Goal: Task Accomplishment & Management: Manage account settings

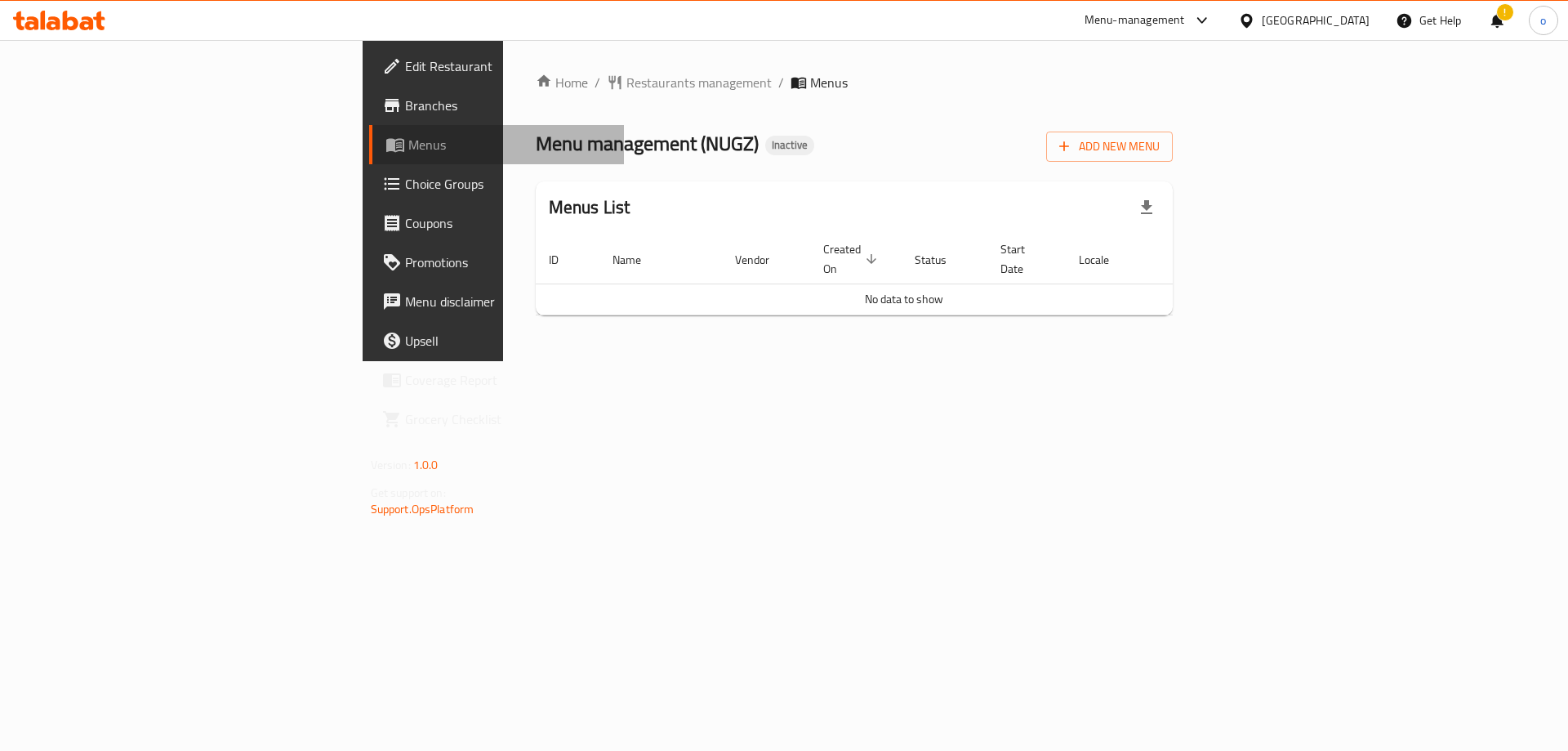
click at [409, 141] on span "Menus" at bounding box center [510, 144] width 203 height 20
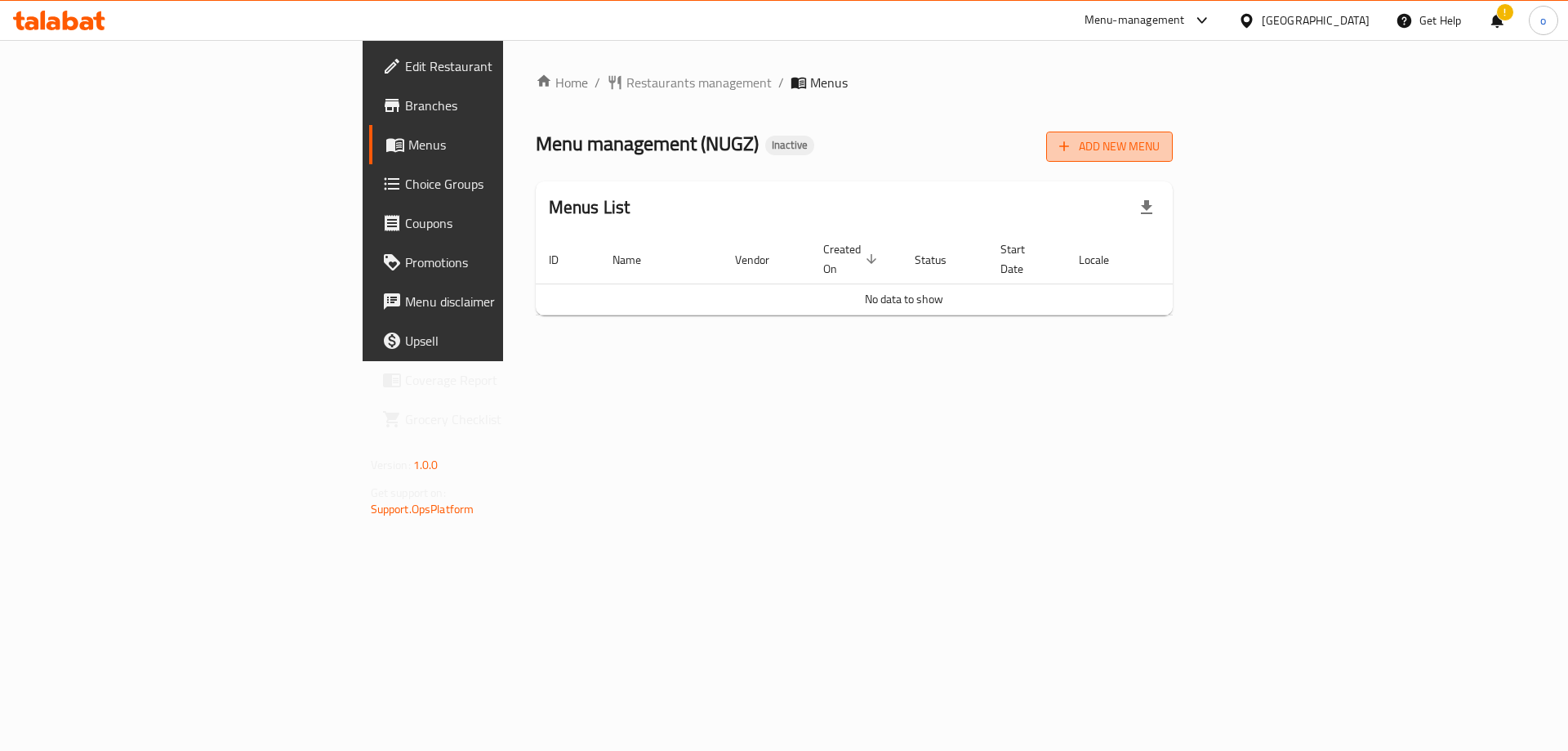
click at [1160, 149] on span "Add New Menu" at bounding box center [1109, 147] width 101 height 21
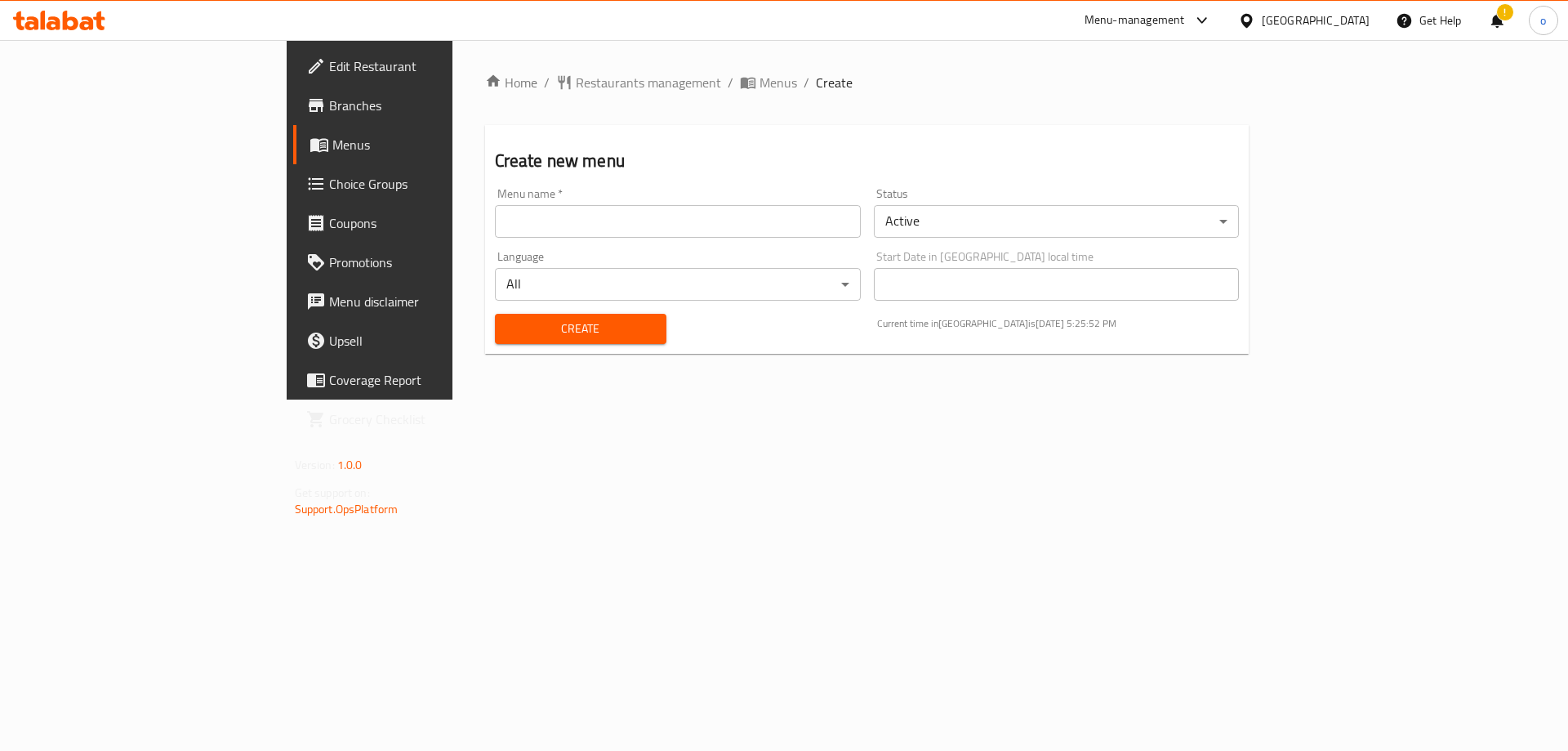
click at [1504, 29] on div "!" at bounding box center [1497, 21] width 18 height 39
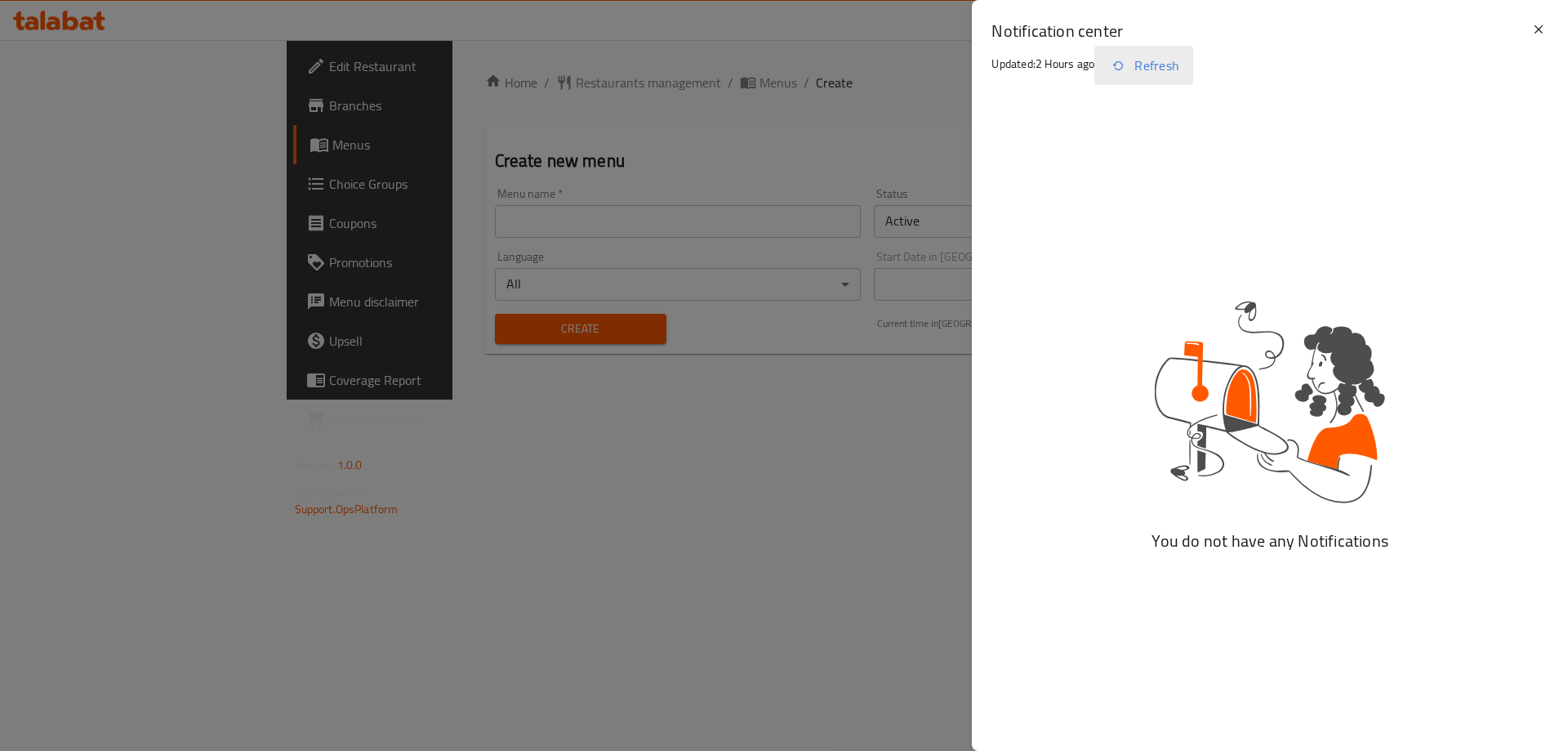
click at [1143, 59] on button "Refresh" at bounding box center [1143, 66] width 99 height 39
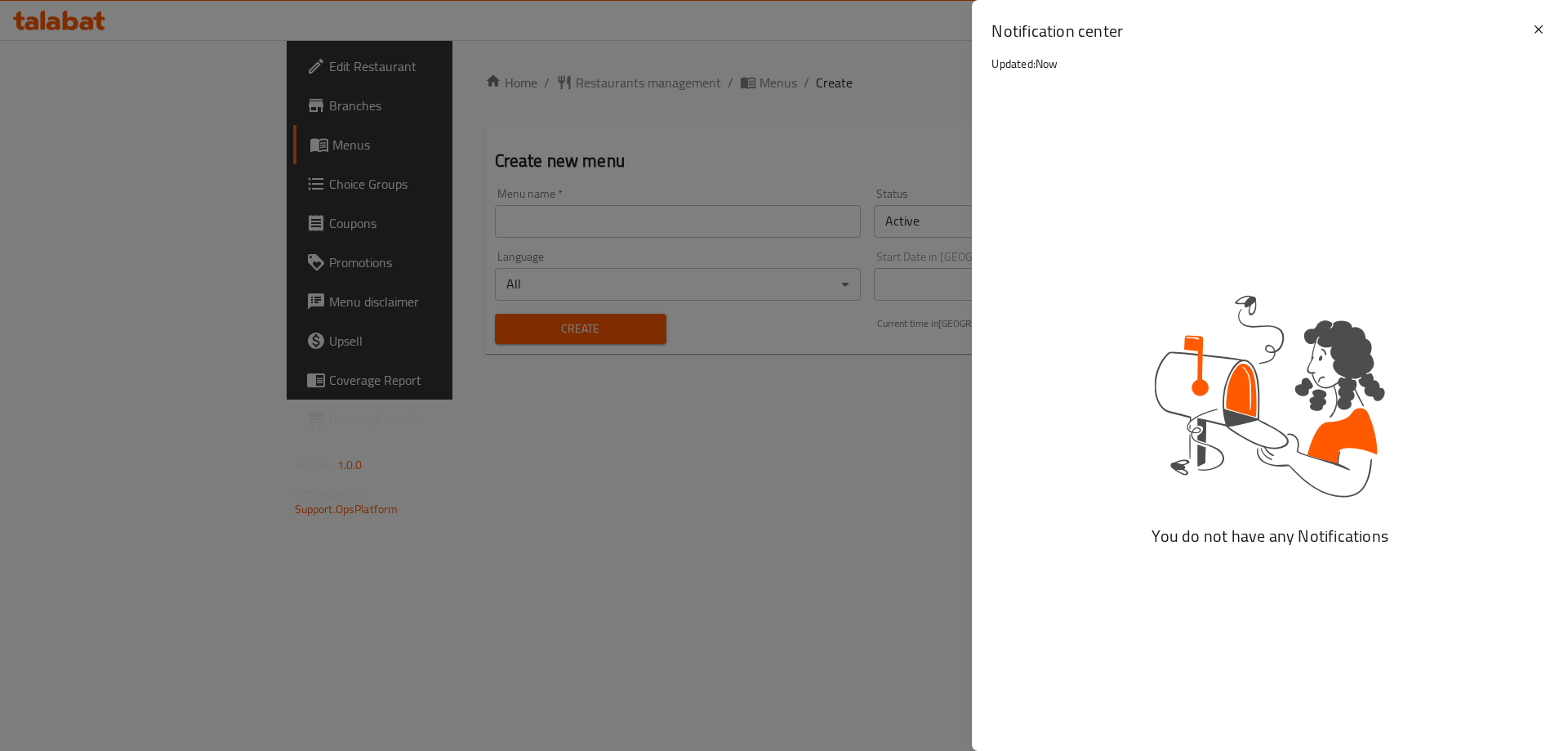
click at [1145, 63] on div "Notification center Updated: Now" at bounding box center [1261, 59] width 538 height 80
click at [770, 268] on div at bounding box center [784, 375] width 1568 height 751
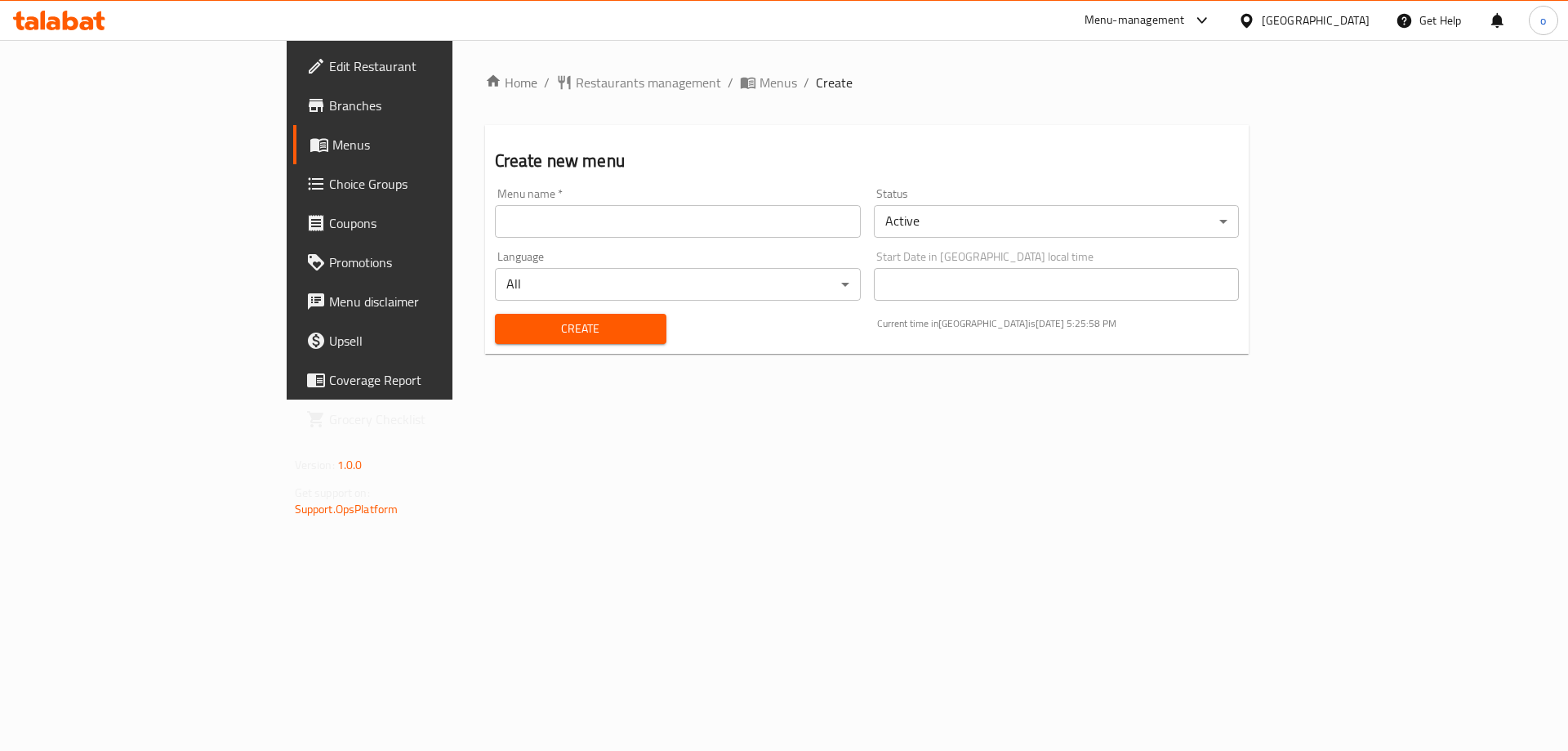
click at [495, 201] on div "Menu name   * Menu name *" at bounding box center [678, 212] width 366 height 50
click at [495, 226] on input "text" at bounding box center [678, 221] width 366 height 33
type input "خ"
type input "omnia ebrahimm"
click at [508, 233] on input "omnia ebrahimm" at bounding box center [678, 221] width 366 height 33
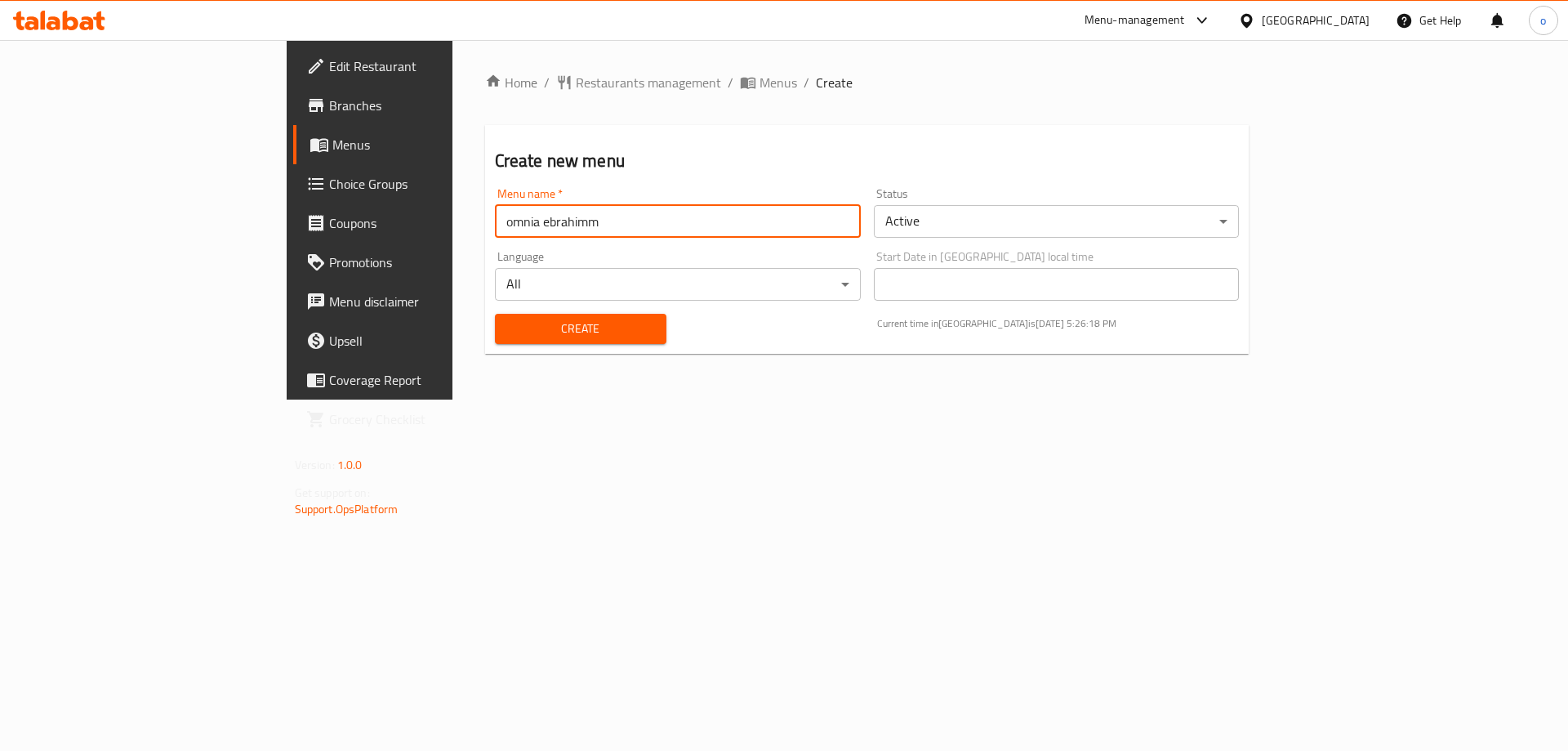
click at [495, 227] on input "omnia ebrahimm" at bounding box center [678, 221] width 366 height 33
click at [495, 227] on input "omnia ebrahimm" at bounding box center [678, 221] width 366 height 33
type input "NEW MENU"
click at [509, 323] on span "Create" at bounding box center [581, 329] width 146 height 21
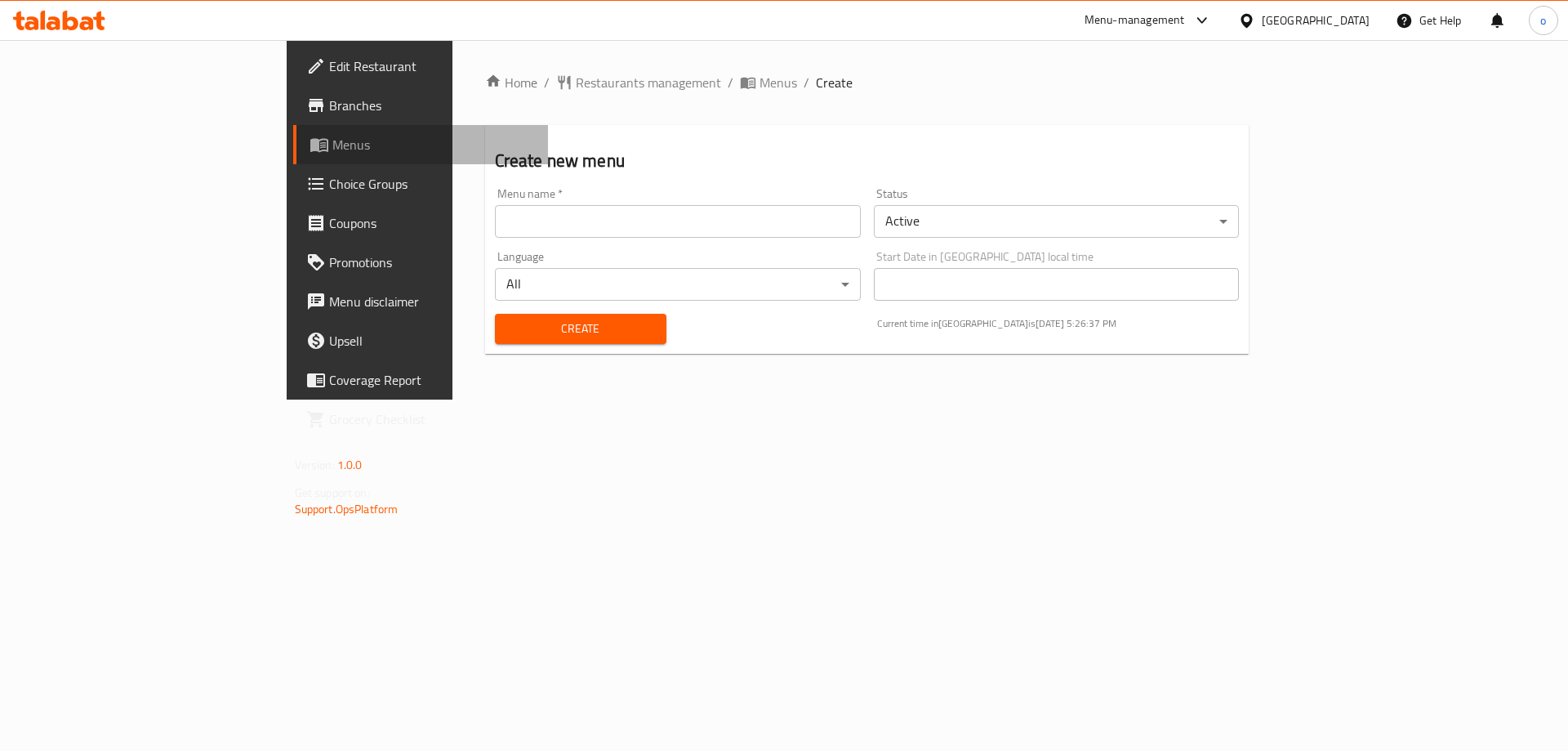
click at [333, 153] on span "Menus" at bounding box center [434, 144] width 203 height 20
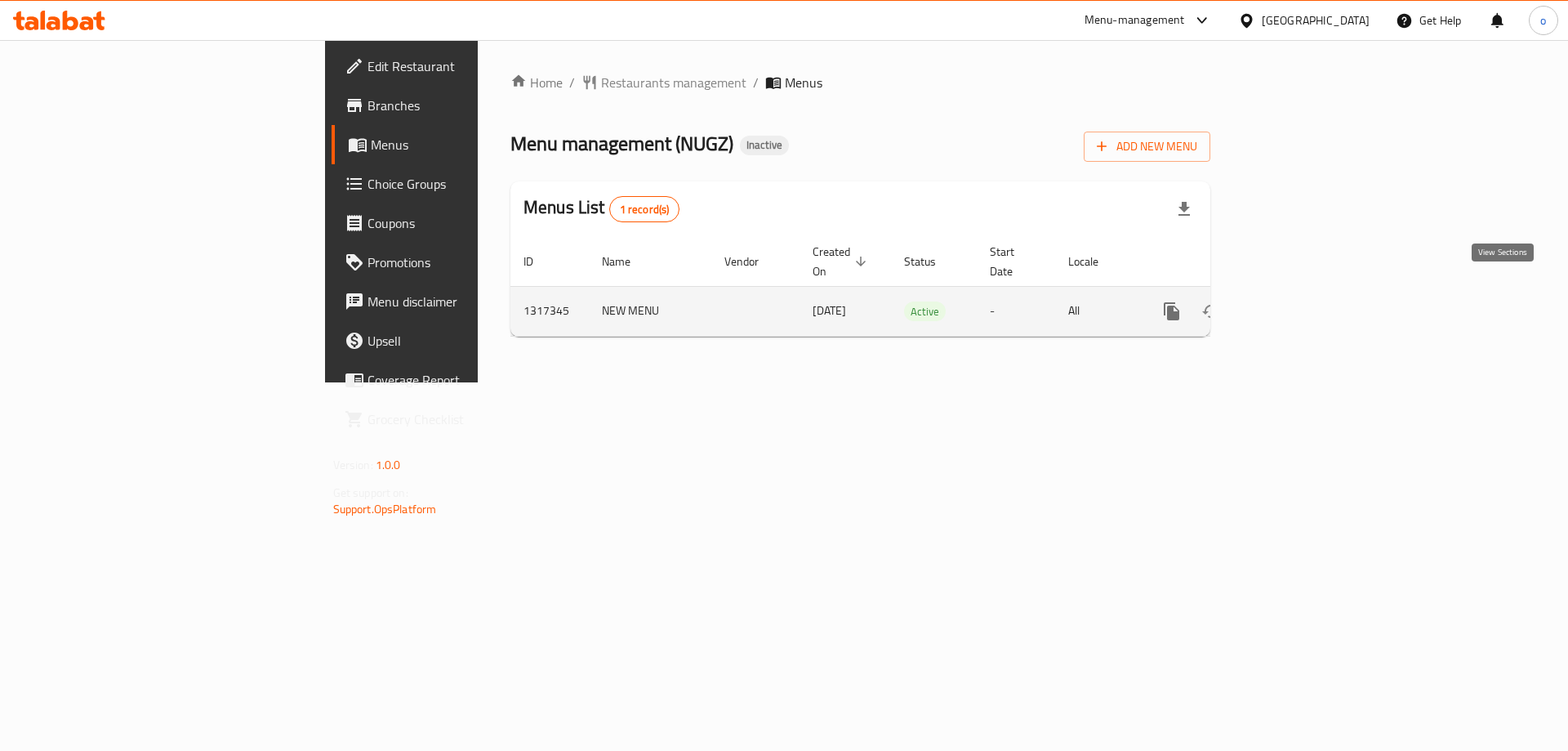
click at [1309, 295] on link "enhanced table" at bounding box center [1290, 311] width 39 height 39
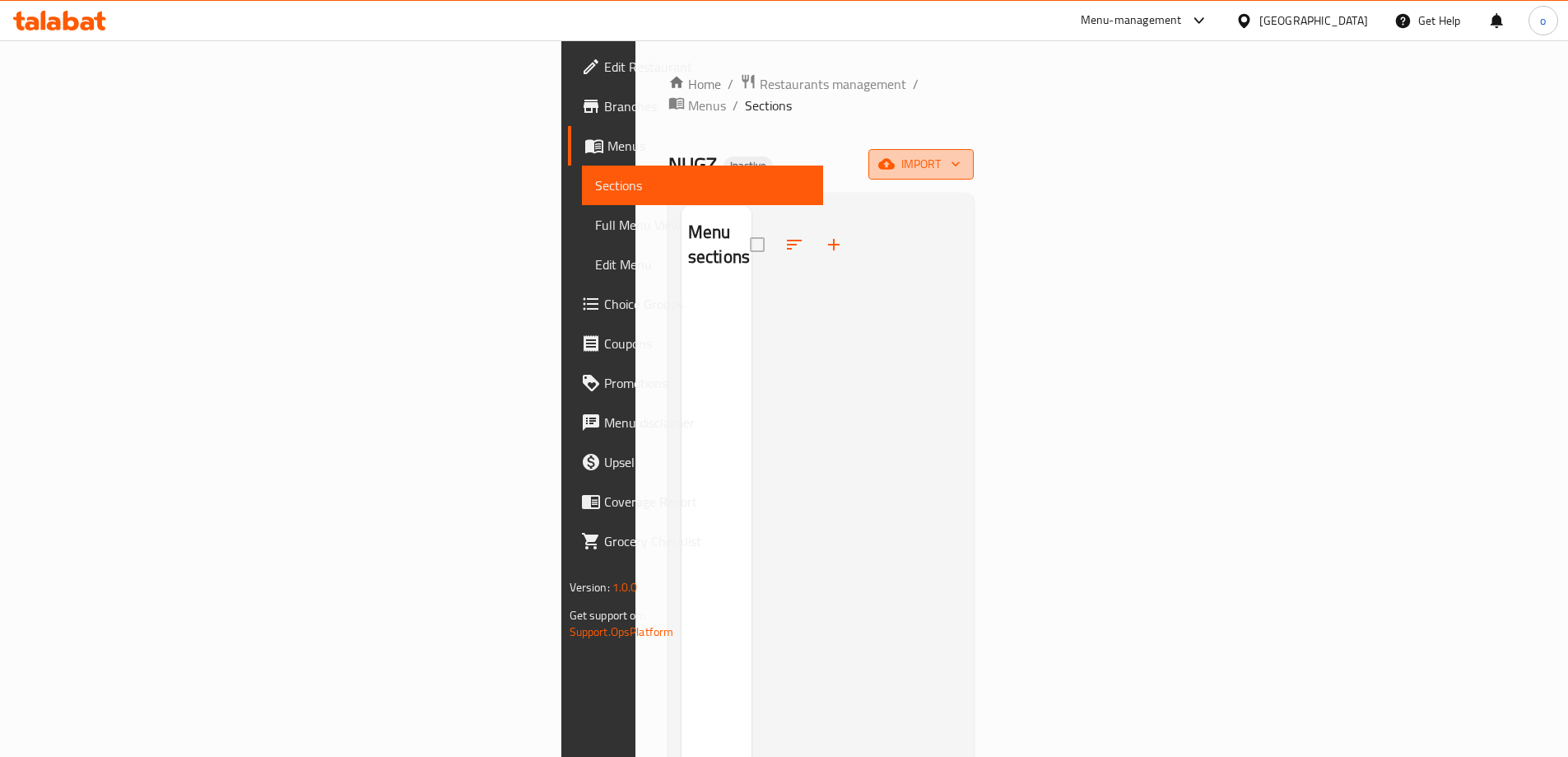
click at [961, 154] on span "import" at bounding box center [921, 165] width 79 height 21
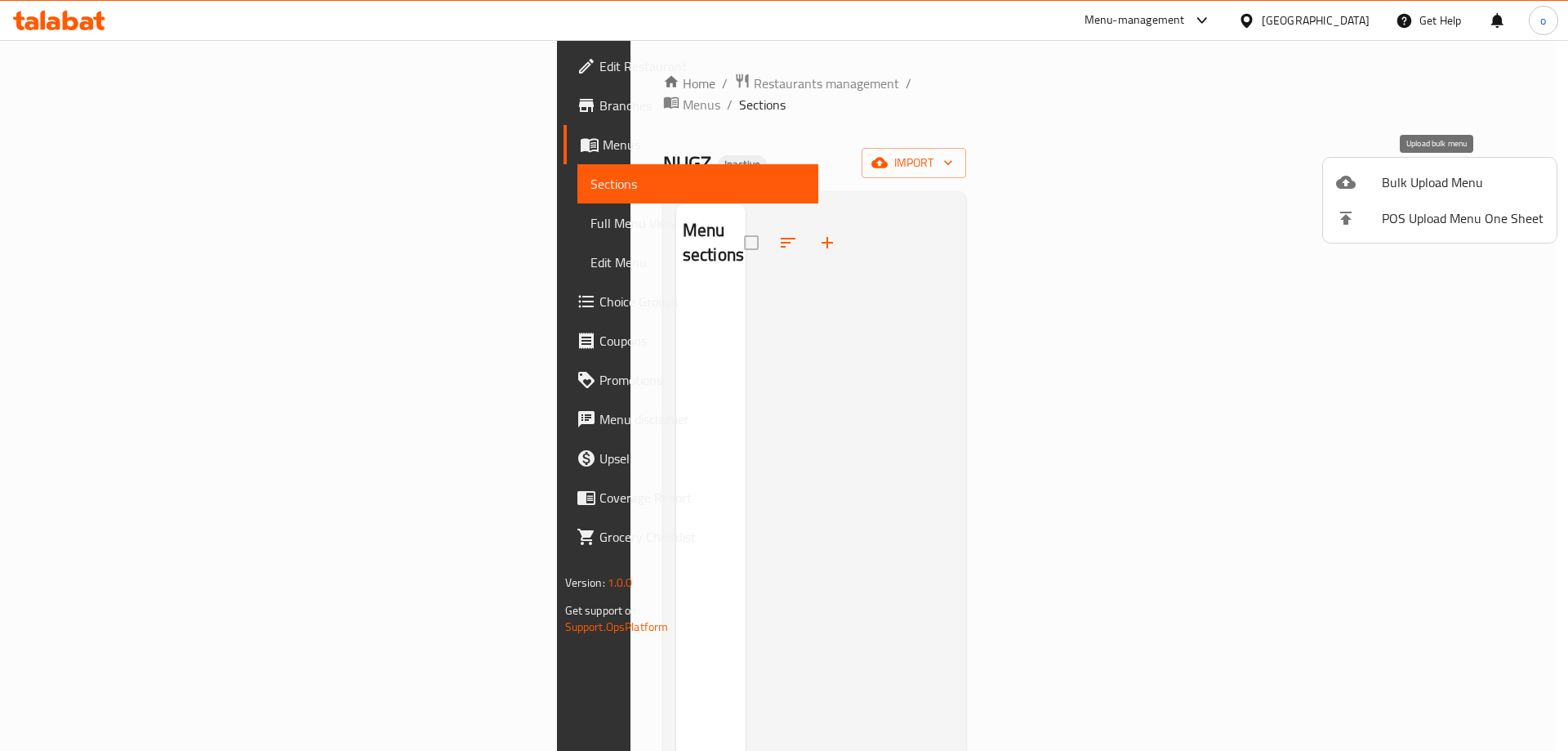
click at [1428, 182] on span "Bulk Upload Menu" at bounding box center [1463, 181] width 162 height 20
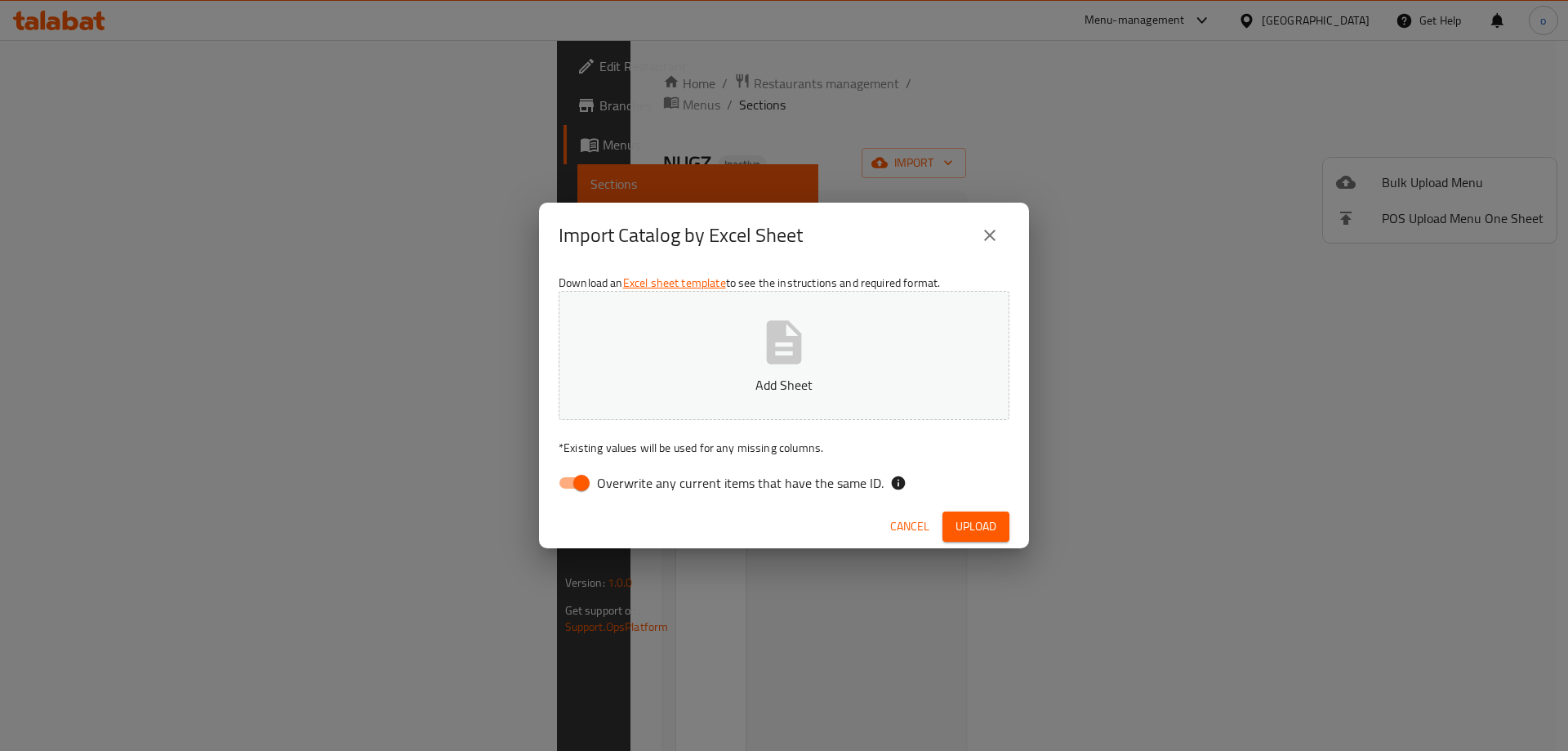
click at [573, 479] on input "Overwrite any current items that have the same ID." at bounding box center [581, 482] width 93 height 31
checkbox input "false"
click at [714, 367] on button "Add Sheet" at bounding box center [784, 354] width 451 height 129
click at [957, 524] on span "Upload" at bounding box center [976, 526] width 40 height 21
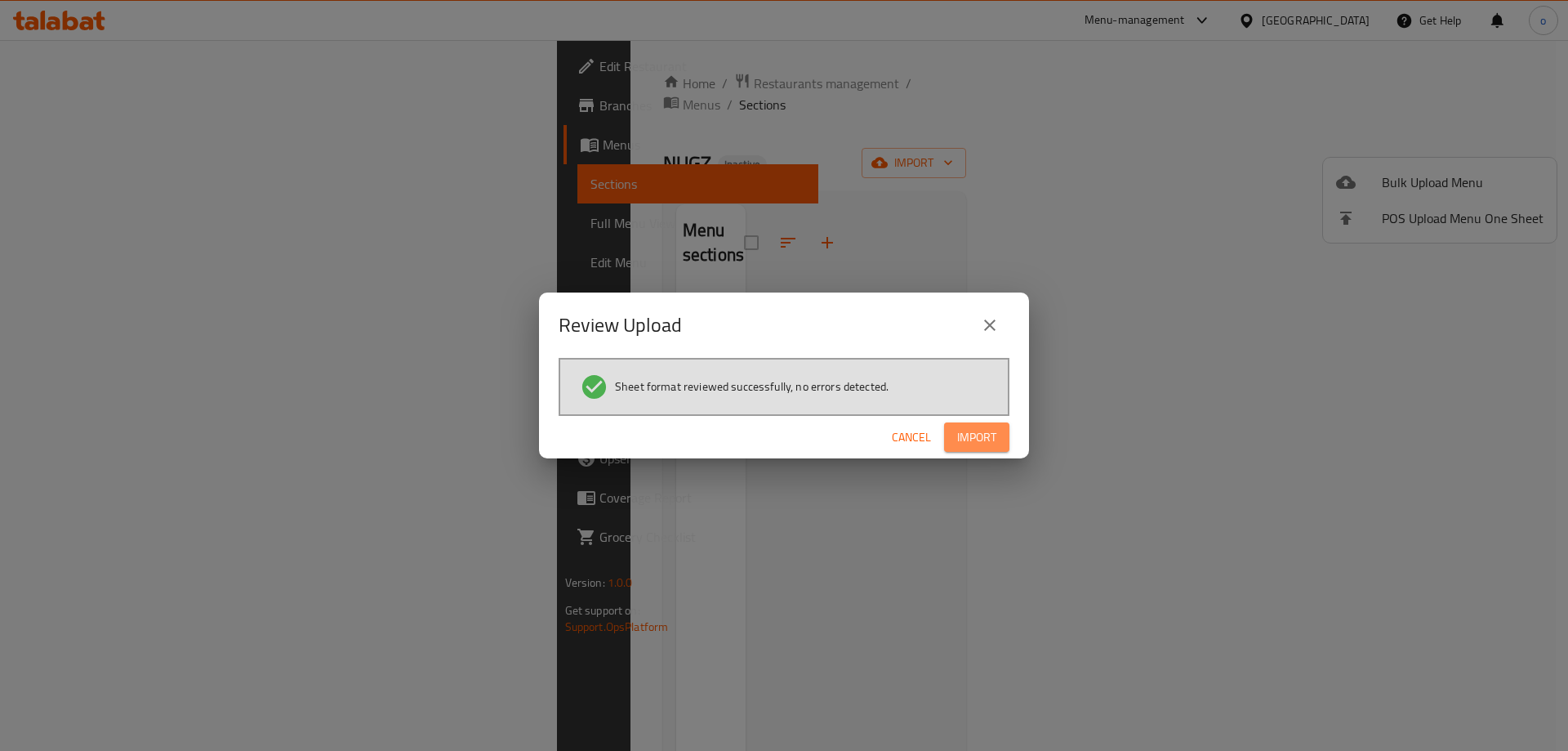
click at [994, 445] on span "Import" at bounding box center [977, 437] width 39 height 21
drag, startPoint x: 337, startPoint y: 86, endPoint x: 710, endPoint y: 224, distance: 397.7
click at [330, 106] on div "Review Upload Sheet format reviewed successfully, no errors detected. Cancel" at bounding box center [784, 375] width 1568 height 751
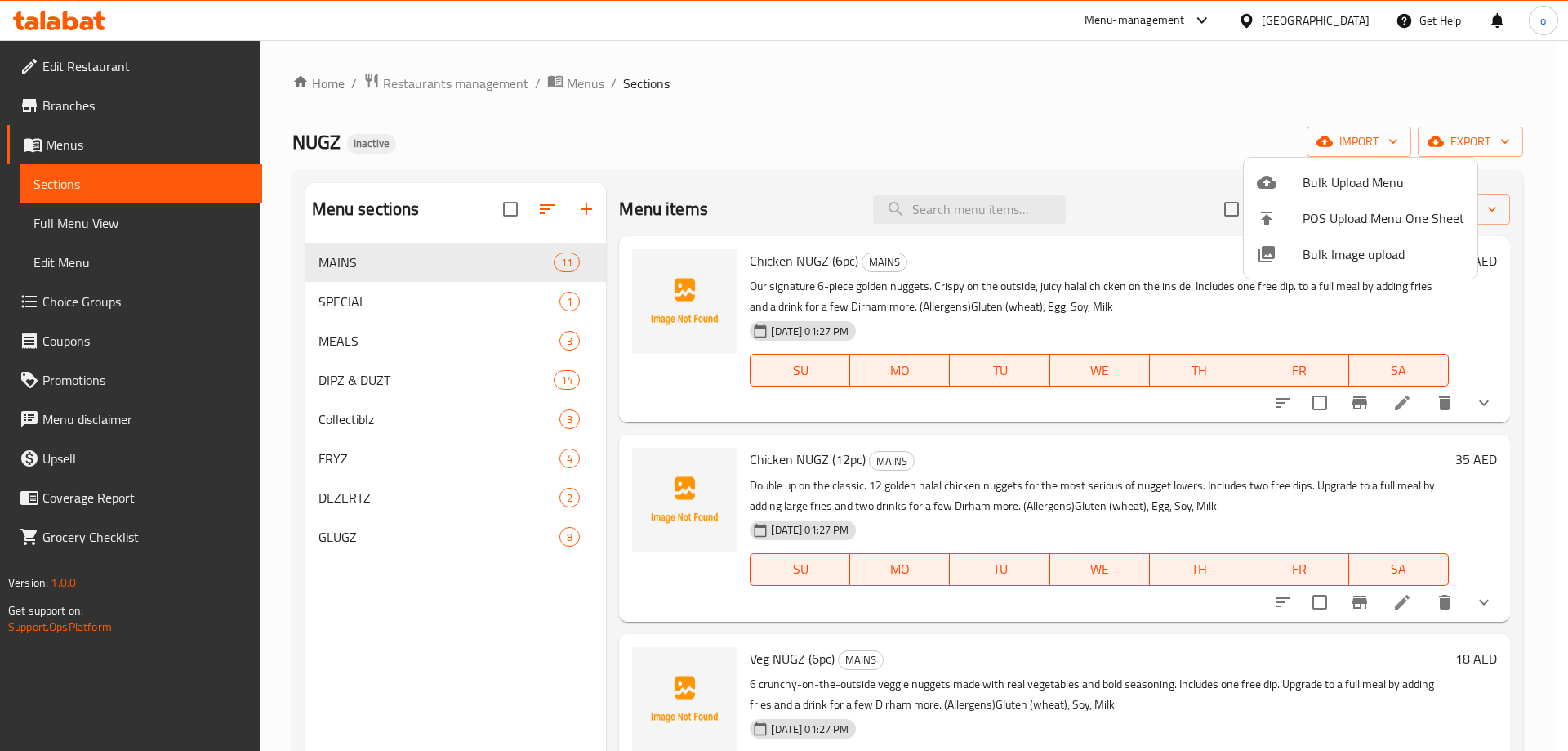
click at [143, 218] on div at bounding box center [784, 375] width 1568 height 751
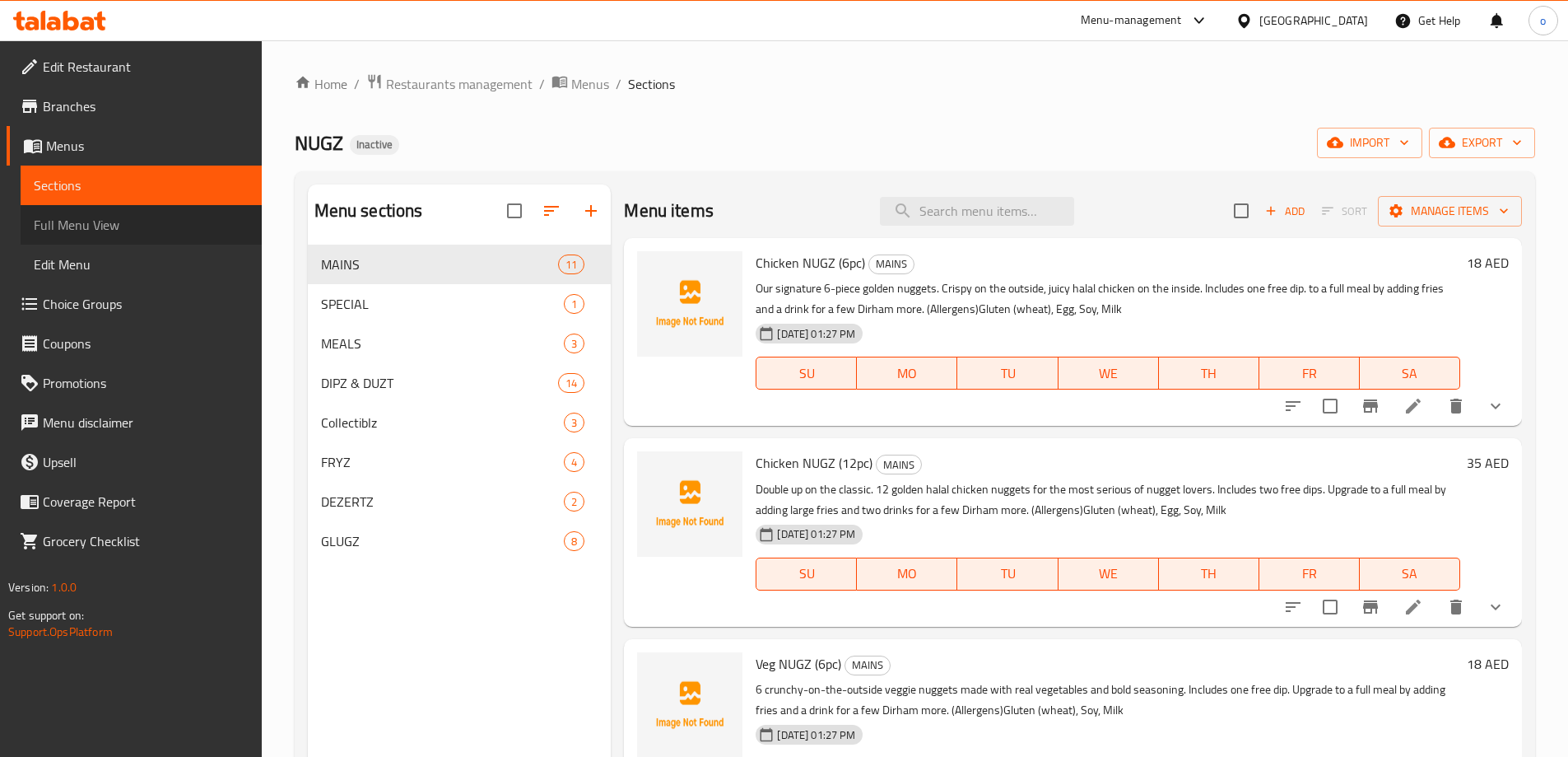
click at [144, 220] on span "Full Menu View" at bounding box center [141, 225] width 215 height 20
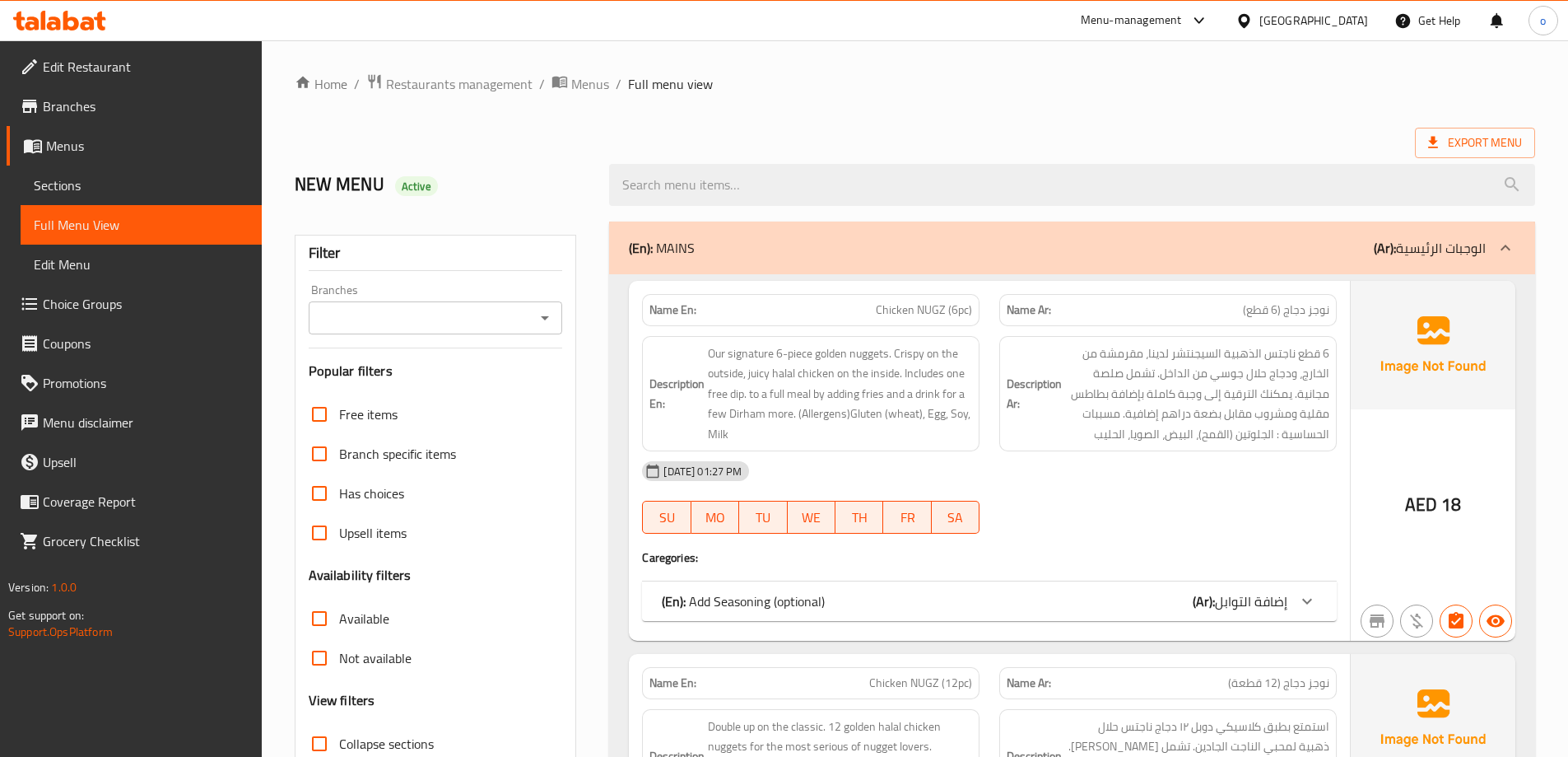
scroll to position [247, 0]
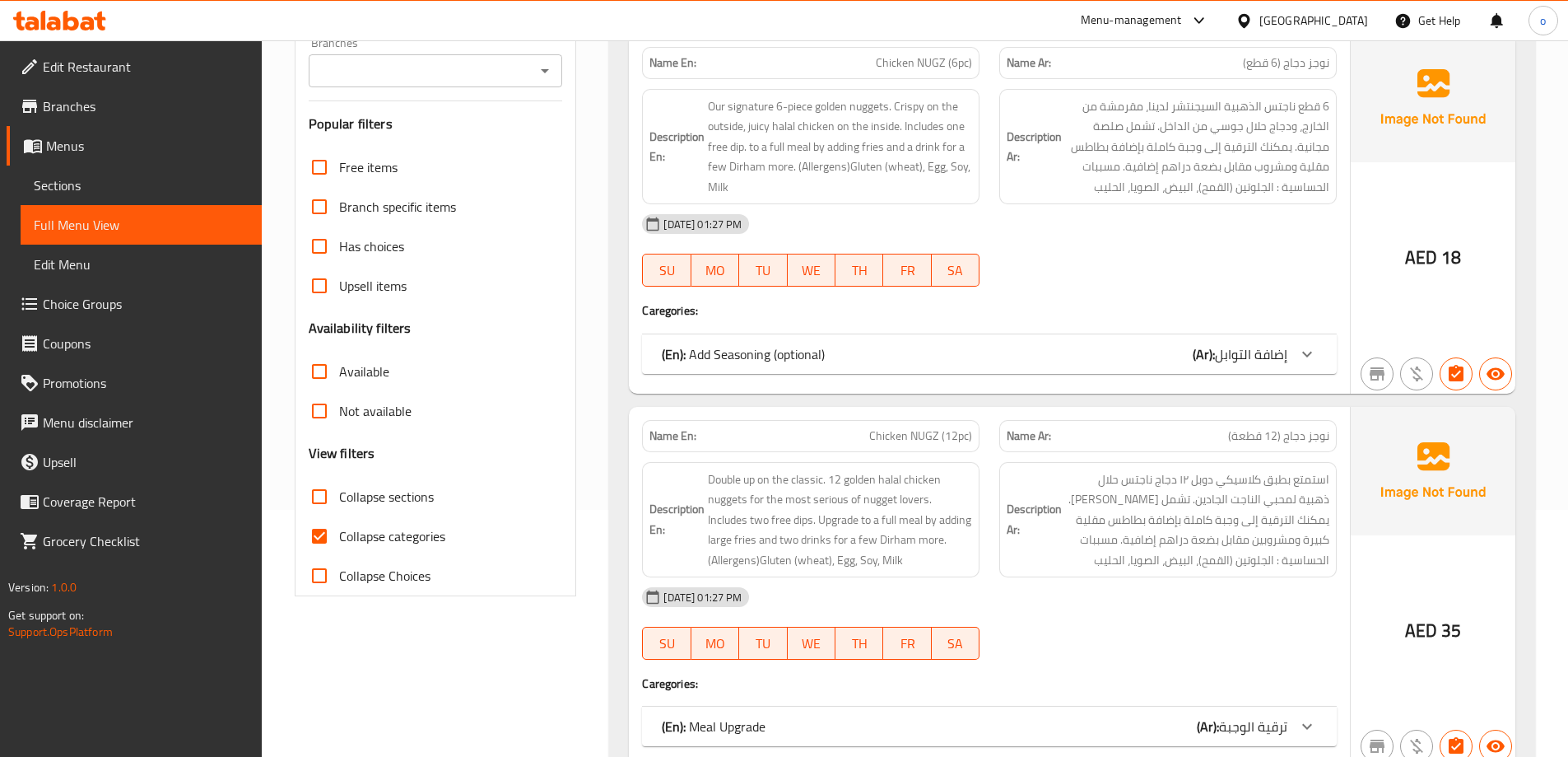
click at [334, 546] on input "Collapse categories" at bounding box center [319, 536] width 40 height 40
checkbox input "false"
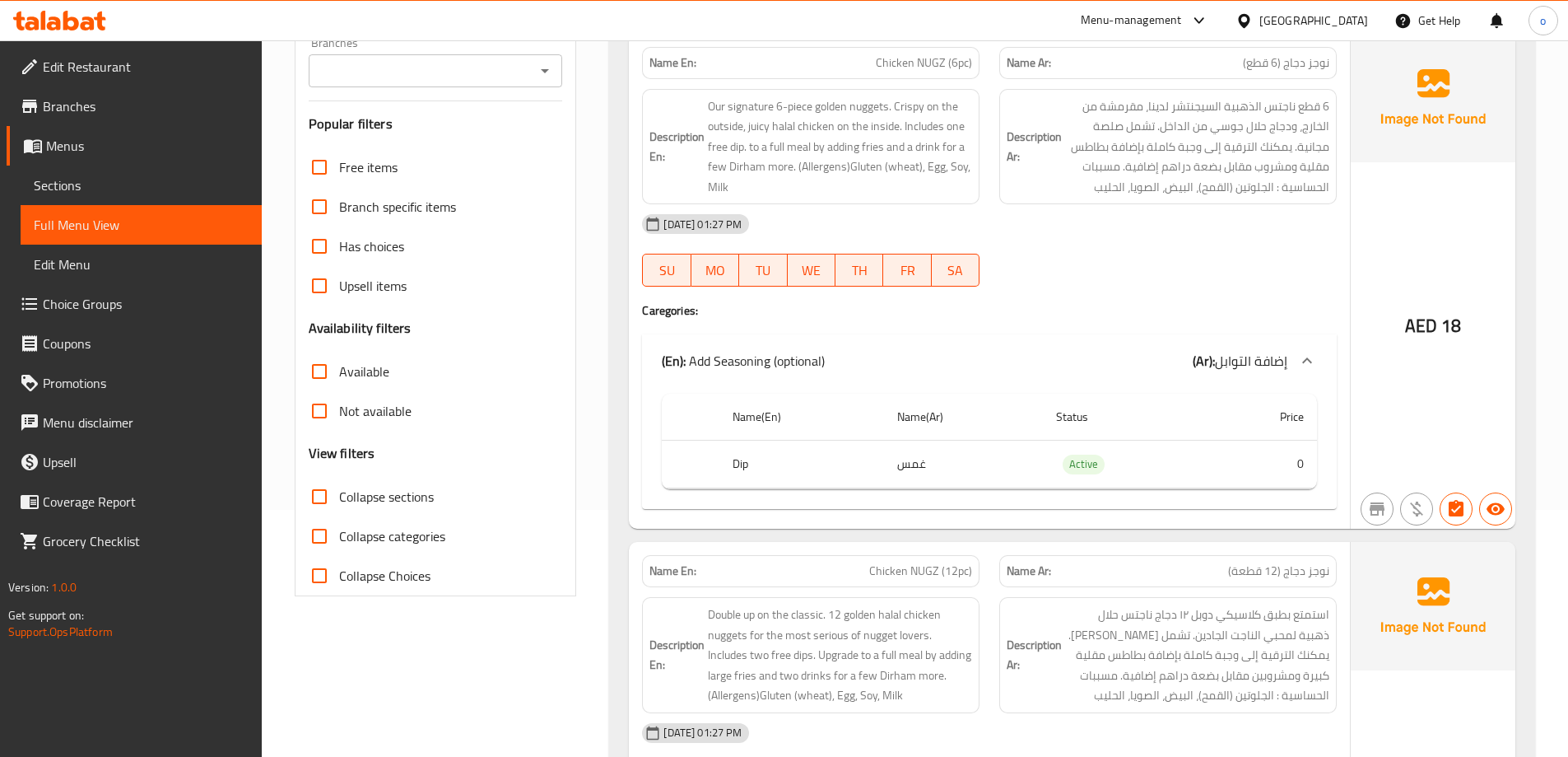
click at [1217, 354] on span "إضافة التوابل" at bounding box center [1252, 361] width 72 height 25
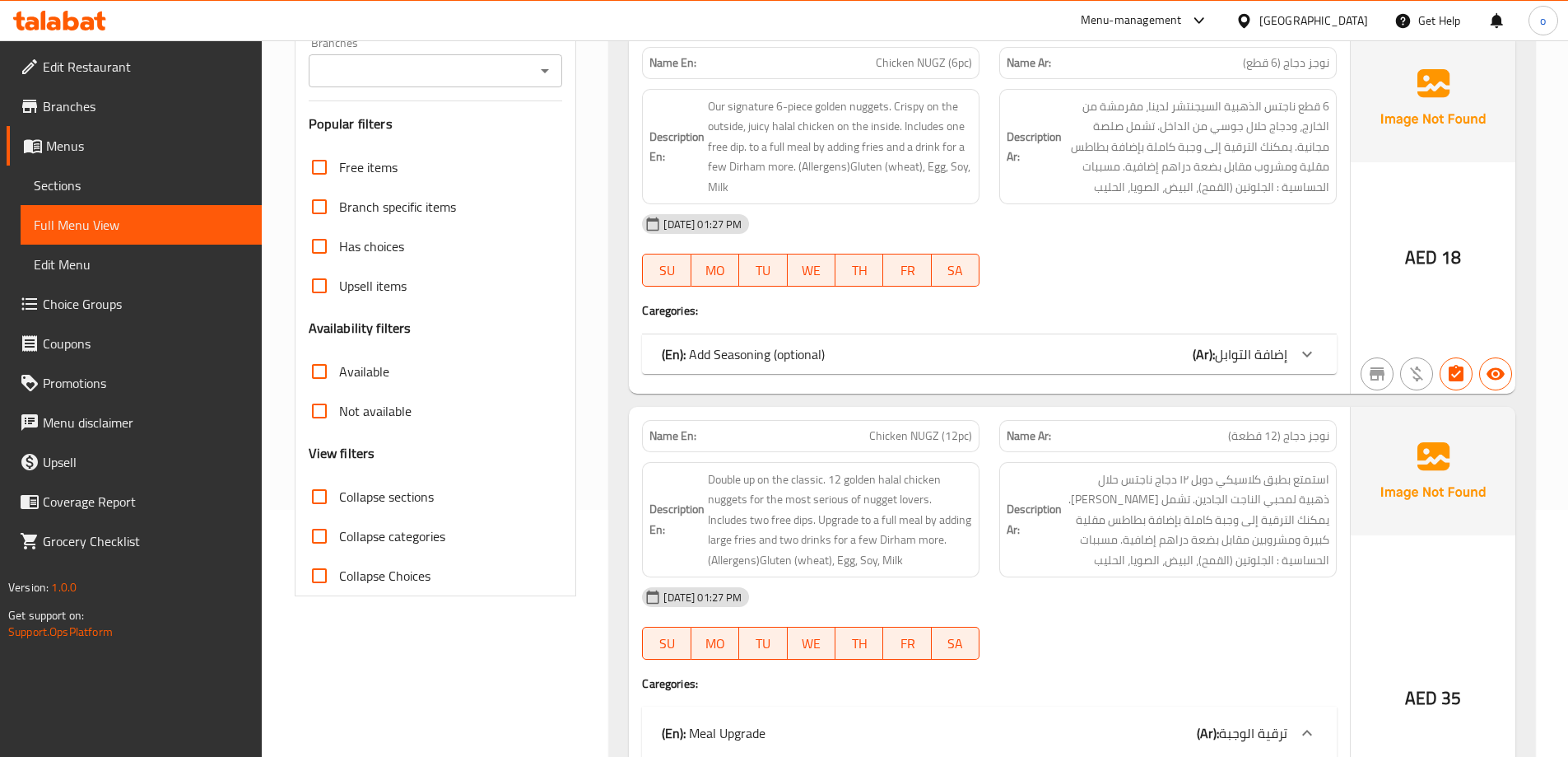
click at [1217, 354] on span "إضافة التوابل" at bounding box center [1252, 354] width 72 height 25
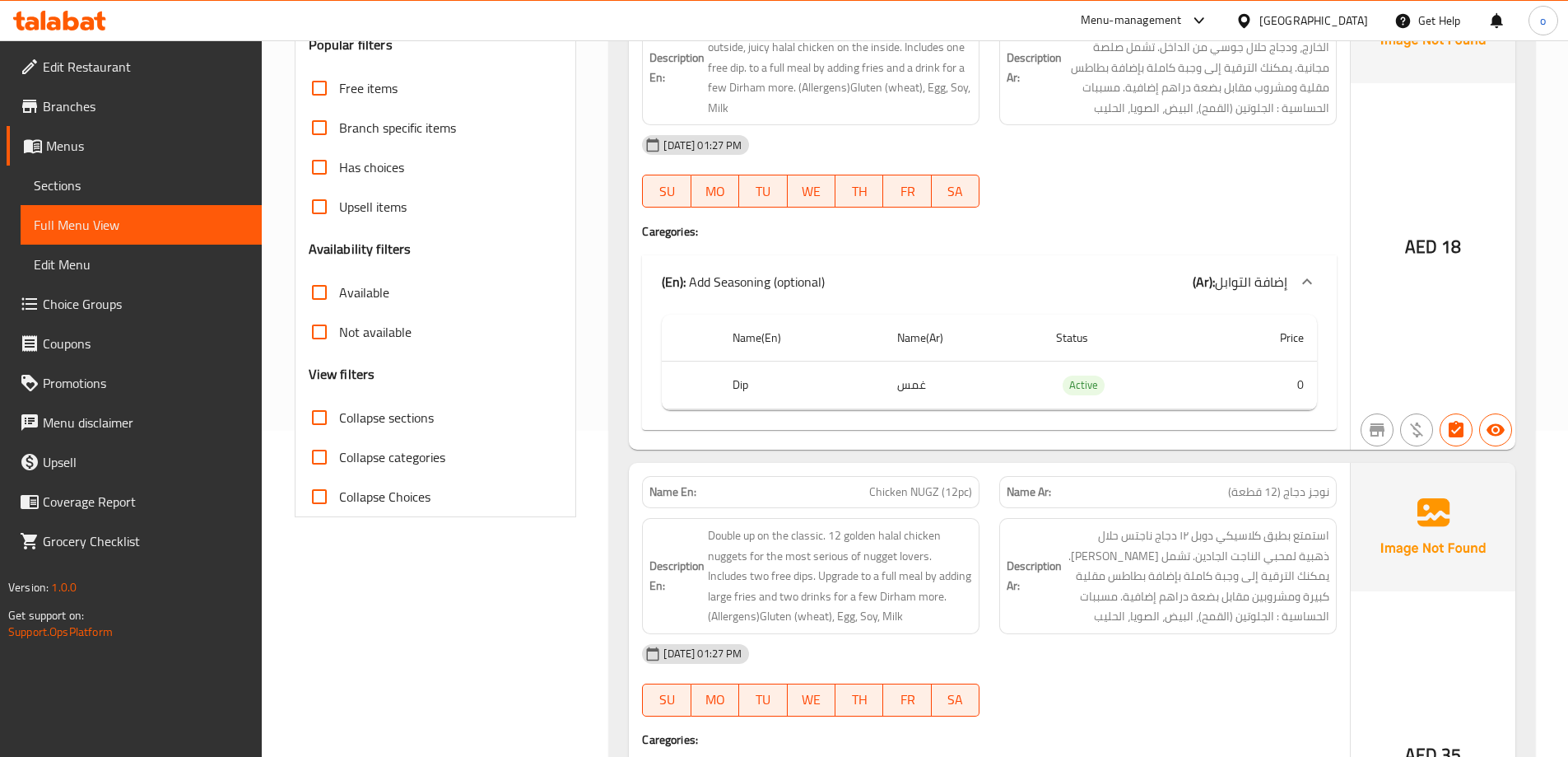
scroll to position [330, 0]
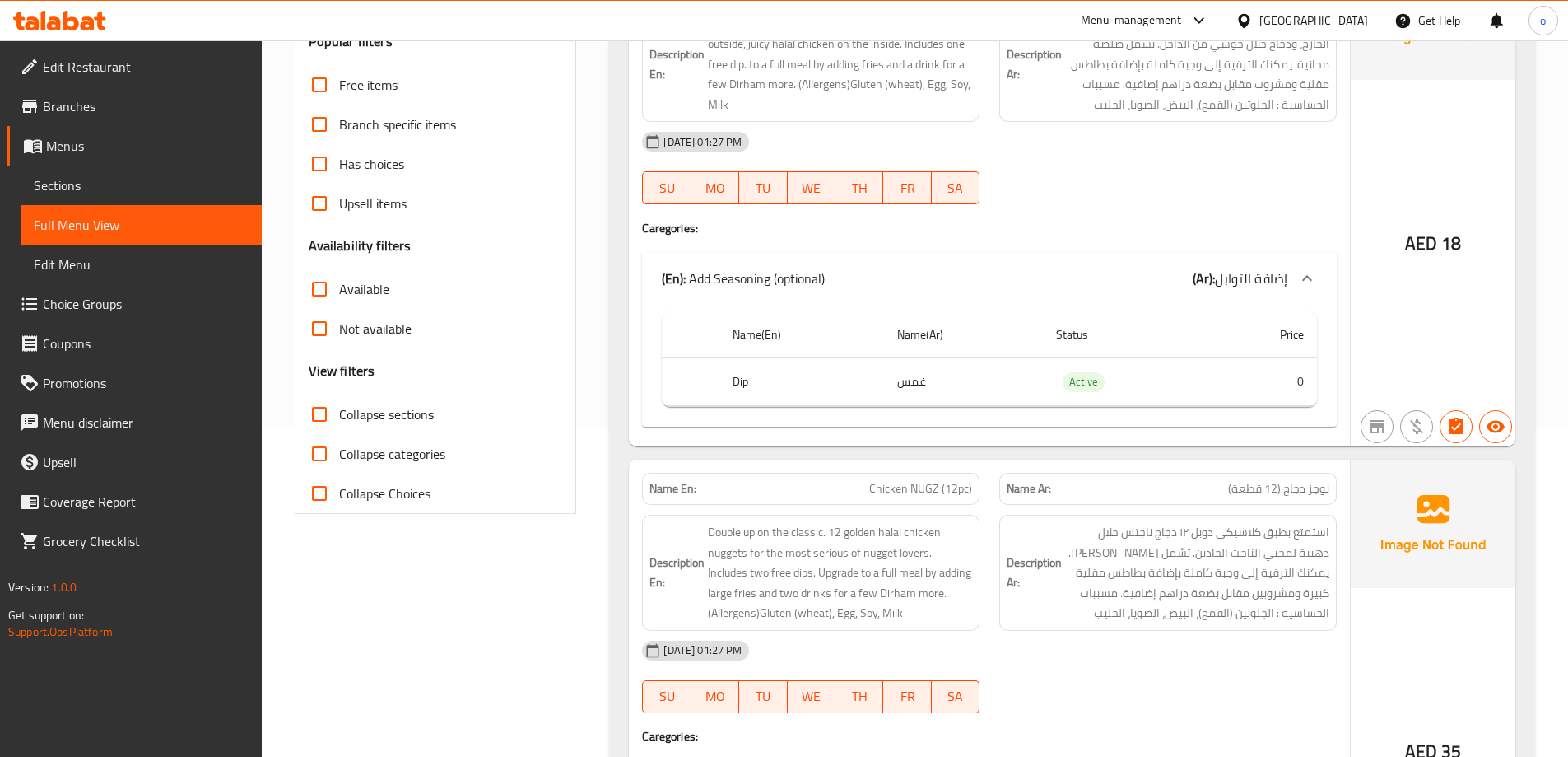
click at [91, 174] on link "Sections" at bounding box center [141, 186] width 242 height 40
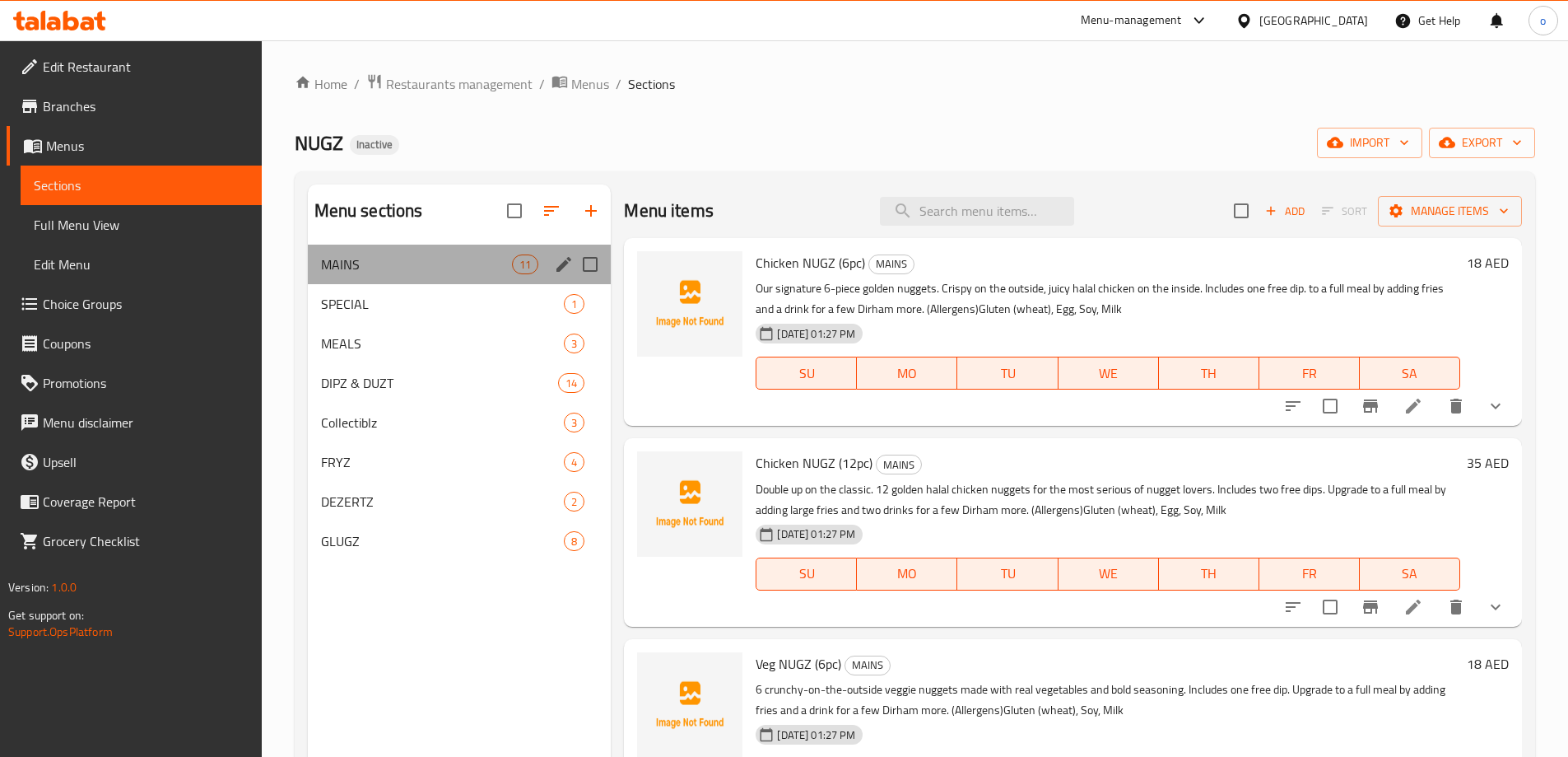
click at [437, 275] on div "MAINS 11" at bounding box center [460, 264] width 304 height 40
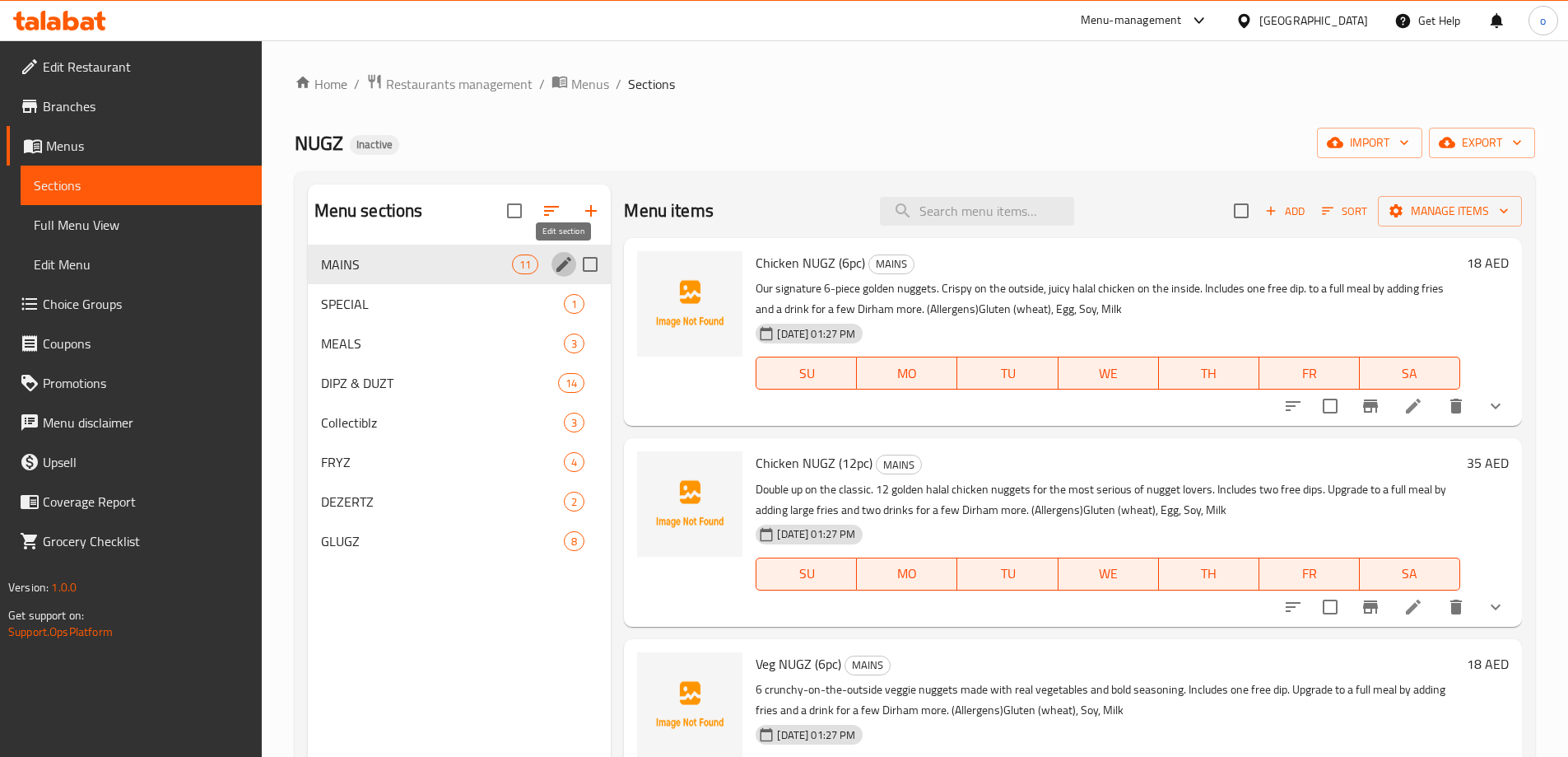
click at [568, 267] on icon "edit" at bounding box center [564, 264] width 20 height 20
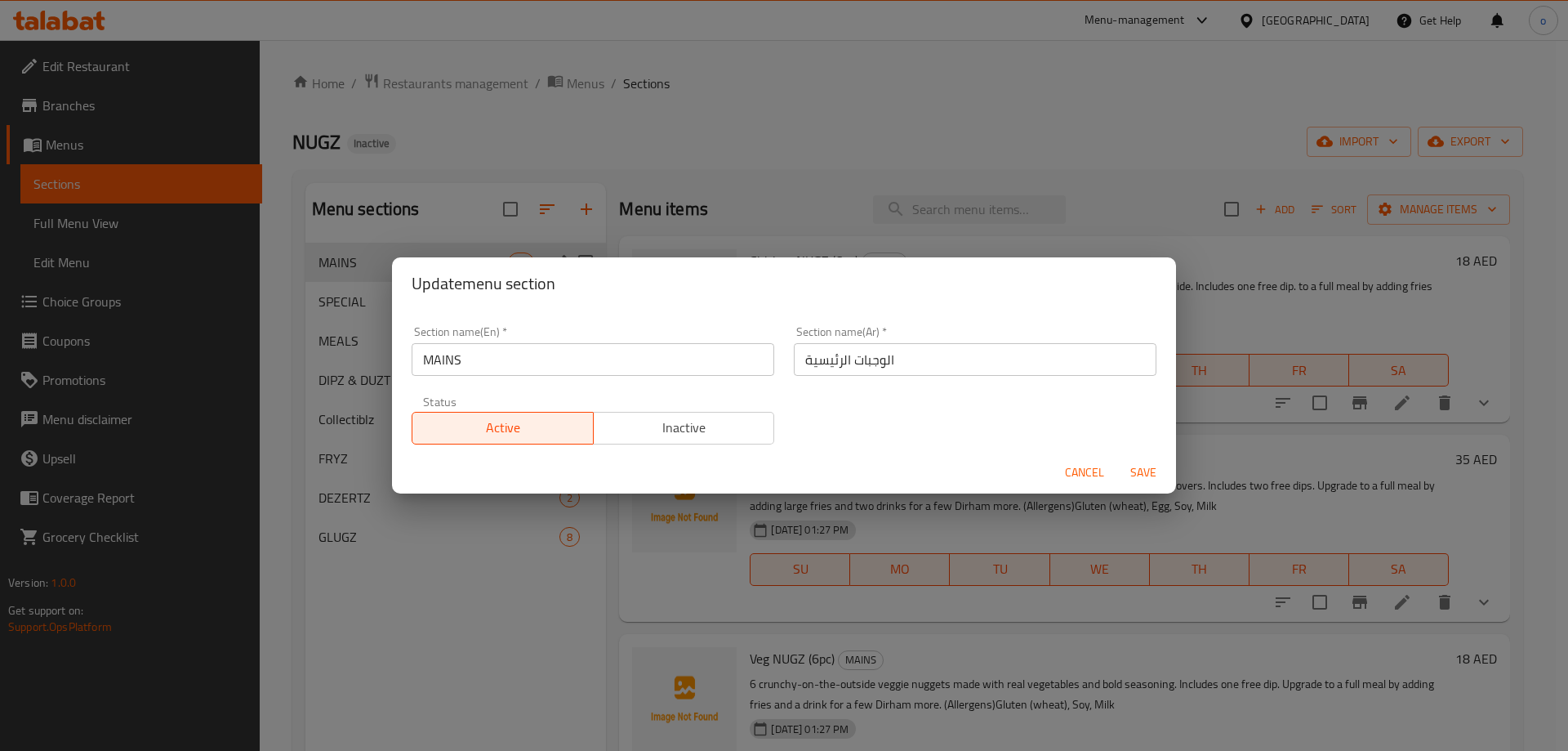
click at [1091, 485] on button "Cancel" at bounding box center [1085, 473] width 53 height 30
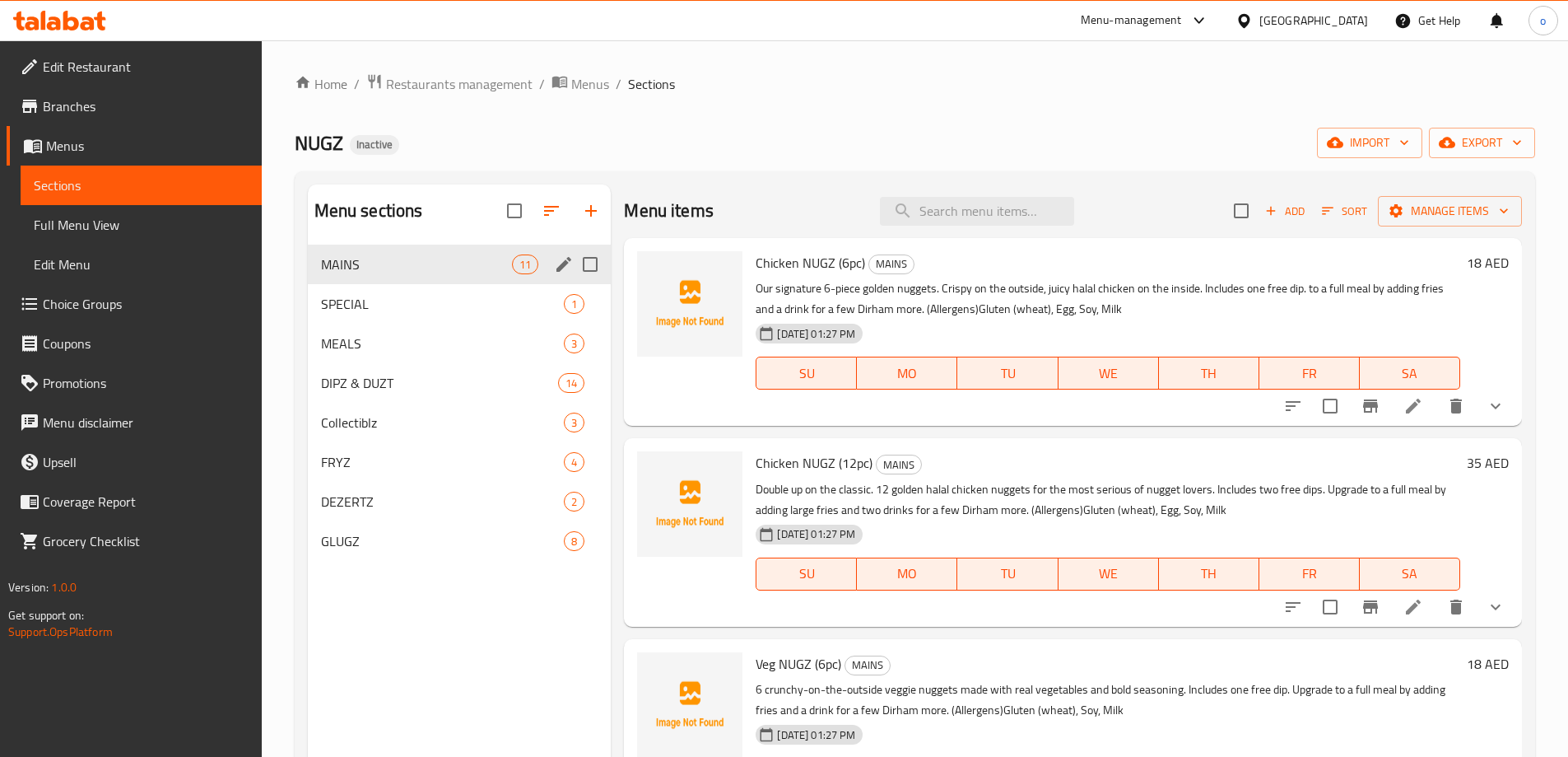
click at [462, 253] on div "MAINS 11" at bounding box center [460, 264] width 304 height 40
click at [587, 264] on input "Menu sections" at bounding box center [590, 264] width 34 height 34
click at [590, 270] on input "Menu sections" at bounding box center [590, 264] width 34 height 34
checkbox input "false"
click at [521, 265] on span "11" at bounding box center [525, 264] width 25 height 16
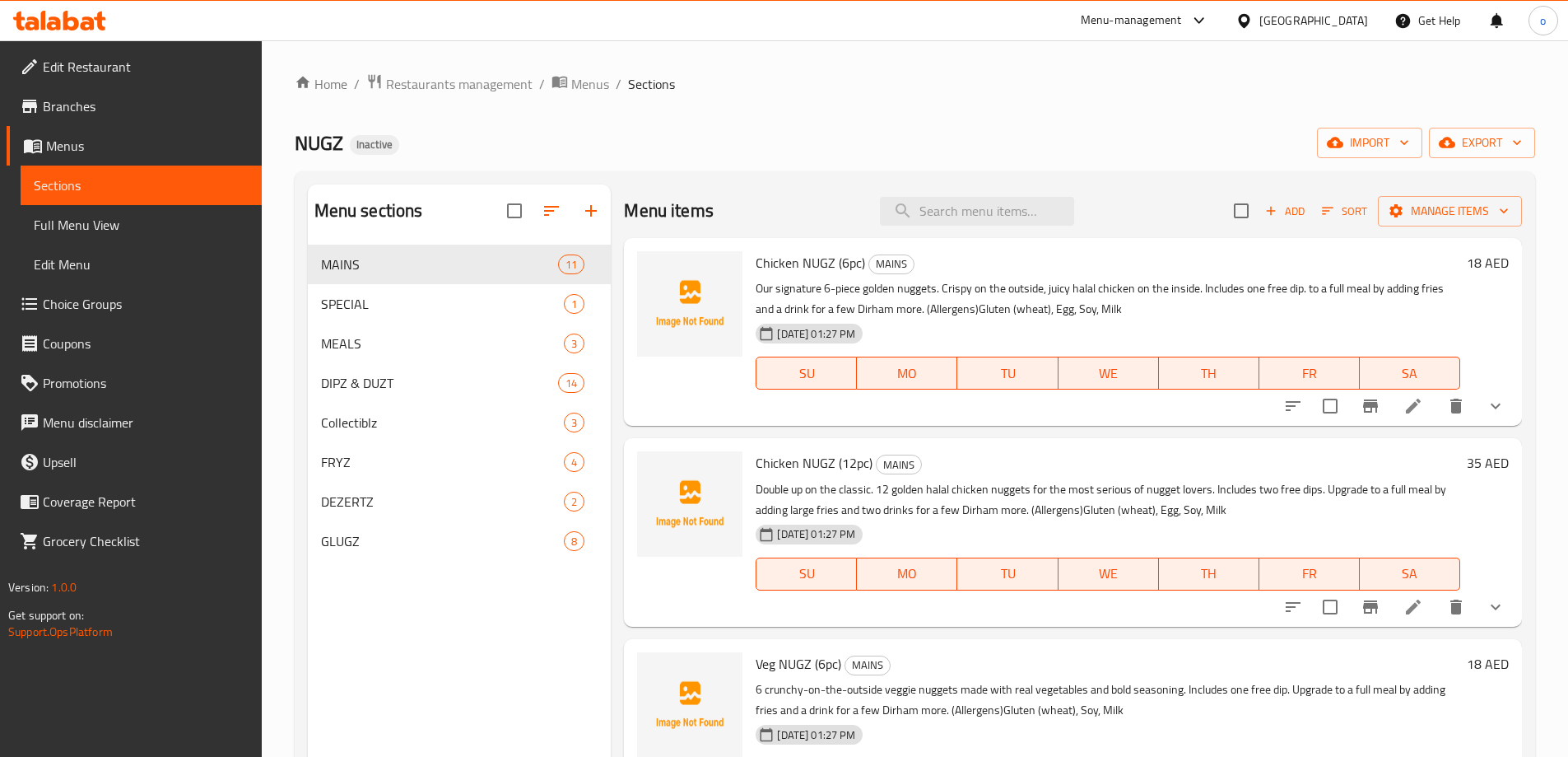
click at [1410, 409] on icon at bounding box center [1414, 406] width 20 height 20
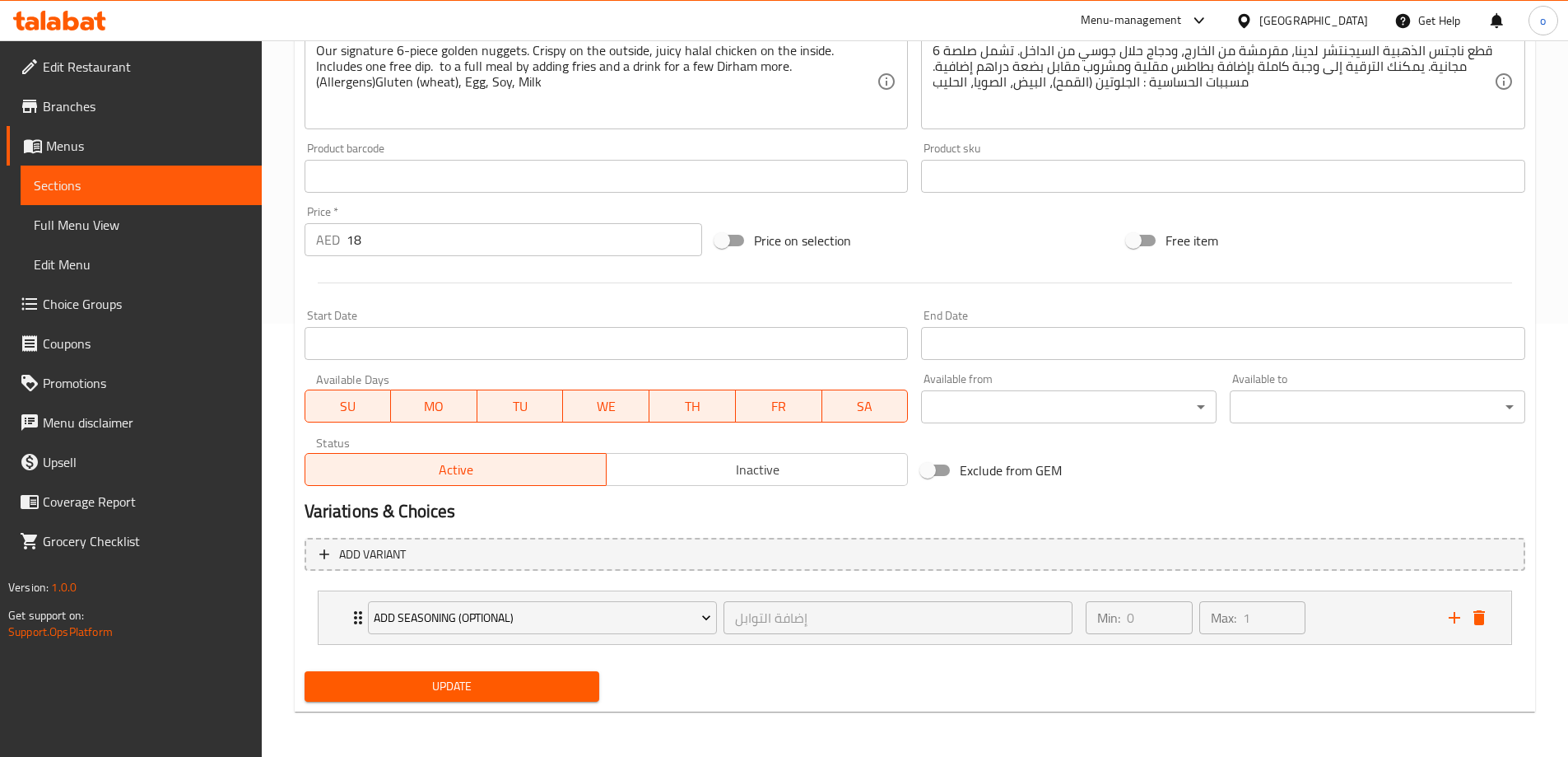
scroll to position [434, 0]
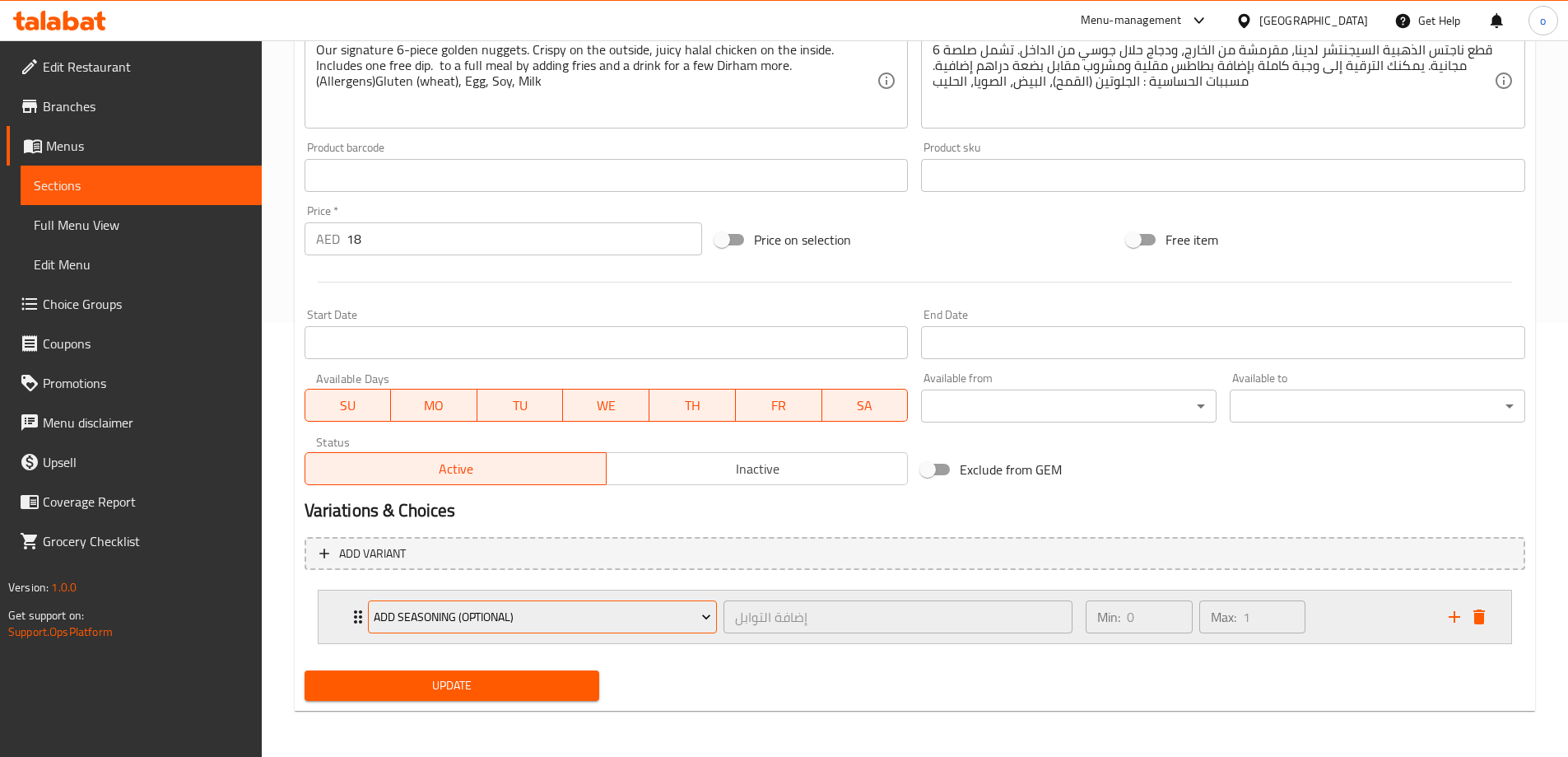
click at [418, 603] on button "Add Seasoning (optional)" at bounding box center [542, 617] width 349 height 33
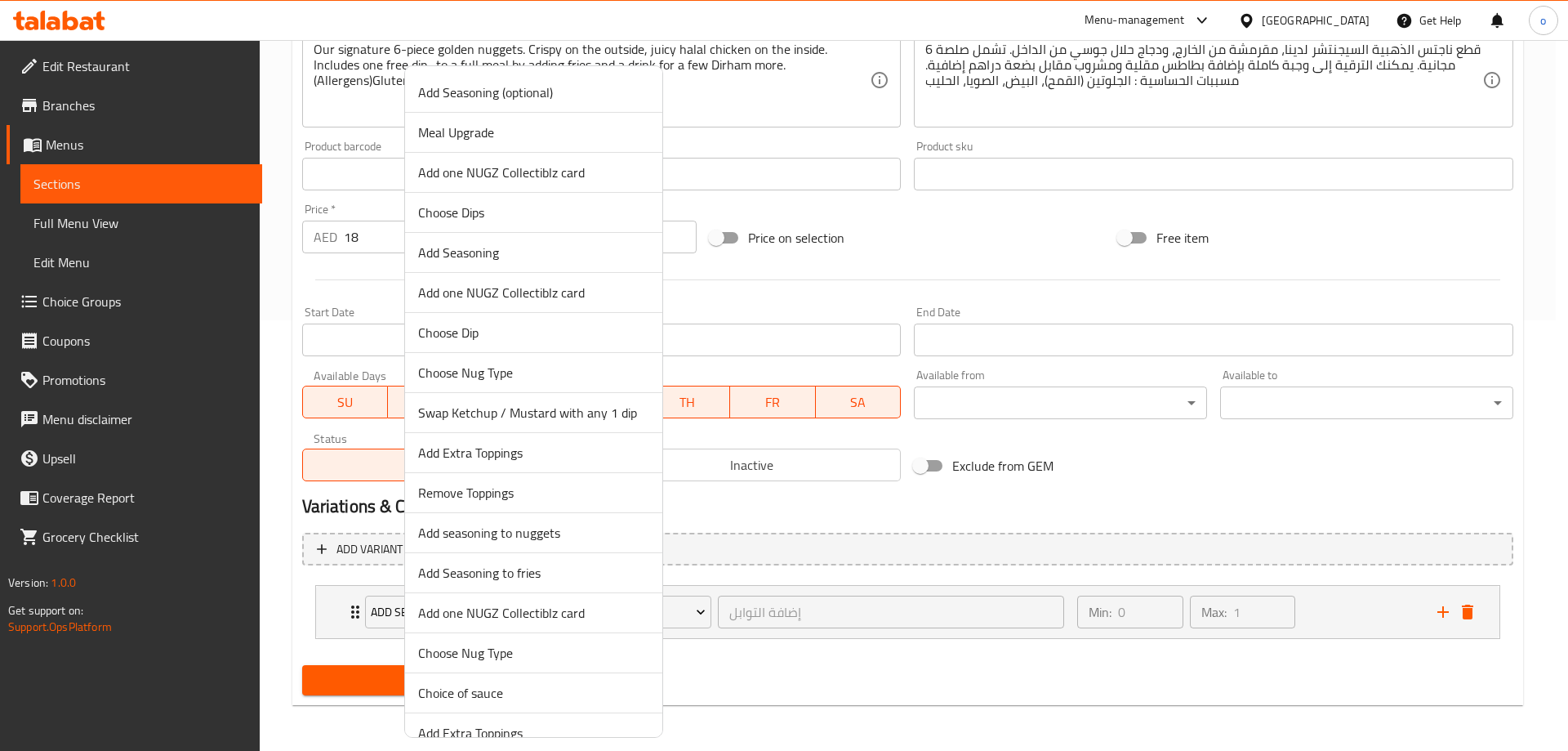
click at [976, 562] on div at bounding box center [784, 375] width 1568 height 751
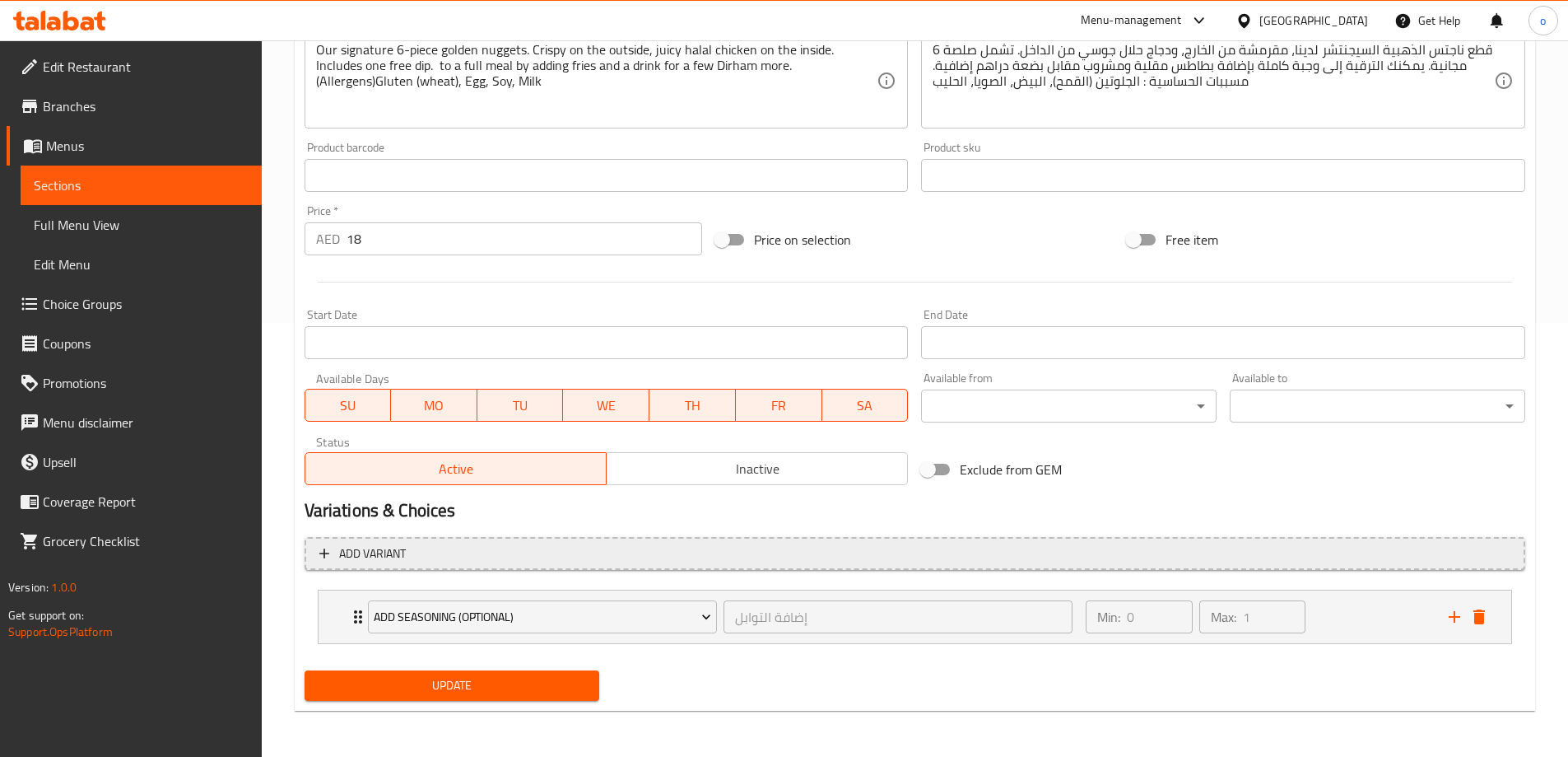
click at [396, 556] on span "Add variant" at bounding box center [372, 554] width 66 height 21
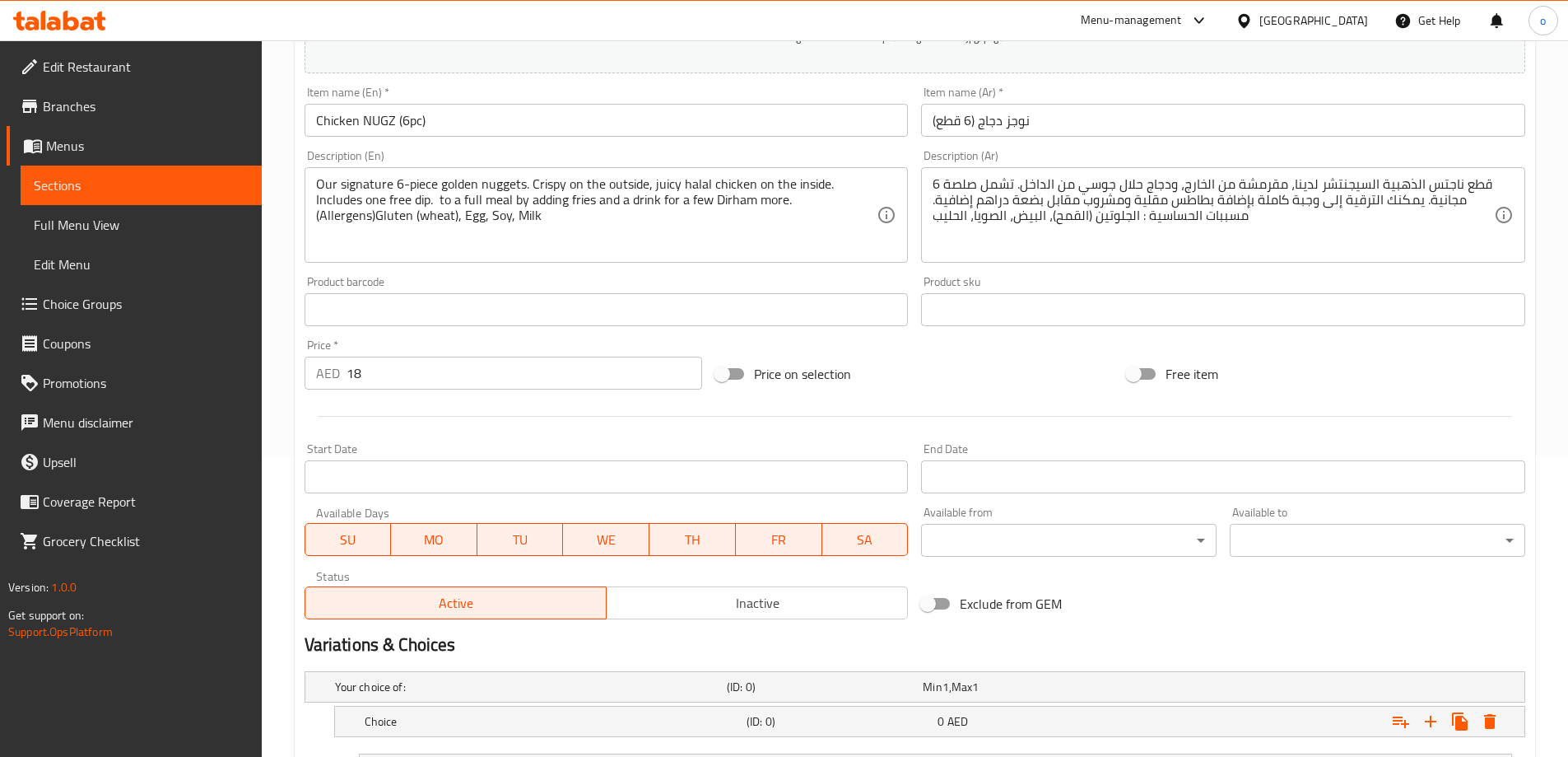
scroll to position [463, 0]
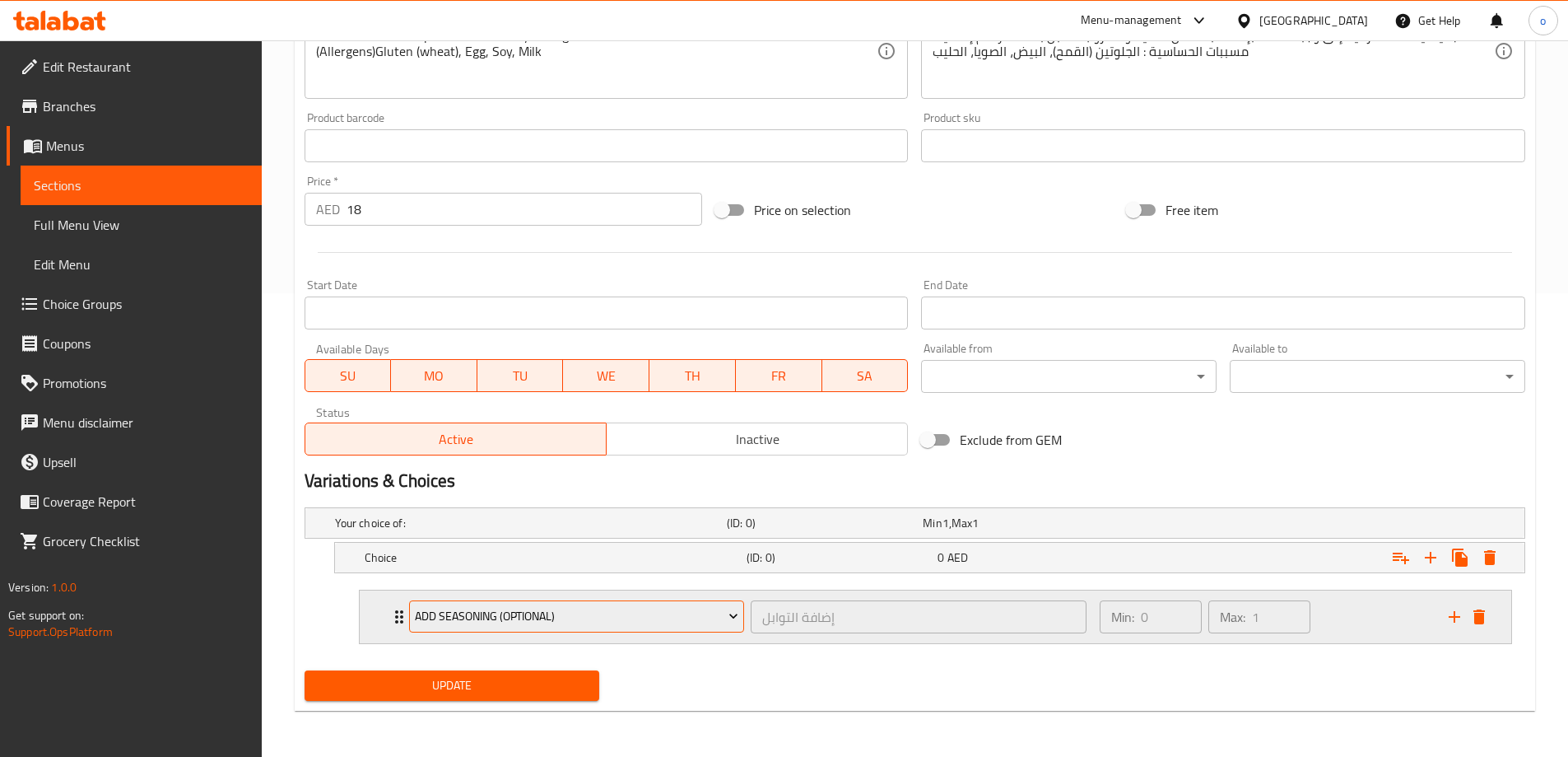
click at [569, 612] on span "Add Seasoning (optional)" at bounding box center [577, 617] width 324 height 21
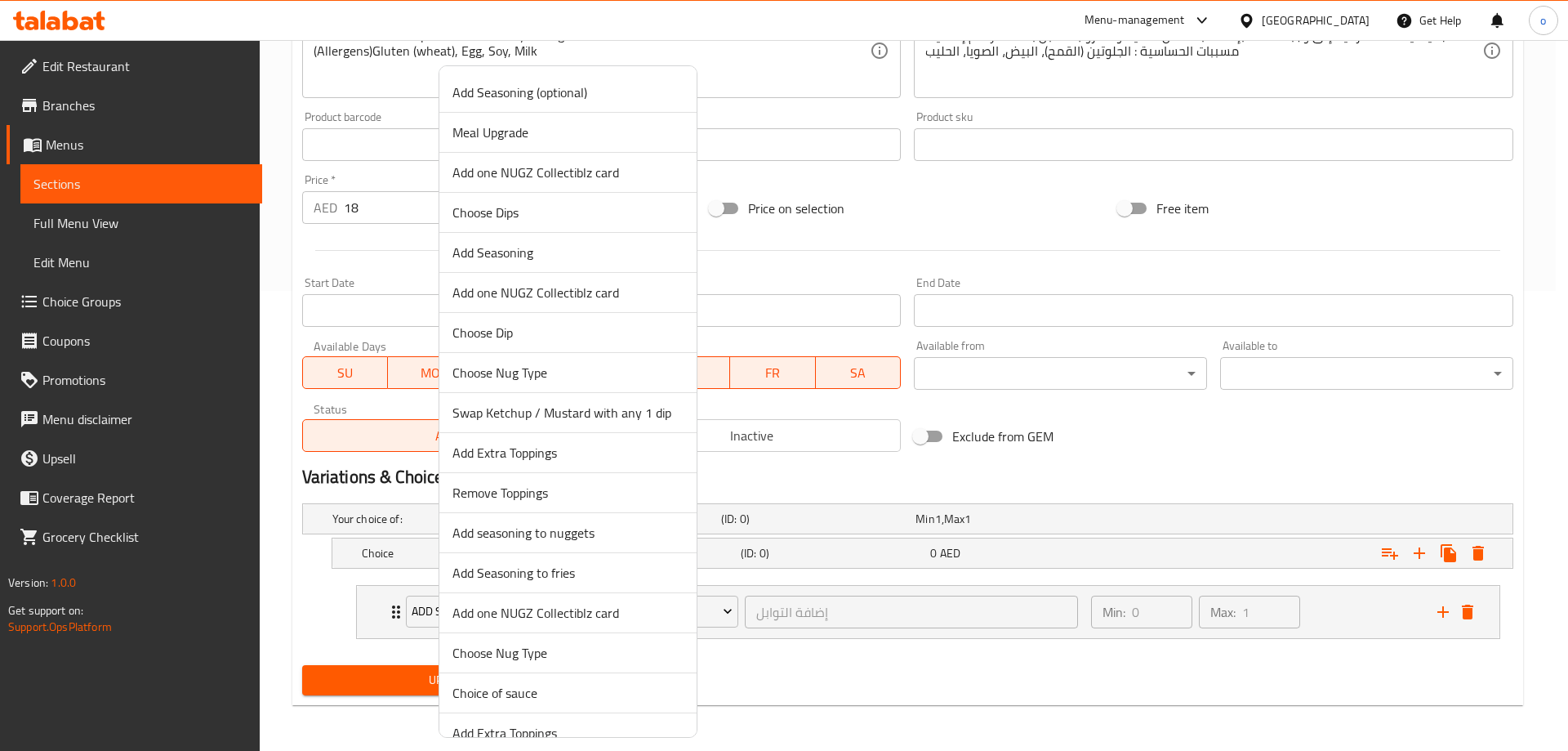
click at [775, 635] on div at bounding box center [784, 375] width 1568 height 751
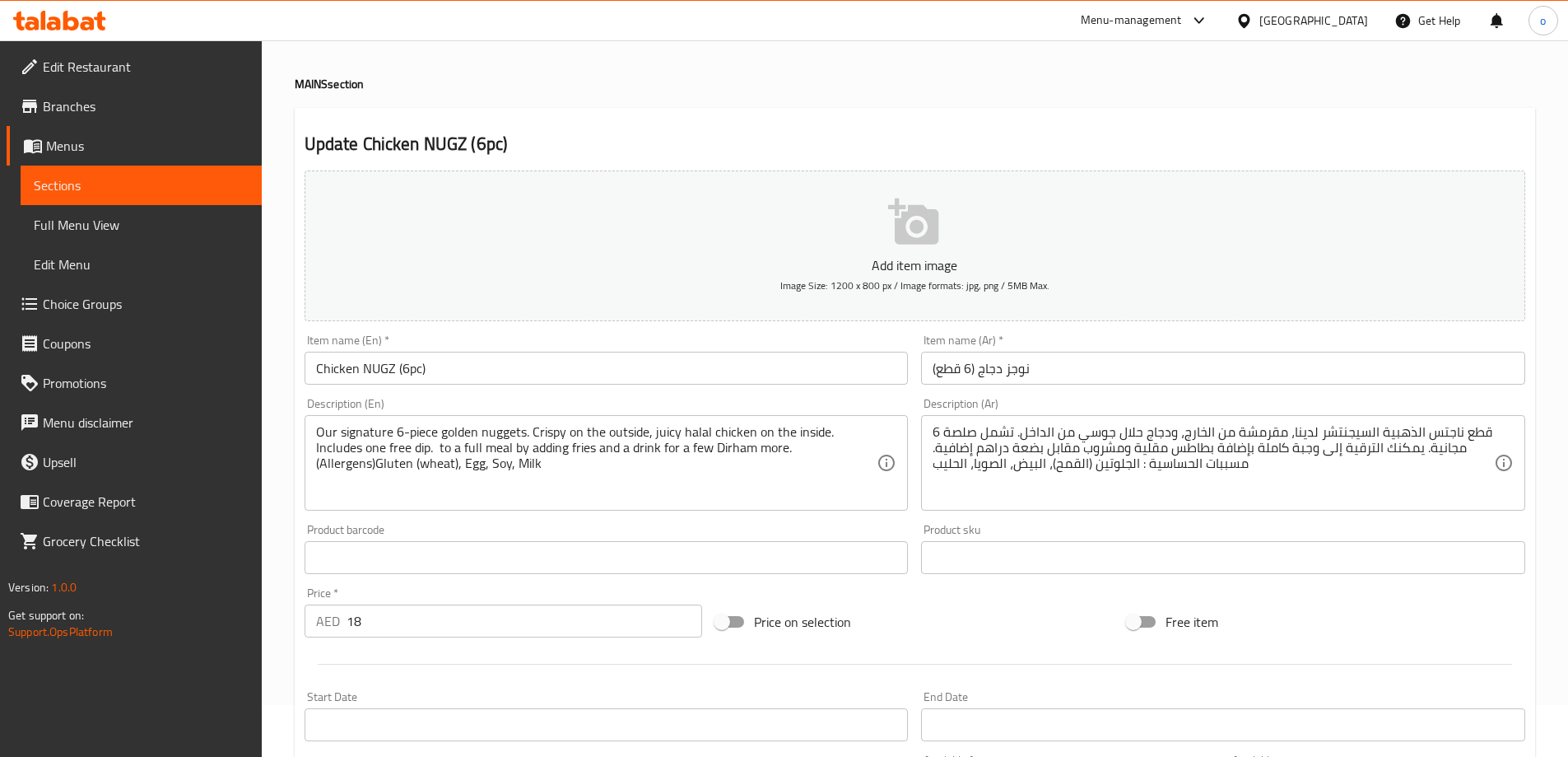
scroll to position [0, 0]
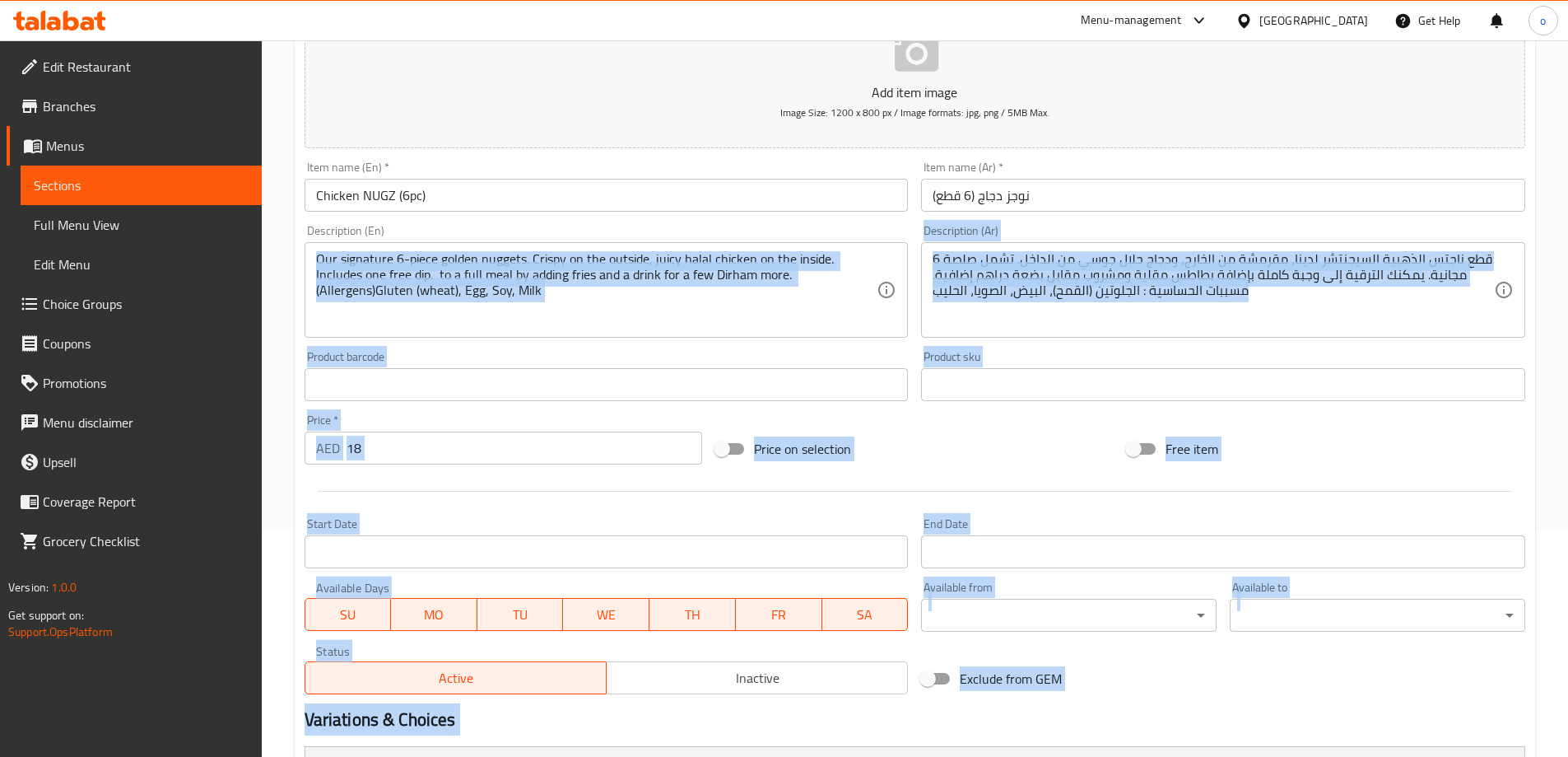
drag, startPoint x: 478, startPoint y: 472, endPoint x: 810, endPoint y: 789, distance: 459.0
click at [810, 532] on html "​ Menu-management United Arab Emirates Get Help o Edit Restaurant Branches Menu…" at bounding box center [784, 153] width 1568 height 757
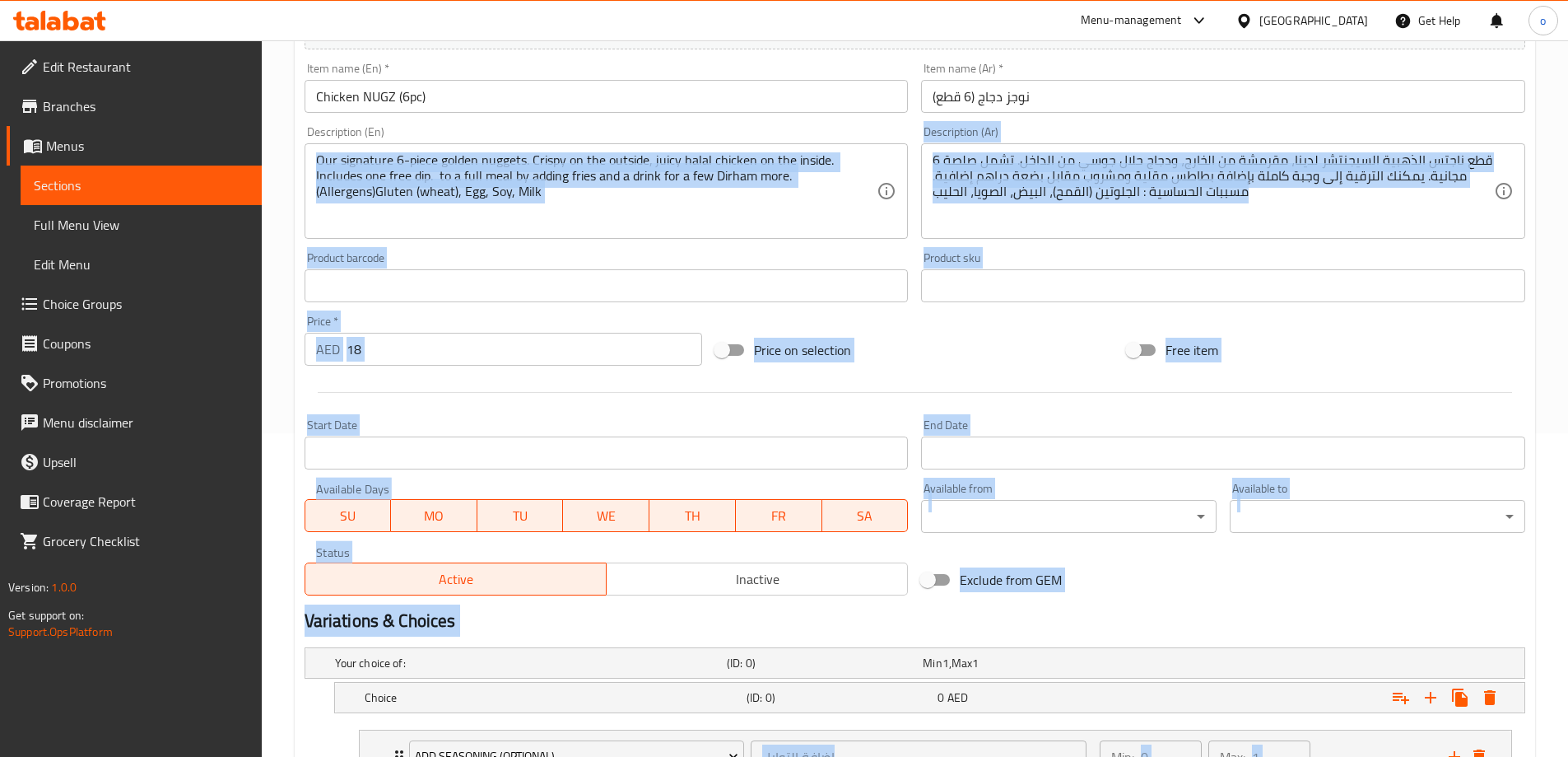
click at [573, 405] on div at bounding box center [915, 392] width 1235 height 41
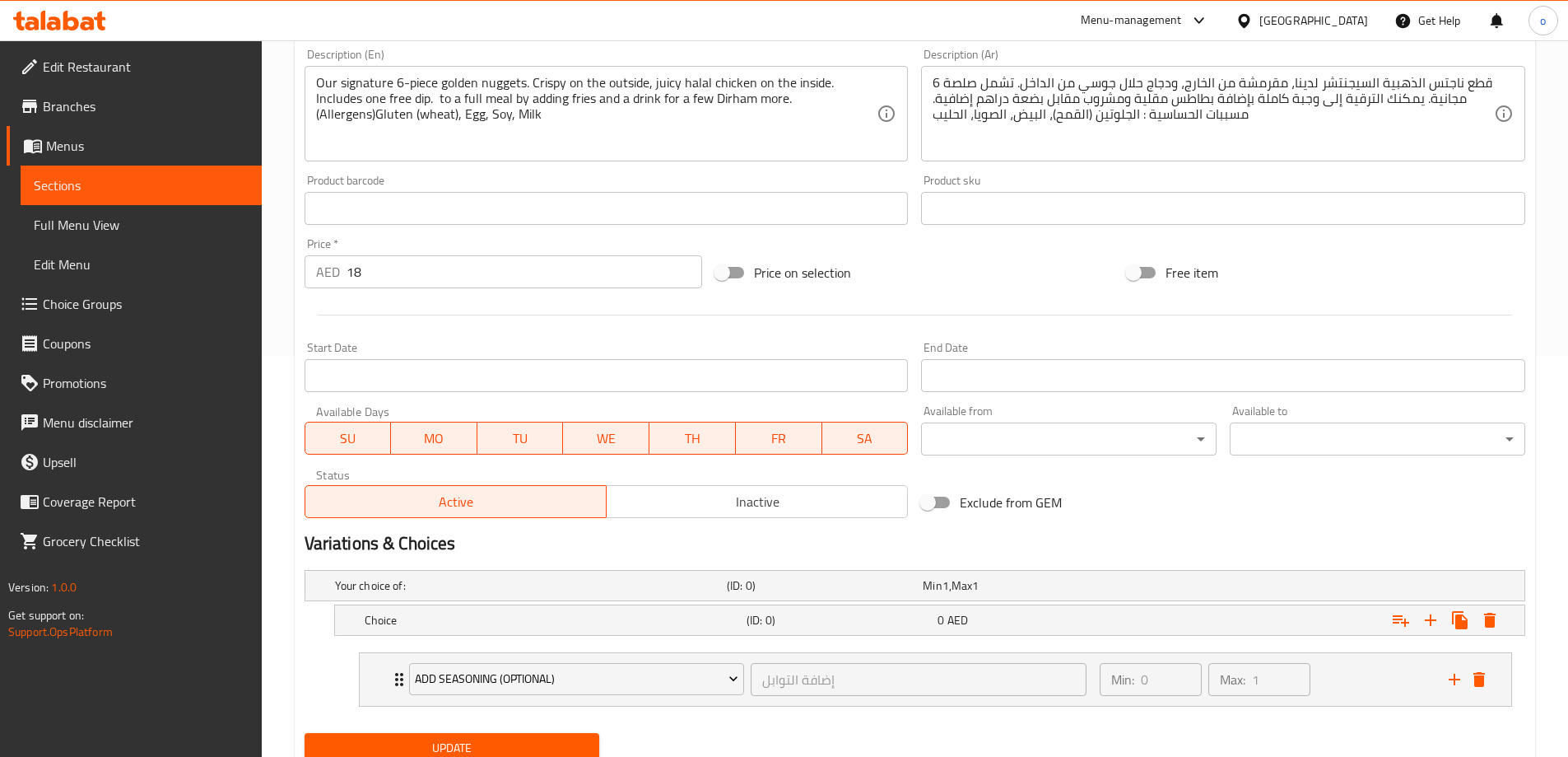
scroll to position [463, 0]
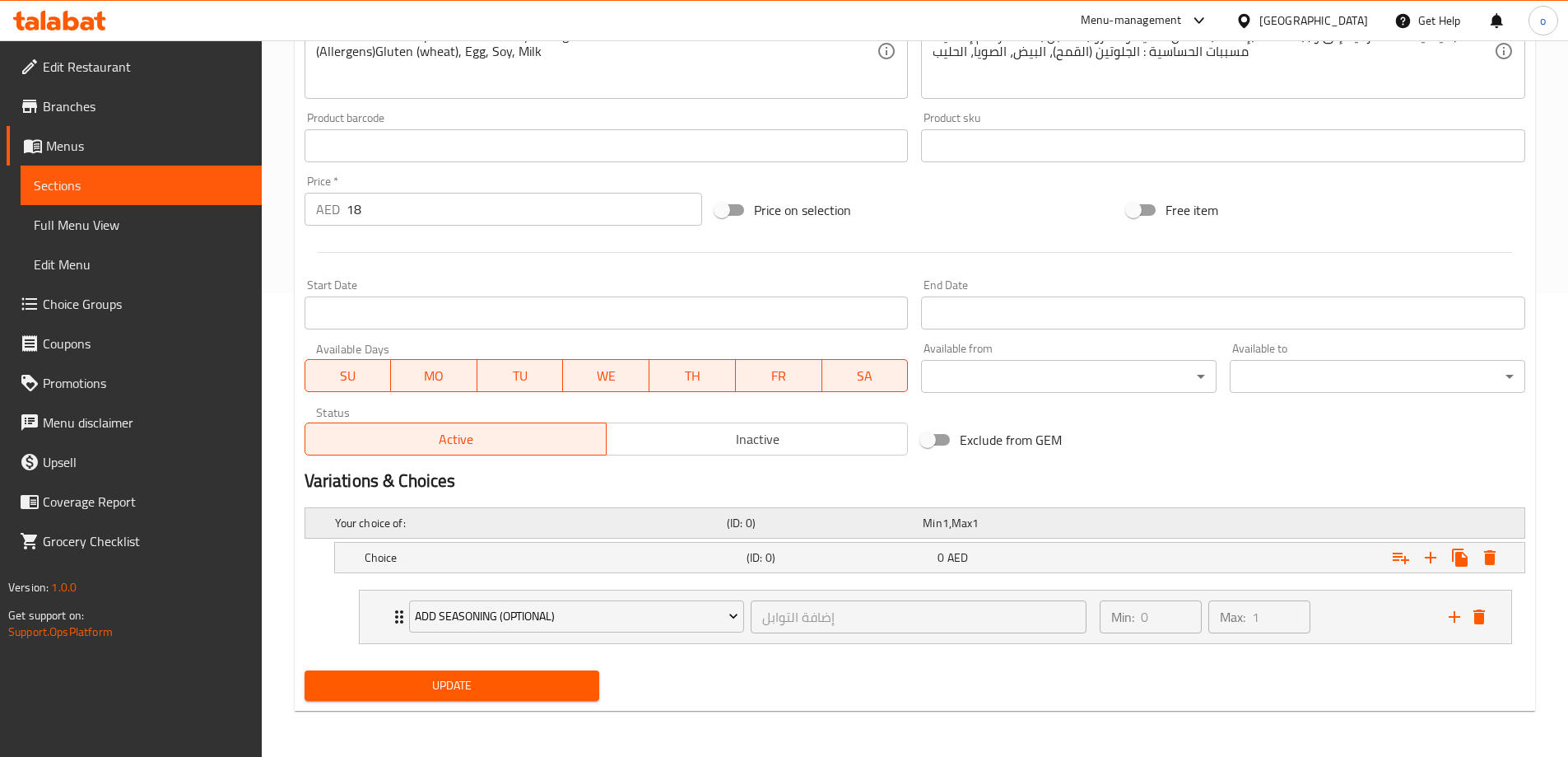
click at [385, 532] on h5 "Your choice of:" at bounding box center [528, 522] width 386 height 16
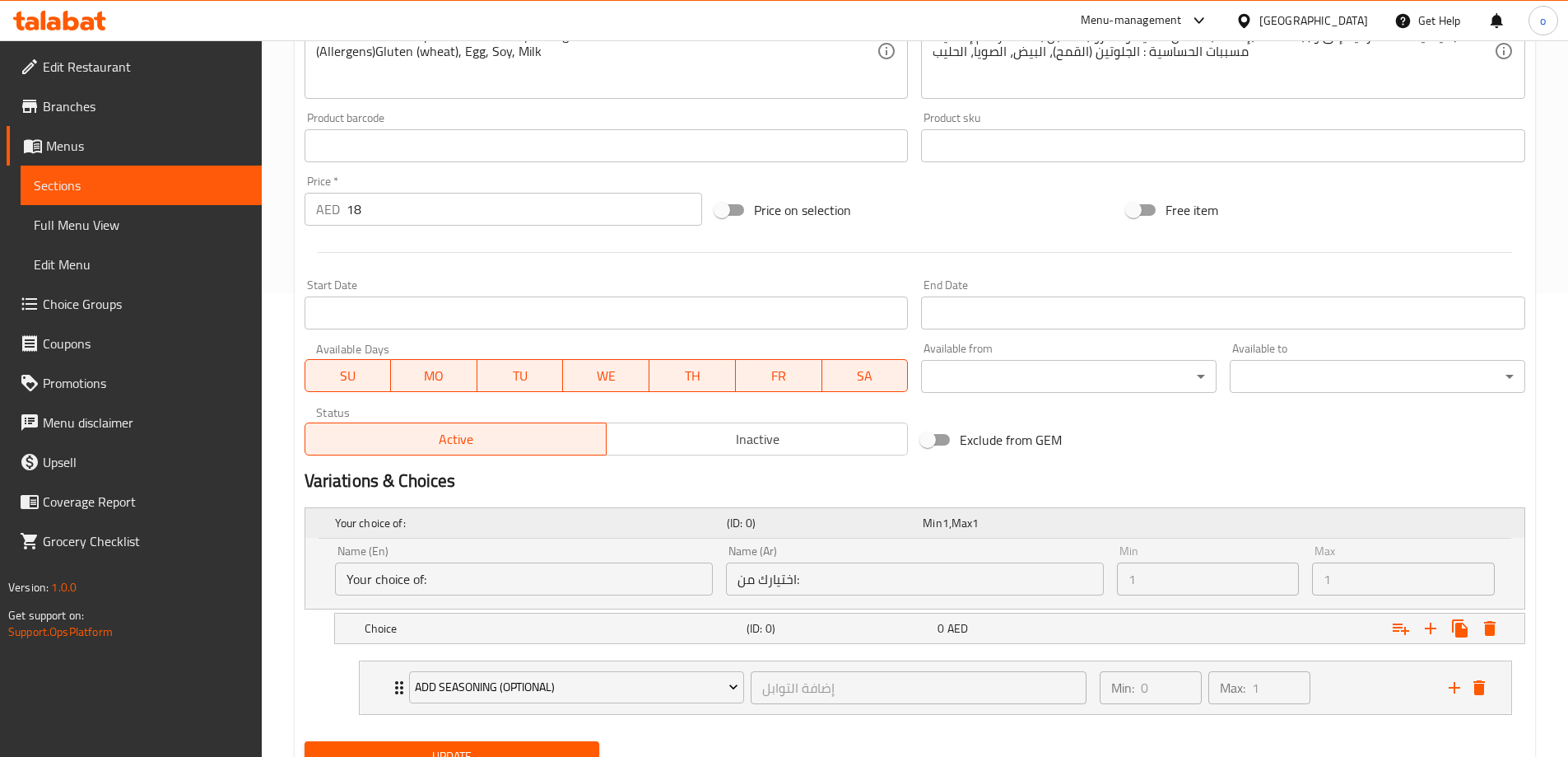
click at [384, 532] on h5 "Your choice of:" at bounding box center [528, 522] width 386 height 16
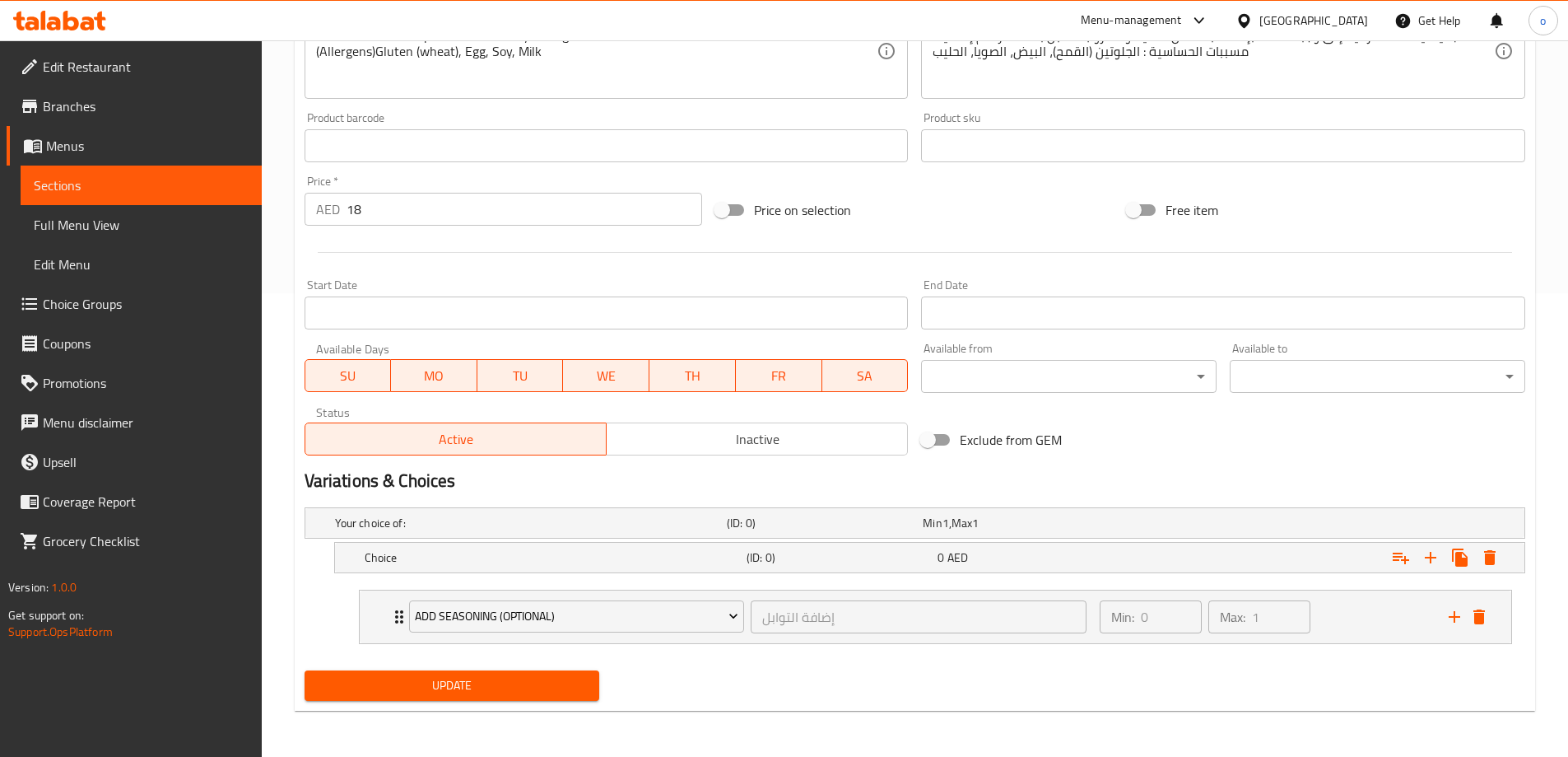
click at [87, 294] on span "Choice Groups" at bounding box center [145, 303] width 206 height 20
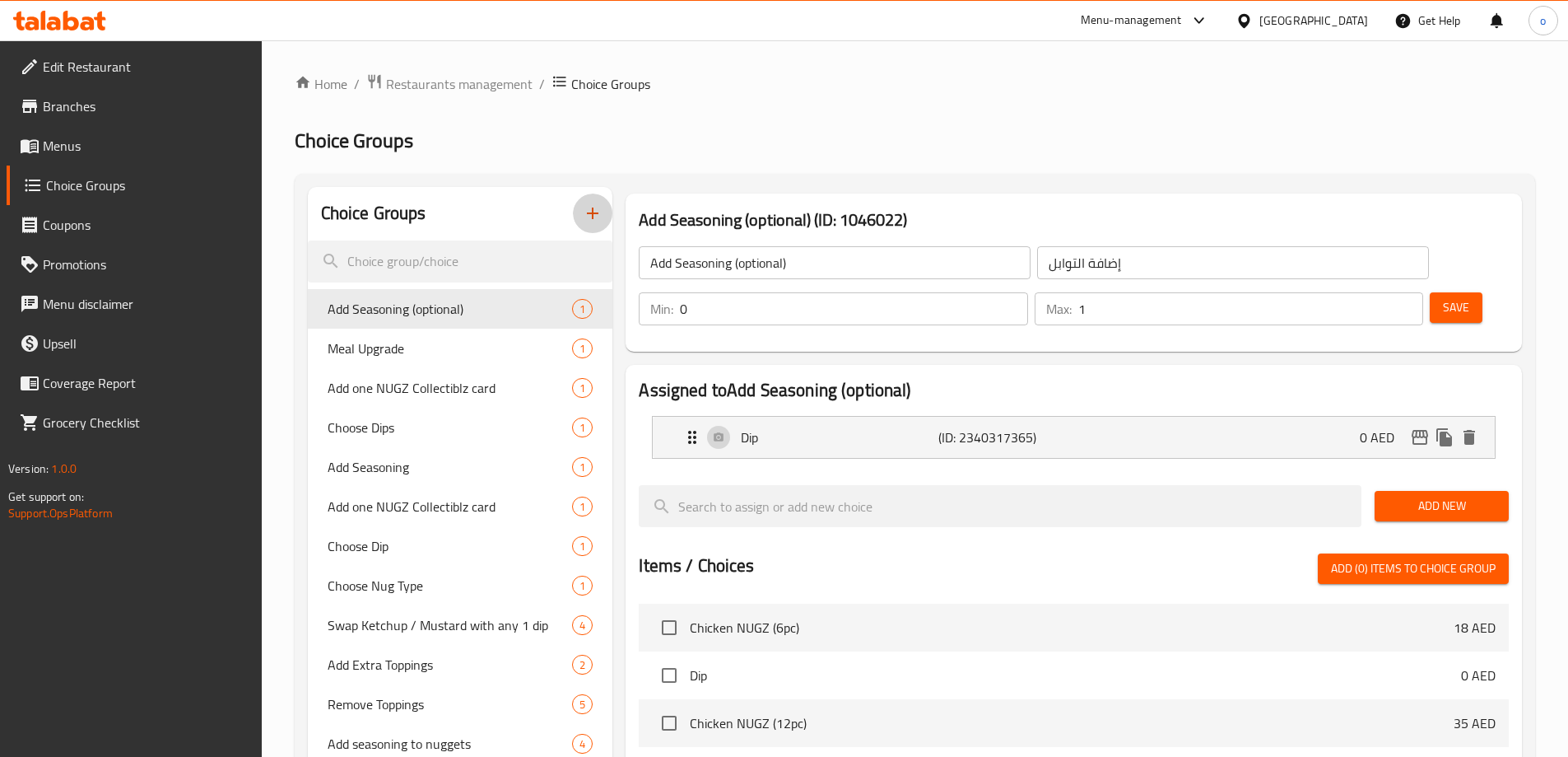
click at [593, 222] on icon "button" at bounding box center [592, 213] width 20 height 20
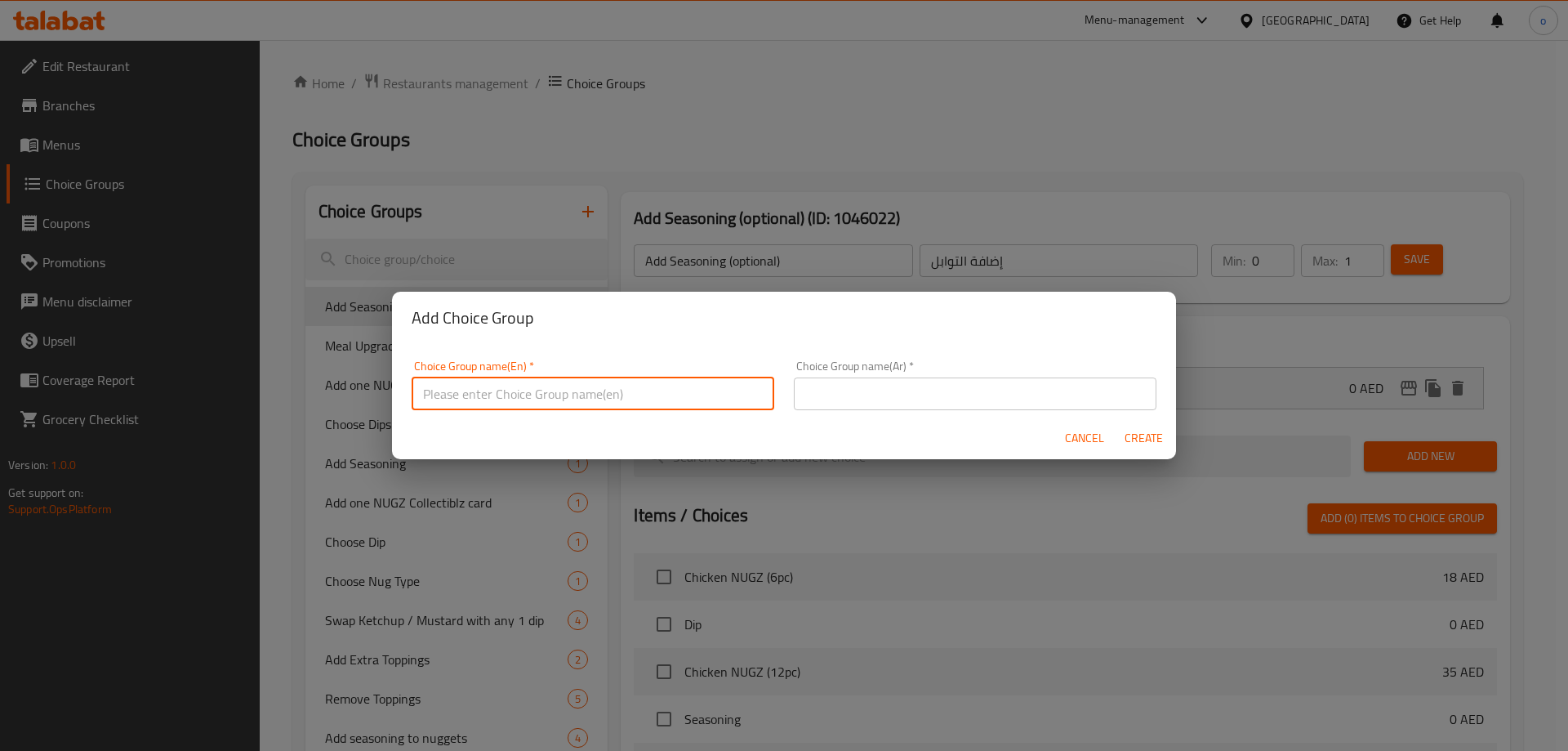
click at [540, 392] on input "text" at bounding box center [593, 393] width 363 height 33
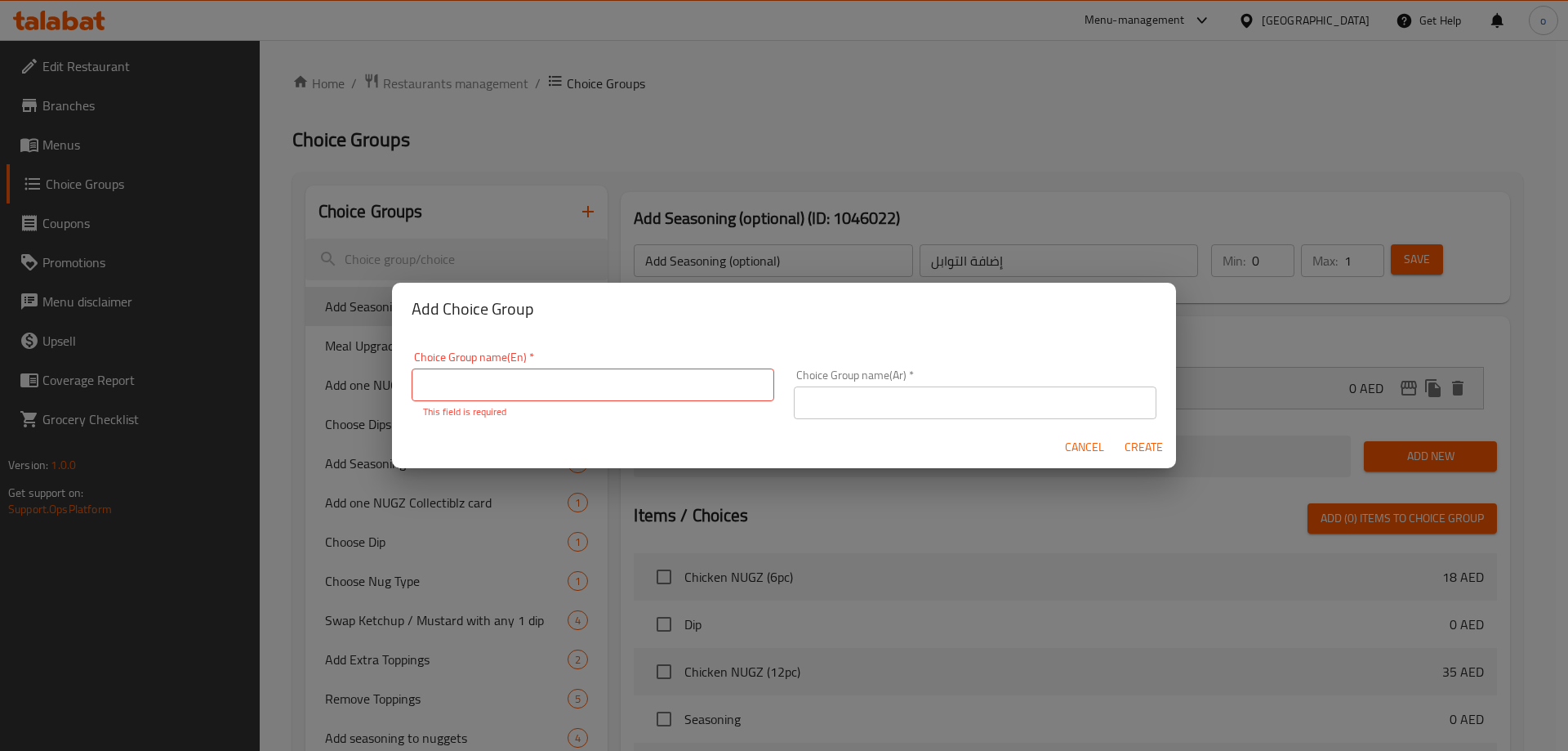
click at [488, 376] on input "text" at bounding box center [593, 384] width 363 height 33
click at [840, 401] on input "text" at bounding box center [976, 402] width 363 height 33
click at [713, 387] on input "text" at bounding box center [593, 384] width 363 height 33
click at [471, 389] on input "meal upgraqde" at bounding box center [593, 384] width 363 height 33
click at [519, 382] on input "meal upraqde" at bounding box center [593, 384] width 363 height 33
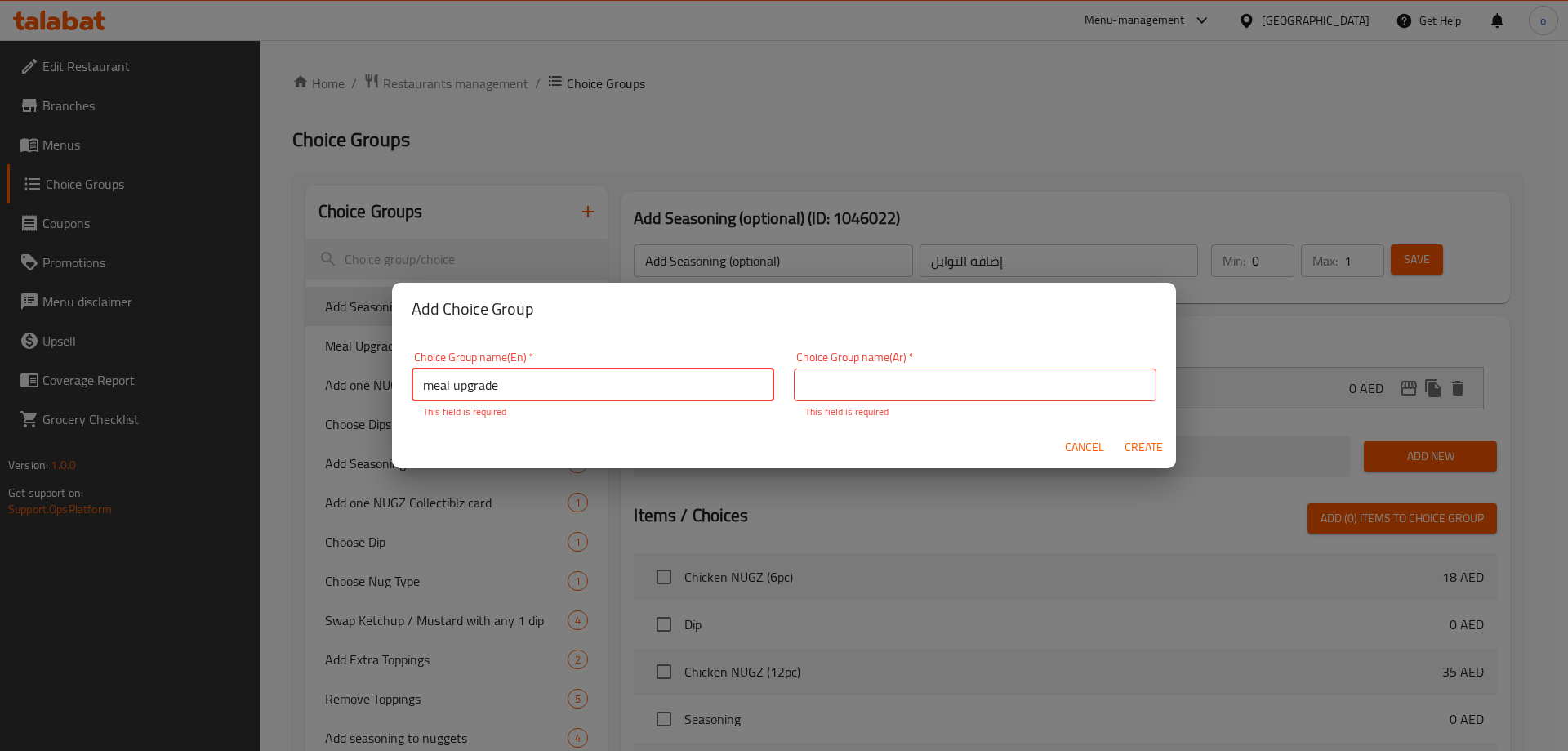
type input "meal upgrade"
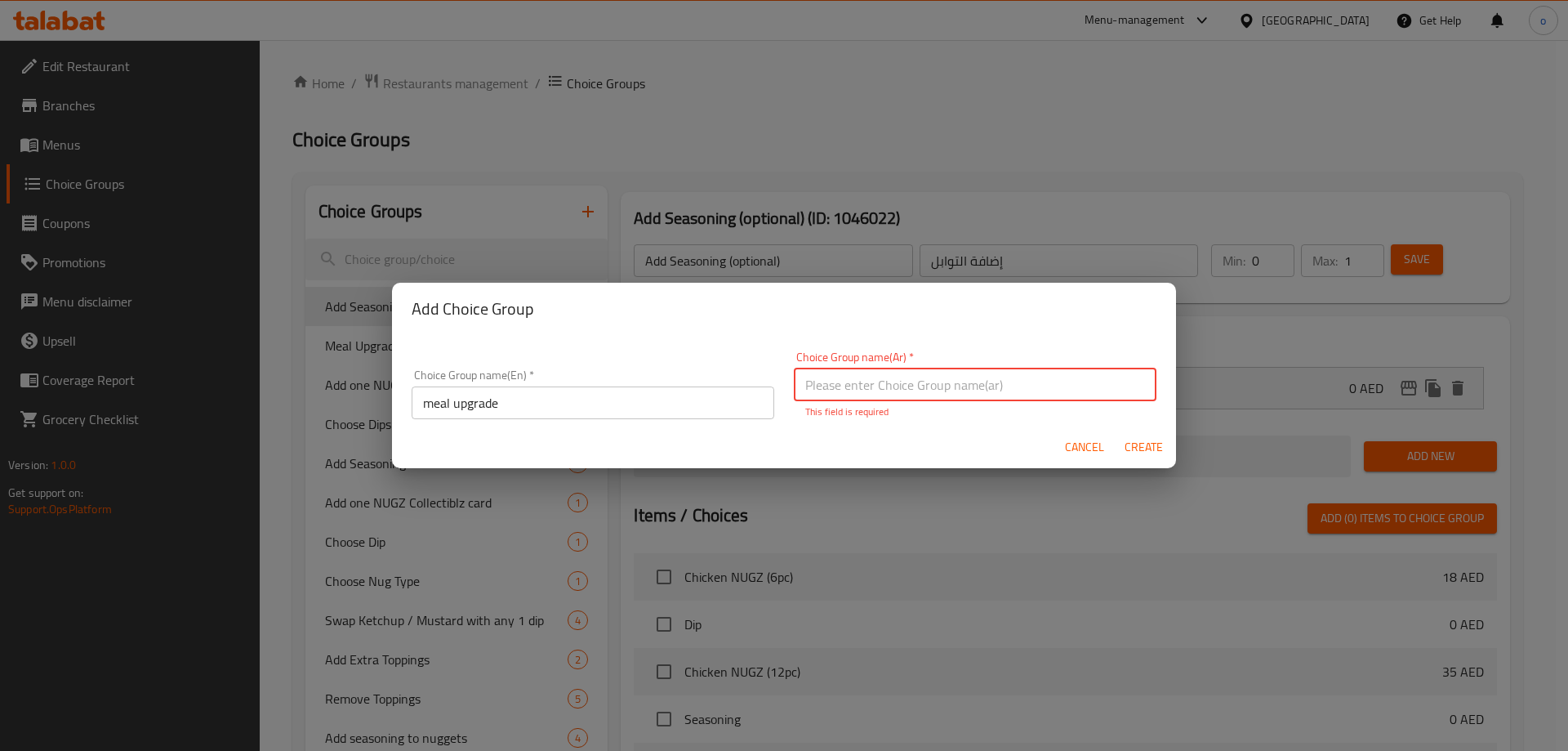
click at [855, 384] on input "text" at bounding box center [976, 384] width 363 height 33
click at [851, 392] on input "text" at bounding box center [976, 384] width 363 height 33
click at [923, 392] on input "text" at bounding box center [976, 384] width 363 height 33
type input "j"
type input "ترقية وجبة"
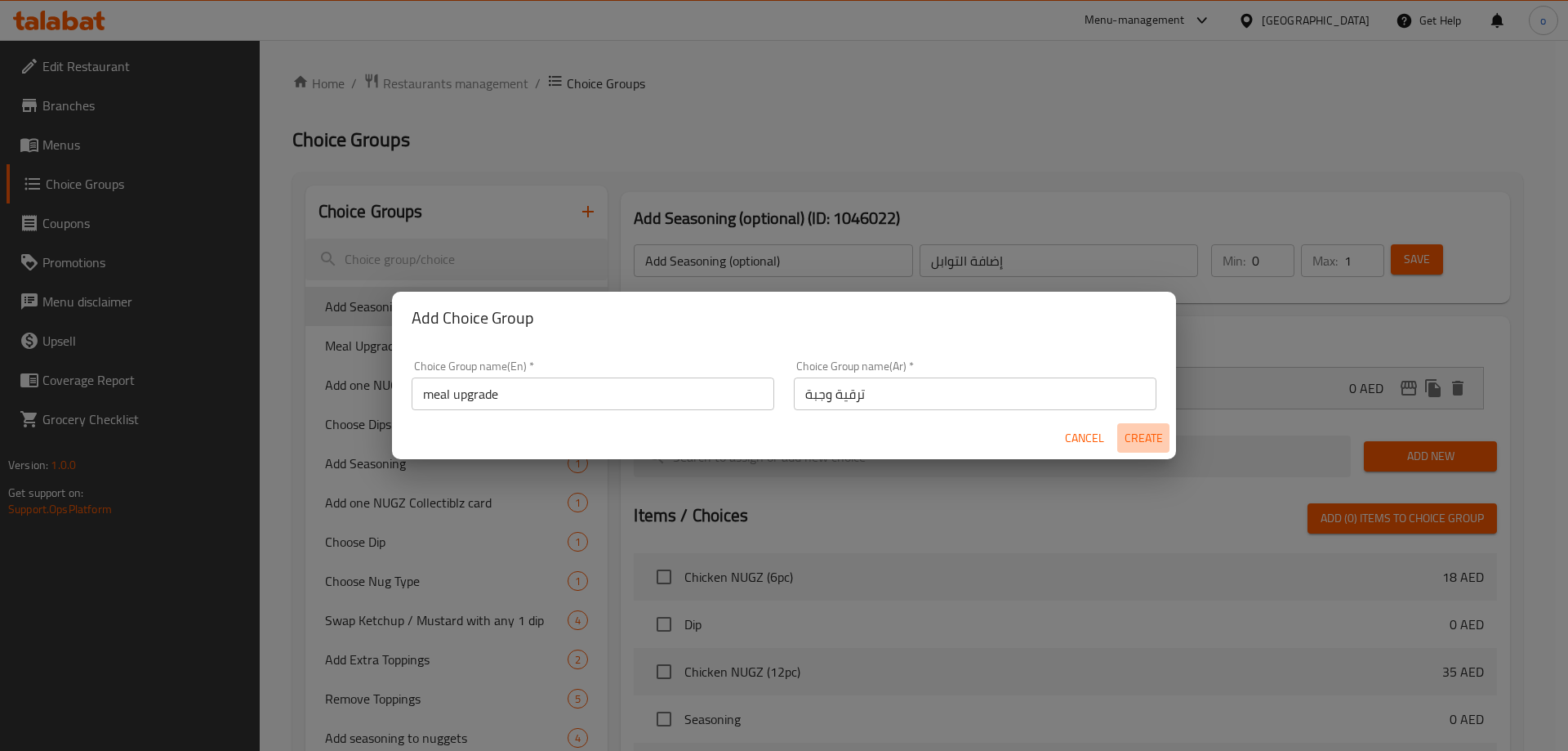
click at [1135, 444] on span "Create" at bounding box center [1144, 438] width 39 height 21
type input "meal upgrade"
type input "ترقية وجبة"
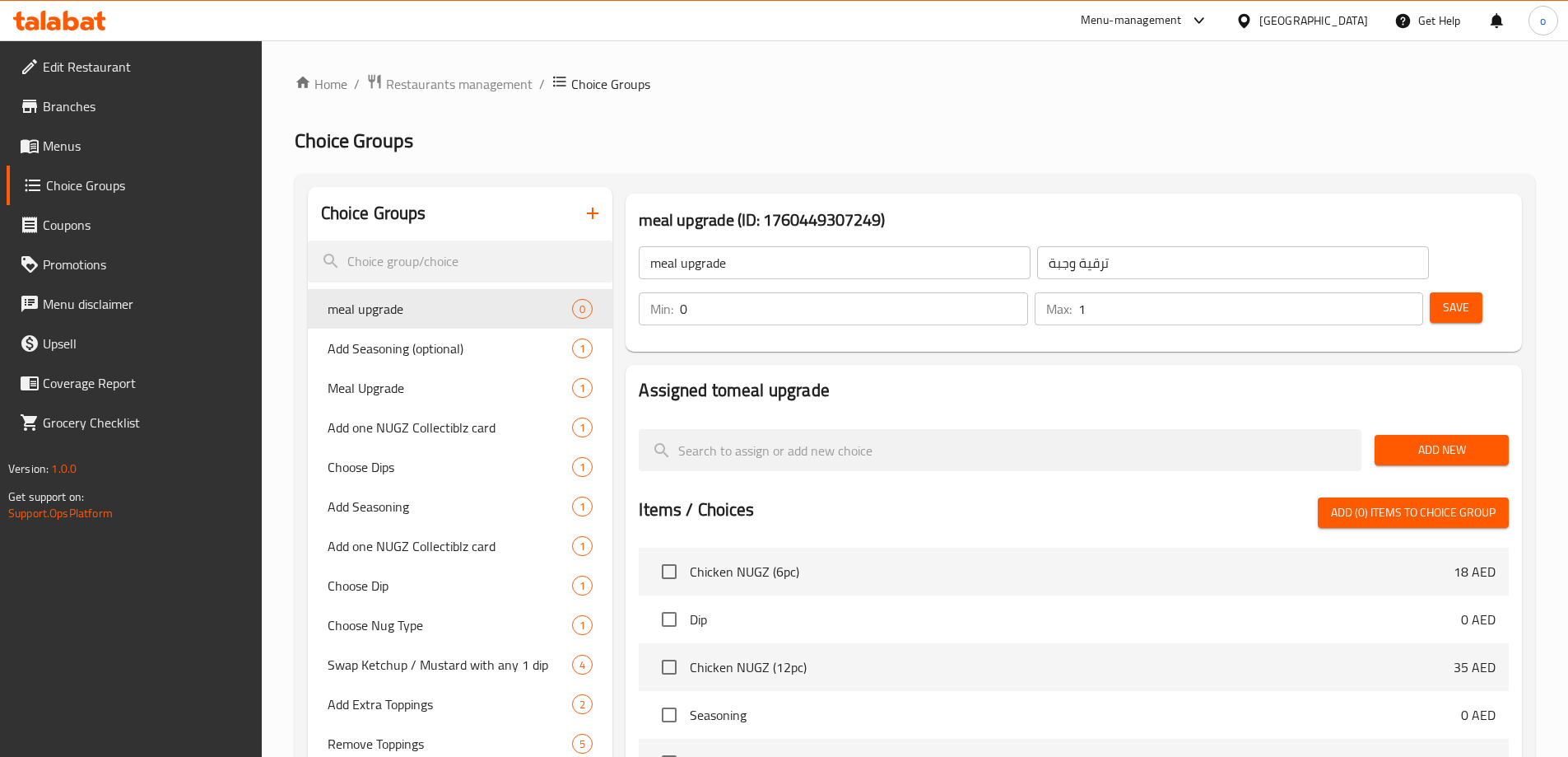
type input "1"
click at [1379, 292] on input "1" at bounding box center [1251, 308] width 345 height 33
click at [1451, 440] on span "Add New" at bounding box center [1442, 450] width 108 height 21
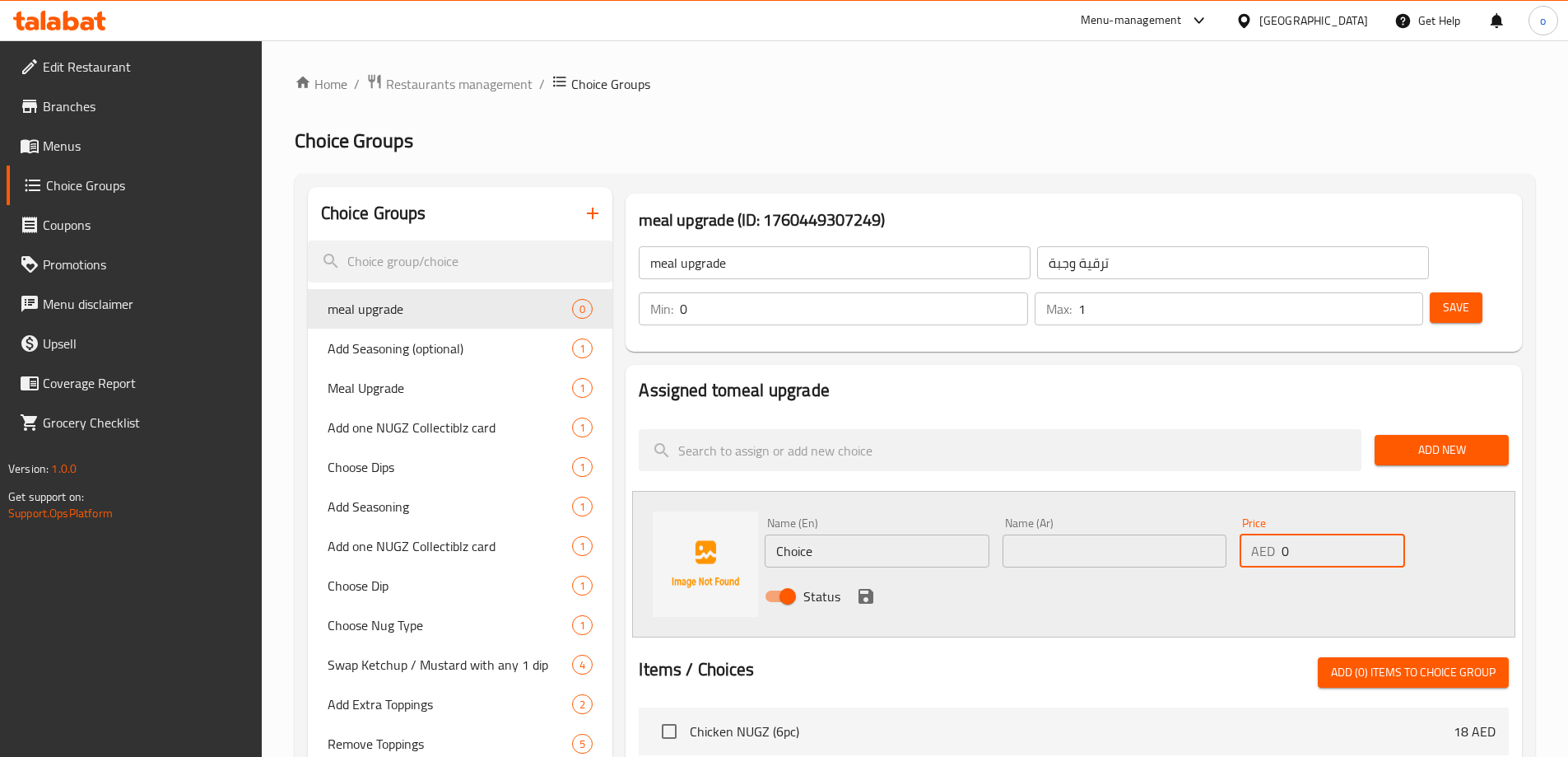
click at [1330, 534] on input "0" at bounding box center [1343, 550] width 122 height 33
type input "18"
click at [851, 534] on input "Choice" at bounding box center [876, 550] width 224 height 33
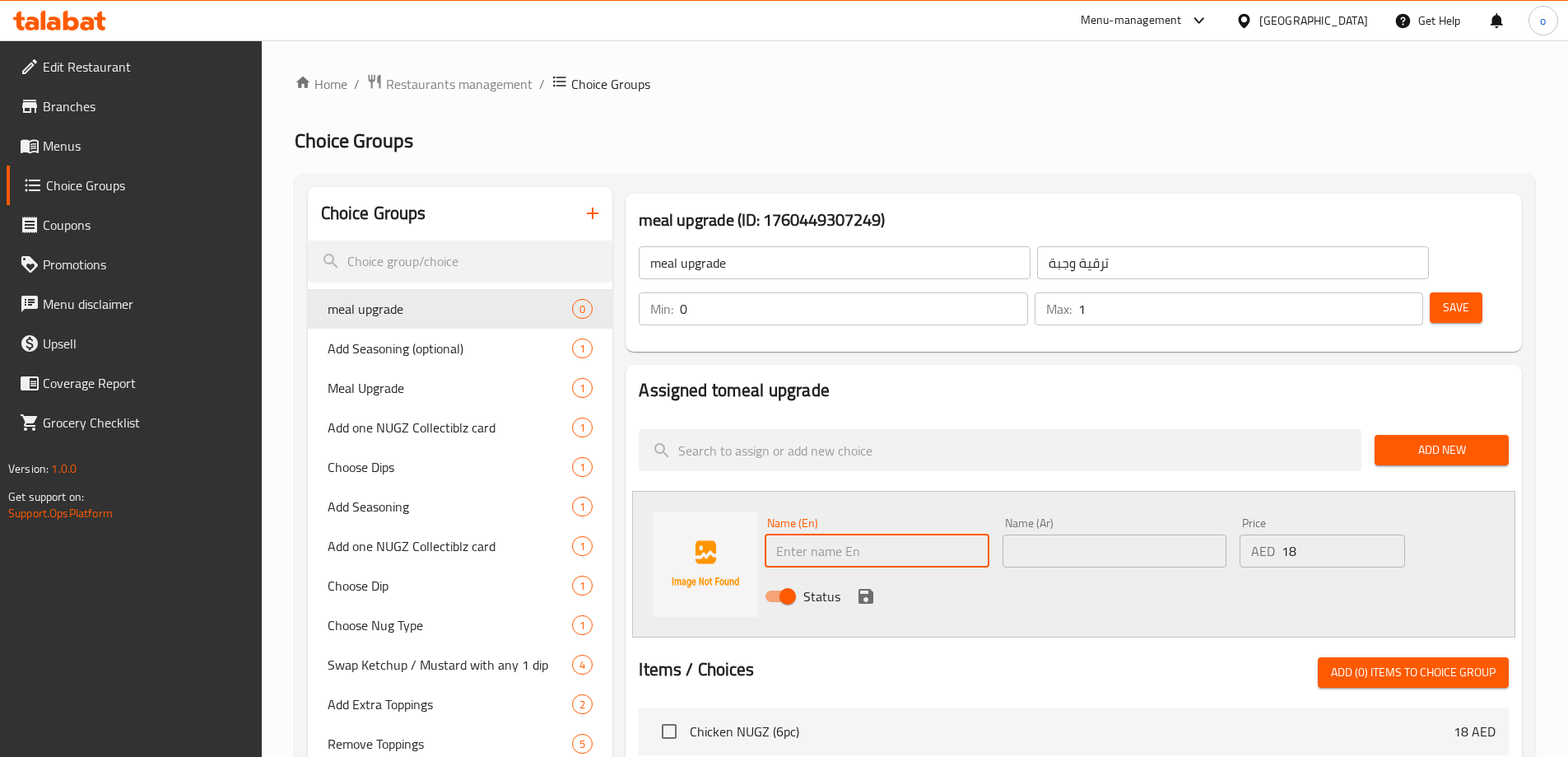
type input "ش"
click at [821, 534] on input "text" at bounding box center [876, 550] width 224 height 33
paste input "Add regular fries and beverage"
type input "Add regular fries and beverage"
click at [1045, 534] on input "text" at bounding box center [1114, 550] width 224 height 33
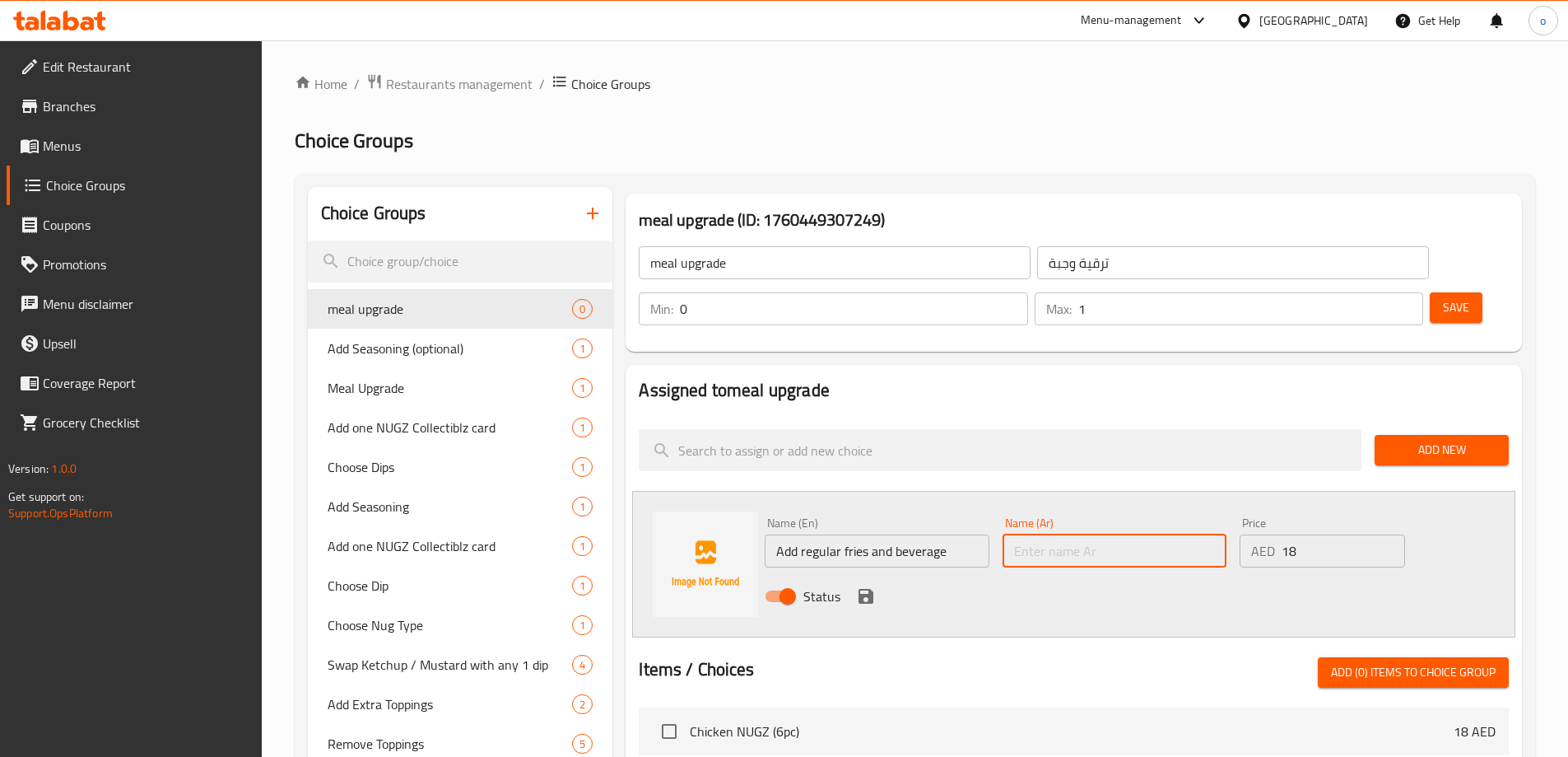
type input "ا"
type input "أضف بطاطس مقلية عادية ومشروب"
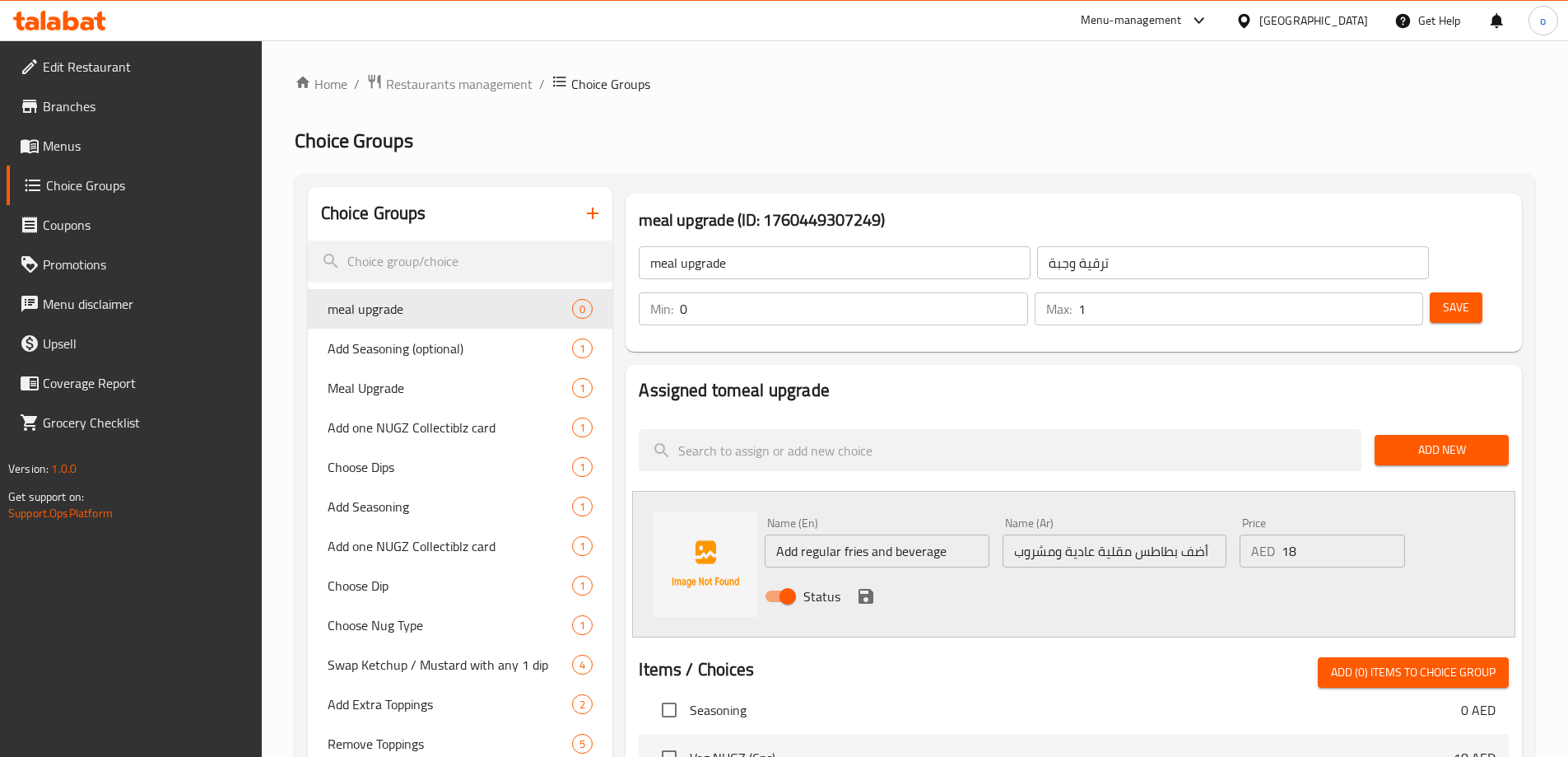
scroll to position [330, 0]
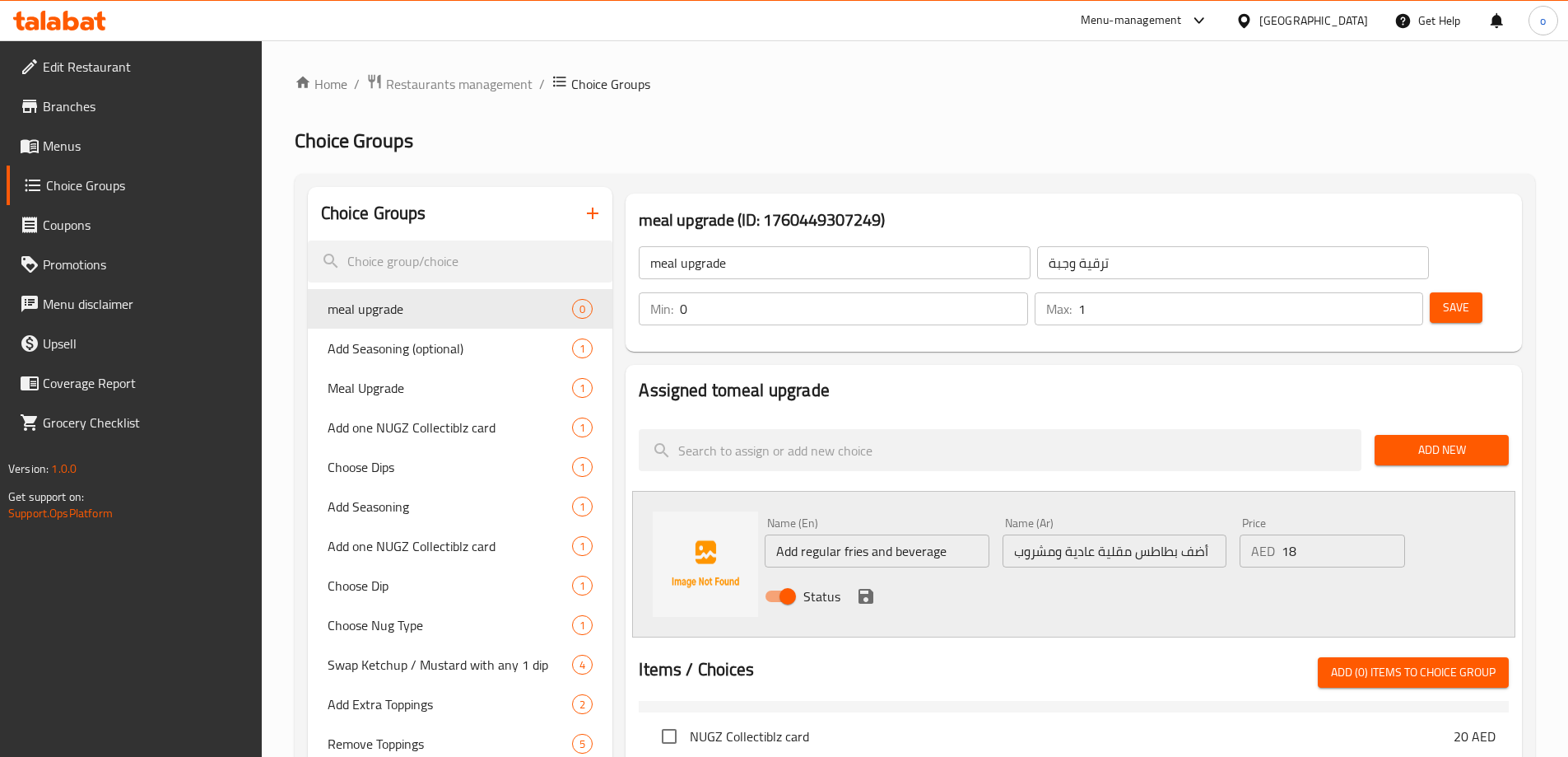
click at [1419, 440] on span "Add New" at bounding box center [1442, 450] width 108 height 21
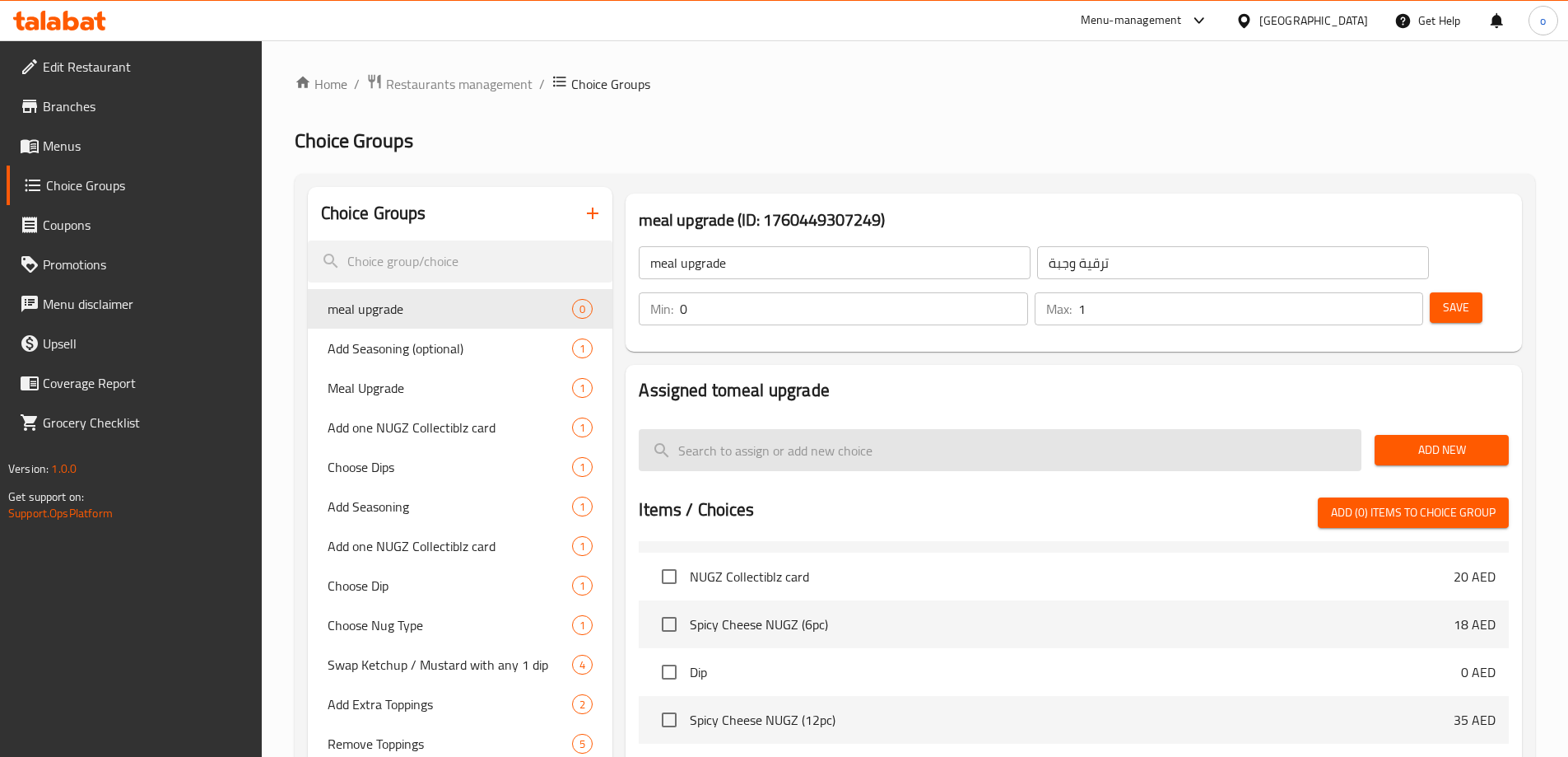
click at [1021, 429] on input "search" at bounding box center [1000, 450] width 723 height 42
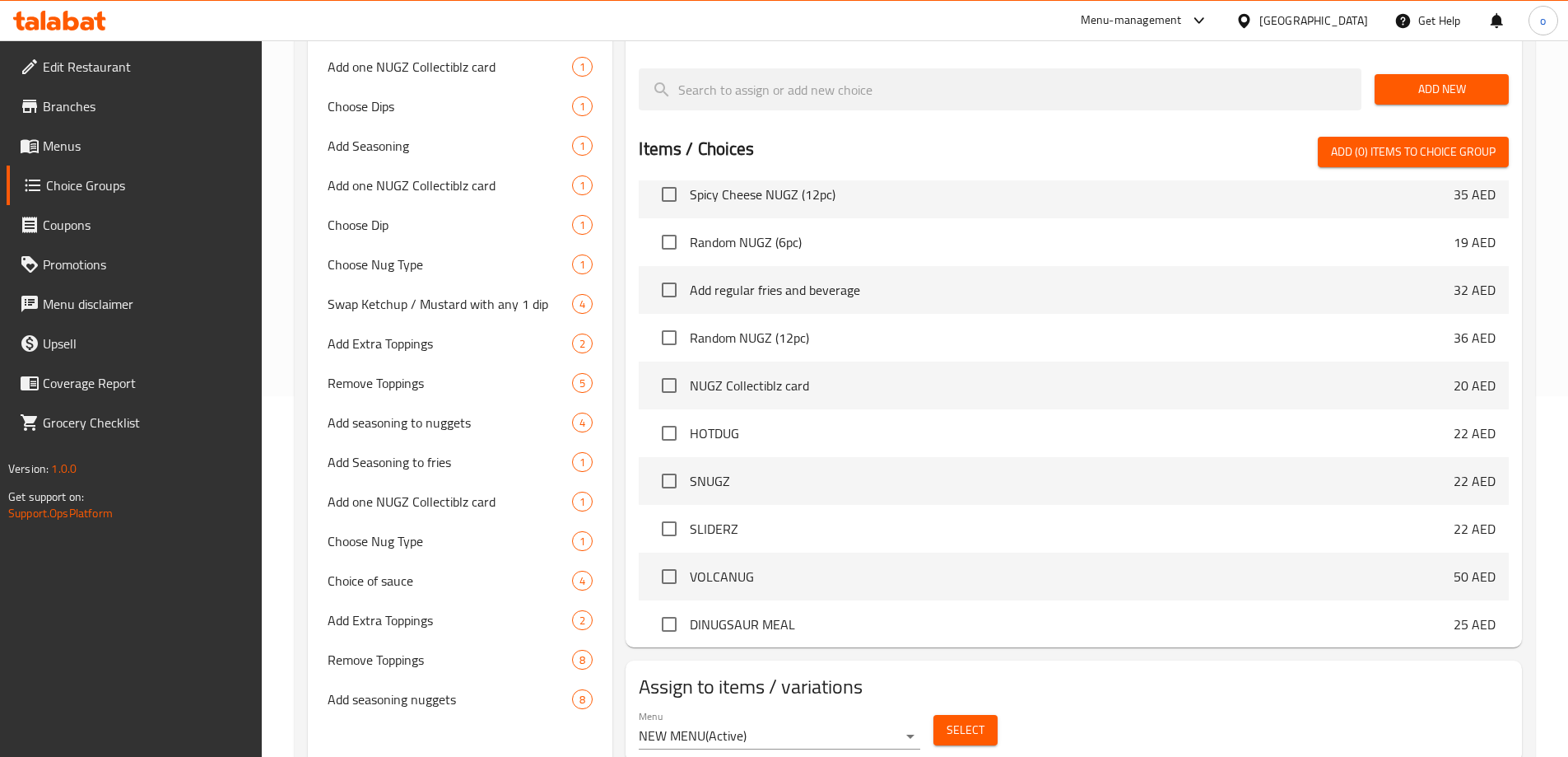
scroll to position [375, 0]
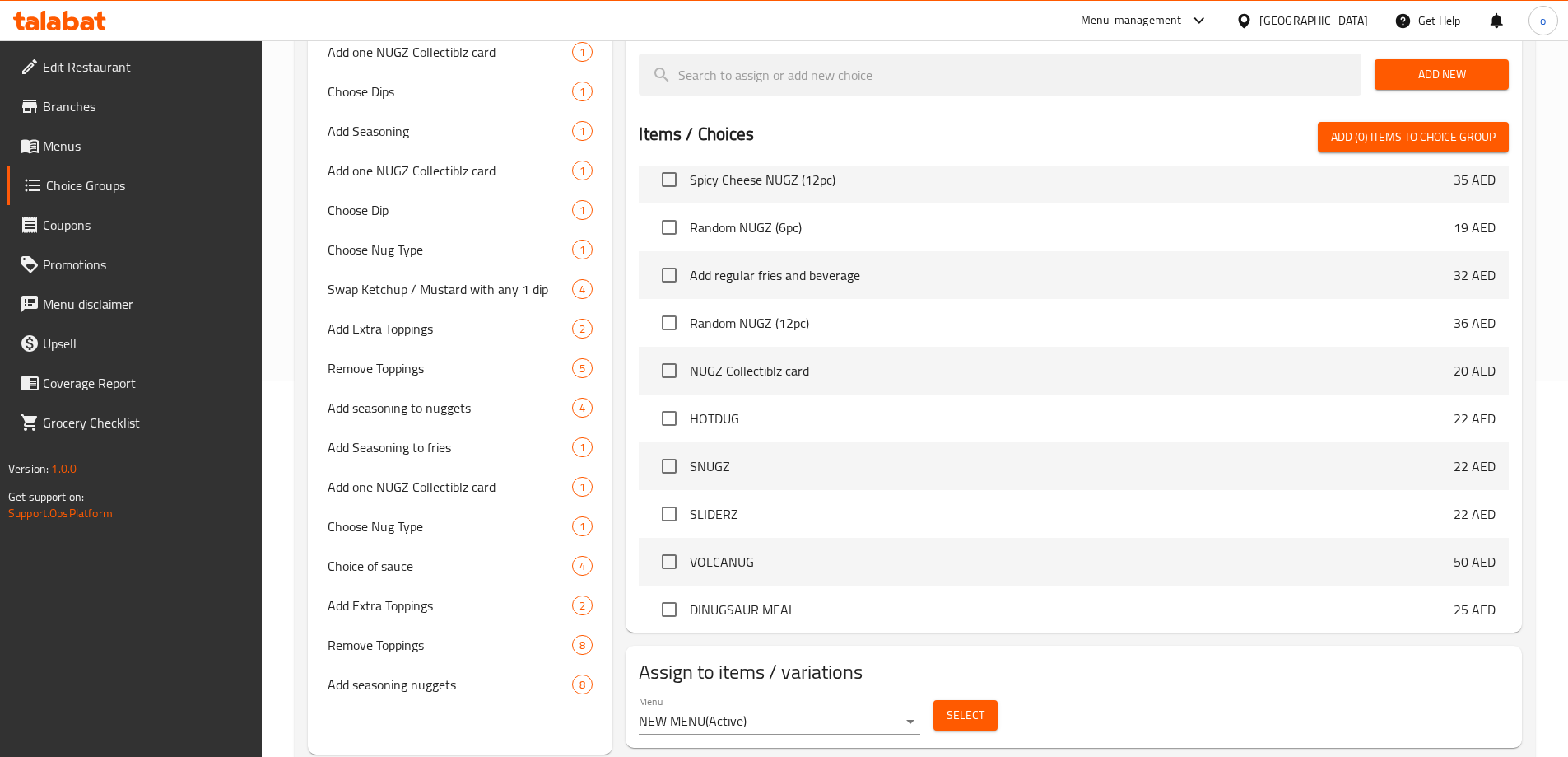
click at [933, 700] on button "Select" at bounding box center [965, 715] width 64 height 30
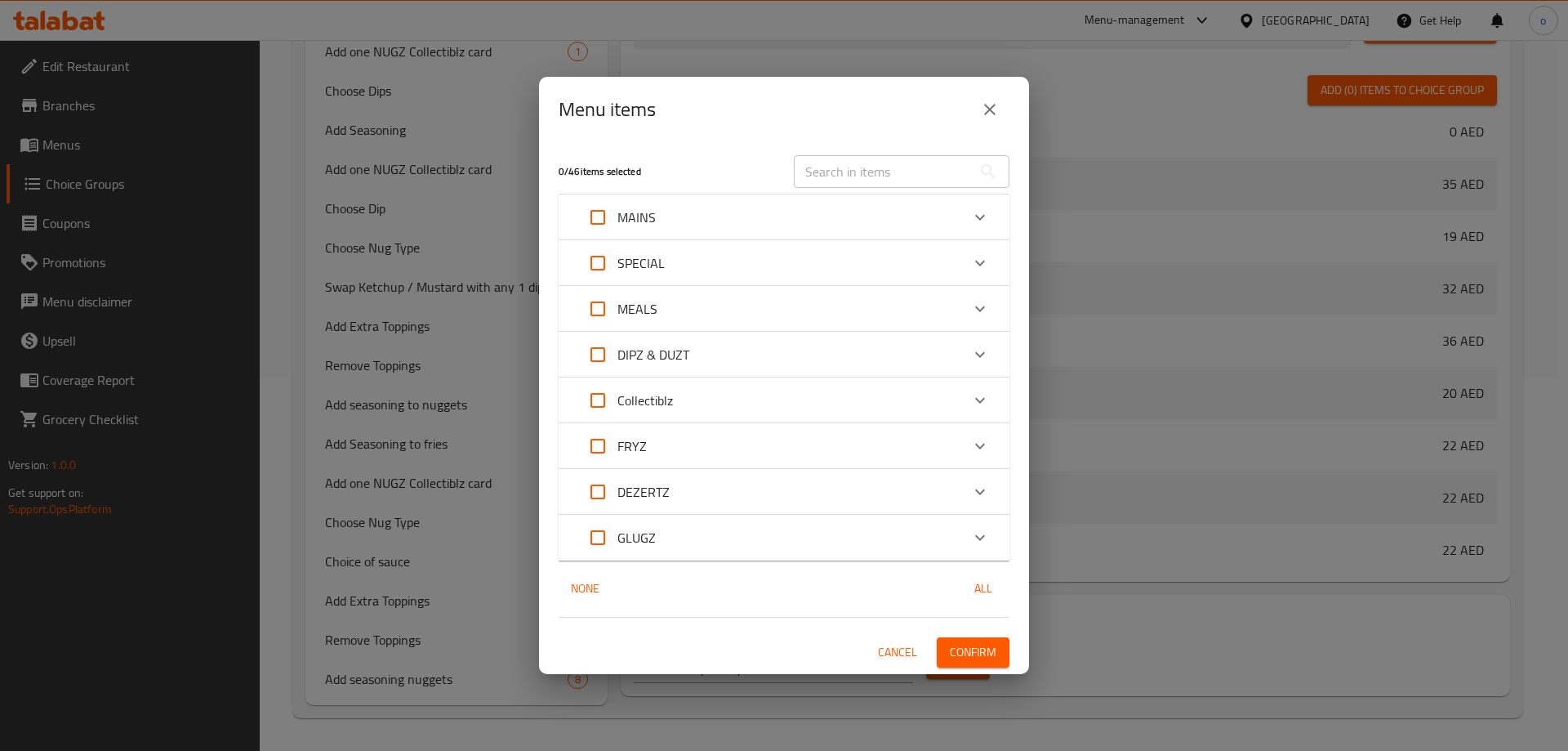
click at [996, 106] on icon "close" at bounding box center [990, 109] width 20 height 20
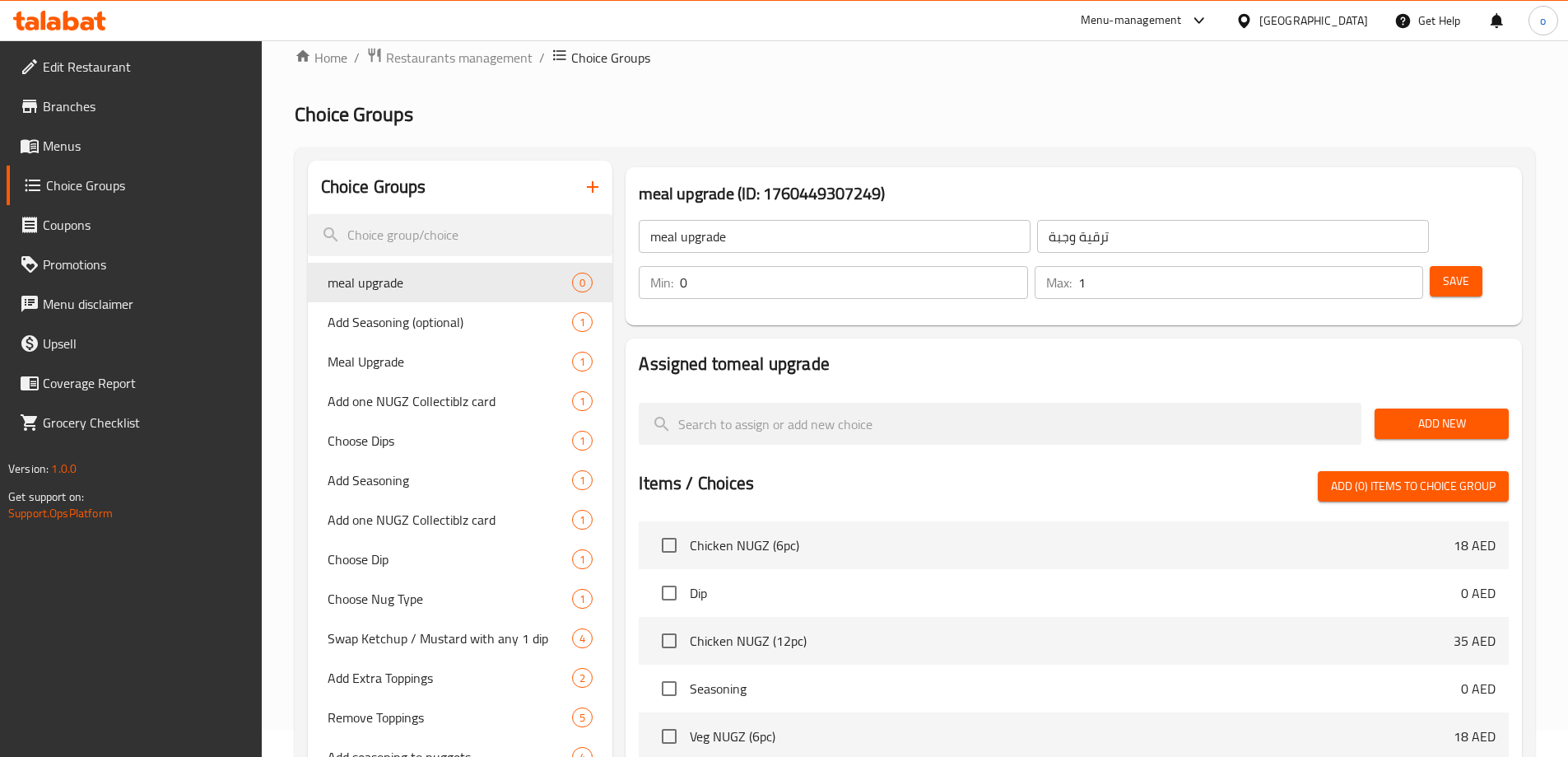
scroll to position [0, 0]
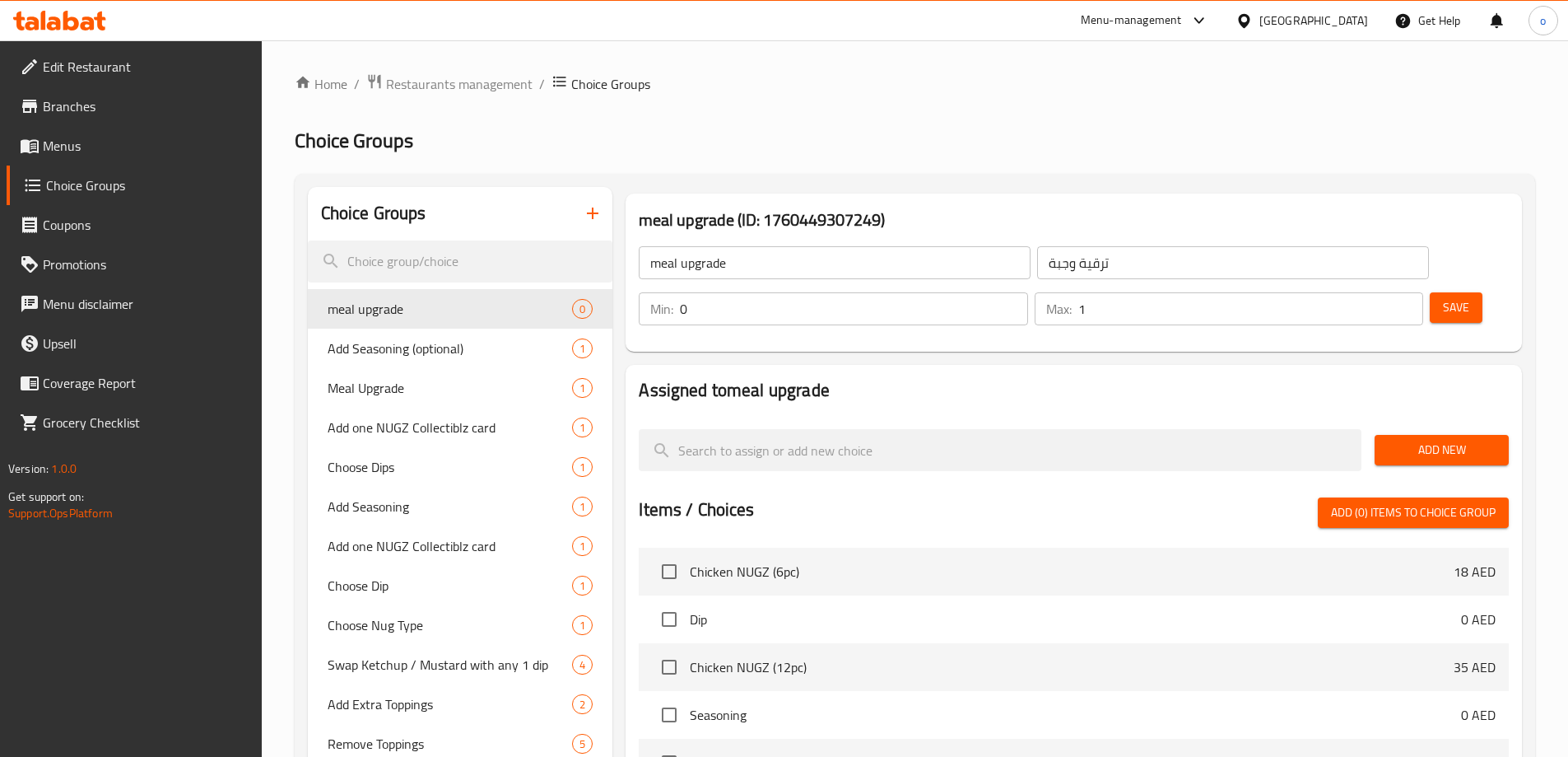
click at [843, 562] on span "Chicken NUGZ (6pc)" at bounding box center [1072, 571] width 764 height 20
click at [673, 554] on input "checkbox" at bounding box center [669, 571] width 34 height 34
checkbox input "false"
click at [1409, 440] on span "Add New" at bounding box center [1442, 450] width 108 height 21
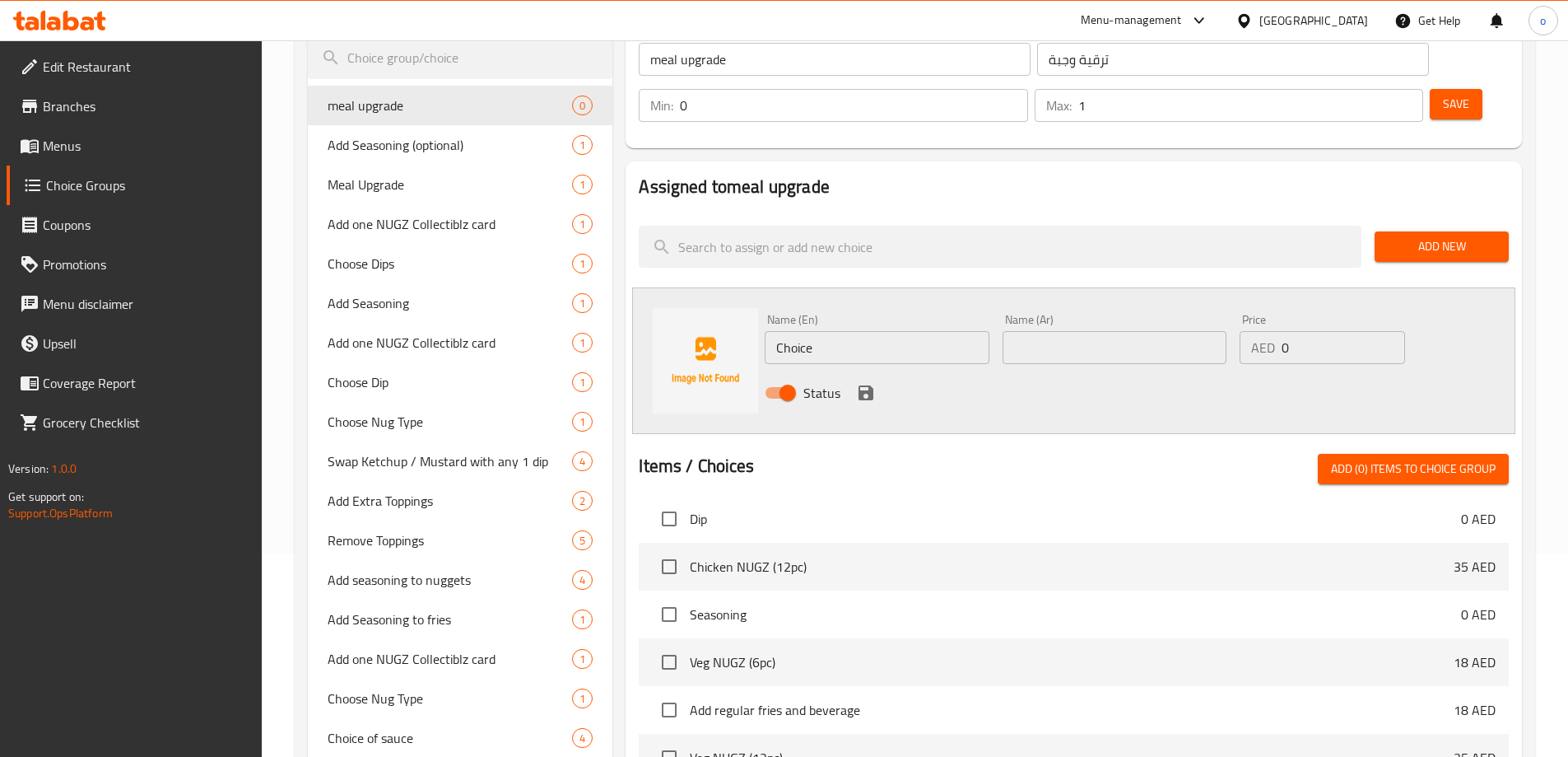
scroll to position [165, 0]
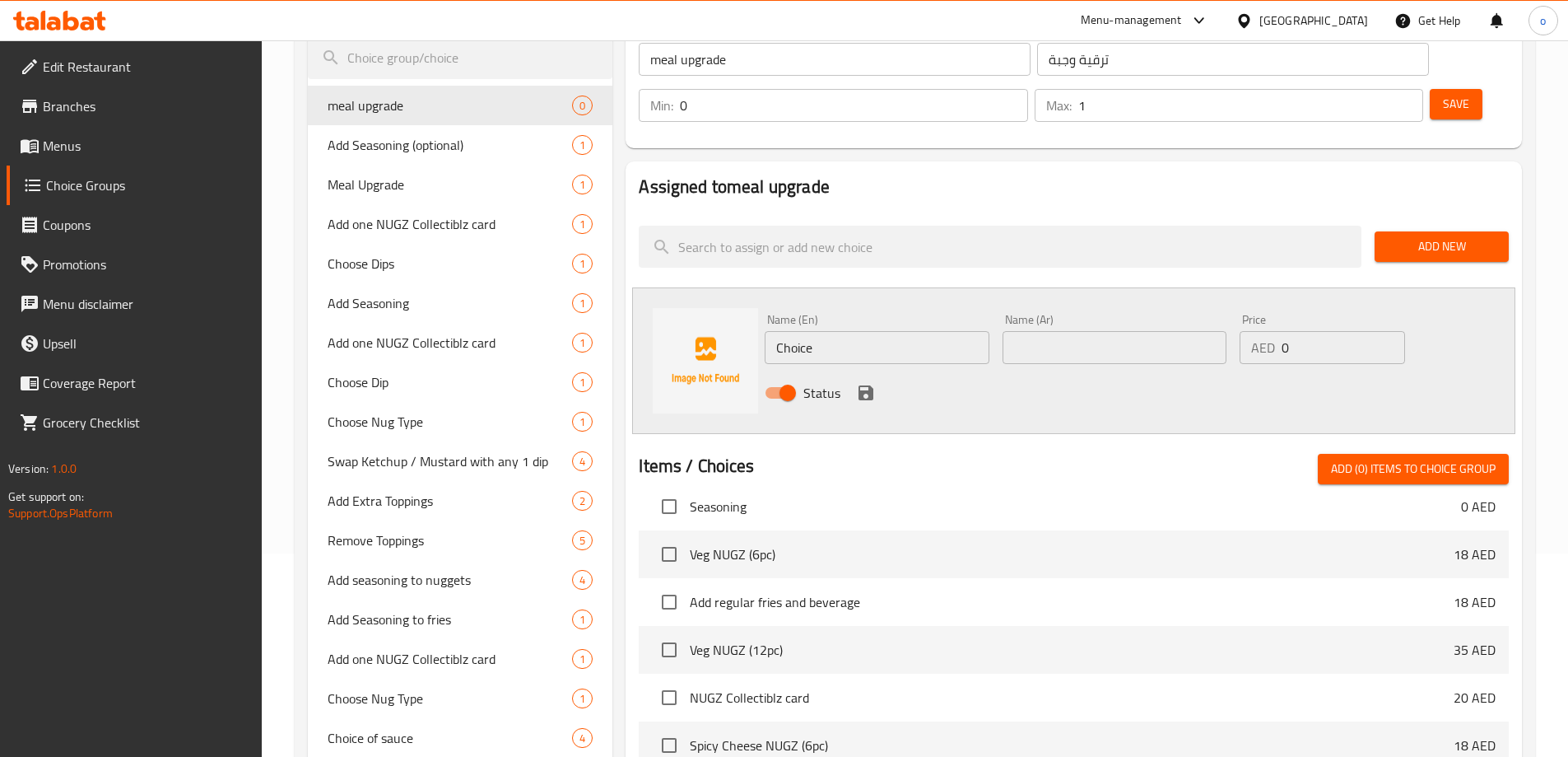
click at [57, 153] on span "Menus" at bounding box center [145, 145] width 206 height 20
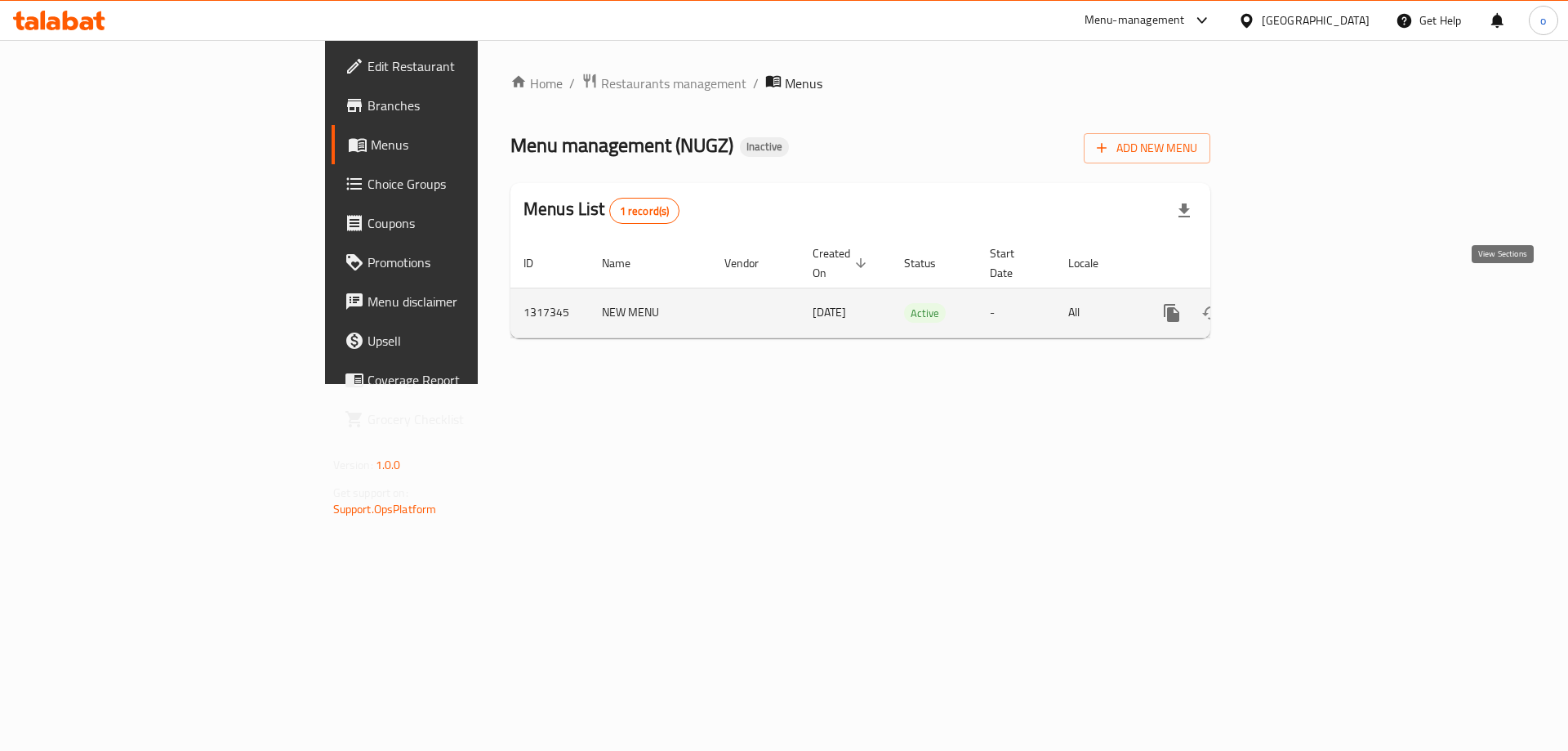
click at [1300, 303] on icon "enhanced table" at bounding box center [1290, 312] width 20 height 20
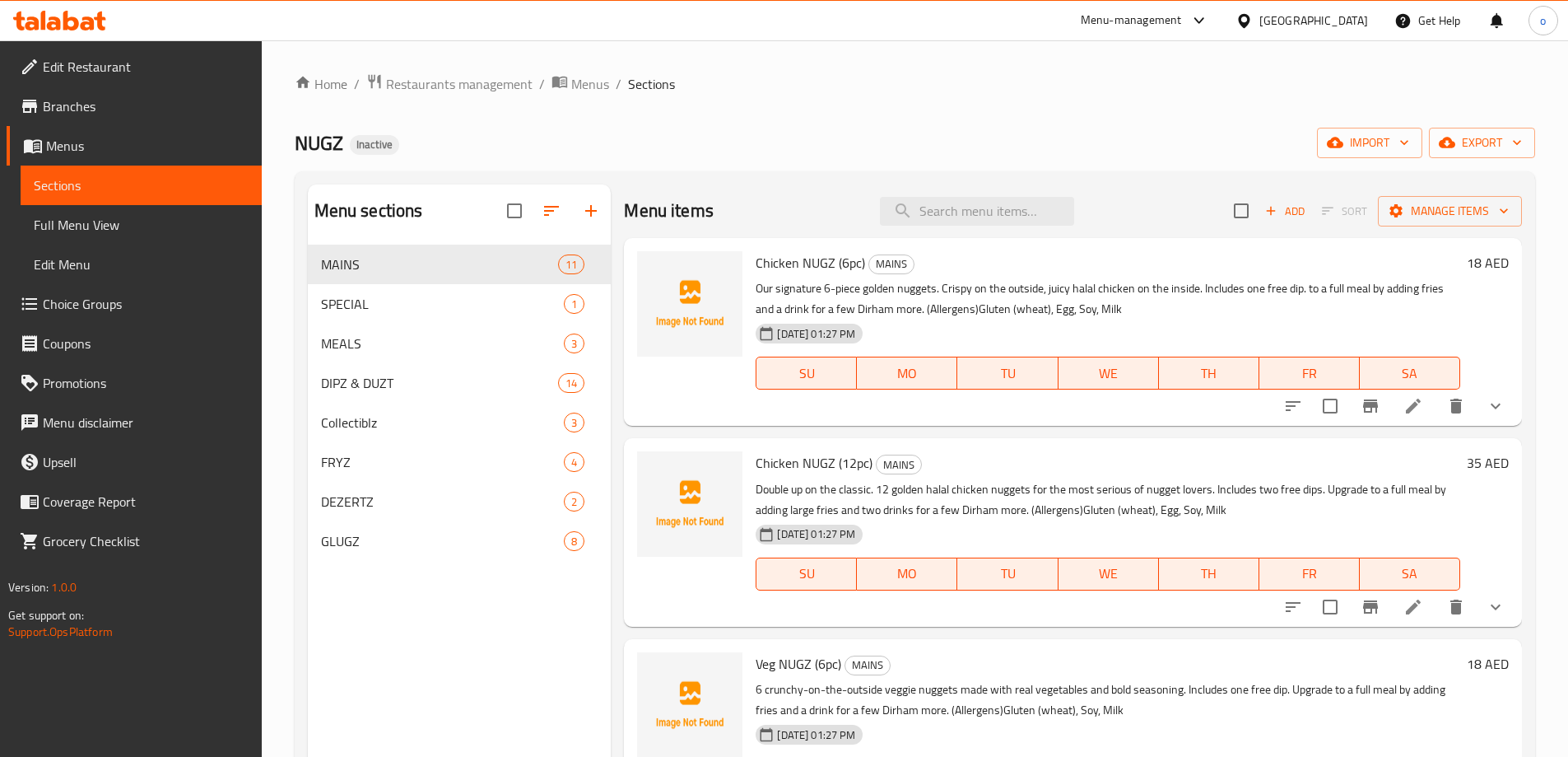
click at [89, 232] on span "Full Menu View" at bounding box center [141, 225] width 215 height 20
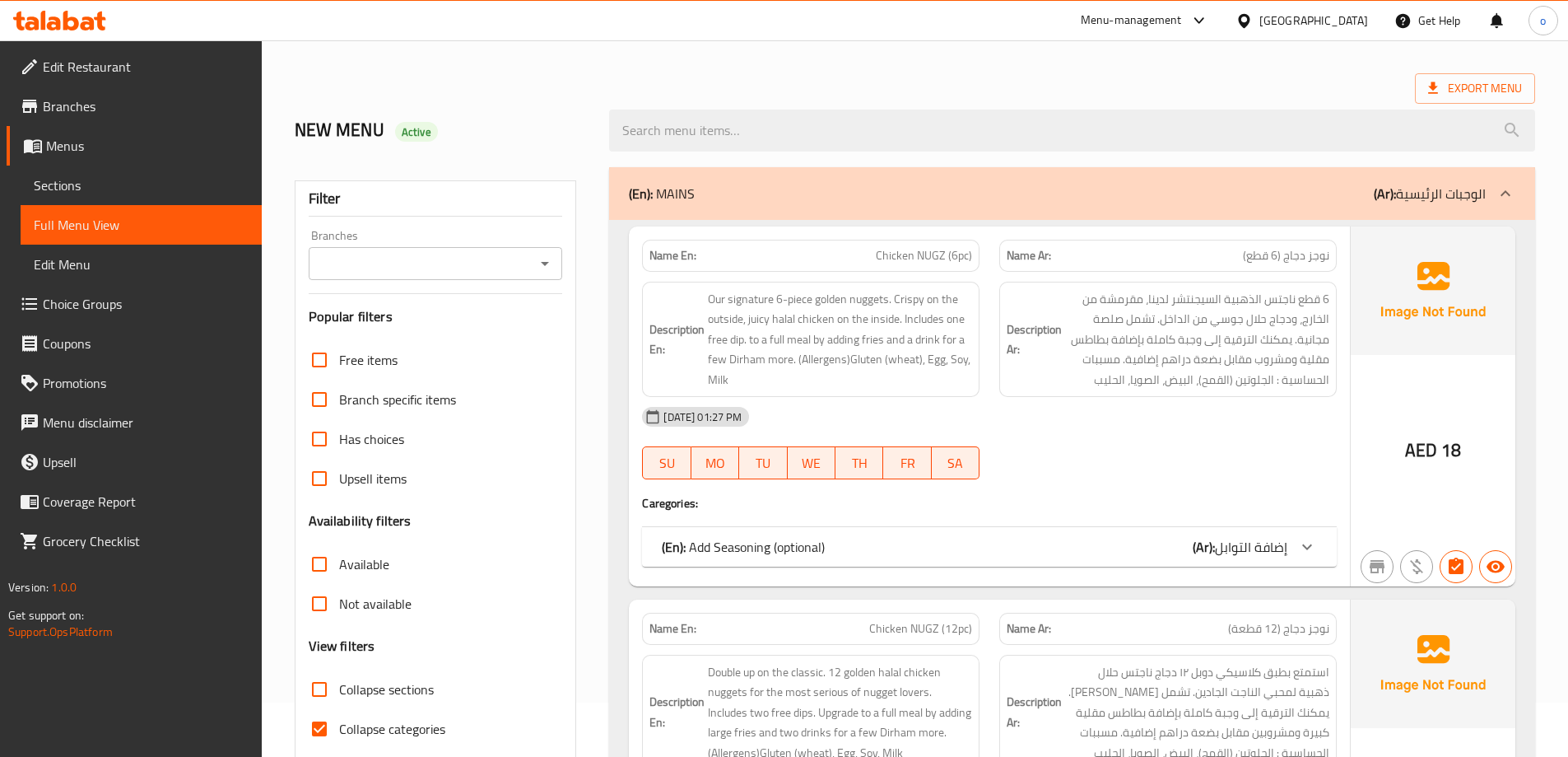
scroll to position [82, 0]
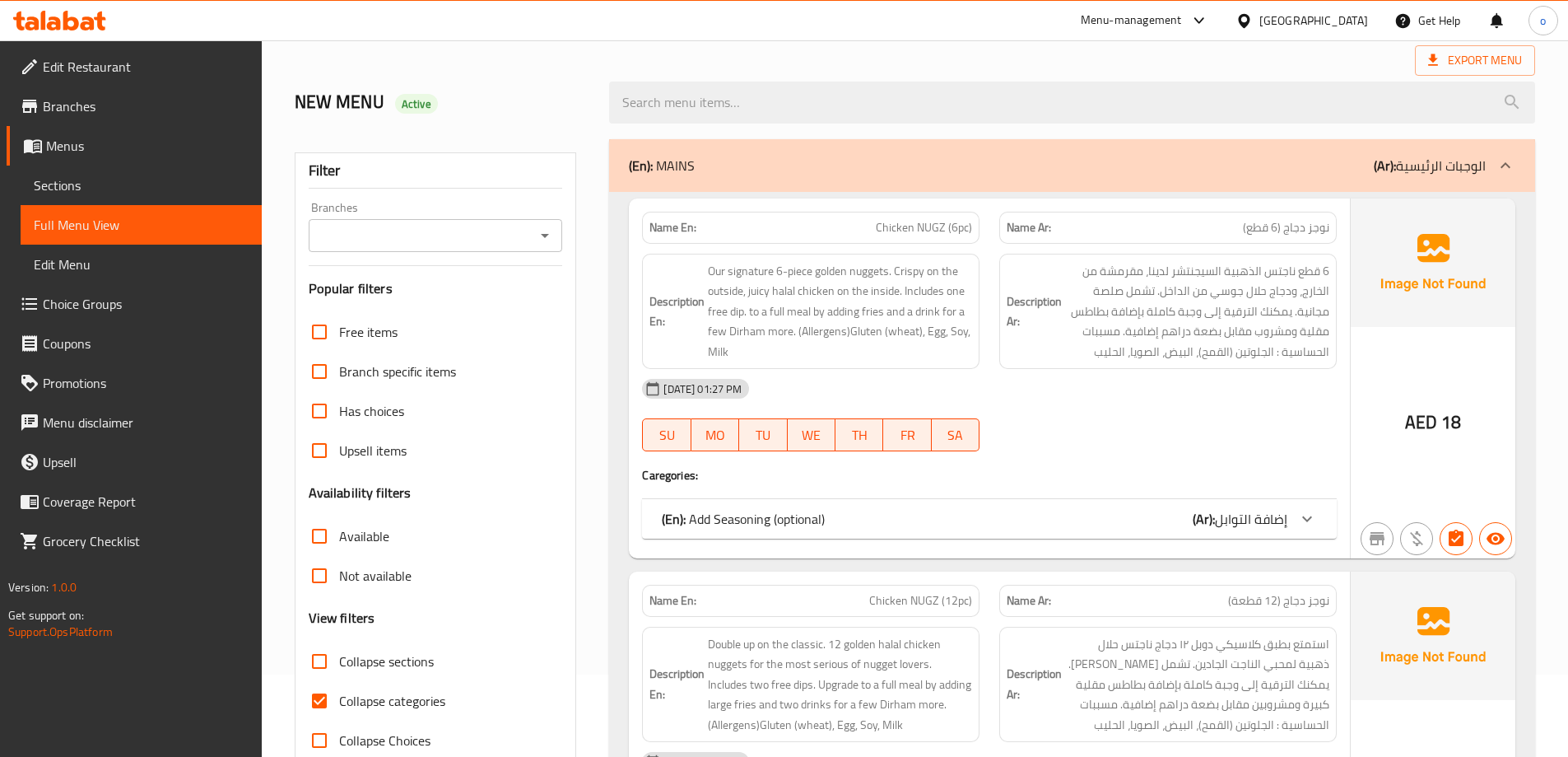
click at [64, 294] on span "Choice Groups" at bounding box center [145, 303] width 206 height 20
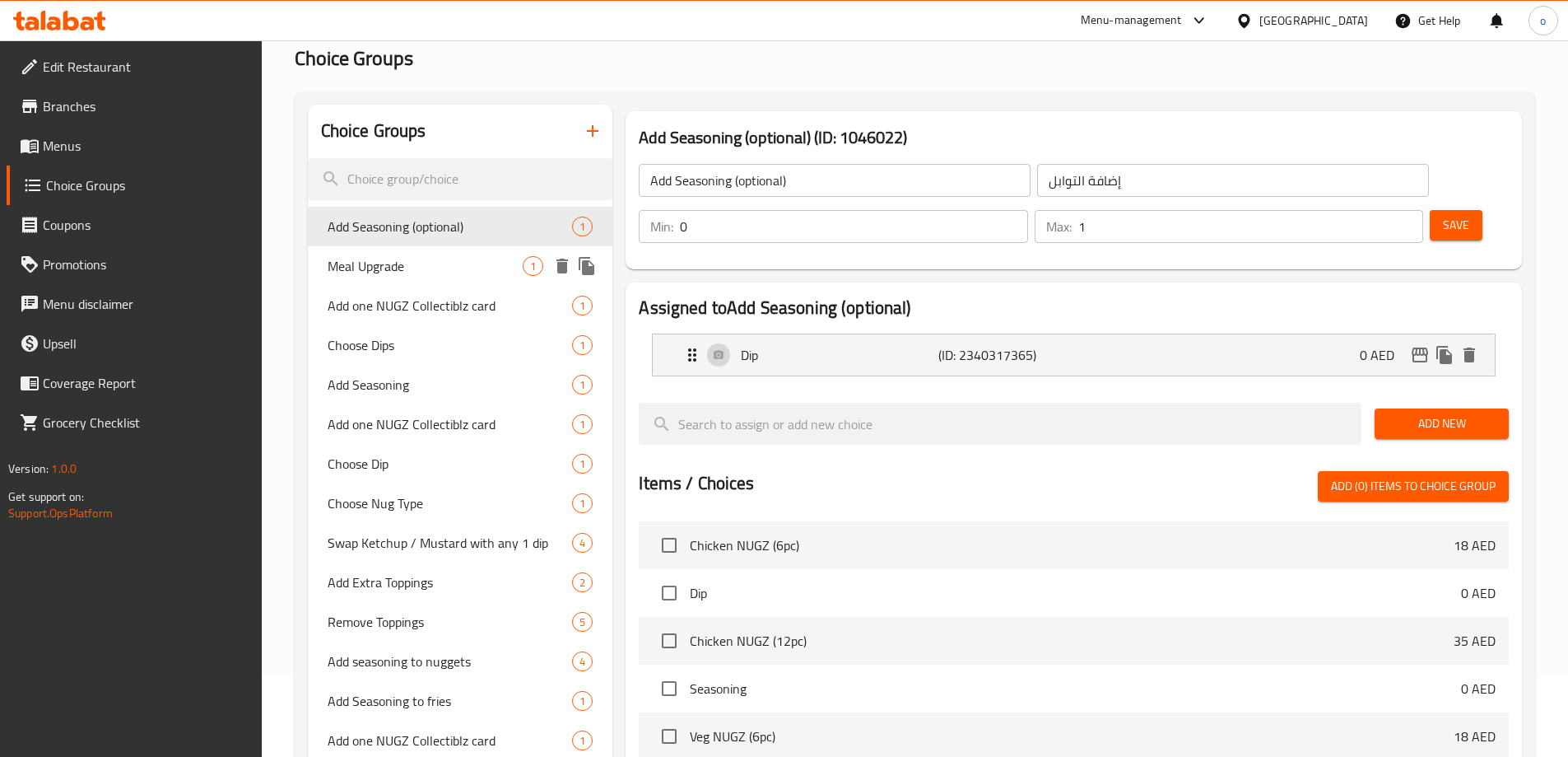
click at [397, 267] on span "Meal Upgrade" at bounding box center [425, 265] width 196 height 20
type input "Meal Upgrade"
type input "ترقية الوجبة"
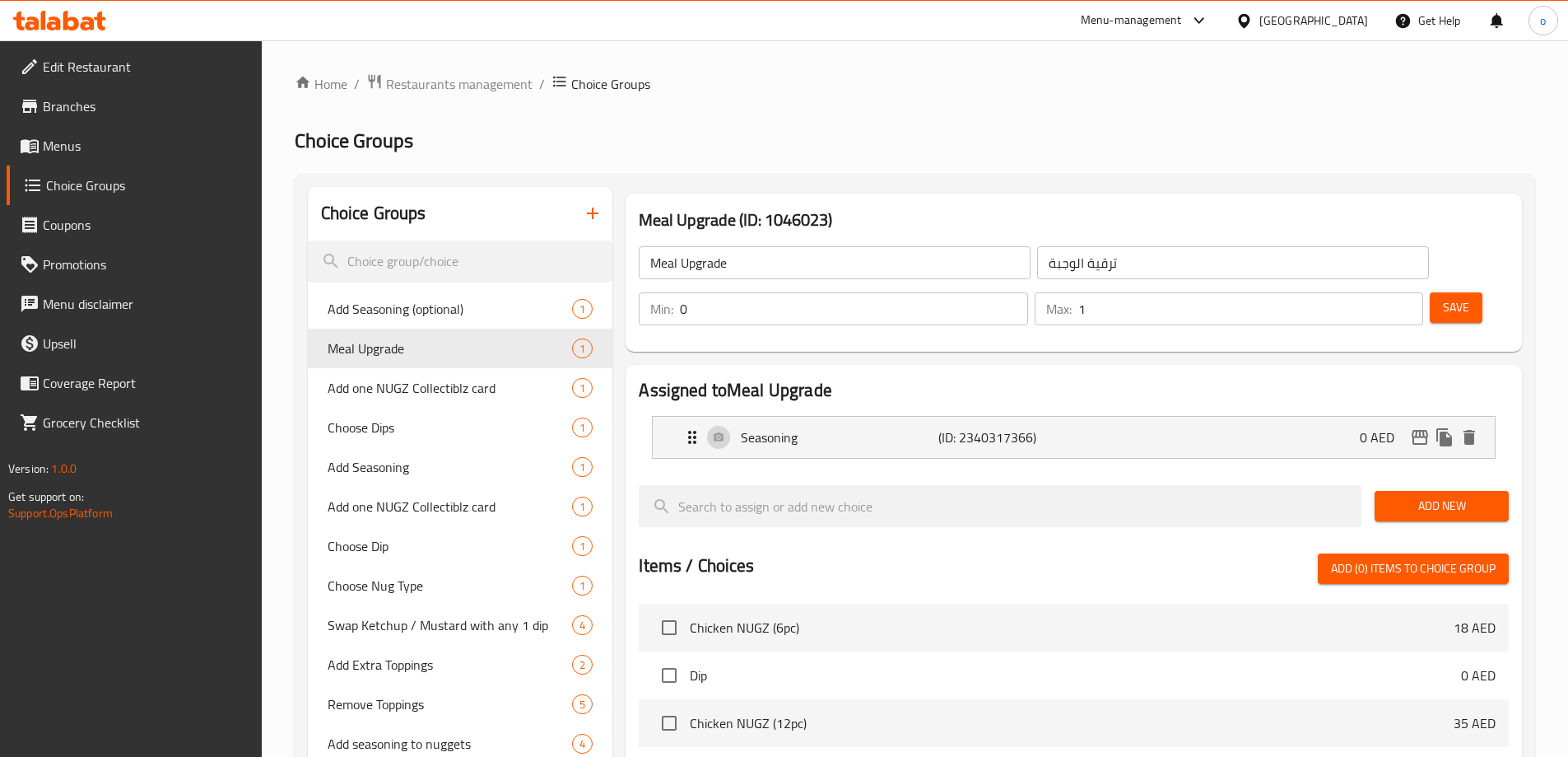
click at [592, 214] on icon "button" at bounding box center [593, 213] width 11 height 11
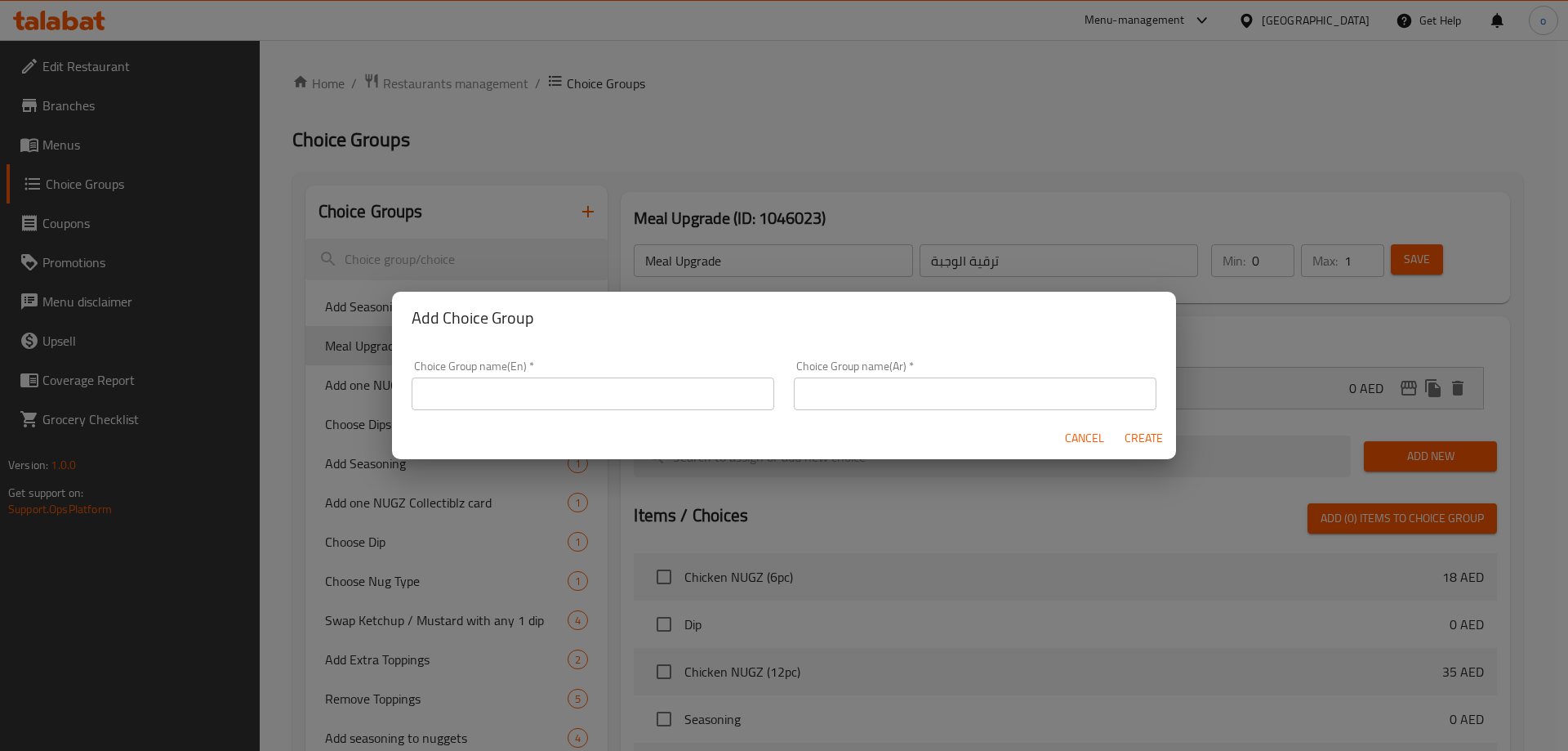
click at [652, 367] on div "Choice Group name(En)   * Choice Group name(En) *" at bounding box center [593, 384] width 363 height 50
click at [584, 381] on input "text" at bounding box center [593, 393] width 363 height 33
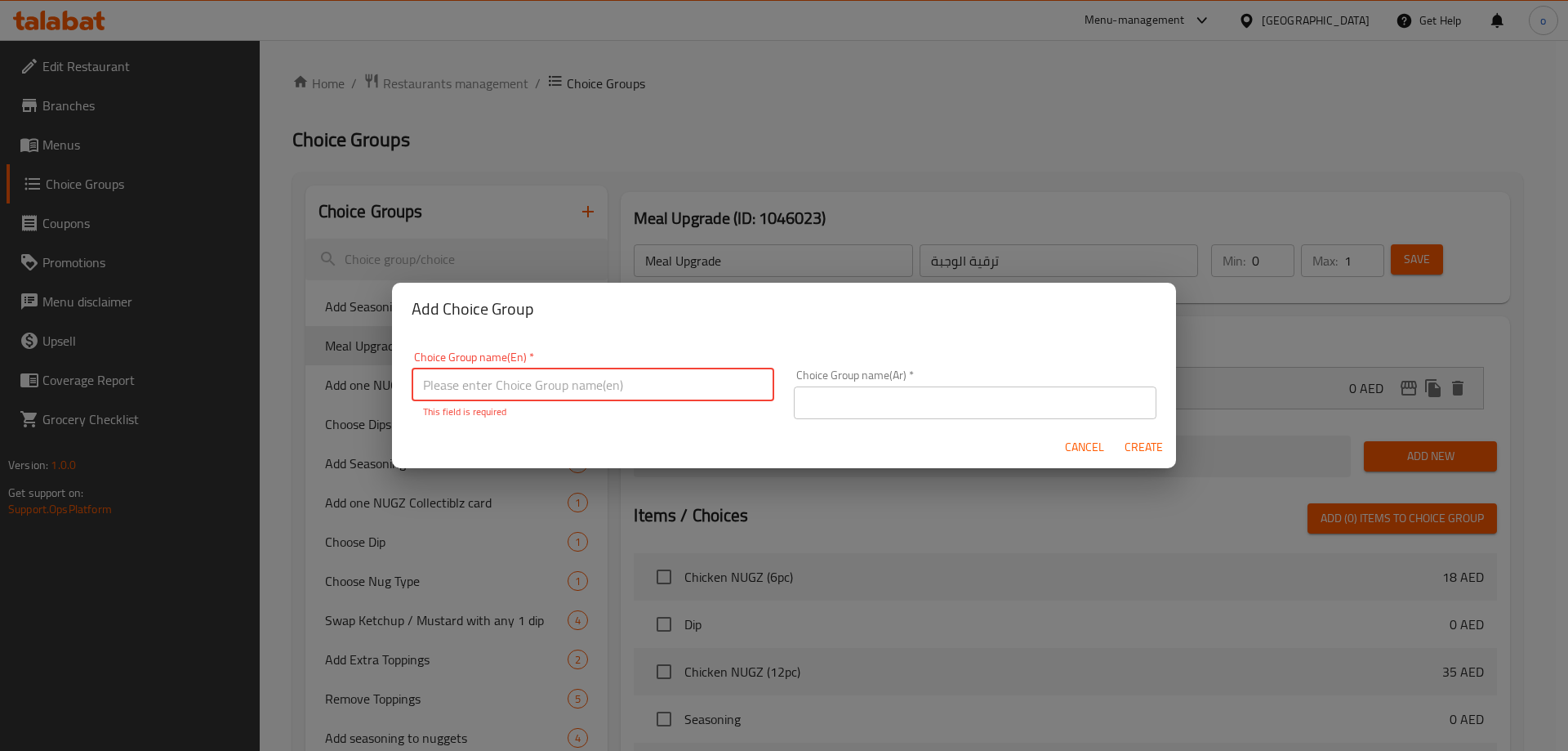
click at [596, 384] on input "text" at bounding box center [593, 384] width 363 height 33
paste input "Add regular fries and beverage"
type input "Add regular fries and beverage"
click at [820, 386] on input "text" at bounding box center [976, 402] width 363 height 33
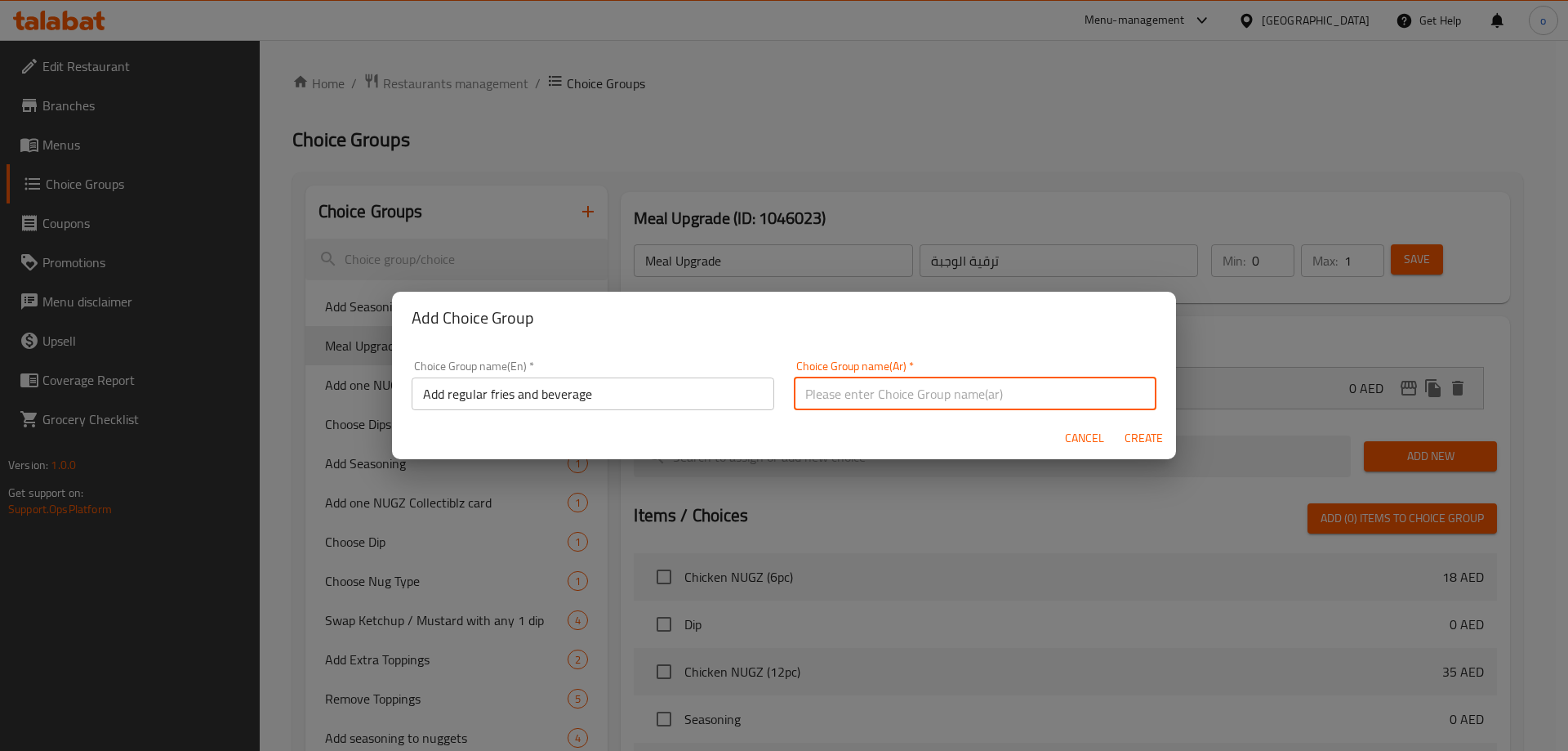
click at [844, 399] on input "text" at bounding box center [976, 393] width 363 height 33
type input "أضف بطاطس مقلية عادية ومشروب"
click at [1118, 423] on button "Create" at bounding box center [1144, 438] width 53 height 30
type input "Add regular fries and beverage"
type input "أضف بطاطس مقلية عادية ومشروب"
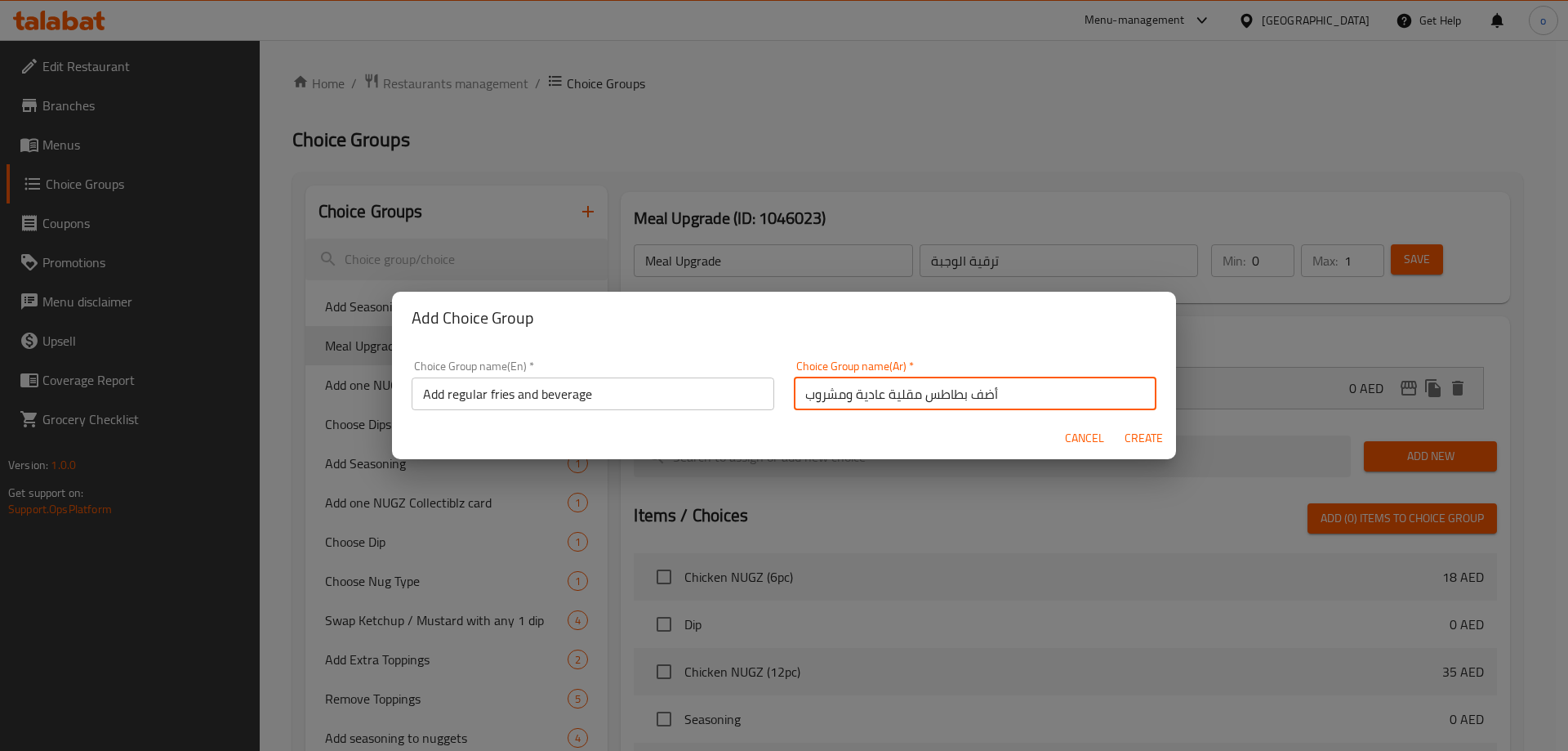
type input "0"
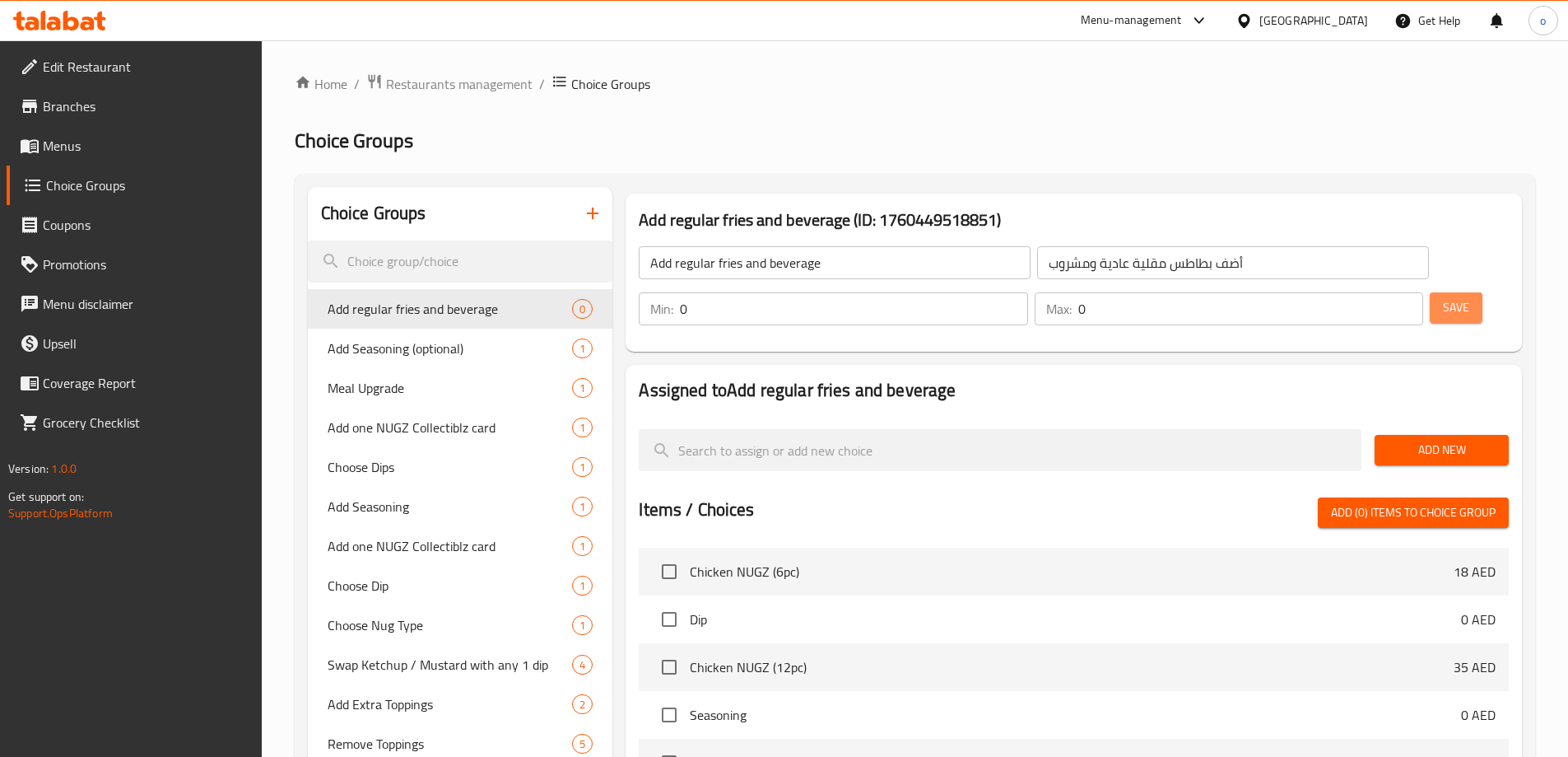
click at [1443, 297] on span "Save" at bounding box center [1456, 308] width 27 height 21
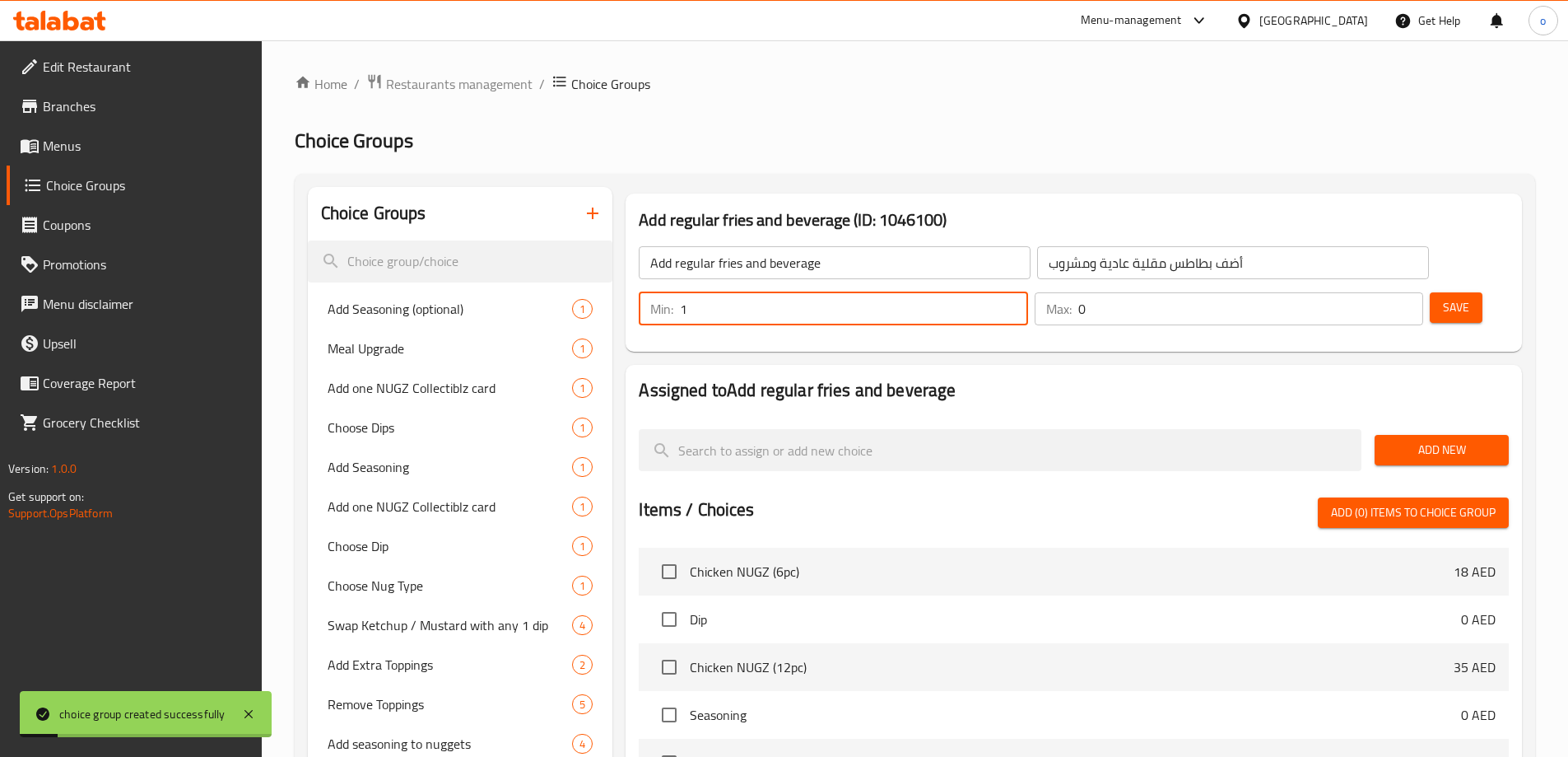
click at [1028, 292] on input "1" at bounding box center [854, 308] width 348 height 33
type input "0"
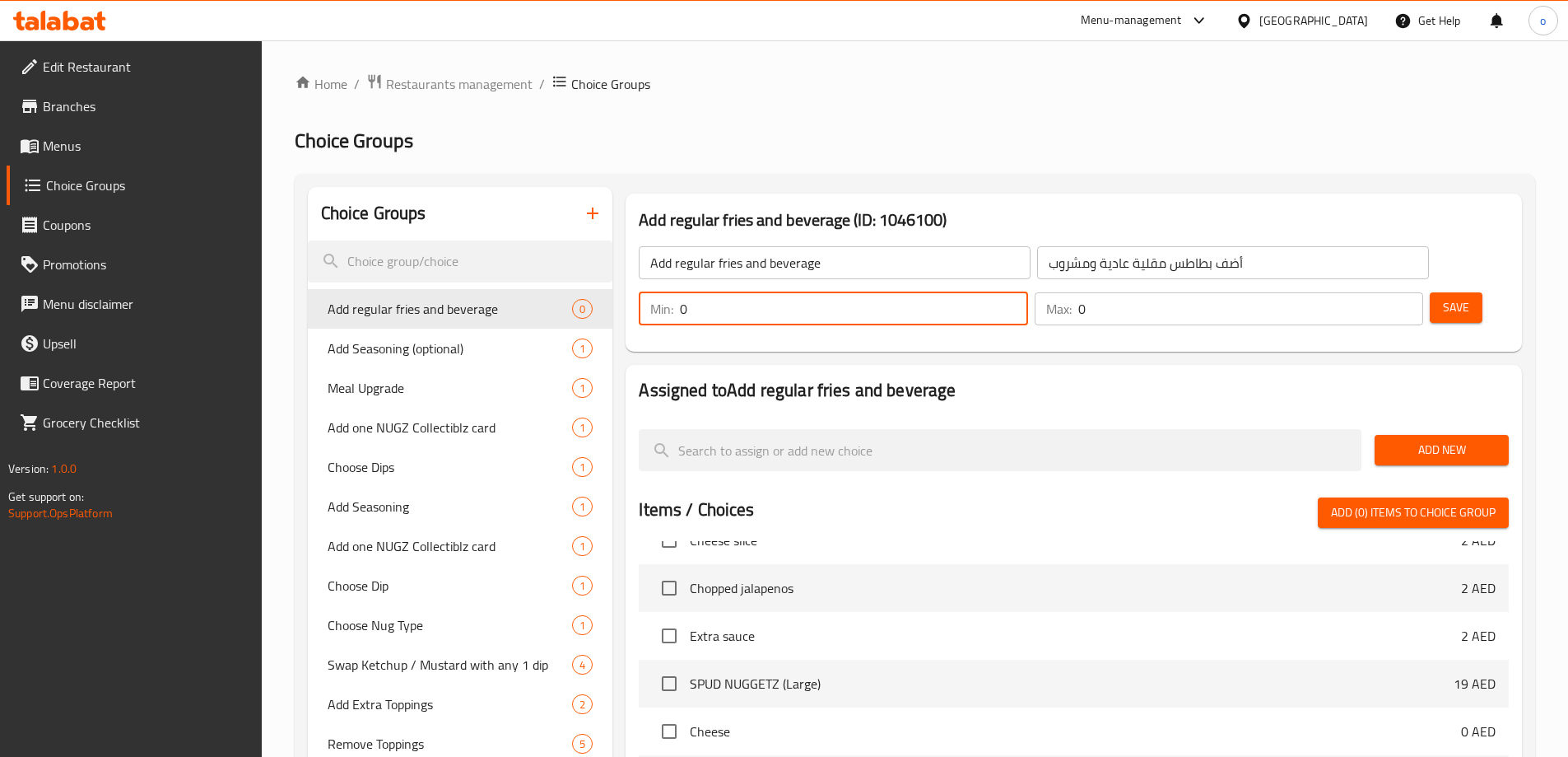
scroll to position [2305, 0]
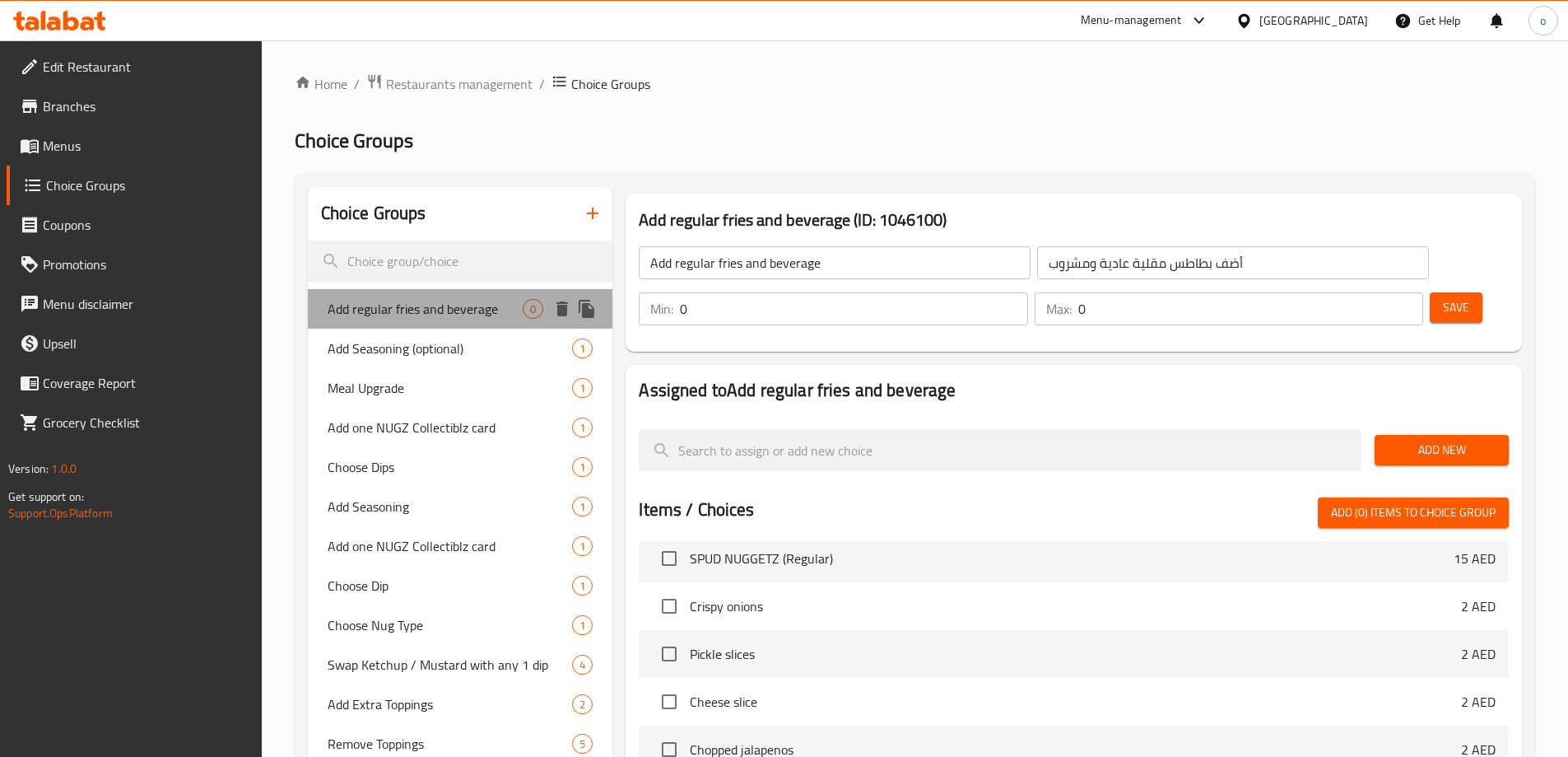
click at [454, 317] on span "Add regular fries and beverage" at bounding box center [425, 308] width 196 height 20
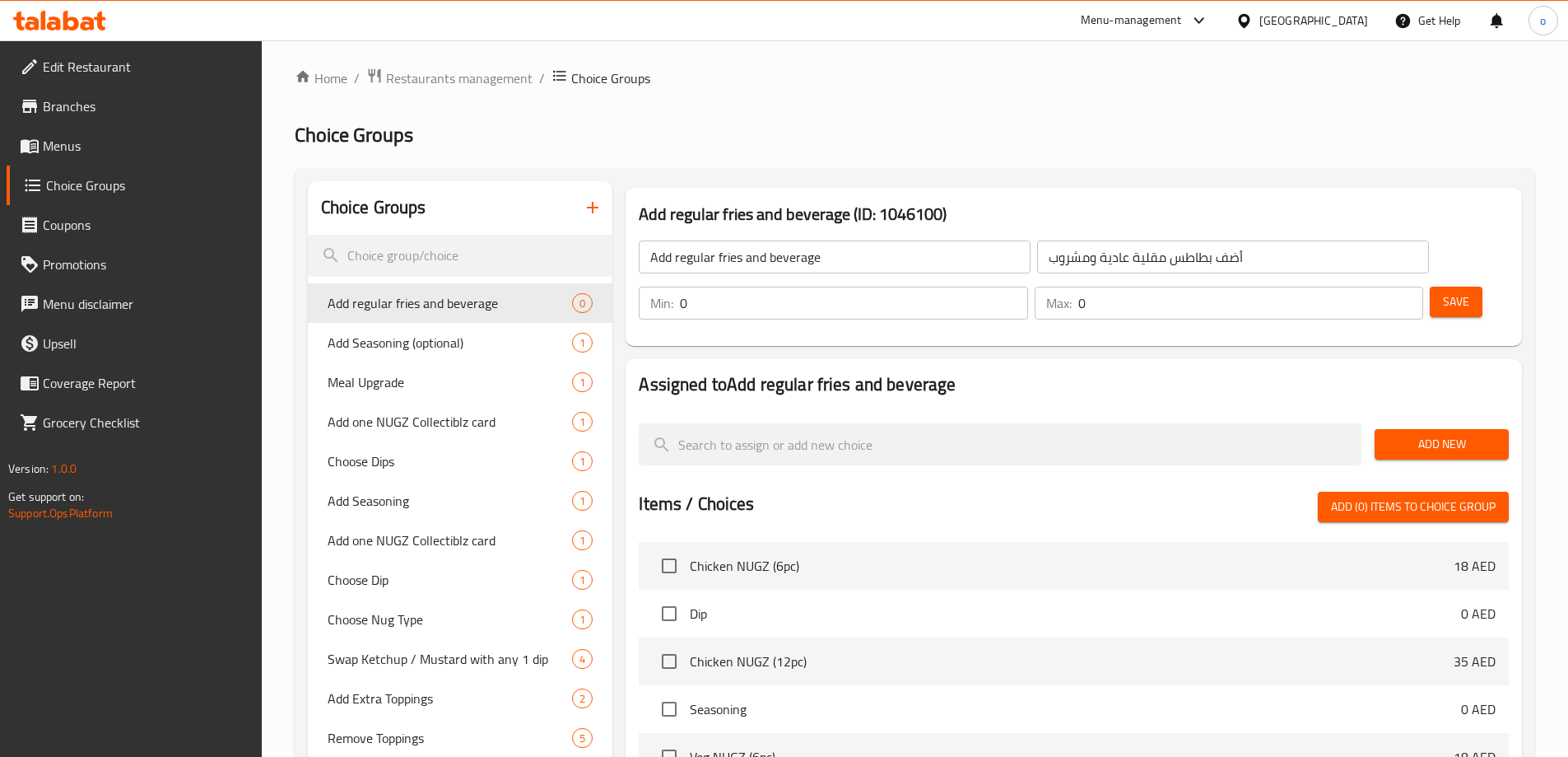
scroll to position [0, 0]
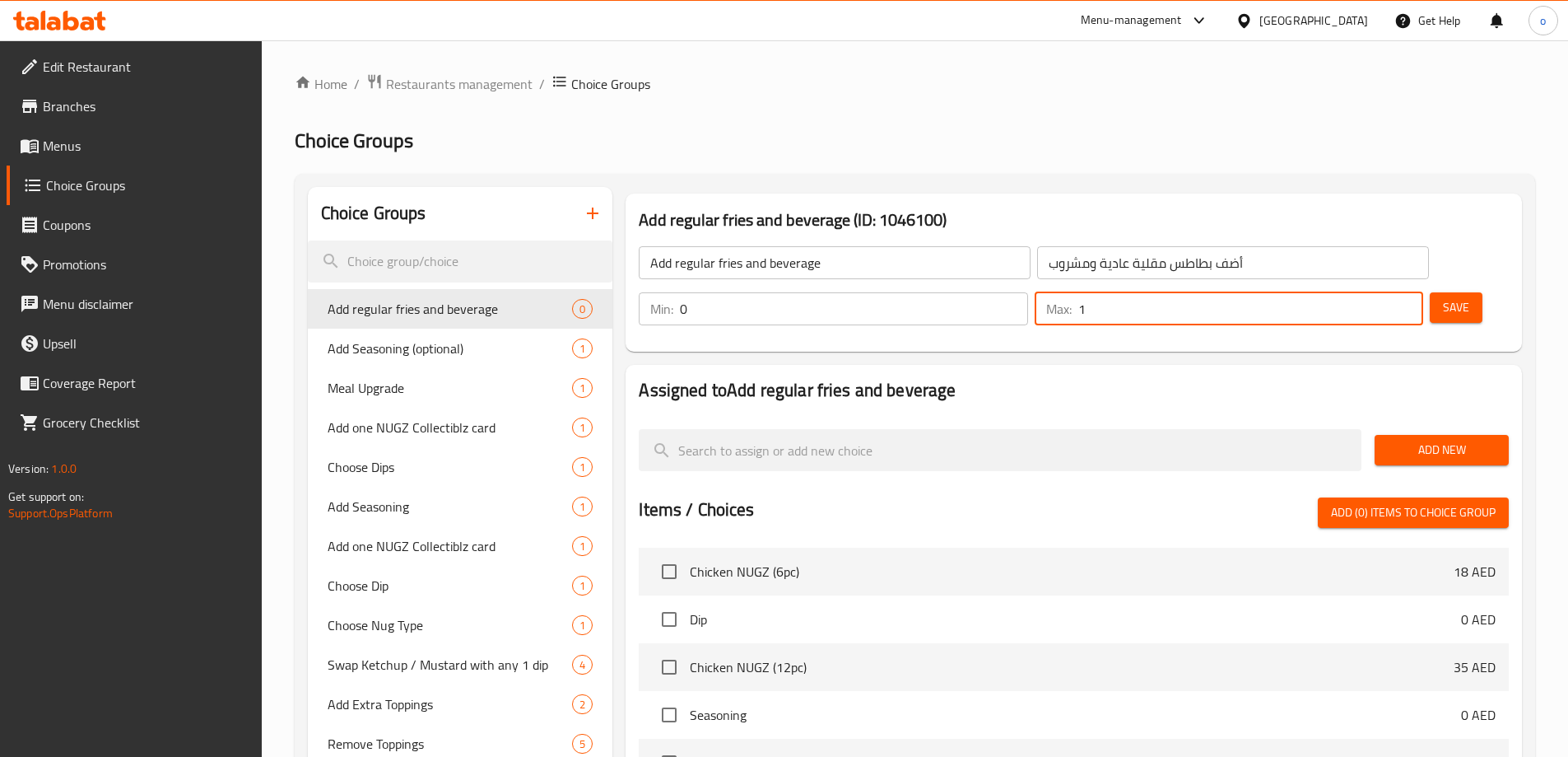
type input "1"
click at [1378, 292] on input "1" at bounding box center [1251, 308] width 345 height 33
click at [1427, 440] on span "Add New" at bounding box center [1442, 450] width 108 height 21
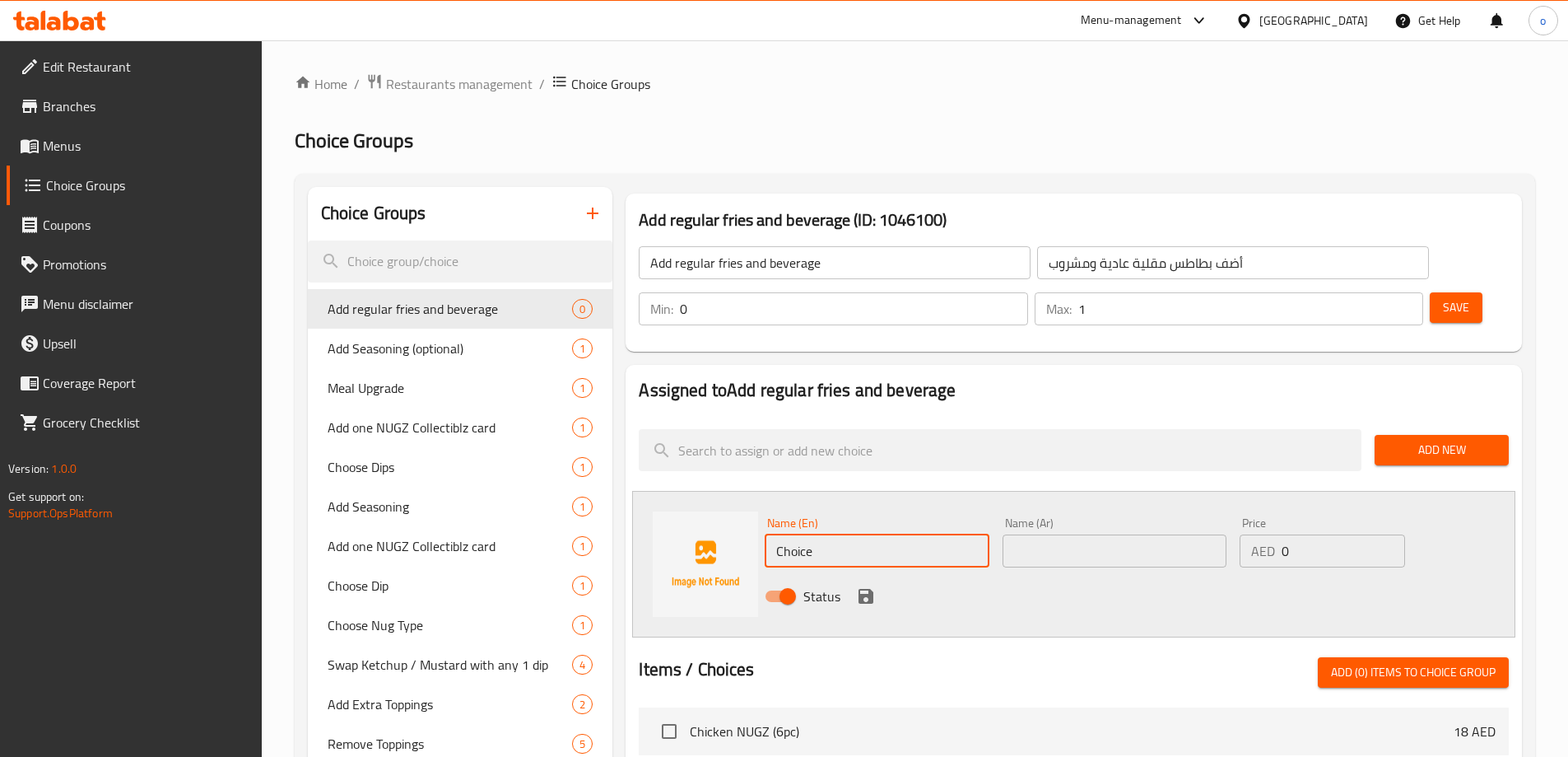
click at [897, 534] on input "Choice" at bounding box center [876, 550] width 224 height 33
click at [832, 534] on input "Choice" at bounding box center [876, 550] width 224 height 33
type input "C"
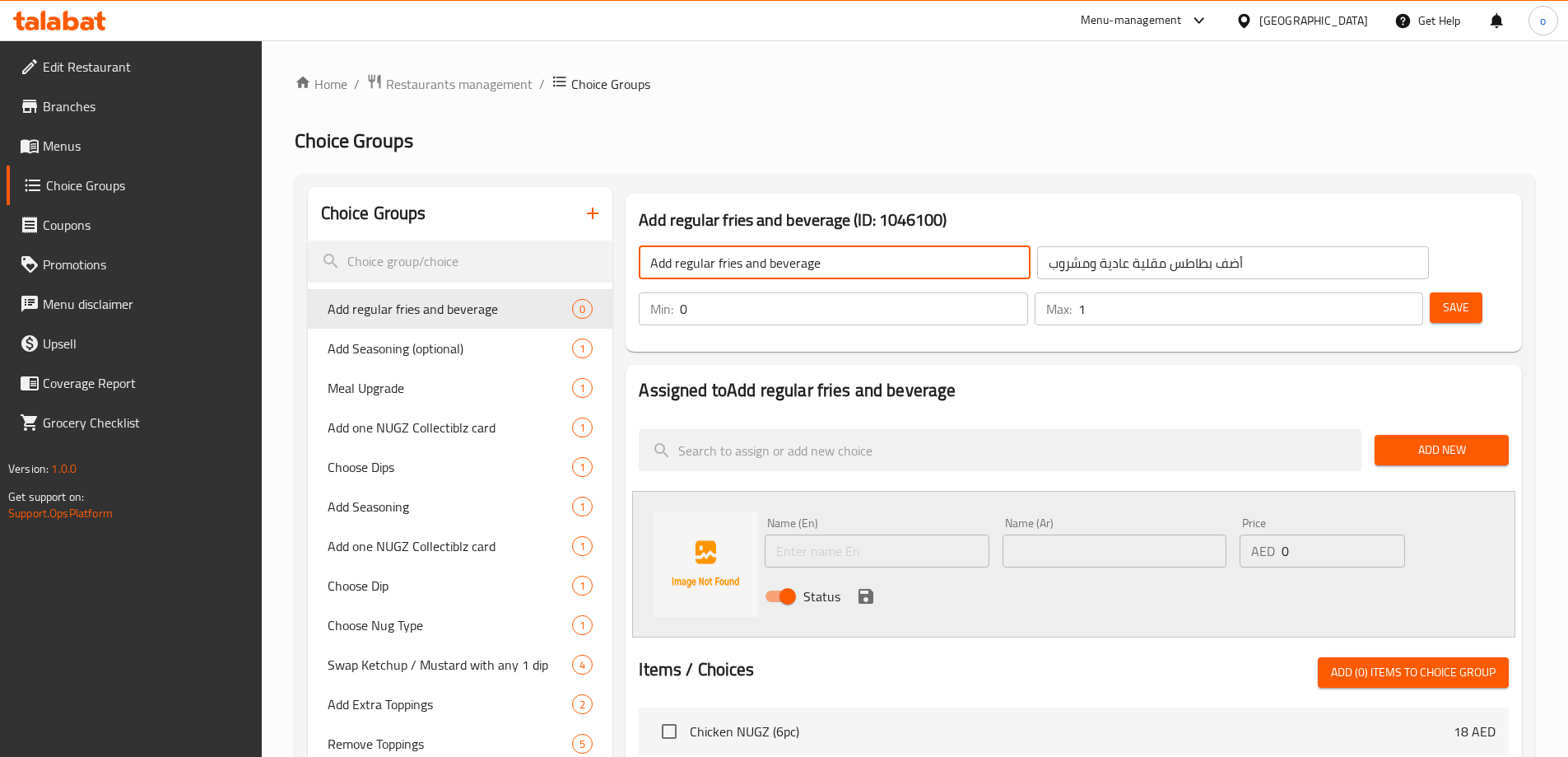
drag, startPoint x: 653, startPoint y: 255, endPoint x: 855, endPoint y: 258, distance: 202.0
click at [855, 258] on input "Add regular fries and beverage" at bounding box center [835, 262] width 392 height 33
click at [835, 534] on input "text" at bounding box center [876, 550] width 224 height 33
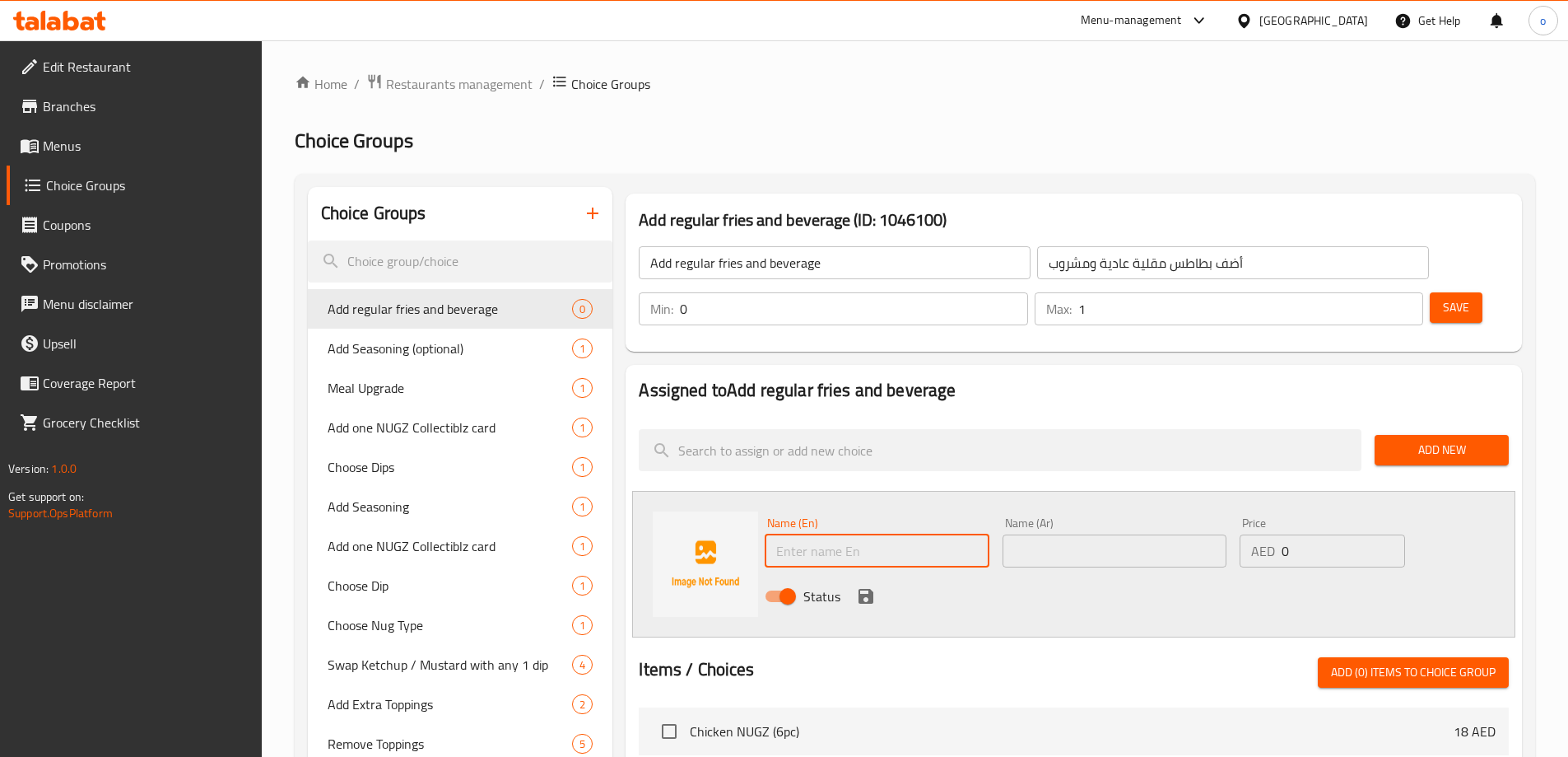
paste input "Add regular fries and beverage"
type input "Add regular fries and beverage"
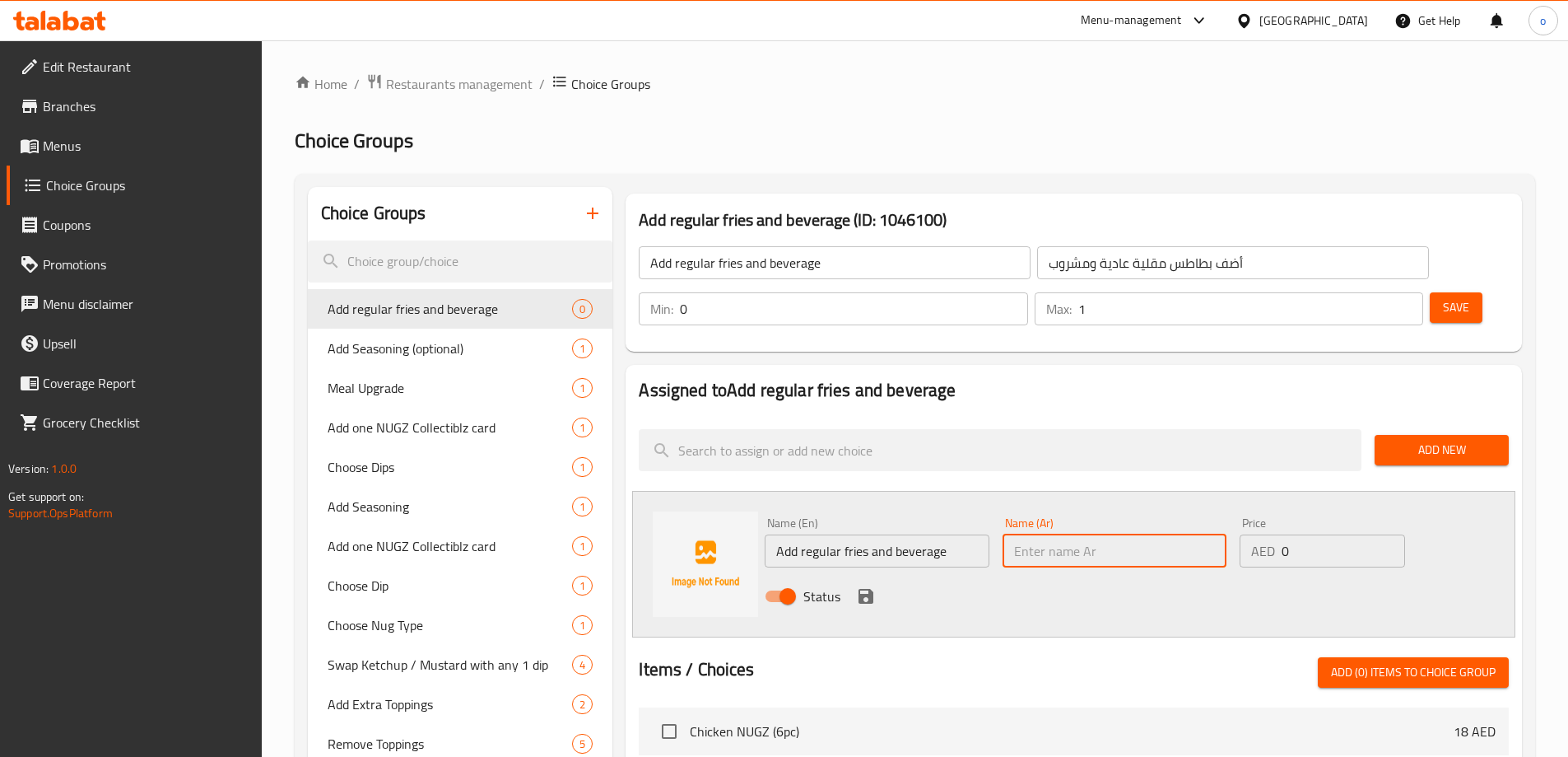
click at [1129, 534] on input "text" at bounding box center [1114, 550] width 224 height 33
click at [1037, 272] on input "أضف بطاطس مقلية عادية ومشروب" at bounding box center [1234, 262] width 392 height 33
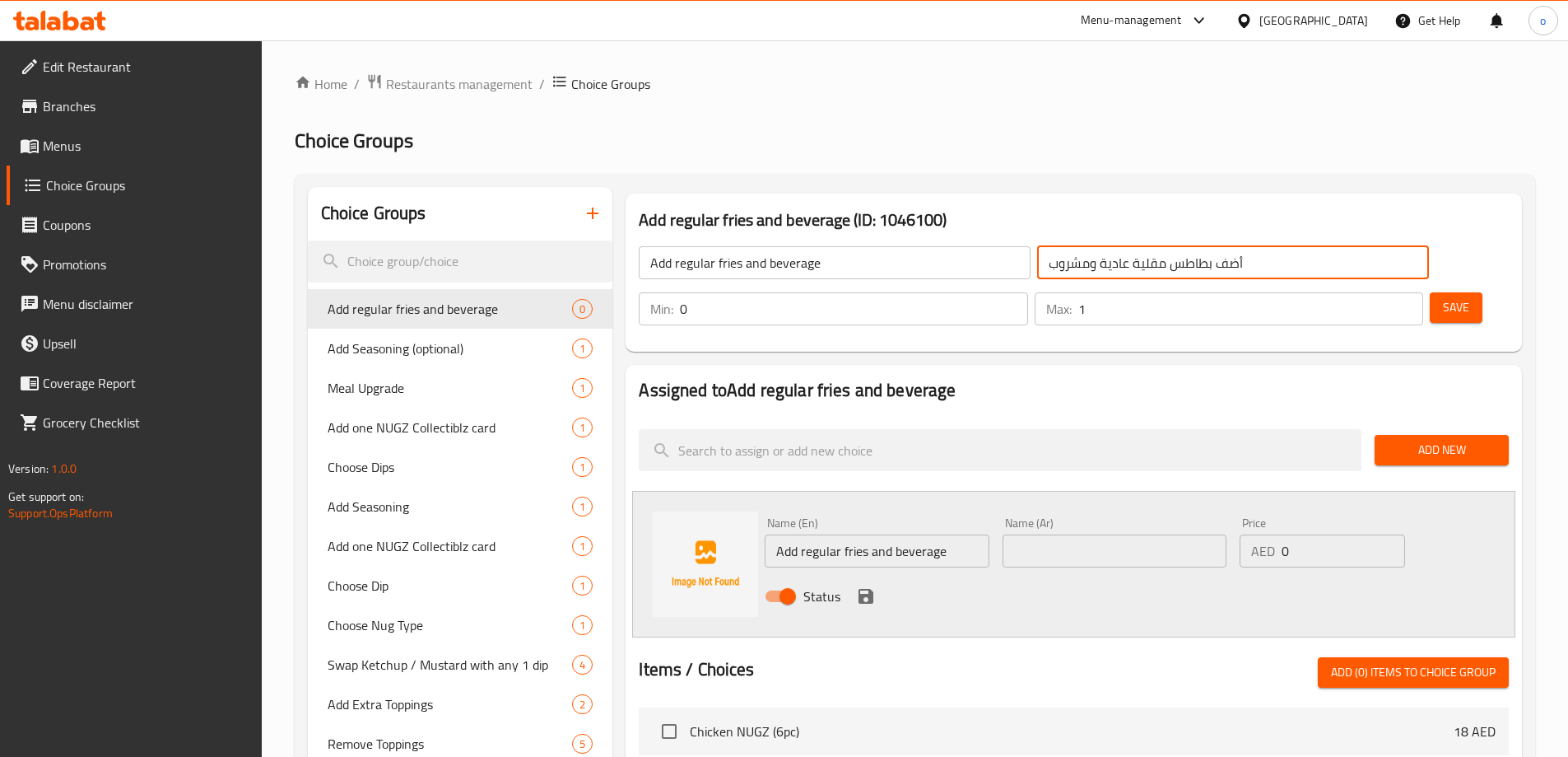
click at [1037, 272] on input "أضف بطاطس مقلية عادية ومشروب" at bounding box center [1234, 262] width 392 height 33
paste input "Add regular fries and beverage"
type input "أضف بطاطس مقلية عادية ومشروب"
click at [1122, 534] on input "text" at bounding box center [1114, 550] width 224 height 33
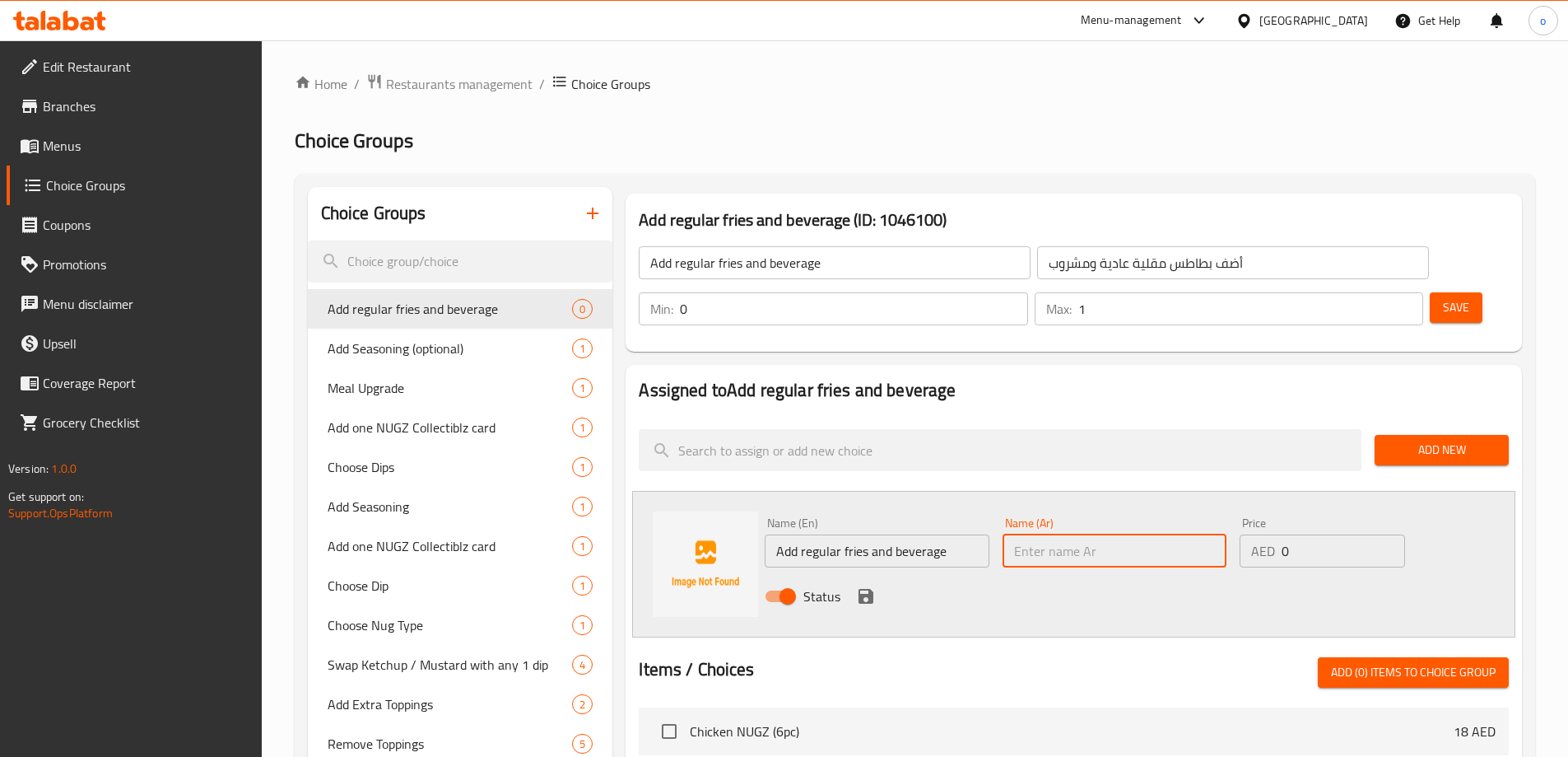
paste input "أضف بطاطس مقلية عادية ومشروب"
type input "أضف بطاطس مقلية عادية ومشروب"
click at [1273, 541] on p "AED" at bounding box center [1263, 550] width 24 height 20
drag, startPoint x: 1273, startPoint y: 513, endPoint x: 1294, endPoint y: 501, distance: 24.2
click at [1276, 534] on div "AED 0 Price" at bounding box center [1323, 550] width 165 height 33
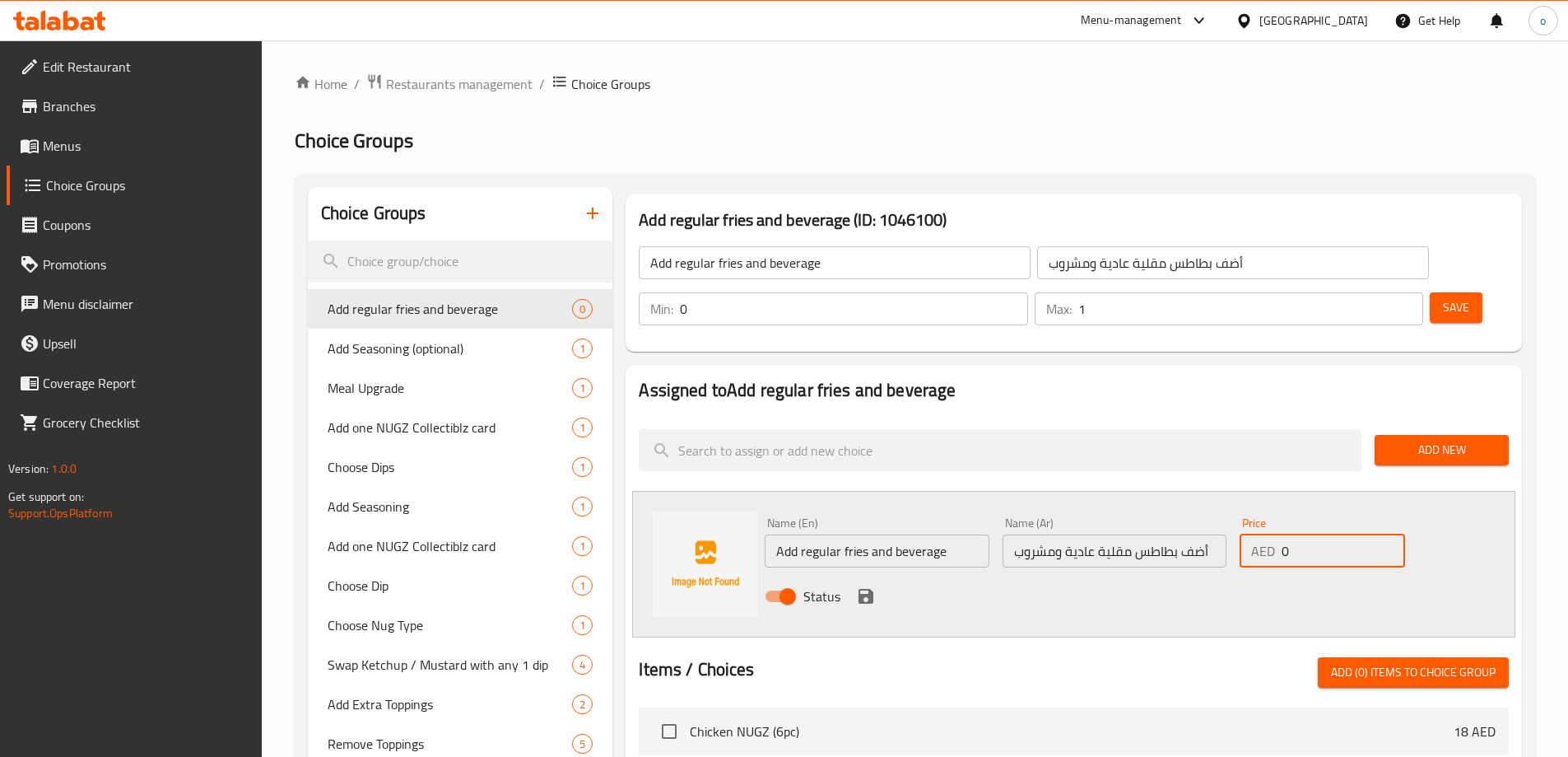
click at [1294, 534] on input "0" at bounding box center [1343, 550] width 122 height 33
type input "18"
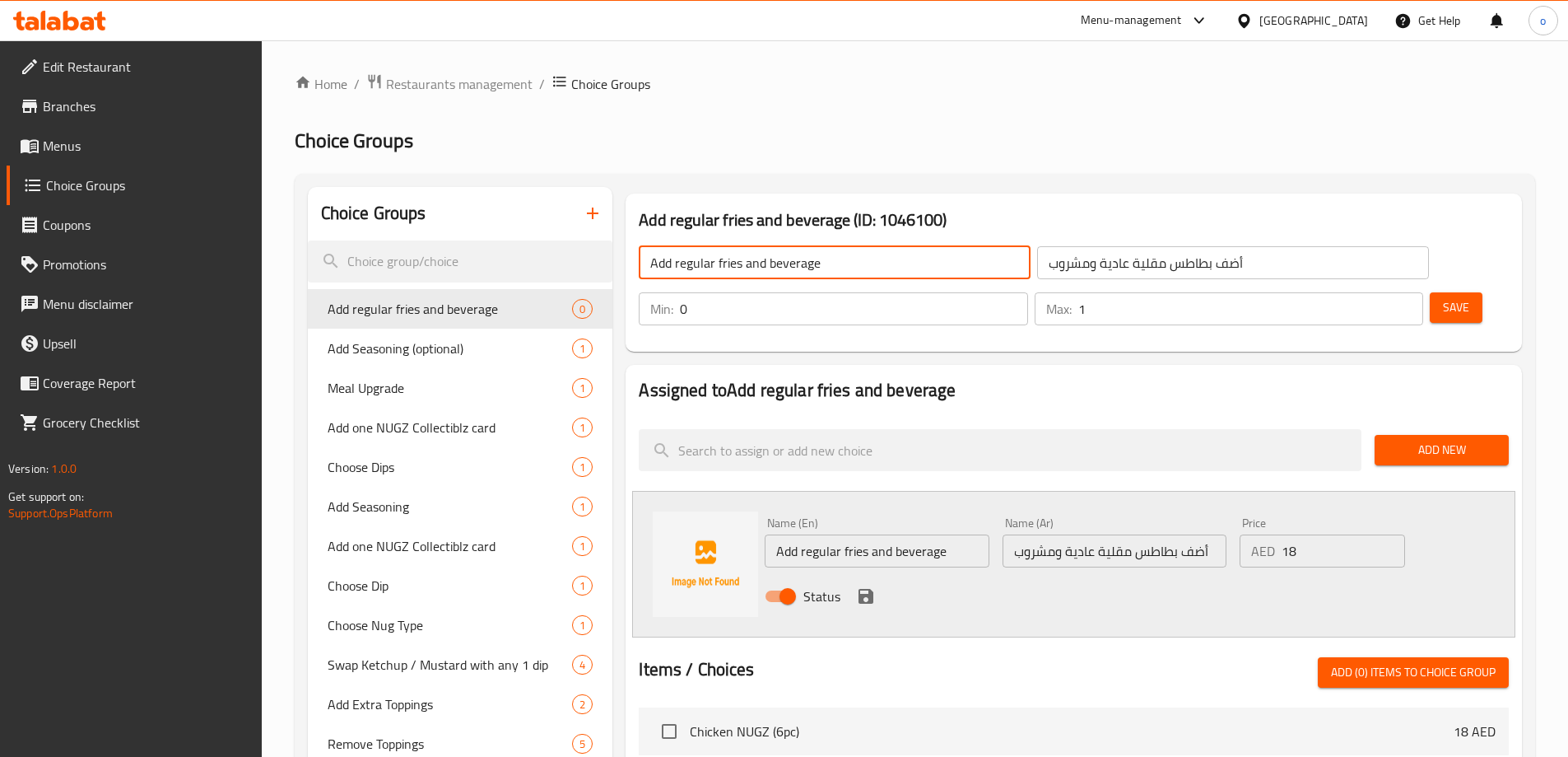
click at [812, 261] on input "Add regular fries and beverage" at bounding box center [835, 262] width 392 height 33
type input "و"
type input "ة"
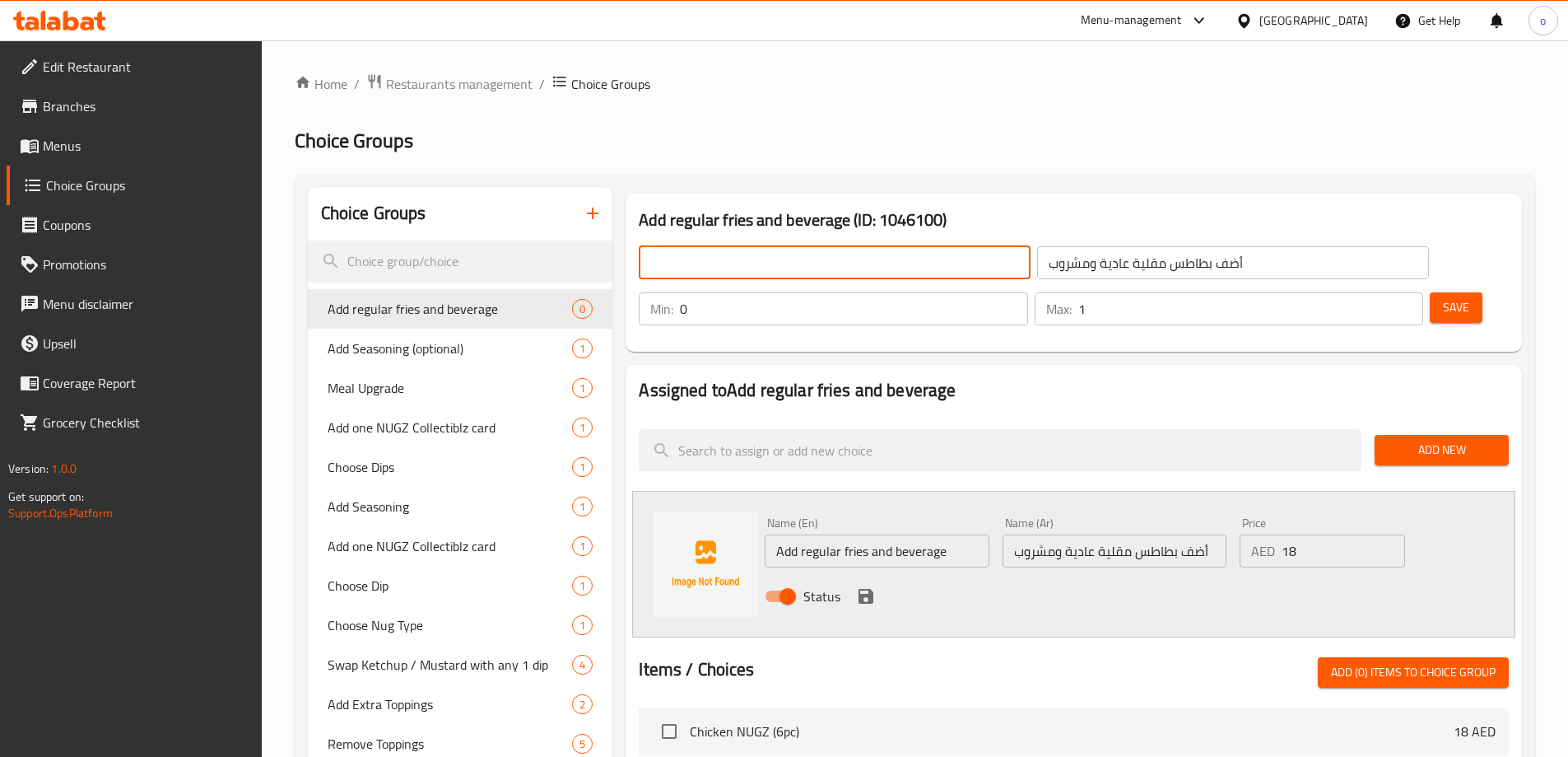
type input "m"
type input "meal upgrade"
click at [1081, 274] on input "أضف بطاطس مقلية عادية ومشروب" at bounding box center [1234, 262] width 392 height 33
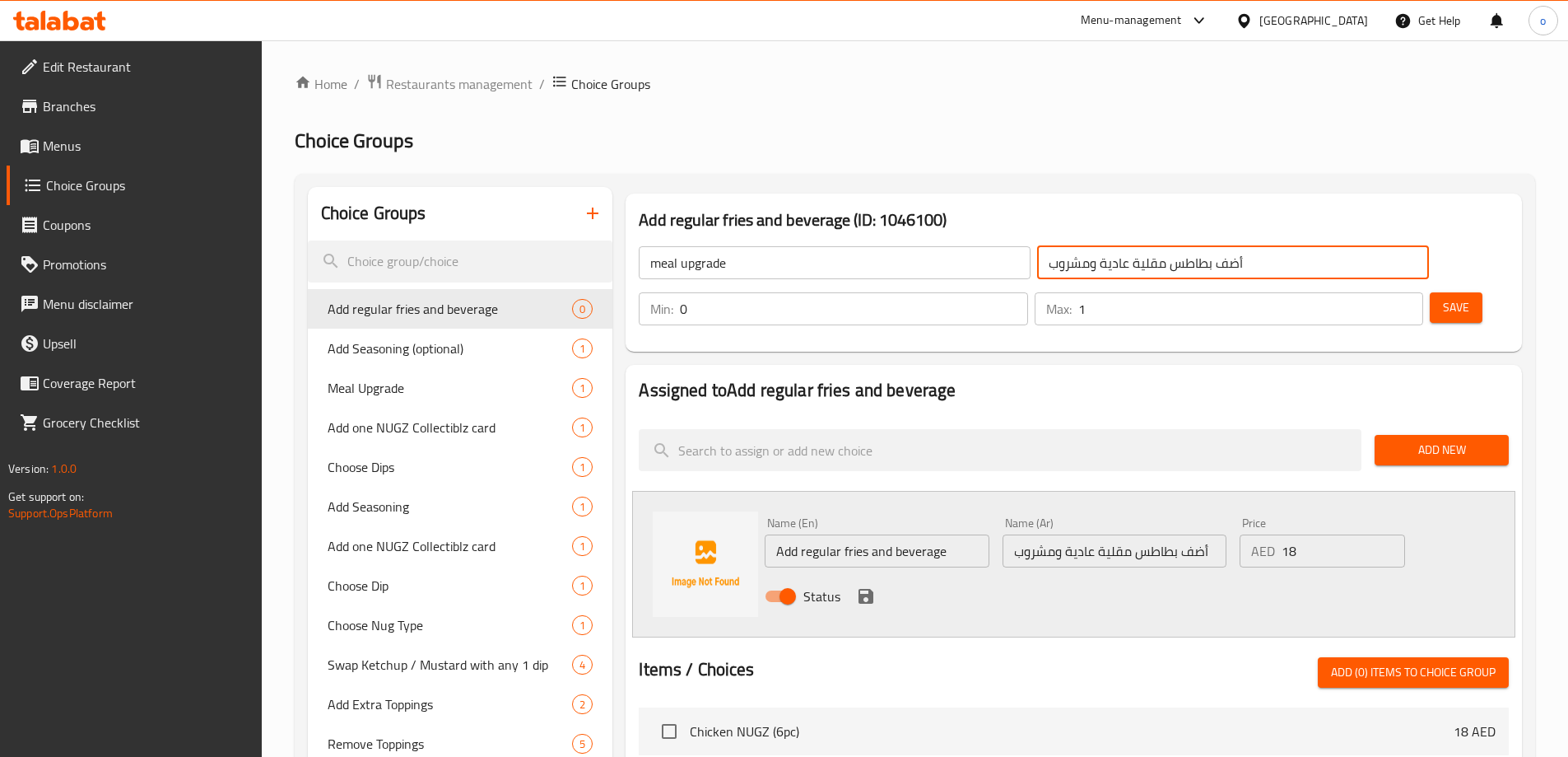
click at [1081, 274] on input "أضف بطاطس مقلية عادية ومشروب" at bounding box center [1234, 262] width 392 height 33
type input "j"
type input "ترقية وجبة"
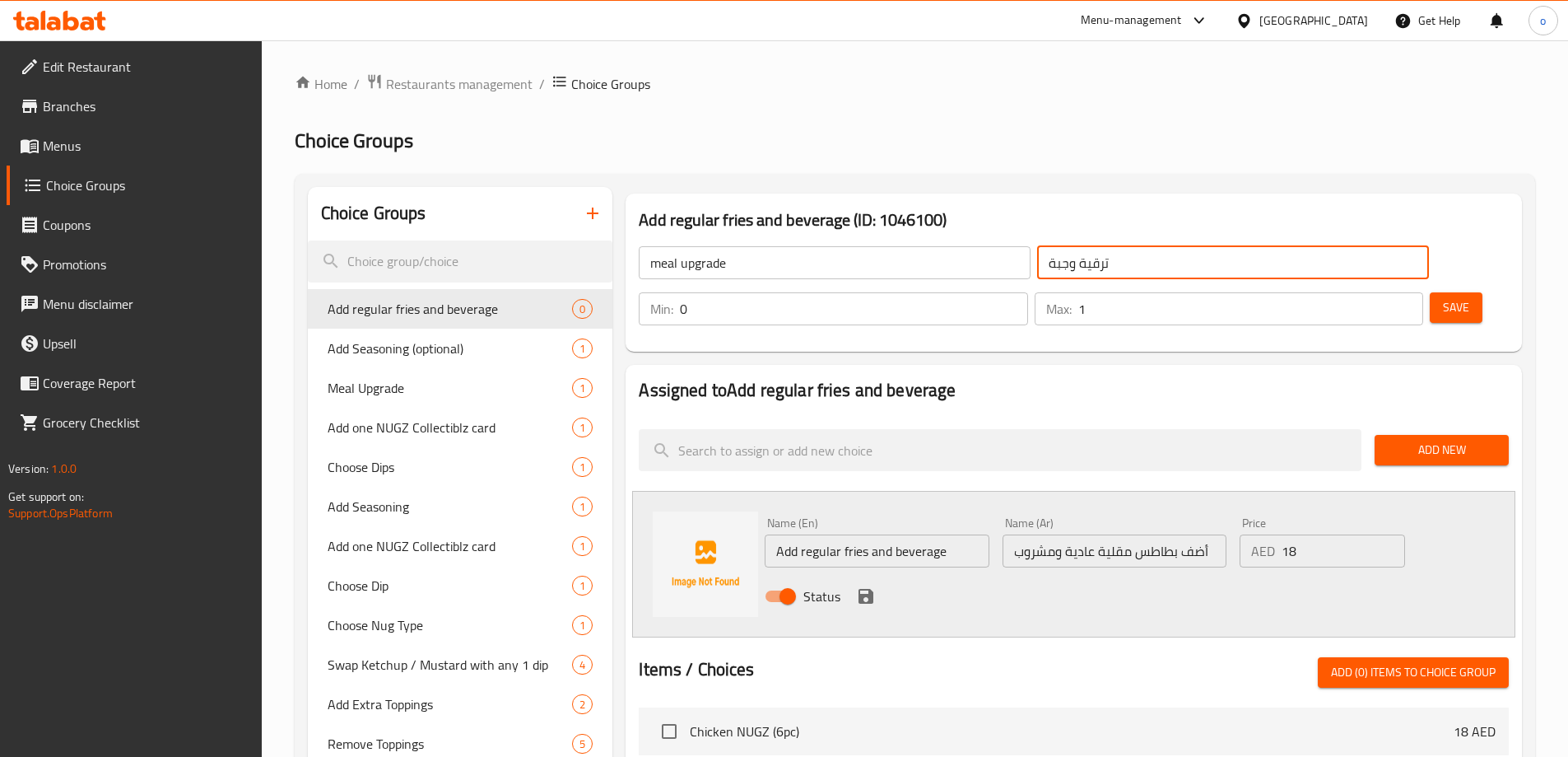
click at [1443, 297] on span "Save" at bounding box center [1456, 308] width 27 height 21
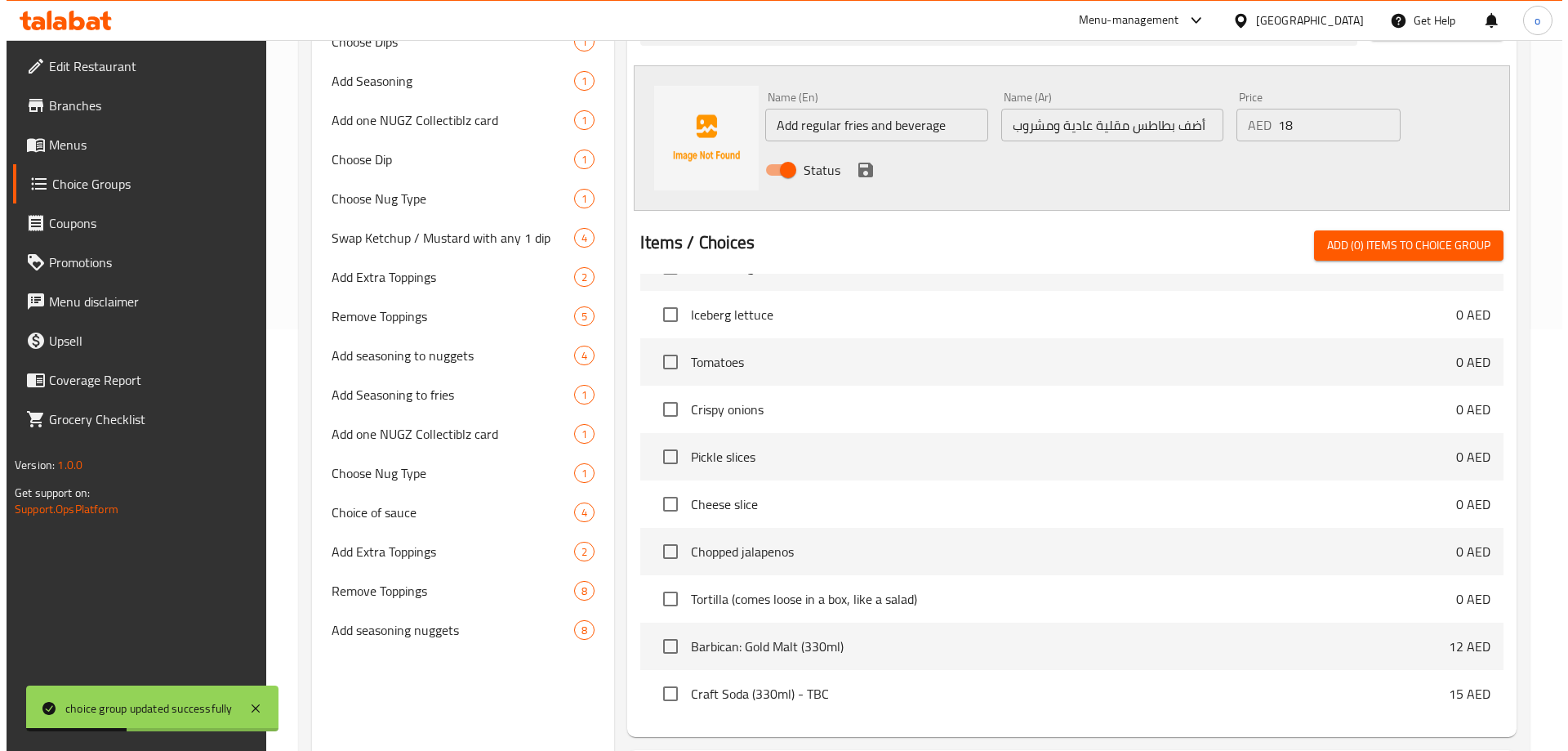
scroll to position [528, 0]
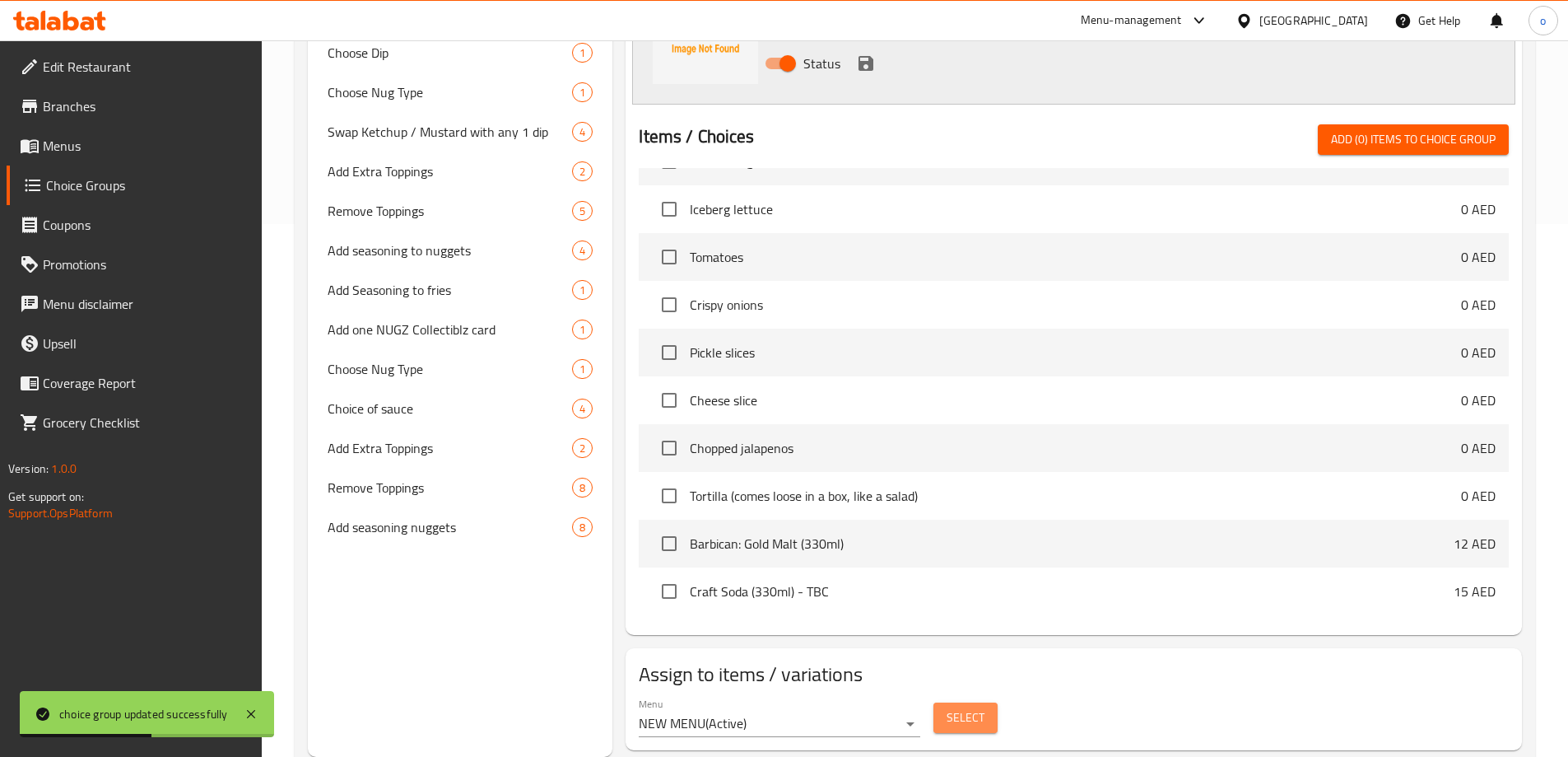
click at [967, 707] on span "Select" at bounding box center [965, 717] width 38 height 21
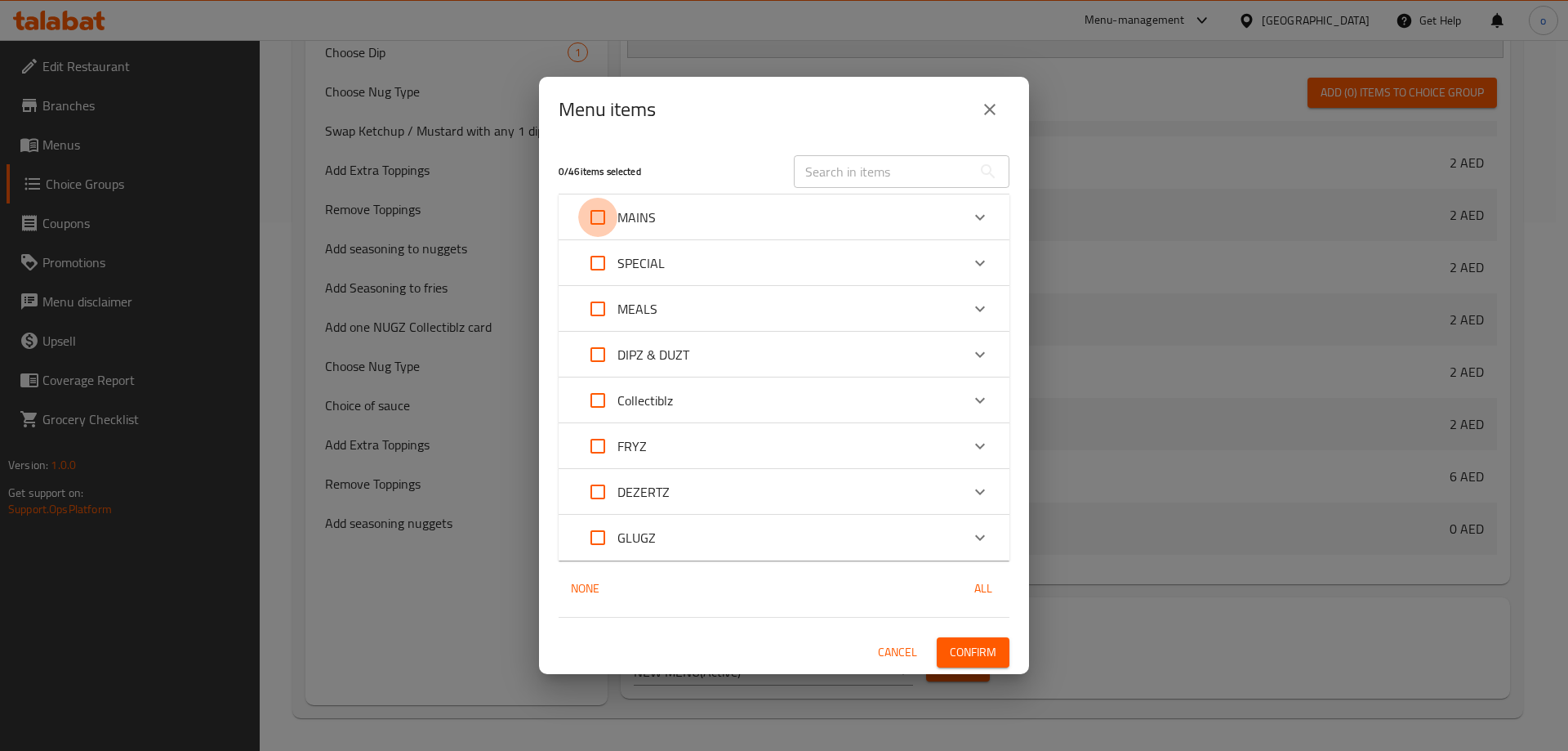
click at [607, 222] on input "Expand" at bounding box center [598, 217] width 39 height 39
checkbox input "true"
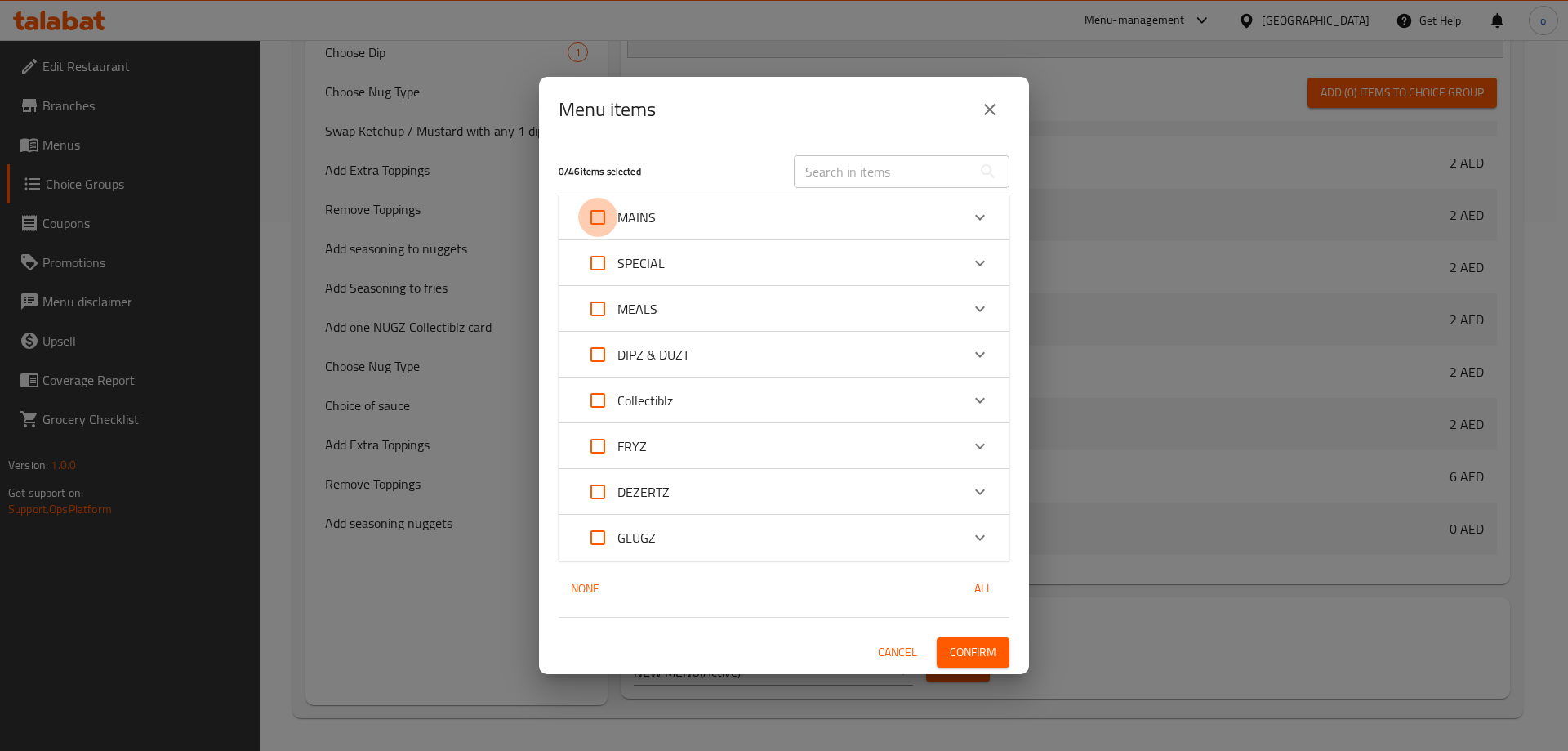
checkbox input "true"
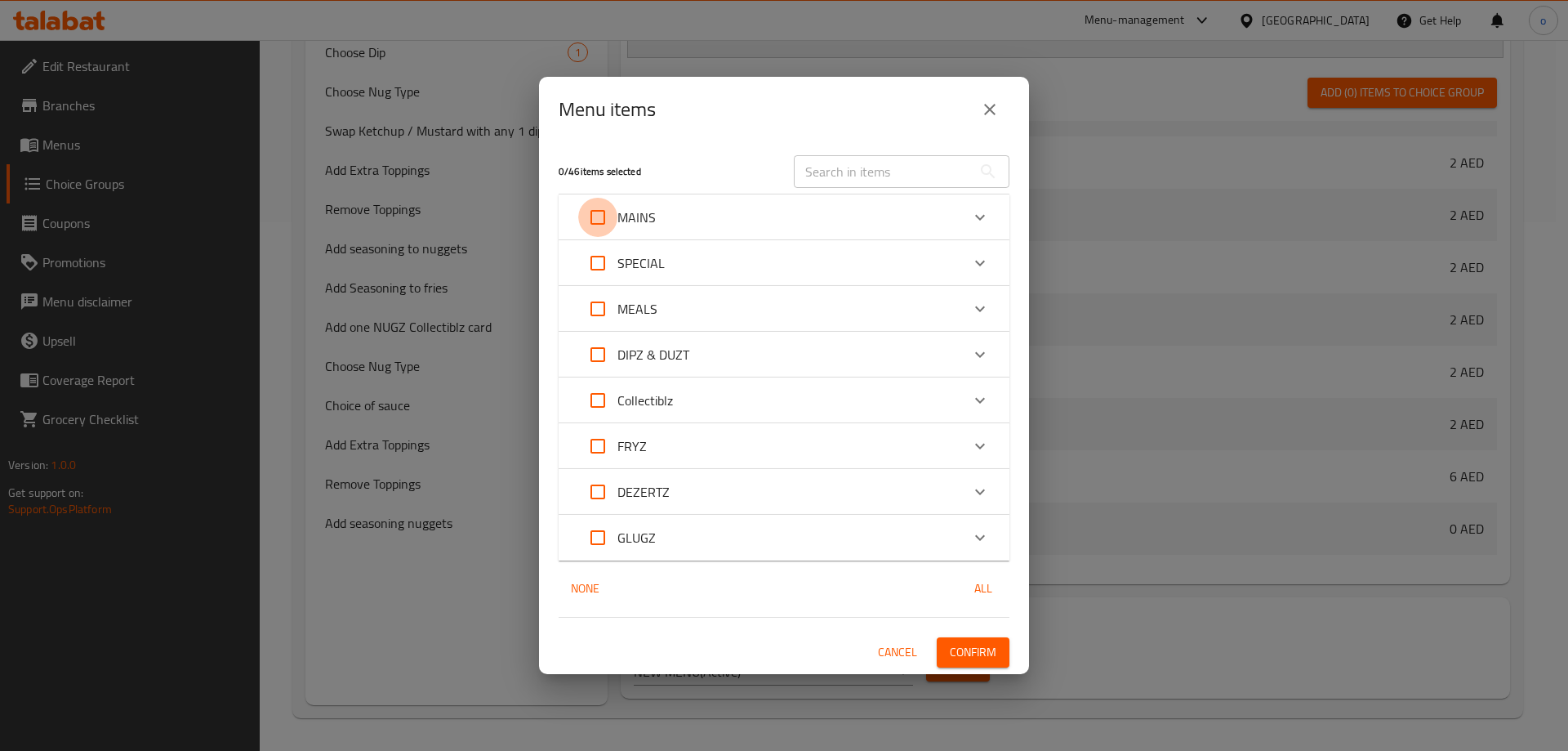
checkbox input "true"
click at [603, 211] on input "Expand" at bounding box center [598, 217] width 39 height 39
checkbox input "false"
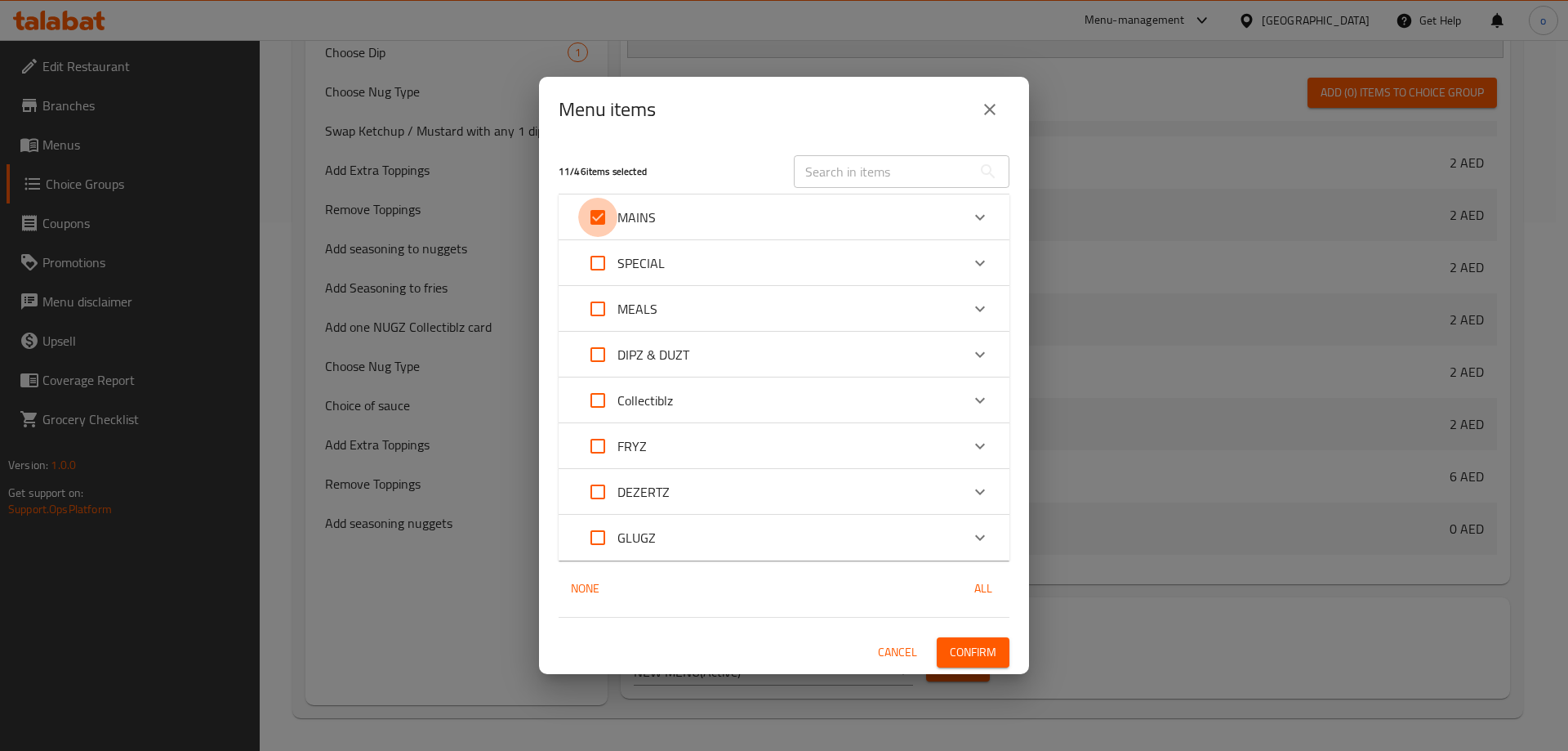
checkbox input "false"
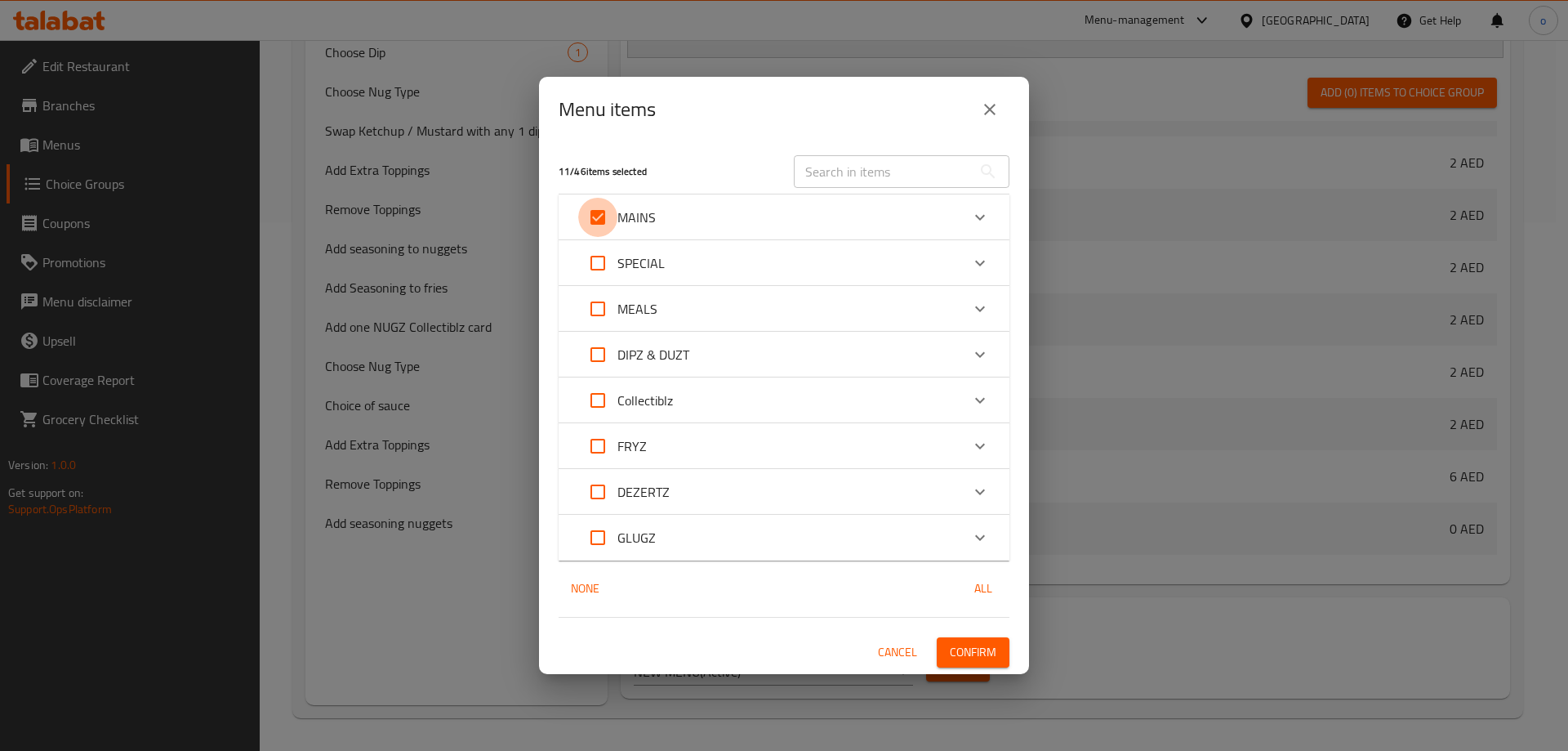
checkbox input "false"
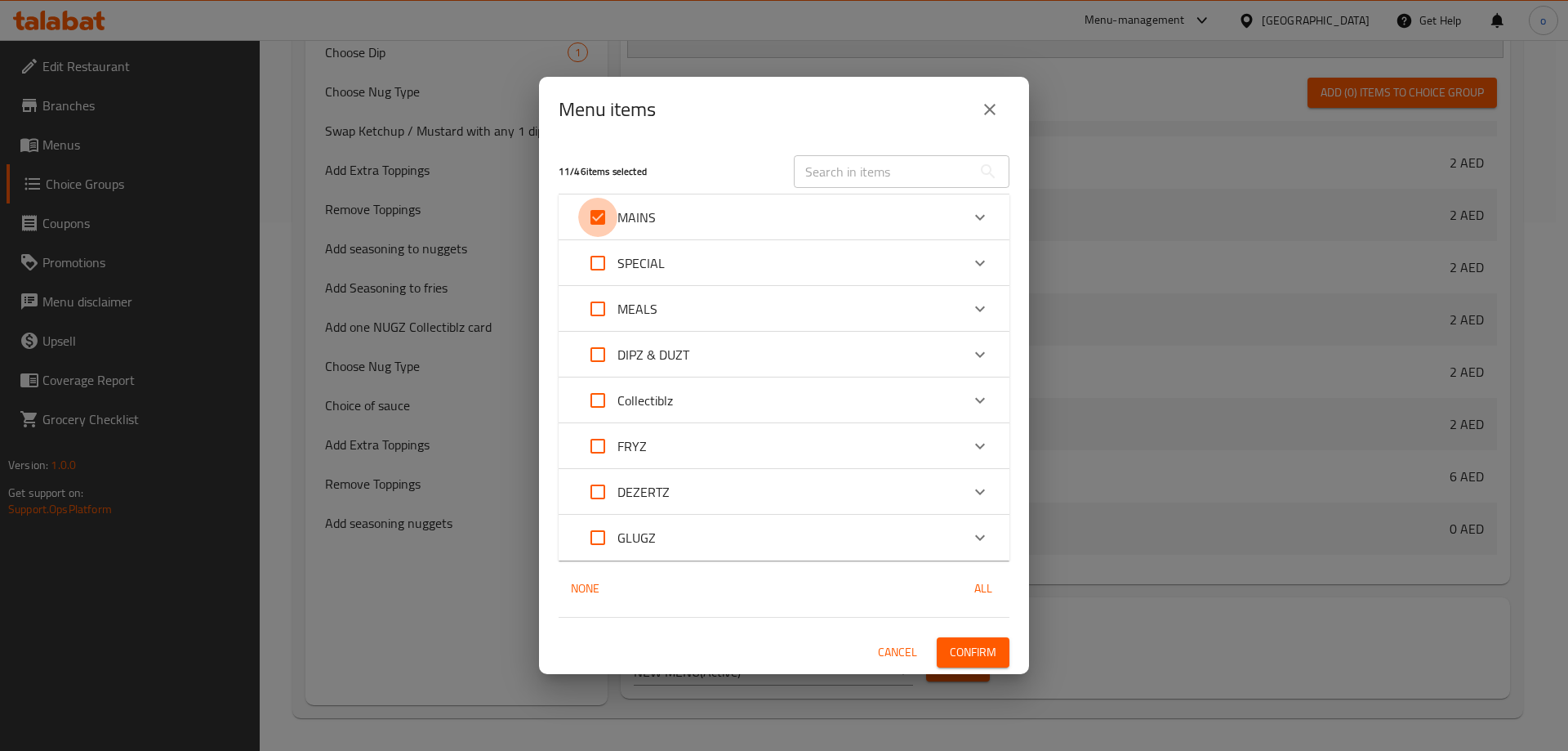
checkbox input "false"
click at [671, 229] on div "MAINS" at bounding box center [769, 217] width 383 height 39
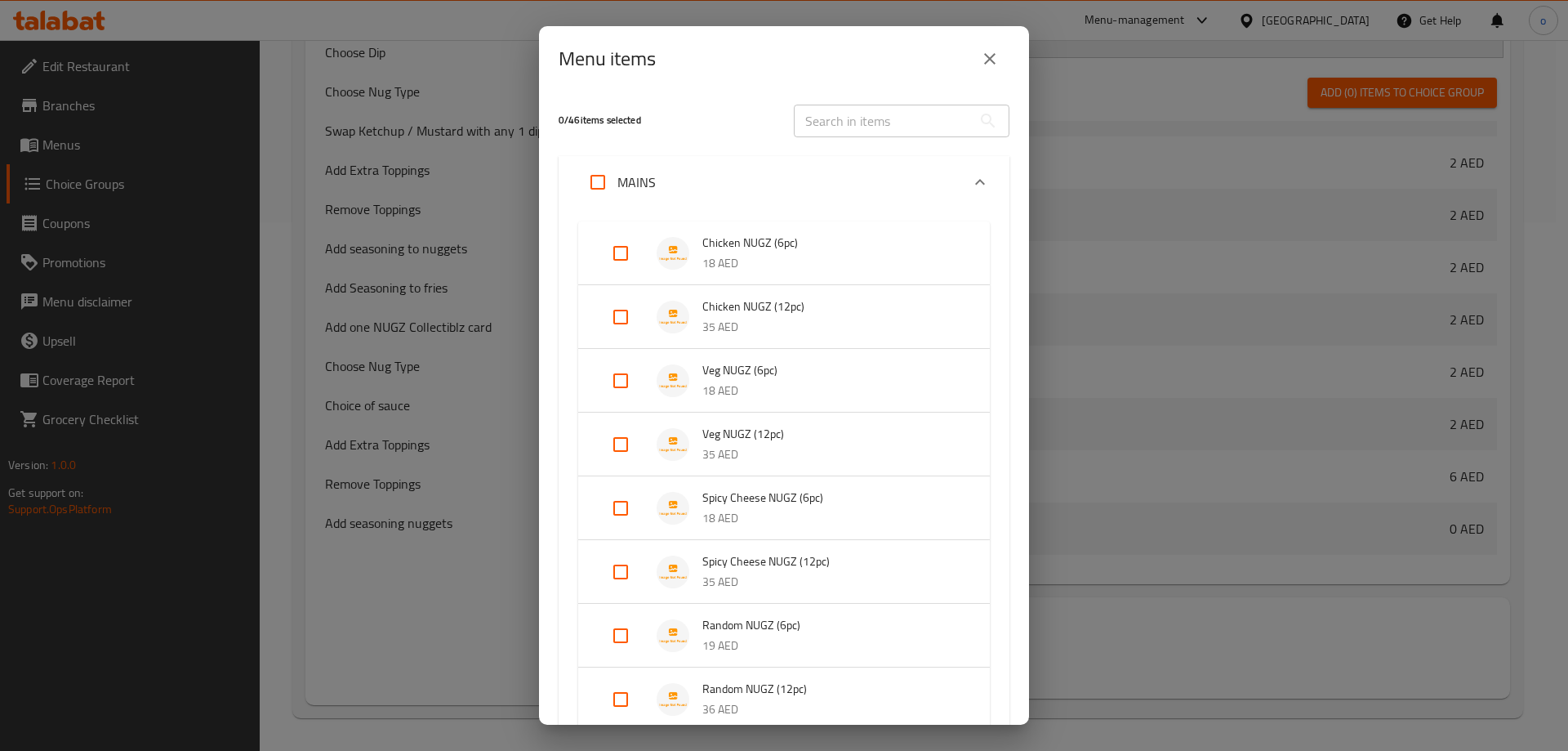
click at [626, 256] on input "Expand" at bounding box center [621, 254] width 39 height 39
checkbox input "true"
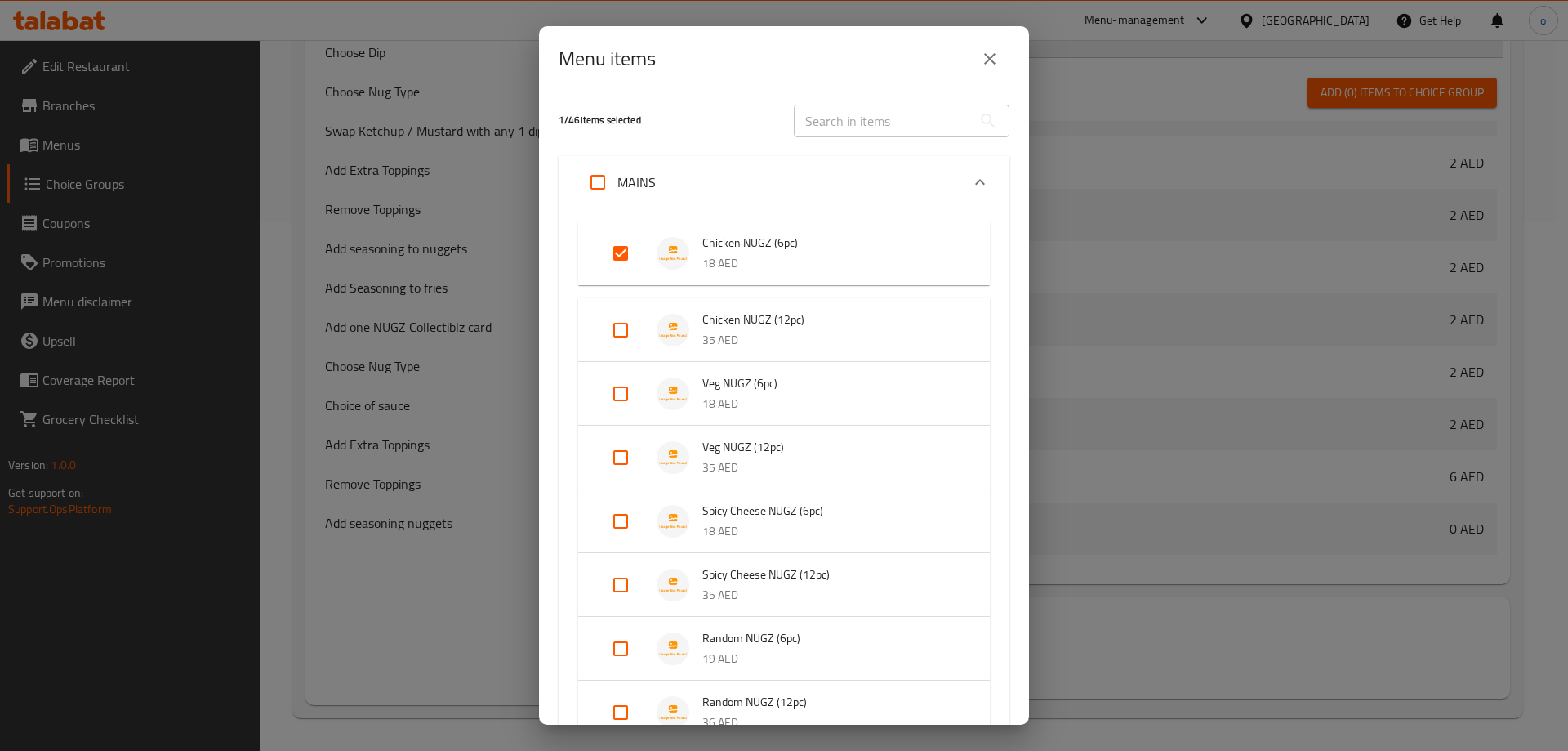
click at [614, 381] on input "Expand" at bounding box center [621, 394] width 39 height 39
checkbox input "true"
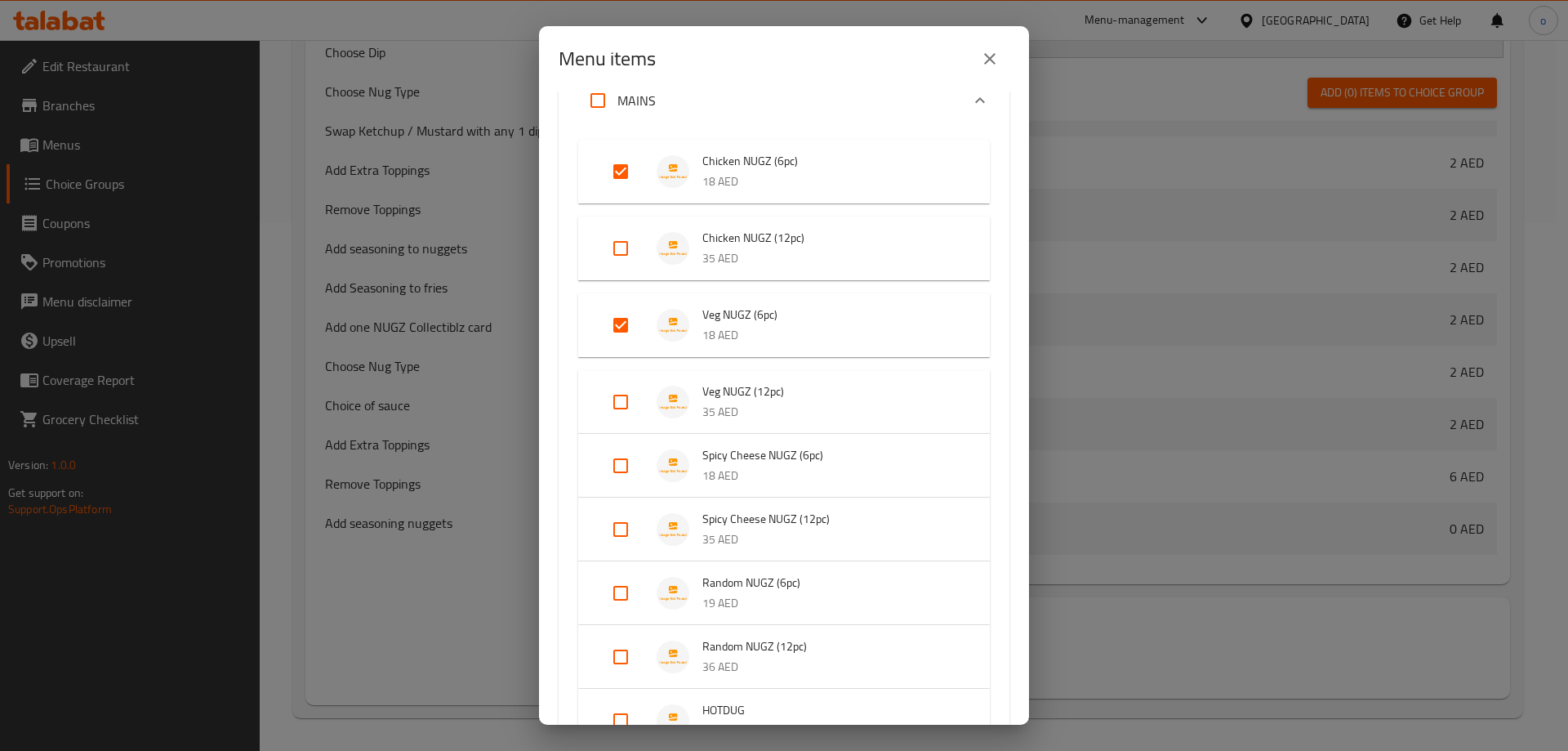
click at [614, 468] on input "Expand" at bounding box center [621, 465] width 39 height 39
checkbox input "true"
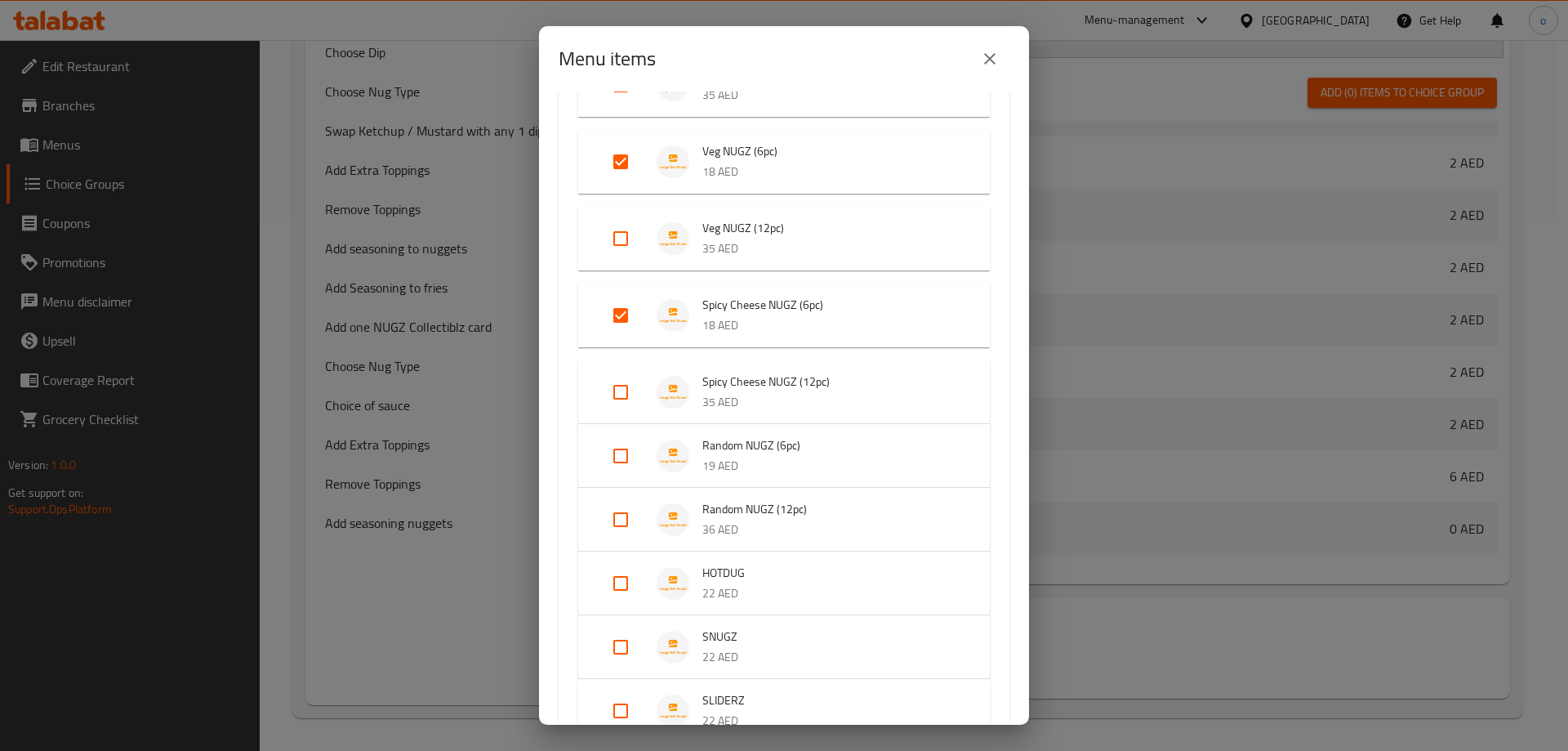
click at [619, 454] on input "Expand" at bounding box center [621, 456] width 39 height 39
checkbox input "true"
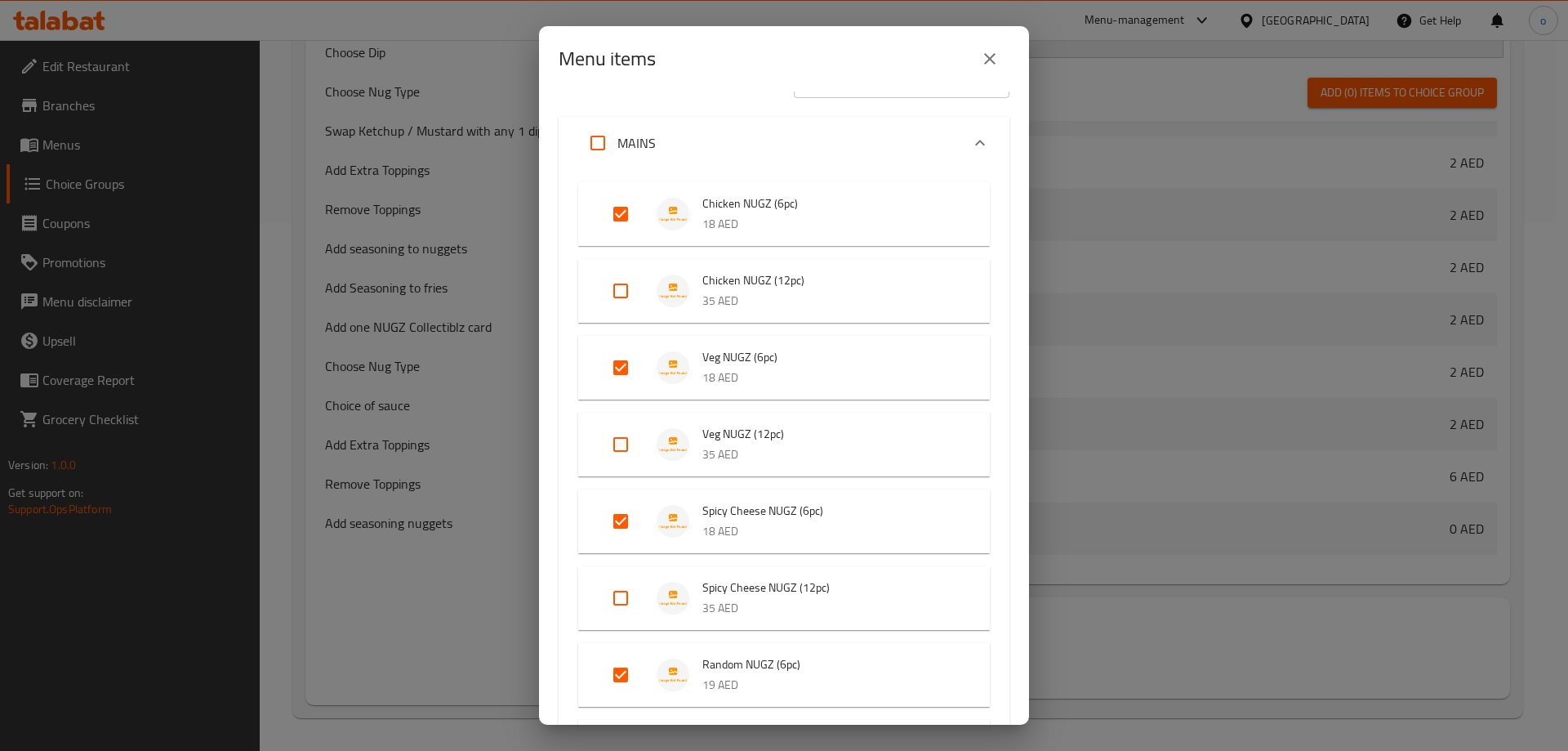
scroll to position [0, 0]
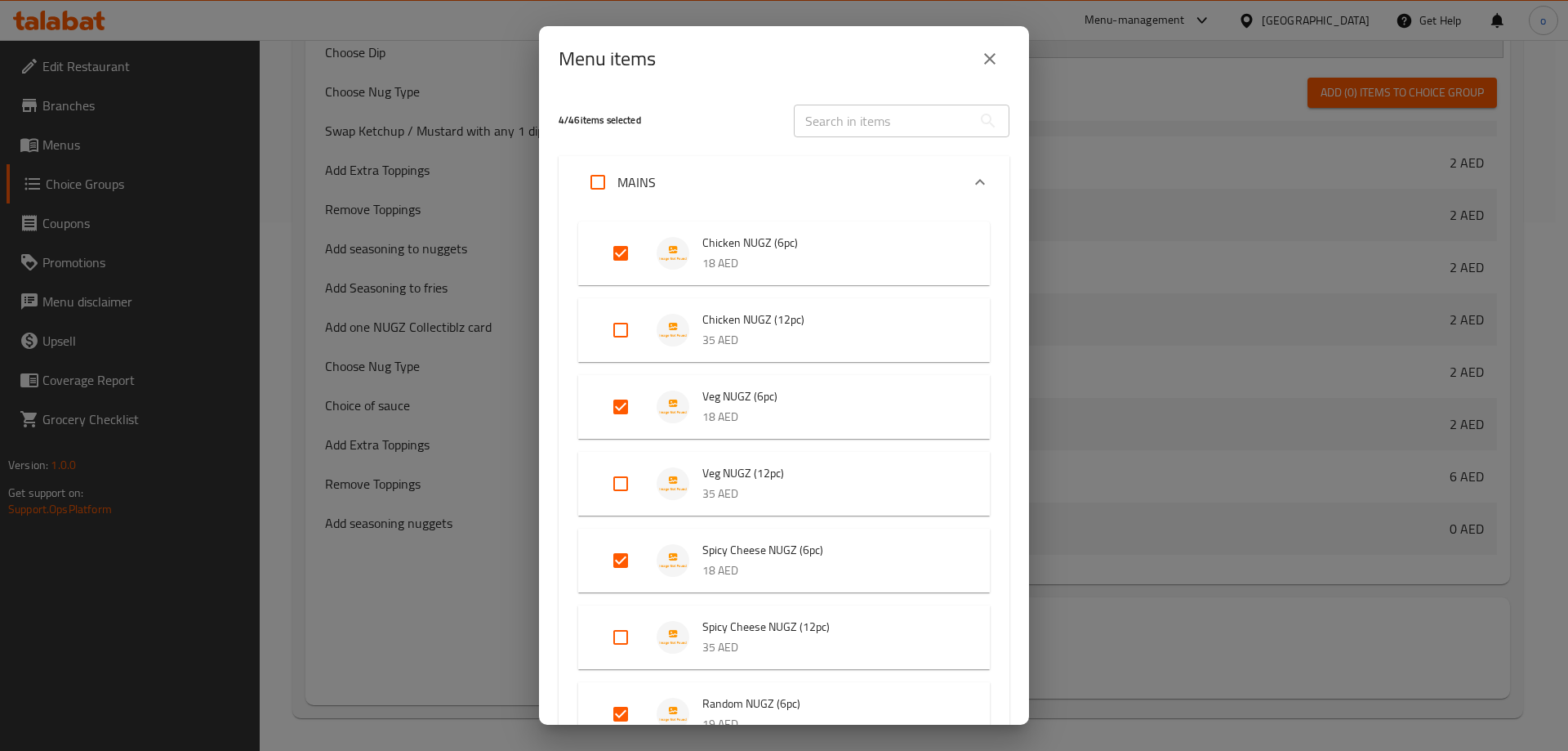
click at [737, 397] on span "Veg NUGZ (6pc)" at bounding box center [829, 397] width 255 height 21
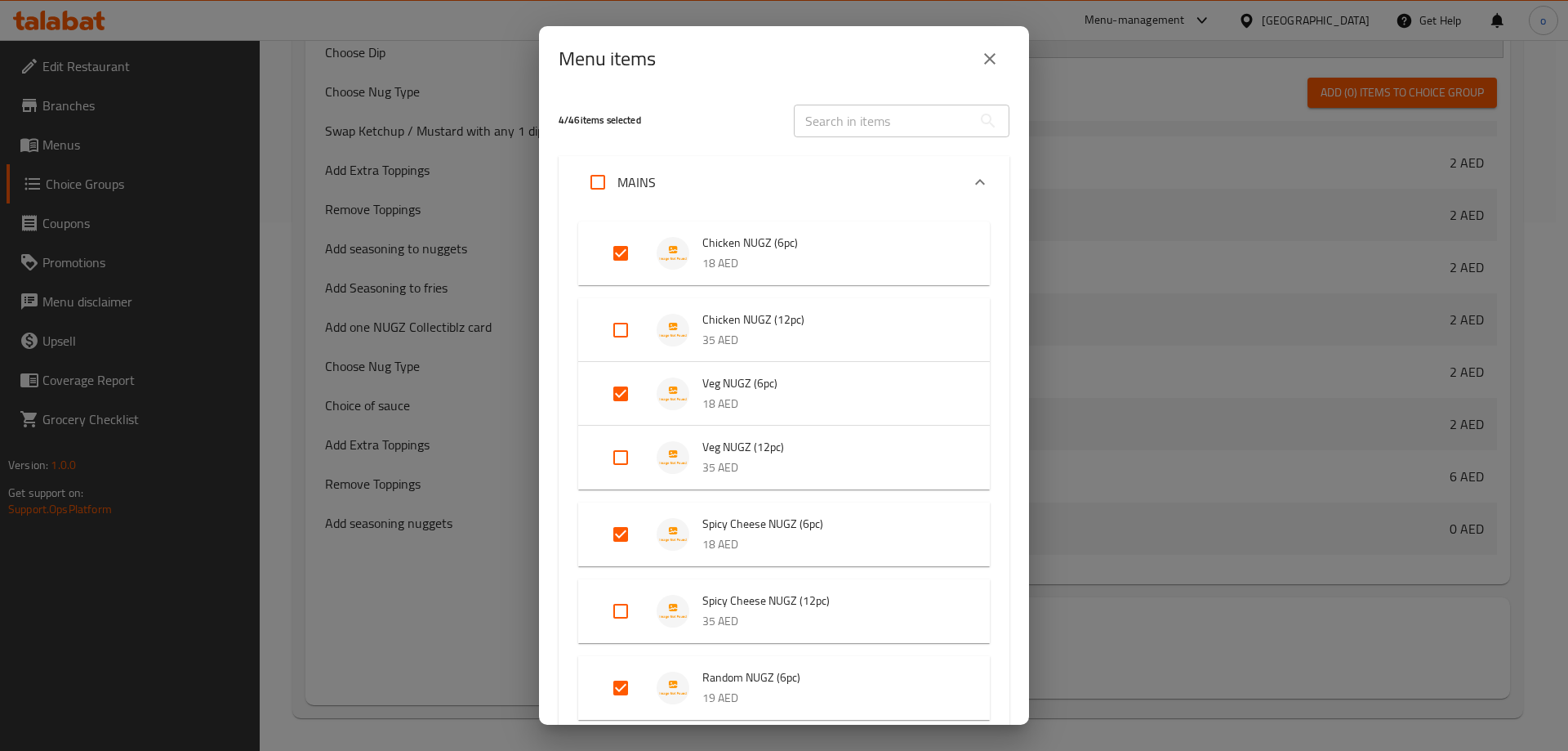
click at [737, 397] on p "18 AED" at bounding box center [829, 404] width 255 height 21
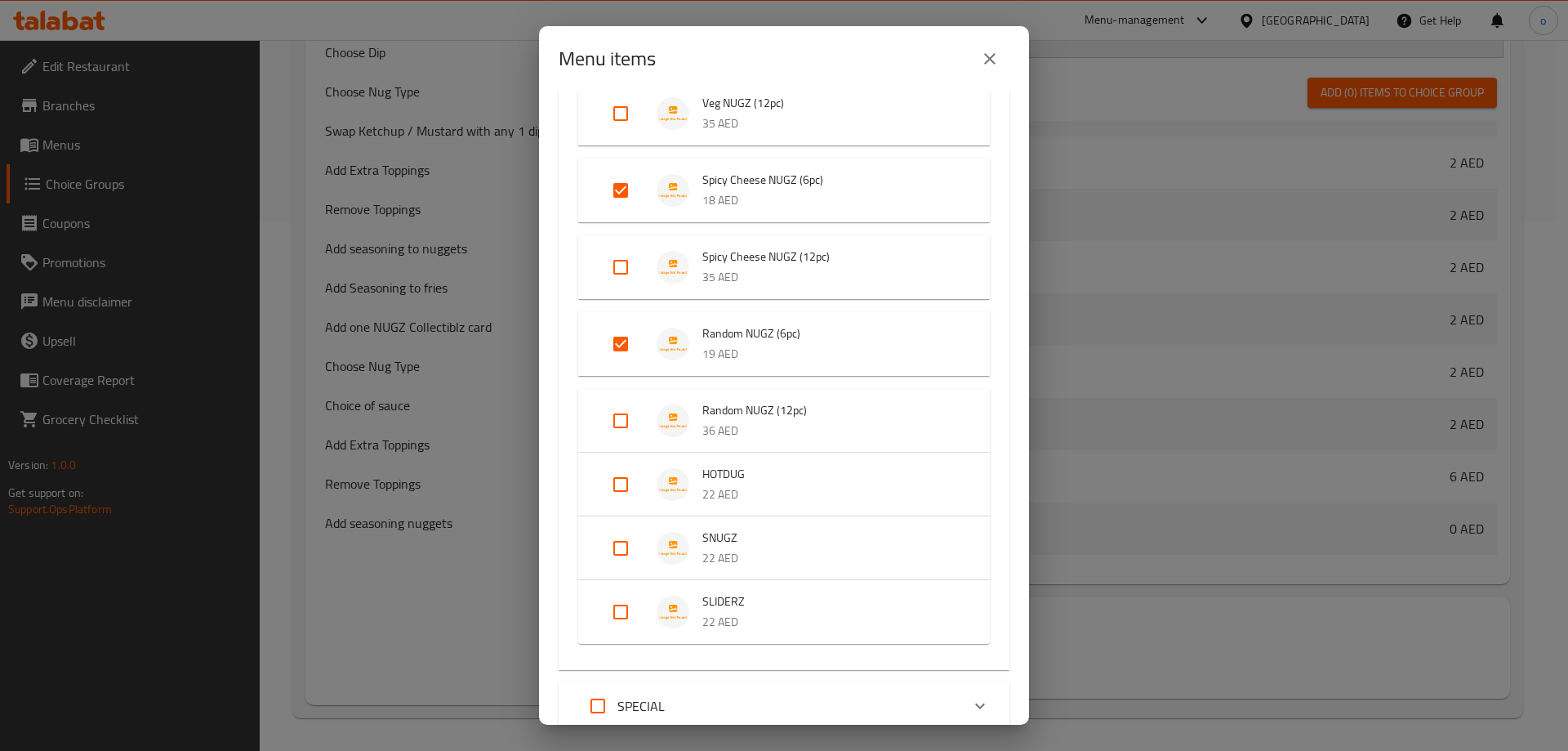
scroll to position [409, 0]
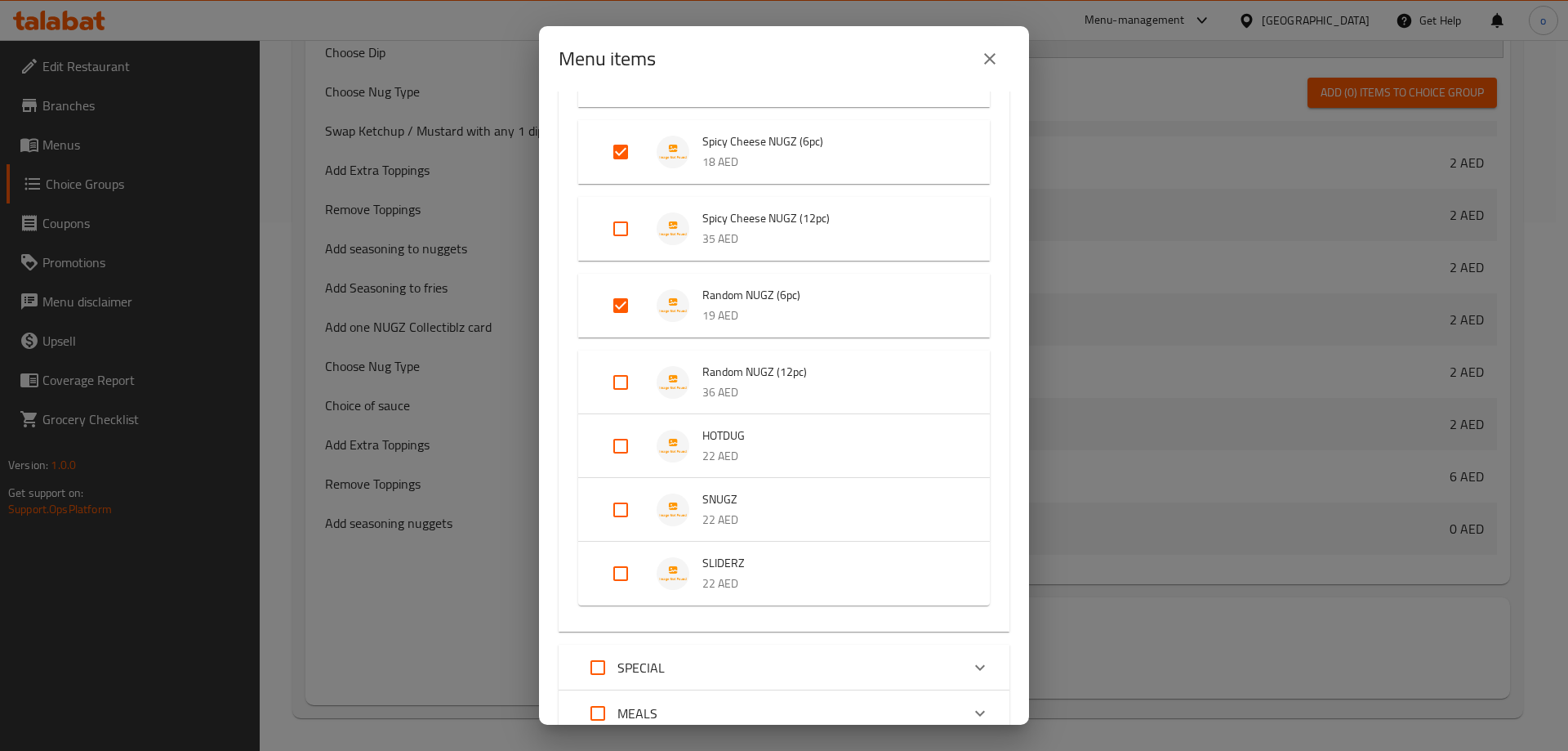
click at [609, 443] on input "Expand" at bounding box center [621, 446] width 39 height 39
checkbox input "true"
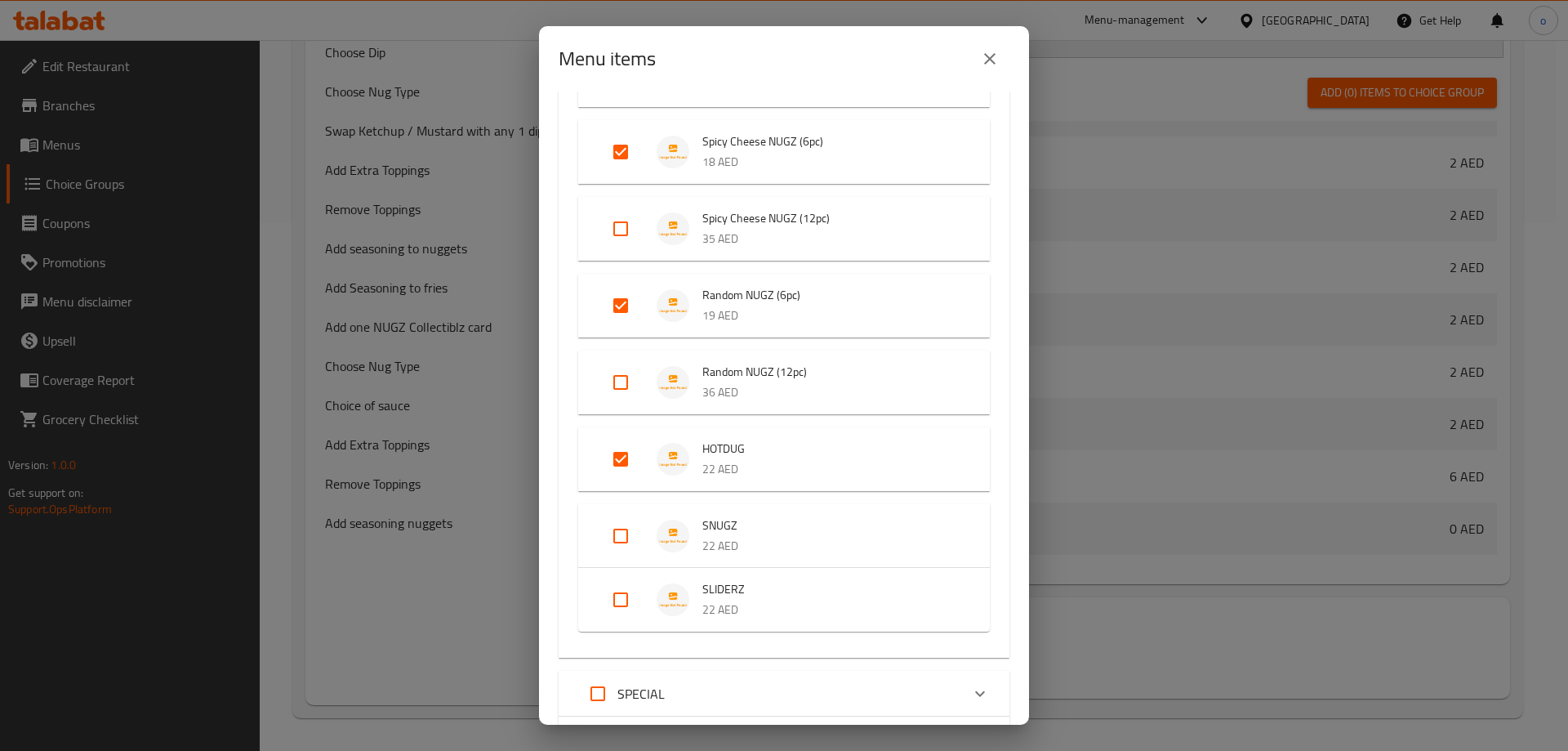
click at [620, 532] on input "Expand" at bounding box center [621, 536] width 39 height 39
checkbox input "true"
click at [614, 606] on input "Expand" at bounding box center [621, 613] width 39 height 39
checkbox input "true"
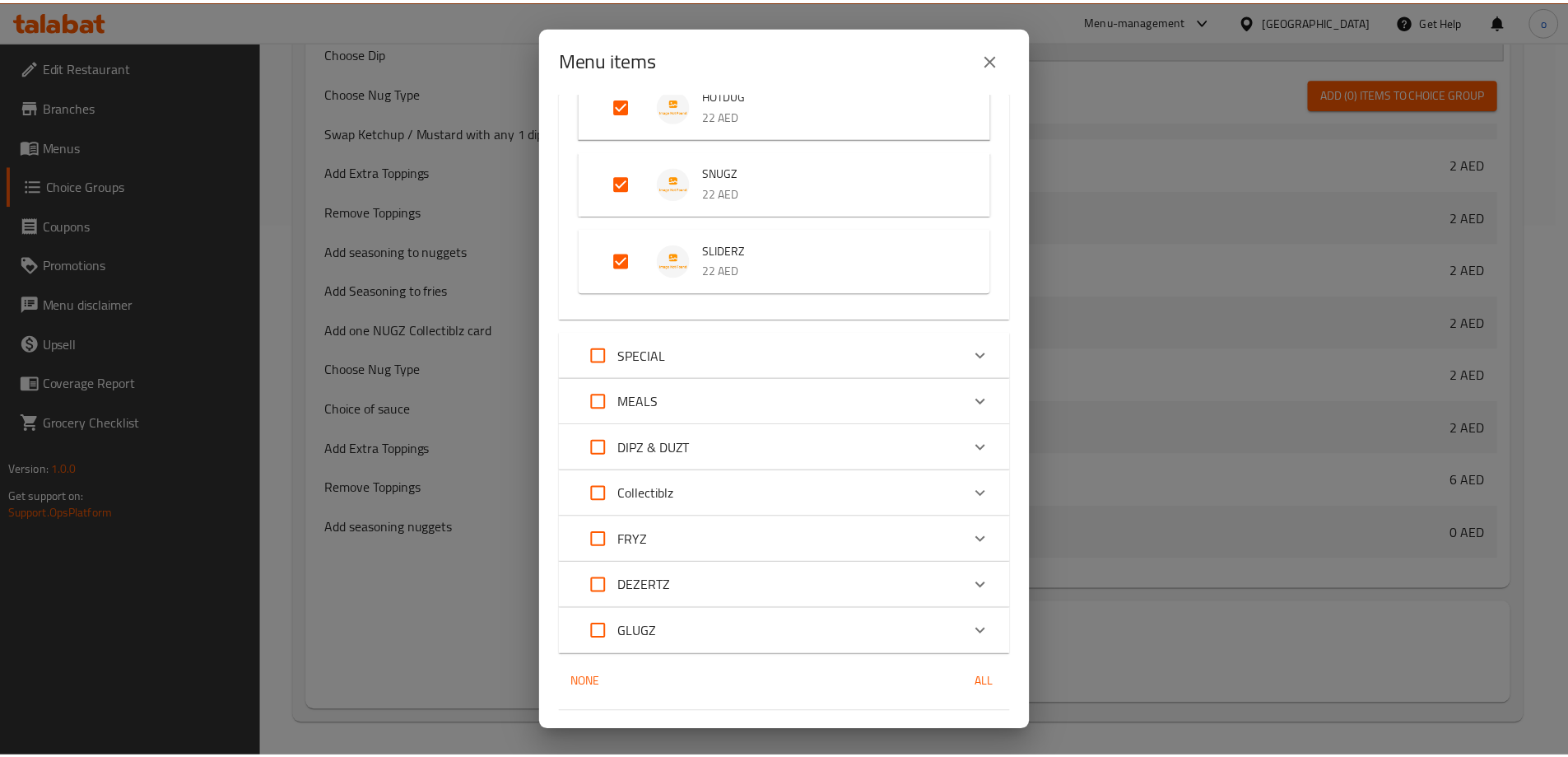
scroll to position [807, 0]
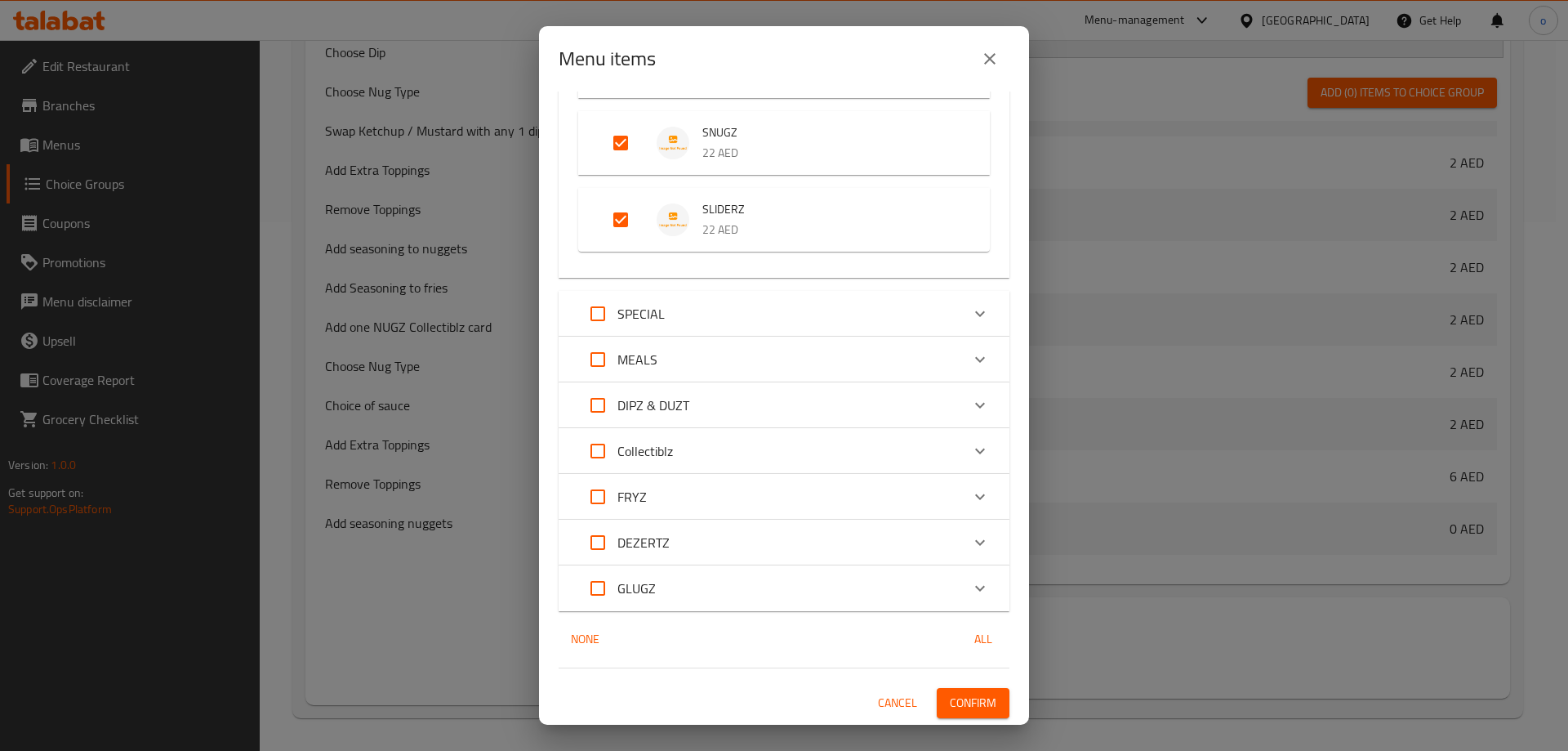
click at [953, 695] on span "Confirm" at bounding box center [974, 703] width 47 height 21
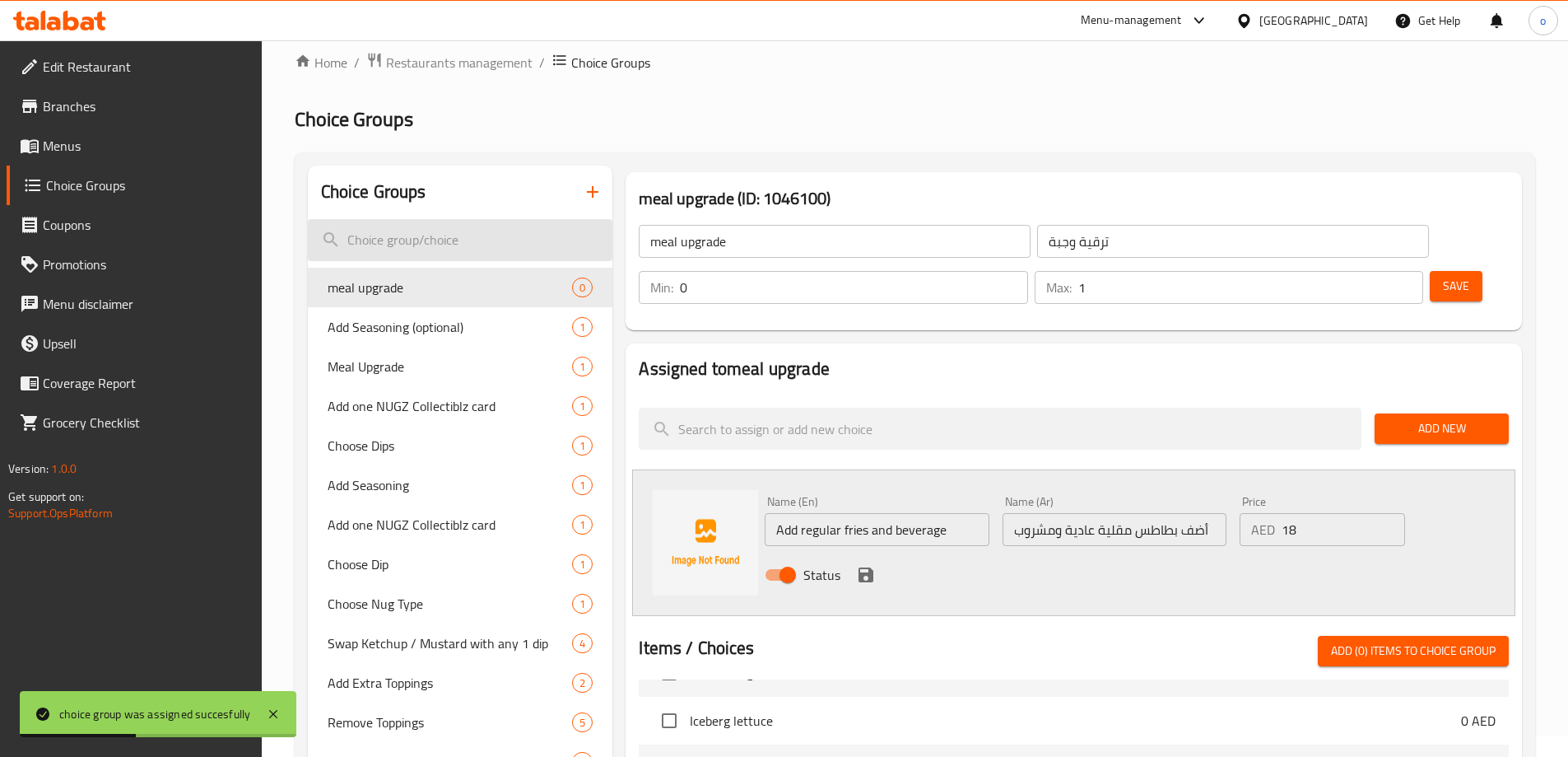
scroll to position [0, 0]
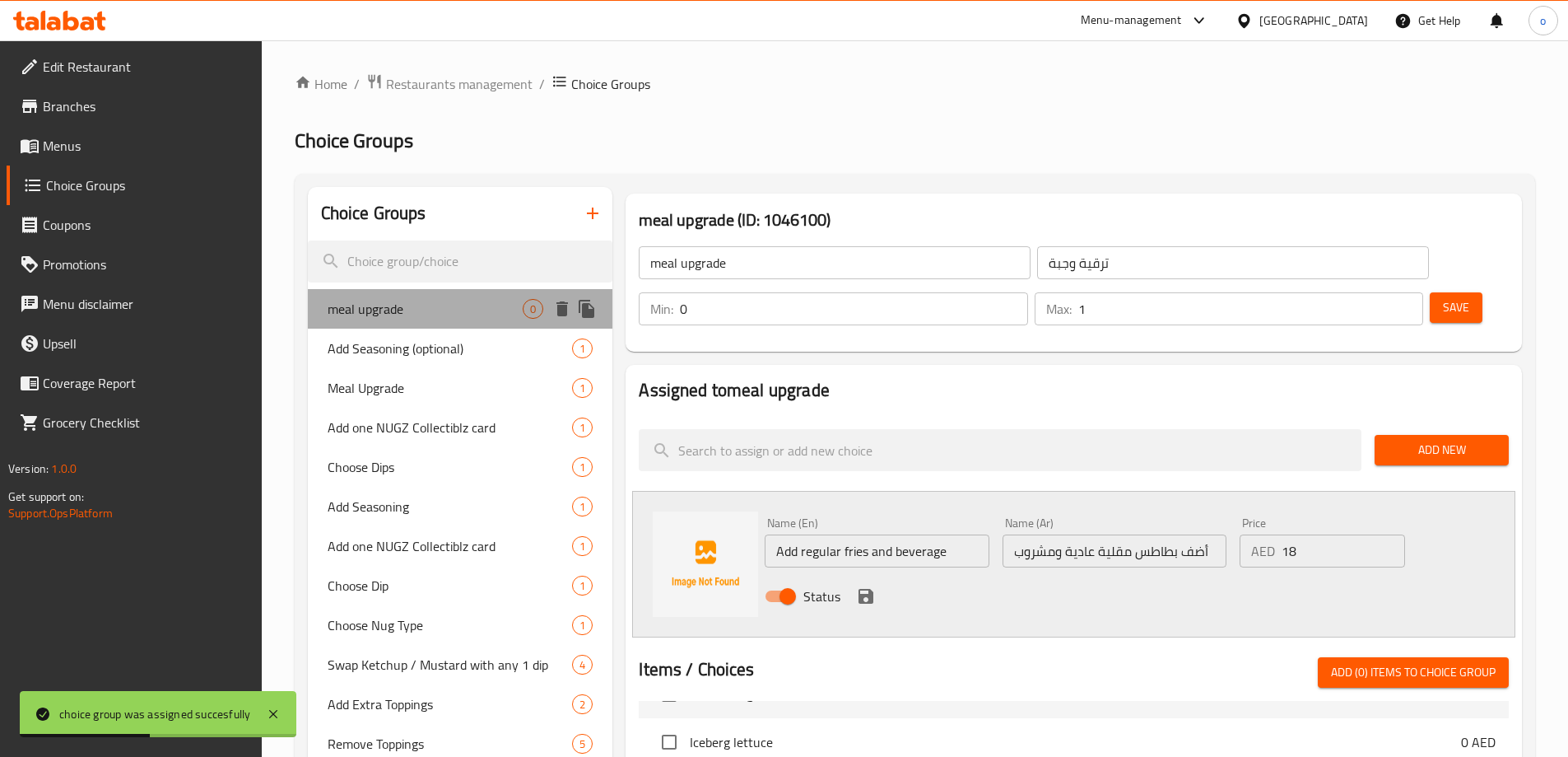
click at [470, 316] on span "meal upgrade" at bounding box center [425, 308] width 196 height 20
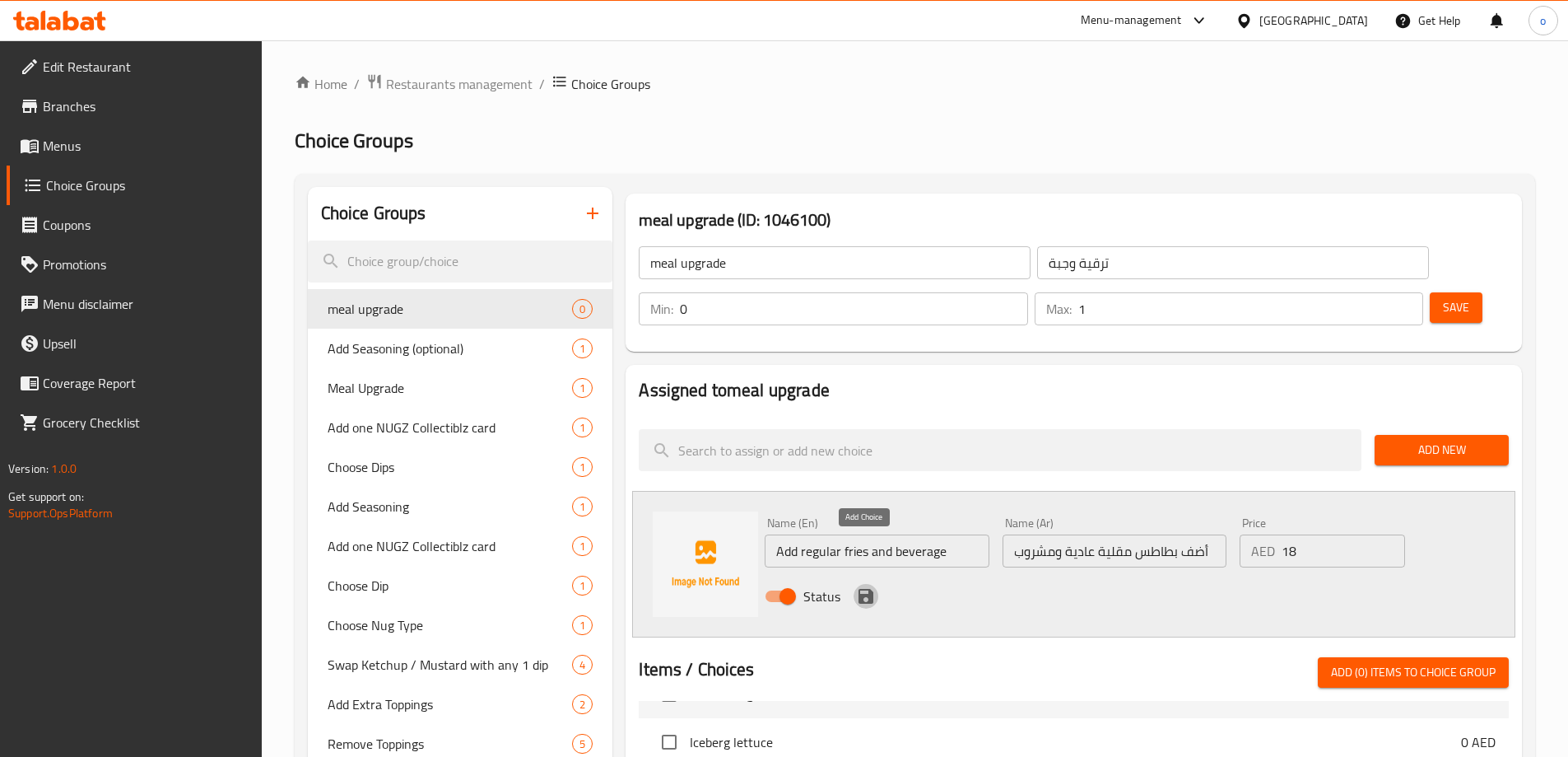
click at [867, 588] on icon "save" at bounding box center [866, 596] width 15 height 15
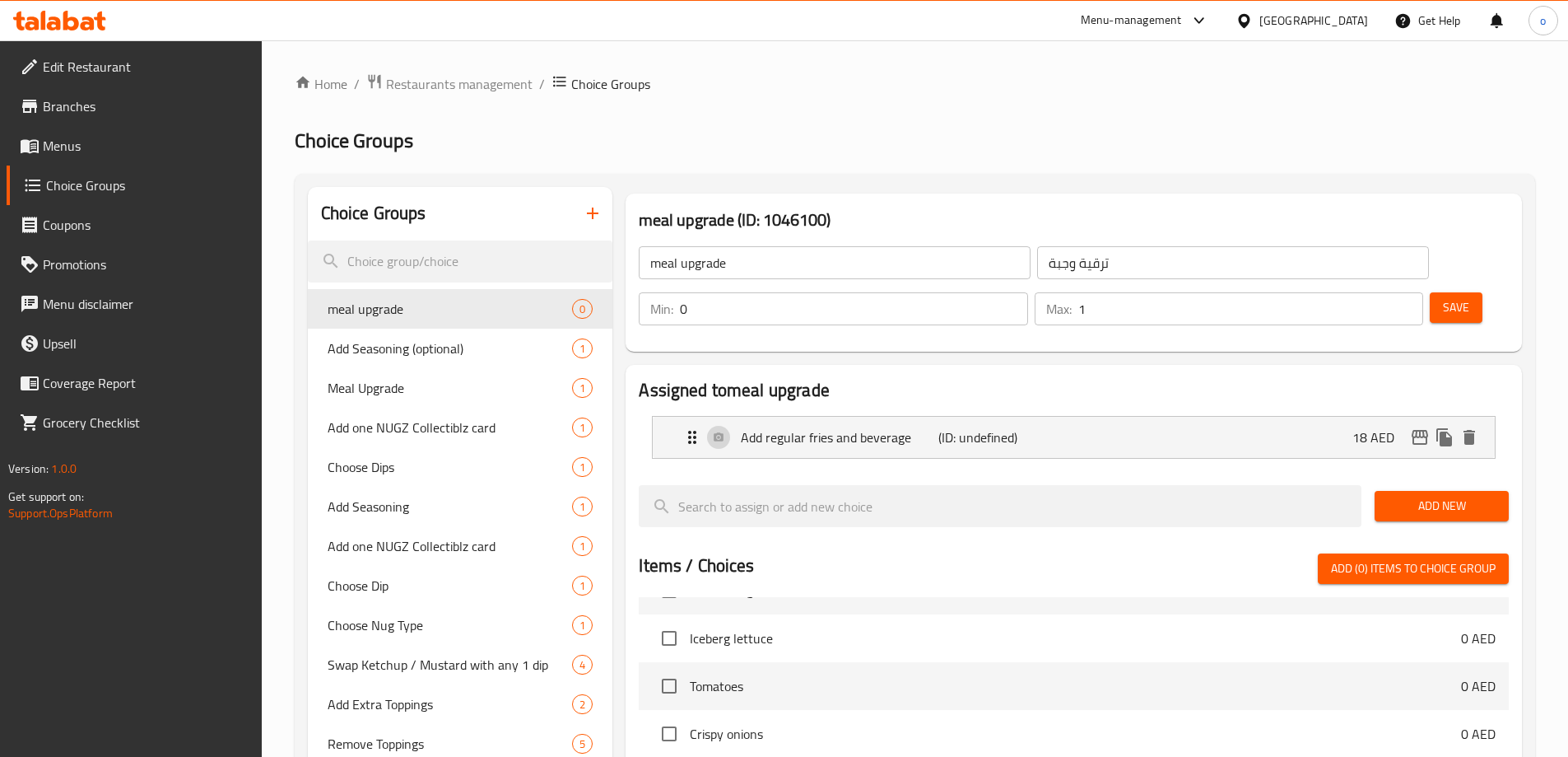
click at [1443, 297] on span "Save" at bounding box center [1456, 308] width 27 height 21
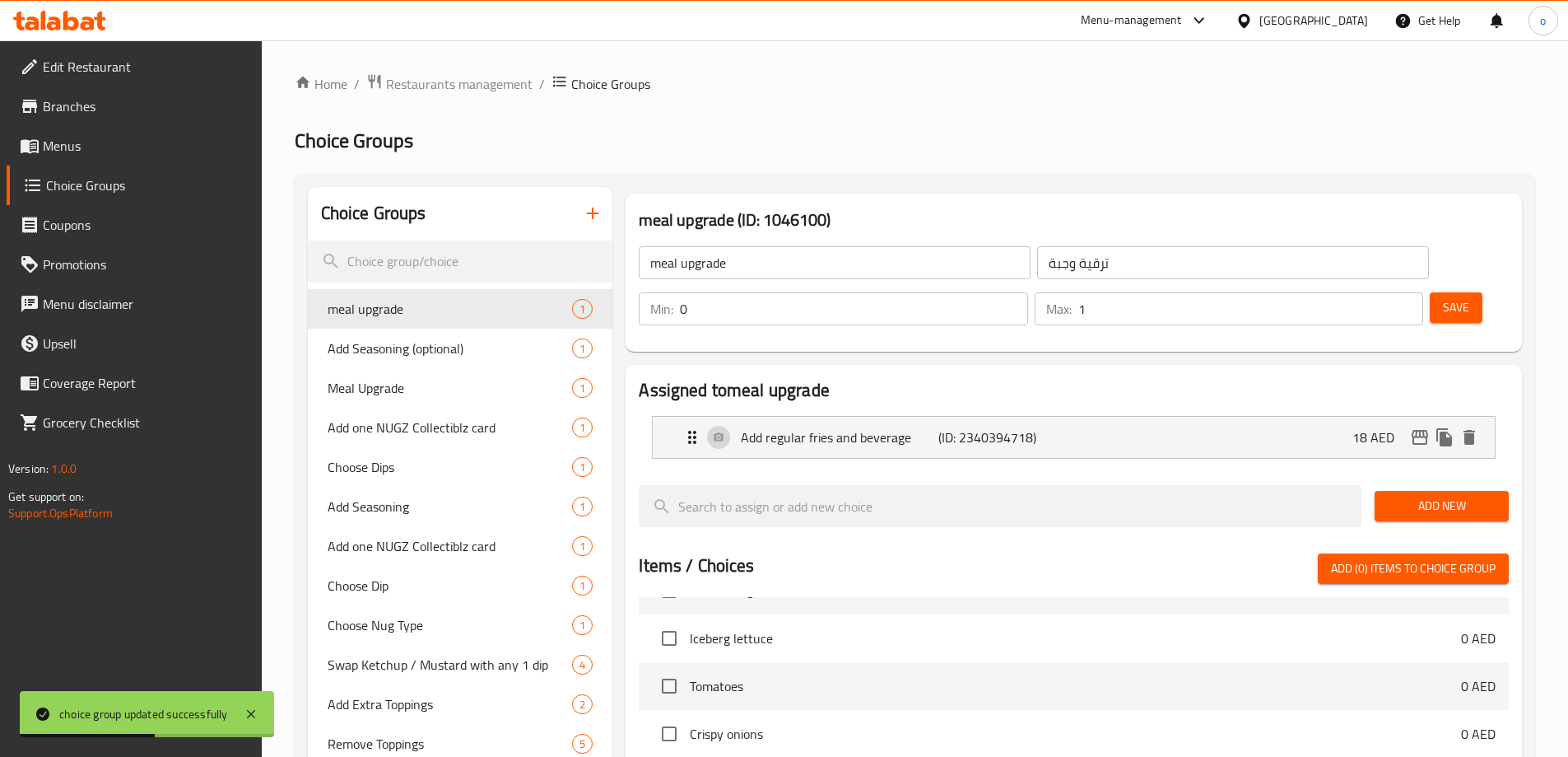
click at [776, 270] on input "meal upgrade" at bounding box center [835, 262] width 392 height 33
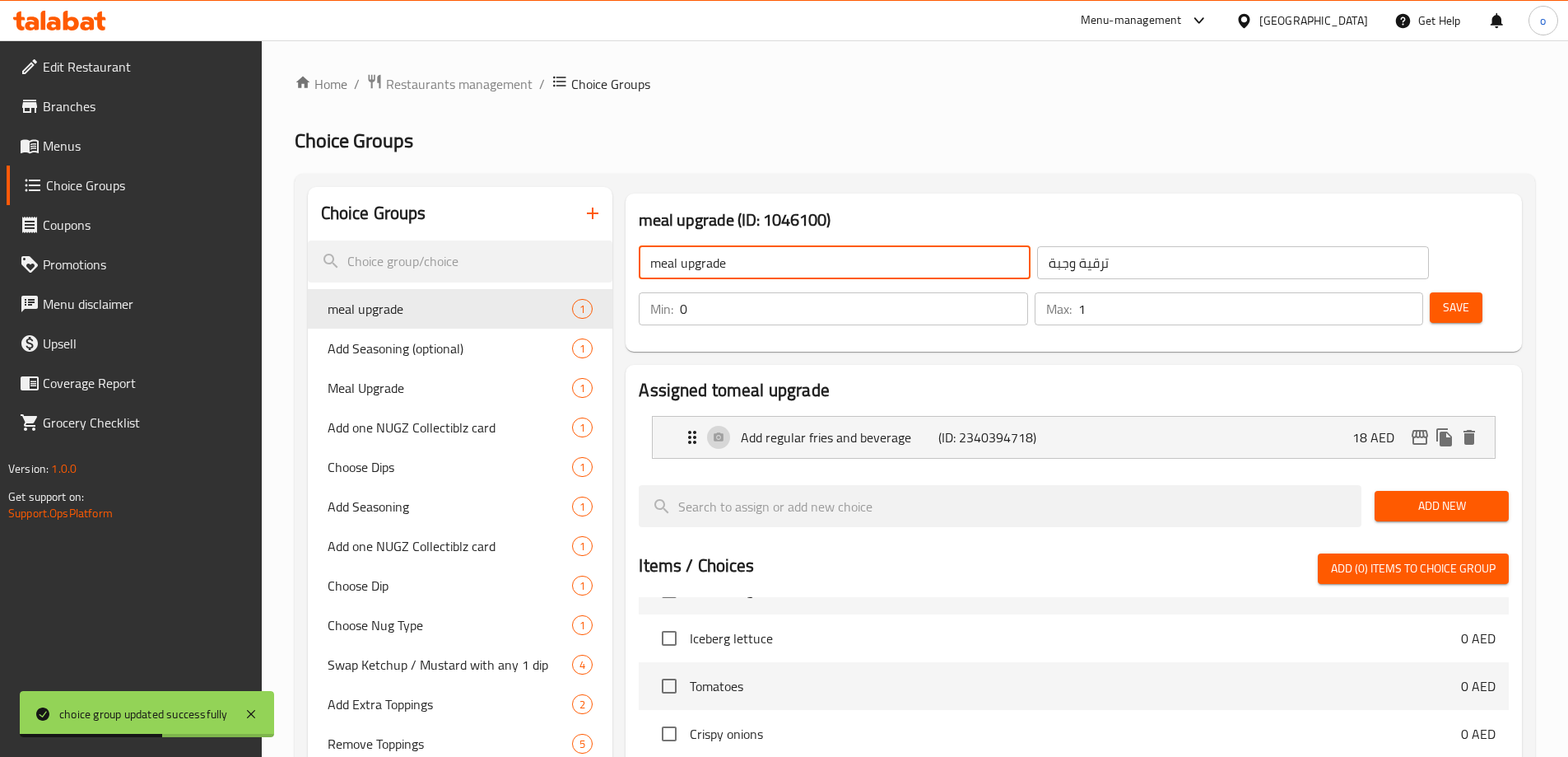
click at [776, 270] on input "meal upgrade" at bounding box center [835, 262] width 392 height 33
click at [1037, 274] on input "ترقية وجبة" at bounding box center [1234, 262] width 392 height 33
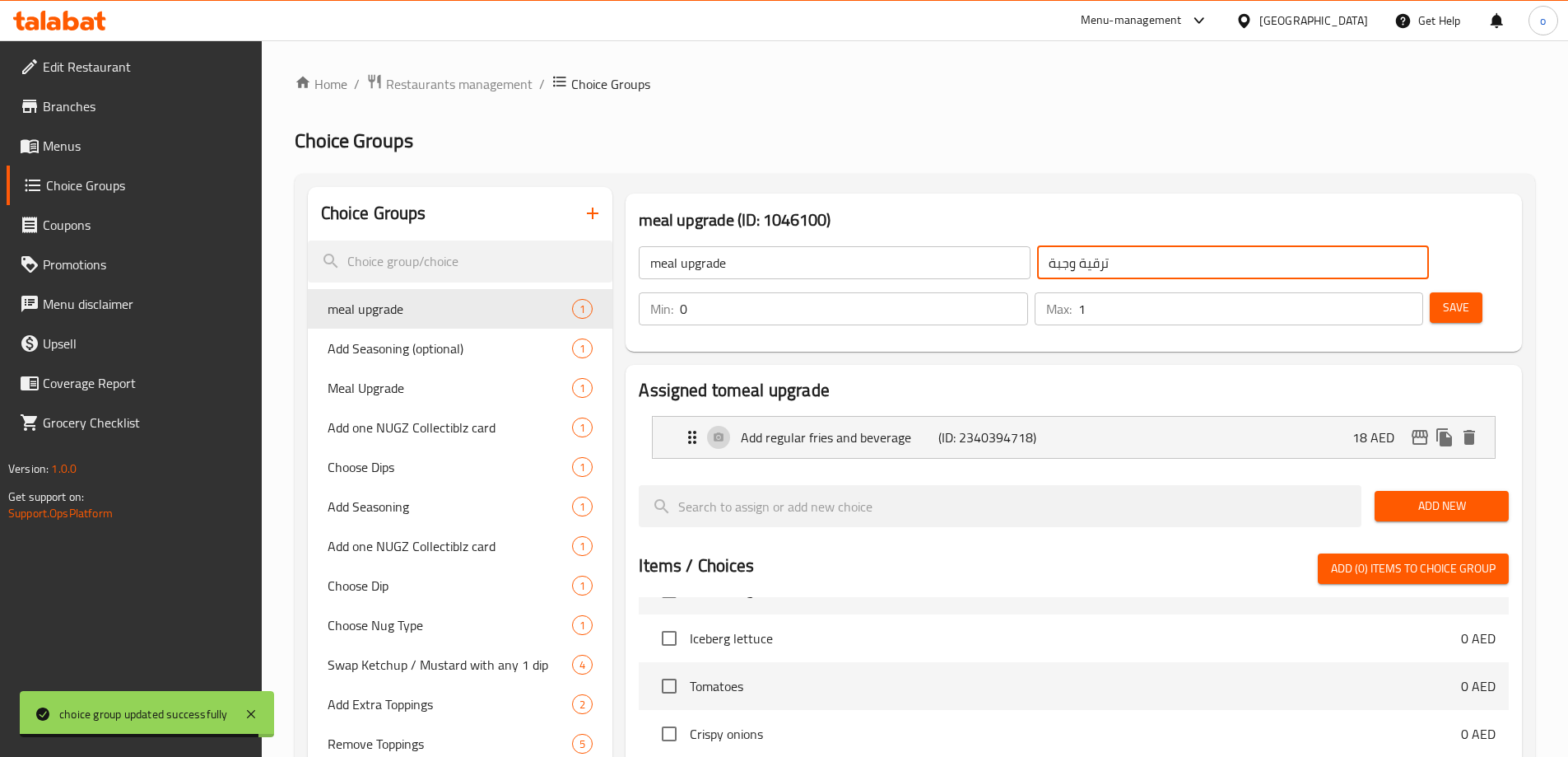
click at [1037, 274] on input "ترقية وجبة" at bounding box center [1234, 262] width 392 height 33
click at [708, 259] on input "meal upgrade" at bounding box center [835, 262] width 392 height 33
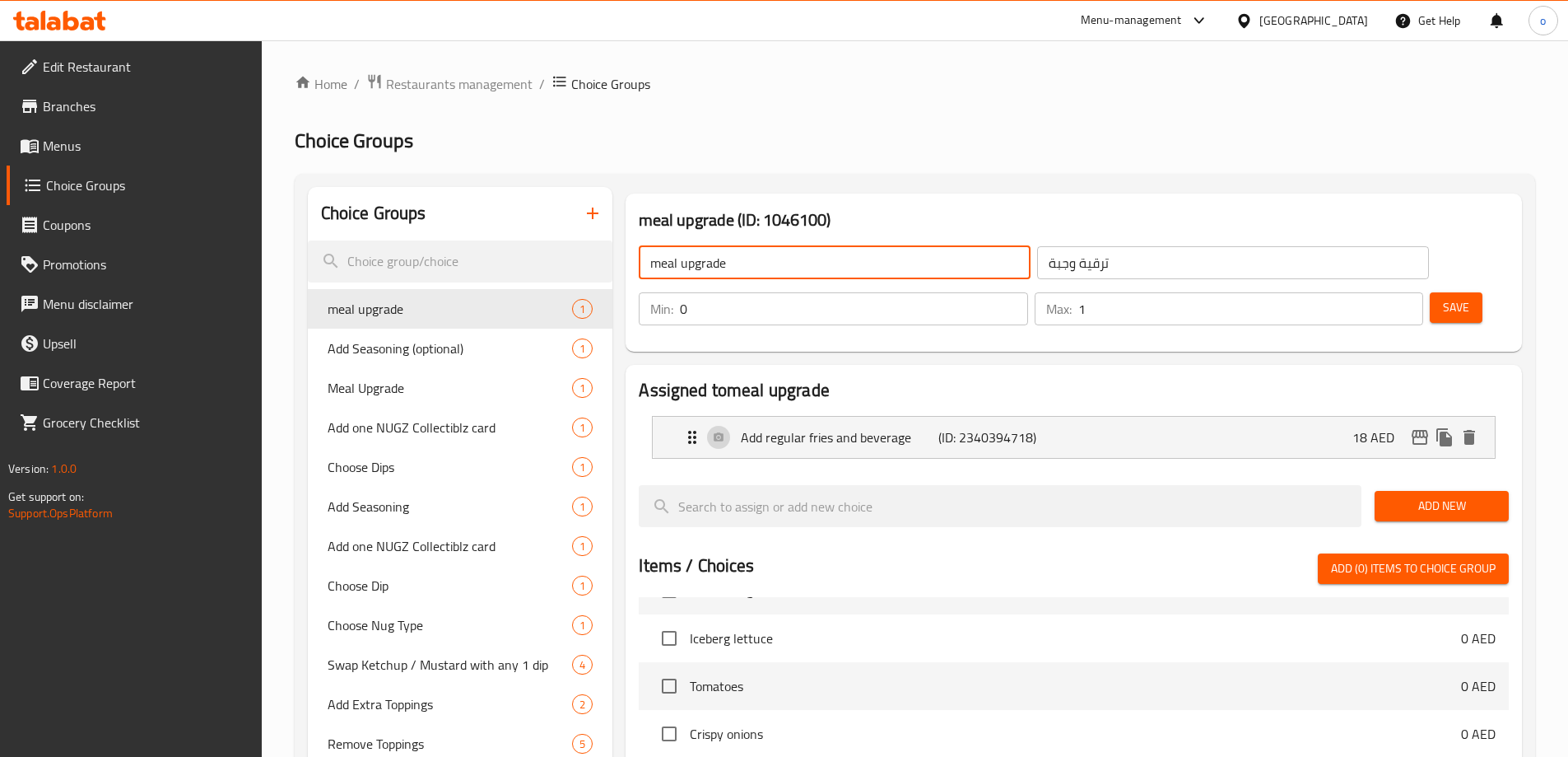
click at [708, 259] on input "meal upgrade" at bounding box center [835, 262] width 392 height 33
click at [775, 427] on p "Add regular fries and beverage" at bounding box center [839, 437] width 197 height 20
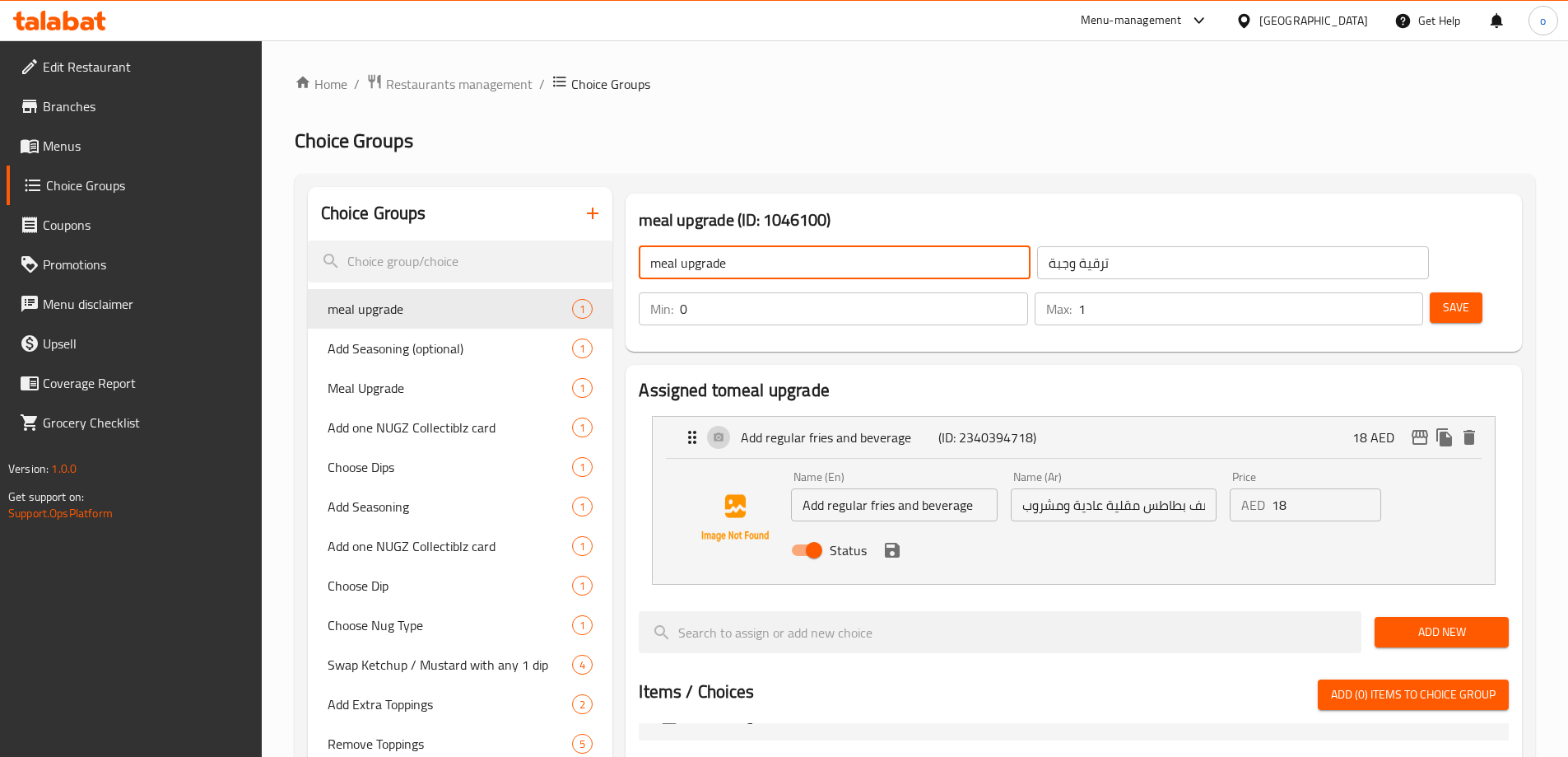
click at [847, 488] on input "Add regular fries and beverage" at bounding box center [893, 504] width 206 height 33
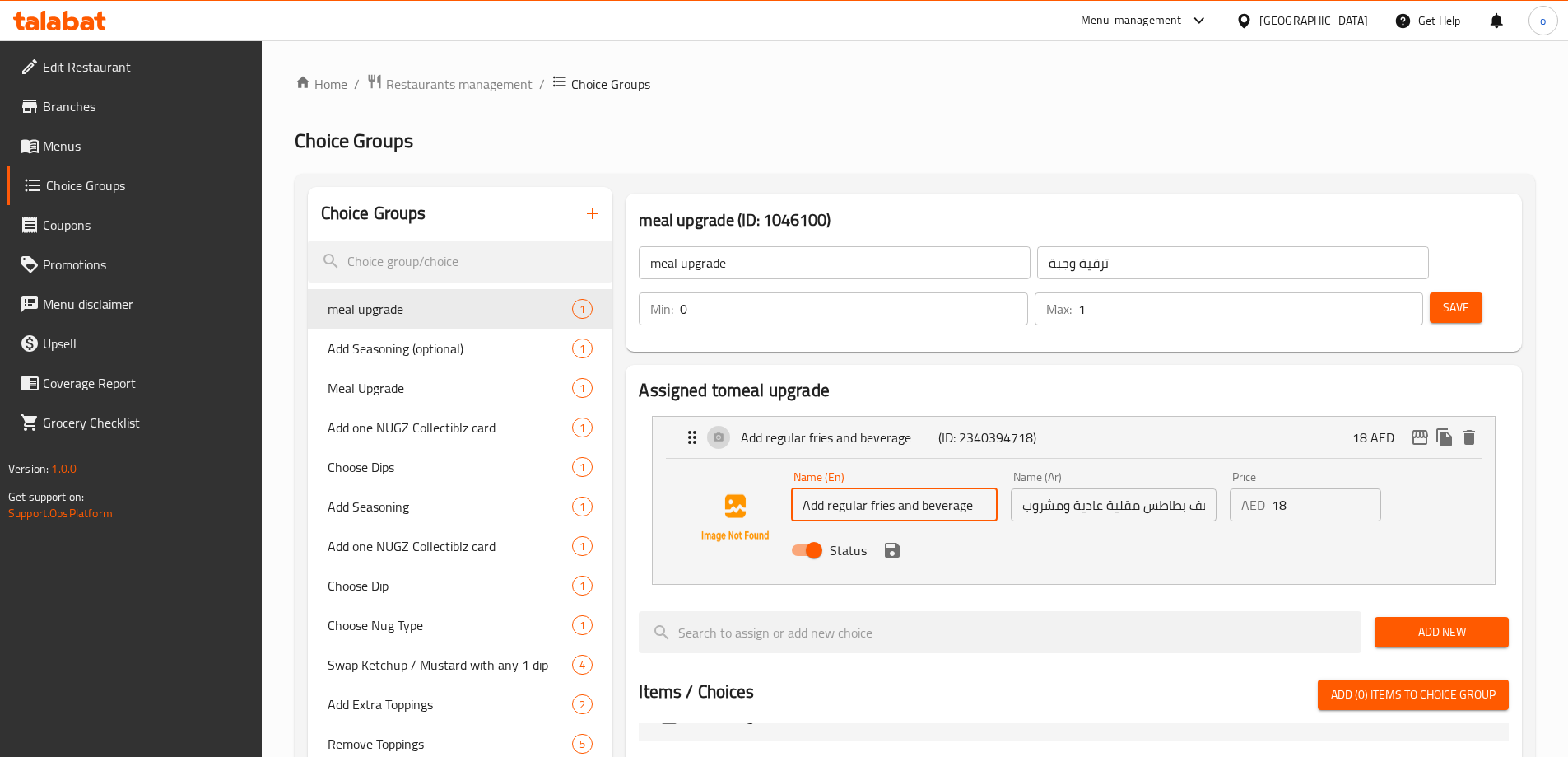
click at [847, 488] on input "Add regular fries and beverage" at bounding box center [893, 504] width 206 height 33
click at [1076, 488] on input "أضف بطاطس مقلية عادية ومشروب" at bounding box center [1113, 504] width 206 height 33
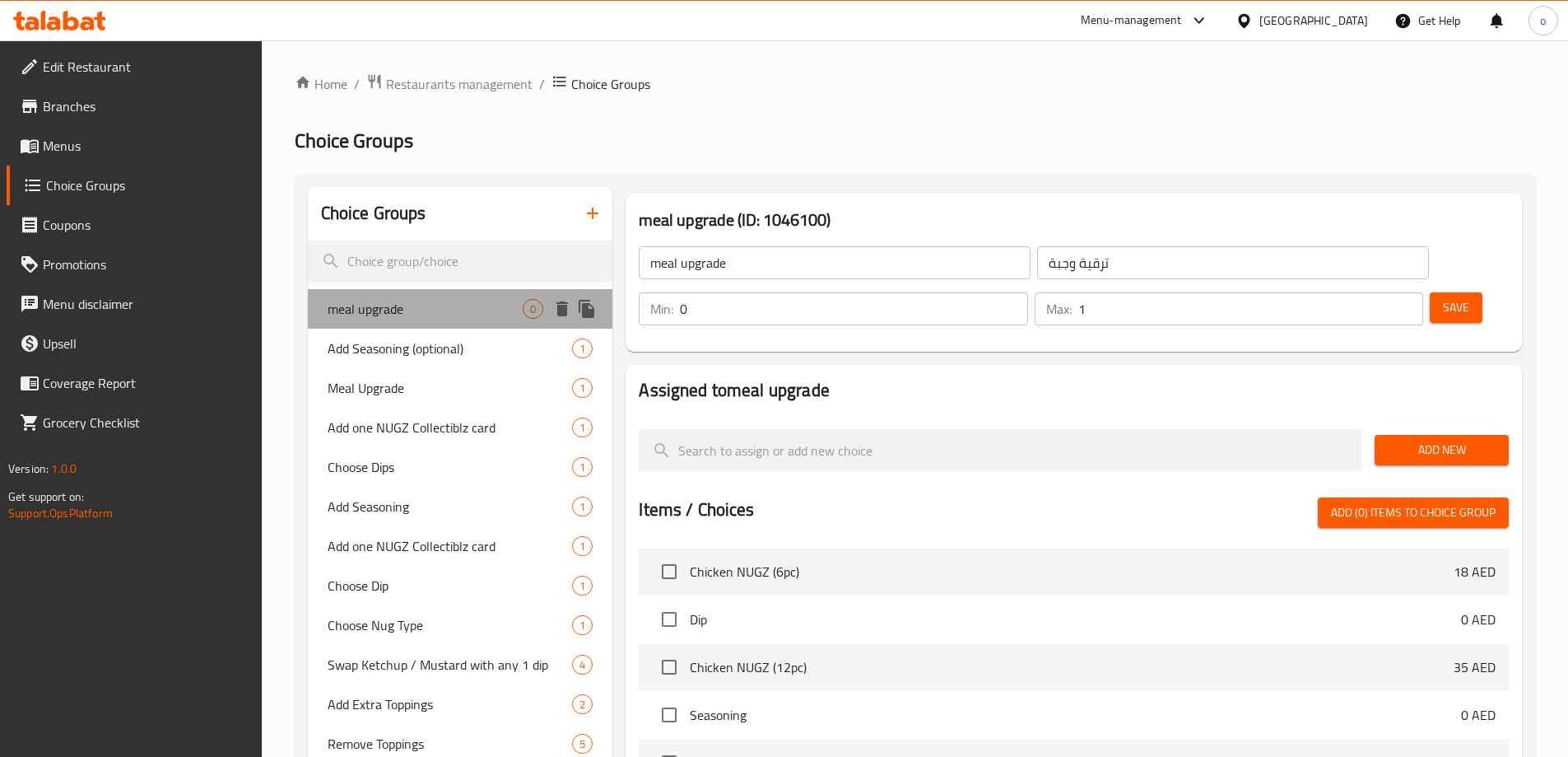
click at [419, 297] on div "meal upgrade 0" at bounding box center [460, 309] width 305 height 40
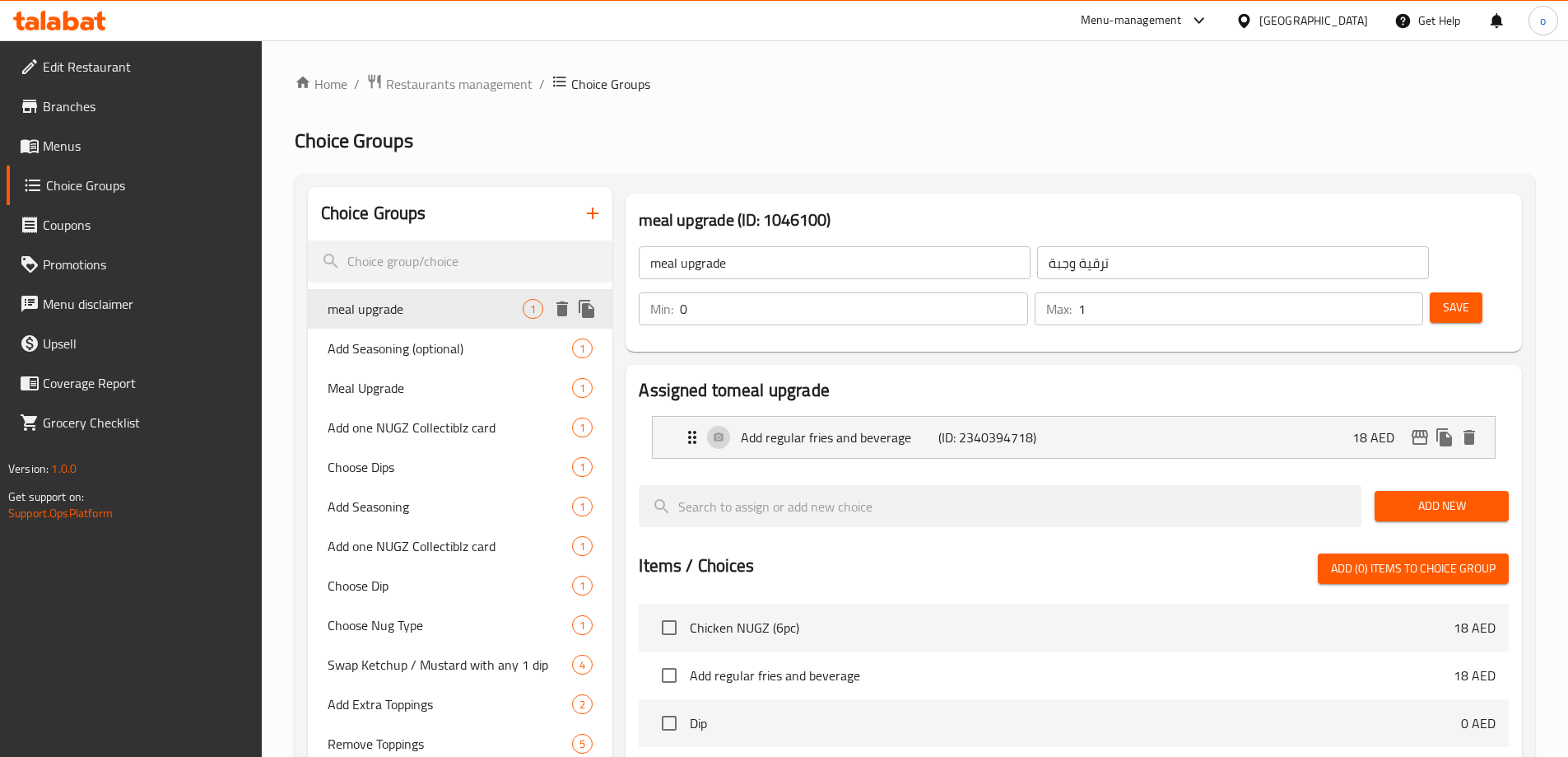
click at [446, 311] on span "meal upgrade" at bounding box center [425, 308] width 196 height 20
click at [589, 214] on icon "button" at bounding box center [593, 213] width 11 height 11
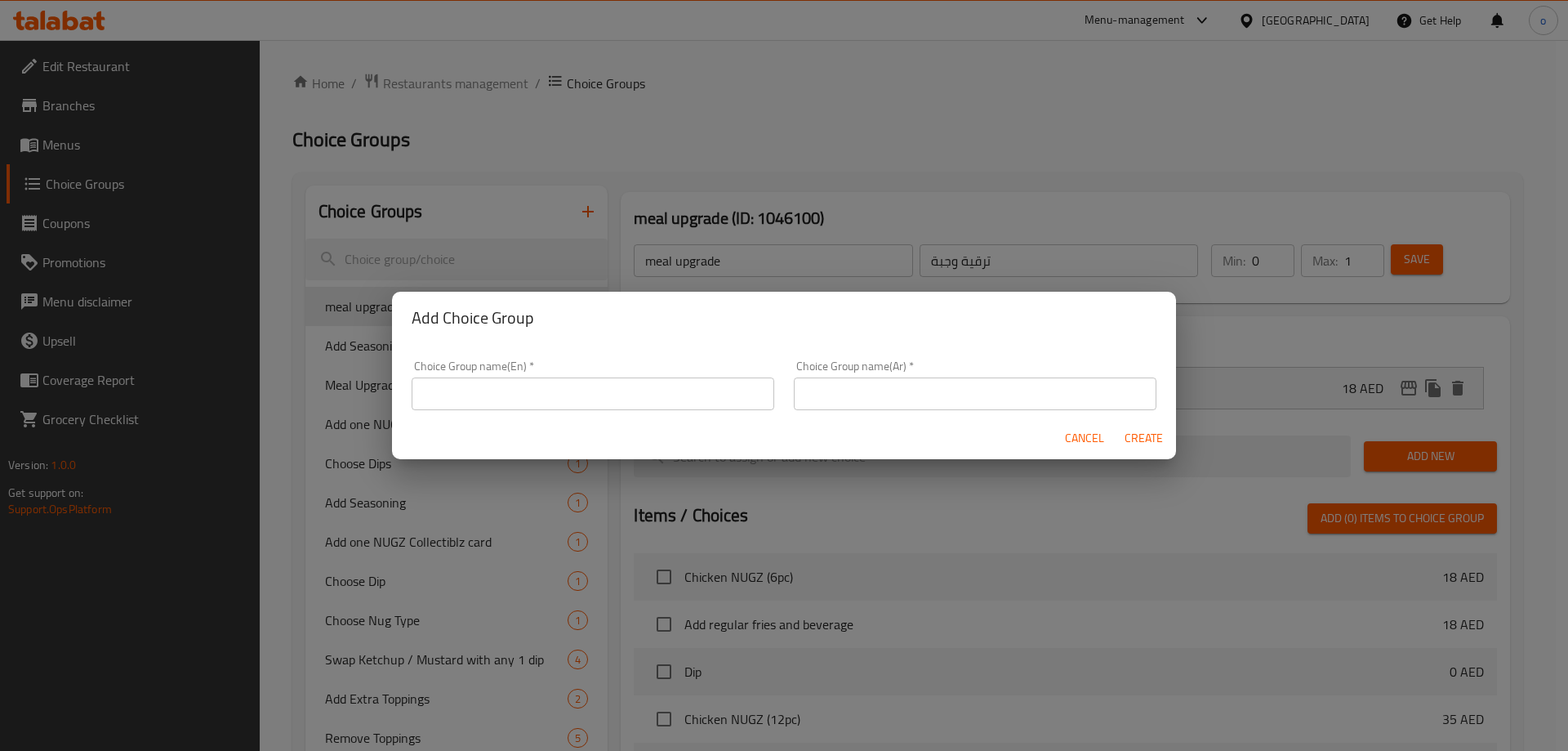
click at [542, 395] on input "text" at bounding box center [593, 393] width 363 height 33
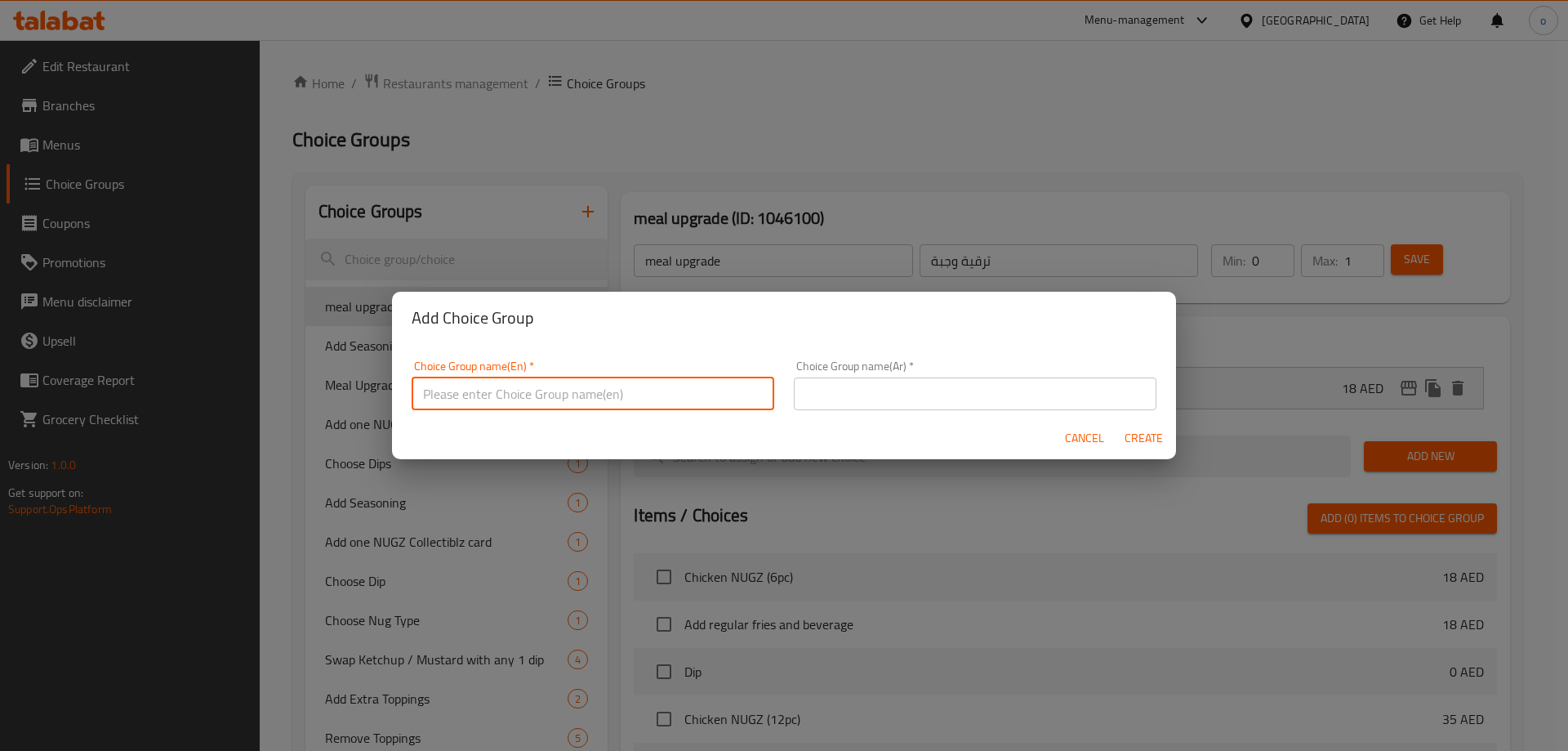
paste input "meal upgrade"
type input "meal upgrade"
click at [916, 399] on input "text" at bounding box center [976, 393] width 363 height 33
paste input "ترقية وجبة"
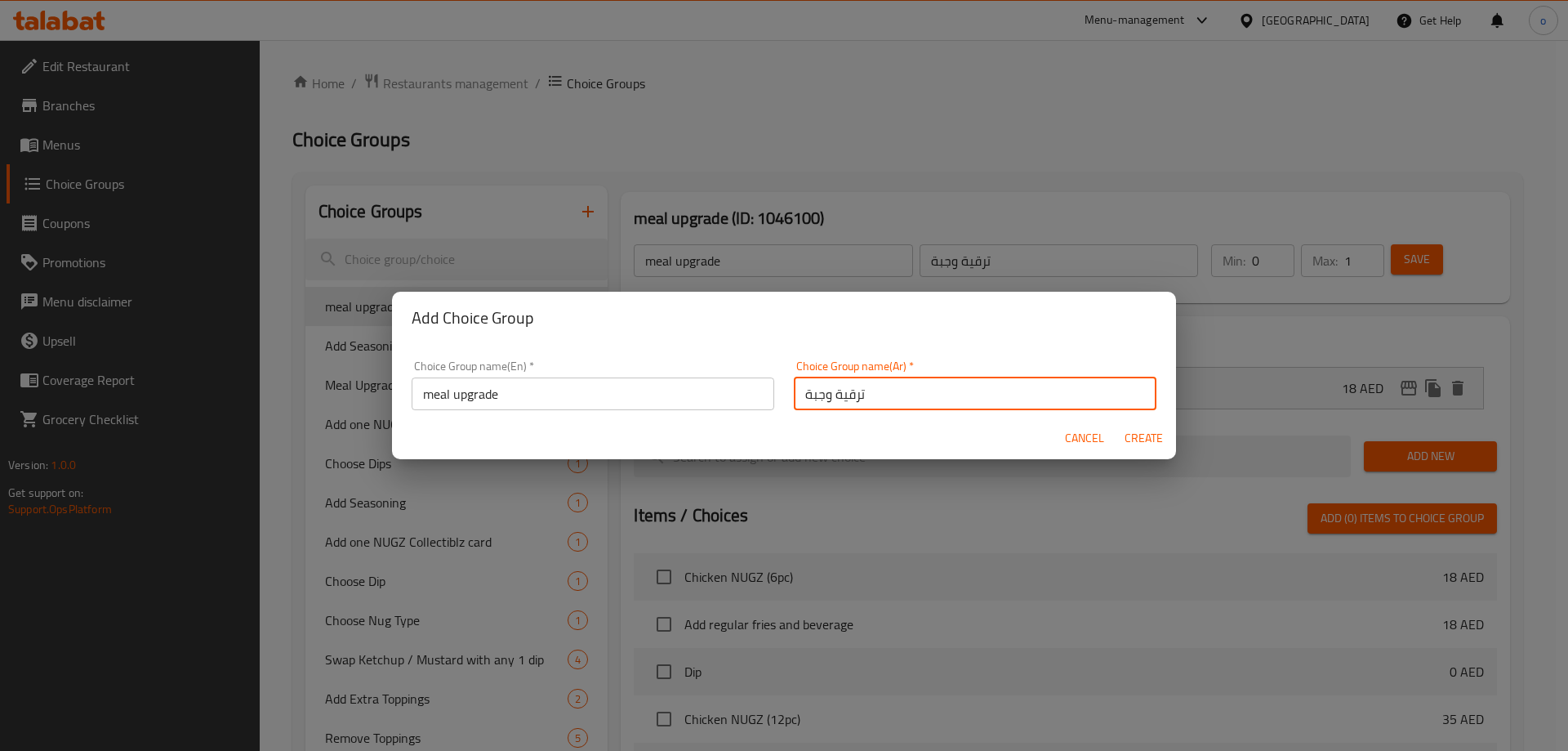
type input "ترقية وجبة"
click at [1123, 431] on button "Create" at bounding box center [1144, 438] width 53 height 30
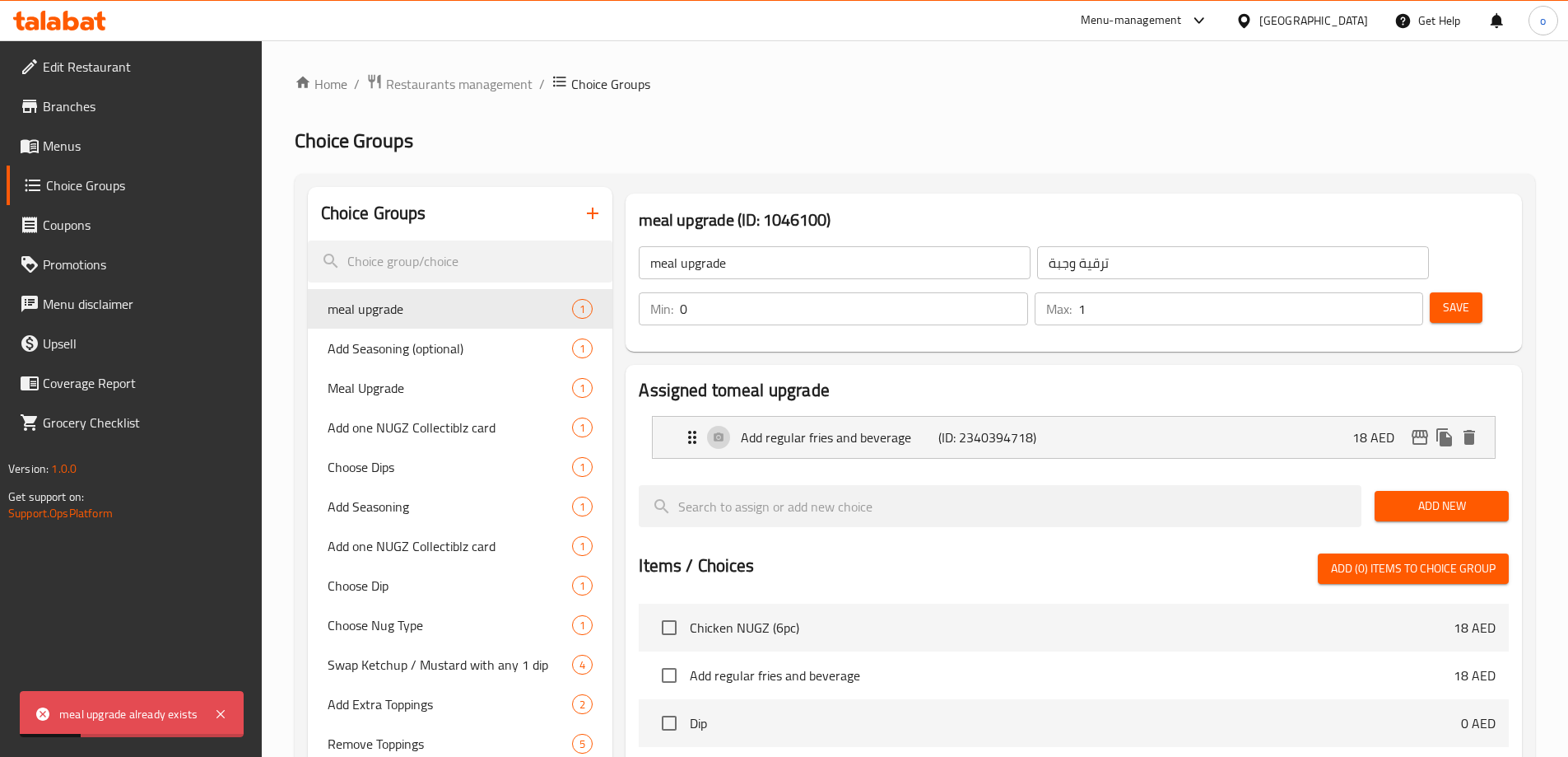
click at [594, 215] on icon "button" at bounding box center [592, 213] width 20 height 20
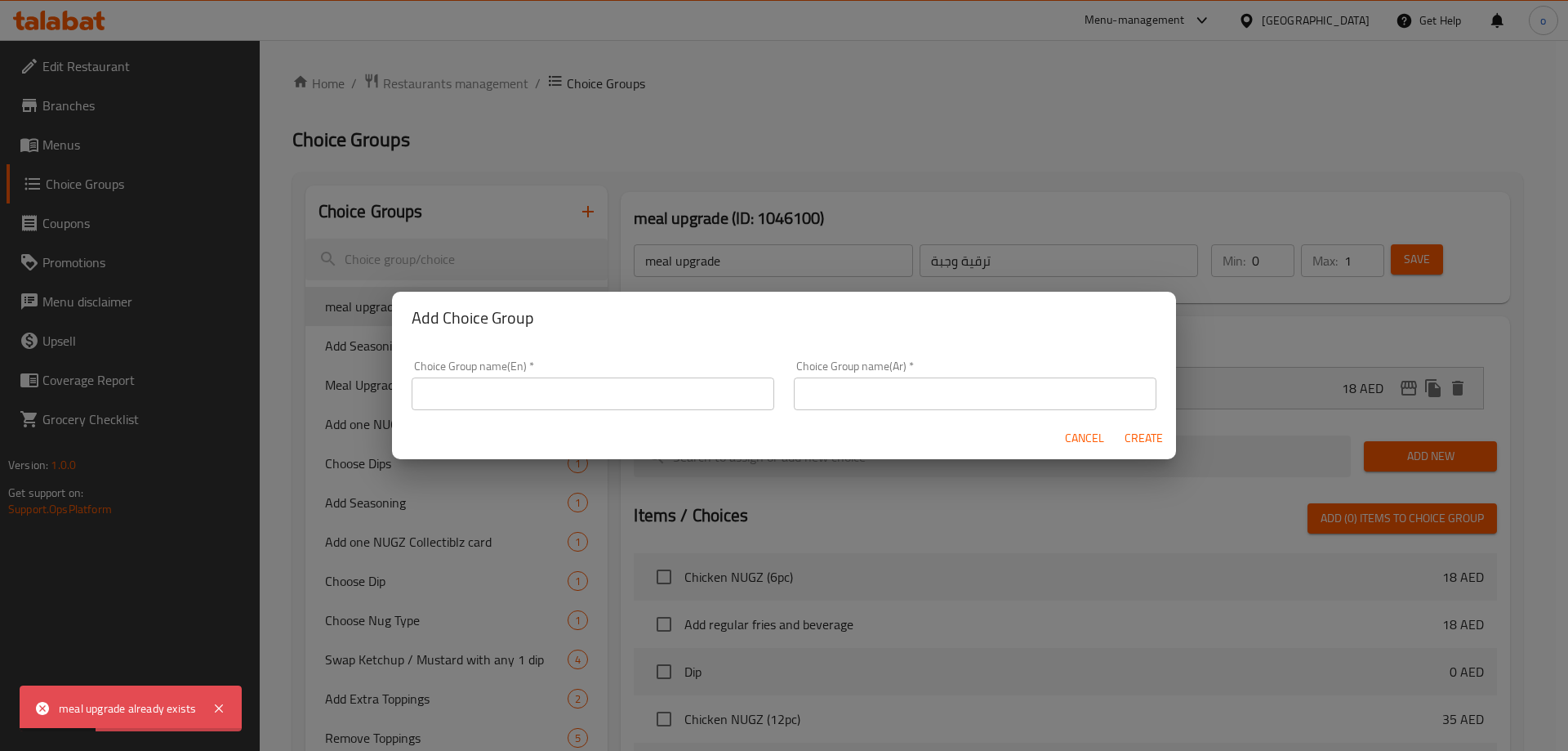
click at [851, 387] on input "text" at bounding box center [976, 393] width 363 height 33
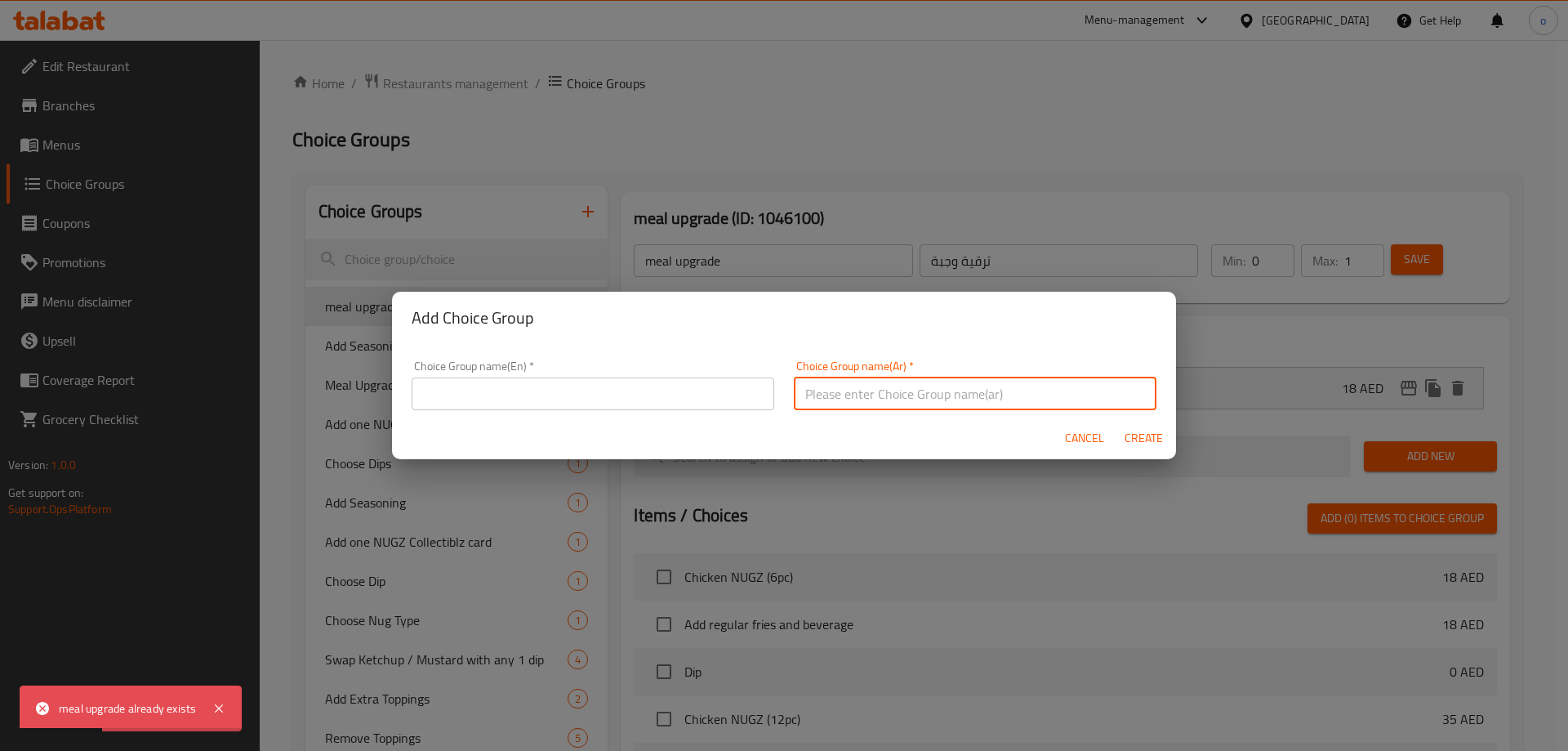
paste input "ترقية وجبة"
type input "ترقية وجبة"
click at [673, 385] on input "text" at bounding box center [593, 393] width 363 height 33
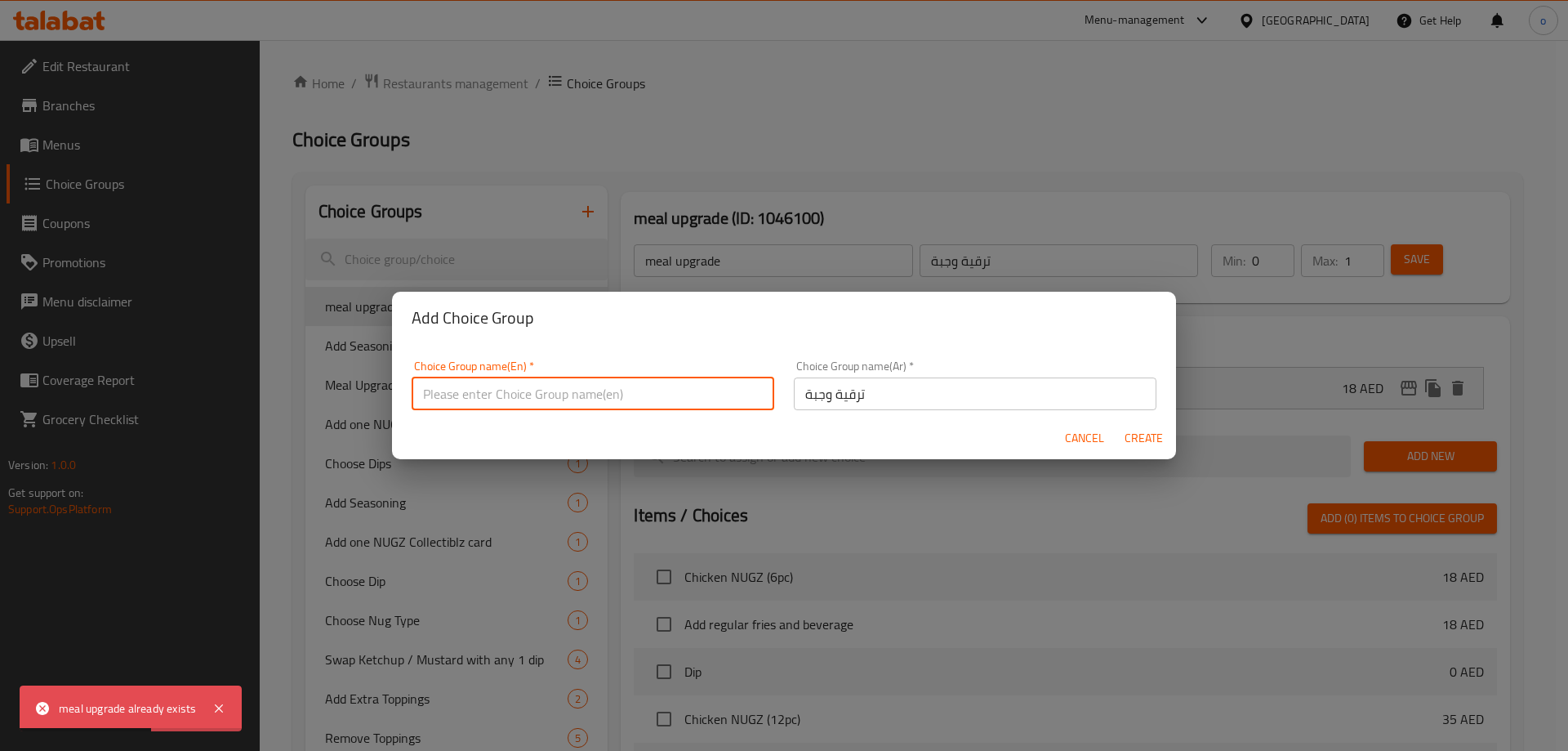
click at [581, 389] on input "text" at bounding box center [593, 393] width 363 height 33
paste input "meal upgrade"
type input "meal upgrade"
click at [882, 400] on input "ترقية وجبة" at bounding box center [976, 393] width 363 height 33
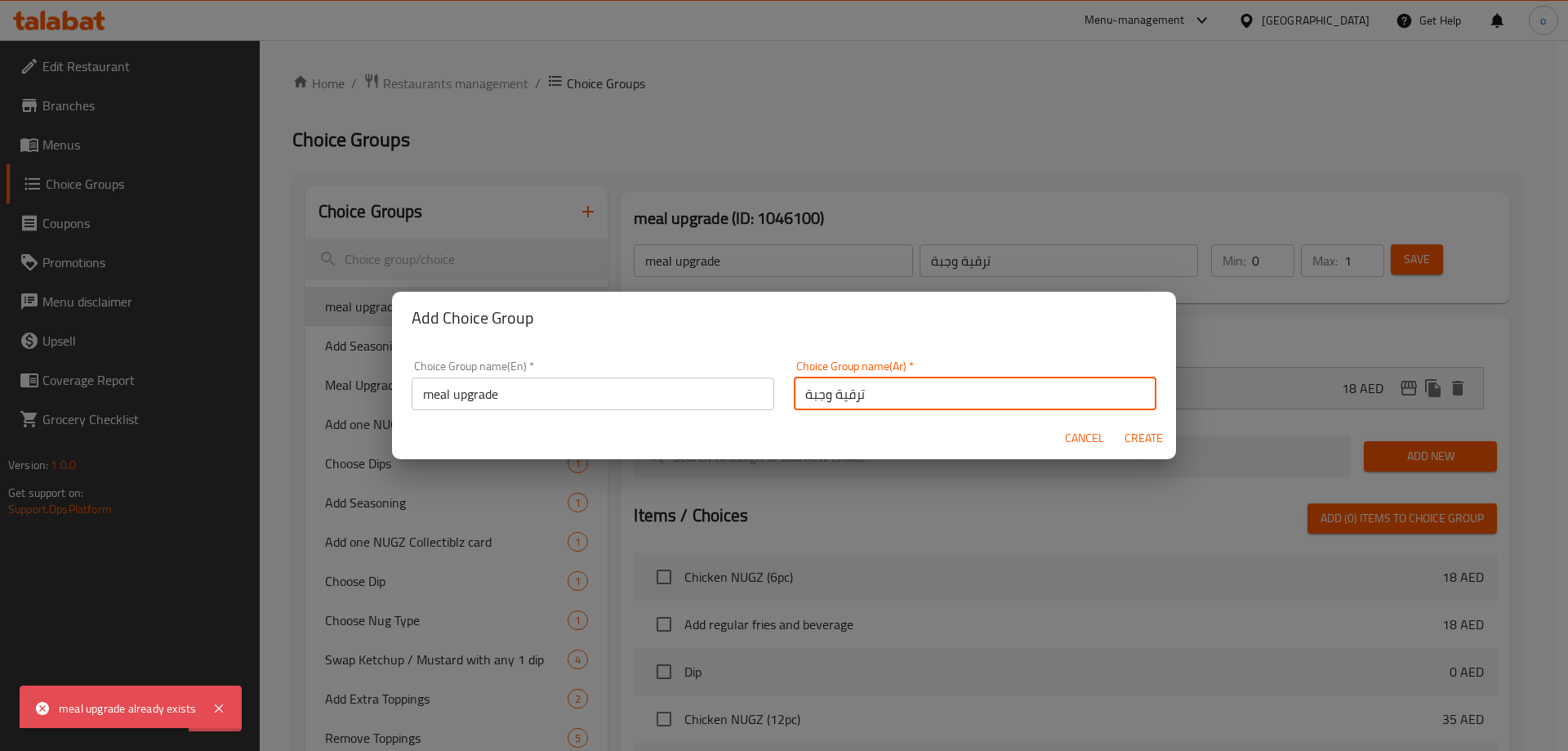
type input "ترقية وجبة"
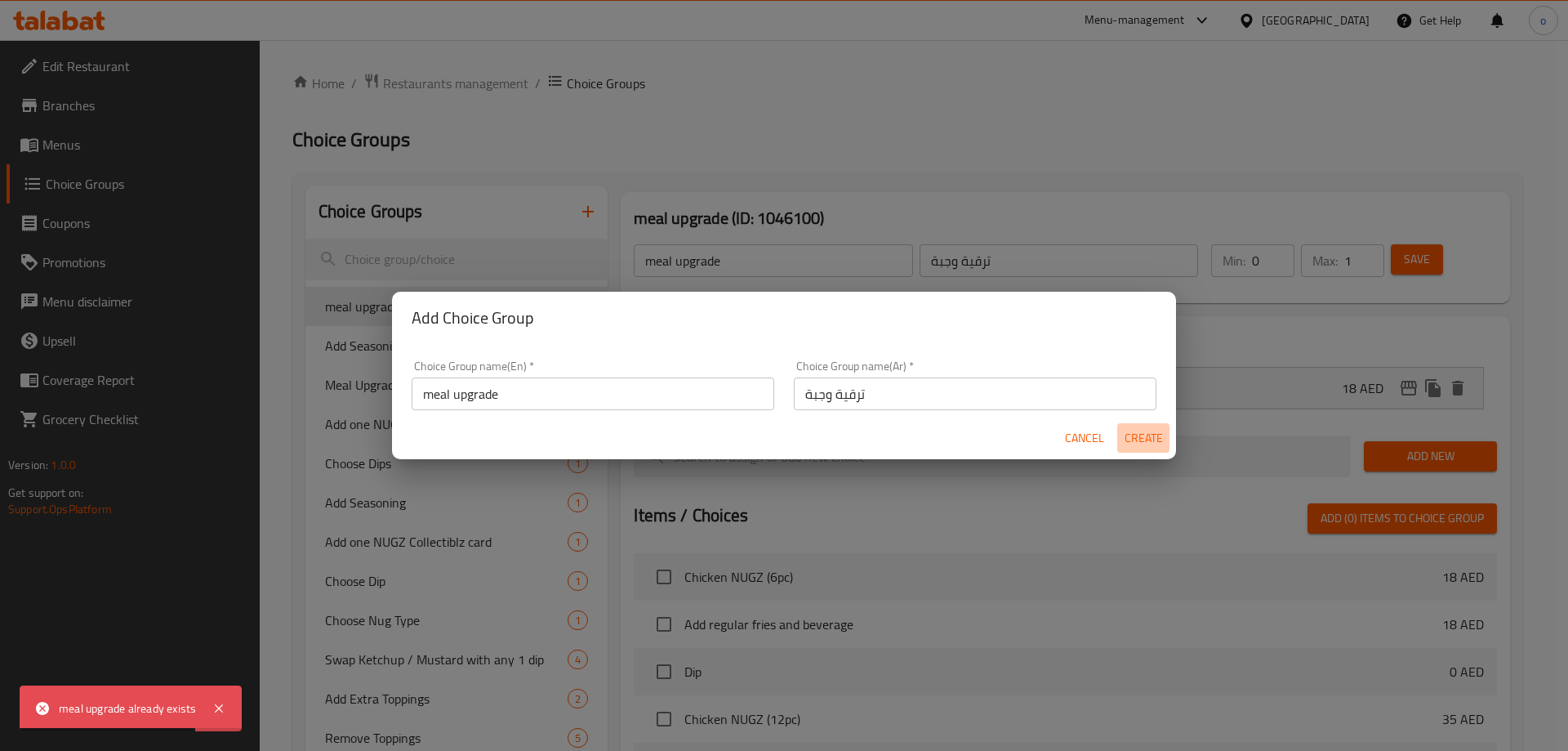
click at [1154, 433] on span "Create" at bounding box center [1144, 438] width 39 height 21
type input "meal upgrade"
type input "ترقية وجبة"
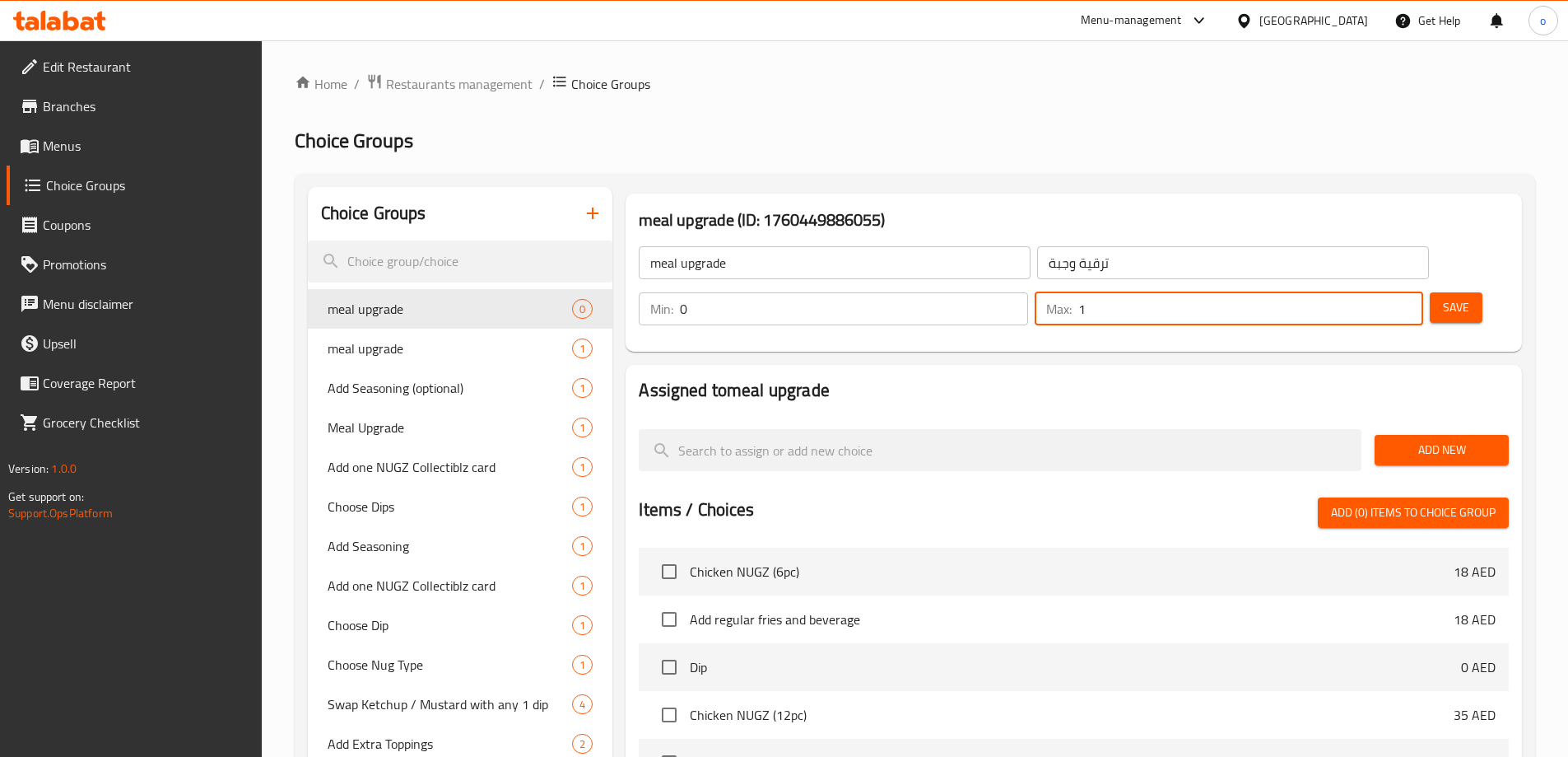
type input "1"
click at [1374, 292] on input "1" at bounding box center [1251, 308] width 345 height 33
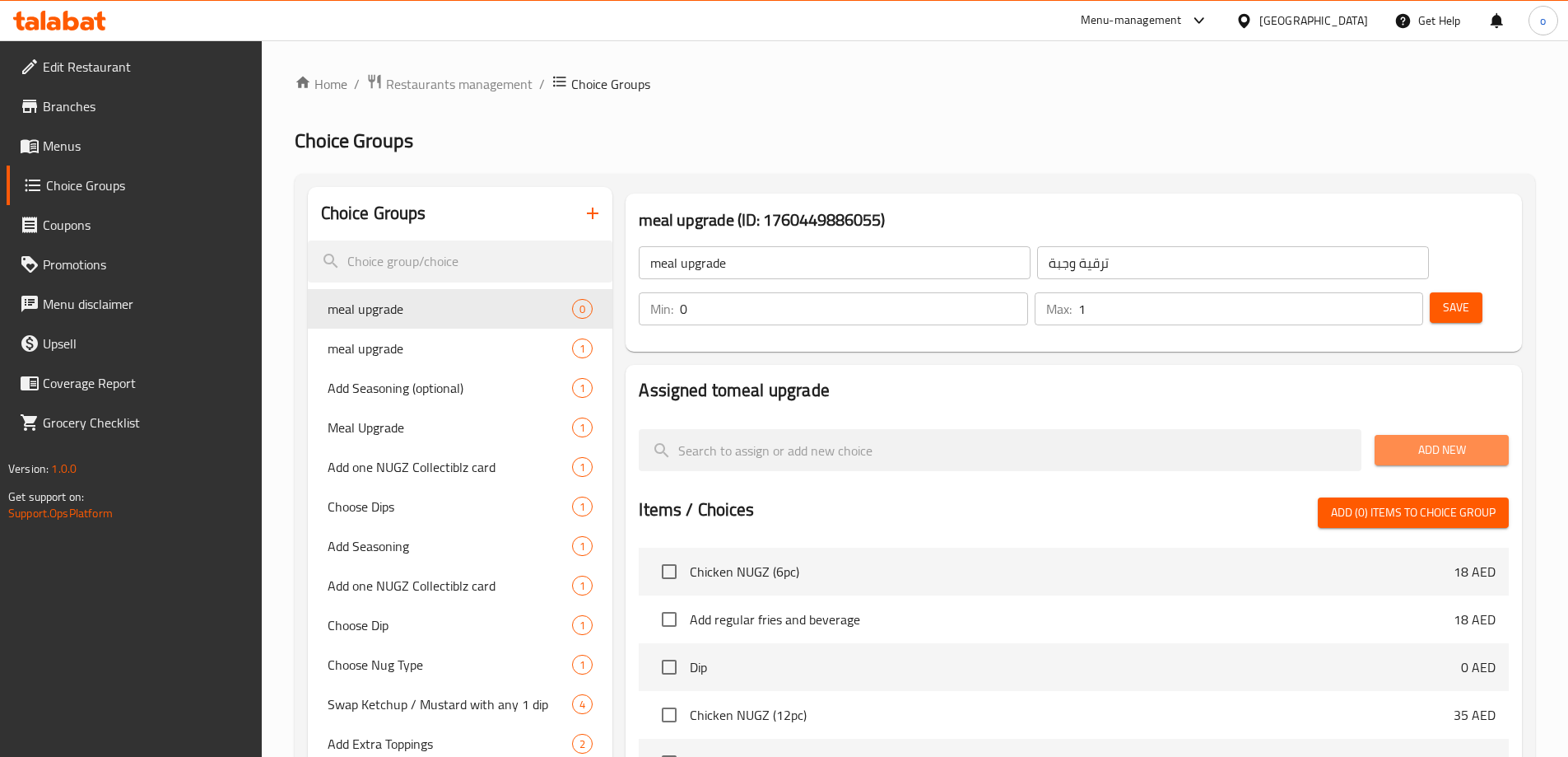
click at [1410, 440] on span "Add New" at bounding box center [1442, 450] width 108 height 21
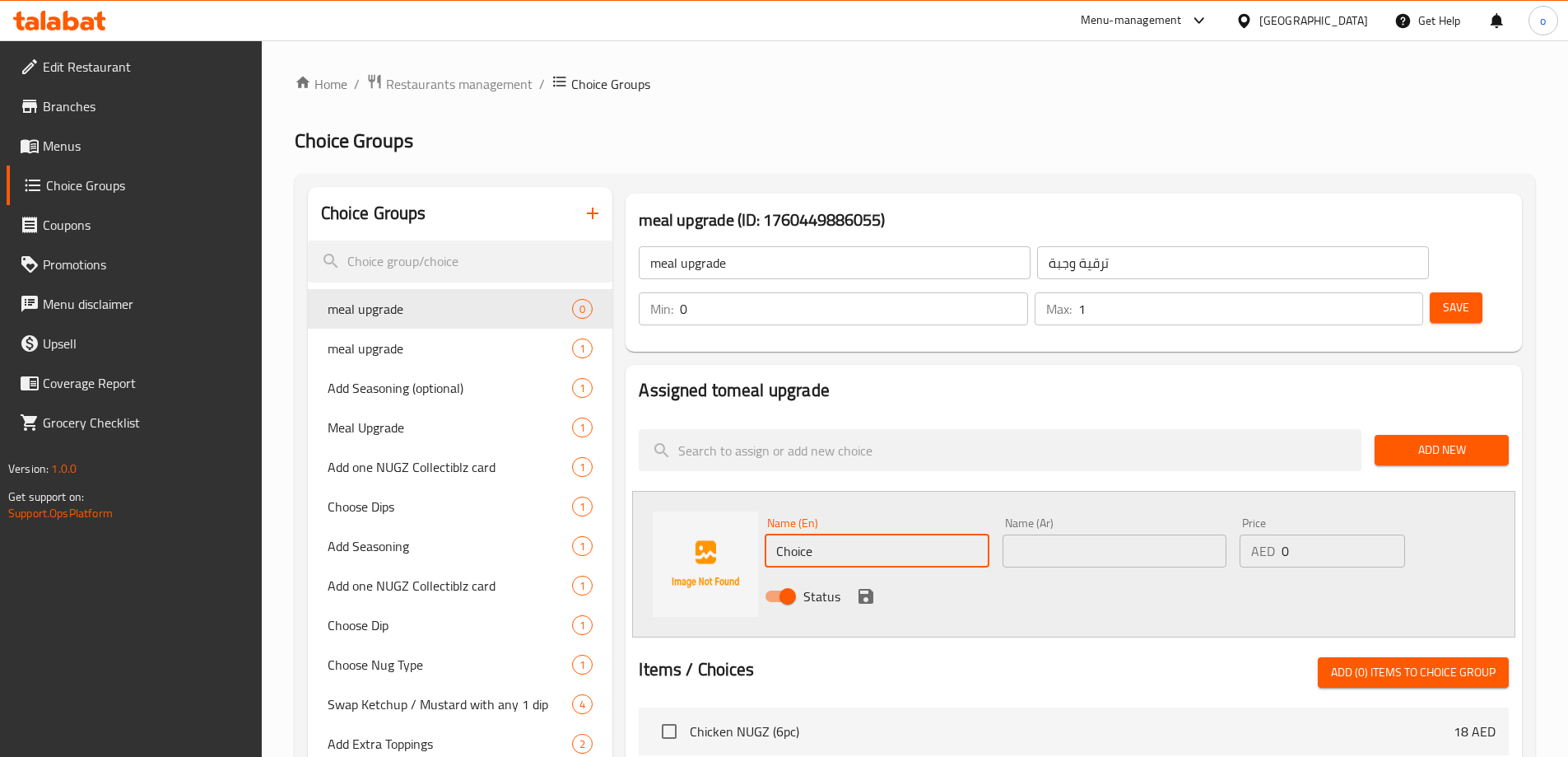
click at [839, 534] on input "Choice" at bounding box center [876, 550] width 224 height 33
paste input "Add regular fries and beverag"
type input "Add regular fries and beverage"
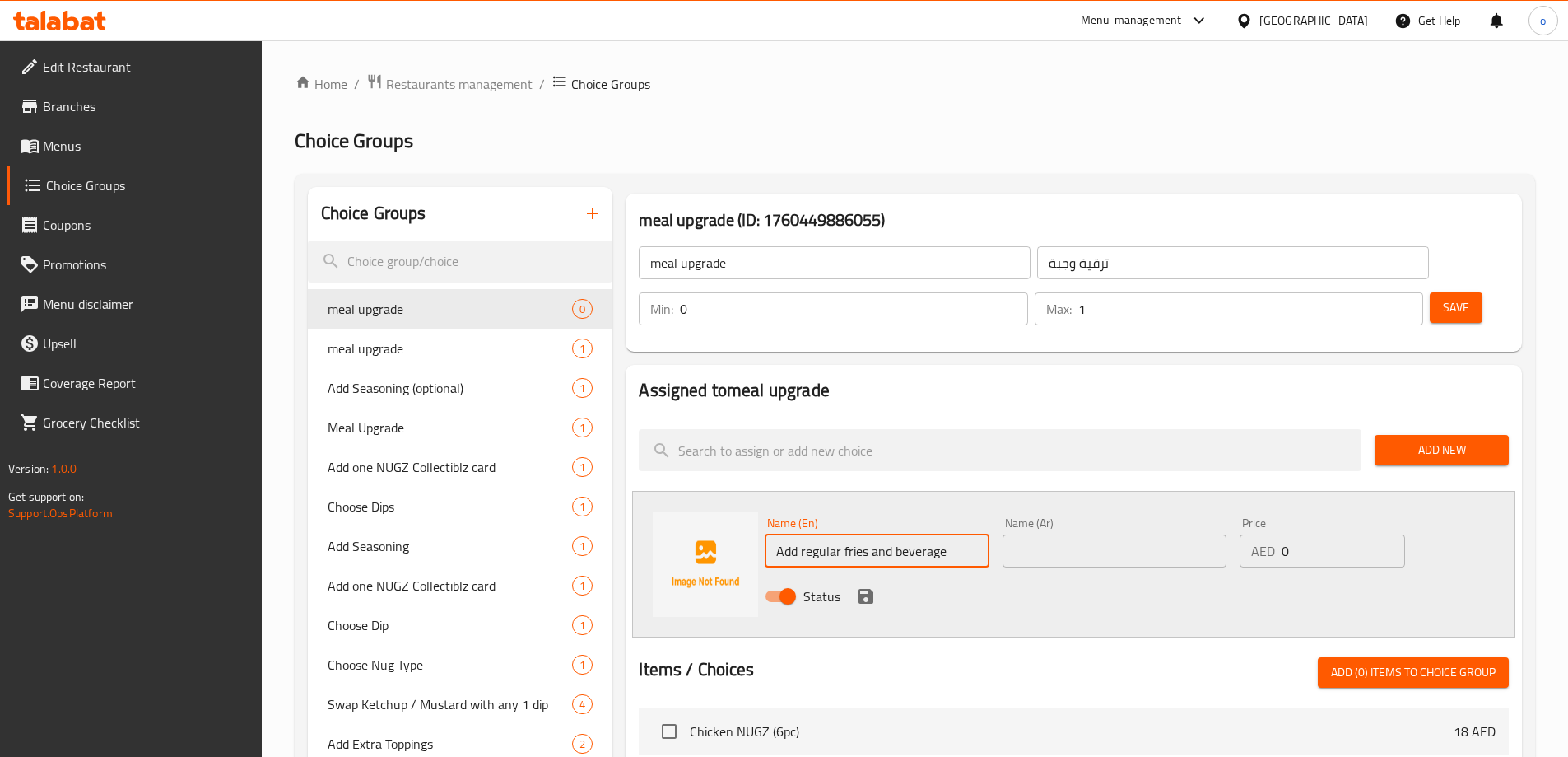
drag, startPoint x: 1084, startPoint y: 501, endPoint x: 1096, endPoint y: 509, distance: 14.4
click at [1084, 534] on input "text" at bounding box center [1114, 550] width 224 height 33
paste input "أضف بطاطس مقلية عادية ومشروب"
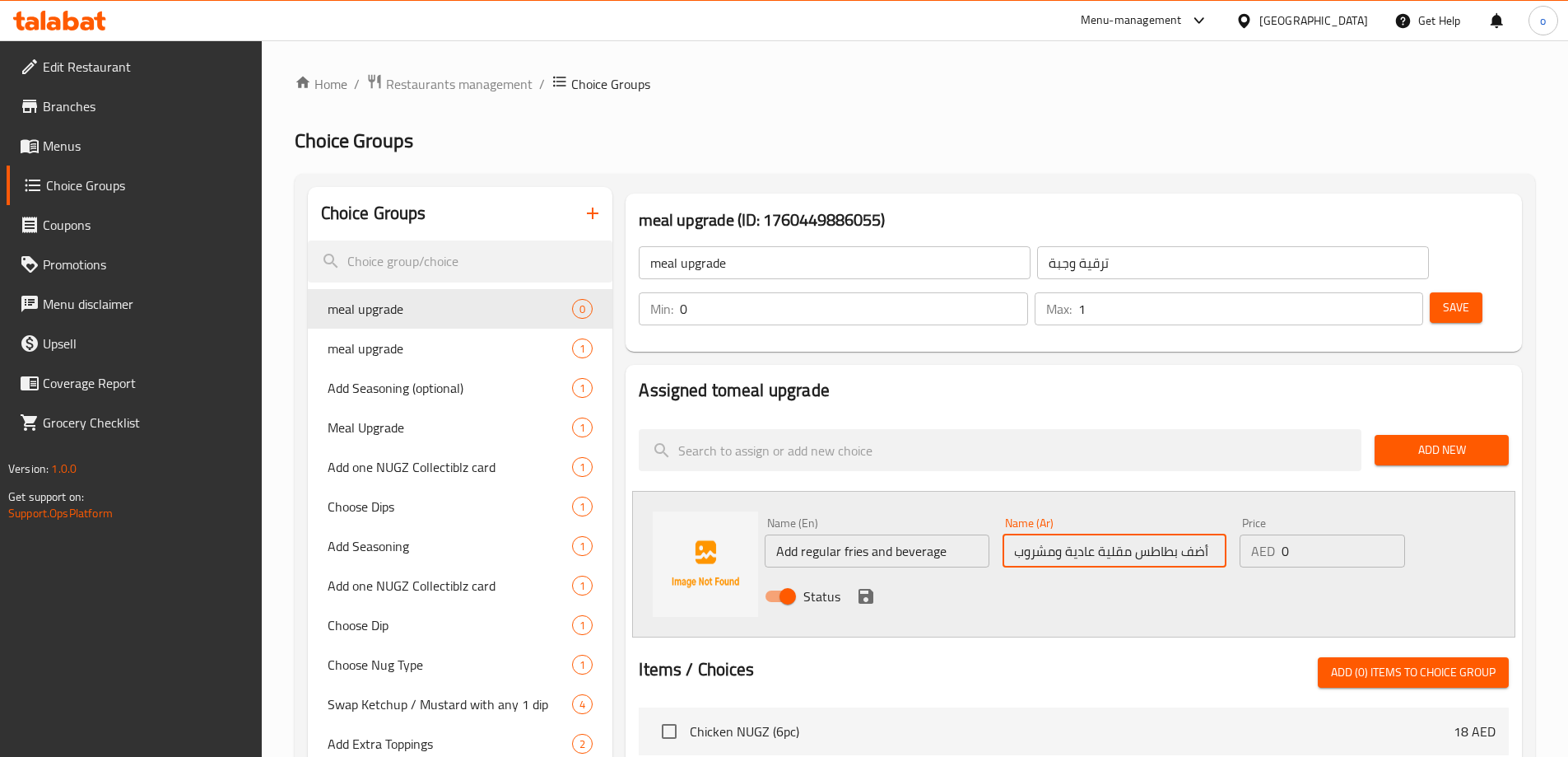
type input "أضف بطاطس مقلية عادية ومشروب"
click at [1313, 534] on input "0" at bounding box center [1343, 550] width 122 height 33
type input "32"
click at [866, 586] on icon "save" at bounding box center [866, 596] width 20 height 20
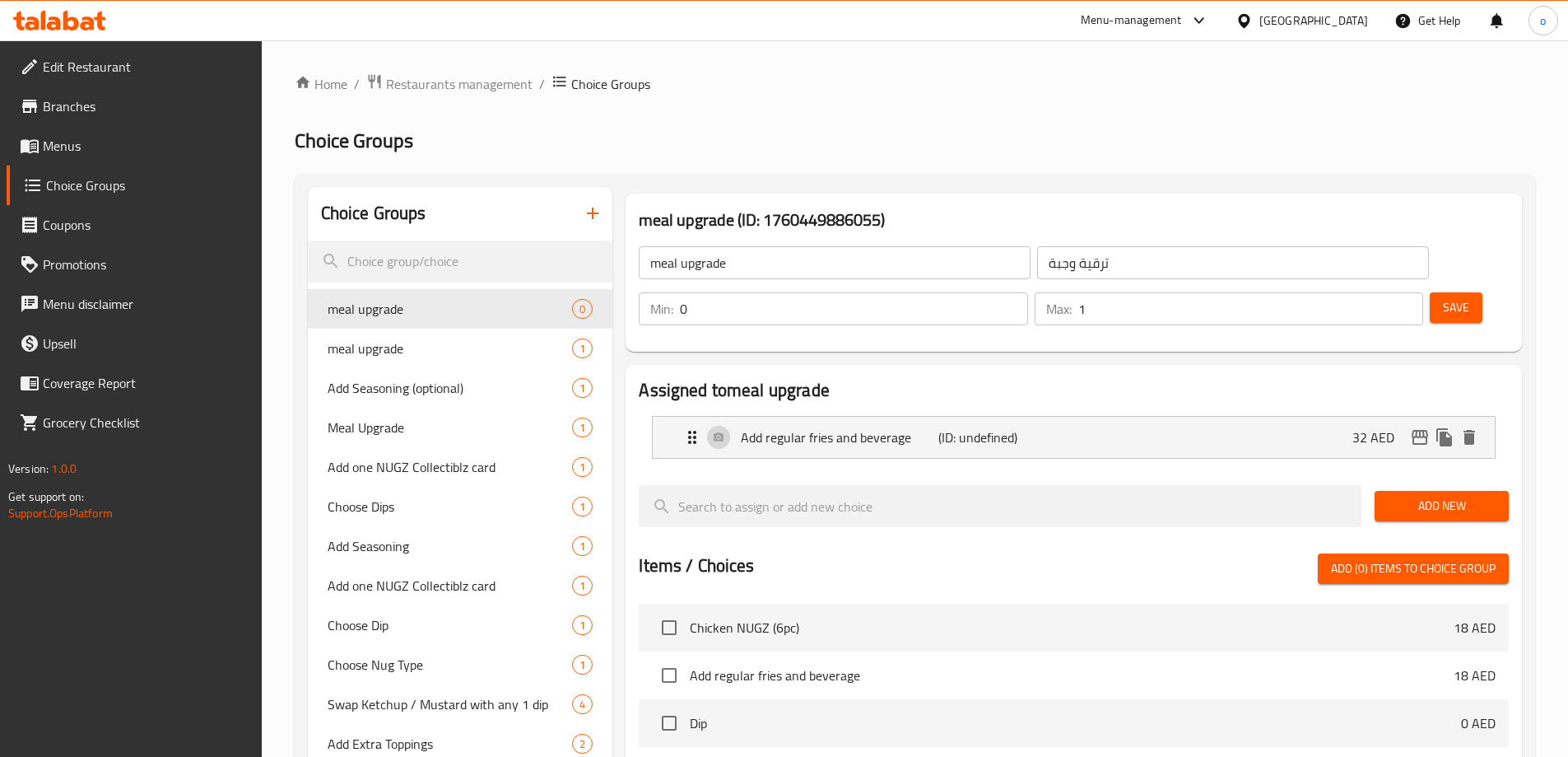
click at [1443, 297] on span "Save" at bounding box center [1456, 308] width 27 height 21
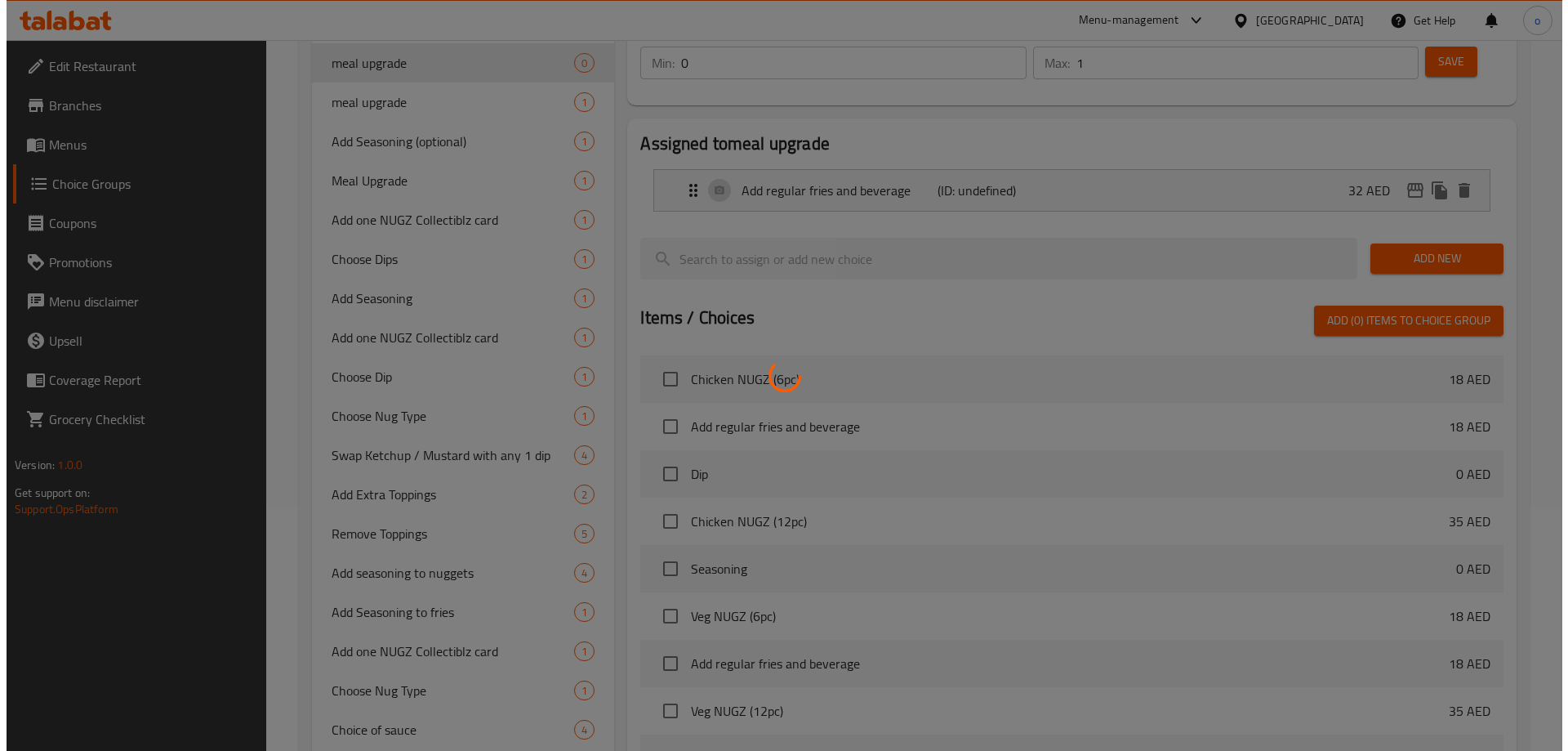
scroll to position [426, 0]
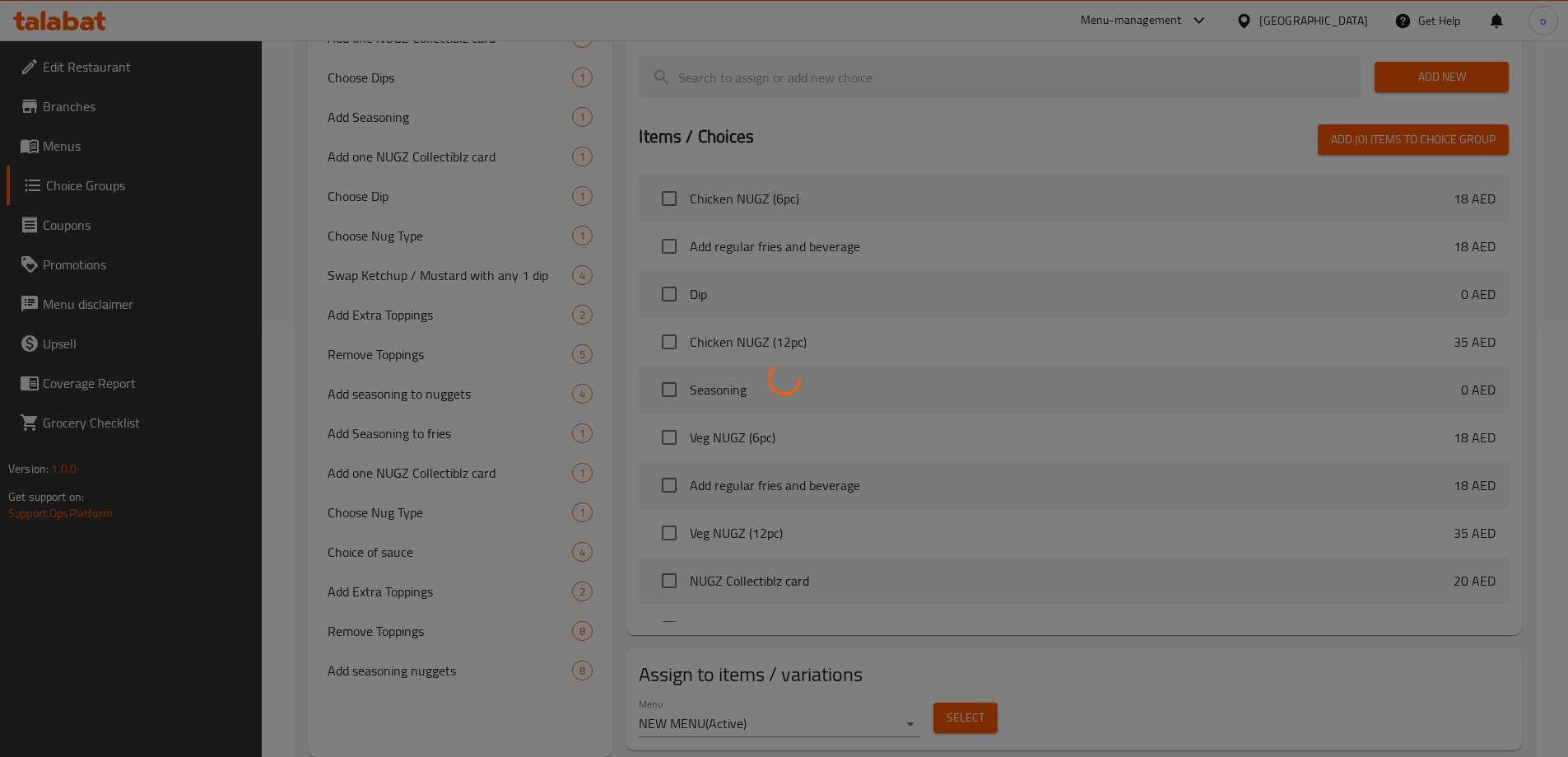
click at [968, 664] on div at bounding box center [784, 378] width 1568 height 757
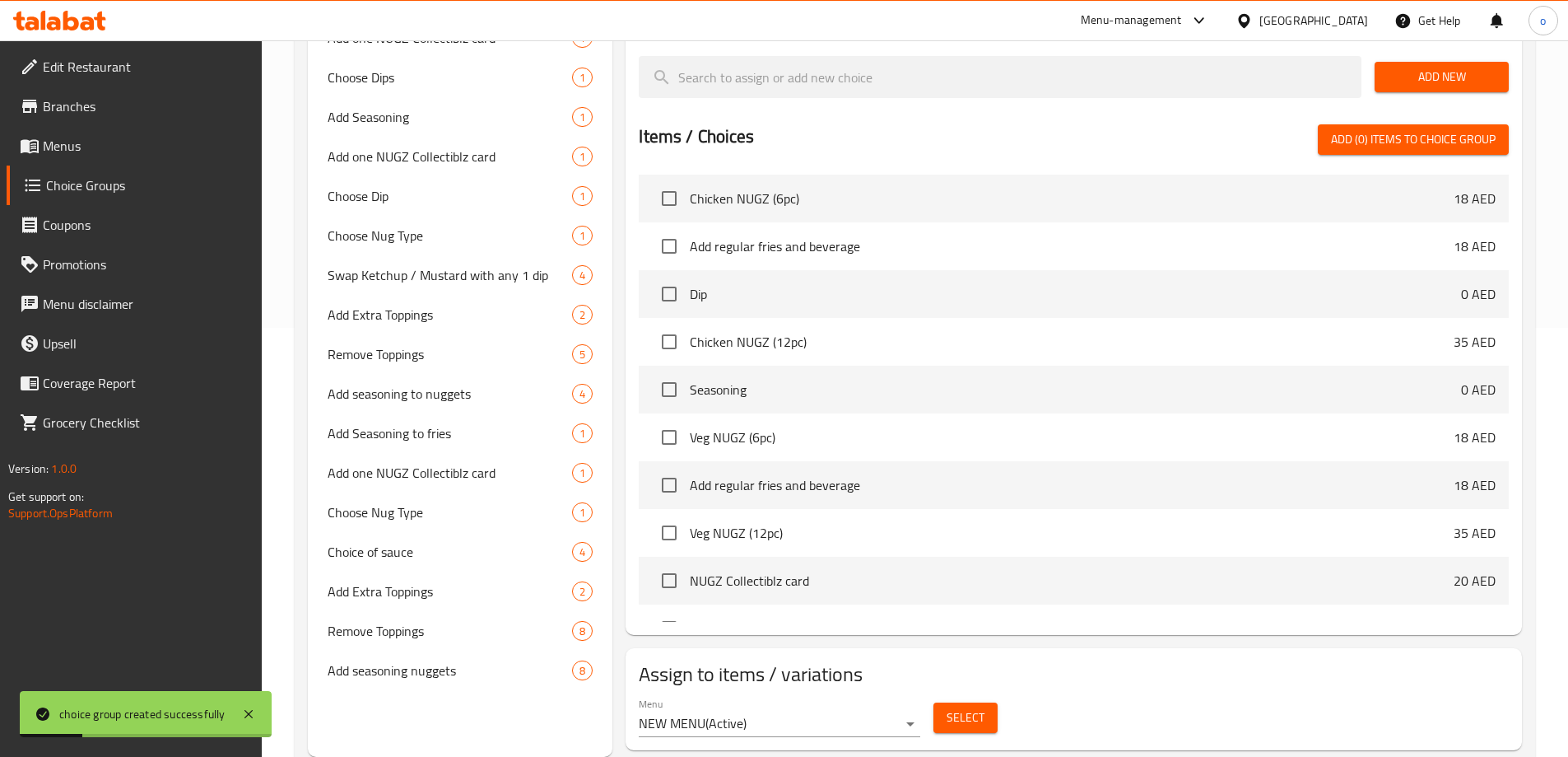
click at [951, 707] on span "Select" at bounding box center [965, 717] width 38 height 21
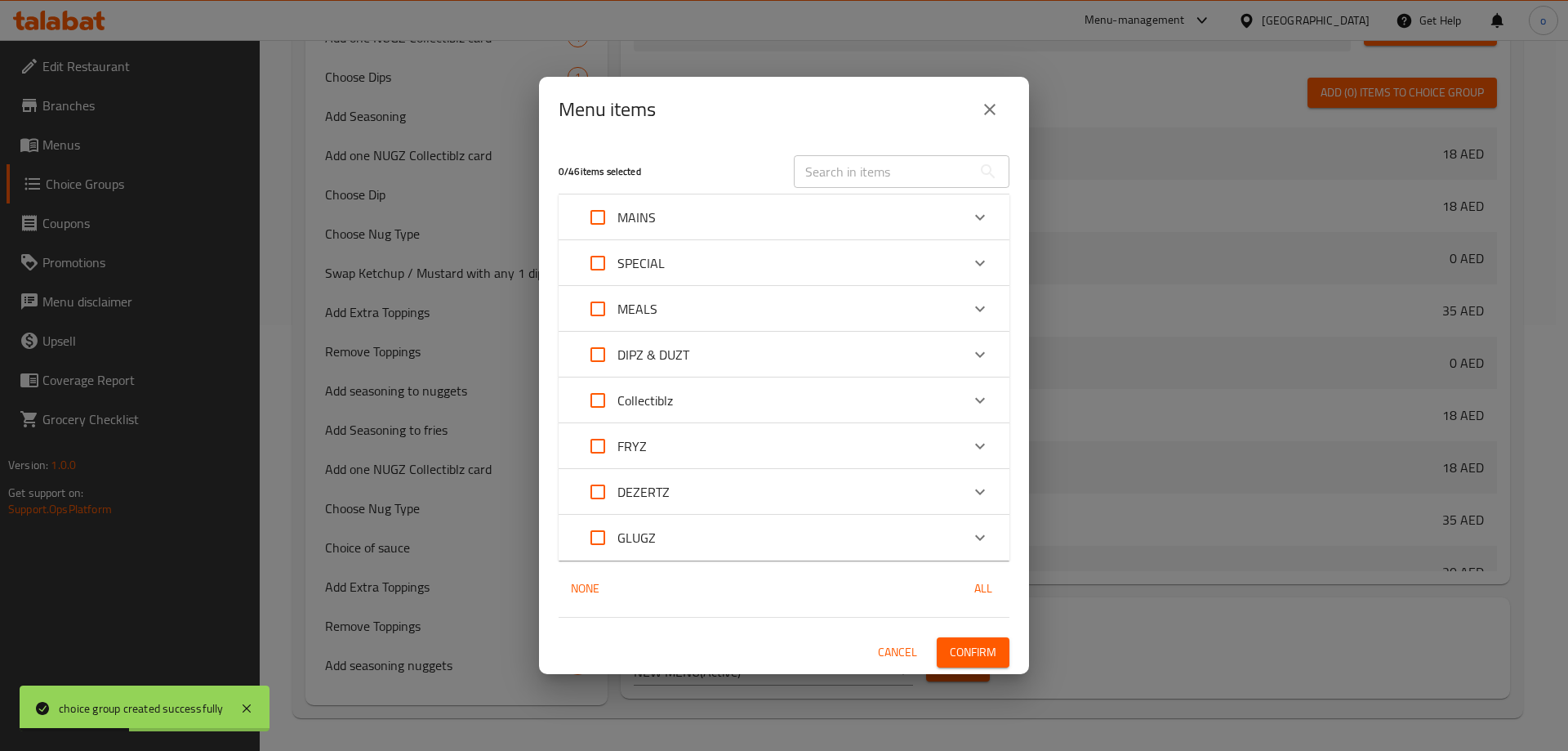
click at [641, 221] on p "MAINS" at bounding box center [636, 217] width 39 height 20
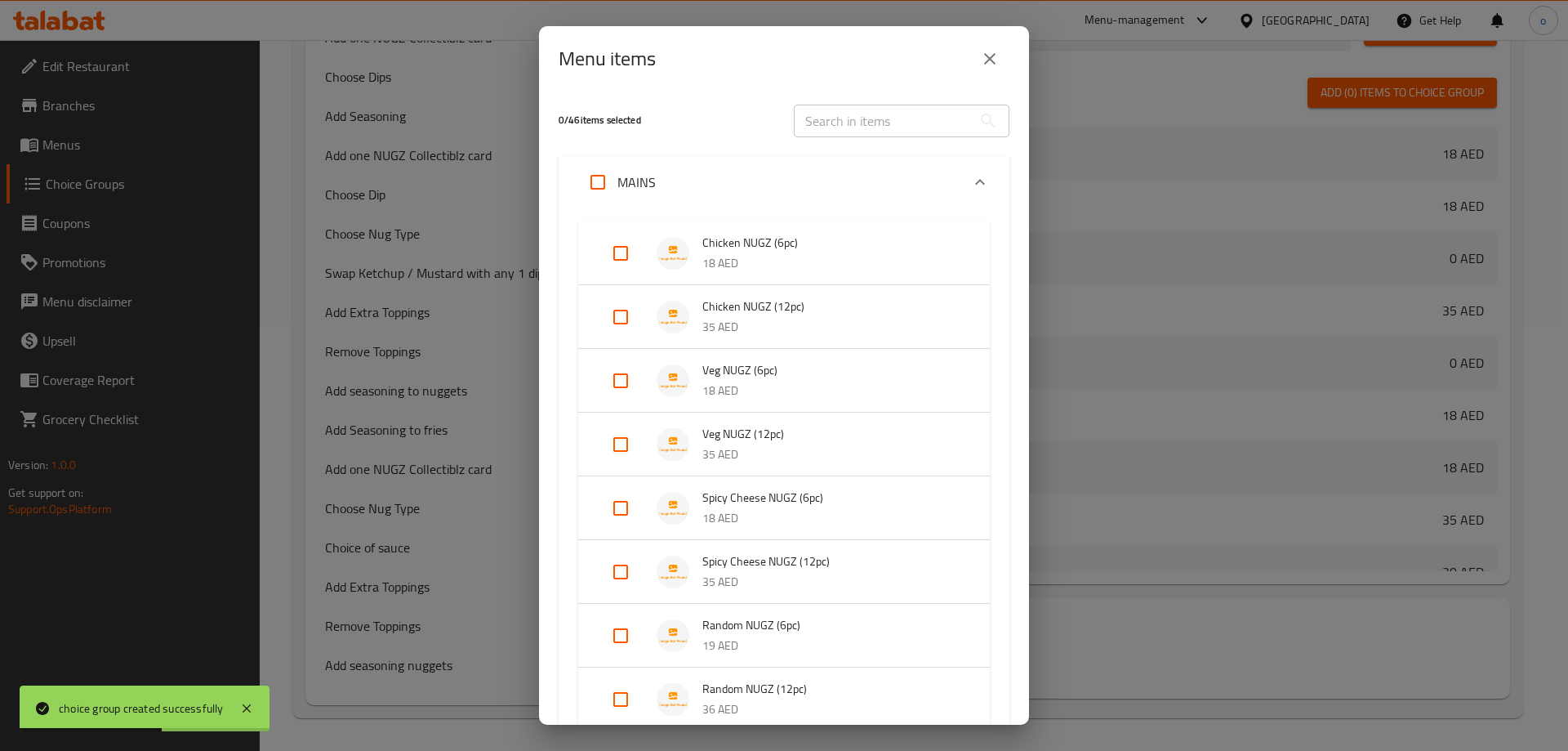
click at [760, 316] on span "Chicken NUGZ (12pc)" at bounding box center [829, 306] width 255 height 21
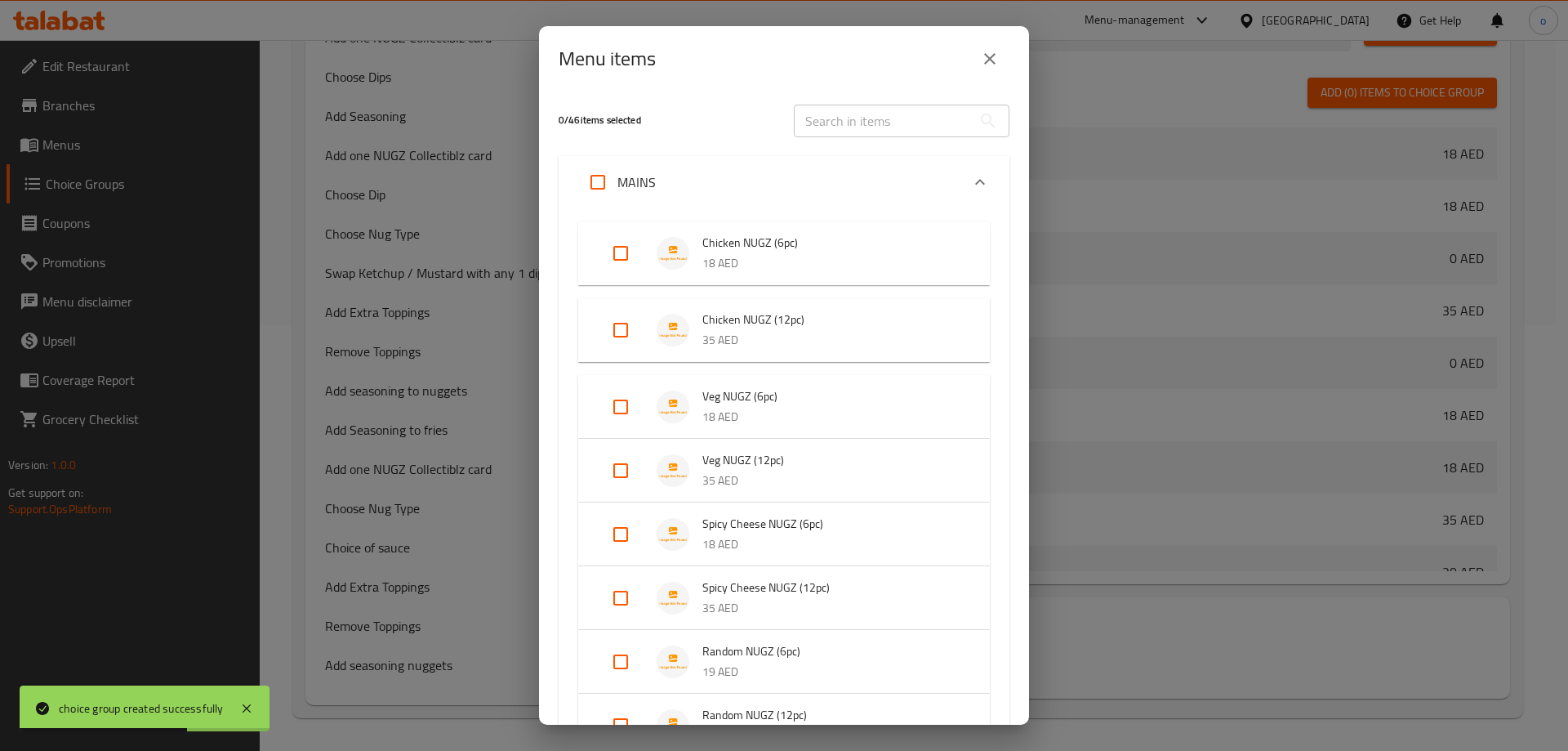
click at [620, 333] on input "Expand" at bounding box center [621, 330] width 39 height 39
checkbox input "true"
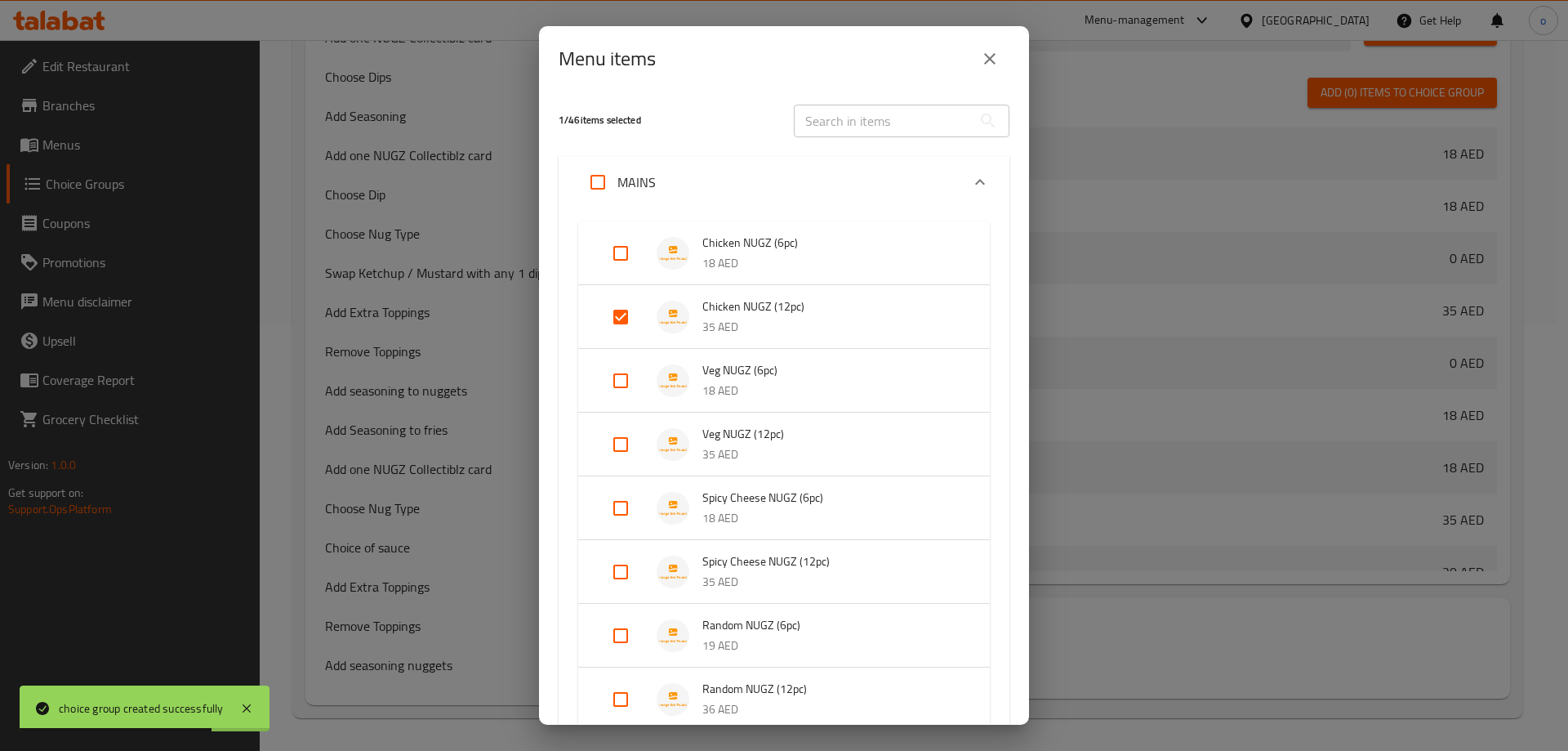
click at [610, 442] on input "Expand" at bounding box center [621, 445] width 39 height 39
checkbox input "true"
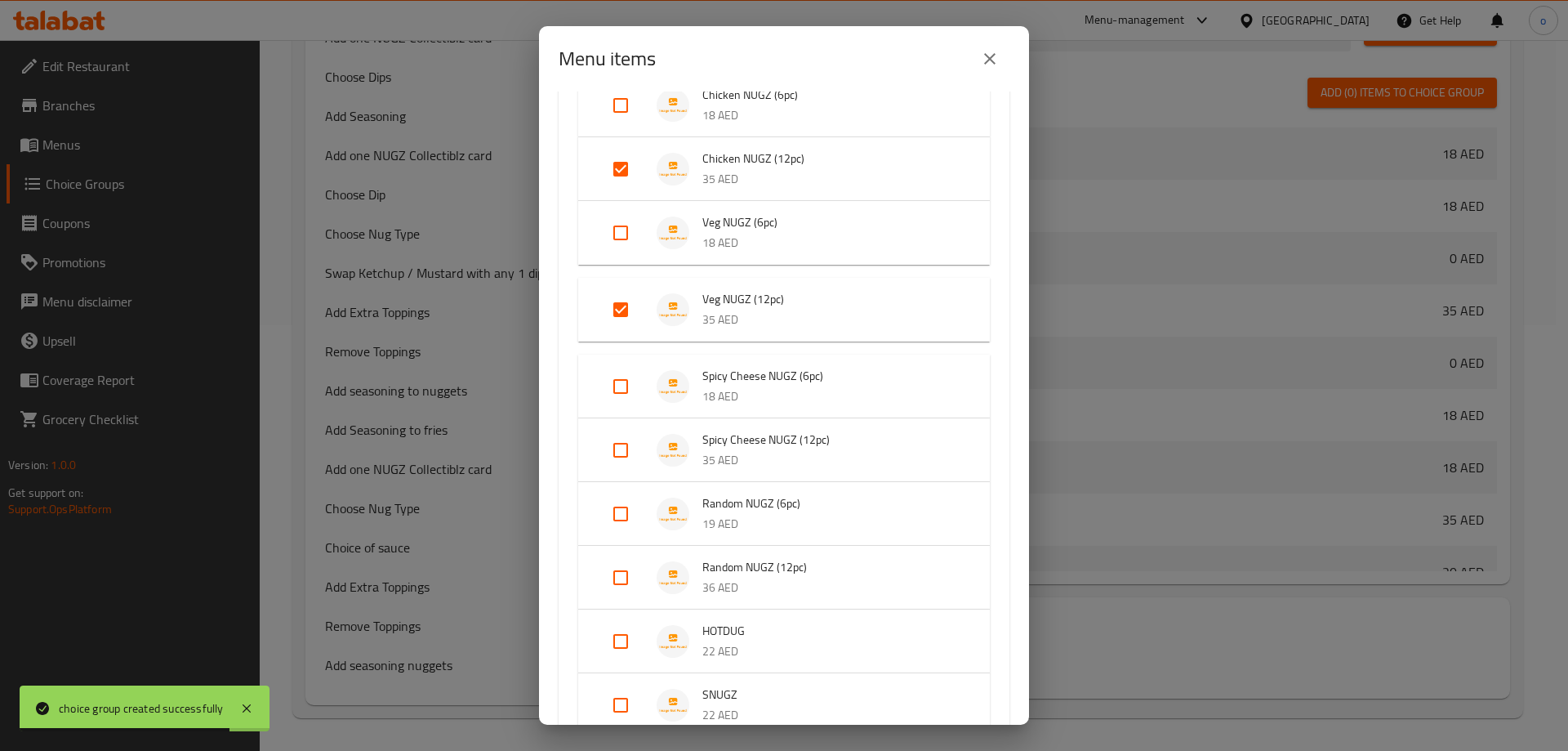
scroll to position [164, 0]
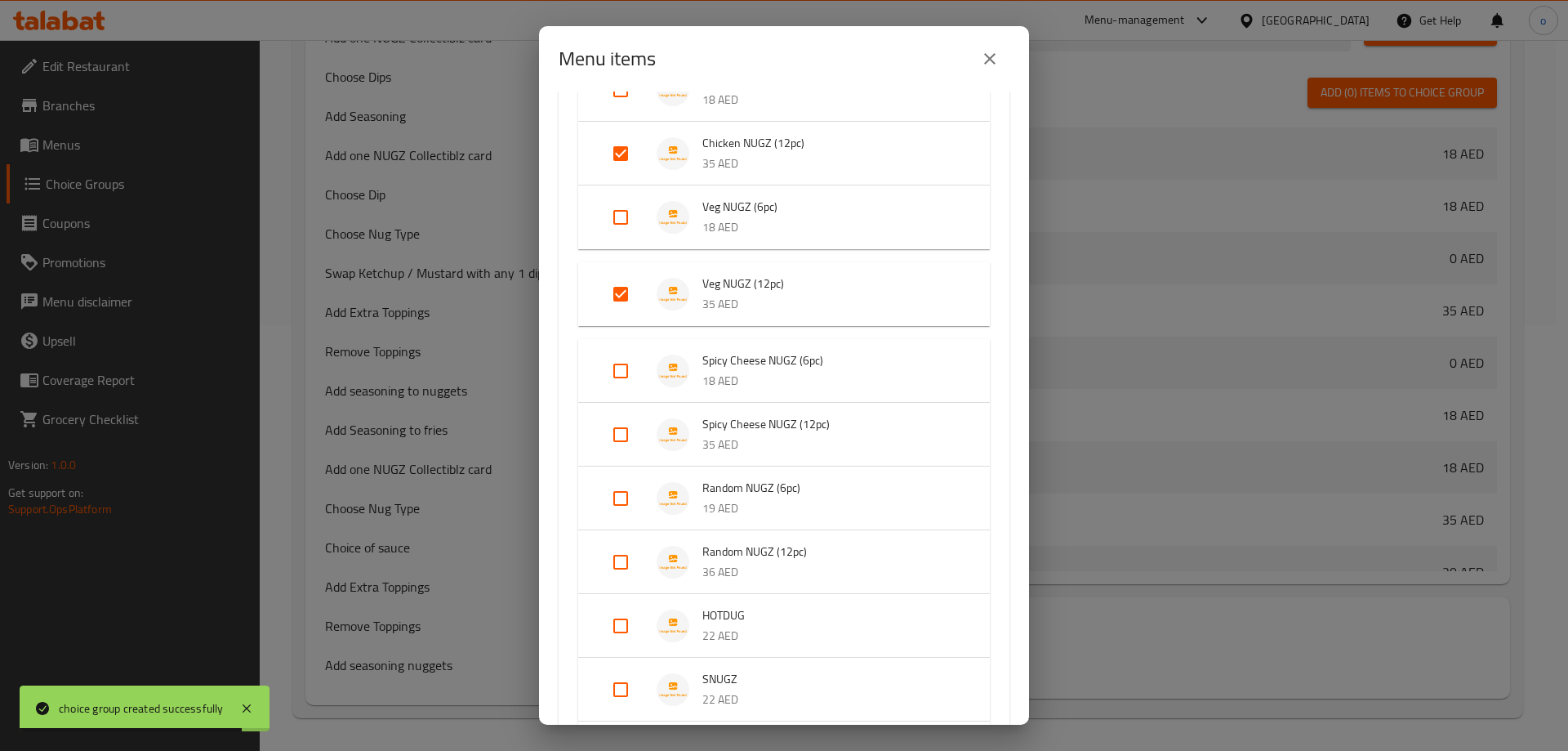
click at [625, 435] on input "Expand" at bounding box center [621, 434] width 39 height 39
checkbox input "true"
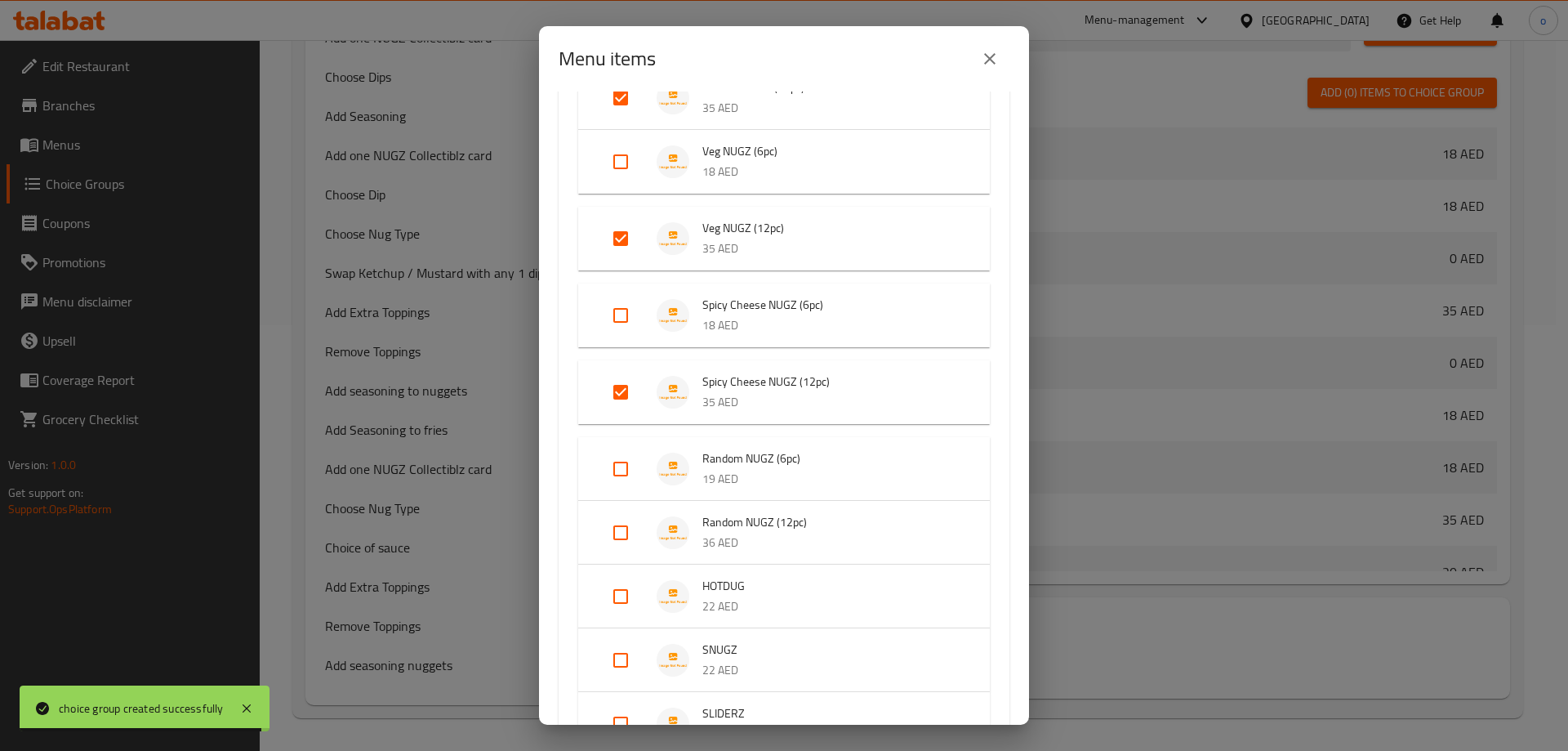
scroll to position [245, 0]
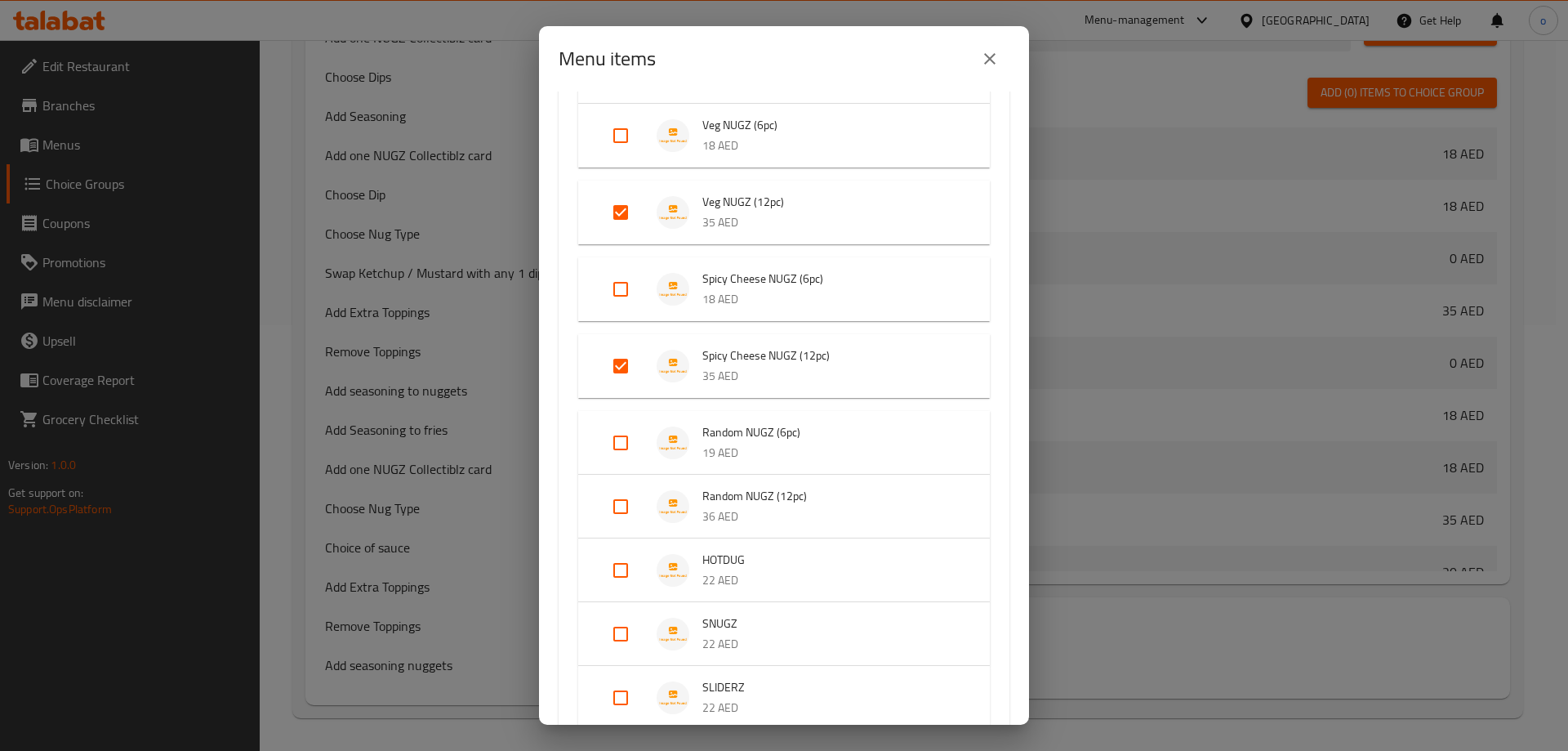
click at [622, 497] on input "Expand" at bounding box center [621, 507] width 39 height 39
checkbox input "true"
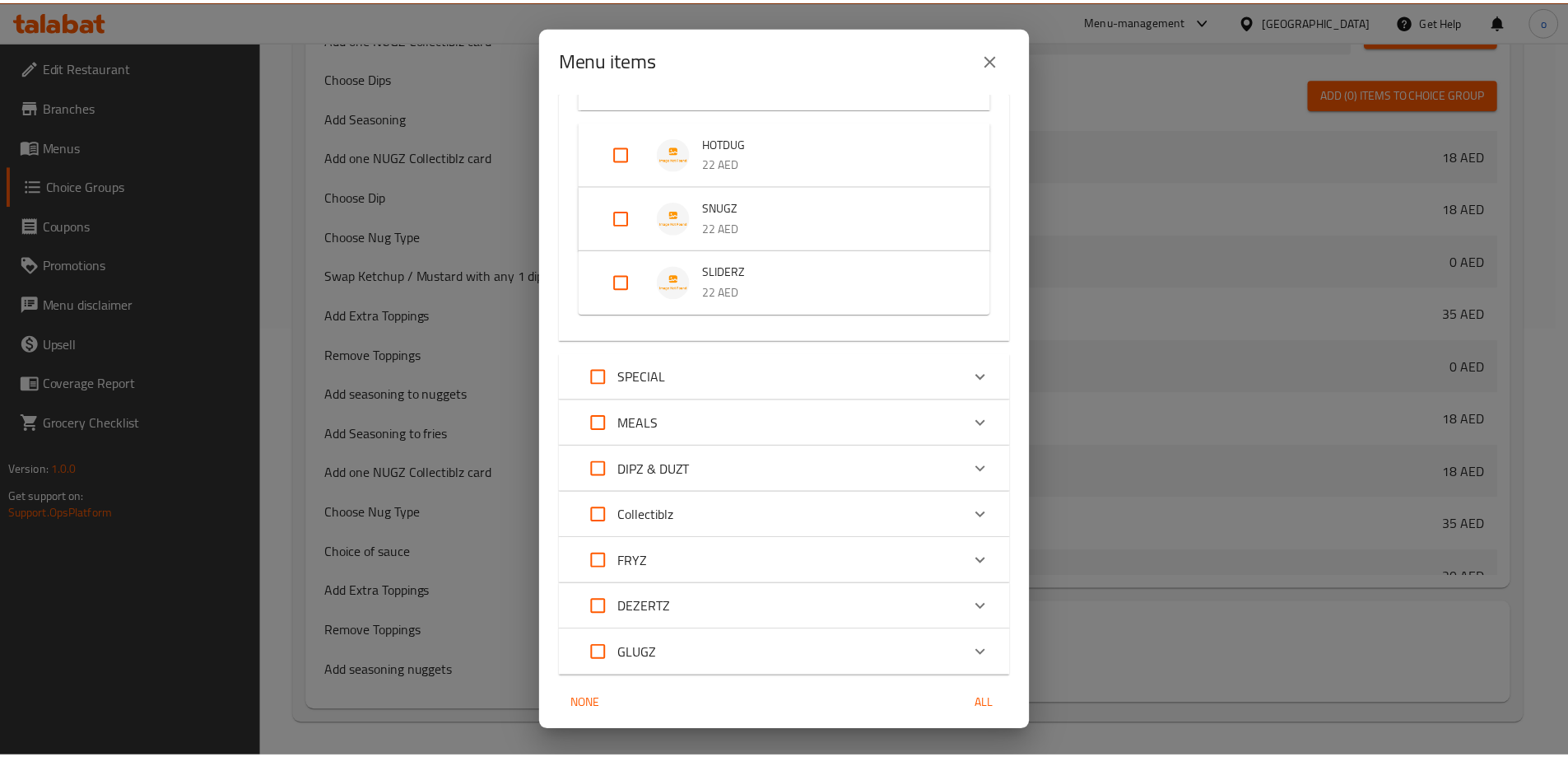
scroll to position [755, 0]
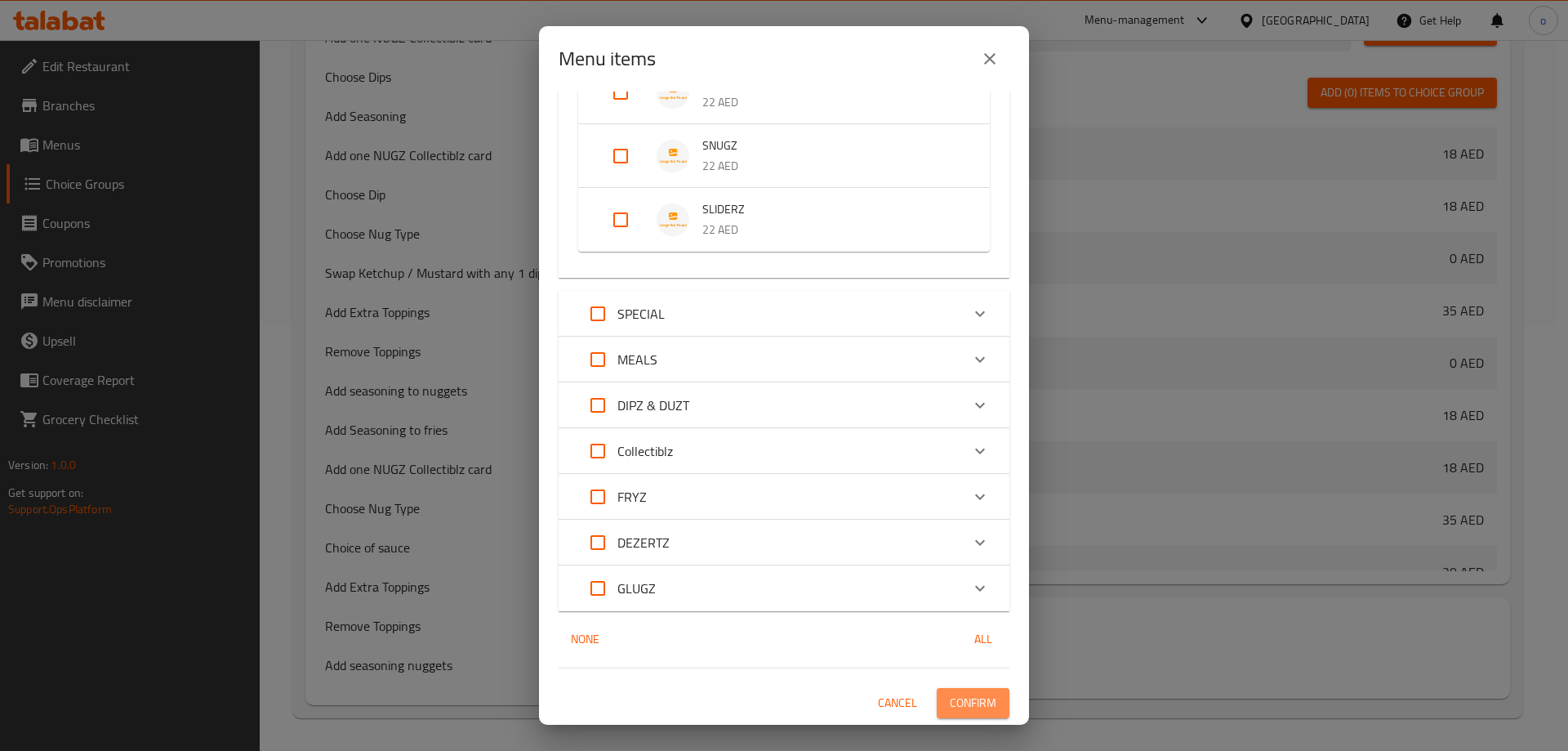
click at [955, 688] on button "Confirm" at bounding box center [973, 703] width 72 height 30
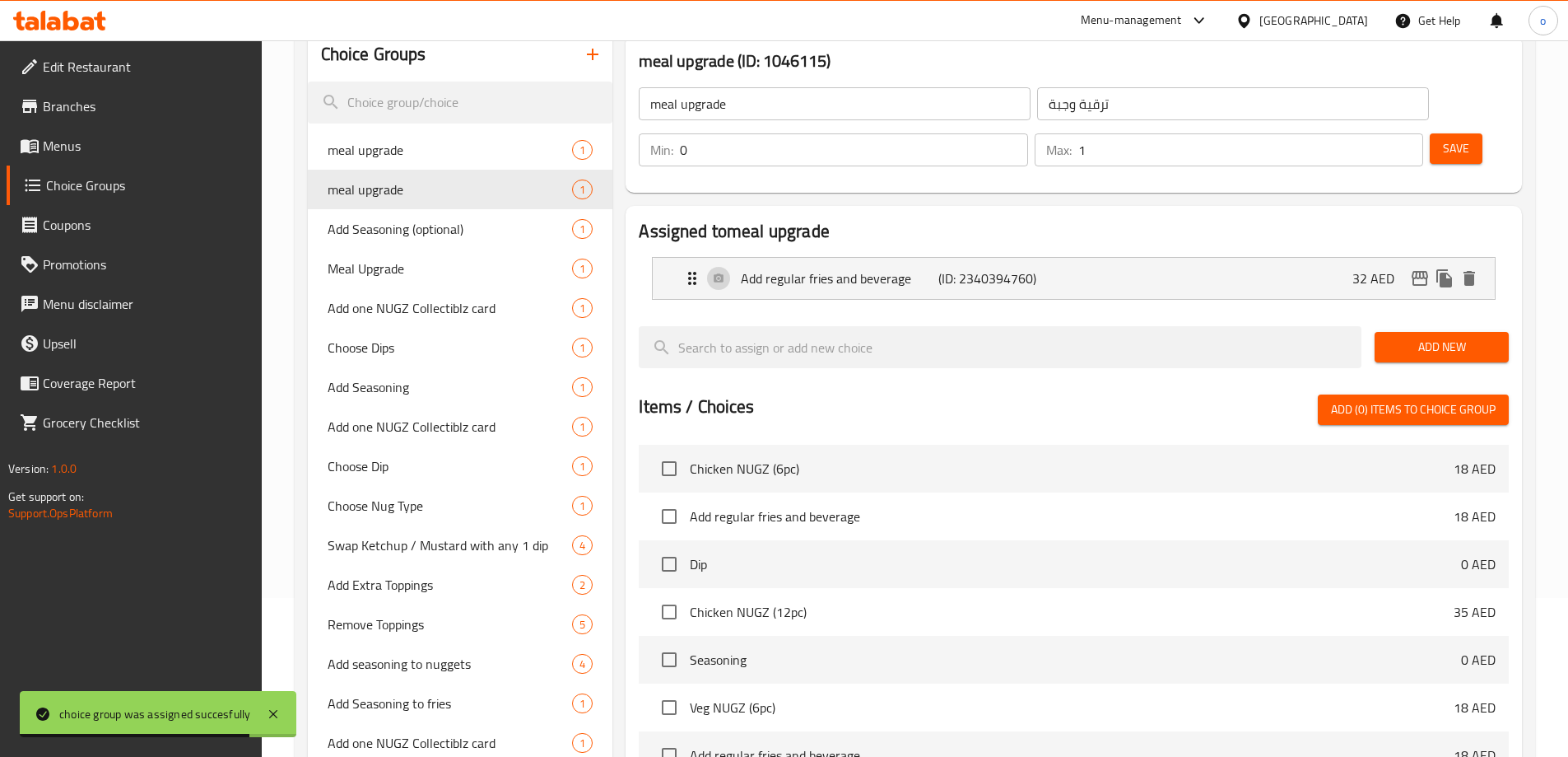
scroll to position [0, 0]
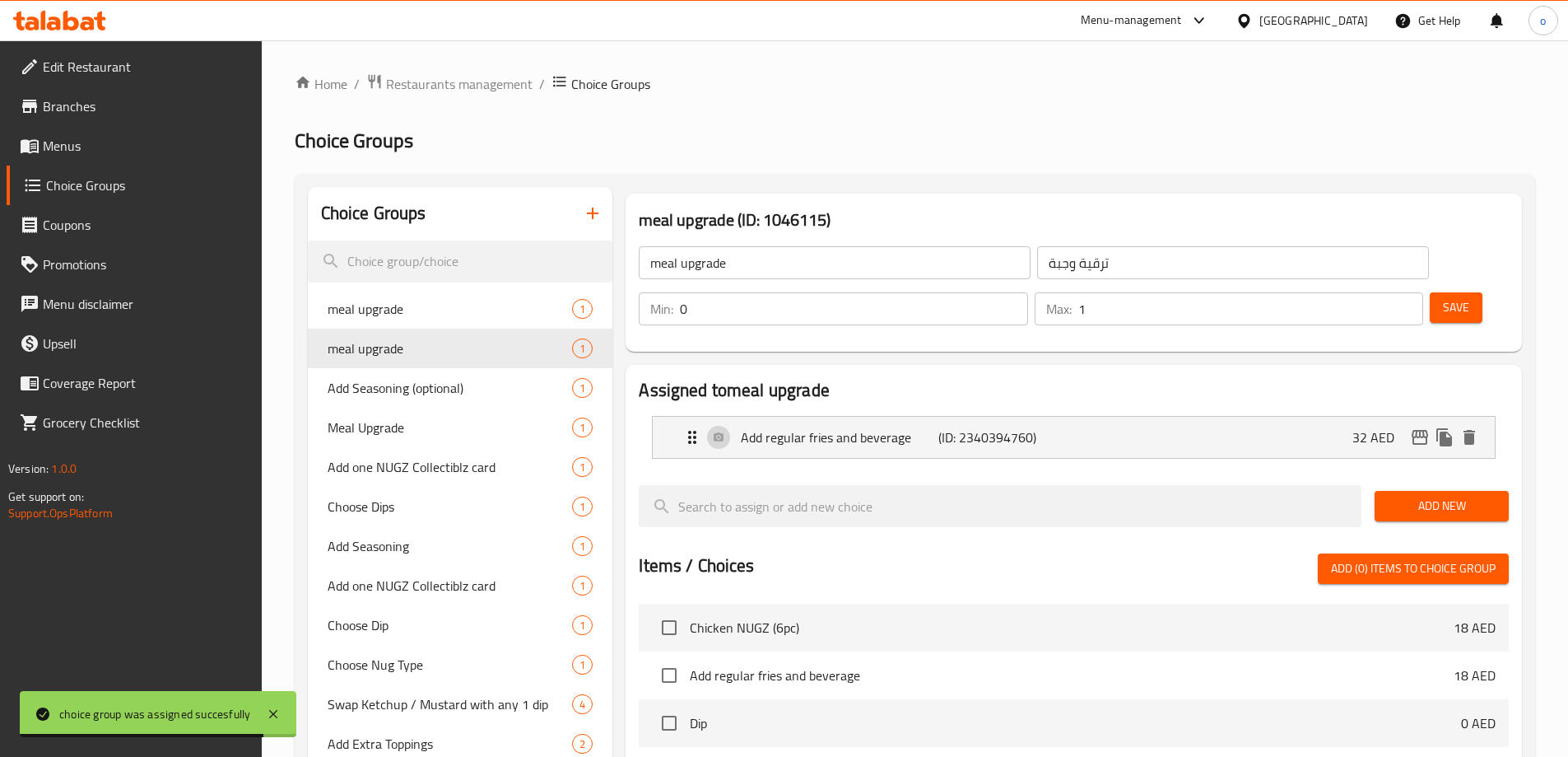
click at [586, 213] on icon "button" at bounding box center [592, 213] width 20 height 20
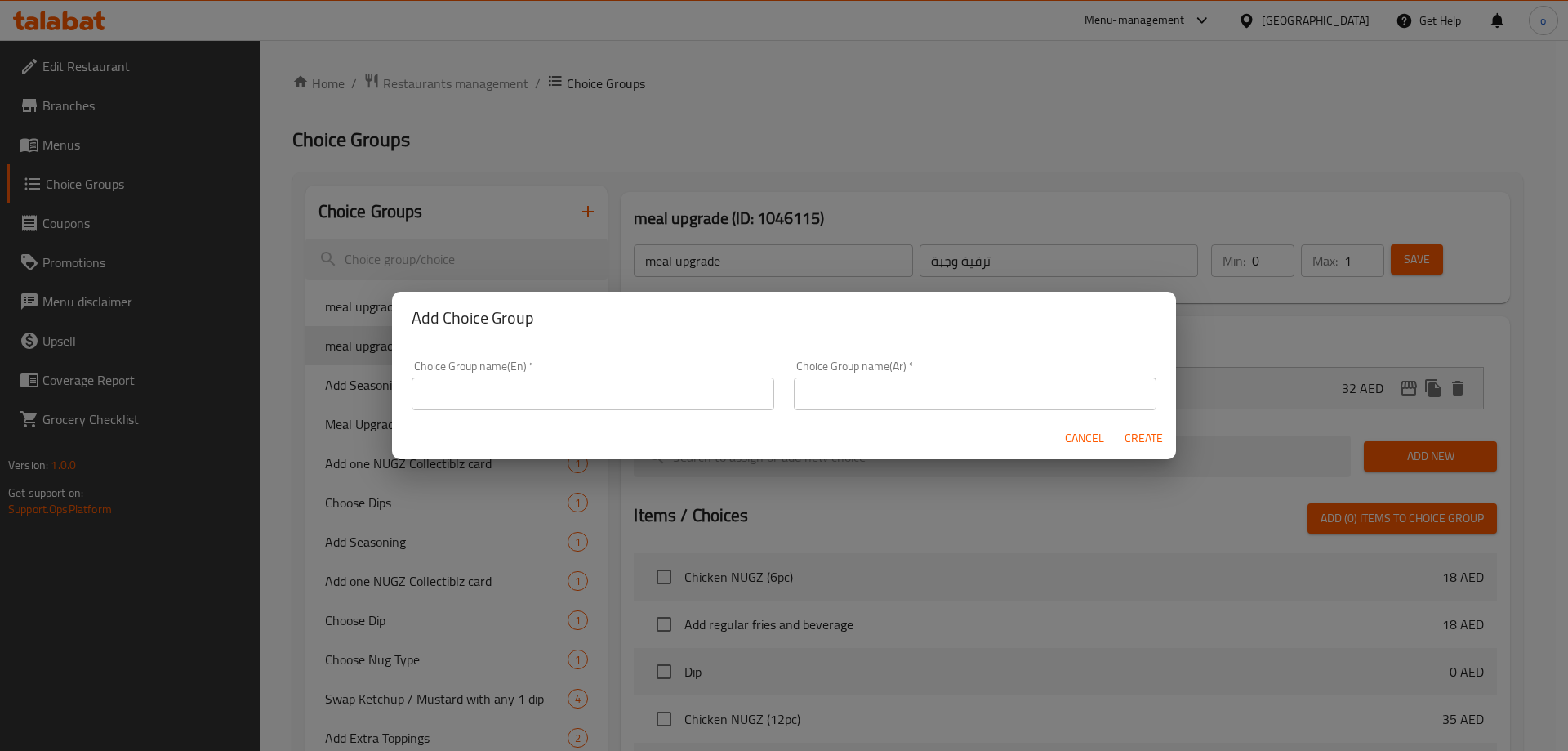
click at [433, 410] on div "Choice Group name(En)   * Choice Group name(En) *" at bounding box center [593, 385] width 383 height 70
click at [458, 390] on input "text" at bounding box center [593, 393] width 363 height 33
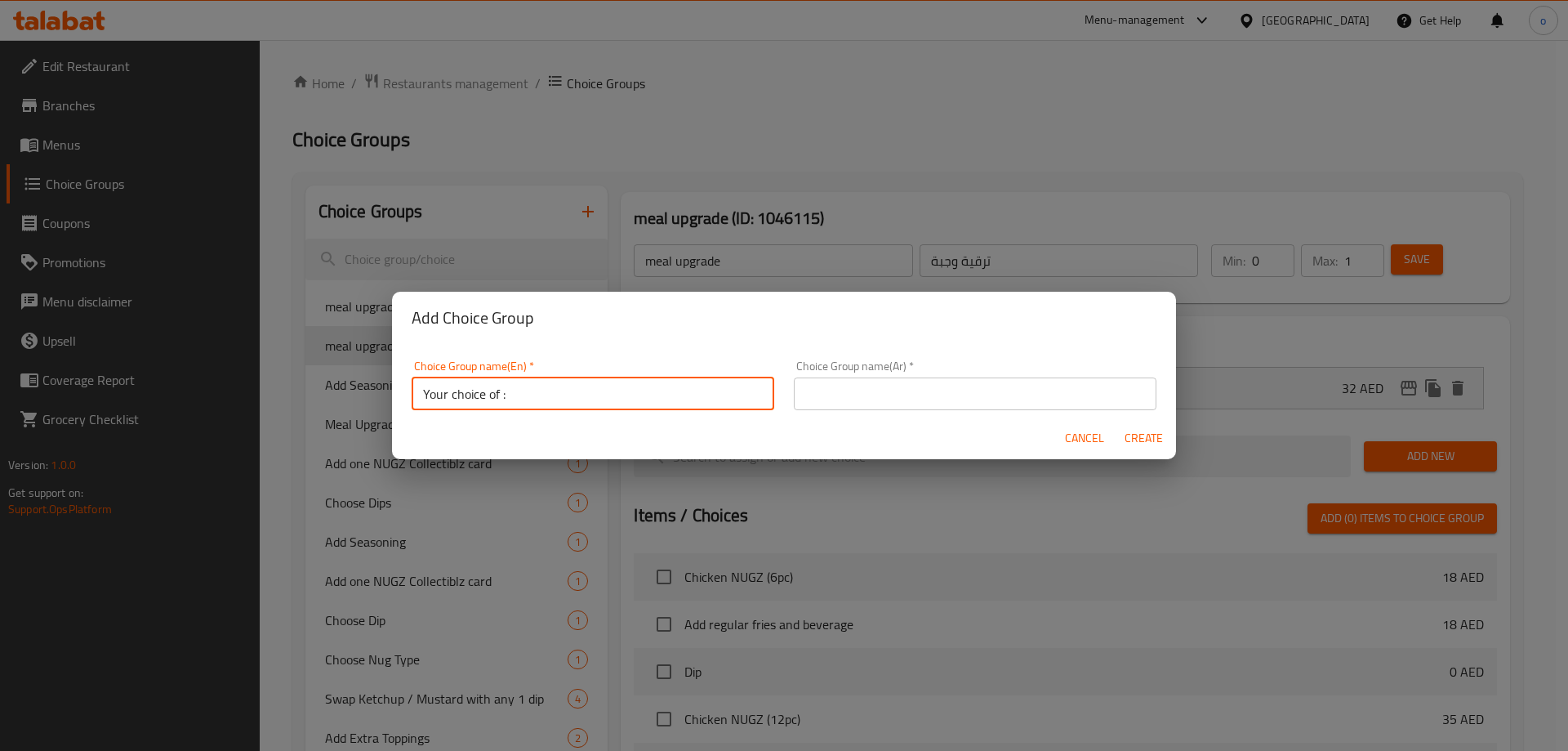
type input "Your choice of :"
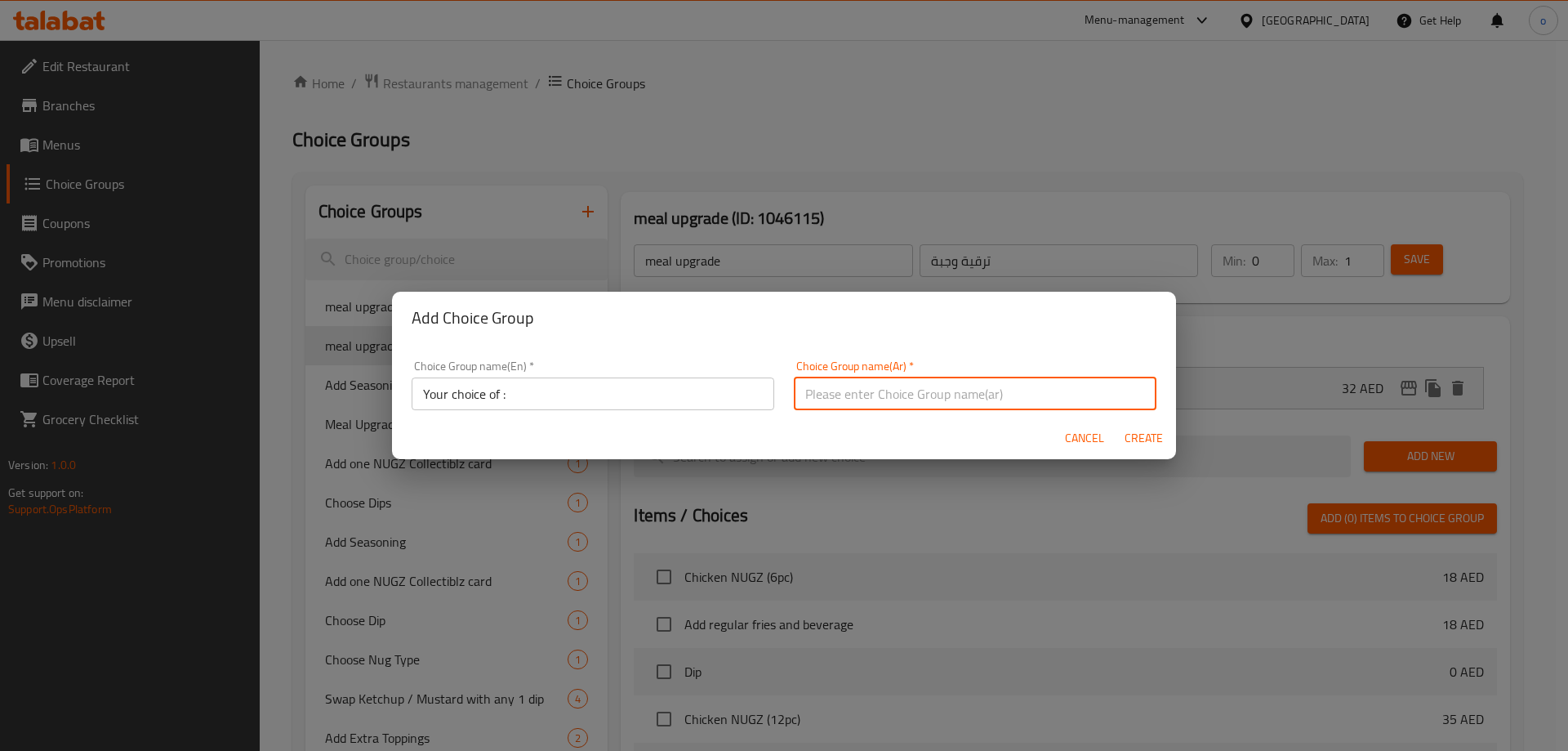
click at [824, 409] on input "text" at bounding box center [976, 393] width 363 height 33
type input "اختيارك من:"
click at [1138, 433] on span "Create" at bounding box center [1144, 438] width 39 height 21
type input "Your choice of :"
type input "اختيارك من:"
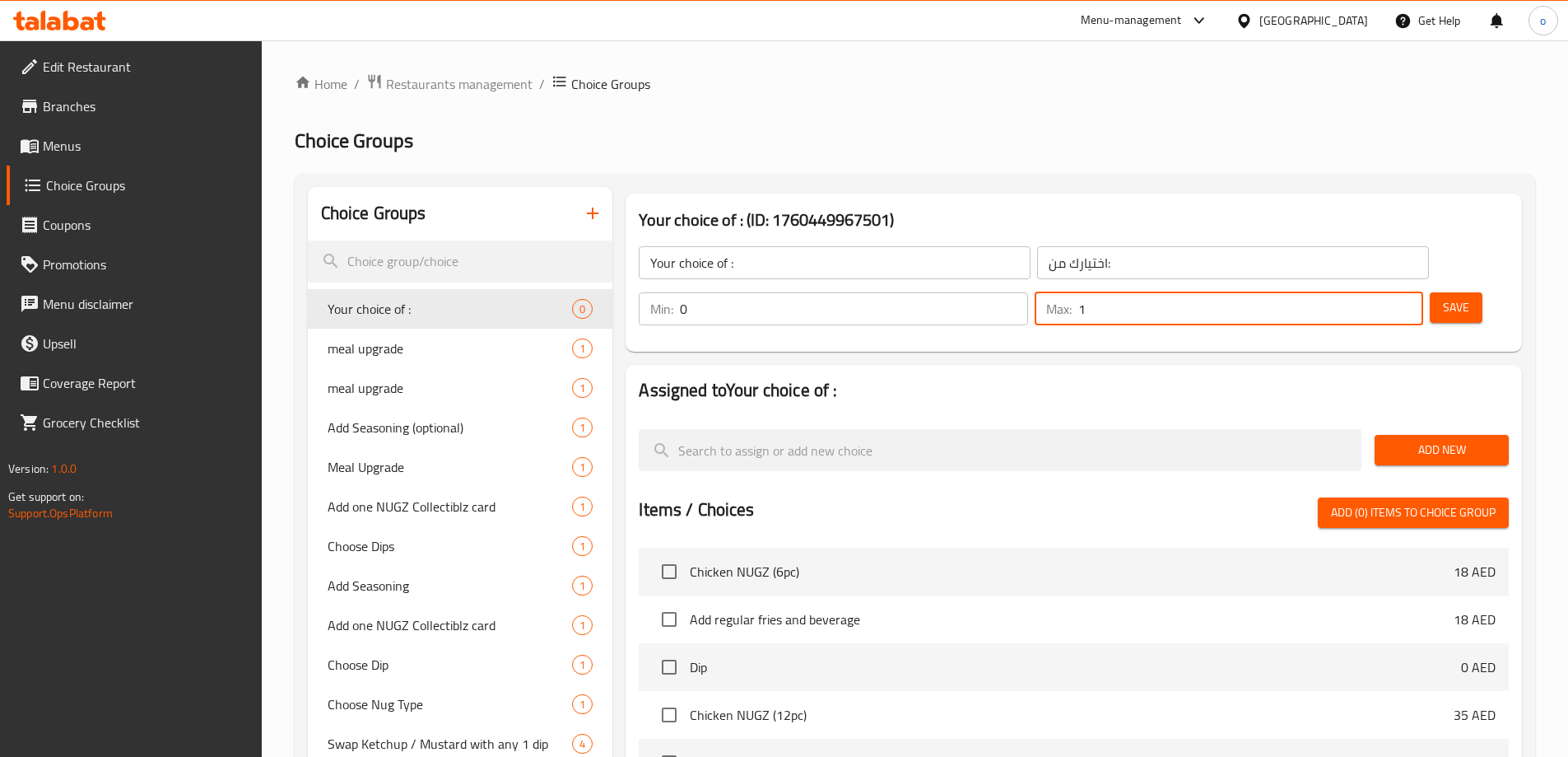
type input "1"
click at [1378, 292] on input "1" at bounding box center [1251, 308] width 345 height 33
click at [1468, 440] on span "Add New" at bounding box center [1442, 450] width 108 height 21
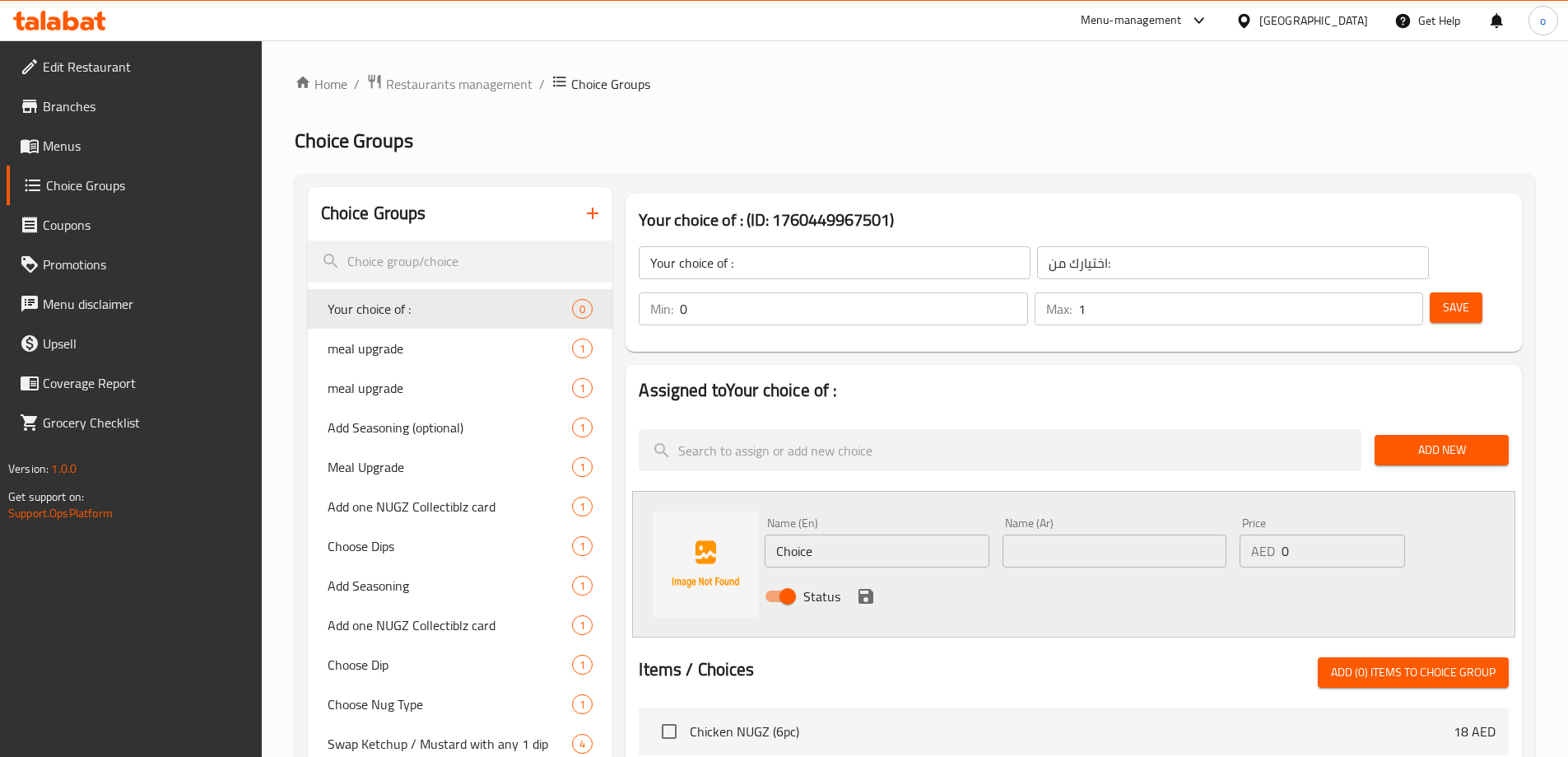
click at [846, 534] on input "Choice" at bounding box center [876, 550] width 224 height 33
paste input "4. Add one NUGZ Collectiblz card (+20 AED)"
click at [873, 534] on input "4. Add one NUGZ Collectiblz card" at bounding box center [876, 550] width 224 height 33
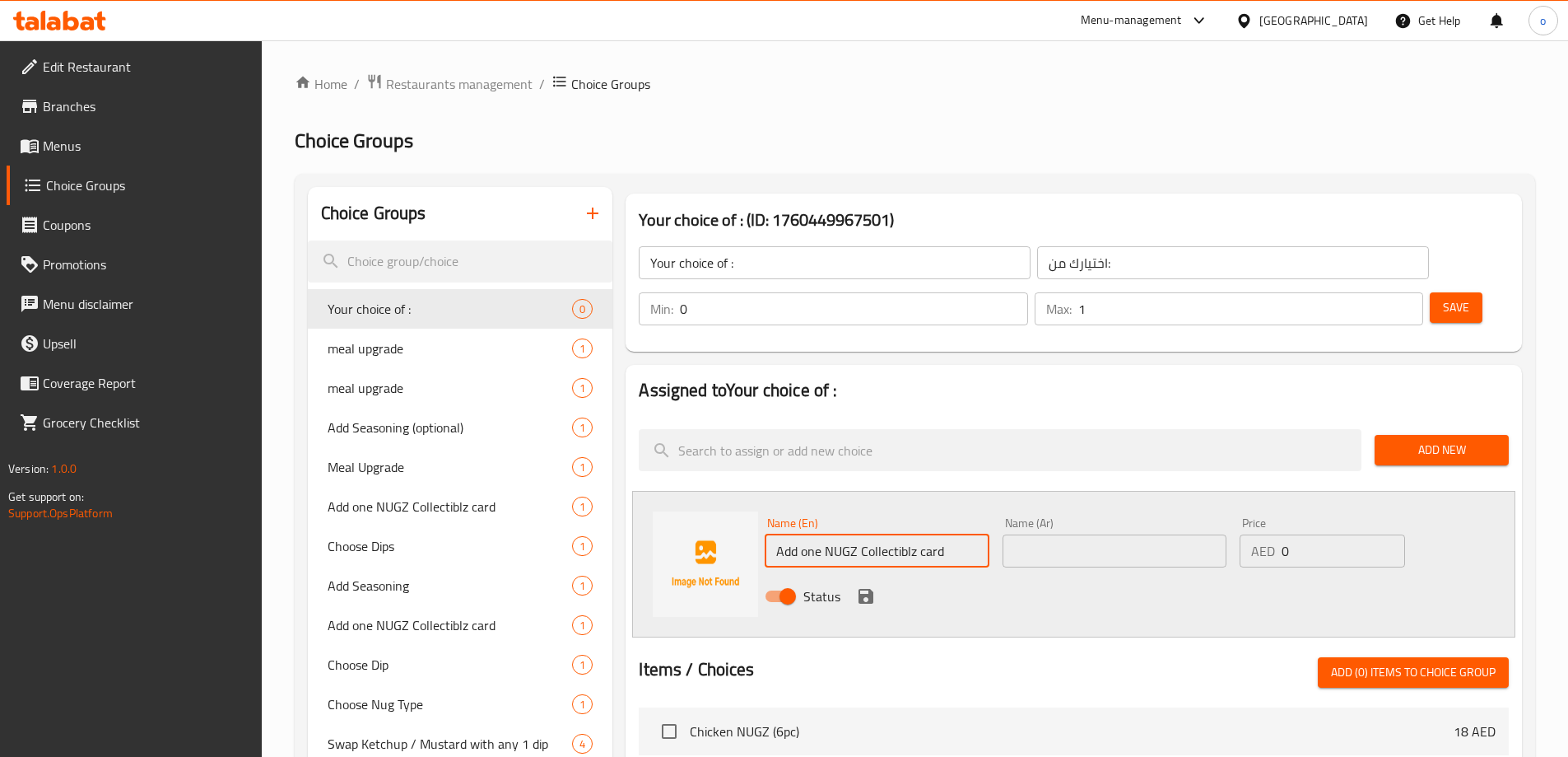
type input "Add one NUGZ Collectiblz card"
click at [1045, 534] on input "text" at bounding box center [1114, 550] width 224 height 33
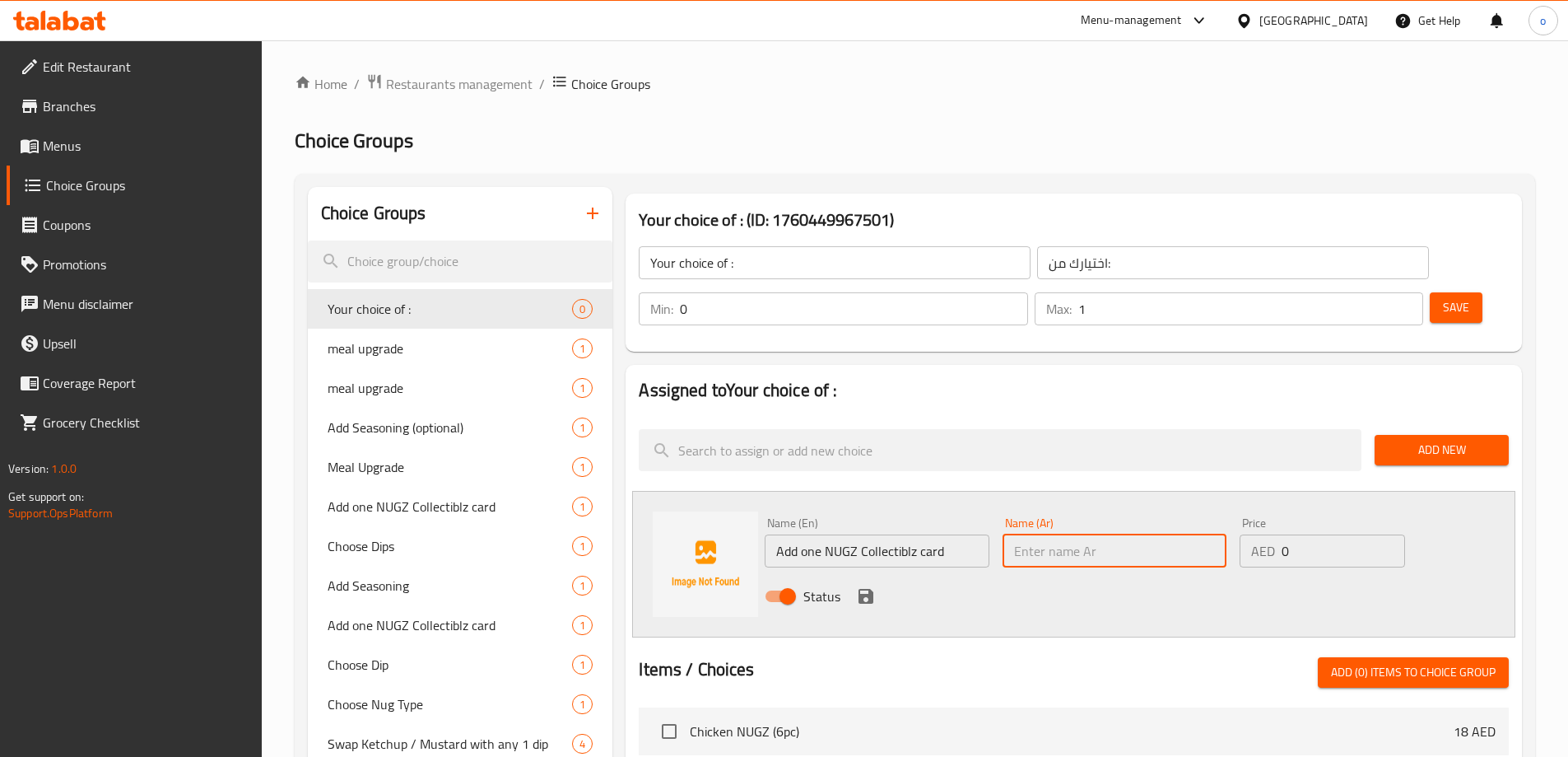
click at [1307, 534] on input "0" at bounding box center [1343, 550] width 122 height 33
type input "32"
click at [1015, 534] on input "text" at bounding box center [1114, 550] width 224 height 33
type input "H"
type input "ـ"
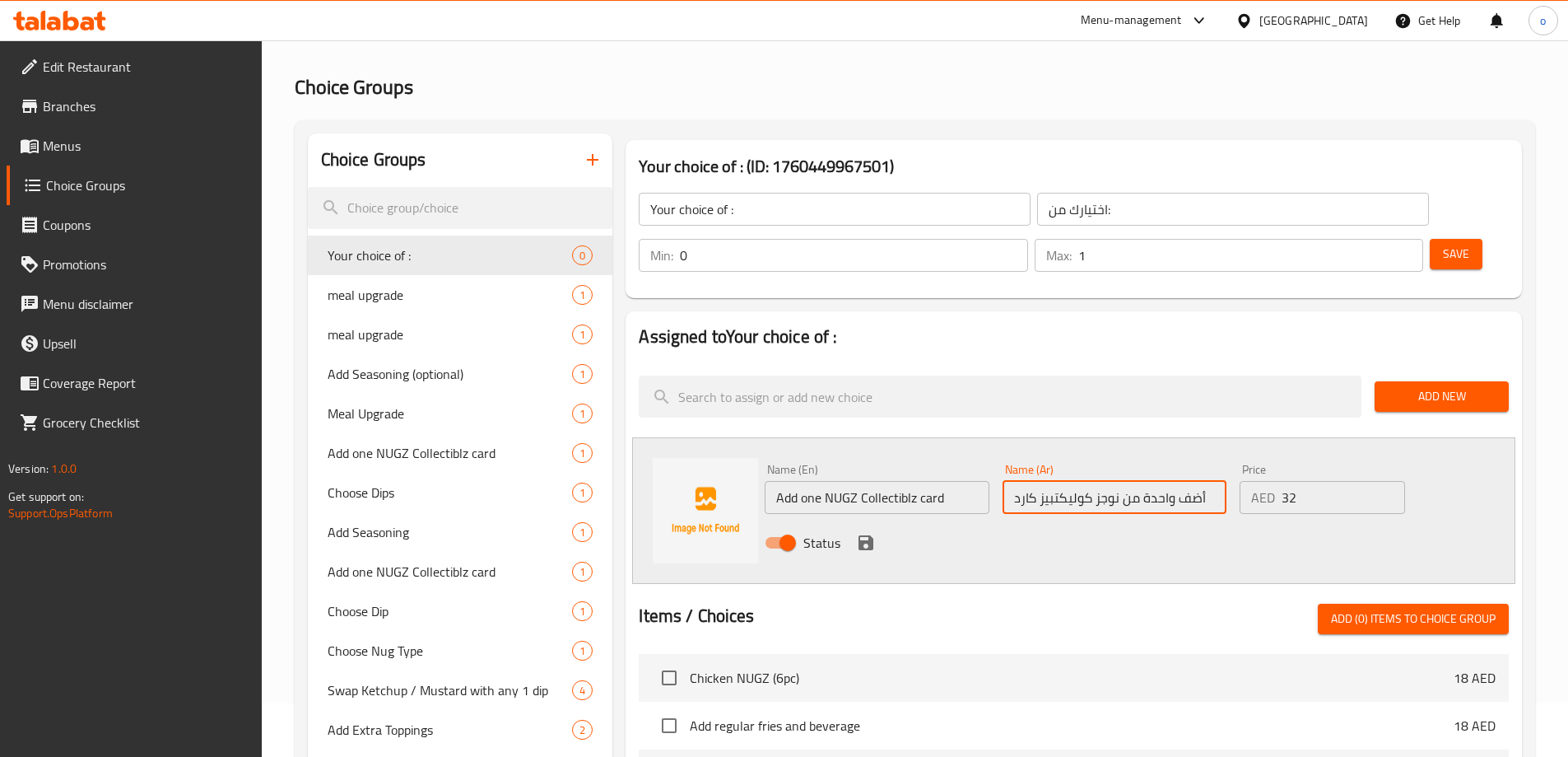
scroll to position [82, 0]
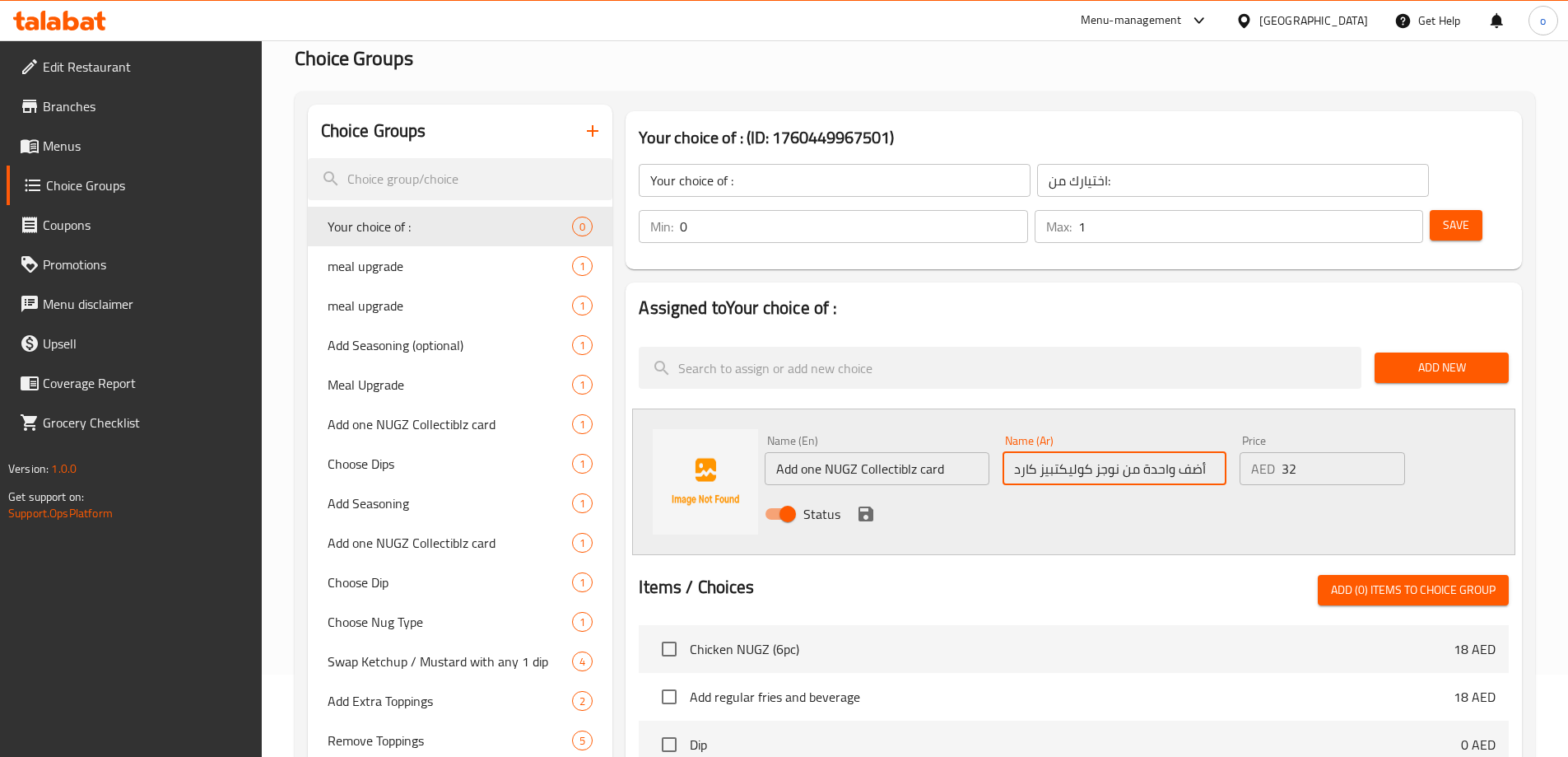
type input "أضف واحدة من نوجز كوليكتبيز كارد"
click at [1390, 357] on span "Add New" at bounding box center [1442, 368] width 108 height 21
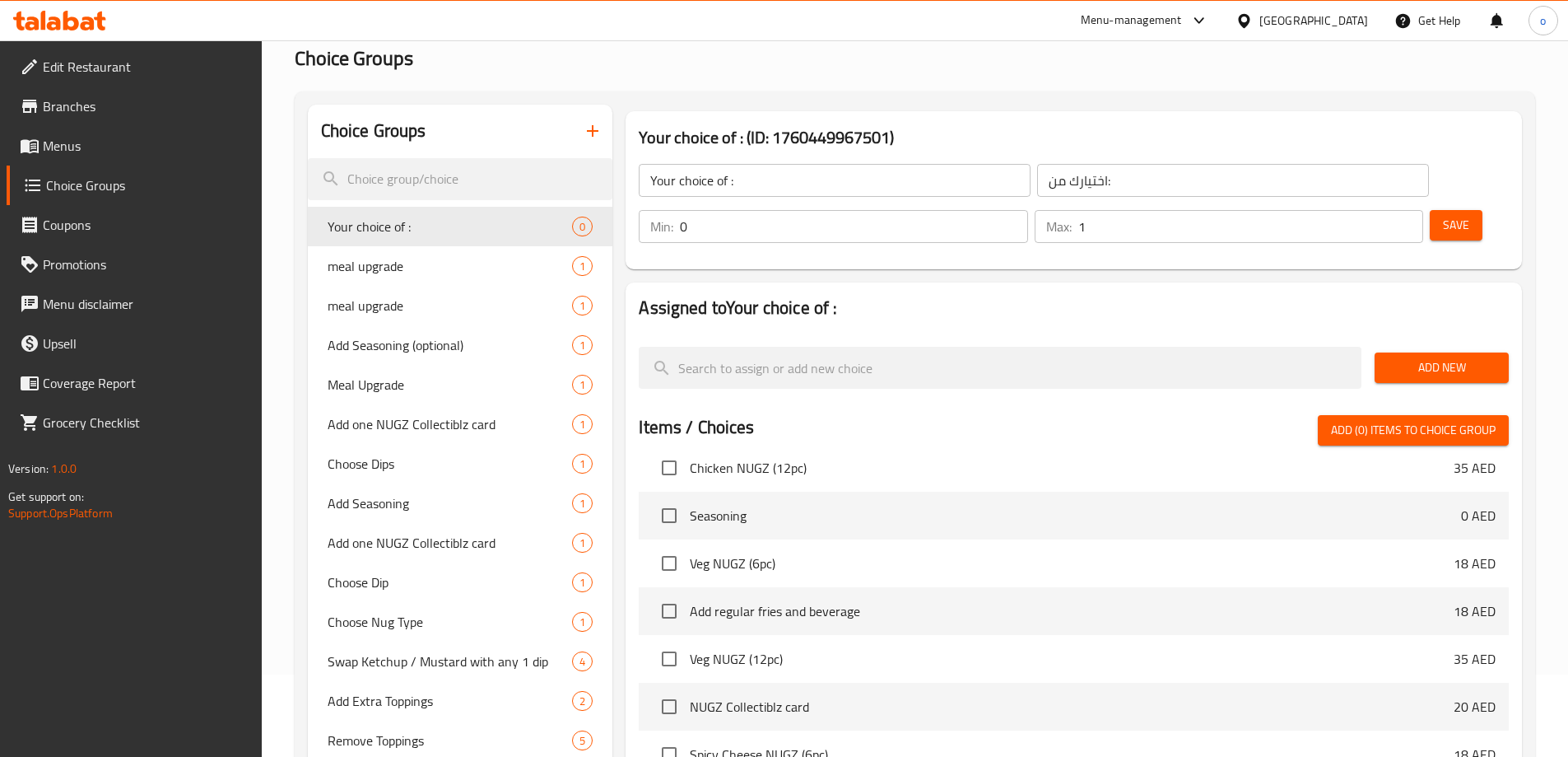
scroll to position [0, 0]
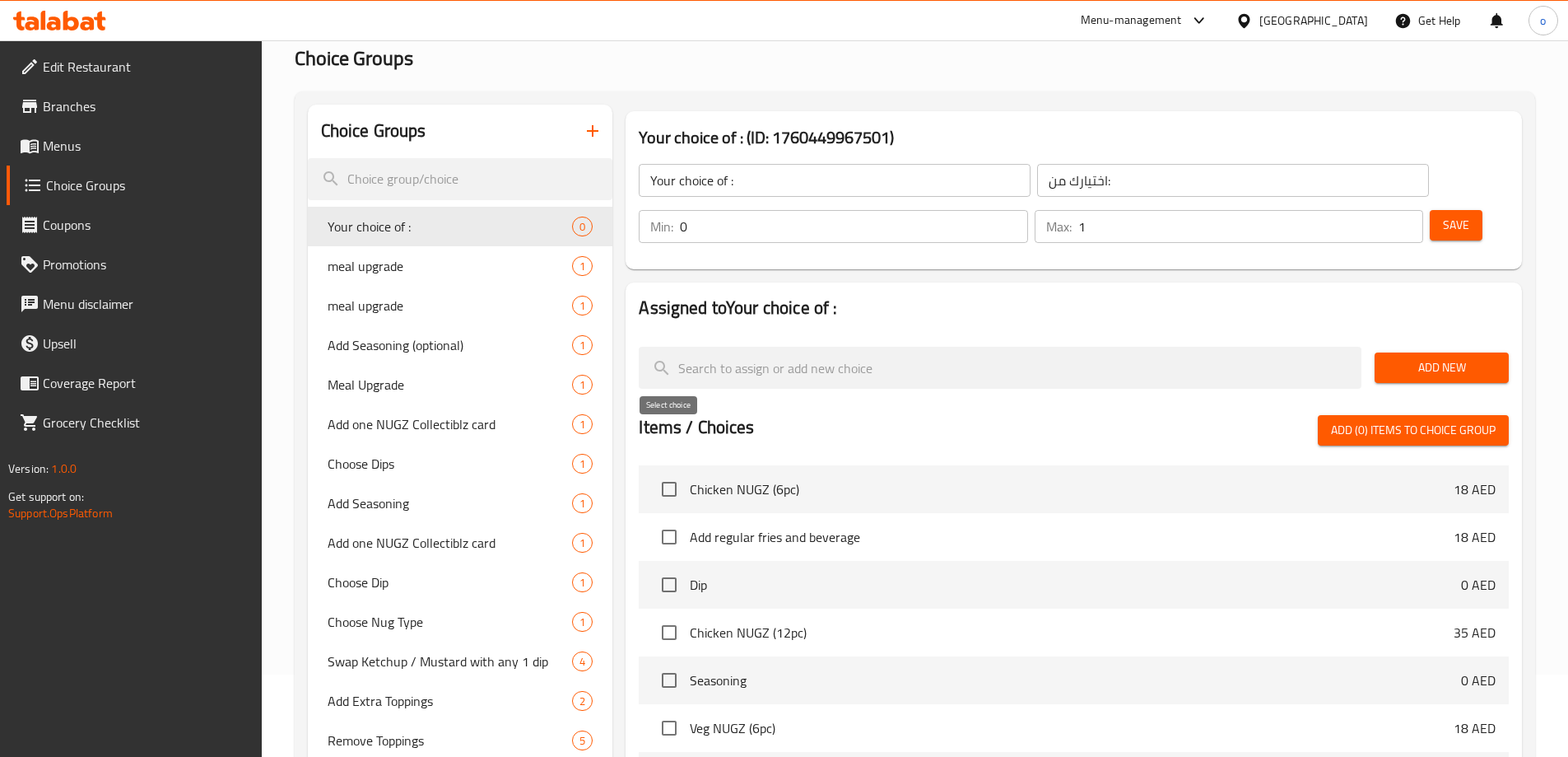
click at [677, 472] on input "checkbox" at bounding box center [669, 489] width 34 height 34
checkbox input "true"
click at [670, 615] on input "checkbox" at bounding box center [669, 632] width 34 height 34
checkbox input "true"
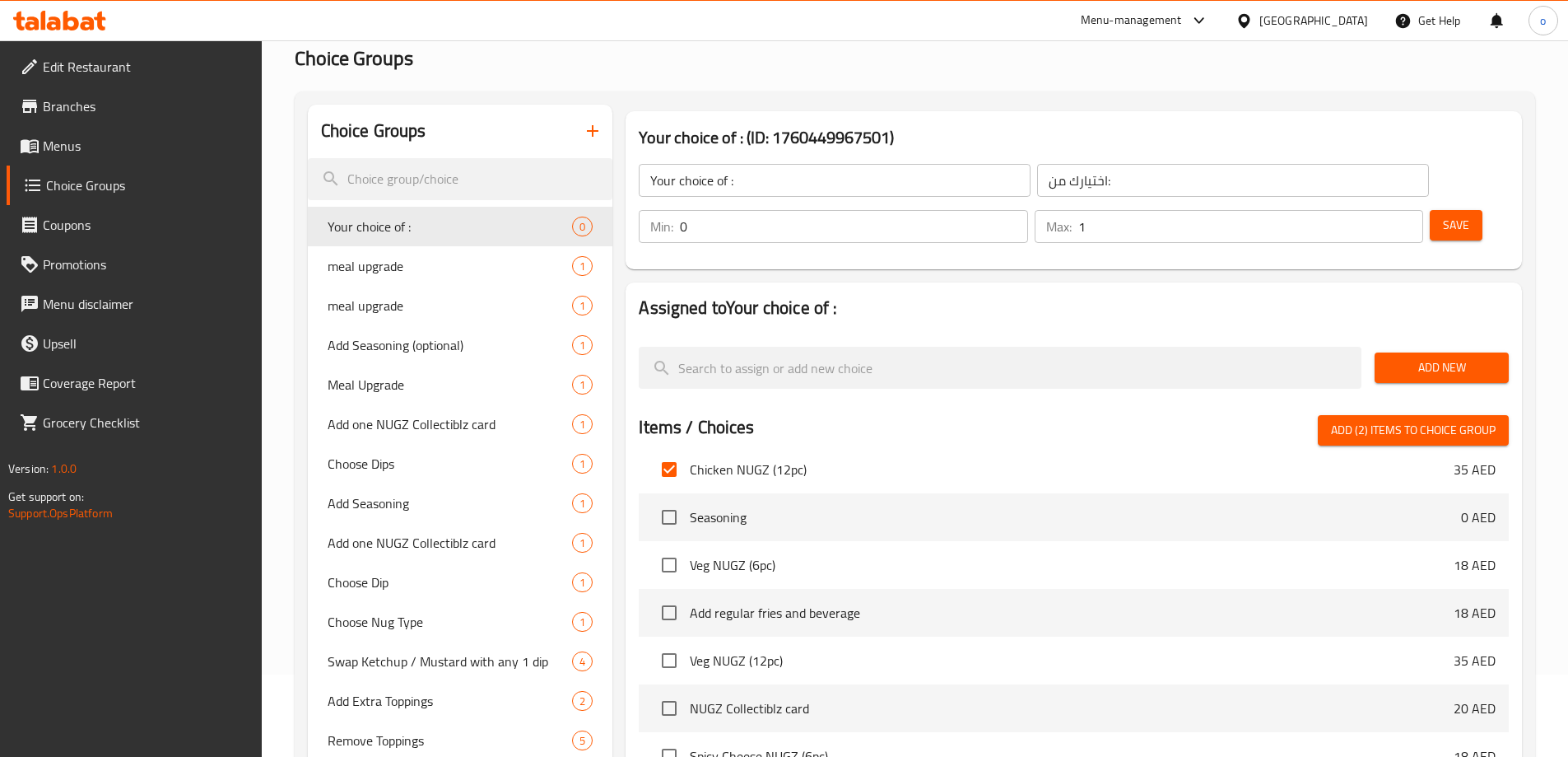
scroll to position [165, 0]
click at [682, 546] on input "checkbox" at bounding box center [669, 563] width 34 height 34
checkbox input "true"
click at [670, 641] on input "checkbox" at bounding box center [669, 658] width 34 height 34
checkbox input "true"
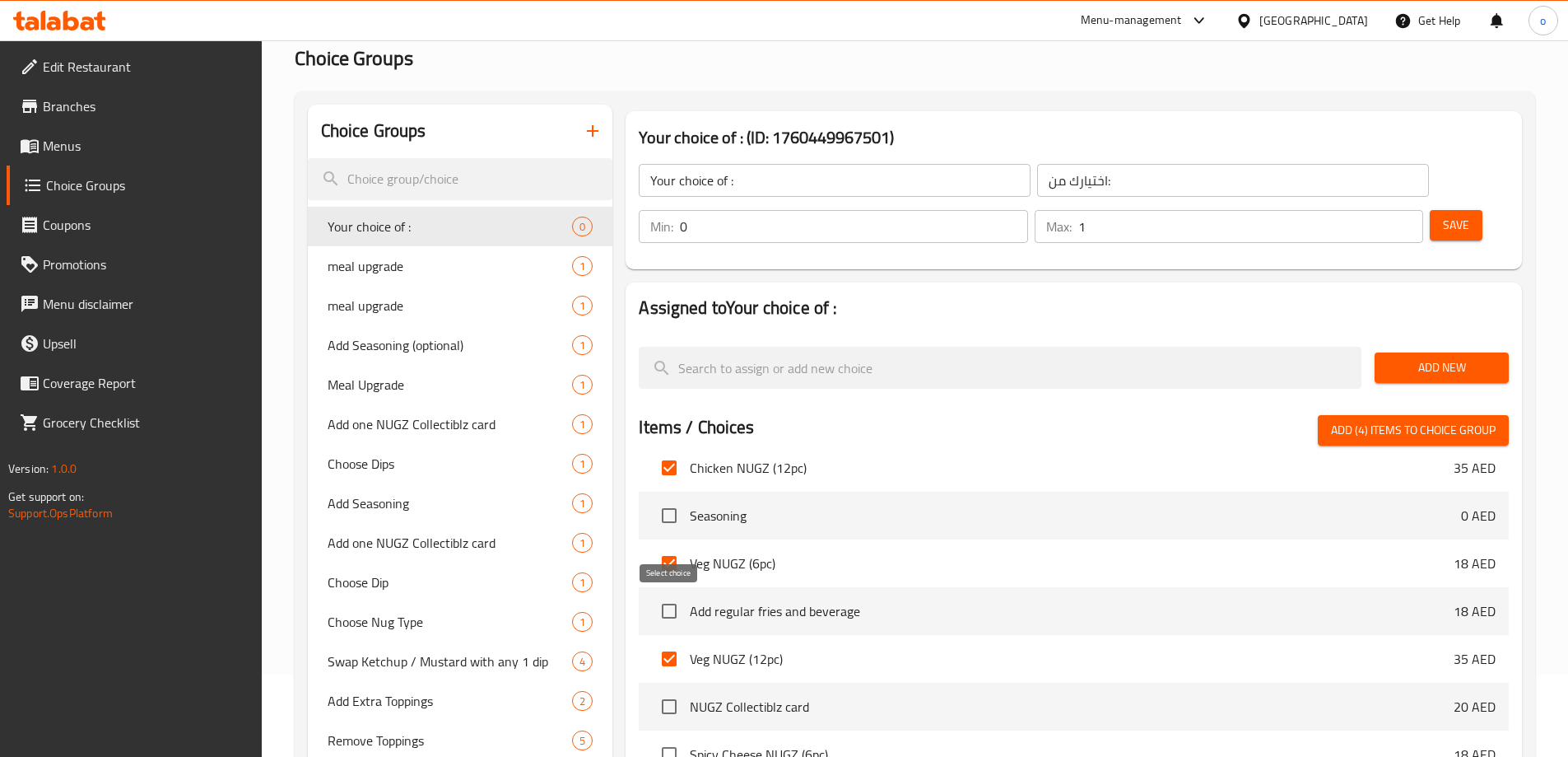
scroll to position [247, 0]
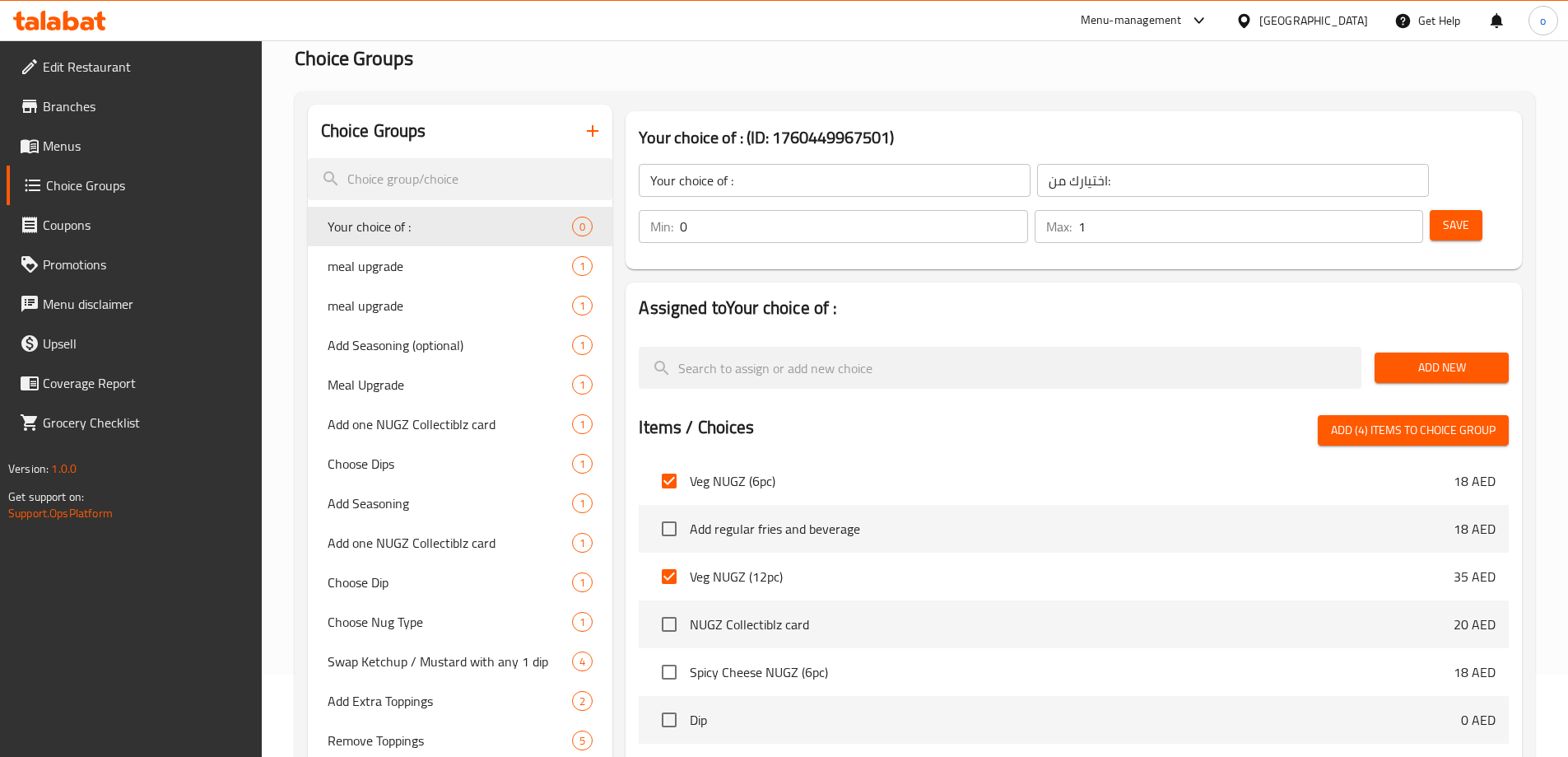
drag, startPoint x: 1009, startPoint y: 523, endPoint x: 1047, endPoint y: 495, distance: 47.2
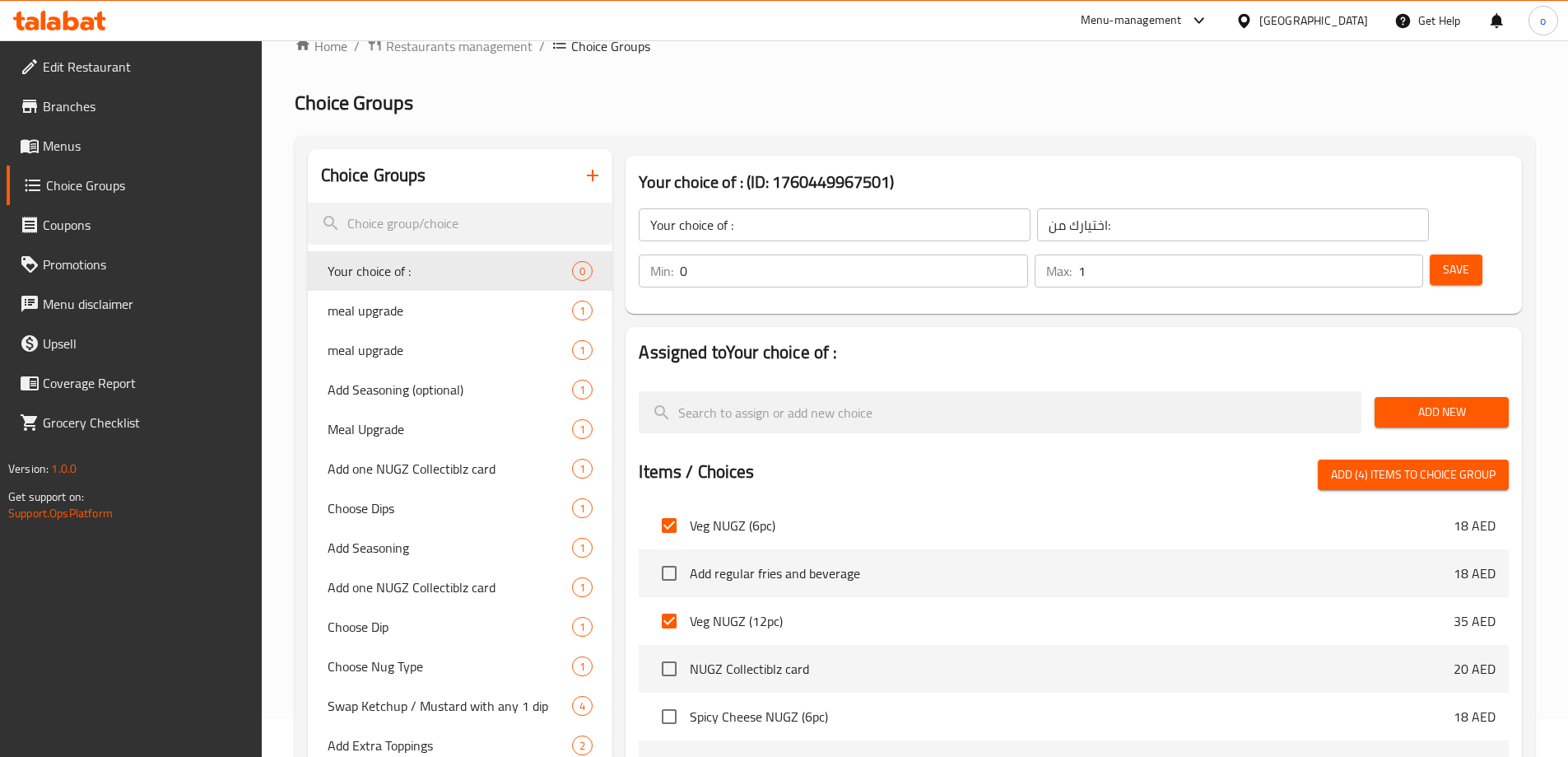
scroll to position [0, 0]
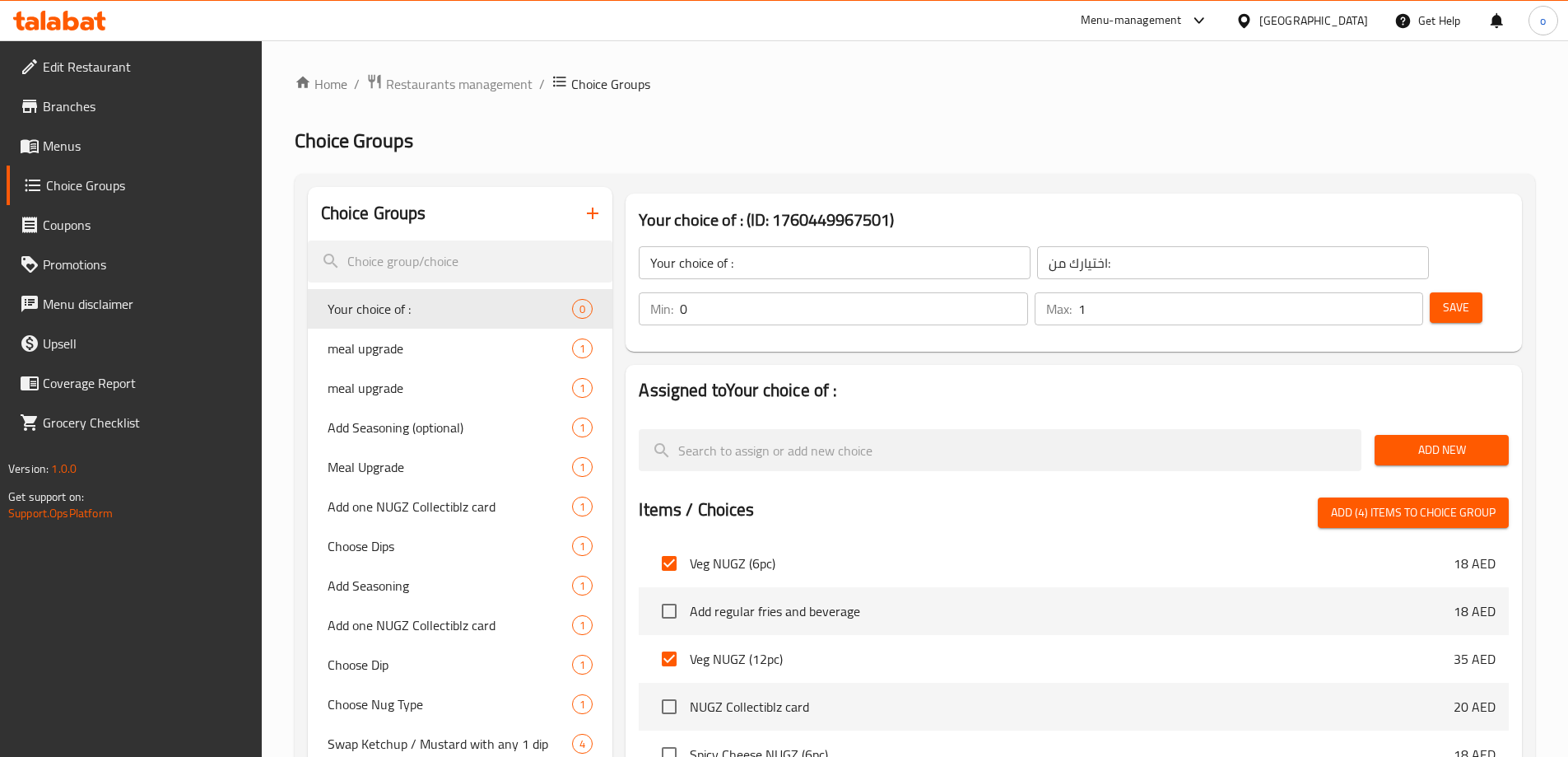
click at [1469, 435] on button "Add New" at bounding box center [1442, 450] width 135 height 30
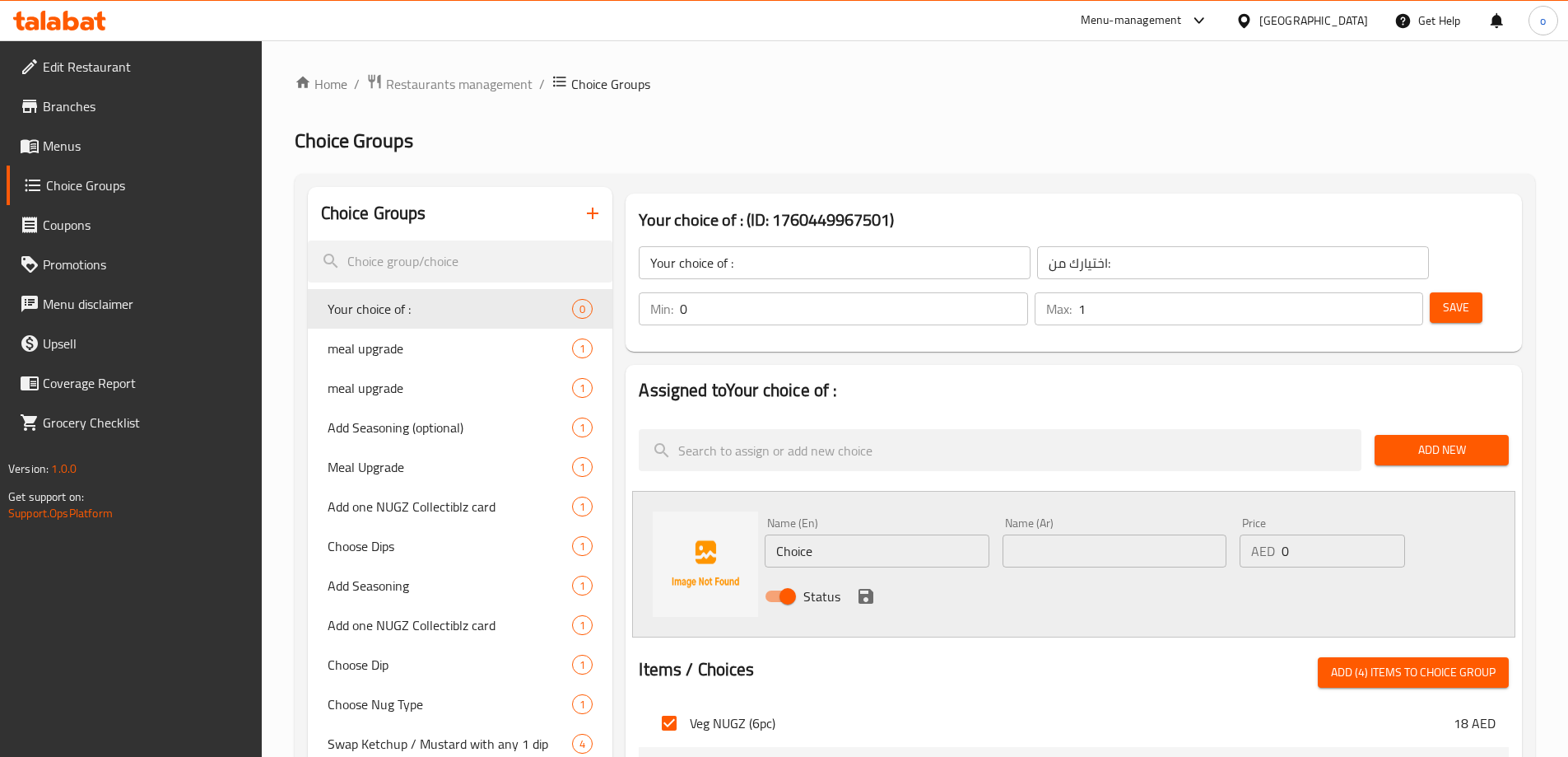
scroll to position [165, 0]
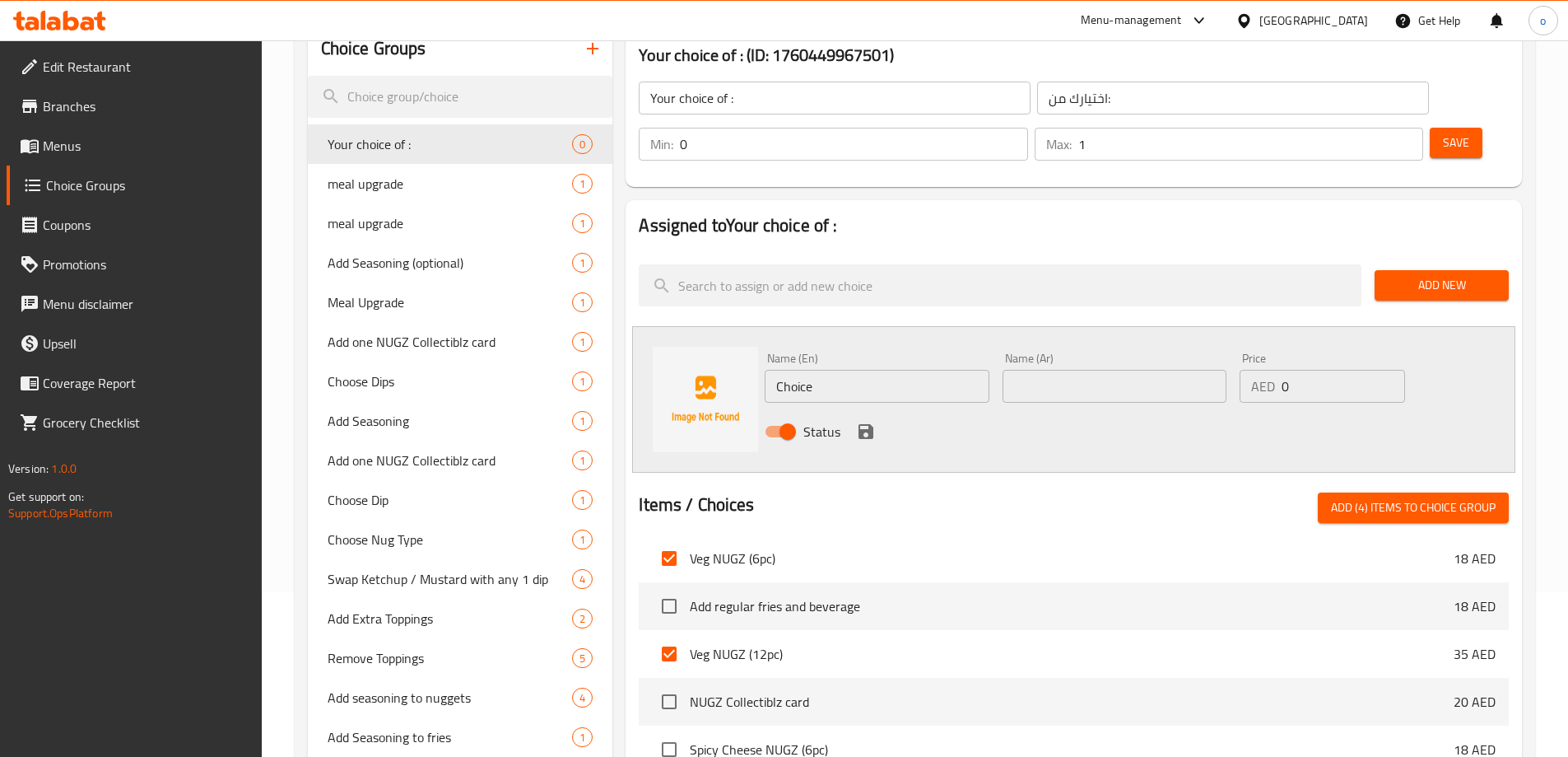
click at [670, 541] on input "checkbox" at bounding box center [669, 558] width 34 height 34
checkbox input "false"
click at [663, 637] on input "checkbox" at bounding box center [669, 654] width 34 height 34
checkbox input "false"
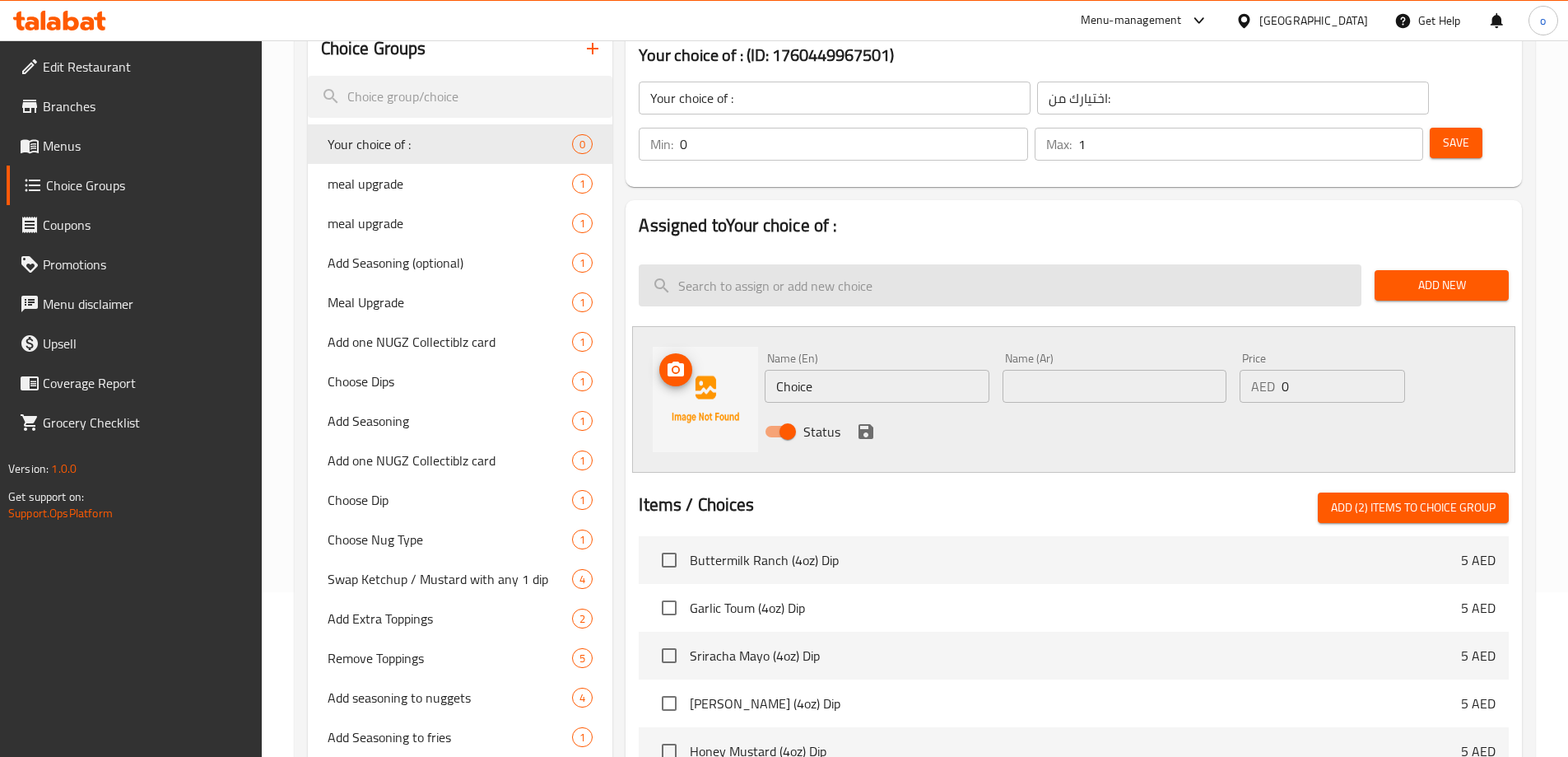
scroll to position [0, 0]
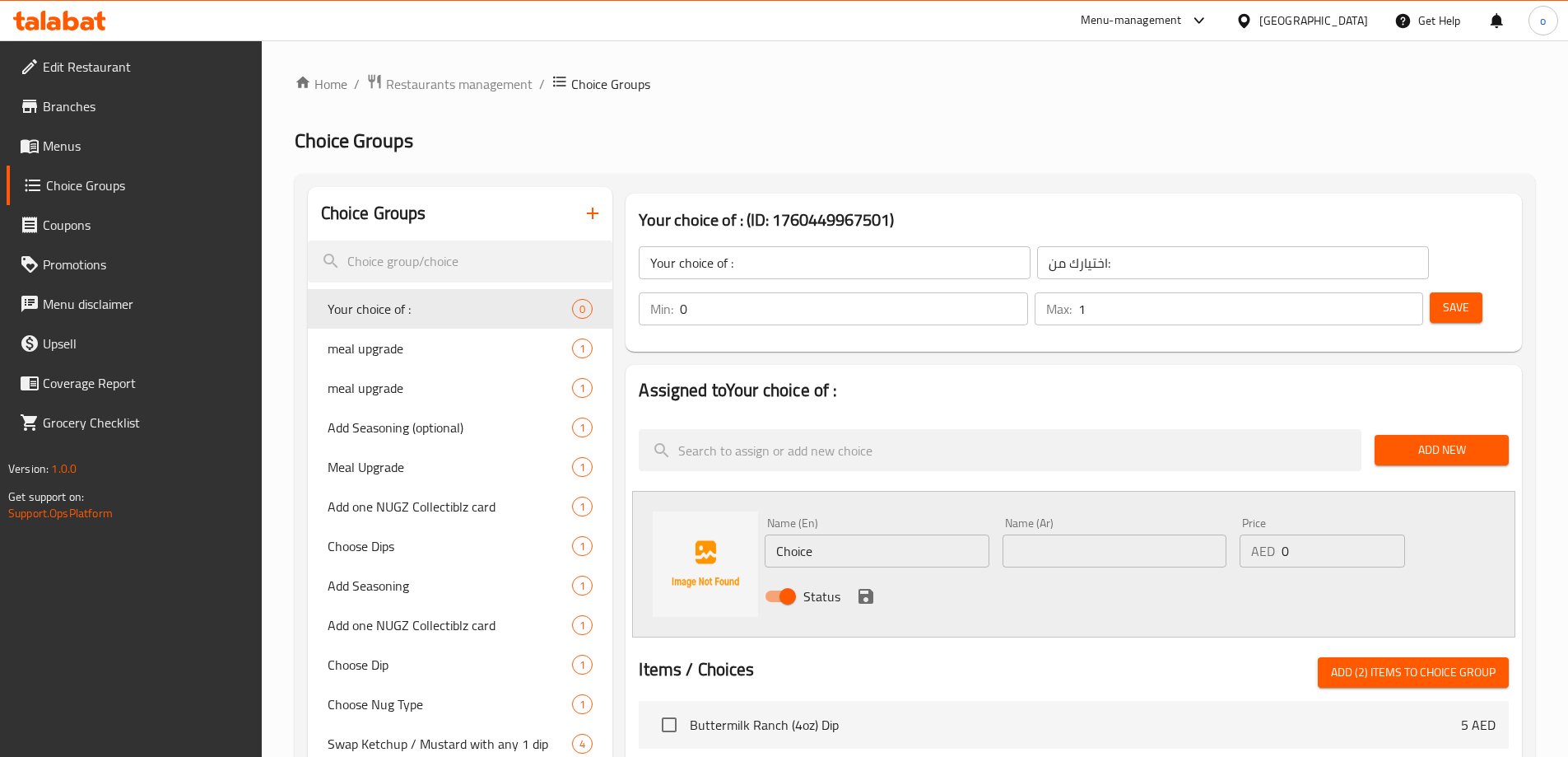
click at [852, 534] on input "Choice" at bounding box center [876, 550] width 224 height 33
click at [944, 534] on input "Choice" at bounding box center [876, 550] width 224 height 33
paste input "4. Add one NUGZ Collectiblz card (+20 AED)"
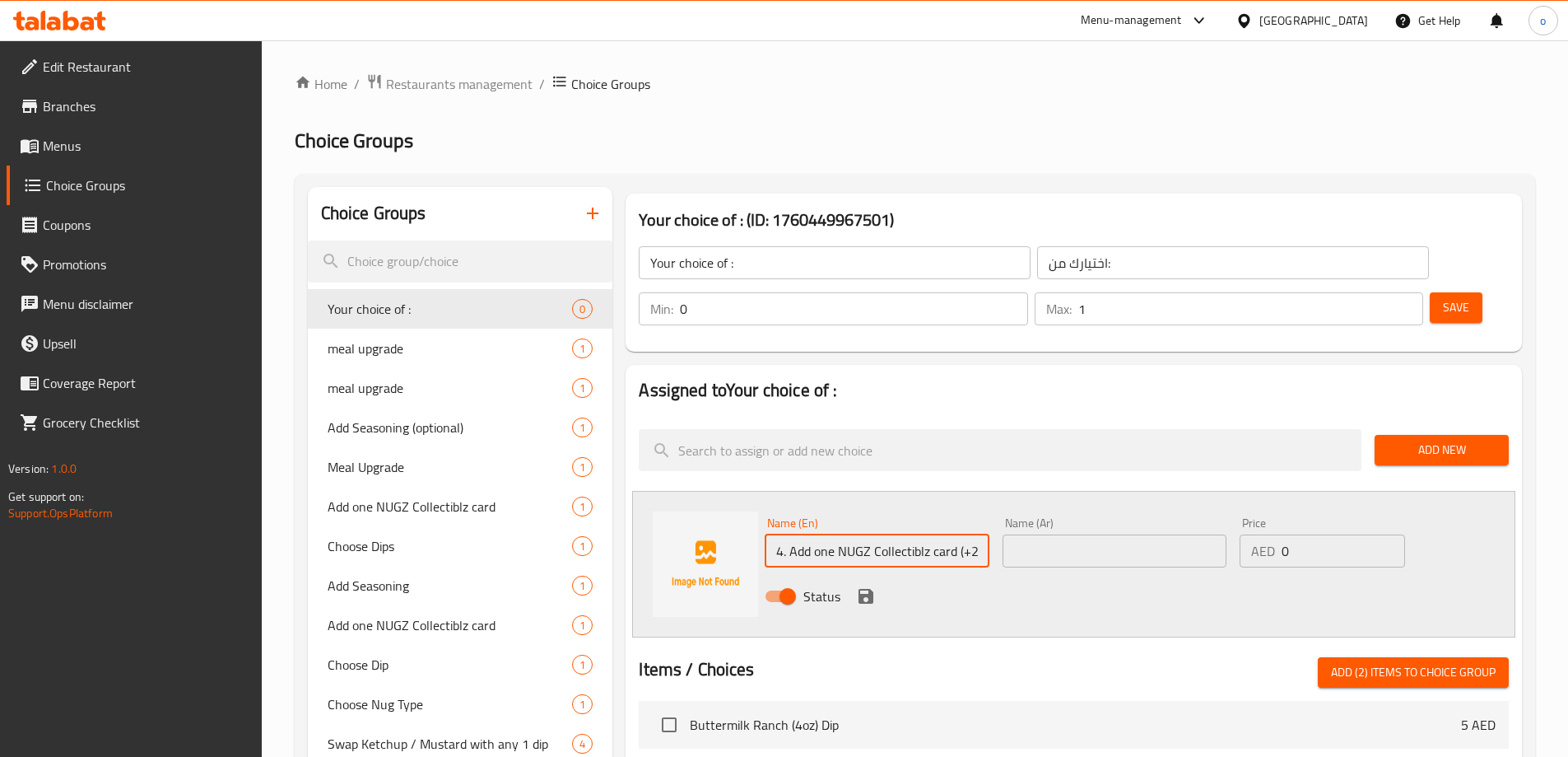
scroll to position [0, 35]
drag, startPoint x: 931, startPoint y: 500, endPoint x: 1002, endPoint y: 487, distance: 72.2
click at [1002, 511] on div "Name (En) 4. Add one NUGZ Collectiblz card (+20 AED) Name (En) Name (Ar) Name (…" at bounding box center [1114, 565] width 713 height 108
click at [790, 534] on input "4. Add one NUGZ Collectiblz card" at bounding box center [876, 550] width 224 height 33
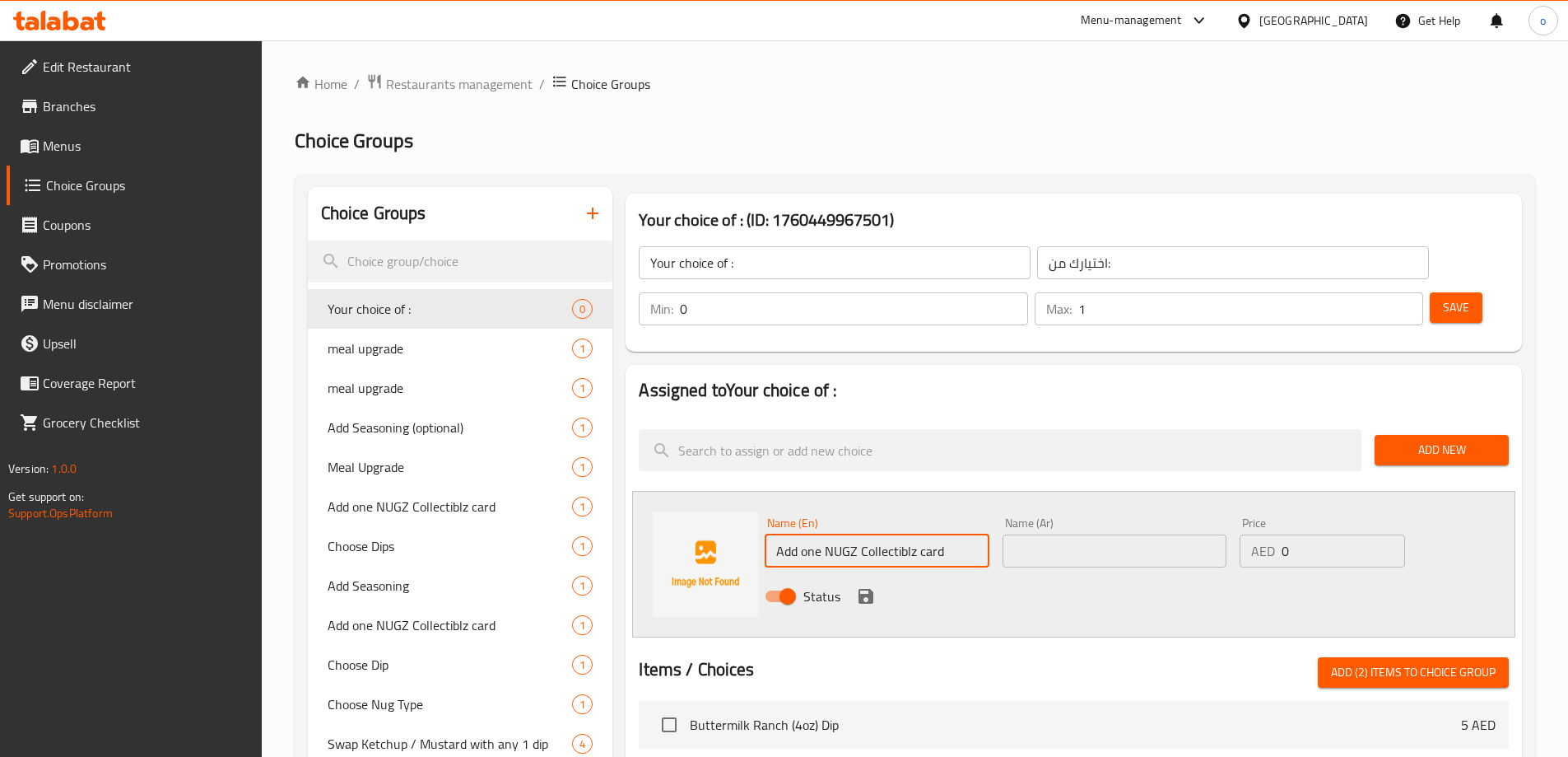
type input "Add one NUGZ Collectiblz card"
click at [1036, 534] on input "text" at bounding box center [1114, 550] width 224 height 33
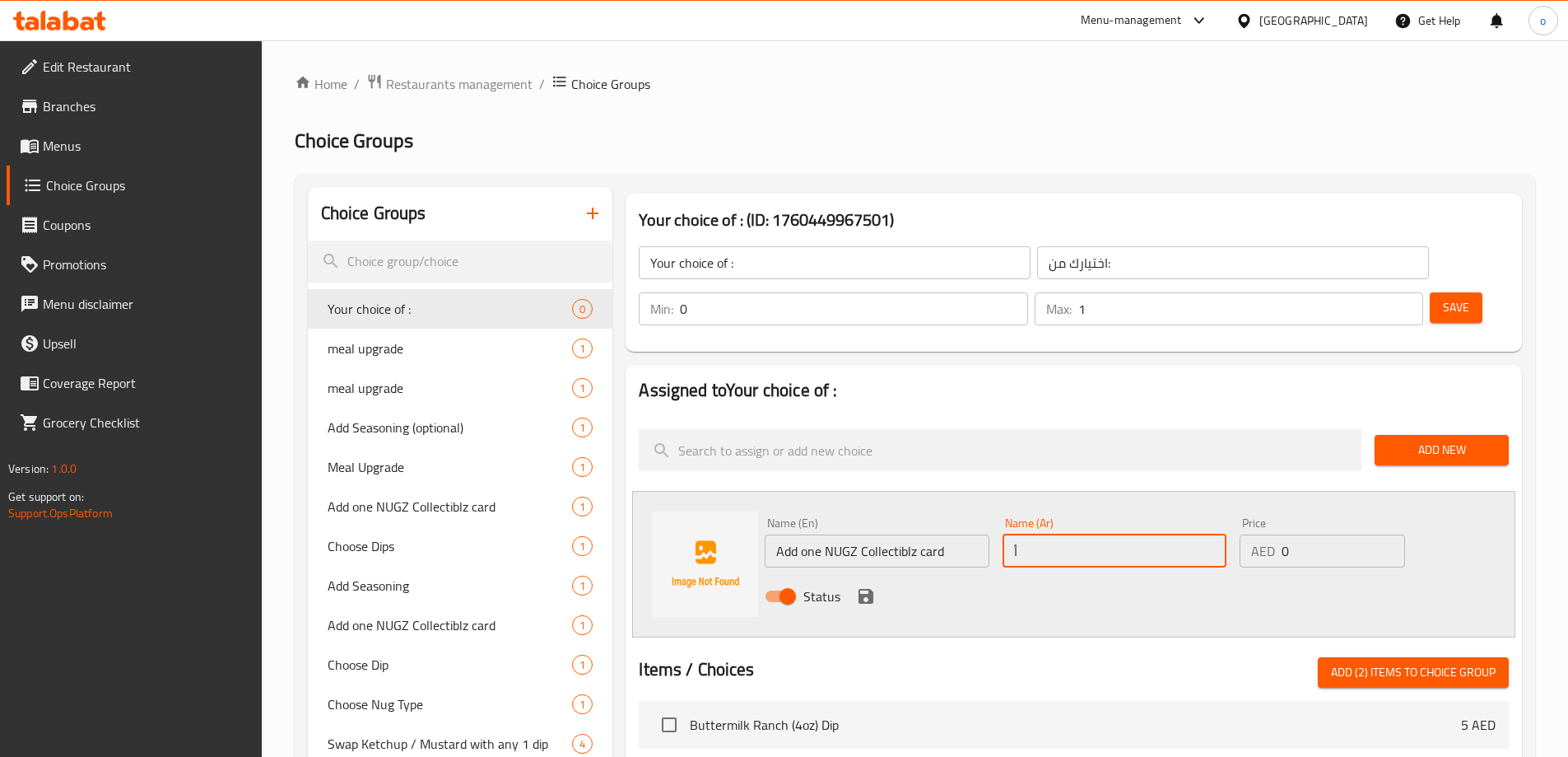
type input "أضف واحدة من نوجز كوليكتبيز كارد"
click at [1286, 534] on input "0" at bounding box center [1343, 550] width 122 height 33
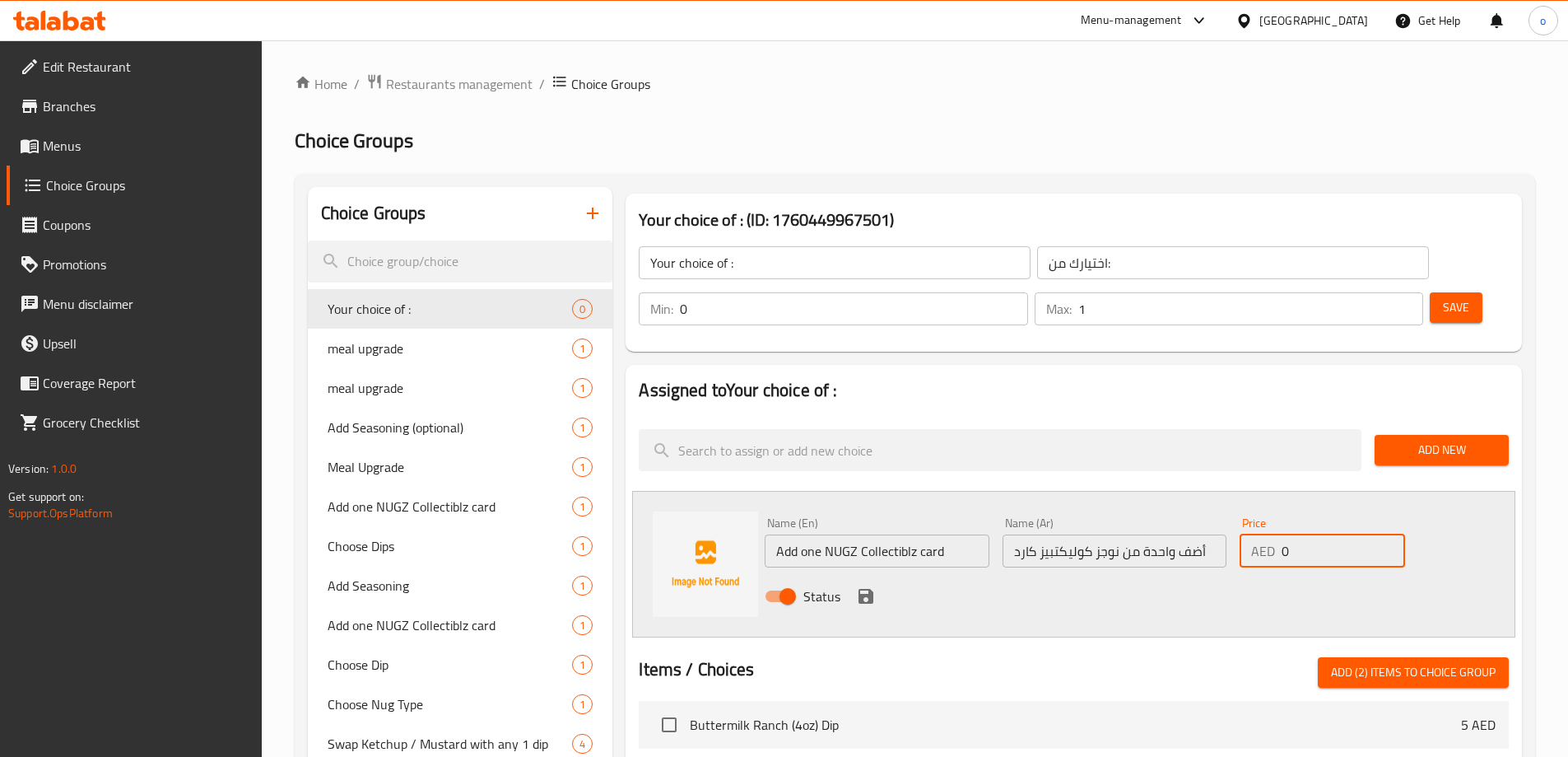
click at [1286, 534] on input "0" at bounding box center [1343, 550] width 122 height 33
type input "20"
click at [871, 586] on icon "save" at bounding box center [866, 596] width 20 height 20
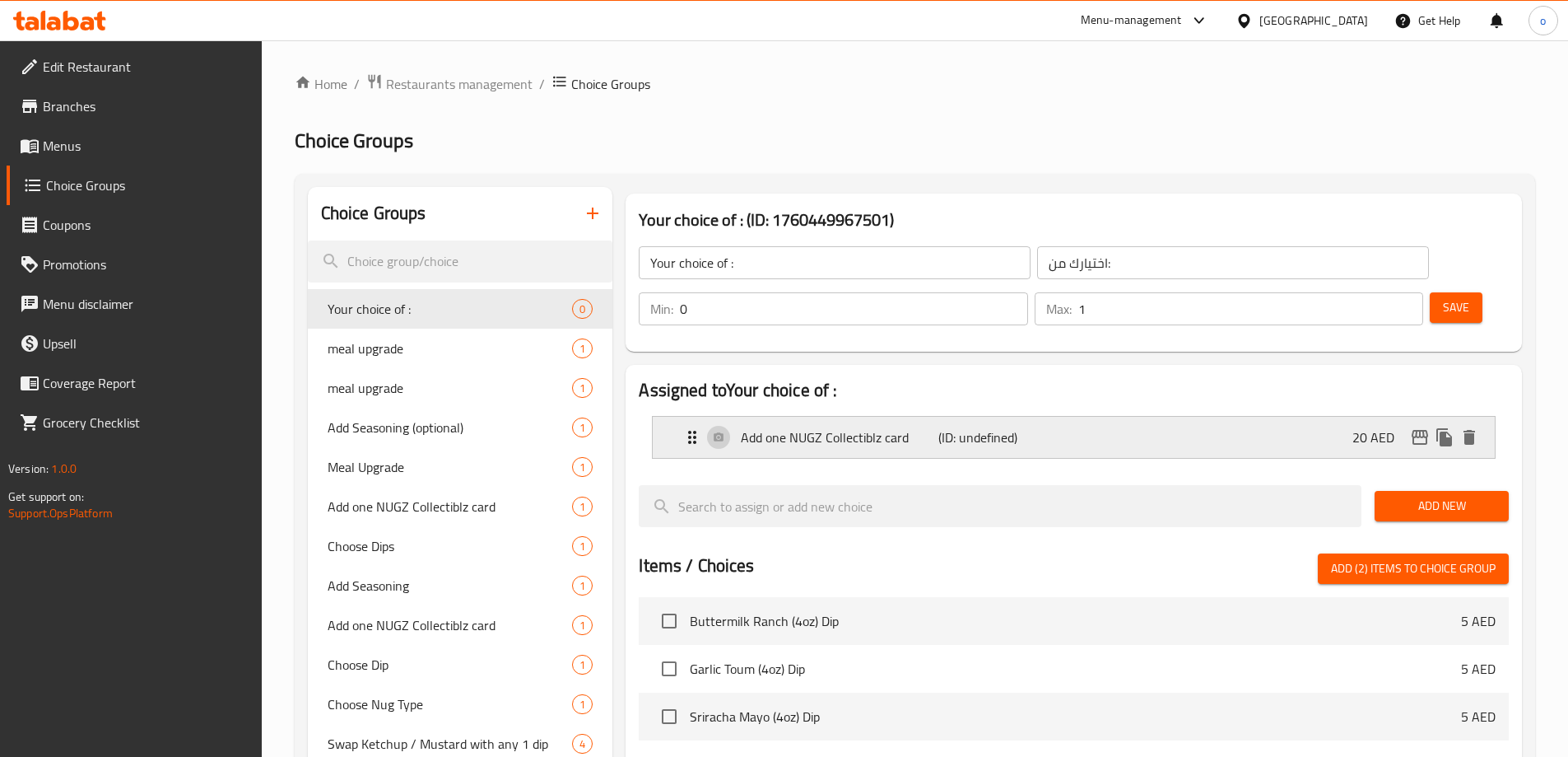
click at [764, 427] on p "Add one NUGZ Collectiblz card" at bounding box center [839, 437] width 197 height 20
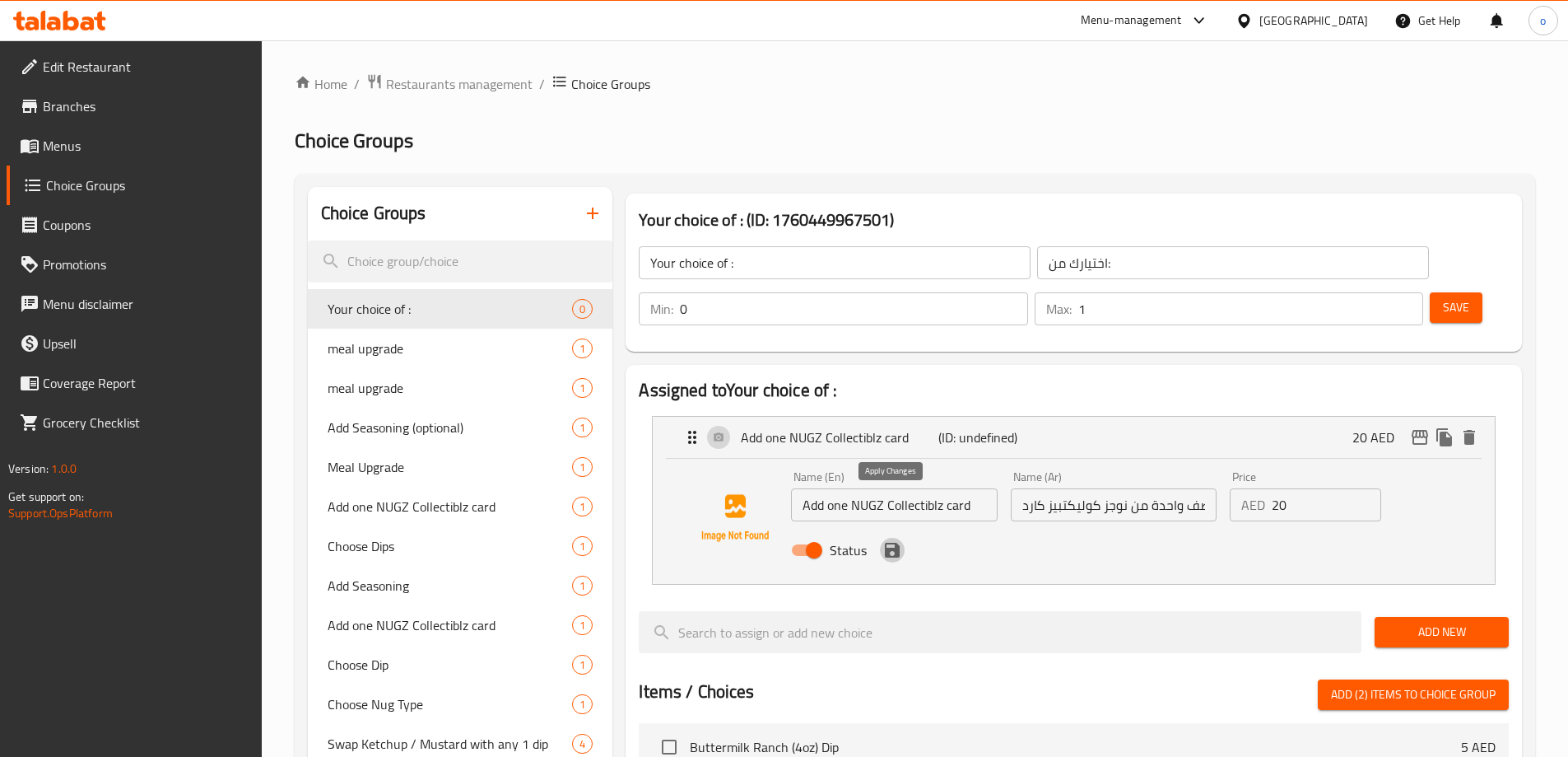
click at [887, 543] on icon "save" at bounding box center [892, 550] width 15 height 15
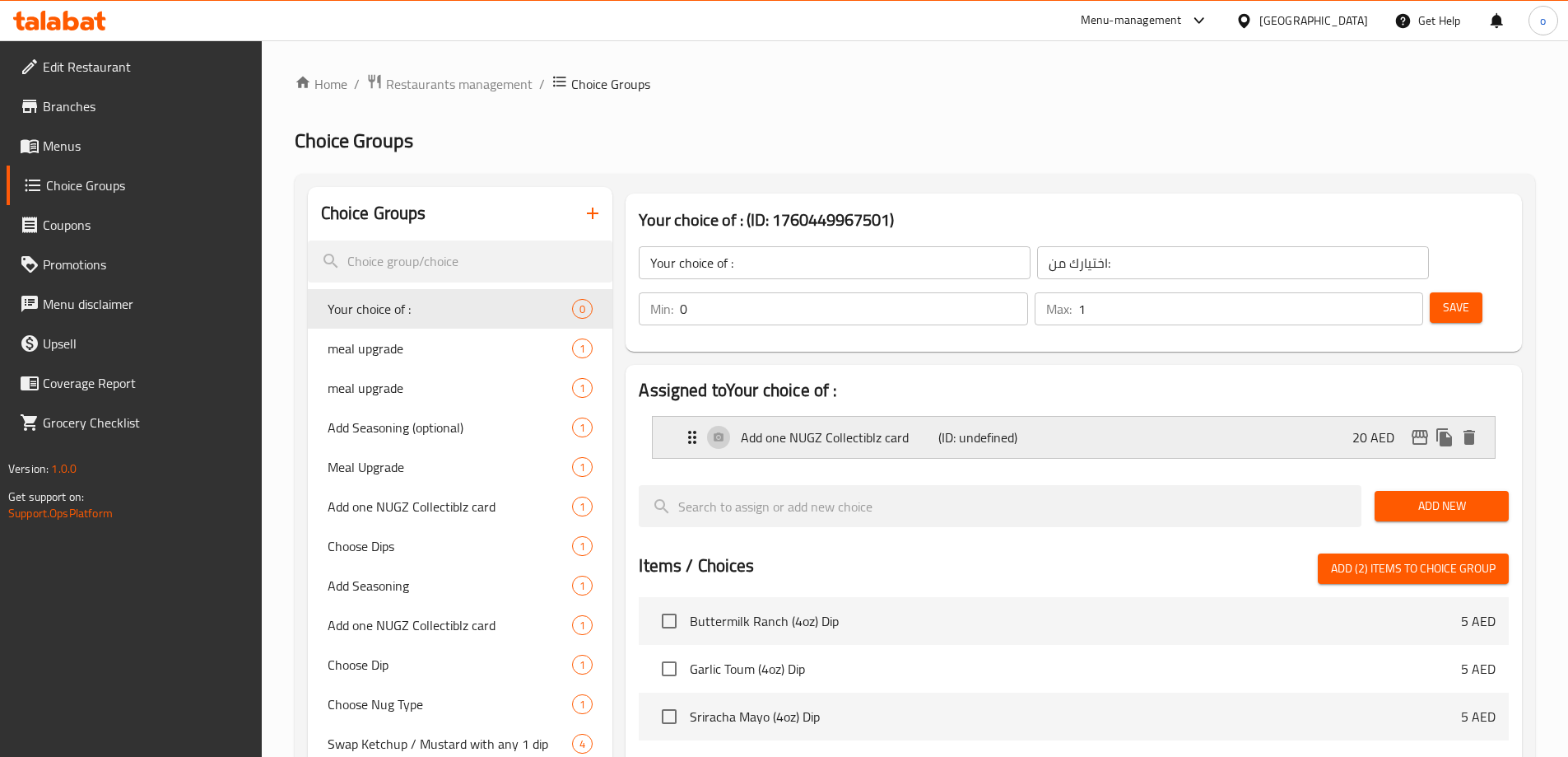
click at [1143, 417] on div "Add one NUGZ Collectiblz card (ID: undefined) 20 AED" at bounding box center [1078, 437] width 793 height 41
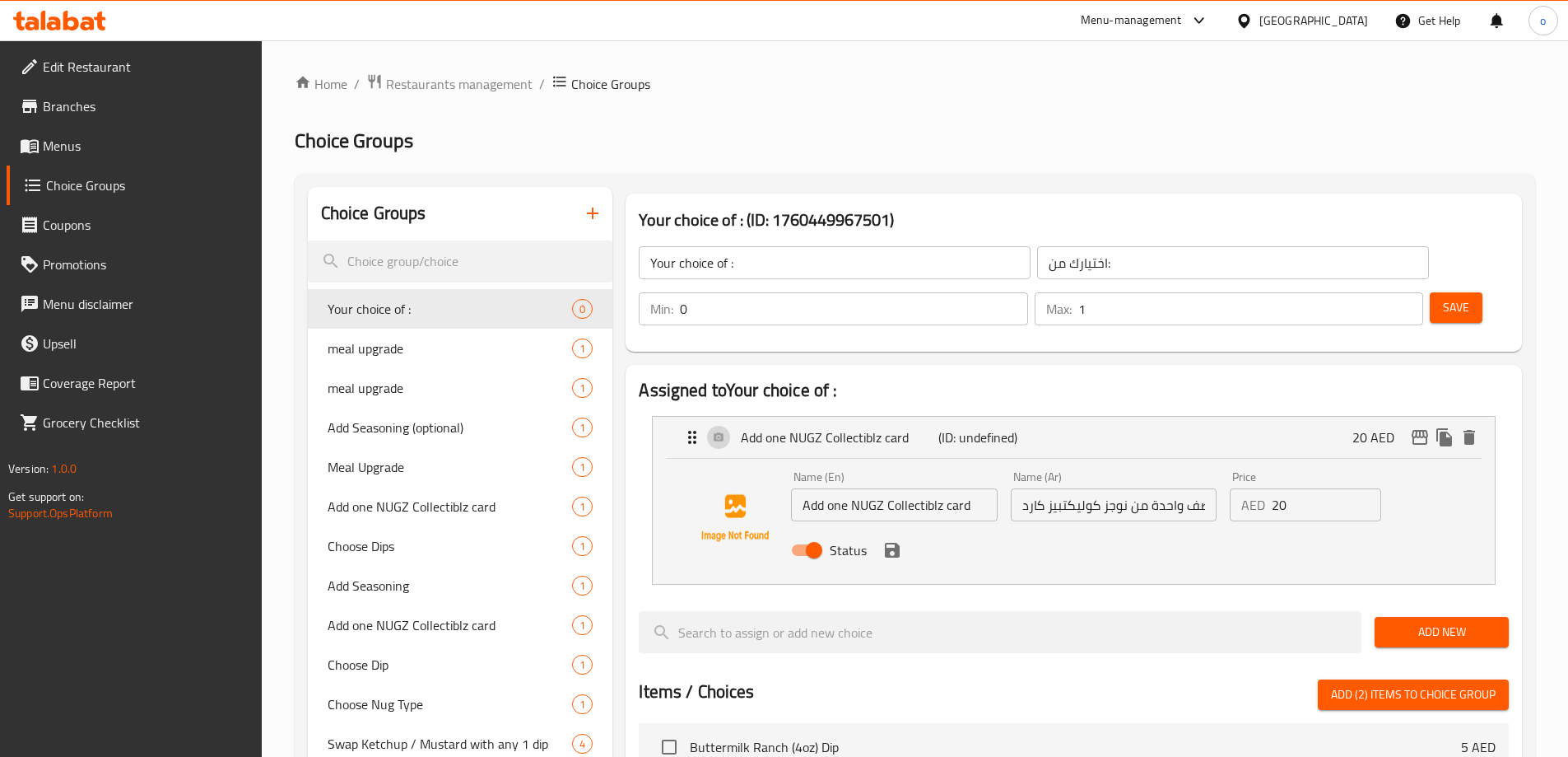
click at [1418, 617] on button "Add New" at bounding box center [1442, 632] width 135 height 30
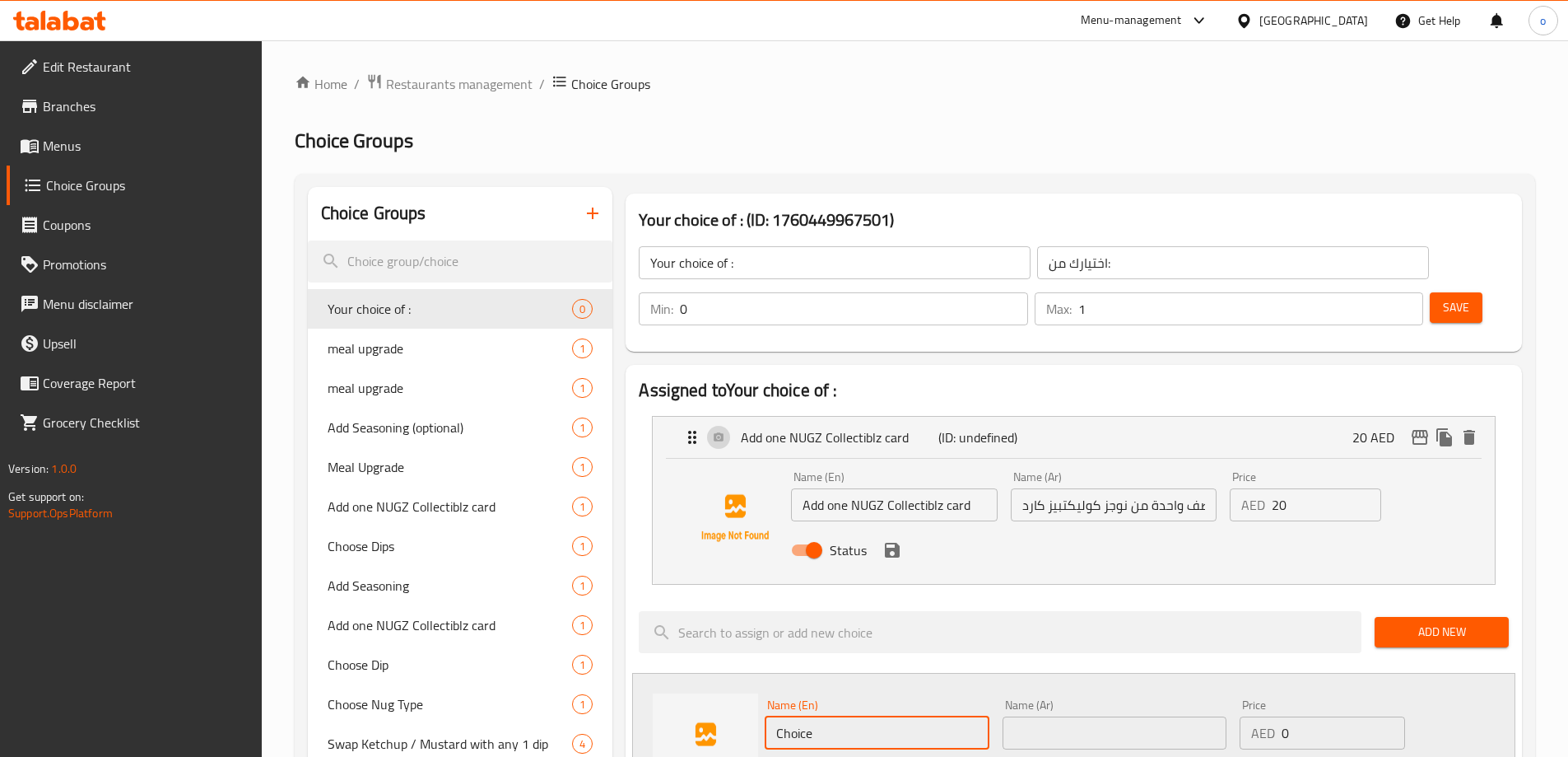
click at [871, 716] on input "Choice" at bounding box center [876, 732] width 224 height 33
click at [870, 716] on input "Choice" at bounding box center [876, 732] width 224 height 33
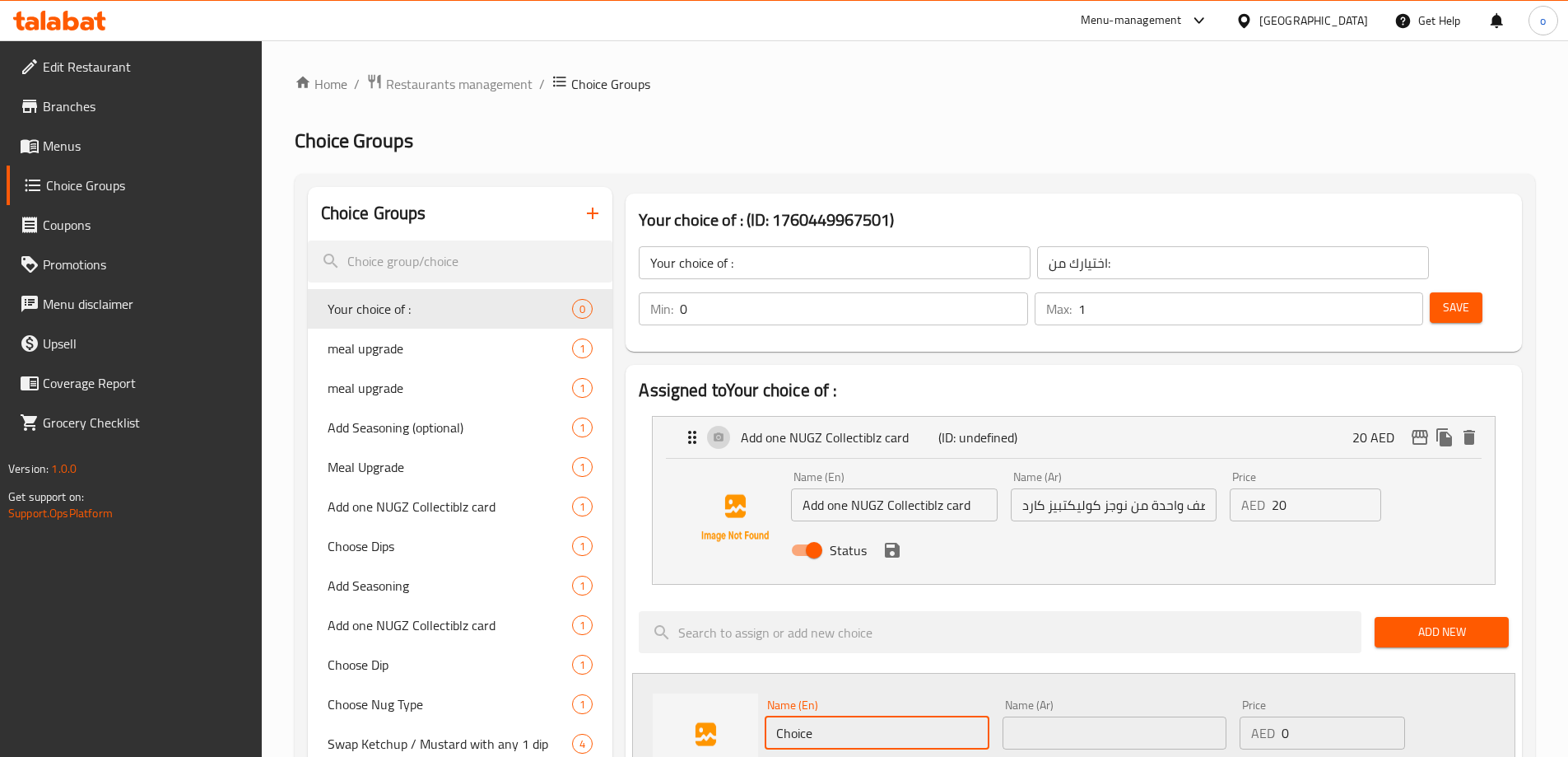
paste input "regular fries and beverage"
type input "regular fries and beverage"
click at [849, 488] on input "Add one NUGZ Collectiblz card" at bounding box center [893, 504] width 206 height 33
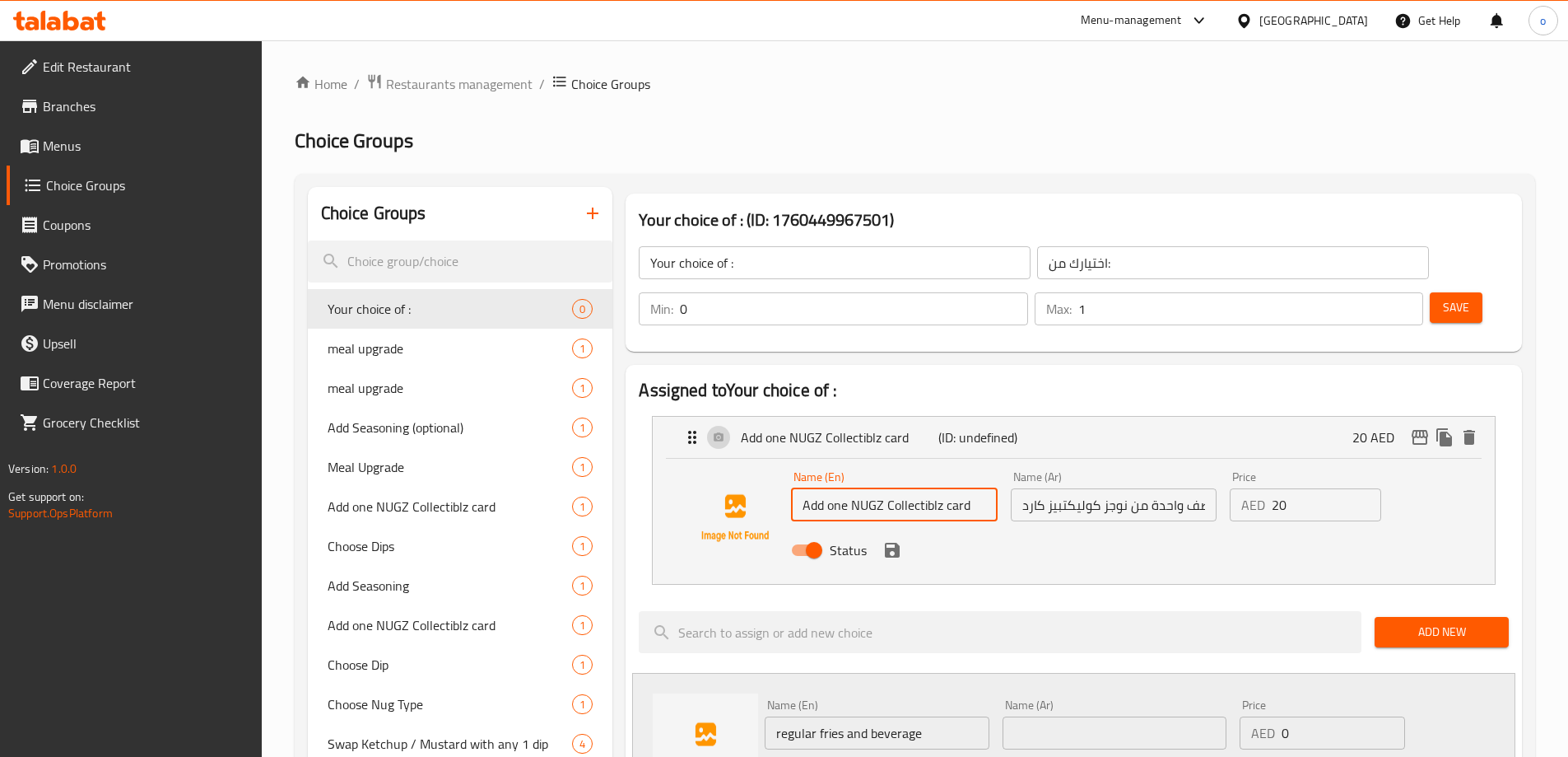
drag, startPoint x: 825, startPoint y: 457, endPoint x: 763, endPoint y: 450, distance: 62.4
click at [768, 462] on div "Name (En) Add one NUGZ Collectiblz card Name (En) Name (Ar) أضف واحدة من نوجز ك…" at bounding box center [1073, 518] width 789 height 112
type input "one NUGZ Collectiblz card"
drag, startPoint x: 1185, startPoint y: 460, endPoint x: 1240, endPoint y: 470, distance: 55.9
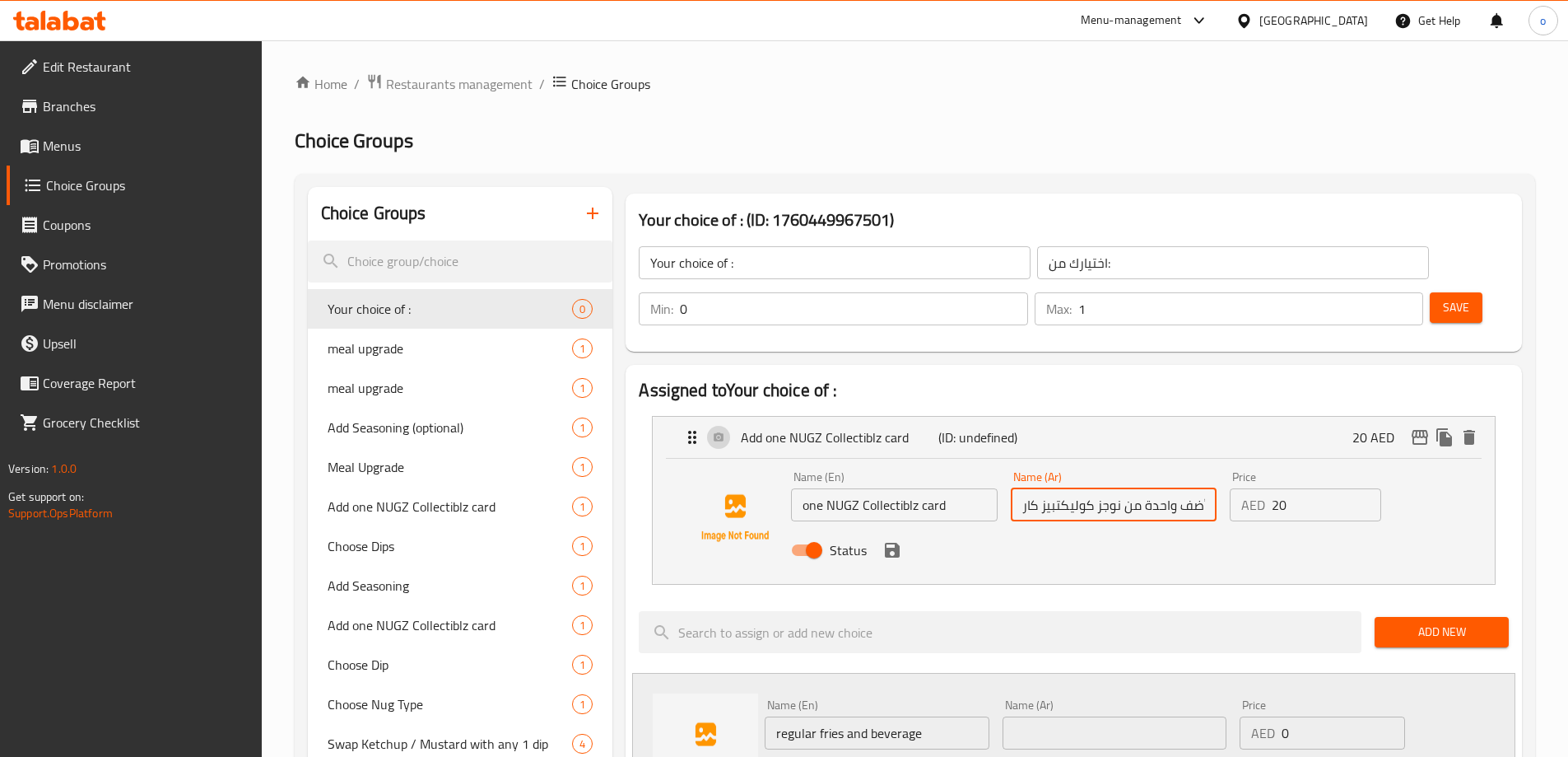
click at [1240, 470] on div "Name (En) one NUGZ Collectiblz card Name (En) Name (Ar) أضف واحدة من نوجز كوليك…" at bounding box center [1113, 518] width 658 height 108
type input "واحدة من نوجز كوليكتبيز كارد"
click at [949, 716] on input "regular fries and beverage" at bounding box center [876, 732] width 224 height 33
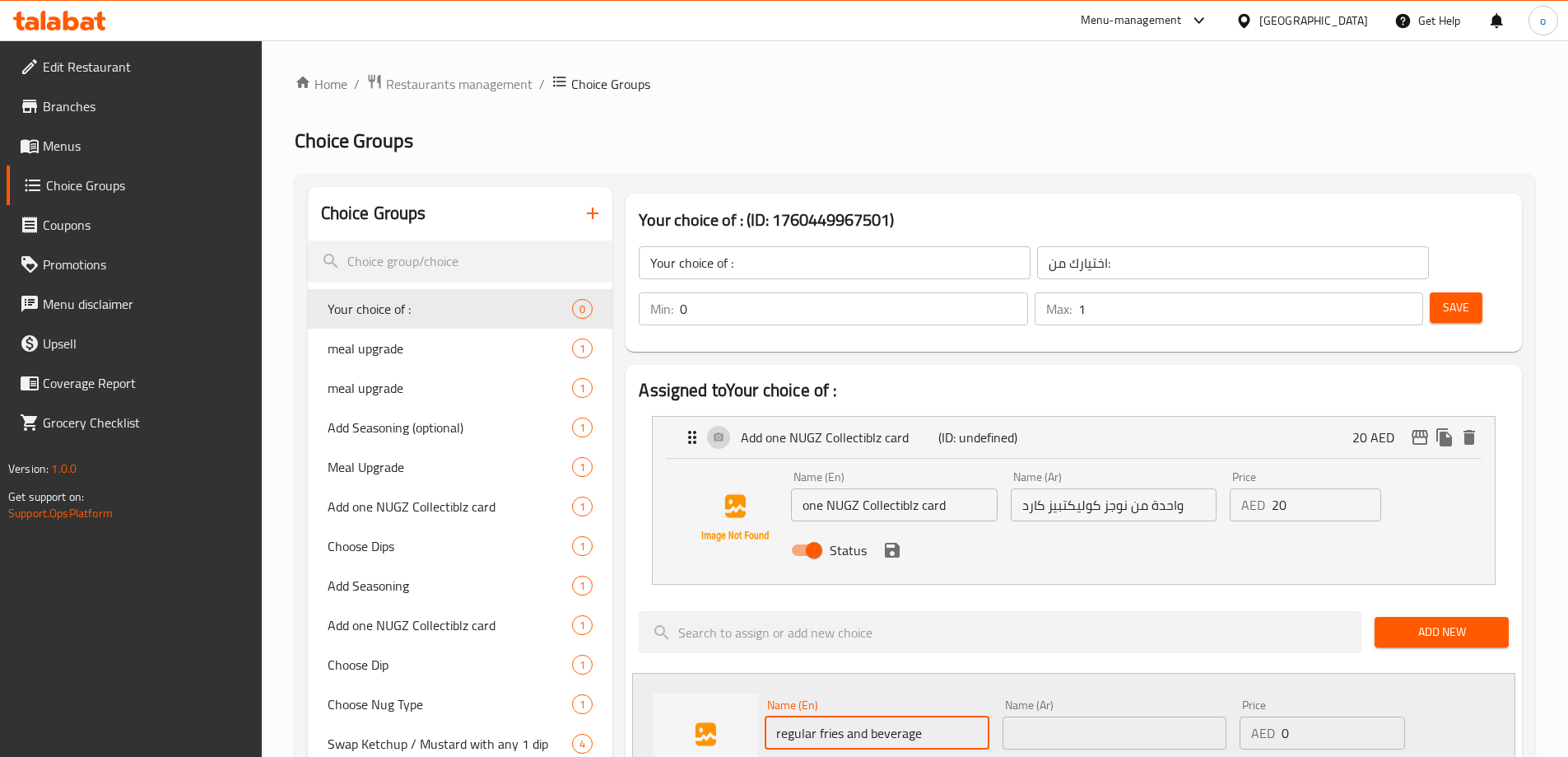
click at [949, 716] on input "regular fries and beverage" at bounding box center [876, 732] width 224 height 33
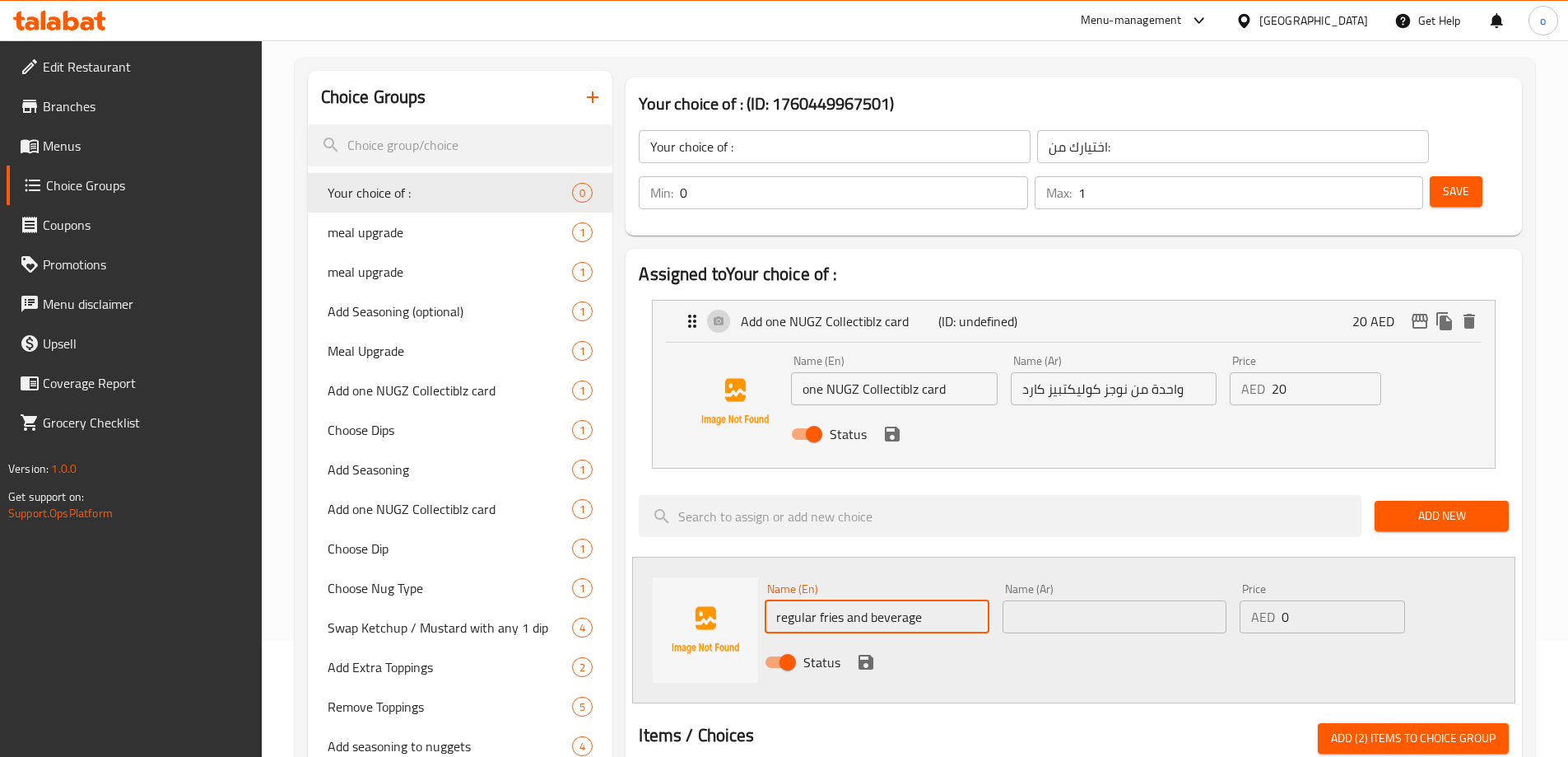
scroll to position [247, 0]
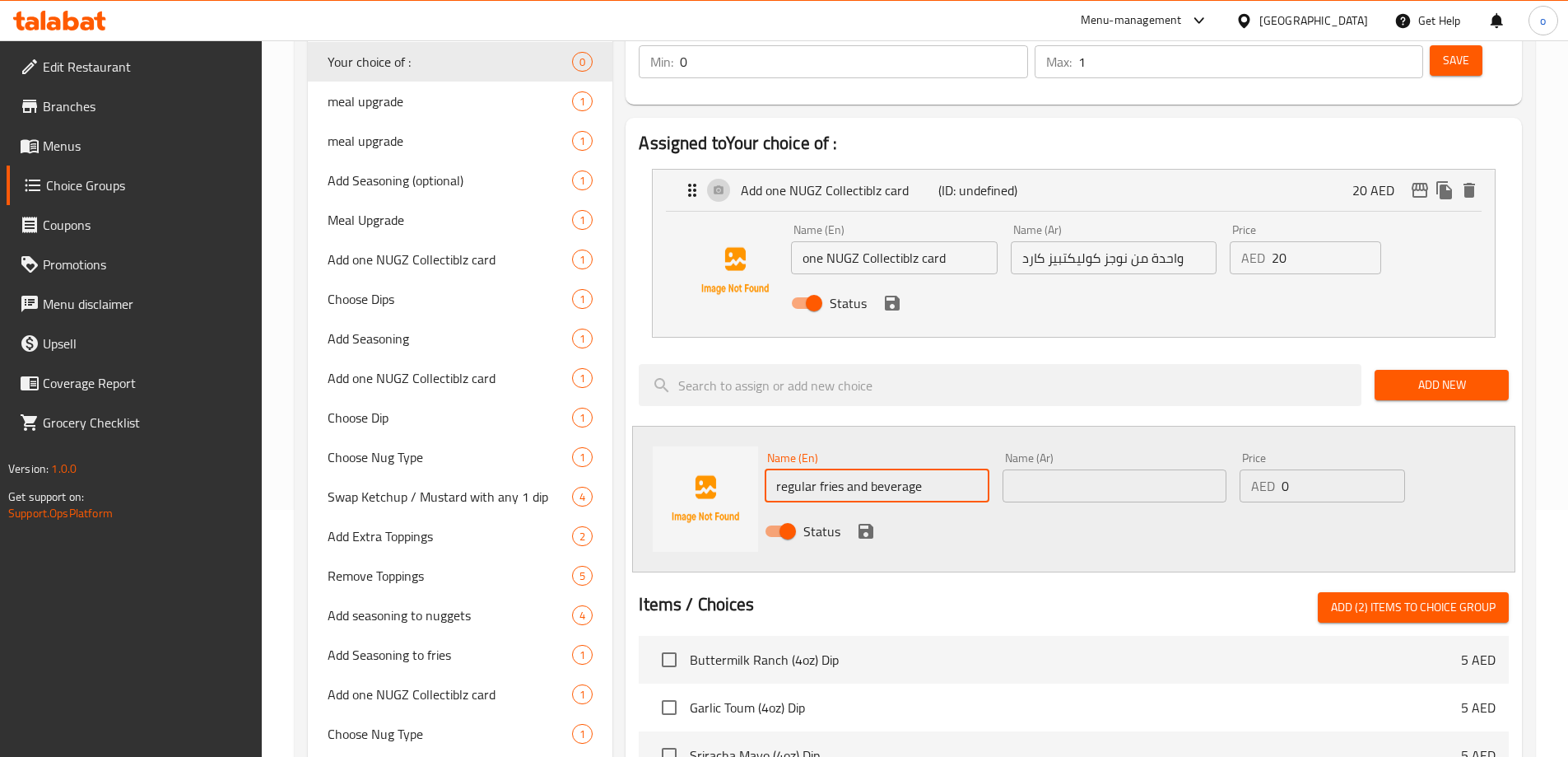
click at [820, 566] on div at bounding box center [1073, 572] width 871 height 13
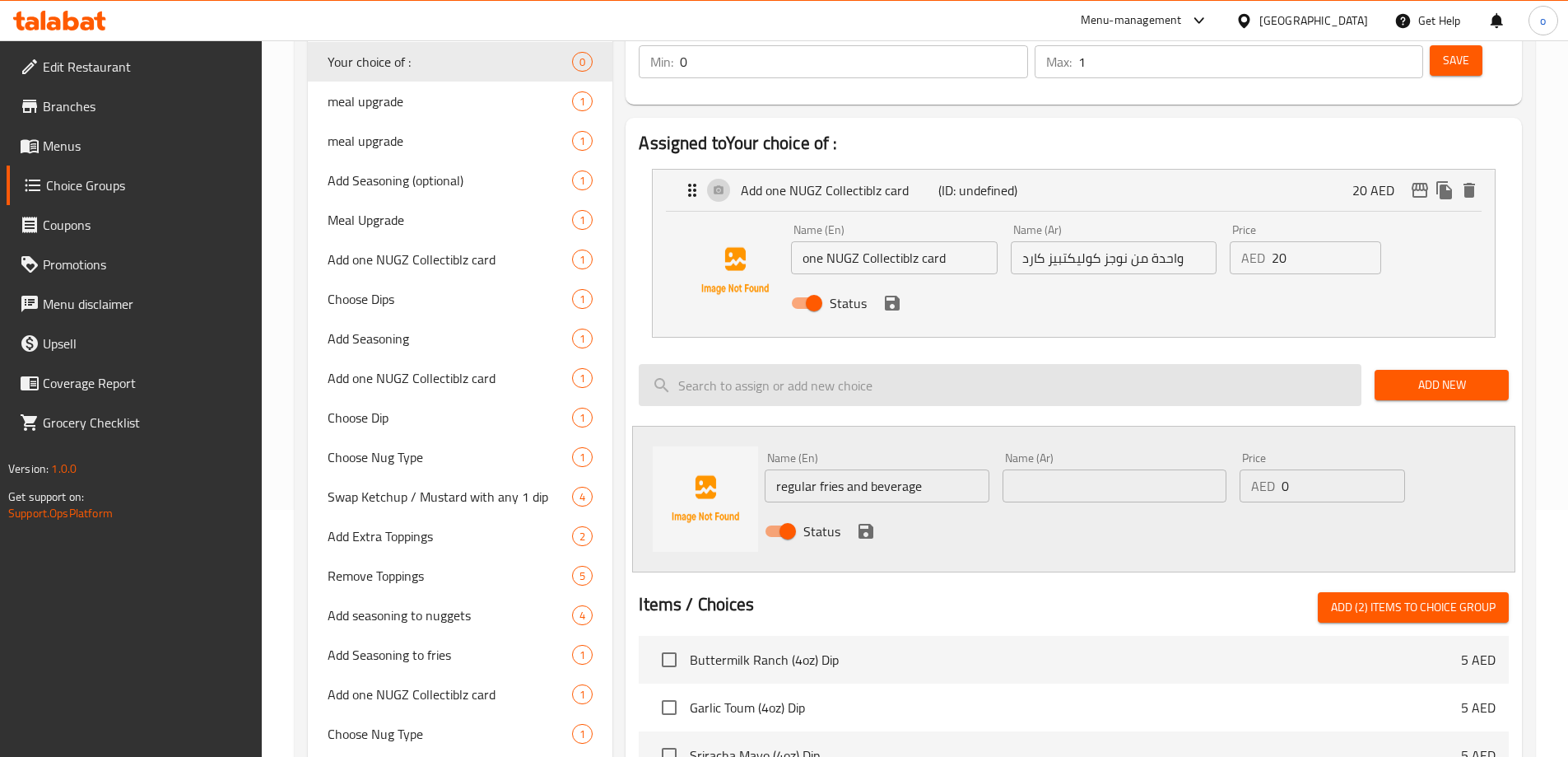
click at [1116, 364] on input "search" at bounding box center [1000, 385] width 723 height 42
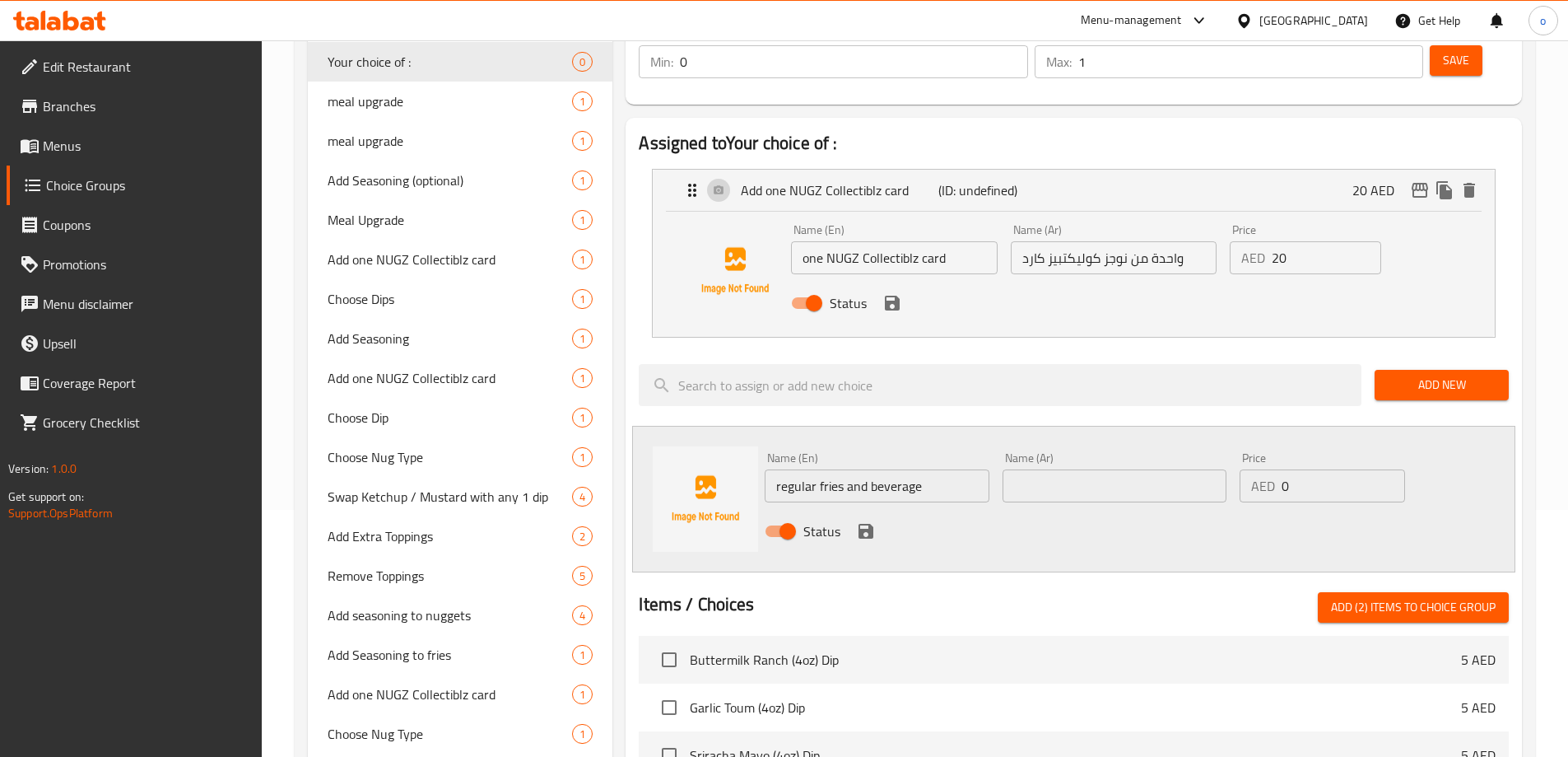
click at [1211, 456] on div "Name (Ar) Name (Ar)" at bounding box center [1114, 477] width 237 height 63
click at [913, 425] on div "Name (En) regular fries and beverage Name (En) Name (Ar) Name (Ar) Price AED 0 …" at bounding box center [1073, 498] width 883 height 147
click at [1440, 374] on span "Add New" at bounding box center [1442, 385] width 108 height 21
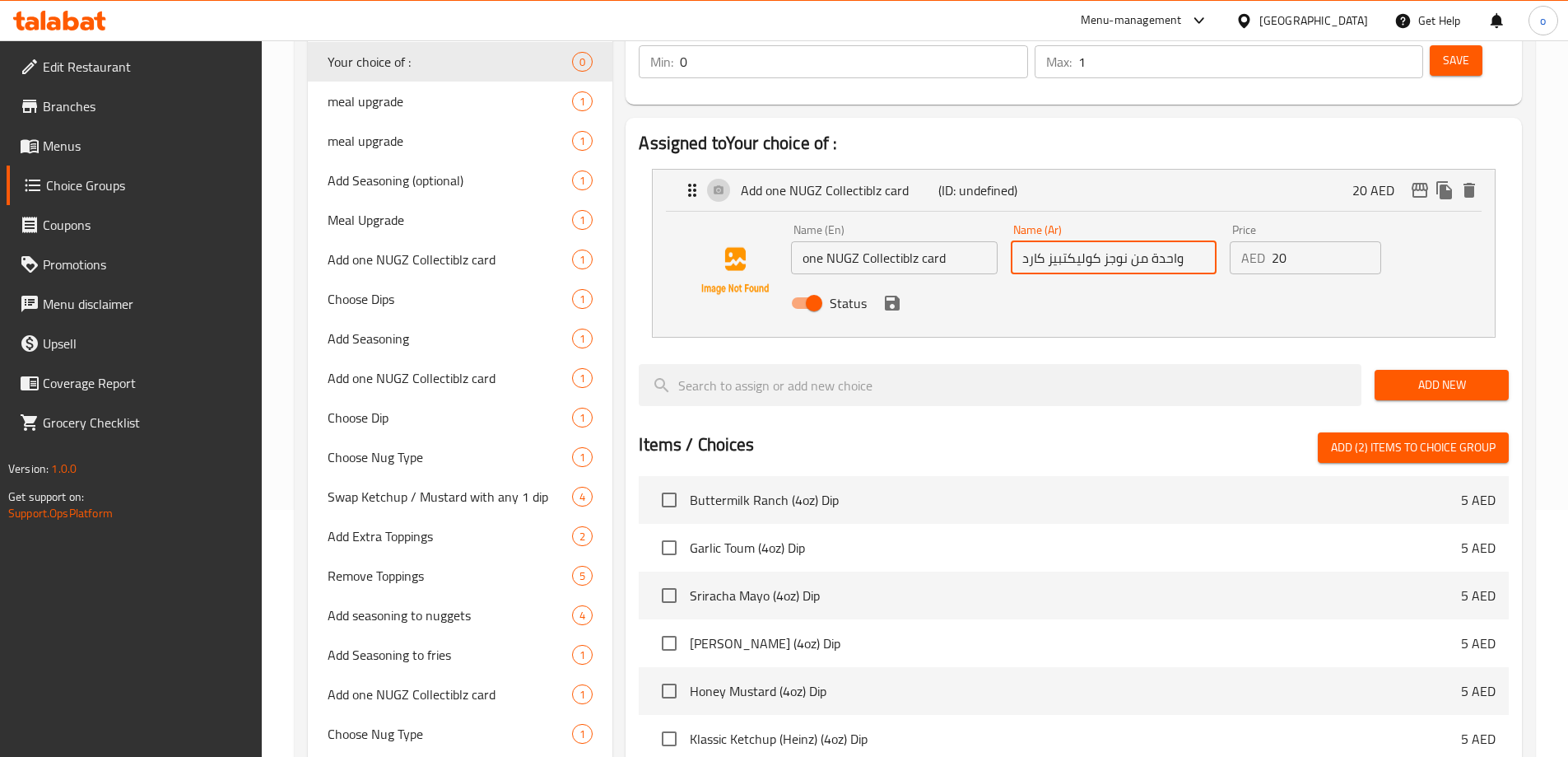
click at [1159, 242] on input "واحدة من نوجز كوليكتبيز كارد" at bounding box center [1113, 258] width 206 height 33
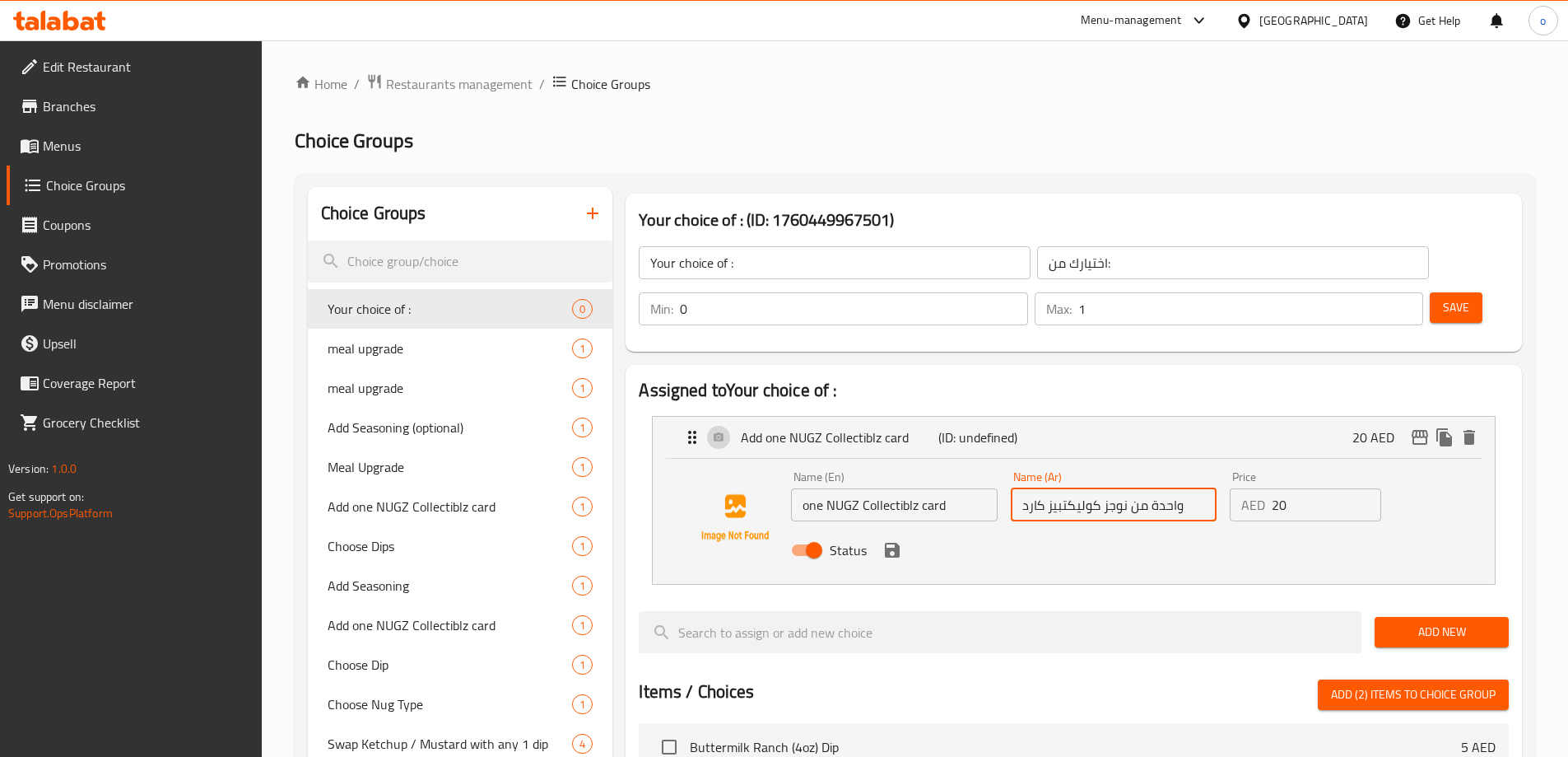
click at [1443, 297] on span "Save" at bounding box center [1456, 308] width 27 height 21
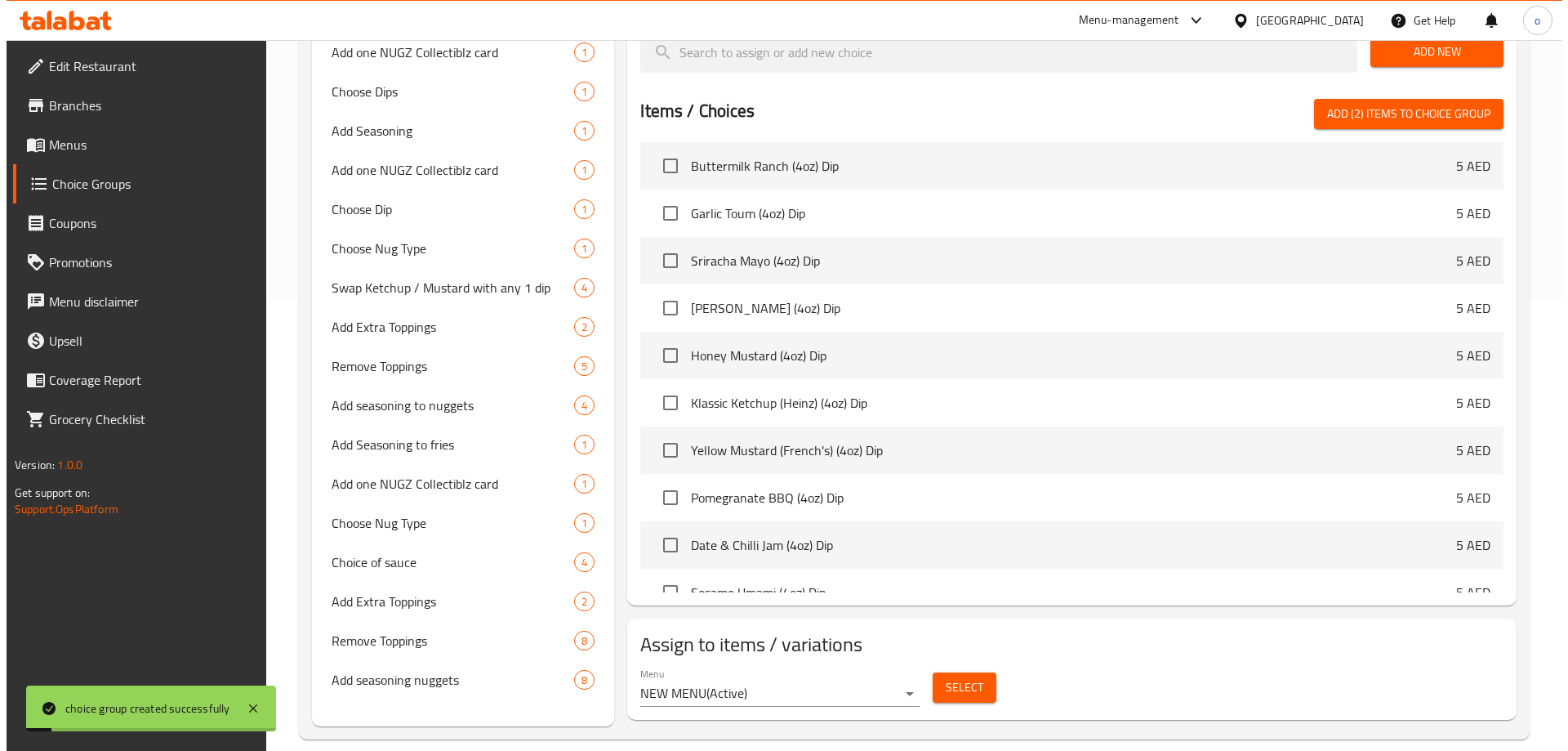
scroll to position [451, 0]
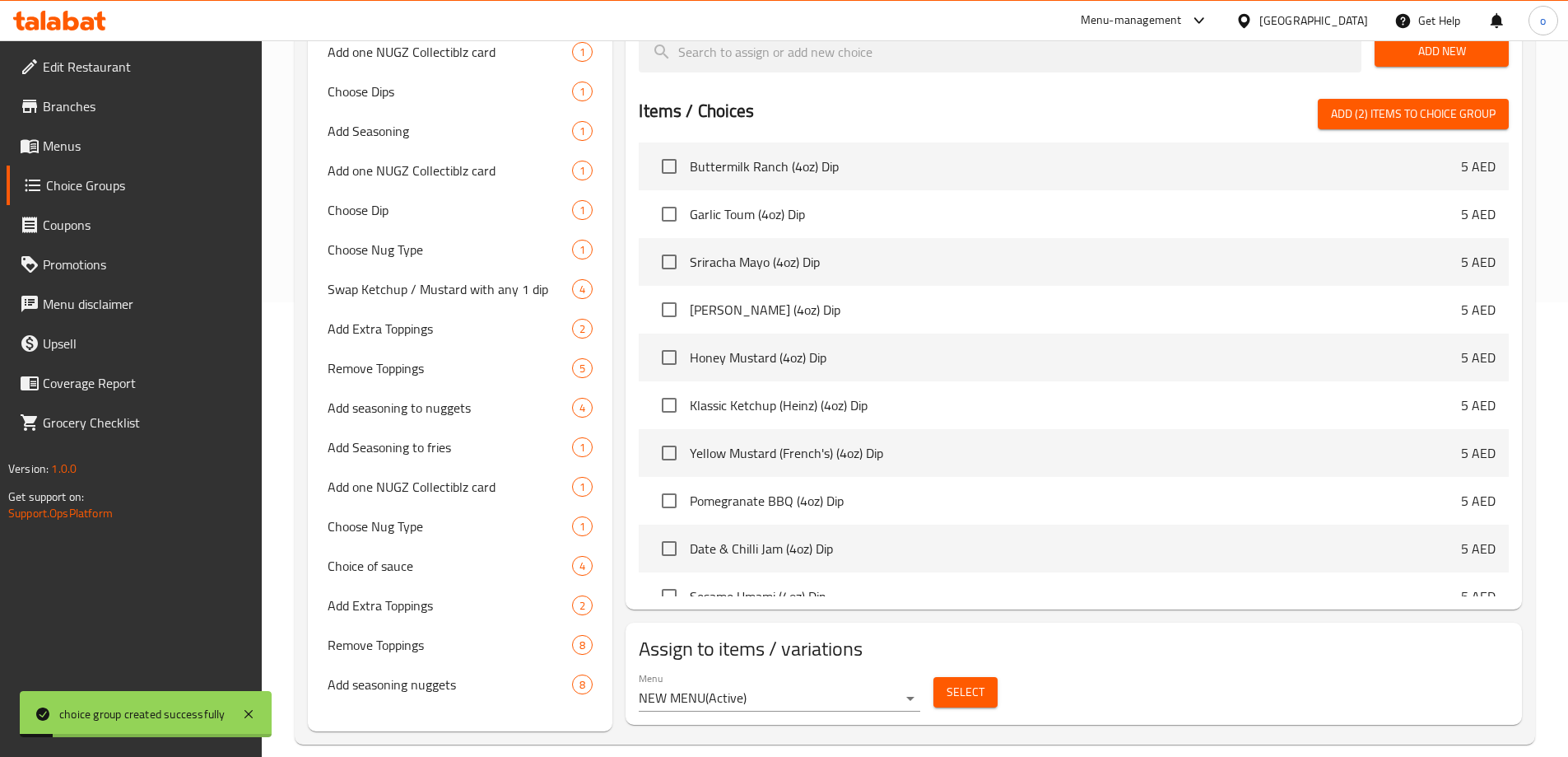
click at [976, 682] on span "Select" at bounding box center [965, 693] width 38 height 21
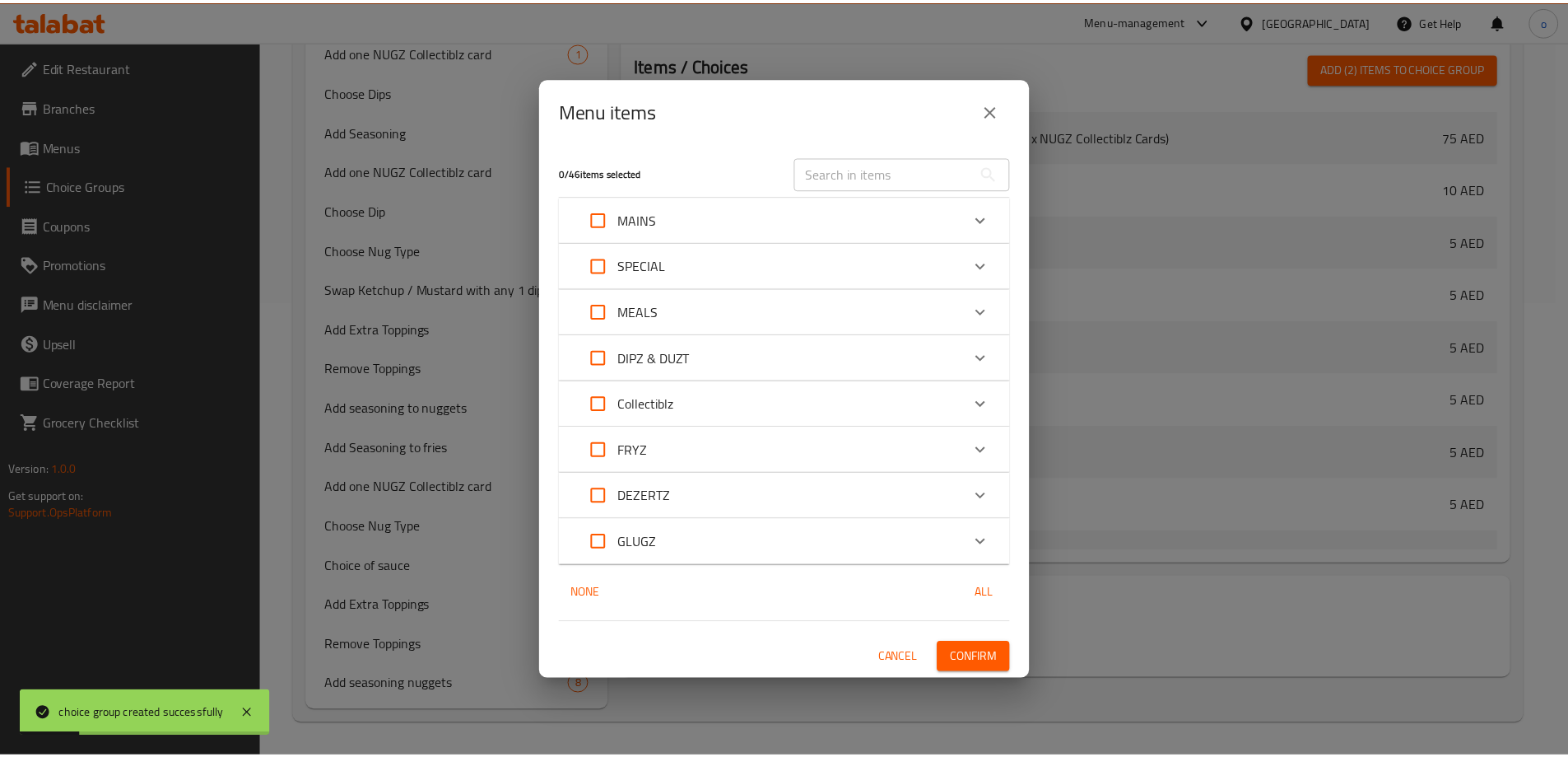
scroll to position [1271, 0]
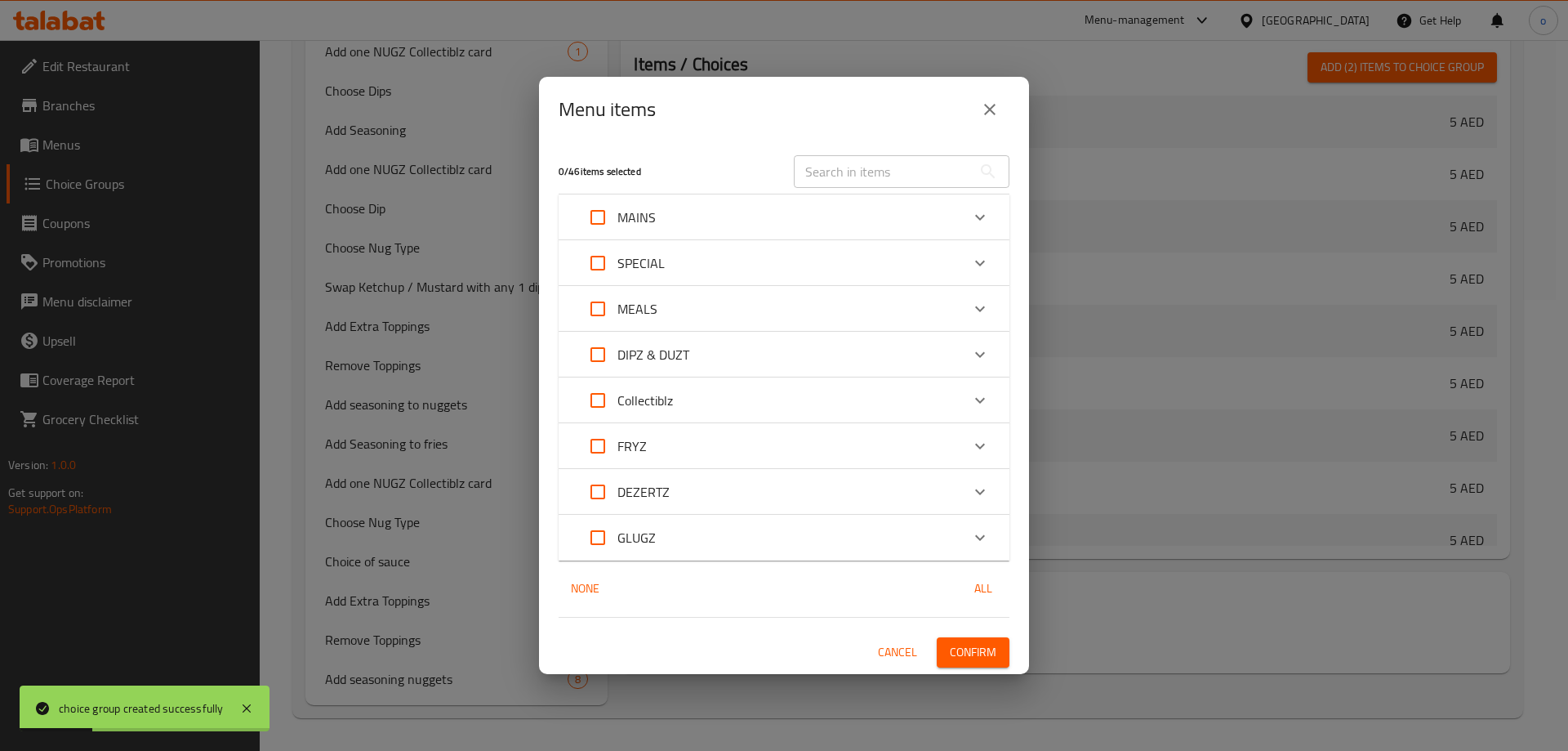
click at [597, 223] on input "Expand" at bounding box center [598, 217] width 39 height 39
checkbox input "true"
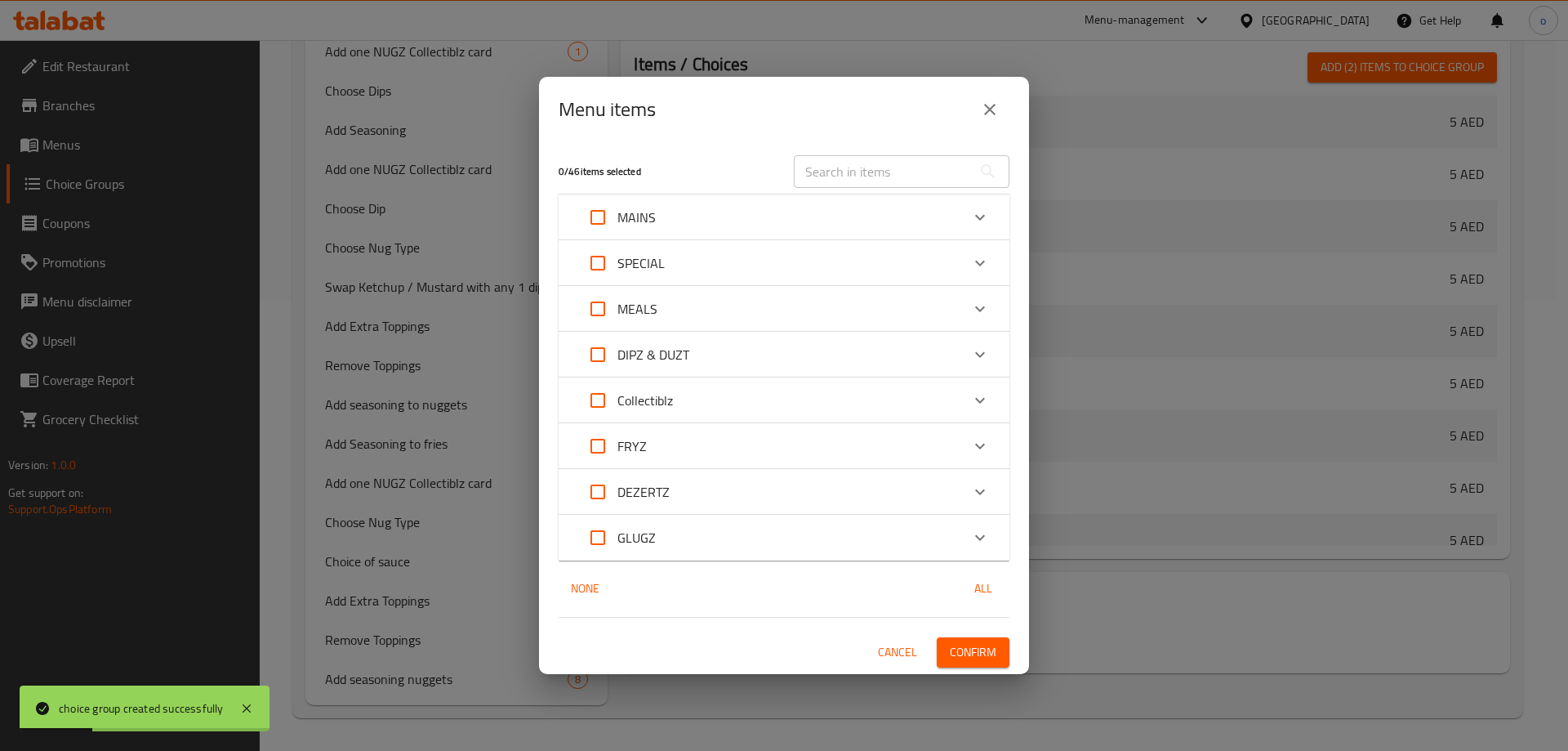
checkbox input "true"
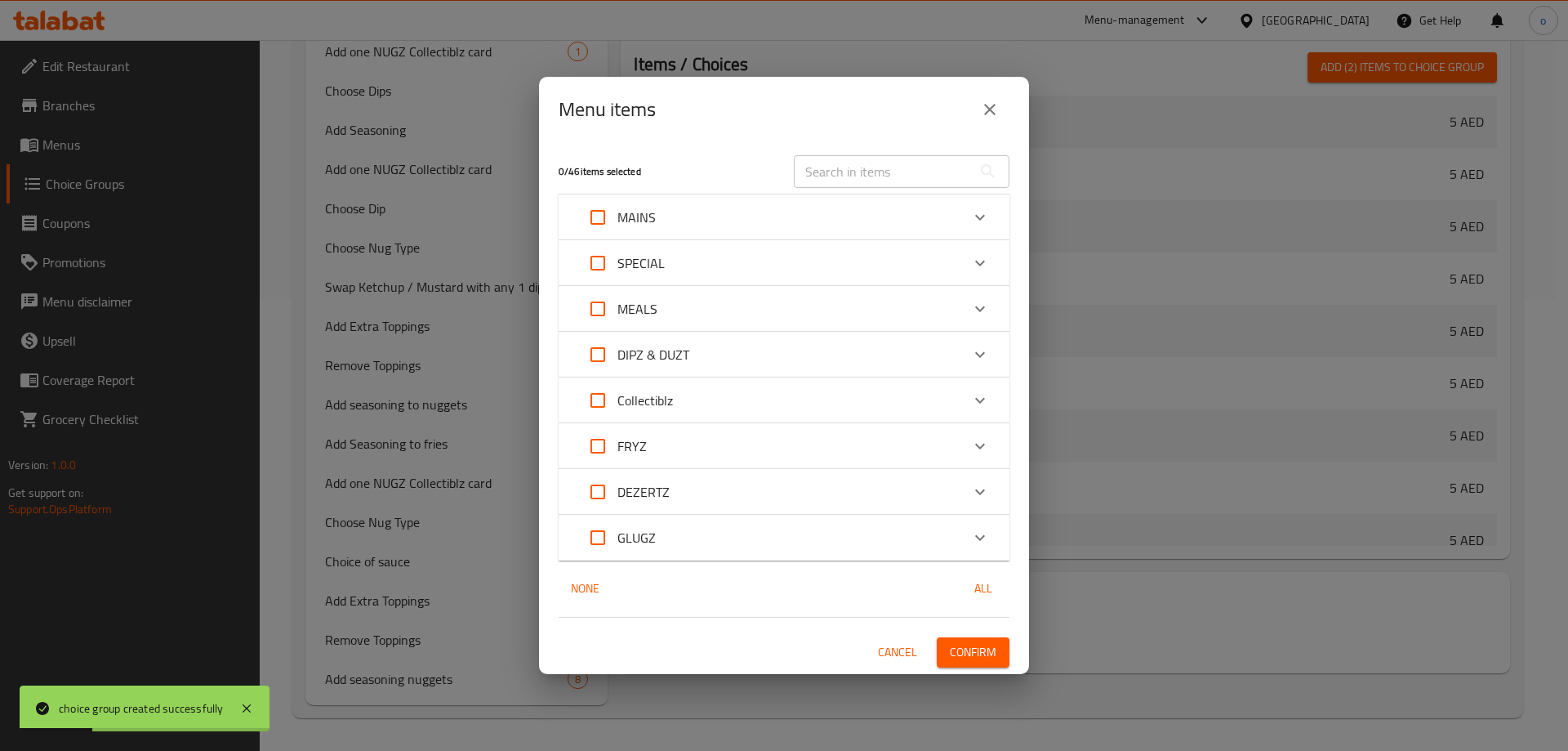
checkbox input "true"
click at [959, 646] on span "Confirm" at bounding box center [974, 652] width 47 height 21
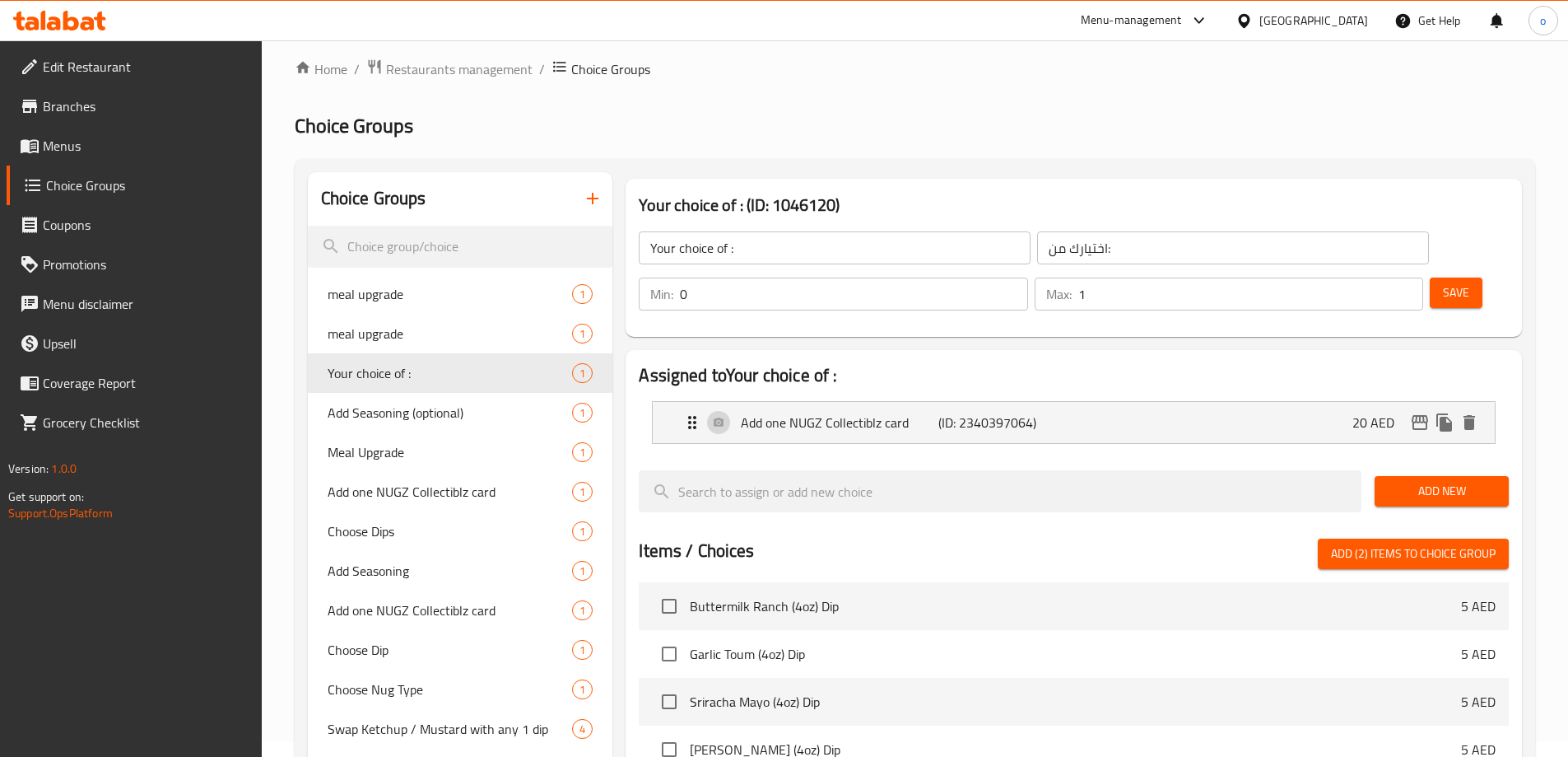
scroll to position [0, 0]
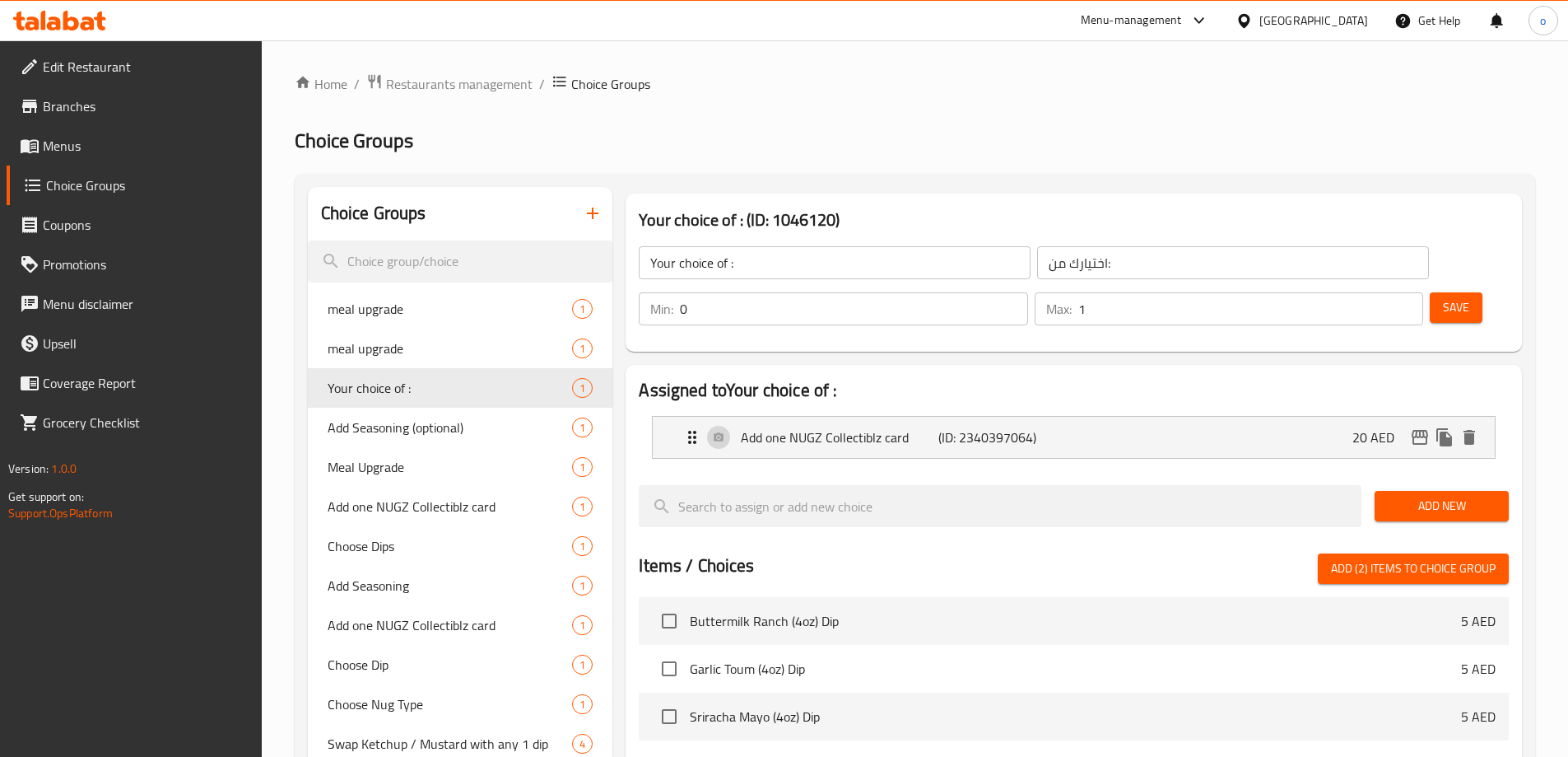
click at [66, 137] on span "Menus" at bounding box center [145, 145] width 206 height 20
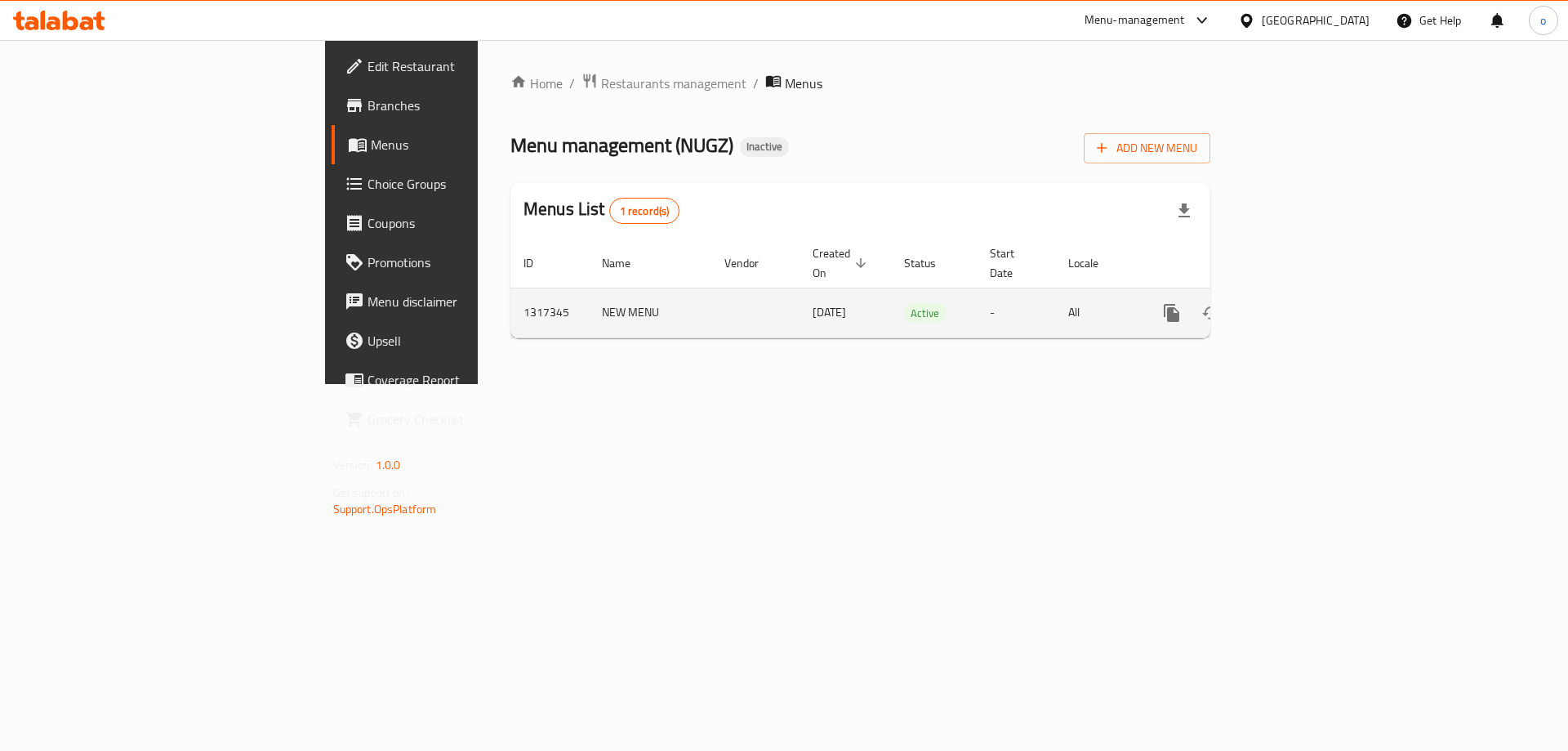
click at [1297, 305] on icon "enhanced table" at bounding box center [1290, 313] width 15 height 15
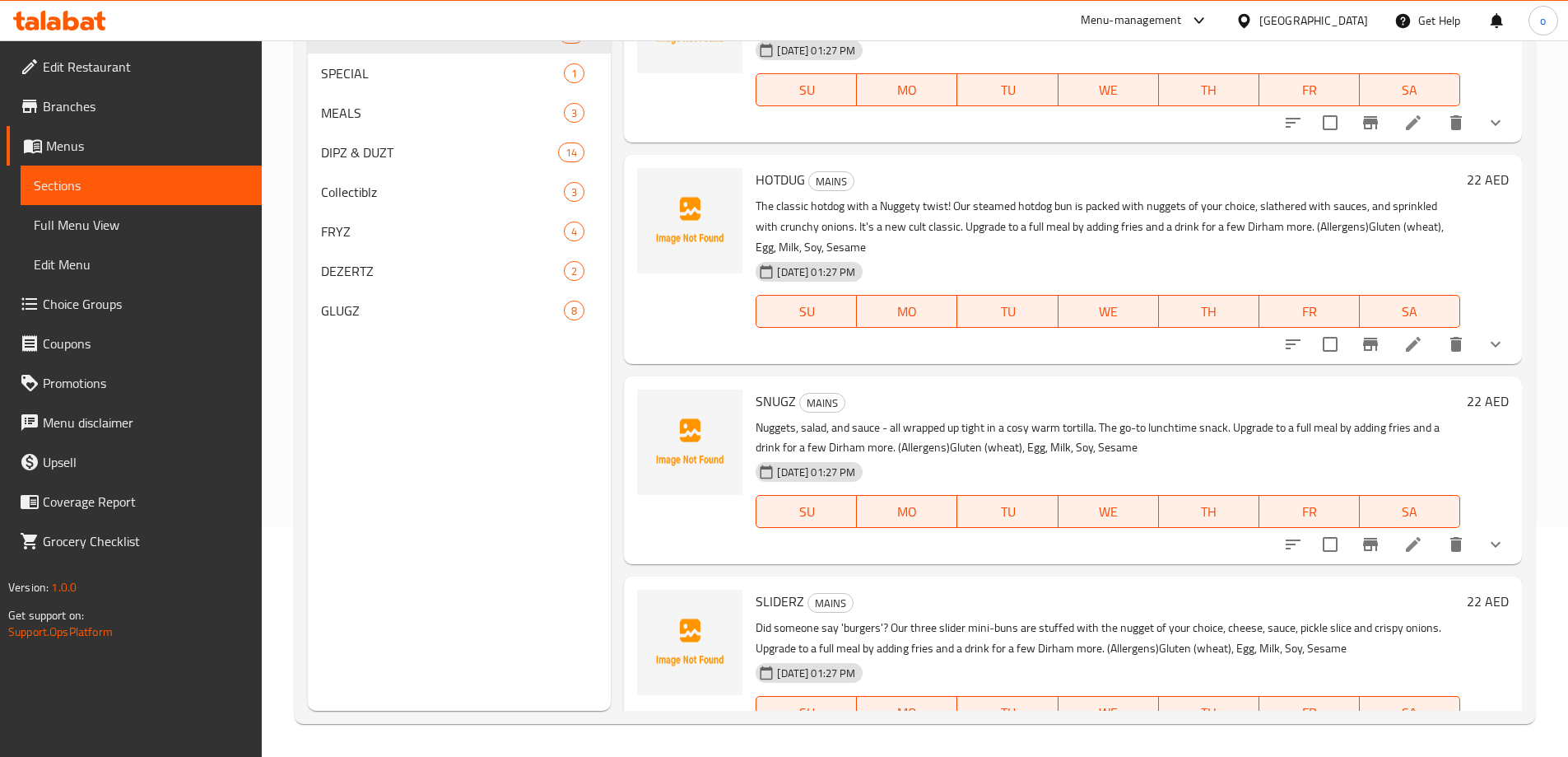
scroll to position [1428, 0]
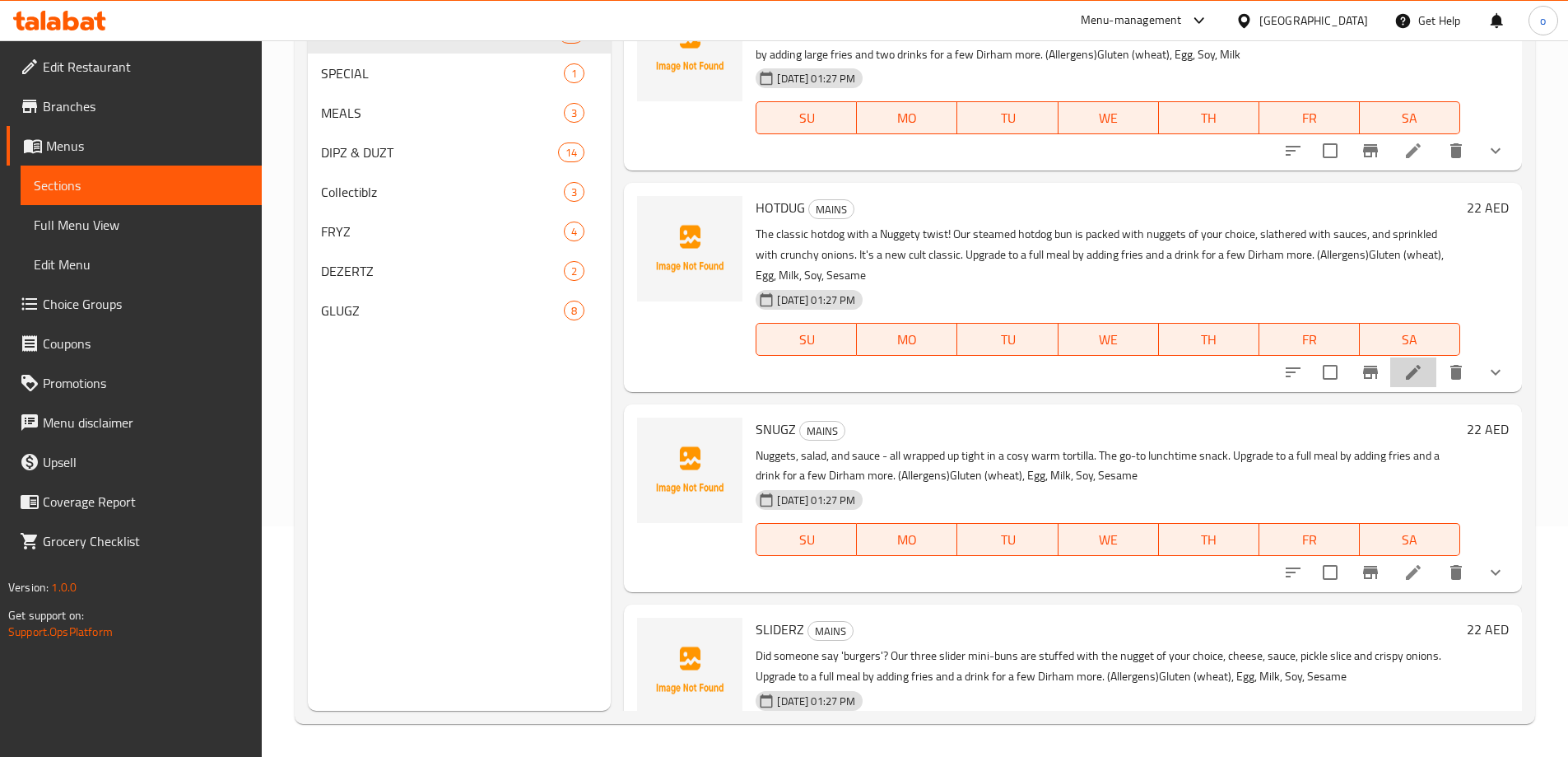
click at [1404, 368] on icon at bounding box center [1414, 371] width 20 height 20
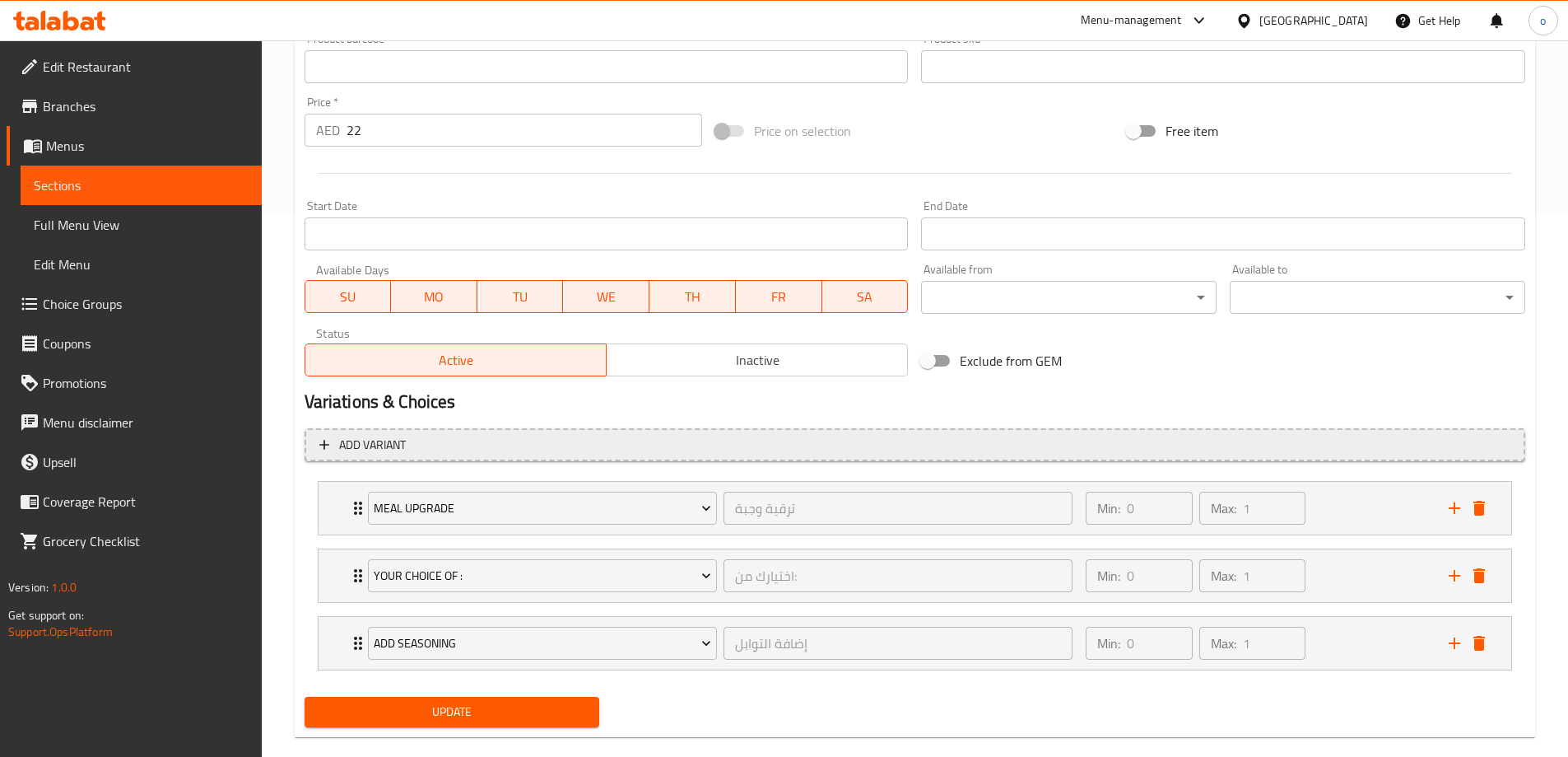
scroll to position [568, 0]
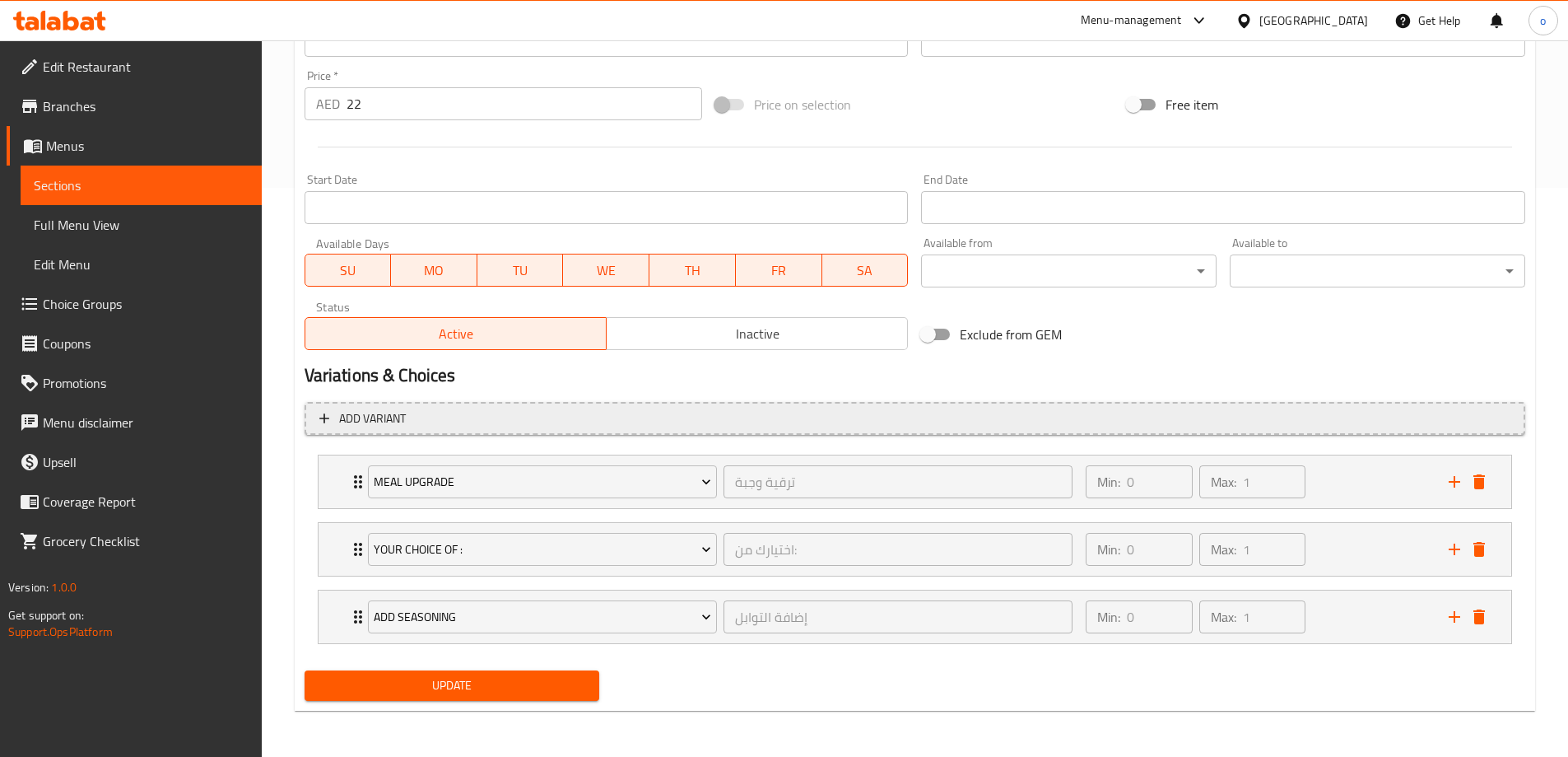
click at [389, 429] on button "Add variant" at bounding box center [915, 419] width 1221 height 34
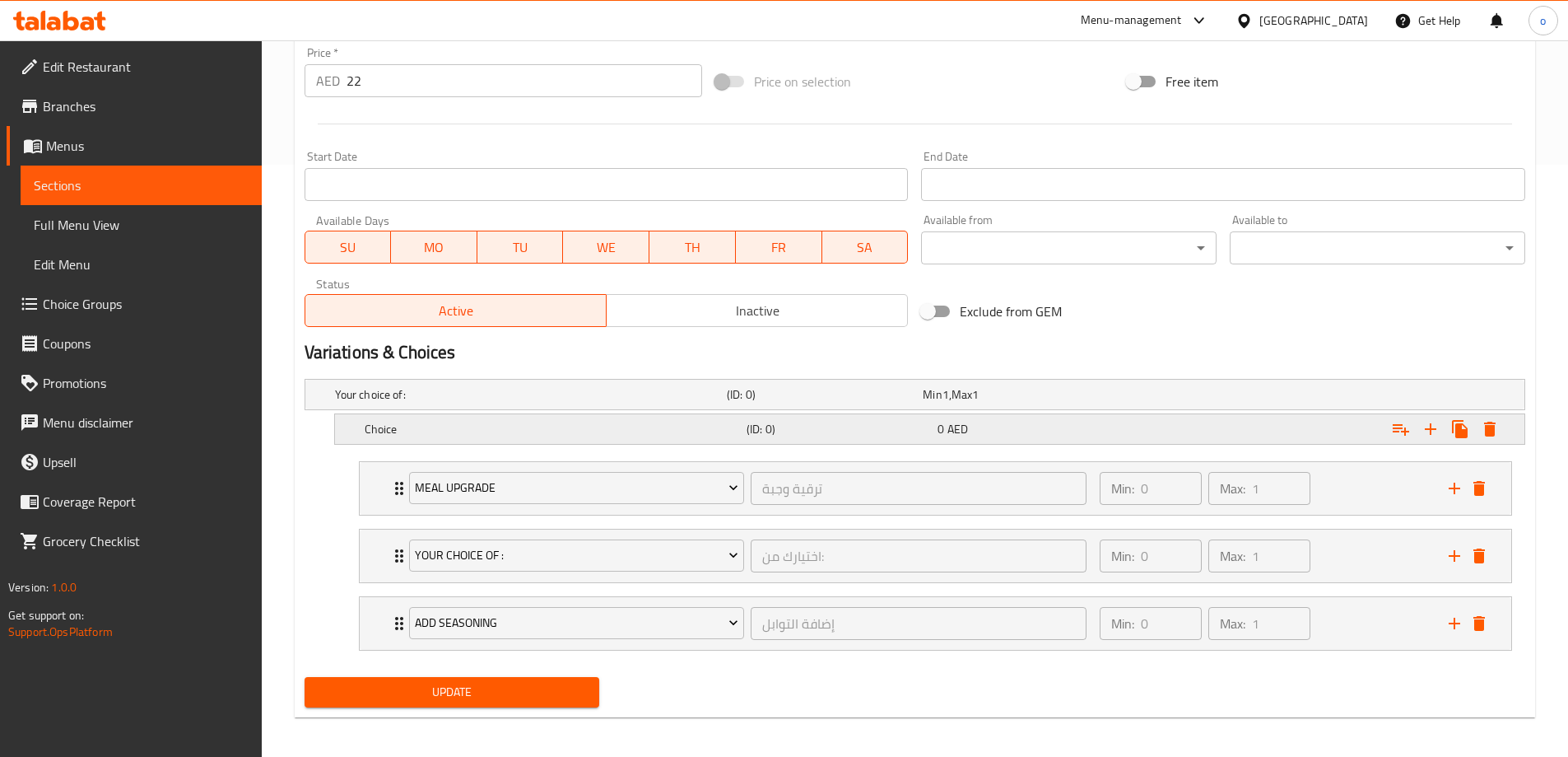
scroll to position [599, 0]
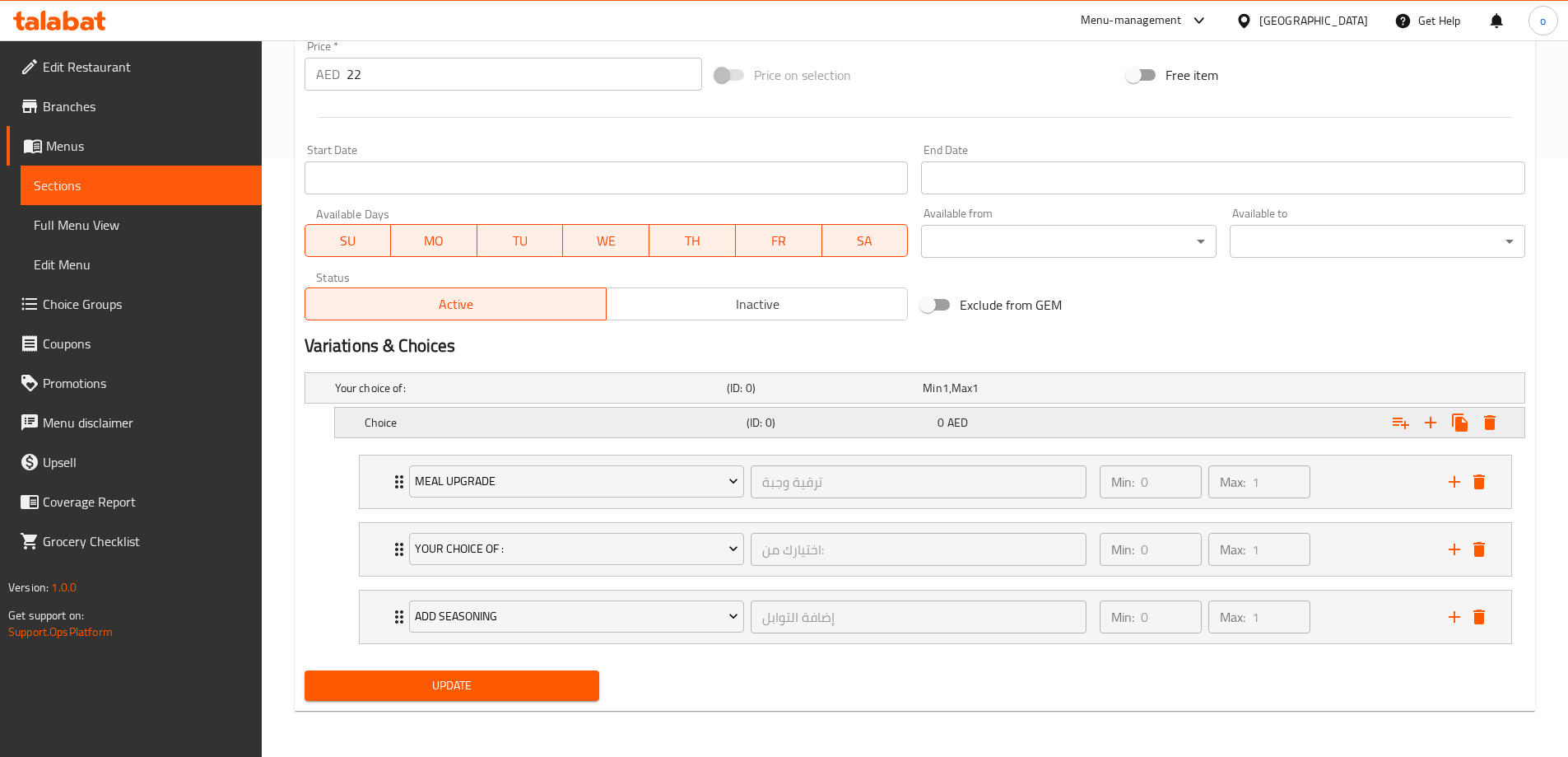
click at [387, 430] on h5 "Choice" at bounding box center [552, 422] width 375 height 16
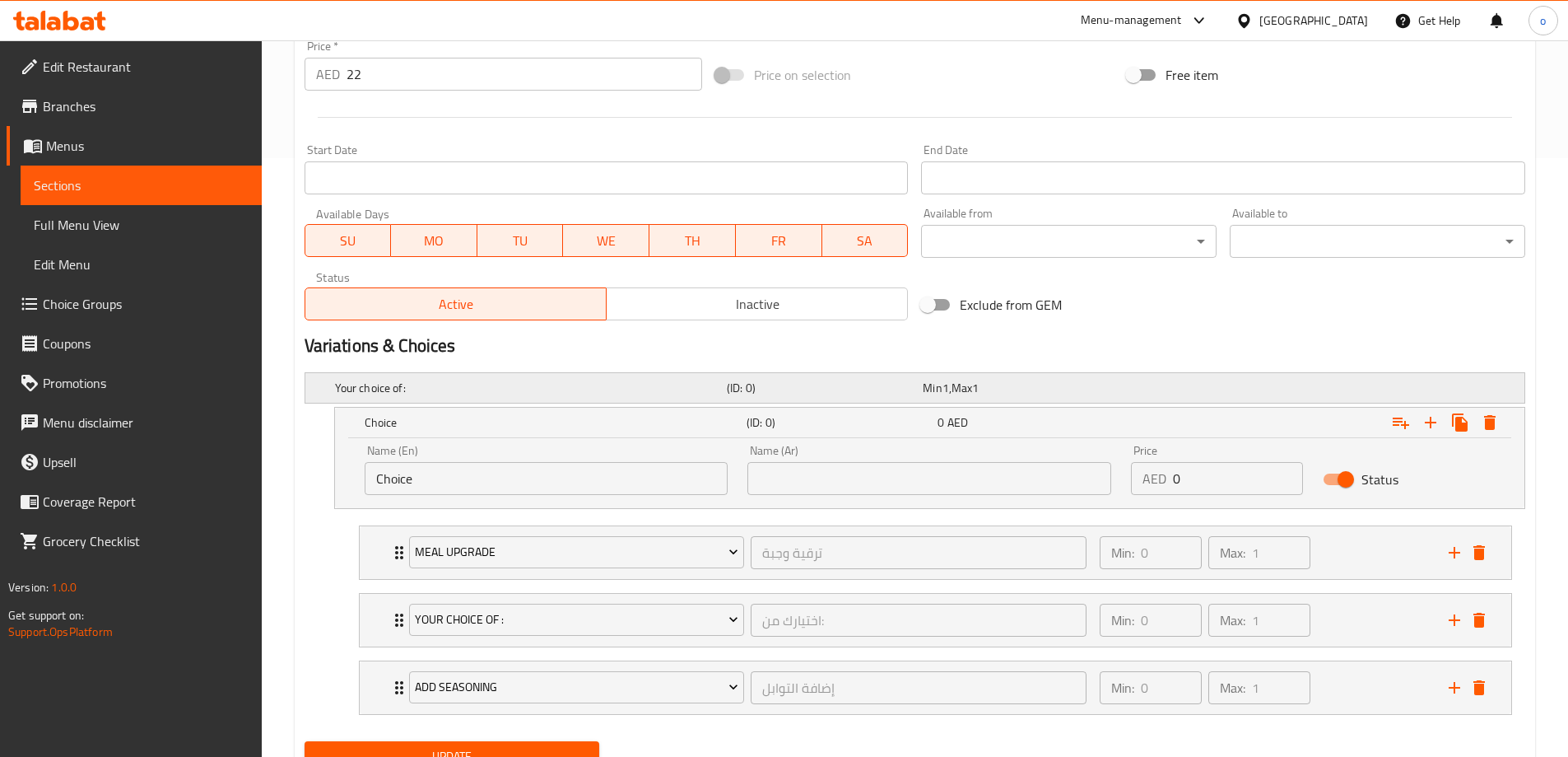
click at [387, 399] on div "Your choice of: (ID: 0) Min 1 , Max 1" at bounding box center [920, 388] width 1177 height 36
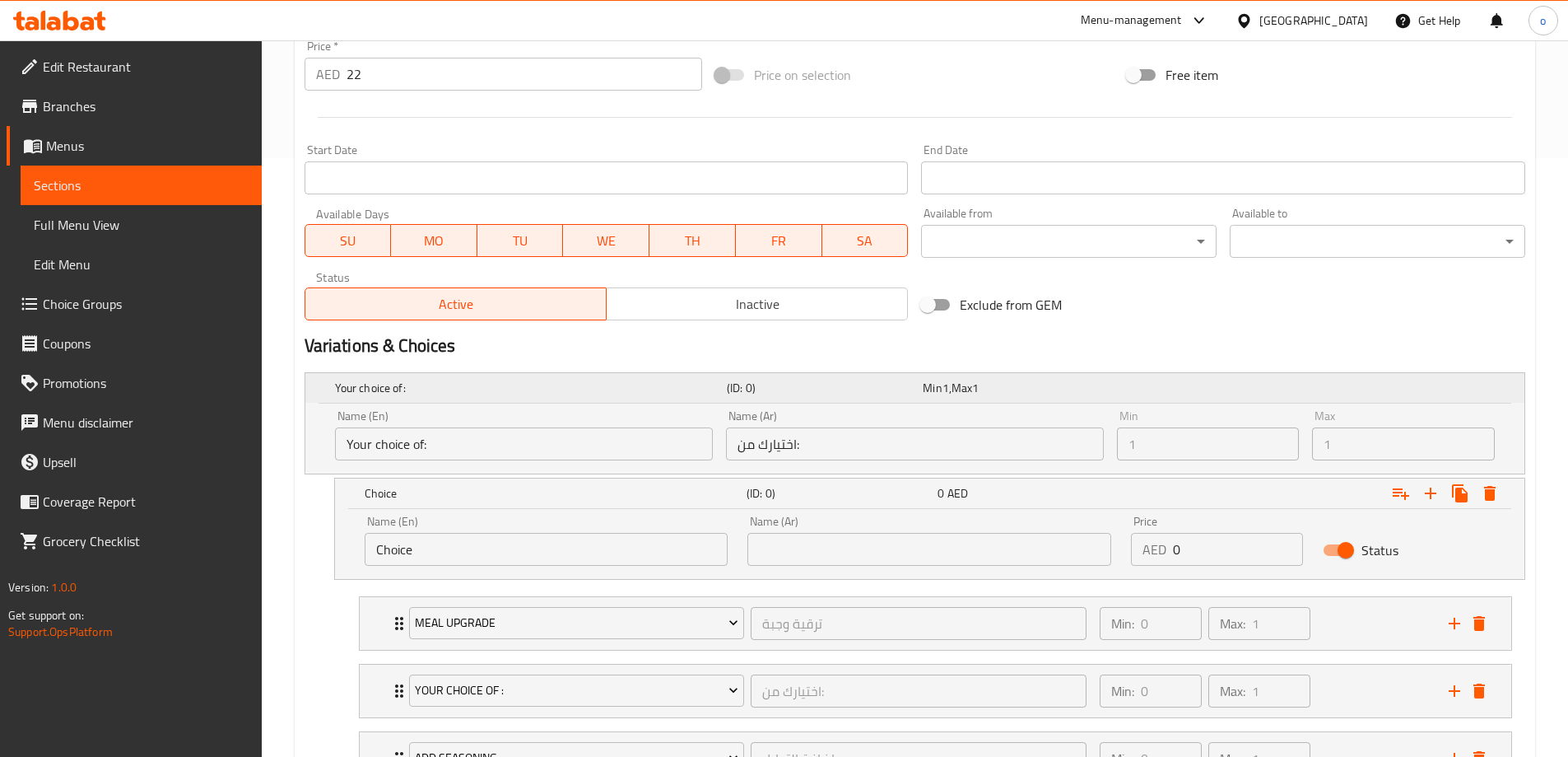
click at [368, 390] on h5 "Your choice of:" at bounding box center [528, 388] width 386 height 16
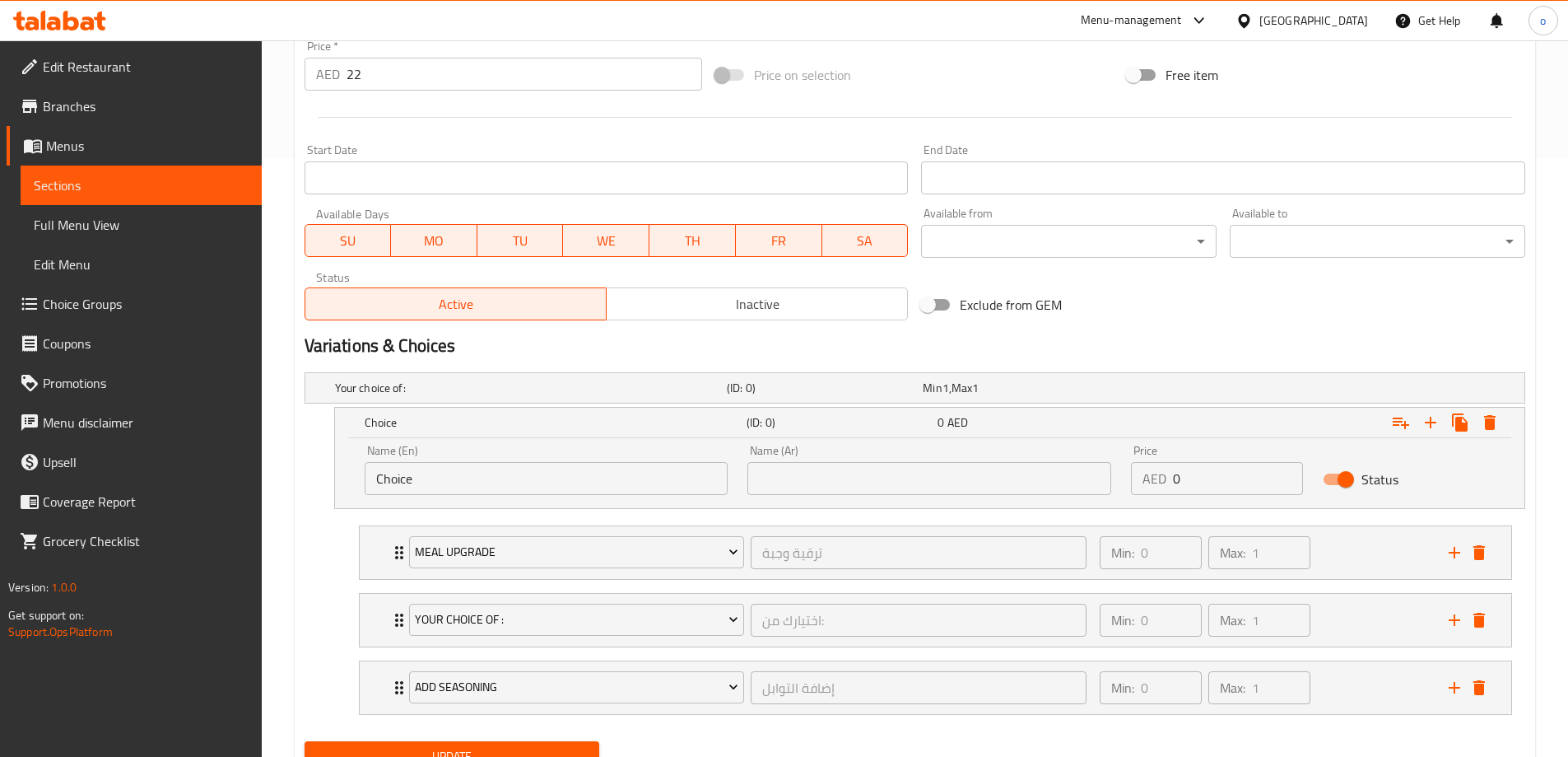
drag, startPoint x: 378, startPoint y: 426, endPoint x: 422, endPoint y: 463, distance: 57.5
click at [378, 425] on h5 "Choice" at bounding box center [552, 422] width 375 height 16
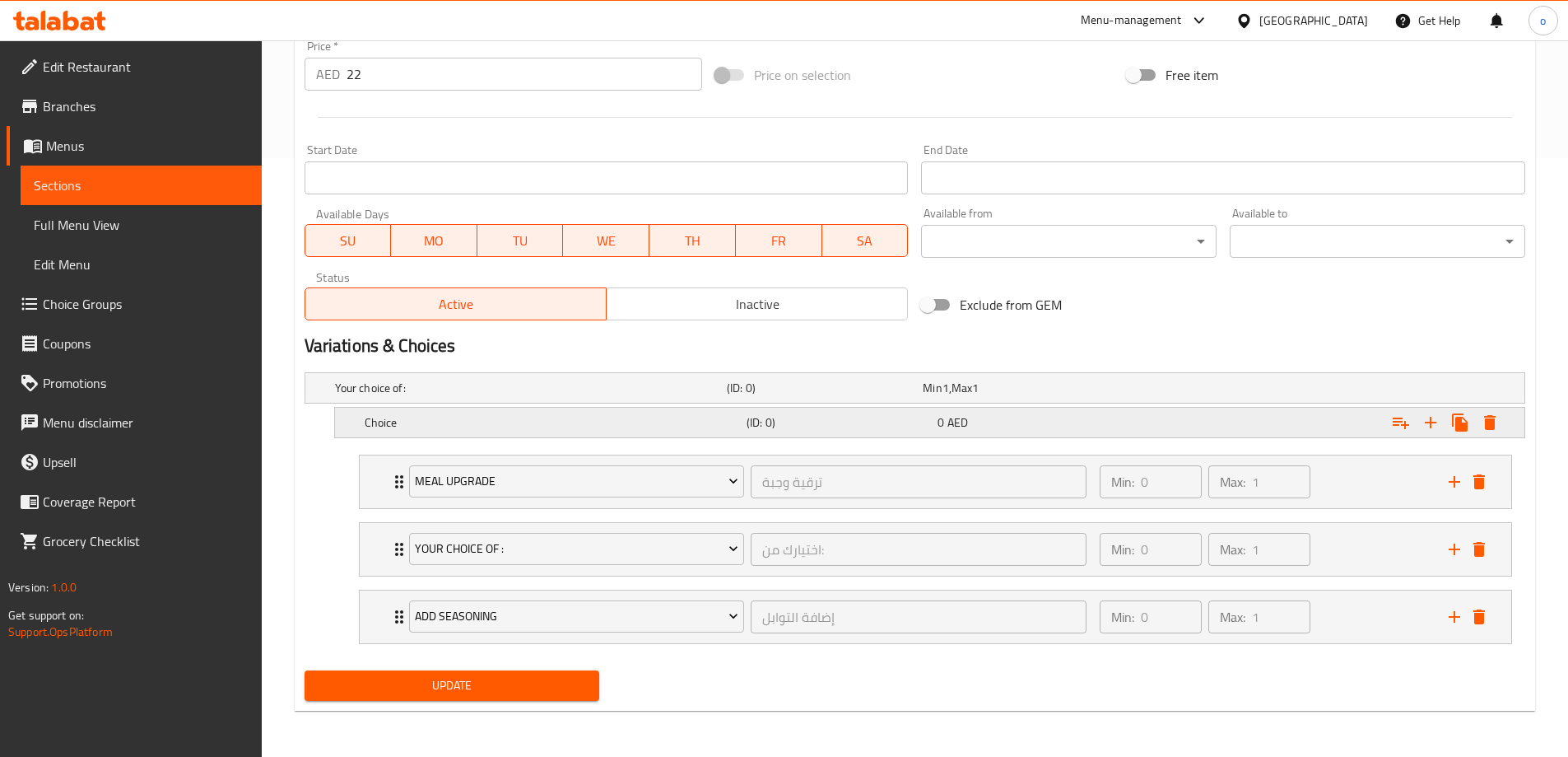
drag, startPoint x: 372, startPoint y: 430, endPoint x: 397, endPoint y: 453, distance: 34.0
click at [370, 430] on h5 "Choice" at bounding box center [552, 422] width 375 height 16
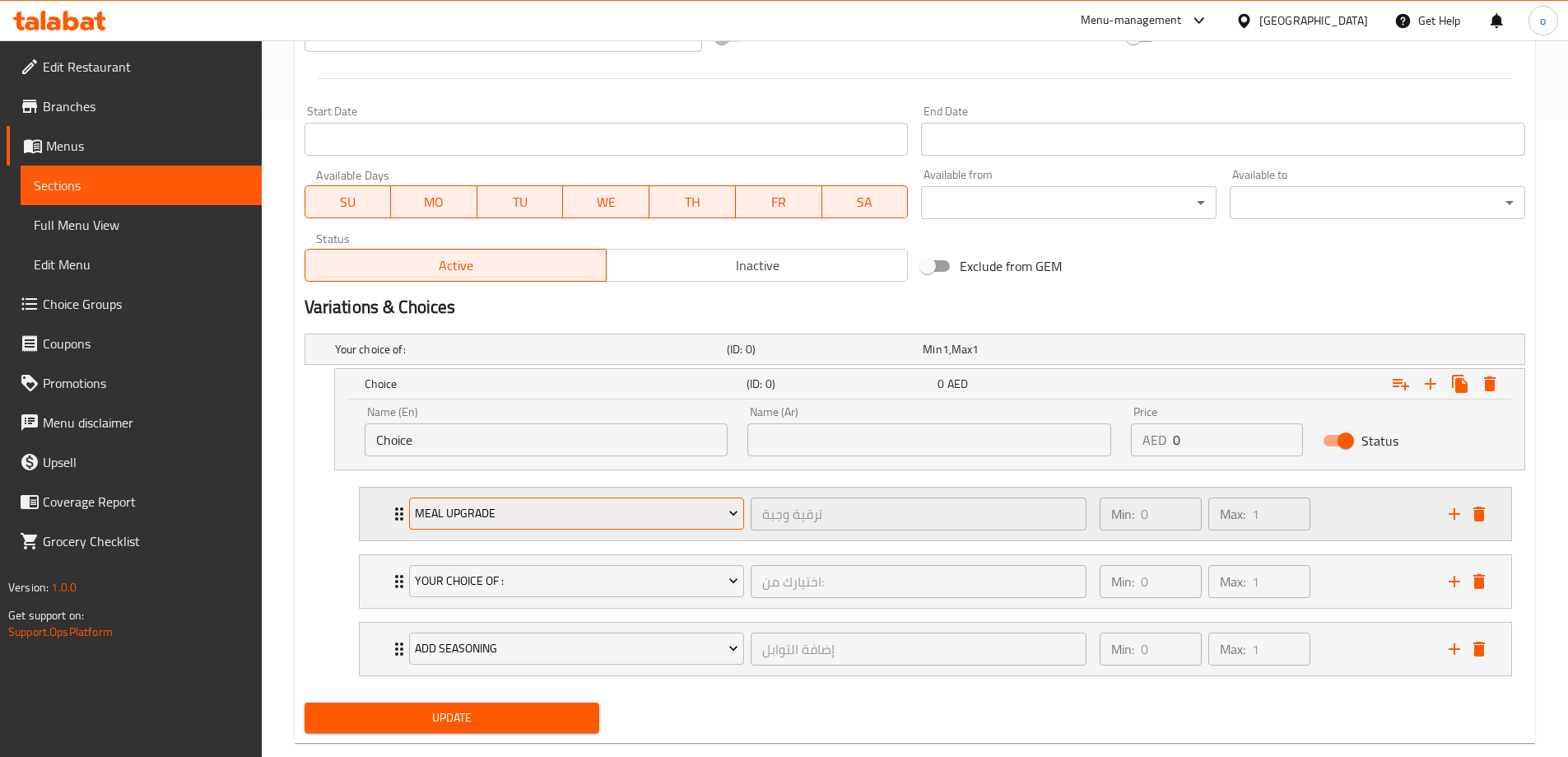
scroll to position [670, 0]
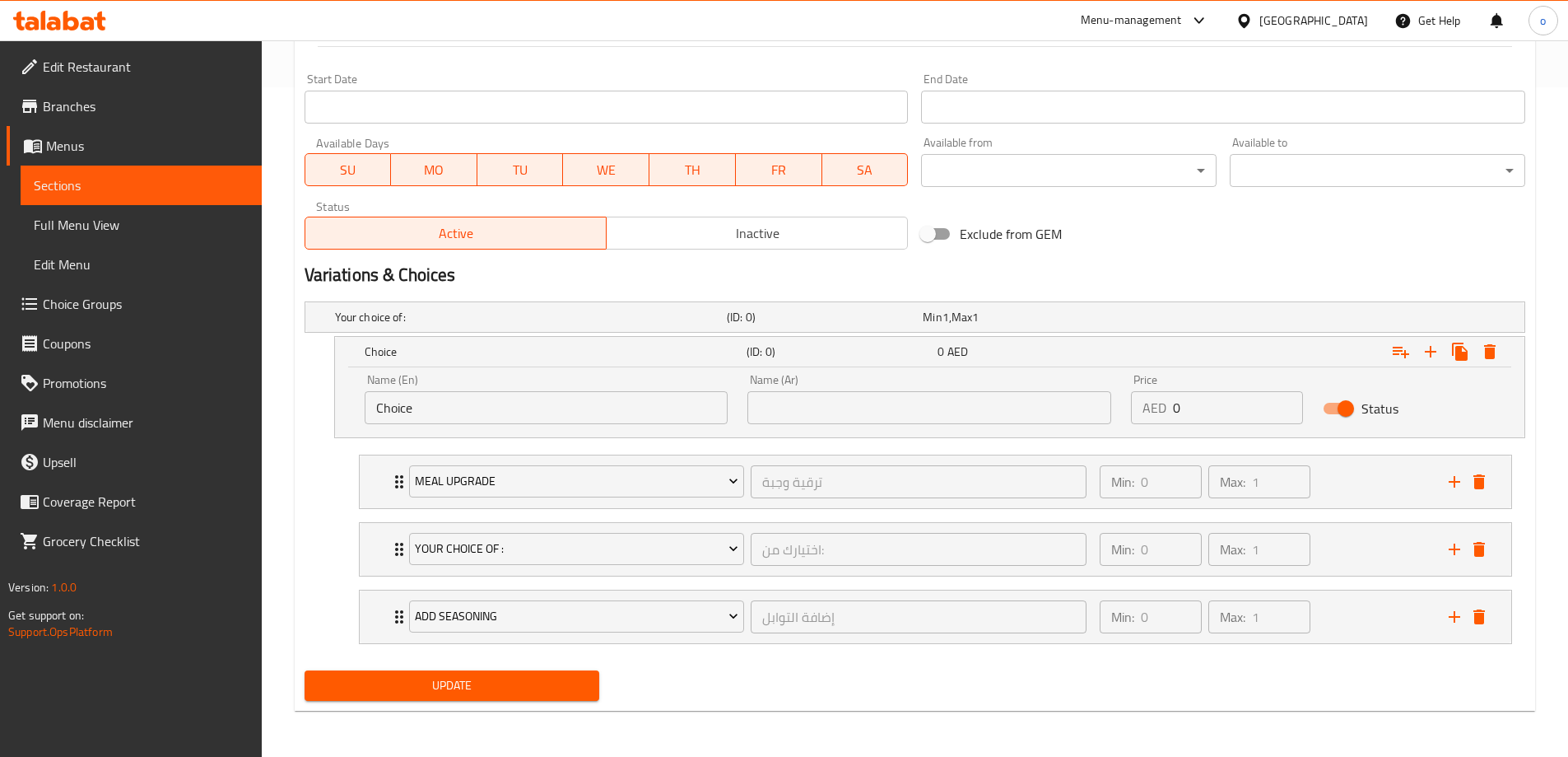
click at [498, 438] on div "Your choice of: (ID: 0) Min 1 , Max 1 Name (En) Your choice of: Name (En) Name …" at bounding box center [915, 478] width 1235 height 369
click at [539, 435] on div "Name (En) Choice Name (En) Name (Ar) Name (Ar) Price AED 0 Price Status" at bounding box center [930, 403] width 1190 height 70
click at [527, 415] on input "Choice" at bounding box center [547, 407] width 364 height 33
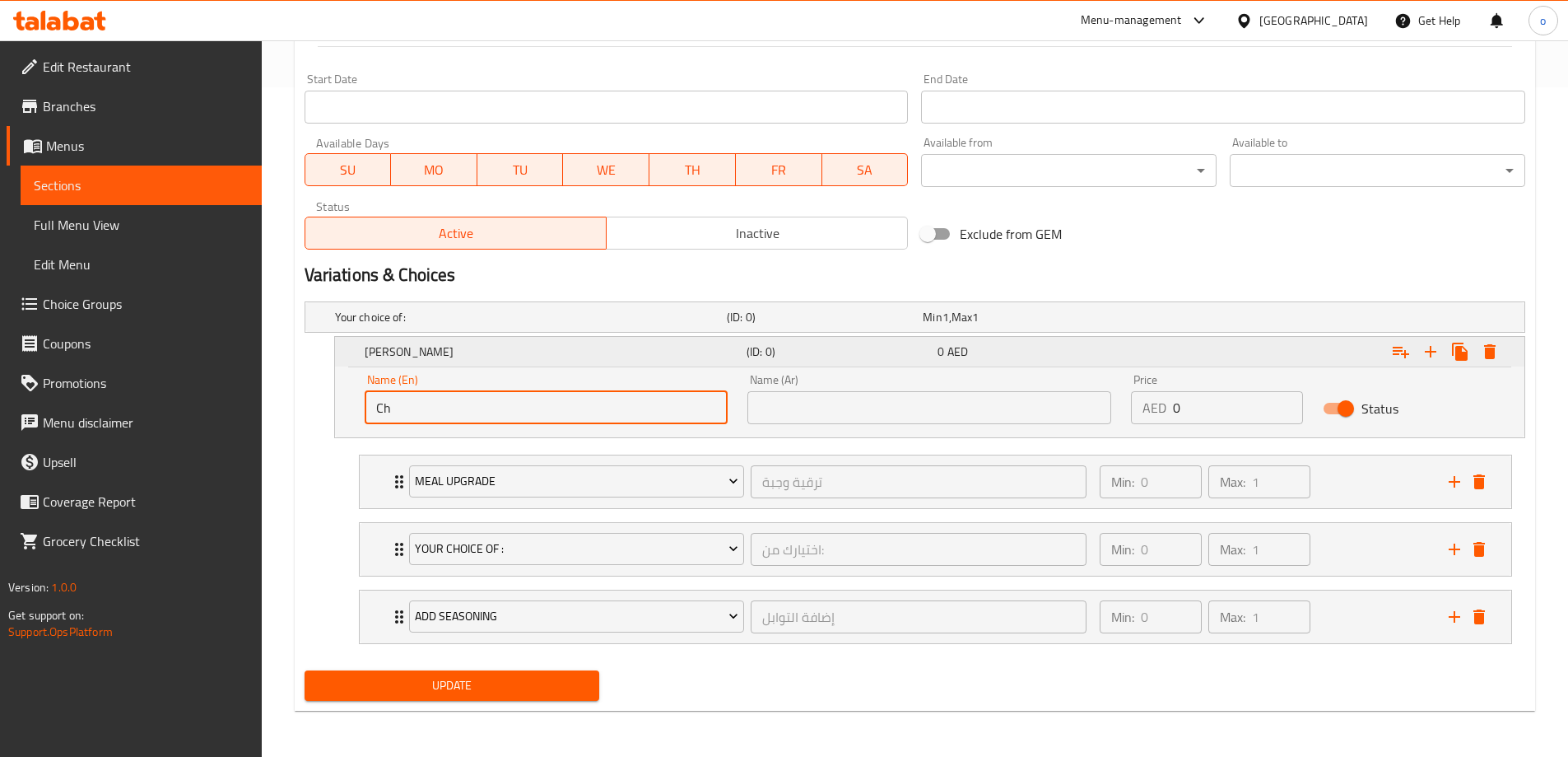
type input "C"
click at [404, 322] on h5 "Your choice of:" at bounding box center [528, 316] width 386 height 16
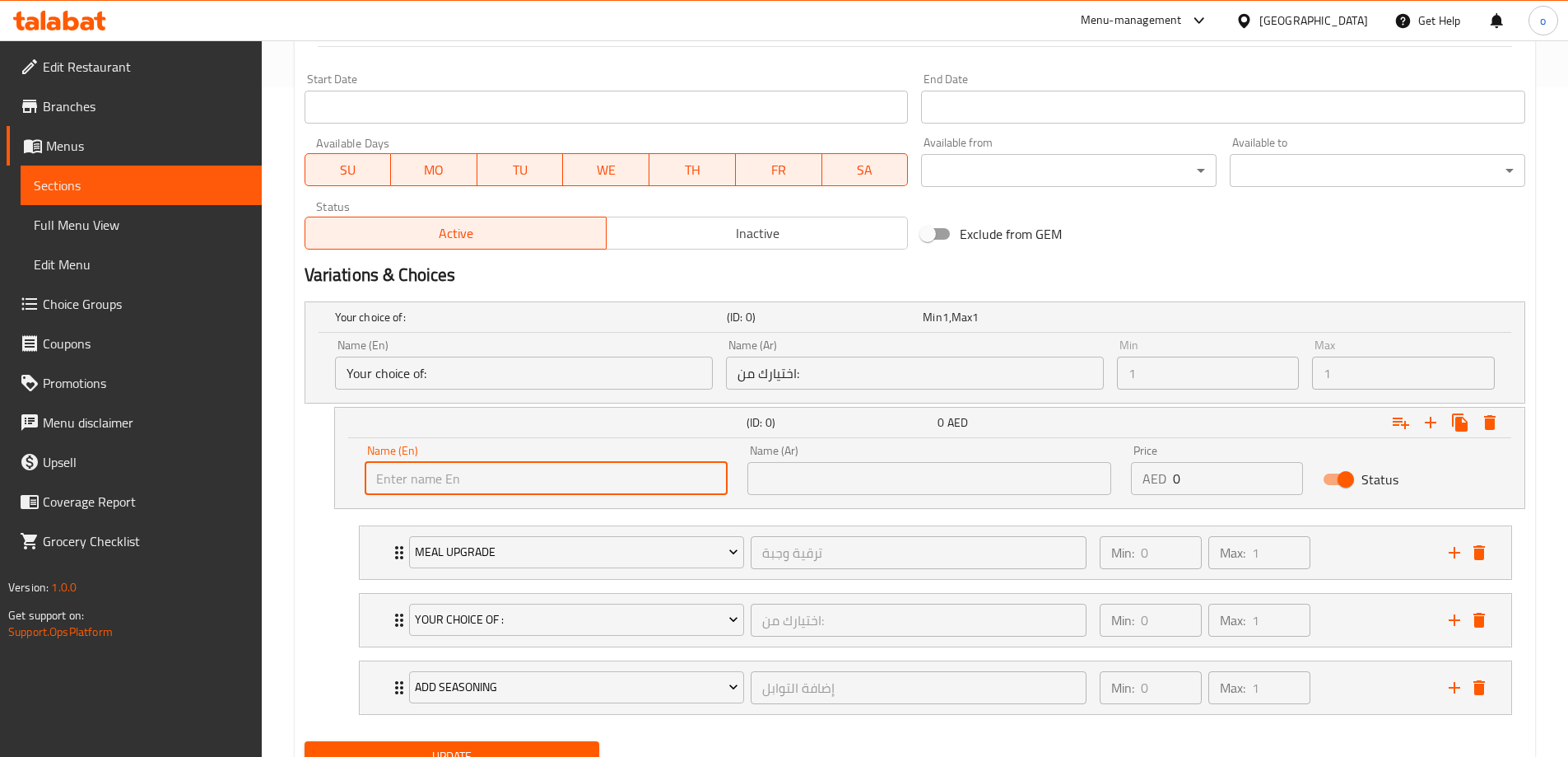
drag, startPoint x: 519, startPoint y: 462, endPoint x: 474, endPoint y: 462, distance: 45.0
click at [519, 462] on input "text" at bounding box center [547, 478] width 364 height 33
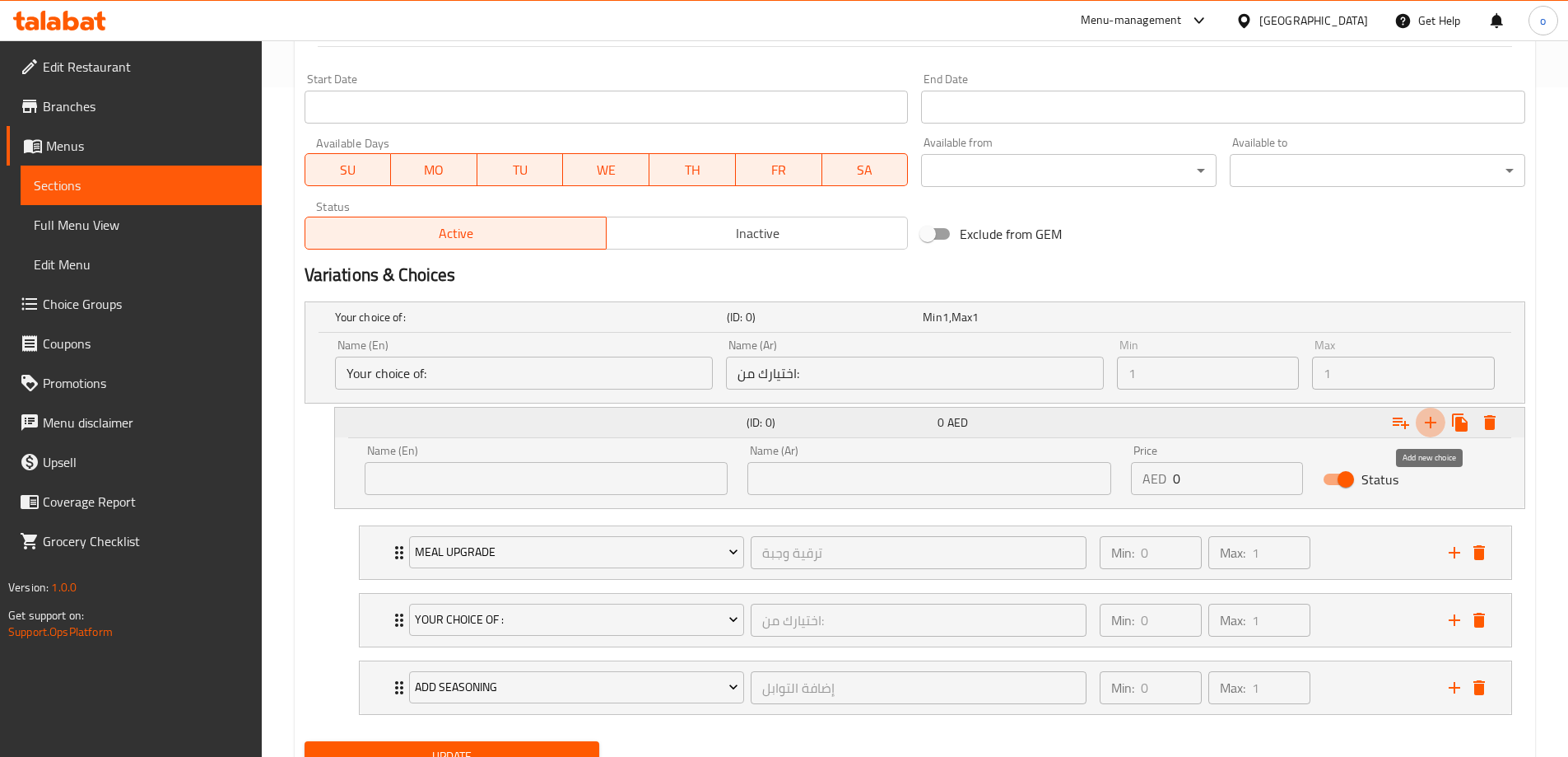
click at [1430, 422] on icon "Expand" at bounding box center [1431, 423] width 11 height 11
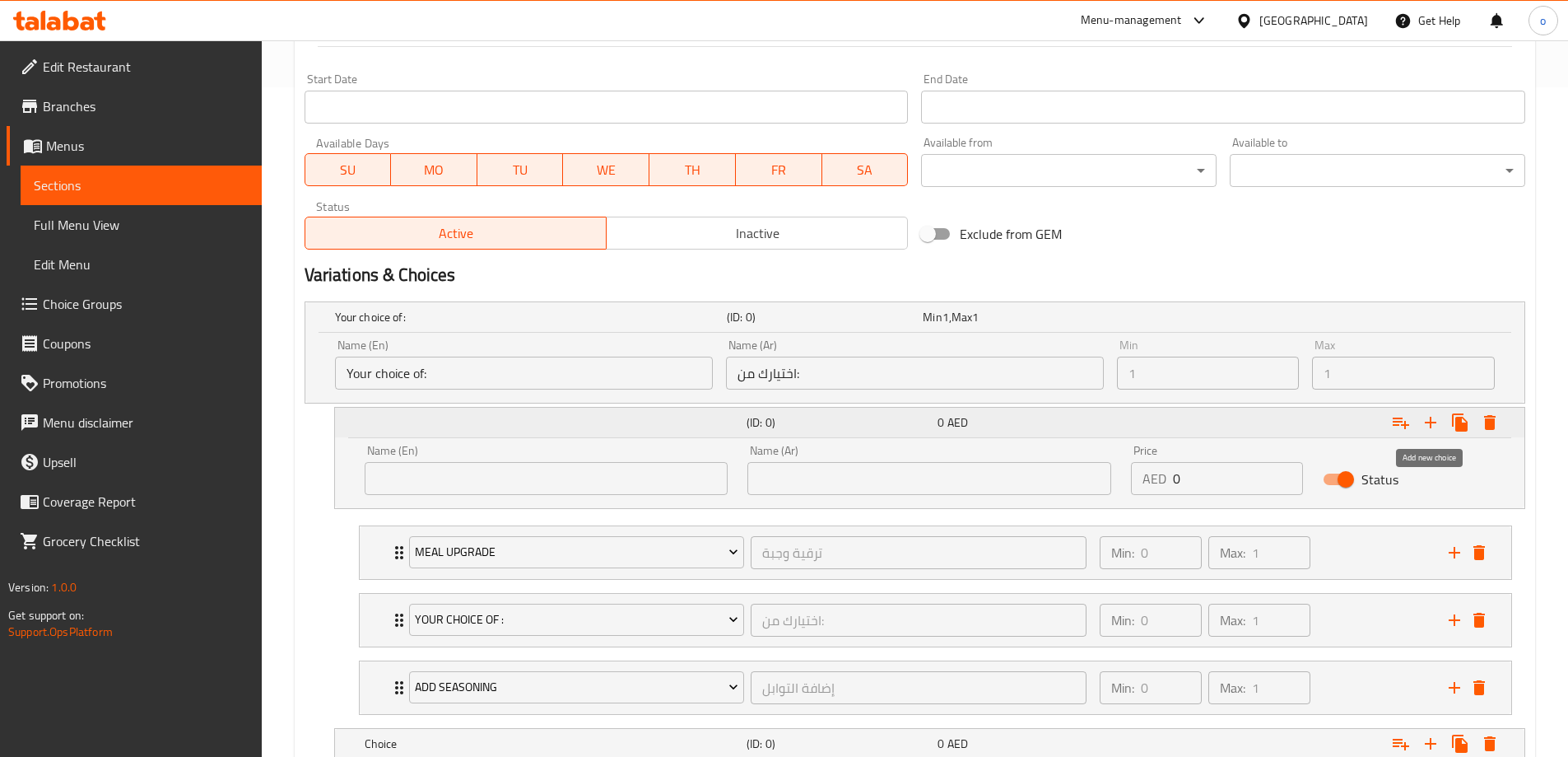
click at [1430, 422] on icon "Expand" at bounding box center [1431, 423] width 11 height 11
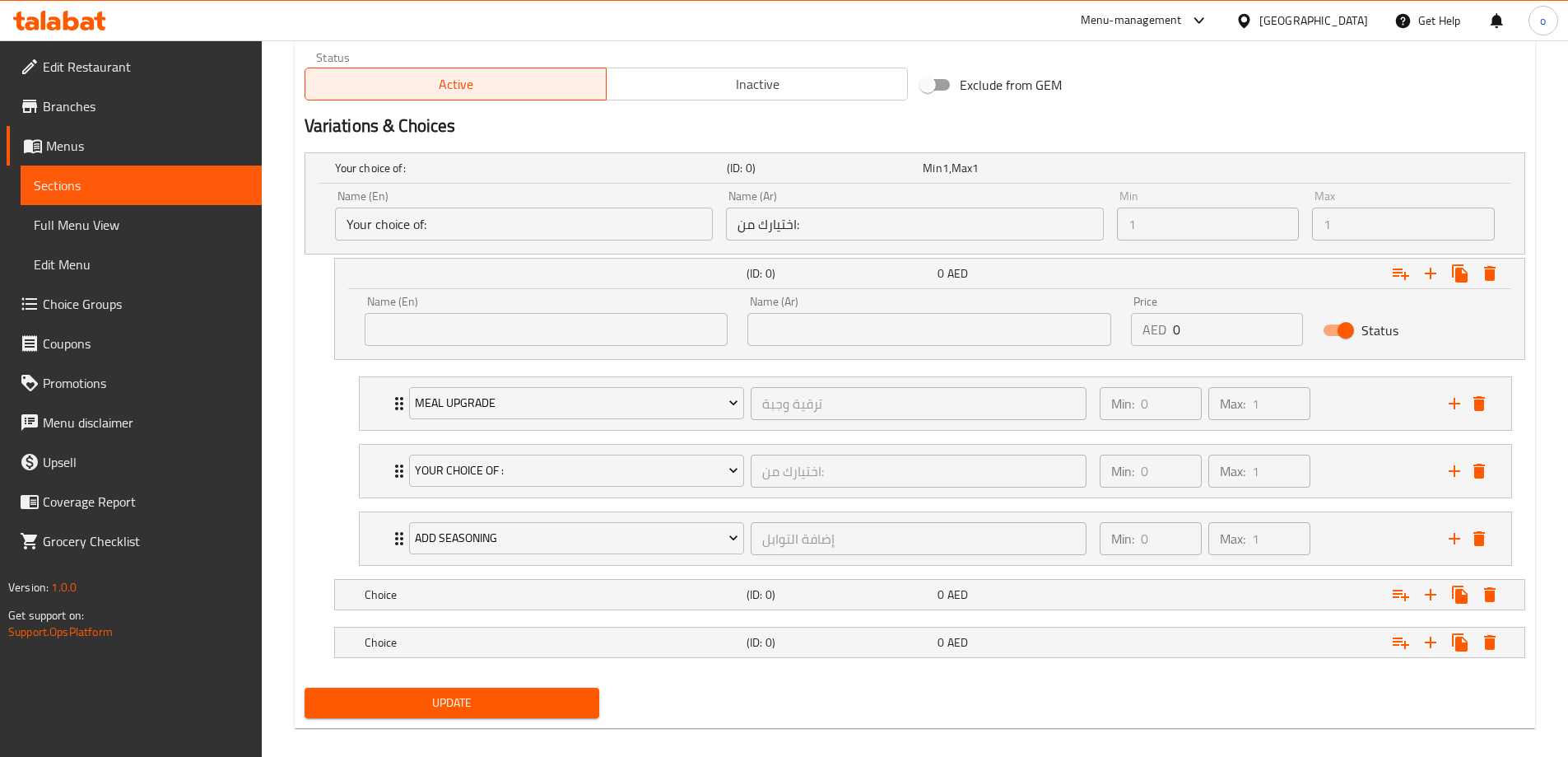
scroll to position [836, 0]
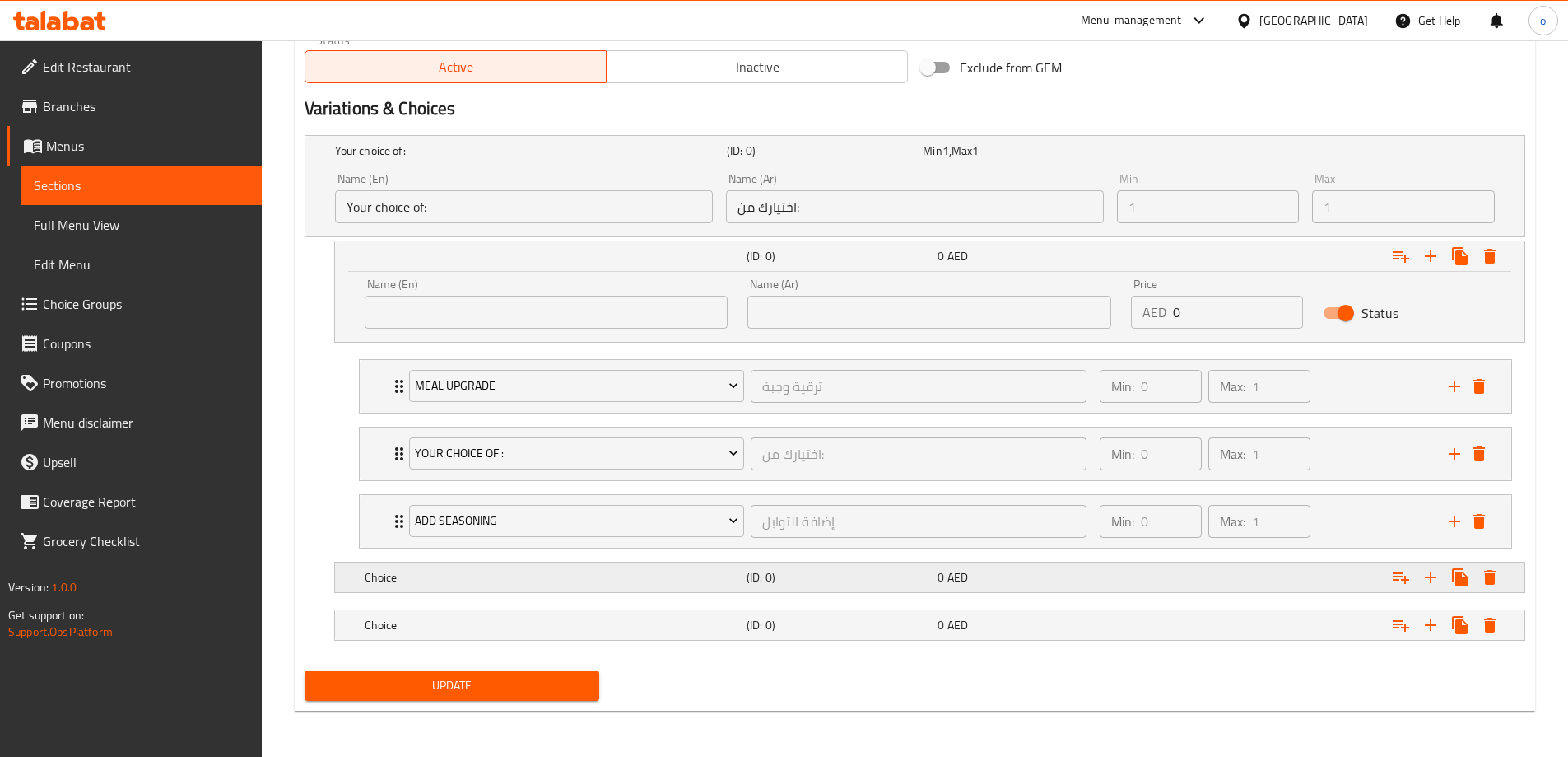
click at [514, 569] on h5 "Choice" at bounding box center [552, 576] width 375 height 16
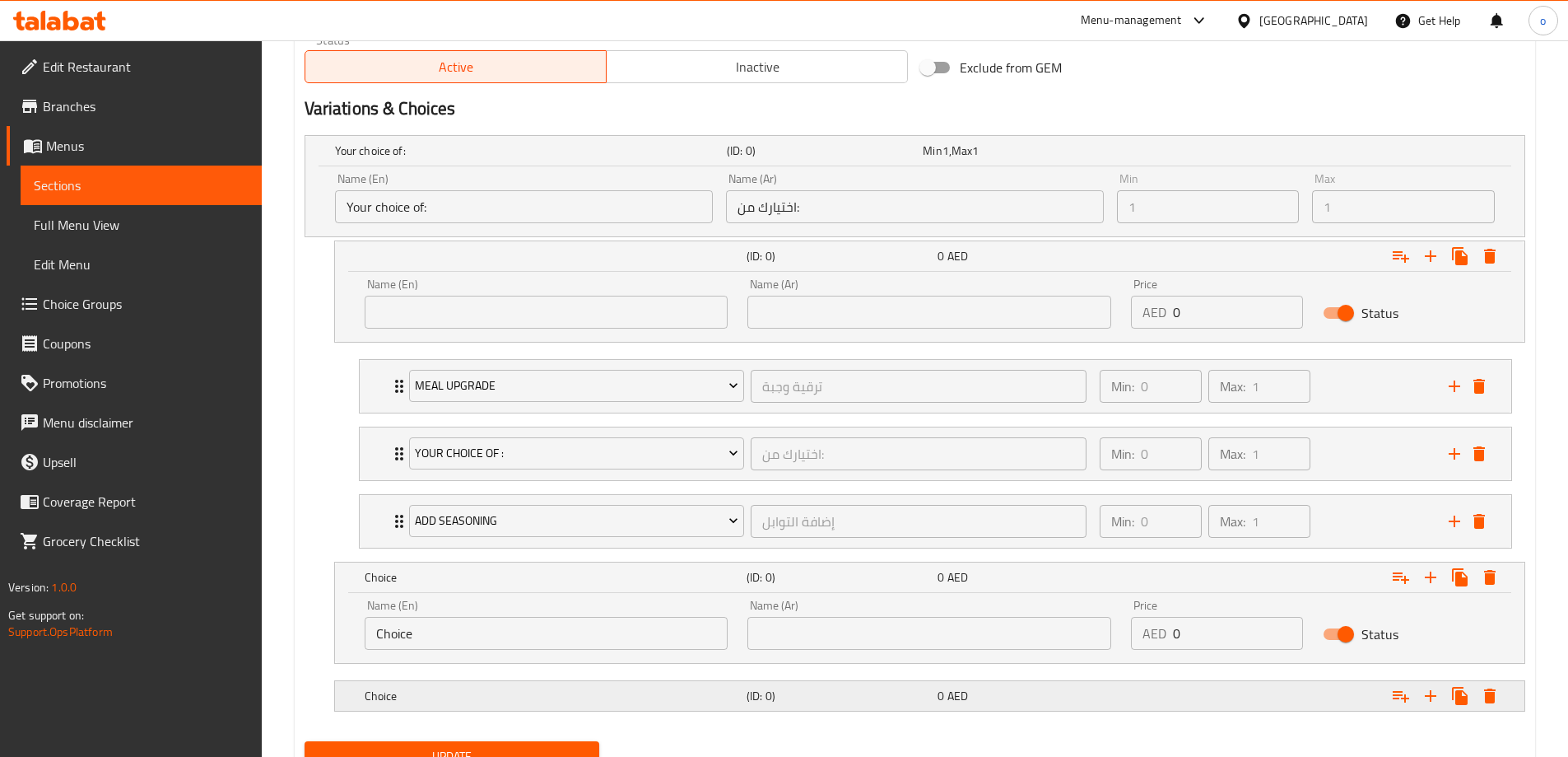
click at [466, 681] on div "Choice (ID: 0) 0 AED" at bounding box center [934, 695] width 1147 height 36
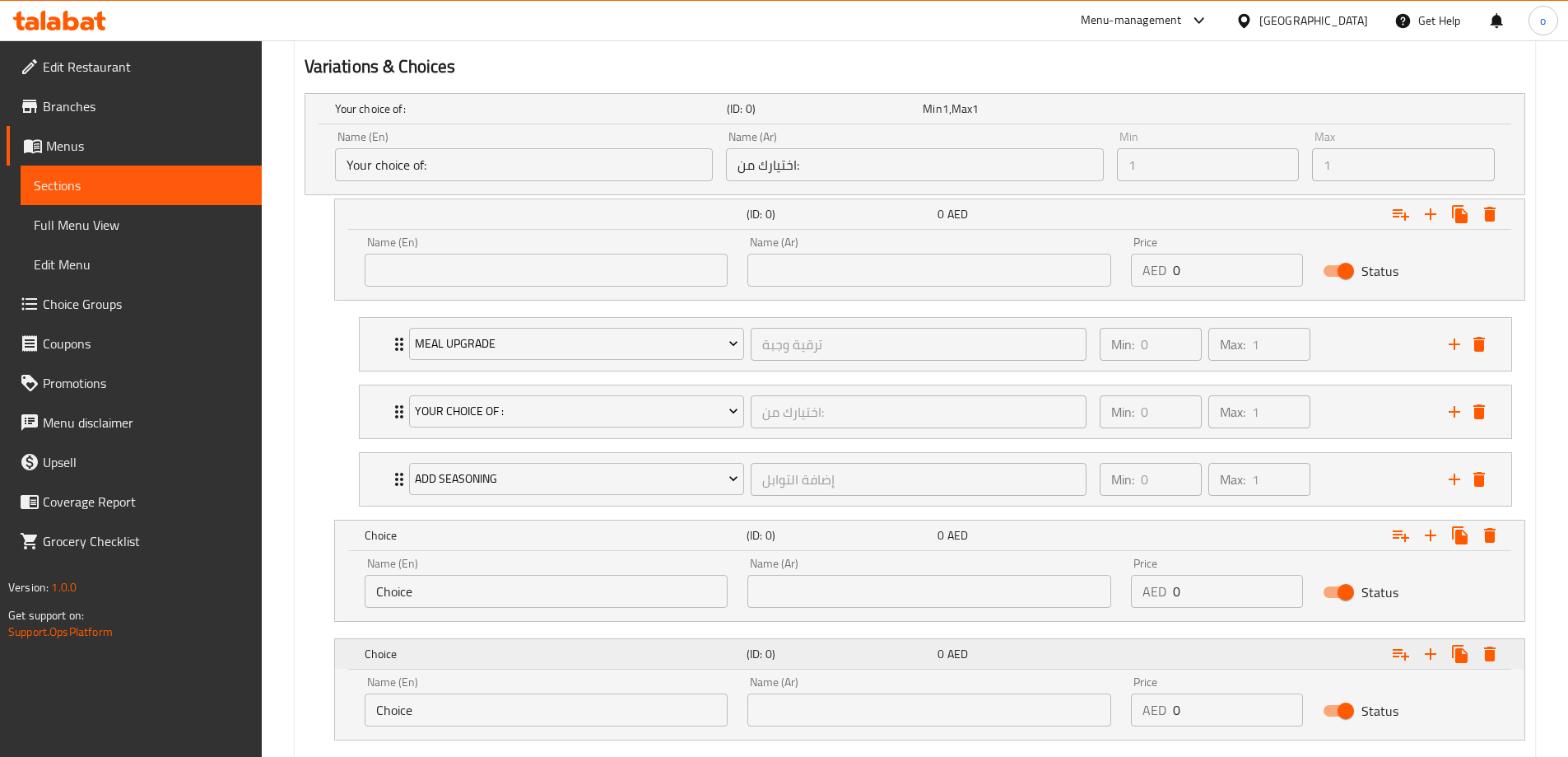
scroll to position [918, 0]
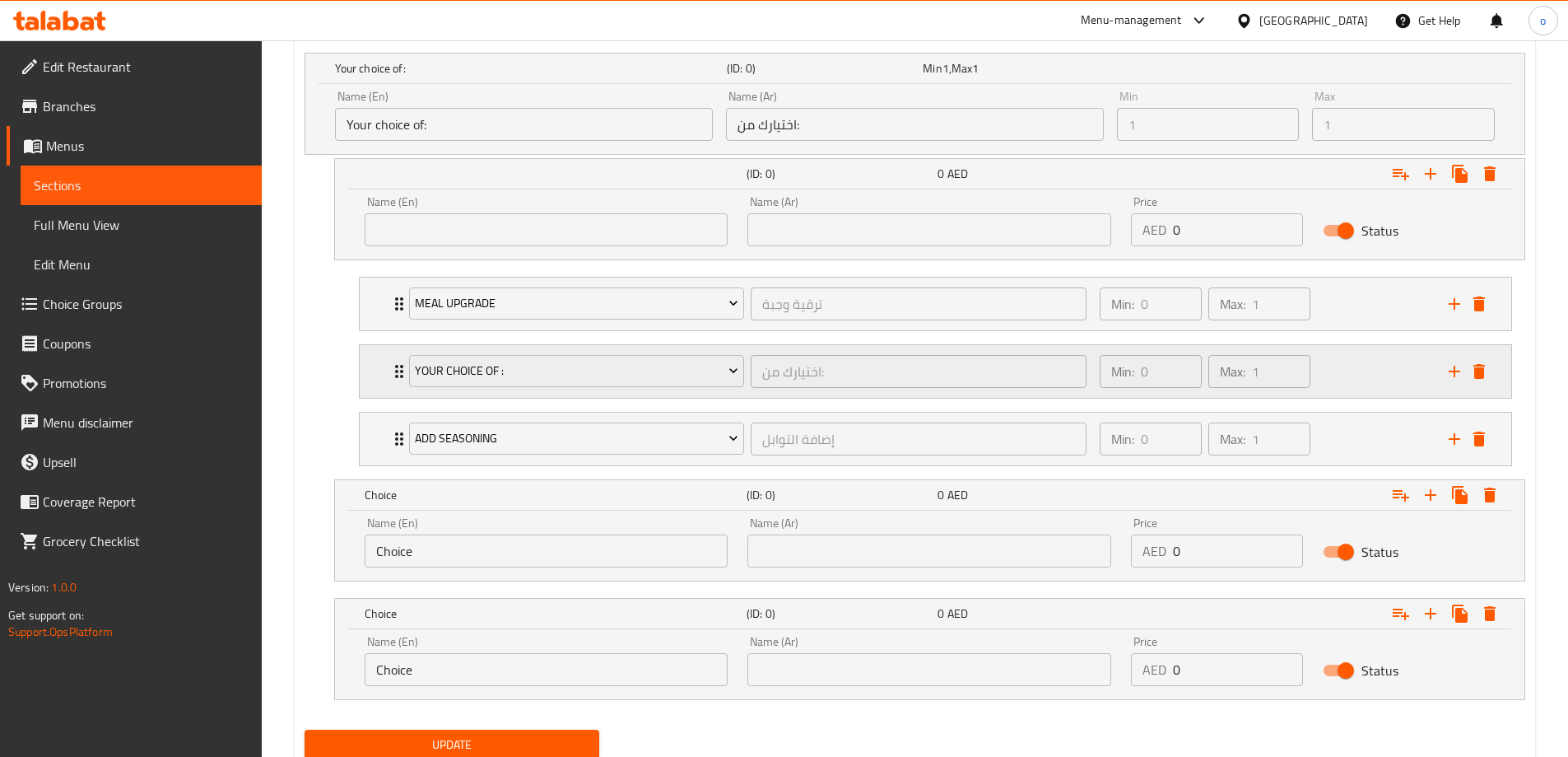
click at [1331, 379] on div "Min: 0 ​ Max: 1 ​" at bounding box center [1265, 371] width 349 height 53
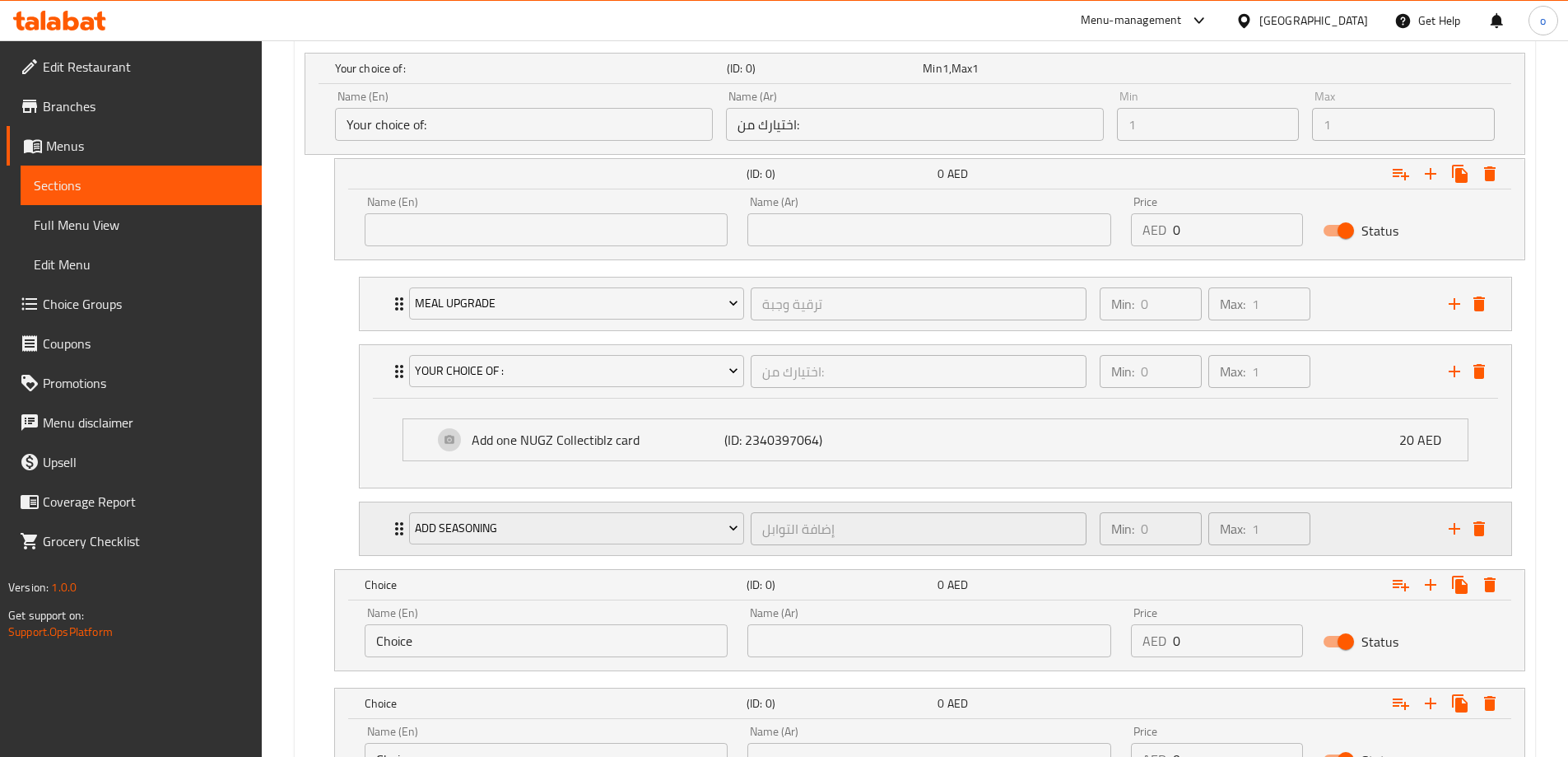
click at [1376, 519] on div "Min: 0 ​ Max: 1 ​" at bounding box center [1265, 529] width 349 height 53
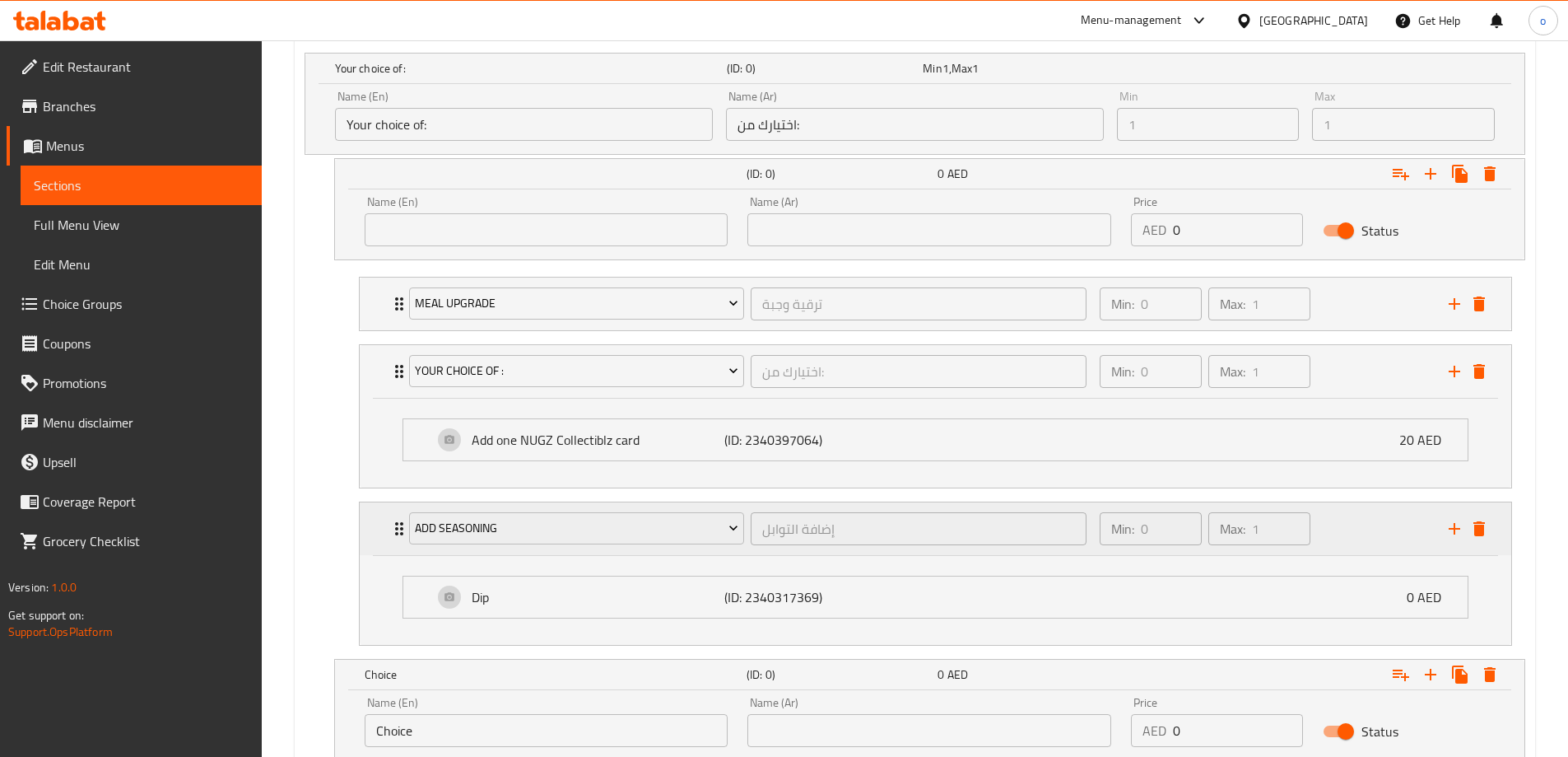
click at [1483, 519] on icon "delete" at bounding box center [1479, 528] width 20 height 20
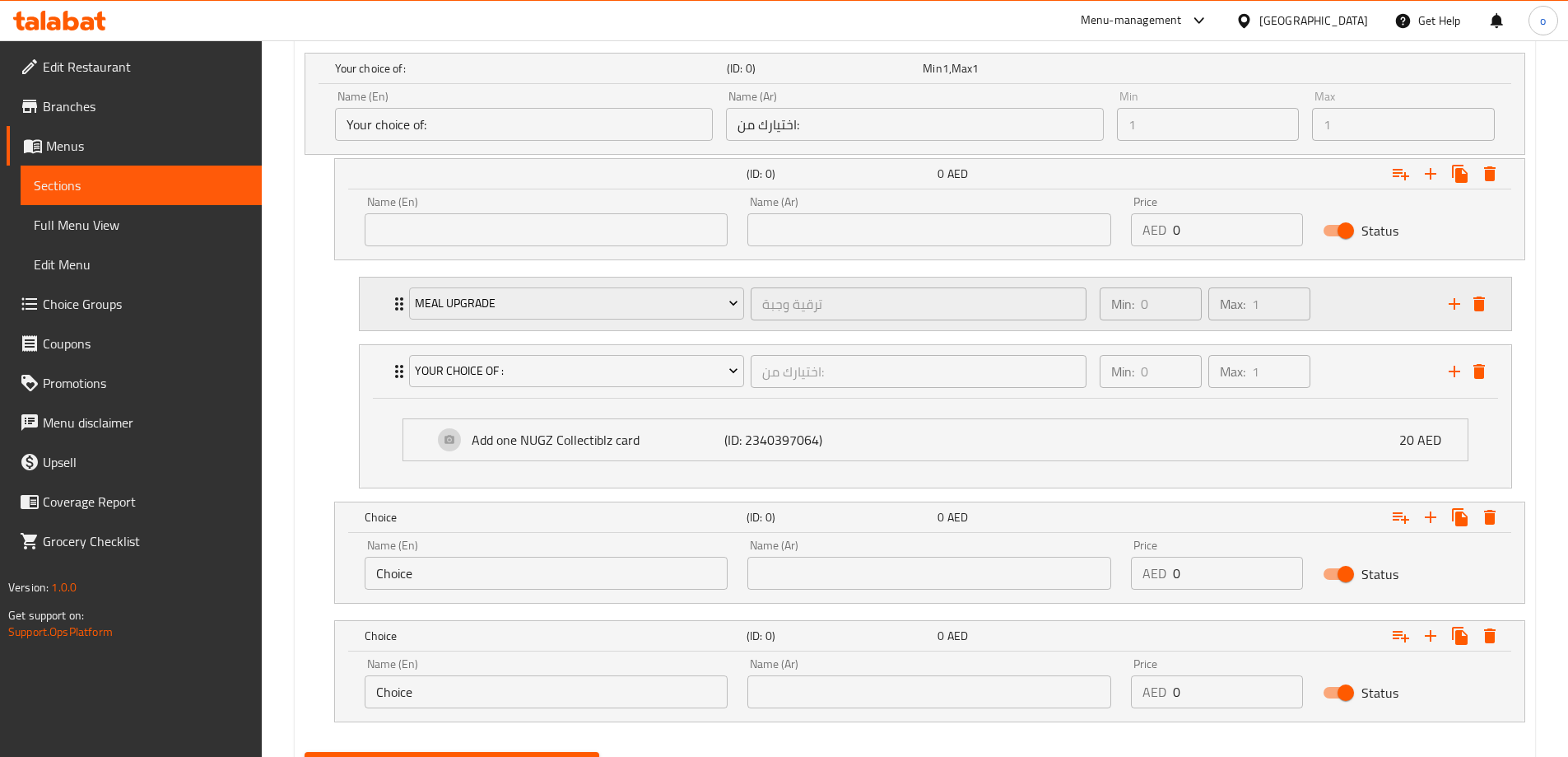
click at [1377, 316] on div "Min: 0 ​ Max: 1 ​" at bounding box center [1265, 304] width 349 height 53
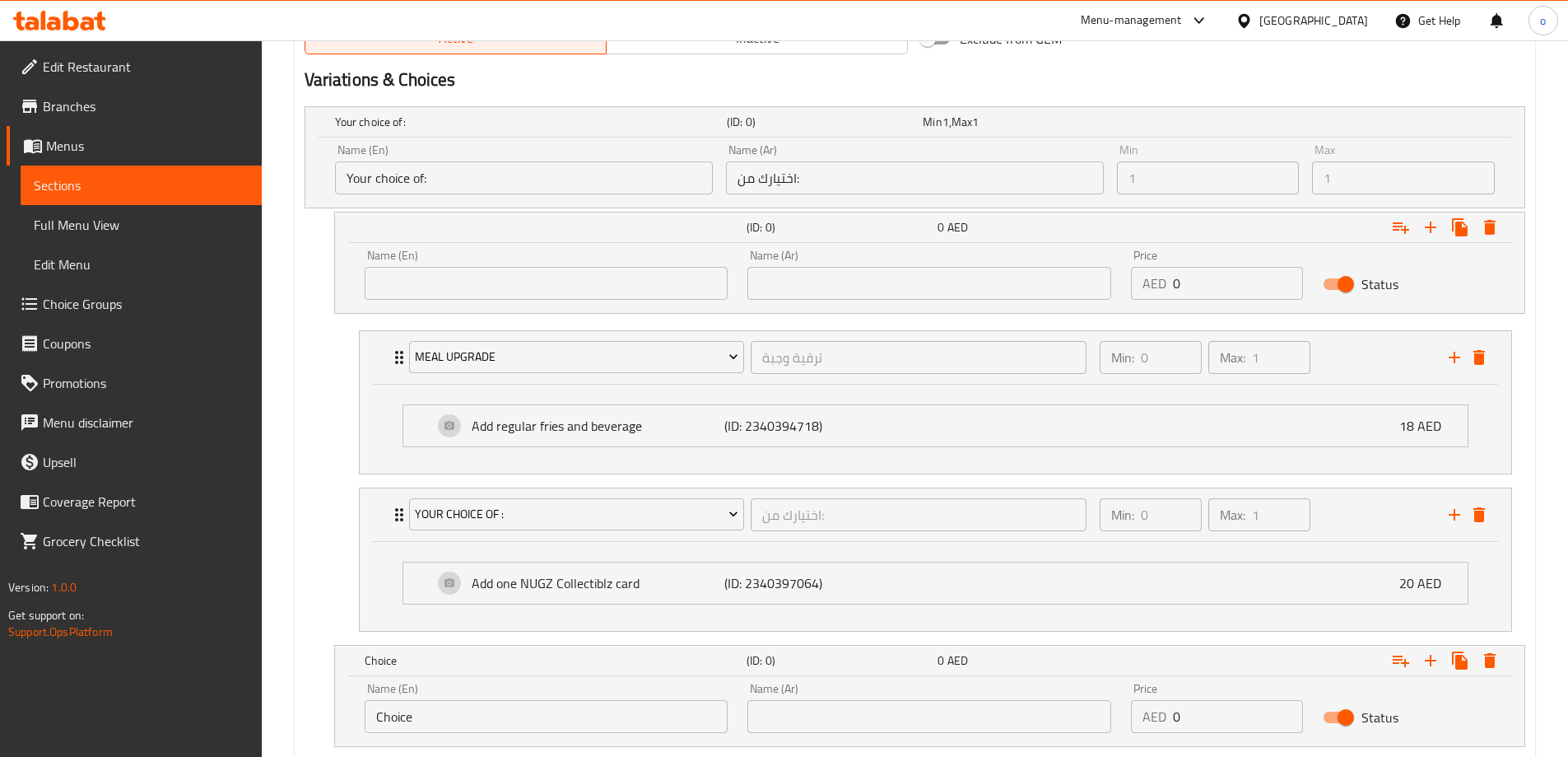
scroll to position [836, 0]
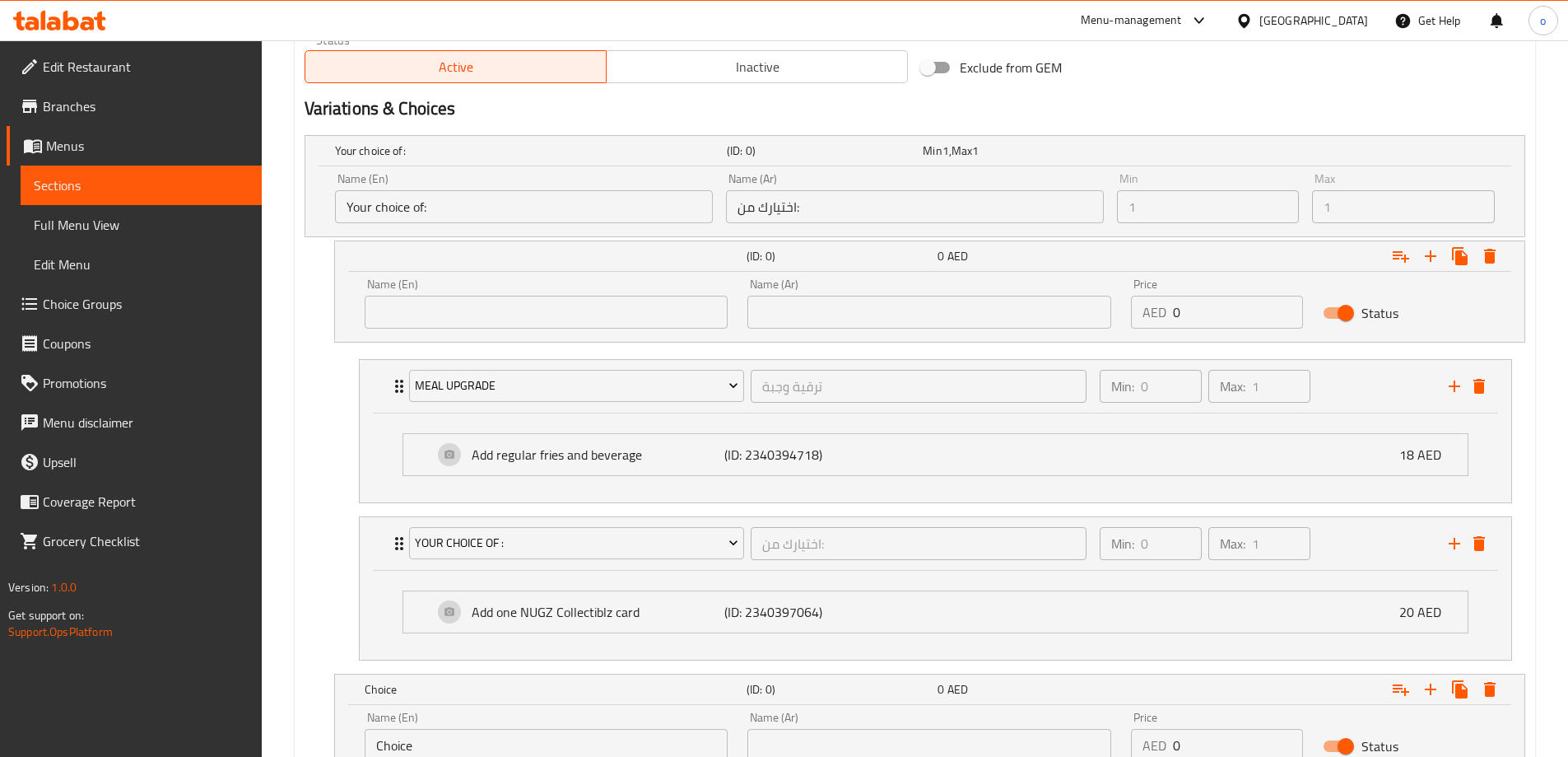
click at [525, 311] on input "text" at bounding box center [547, 312] width 364 height 33
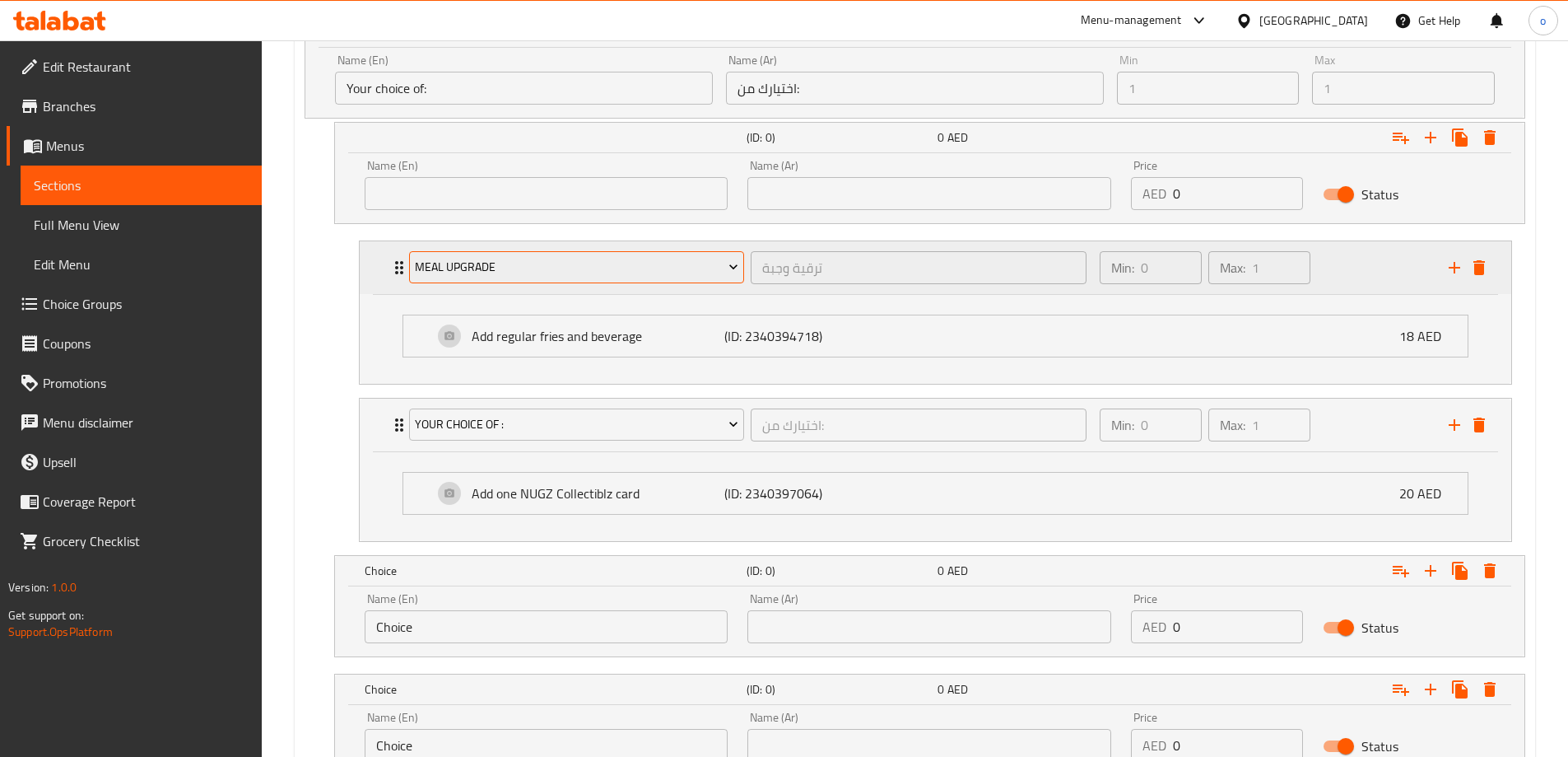
scroll to position [925, 0]
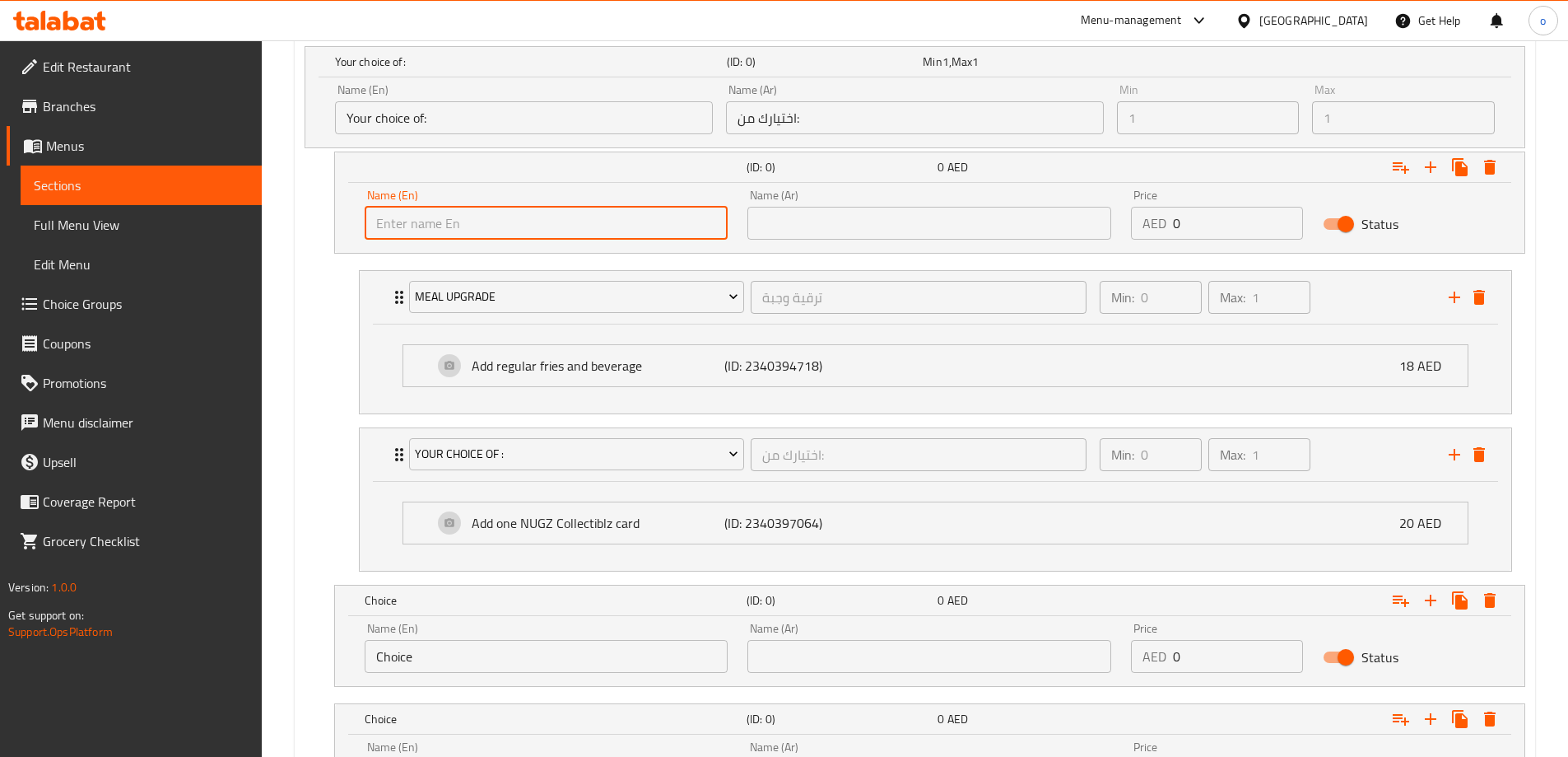
click at [555, 217] on input "text" at bounding box center [547, 223] width 364 height 33
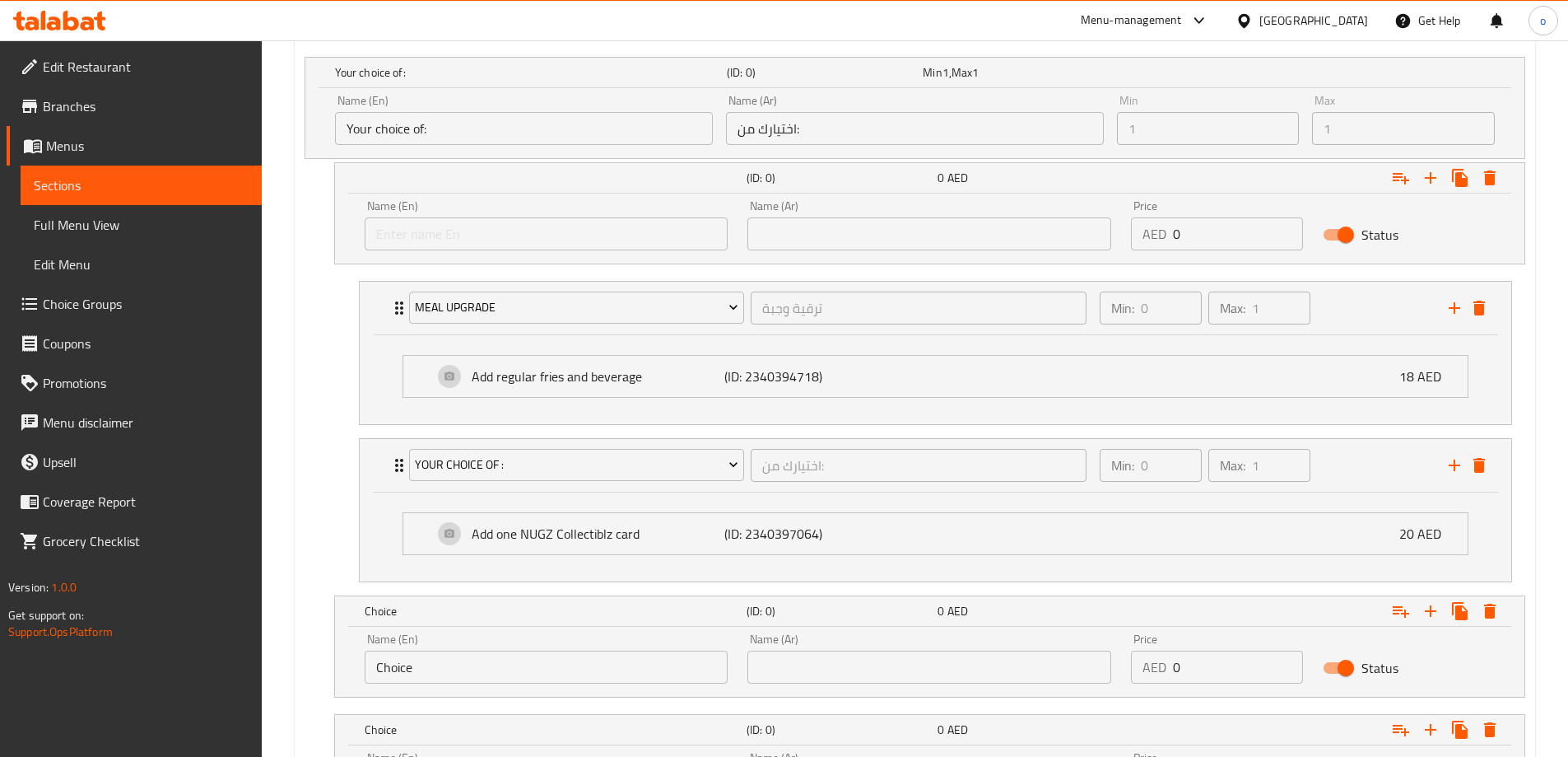
scroll to position [760, 0]
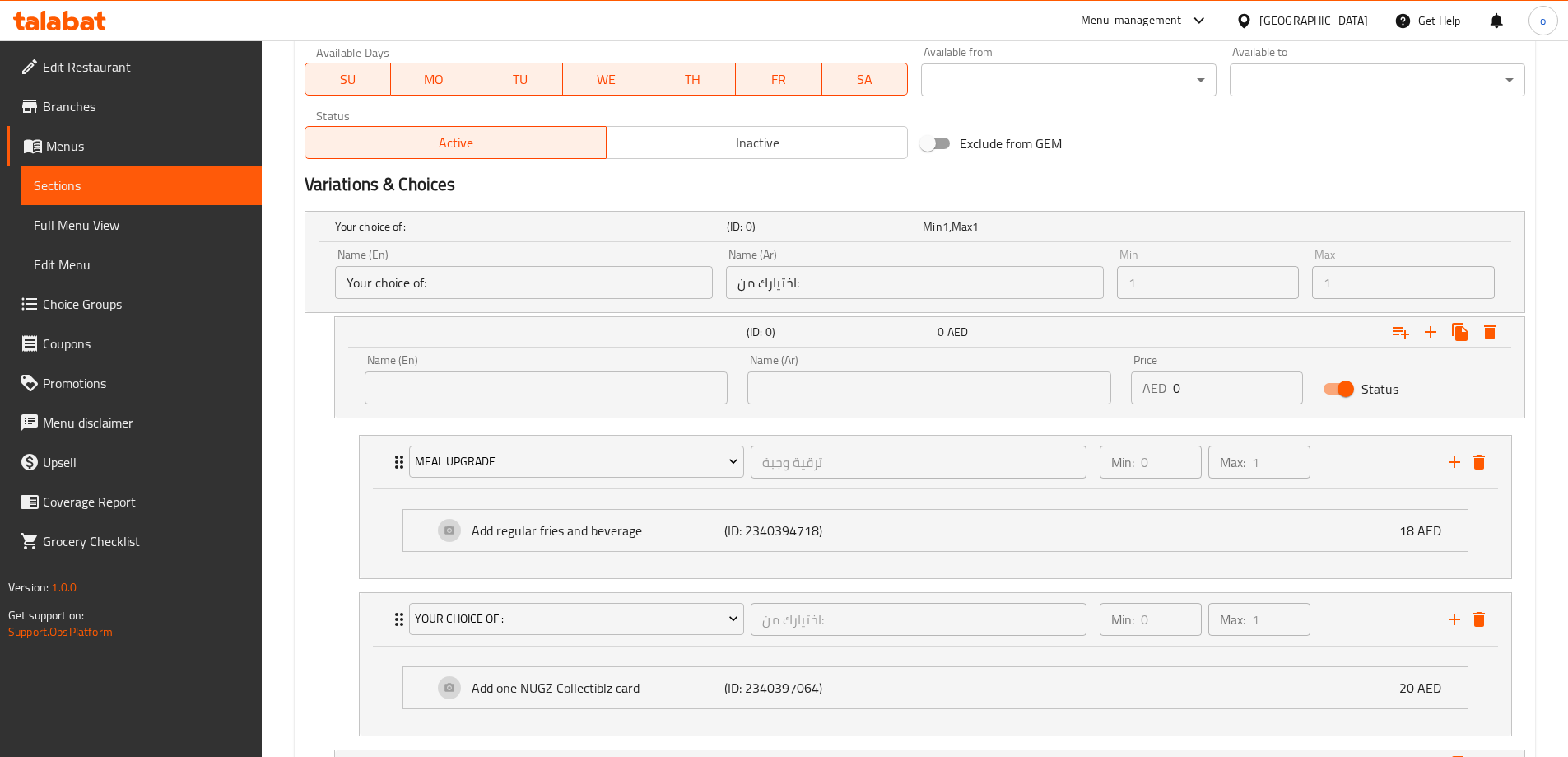
click at [390, 290] on input "Your choice of:" at bounding box center [524, 282] width 378 height 33
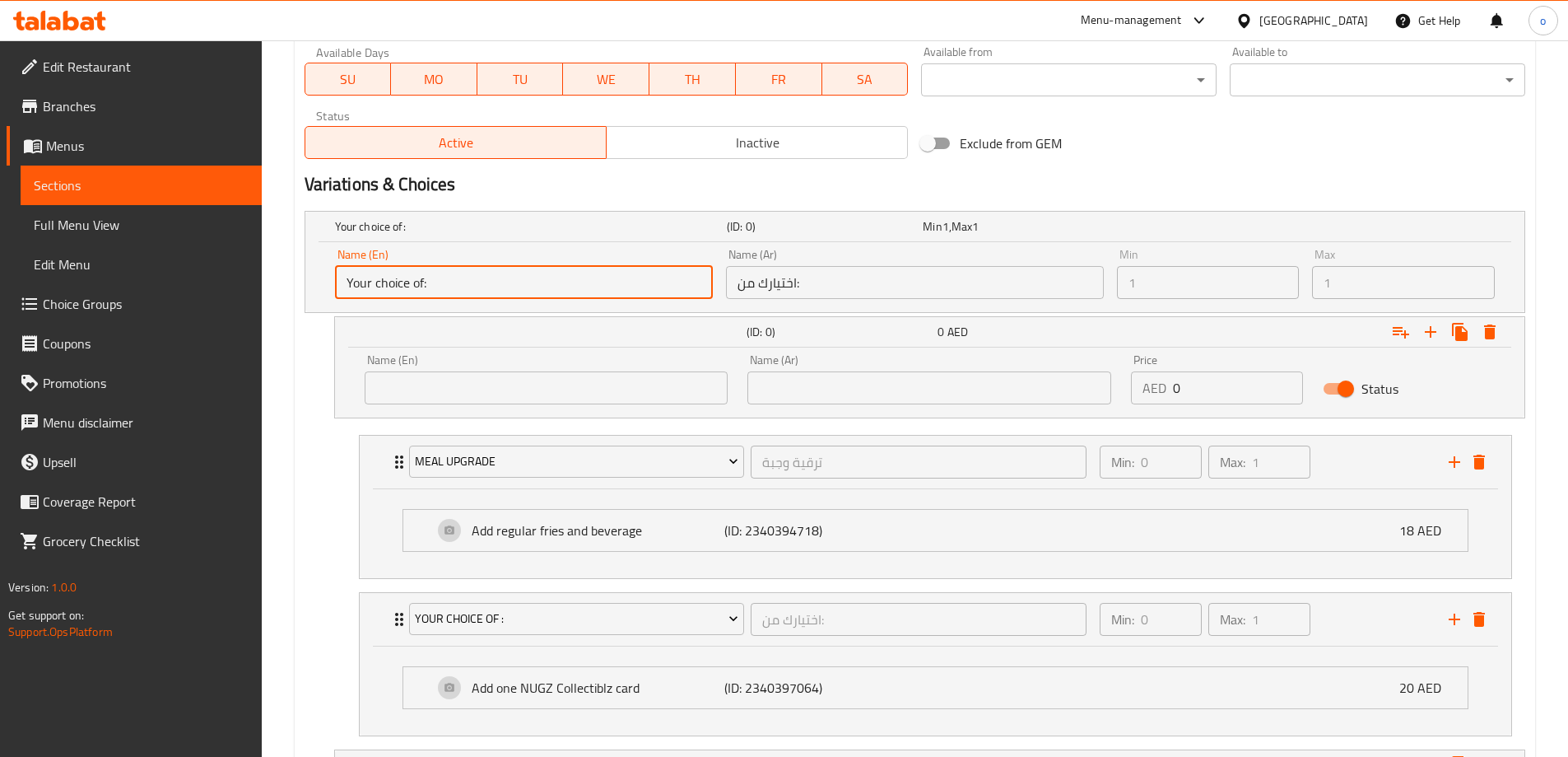
click at [390, 290] on input "Your choice of:" at bounding box center [524, 282] width 378 height 33
click at [415, 317] on div "(ID: 0) 0 AED" at bounding box center [934, 332] width 1147 height 36
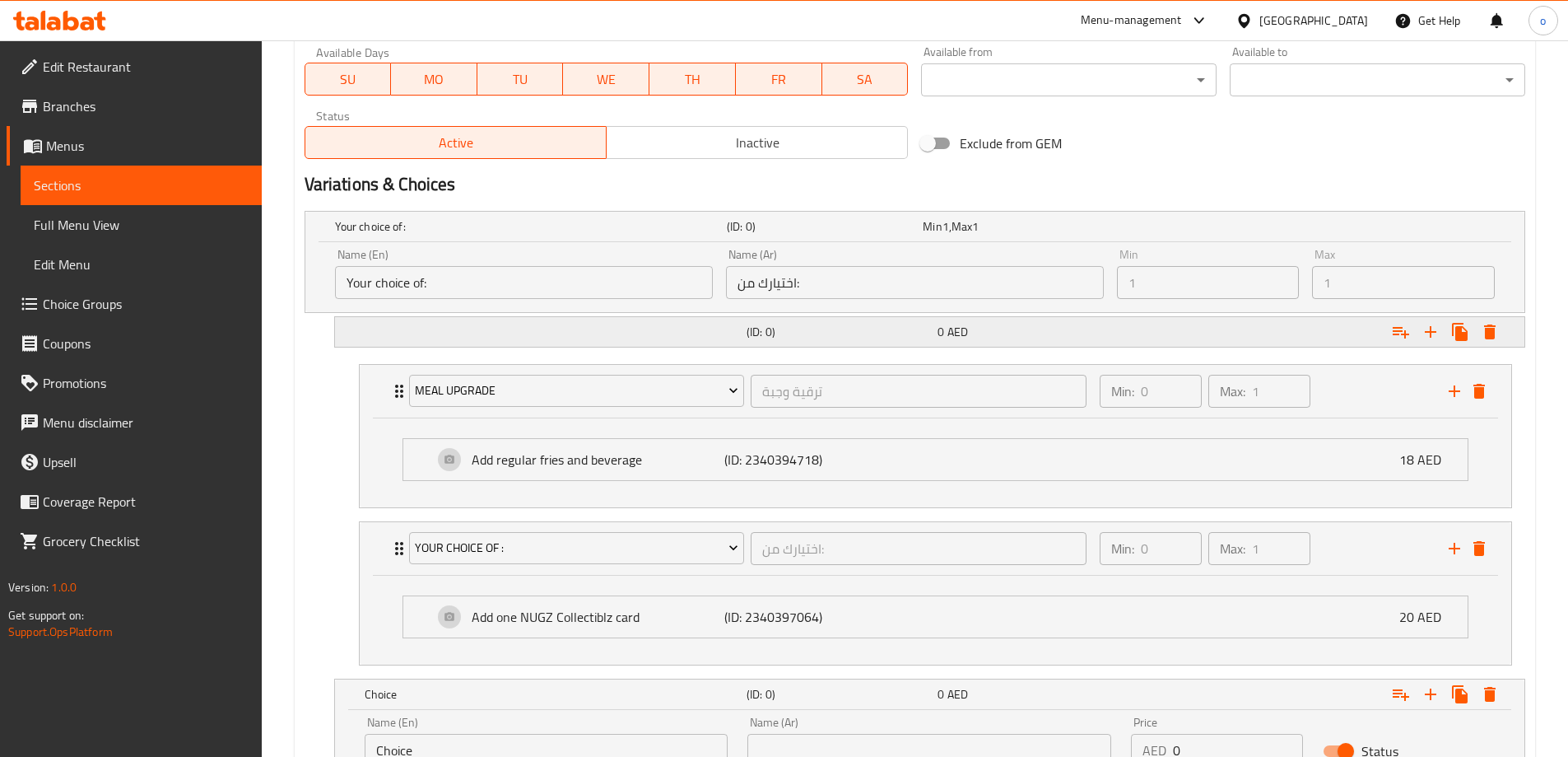
click at [524, 323] on div "(ID: 0) 0 AED" at bounding box center [934, 332] width 1147 height 36
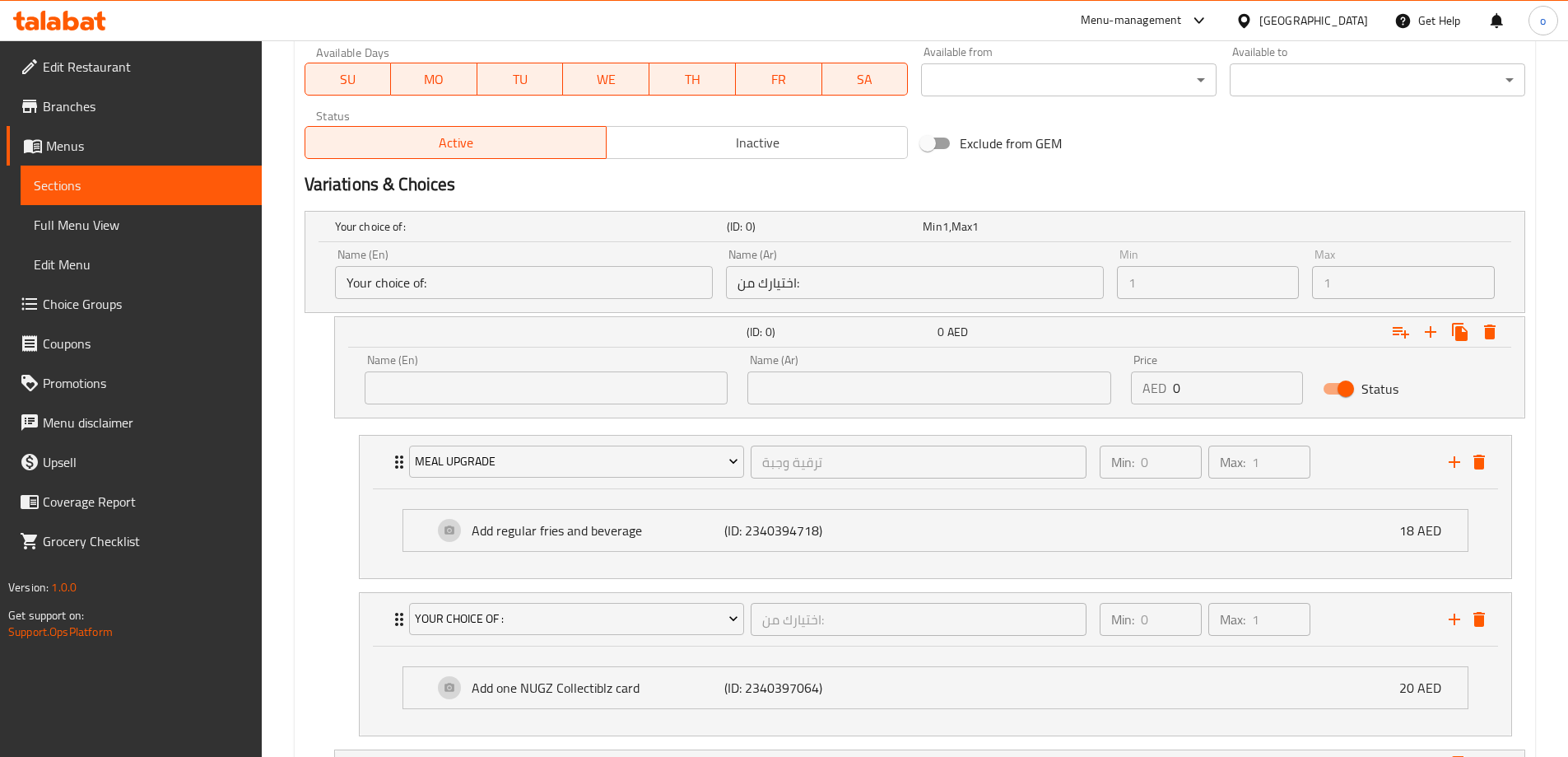
click at [568, 374] on input "text" at bounding box center [547, 388] width 364 height 33
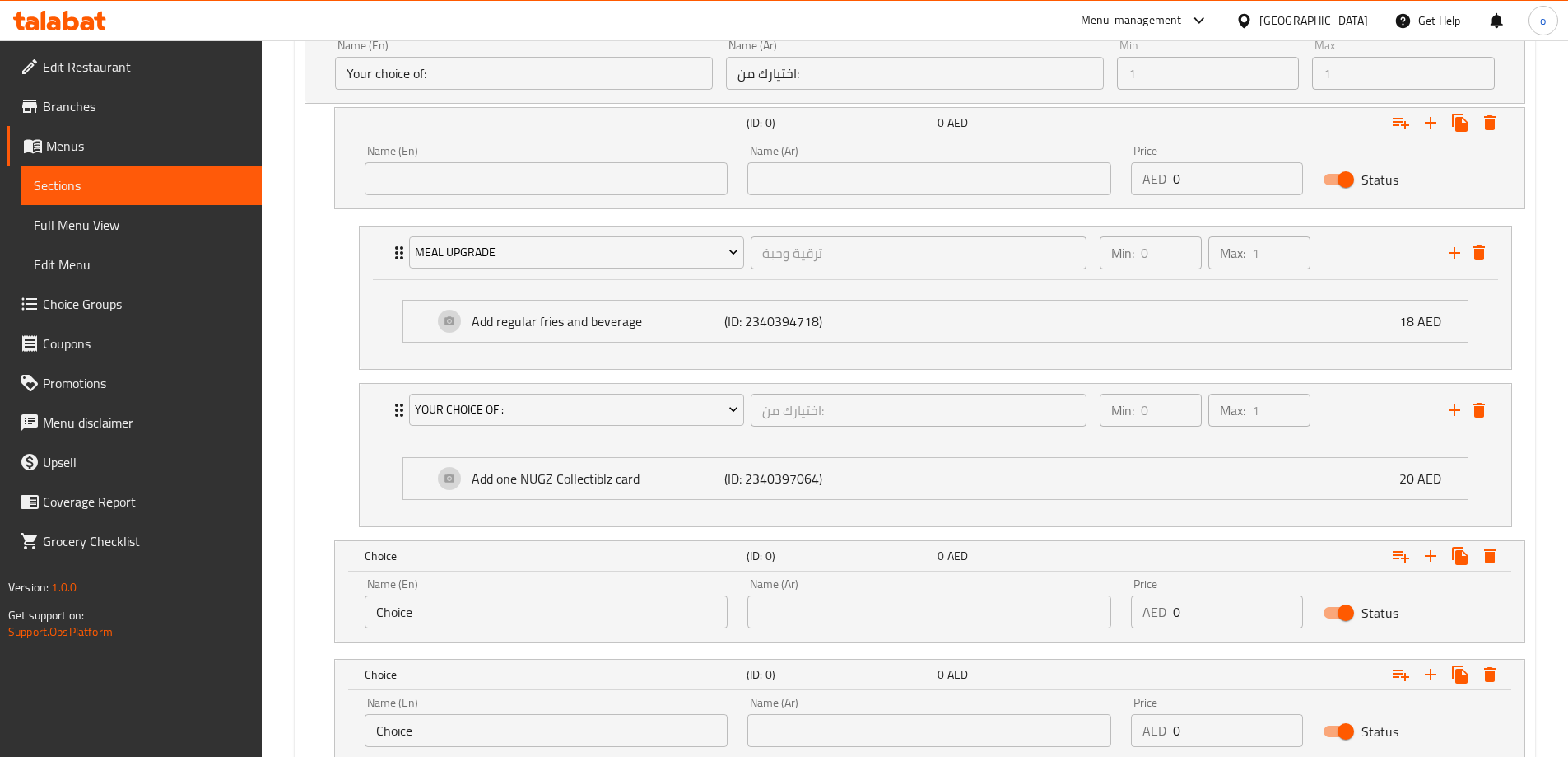
scroll to position [842, 0]
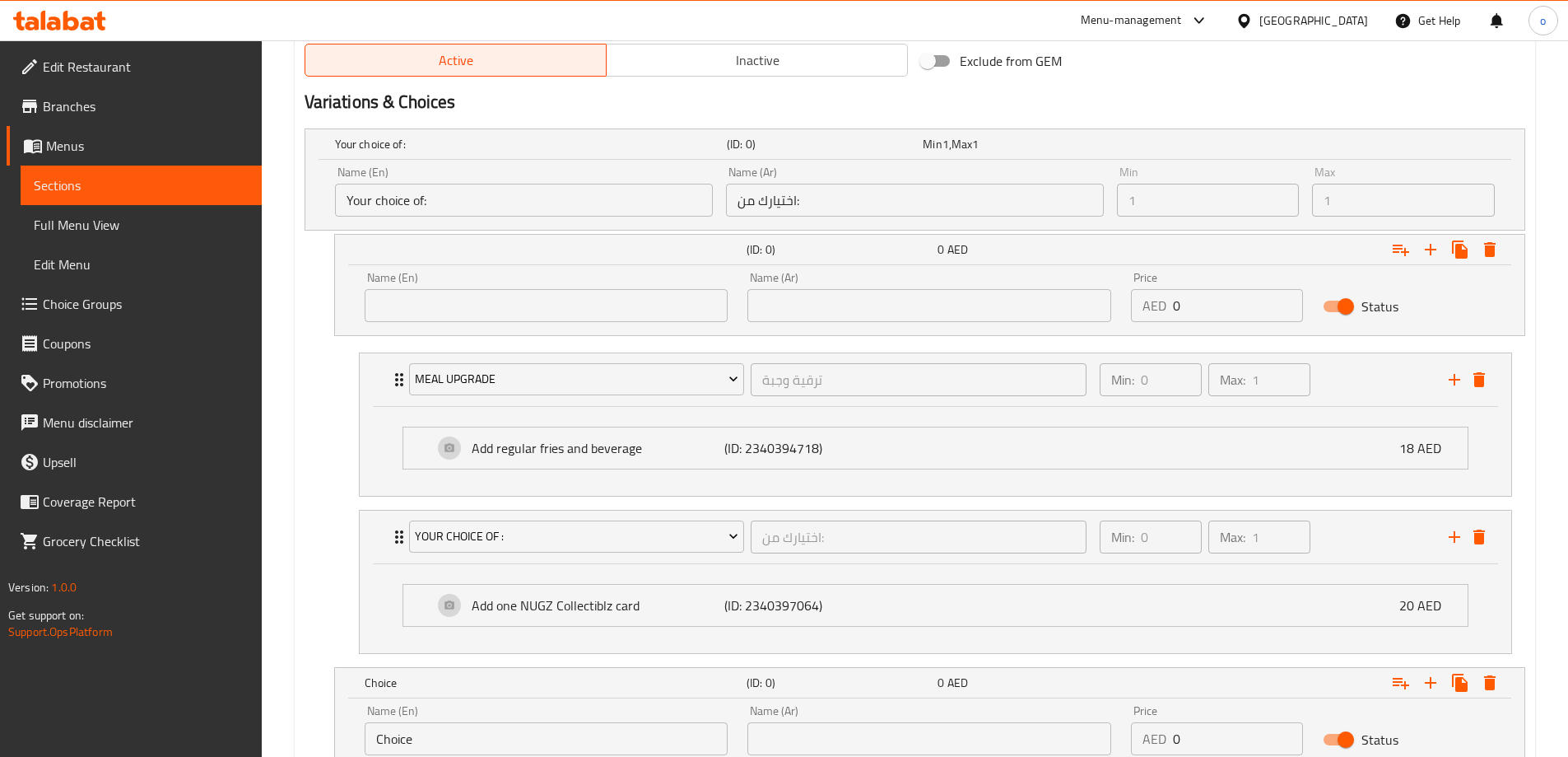
click at [102, 187] on span "Sections" at bounding box center [141, 185] width 215 height 20
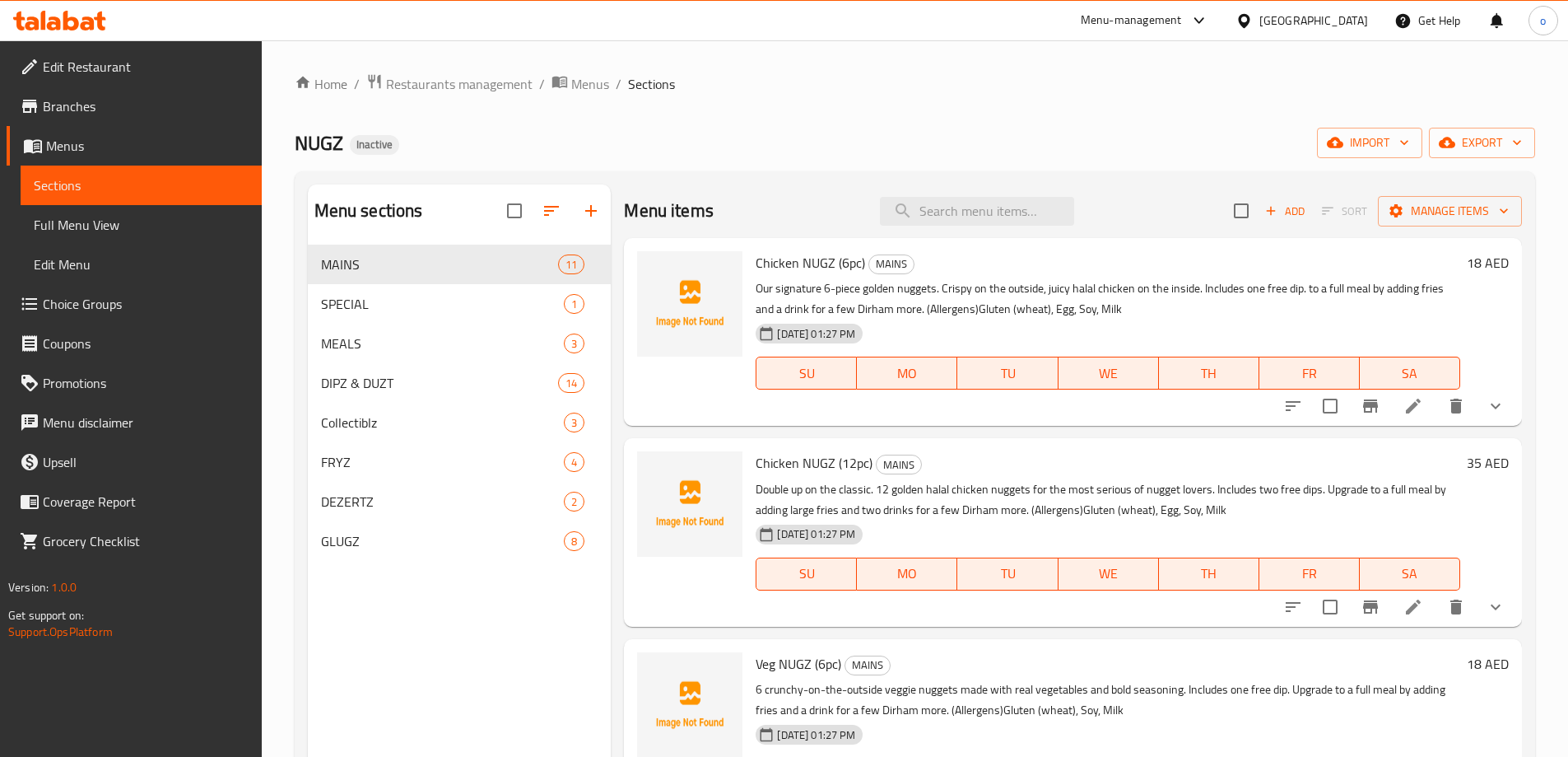
click at [91, 294] on span "Choice Groups" at bounding box center [145, 303] width 206 height 20
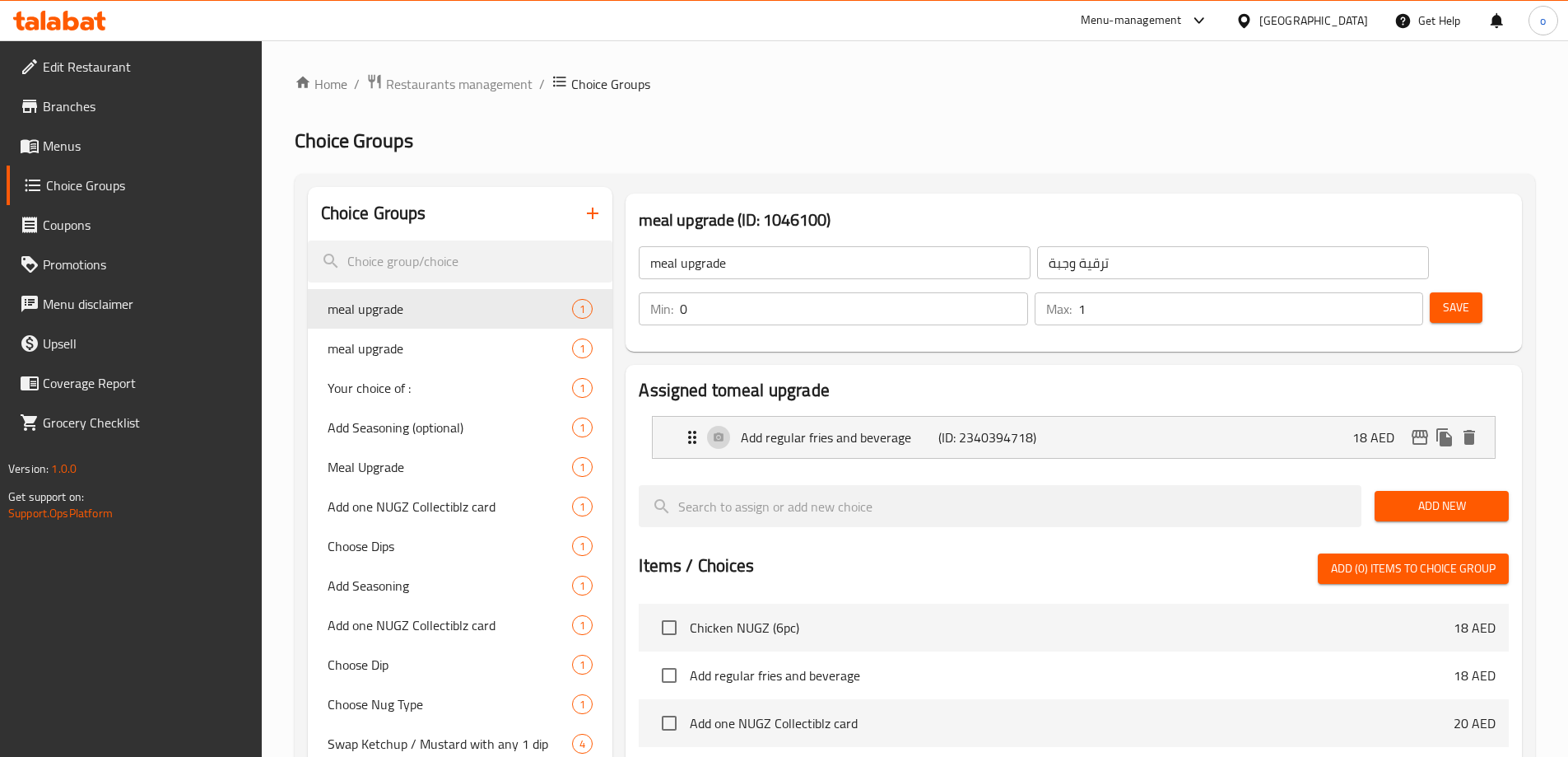
click at [98, 190] on span "Choice Groups" at bounding box center [148, 185] width 203 height 20
click at [596, 214] on icon "button" at bounding box center [593, 213] width 11 height 11
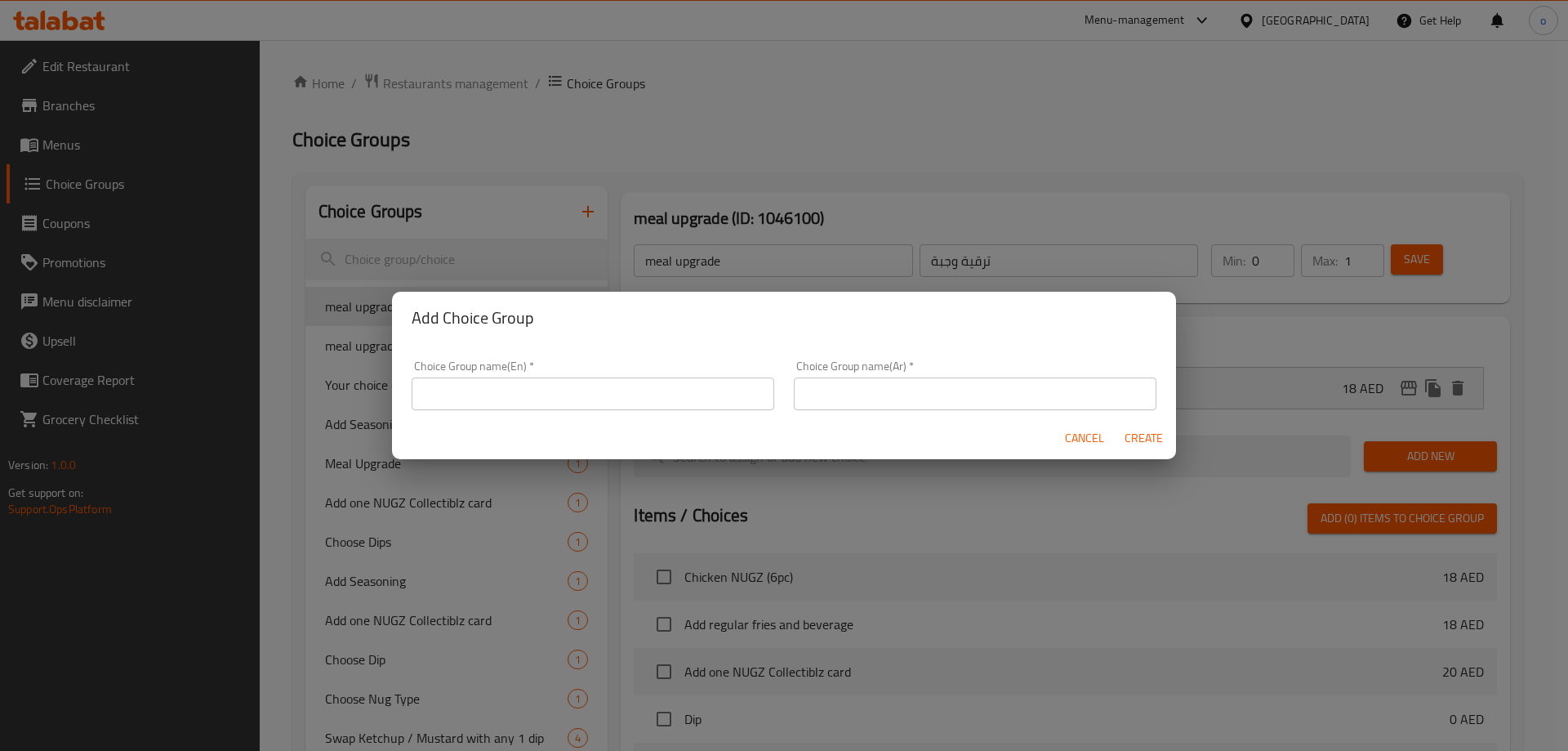
drag, startPoint x: 588, startPoint y: 379, endPoint x: 256, endPoint y: 387, distance: 332.1
click at [588, 379] on input "text" at bounding box center [593, 393] width 363 height 33
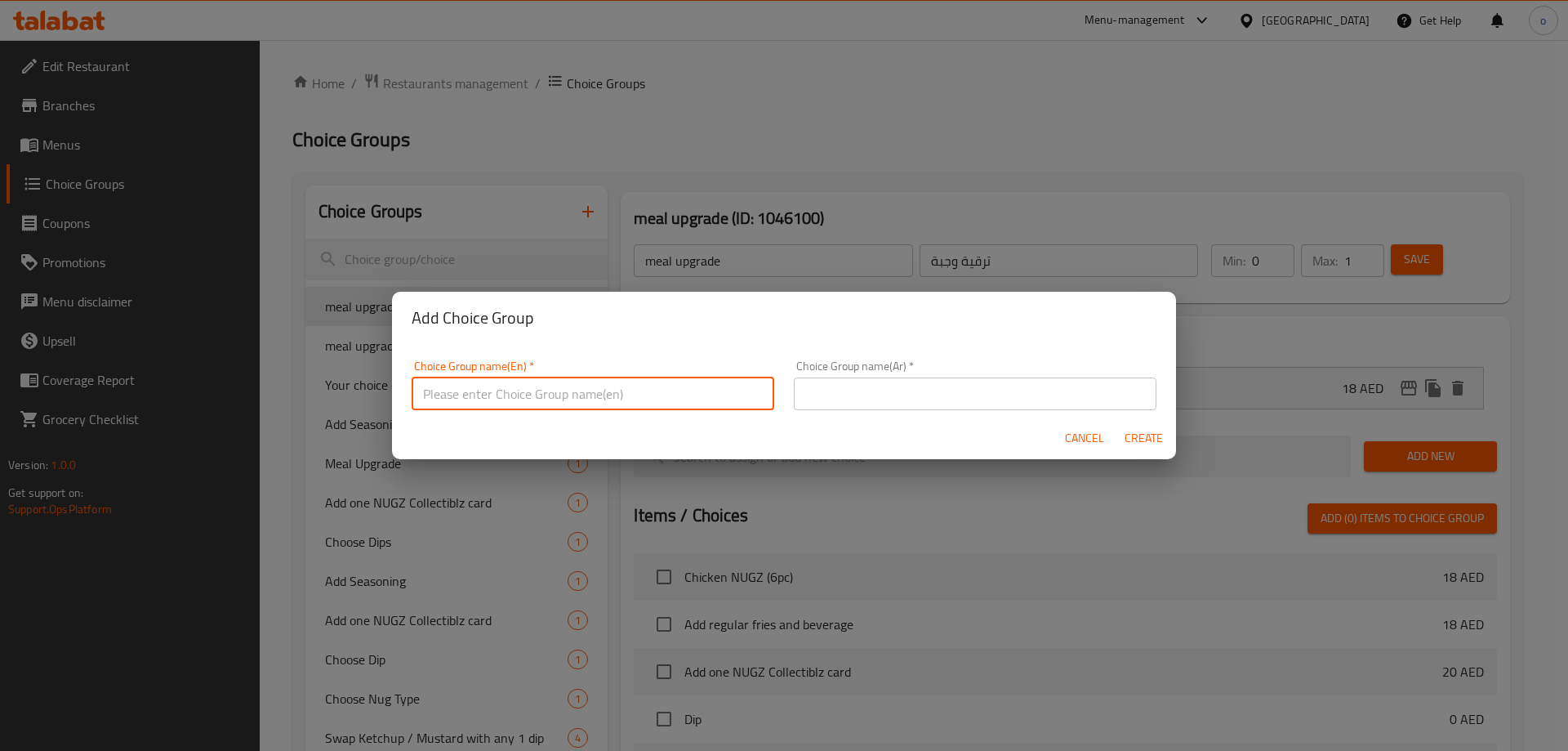
click at [586, 387] on input "text" at bounding box center [593, 393] width 363 height 33
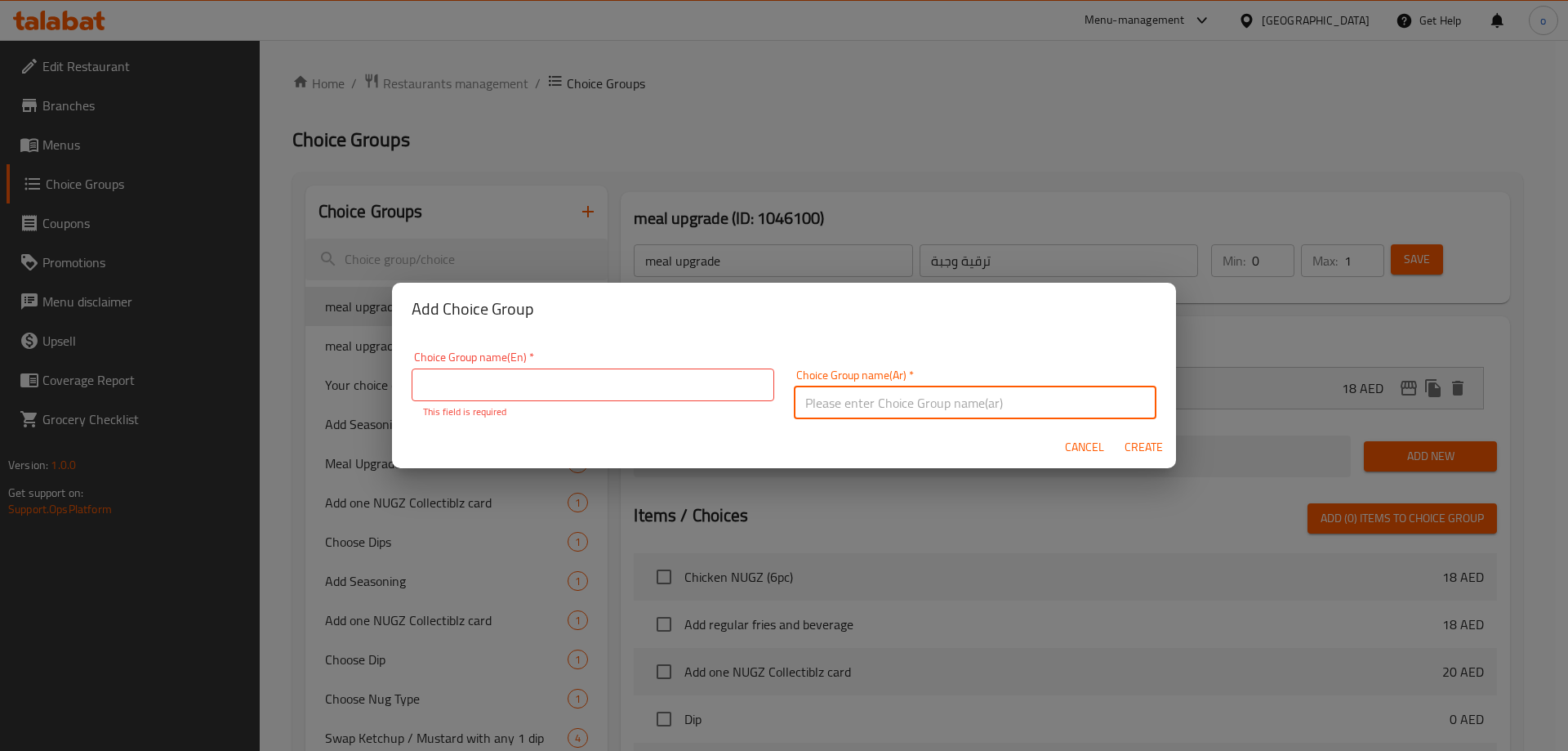
click at [834, 390] on input "text" at bounding box center [976, 402] width 363 height 33
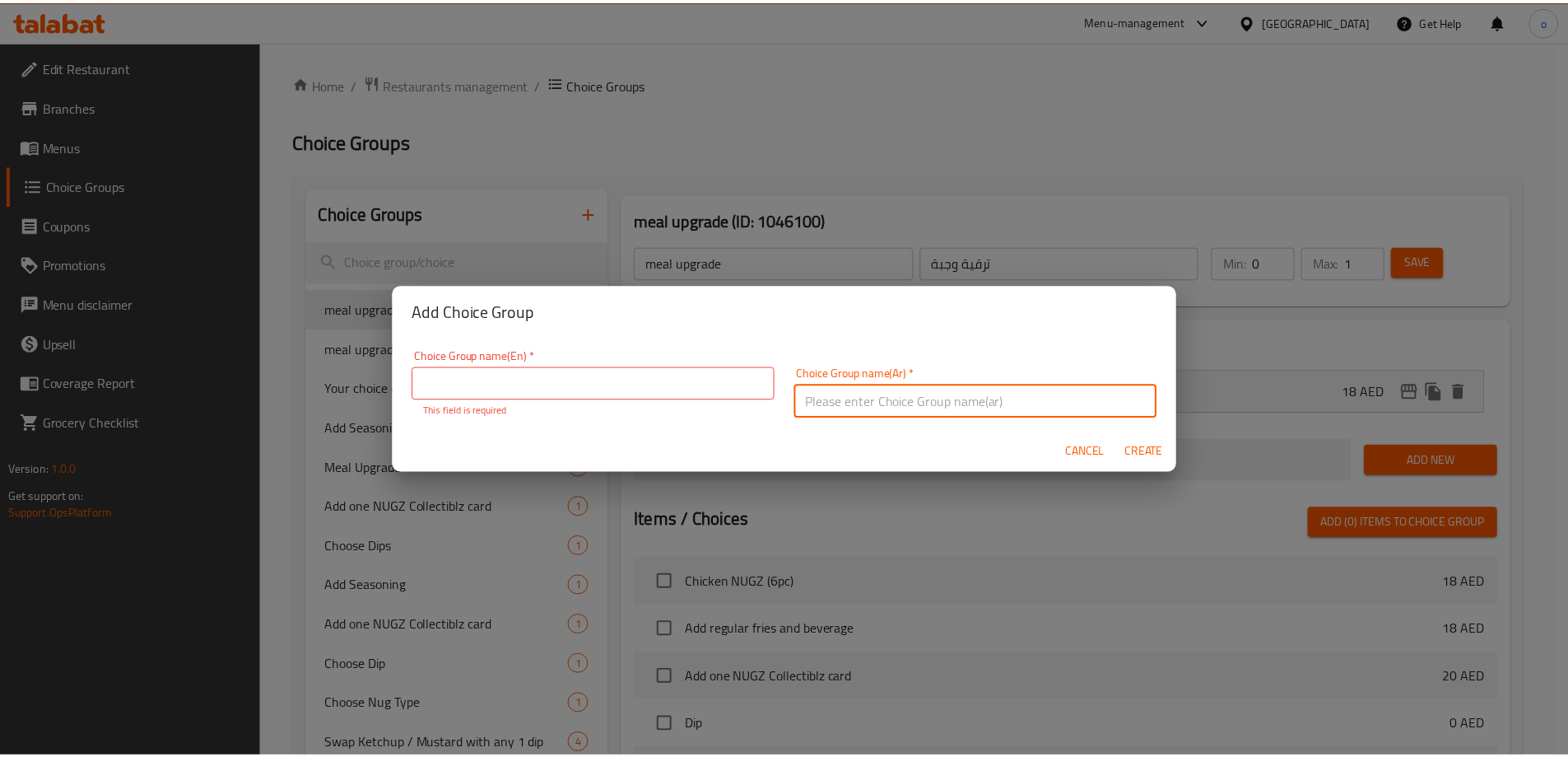
scroll to position [3, 0]
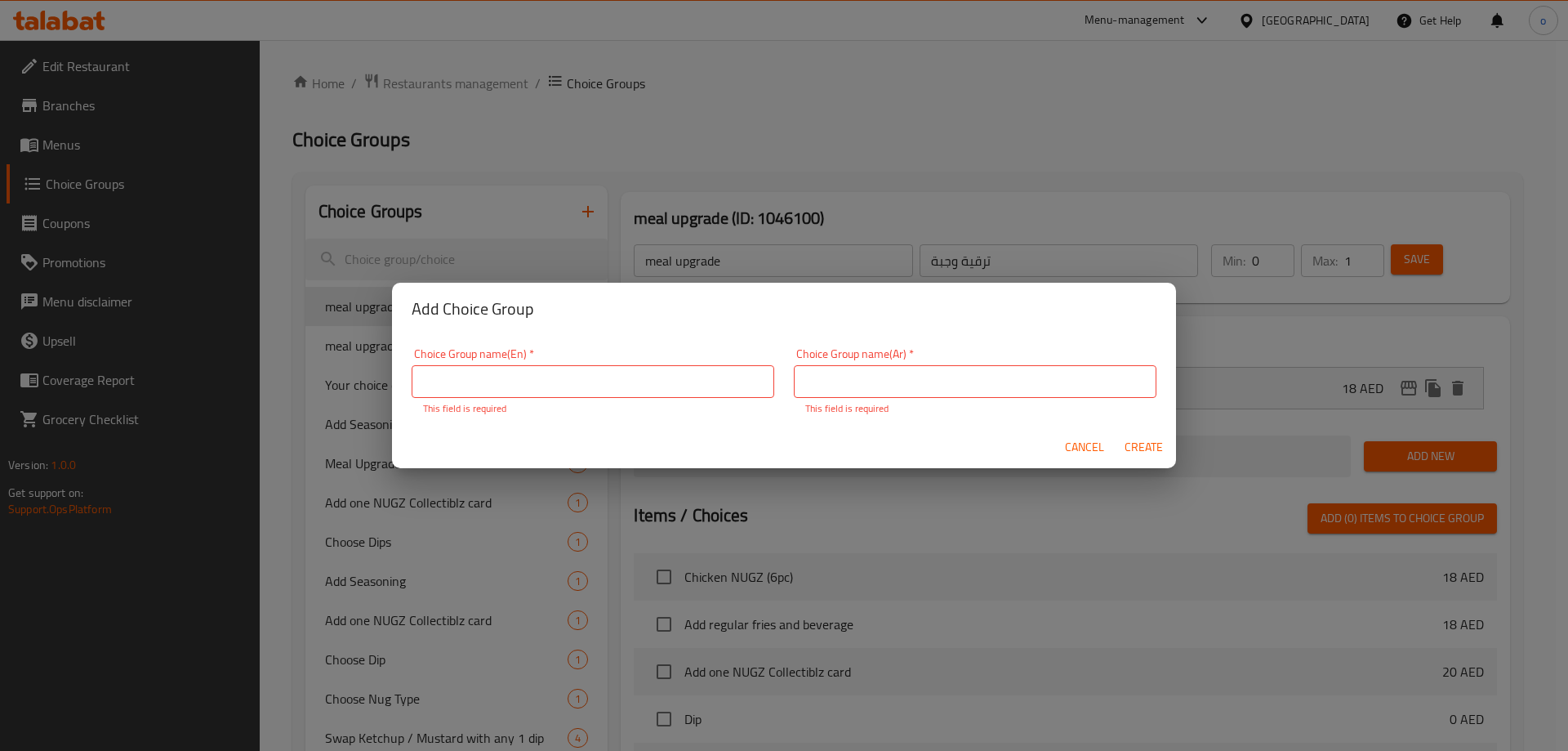
click at [1070, 437] on span "Cancel" at bounding box center [1085, 447] width 39 height 21
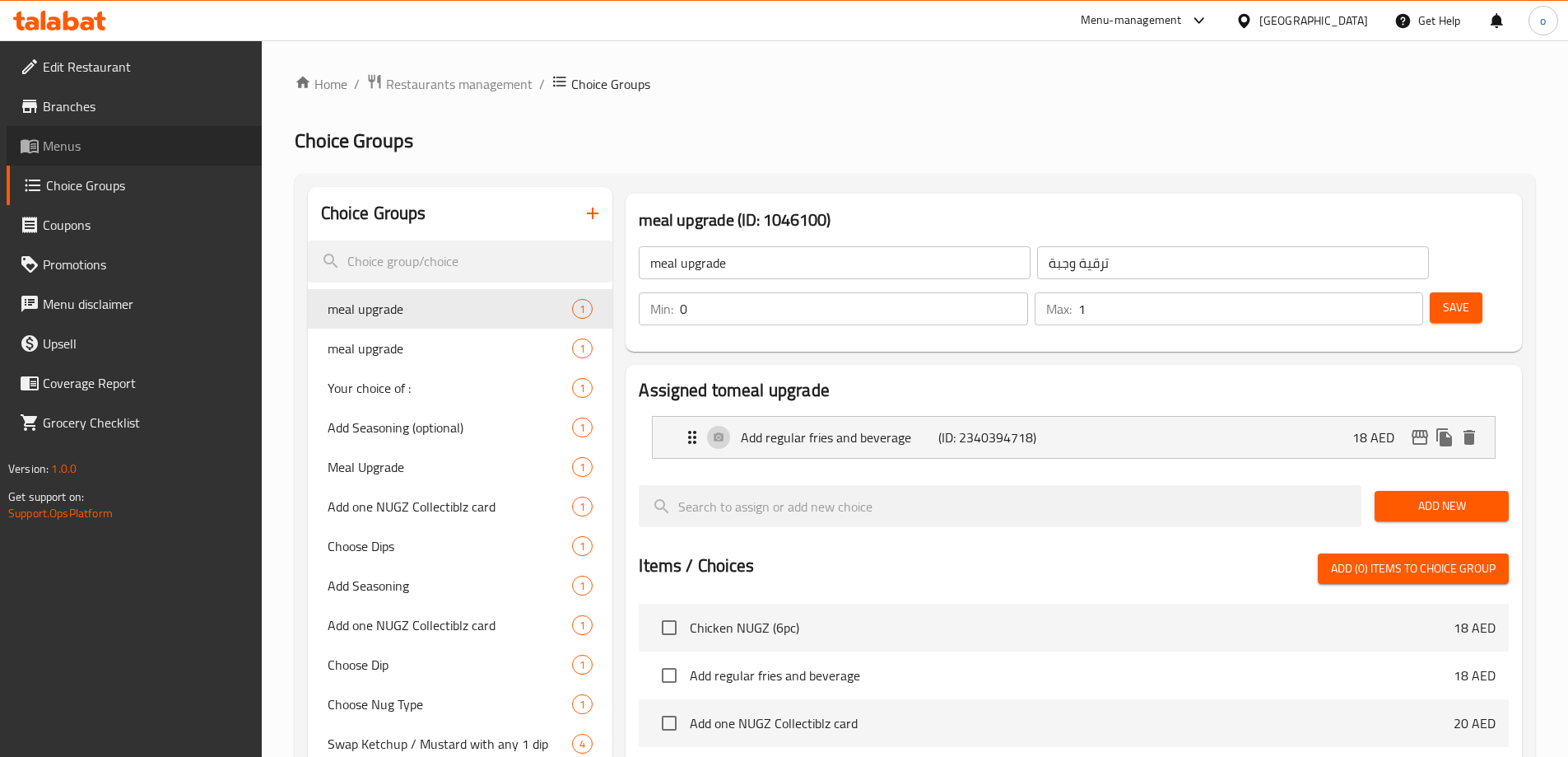
click at [65, 133] on link "Menus" at bounding box center [134, 146] width 255 height 40
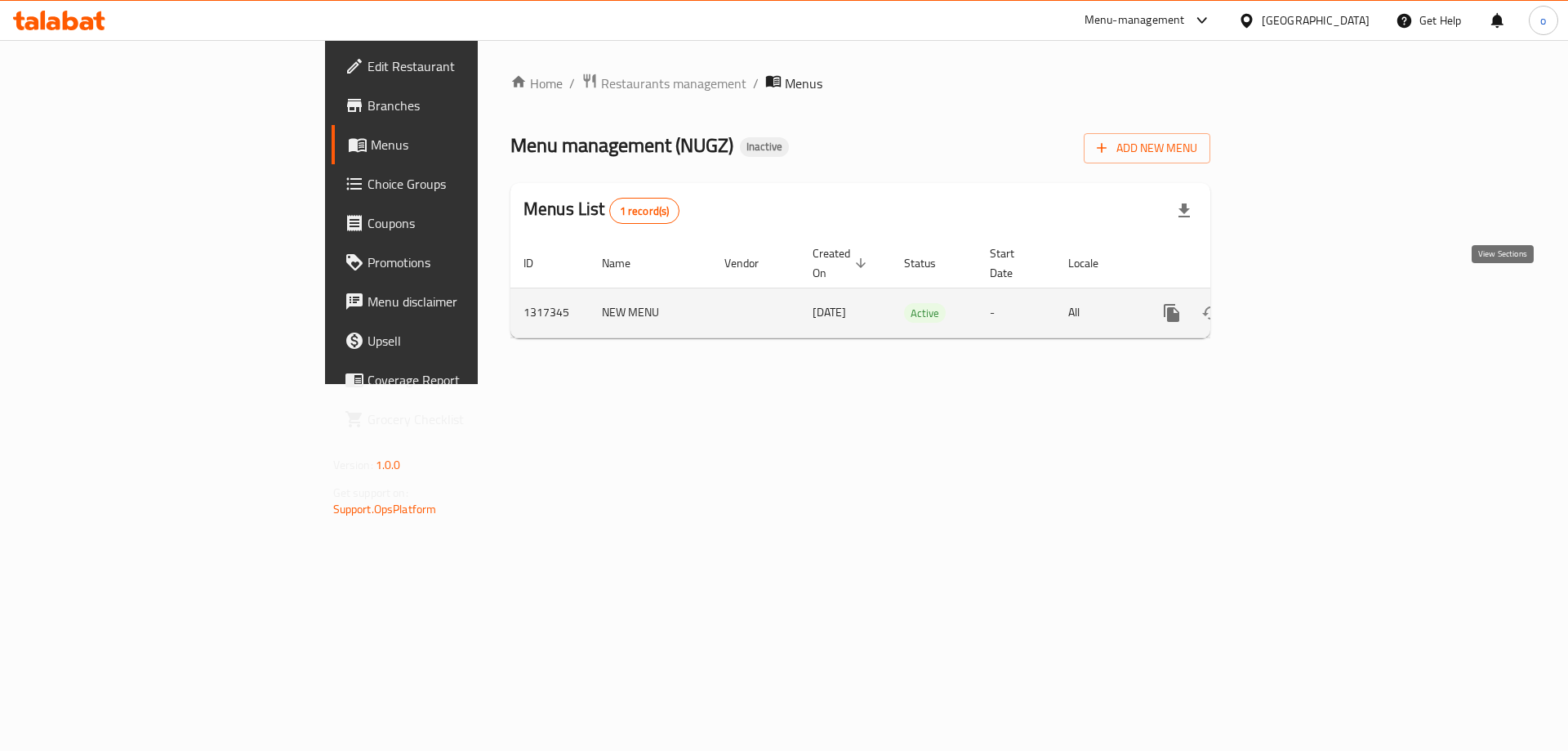
click at [1309, 293] on link "enhanced table" at bounding box center [1290, 313] width 39 height 39
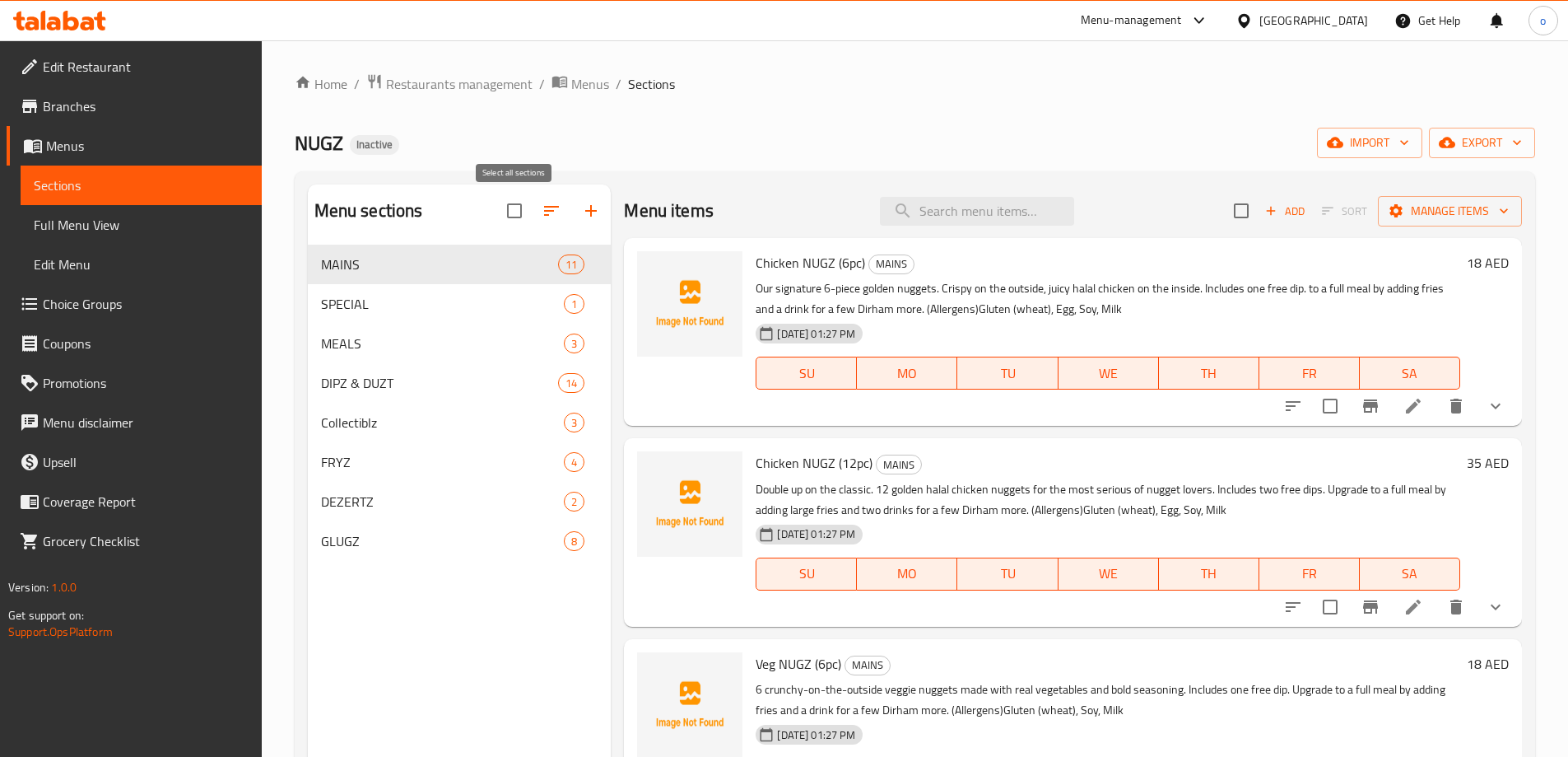
click at [525, 223] on input "checkbox" at bounding box center [514, 210] width 34 height 34
checkbox input "true"
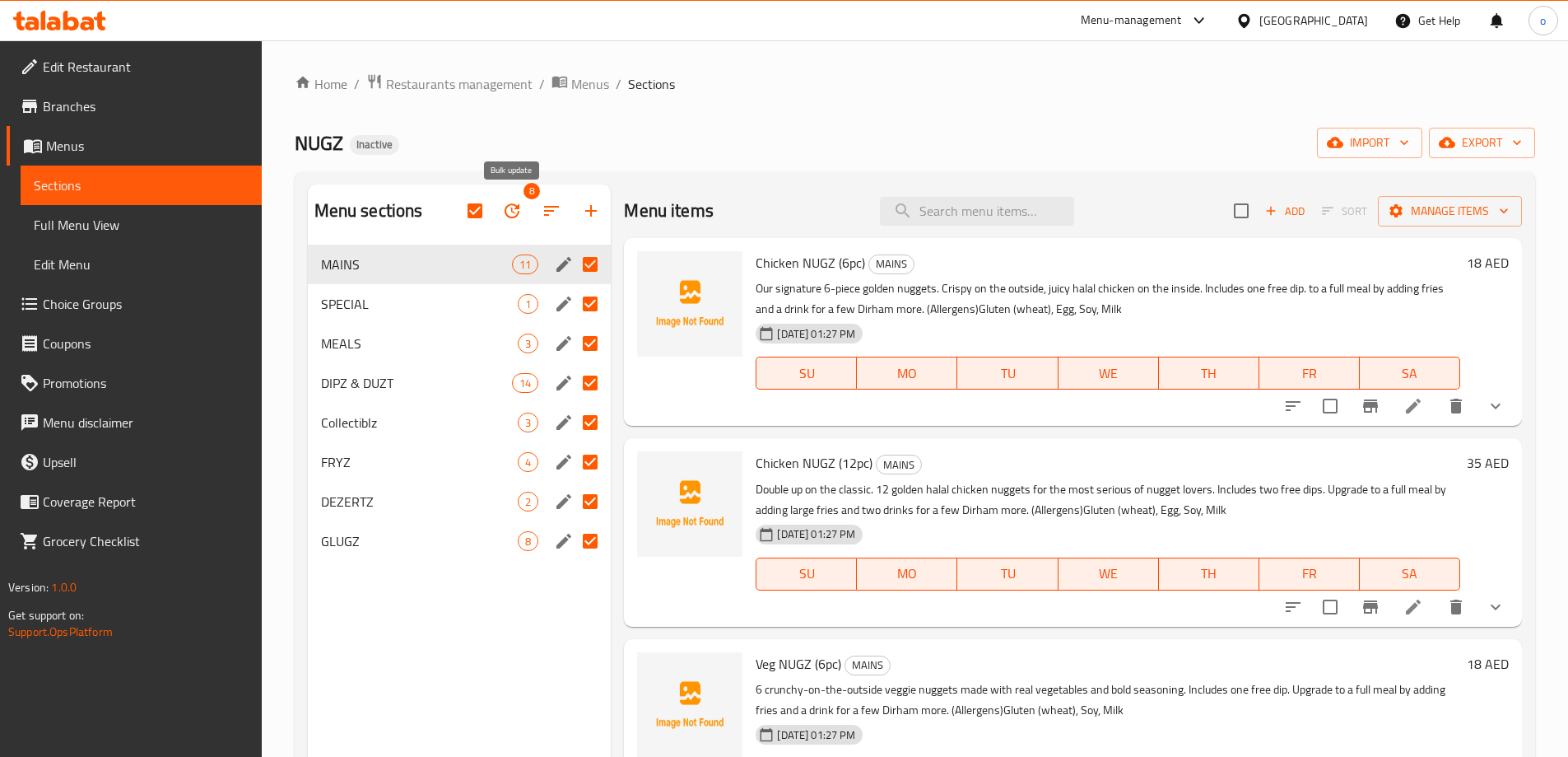
click at [512, 212] on icon "button" at bounding box center [512, 210] width 20 height 20
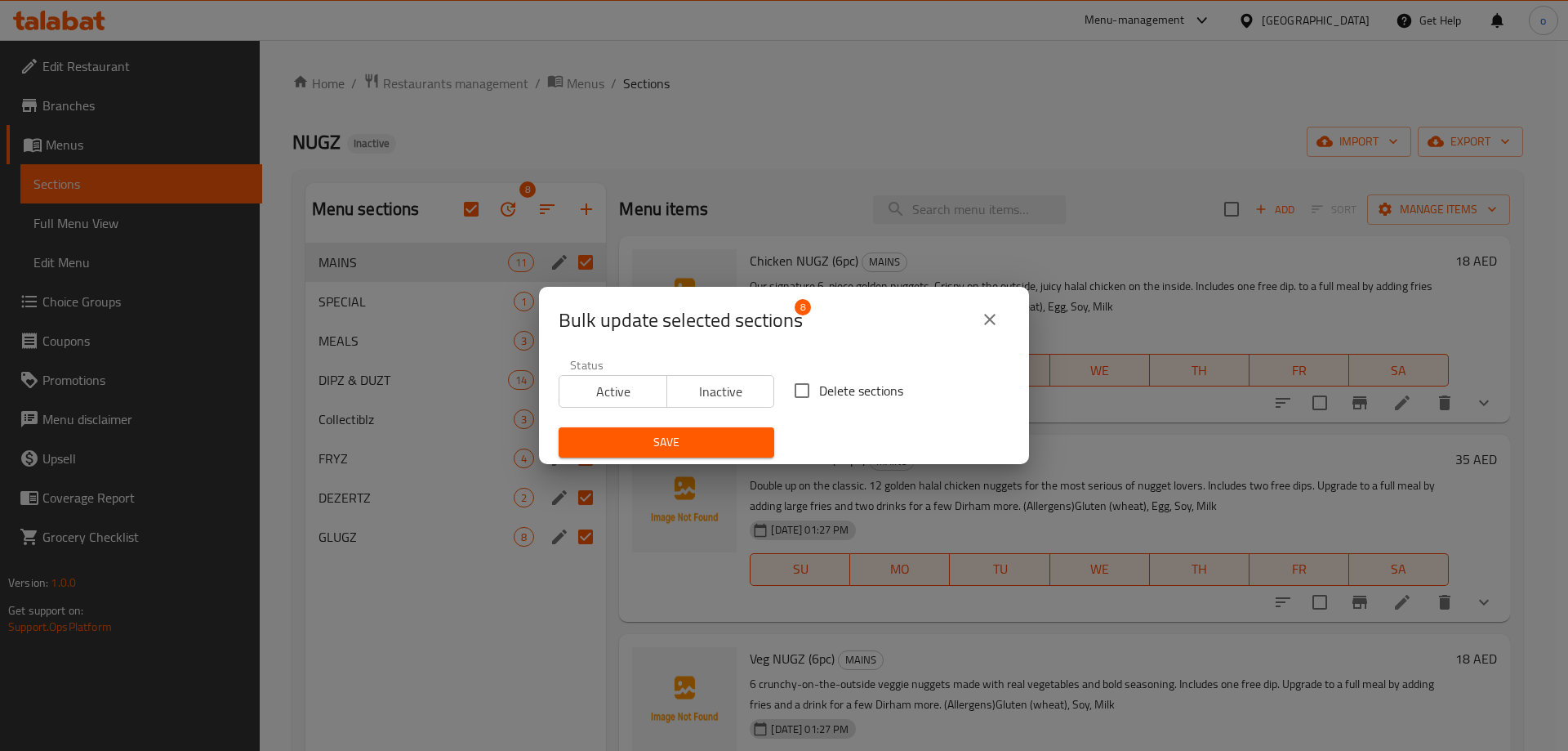
click at [820, 383] on span "Delete sections" at bounding box center [862, 390] width 85 height 20
click at [820, 383] on input "Delete sections" at bounding box center [802, 390] width 34 height 34
checkbox input "true"
click at [679, 446] on span "Save" at bounding box center [666, 443] width 190 height 21
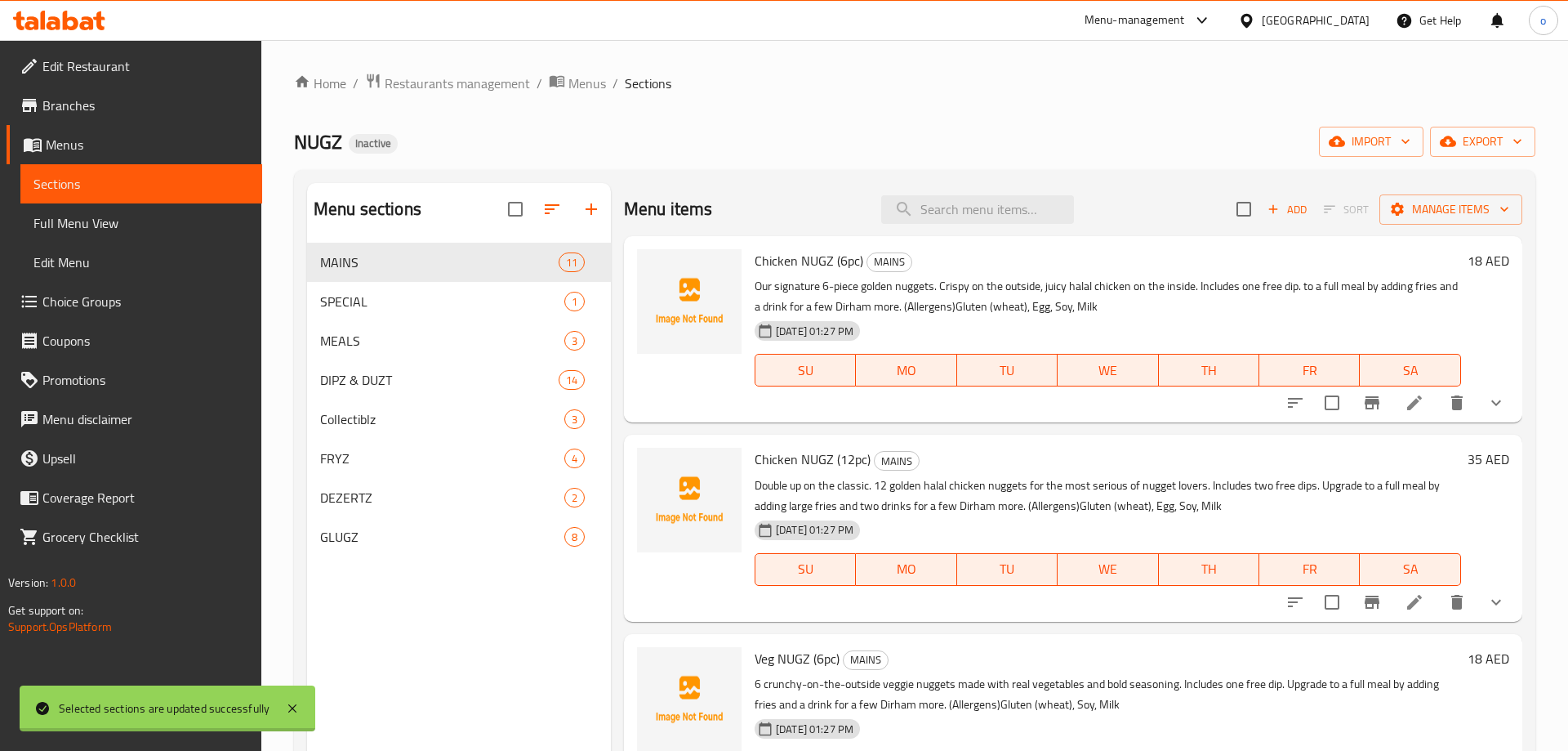
checkbox input "false"
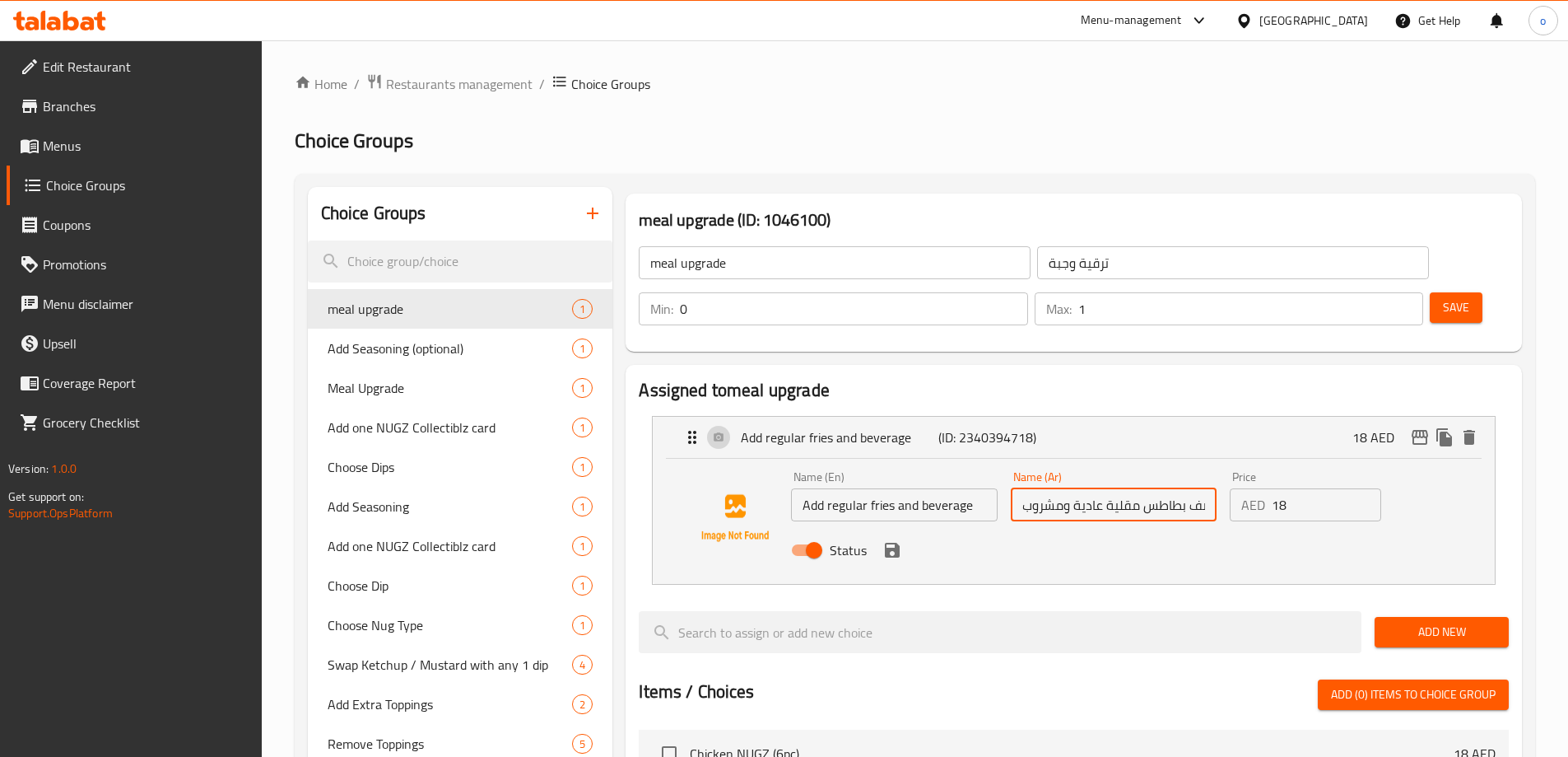
scroll to position [4048, 0]
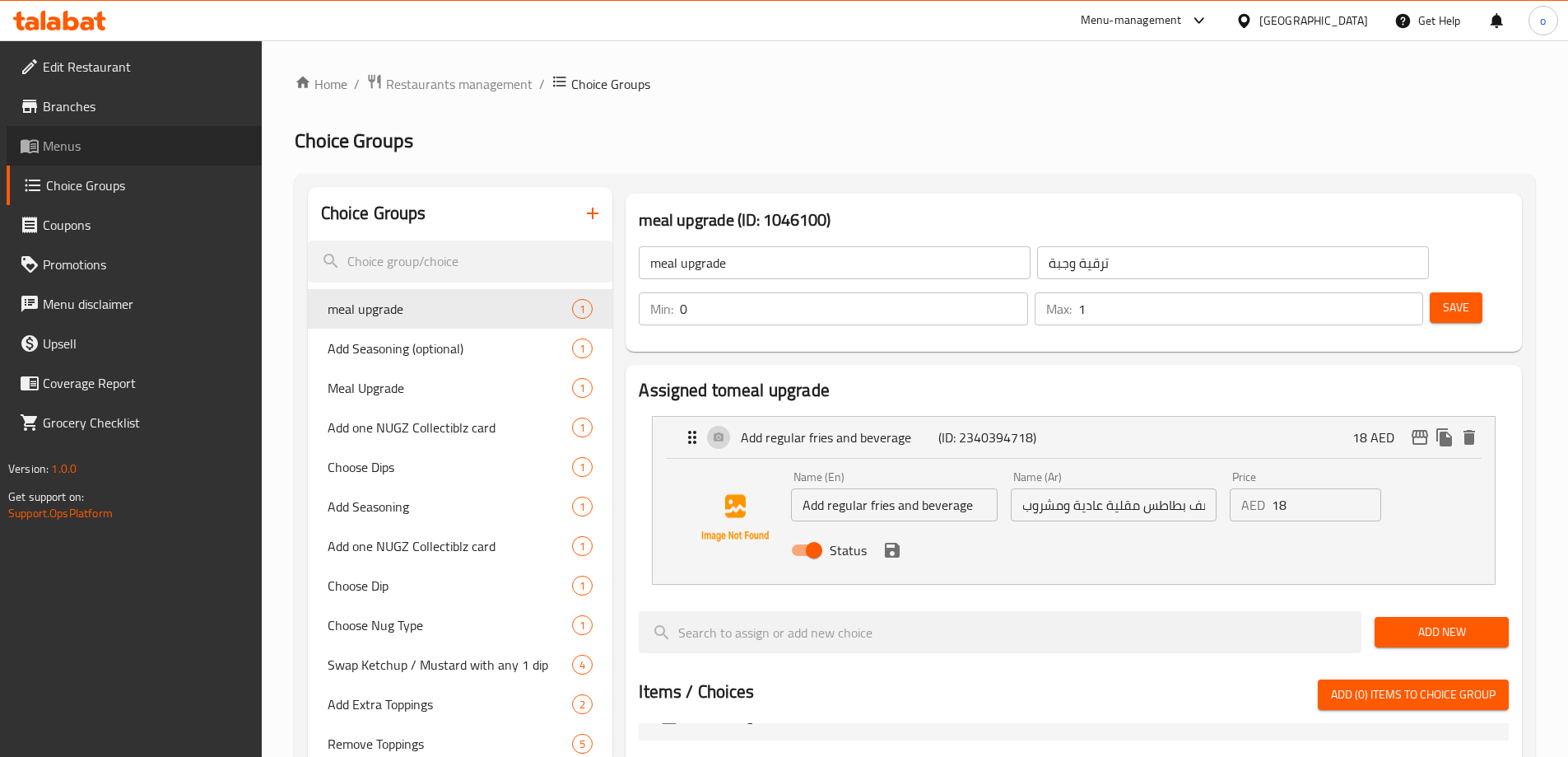
click at [133, 154] on span "Menus" at bounding box center [145, 145] width 206 height 20
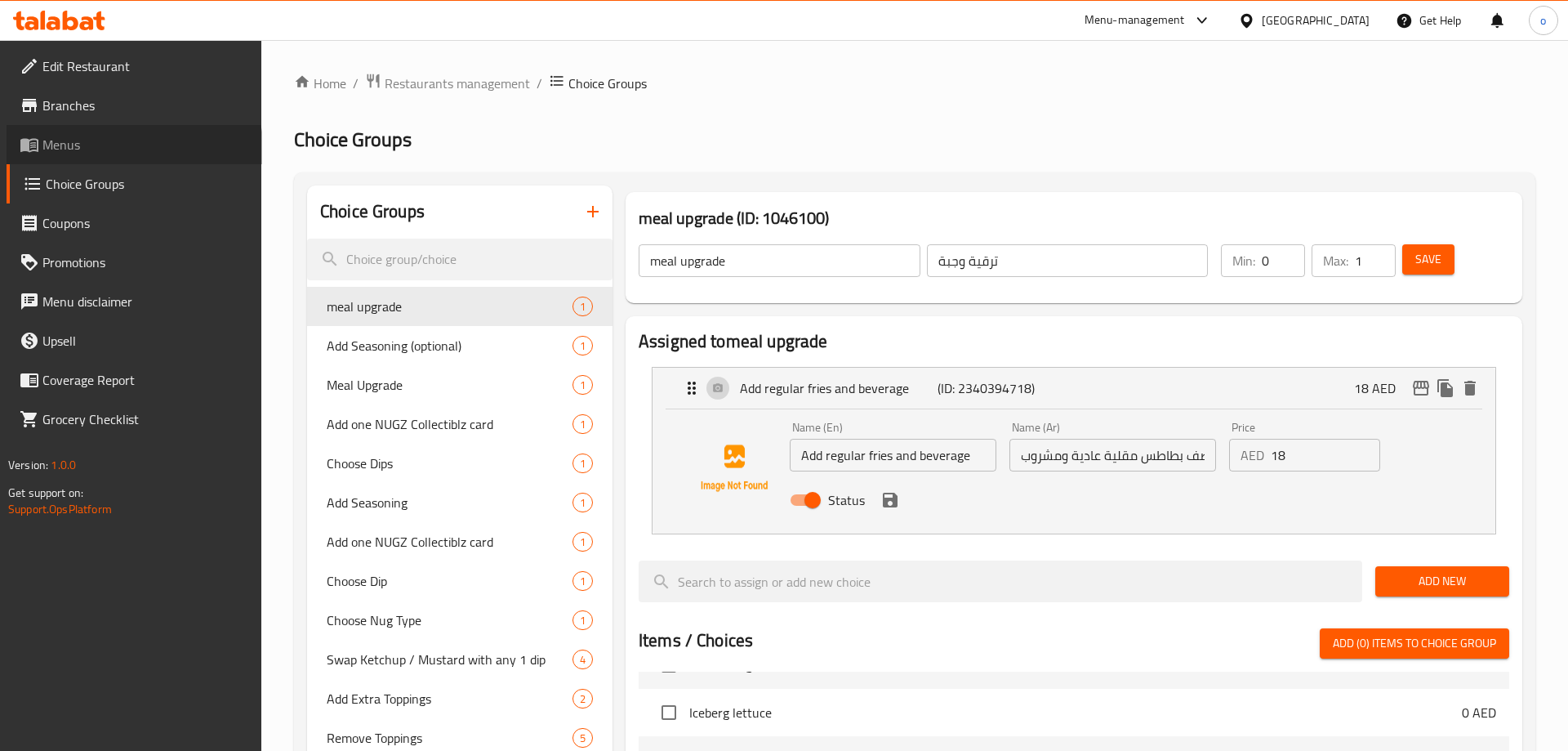
click at [132, 153] on span "Menus" at bounding box center [146, 144] width 207 height 20
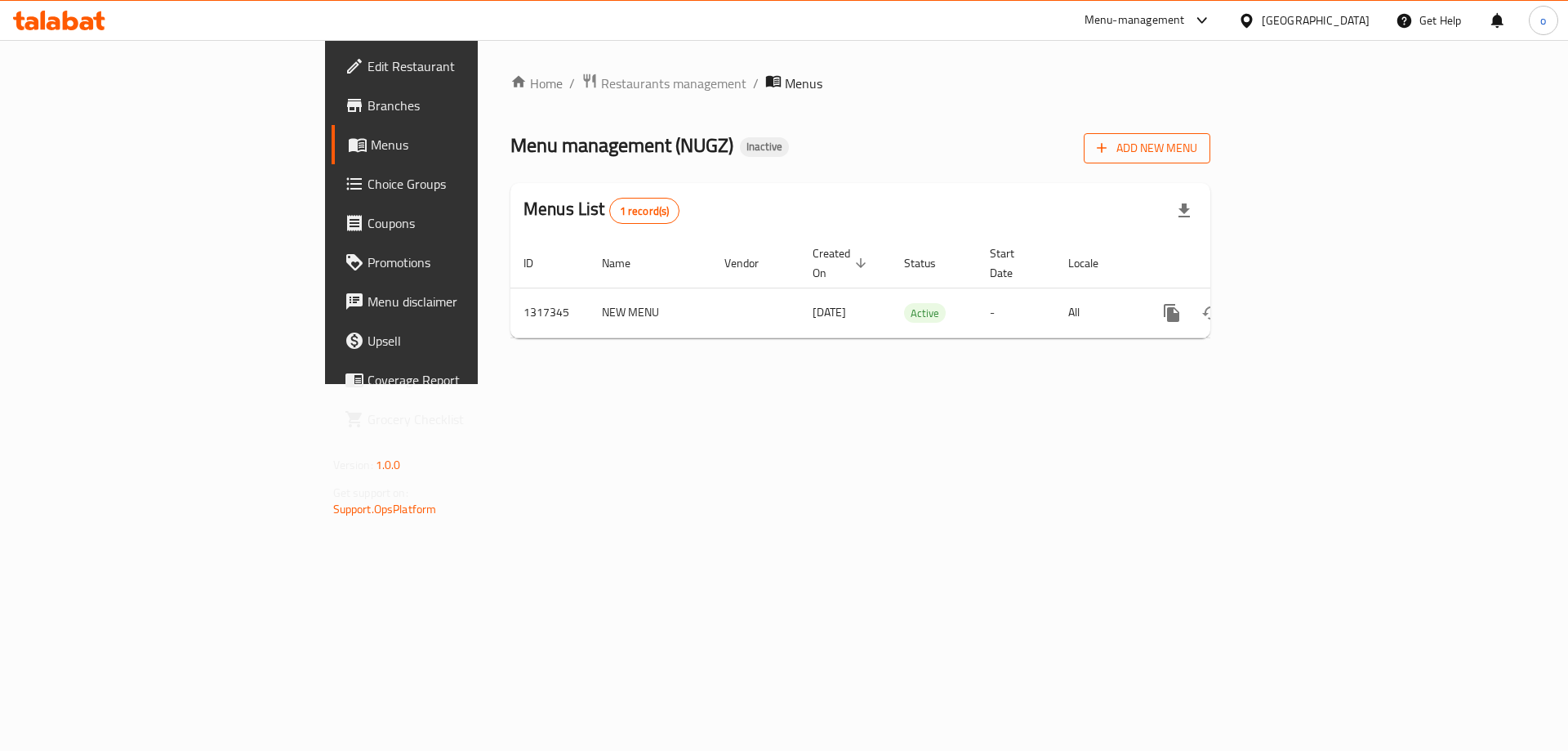
click at [1110, 144] on icon "button" at bounding box center [1102, 148] width 16 height 16
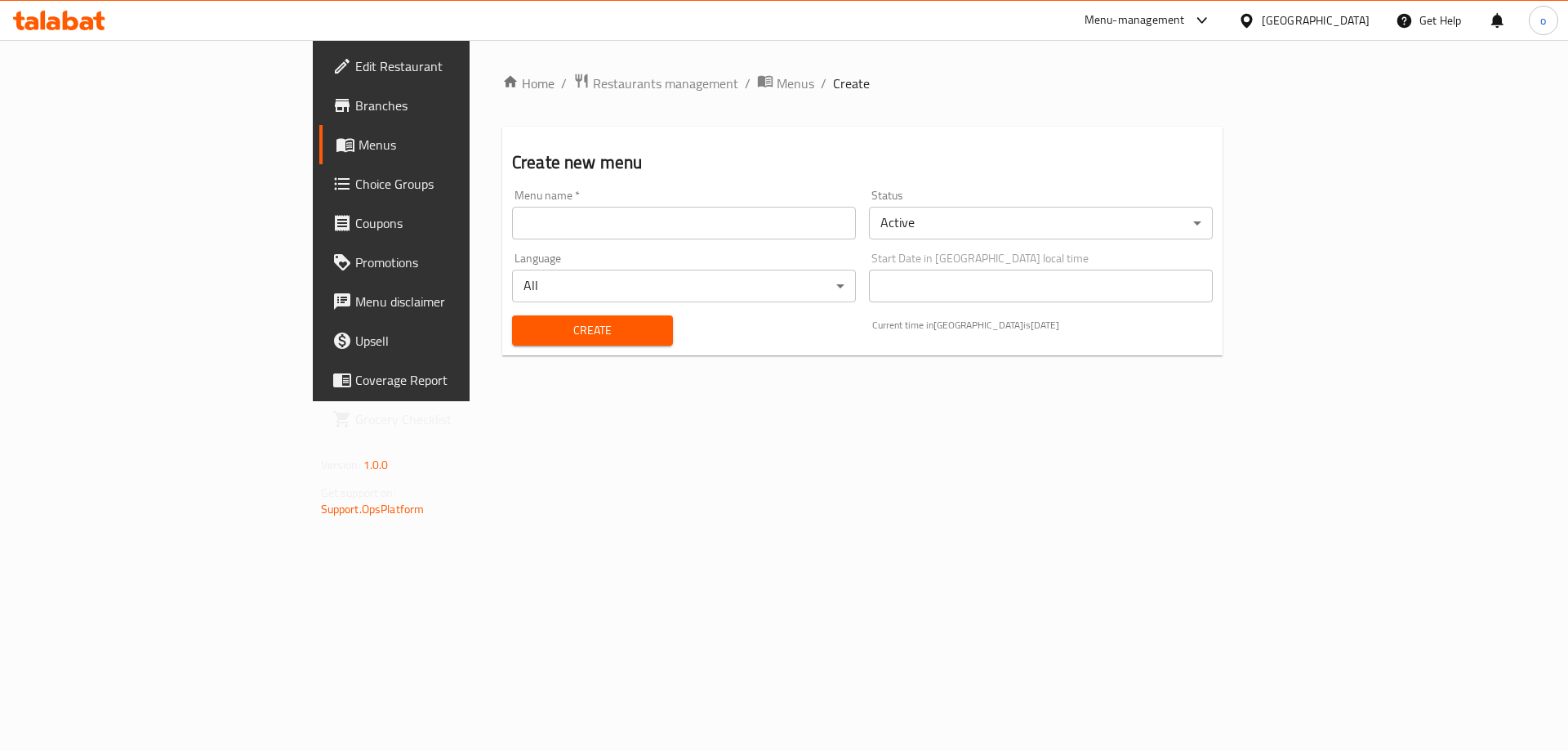
click at [512, 217] on input "text" at bounding box center [684, 223] width 344 height 33
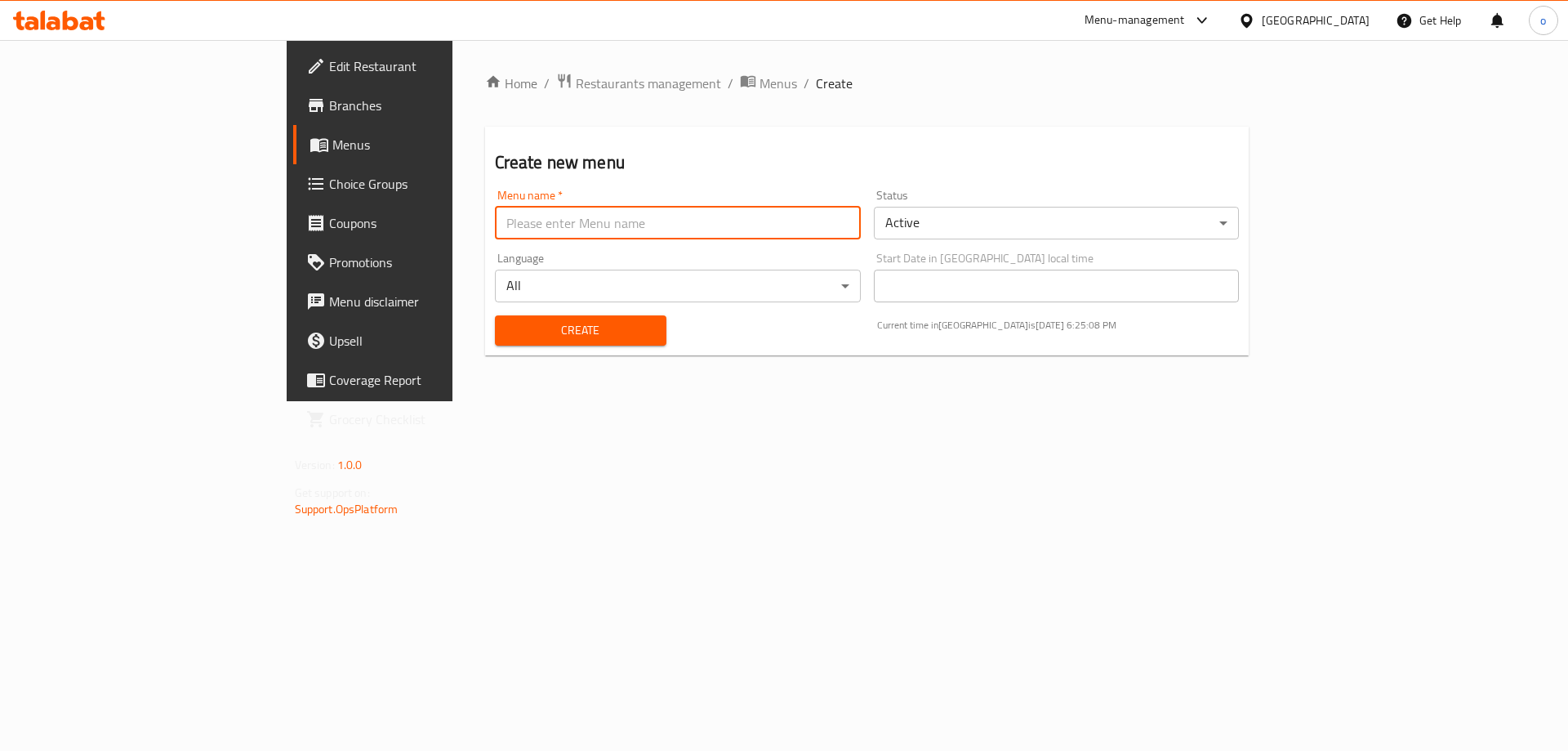
type input "NEW MENU"
click at [509, 329] on span "Create" at bounding box center [581, 331] width 146 height 21
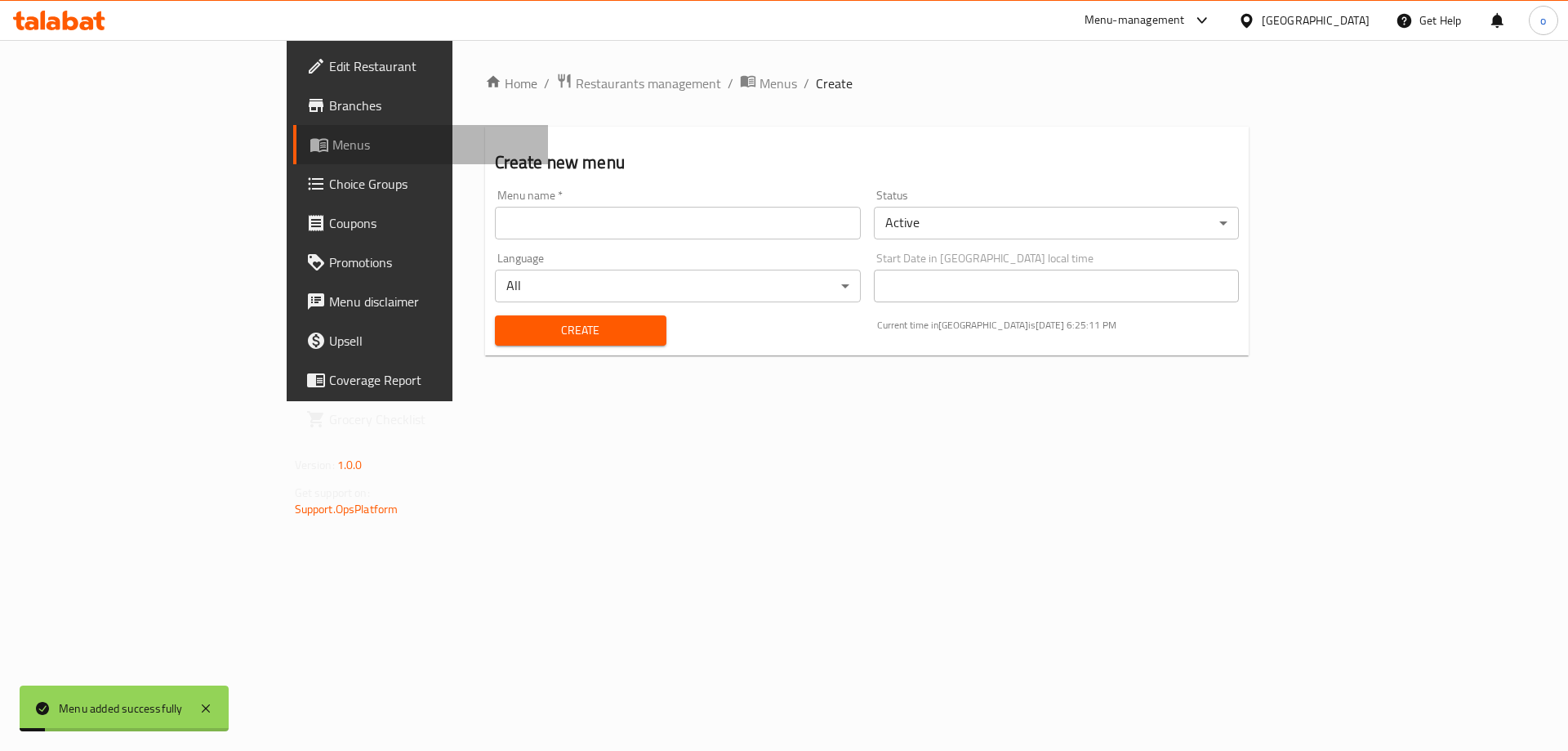
click at [333, 147] on span "Menus" at bounding box center [434, 144] width 203 height 20
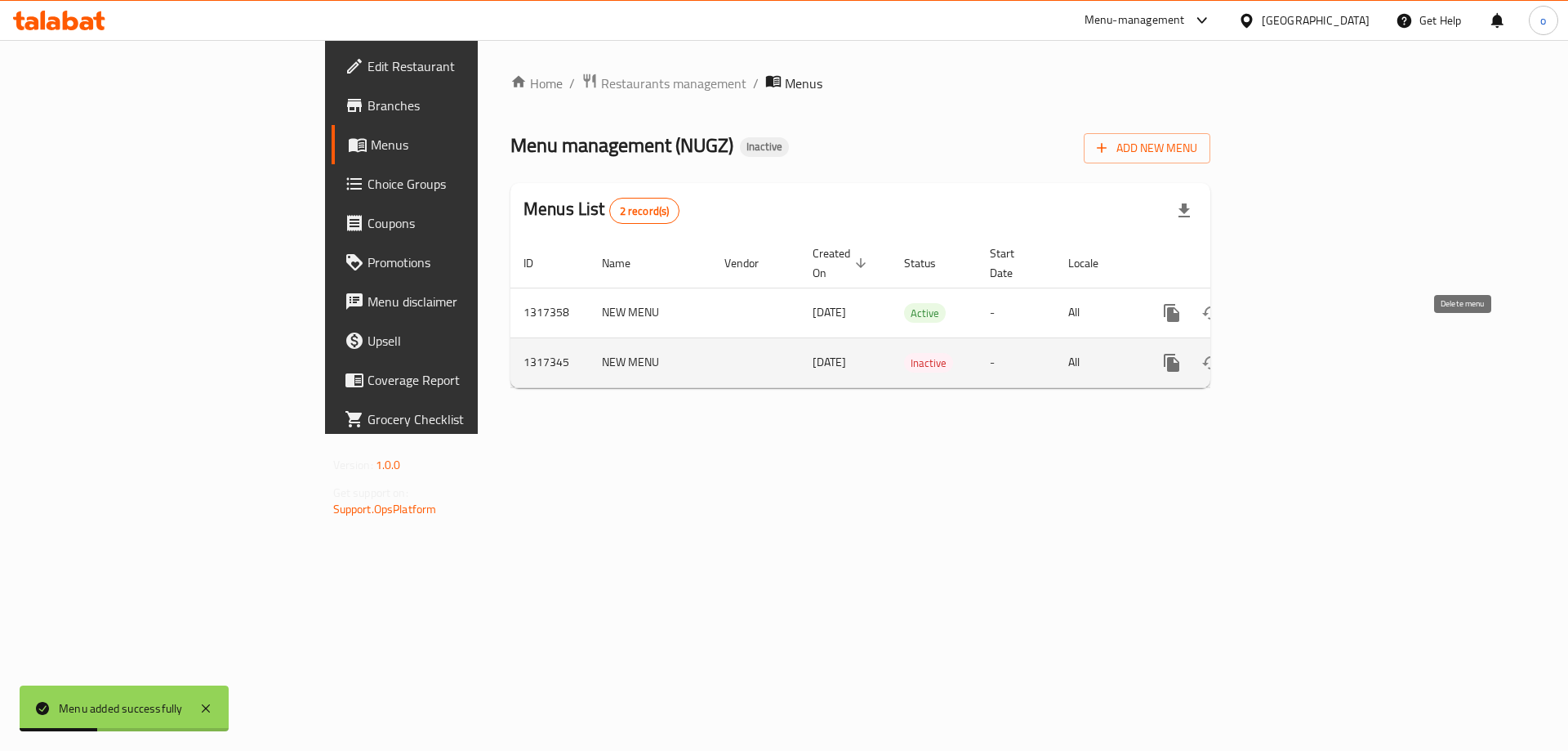
click at [1261, 352] on icon "enhanced table" at bounding box center [1250, 362] width 20 height 20
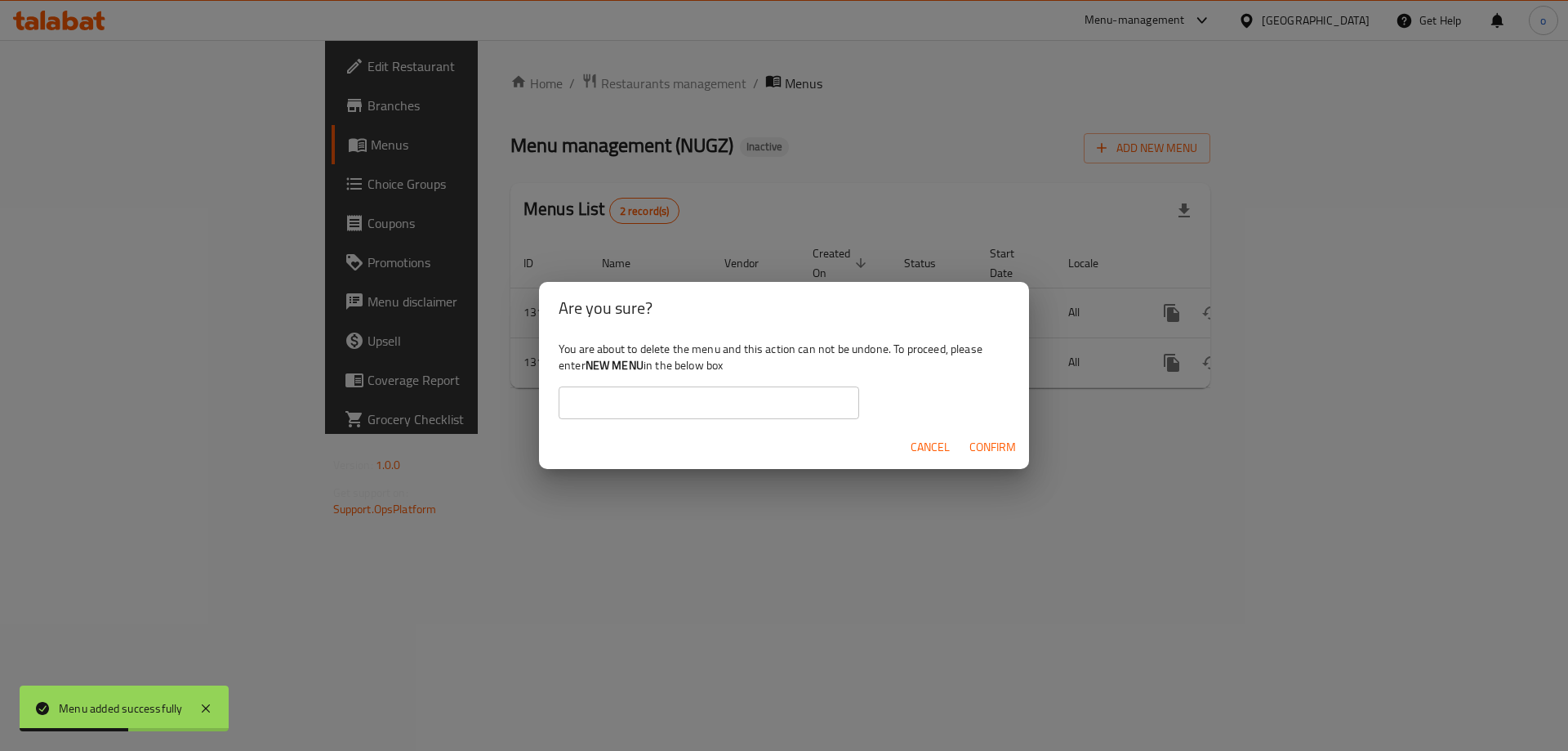
click at [604, 362] on b "NEW MENU" at bounding box center [615, 365] width 58 height 22
drag, startPoint x: 604, startPoint y: 362, endPoint x: 631, endPoint y: 368, distance: 27.7
click at [631, 368] on b "NEW MENU" at bounding box center [615, 365] width 58 height 22
copy b "NEW MENU"
drag, startPoint x: 646, startPoint y: 398, endPoint x: 663, endPoint y: 416, distance: 24.8
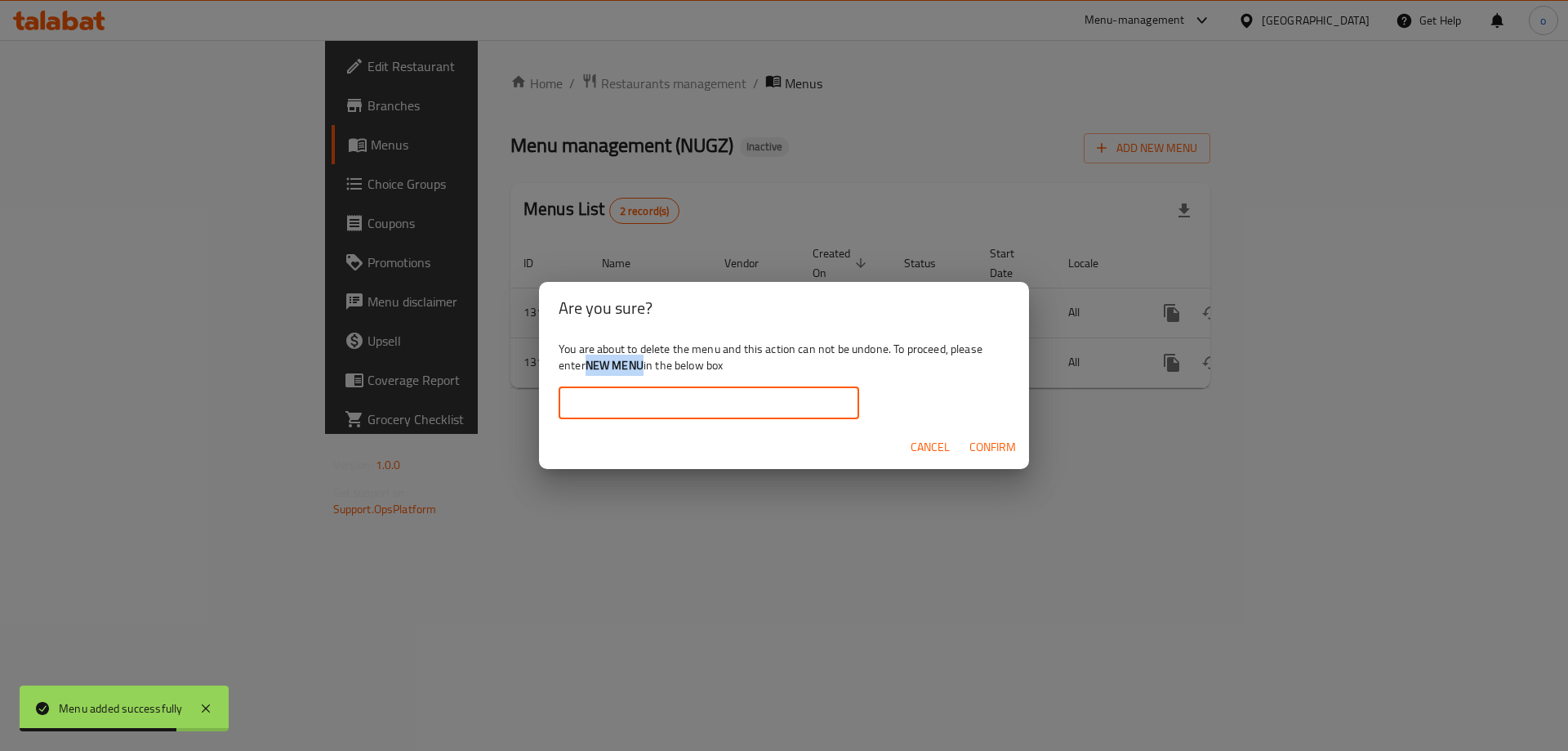
click at [646, 398] on input "text" at bounding box center [709, 402] width 301 height 33
paste input "NEW MENU"
type input "NEW MENU"
click at [981, 447] on span "Confirm" at bounding box center [994, 447] width 47 height 21
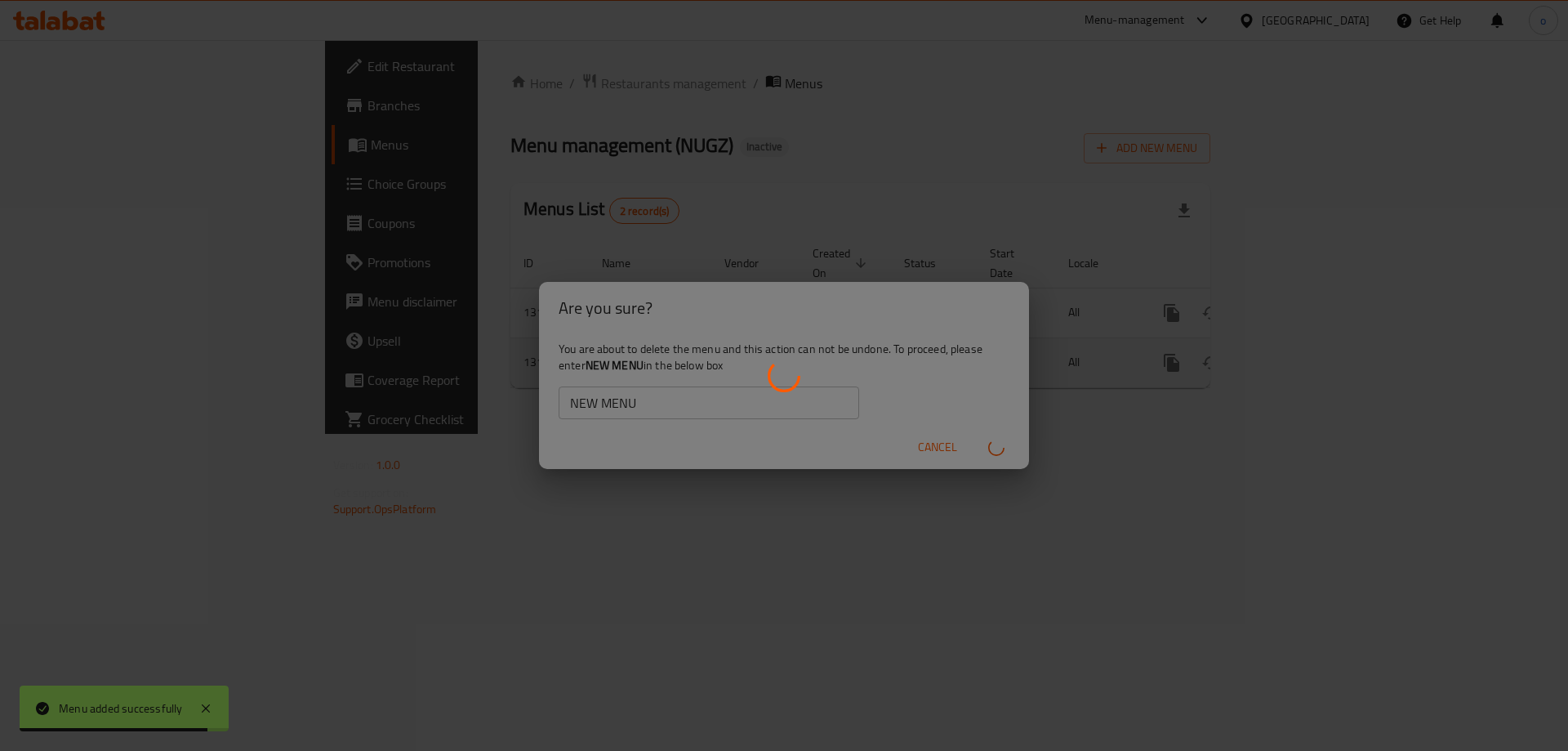
click at [352, 409] on div "enhanced table" at bounding box center [784, 375] width 1568 height 751
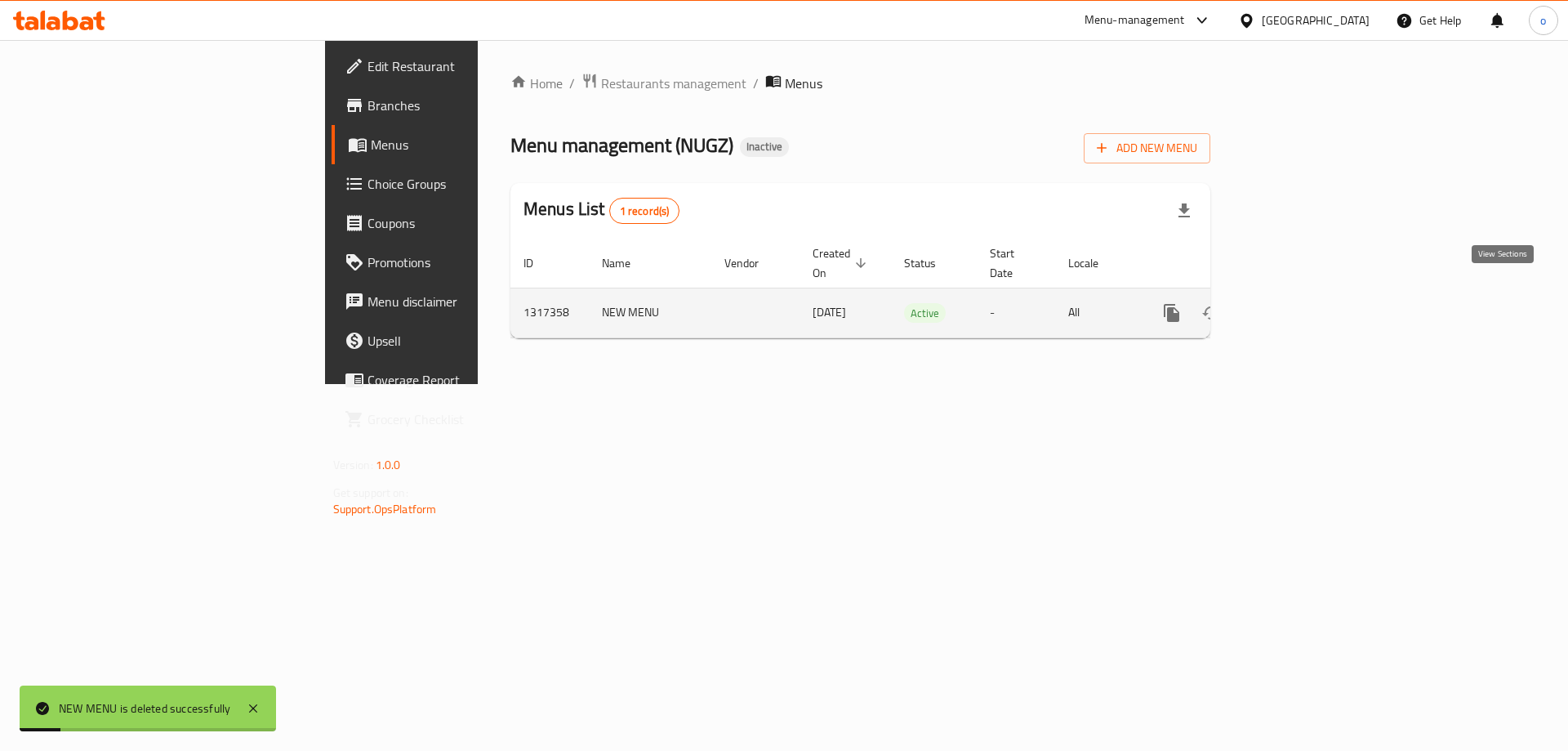
click at [1309, 295] on link "enhanced table" at bounding box center [1290, 313] width 39 height 39
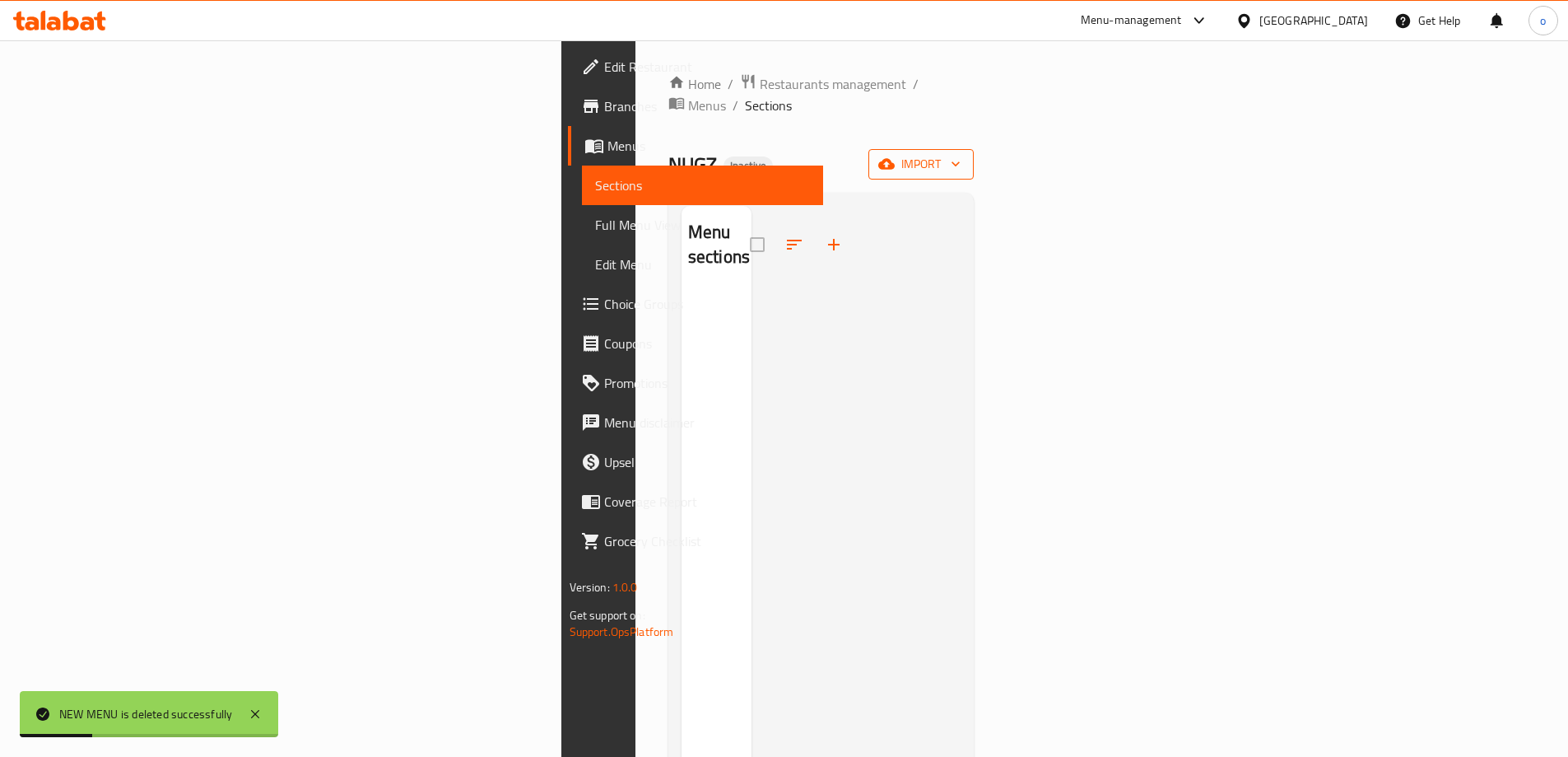
click at [974, 153] on button "import" at bounding box center [921, 164] width 105 height 30
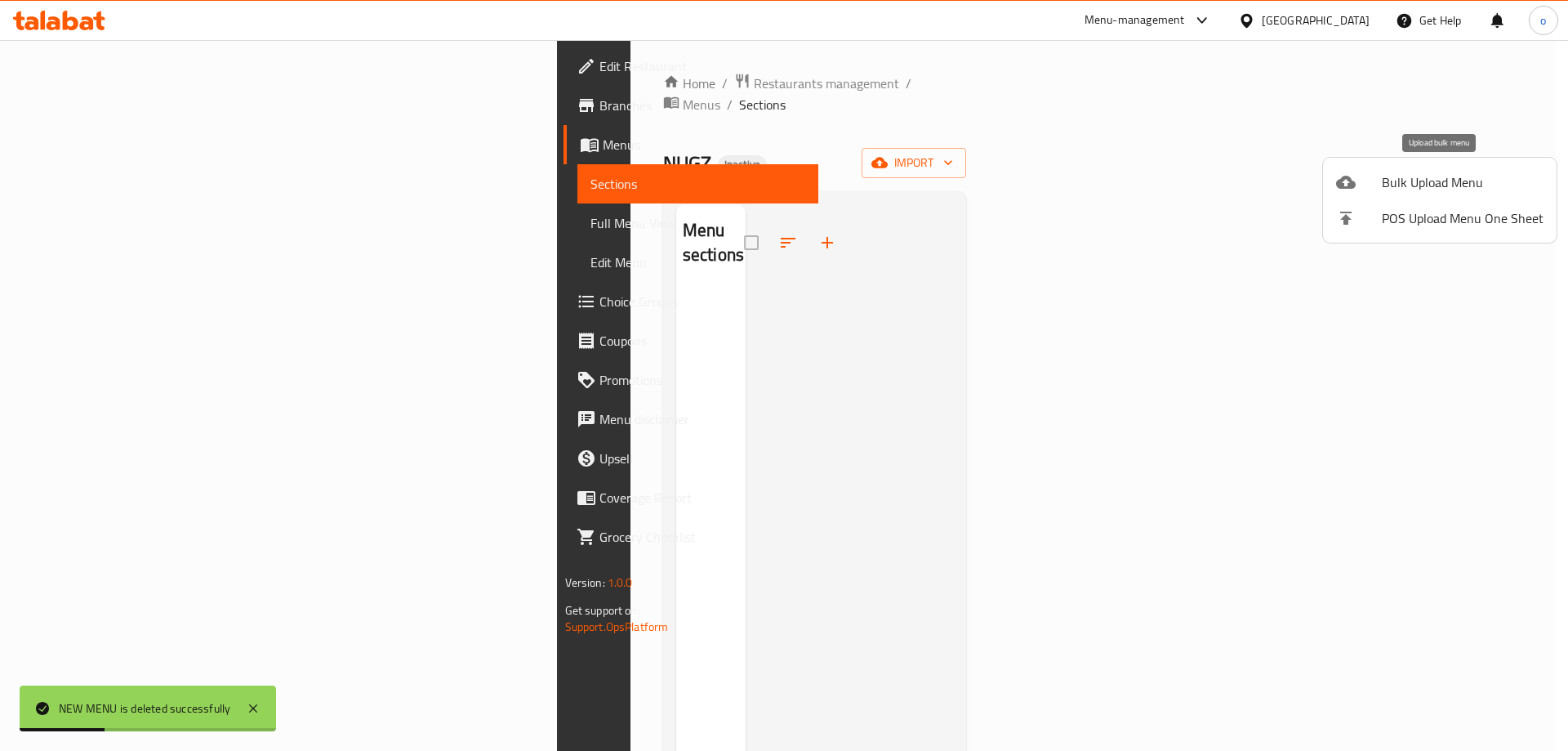
click at [1369, 179] on div at bounding box center [1359, 181] width 46 height 20
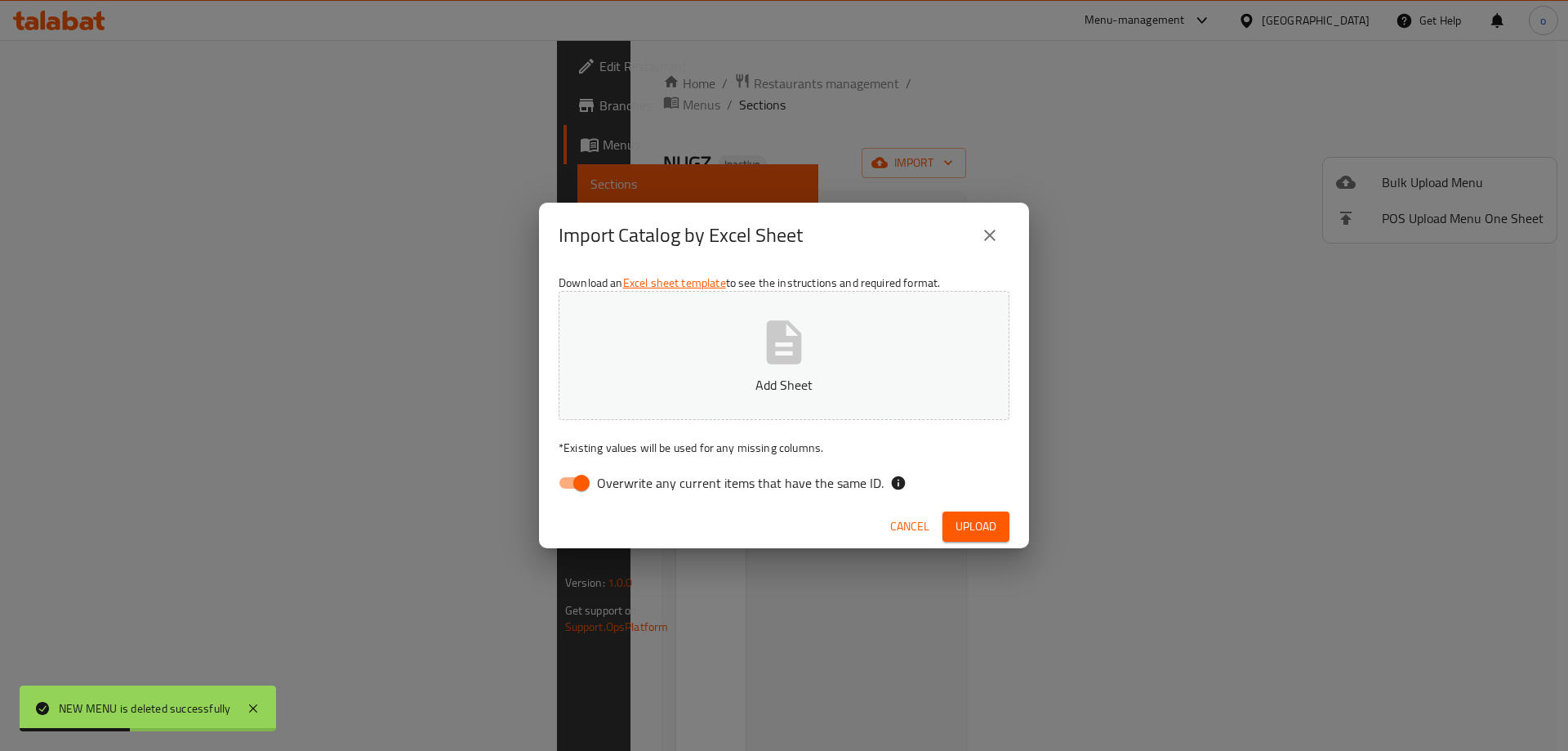
click at [591, 481] on input "Overwrite any current items that have the same ID." at bounding box center [581, 482] width 93 height 31
checkbox input "false"
click at [700, 393] on p "Add Sheet" at bounding box center [784, 384] width 400 height 20
click at [960, 508] on div "Cancel Upload" at bounding box center [784, 526] width 490 height 43
click at [960, 517] on span "Upload" at bounding box center [976, 526] width 40 height 21
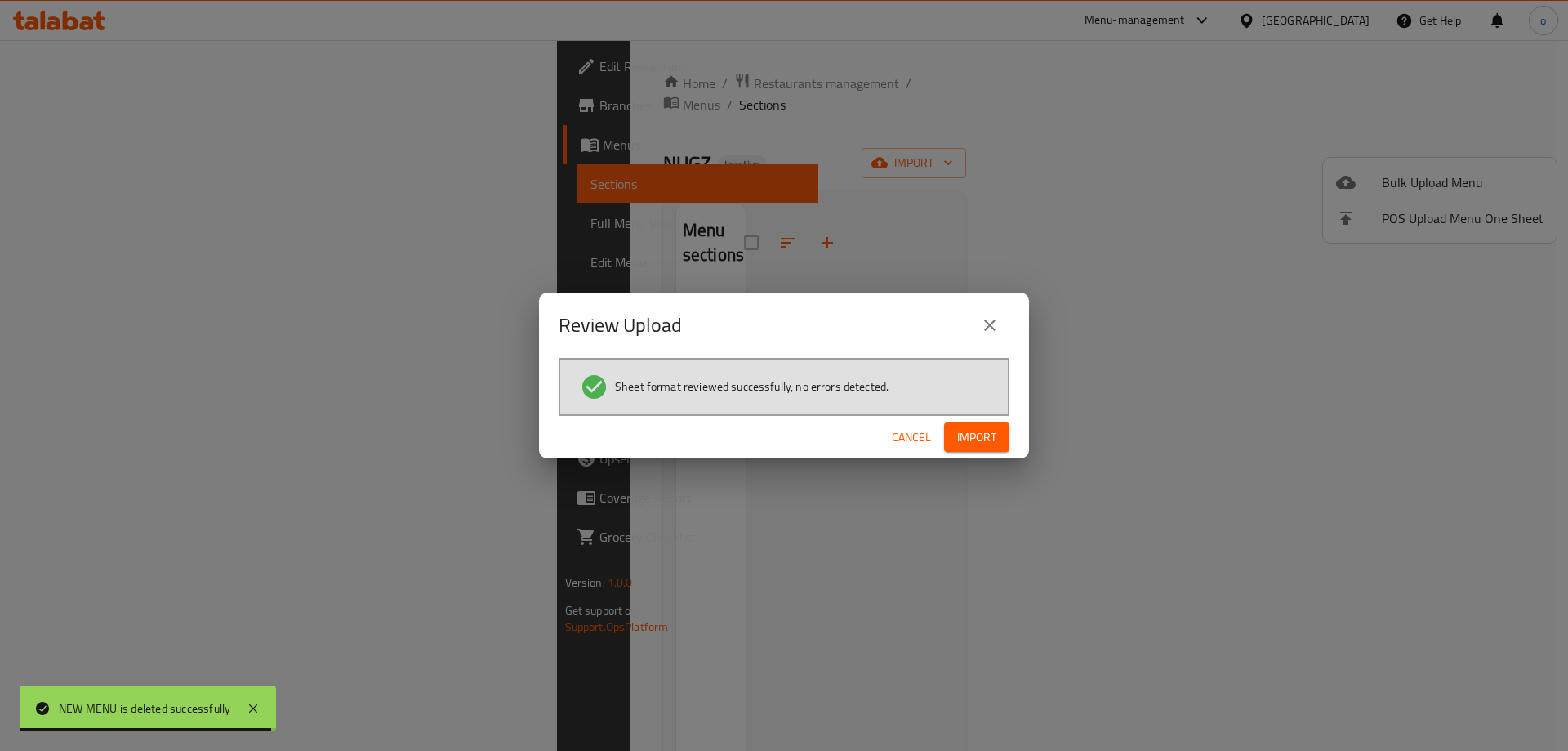
click at [988, 434] on span "Import" at bounding box center [977, 437] width 39 height 21
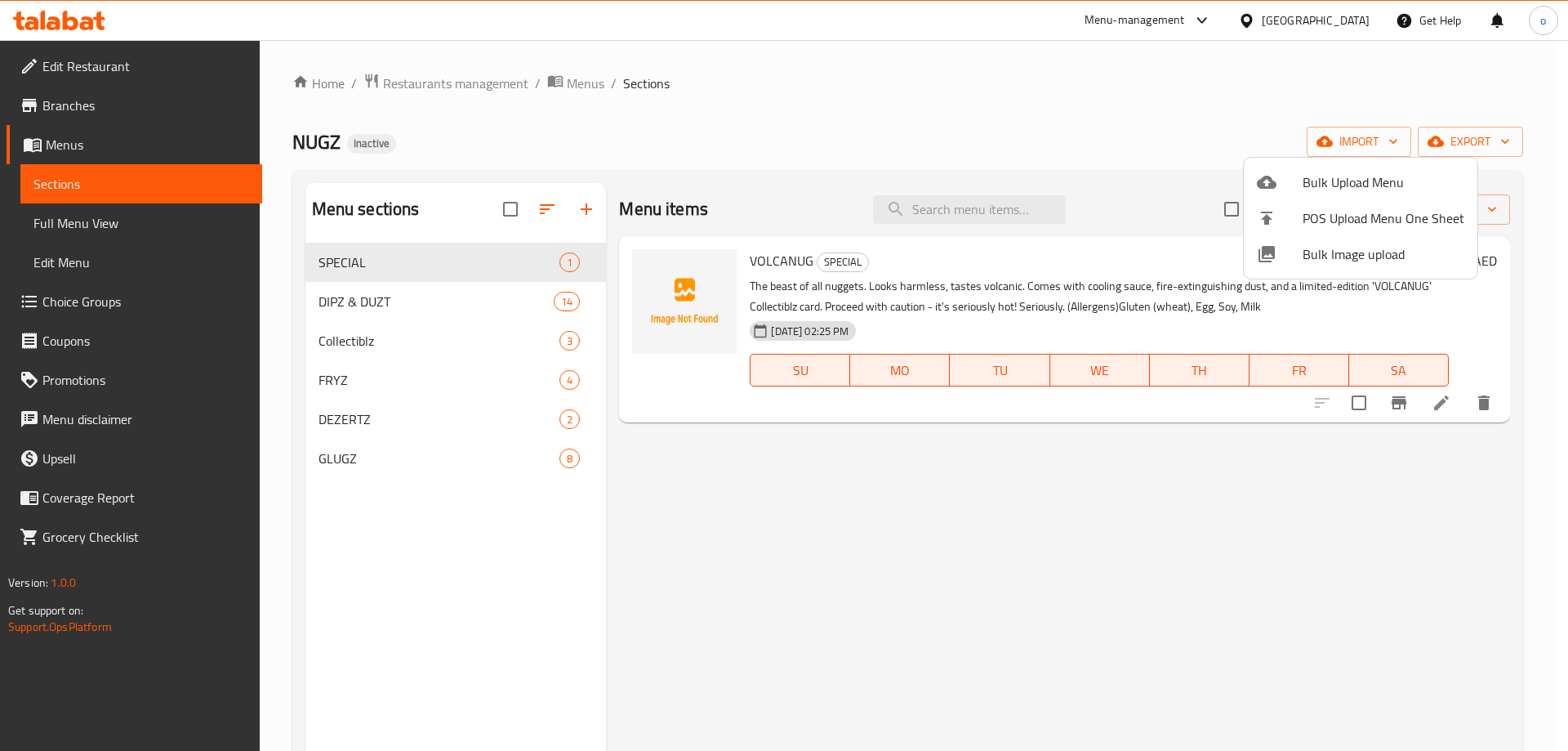
drag, startPoint x: 1444, startPoint y: 397, endPoint x: 1413, endPoint y: 397, distance: 31.0
click at [1442, 397] on div at bounding box center [784, 375] width 1568 height 751
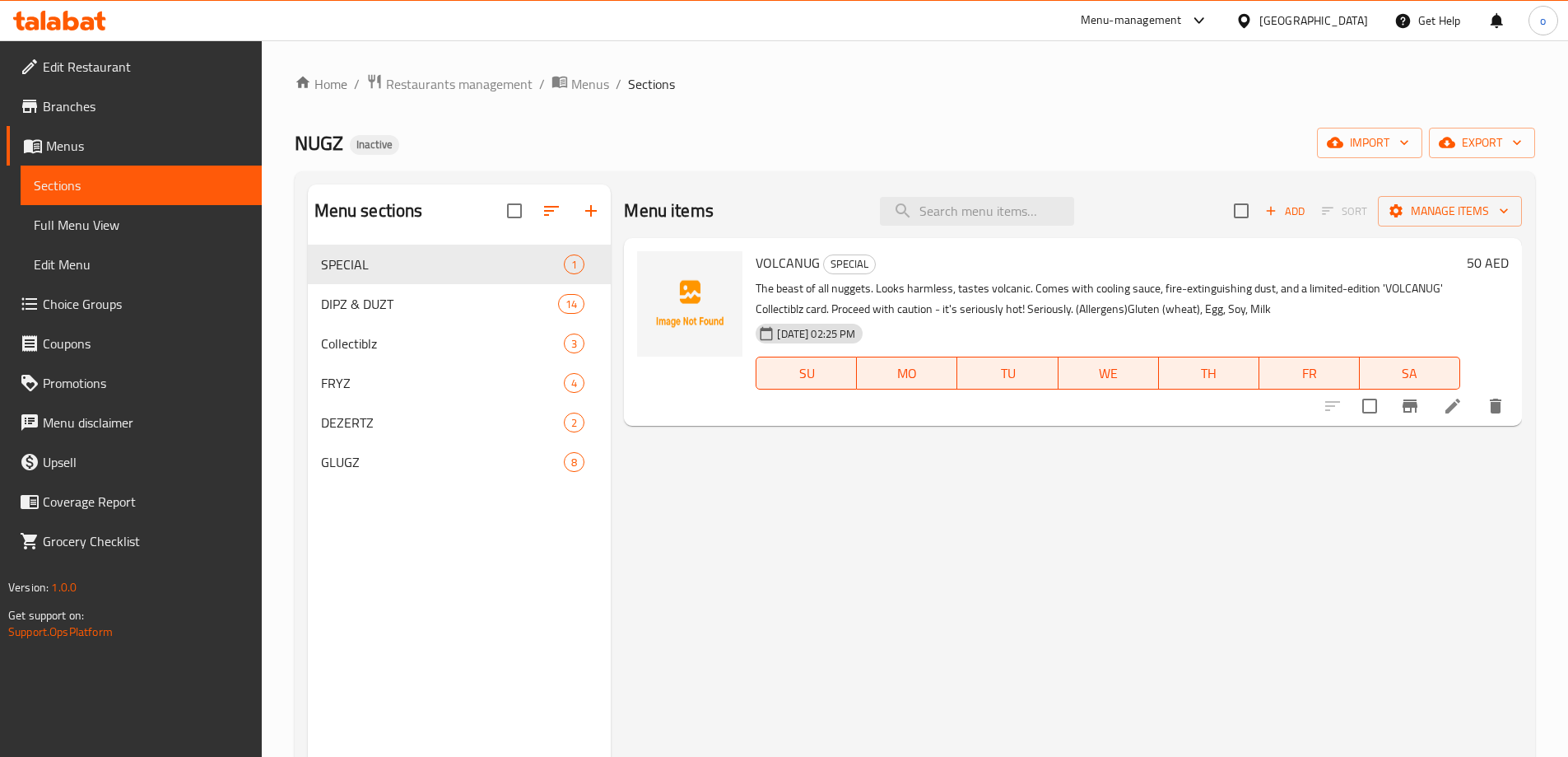
click at [1454, 406] on icon at bounding box center [1453, 406] width 15 height 15
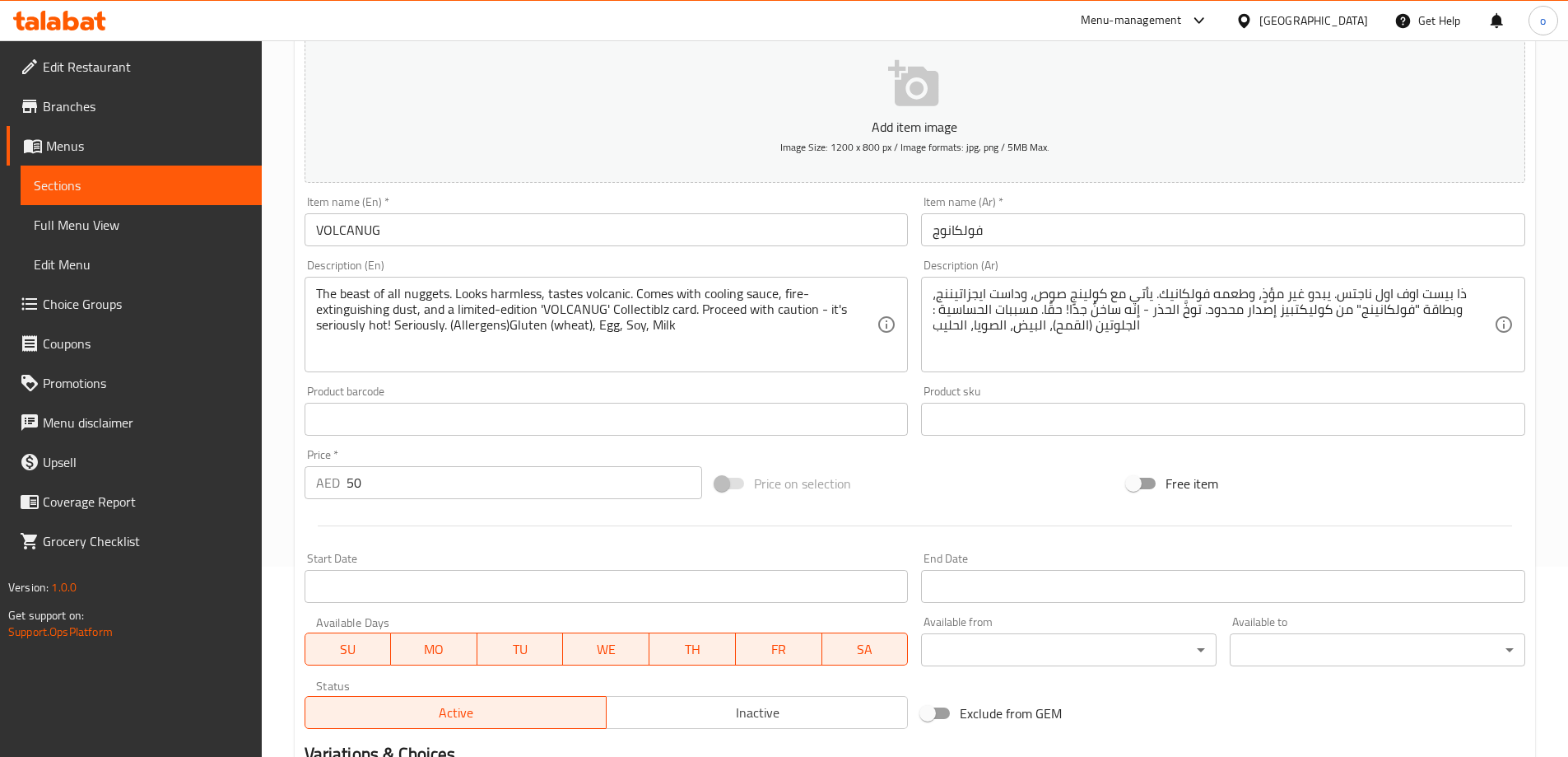
scroll to position [406, 0]
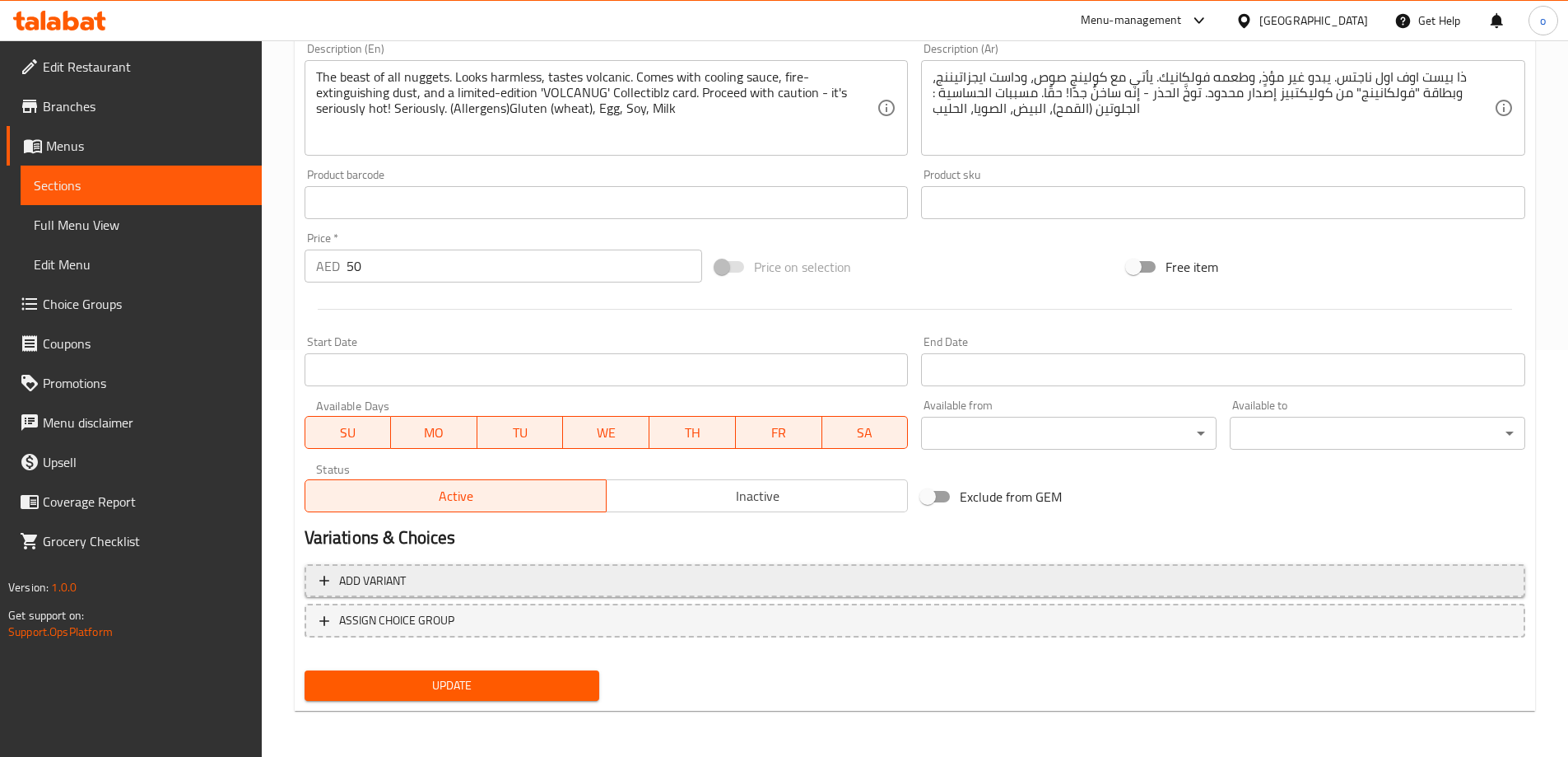
click at [391, 575] on span "Add variant" at bounding box center [372, 581] width 66 height 21
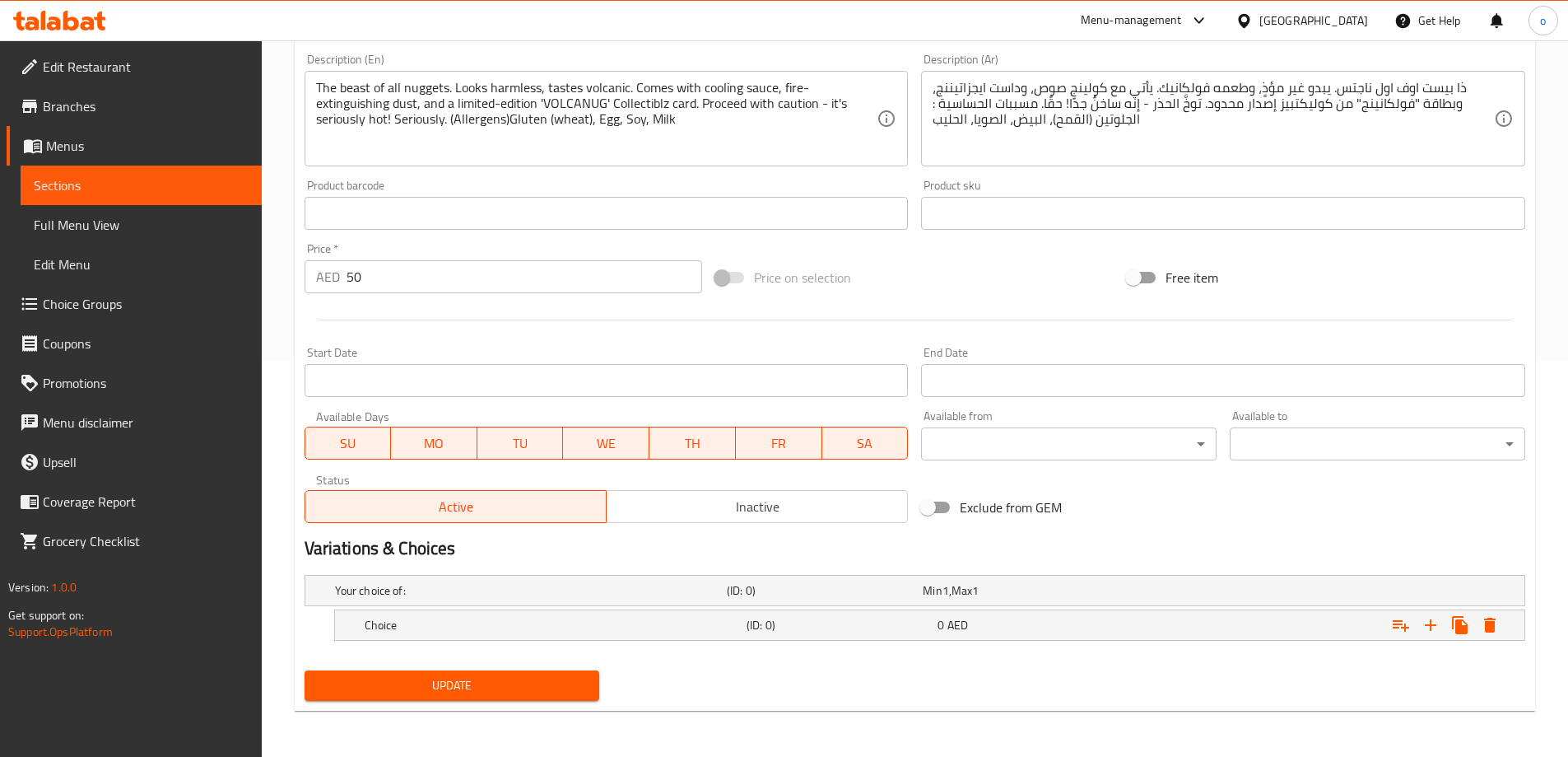
scroll to position [396, 0]
click at [388, 586] on h5 "Your choice of:" at bounding box center [528, 589] width 386 height 16
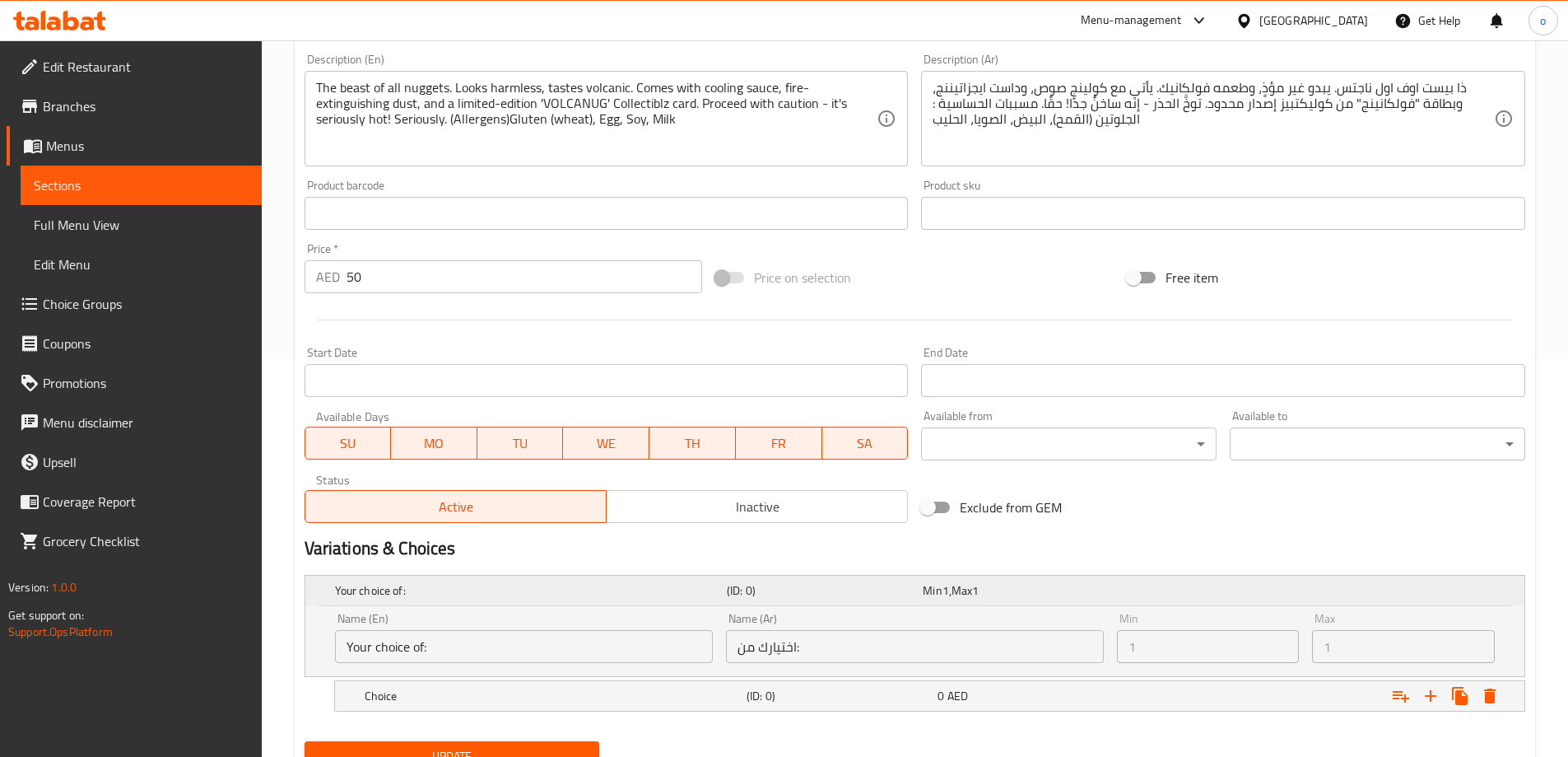
click at [398, 595] on h5 "Your choice of:" at bounding box center [528, 589] width 386 height 16
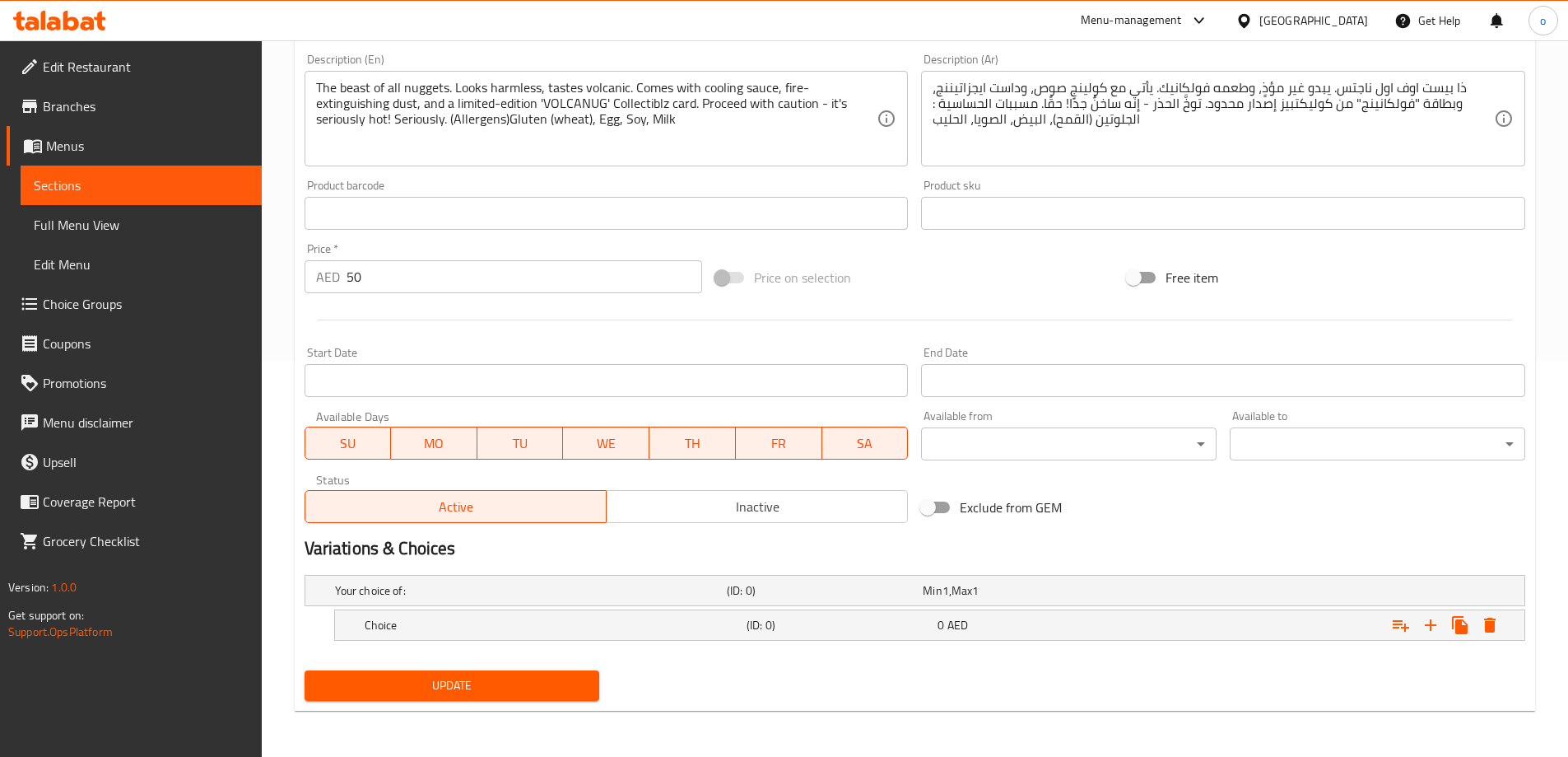
click at [163, 191] on span "Sections" at bounding box center [141, 185] width 215 height 20
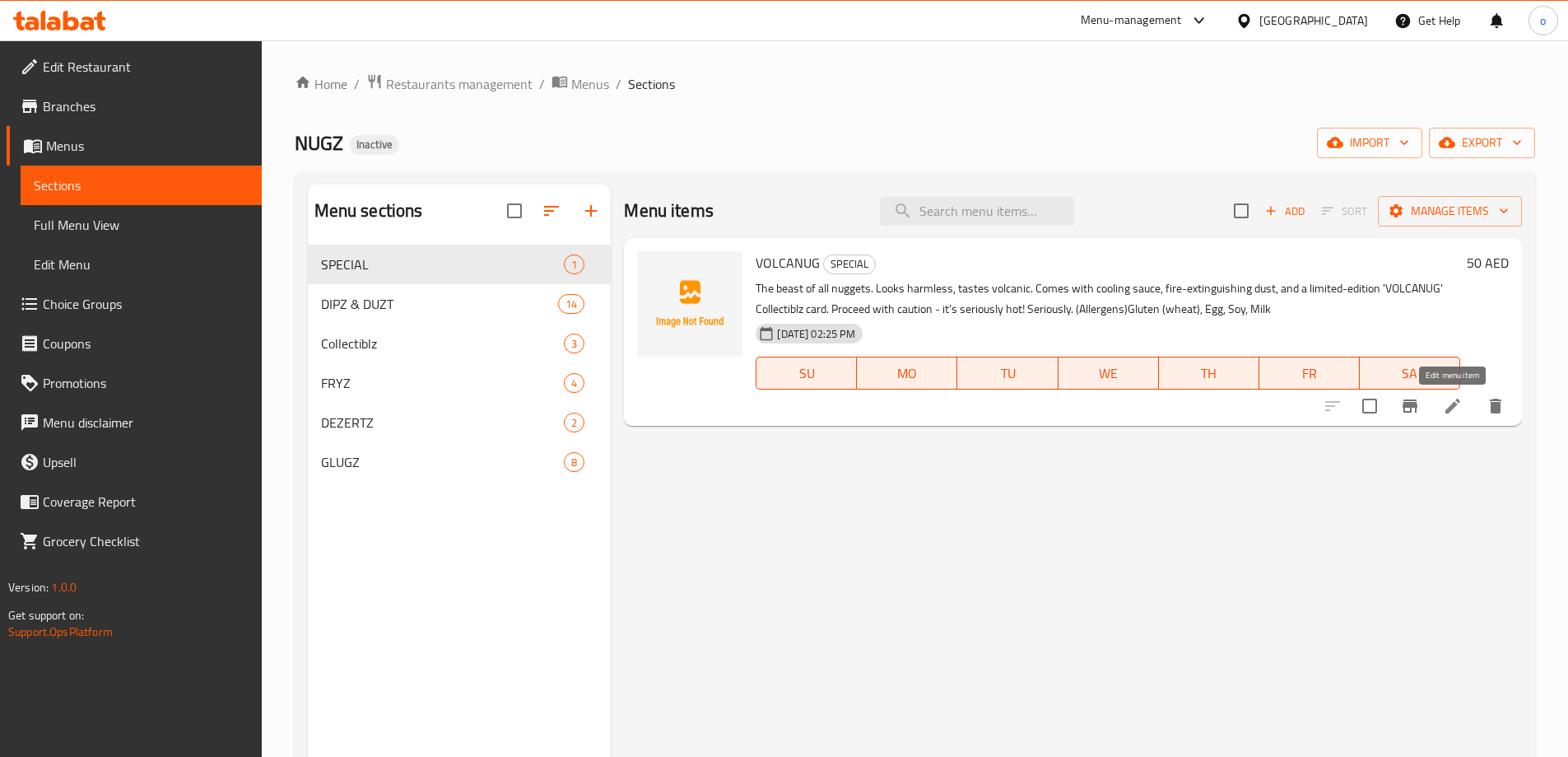
click at [1446, 406] on icon at bounding box center [1452, 406] width 20 height 20
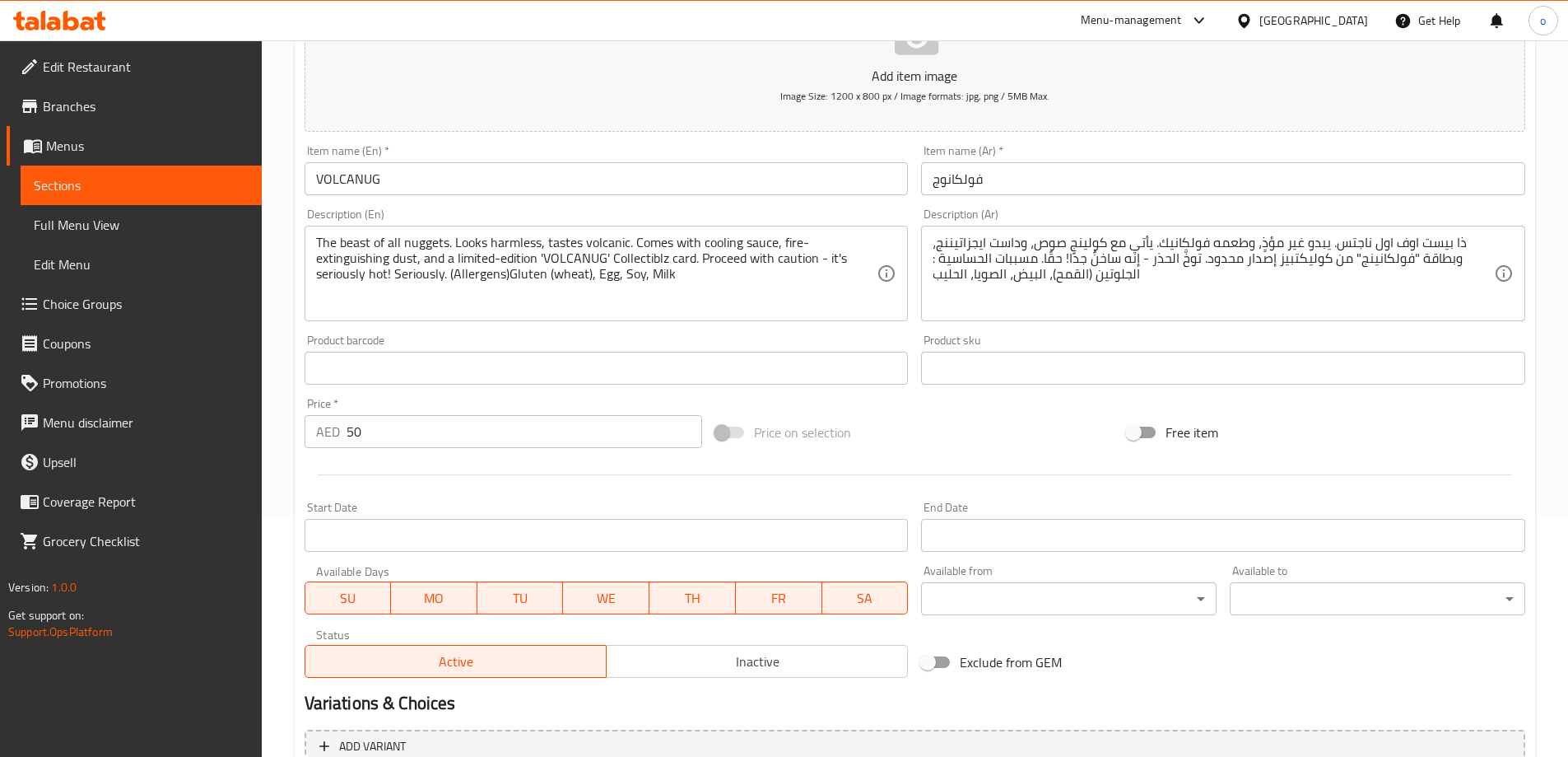
scroll to position [406, 0]
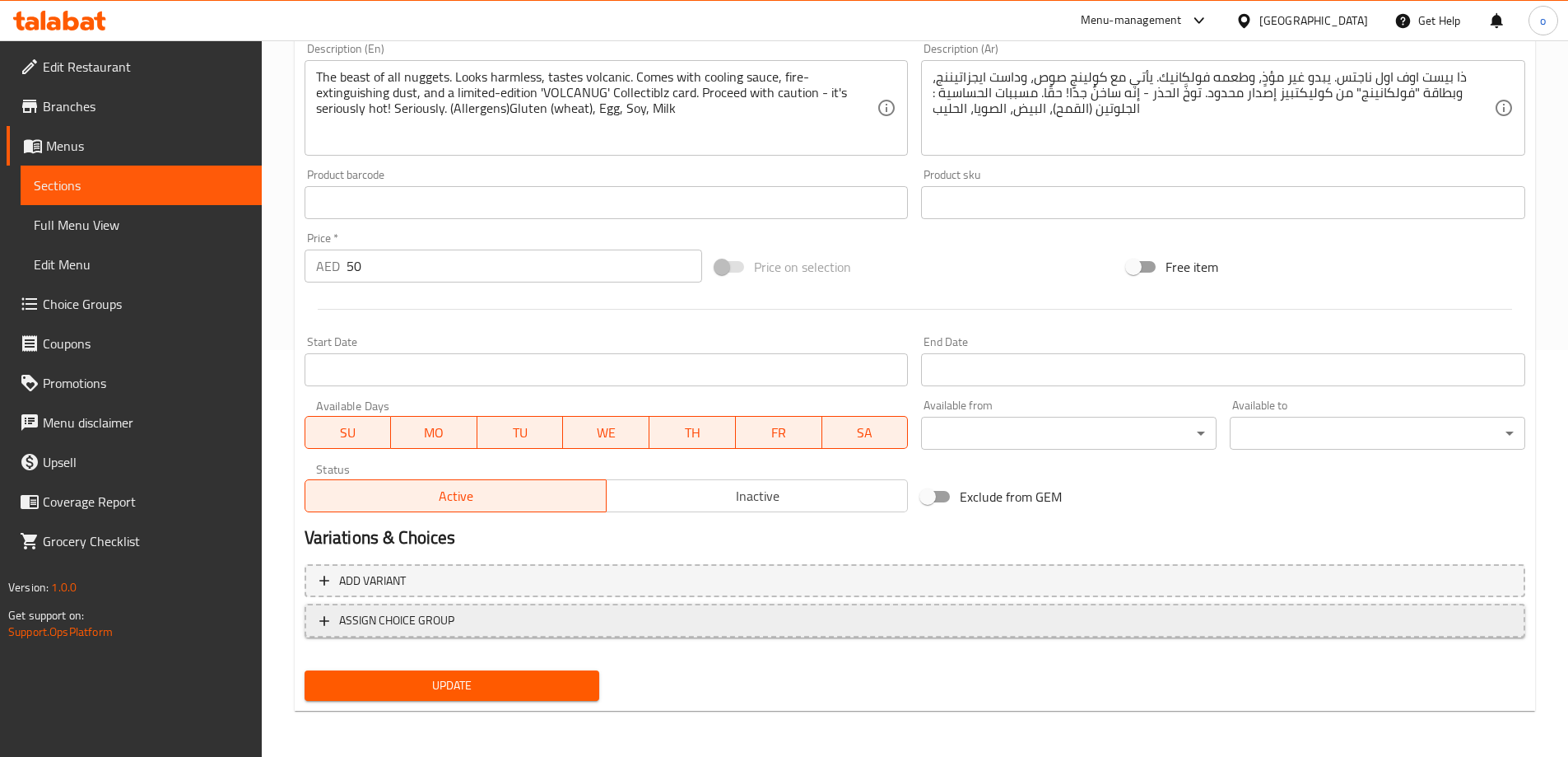
click at [368, 621] on span "ASSIGN CHOICE GROUP" at bounding box center [397, 621] width 116 height 21
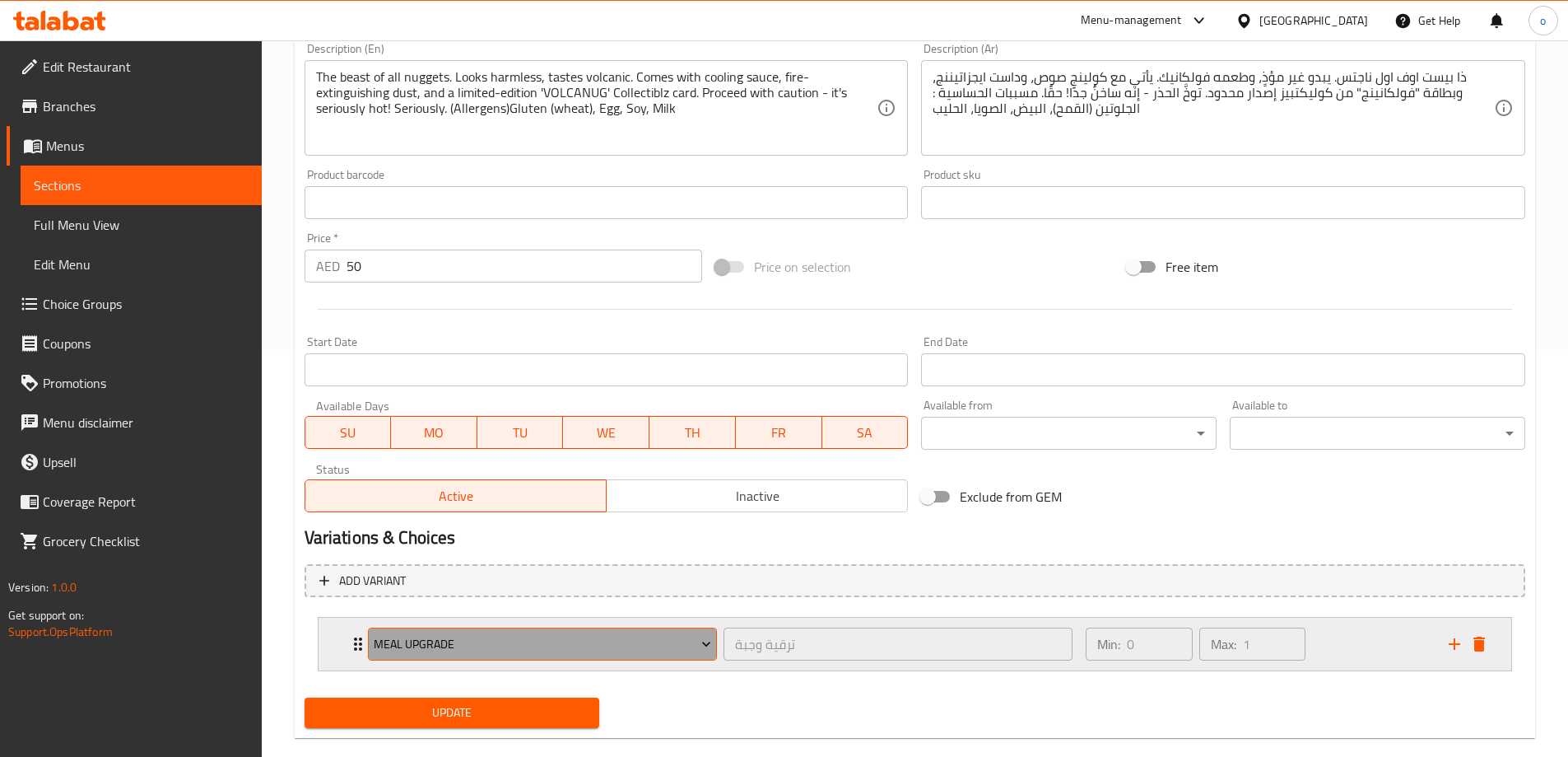
click at [571, 648] on span "meal upgrade" at bounding box center [543, 644] width 337 height 21
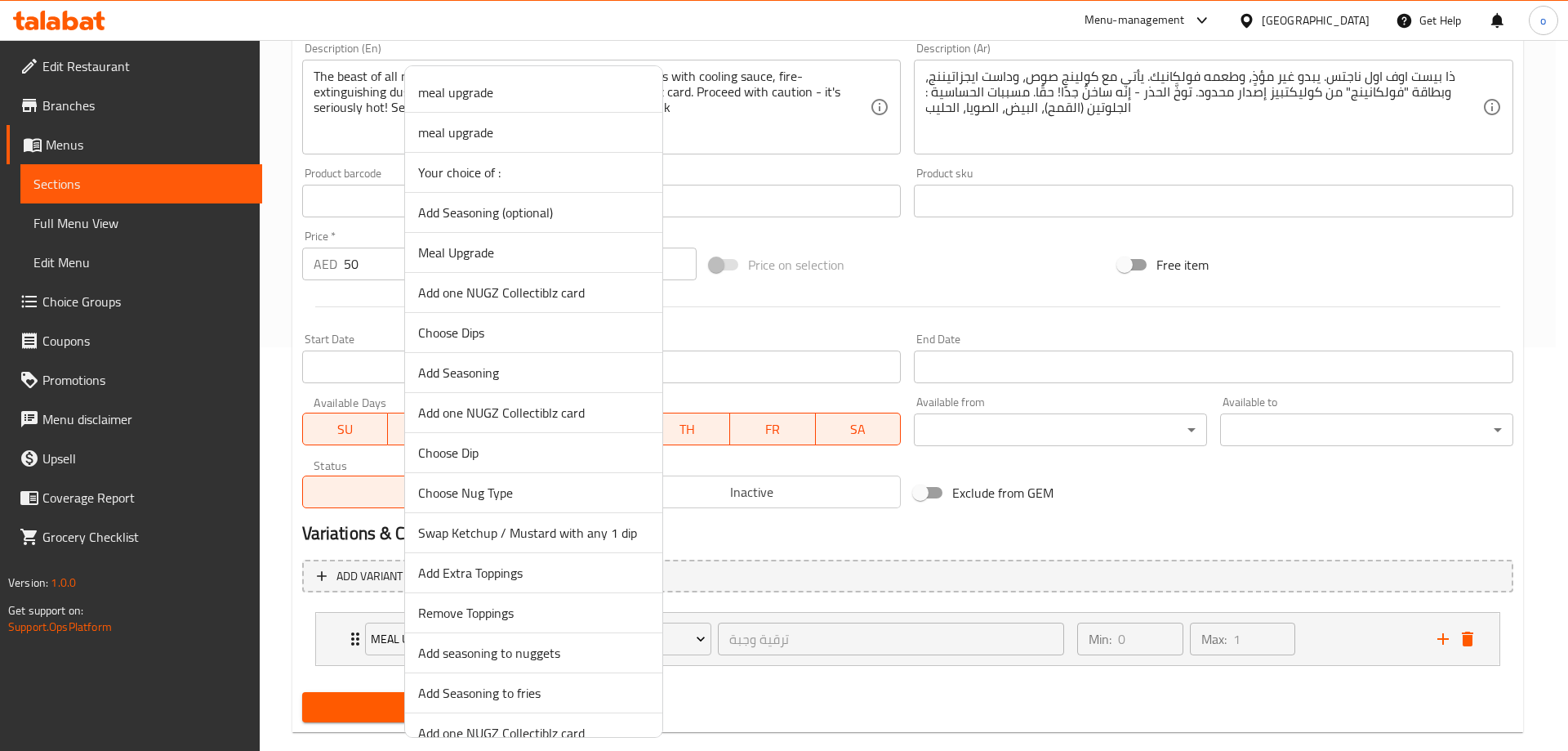
click at [808, 635] on div at bounding box center [784, 375] width 1568 height 751
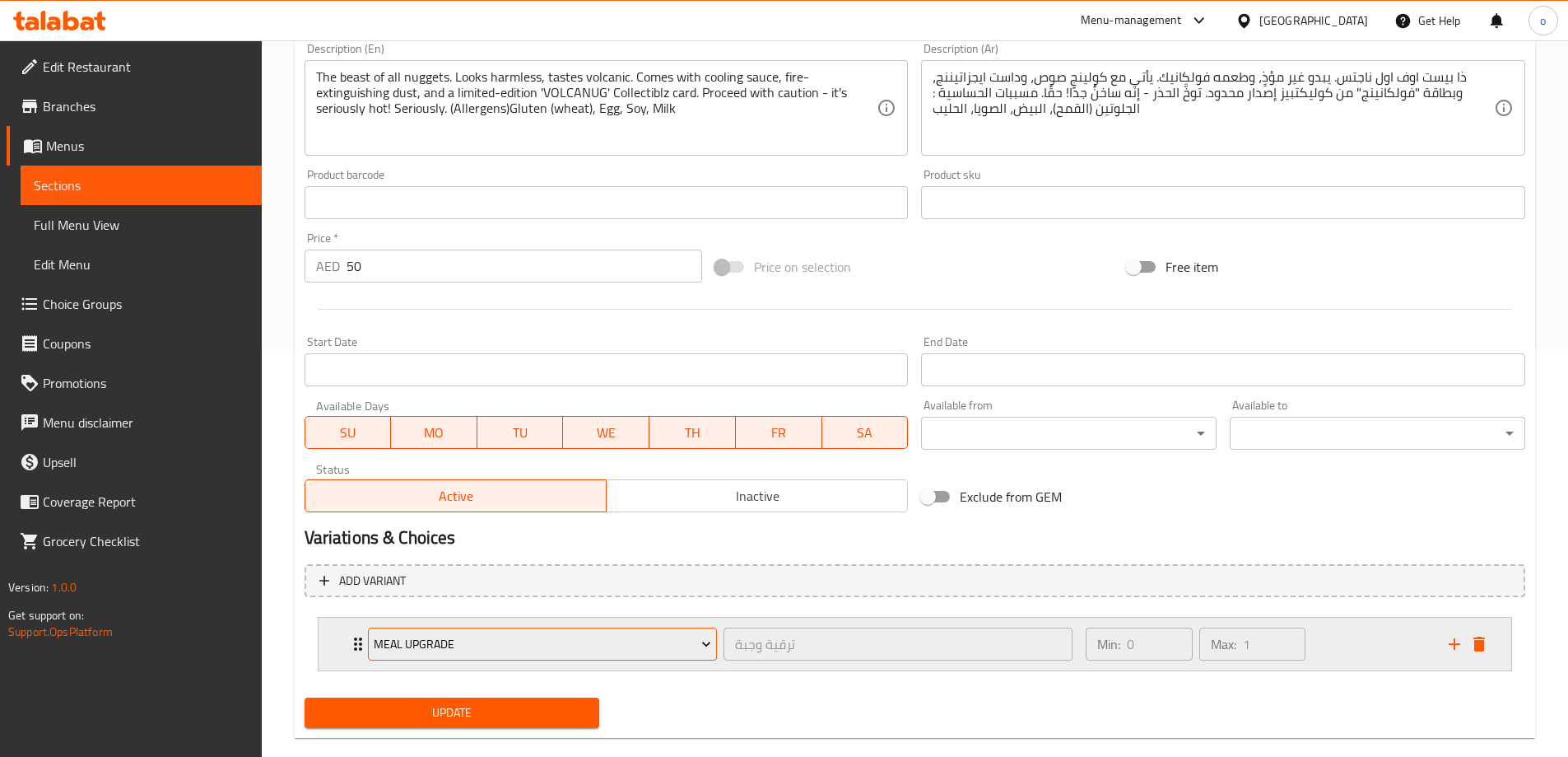
click at [578, 640] on span "meal upgrade" at bounding box center [543, 644] width 337 height 21
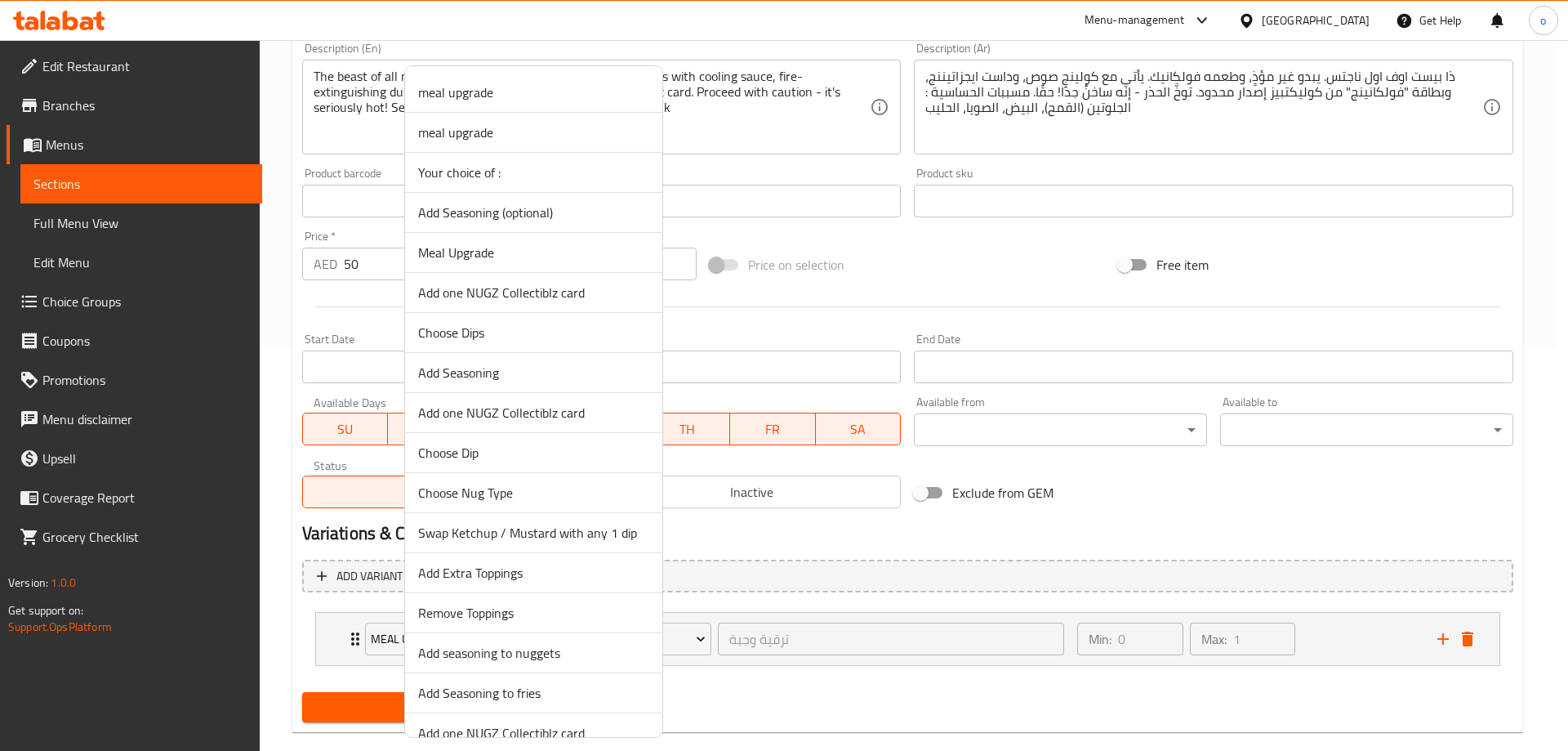
click at [786, 649] on div at bounding box center [784, 375] width 1568 height 751
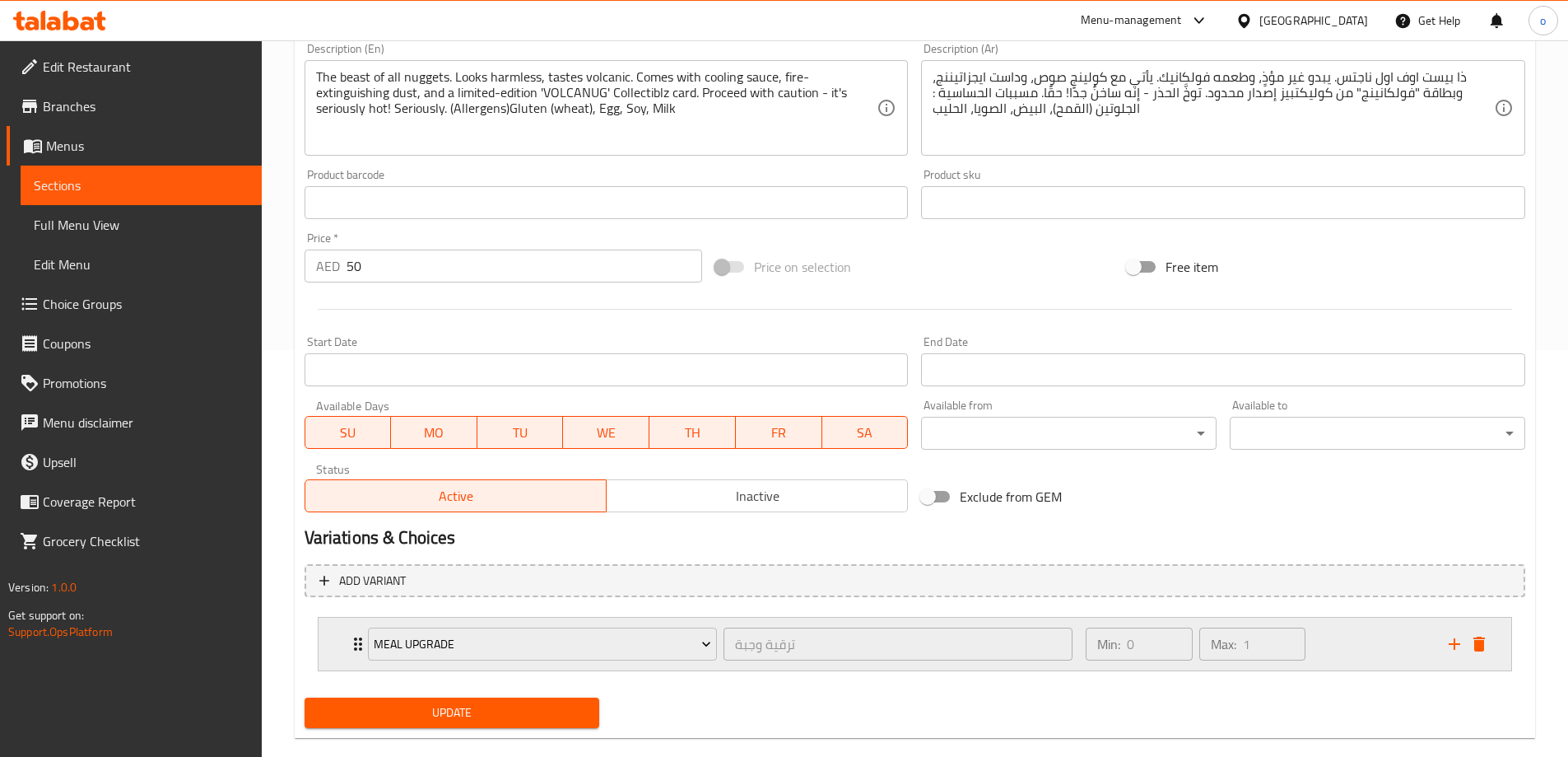
click at [1361, 656] on div "Min: 0 ​ Max: 1 ​" at bounding box center [1257, 644] width 362 height 53
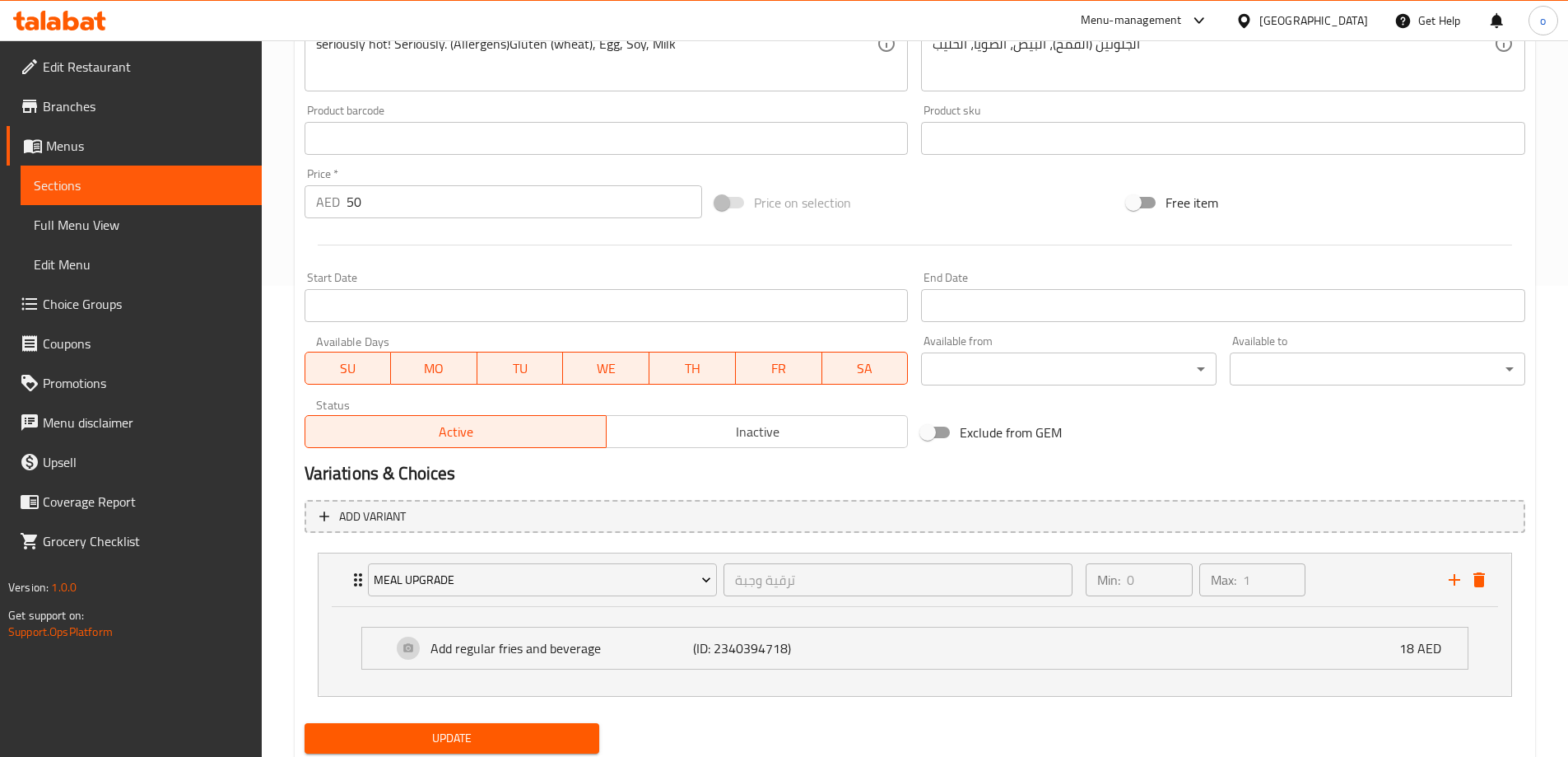
scroll to position [442, 0]
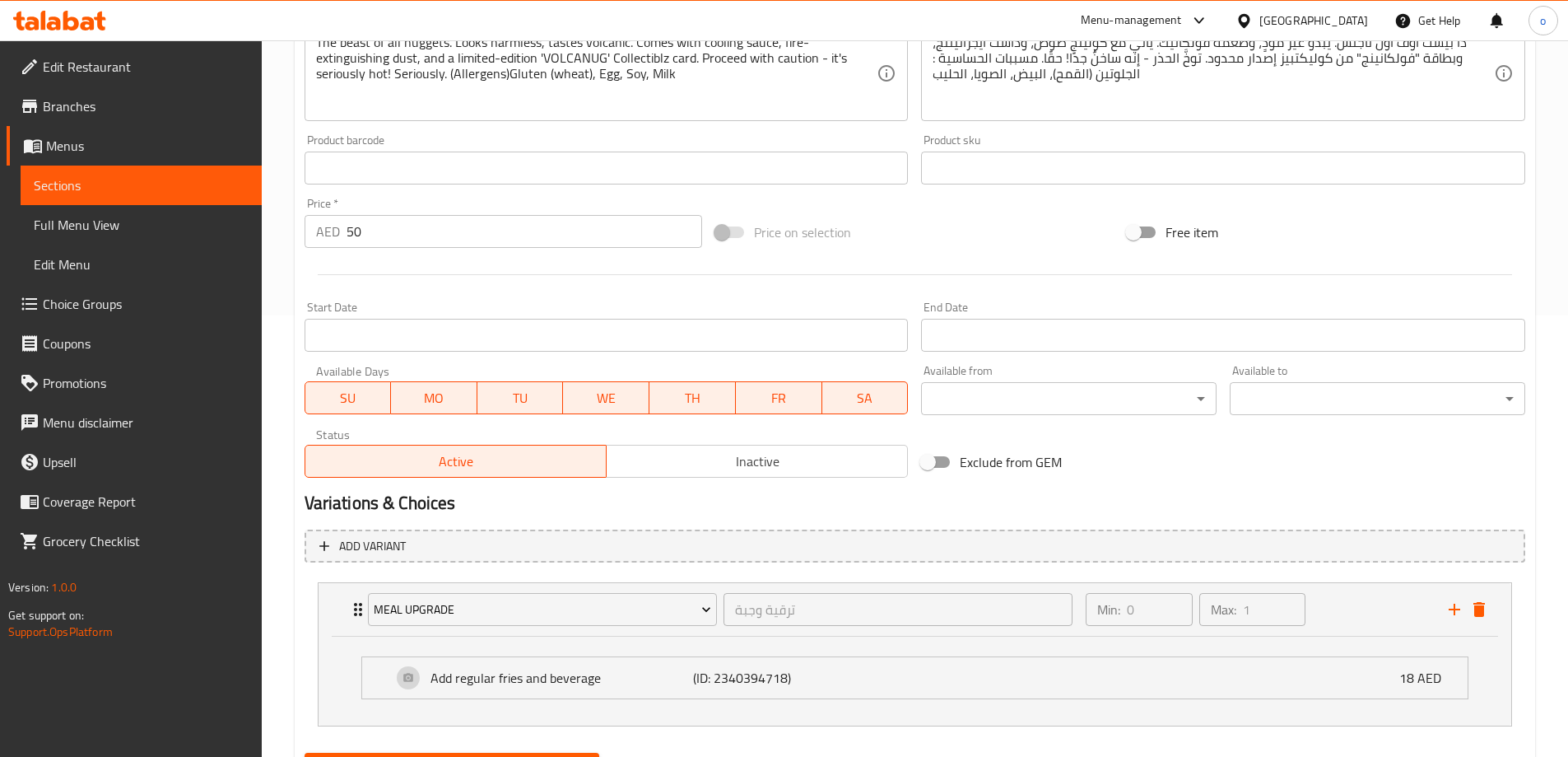
click at [81, 149] on span "Menus" at bounding box center [148, 145] width 203 height 20
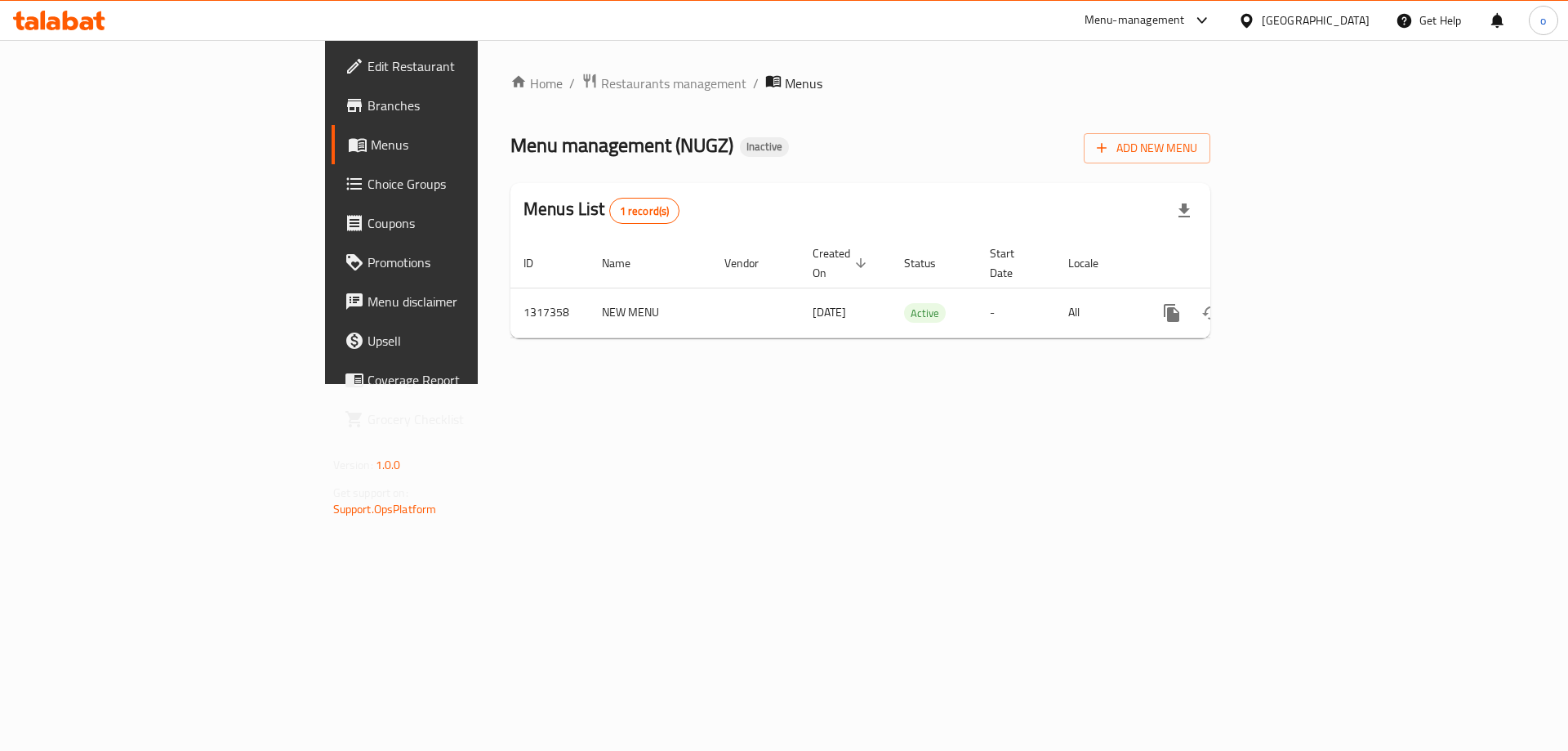
click at [368, 188] on span "Choice Groups" at bounding box center [471, 183] width 207 height 20
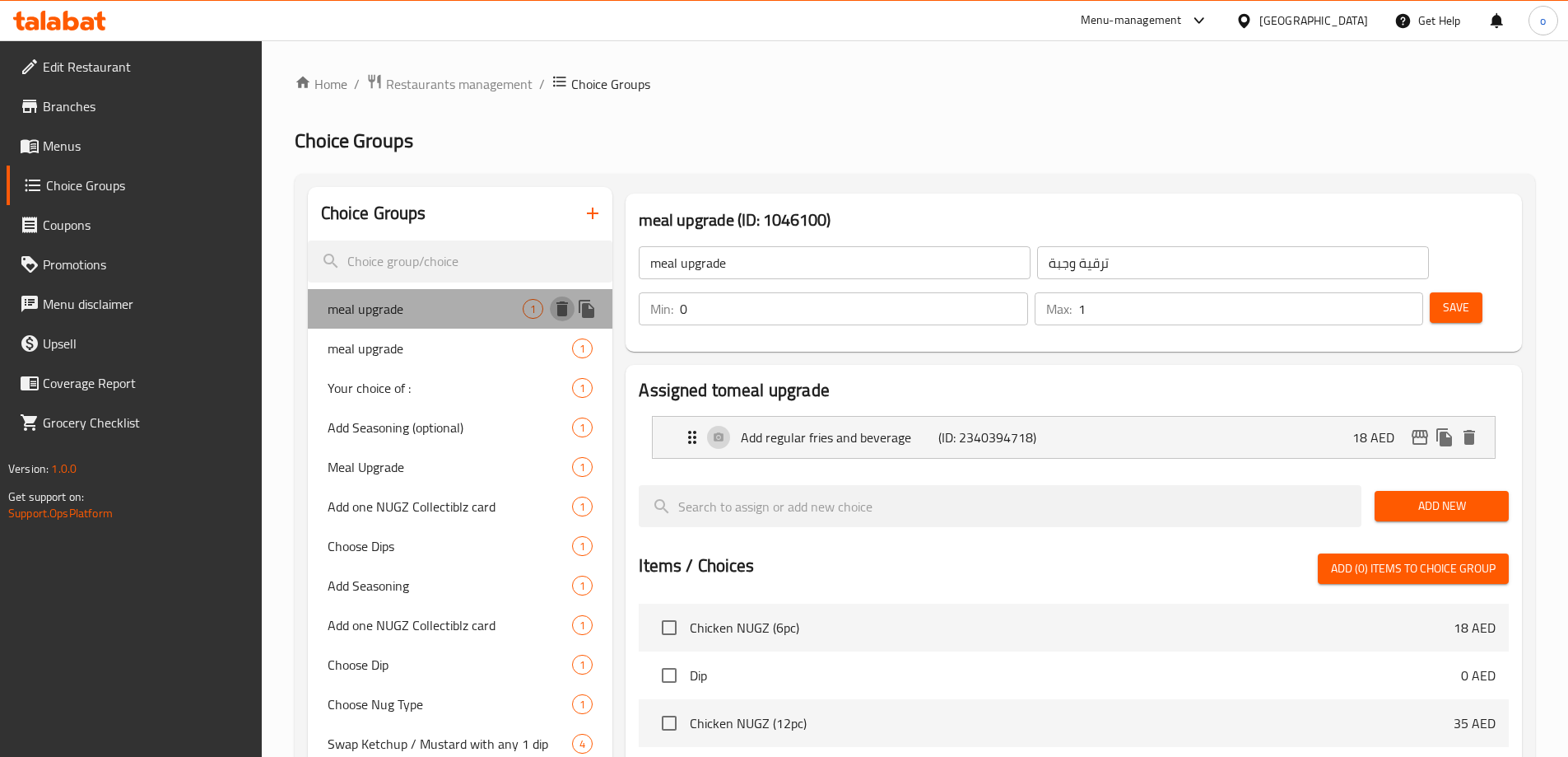
click at [551, 306] on button "delete" at bounding box center [562, 309] width 25 height 25
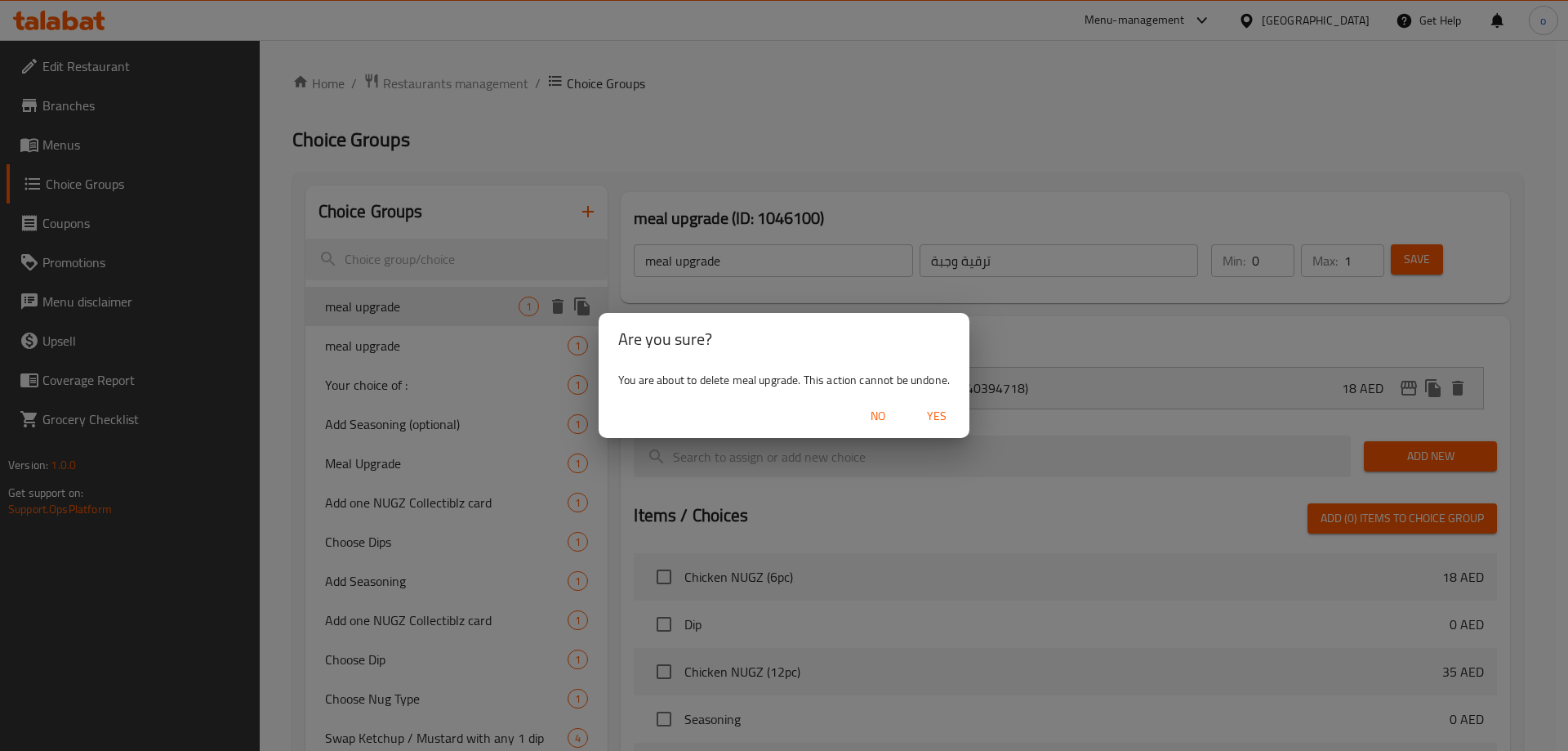
click at [350, 260] on div "Are you sure? You are about to delete meal upgrade. This action cannot be undon…" at bounding box center [784, 375] width 1568 height 751
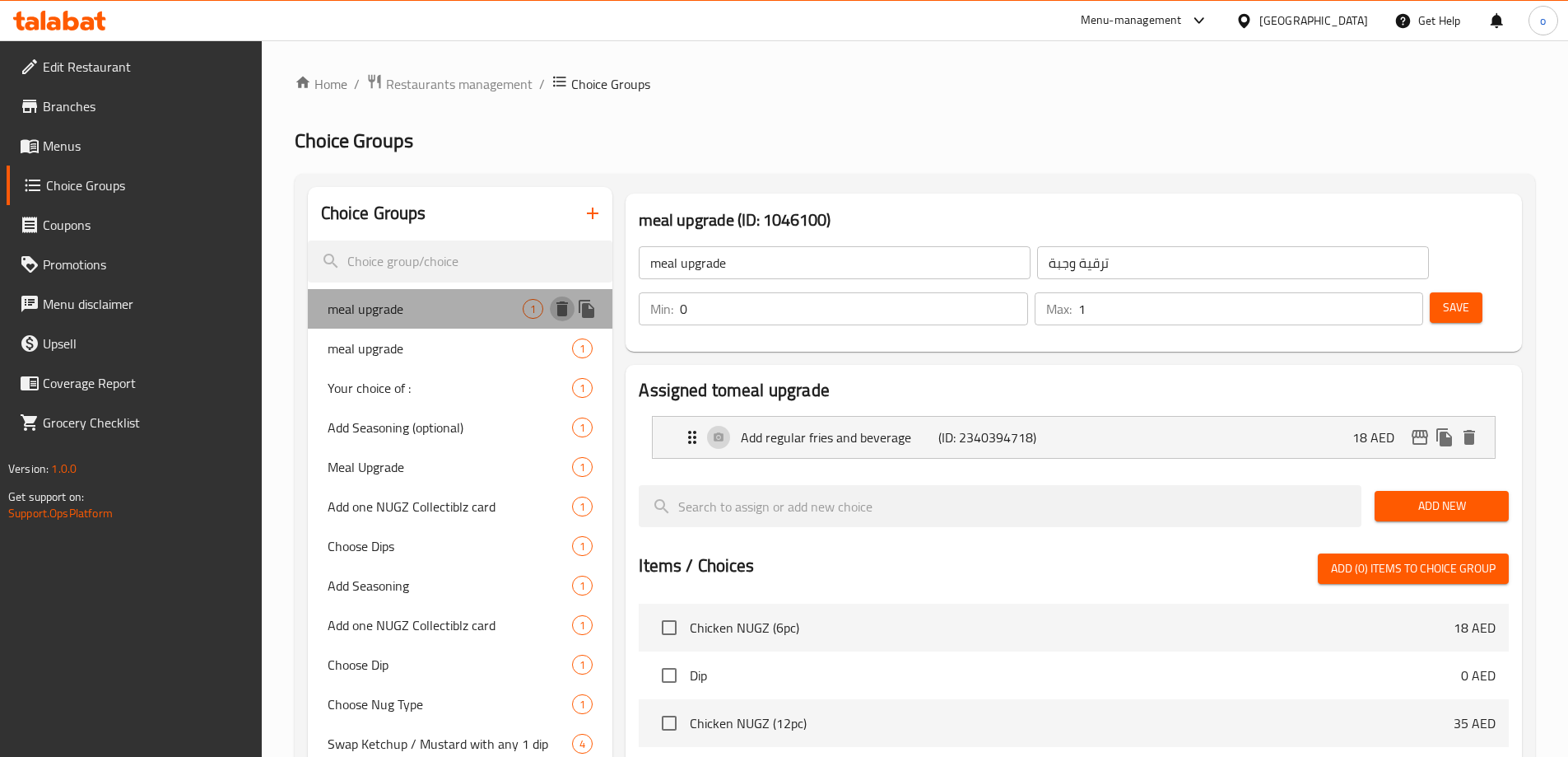
click at [563, 310] on icon "delete" at bounding box center [562, 309] width 11 height 15
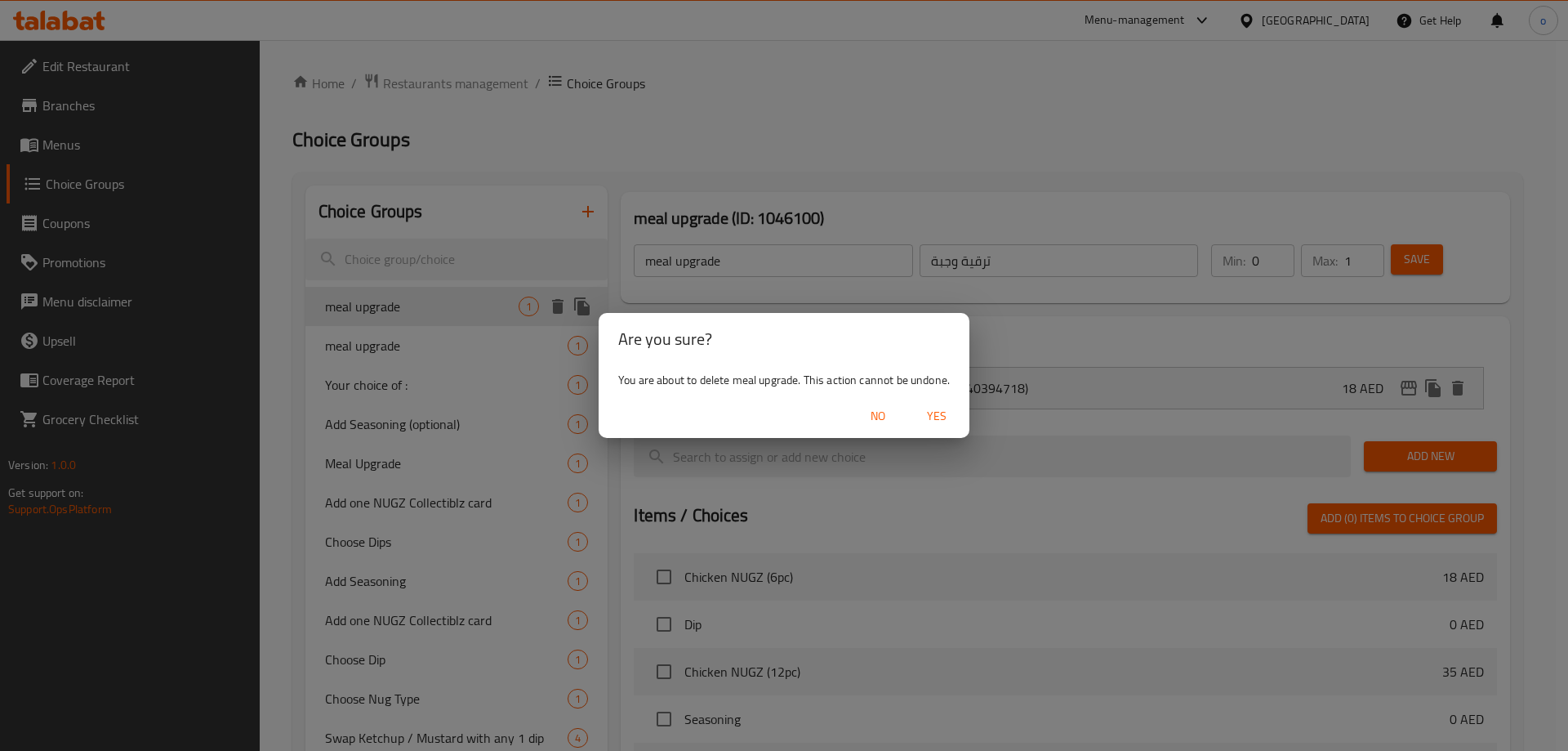
drag, startPoint x: 936, startPoint y: 409, endPoint x: 864, endPoint y: 406, distance: 72.1
click at [937, 409] on span "Yes" at bounding box center [937, 416] width 39 height 21
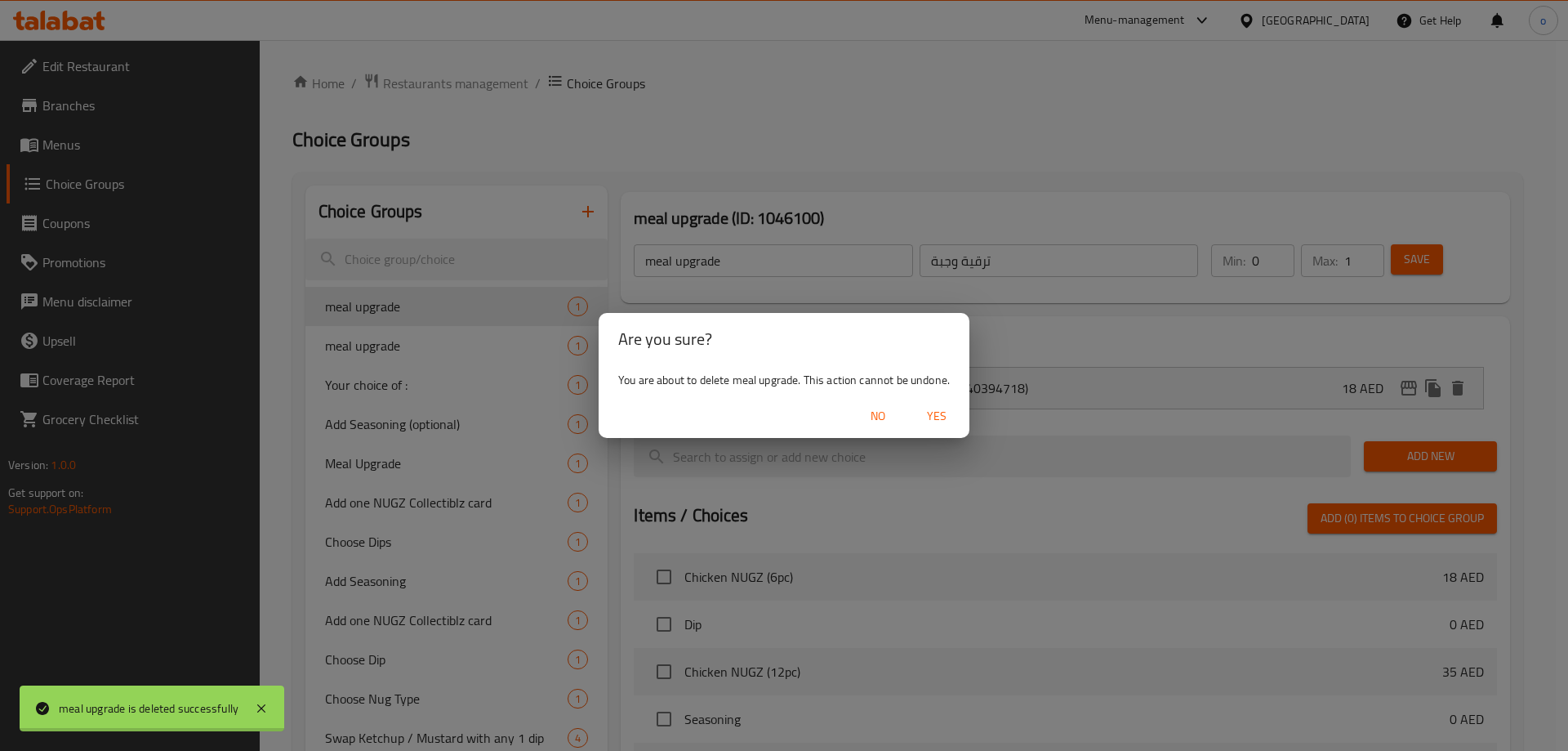
click at [540, 321] on div at bounding box center [784, 375] width 1568 height 751
type input "meal upgrade"
type input "ترقية وجبة"
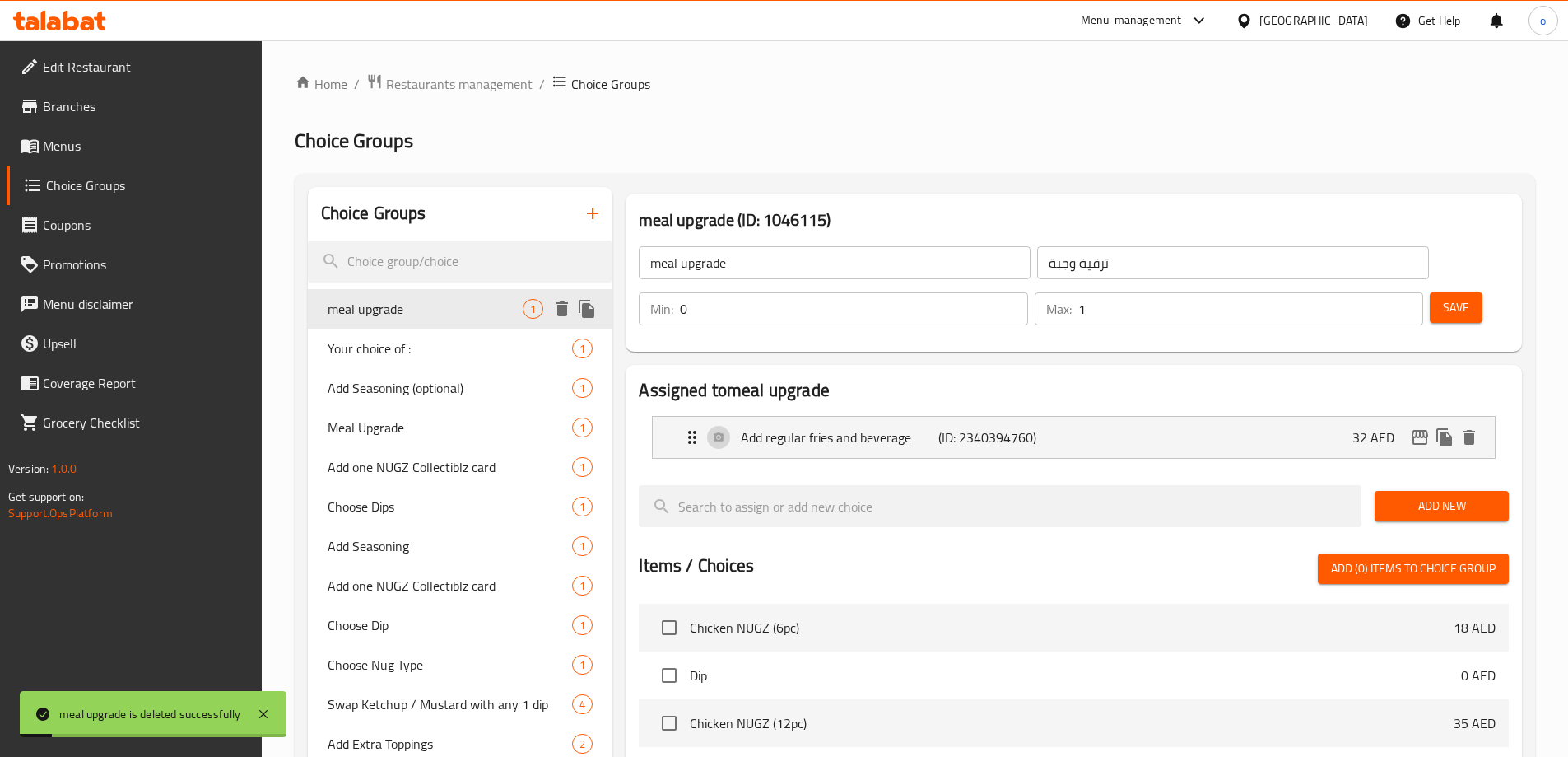
click at [560, 305] on icon "delete" at bounding box center [562, 309] width 11 height 15
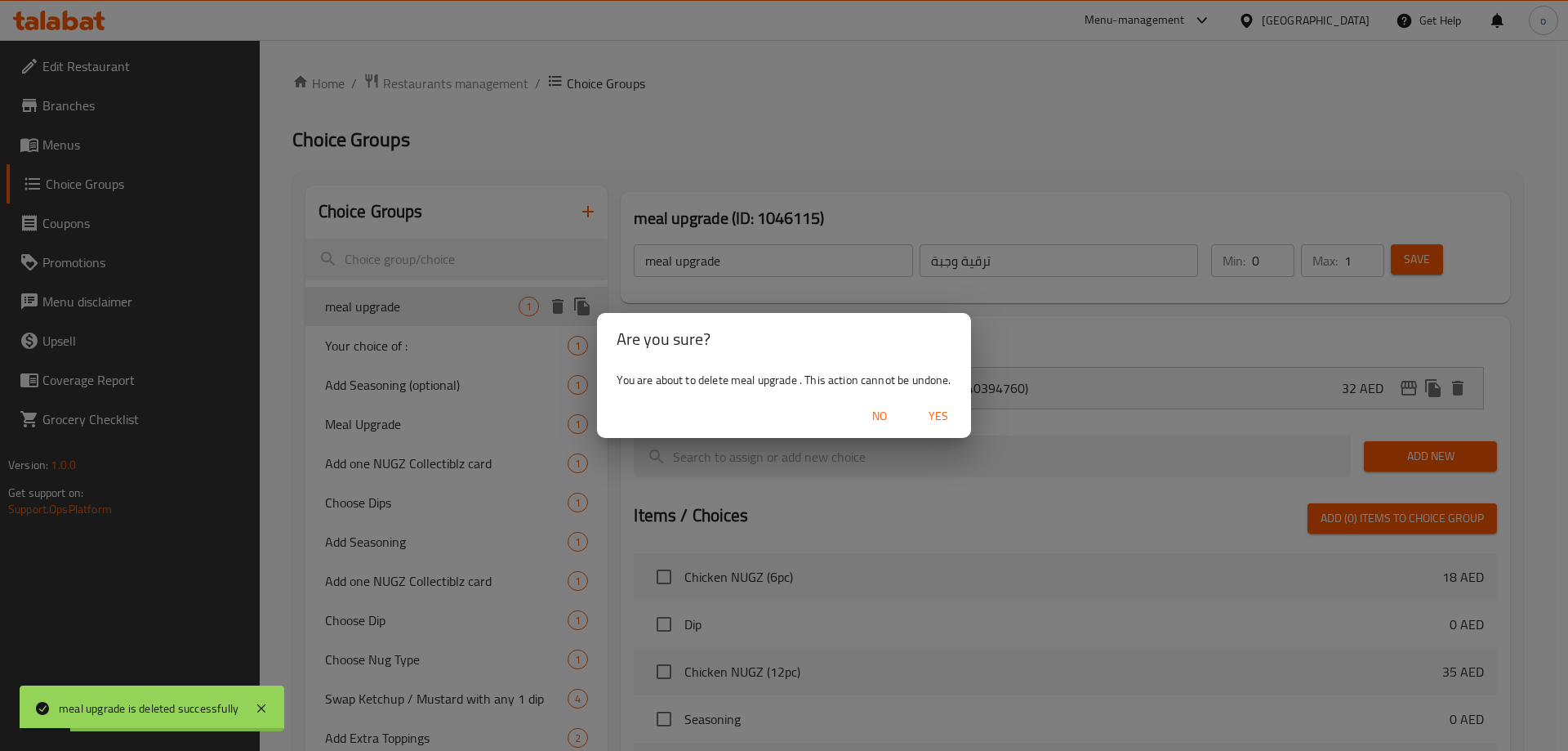
click at [918, 411] on button "Yes" at bounding box center [939, 416] width 53 height 30
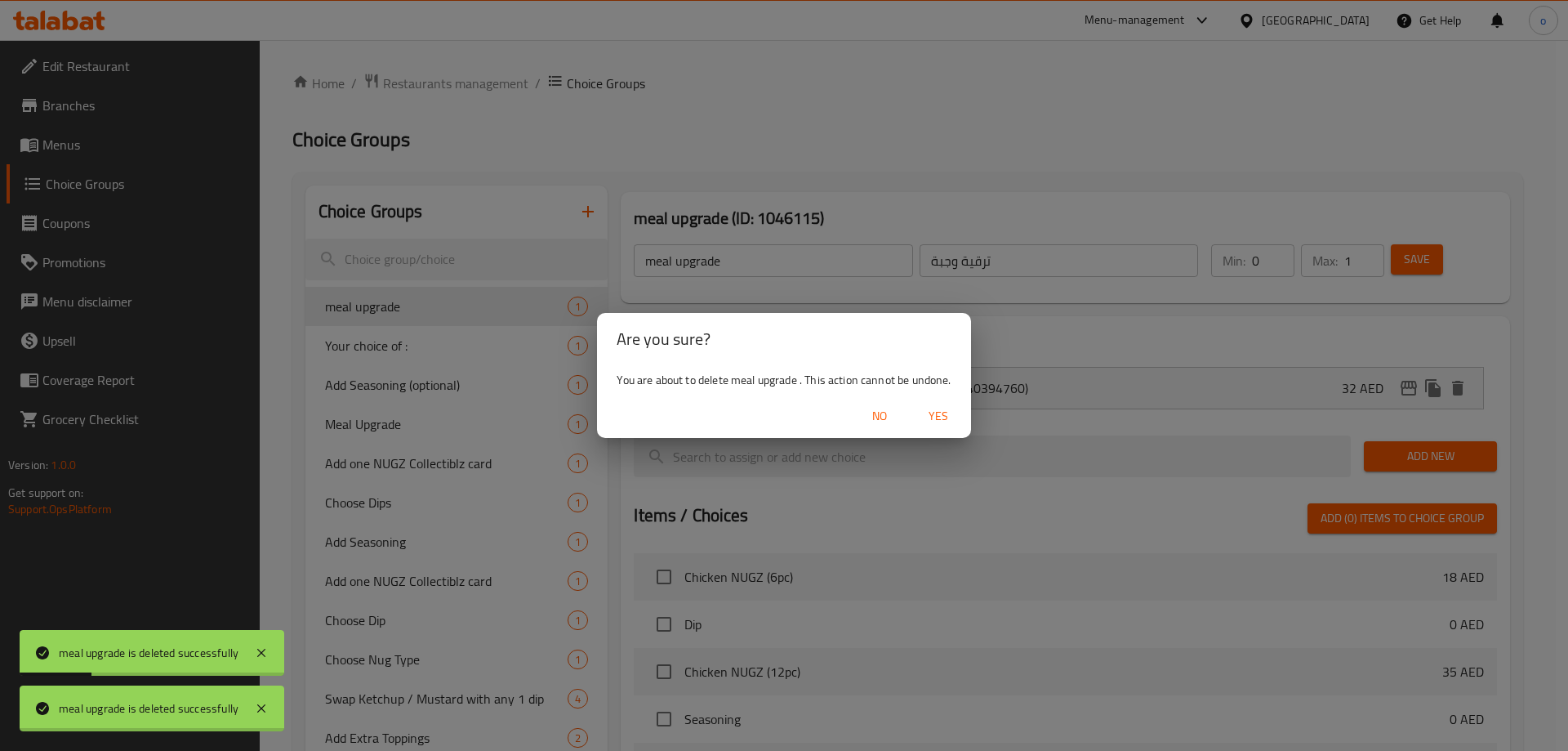
type input "Your choice of :"
type input "اختيارك من:"
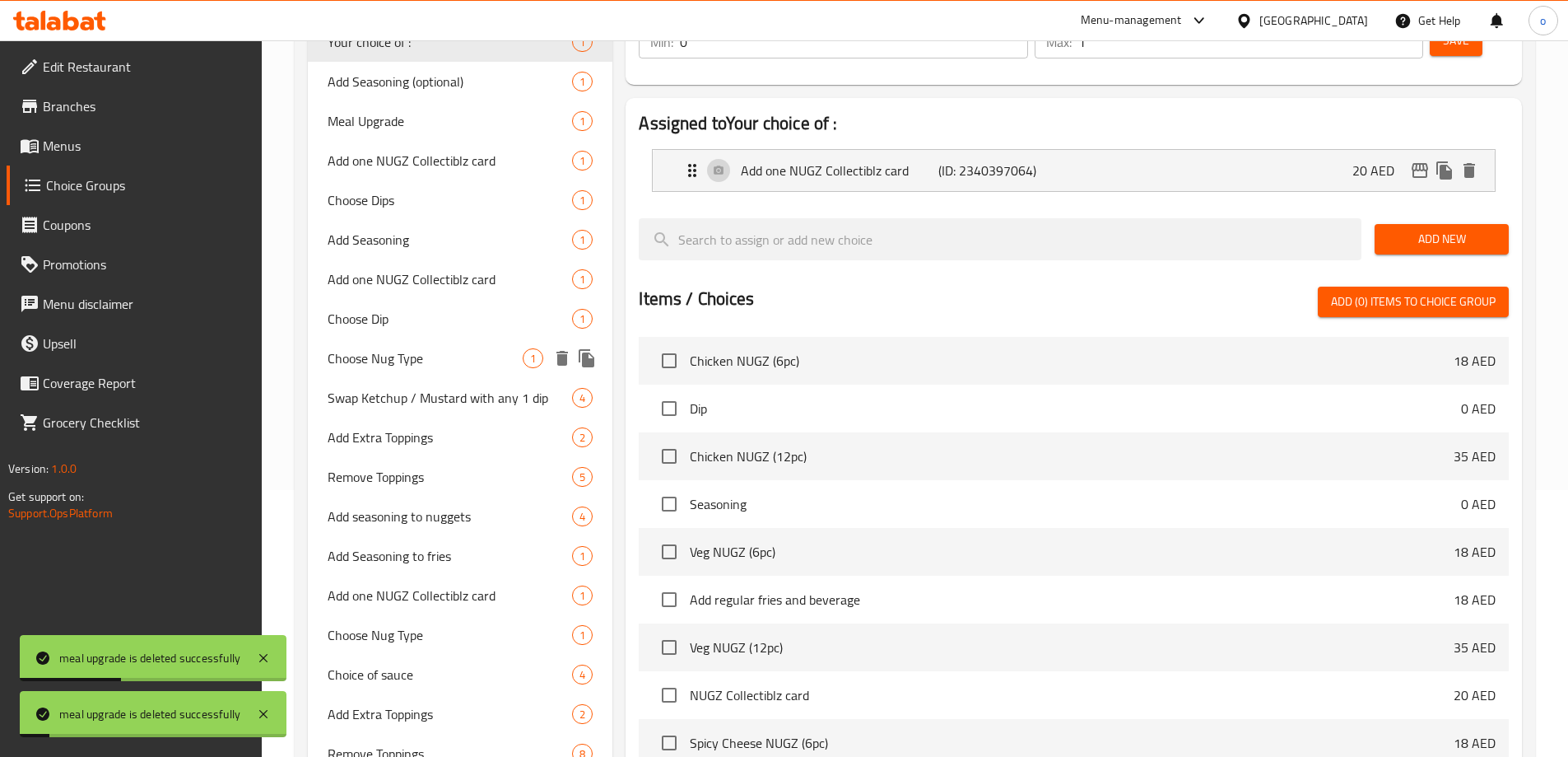
scroll to position [429, 0]
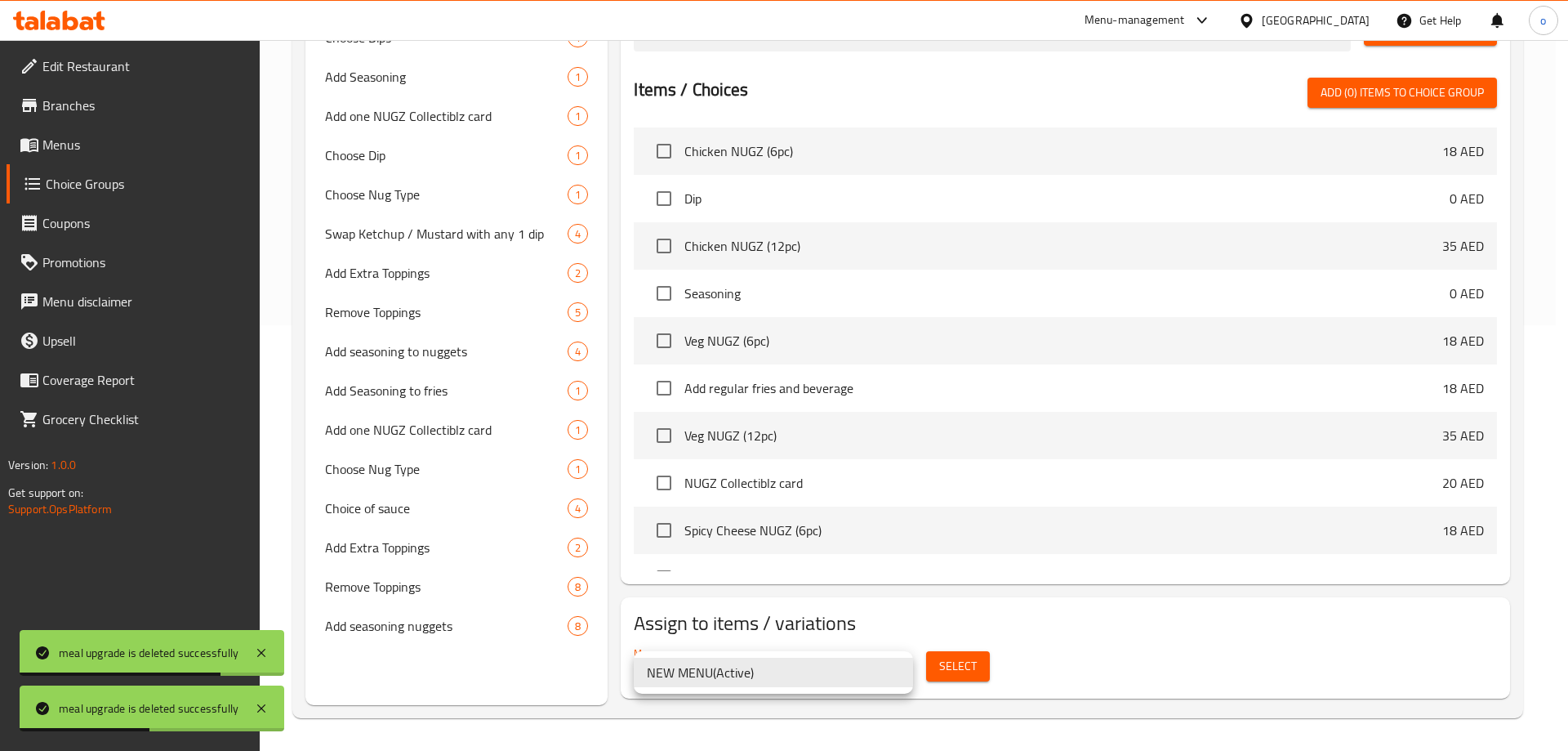
click at [528, 219] on div at bounding box center [784, 375] width 1568 height 751
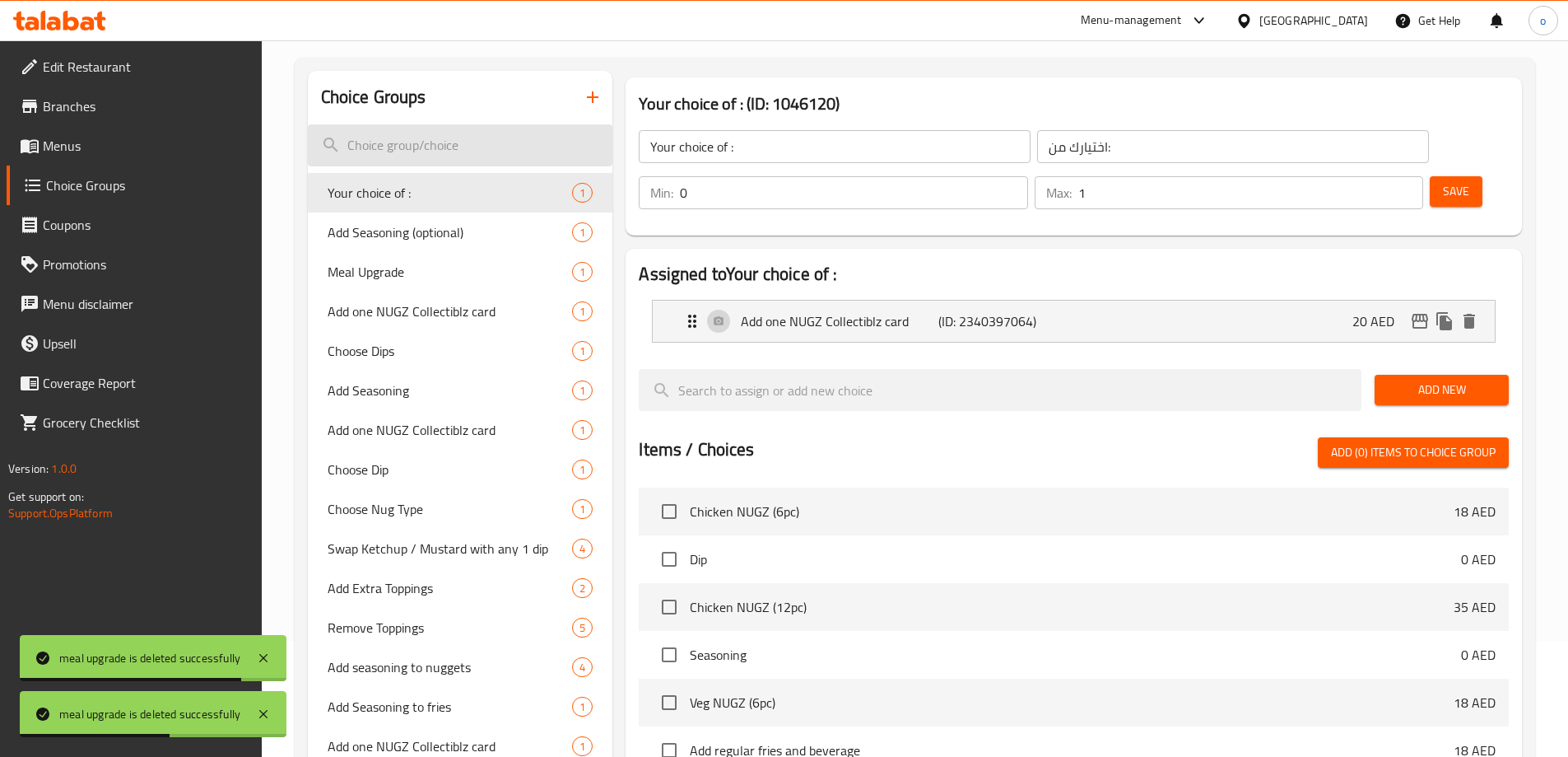
scroll to position [17, 0]
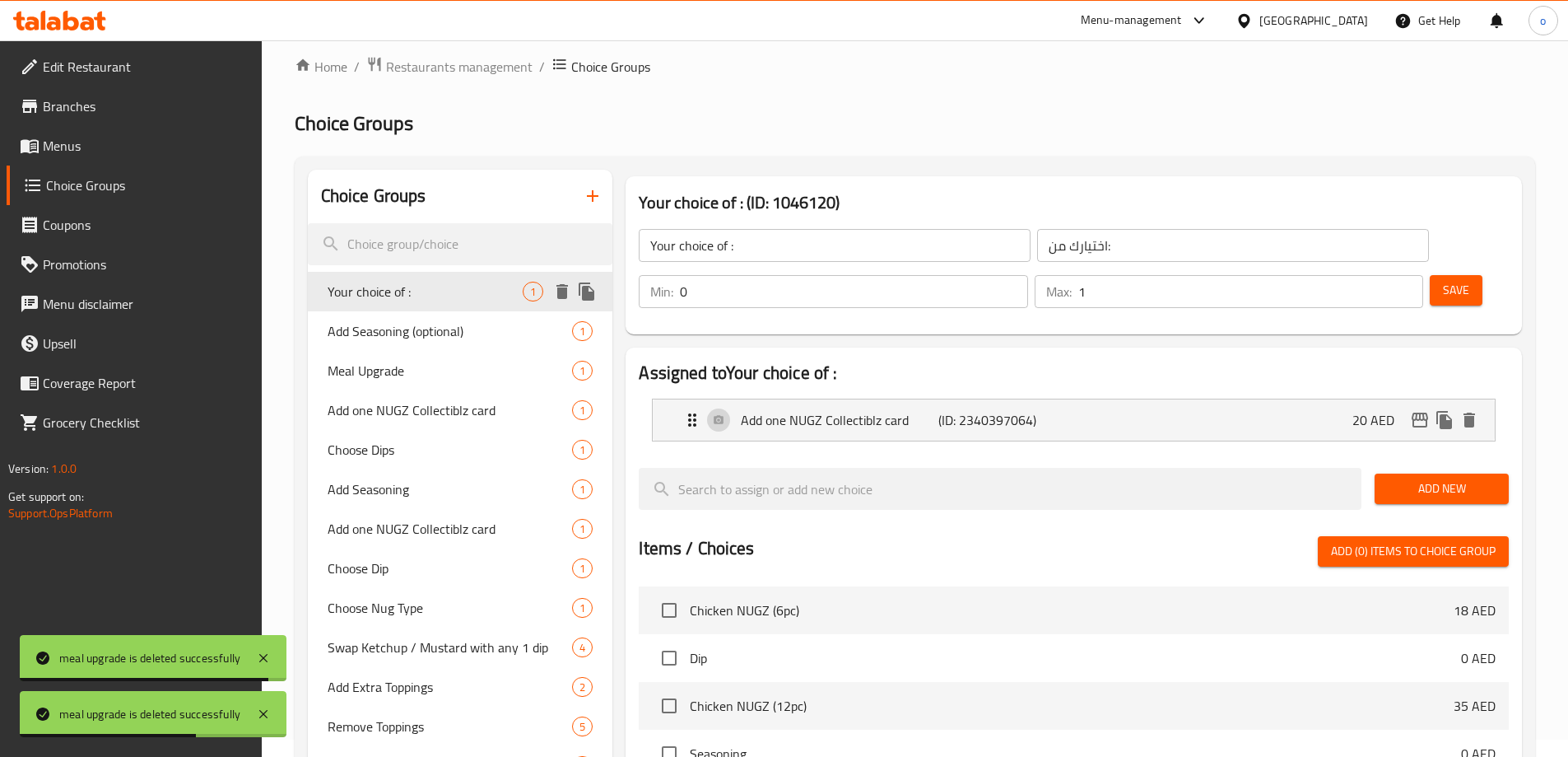
click at [553, 290] on icon "delete" at bounding box center [562, 291] width 20 height 20
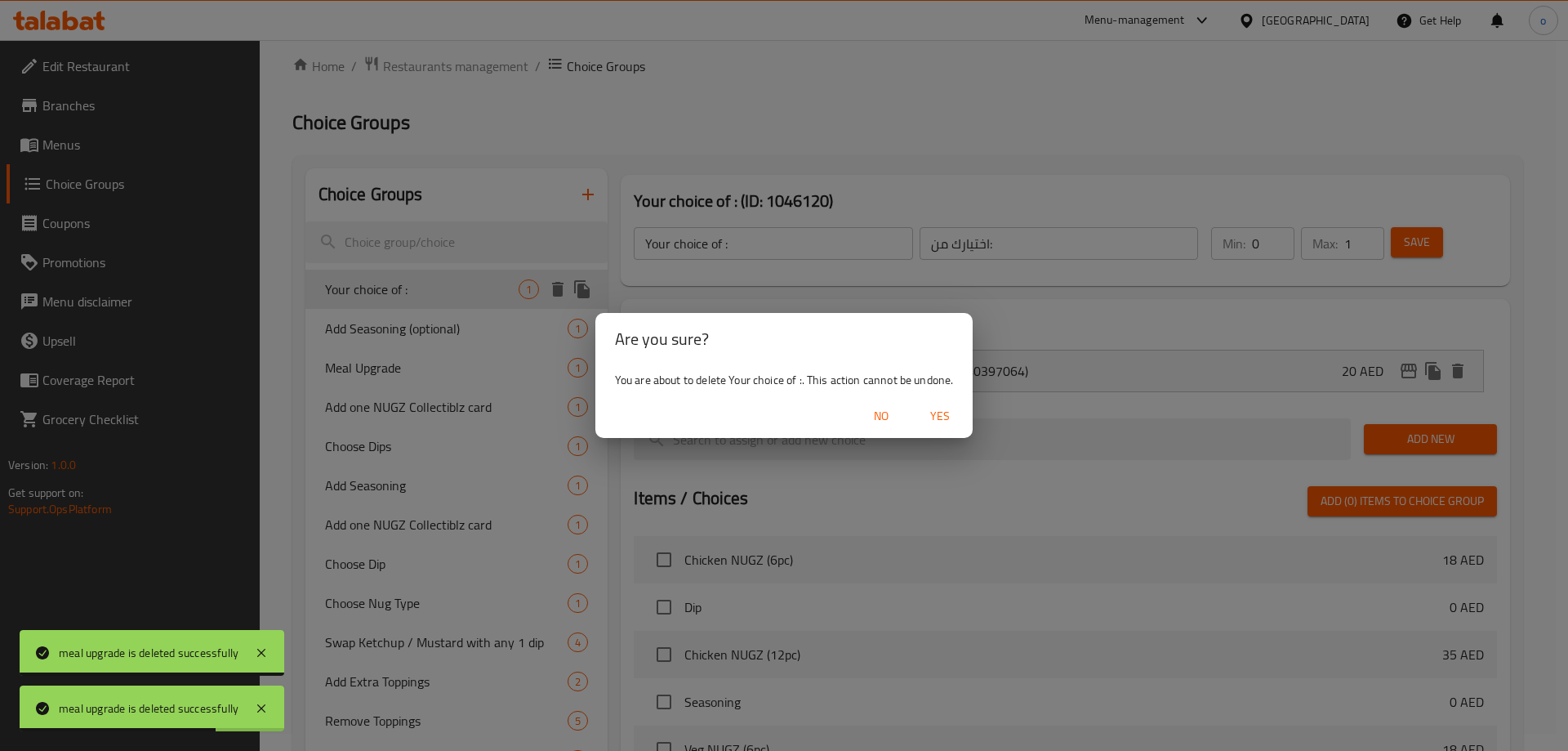
click at [947, 421] on span "Yes" at bounding box center [940, 416] width 39 height 21
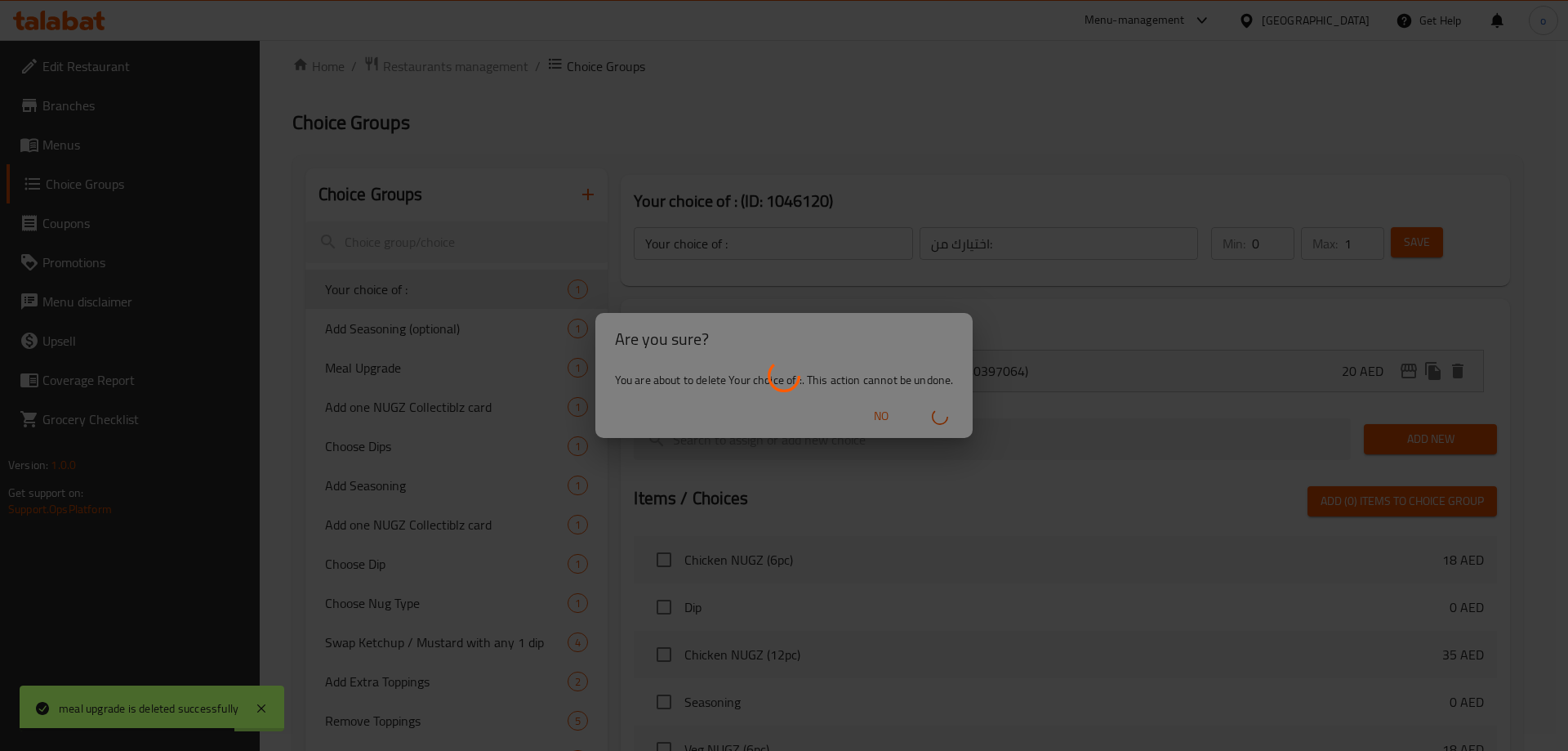
click at [545, 308] on div at bounding box center [784, 375] width 1568 height 751
click at [554, 303] on div at bounding box center [784, 375] width 1568 height 751
drag, startPoint x: 104, startPoint y: 277, endPoint x: 51, endPoint y: 149, distance: 138.5
click at [51, 149] on div at bounding box center [784, 375] width 1568 height 751
click at [61, 149] on div at bounding box center [784, 375] width 1568 height 751
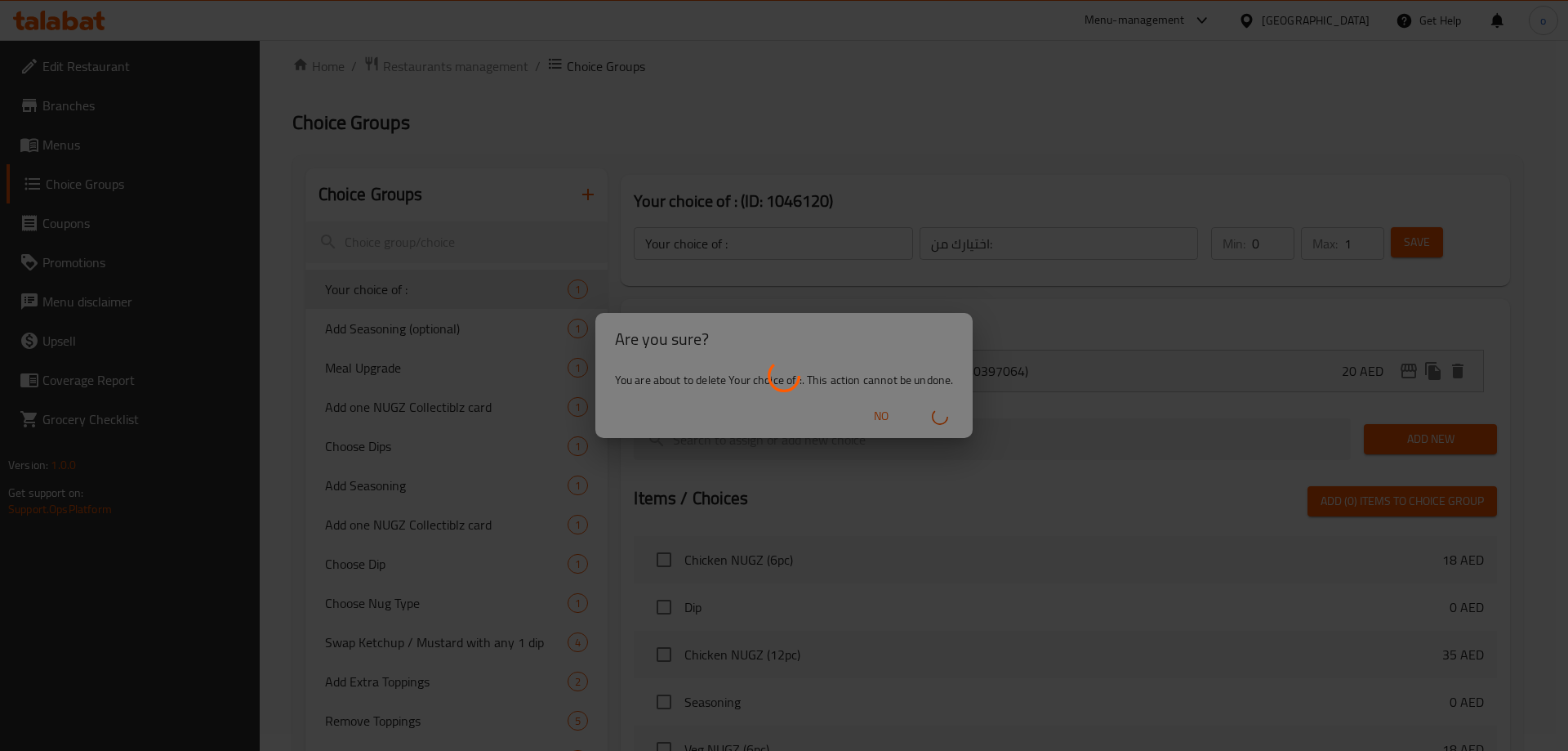
click at [61, 149] on div at bounding box center [784, 375] width 1568 height 751
click at [845, 374] on div at bounding box center [784, 375] width 1568 height 751
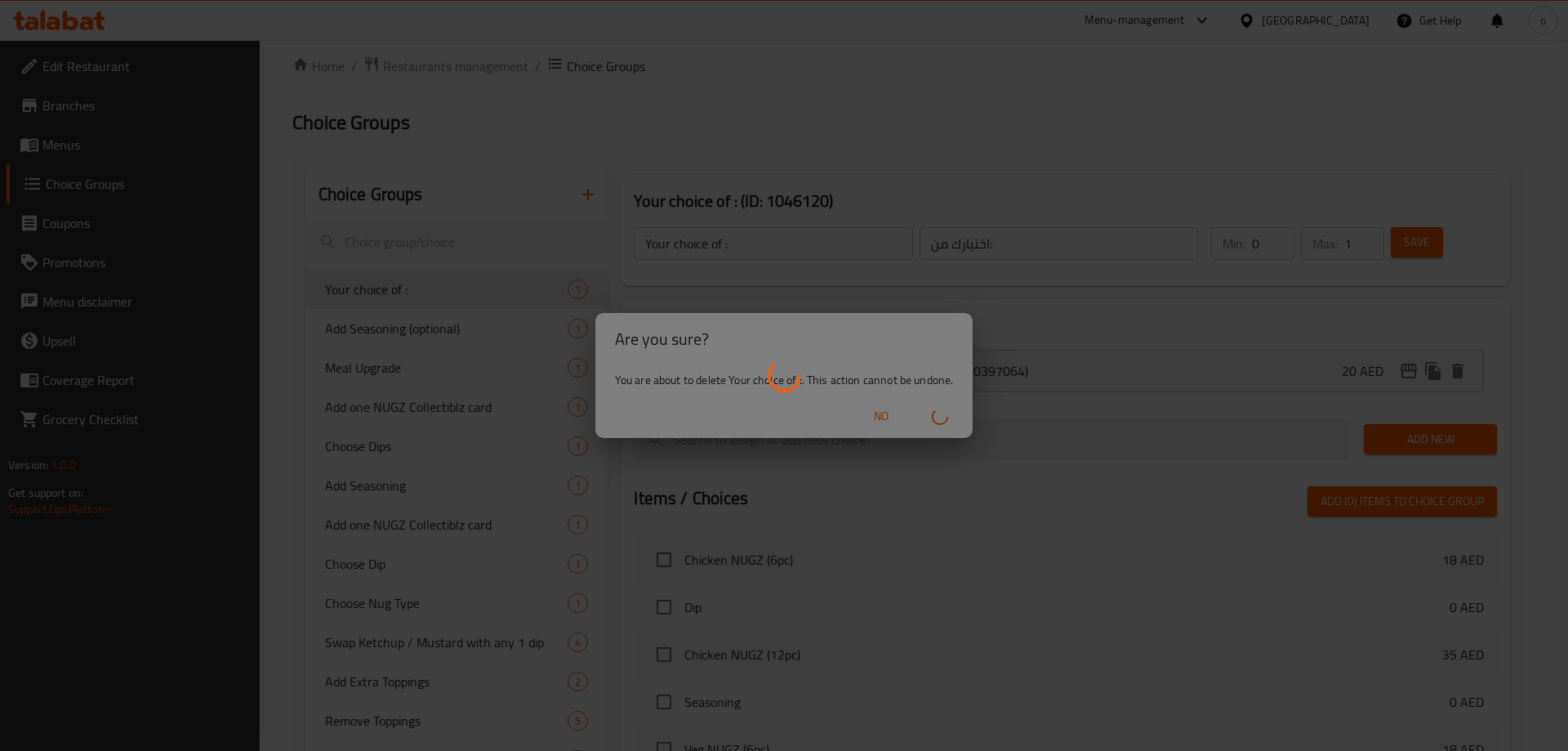
click at [65, 135] on div at bounding box center [784, 375] width 1568 height 751
click at [65, 134] on div at bounding box center [784, 375] width 1568 height 751
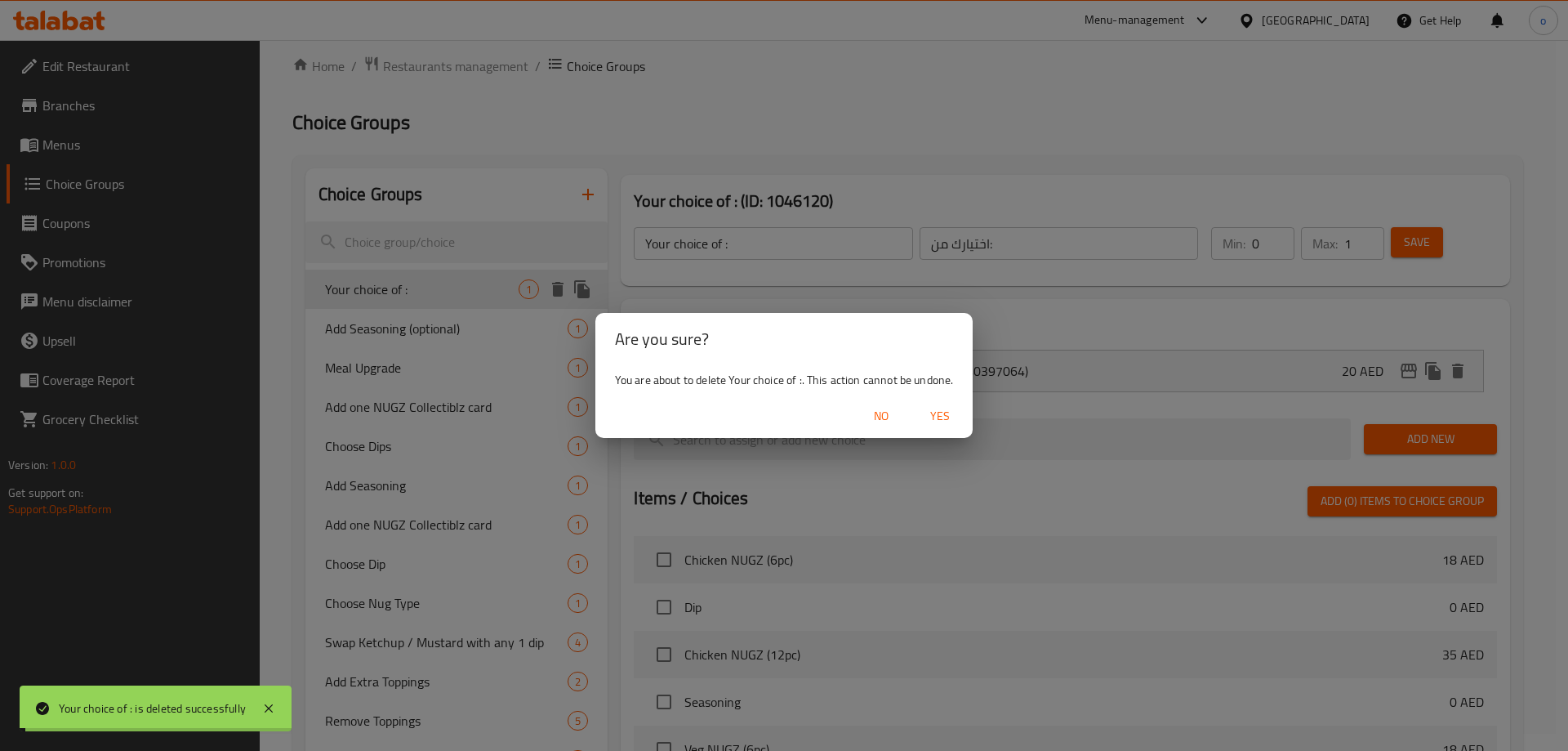
type input "Add Seasoning (optional)"
type input "إضافة التوابل"
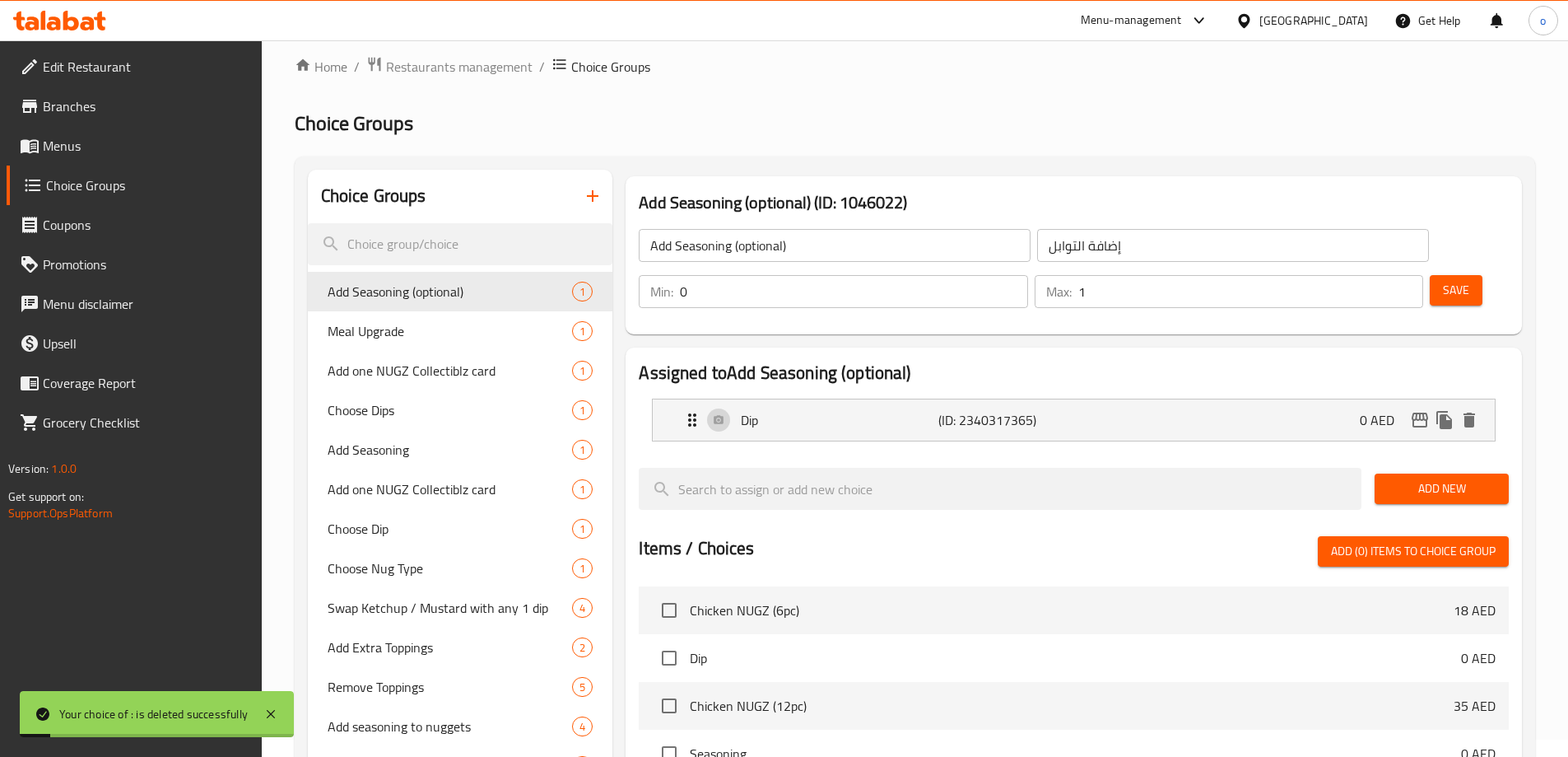
drag, startPoint x: 65, startPoint y: 135, endPoint x: 42, endPoint y: 144, distance: 24.7
click at [42, 144] on link "Menus" at bounding box center [134, 146] width 255 height 40
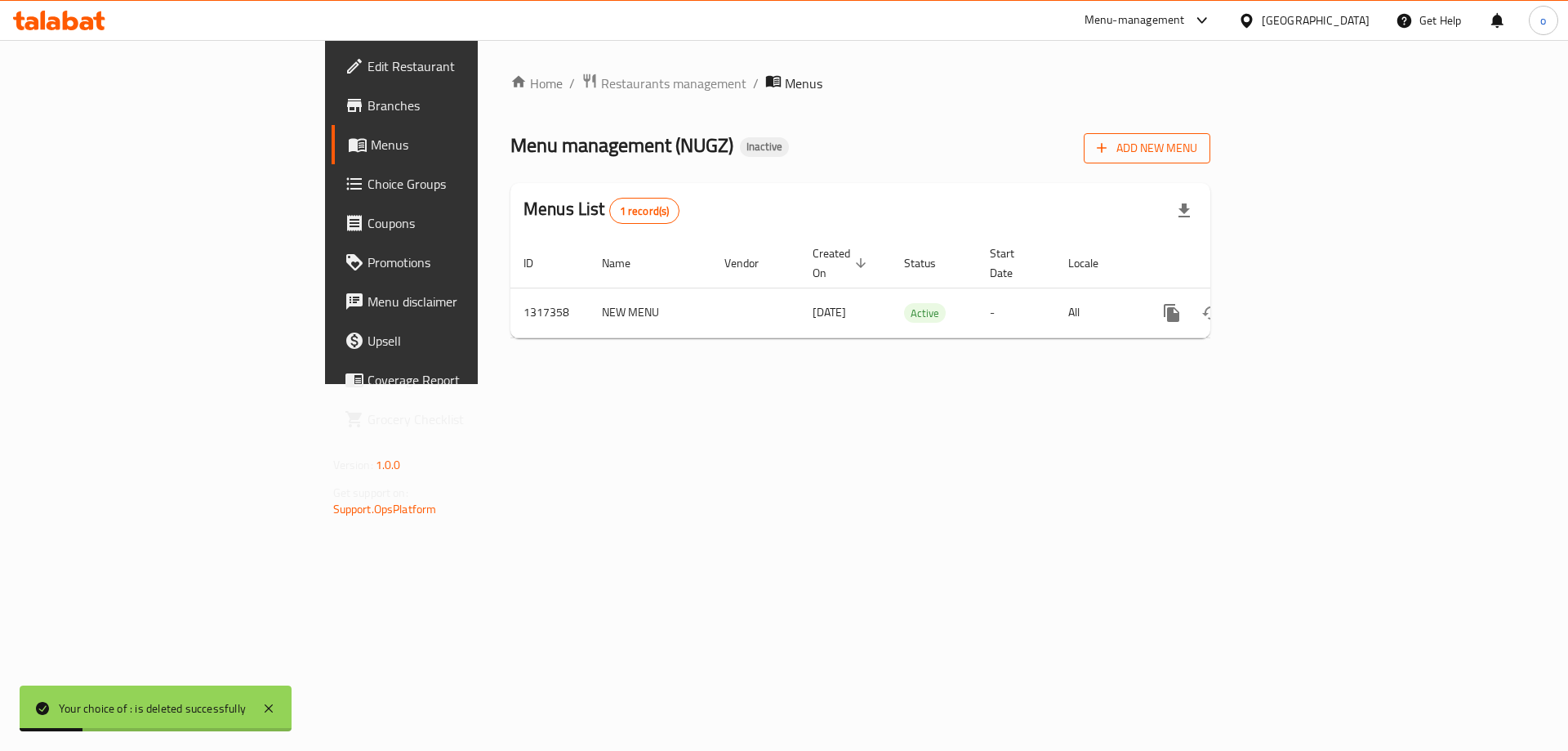
click at [1198, 143] on span "Add New Menu" at bounding box center [1147, 149] width 101 height 21
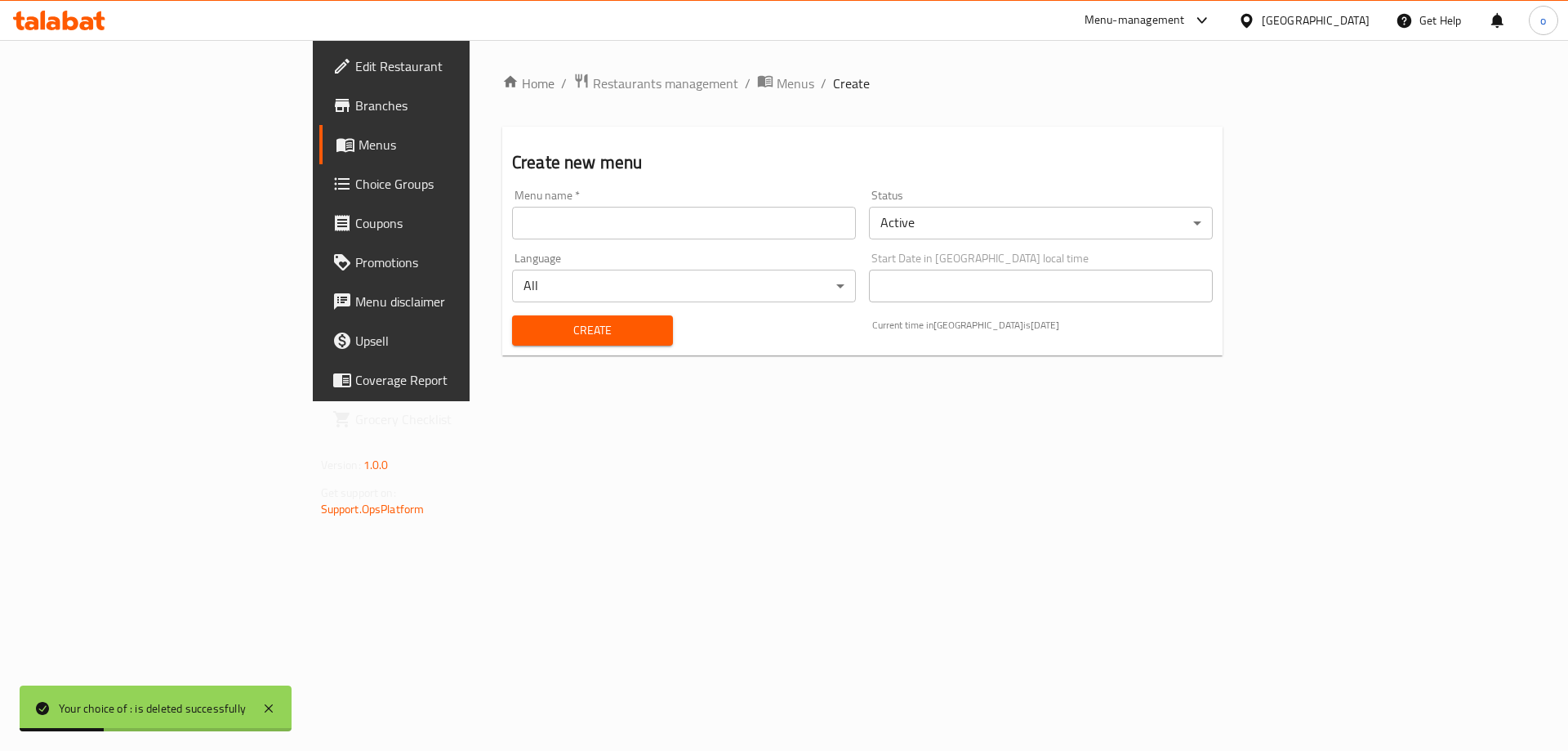
click at [512, 223] on input "text" at bounding box center [684, 223] width 344 height 33
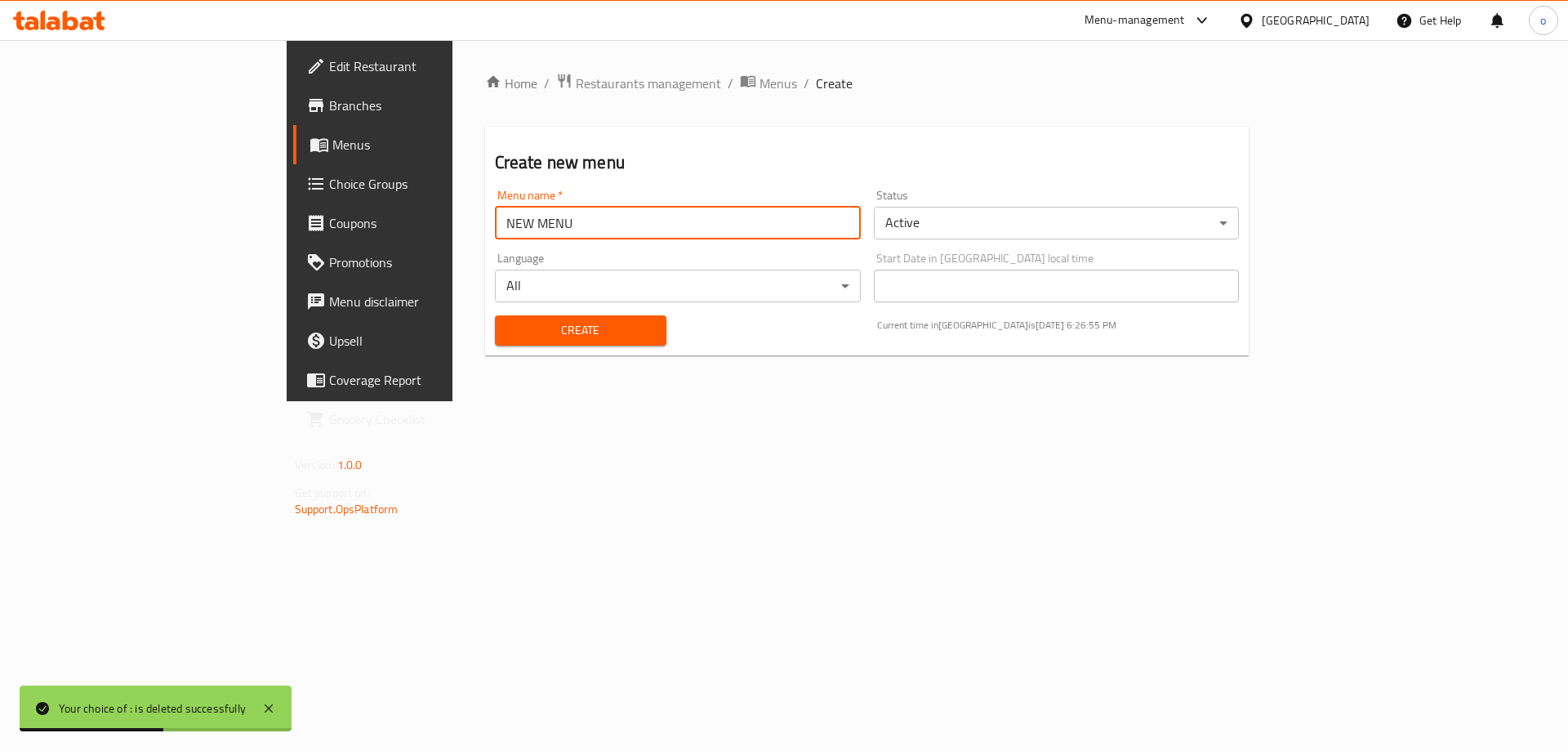
type input "NEW MENU"
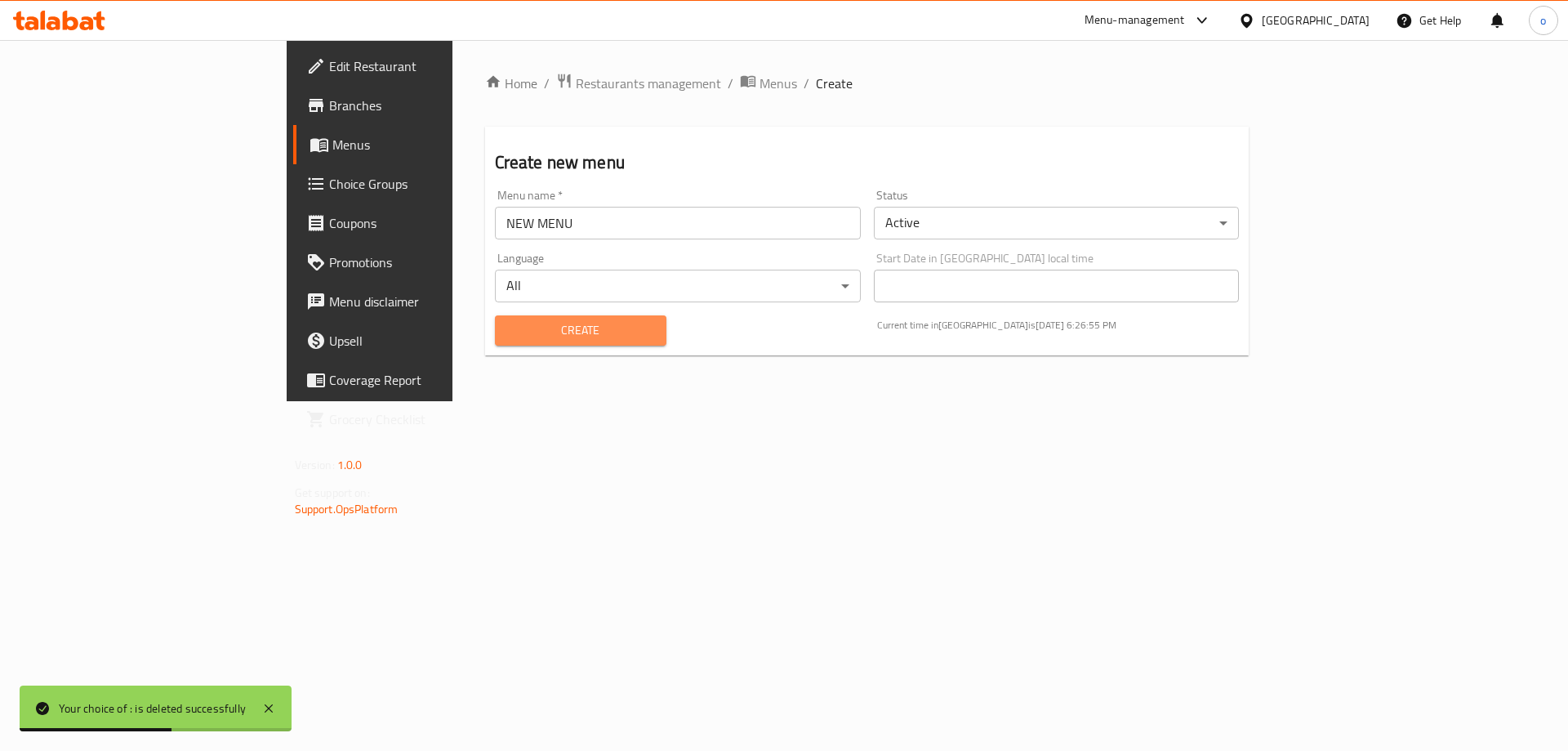
click at [509, 323] on span "Create" at bounding box center [581, 331] width 146 height 21
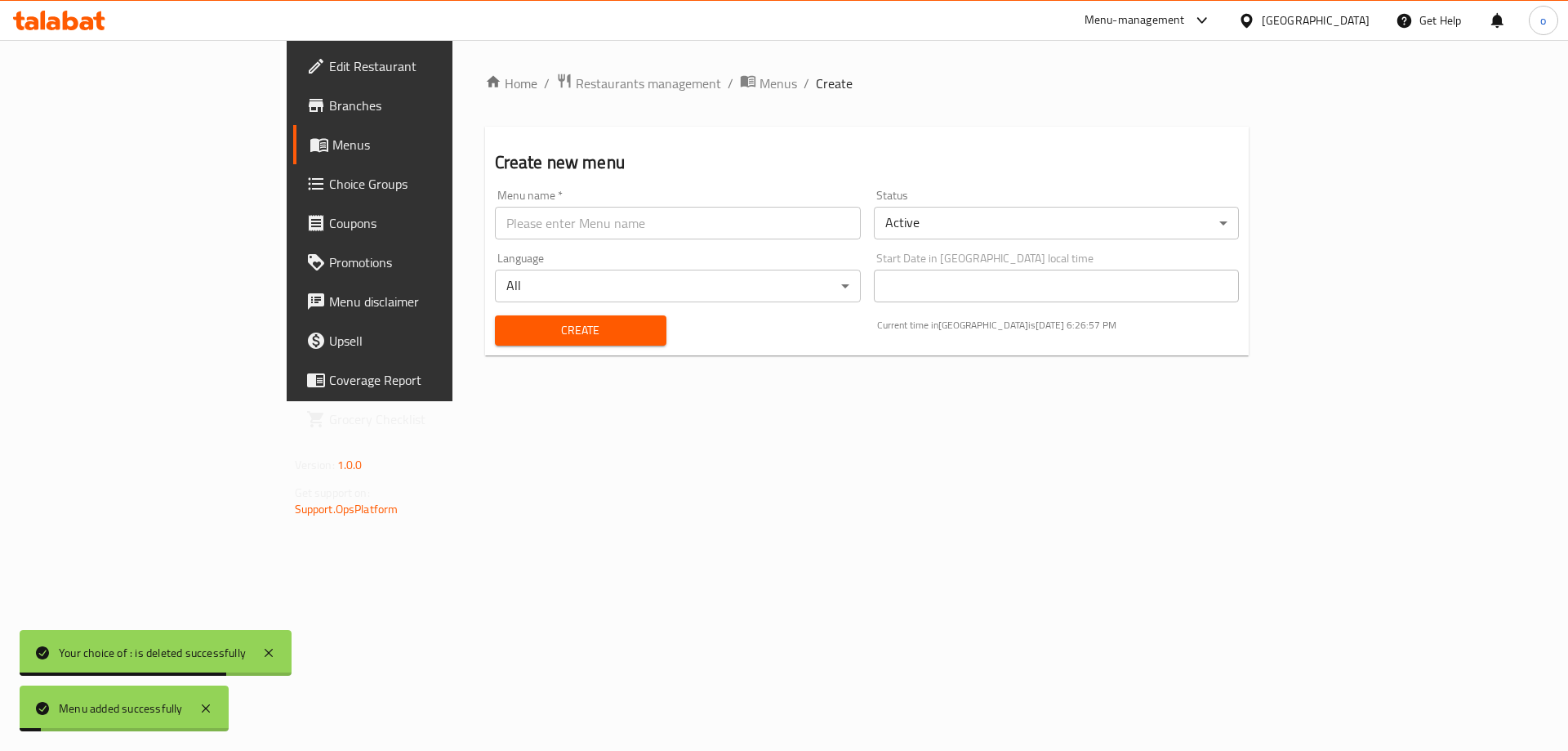
click at [333, 142] on span "Menus" at bounding box center [434, 144] width 203 height 20
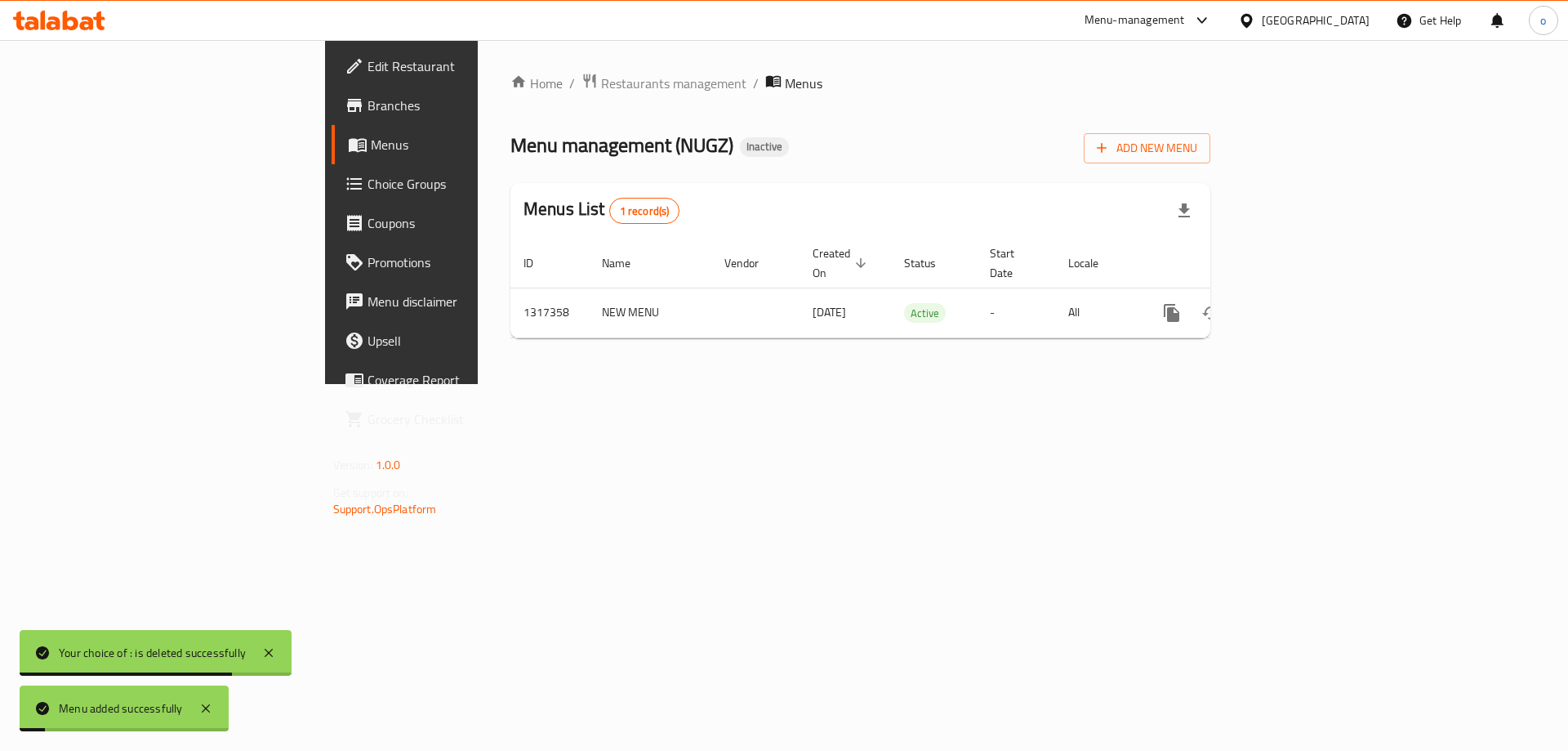
click at [371, 142] on span "Menus" at bounding box center [473, 144] width 203 height 20
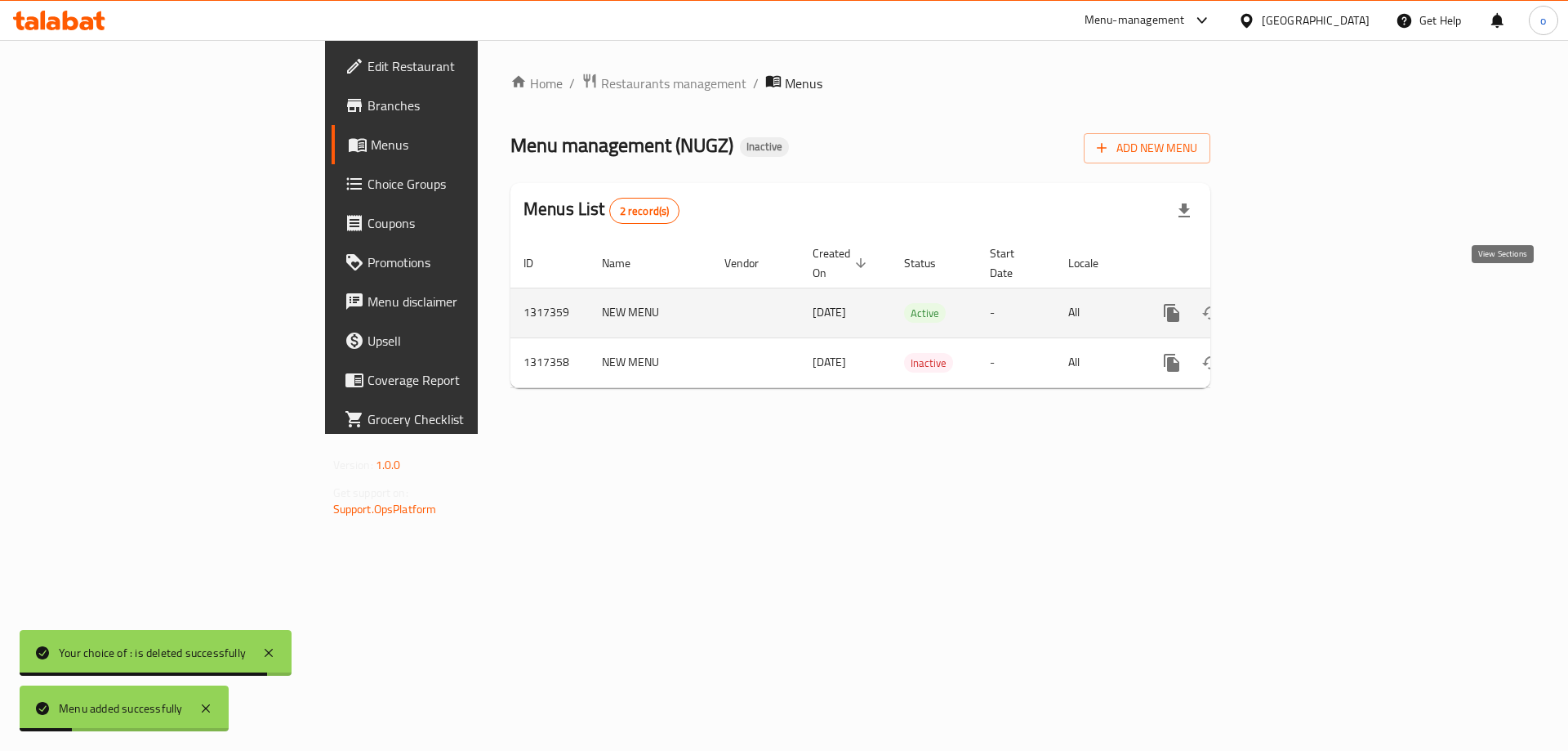
click at [1300, 303] on icon "enhanced table" at bounding box center [1290, 312] width 20 height 20
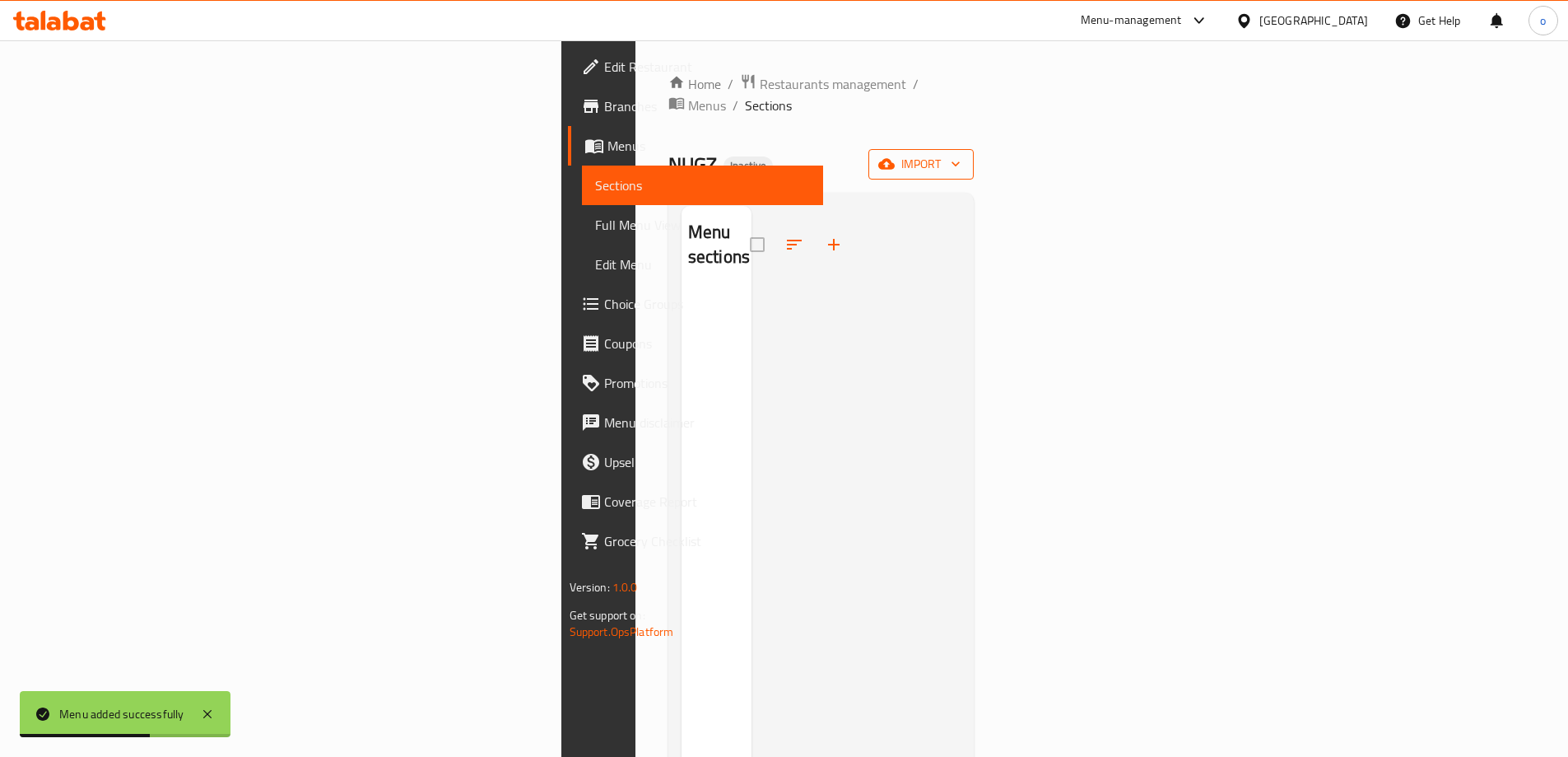
click at [974, 153] on button "import" at bounding box center [921, 164] width 105 height 30
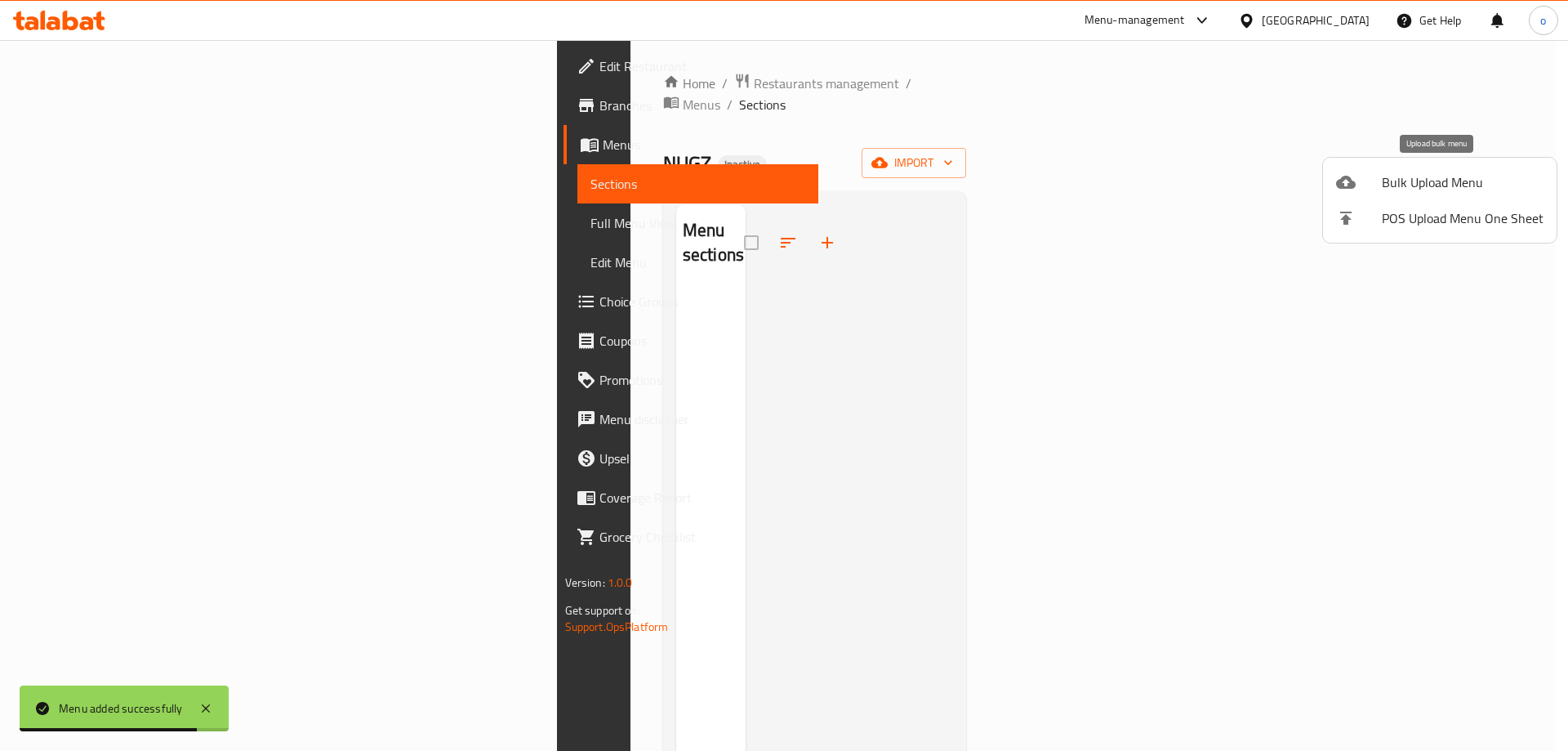
click at [1409, 190] on span "Bulk Upload Menu" at bounding box center [1463, 181] width 162 height 20
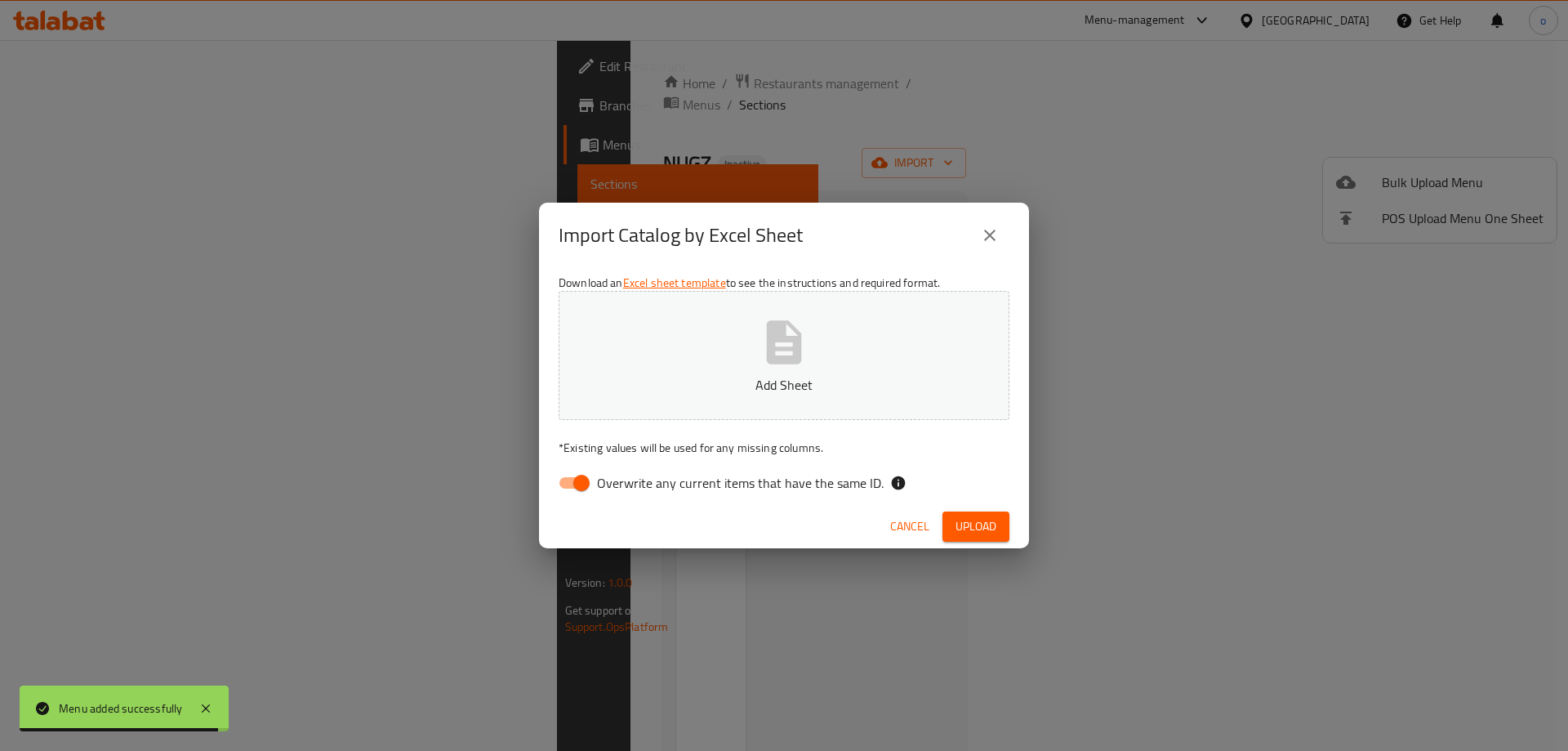
click at [583, 467] on input "Overwrite any current items that have the same ID." at bounding box center [581, 482] width 93 height 31
checkbox input "false"
click at [649, 378] on p "Add Sheet" at bounding box center [784, 384] width 400 height 20
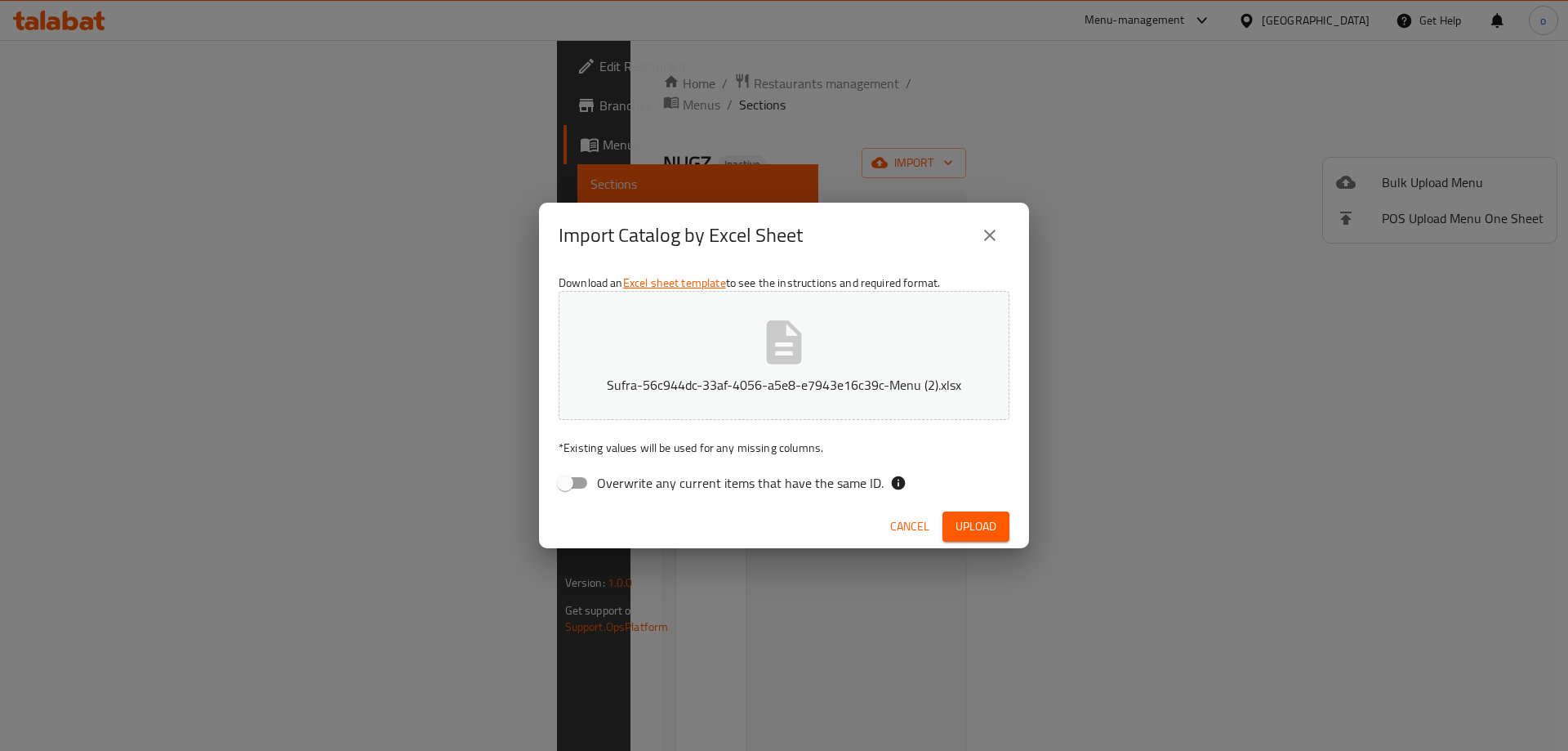
click at [979, 507] on div "Cancel Upload" at bounding box center [784, 526] width 490 height 43
click at [972, 522] on span "Upload" at bounding box center [976, 526] width 40 height 21
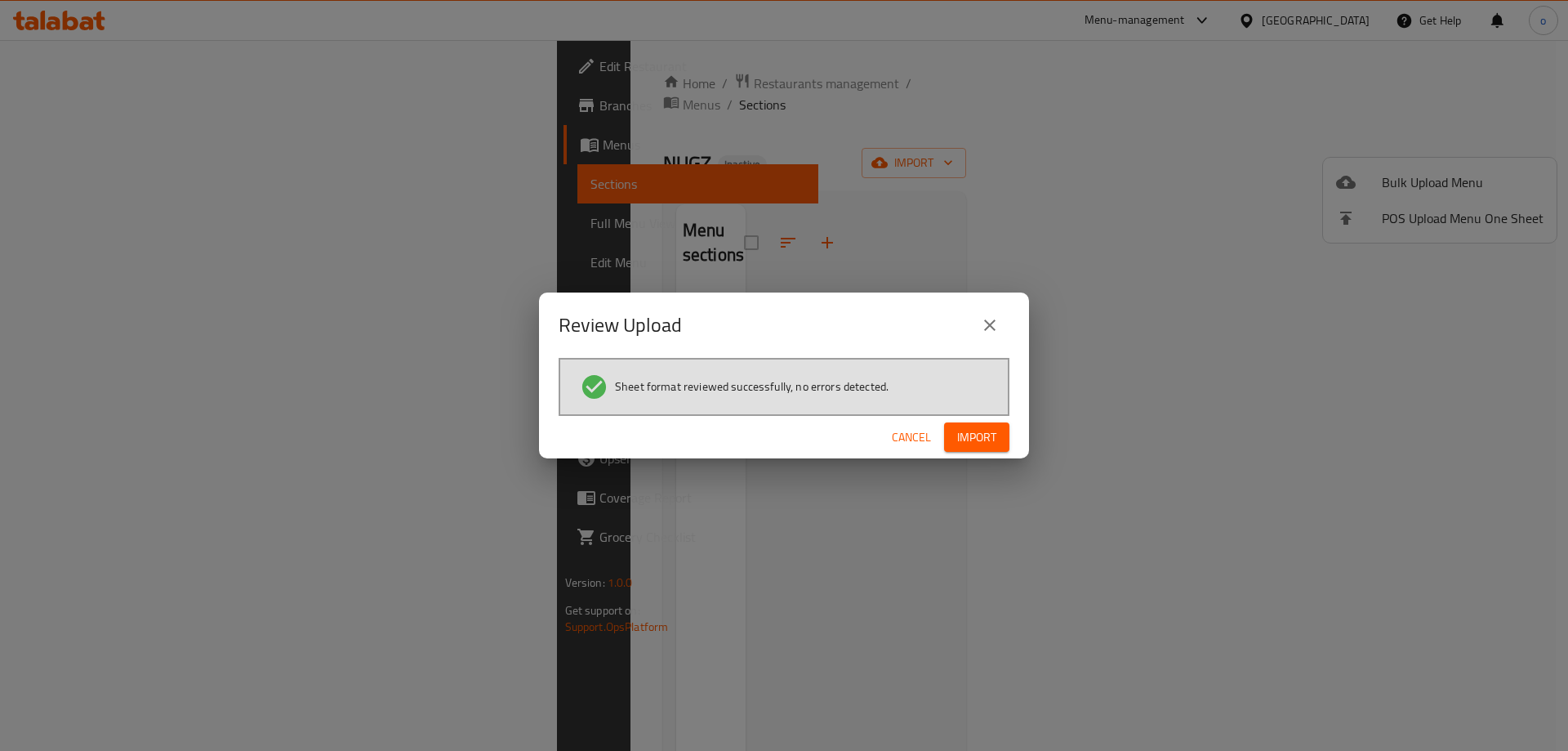
click at [990, 419] on div "Cancel Import" at bounding box center [784, 437] width 490 height 43
click at [984, 430] on span "Import" at bounding box center [977, 437] width 39 height 21
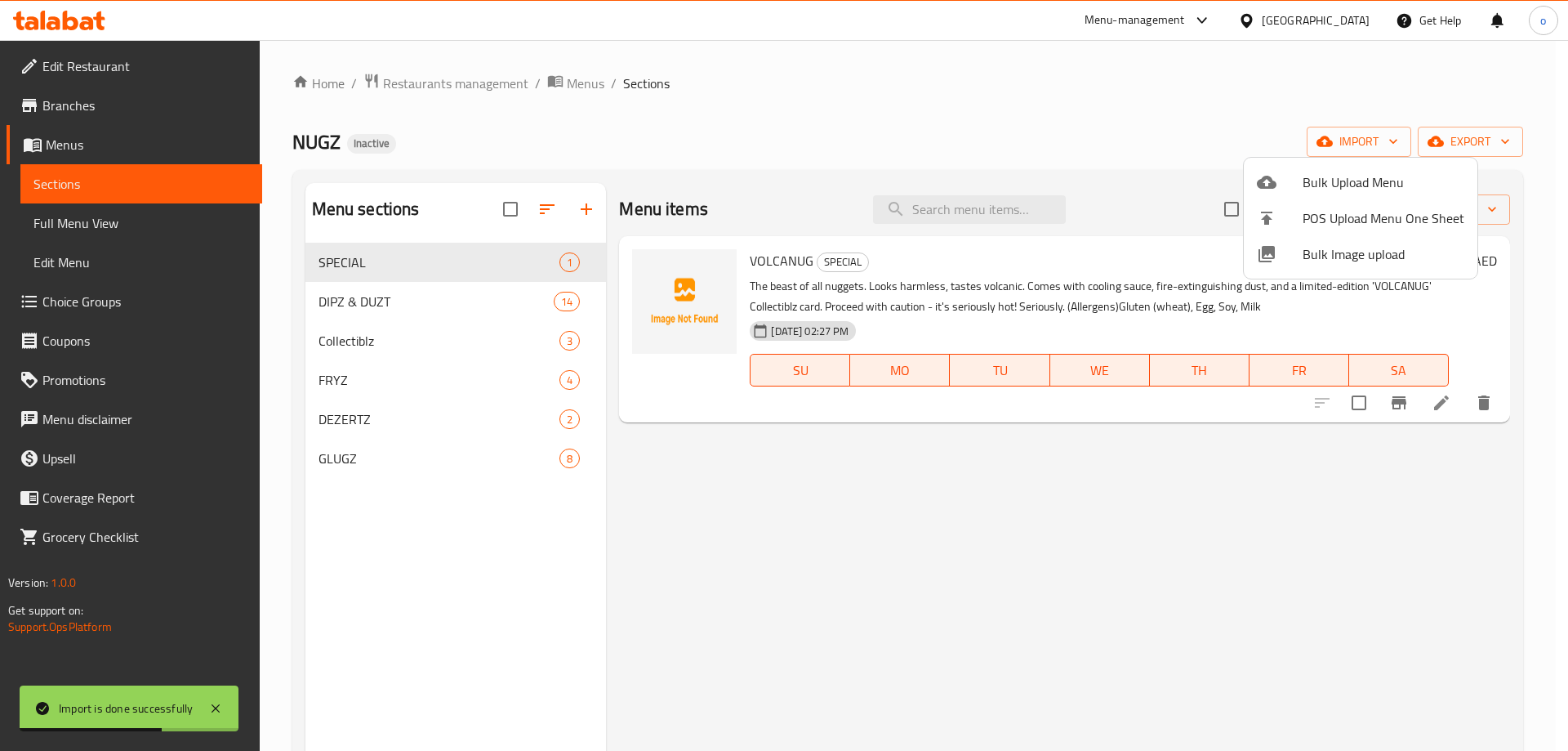
click at [66, 232] on div at bounding box center [784, 375] width 1568 height 751
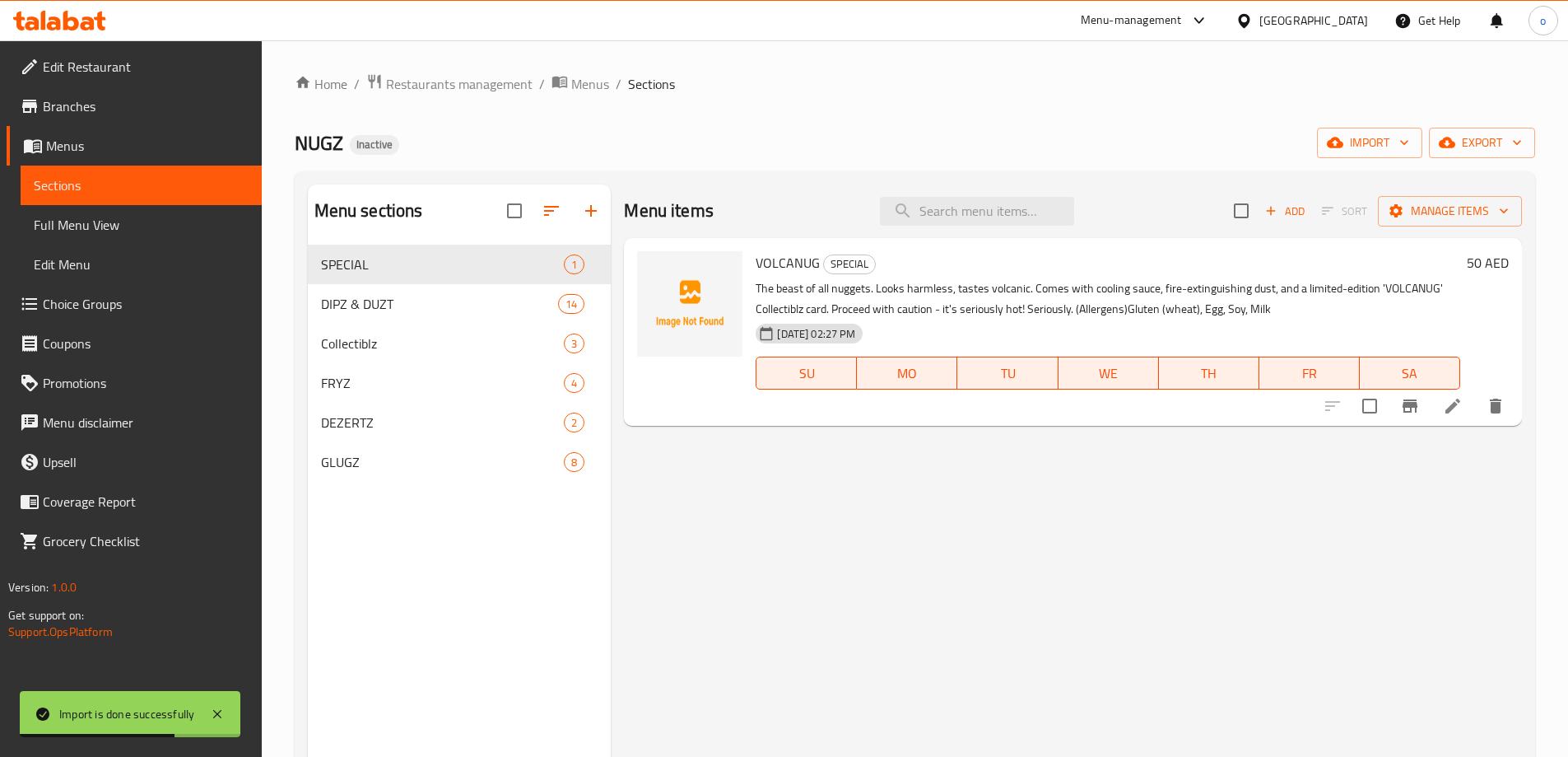
click at [66, 234] on span "Full Menu View" at bounding box center [141, 225] width 215 height 20
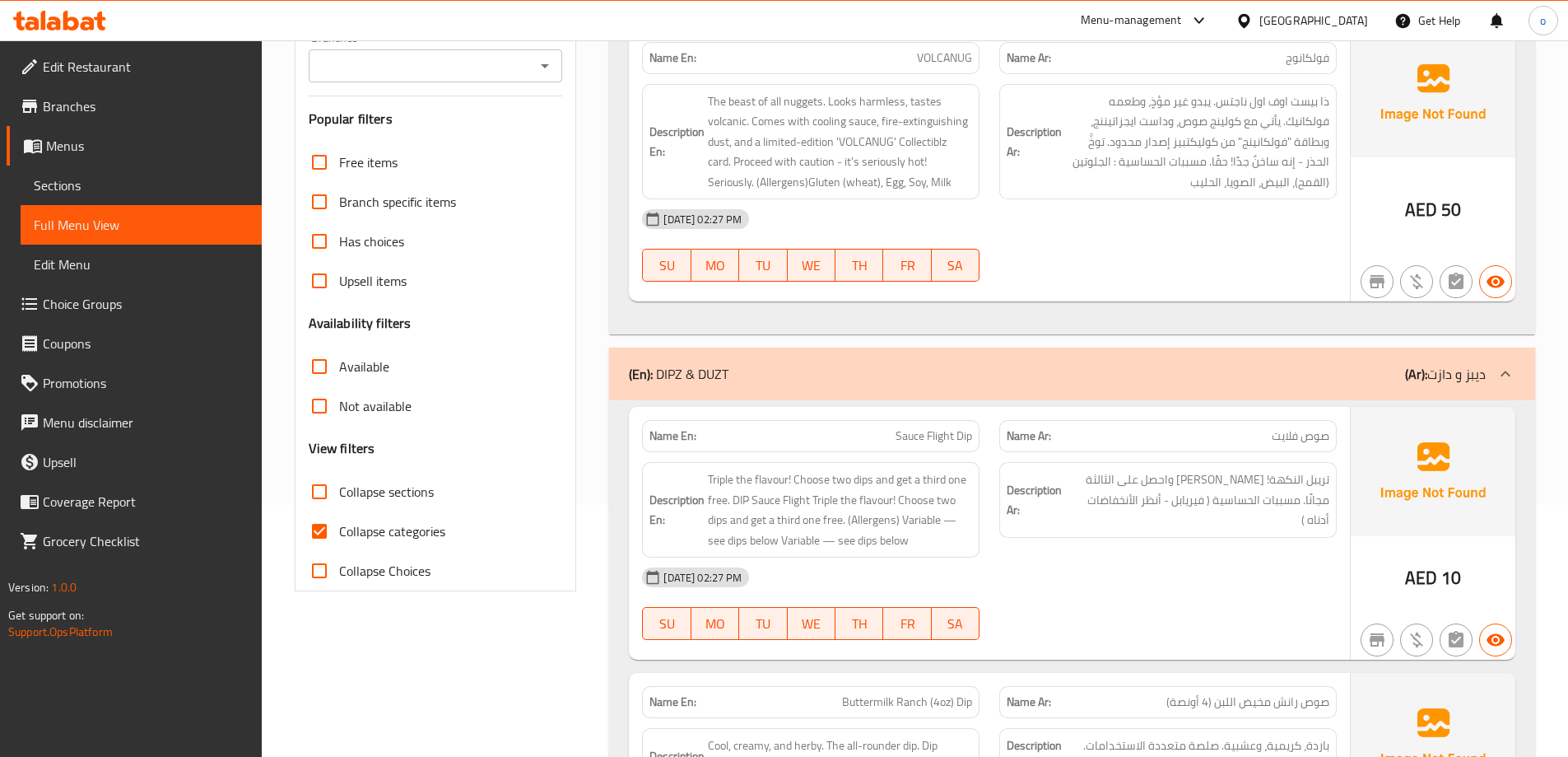
scroll to position [412, 0]
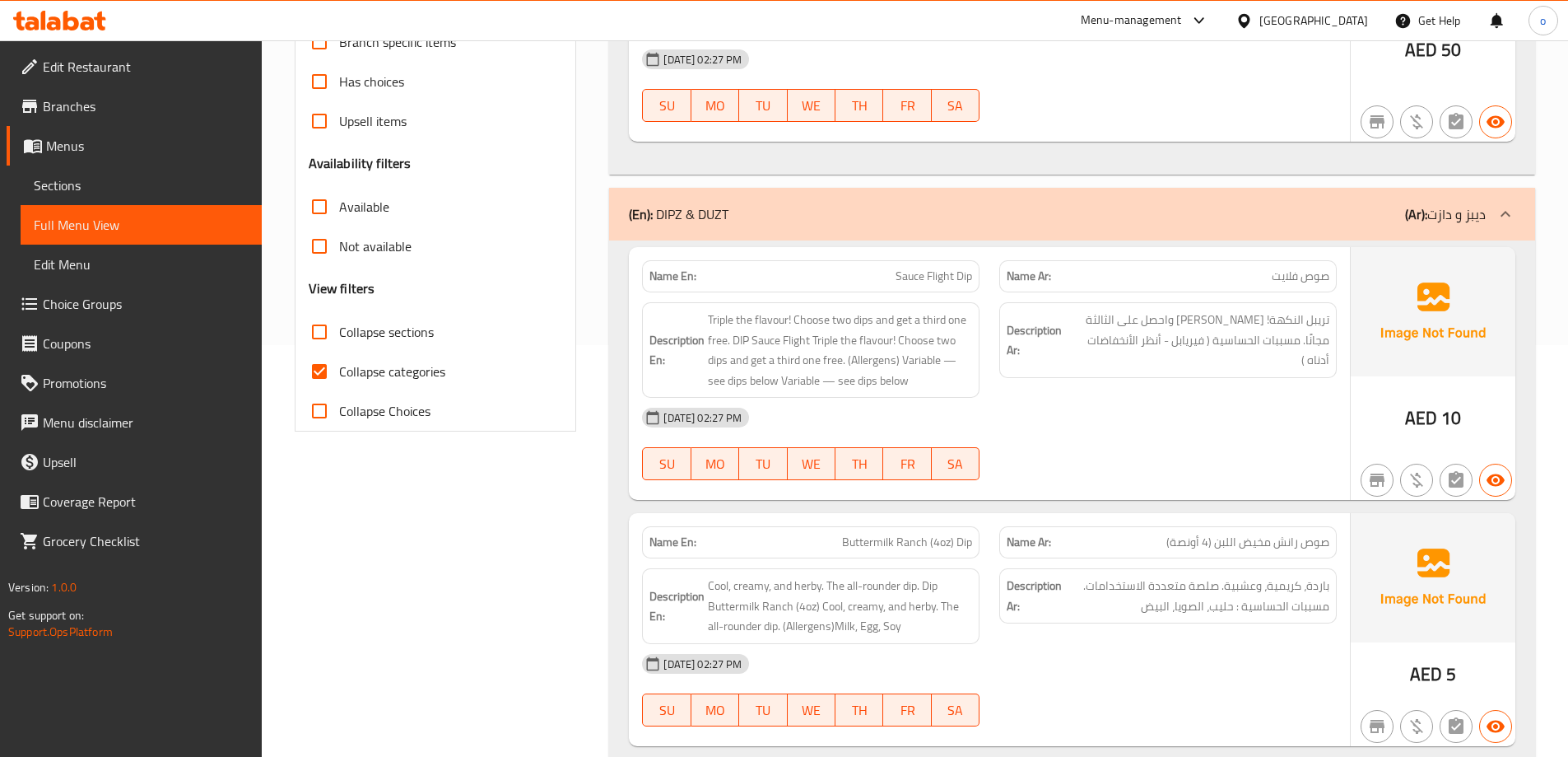
click at [332, 373] on input "Collapse categories" at bounding box center [319, 371] width 40 height 40
checkbox input "false"
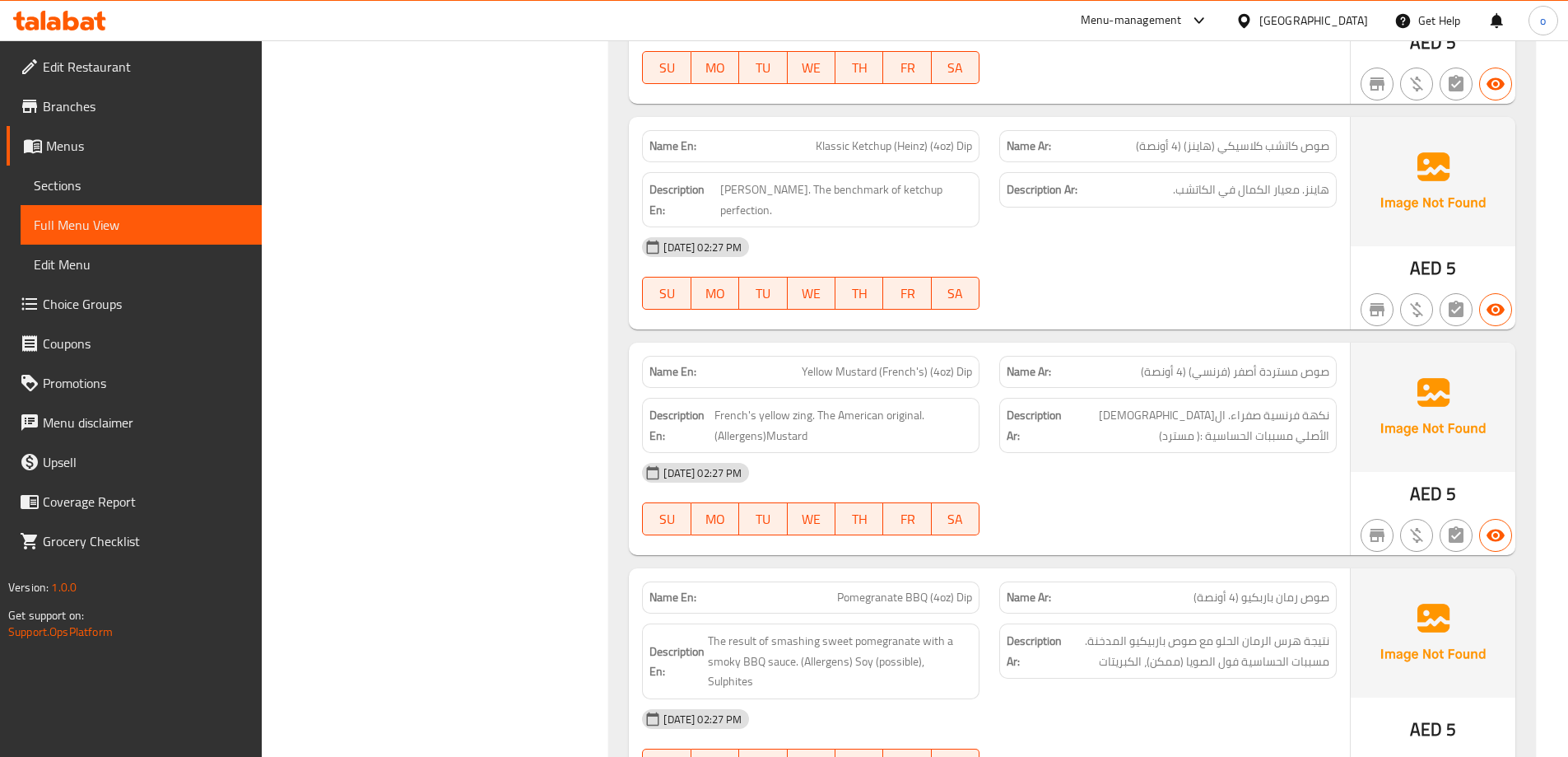
click at [106, 184] on span "Sections" at bounding box center [141, 185] width 215 height 20
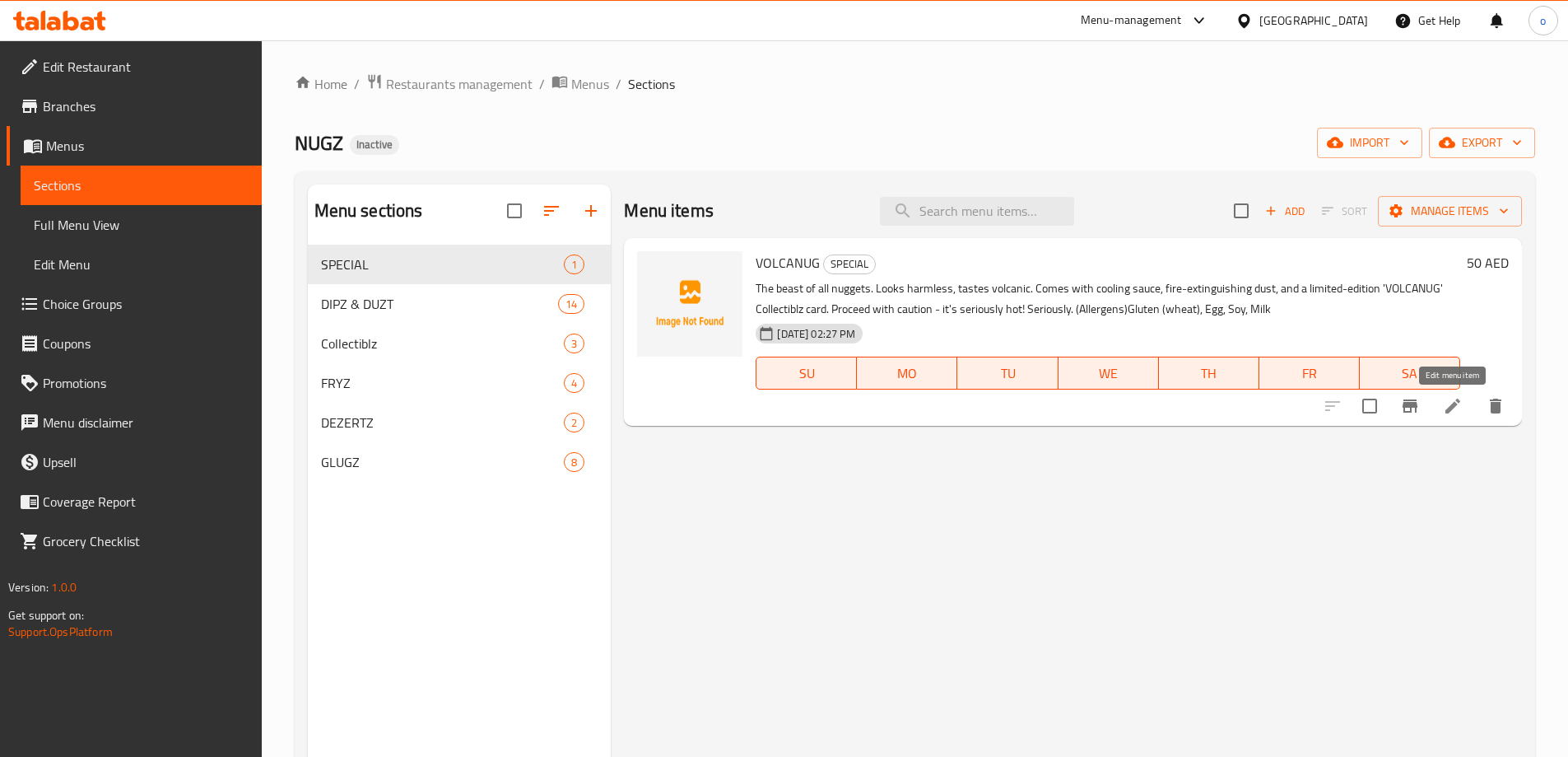
click at [1455, 408] on icon at bounding box center [1452, 406] width 20 height 20
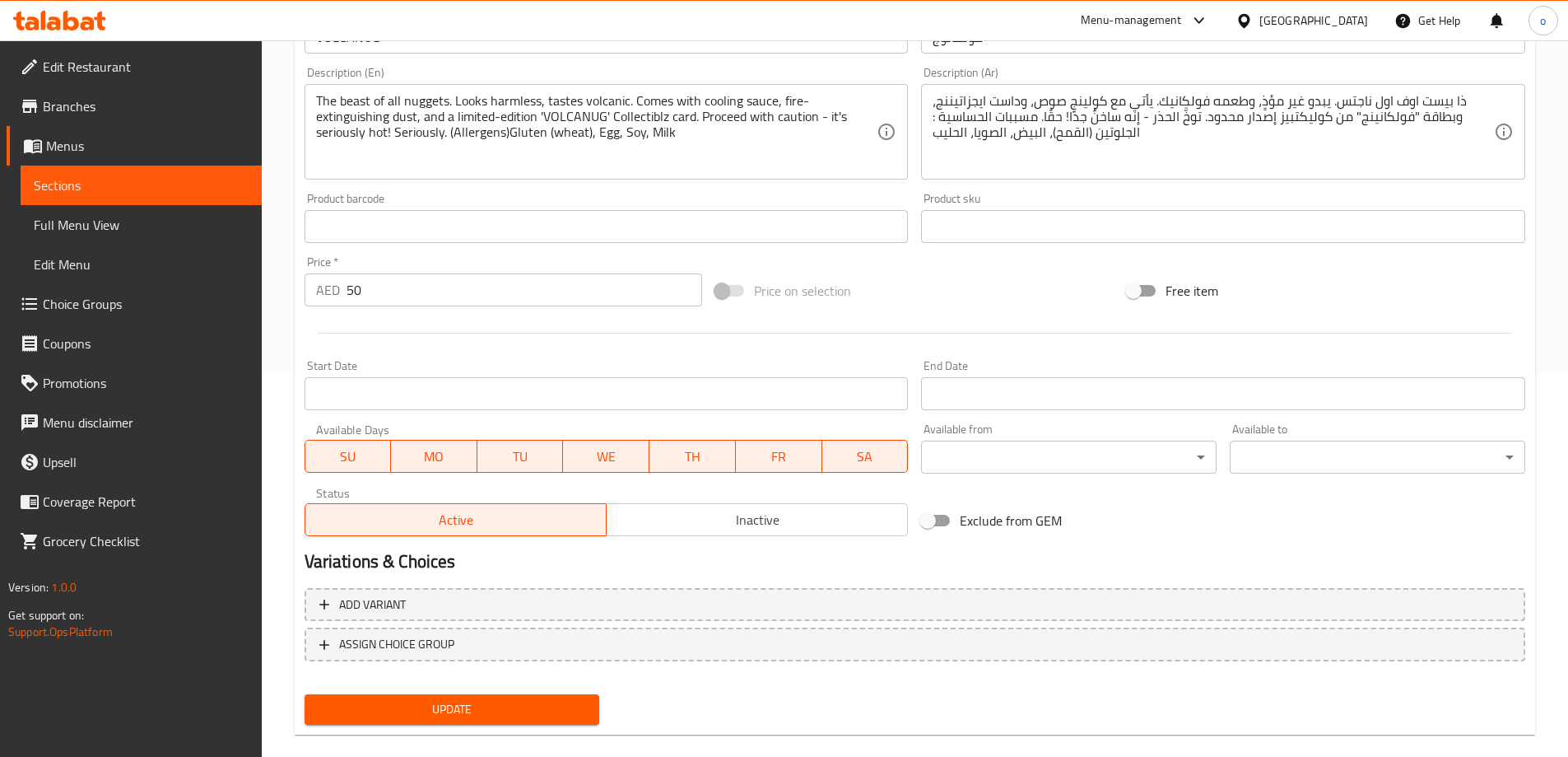
scroll to position [406, 0]
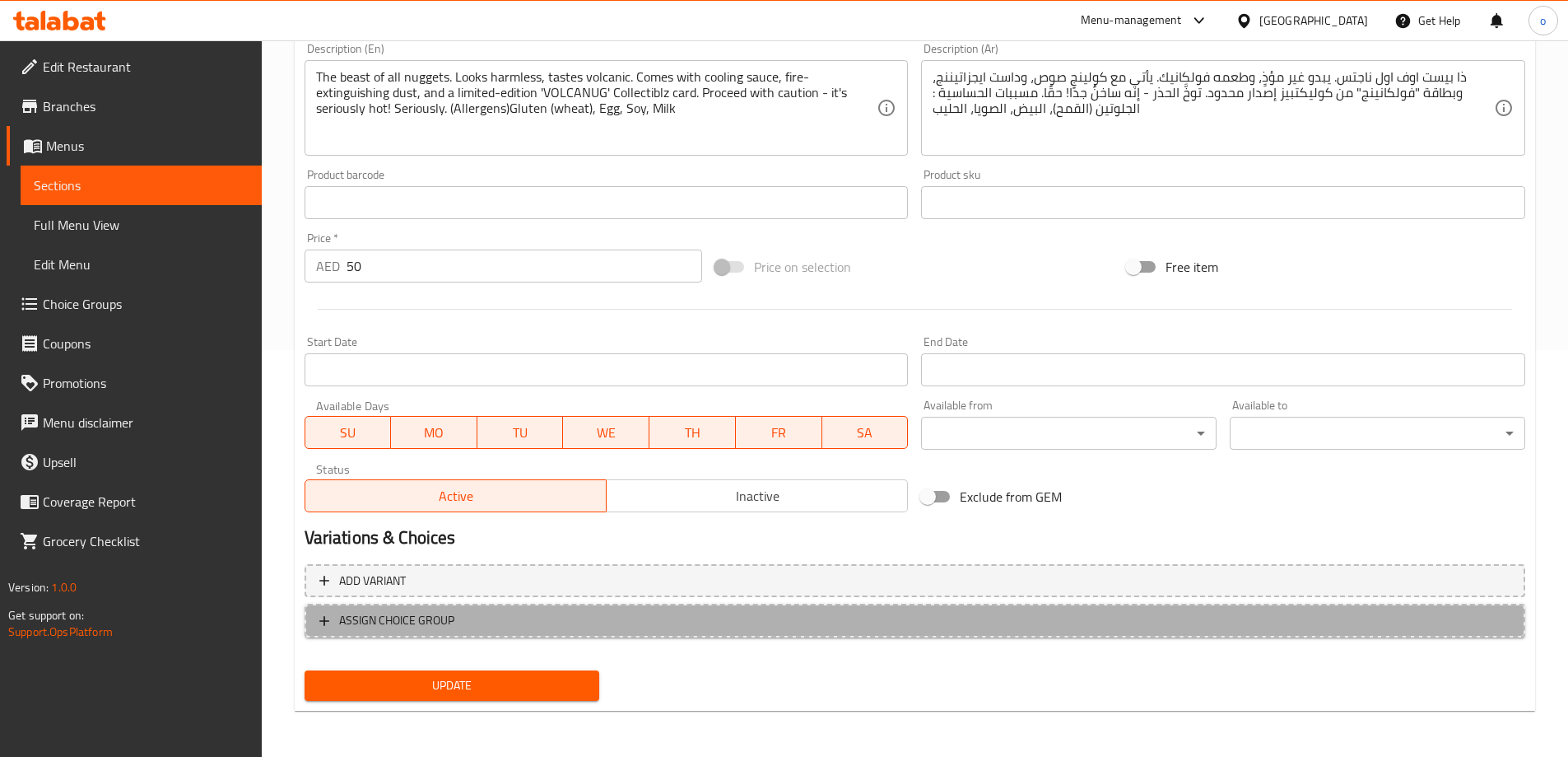
click at [409, 628] on span "ASSIGN CHOICE GROUP" at bounding box center [397, 621] width 116 height 21
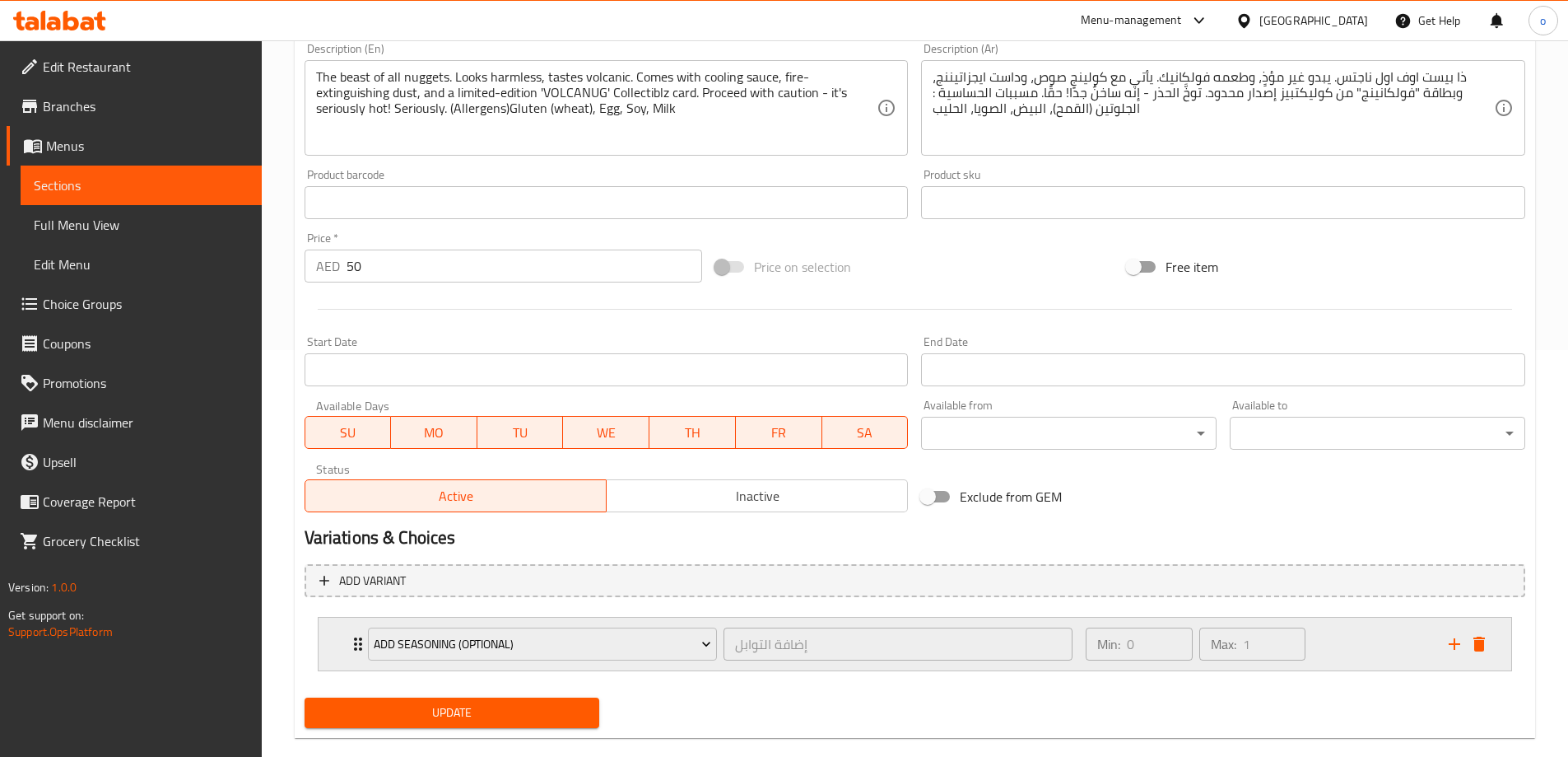
click at [336, 632] on div "Add Seasoning (optional) إضافة التوابل ​ Min: 0 ​ Max: 1 ​" at bounding box center [914, 644] width 1193 height 53
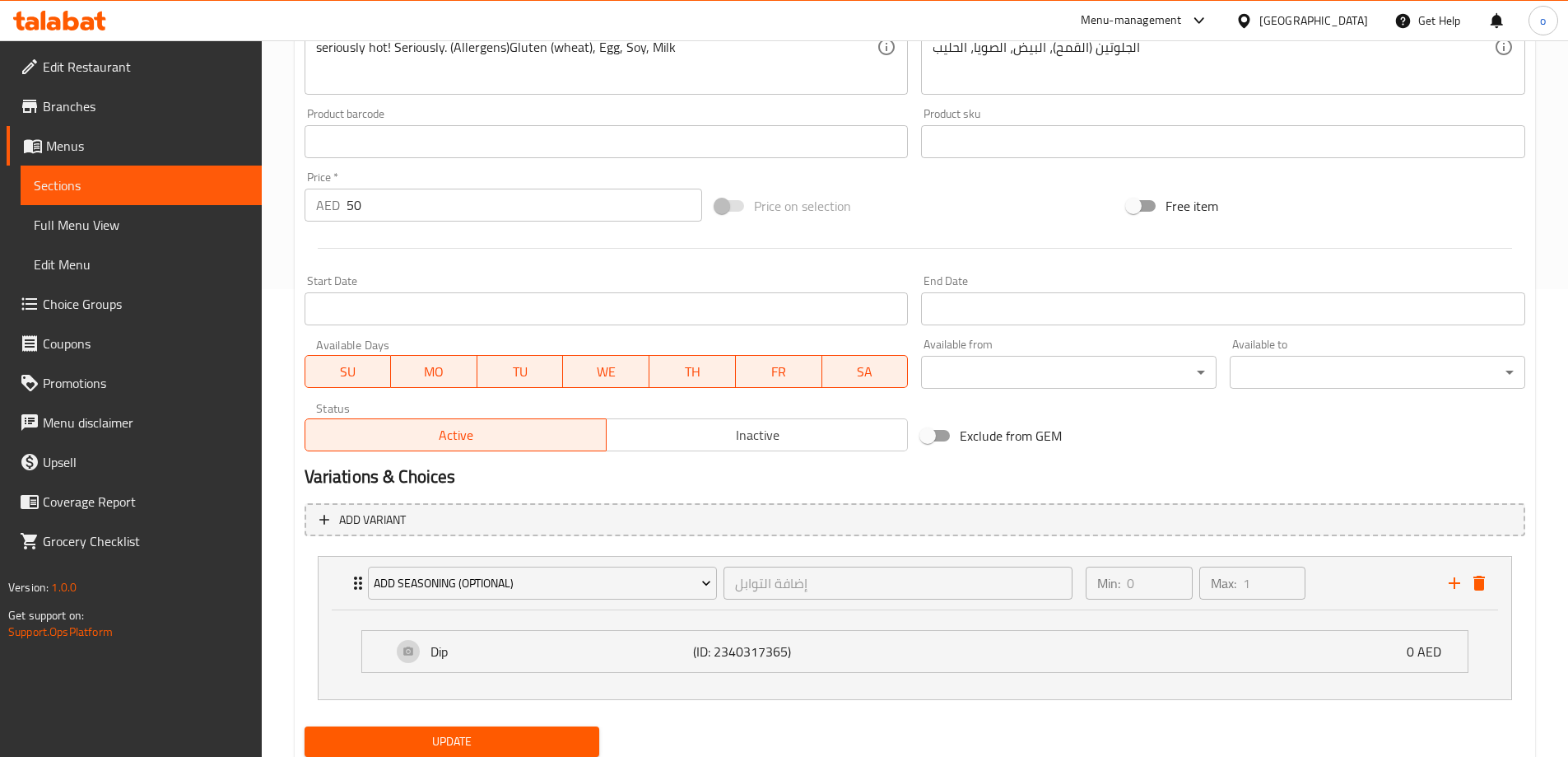
scroll to position [524, 0]
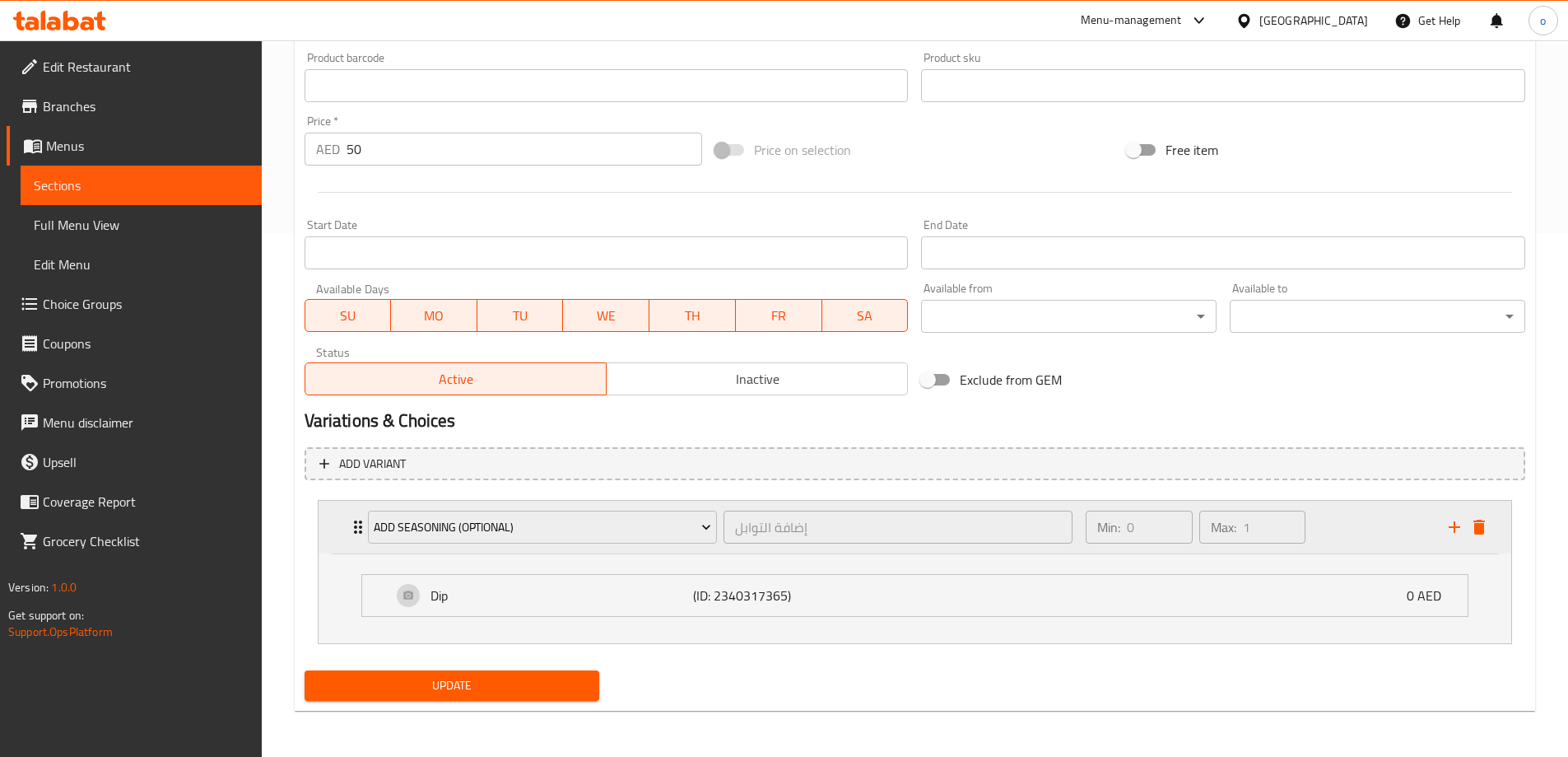
click at [1477, 540] on div "Add Seasoning (optional) إضافة التوابل ​ Min: 0 ​ Max: 1 ​" at bounding box center [920, 527] width 1144 height 53
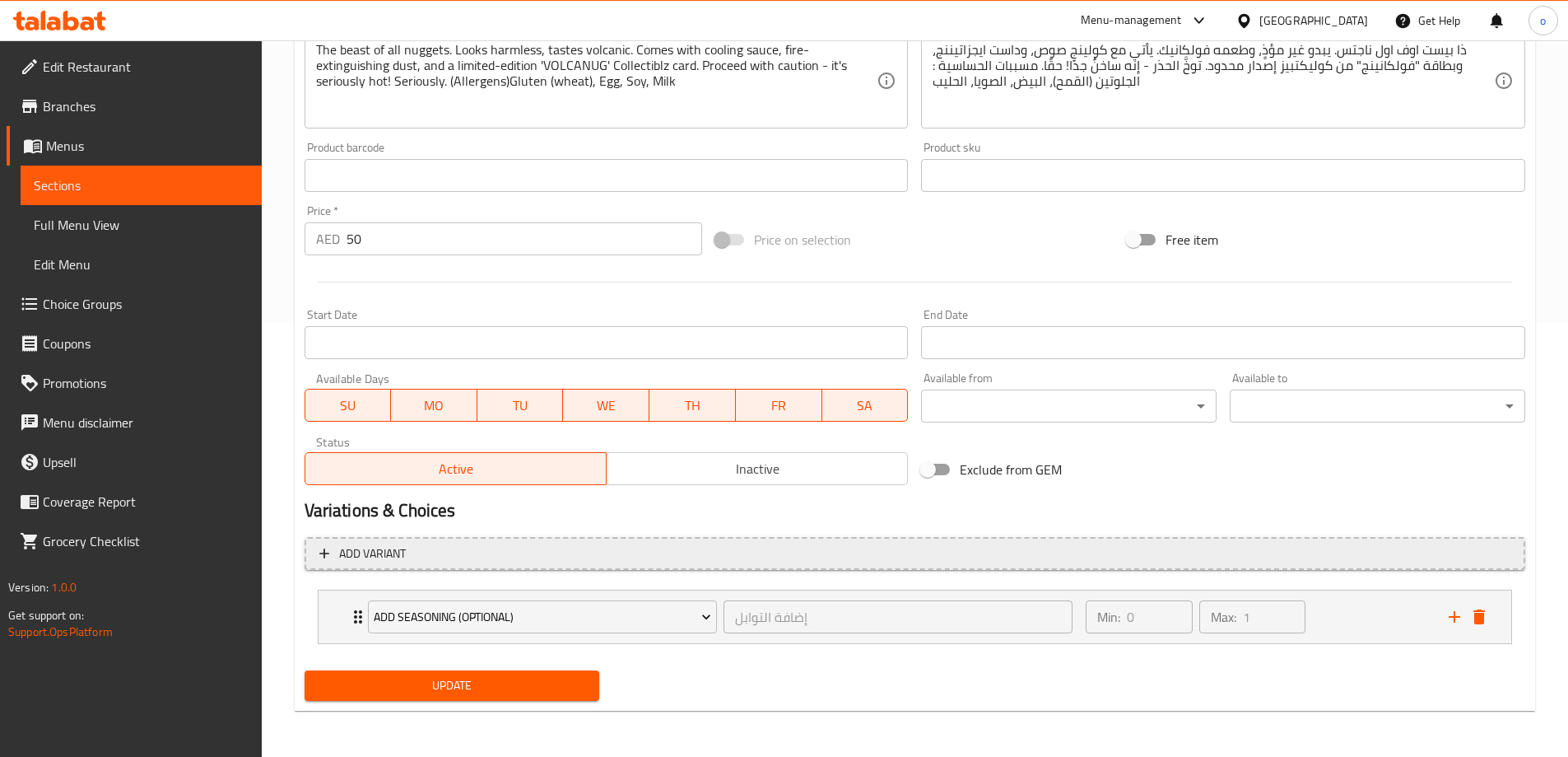
scroll to position [434, 0]
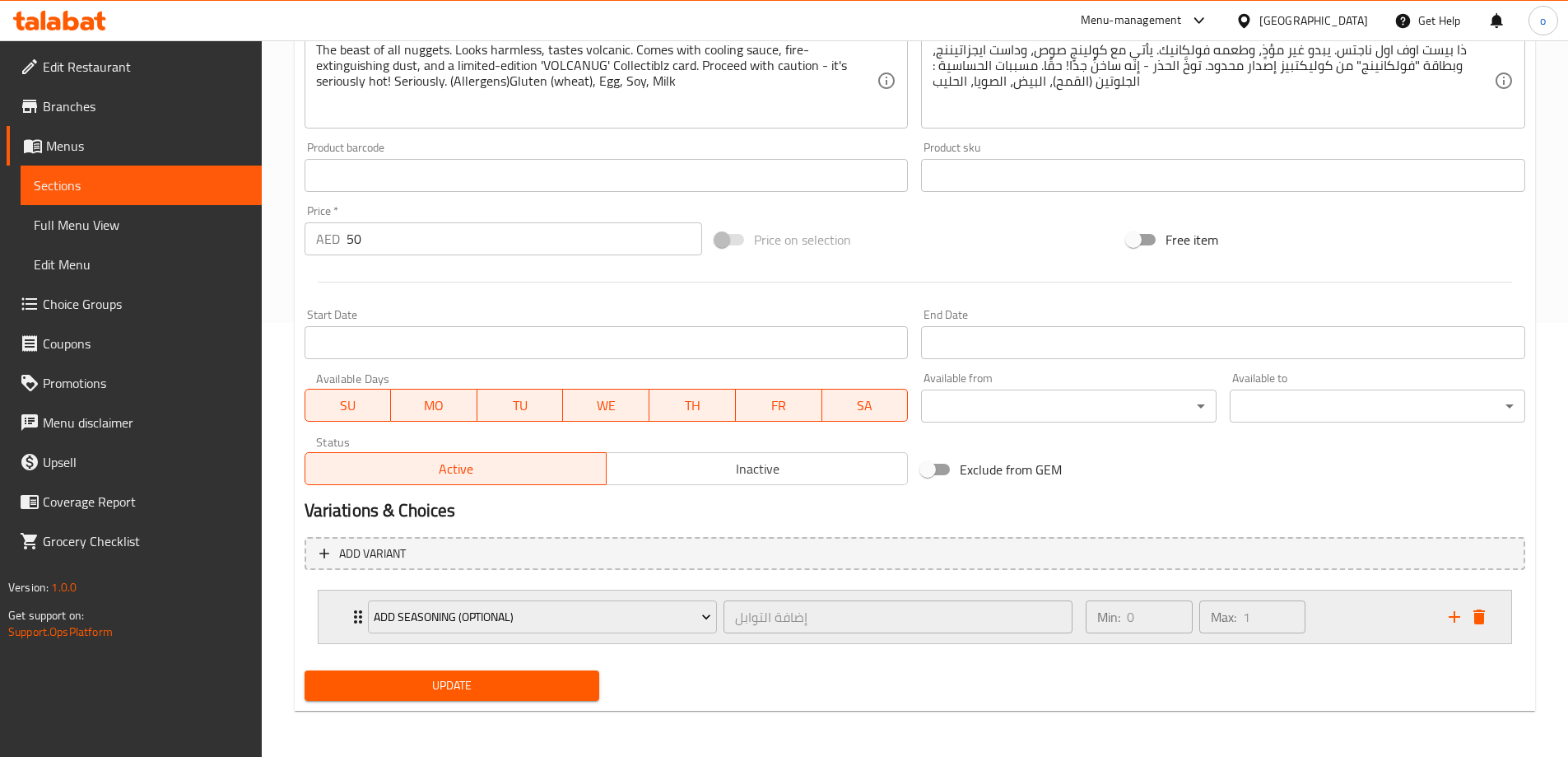
click at [1468, 605] on div "Expand" at bounding box center [1468, 617] width 49 height 25
click at [1471, 613] on icon "delete" at bounding box center [1479, 616] width 20 height 20
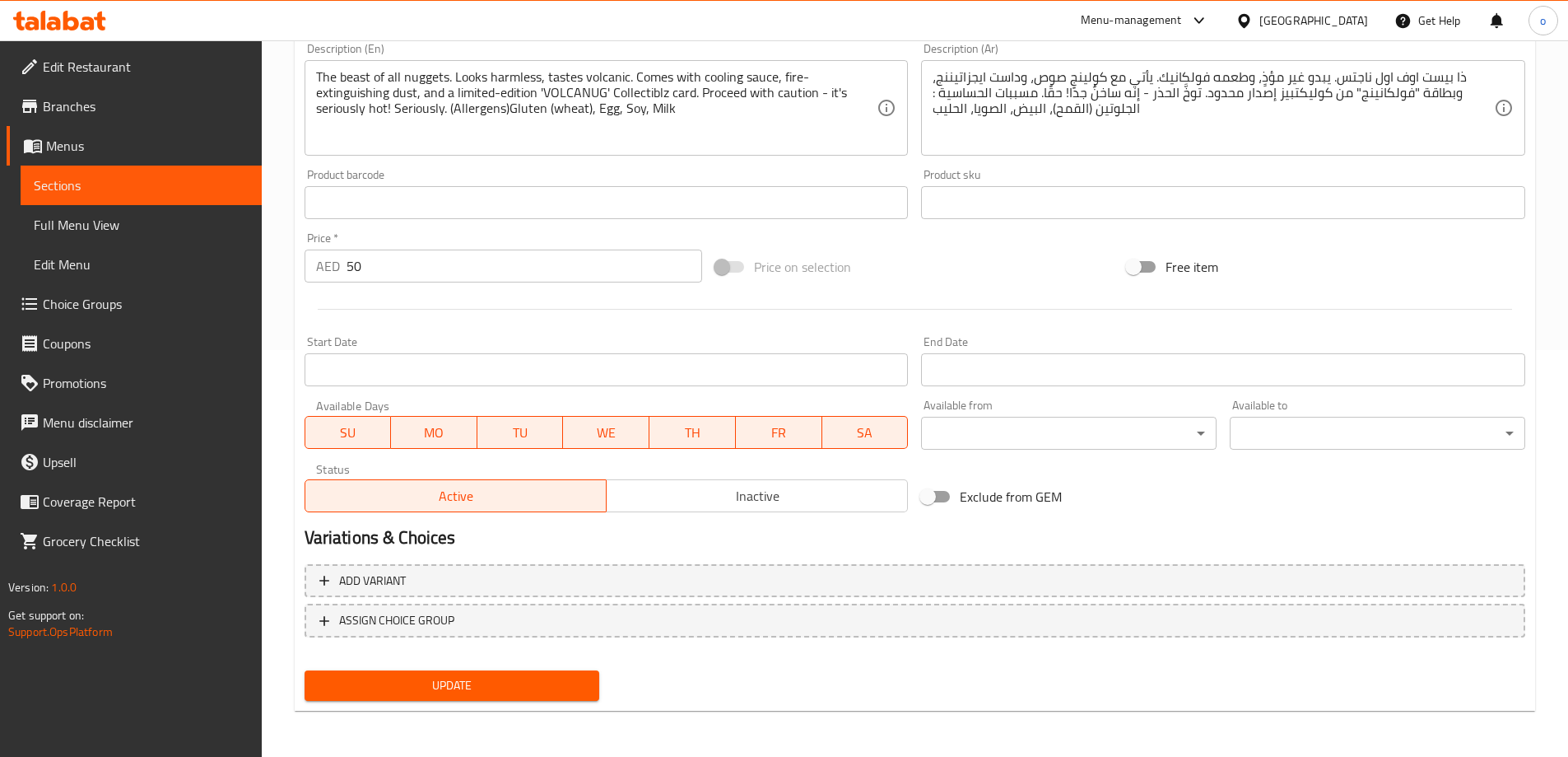
click at [522, 678] on span "Update" at bounding box center [452, 686] width 269 height 21
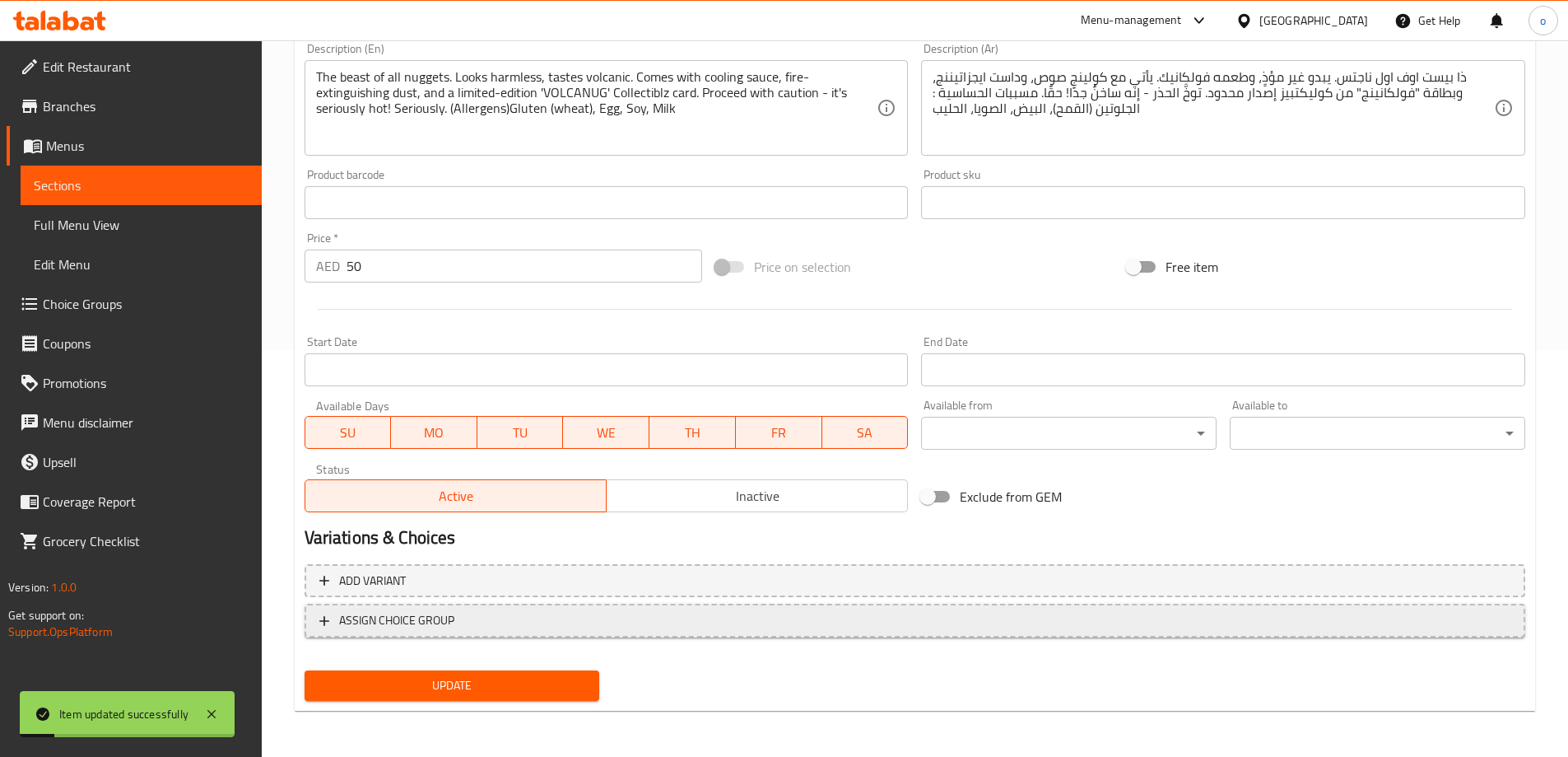
click at [332, 617] on icon "button" at bounding box center [324, 621] width 16 height 16
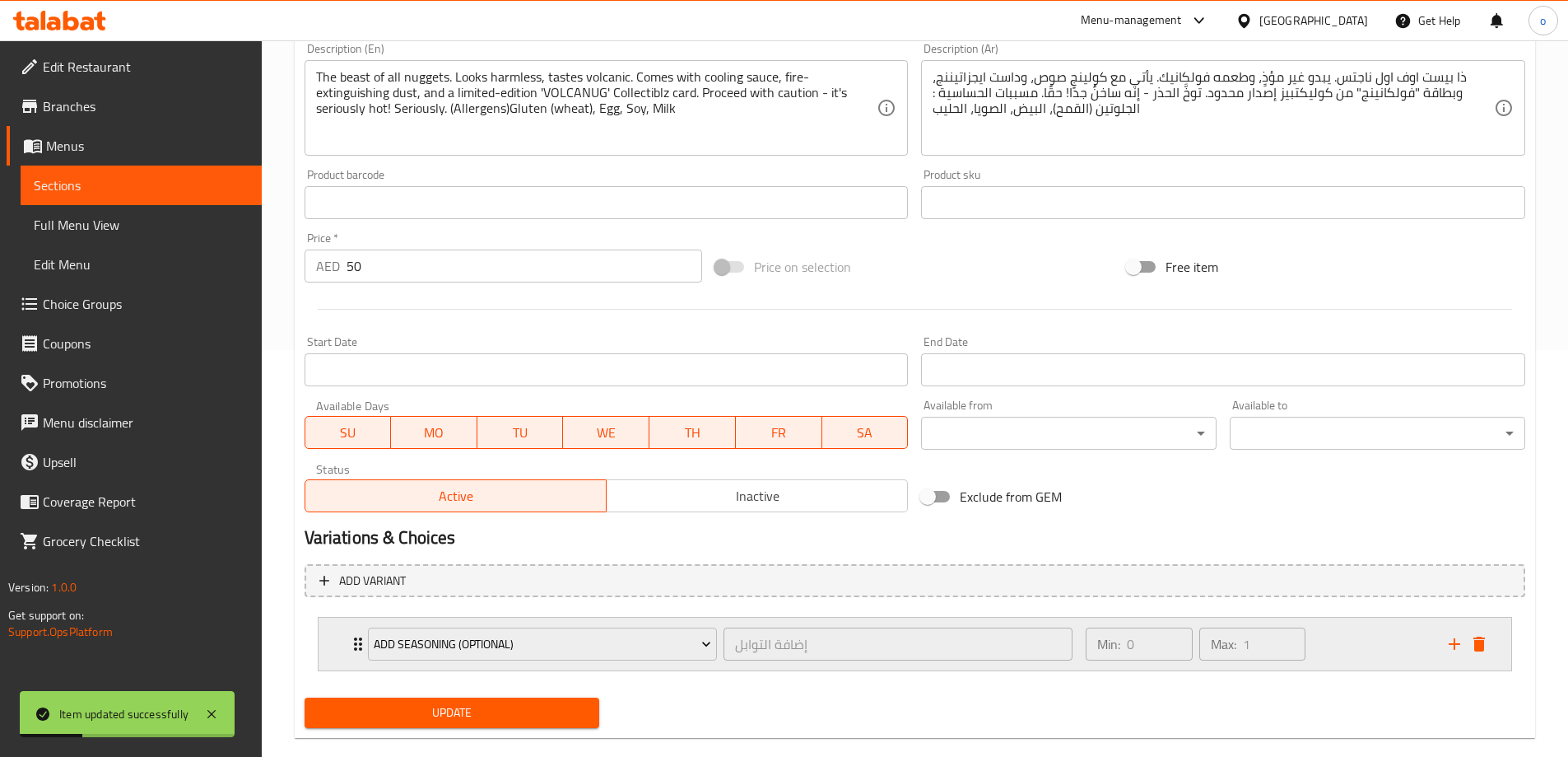
click at [345, 632] on div "Add Seasoning (optional) إضافة التوابل ​ Min: 0 ​ Max: 1 ​" at bounding box center [914, 644] width 1193 height 53
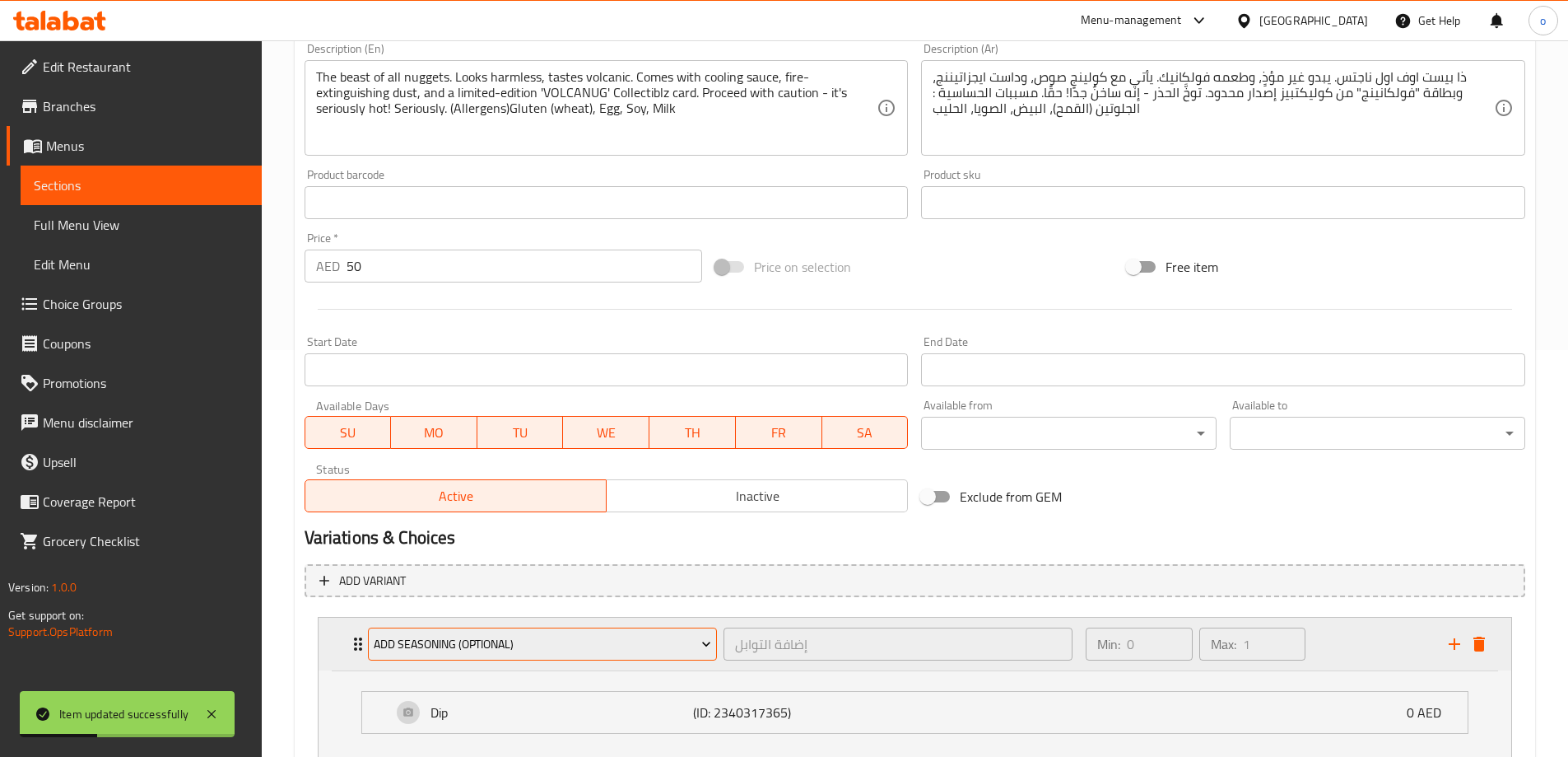
click at [442, 641] on span "Add Seasoning (optional)" at bounding box center [543, 644] width 337 height 21
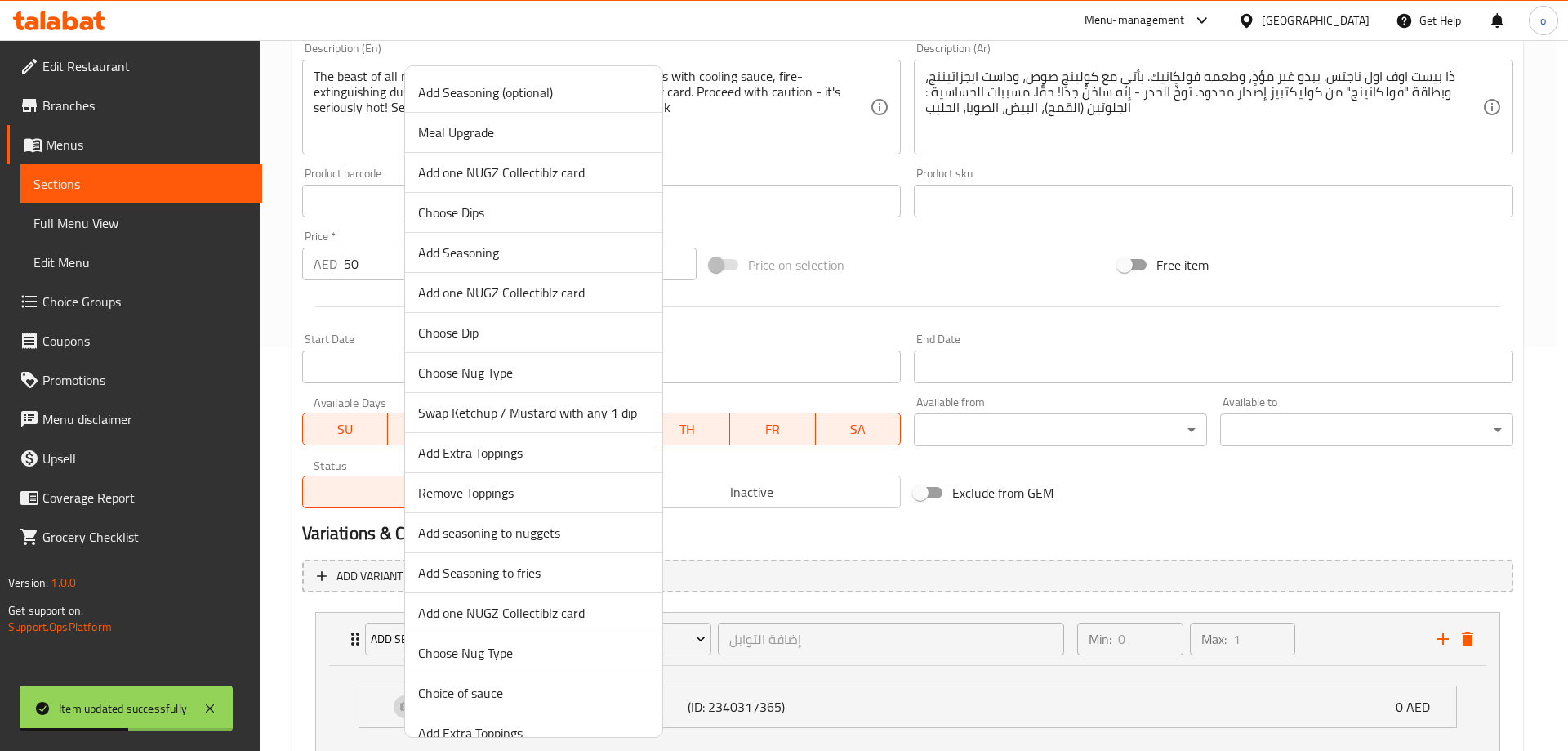
click at [738, 636] on div at bounding box center [784, 375] width 1568 height 751
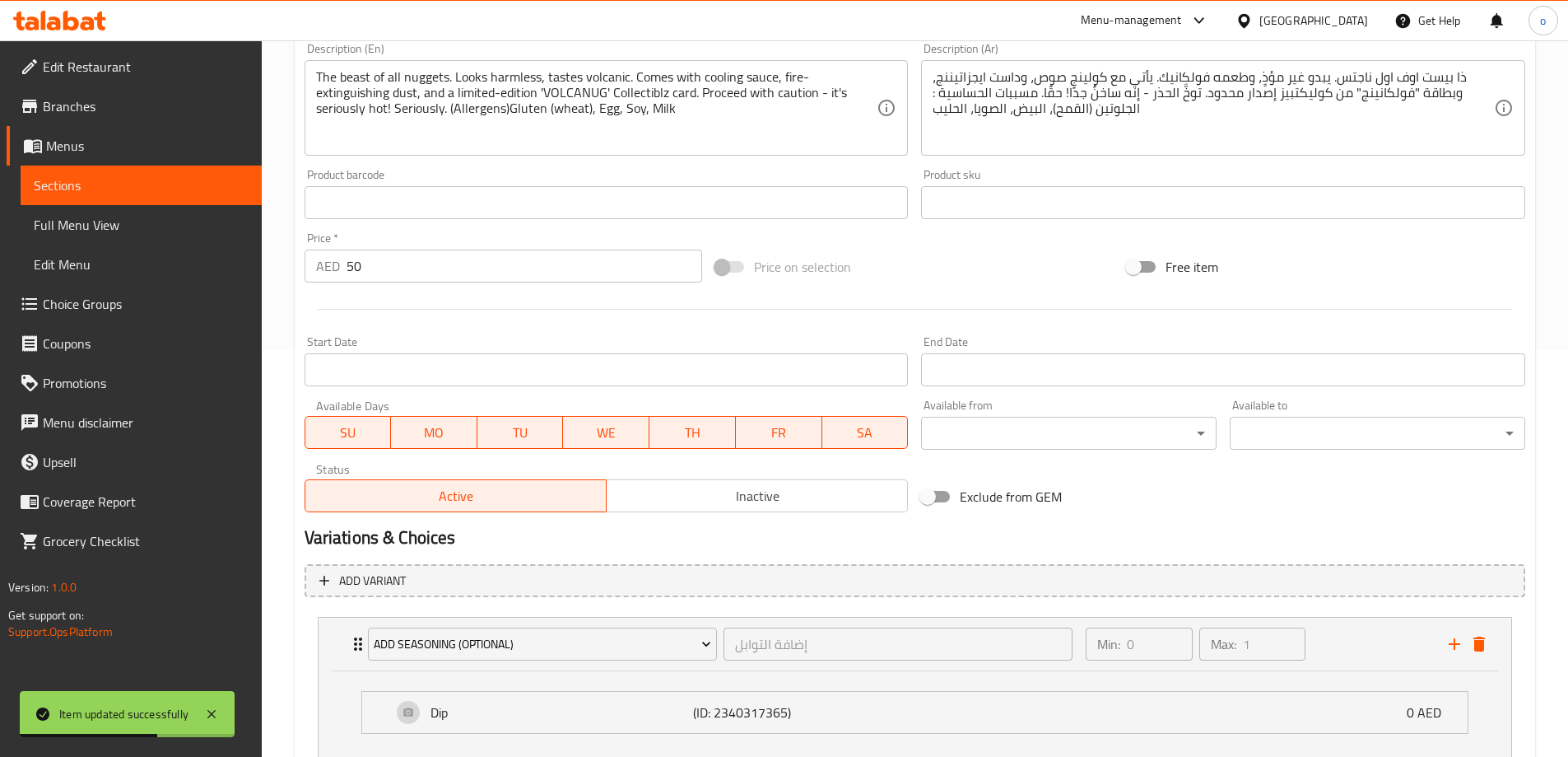
click at [98, 177] on span "Sections" at bounding box center [141, 185] width 215 height 20
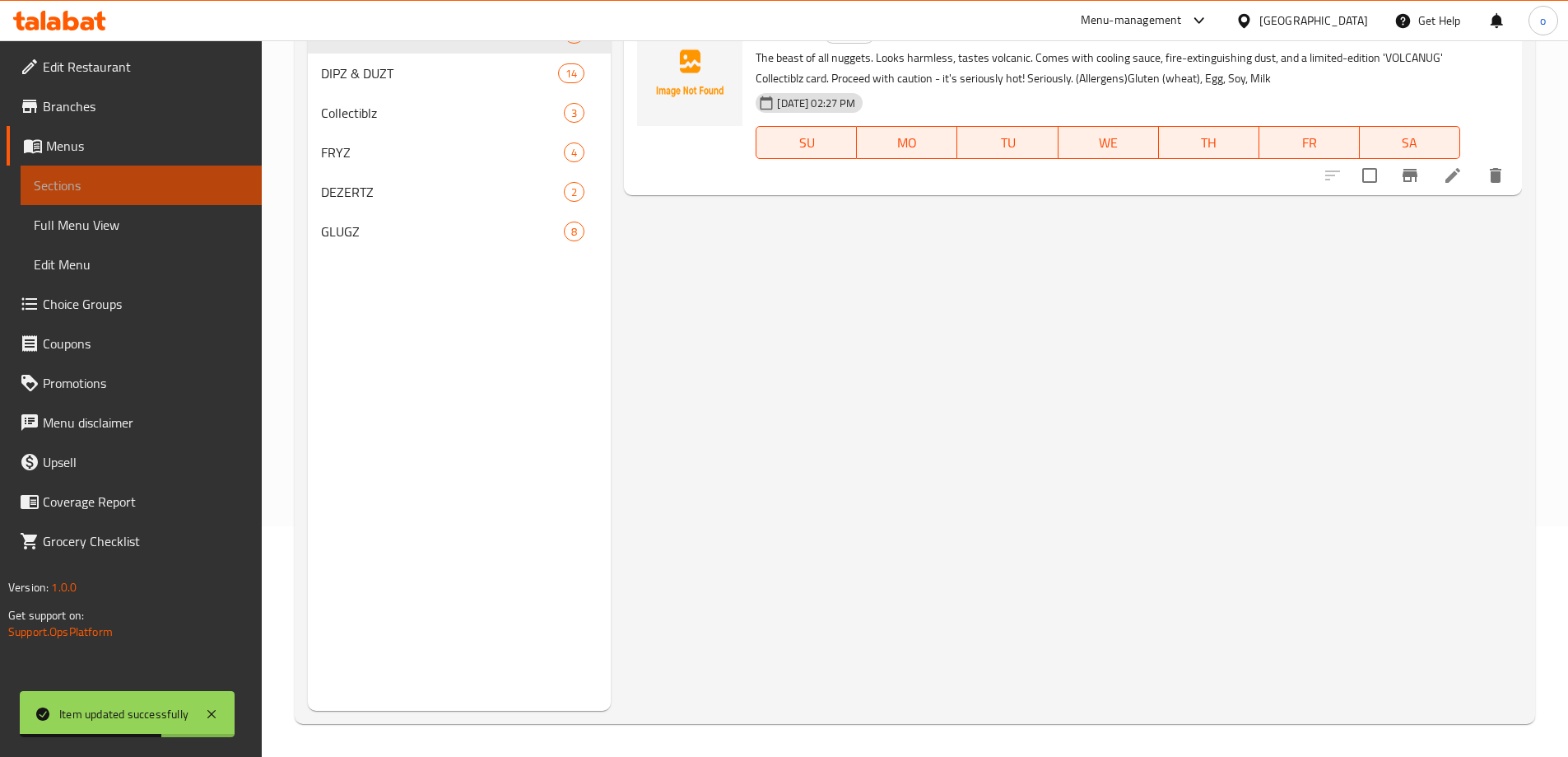
click at [98, 177] on span "Sections" at bounding box center [141, 185] width 215 height 20
click at [86, 294] on span "Choice Groups" at bounding box center [145, 303] width 206 height 20
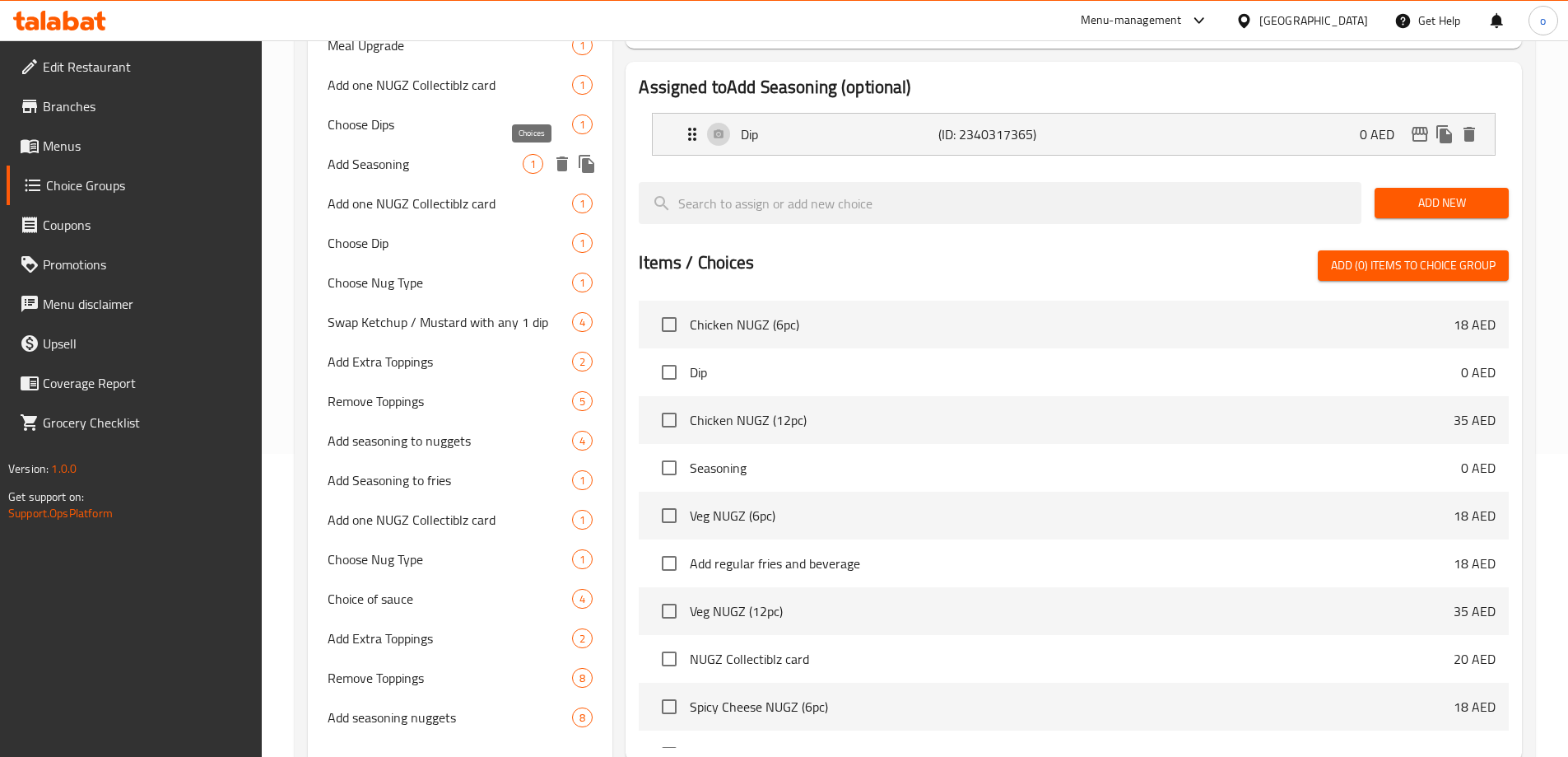
scroll to position [99, 0]
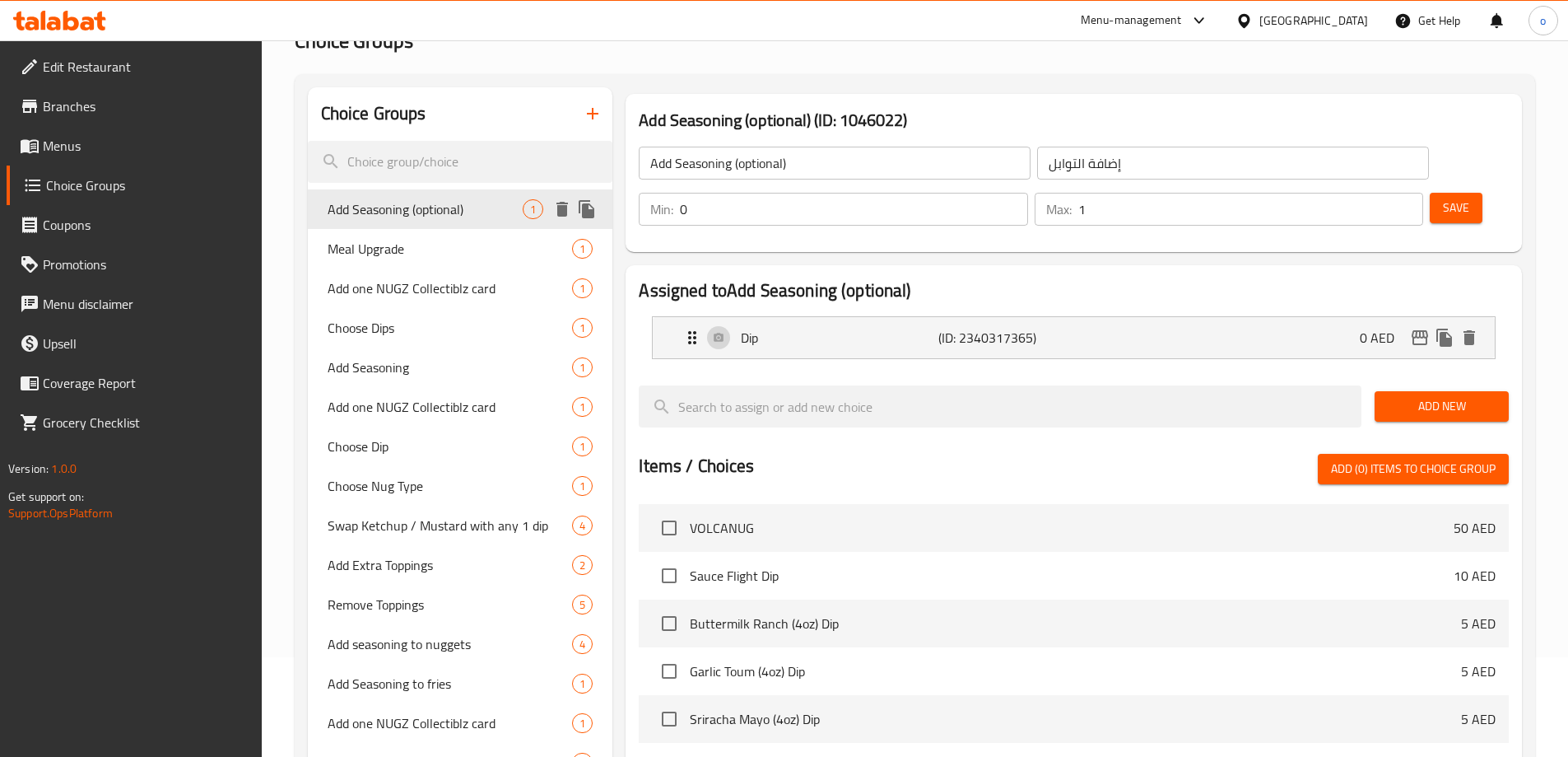
click at [561, 215] on icon "delete" at bounding box center [562, 209] width 11 height 15
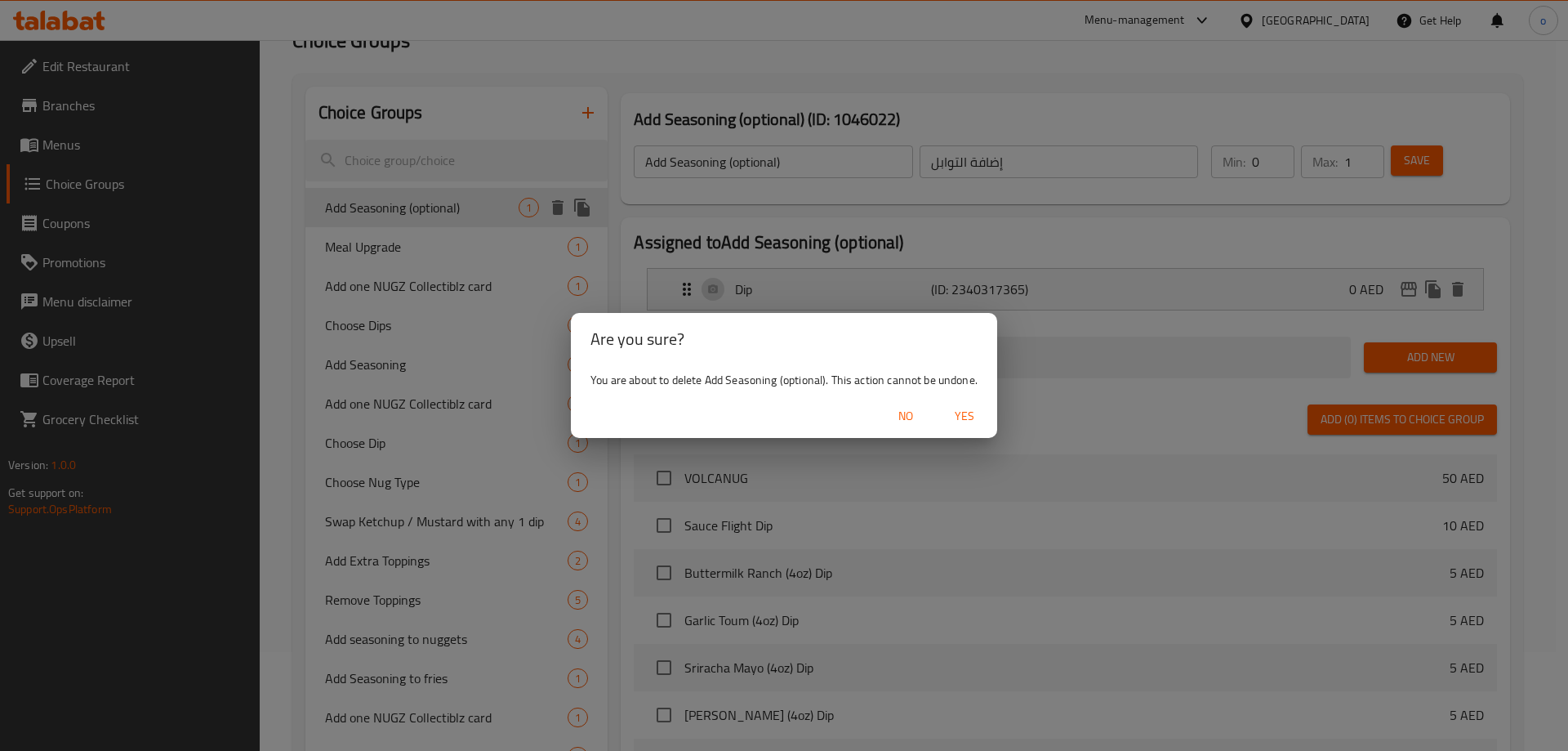
click at [944, 409] on button "Yes" at bounding box center [964, 416] width 53 height 30
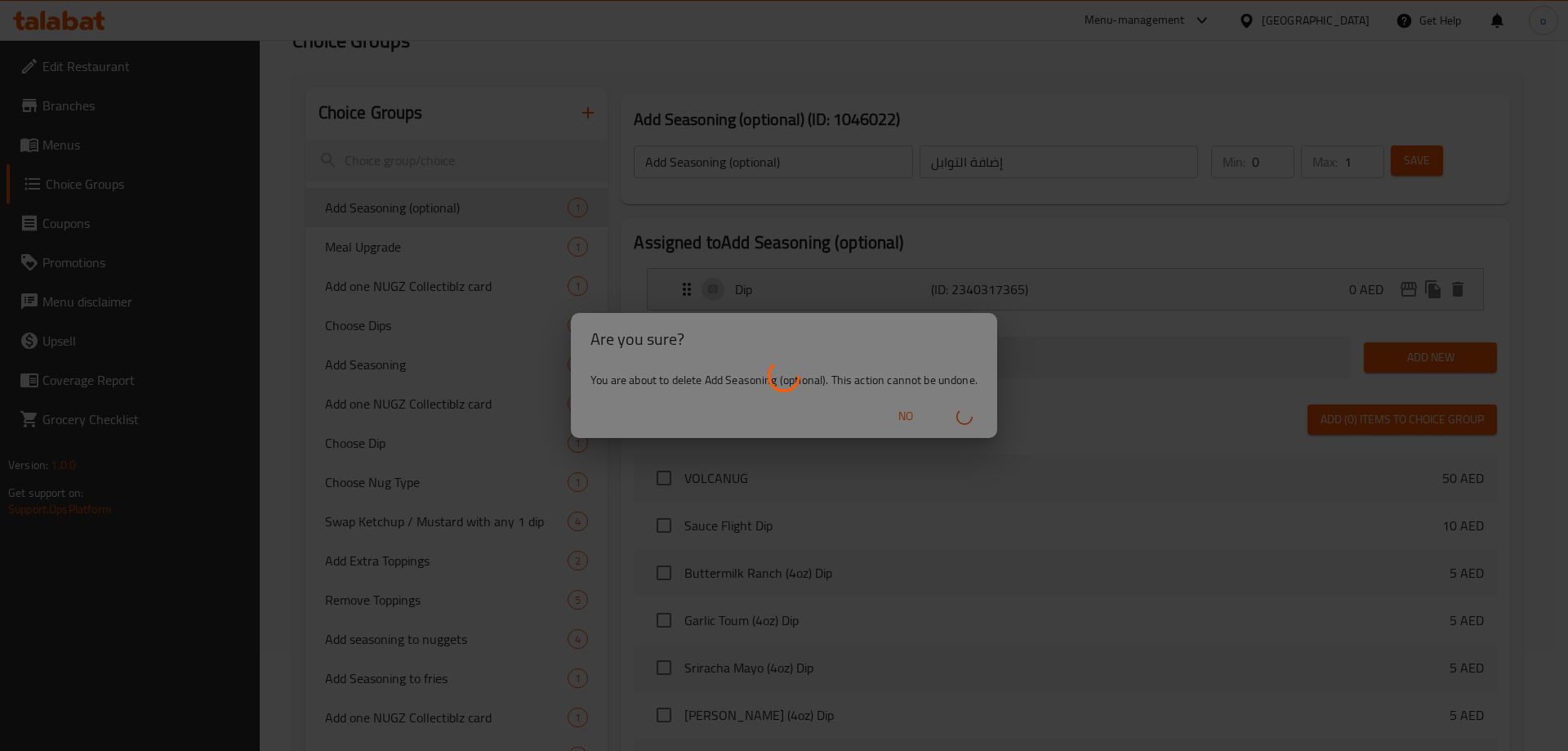
click at [585, 276] on div at bounding box center [784, 375] width 1568 height 751
drag, startPoint x: 583, startPoint y: 276, endPoint x: 499, endPoint y: 272, distance: 84.1
click at [499, 272] on div at bounding box center [784, 375] width 1568 height 751
click at [536, 303] on div at bounding box center [784, 375] width 1568 height 751
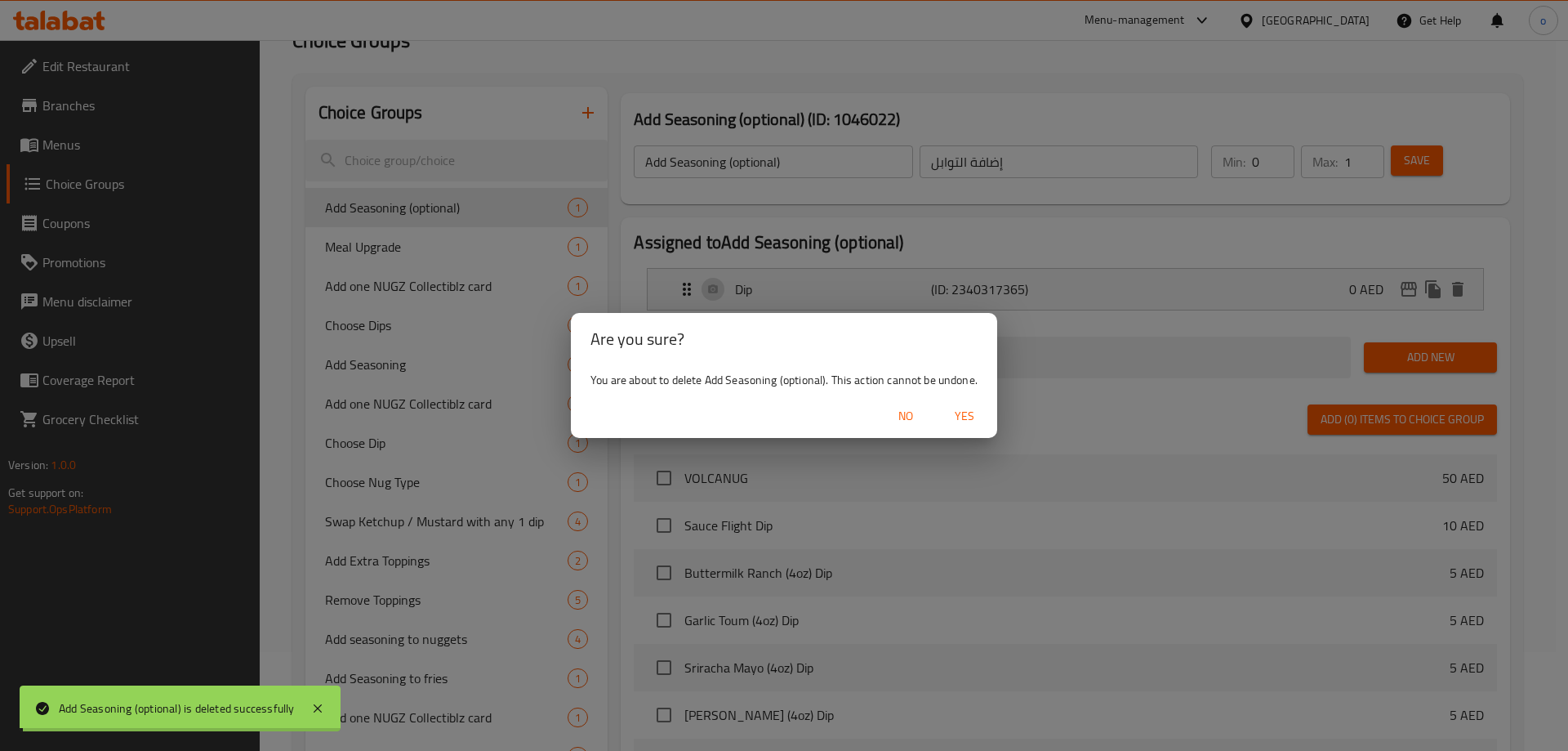
type input "Meal Upgrade"
type input "ترقية الوجبة"
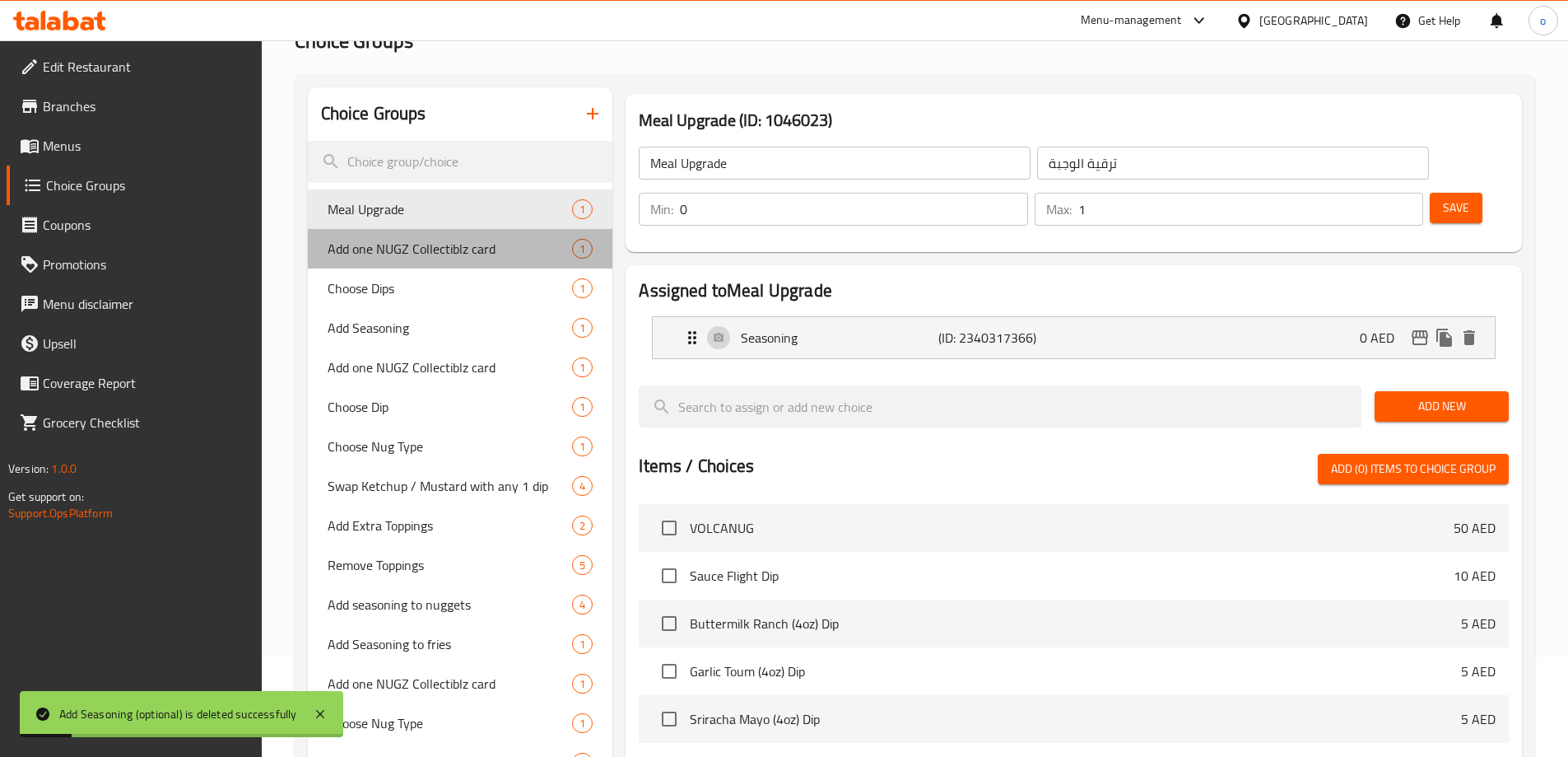
click at [556, 242] on span "Add one NUGZ Collectiblz card" at bounding box center [450, 248] width 245 height 20
type input "Add one NUGZ Collectiblz card"
type input "أضف بطاقة نوجز كوليكتبيز واحدة"
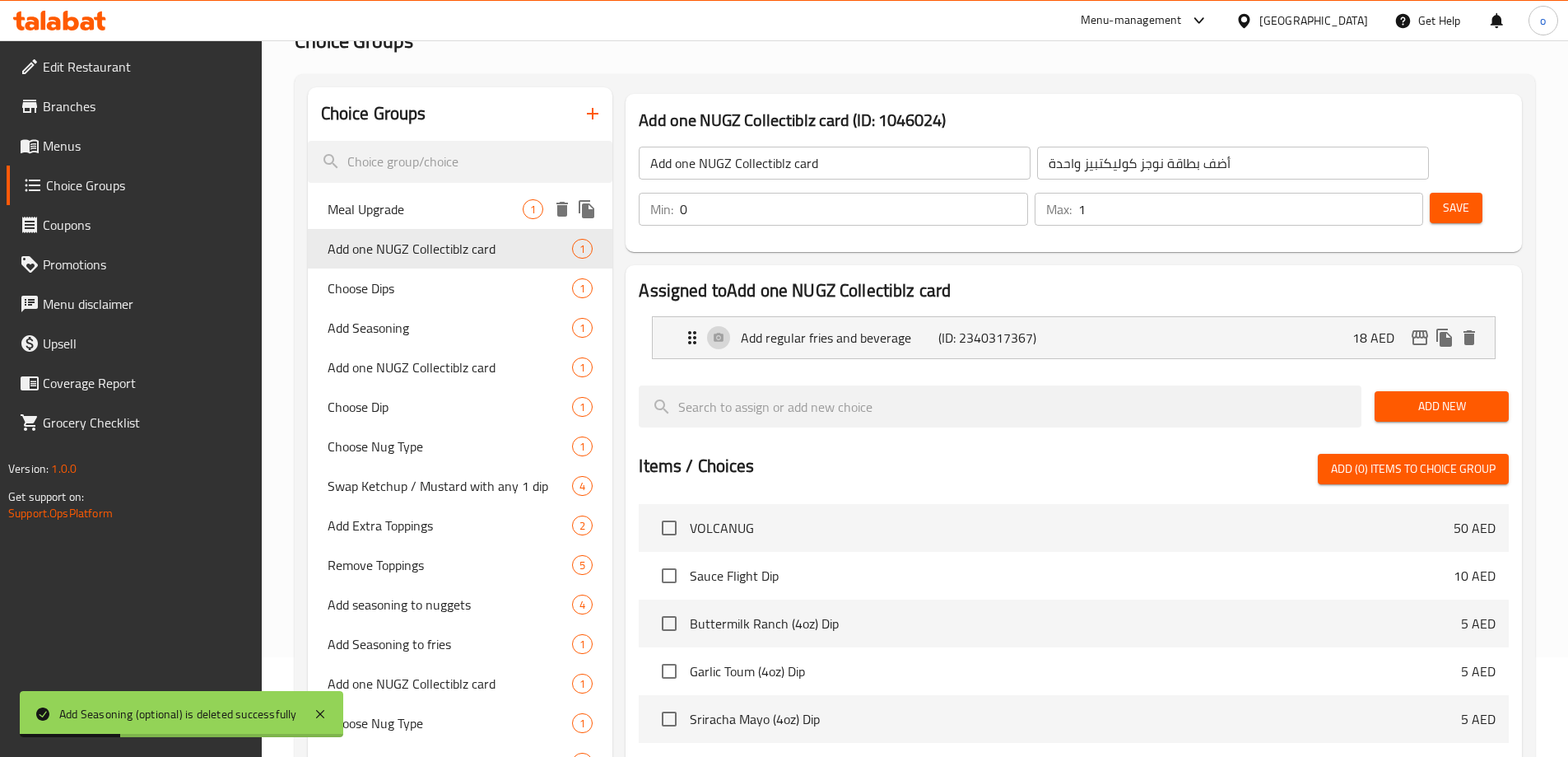
click at [560, 213] on icon "delete" at bounding box center [562, 209] width 11 height 15
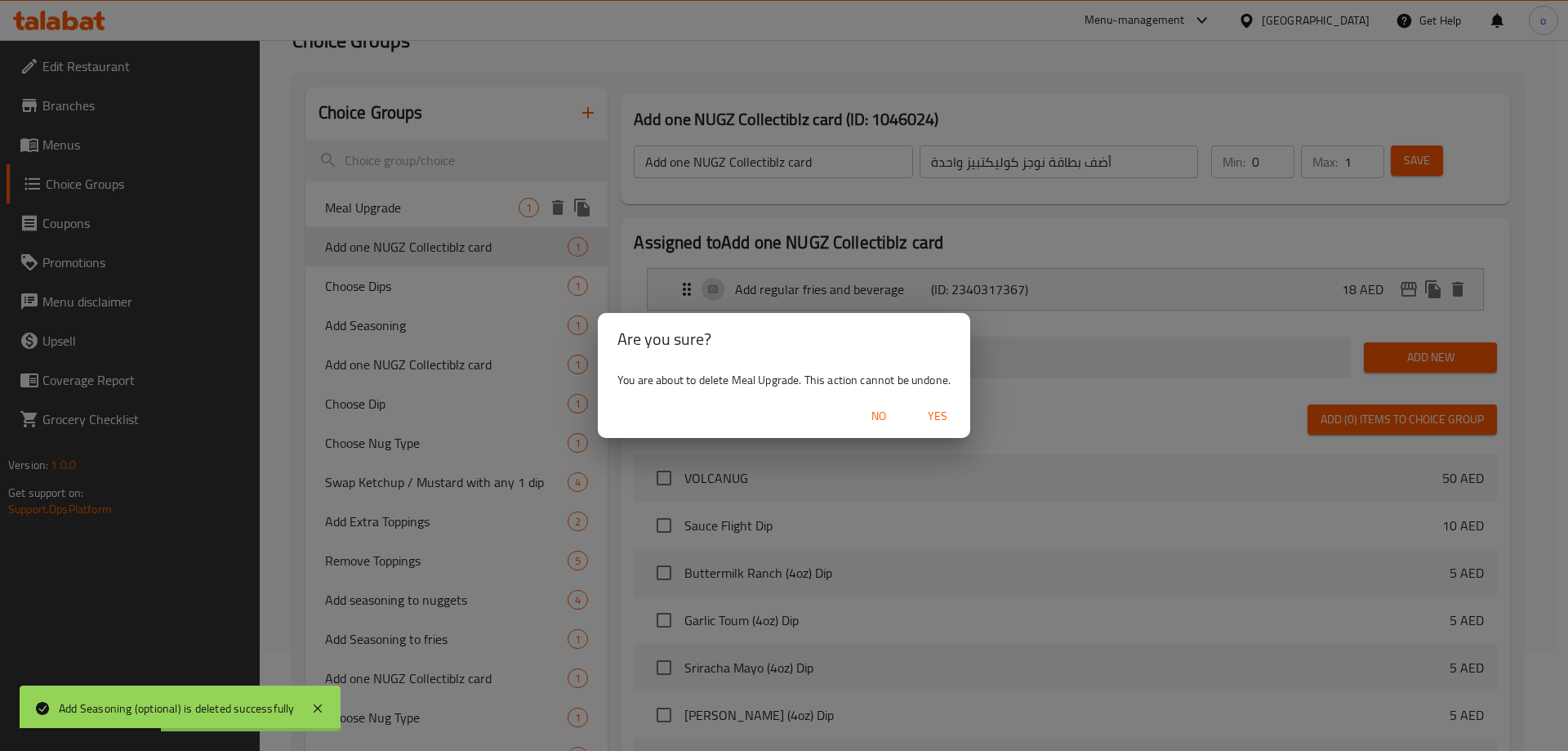
click at [928, 415] on span "Yes" at bounding box center [938, 416] width 39 height 21
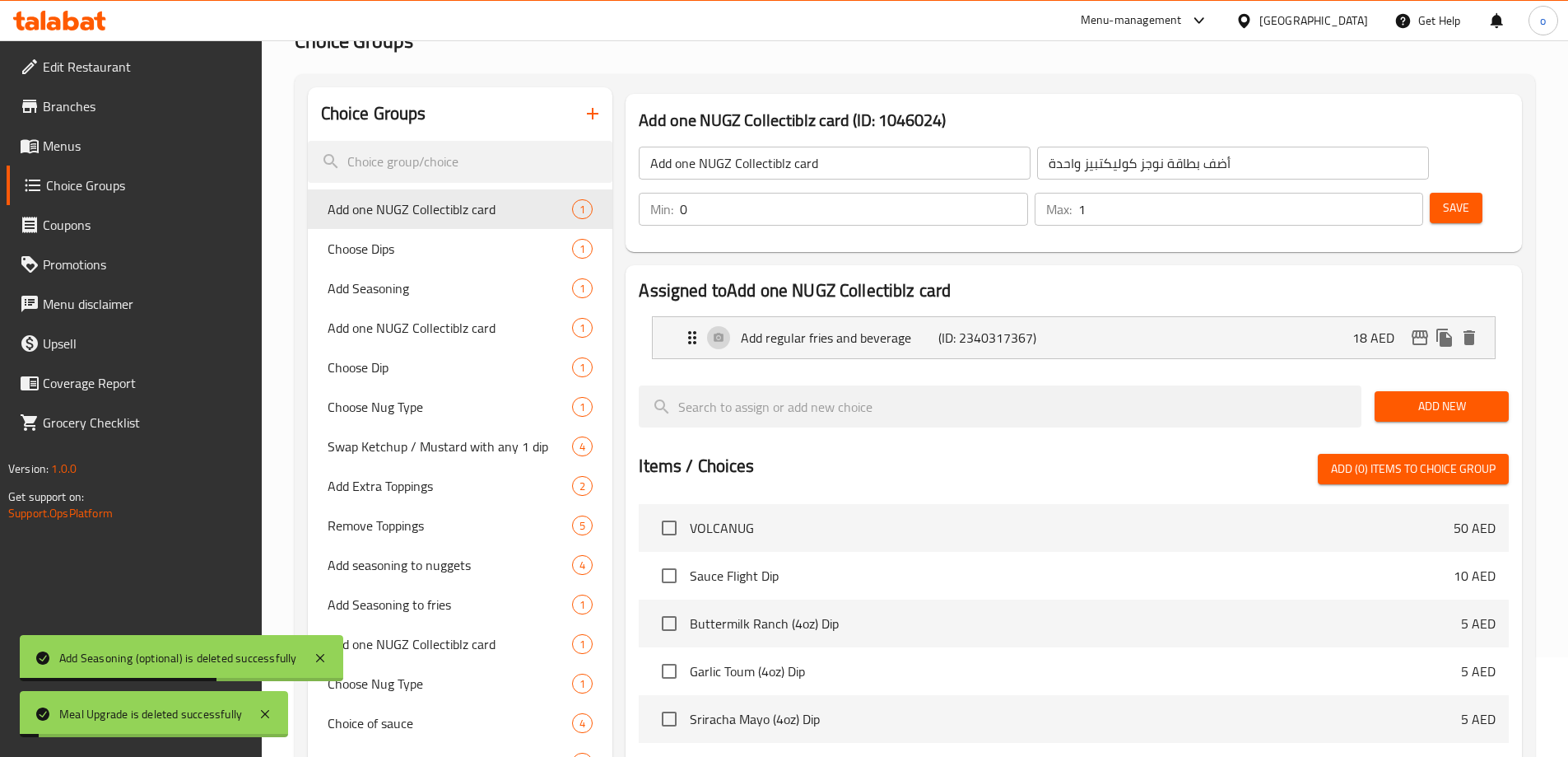
click at [426, 261] on div "Choose Dips 1" at bounding box center [460, 249] width 305 height 40
type input "Choose Dips"
type input "اختر الصلصات"
type input "2"
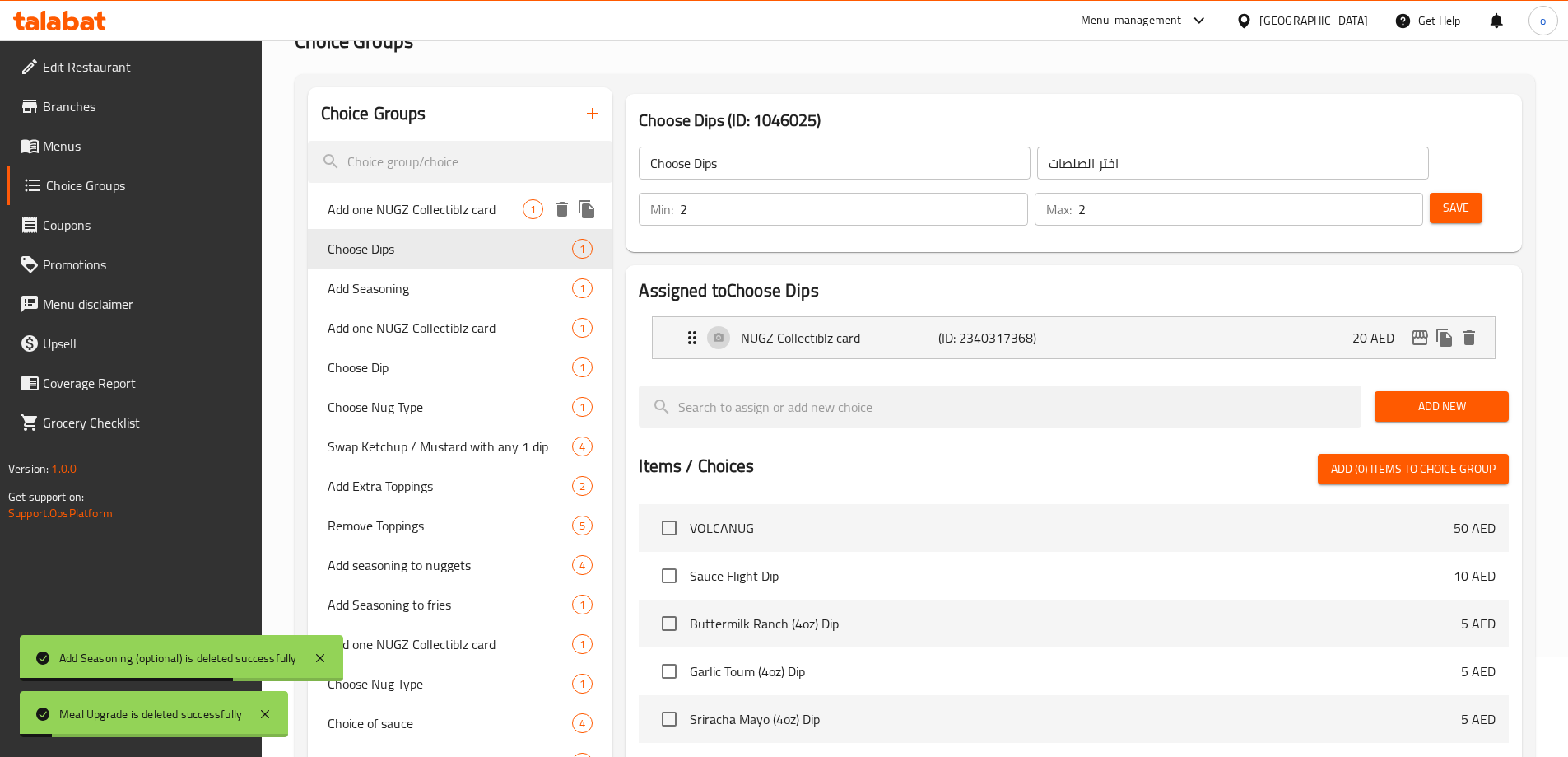
click at [543, 211] on span "1" at bounding box center [533, 209] width 19 height 16
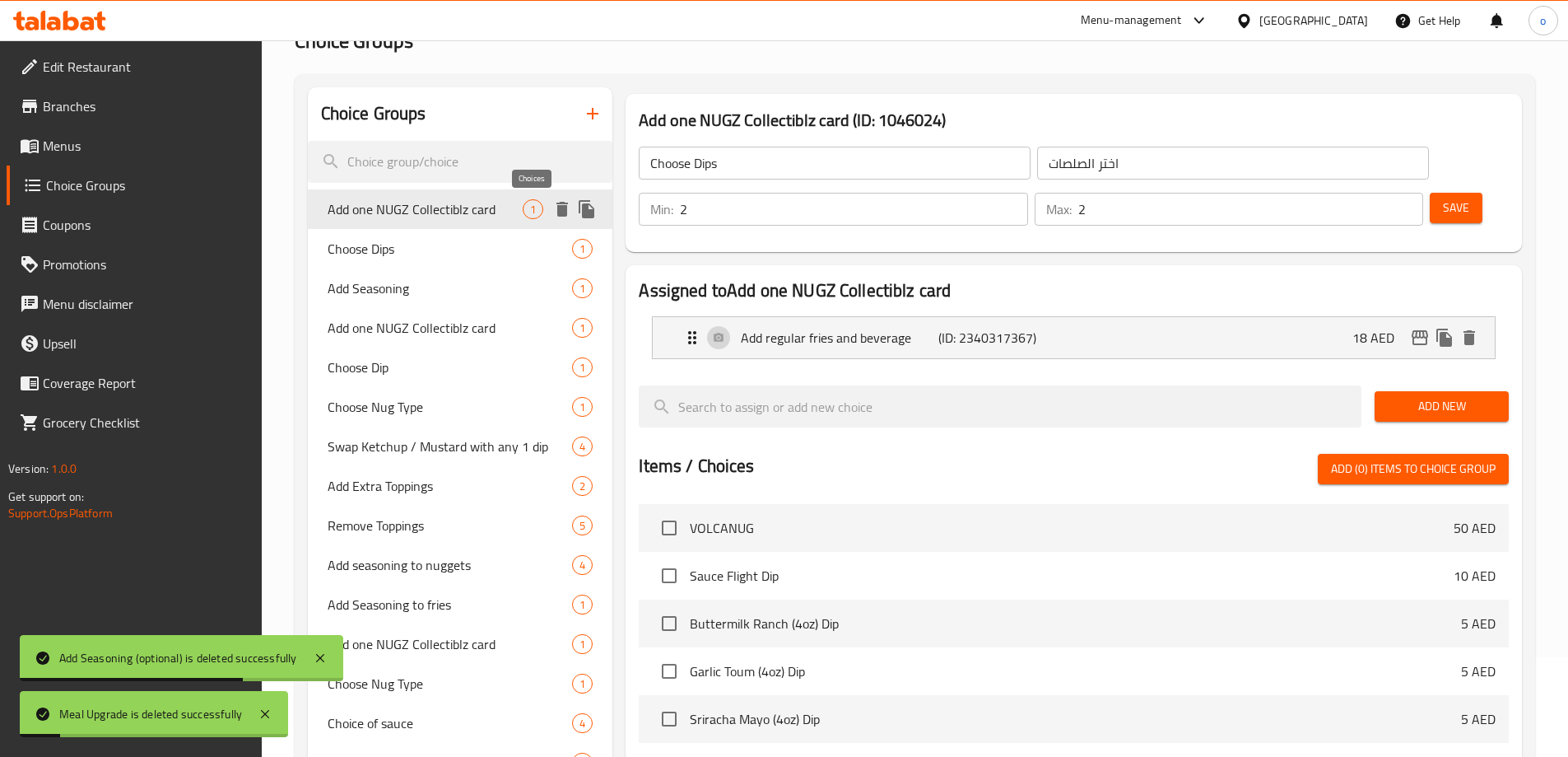
type input "Add one NUGZ Collectiblz card"
type input "أضف بطاقة نوجز كوليكتبيز واحدة"
type input "0"
type input "1"
click at [562, 210] on icon "delete" at bounding box center [562, 209] width 11 height 15
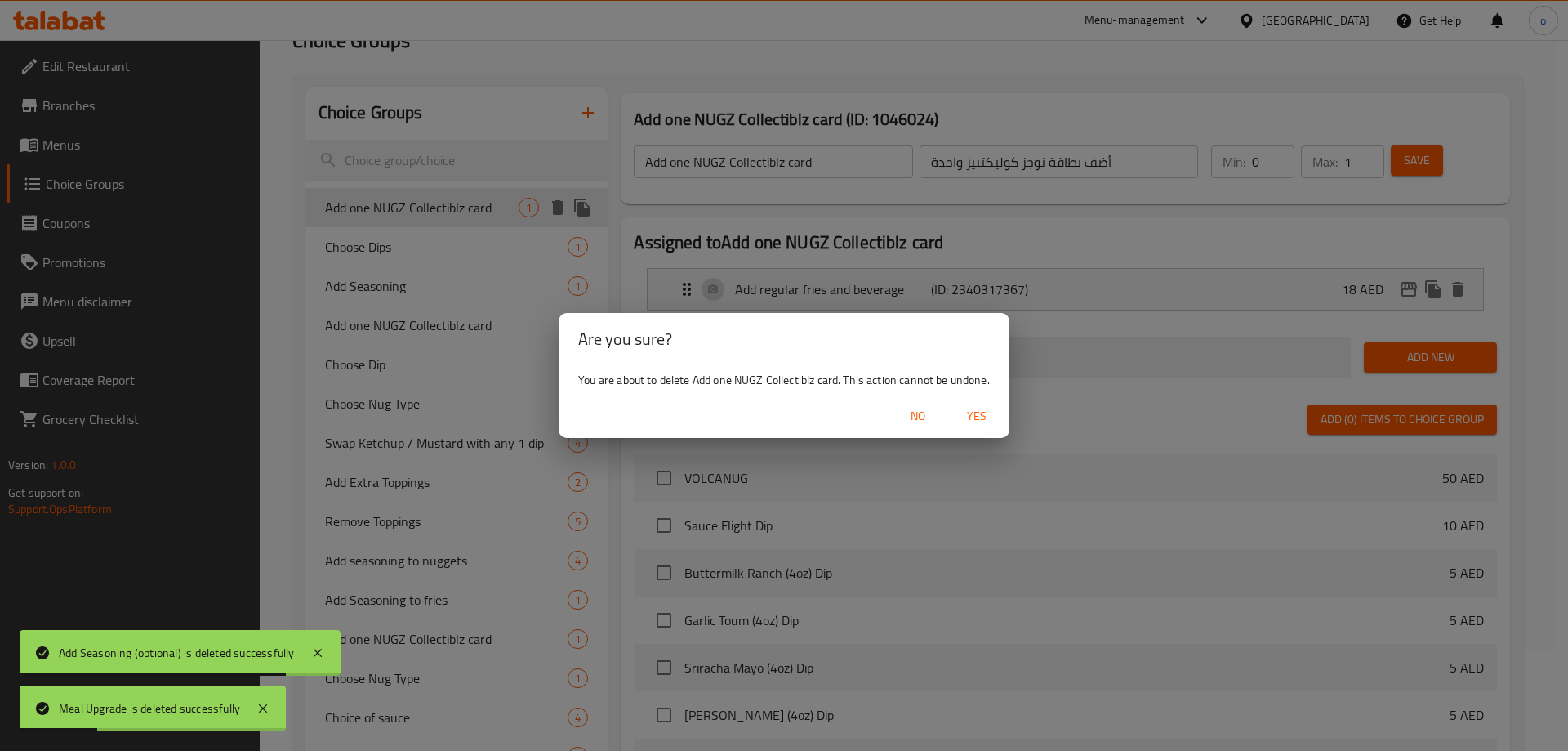
click at [980, 415] on span "Yes" at bounding box center [977, 416] width 39 height 21
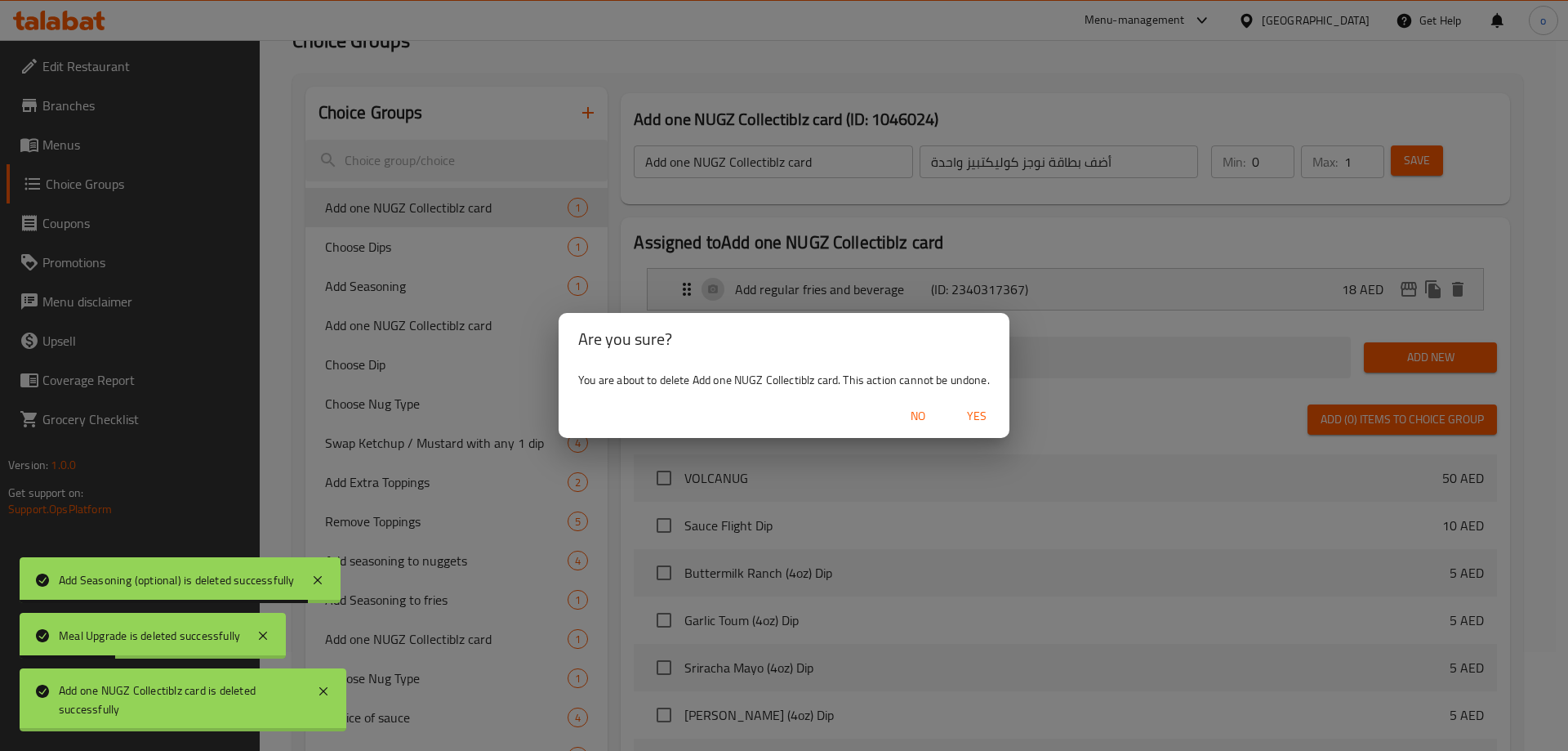
click at [409, 293] on div at bounding box center [784, 375] width 1568 height 751
type input "Choose Dips"
type input "اختر الصلصات"
type input "2"
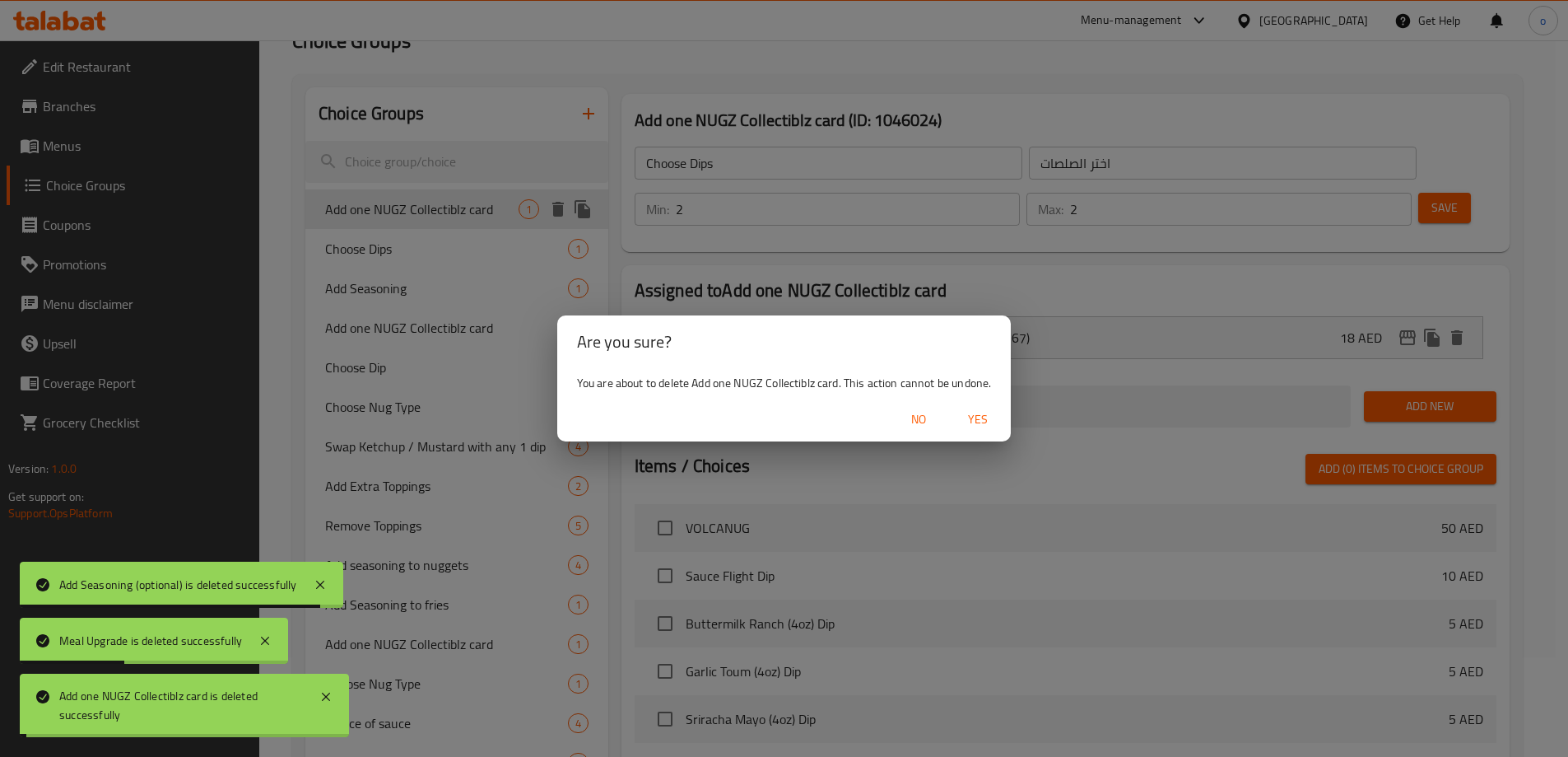
click at [454, 279] on span "Add Seasoning" at bounding box center [446, 288] width 243 height 20
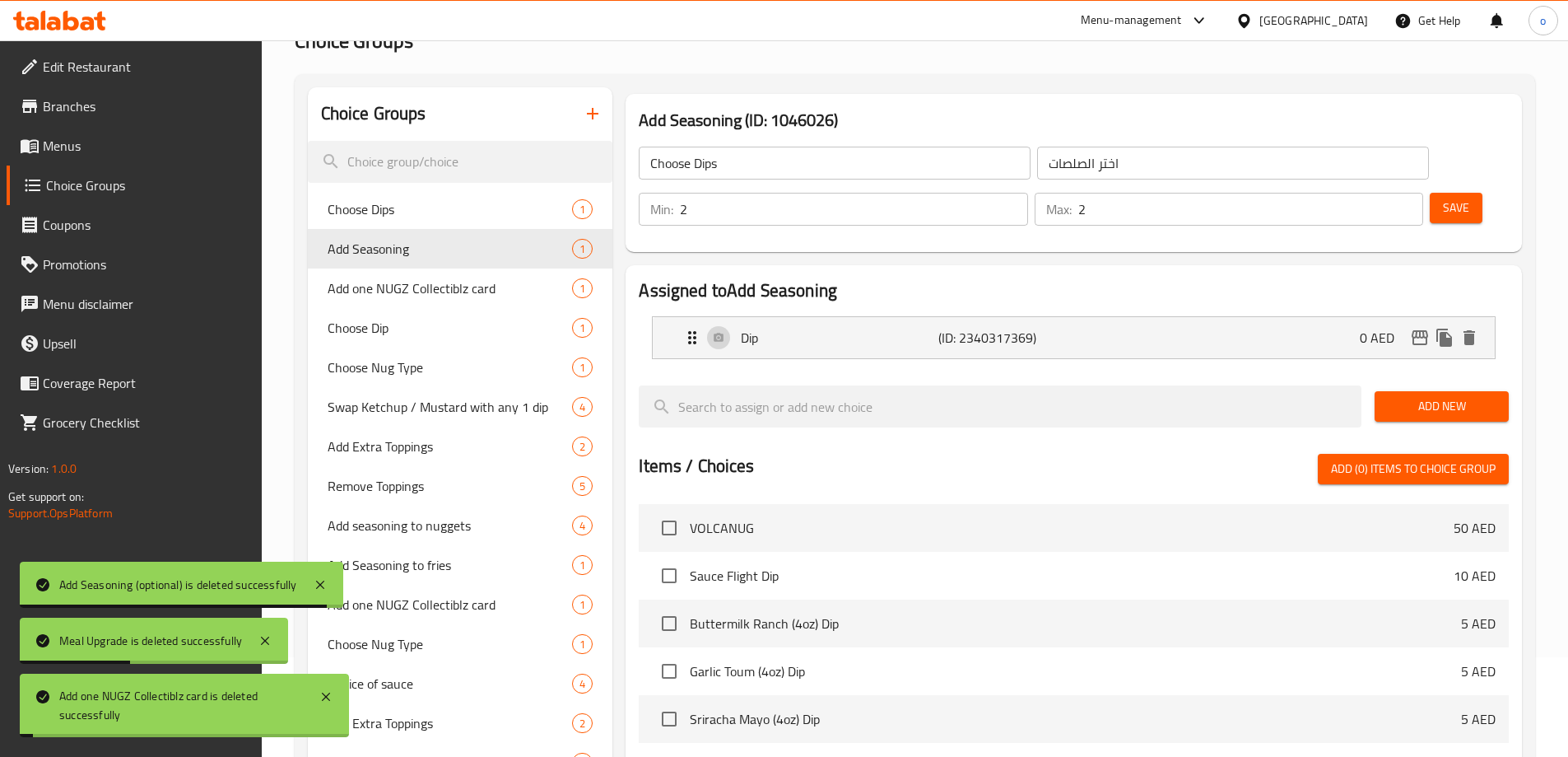
type input "Add Seasoning"
type input "إضافة التوابل"
type input "0"
type input "1"
click at [538, 210] on span "1" at bounding box center [533, 209] width 19 height 16
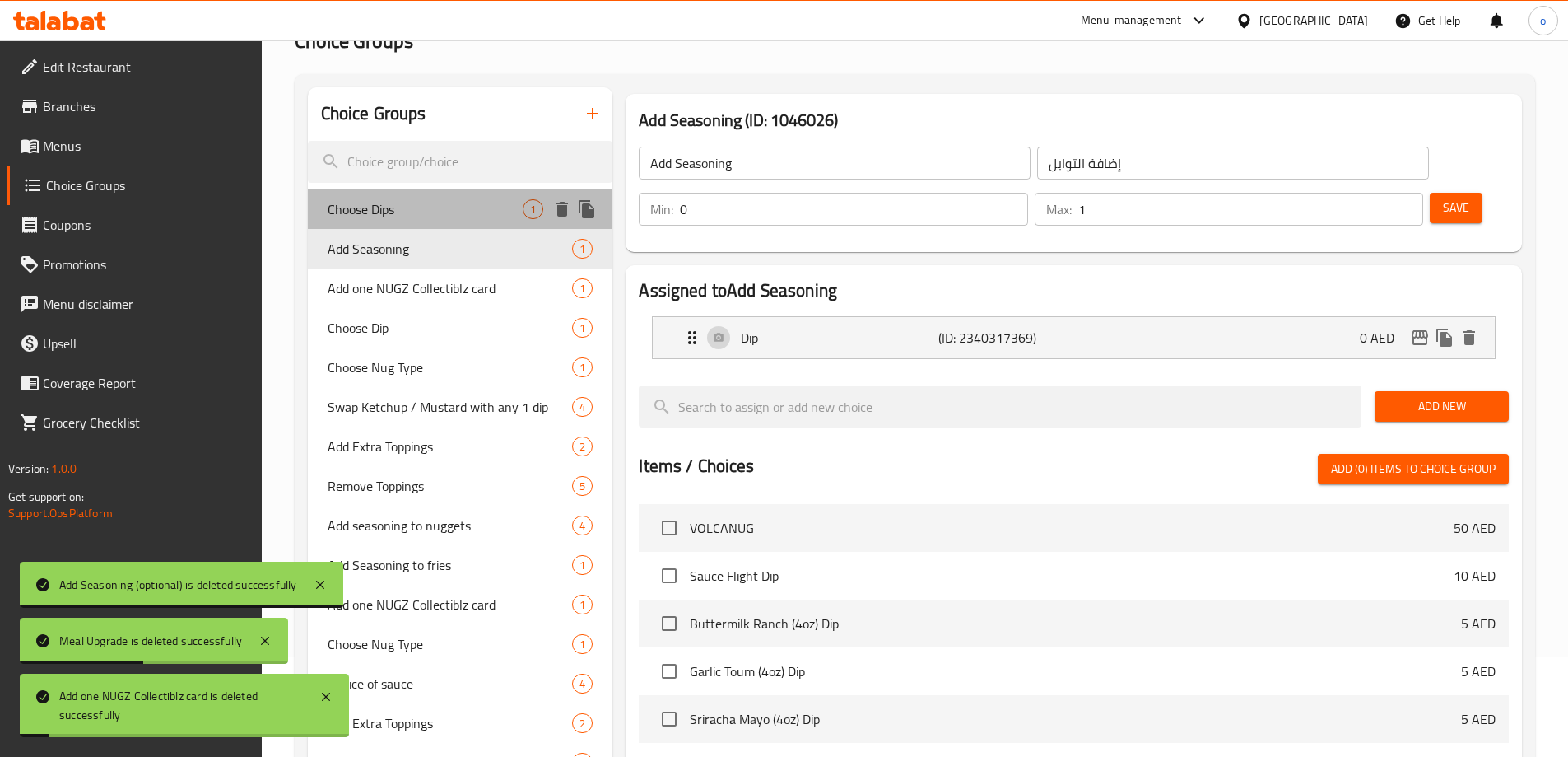
type input "Choose Dips"
type input "اختر الصلصات"
type input "2"
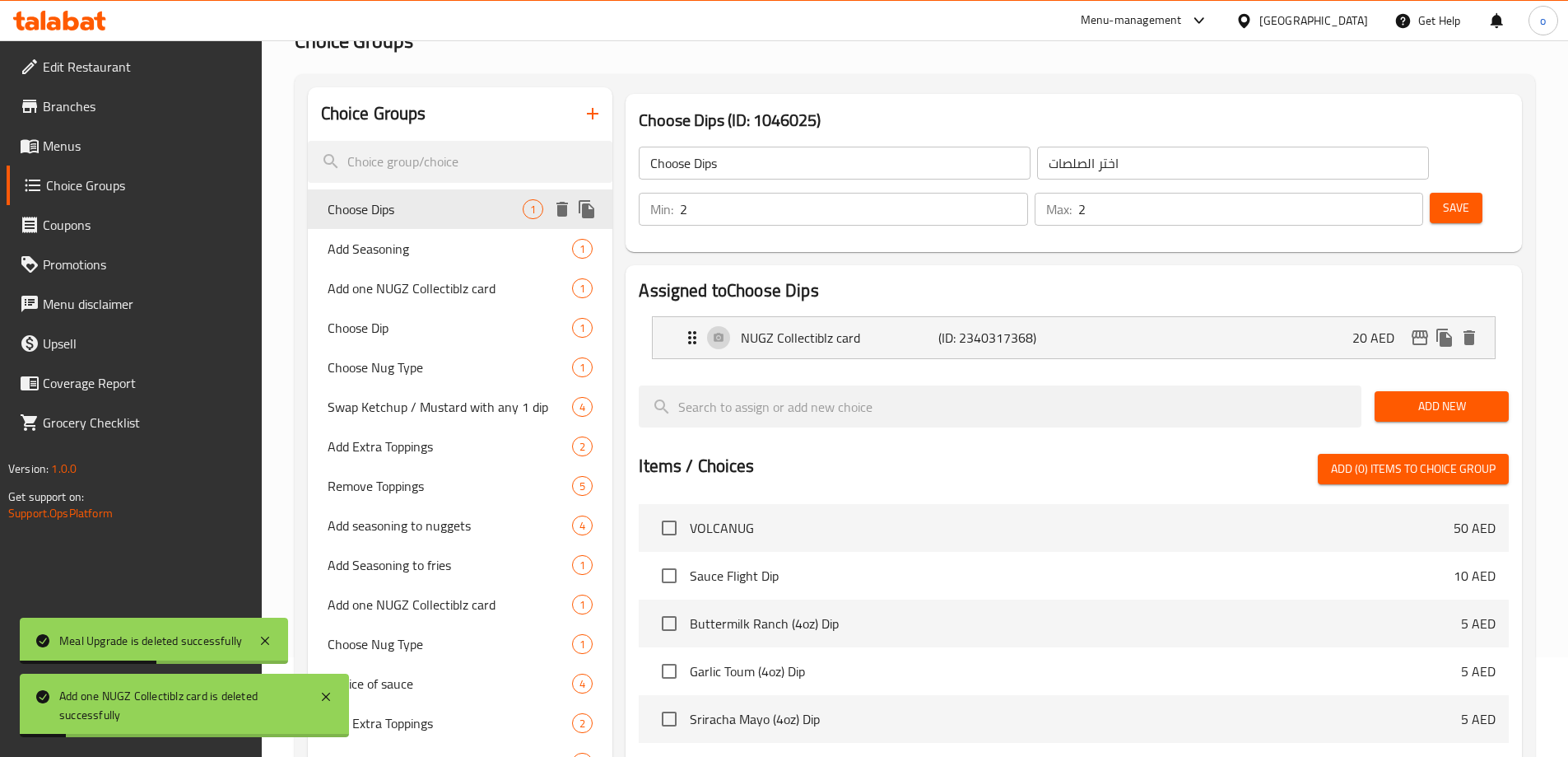
click at [556, 205] on icon "delete" at bounding box center [562, 208] width 20 height 20
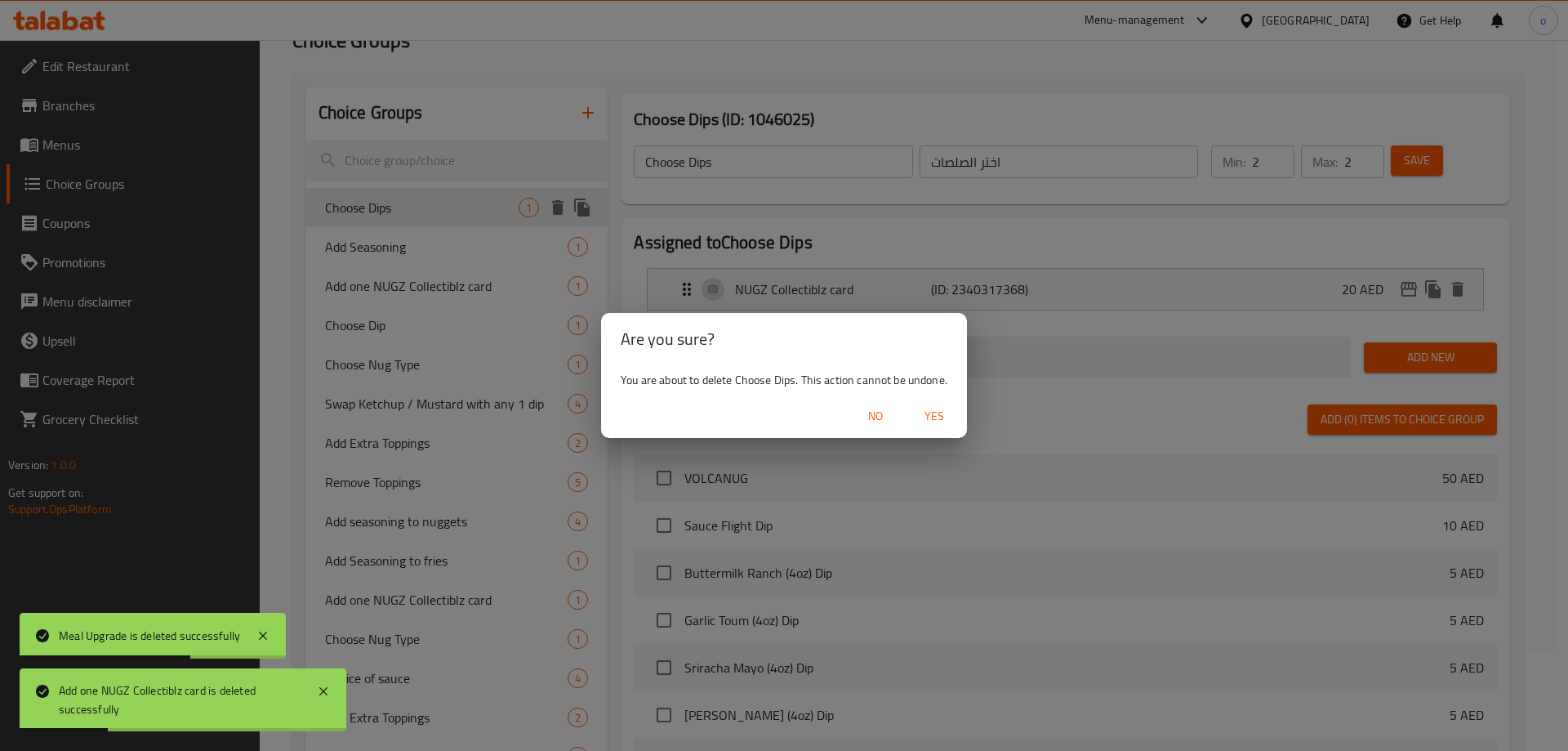
click at [928, 421] on span "Yes" at bounding box center [934, 416] width 39 height 21
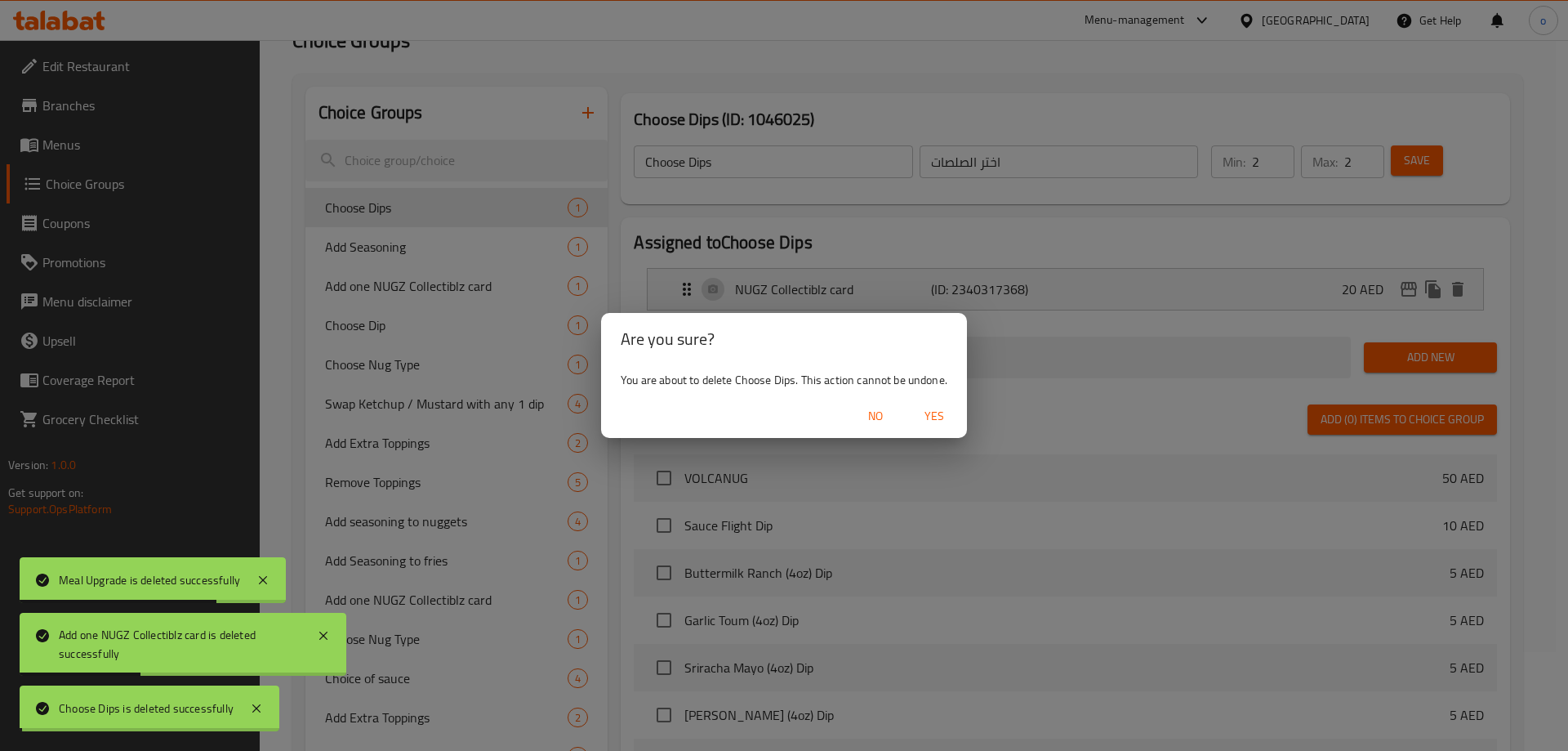
type input "Add Seasoning"
type input "إضافة التوابل"
type input "0"
type input "1"
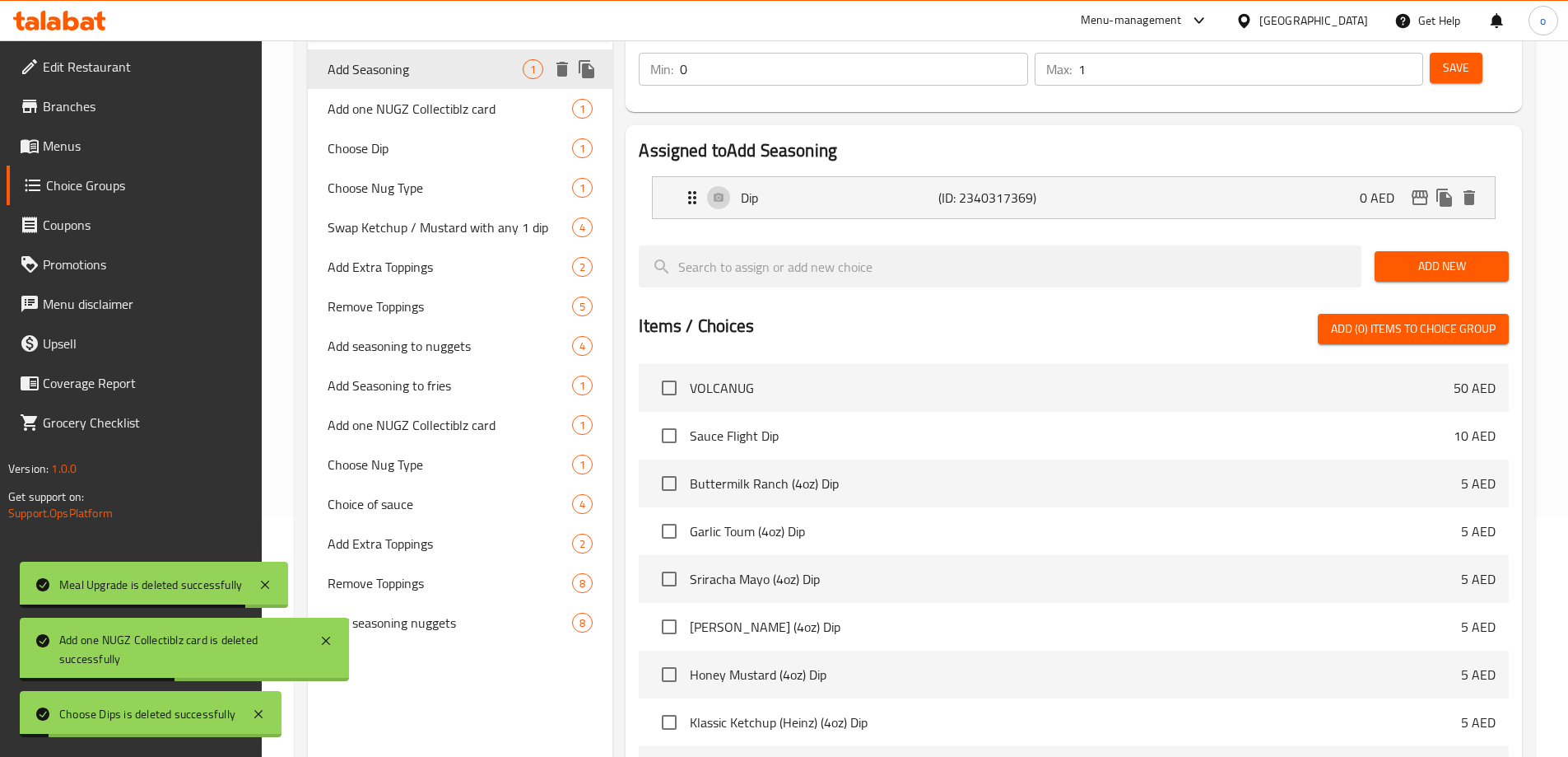
scroll to position [17, 0]
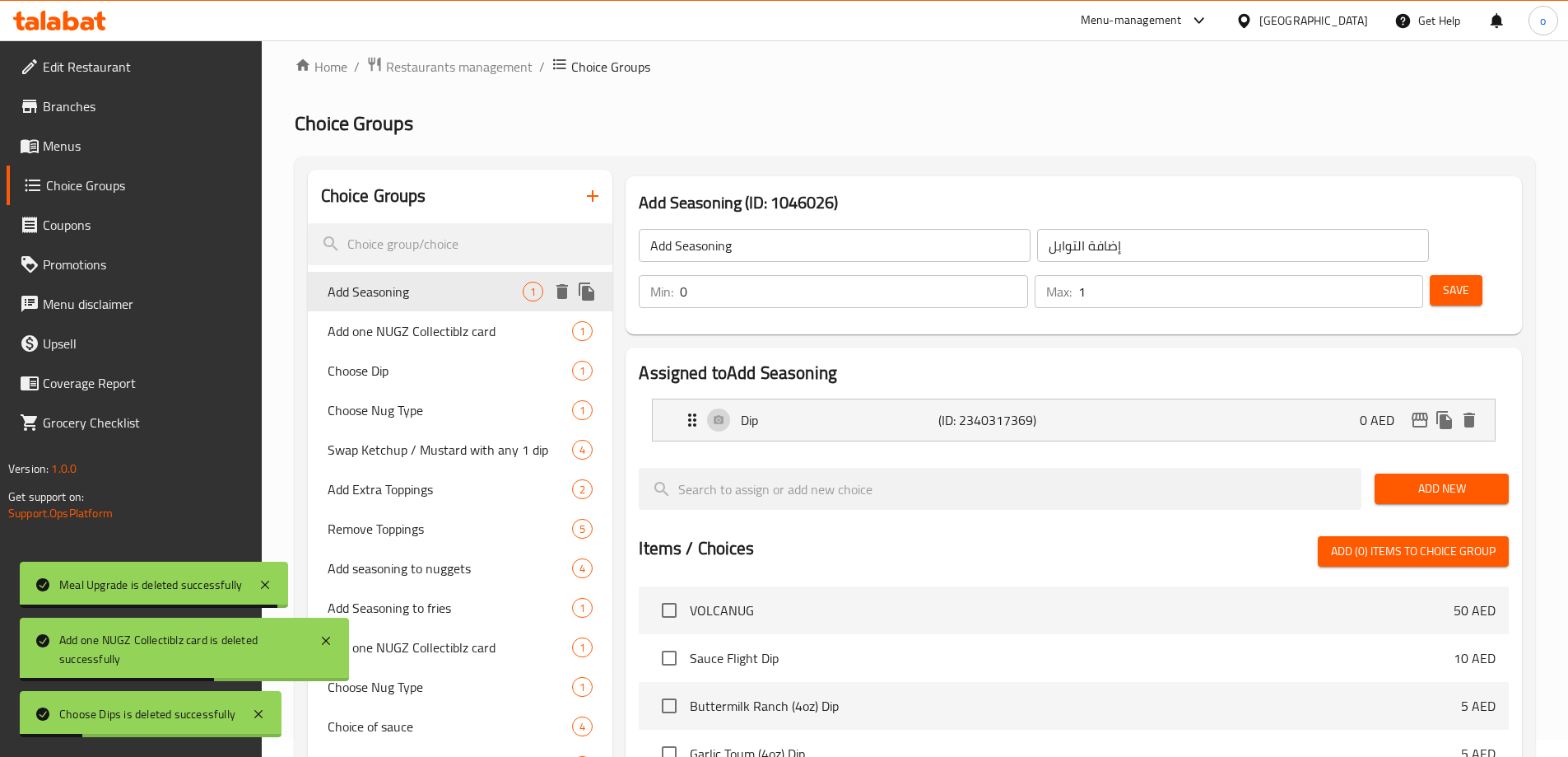
click at [561, 291] on icon "delete" at bounding box center [562, 292] width 11 height 15
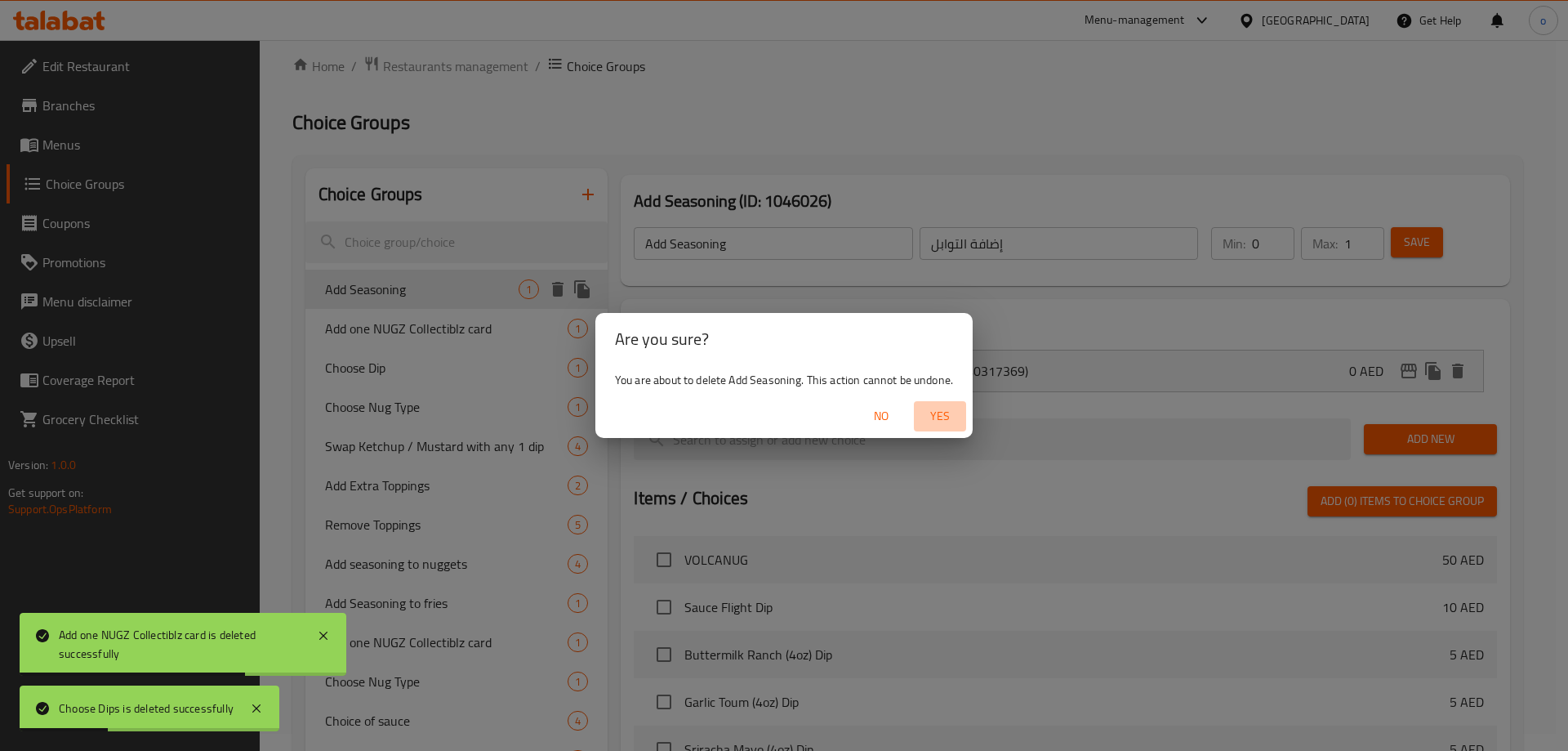
click at [935, 417] on span "Yes" at bounding box center [940, 416] width 39 height 21
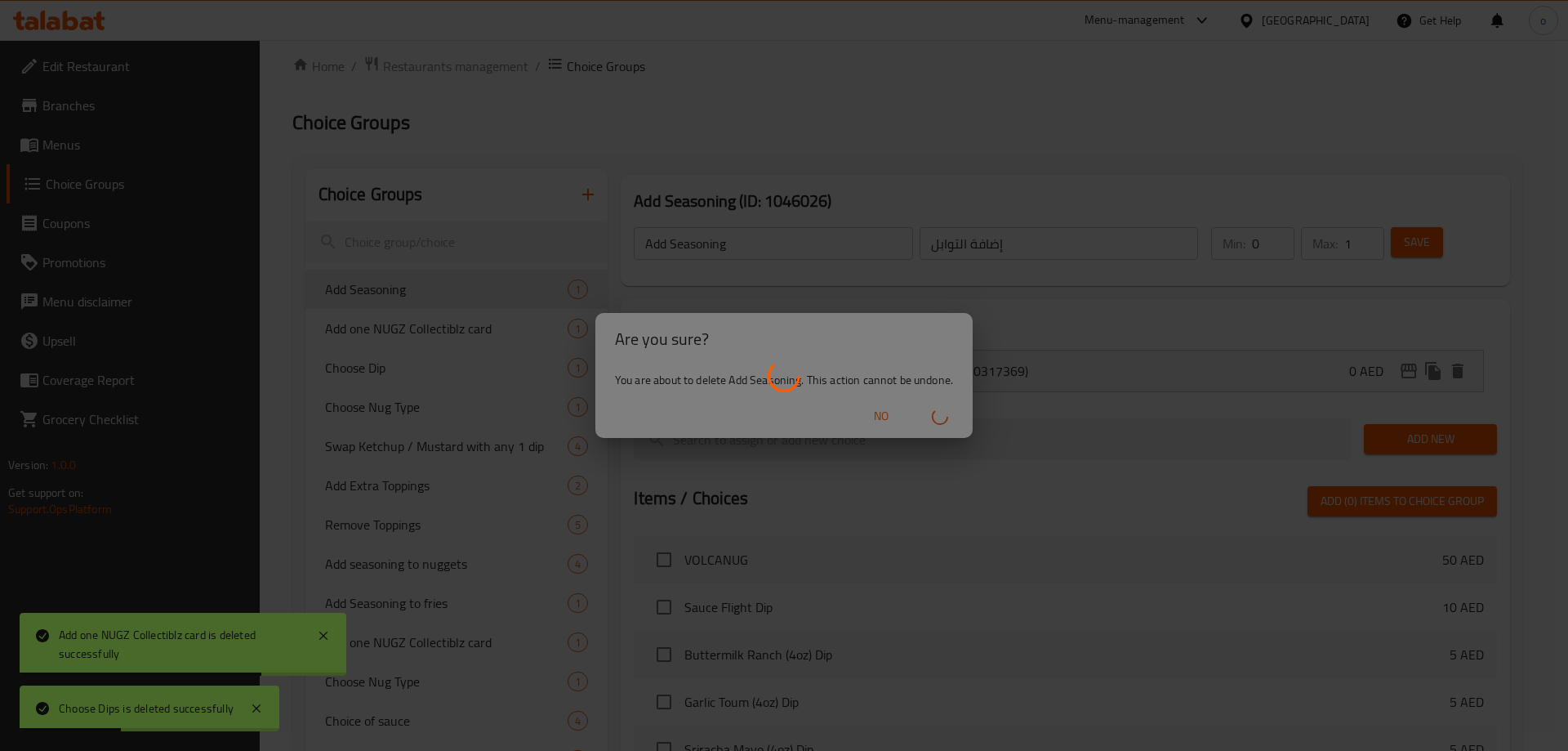
click at [477, 337] on div at bounding box center [784, 375] width 1568 height 751
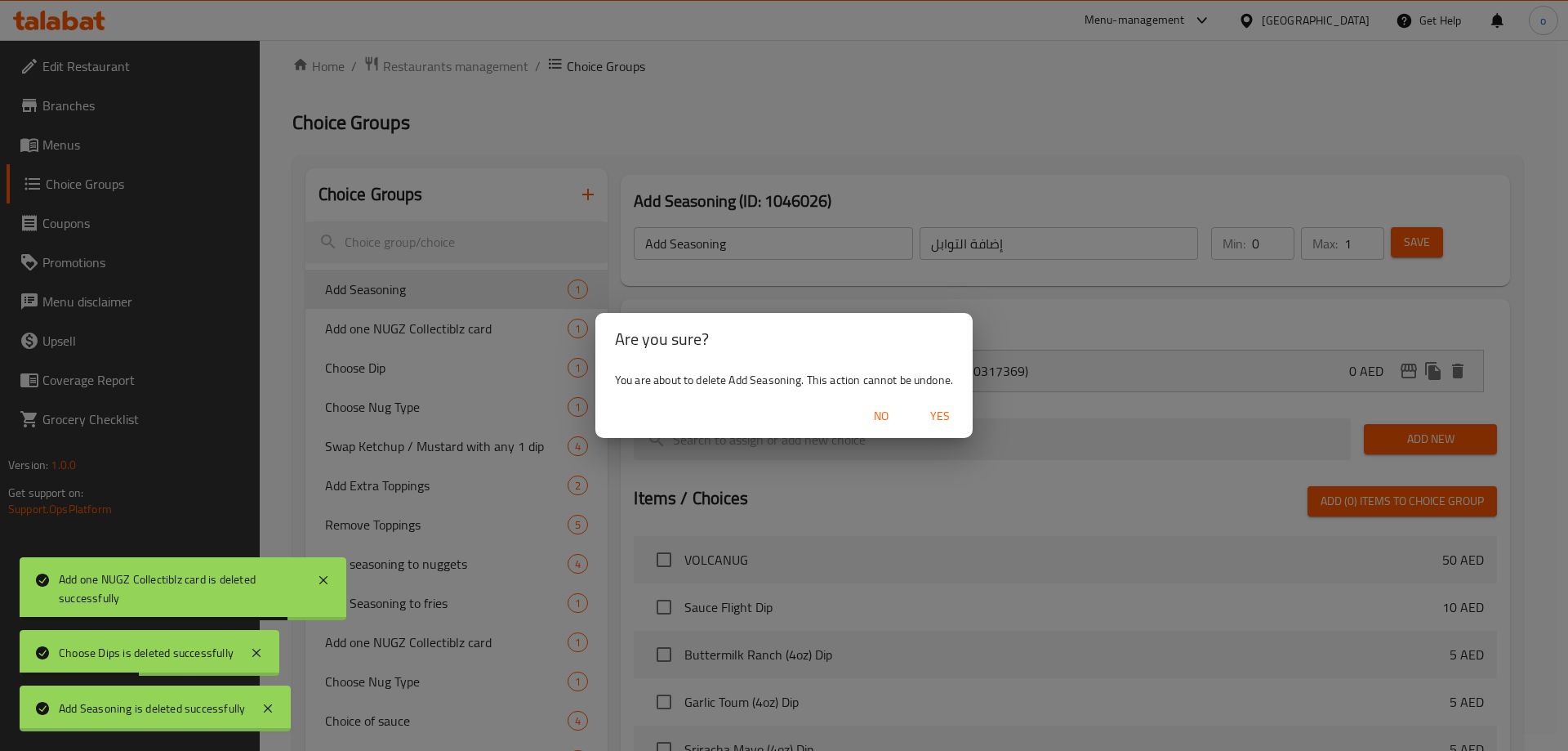
type input "Add one NUGZ Collectiblz card"
type input "أضف بطاقة نوجز كوليكتبيز واحدة"
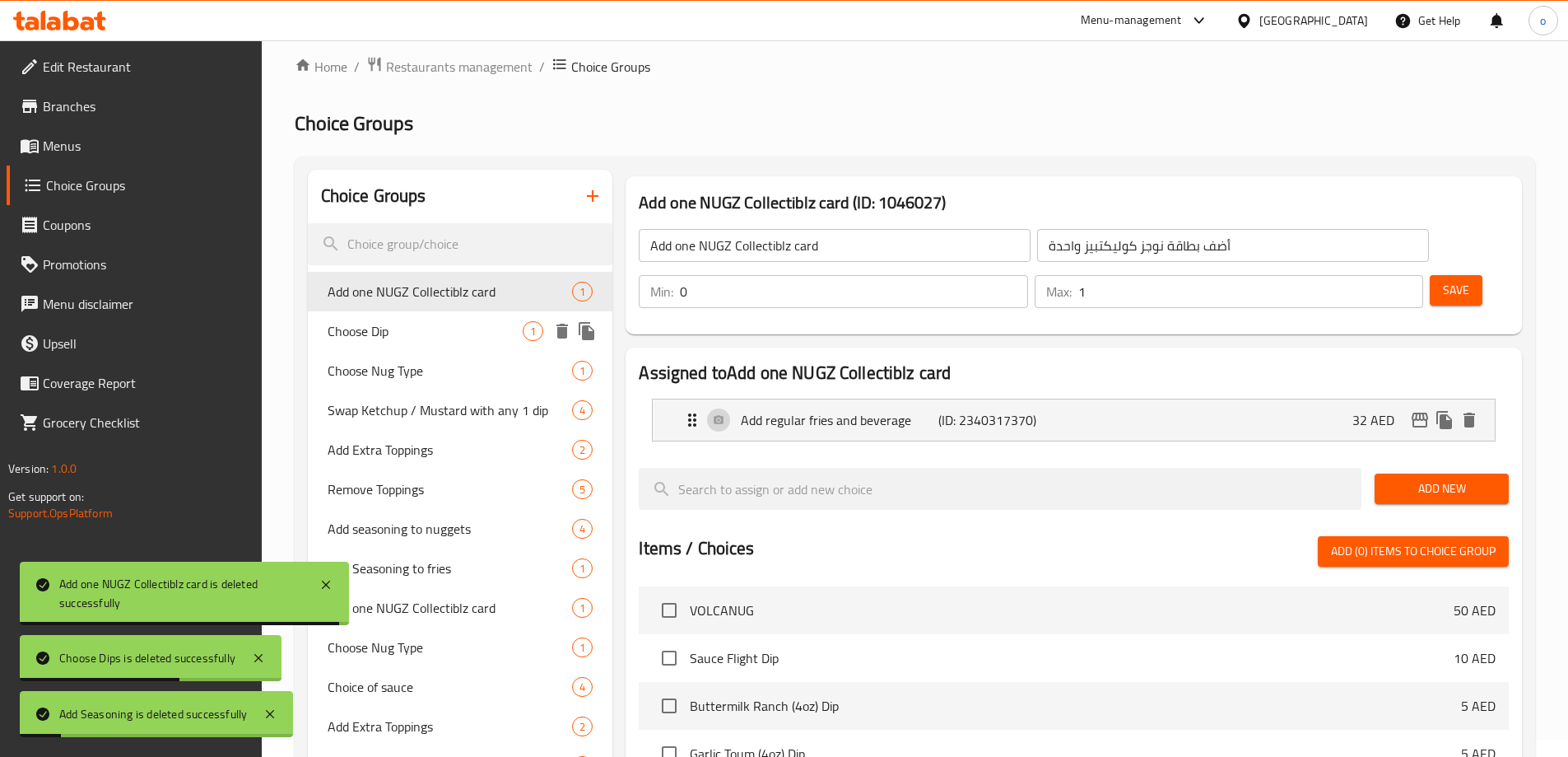
click at [567, 331] on icon "delete" at bounding box center [562, 332] width 11 height 15
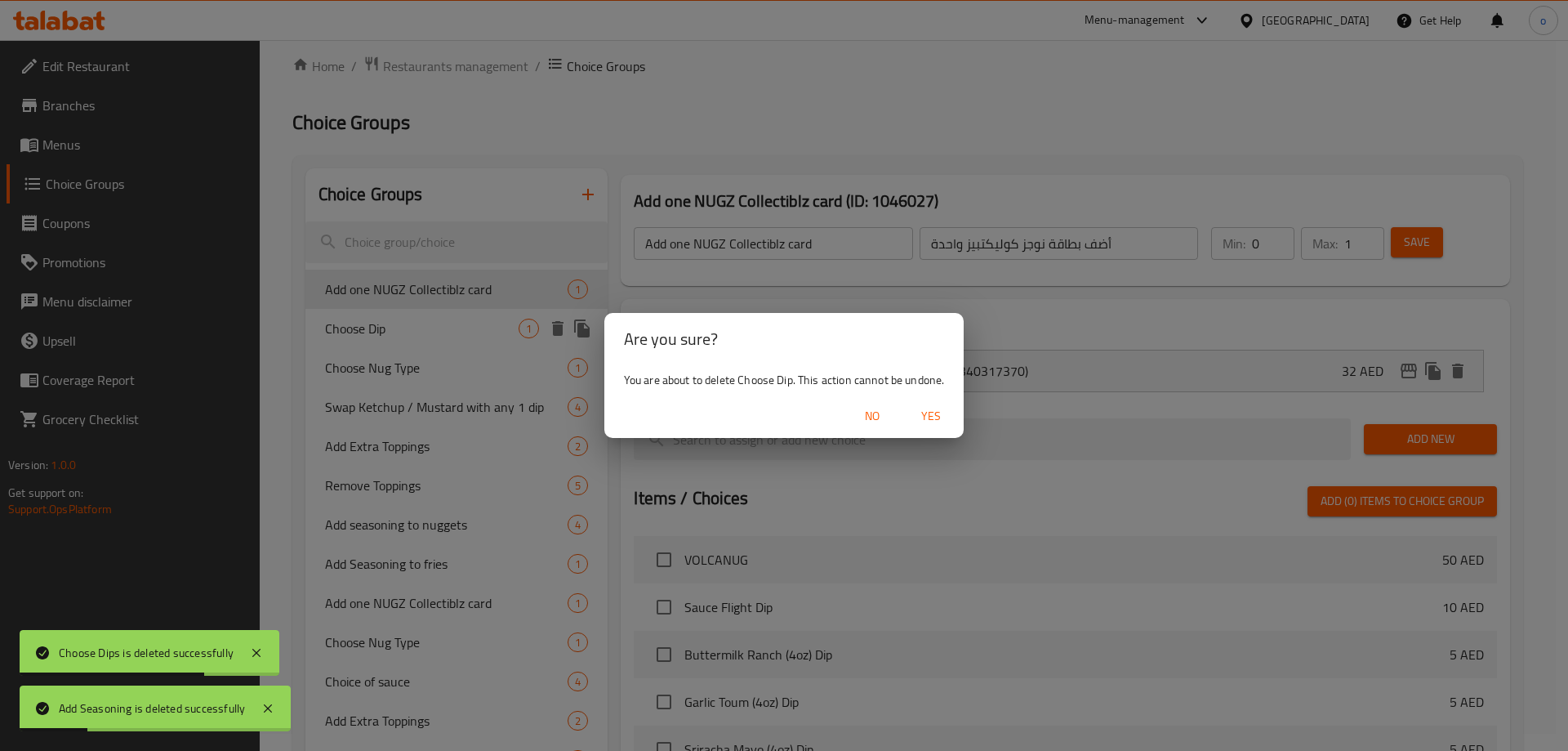
click at [928, 412] on span "Yes" at bounding box center [932, 416] width 39 height 21
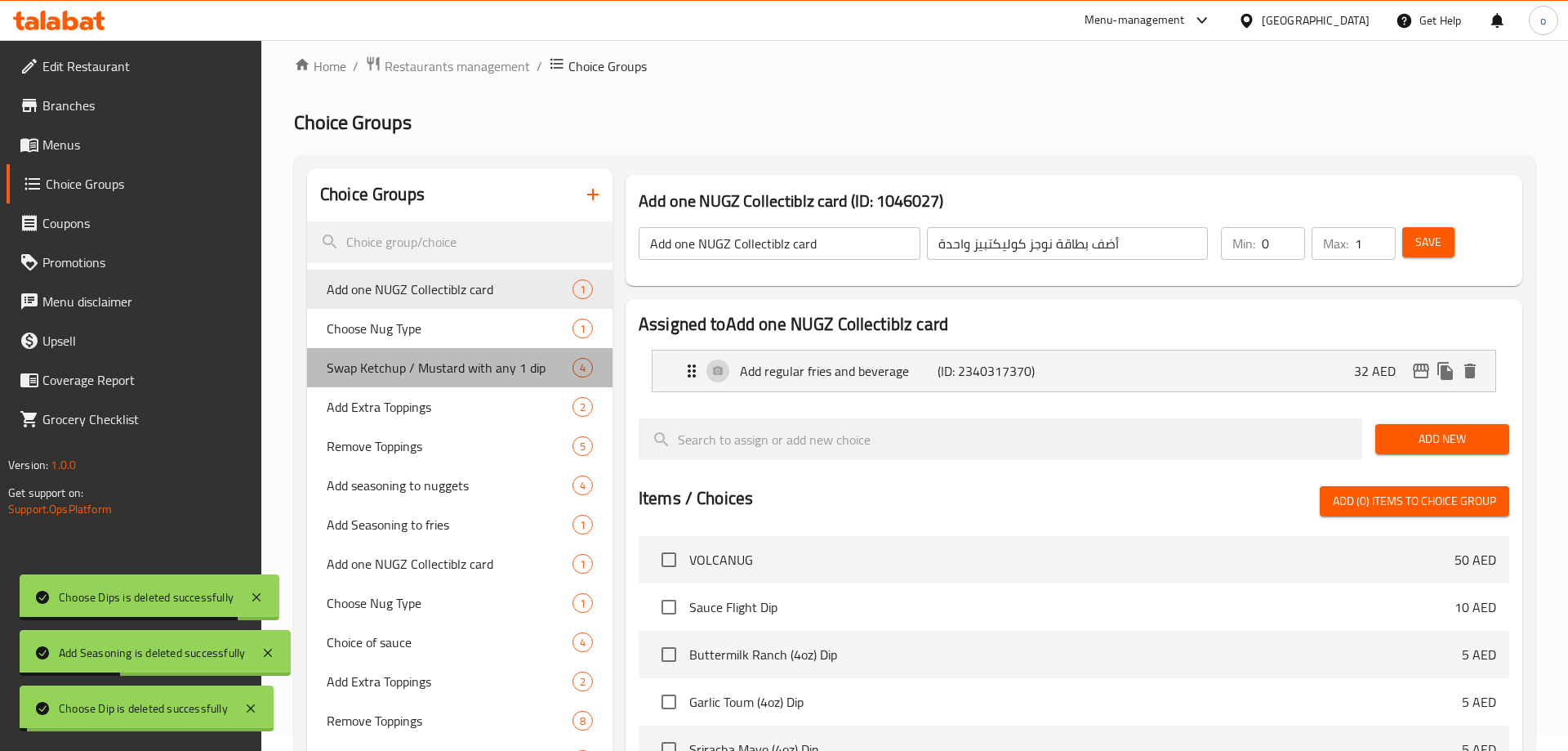
click at [533, 348] on div "Swap Ketchup / Mustard with any 1 dip 4" at bounding box center [460, 368] width 306 height 39
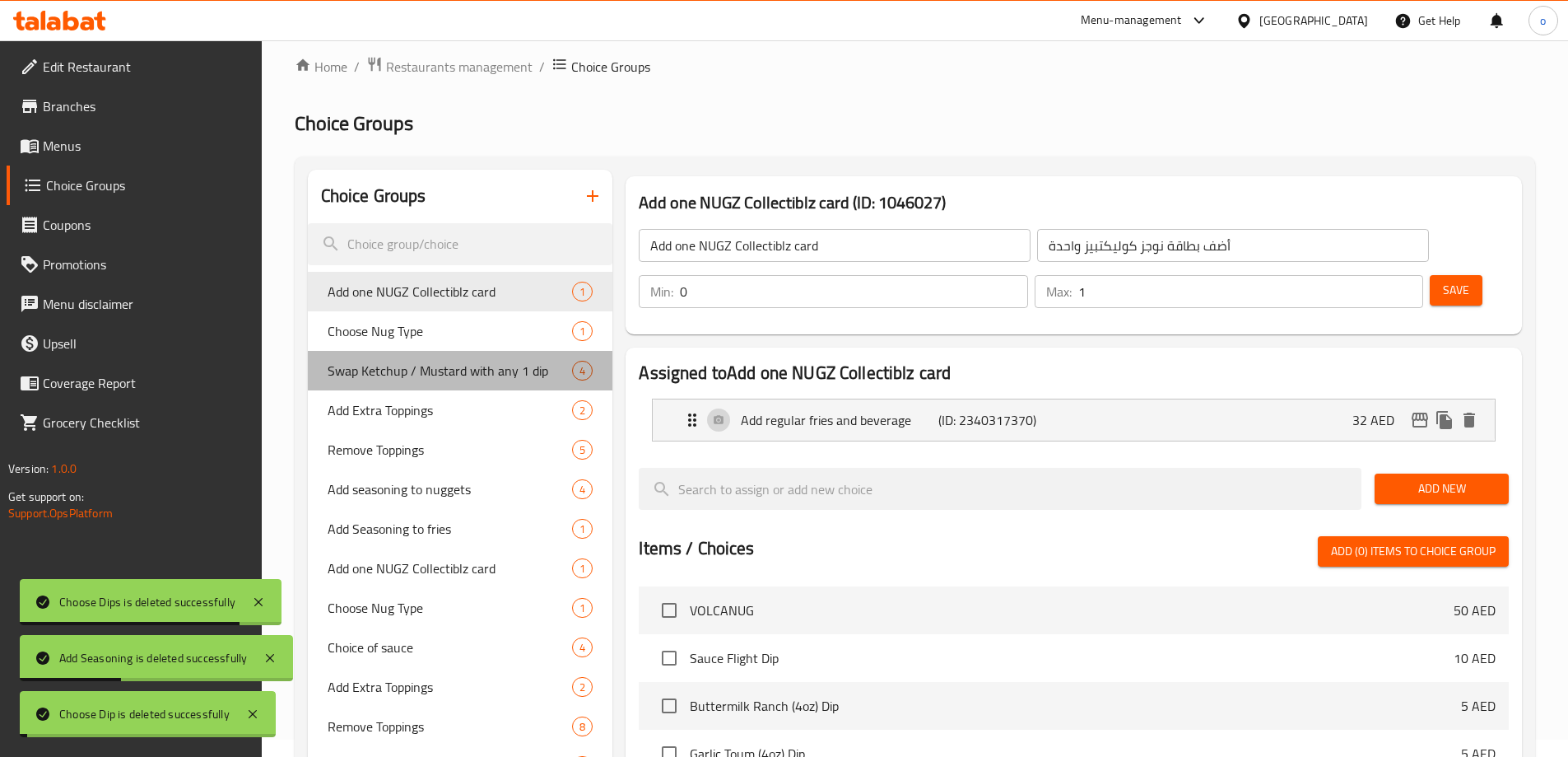
type input "Swap Ketchup / Mustard with any 1 dip"
type input "استبدل الكاتشب / الخردل بأي صلصة واحدة"
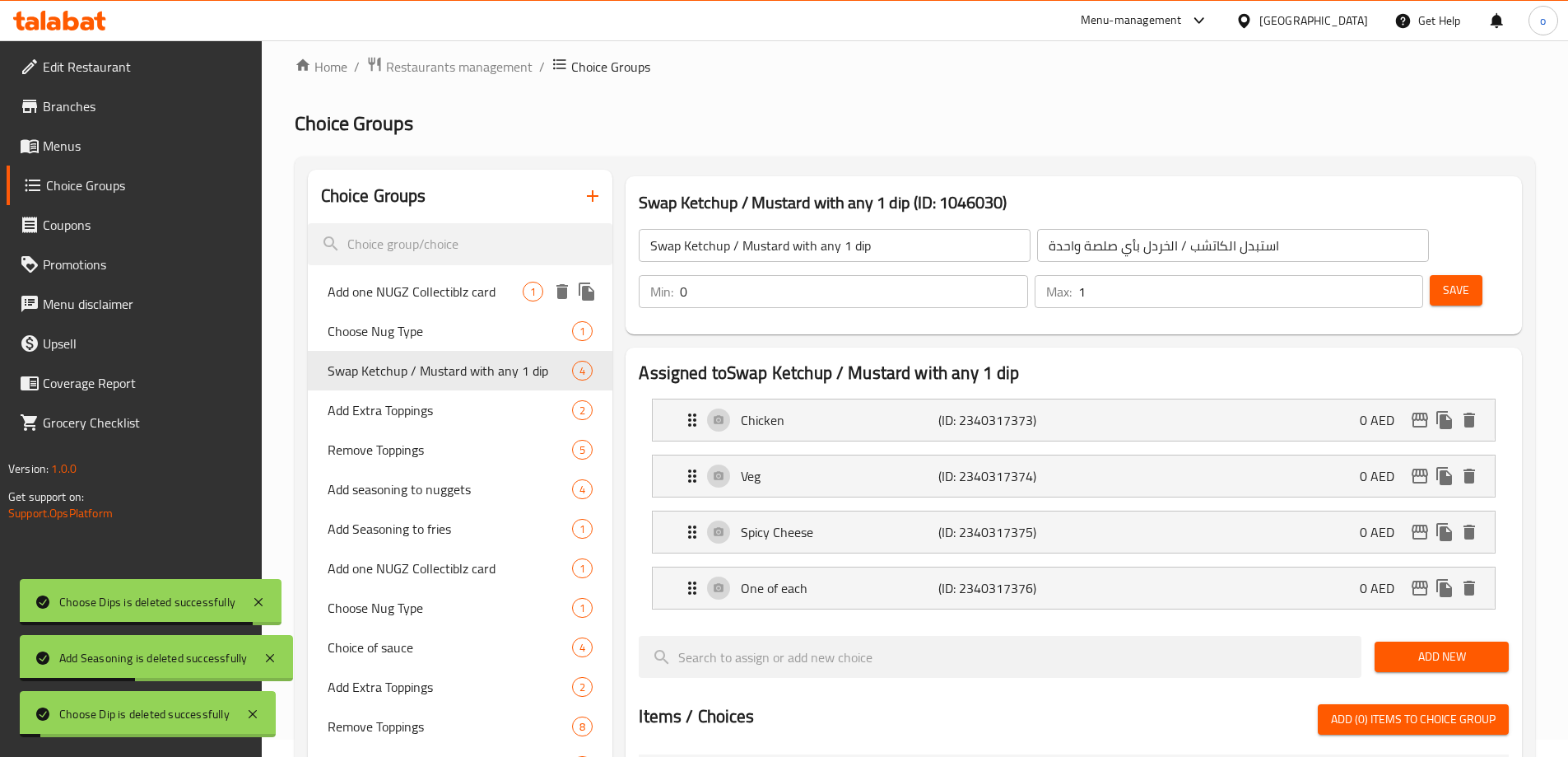
click at [539, 305] on div "Add one NUGZ Collectiblz card 1" at bounding box center [460, 292] width 305 height 40
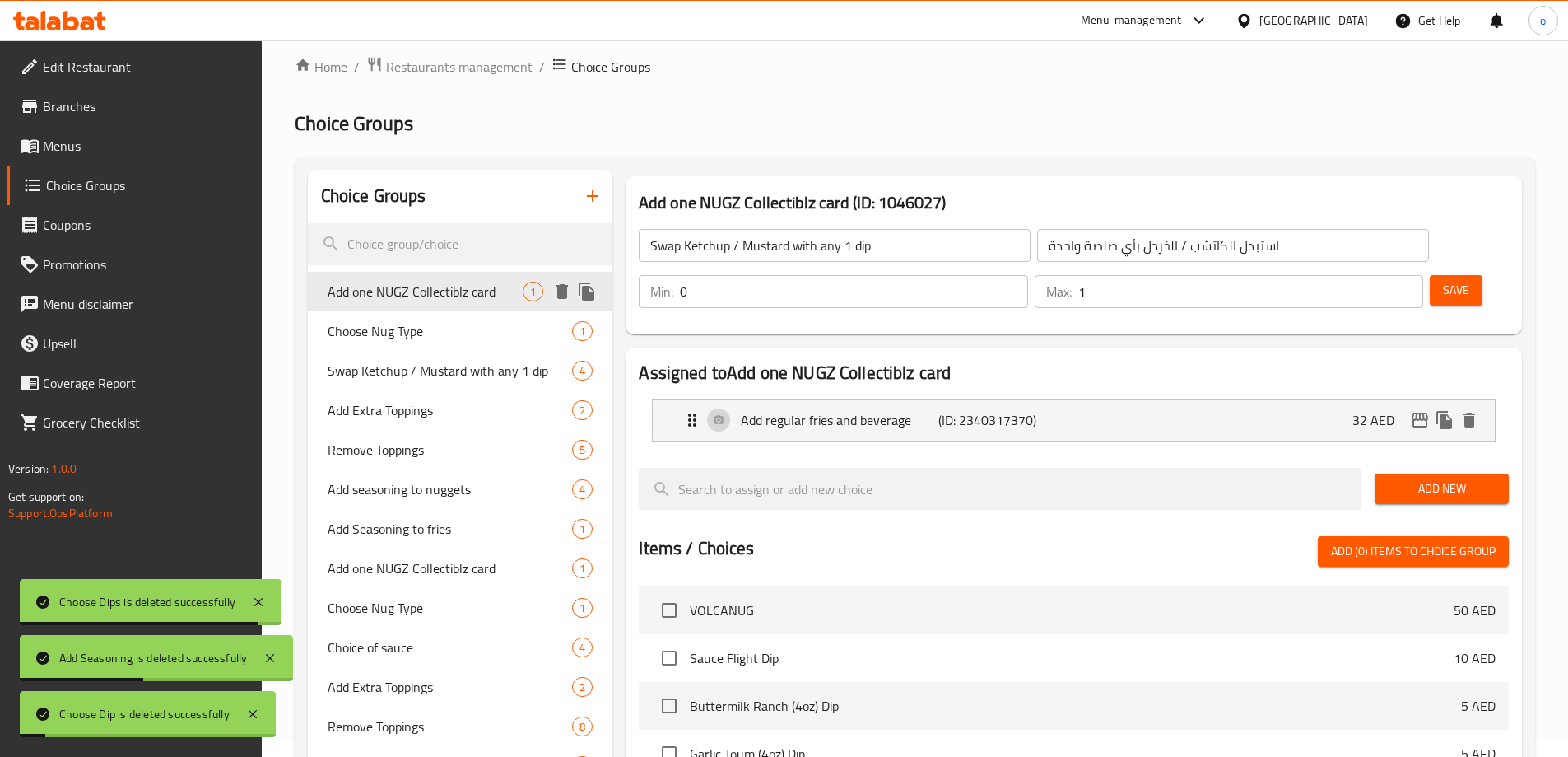
type input "Add one NUGZ Collectiblz card"
type input "أضف بطاقة نوجز كوليكتبيز واحدة"
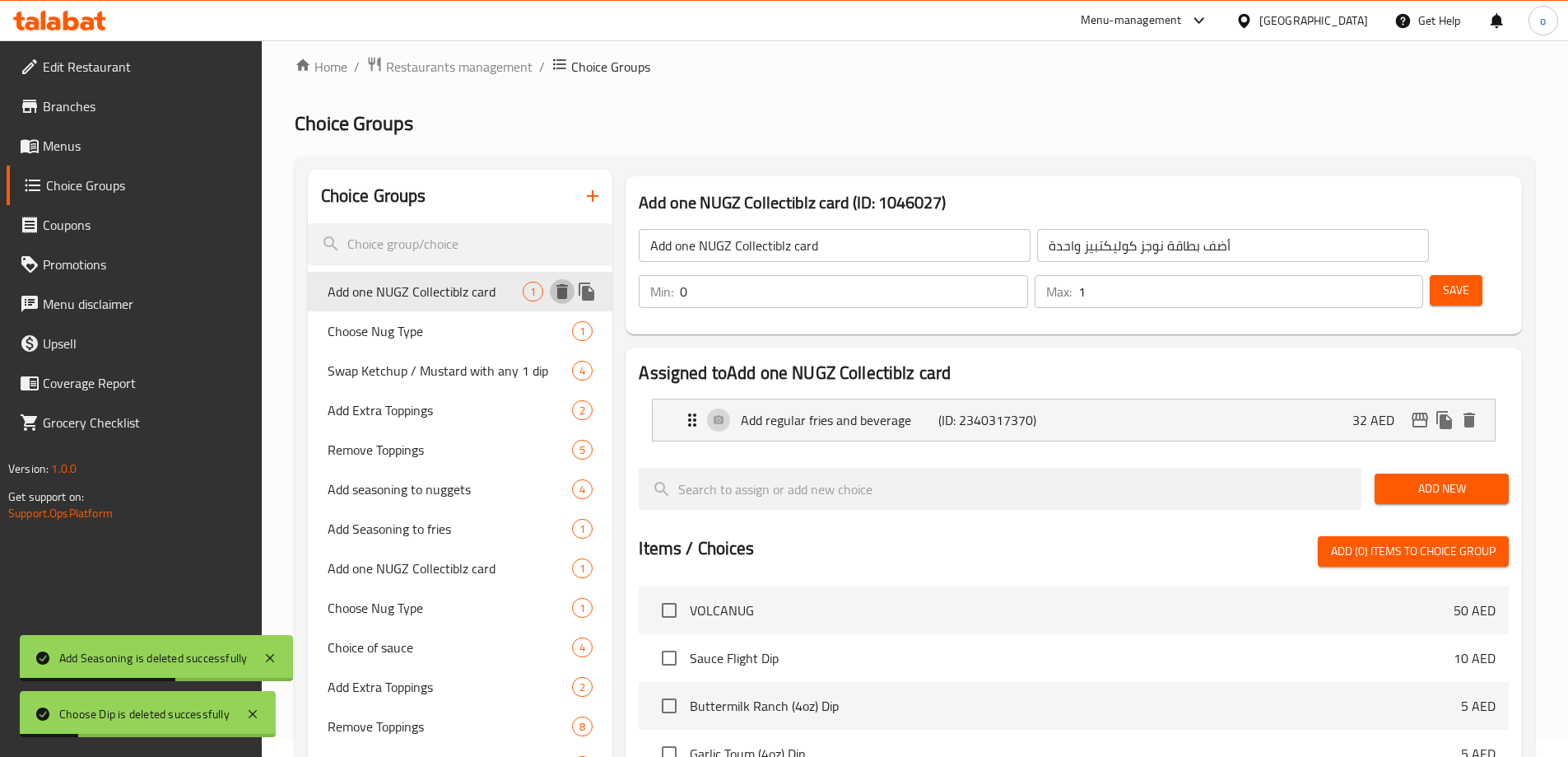
click at [560, 297] on icon "delete" at bounding box center [562, 292] width 11 height 15
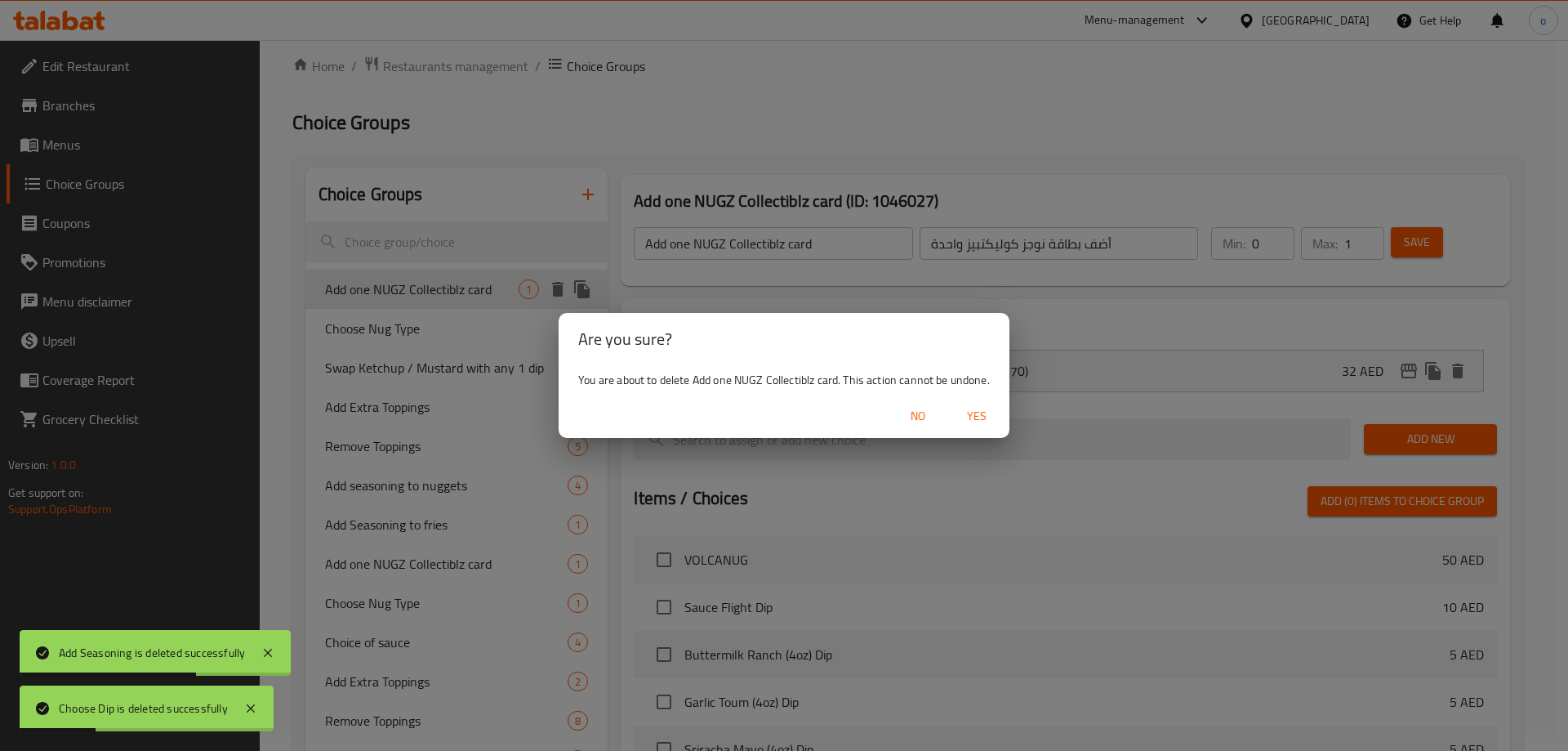
click at [992, 415] on span "Yes" at bounding box center [977, 416] width 39 height 21
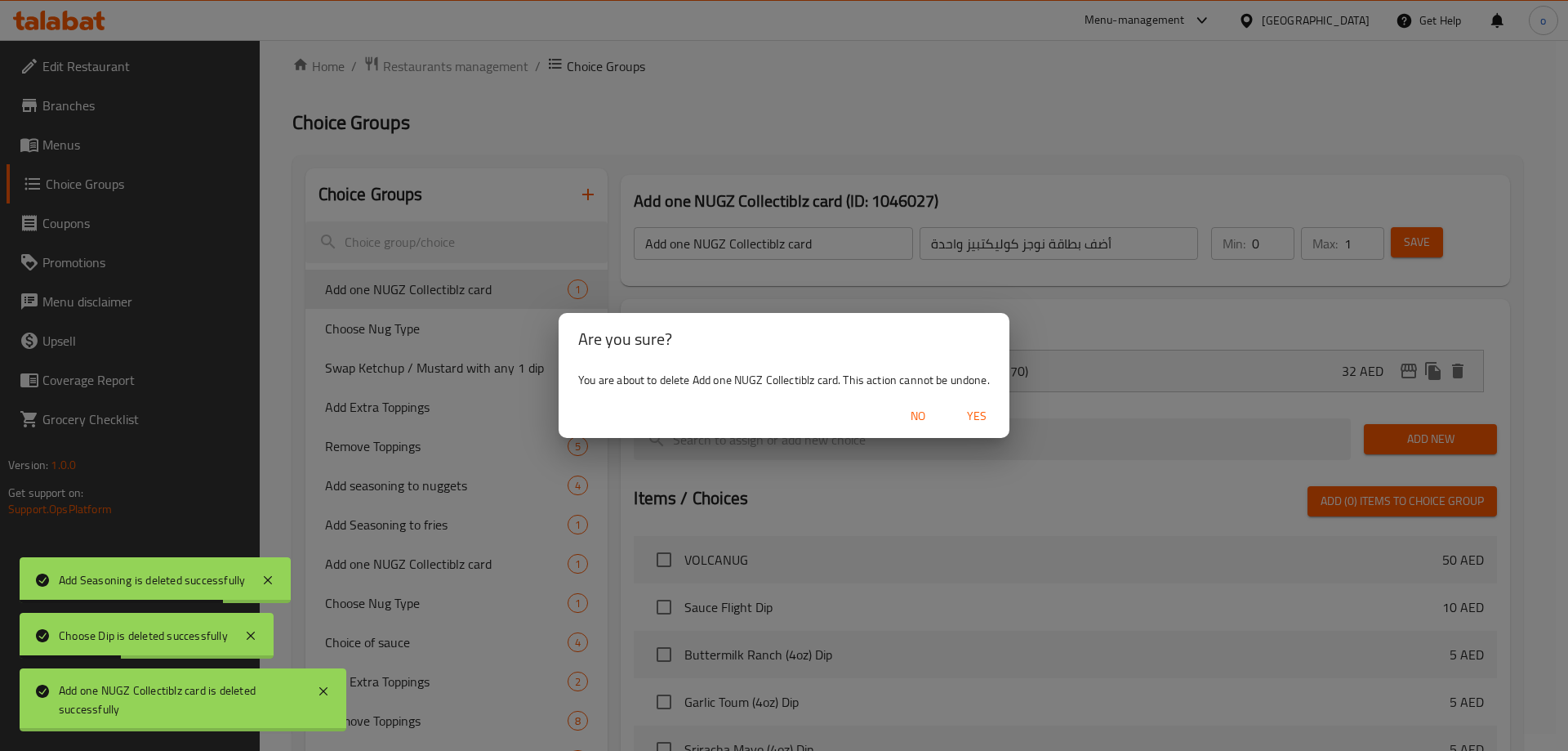
type input "Choose Nug Type"
type input "اختر نوع السؤال"
type input "1"
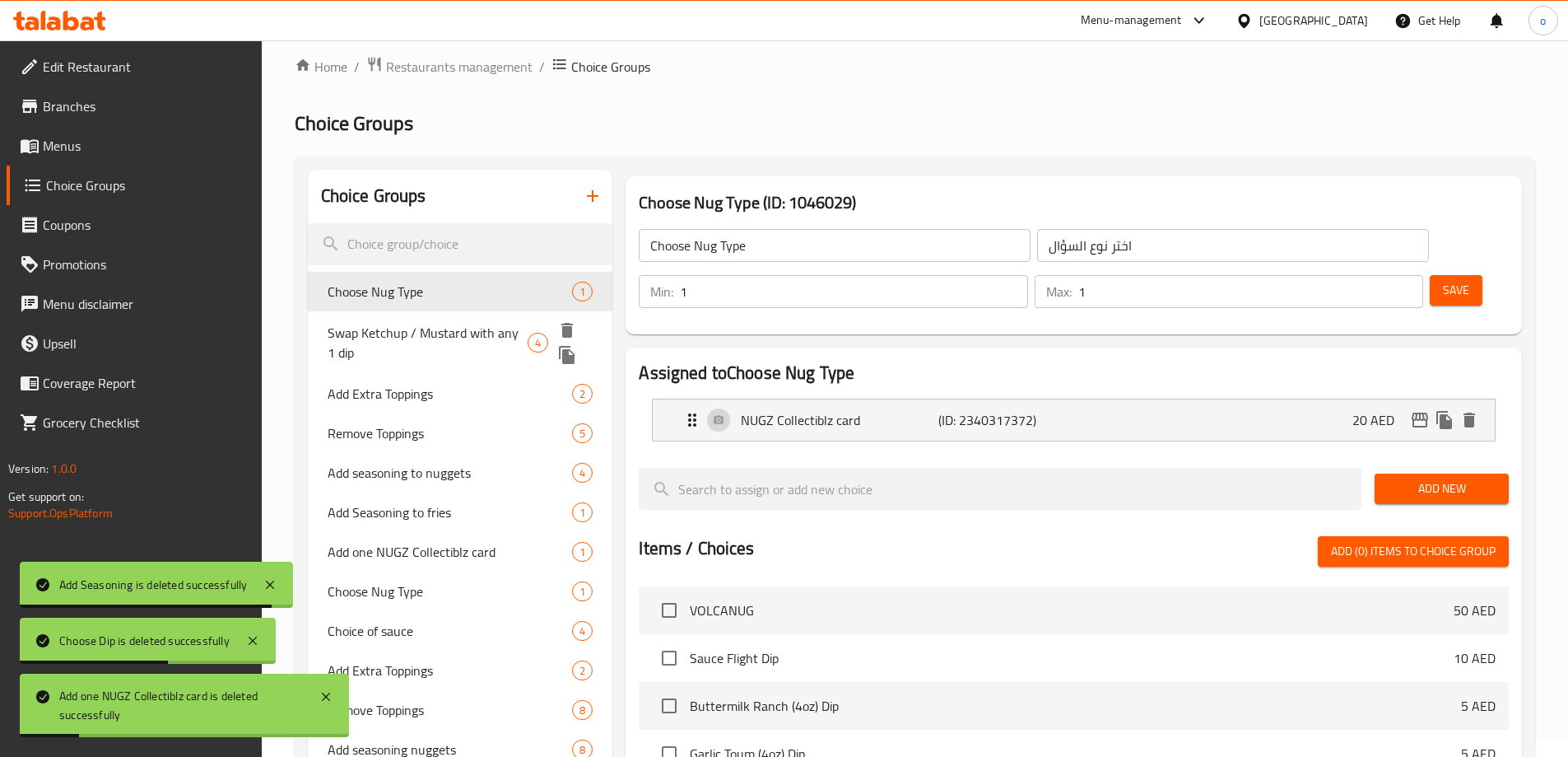
click at [568, 334] on icon "delete" at bounding box center [568, 331] width 11 height 15
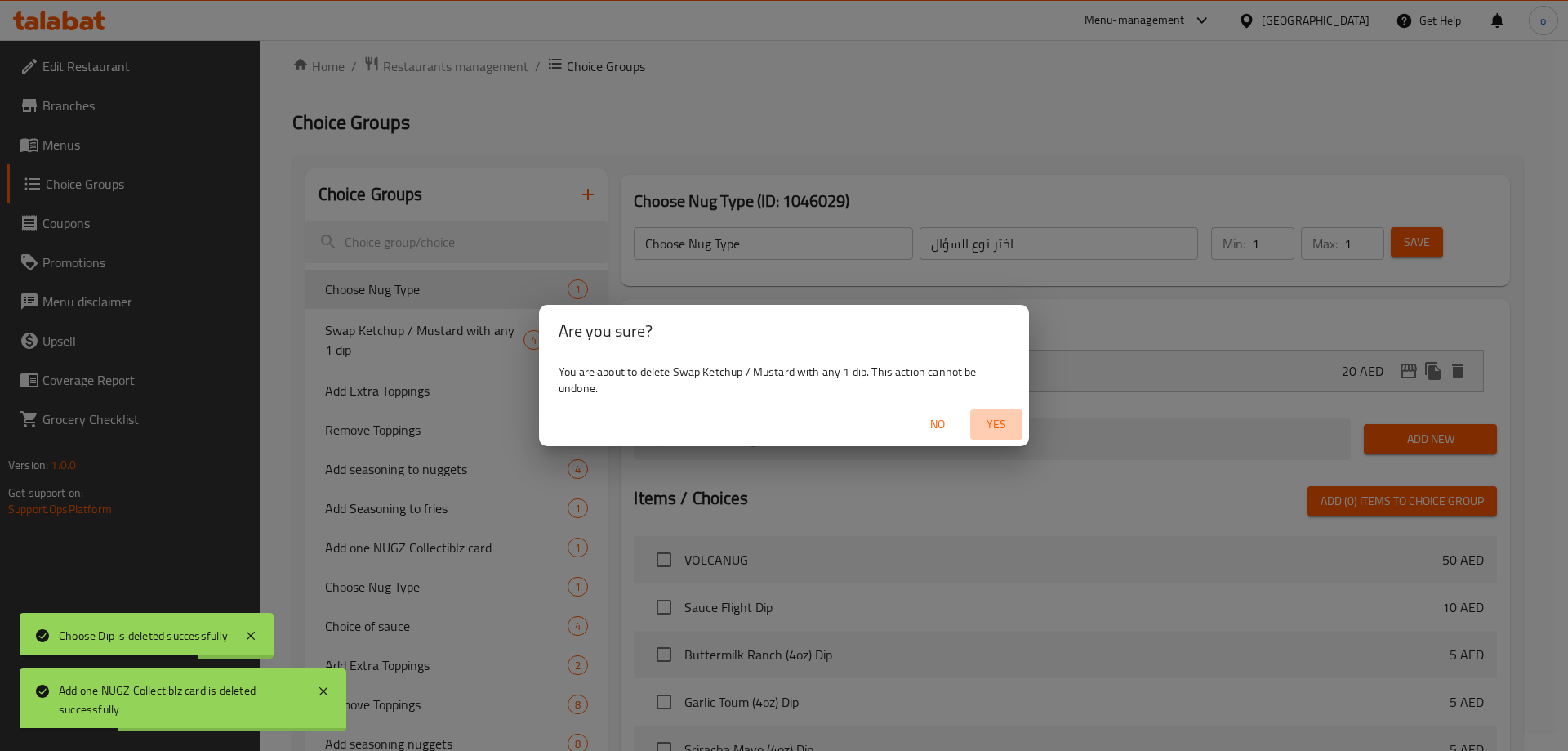
click at [976, 429] on button "Yes" at bounding box center [996, 424] width 53 height 30
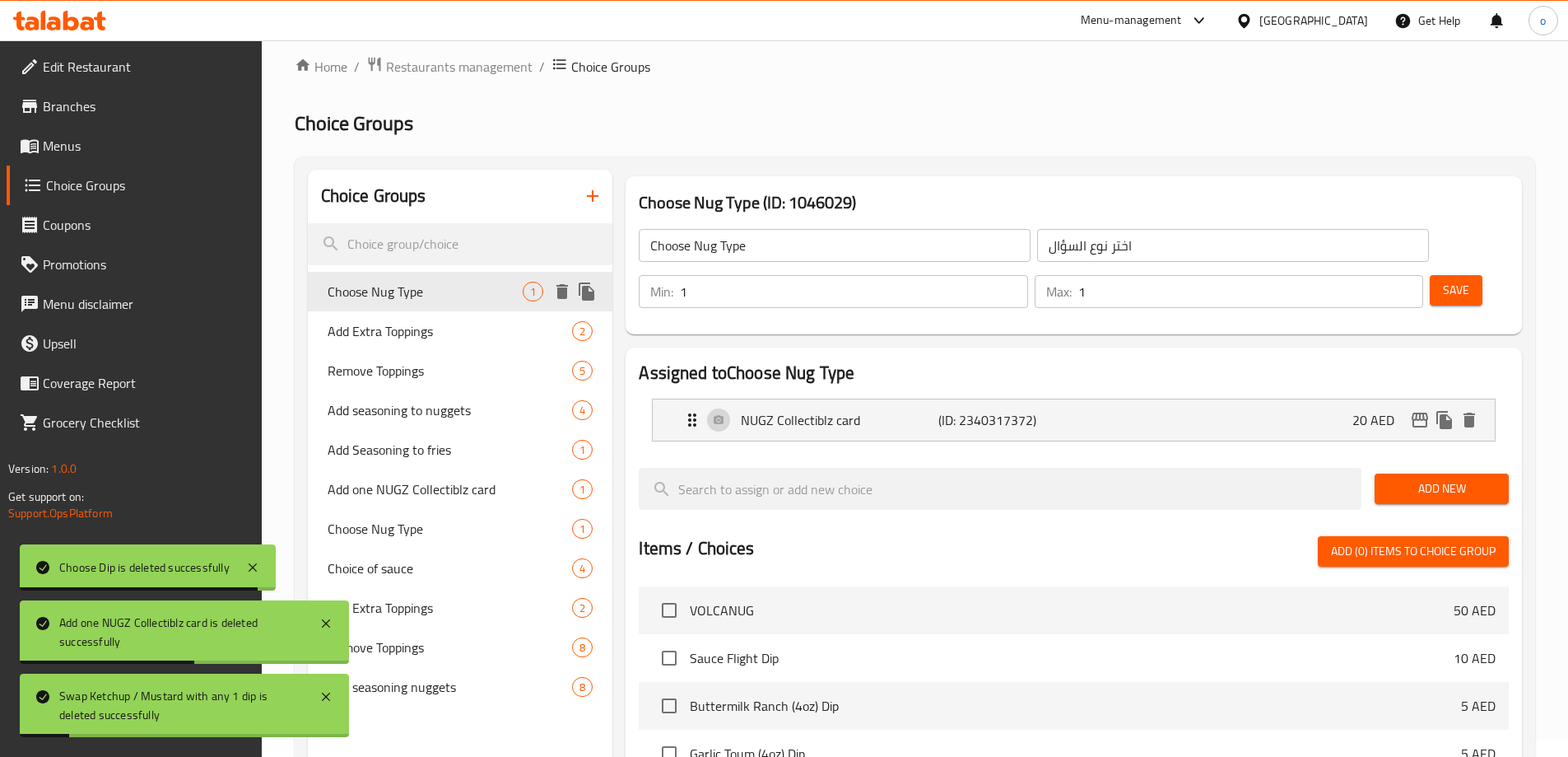
click at [565, 298] on icon "delete" at bounding box center [562, 291] width 20 height 20
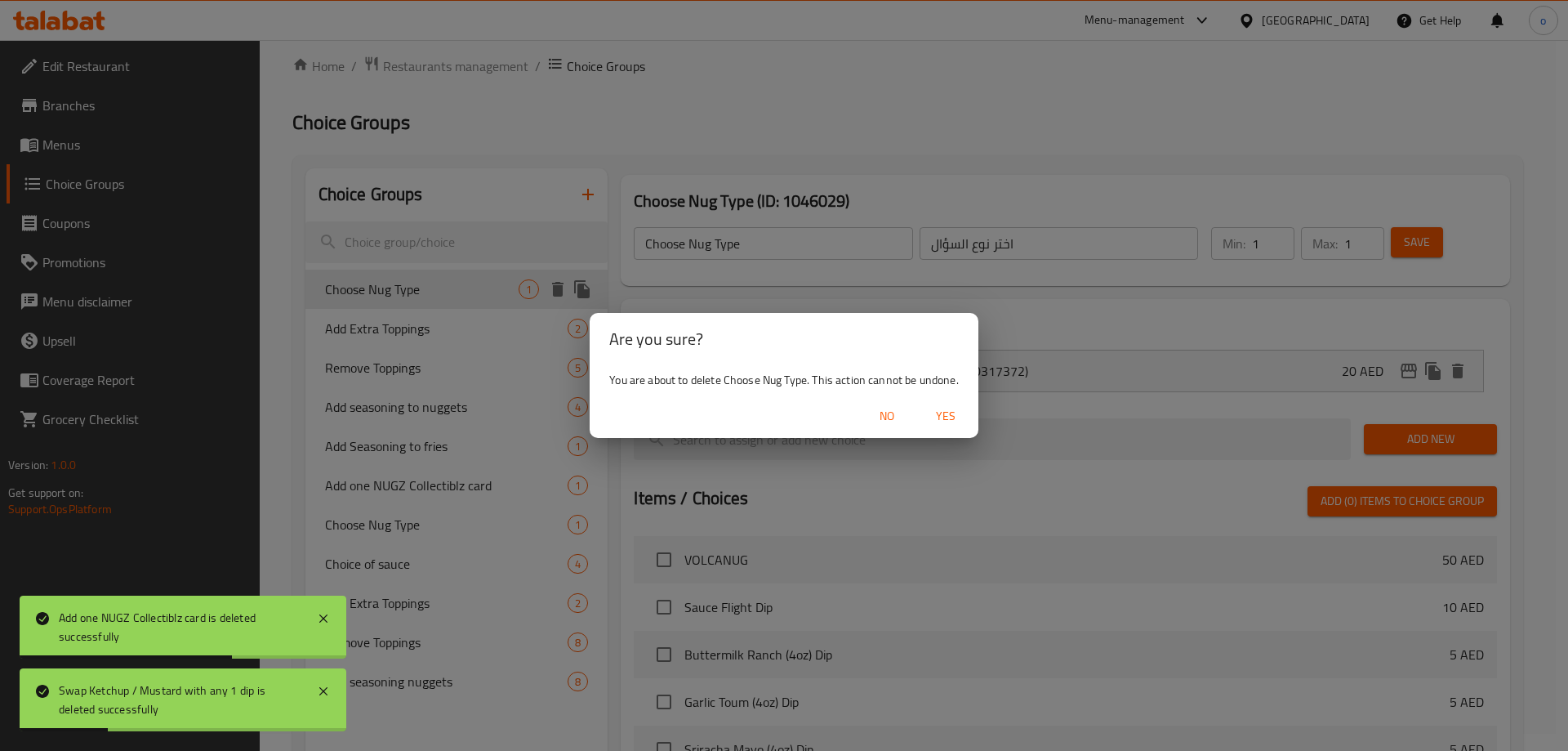
click at [956, 409] on span "Yes" at bounding box center [946, 416] width 39 height 21
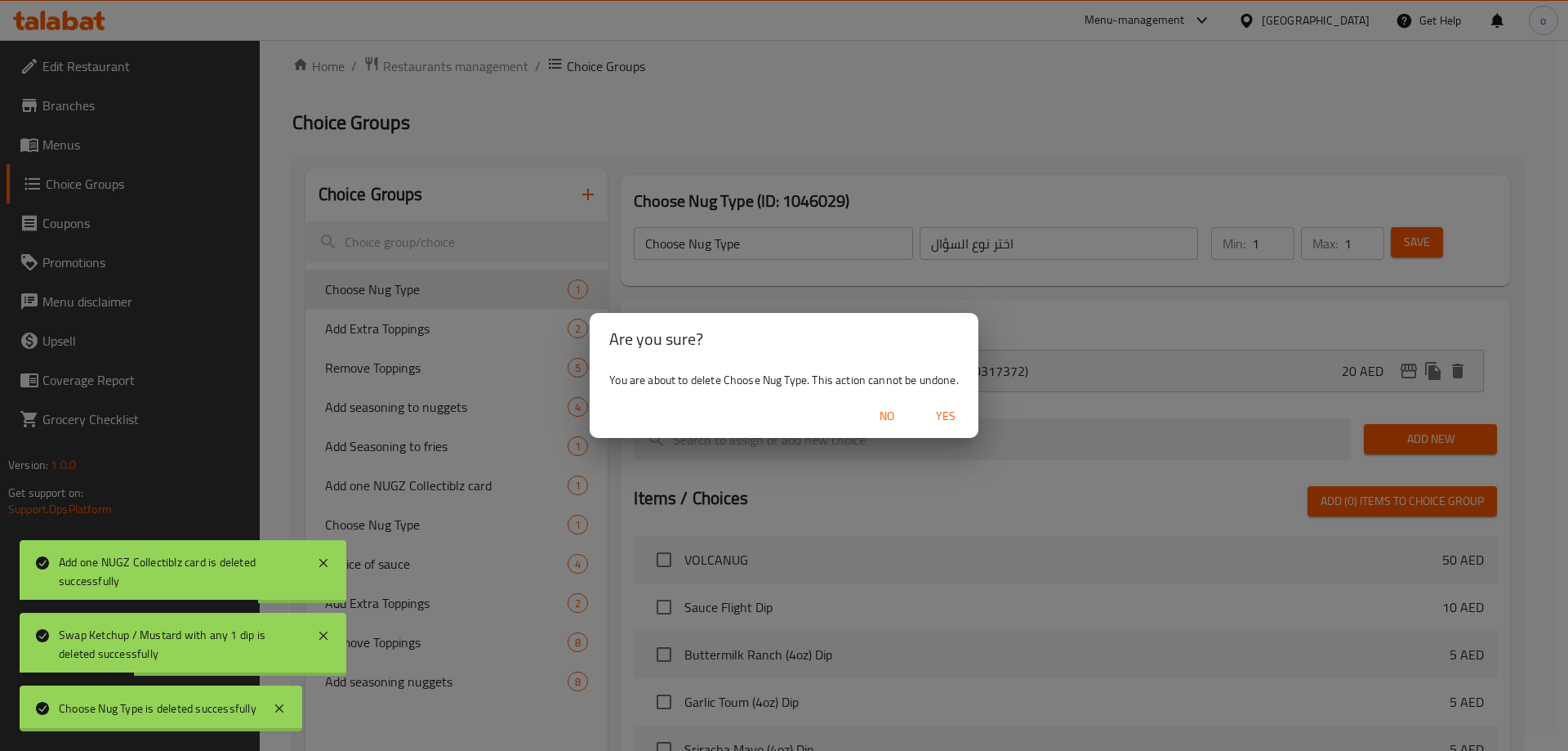
type input "Add Extra Toppings"
type input "إضافة إضافات إضافية"
type input "0"
type input "5"
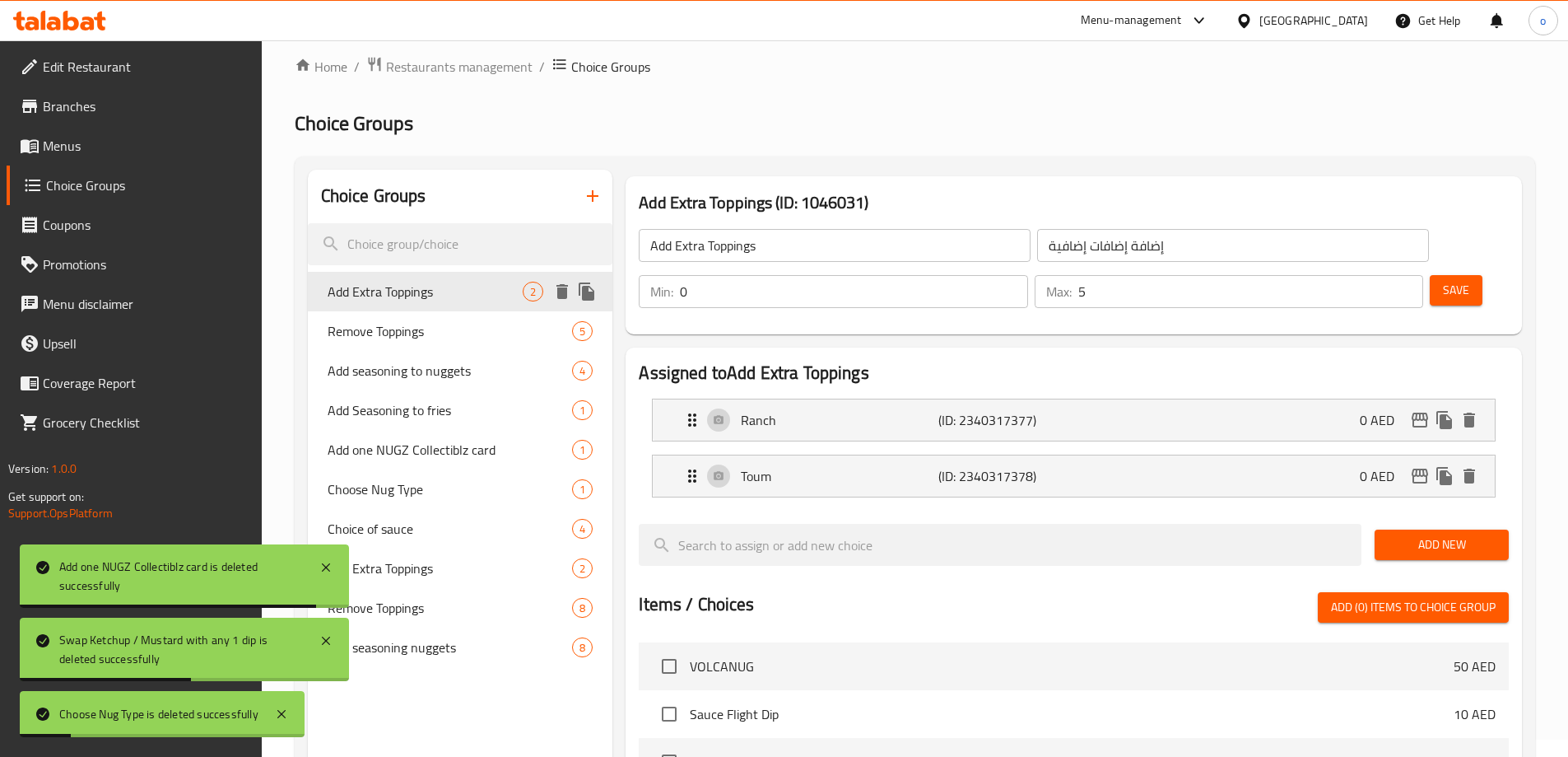
click at [559, 293] on icon "delete" at bounding box center [562, 292] width 11 height 15
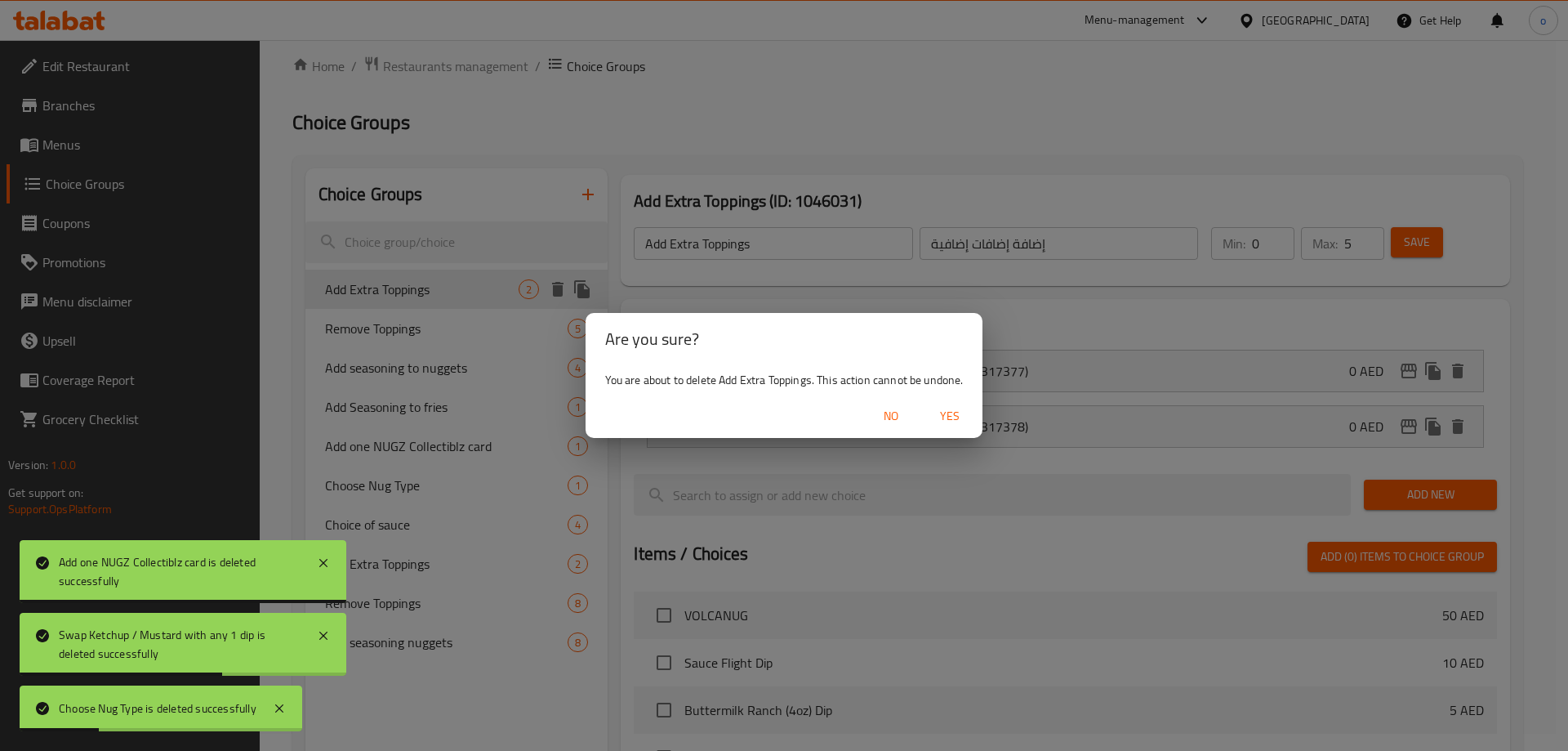
click at [964, 408] on span "Yes" at bounding box center [950, 416] width 39 height 21
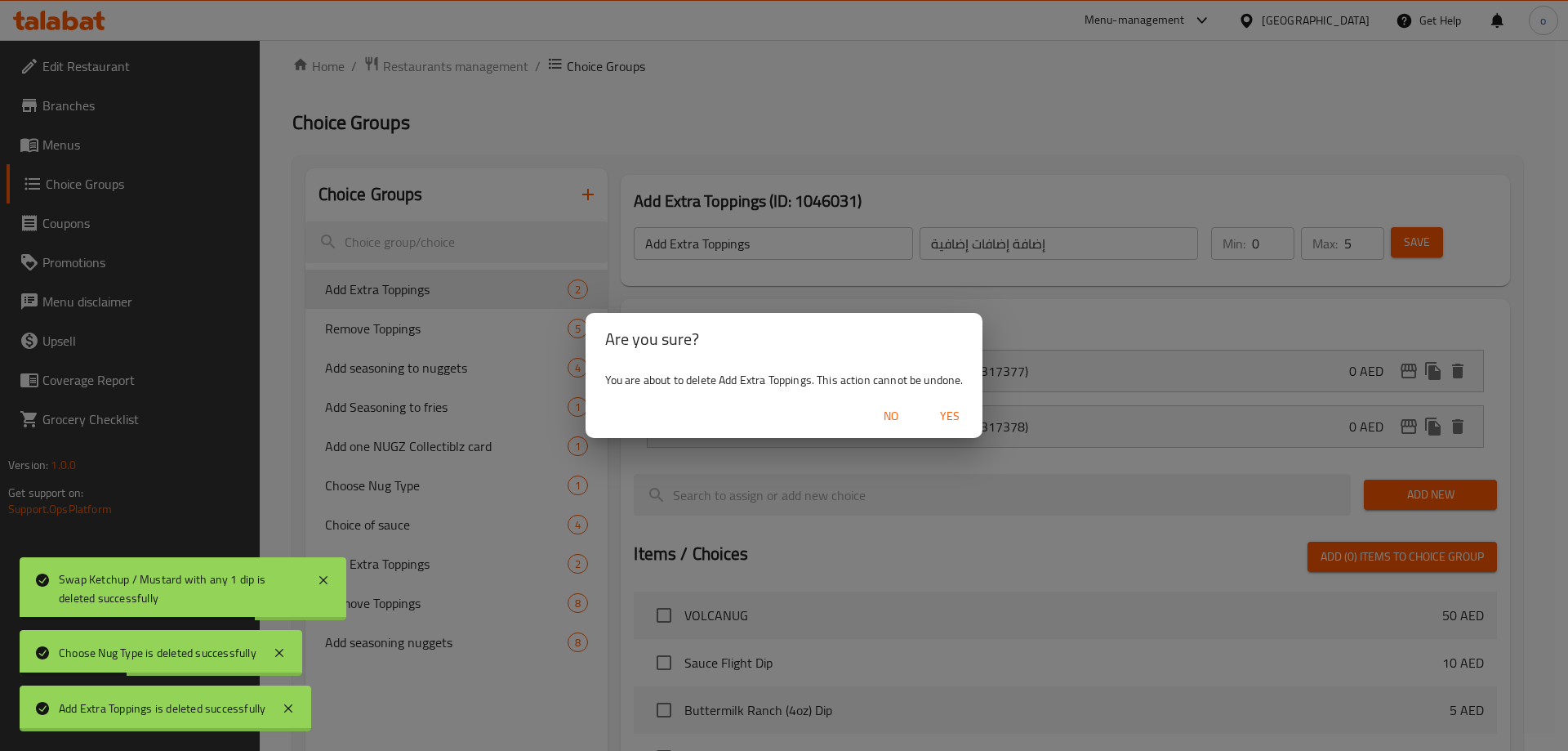
click at [512, 348] on div "Are you sure? You are about to delete Add Extra Toppings. This action cannot be…" at bounding box center [784, 375] width 1568 height 751
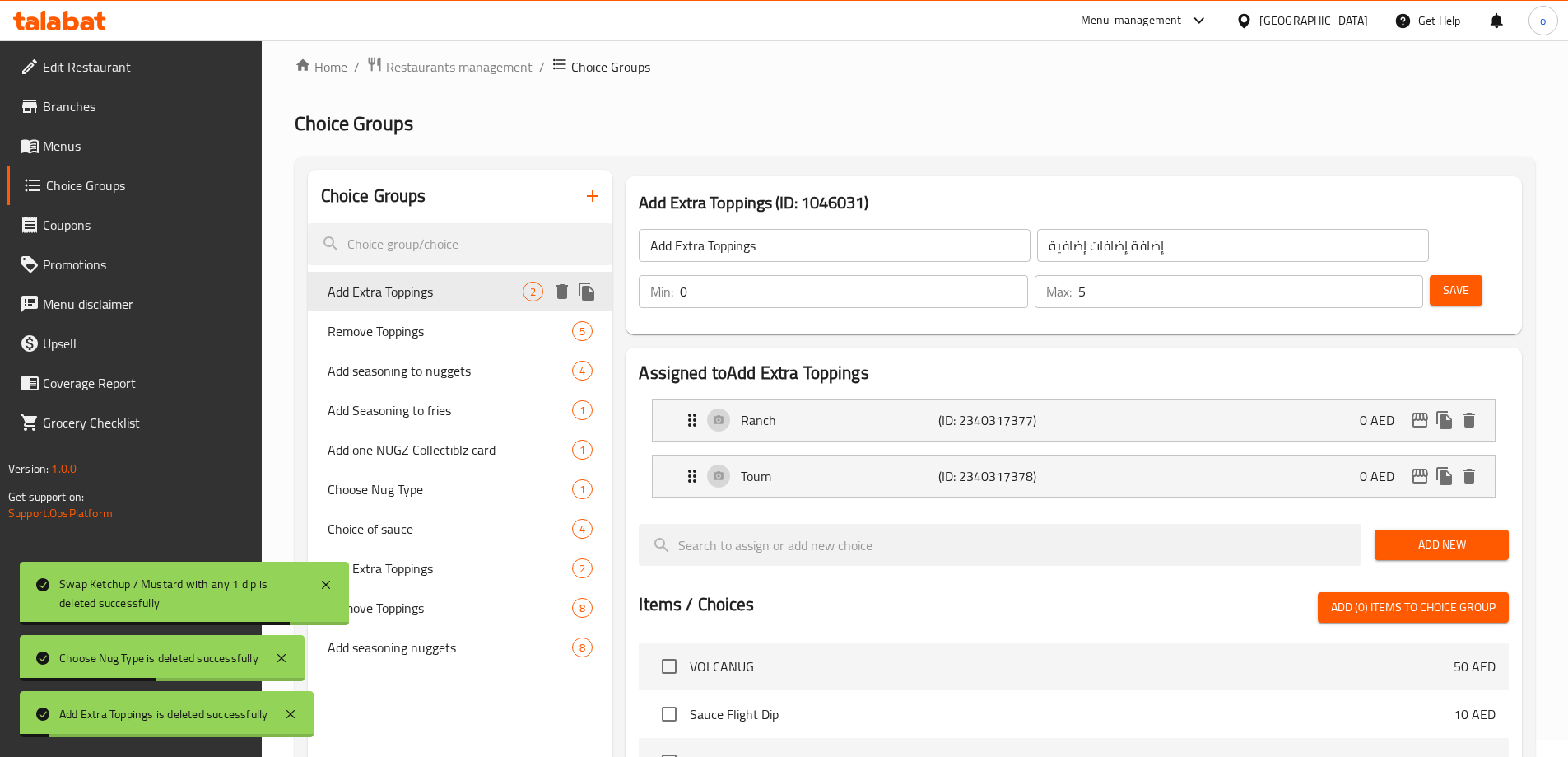
click at [559, 298] on icon "delete" at bounding box center [562, 291] width 20 height 20
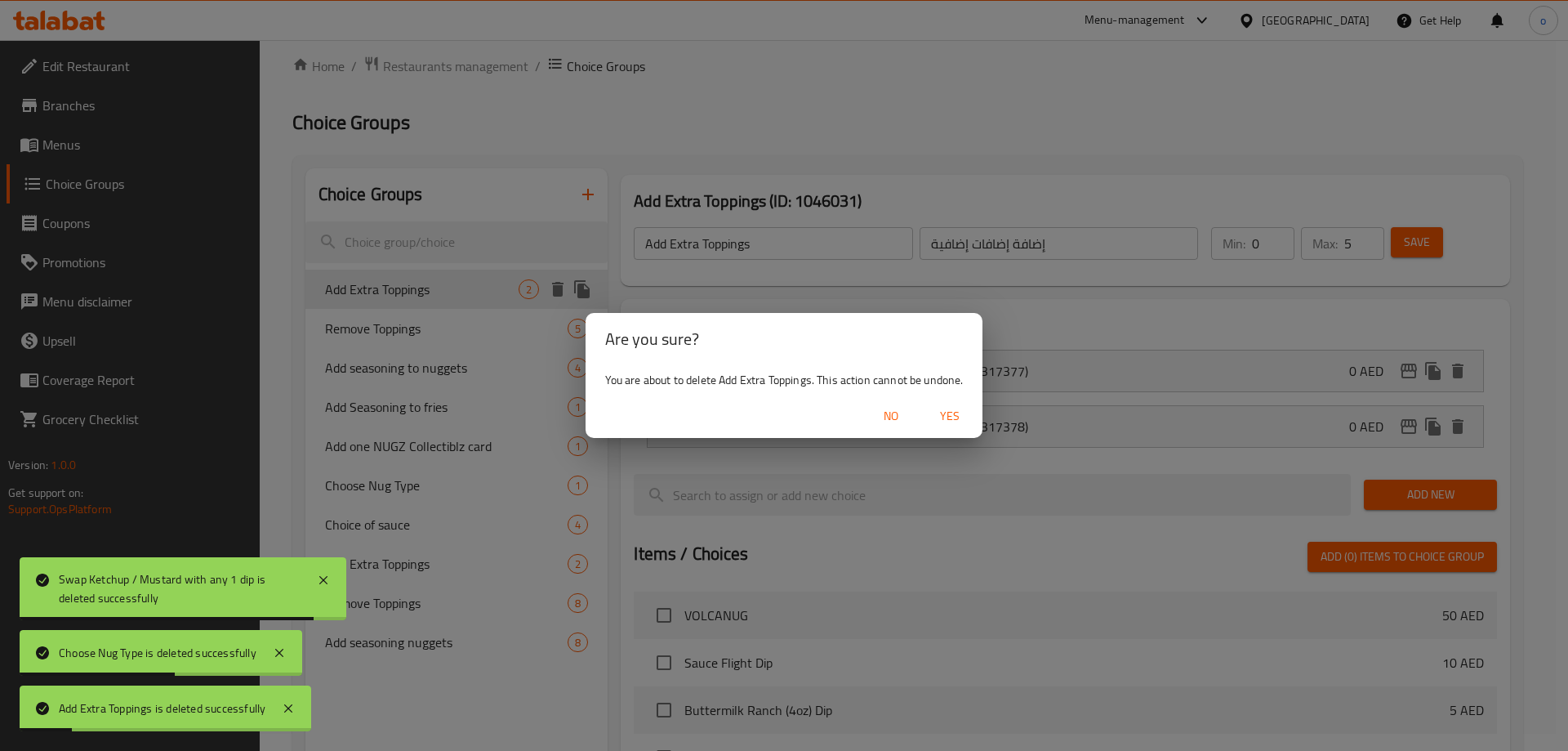
click at [945, 408] on span "Yes" at bounding box center [950, 416] width 39 height 21
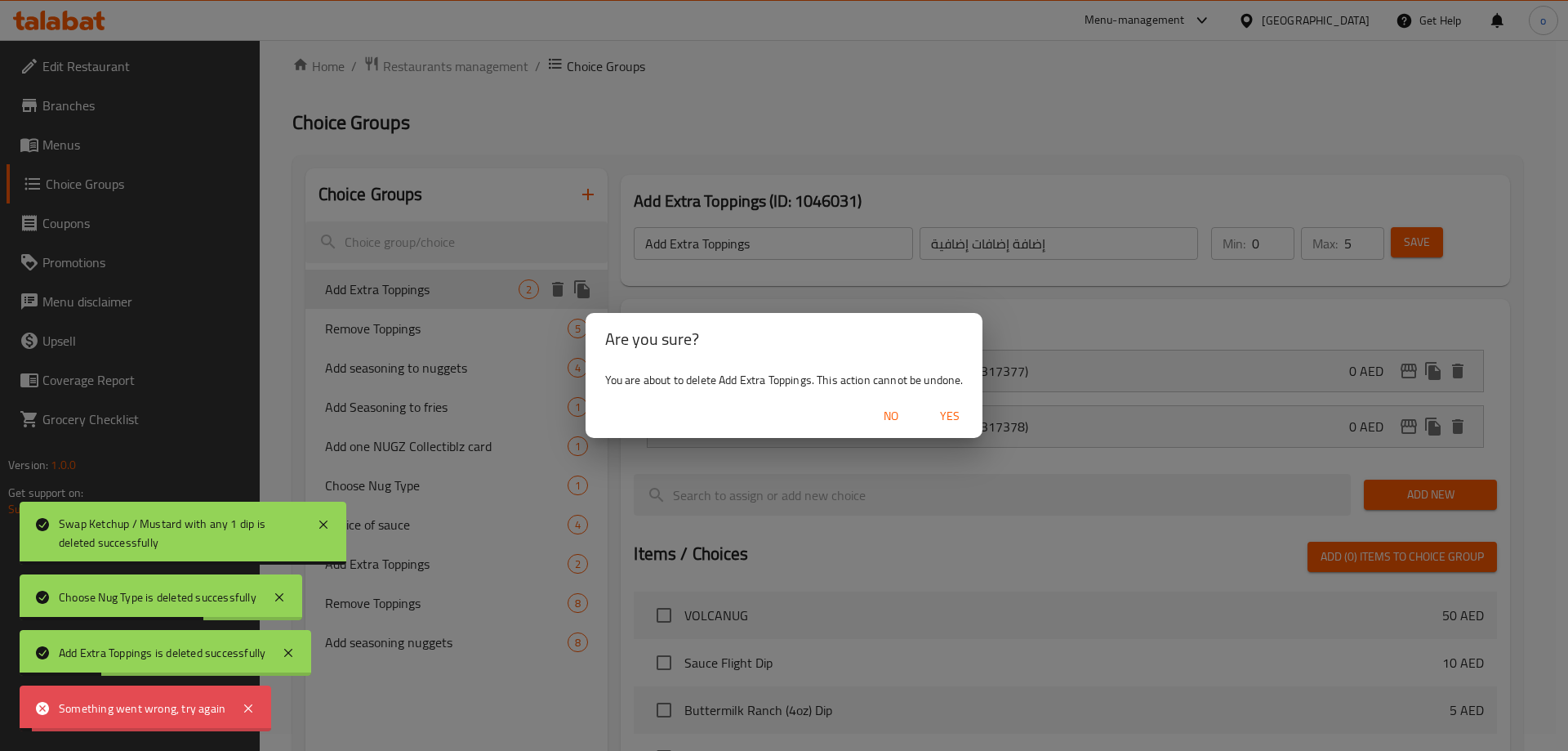
click at [402, 335] on div "Are you sure? You are about to delete Add Extra Toppings. This action cannot be…" at bounding box center [784, 375] width 1568 height 751
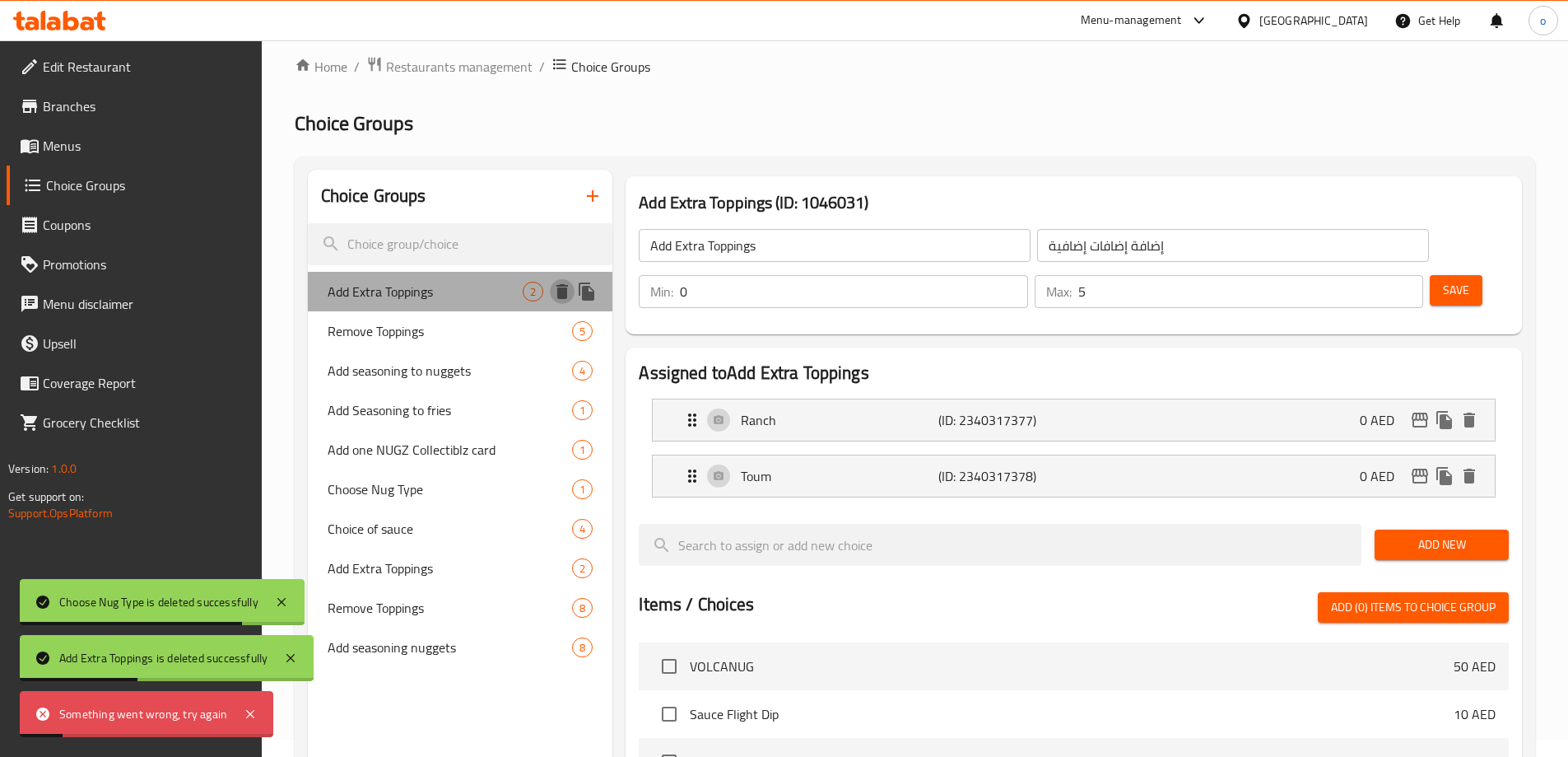
click at [564, 297] on icon "delete" at bounding box center [562, 292] width 11 height 15
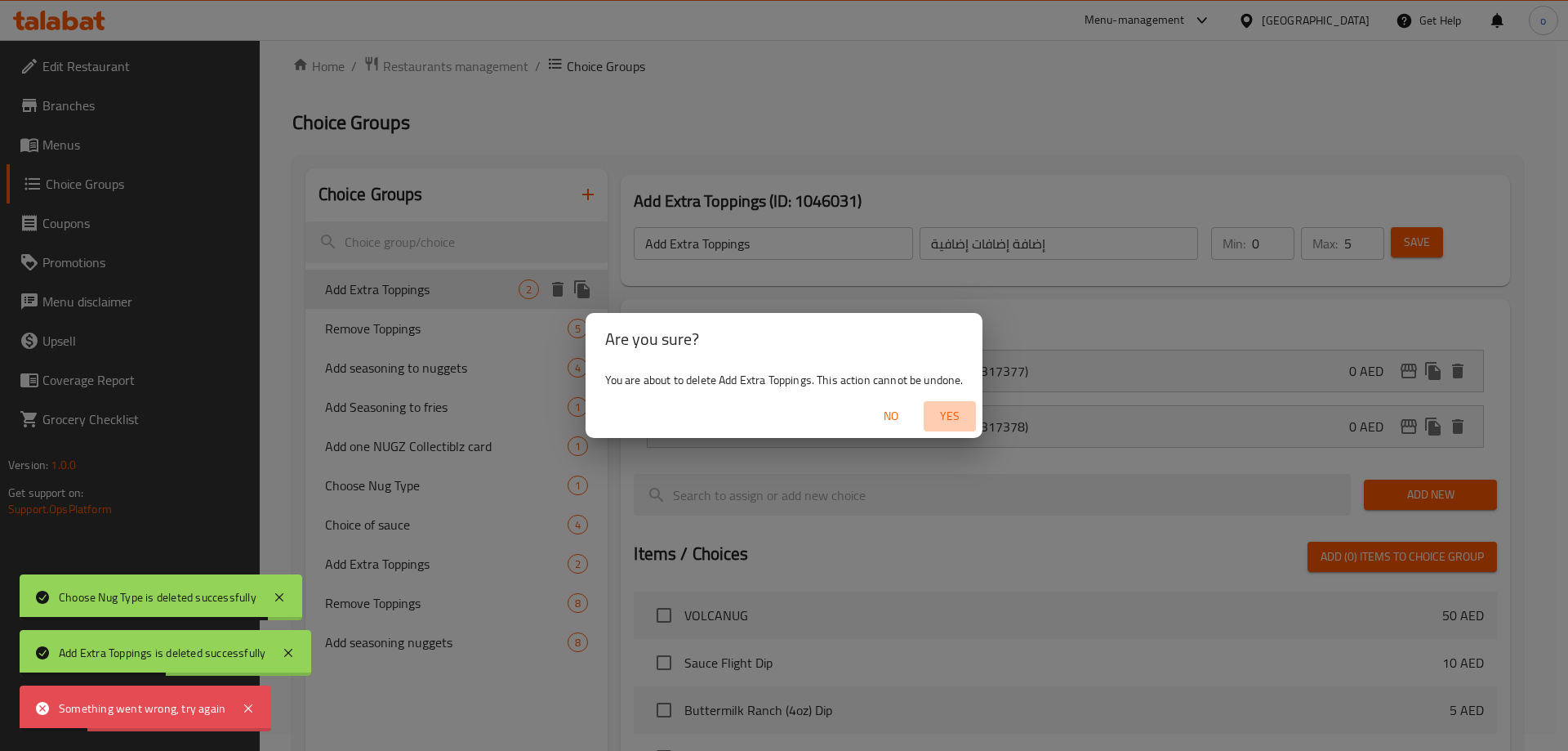
click at [937, 415] on span "Yes" at bounding box center [950, 416] width 39 height 21
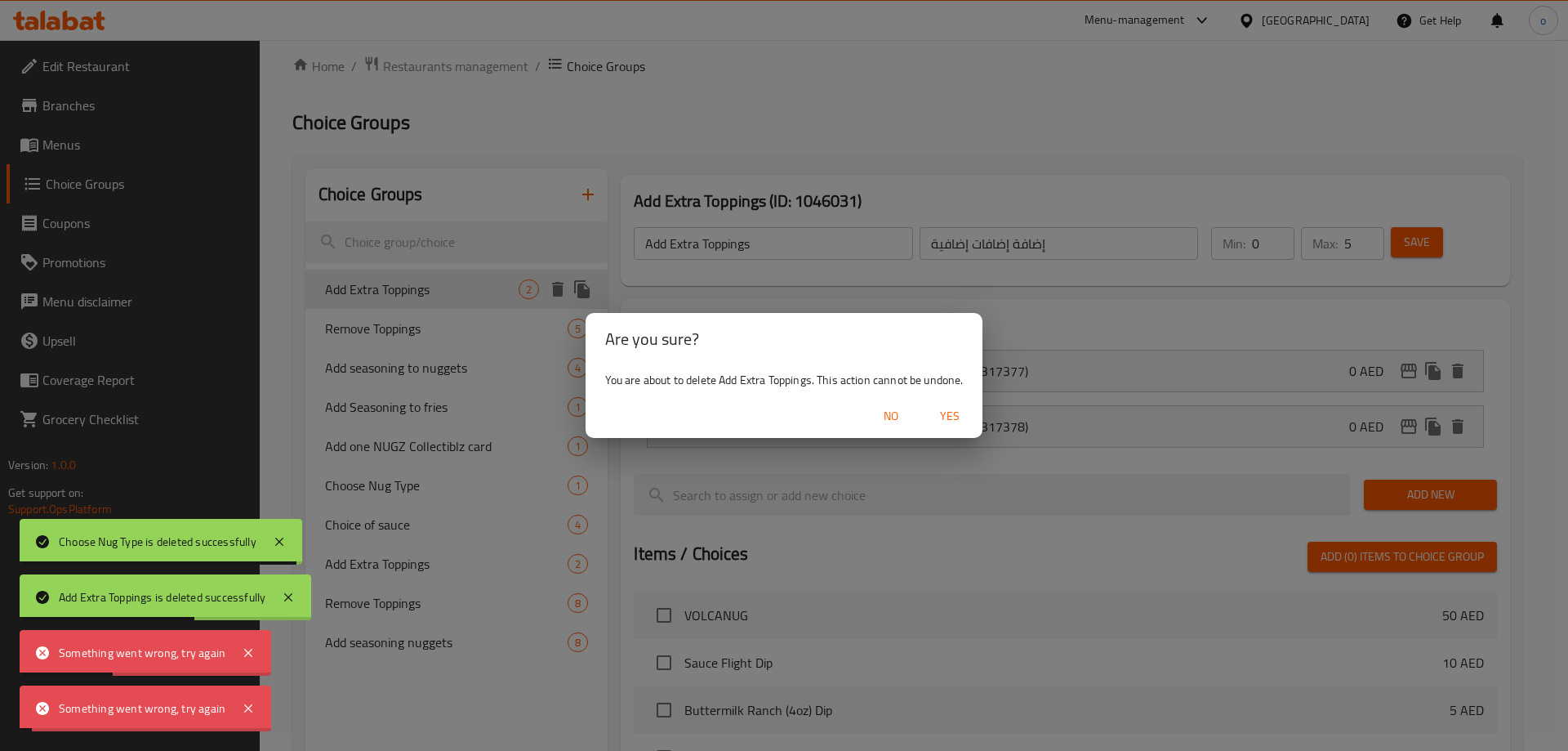
click at [437, 400] on div "Are you sure? You are about to delete Add Extra Toppings. This action cannot be…" at bounding box center [784, 375] width 1568 height 751
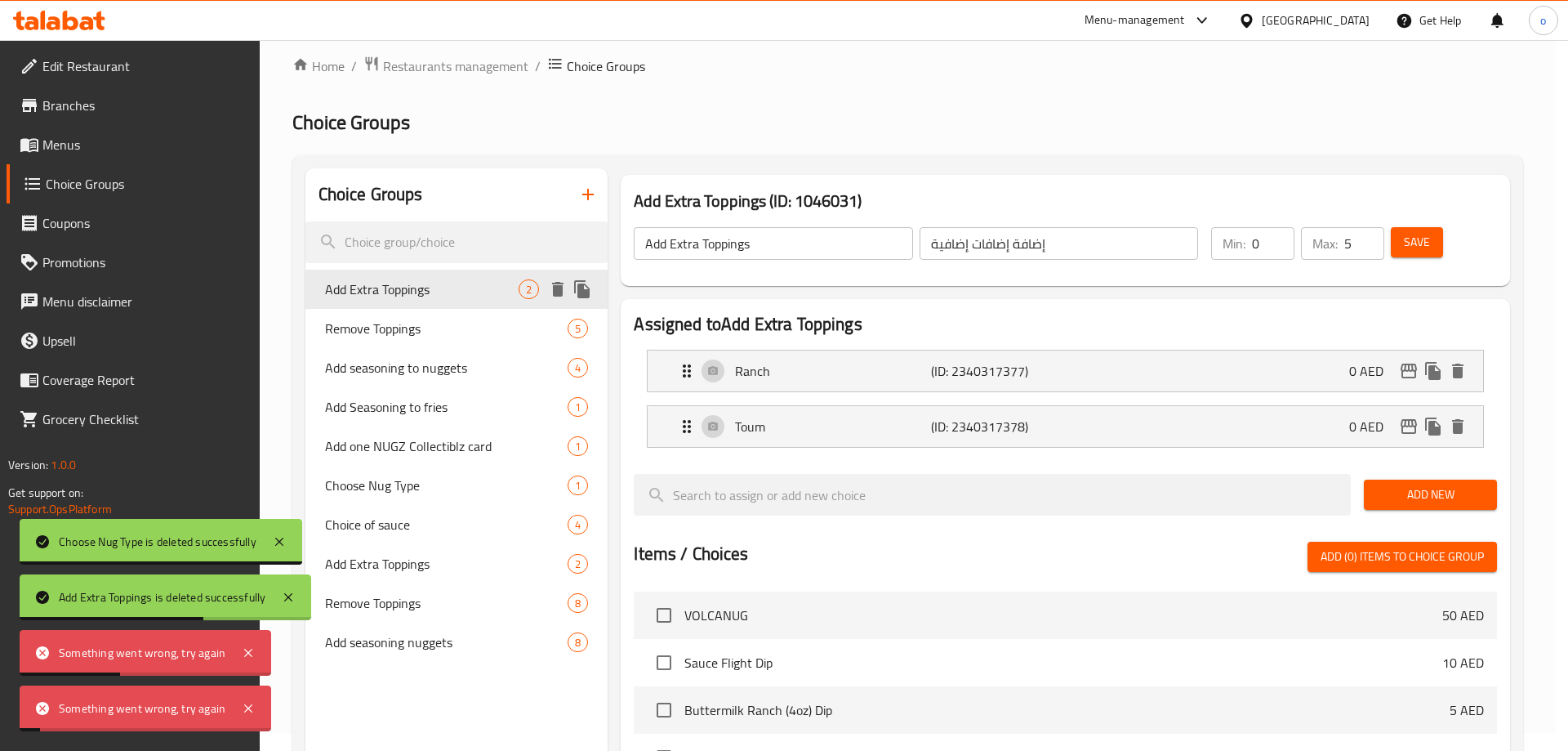
type input "Remove Toppings"
type input "إزالة الإضافات"
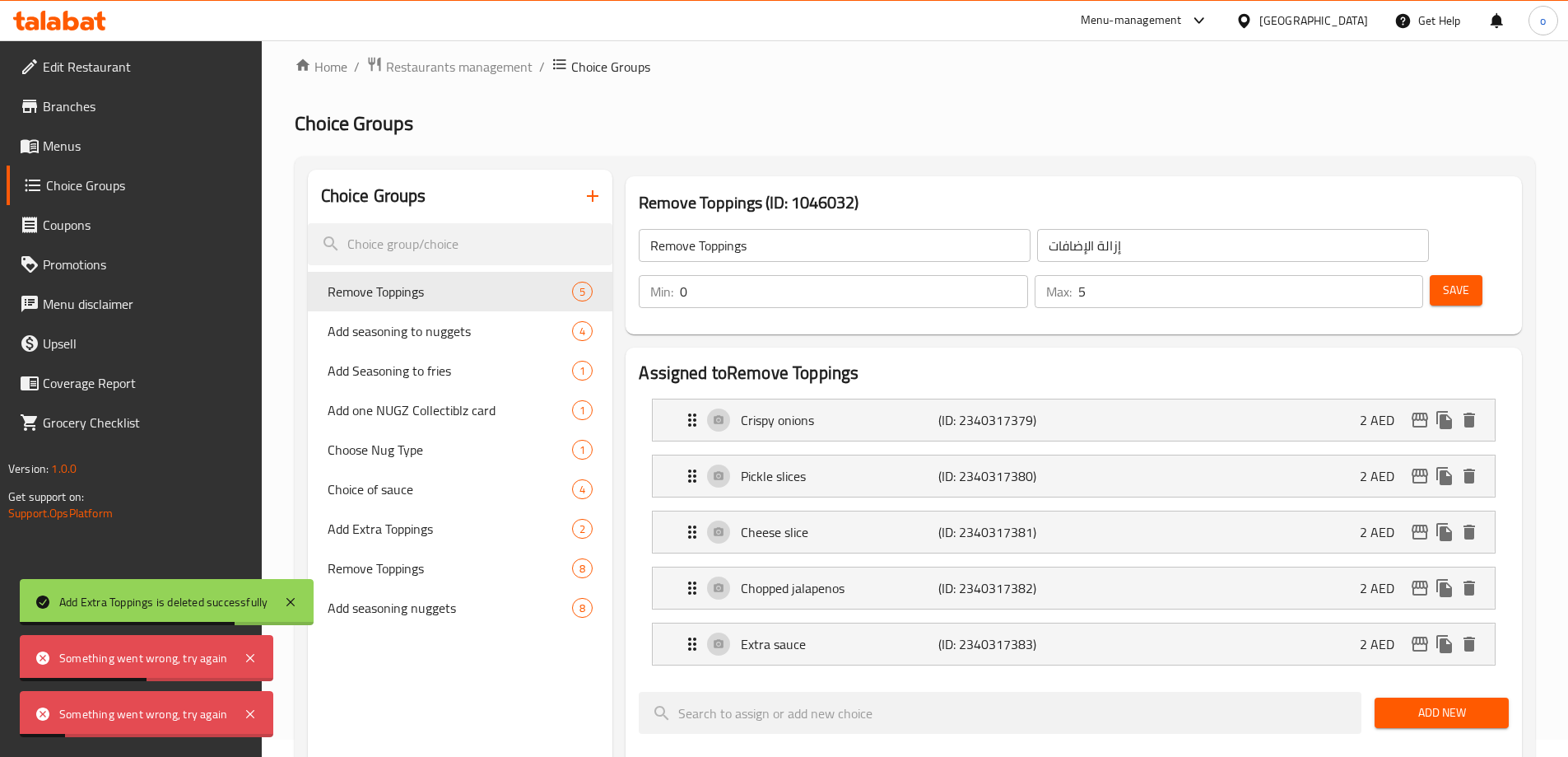
click at [548, 296] on div "Remove Toppings 5" at bounding box center [460, 292] width 305 height 40
click at [567, 293] on icon "delete" at bounding box center [562, 292] width 11 height 15
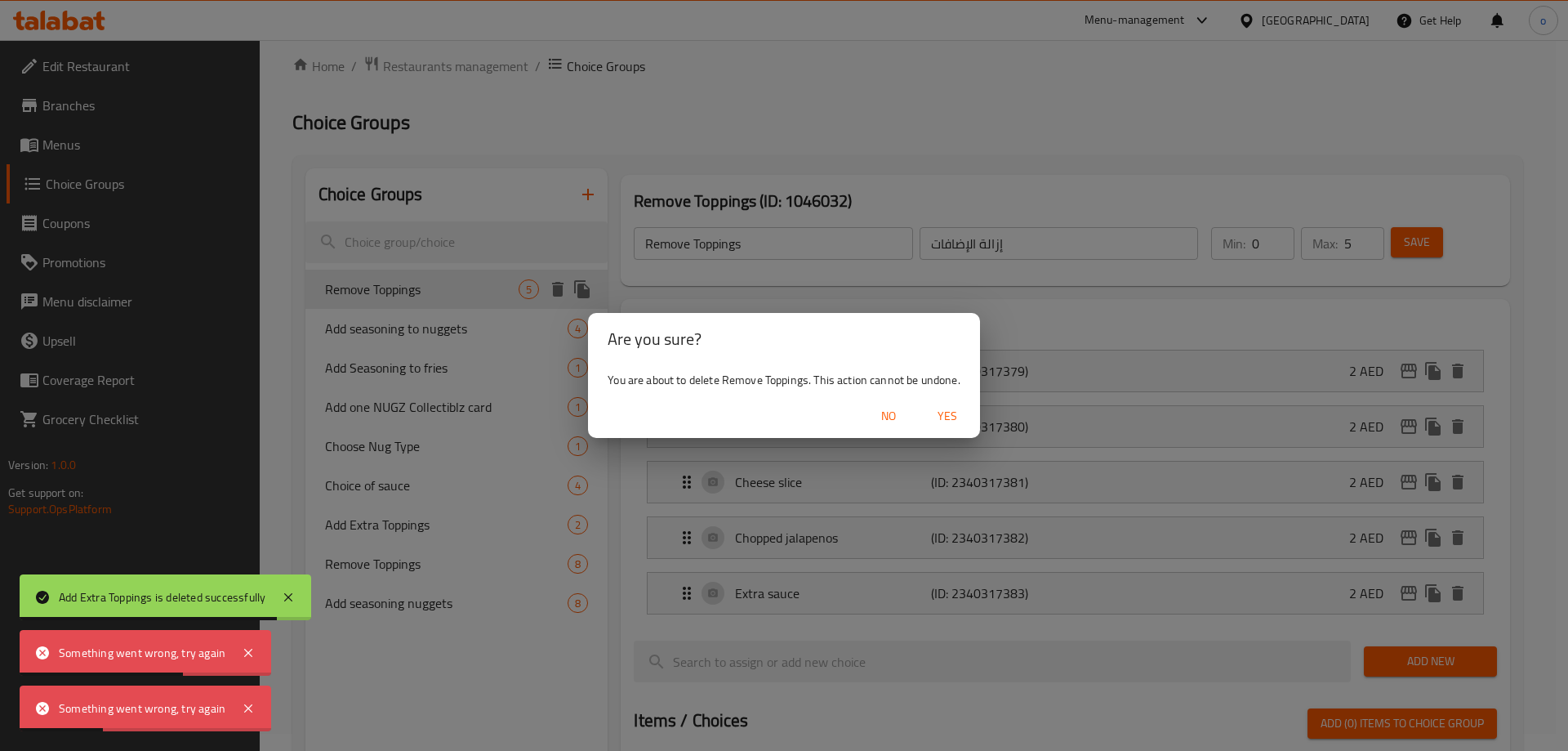
click at [953, 414] on span "Yes" at bounding box center [948, 416] width 39 height 21
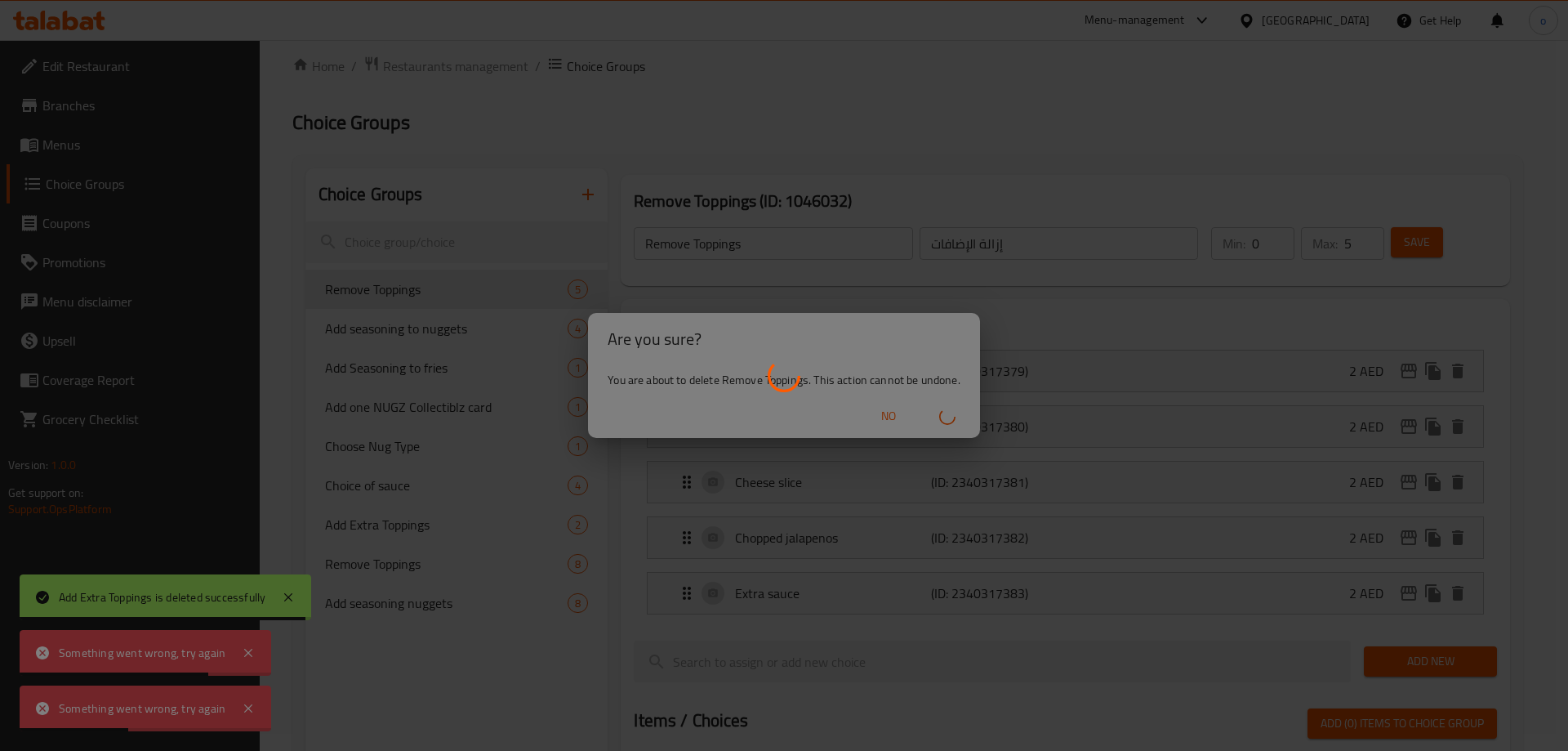
click at [496, 352] on div at bounding box center [784, 375] width 1568 height 751
click at [545, 325] on div at bounding box center [784, 375] width 1568 height 751
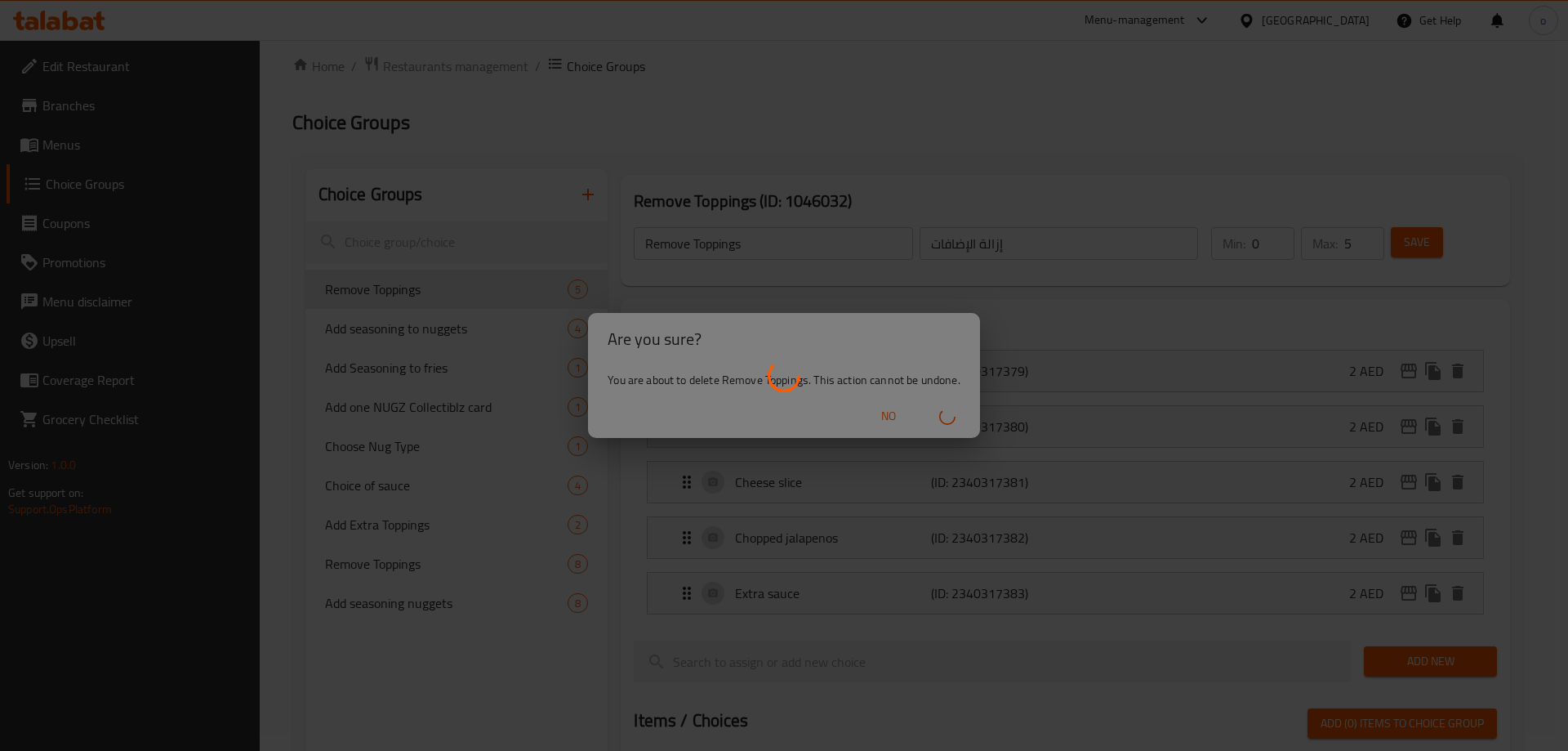
drag, startPoint x: 540, startPoint y: 327, endPoint x: 523, endPoint y: 318, distance: 19.2
click at [523, 318] on div at bounding box center [784, 375] width 1568 height 751
click at [519, 319] on div at bounding box center [784, 375] width 1568 height 751
click at [902, 407] on div at bounding box center [784, 375] width 1568 height 751
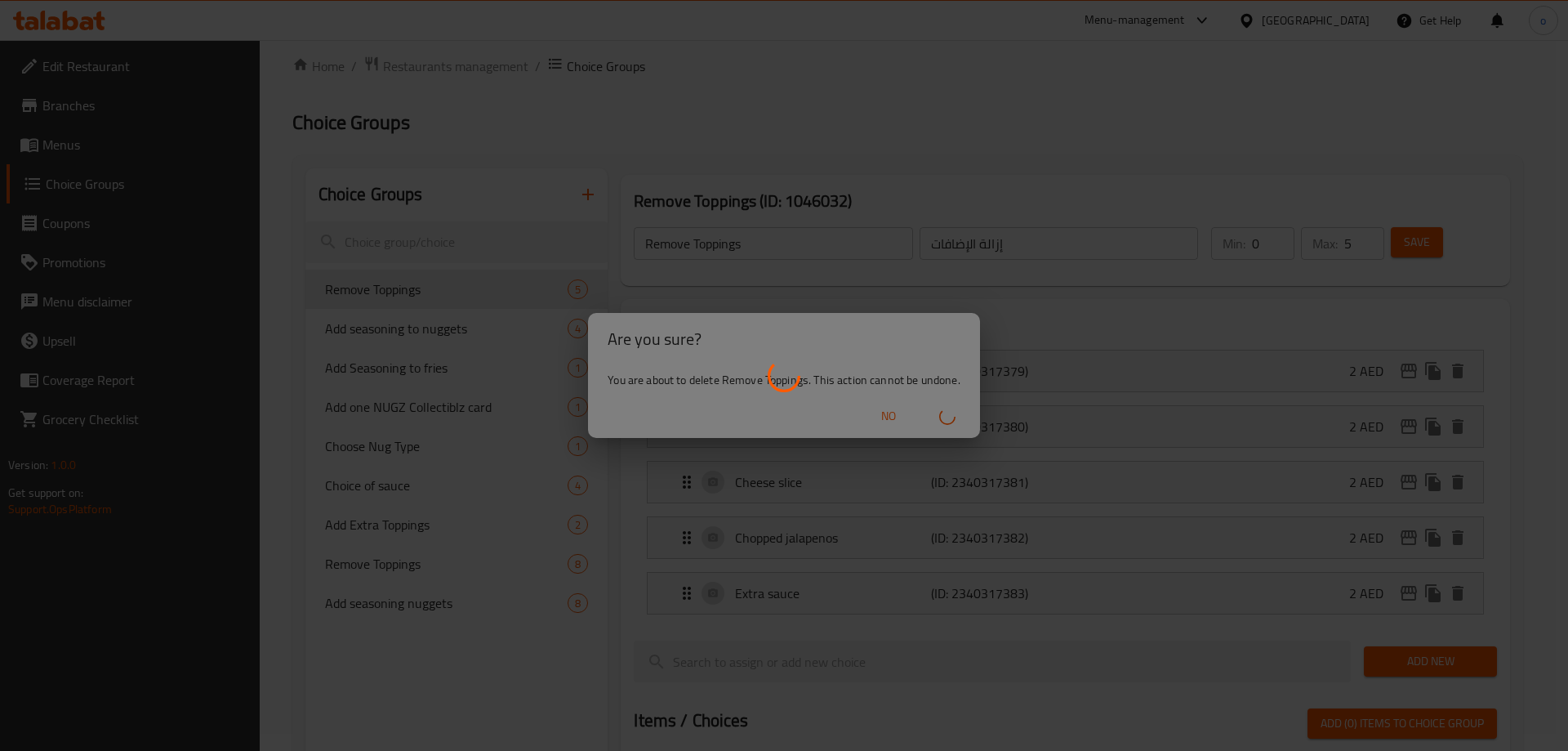
click at [902, 407] on div at bounding box center [784, 375] width 1568 height 751
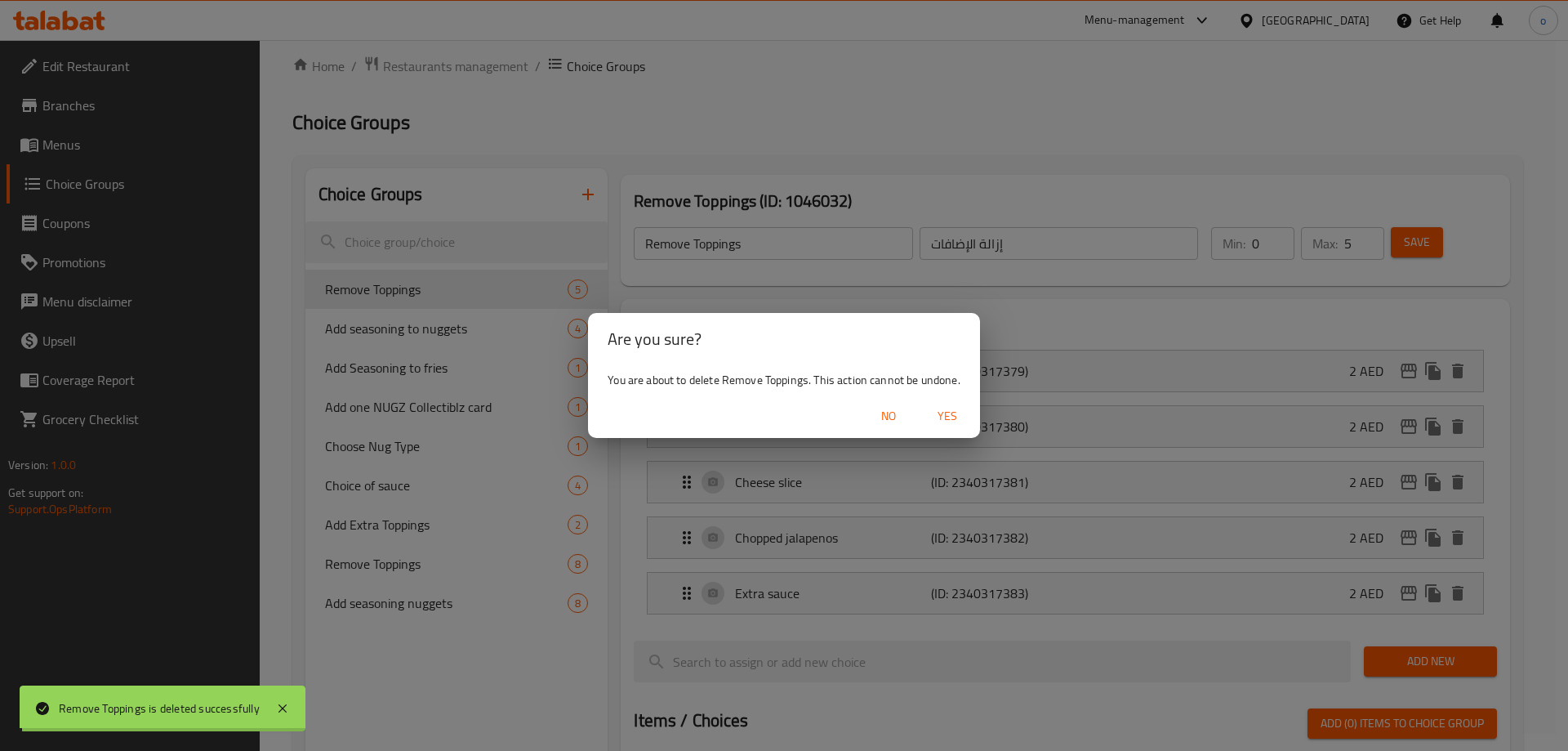
click at [902, 407] on div at bounding box center [784, 375] width 1568 height 751
type input "Add seasoning to nuggets"
type input "إضافة التوابل إلى قطع الدجاج"
type input "1"
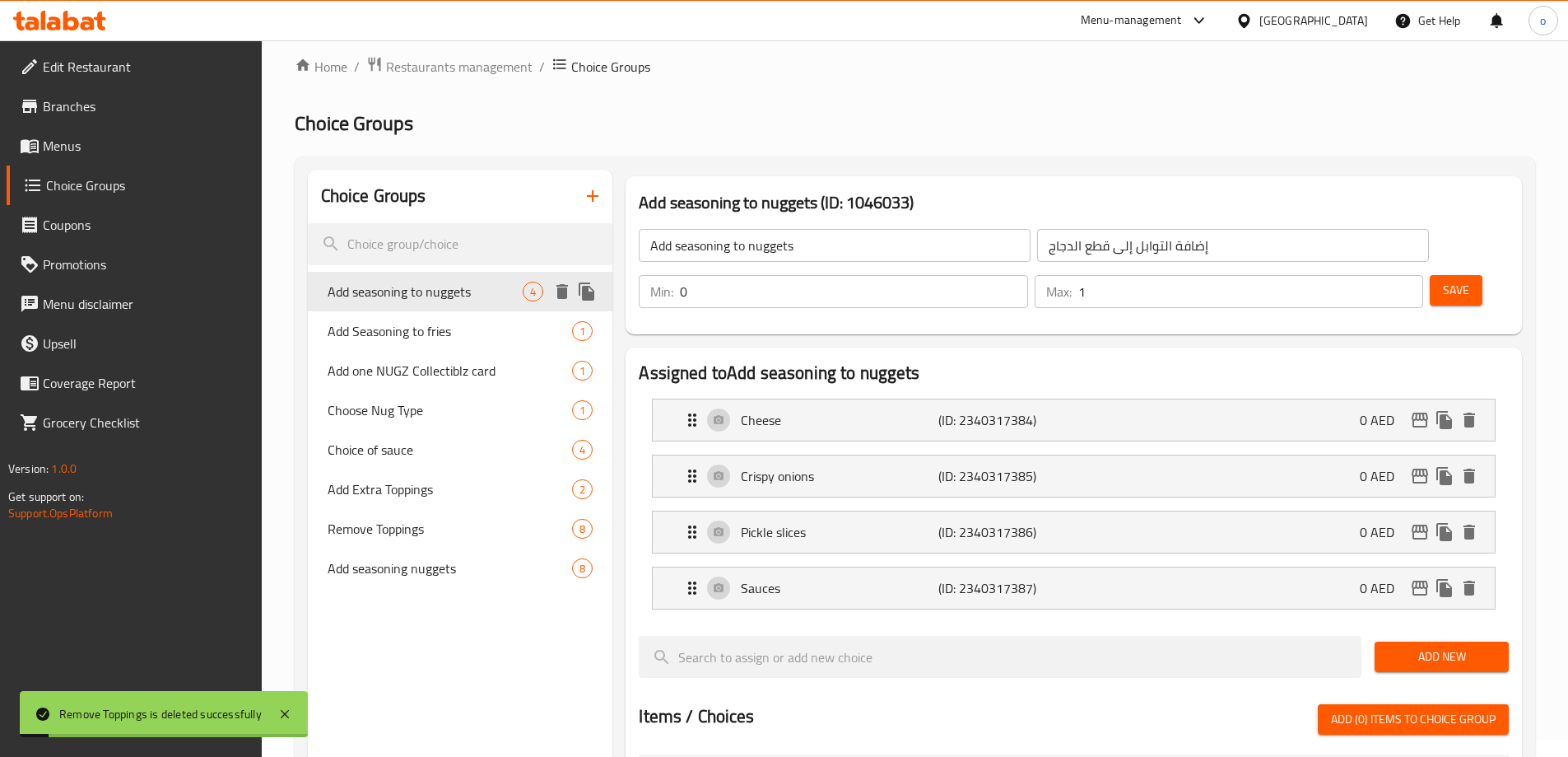
click at [561, 290] on icon "delete" at bounding box center [562, 292] width 11 height 15
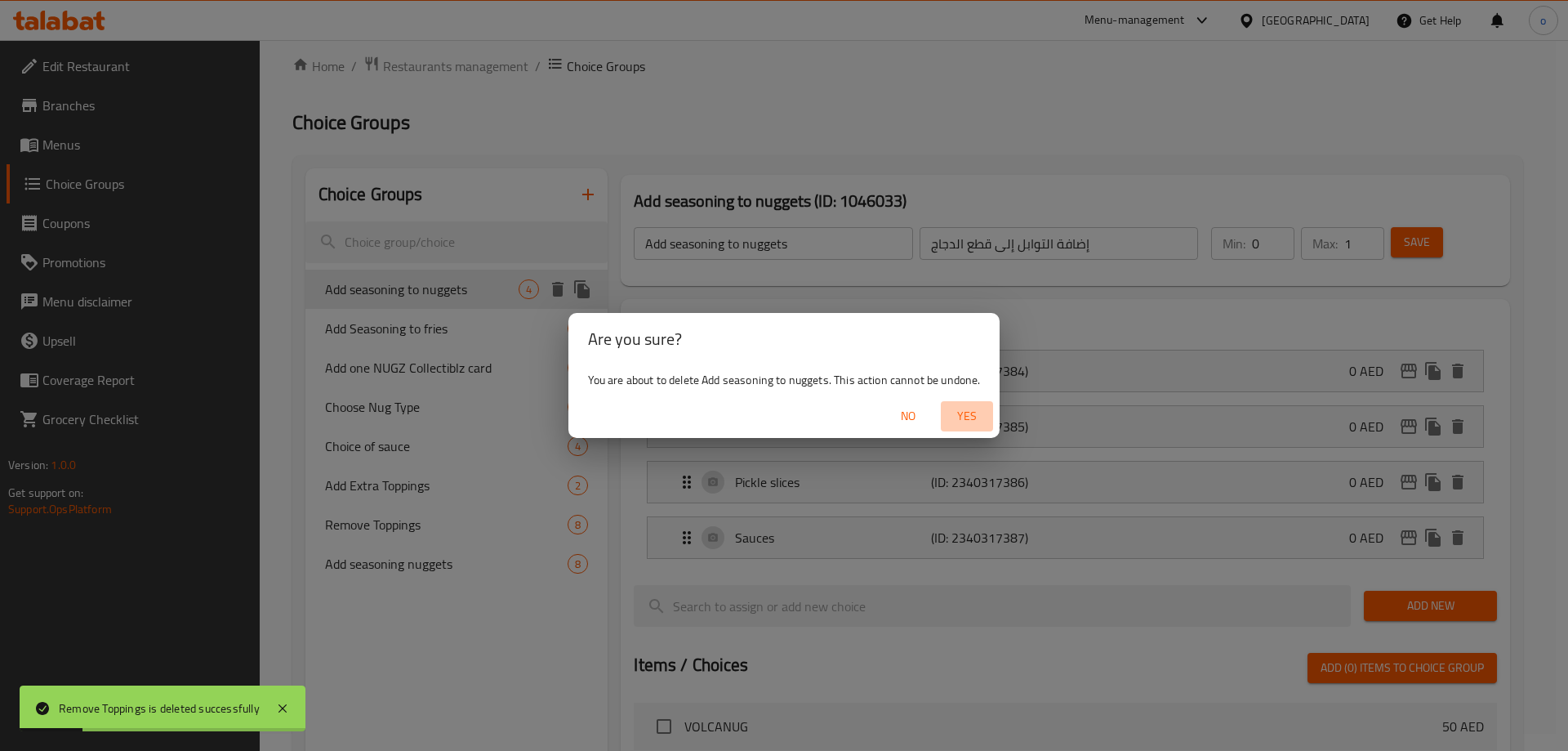
click at [944, 406] on button "Yes" at bounding box center [967, 416] width 53 height 30
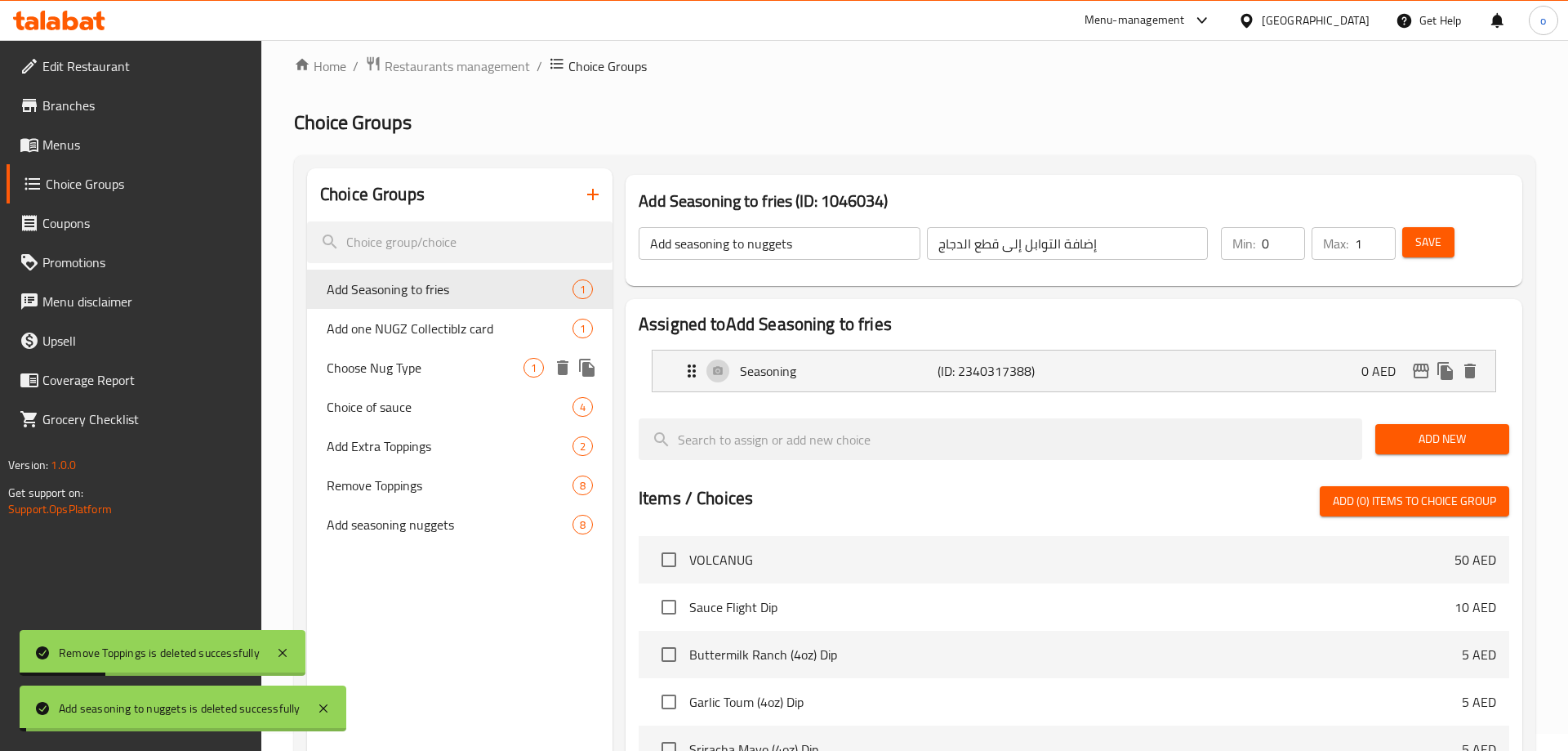
type input "Add Seasoning to fries"
type input "أضف التوابل إلى البطاطس المقلية"
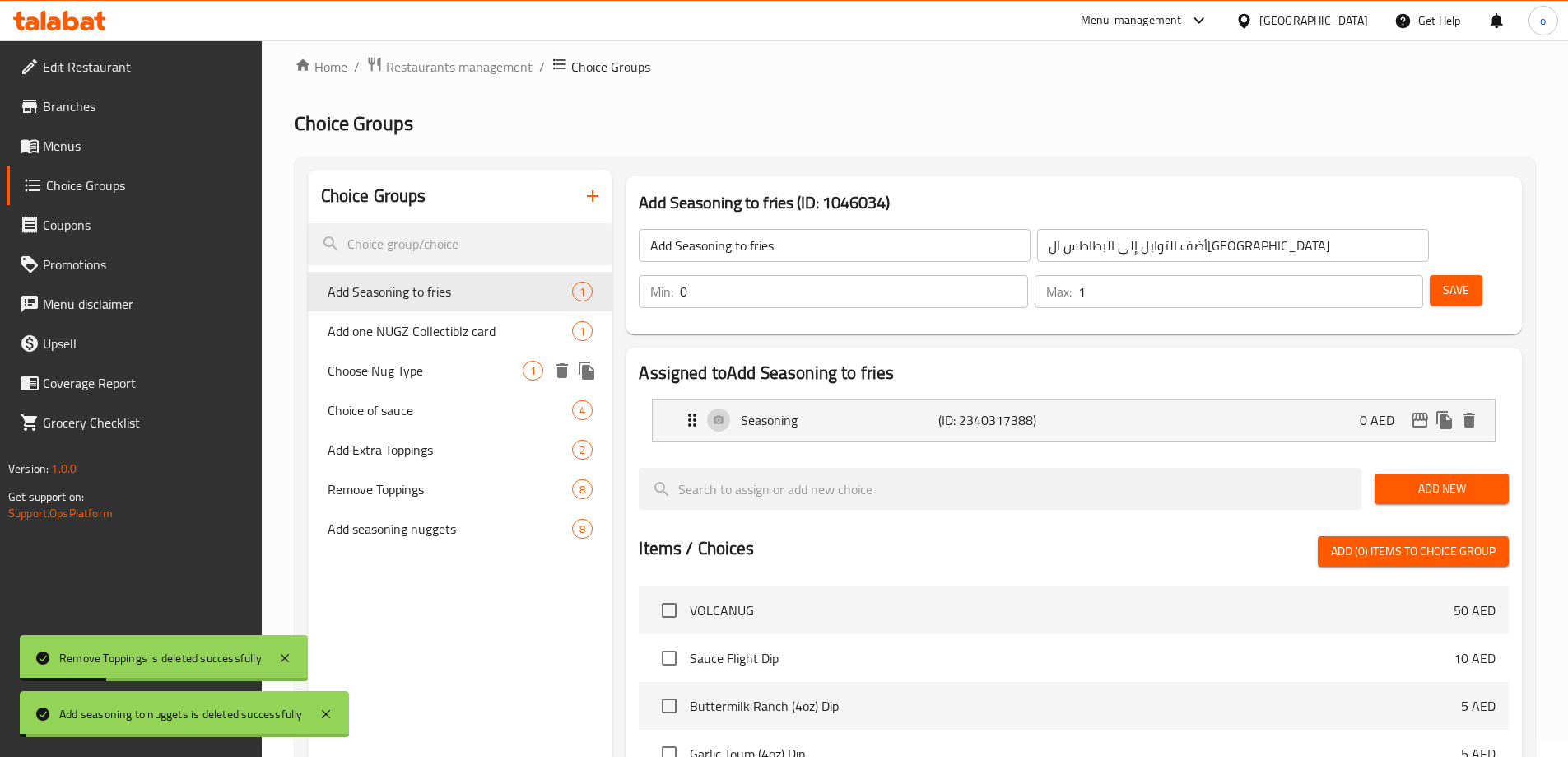
click at [485, 382] on div "Choose Nug Type 1" at bounding box center [460, 370] width 305 height 40
type input "Choose Nug Type"
type input "اختر نوع السؤال"
type input "1"
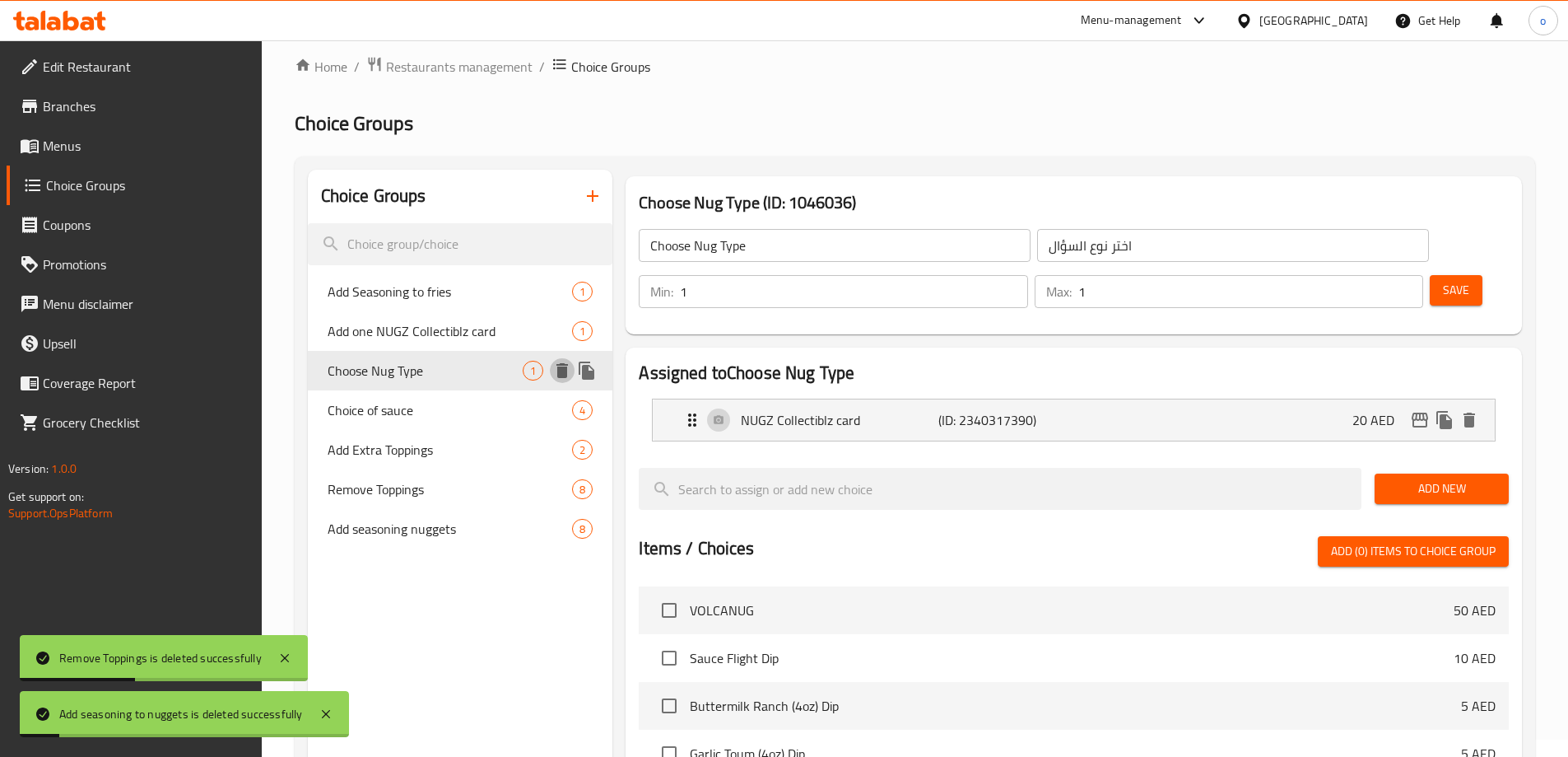
click at [562, 367] on icon "delete" at bounding box center [562, 370] width 11 height 15
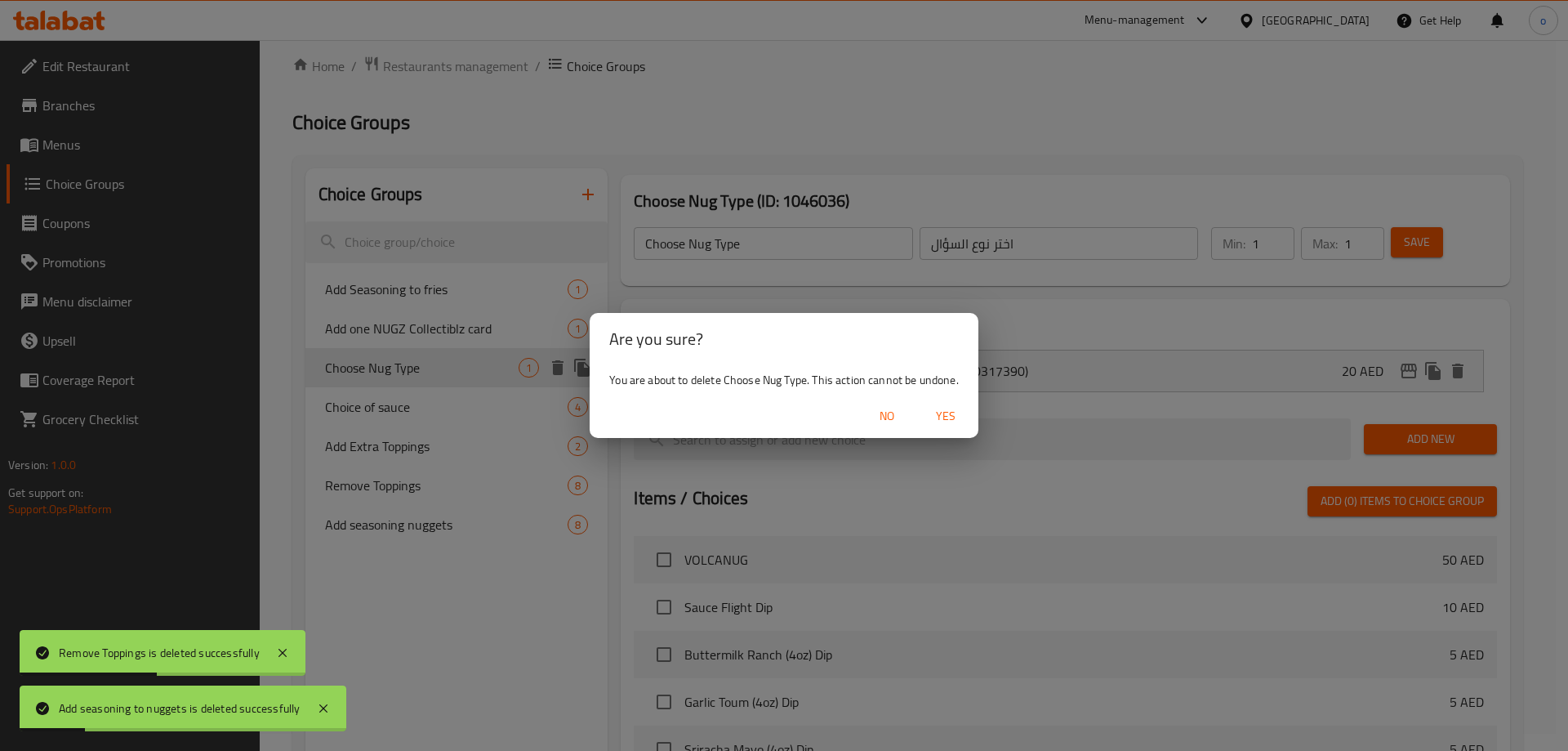
click at [933, 424] on span "Yes" at bounding box center [946, 416] width 39 height 21
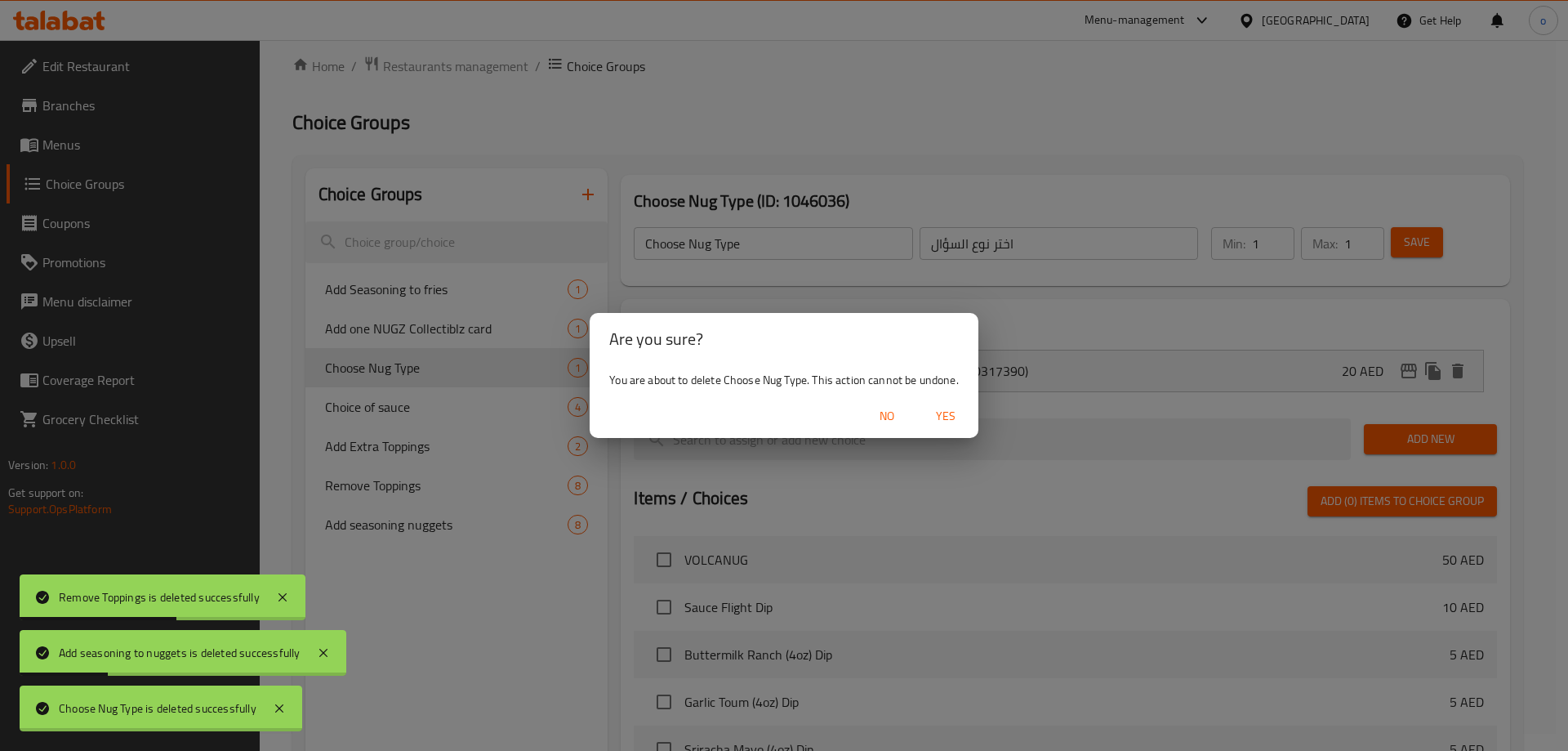
type input "Add Seasoning to fries"
type input "أضف التوابل إلى البطاطس المقلية"
type input "0"
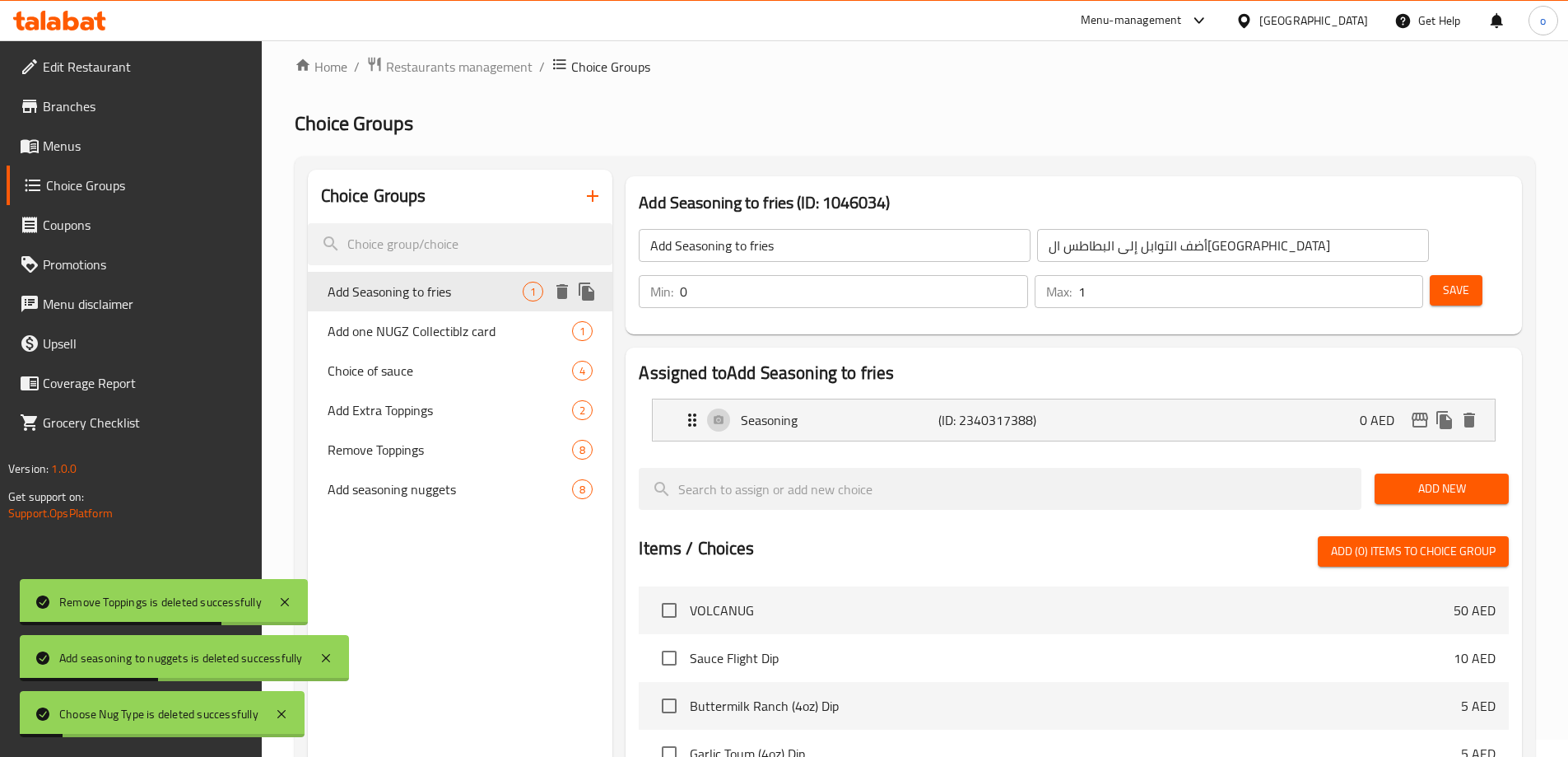
click at [558, 298] on icon "delete" at bounding box center [562, 291] width 20 height 20
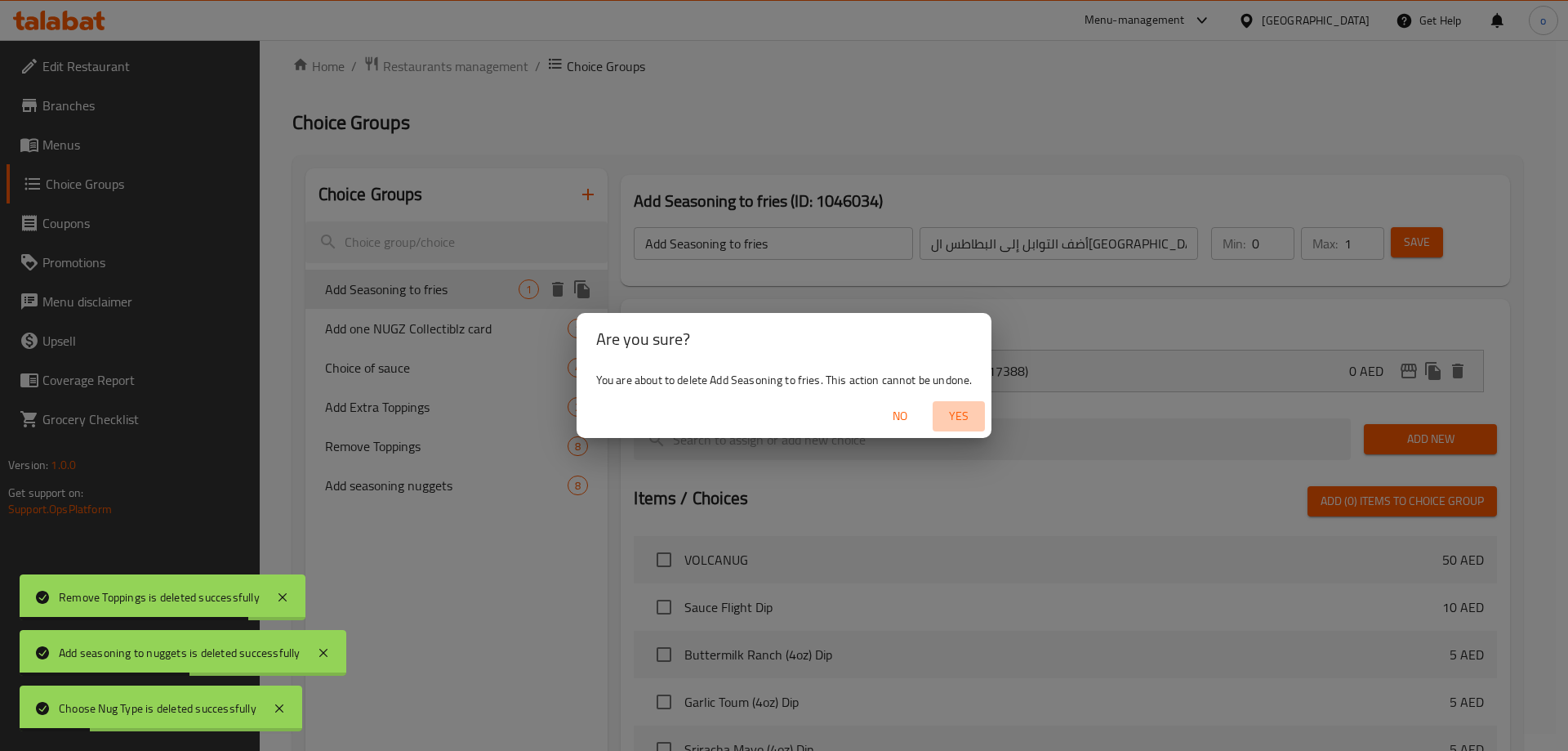
click at [960, 414] on span "Yes" at bounding box center [959, 416] width 39 height 21
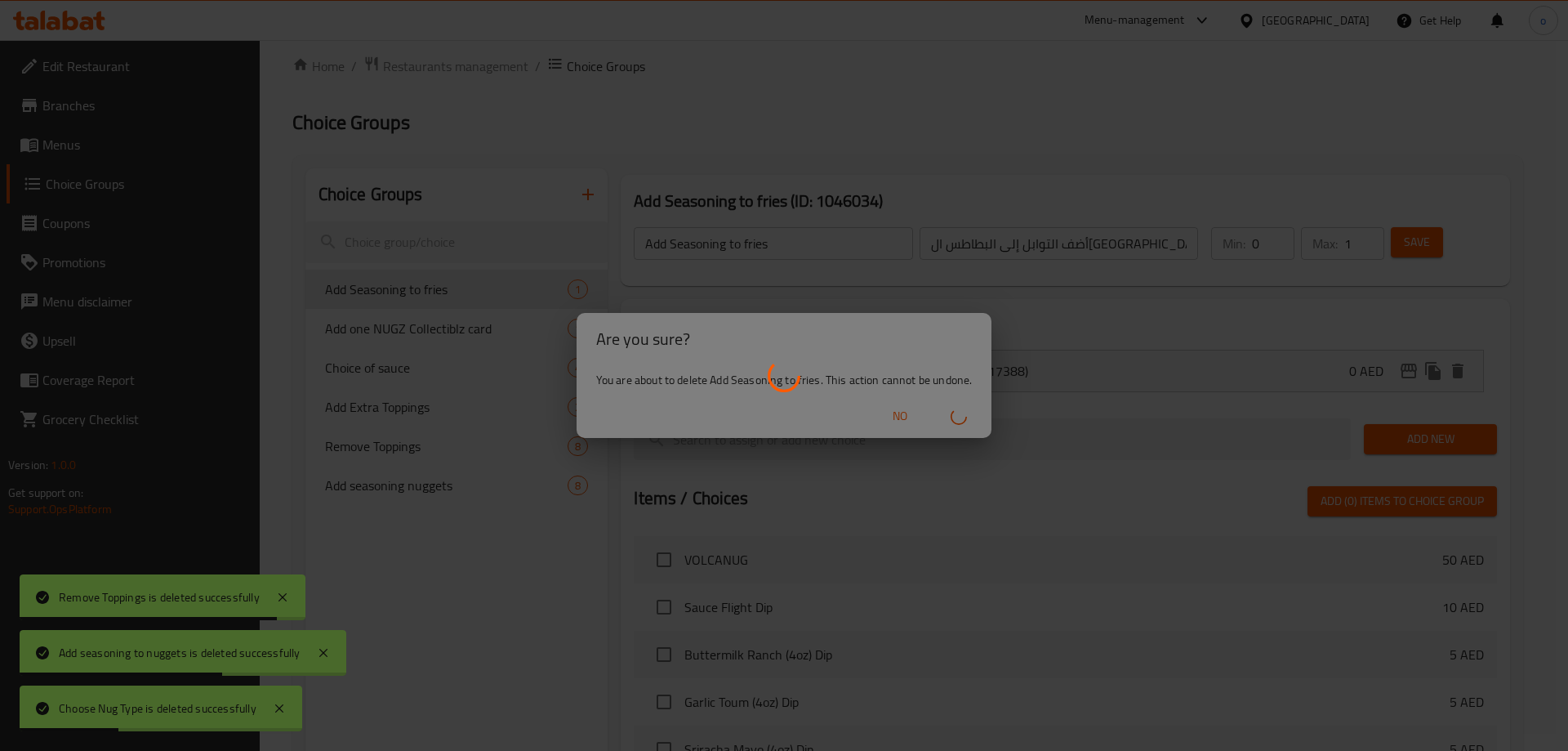
click at [445, 389] on div at bounding box center [784, 375] width 1568 height 751
type input "Add one NUGZ Collectiblz card"
type input "أضف بطاقة NUGZ Collectiblz واحدة"
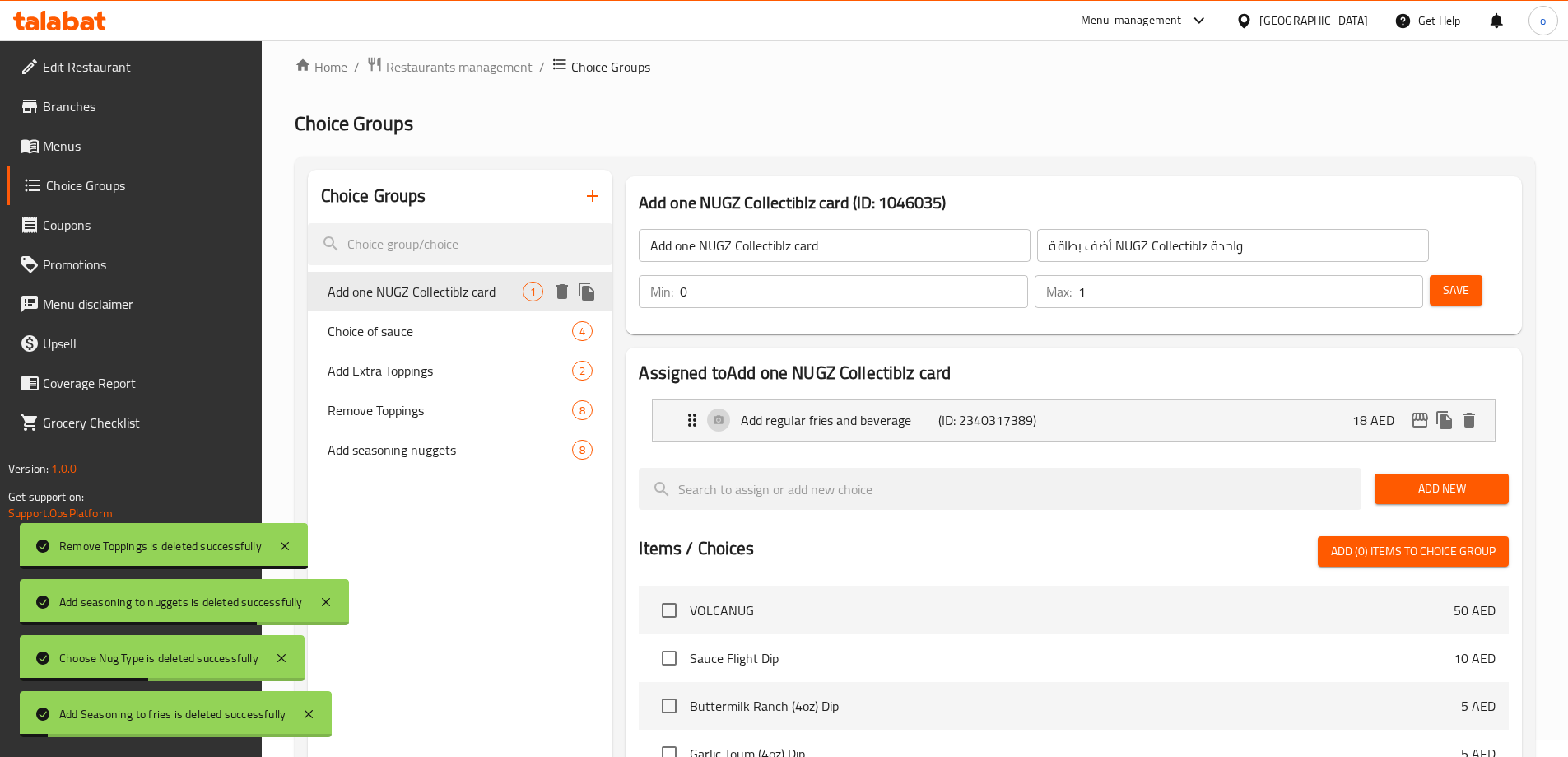
click at [561, 297] on icon "delete" at bounding box center [562, 292] width 11 height 15
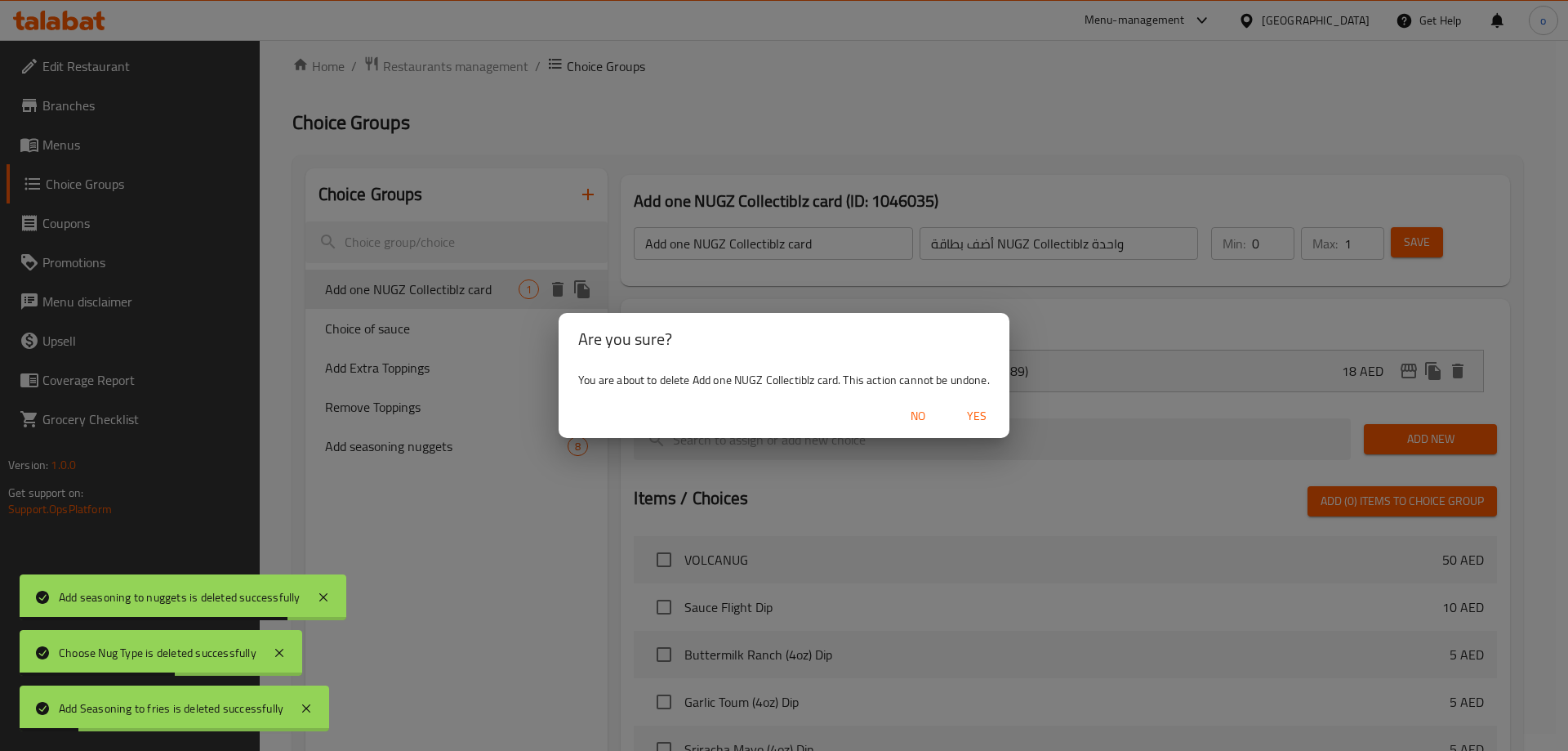
click at [985, 417] on span "Yes" at bounding box center [977, 416] width 39 height 21
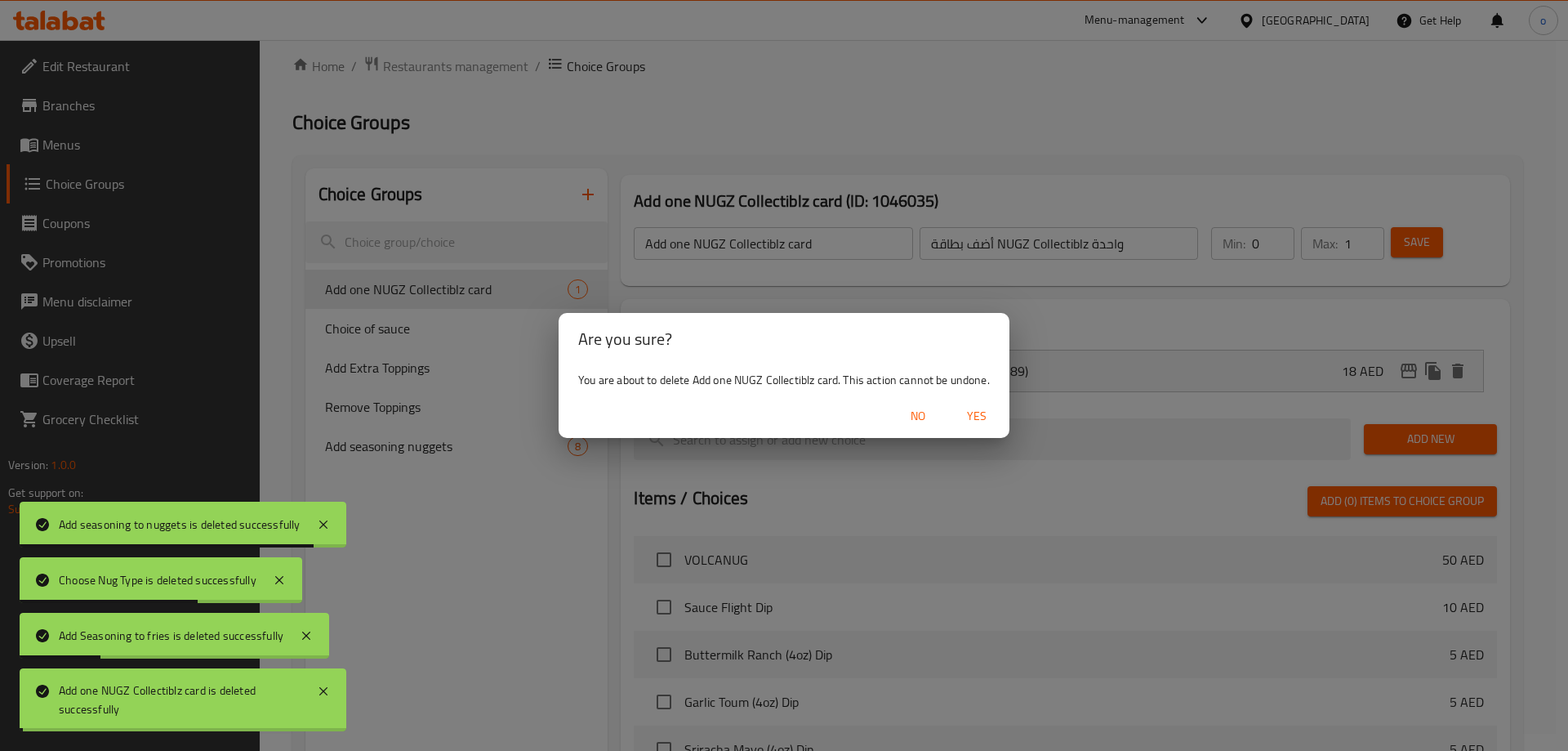
type input "Choice of sauce"
type input "اختيار الصلصة"
type input "1"
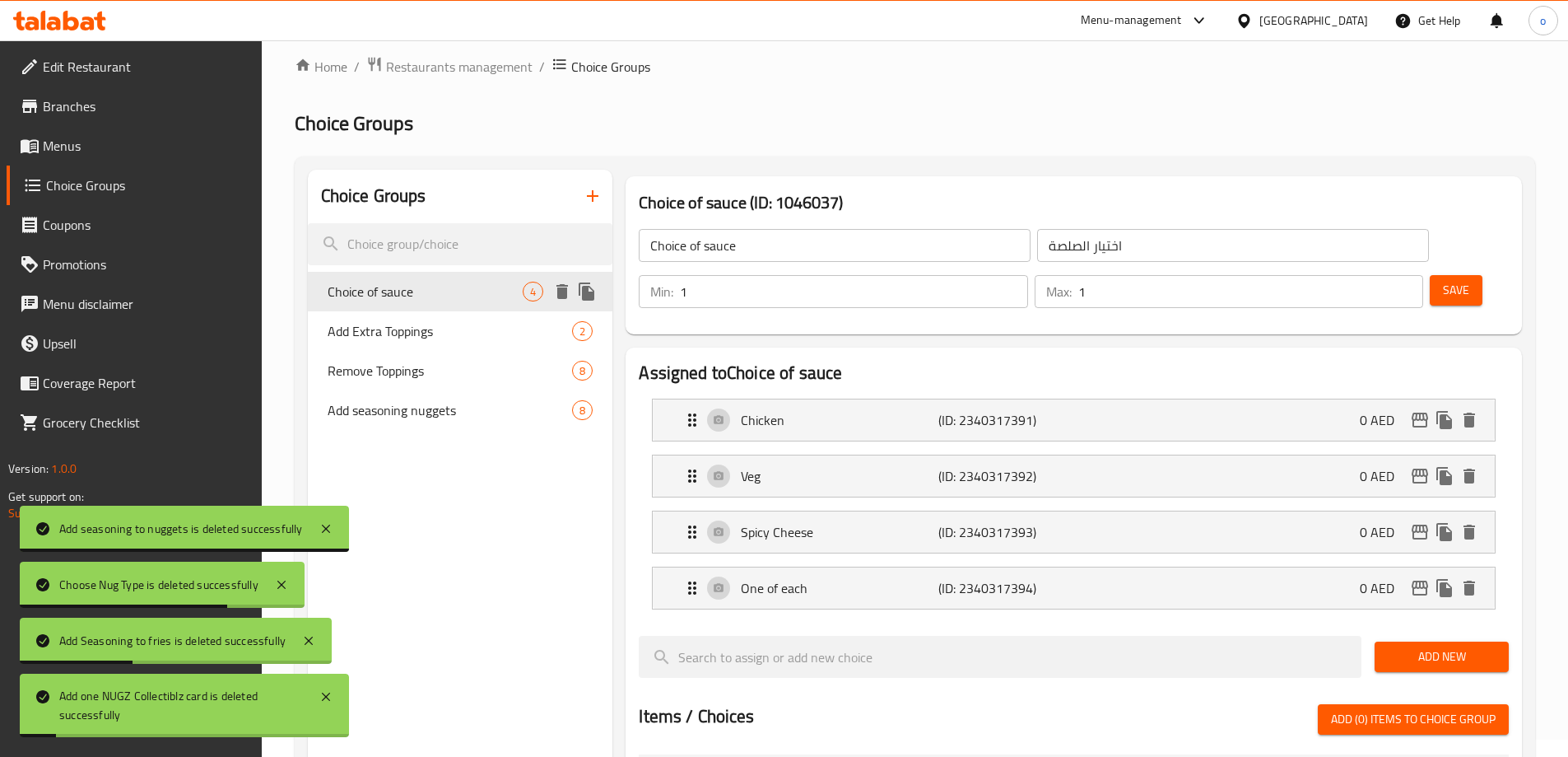
click at [563, 301] on button "delete" at bounding box center [562, 292] width 25 height 25
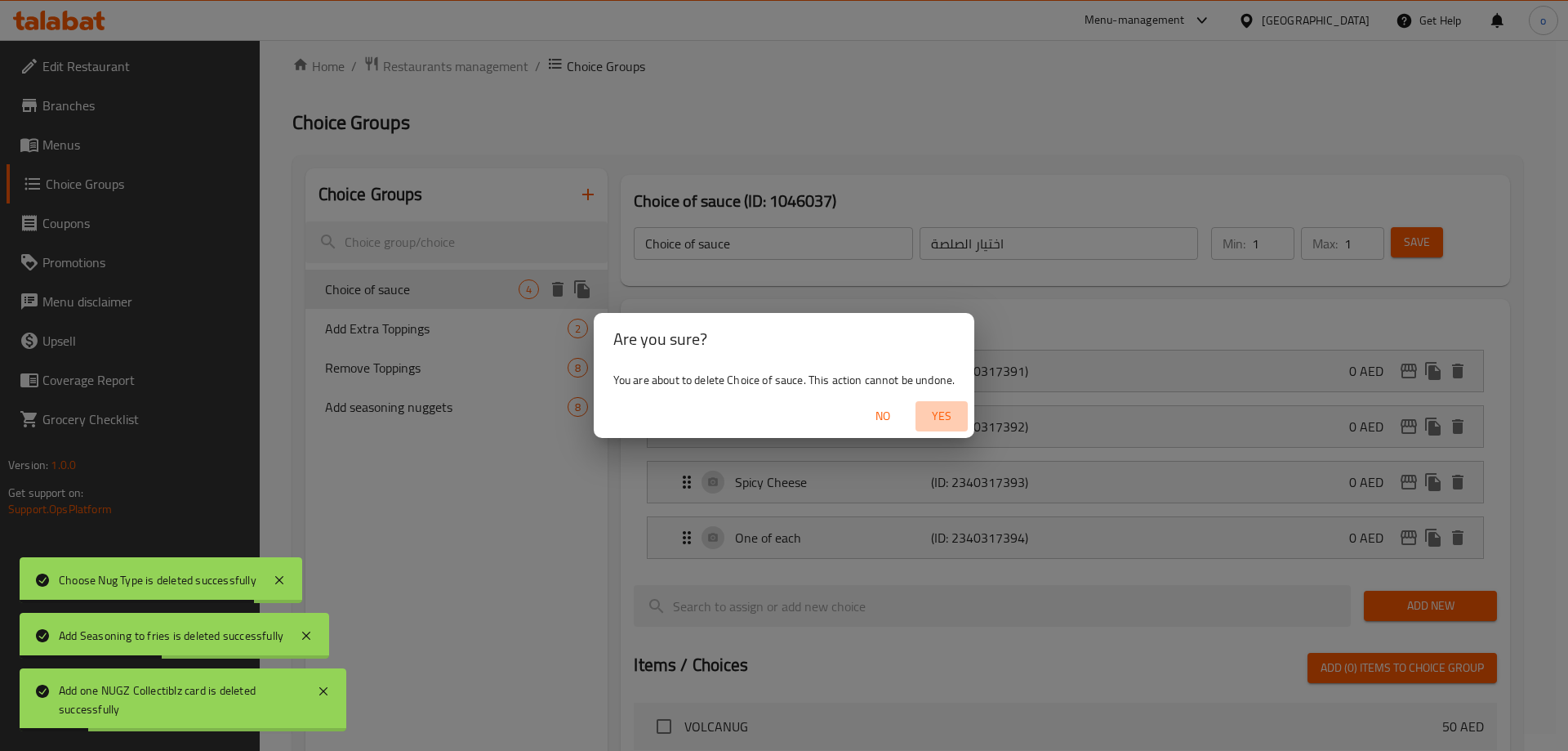
click at [947, 417] on span "Yes" at bounding box center [942, 416] width 39 height 21
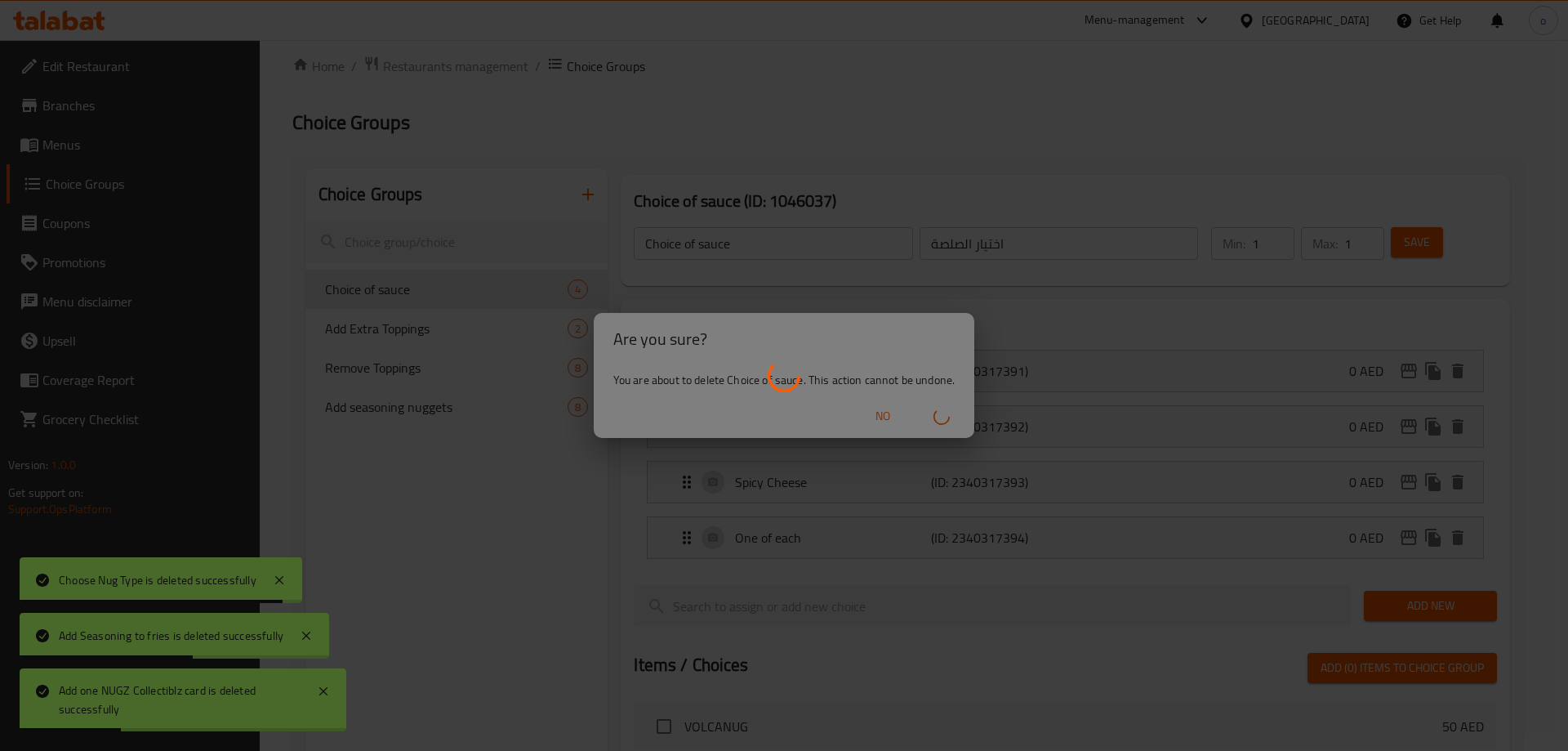
click at [486, 358] on div at bounding box center [784, 375] width 1568 height 751
click at [490, 383] on div at bounding box center [784, 375] width 1568 height 751
click at [508, 327] on div at bounding box center [784, 375] width 1568 height 751
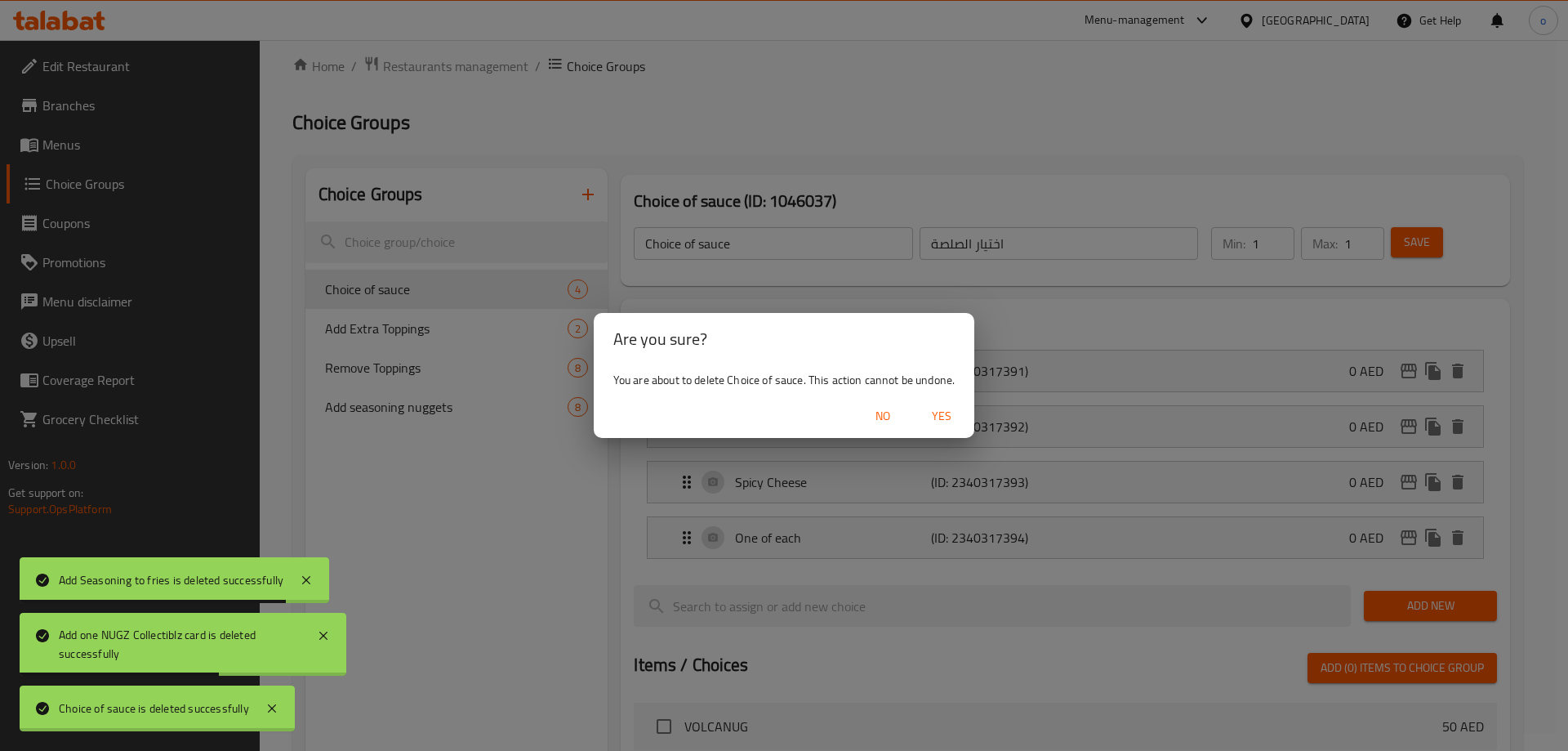
type input "Add Extra Toppings"
type input "إضافة إضافات إضافية"
type input "0"
type input "6"
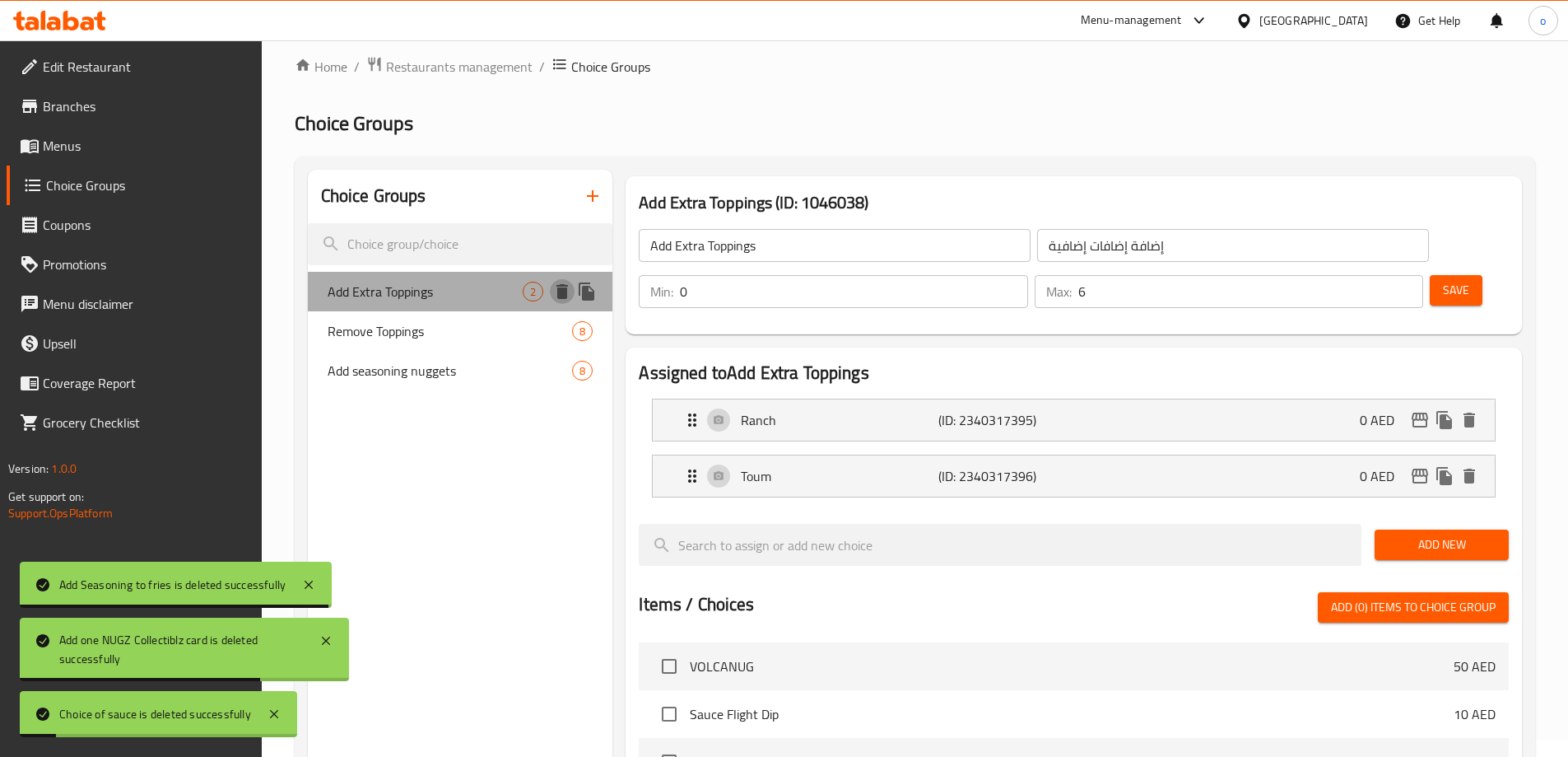
click at [563, 292] on icon "delete" at bounding box center [562, 292] width 11 height 15
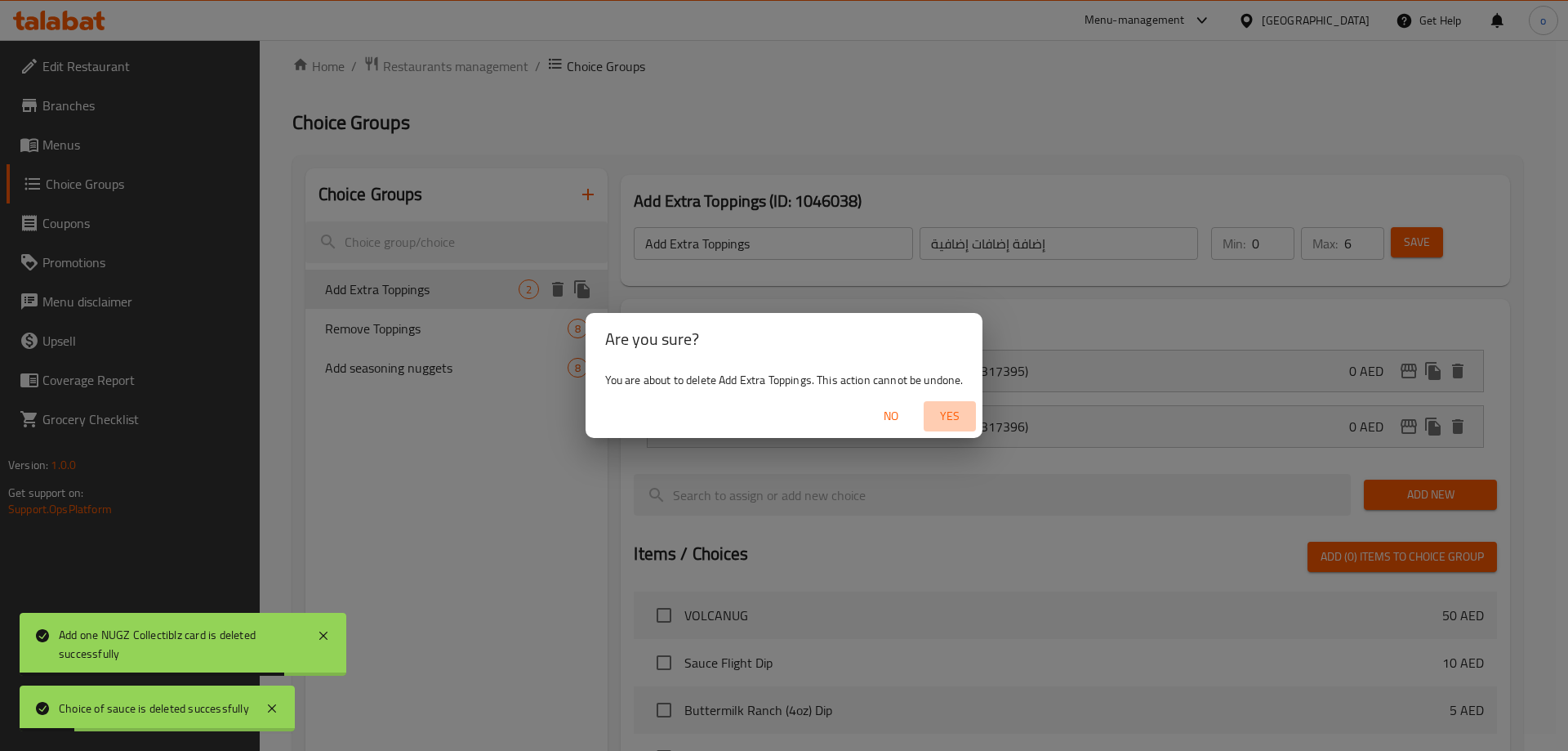
click at [951, 406] on span "Yes" at bounding box center [950, 416] width 39 height 21
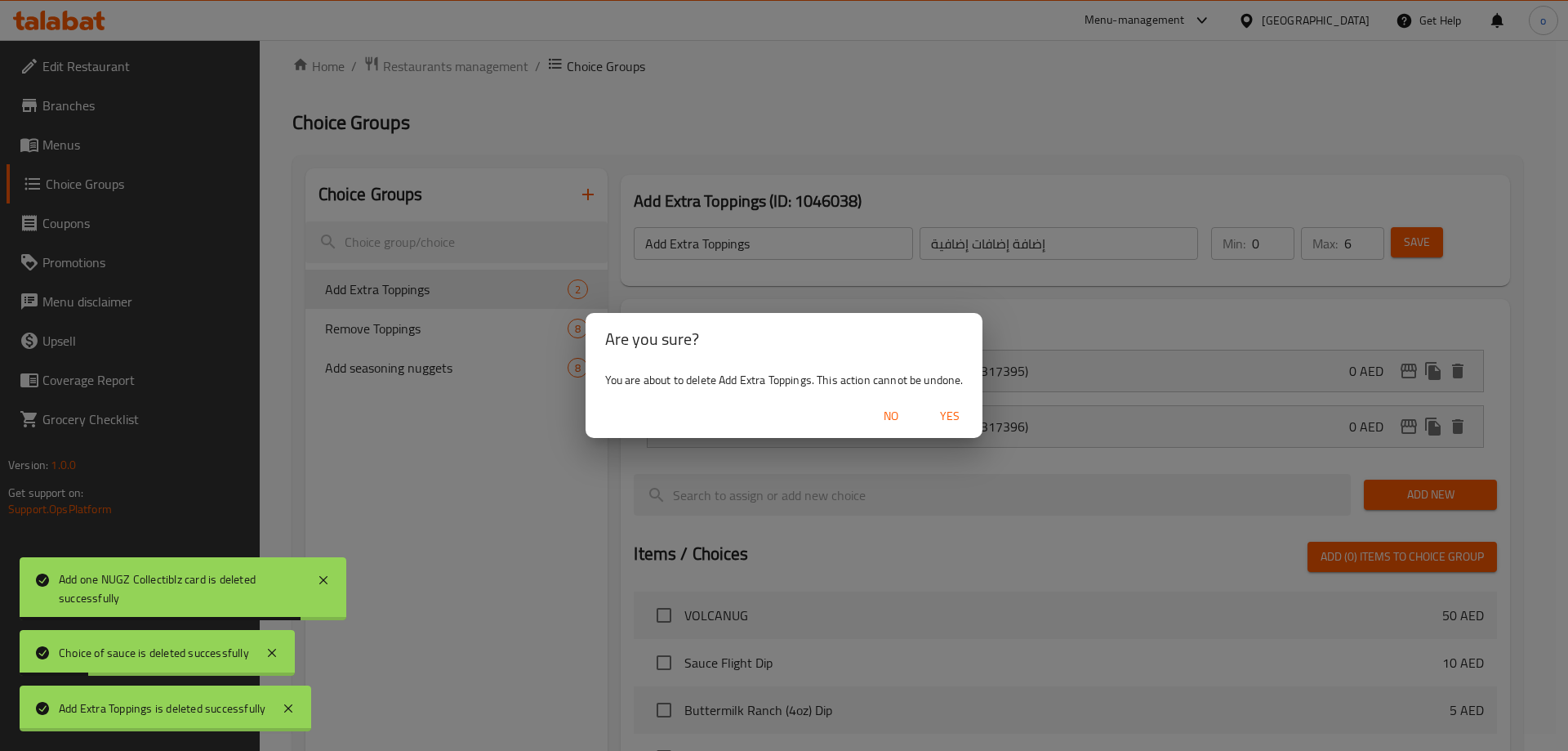
type input "Remove Toppings"
type input "إزالة الإضافات"
type input "8"
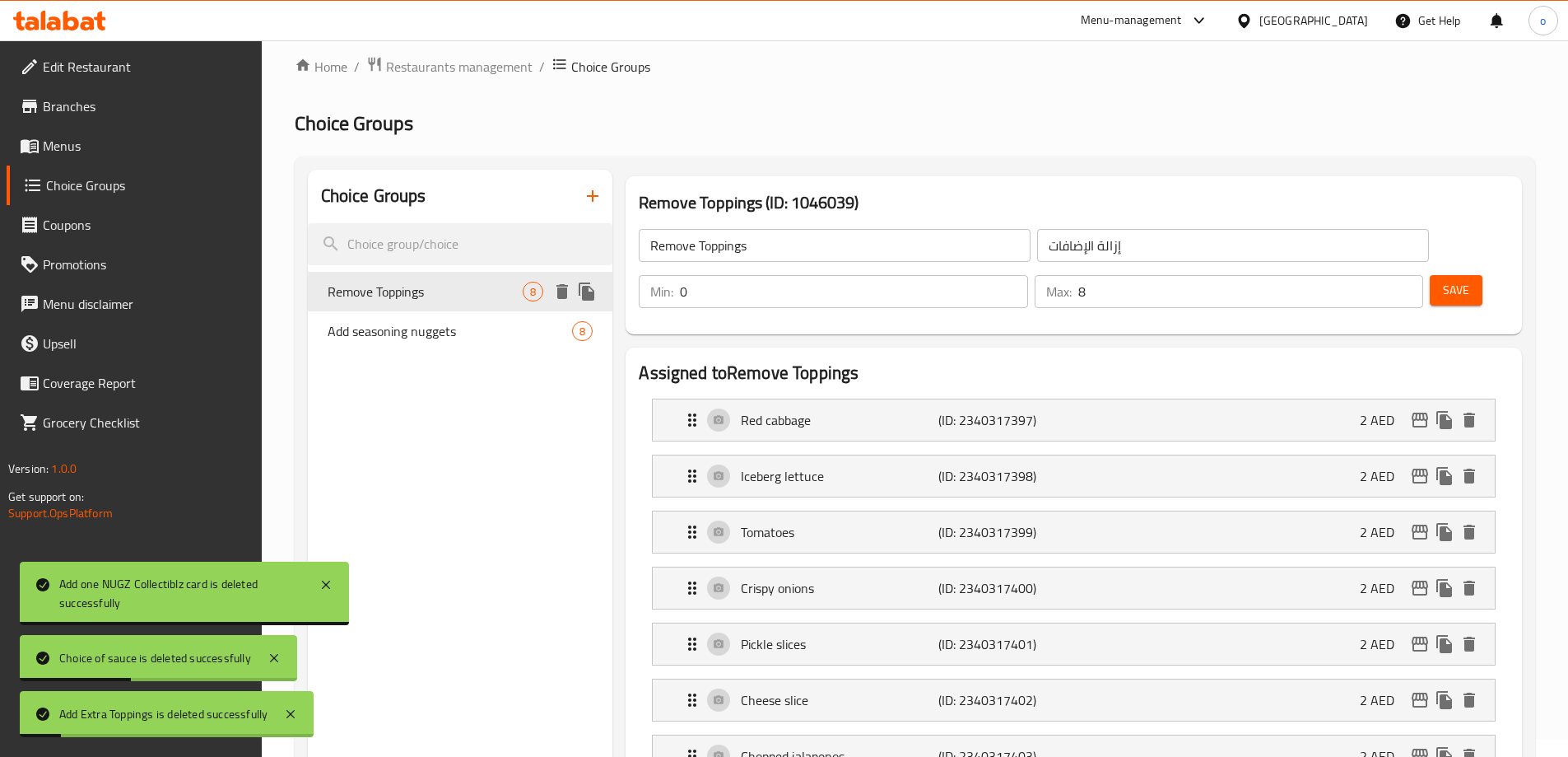
click at [555, 295] on icon "delete" at bounding box center [562, 291] width 20 height 20
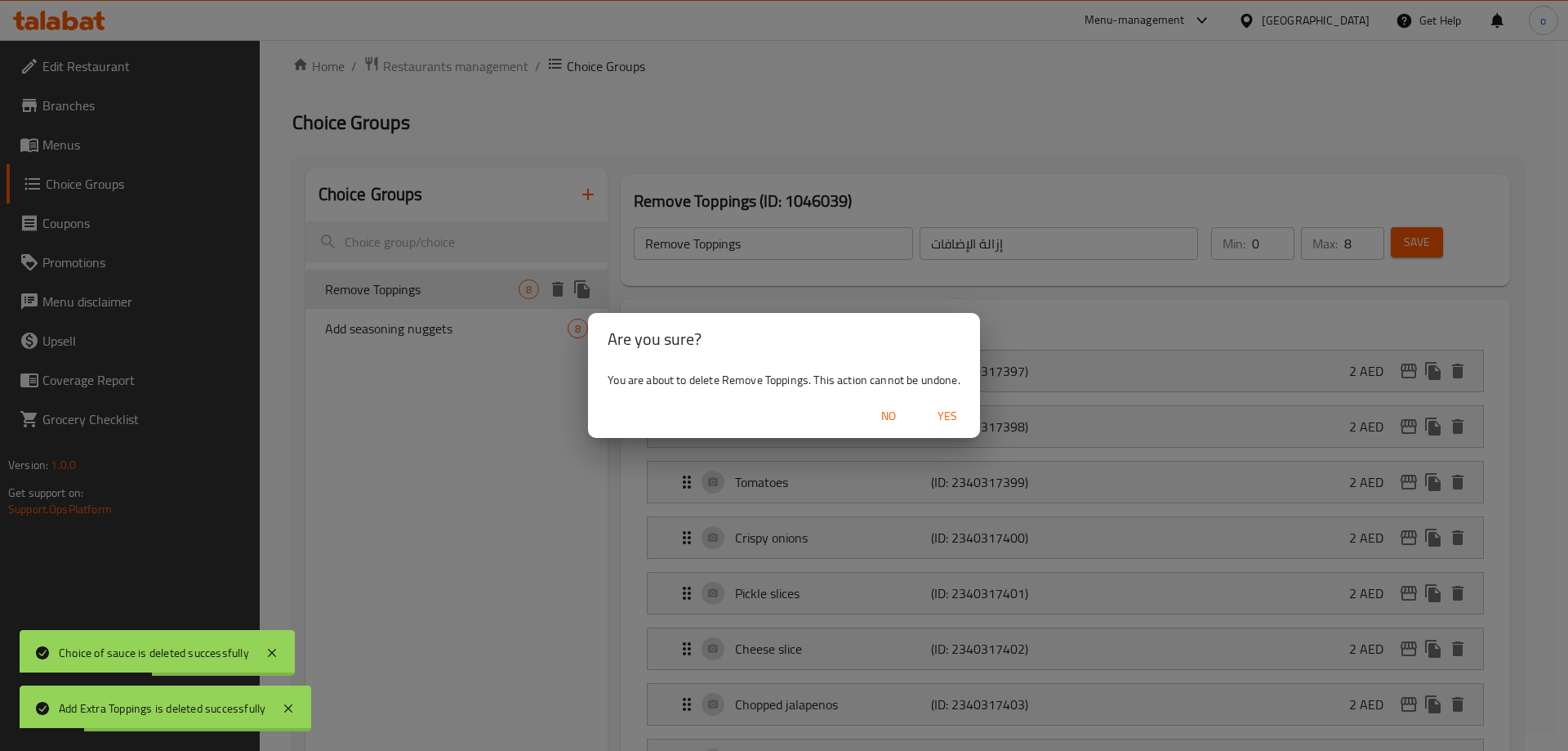
click at [943, 409] on span "Yes" at bounding box center [948, 416] width 39 height 21
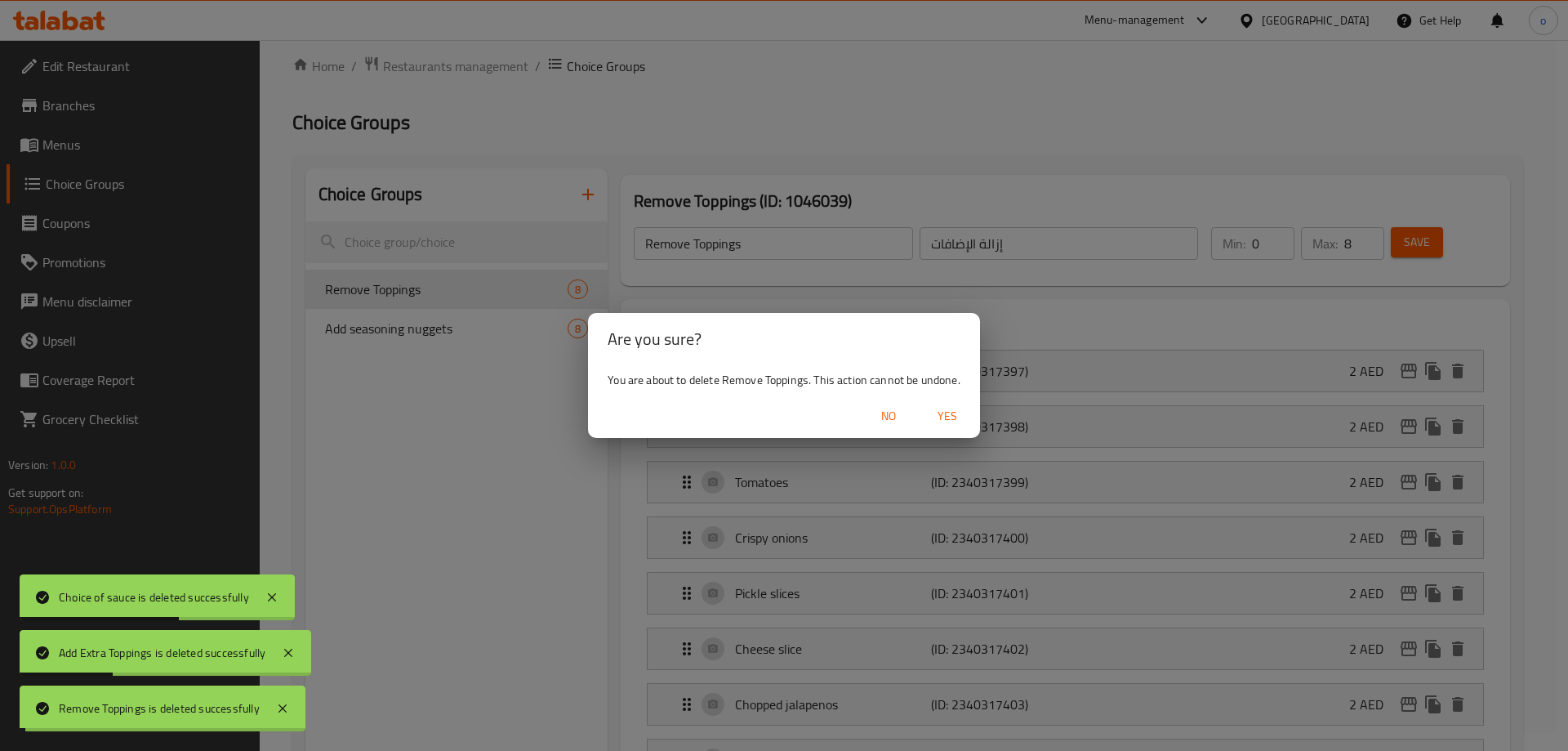
type input "Add seasoning nuggets"
type input "أضف قطع التوابل"
type input "1"
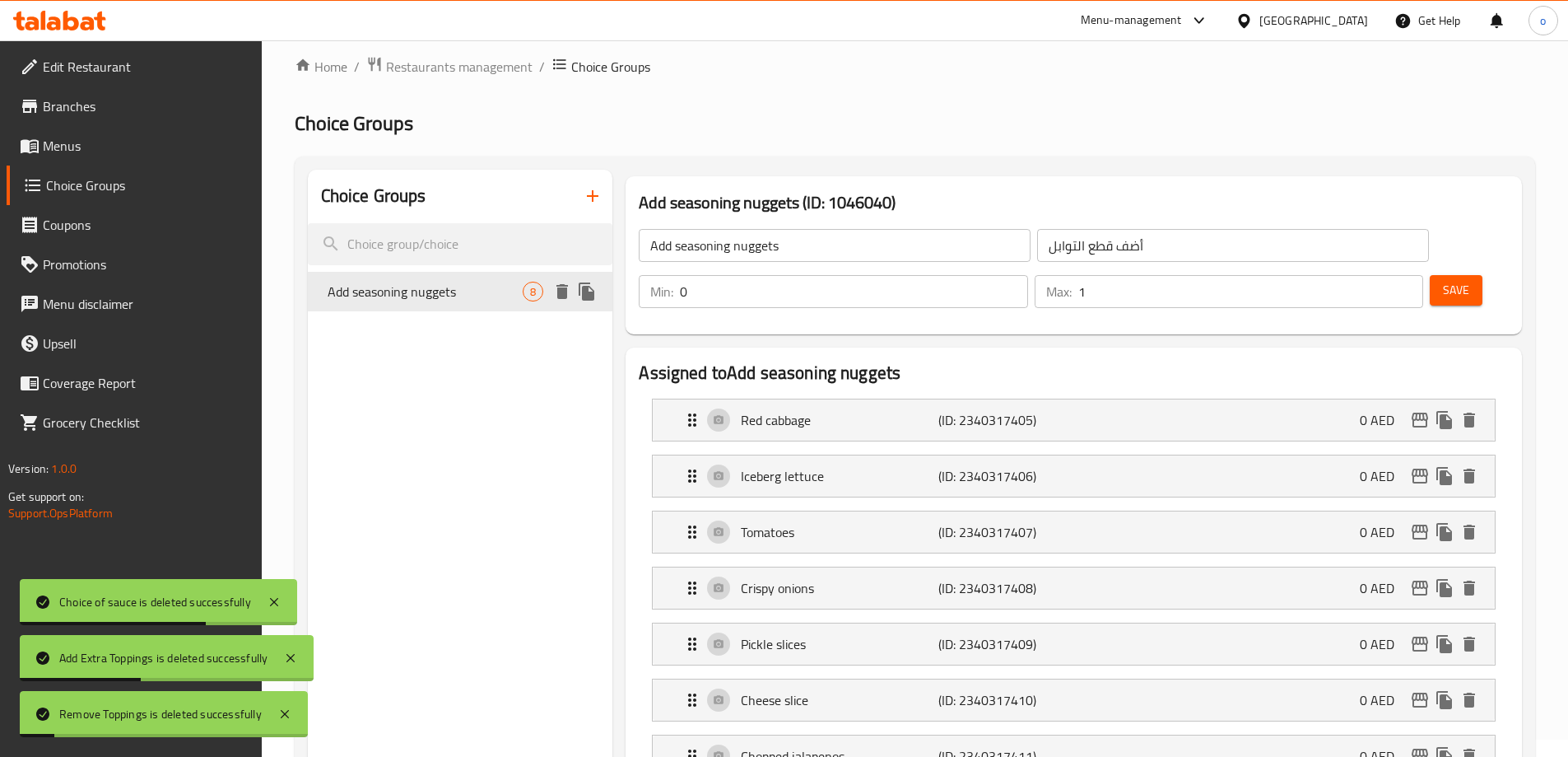
click at [562, 279] on button "delete" at bounding box center [562, 292] width 25 height 25
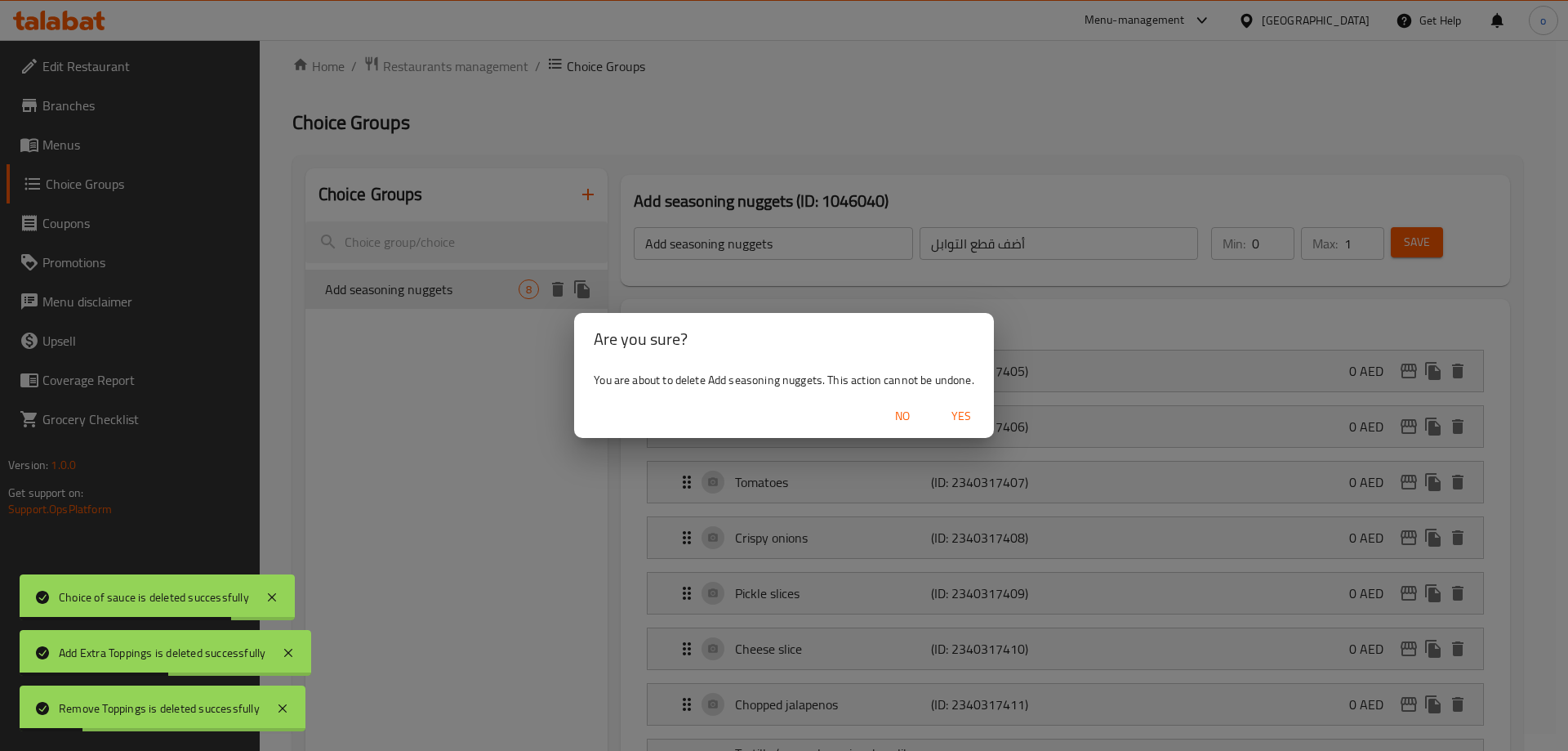
click at [965, 409] on span "Yes" at bounding box center [962, 416] width 39 height 21
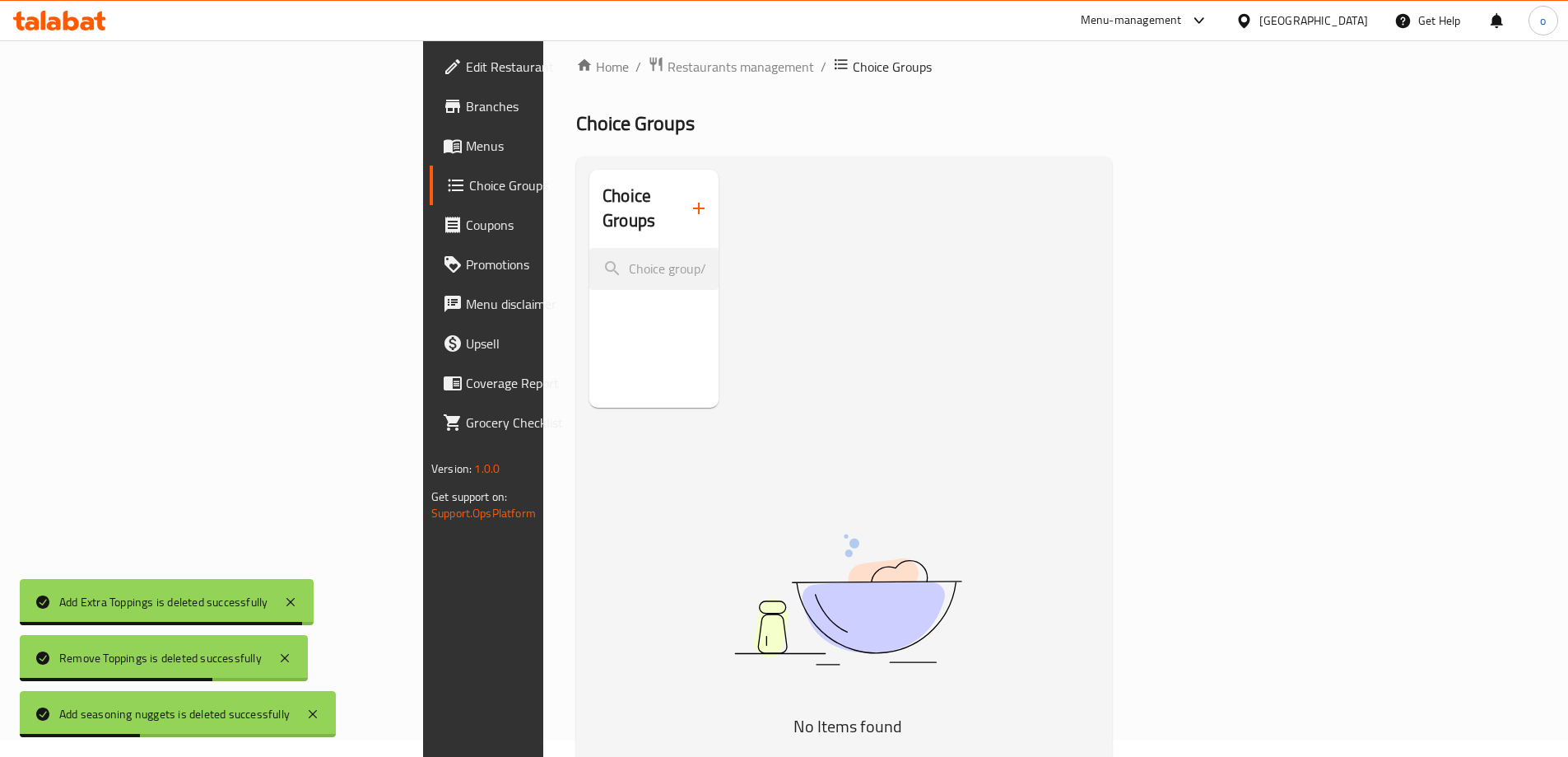
click at [689, 198] on icon "button" at bounding box center [698, 207] width 20 height 20
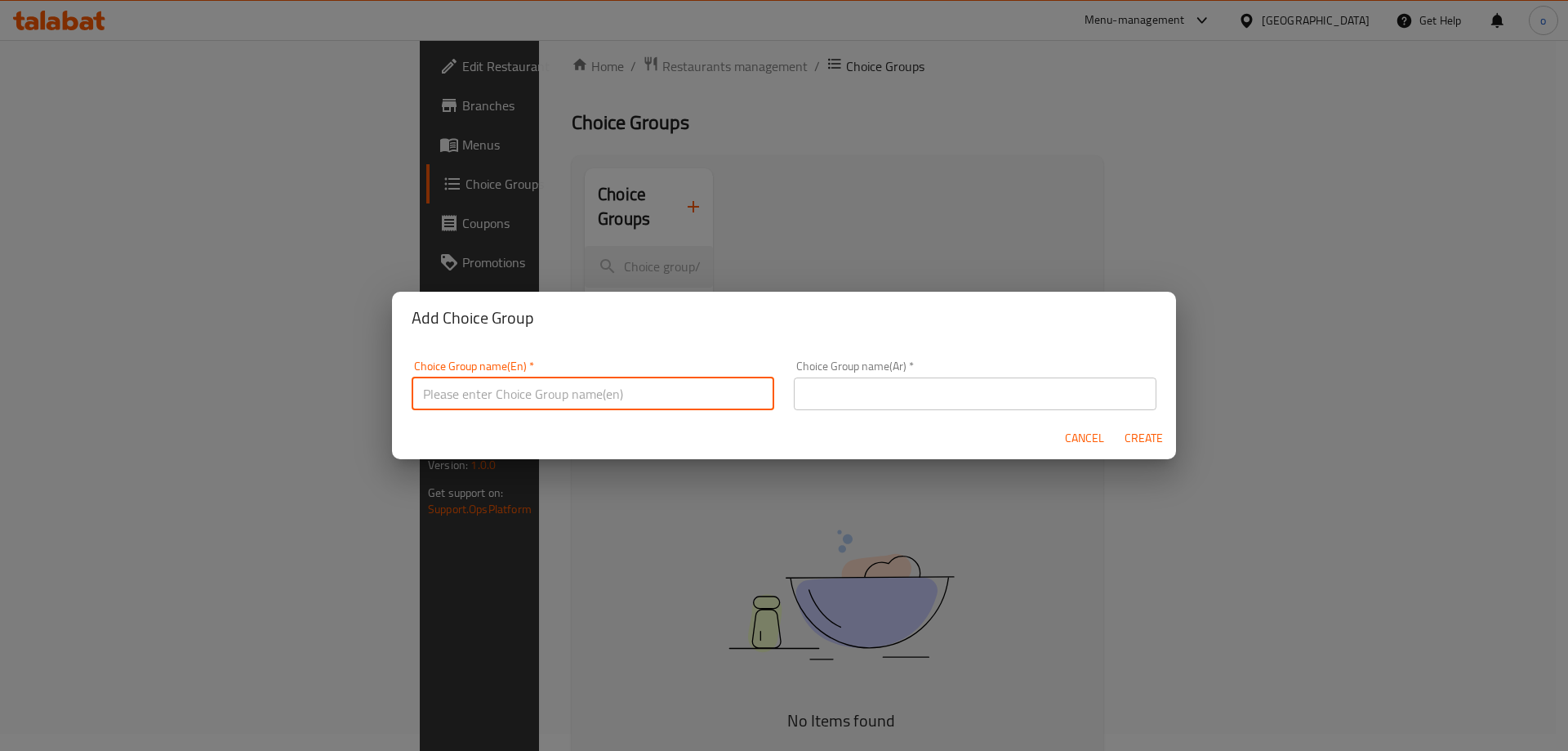
click at [494, 384] on input "text" at bounding box center [593, 393] width 363 height 33
paste input "Add Extra Cooling Sauce"
type input "Add Extra Cooling Sauce"
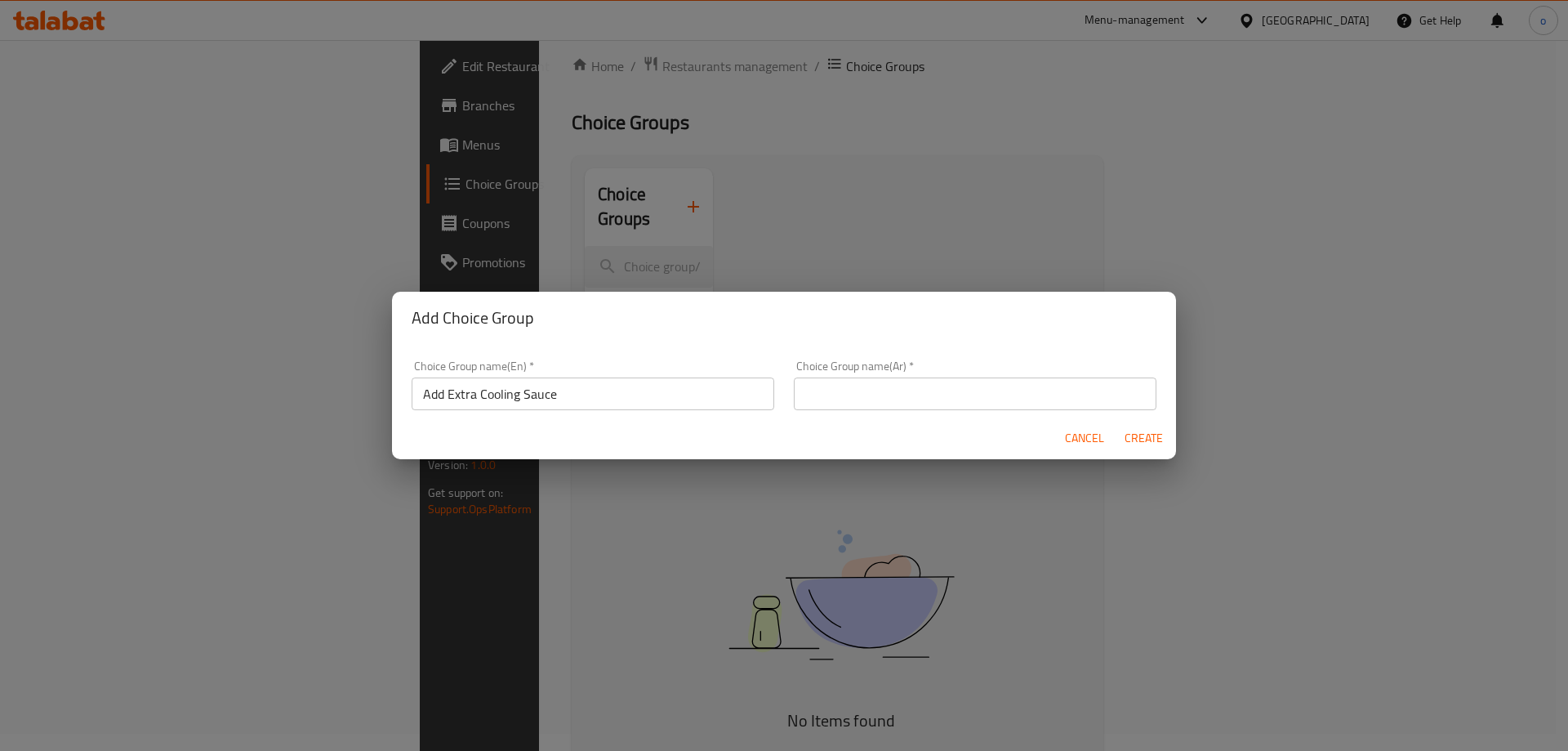
click at [810, 400] on input "text" at bounding box center [976, 393] width 363 height 33
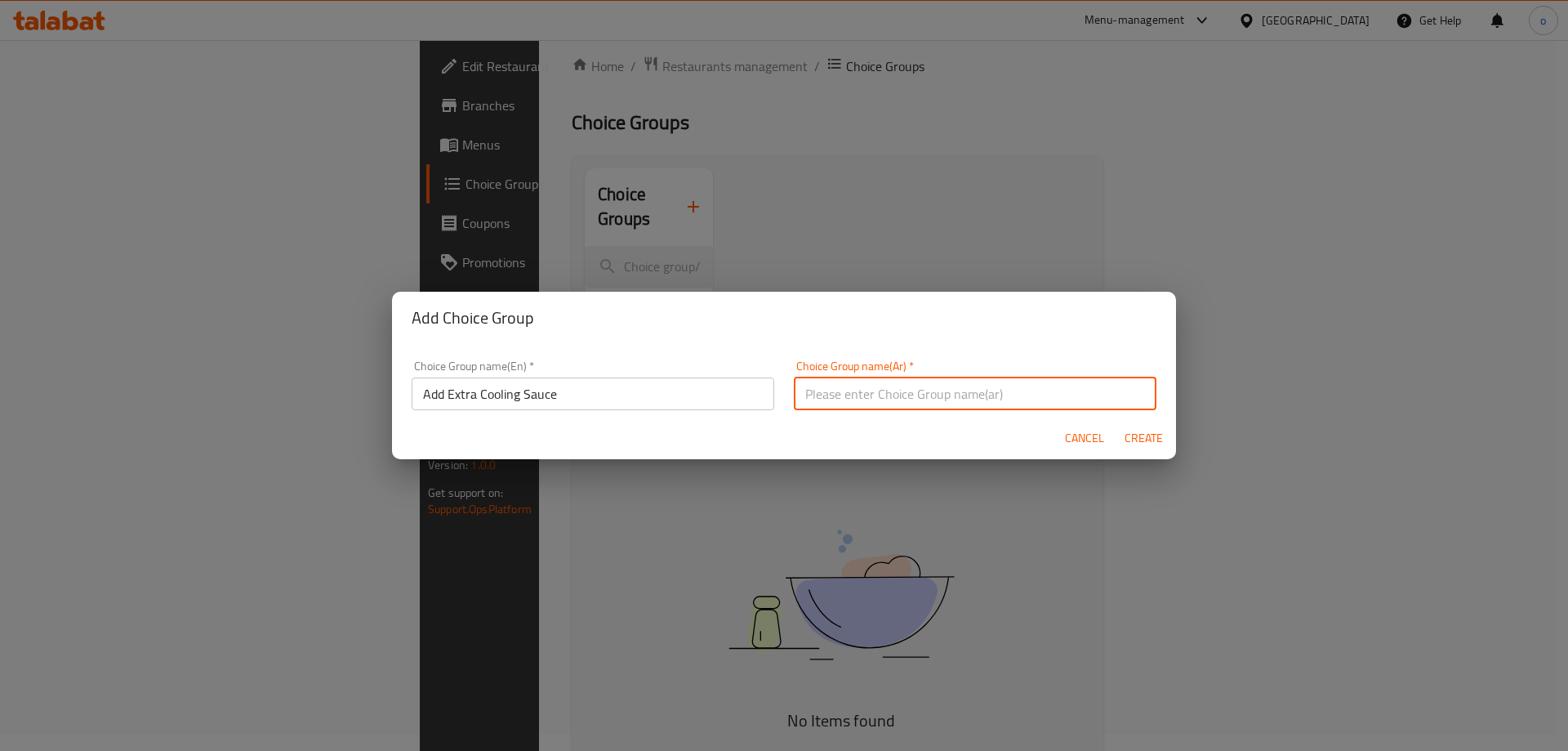
paste input "أضف صلصة كولينج إضافية"
type input "أضف صلصة كولينج إضافية"
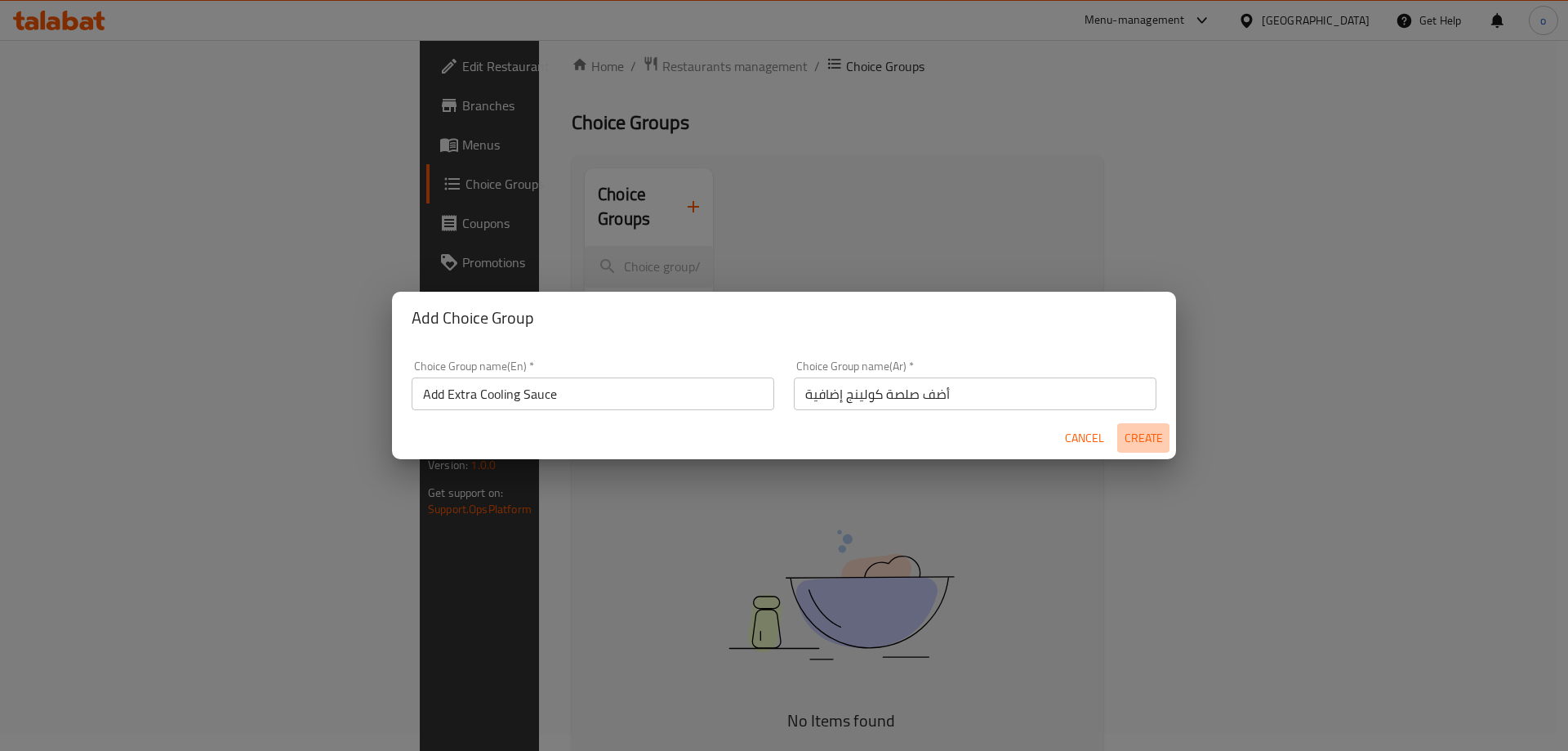
click at [1148, 433] on span "Create" at bounding box center [1144, 438] width 39 height 21
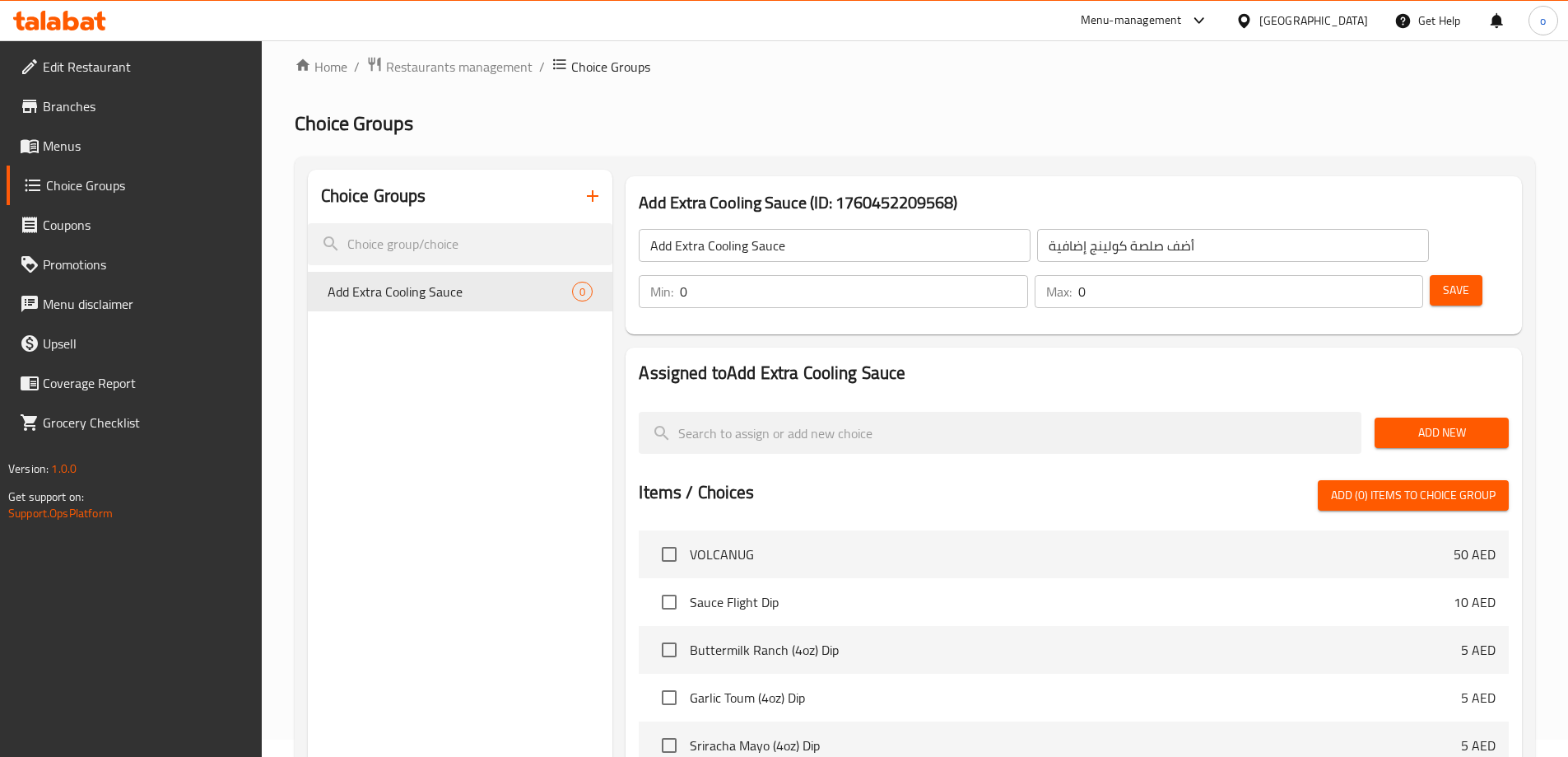
click at [1407, 406] on div "Add New" at bounding box center [1442, 433] width 148 height 55
click at [1411, 423] on span "Add New" at bounding box center [1442, 433] width 108 height 21
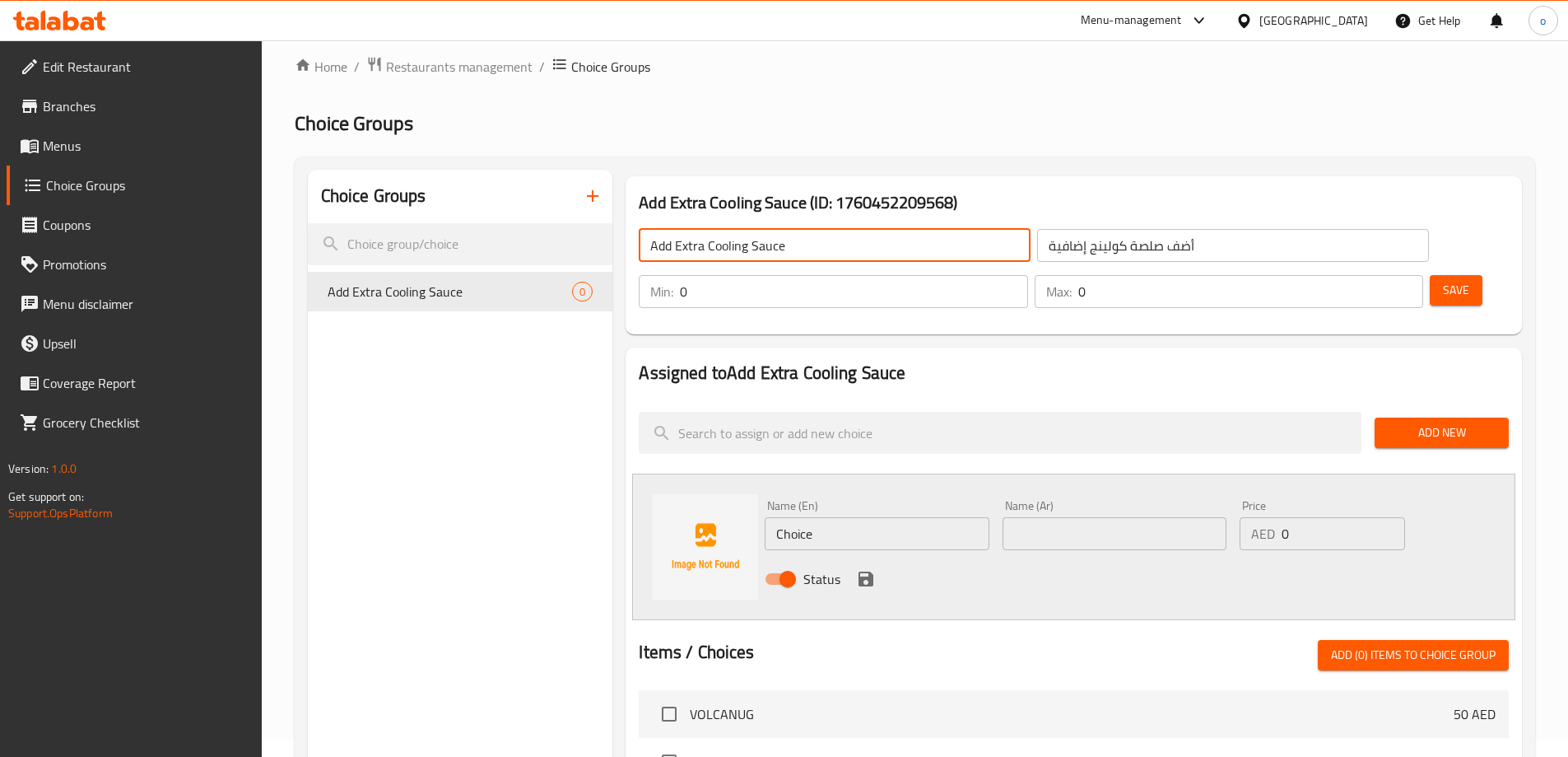
click at [810, 249] on input "Add Extra Cooling Sauce" at bounding box center [835, 245] width 392 height 33
click at [851, 517] on input "Choice" at bounding box center [876, 533] width 224 height 33
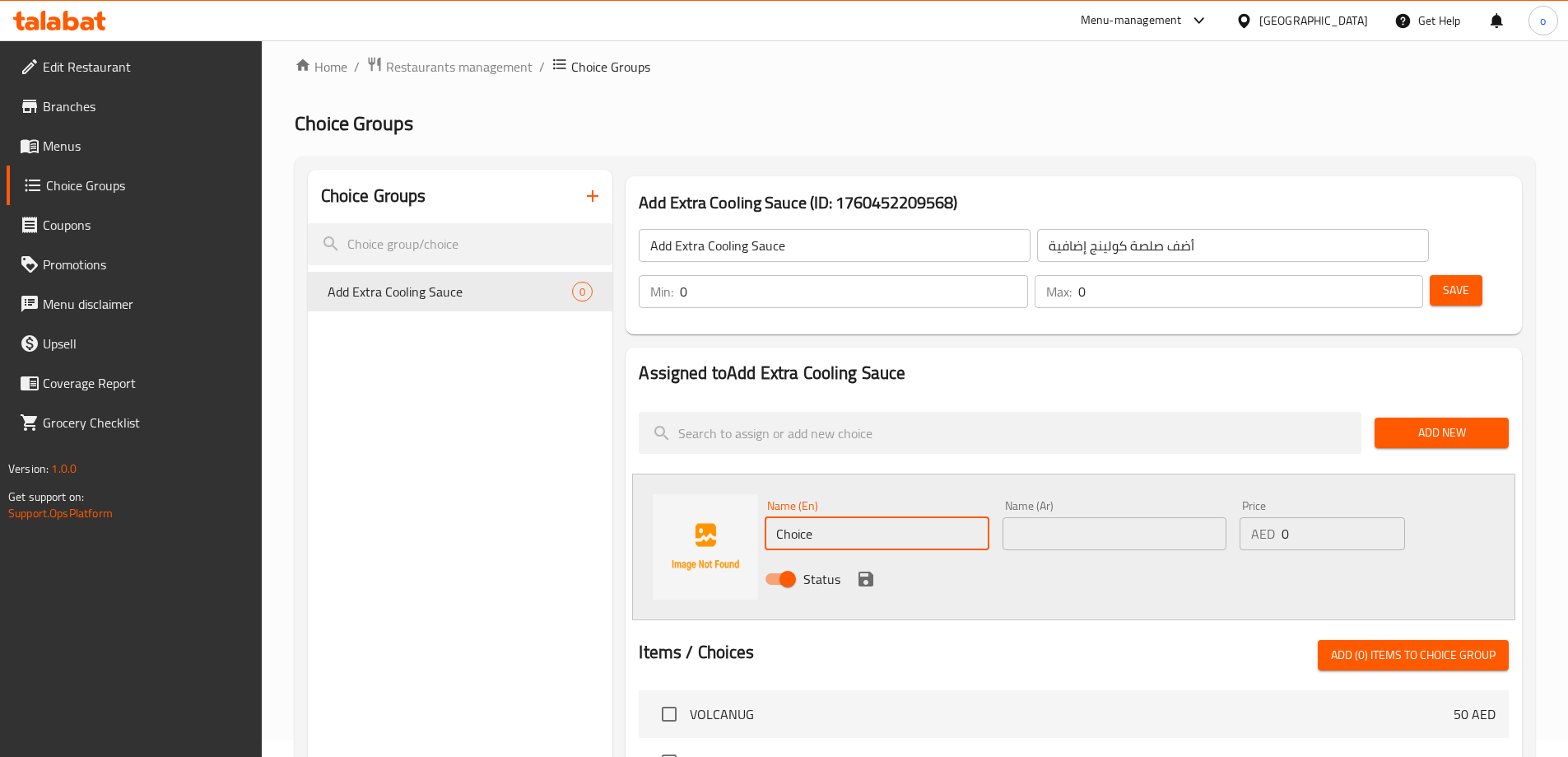
click at [851, 517] on input "Choice" at bounding box center [876, 533] width 224 height 33
paste input "Add Extra Cooling Sau"
type input "Add Extra Cooling Sauce"
click at [1037, 251] on input "أضف صلصة كولينج إضافية" at bounding box center [1234, 245] width 392 height 33
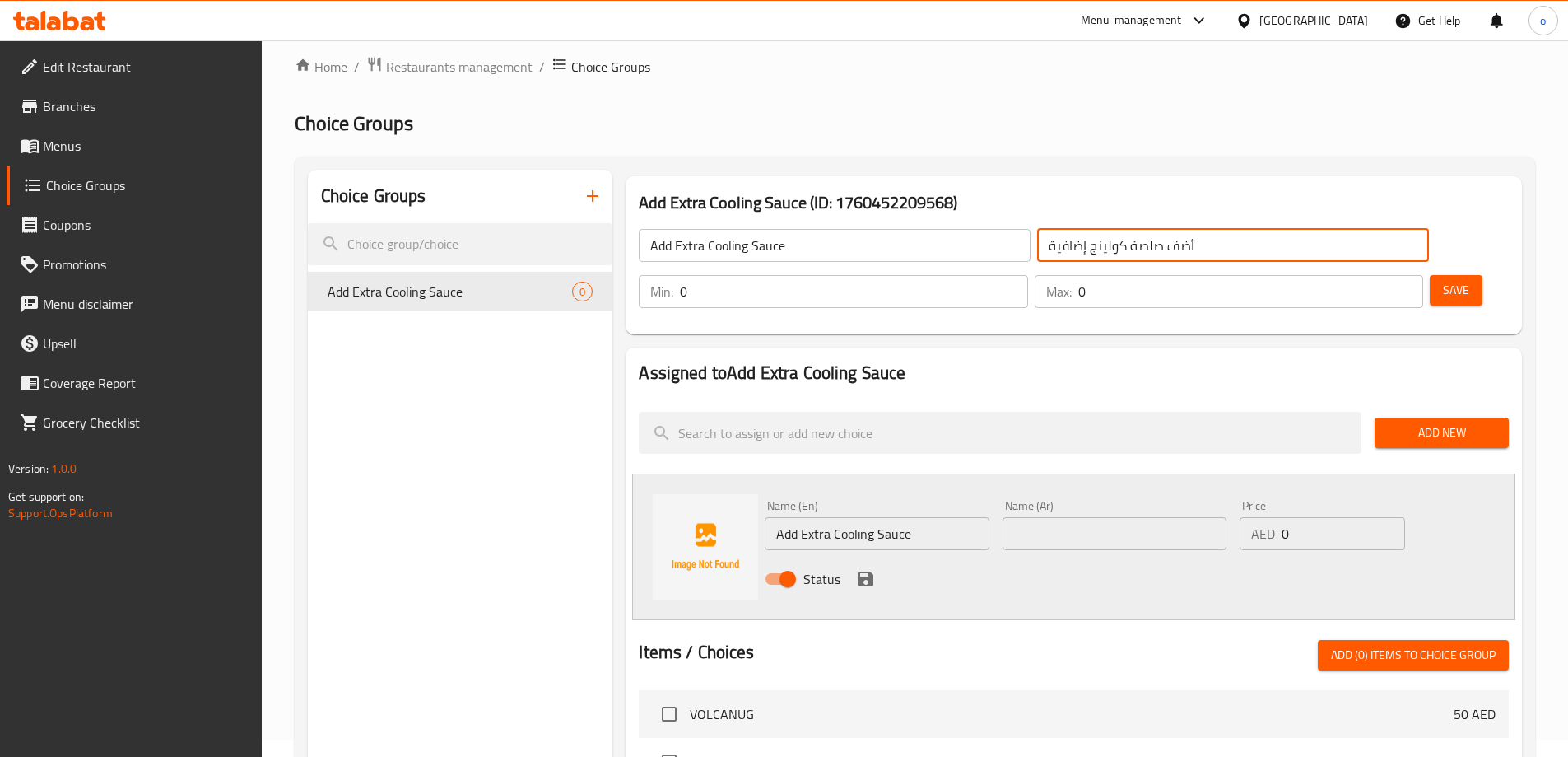
click at [1037, 251] on input "أضف صلصة كولينج إضافية" at bounding box center [1234, 245] width 392 height 33
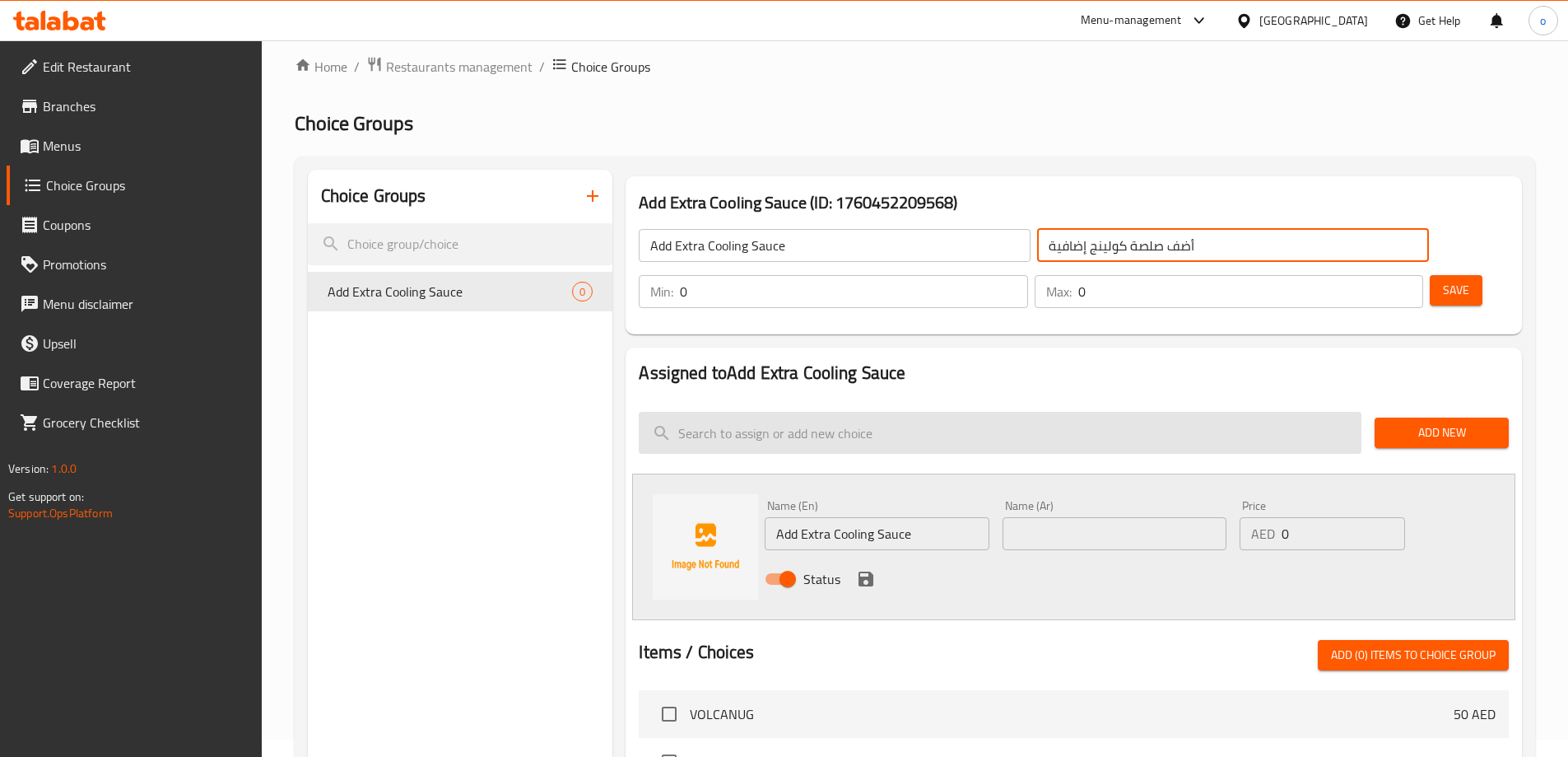
paste input "Add Extra Cooling Sauce"
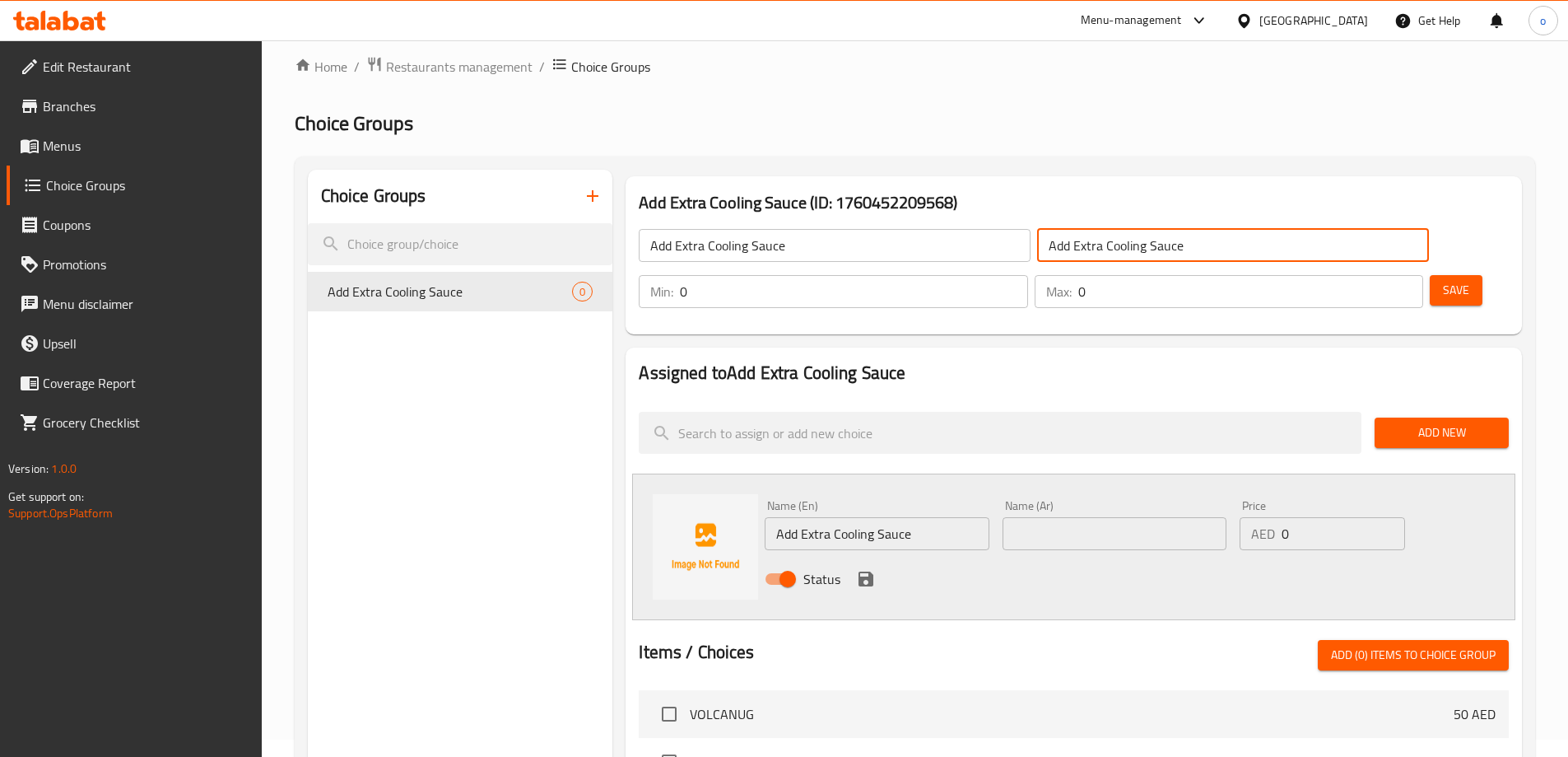
type input "Add Extra Cooling Sauce"
click at [1083, 517] on input "text" at bounding box center [1114, 533] width 224 height 33
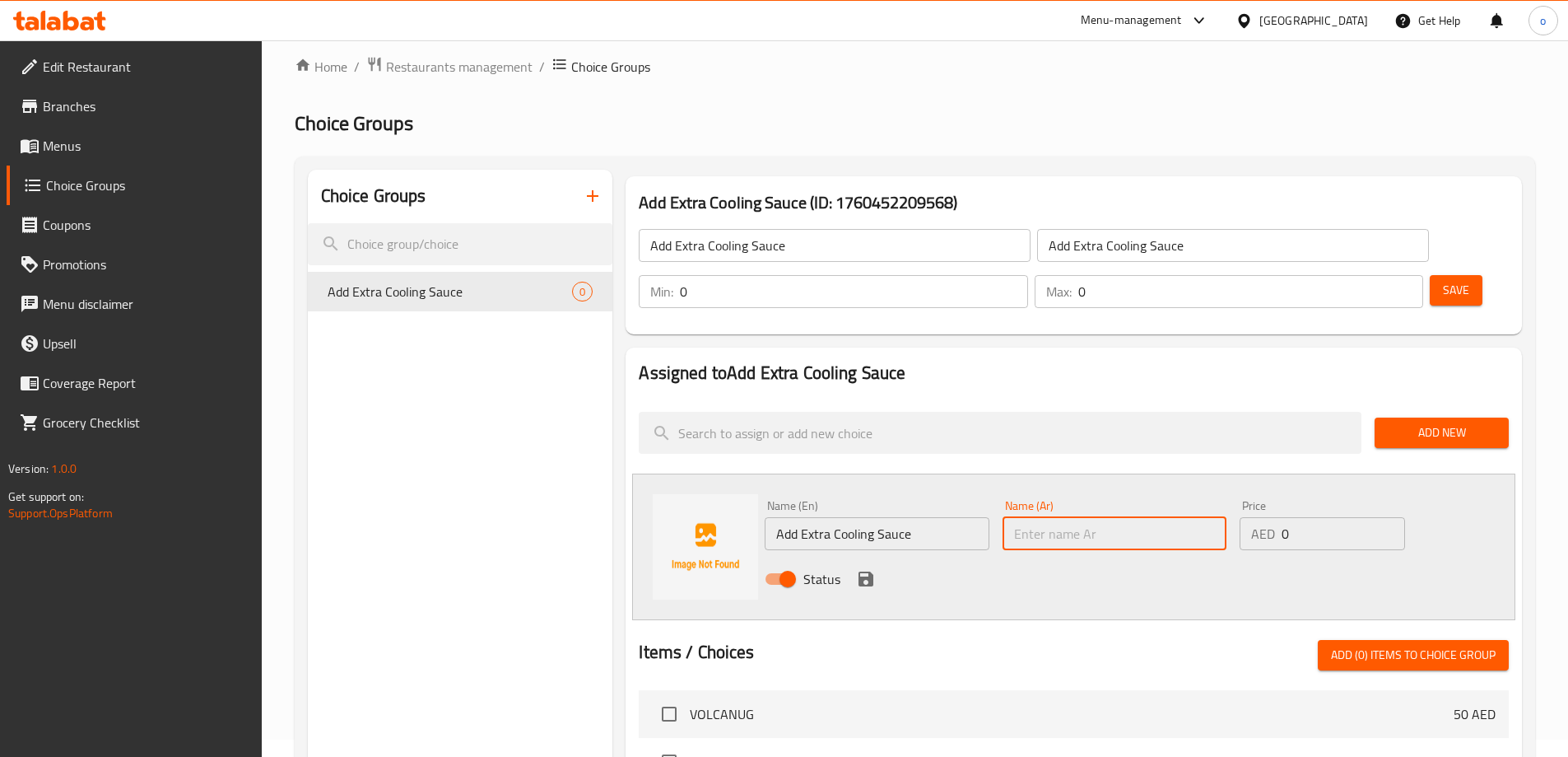
paste input "Add Extra Cooling Sauce"
type input "Add Extra Cooling Sauce"
click at [1034, 517] on input "text" at bounding box center [1114, 533] width 224 height 33
paste input "أضف صلصة كولينج إضافية"
type input "أضف صلصة كولينج إضافية"
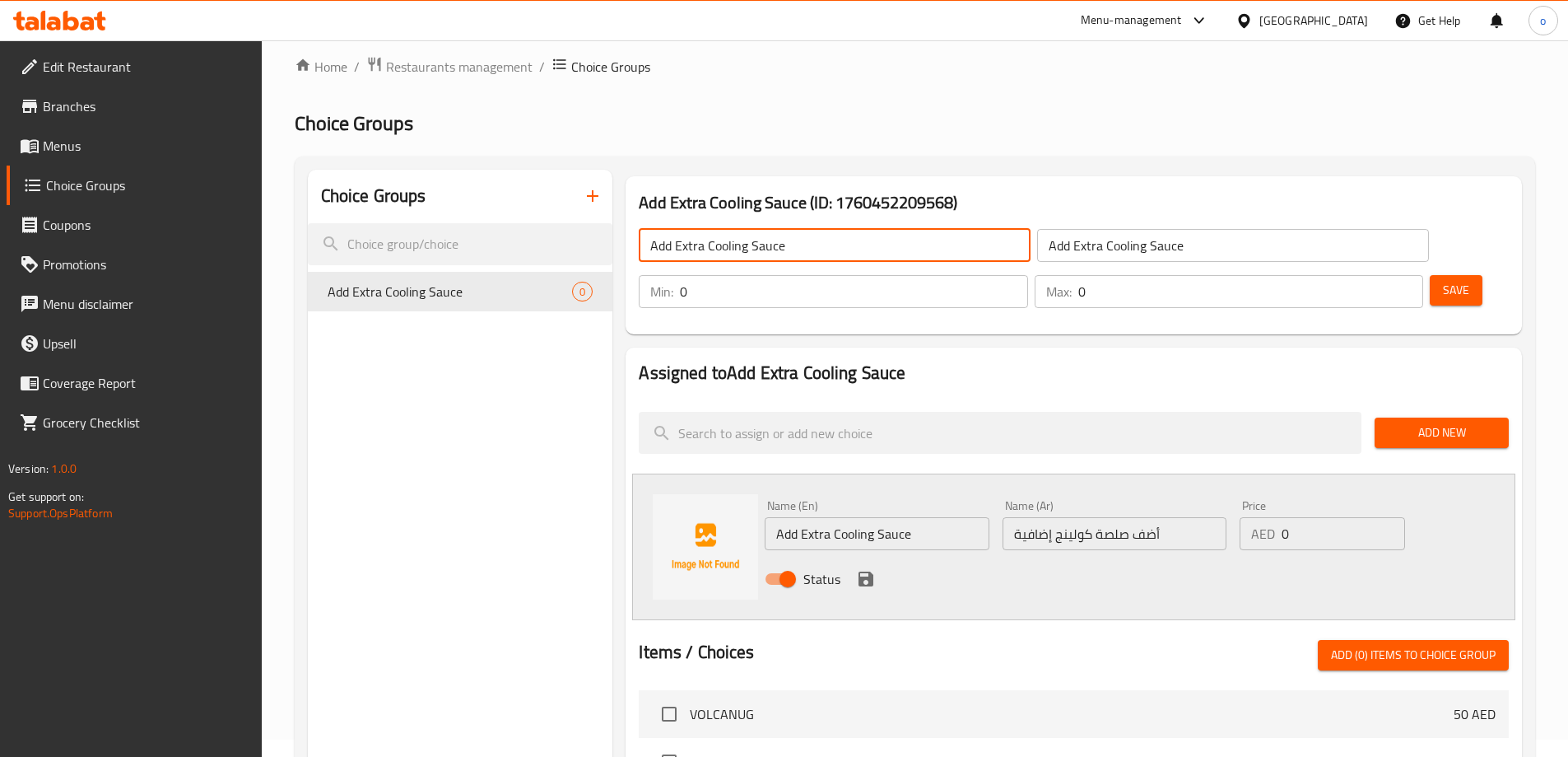
click at [789, 261] on input "Add Extra Cooling Sauce" at bounding box center [835, 245] width 392 height 33
type input "Your choice of :"
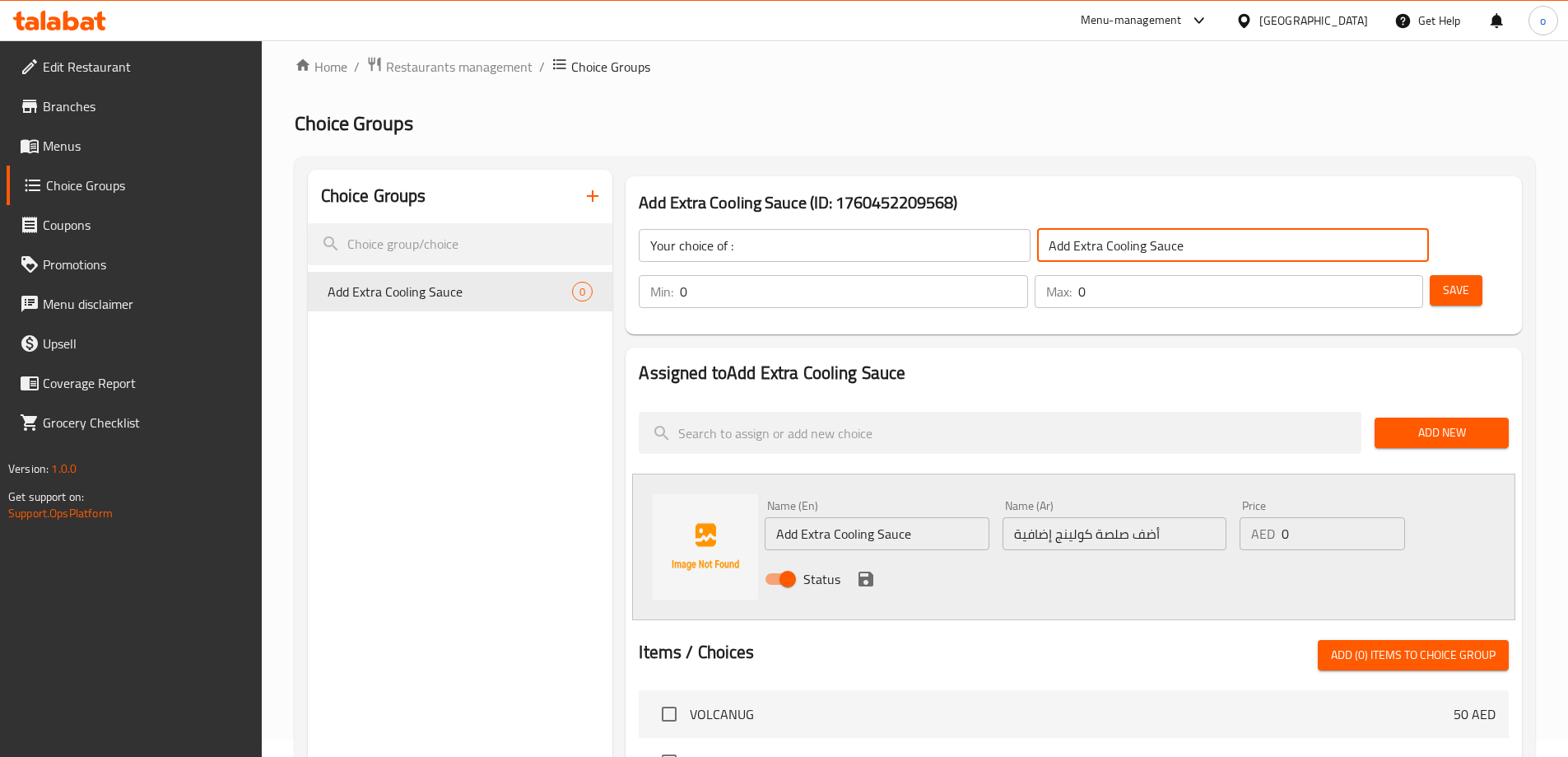
click at [1037, 250] on input "Add Extra Cooling Sauce" at bounding box center [1234, 245] width 392 height 33
type input "Extra Cooling Sauce"
click at [1037, 250] on input "Extra Cooling Sauce" at bounding box center [1234, 245] width 392 height 33
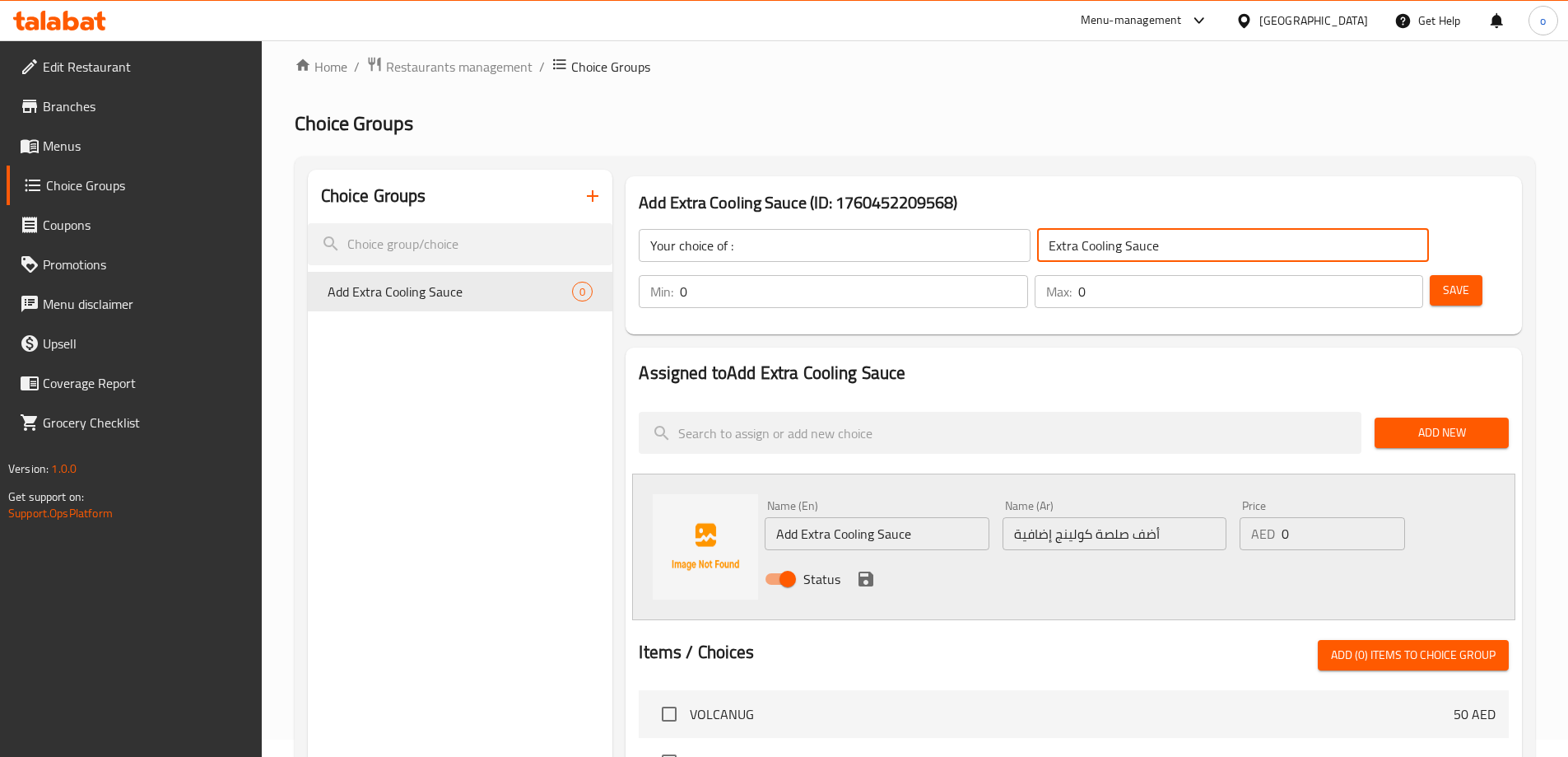
click at [1037, 250] on input "Extra Cooling Sauce" at bounding box center [1234, 245] width 392 height 33
click at [1037, 248] on input "text" at bounding box center [1234, 245] width 392 height 33
type input "اختيارك من:"
type input "1"
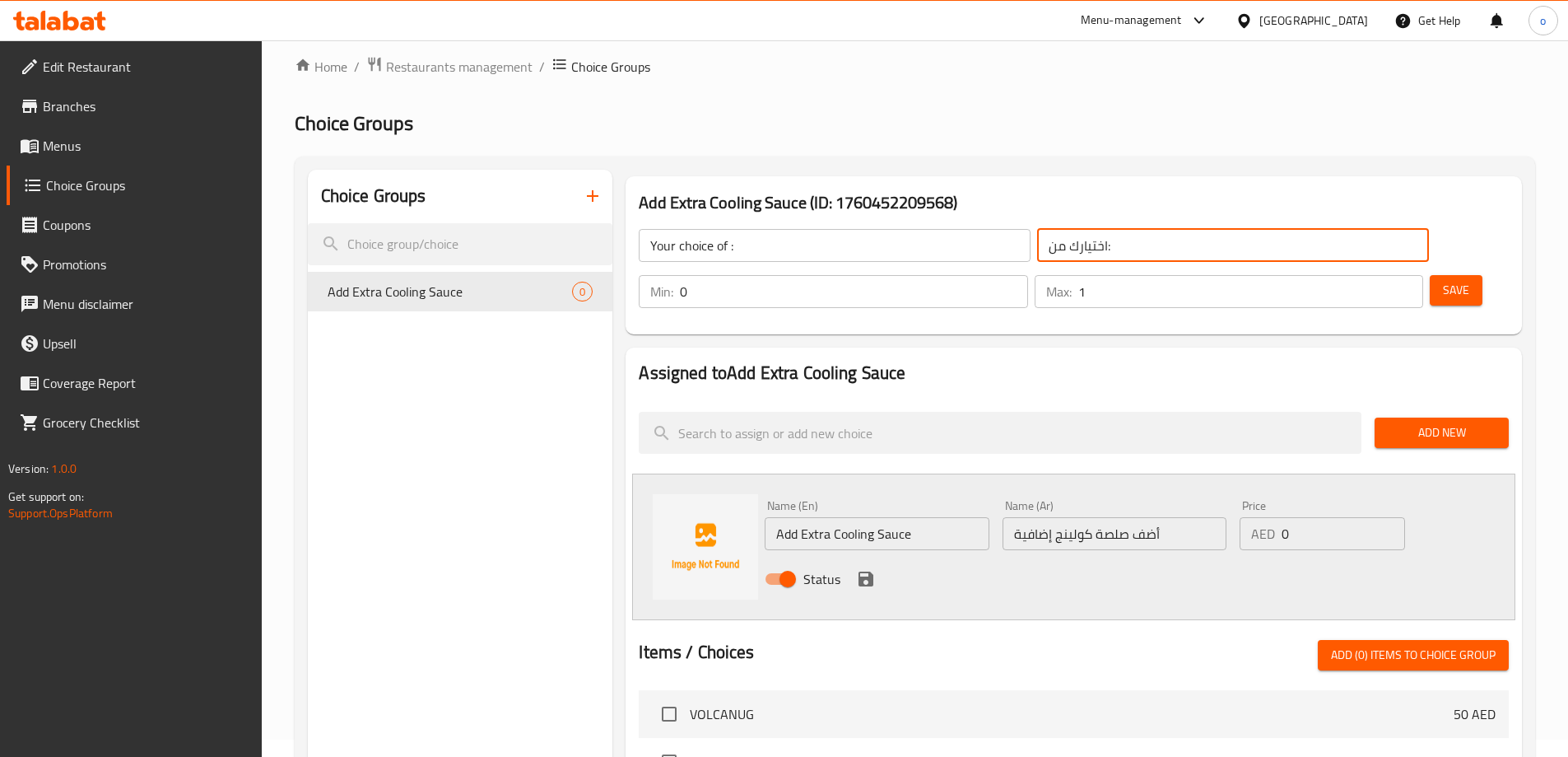
click at [1379, 275] on input "1" at bounding box center [1251, 291] width 345 height 33
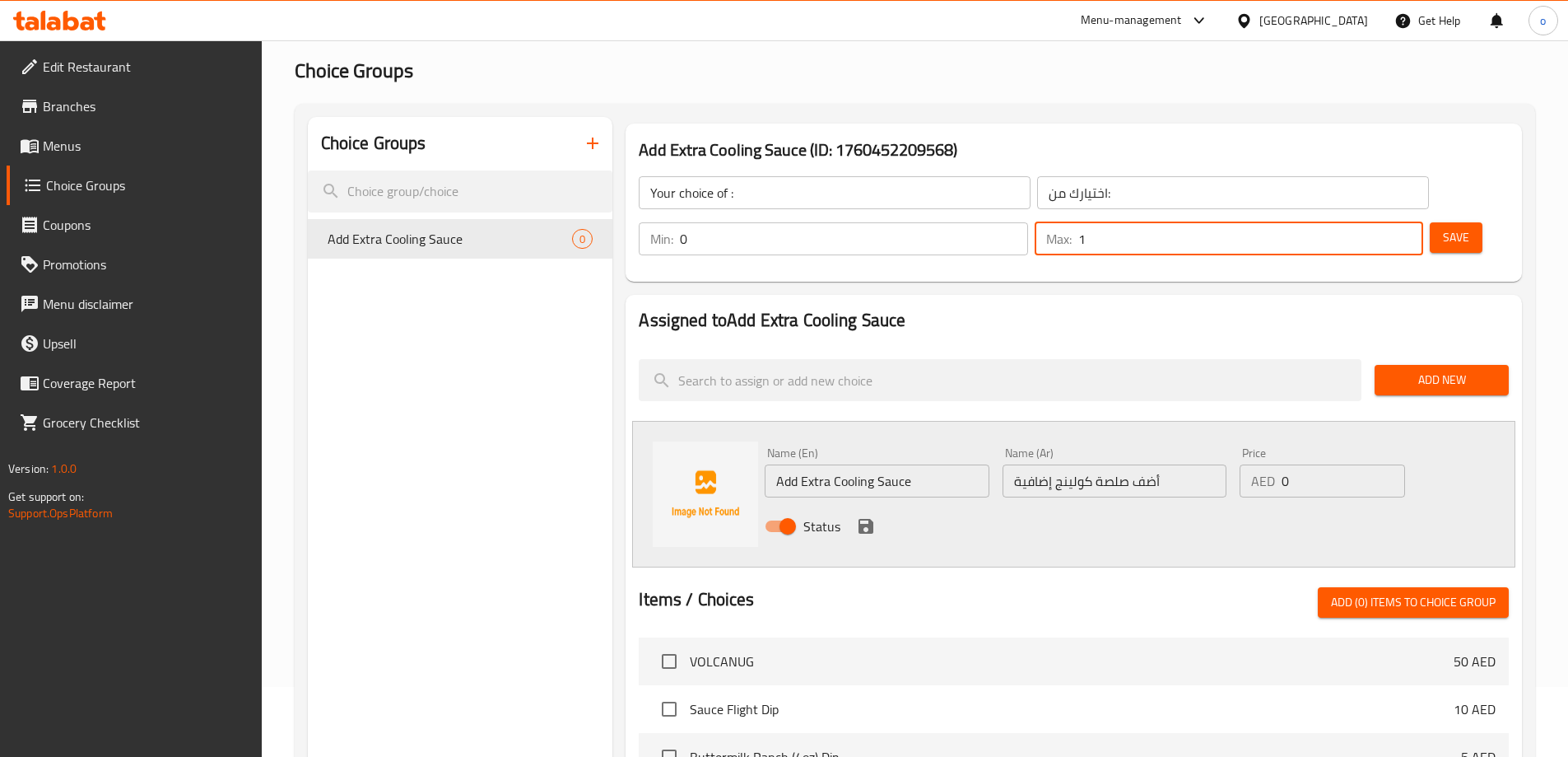
scroll to position [99, 0]
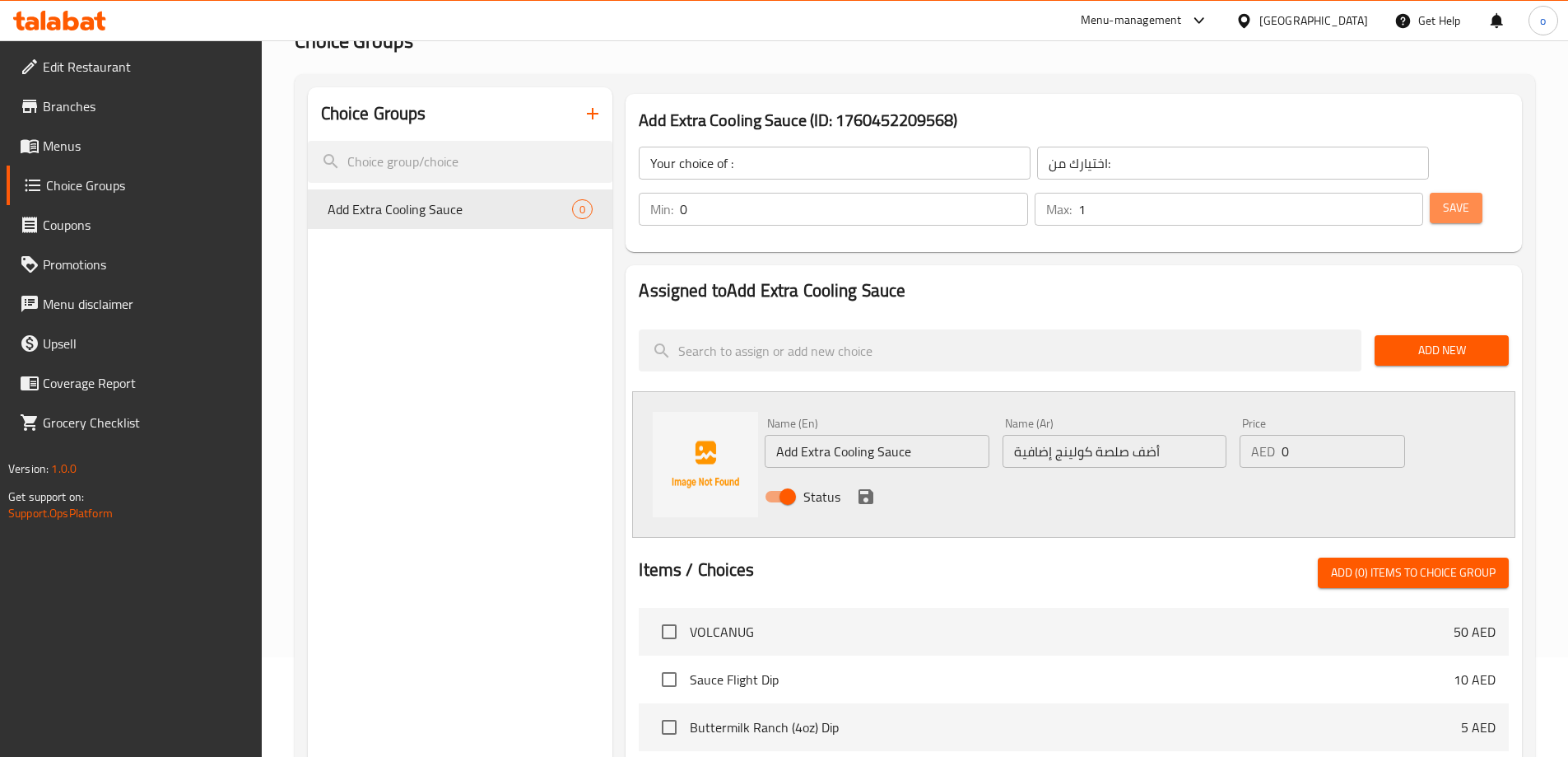
click at [1443, 198] on span "Save" at bounding box center [1456, 208] width 27 height 21
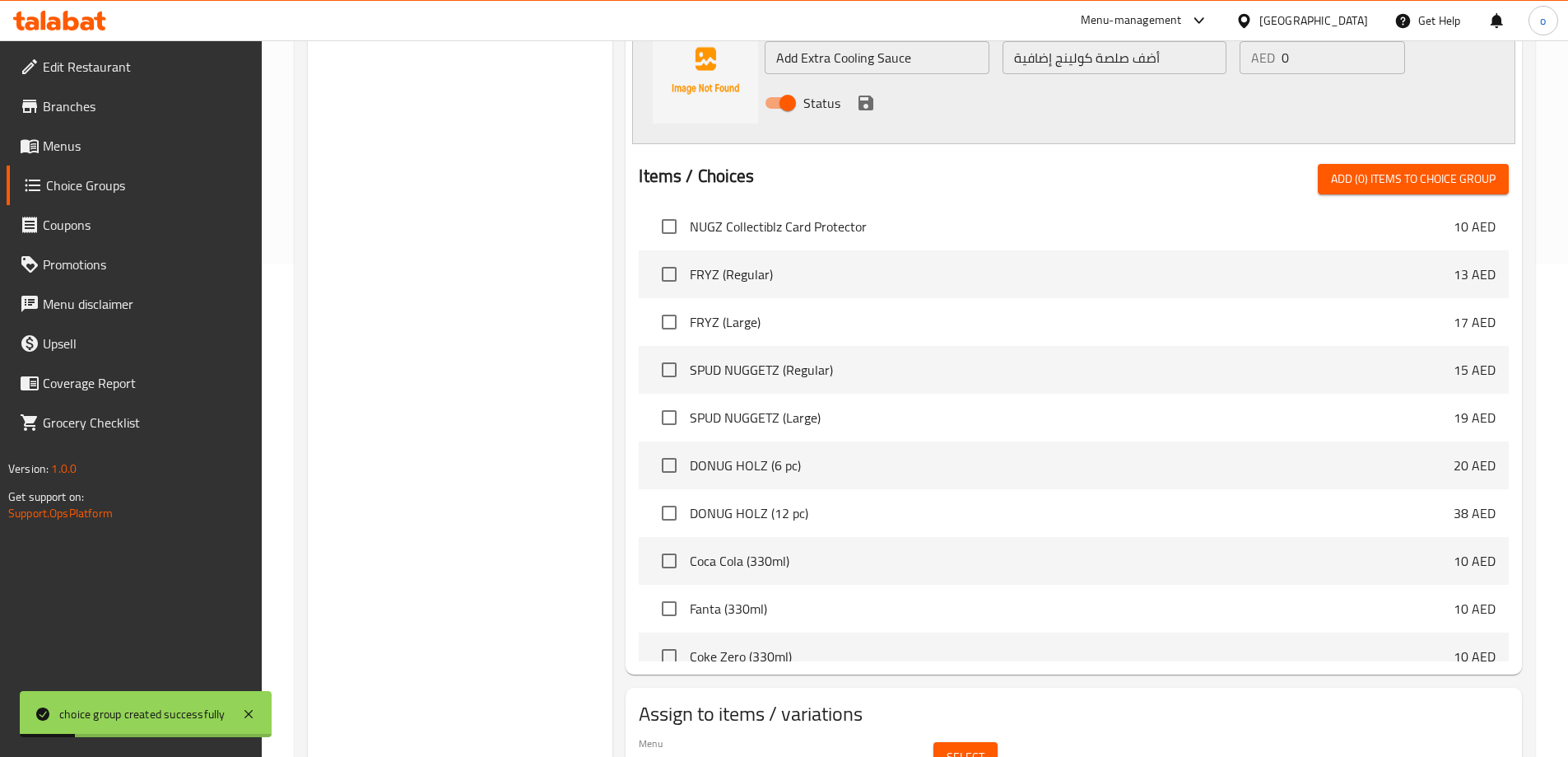
scroll to position [532, 0]
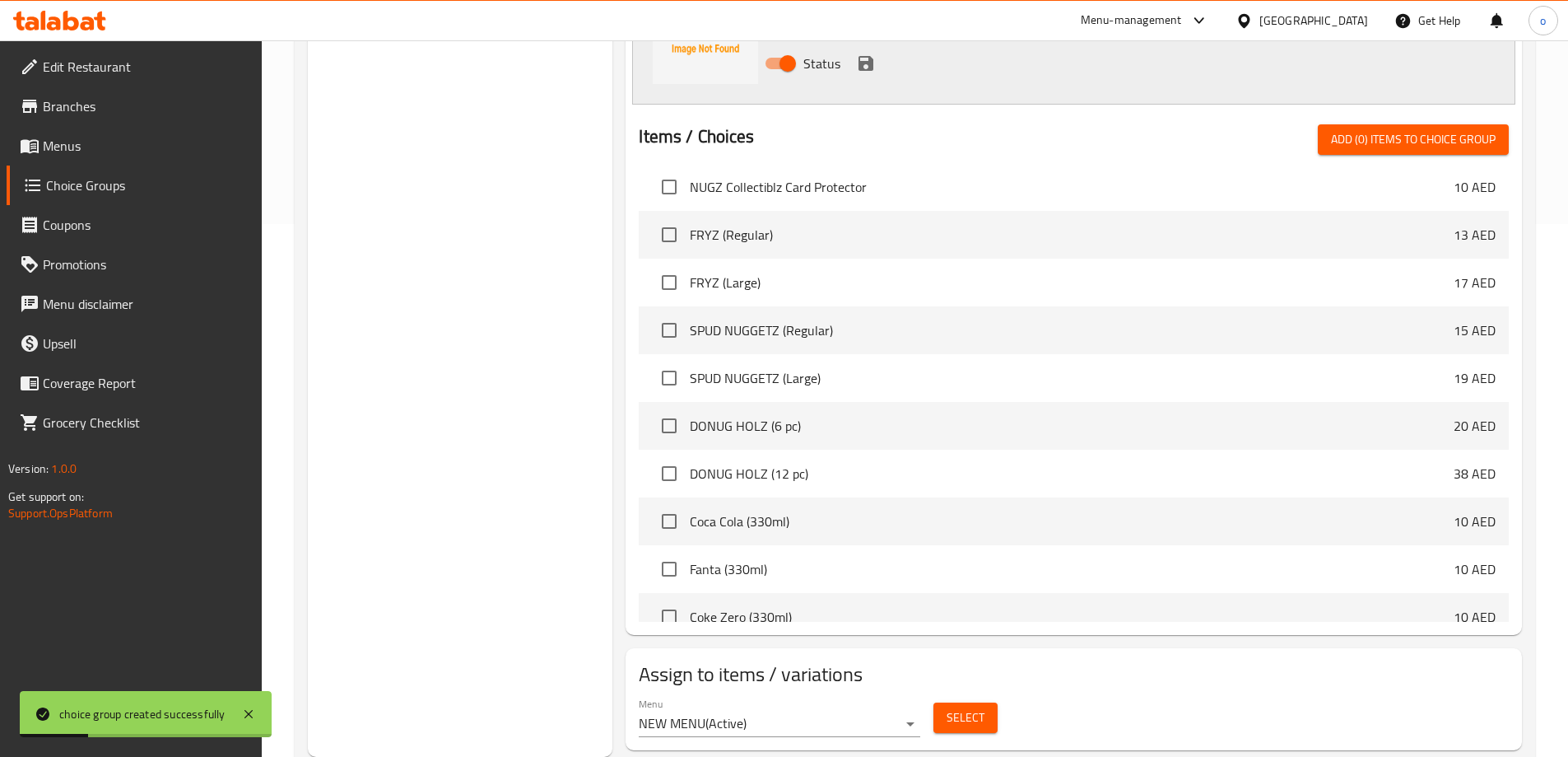
click at [980, 707] on span "Select" at bounding box center [965, 717] width 38 height 21
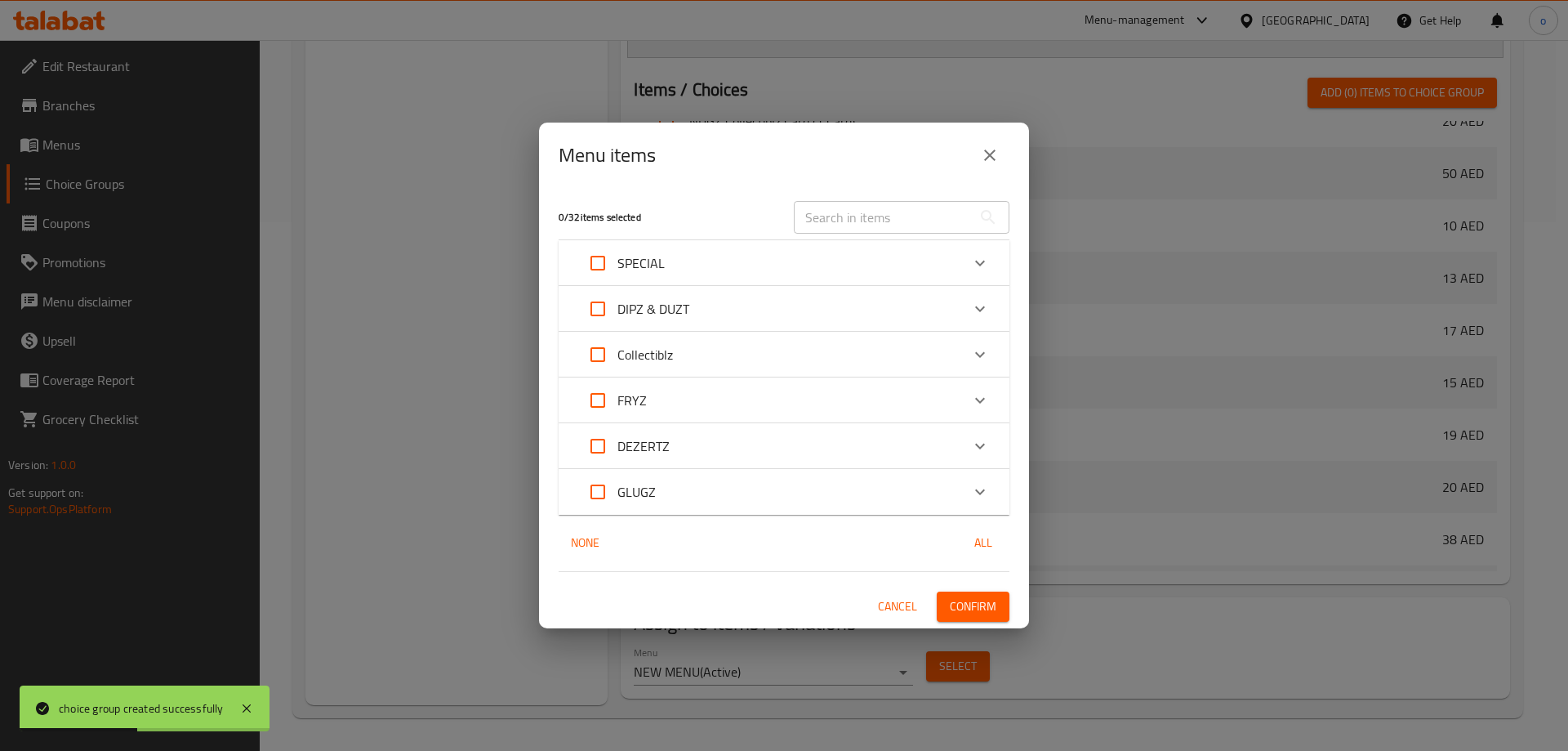
click at [640, 254] on p "SPECIAL" at bounding box center [641, 262] width 47 height 20
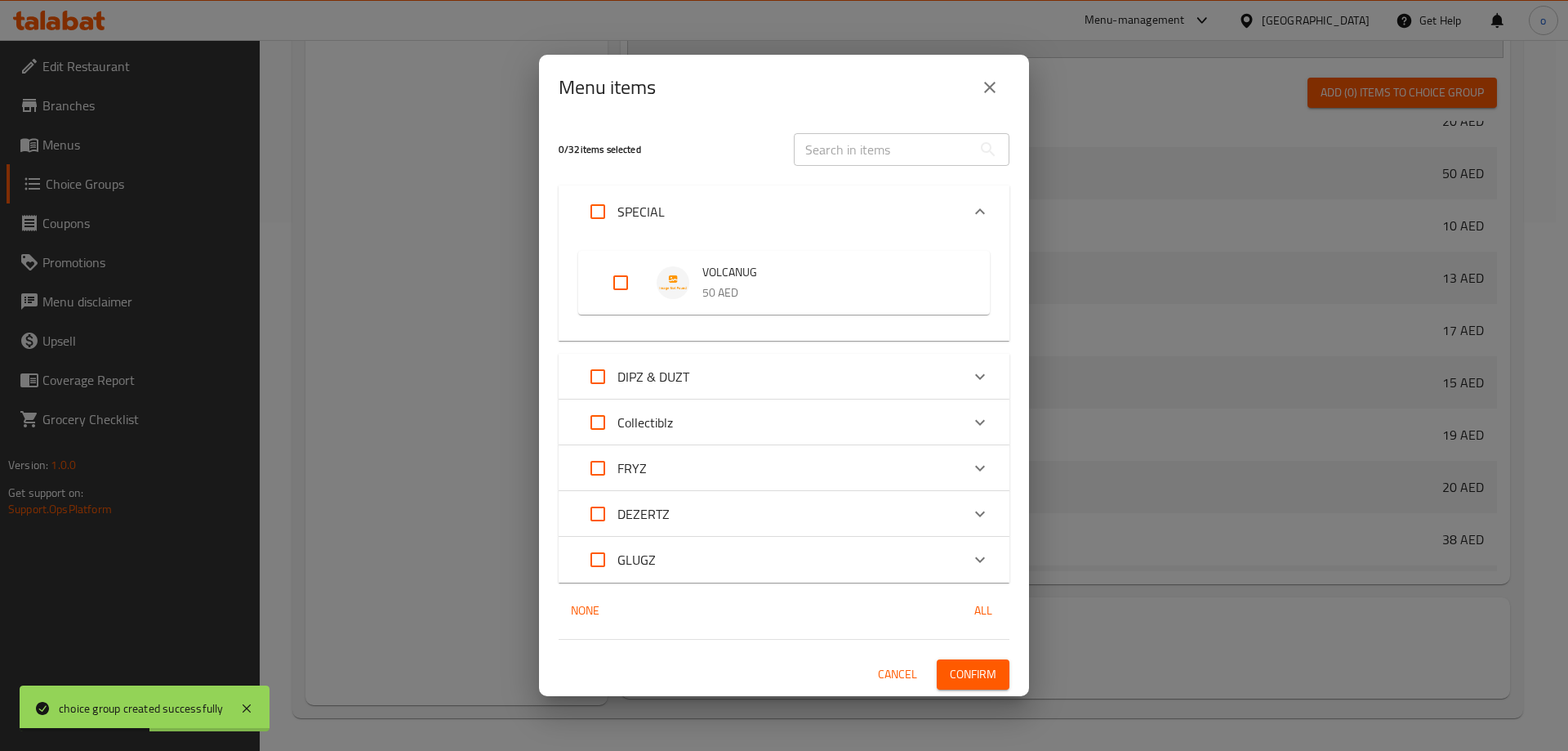
click at [599, 223] on input "Expand" at bounding box center [598, 211] width 39 height 39
checkbox input "true"
click at [957, 671] on span "Confirm" at bounding box center [974, 675] width 47 height 21
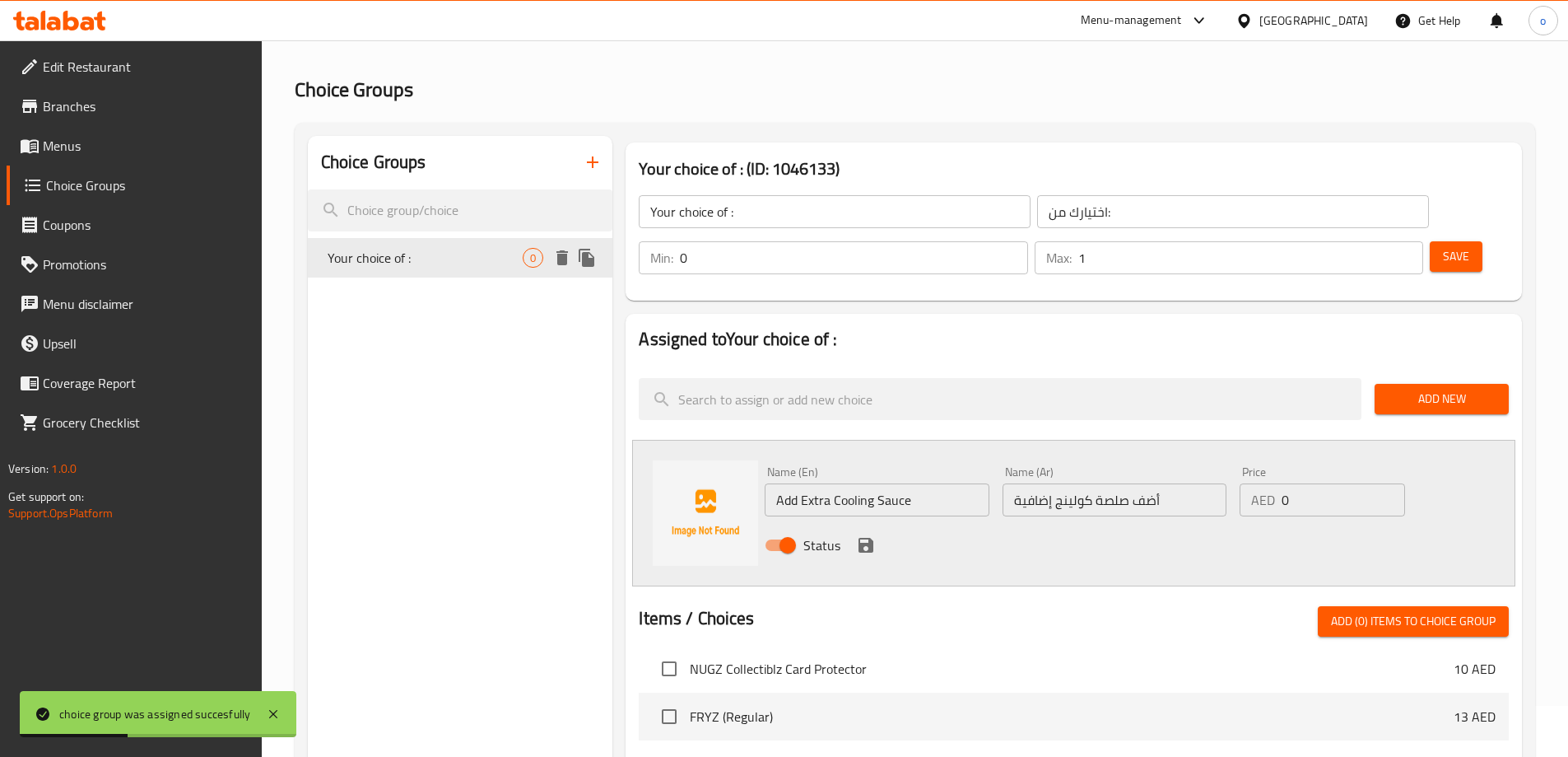
scroll to position [0, 0]
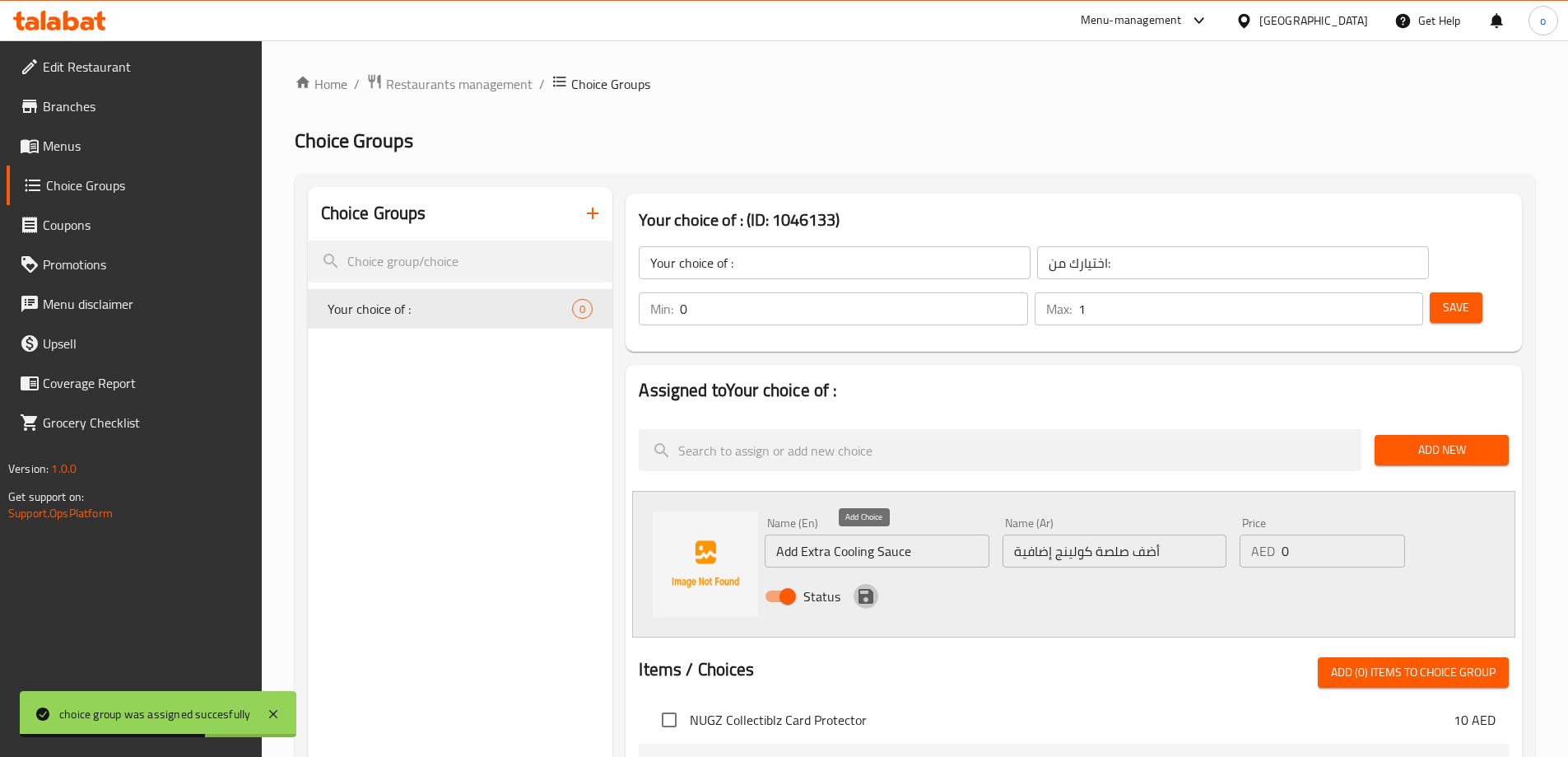
click at [870, 586] on icon "save" at bounding box center [866, 596] width 20 height 20
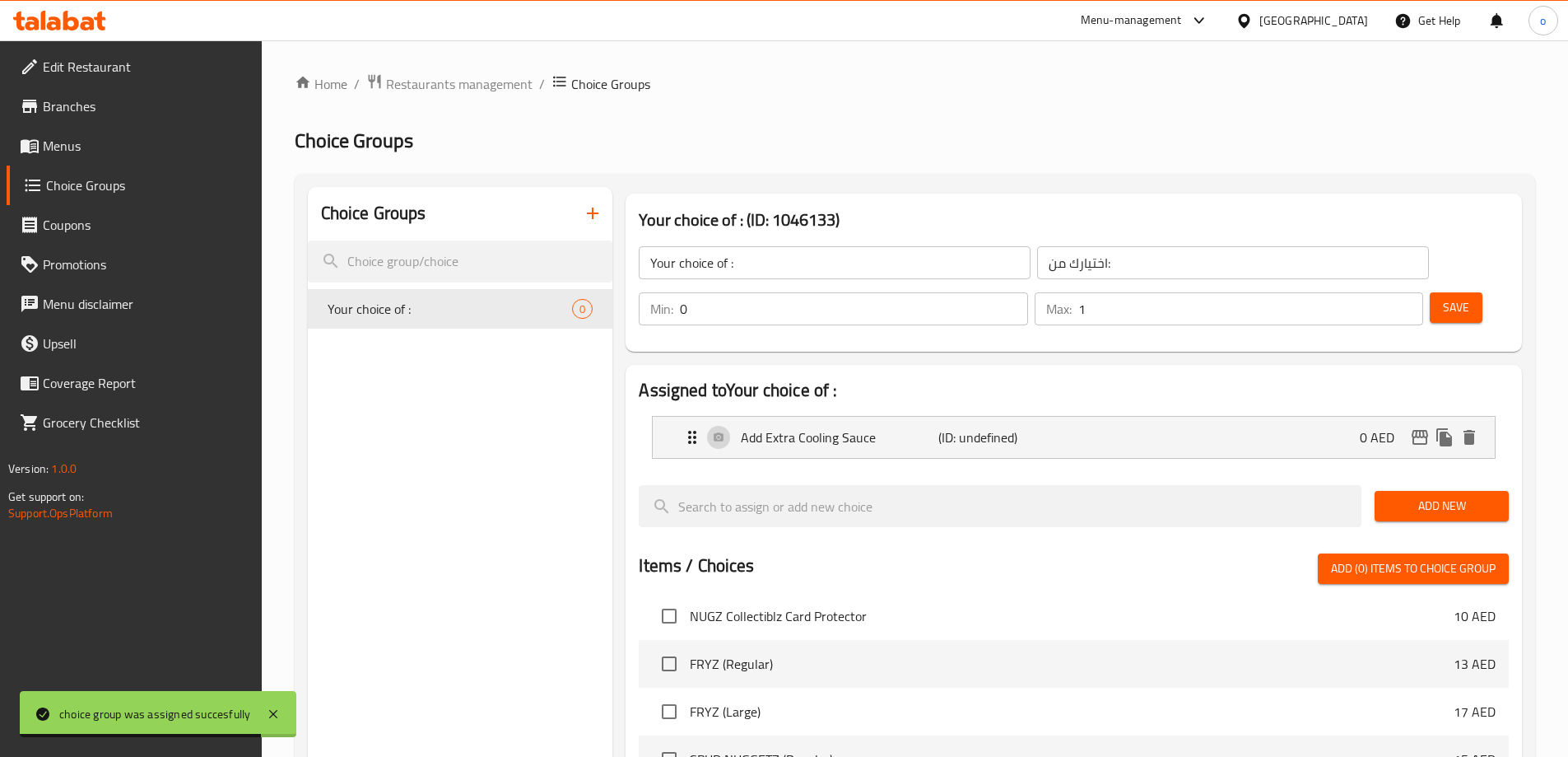
click at [1443, 297] on span "Save" at bounding box center [1456, 308] width 27 height 21
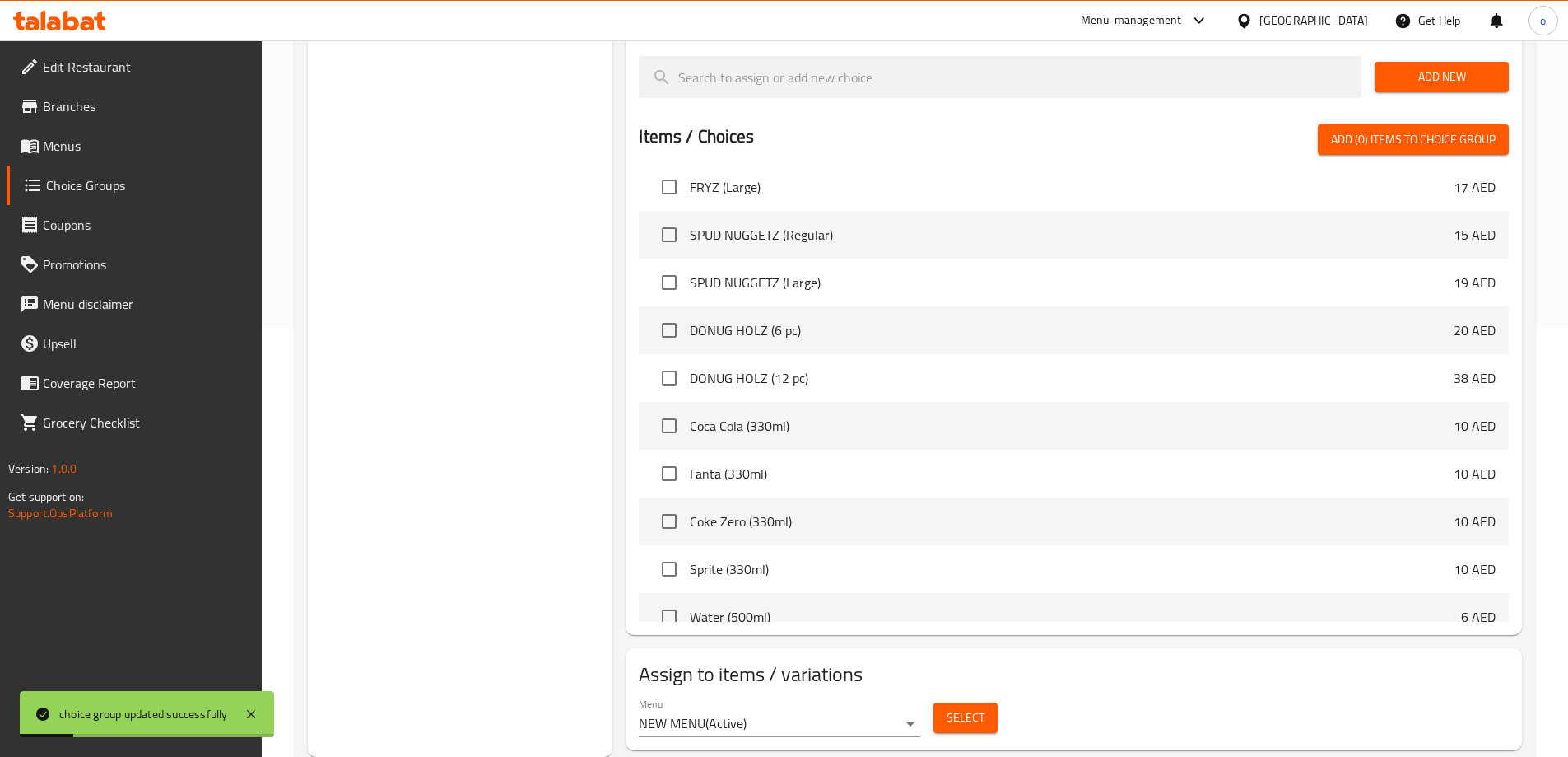
scroll to position [1071, 0]
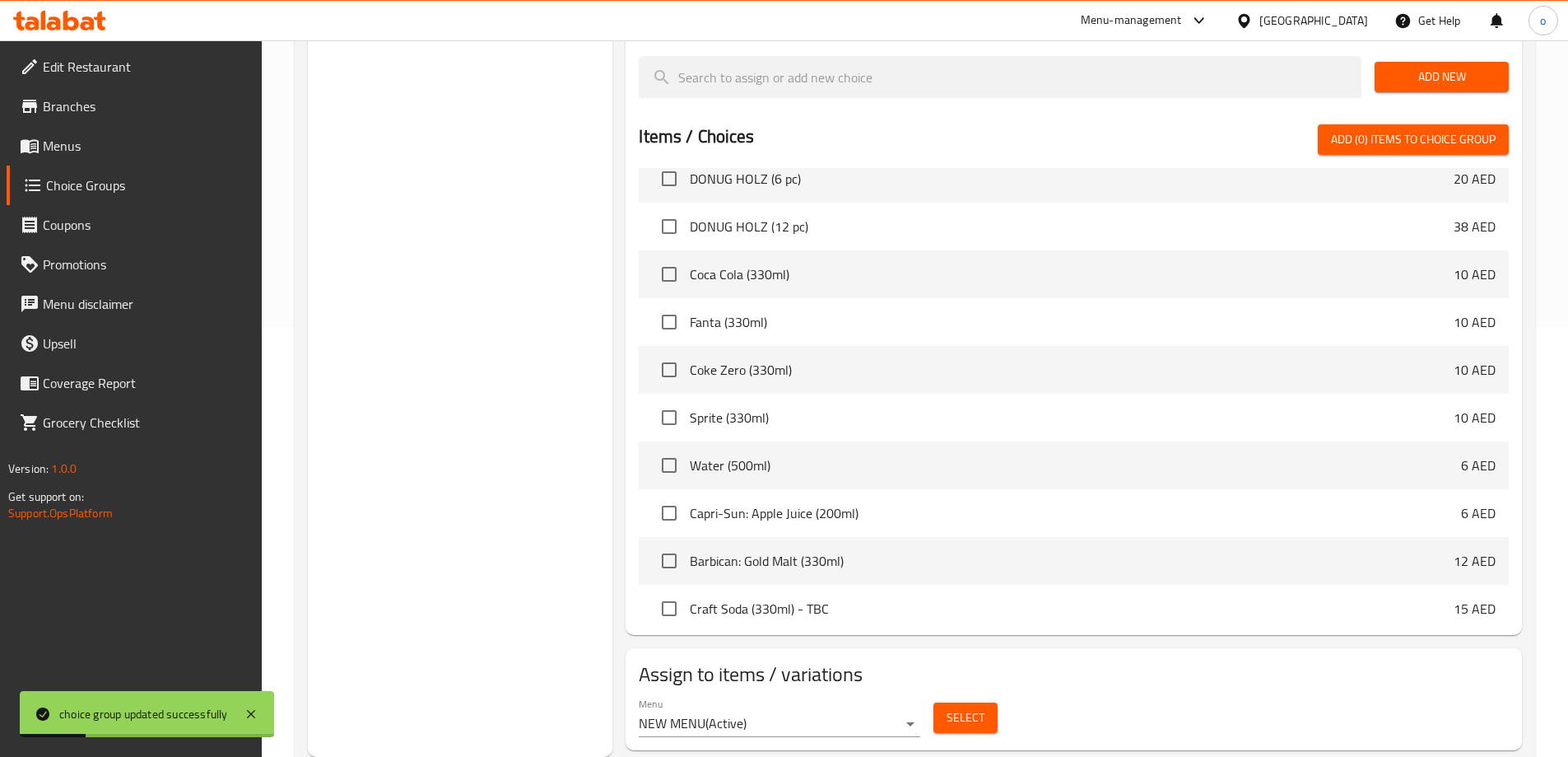
click at [973, 702] on button "Select" at bounding box center [965, 717] width 64 height 30
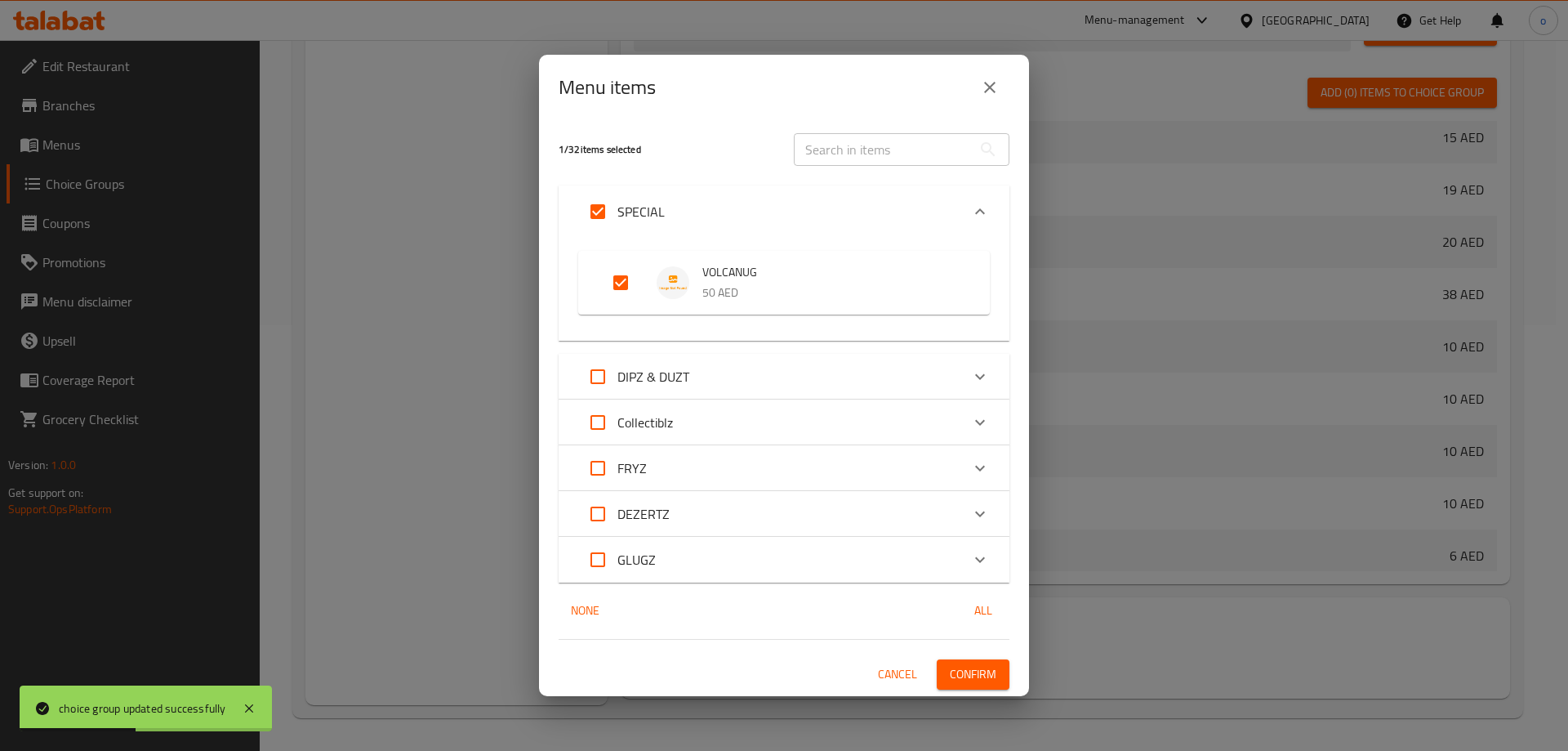
click at [963, 679] on span "Confirm" at bounding box center [974, 675] width 47 height 21
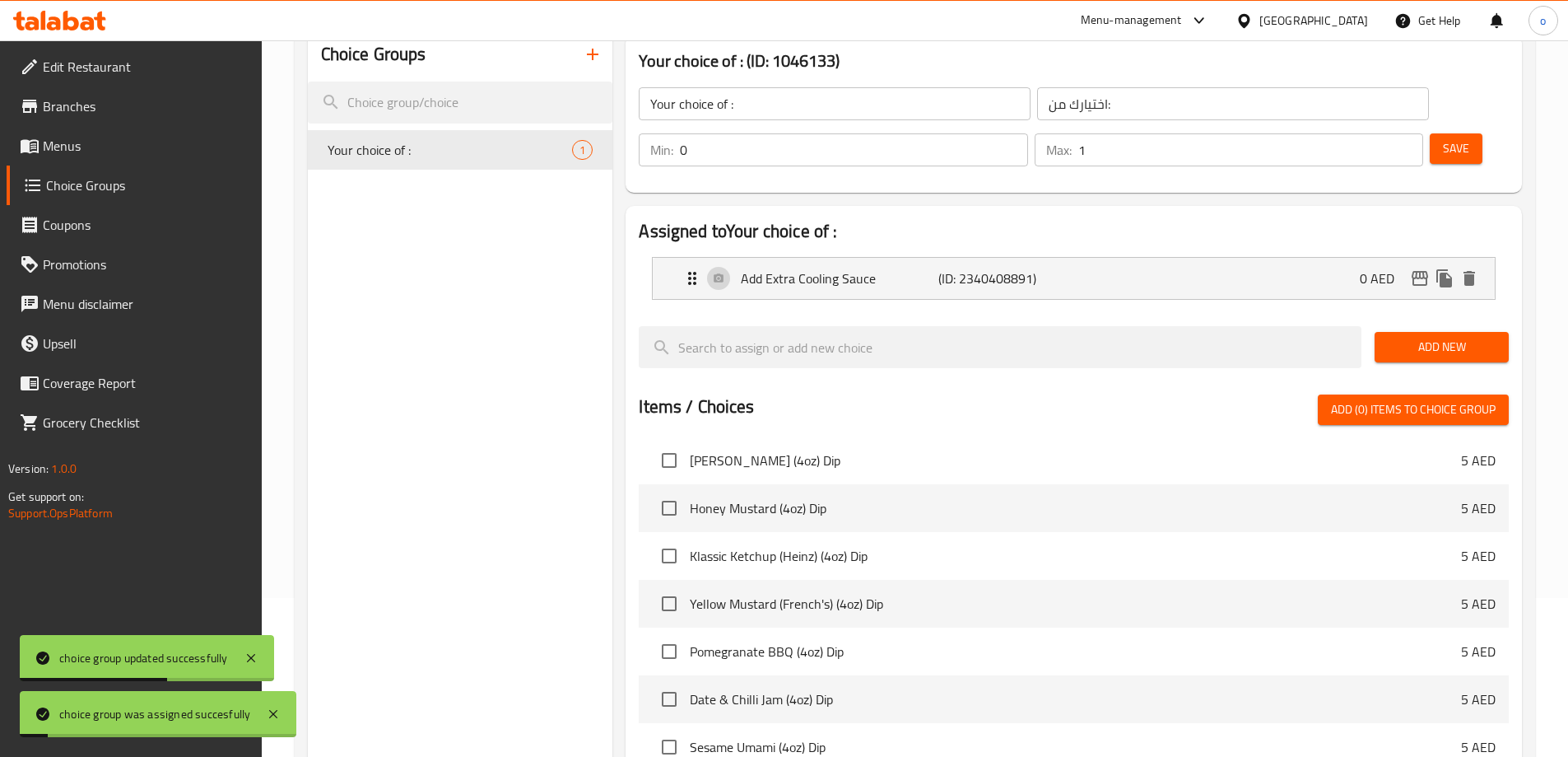
scroll to position [17, 0]
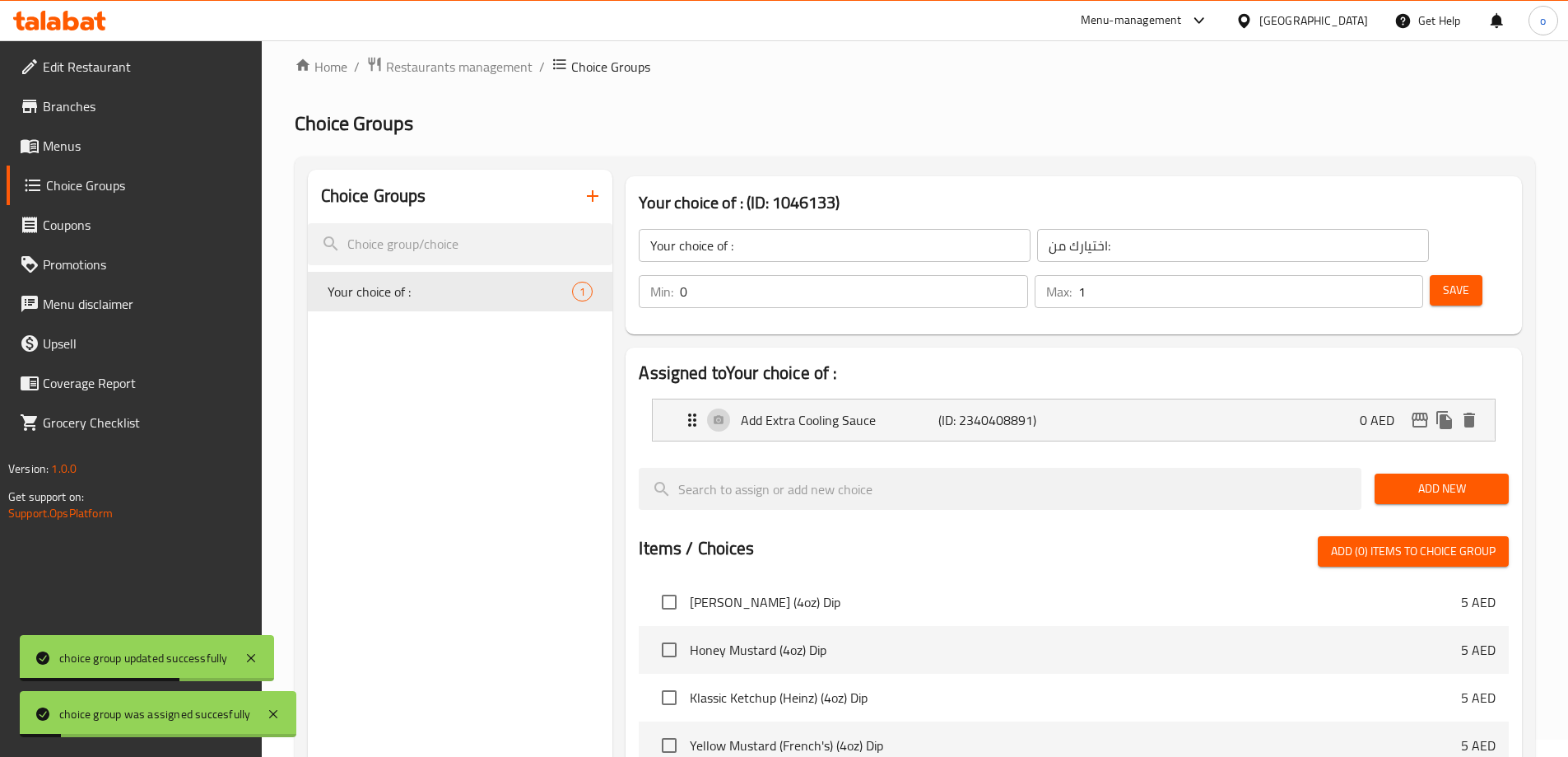
click at [1443, 279] on span "Save" at bounding box center [1456, 290] width 27 height 21
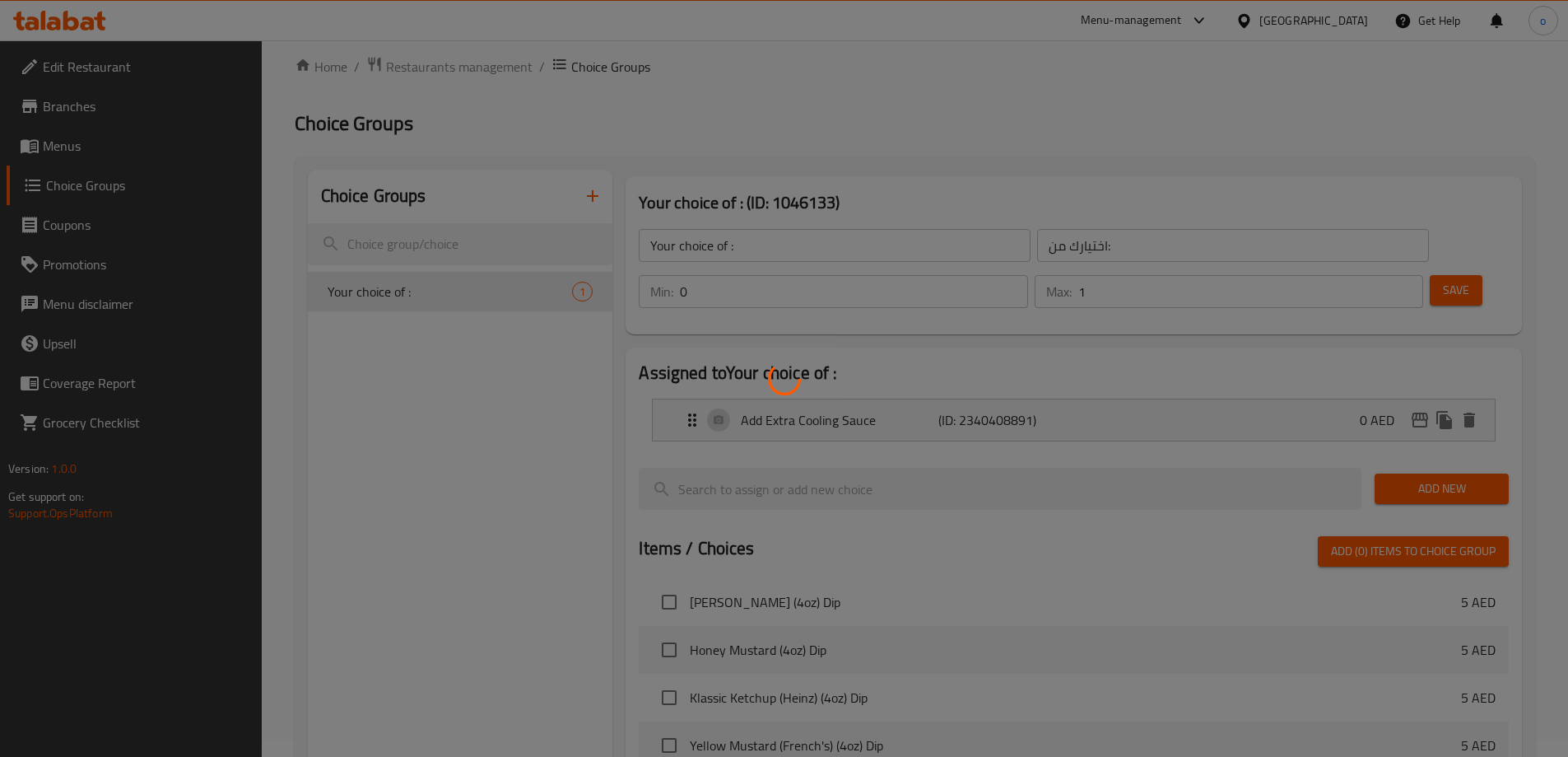
click at [589, 206] on div at bounding box center [784, 378] width 1568 height 757
click at [590, 206] on div at bounding box center [784, 378] width 1568 height 757
click at [592, 205] on div at bounding box center [784, 378] width 1568 height 757
click at [593, 205] on div at bounding box center [784, 378] width 1568 height 757
click at [593, 191] on div at bounding box center [784, 378] width 1568 height 757
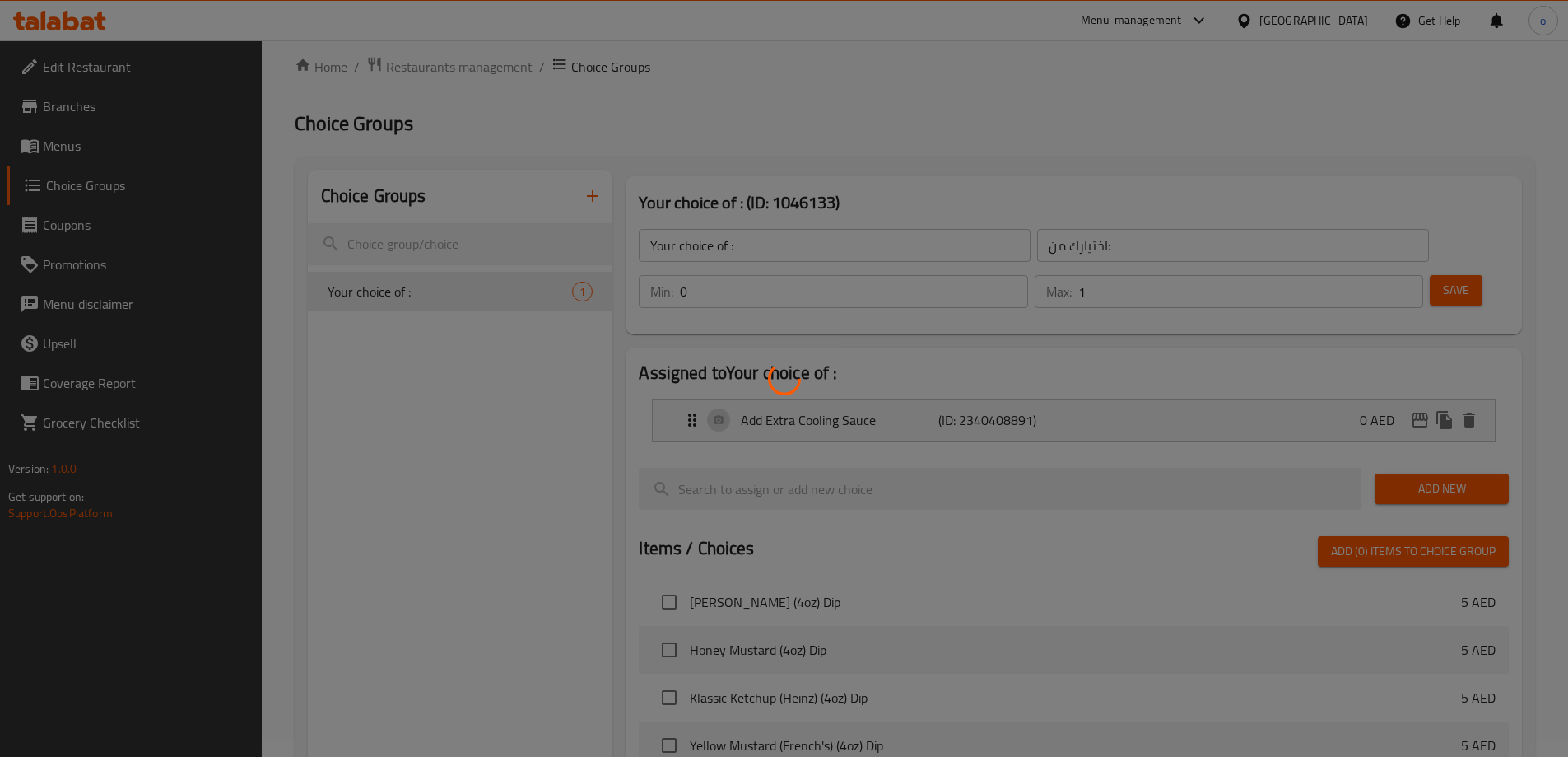
click at [593, 191] on div at bounding box center [784, 378] width 1568 height 757
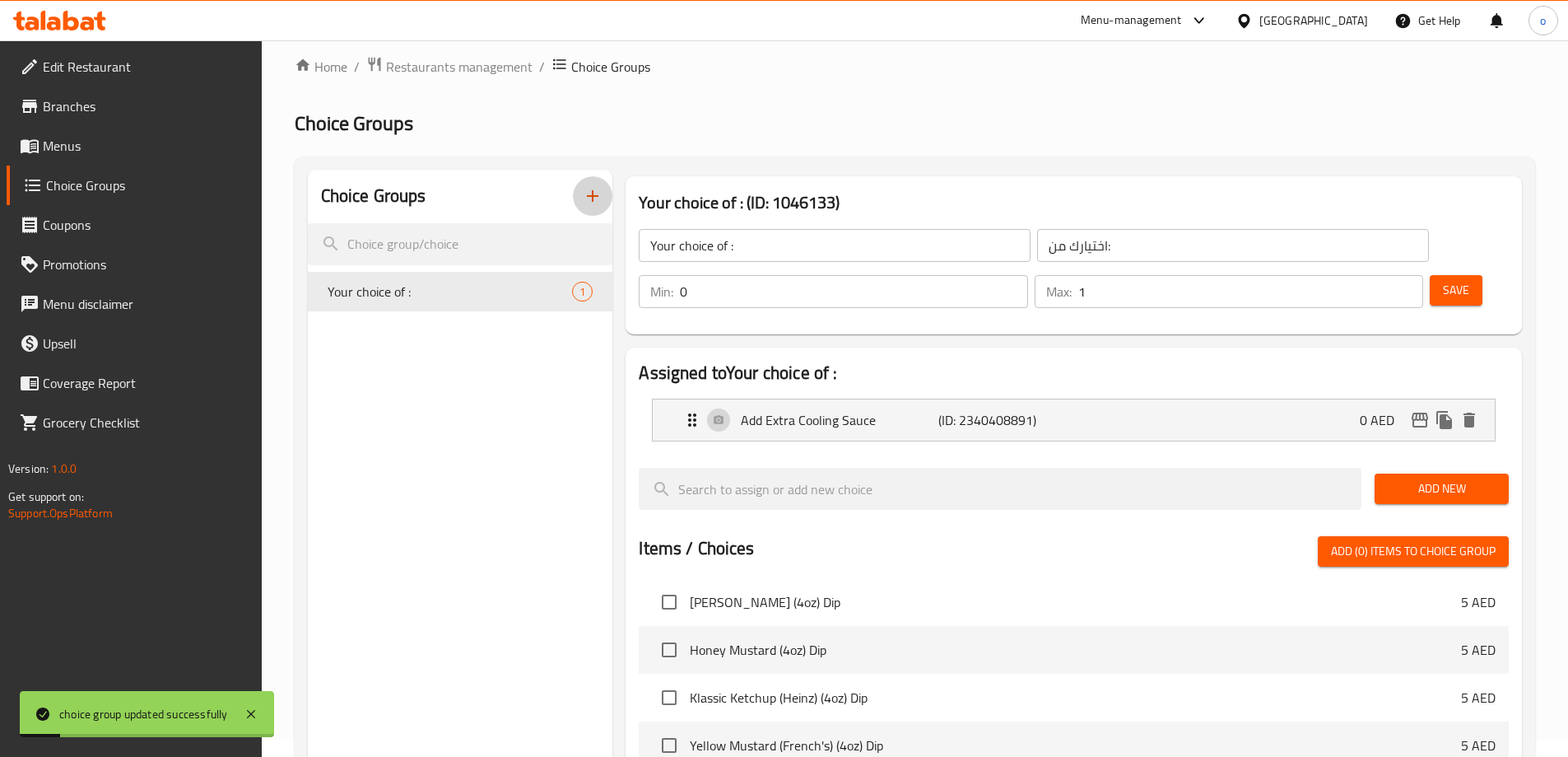
click at [592, 191] on icon "button" at bounding box center [592, 195] width 20 height 20
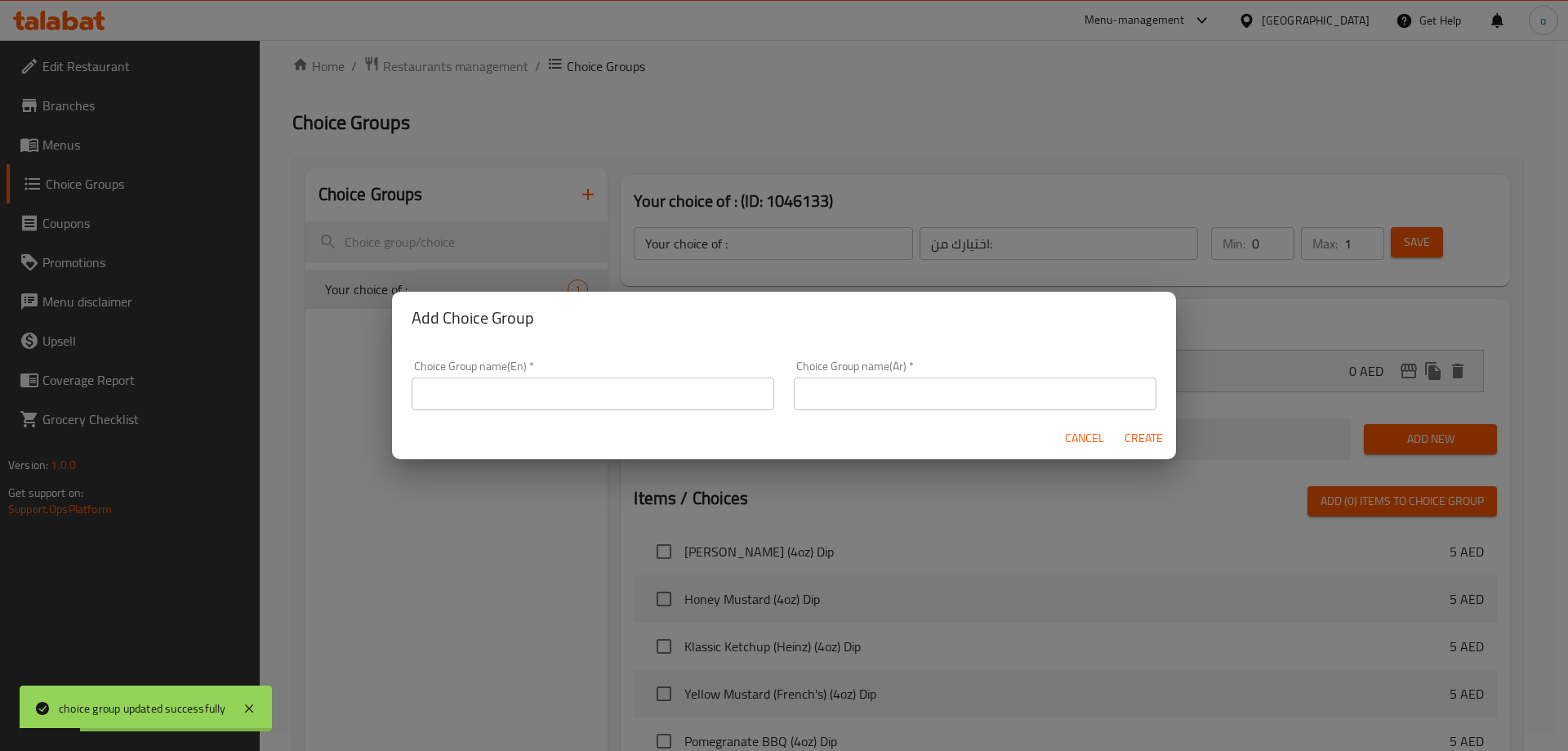
click at [552, 389] on input "text" at bounding box center [593, 393] width 363 height 33
paste input "Meal Upgrade"
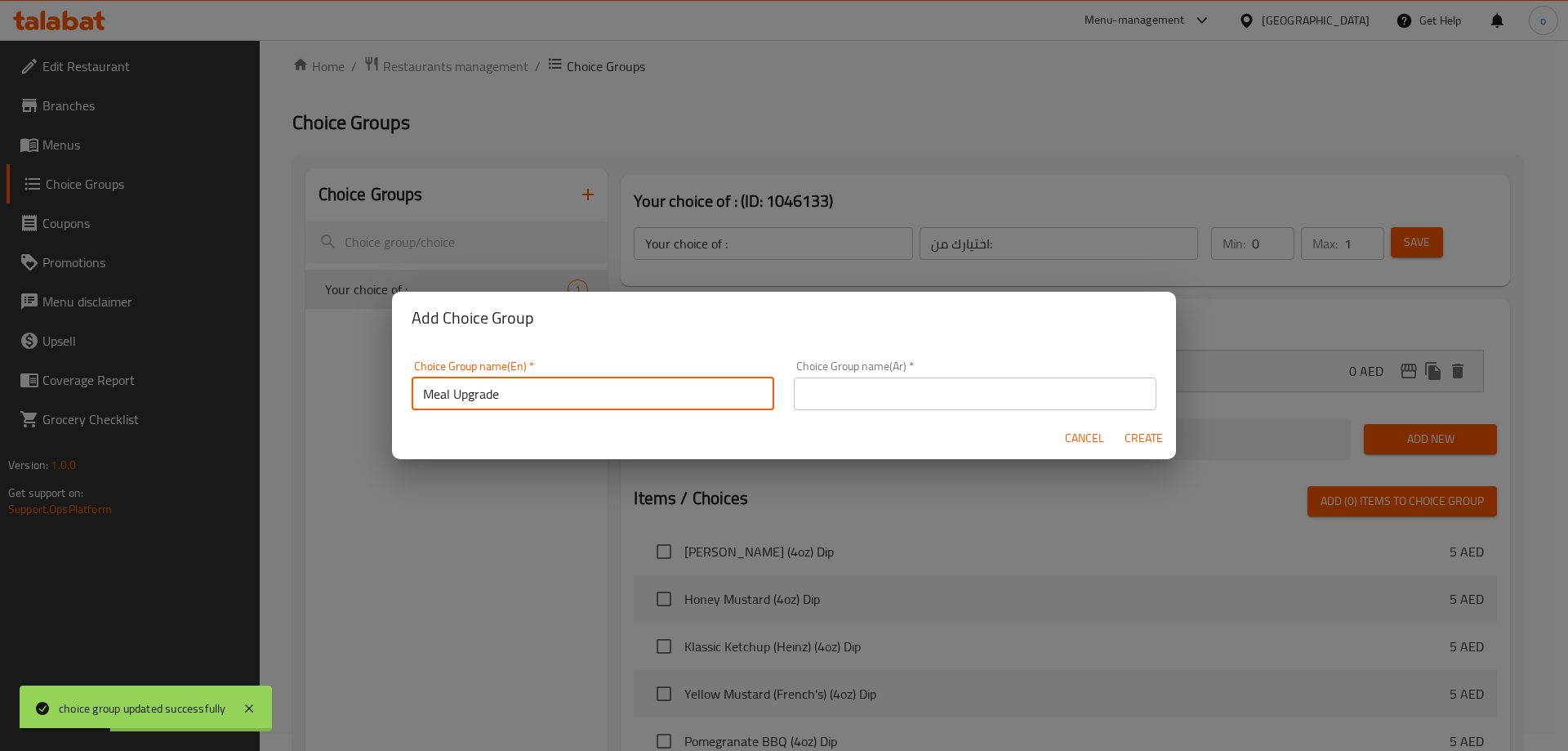
type input "Meal Upgrade"
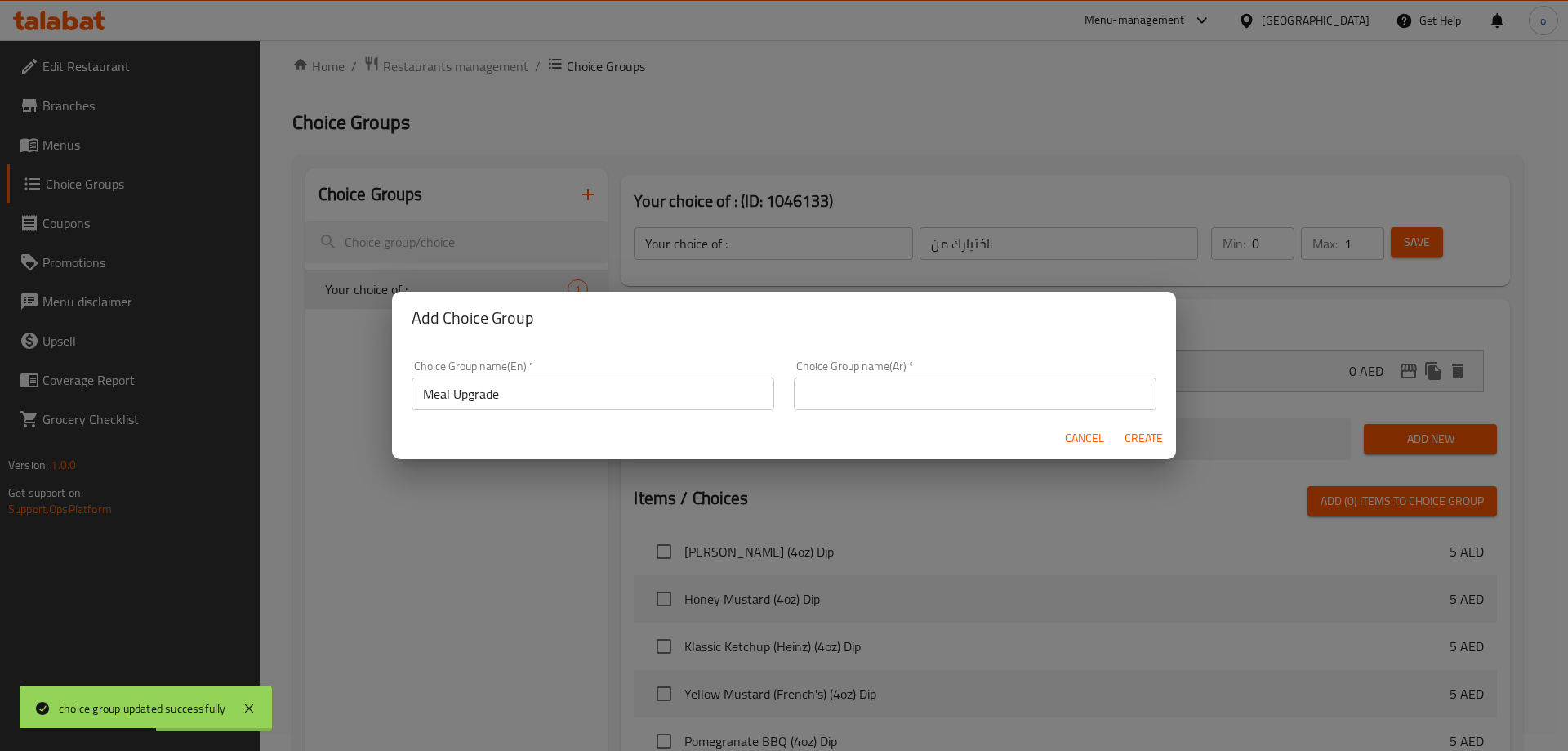
click at [901, 383] on input "text" at bounding box center [976, 393] width 363 height 33
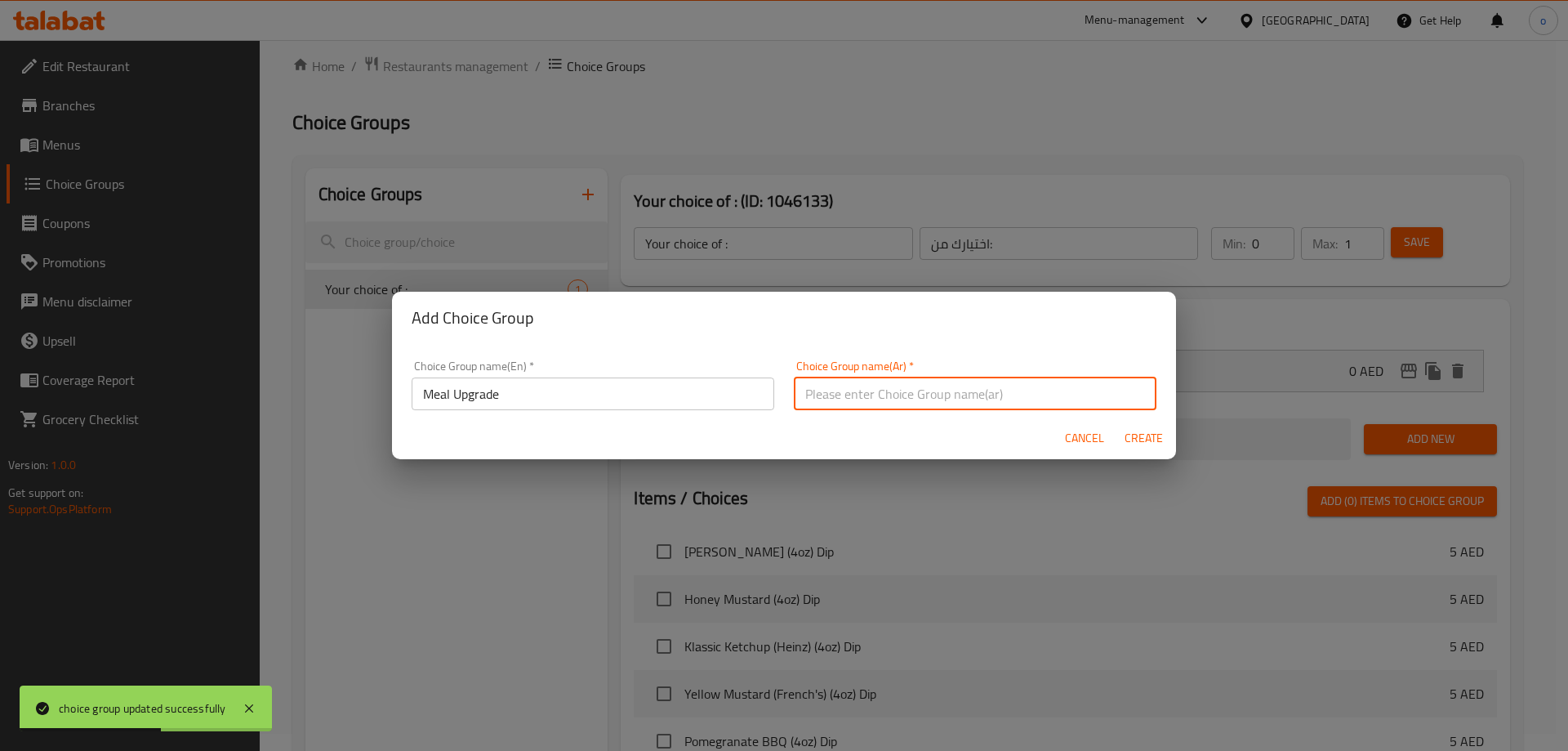
paste input "ترقية وجبة"
type input "ترقية وجبة"
click at [1149, 440] on span "Create" at bounding box center [1144, 438] width 39 height 21
type input "Meal Upgrade"
type input "ترقية وجبة"
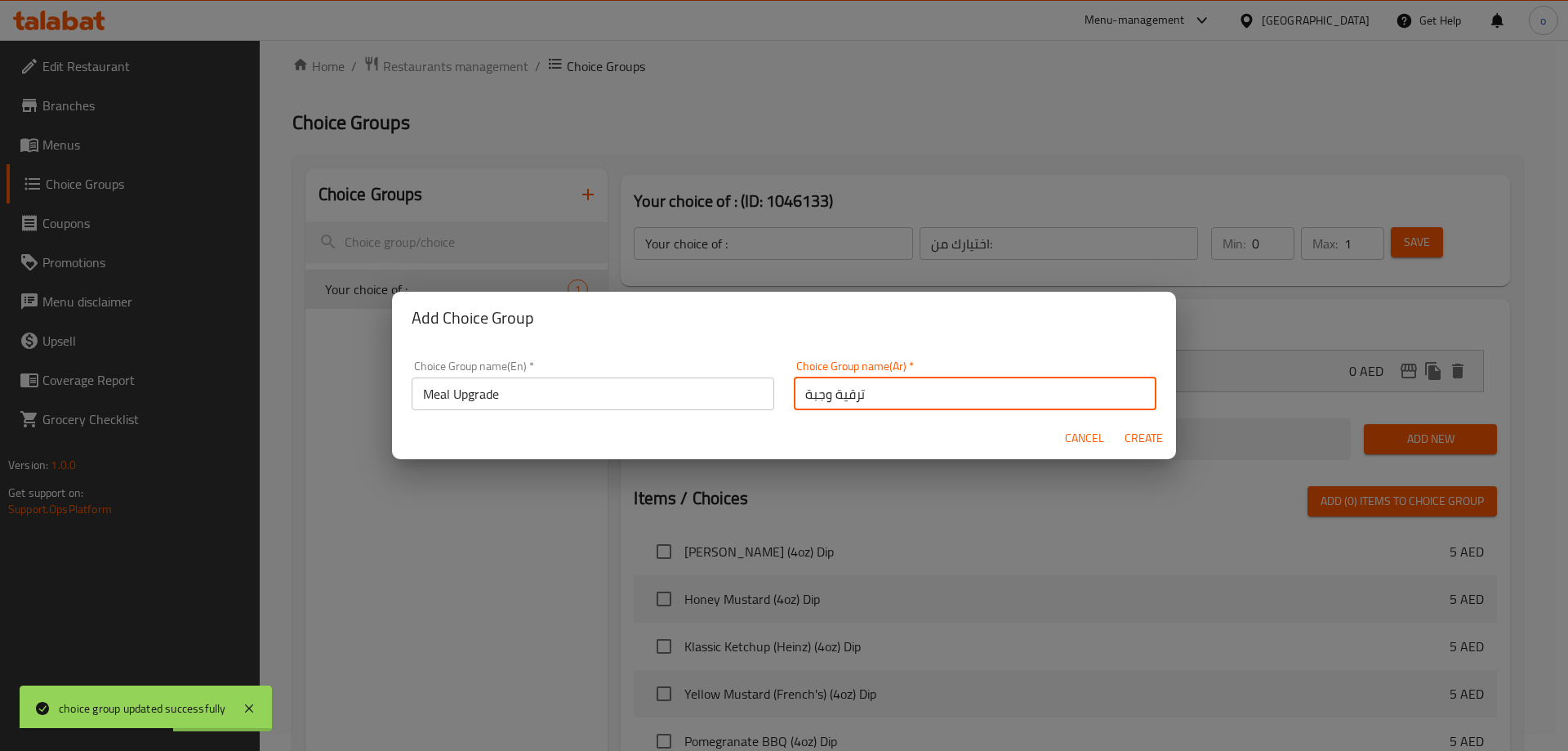
type input "0"
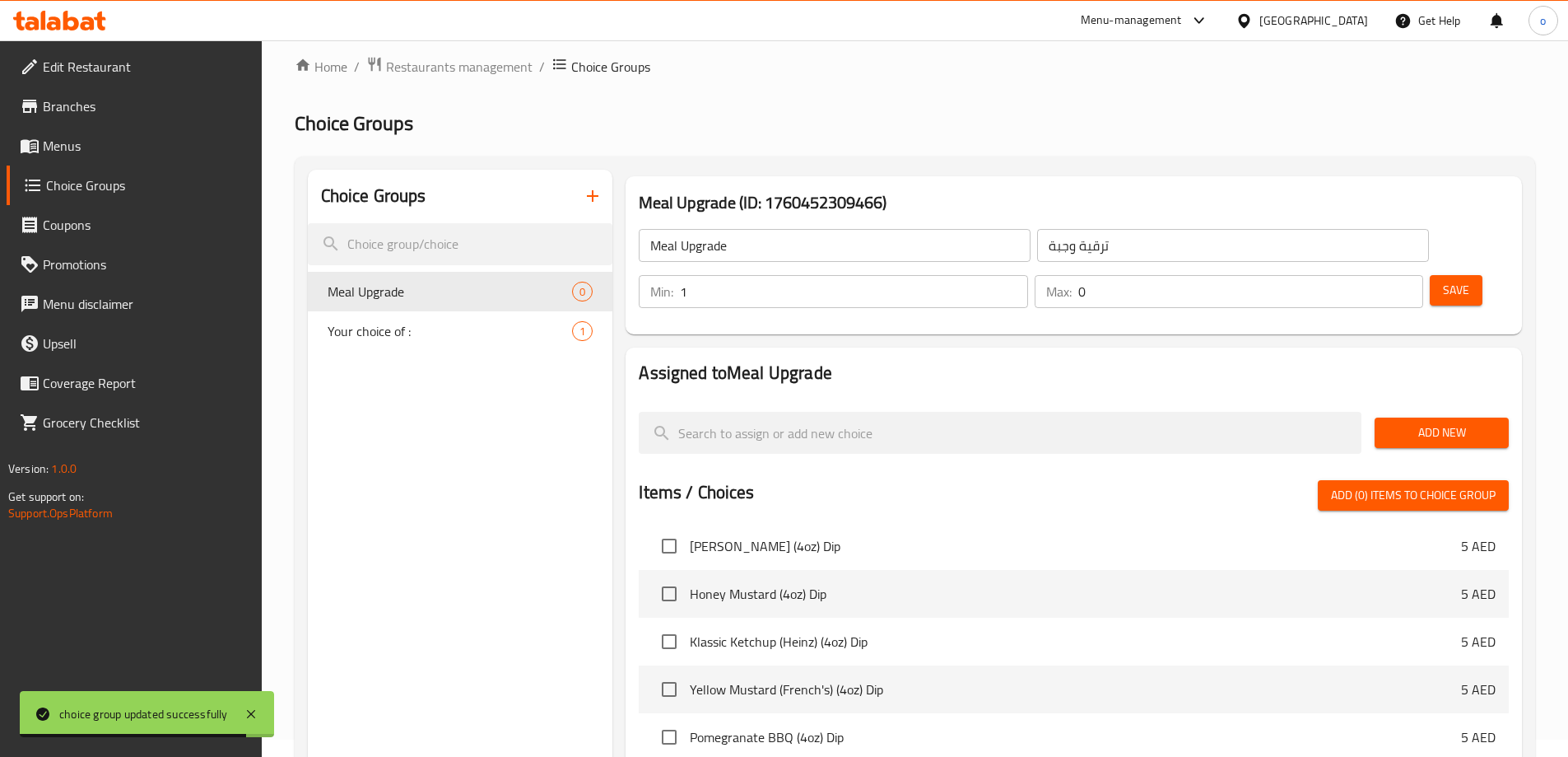
click at [1028, 275] on input "1" at bounding box center [854, 291] width 348 height 33
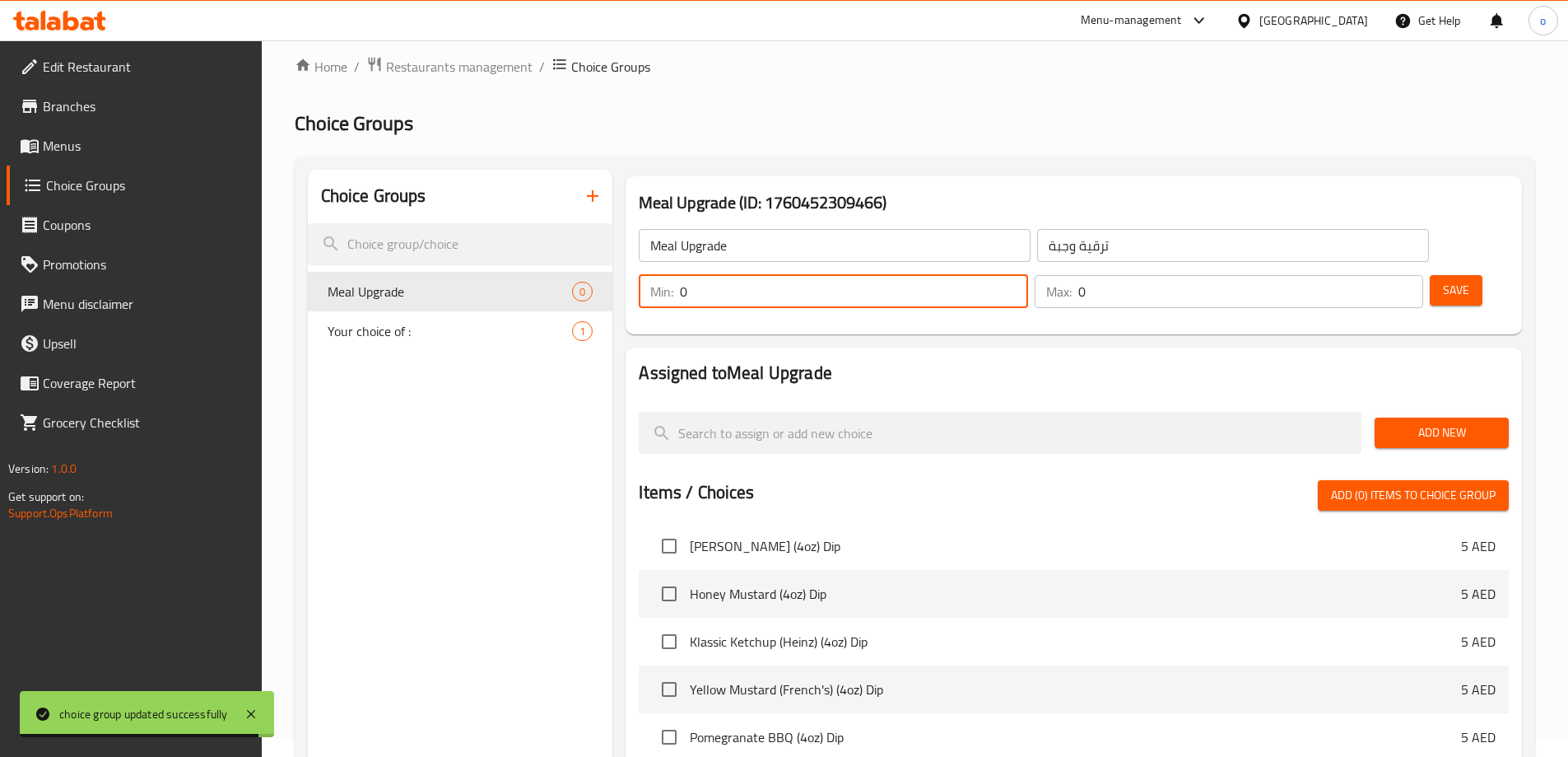
type input "0"
click at [1028, 275] on input "0" at bounding box center [854, 291] width 348 height 33
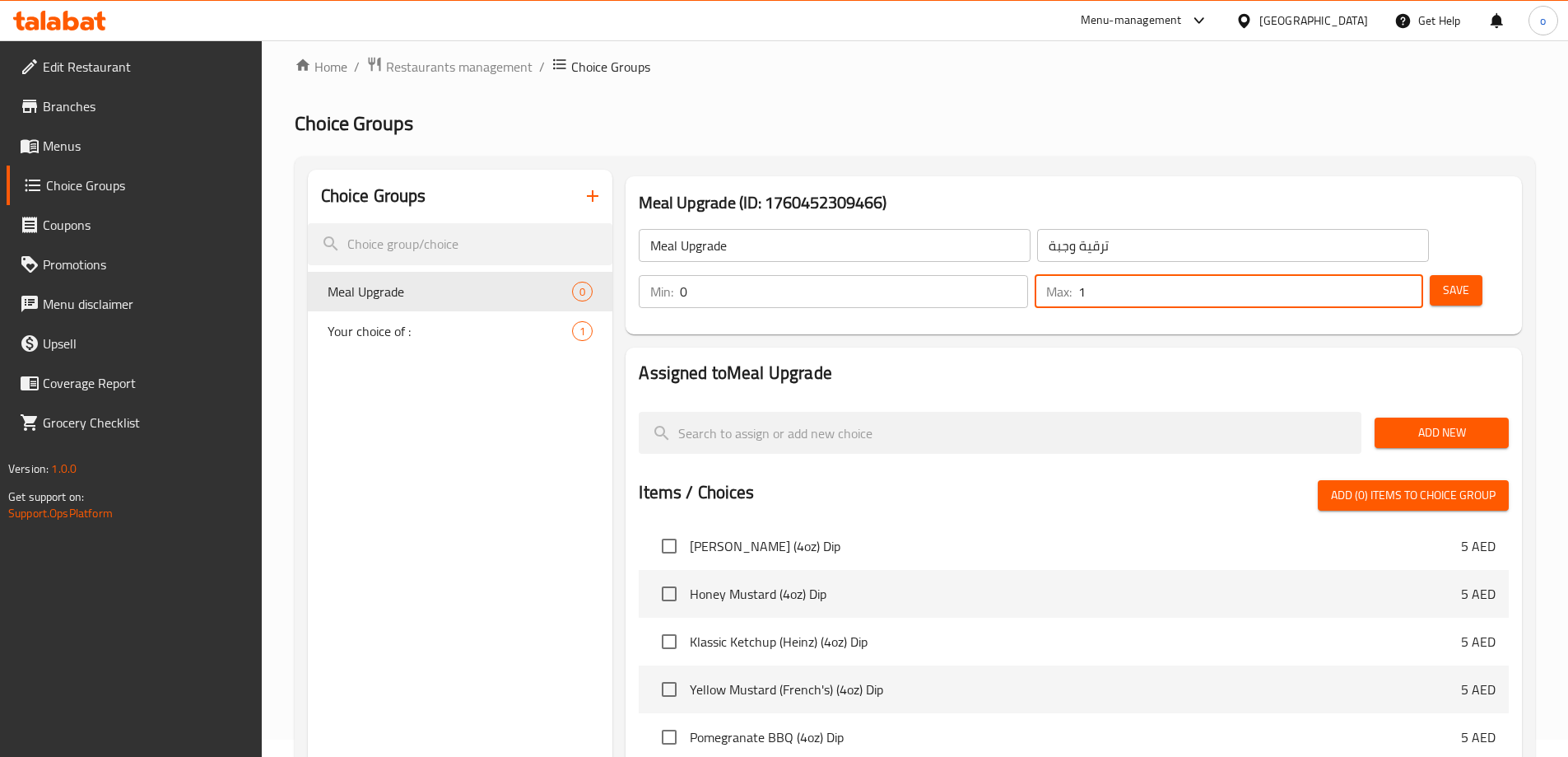
type input "1"
click at [1375, 275] on input "1" at bounding box center [1251, 291] width 345 height 33
click at [1430, 423] on span "Add New" at bounding box center [1442, 433] width 108 height 21
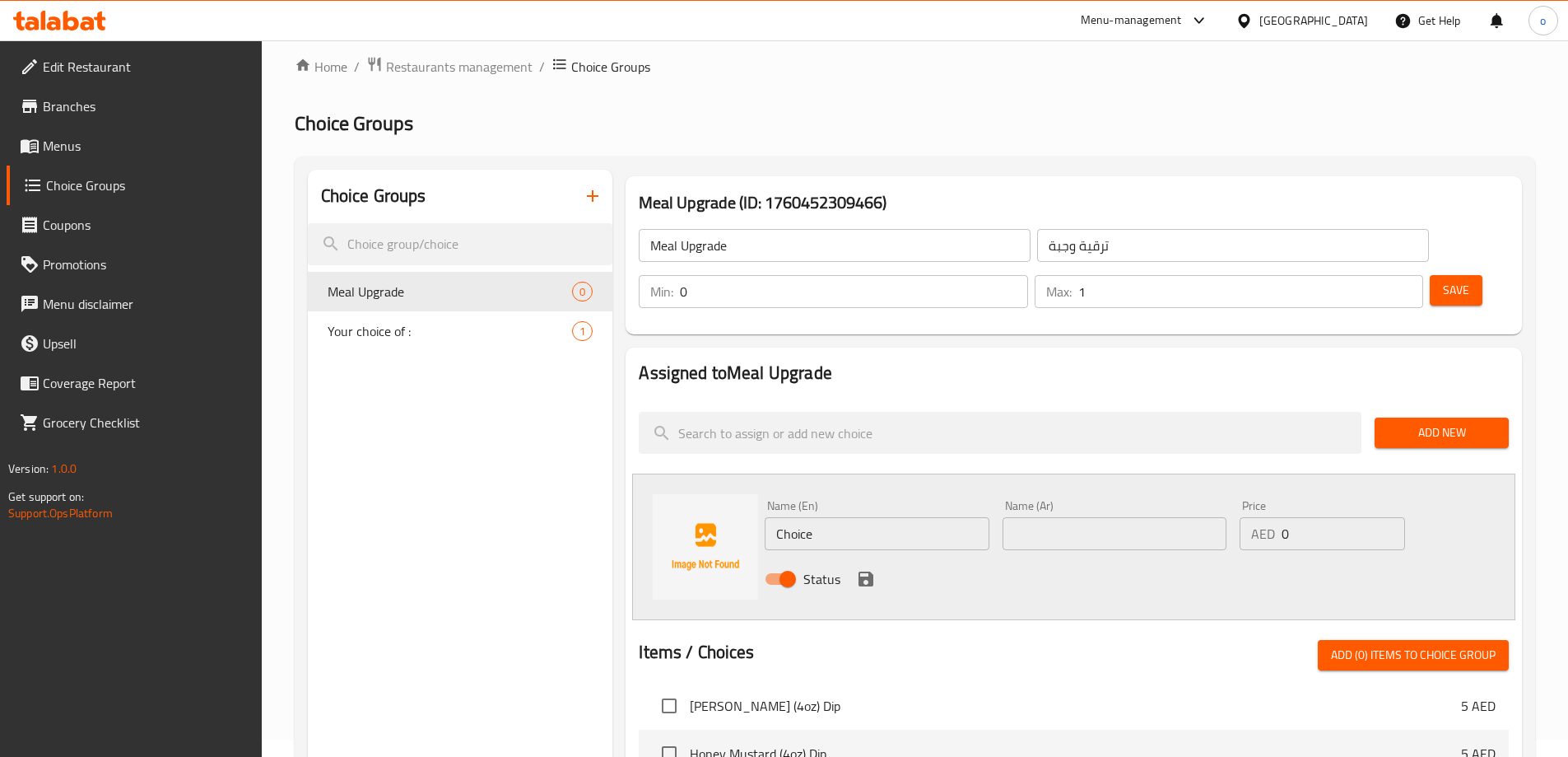
click at [852, 517] on input "Choice" at bounding box center [876, 533] width 224 height 33
paste input "Add regular fries and beverag"
click at [922, 517] on input "Add regular fries and beverage" at bounding box center [876, 533] width 224 height 33
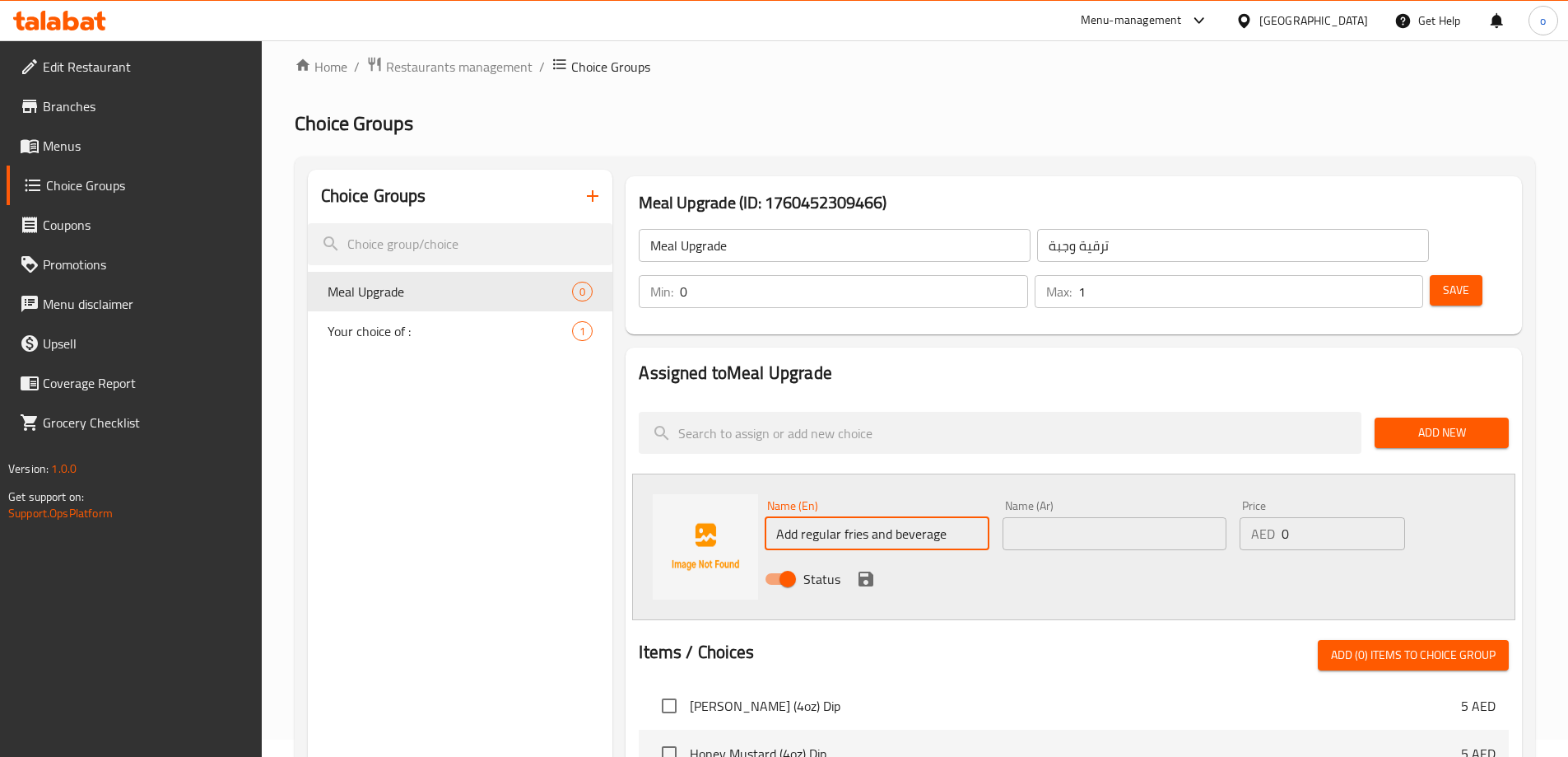
click at [922, 517] on input "Add regular fries and beverage" at bounding box center [876, 533] width 224 height 33
type input "Add regular fries and beverage"
drag, startPoint x: 1038, startPoint y: 483, endPoint x: 1049, endPoint y: 495, distance: 16.3
click at [1038, 517] on input "text" at bounding box center [1114, 533] width 224 height 33
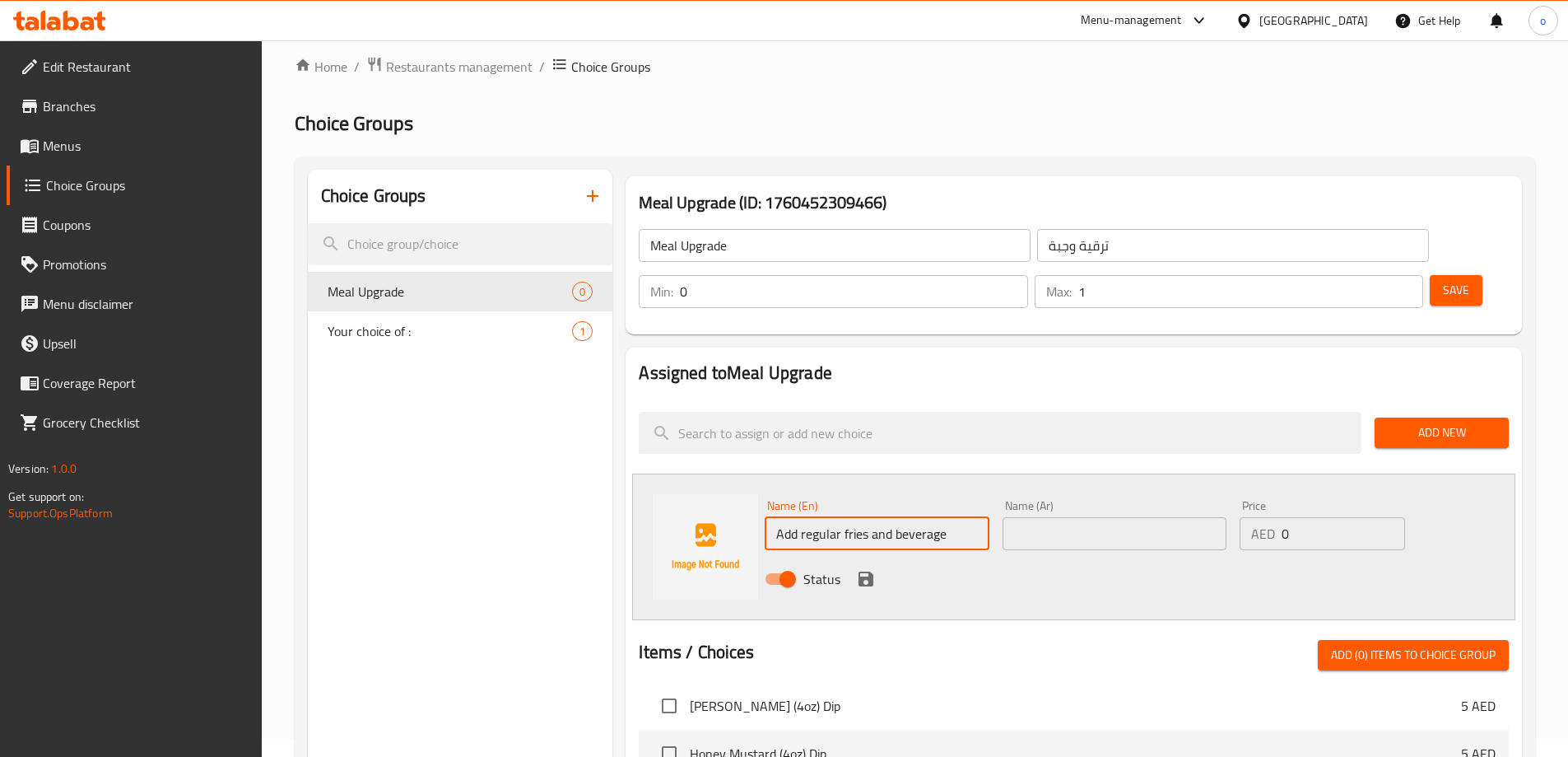
paste input "أضف البطاطس المقلية والمشروبات العادية"
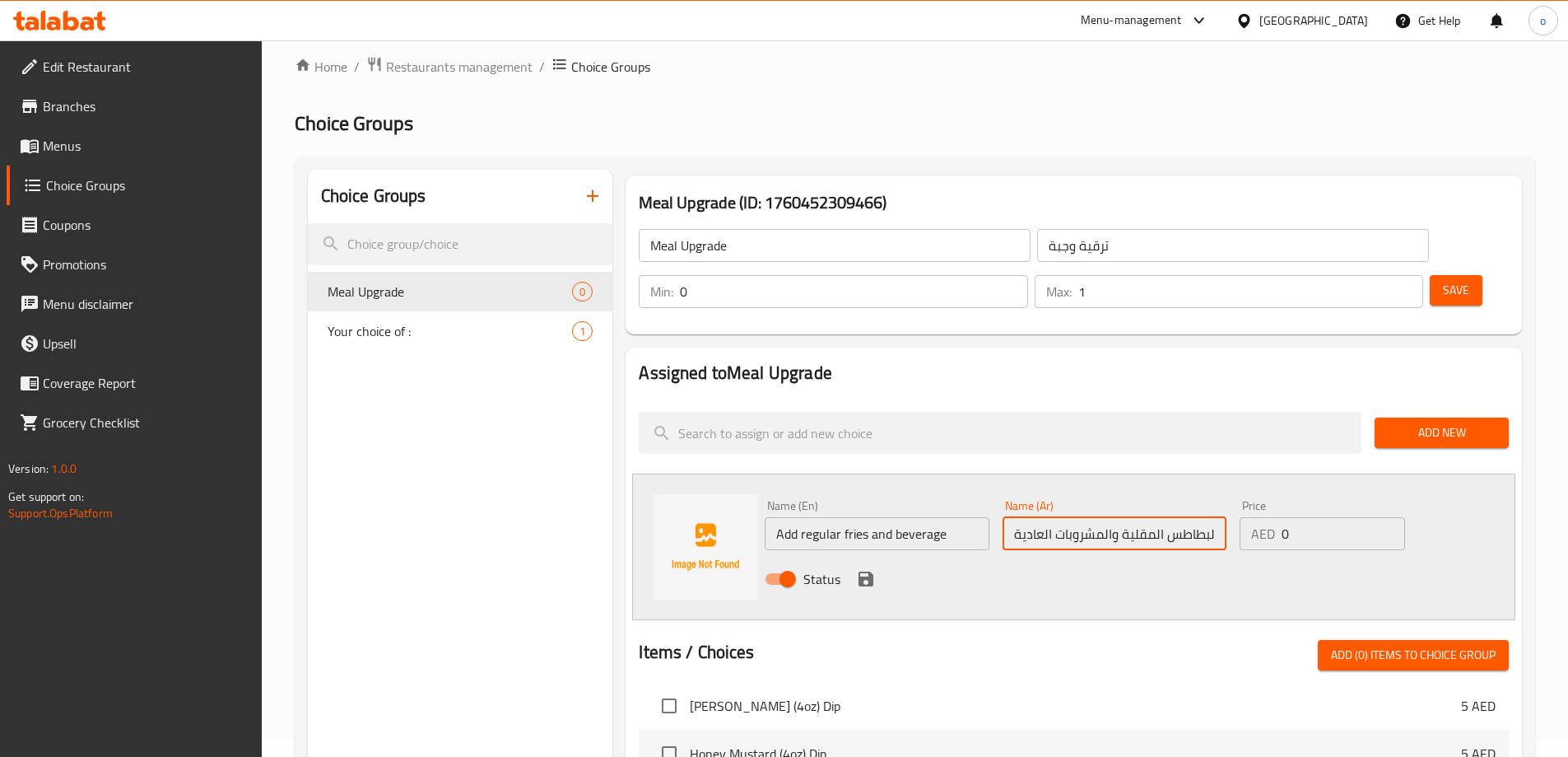
scroll to position [0, 34]
type input "أضف البطاطس المقلية والمشروبات العادية"
click at [1322, 517] on input "0" at bounding box center [1343, 533] width 122 height 33
type input "18"
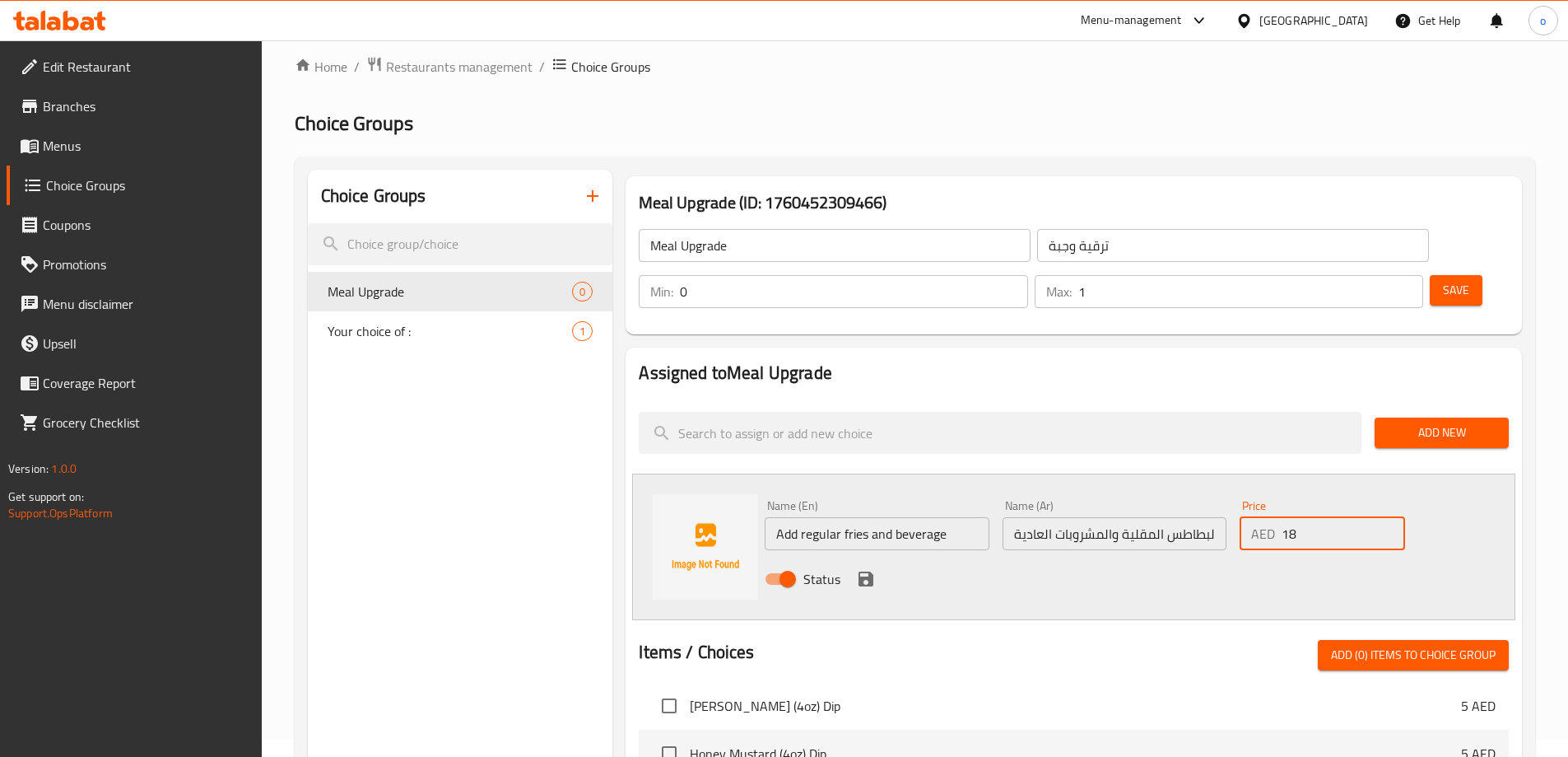
click at [866, 567] on button "save" at bounding box center [866, 579] width 25 height 25
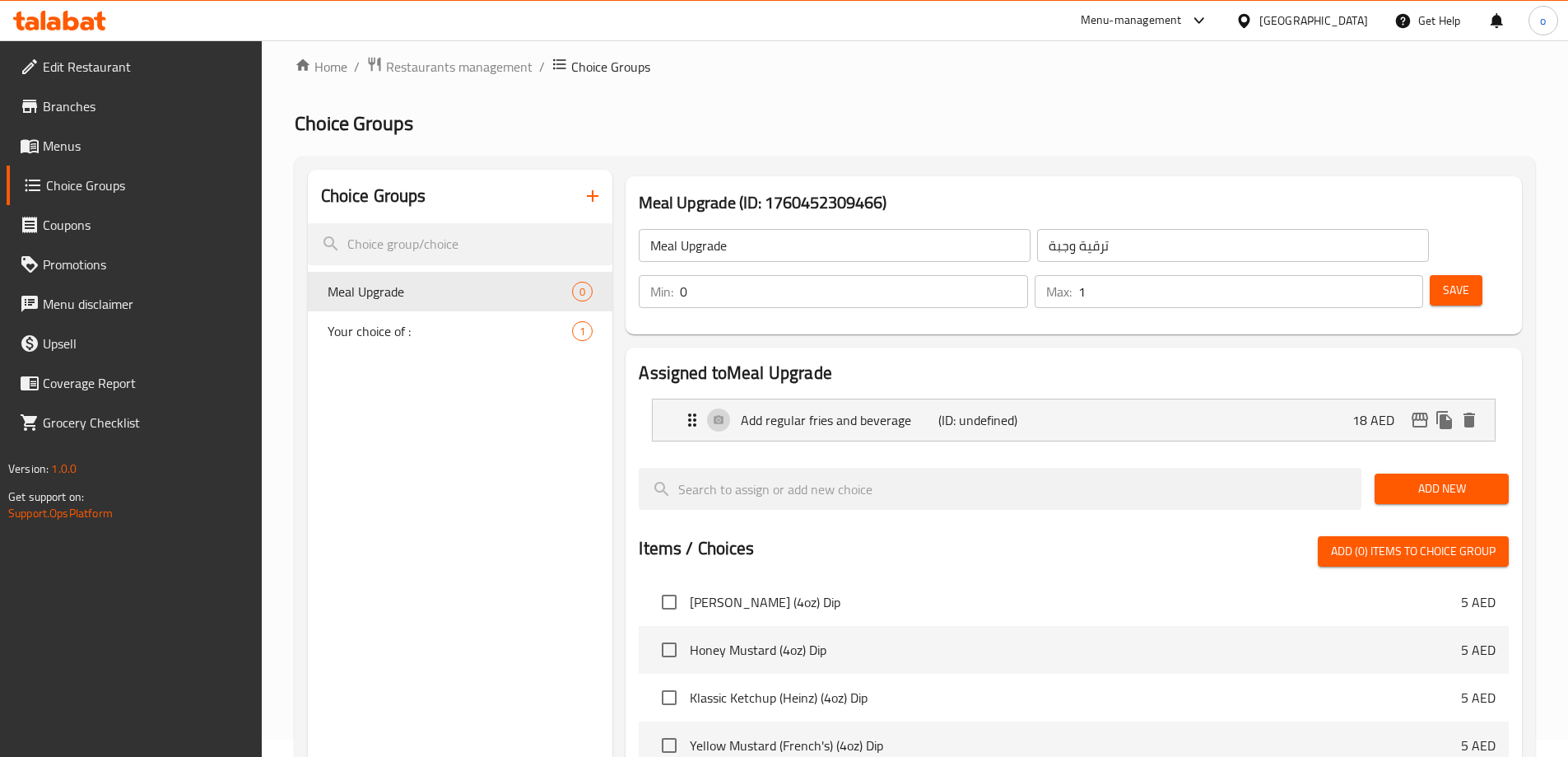
click at [1443, 279] on span "Save" at bounding box center [1456, 290] width 27 height 21
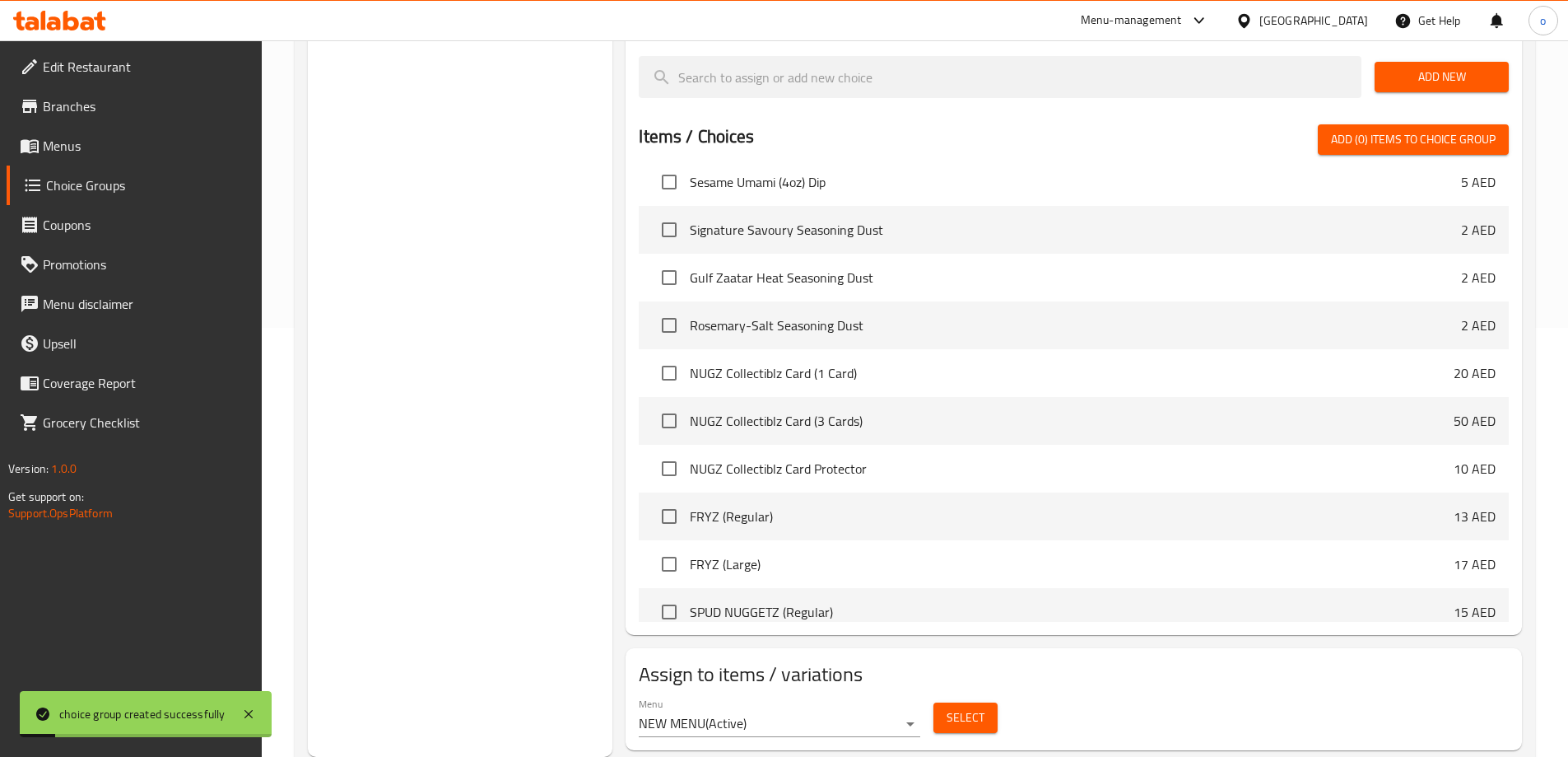
scroll to position [823, 0]
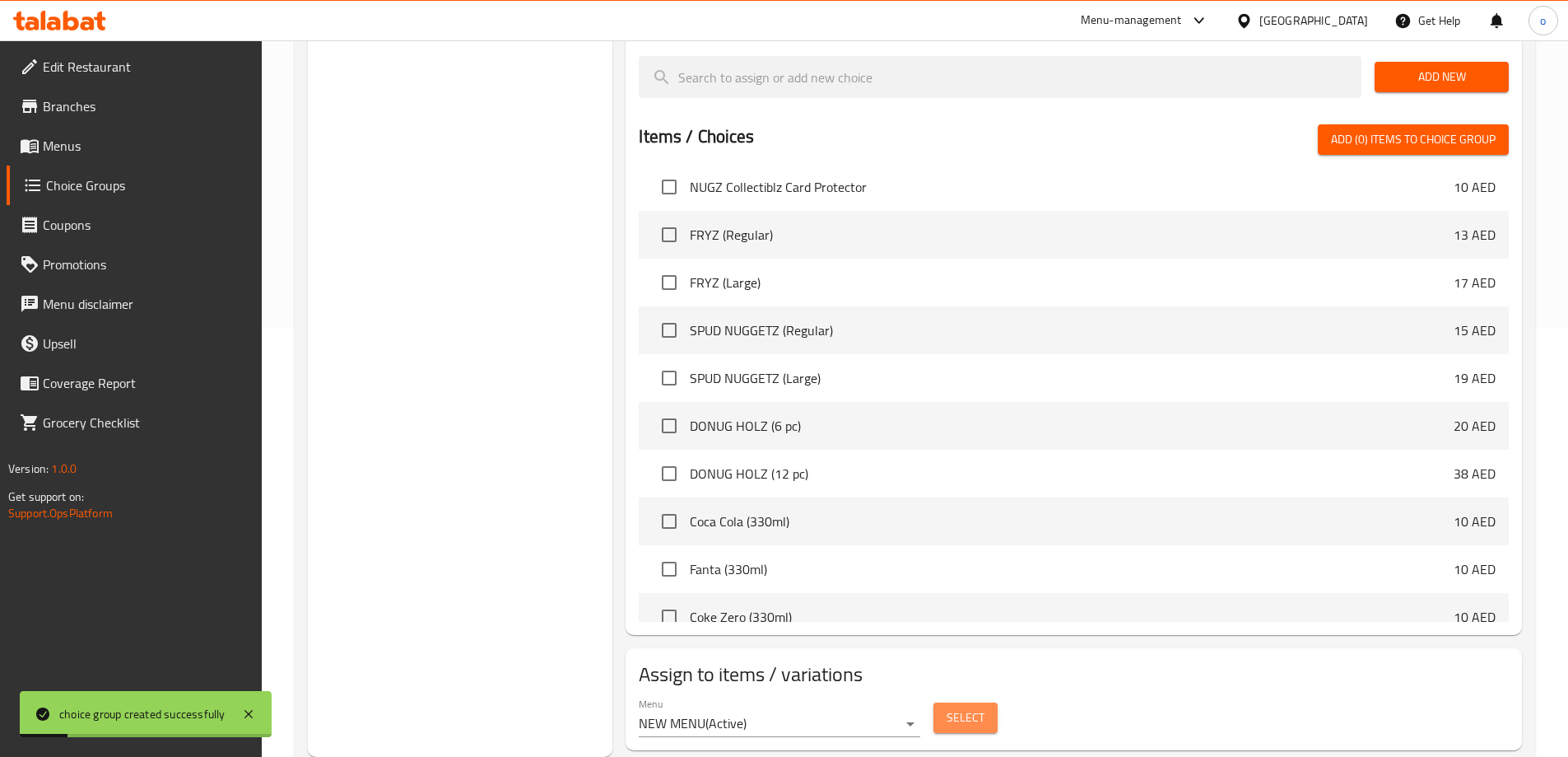
click at [947, 707] on span "Select" at bounding box center [965, 717] width 38 height 21
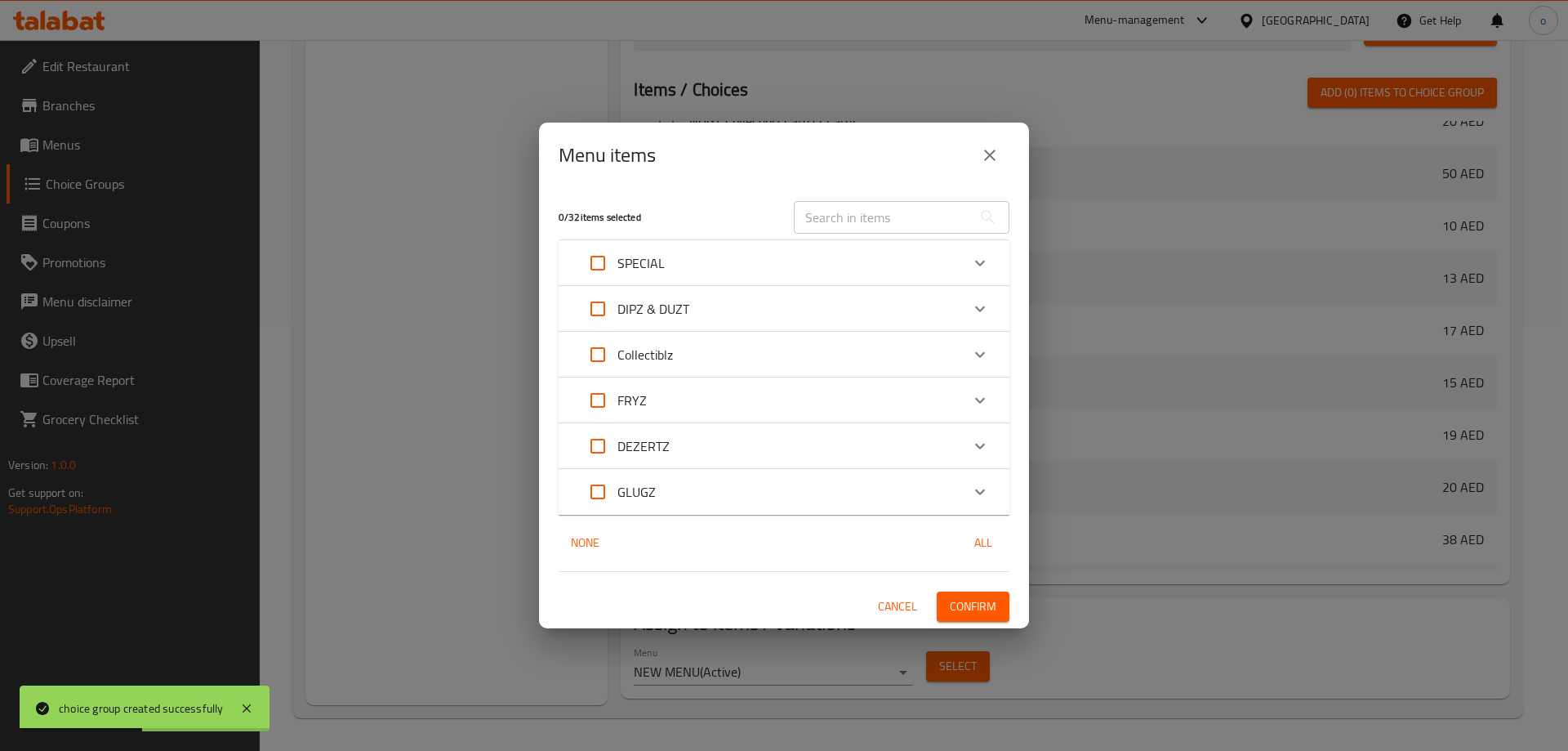
click at [605, 265] on input "Expand" at bounding box center [598, 263] width 39 height 39
checkbox input "true"
click at [965, 595] on button "Confirm" at bounding box center [973, 606] width 72 height 30
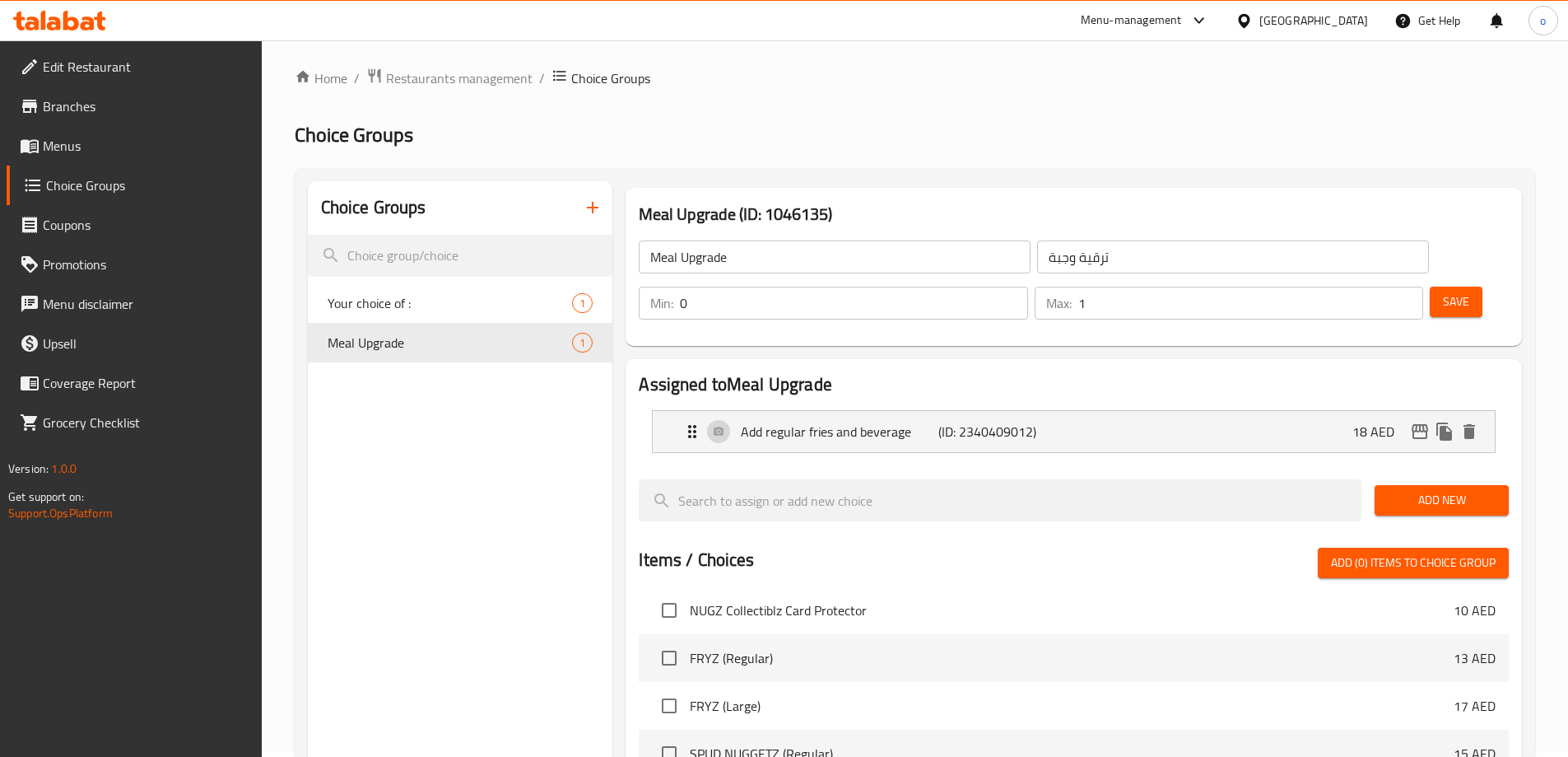
scroll to position [0, 0]
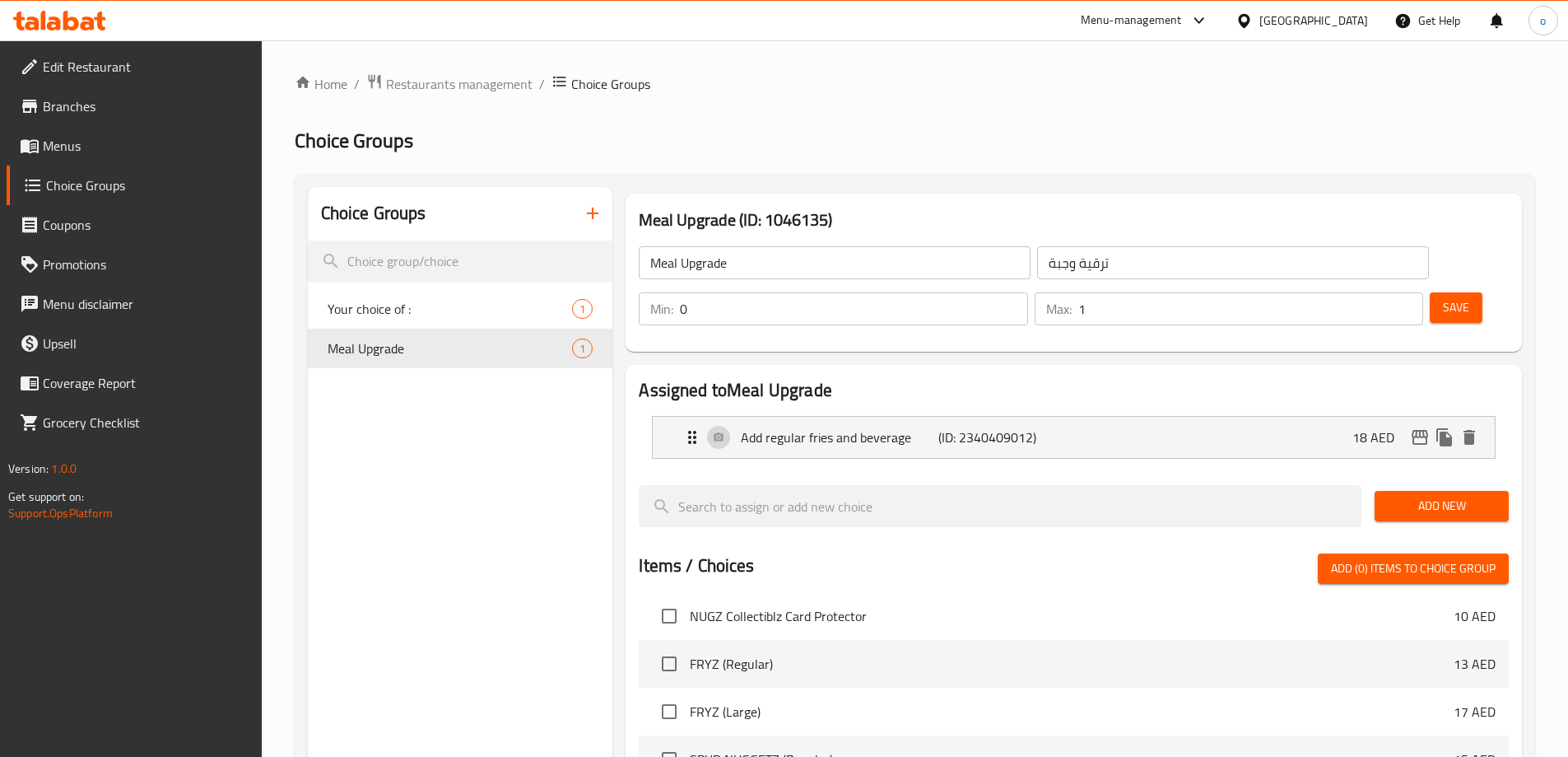
click at [115, 148] on span "Menus" at bounding box center [145, 145] width 206 height 20
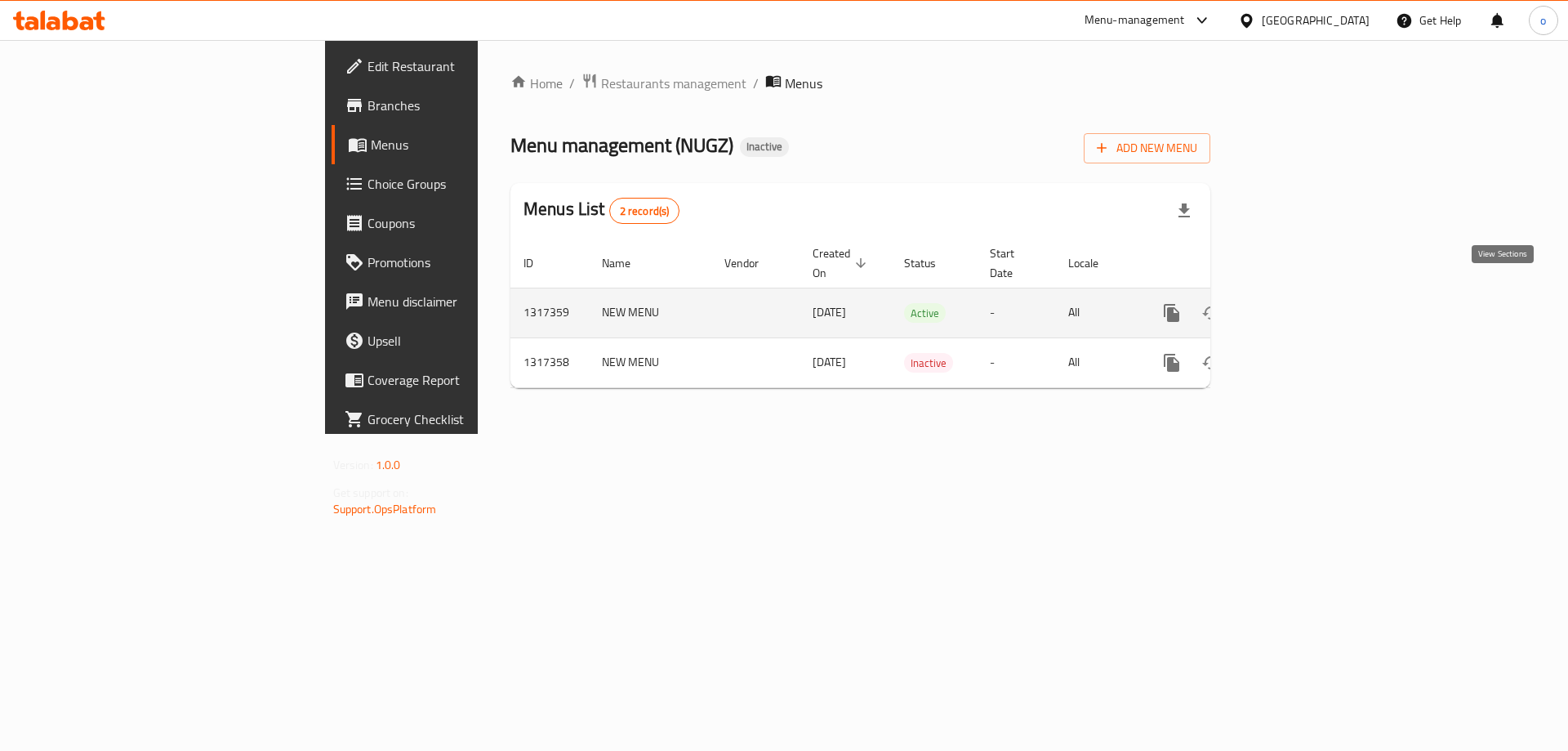
click at [1300, 303] on icon "enhanced table" at bounding box center [1290, 312] width 20 height 20
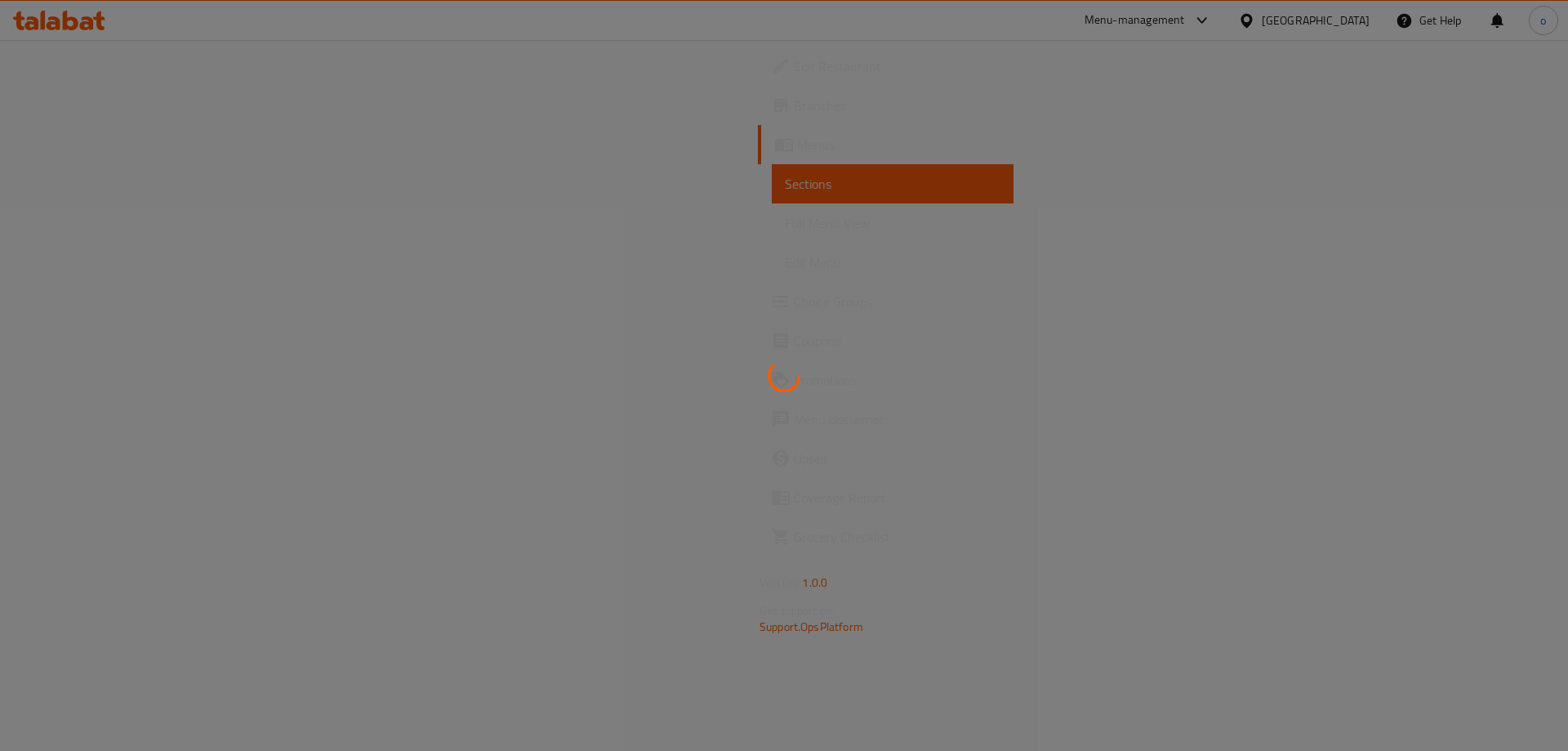
click at [79, 223] on div at bounding box center [784, 375] width 1568 height 751
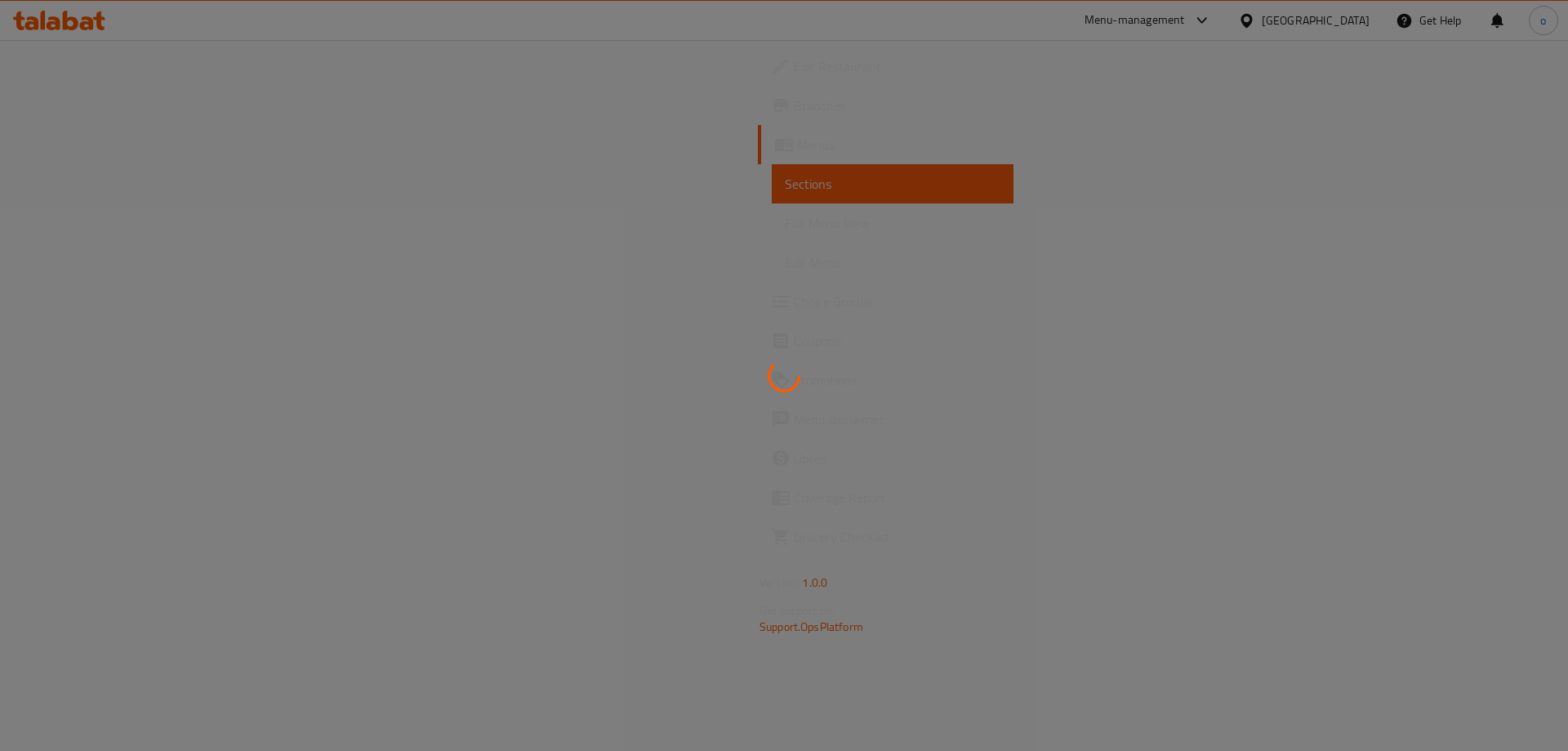
click at [79, 223] on div at bounding box center [784, 375] width 1568 height 751
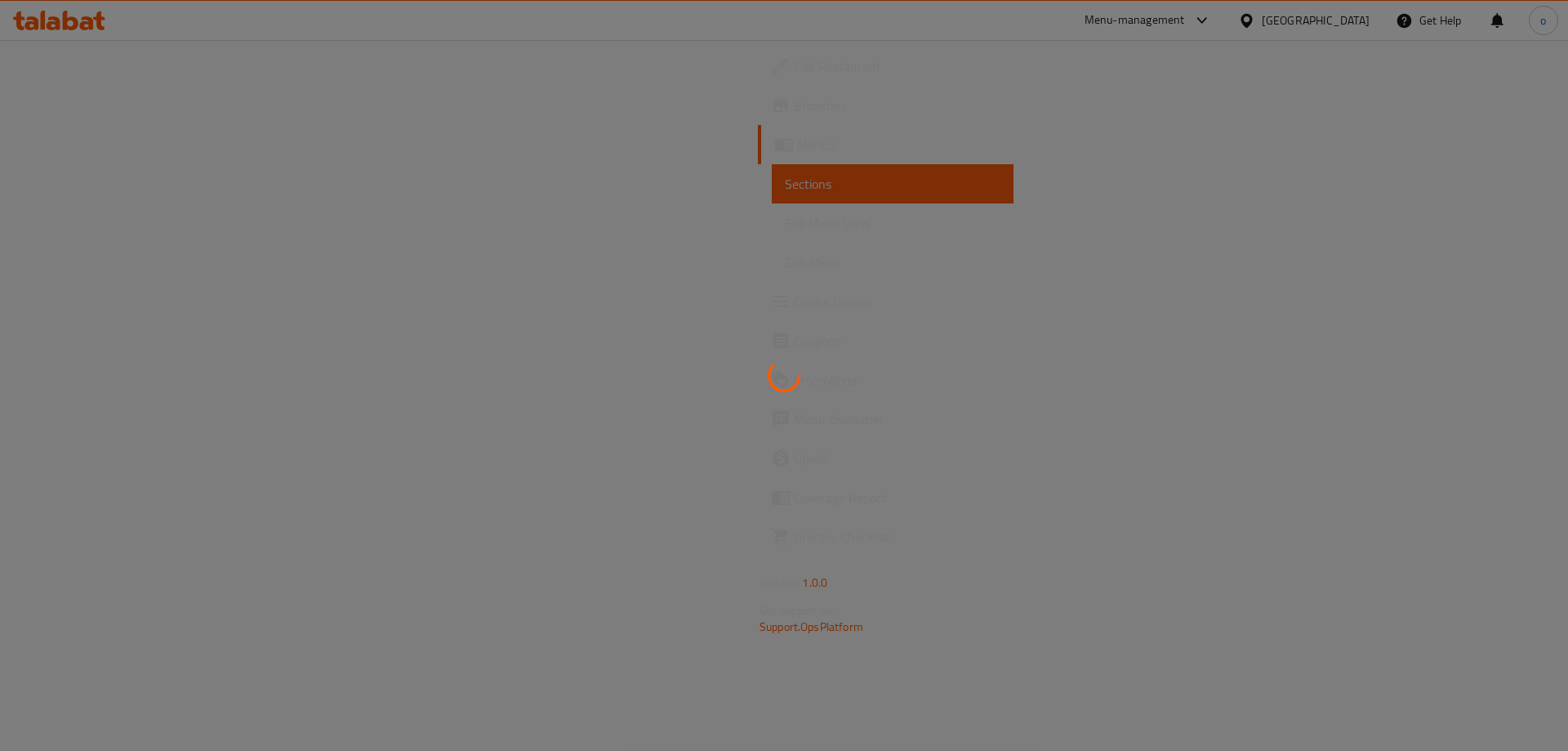
click at [79, 223] on div at bounding box center [784, 375] width 1568 height 751
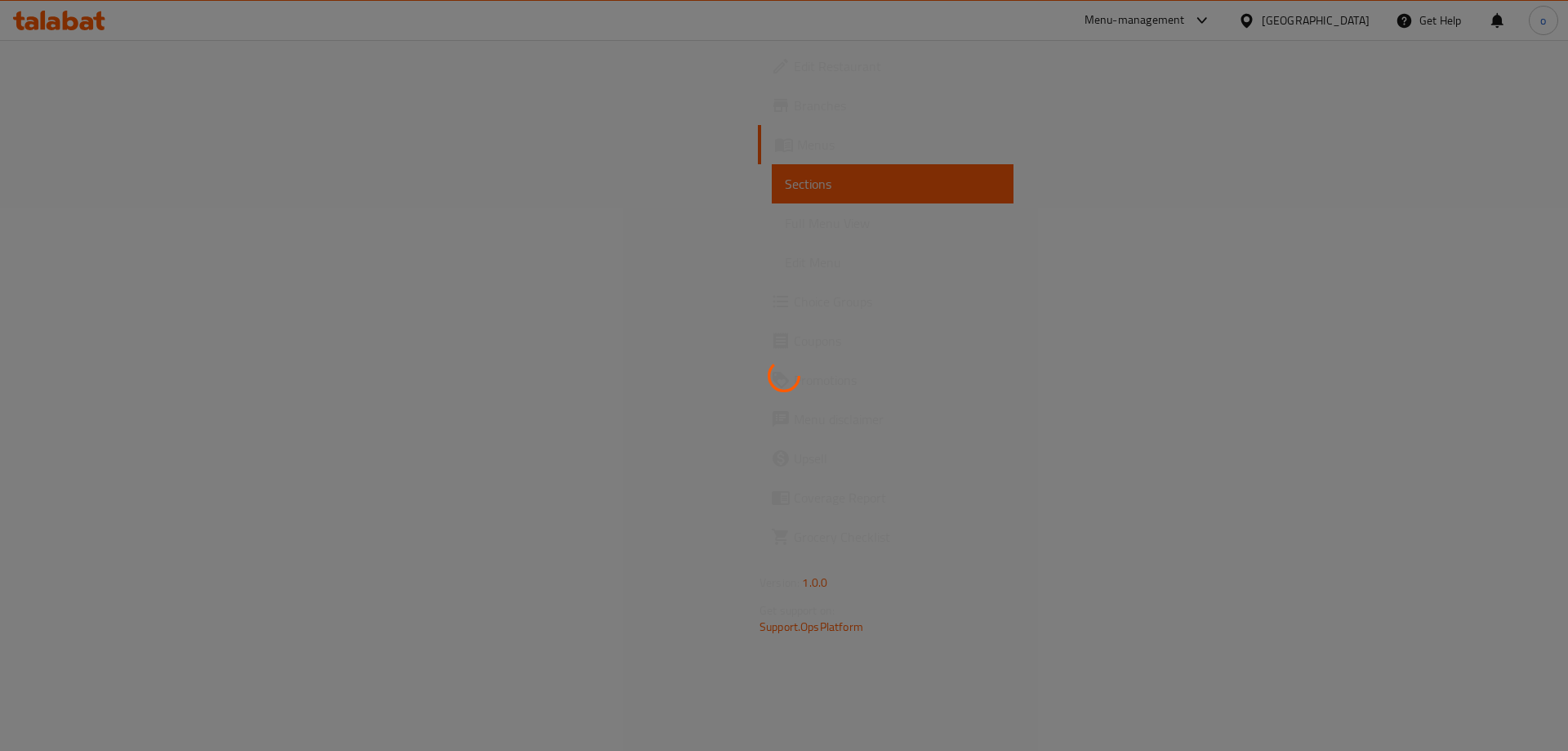
click at [79, 223] on div at bounding box center [784, 375] width 1568 height 751
click at [79, 222] on div at bounding box center [784, 375] width 1568 height 751
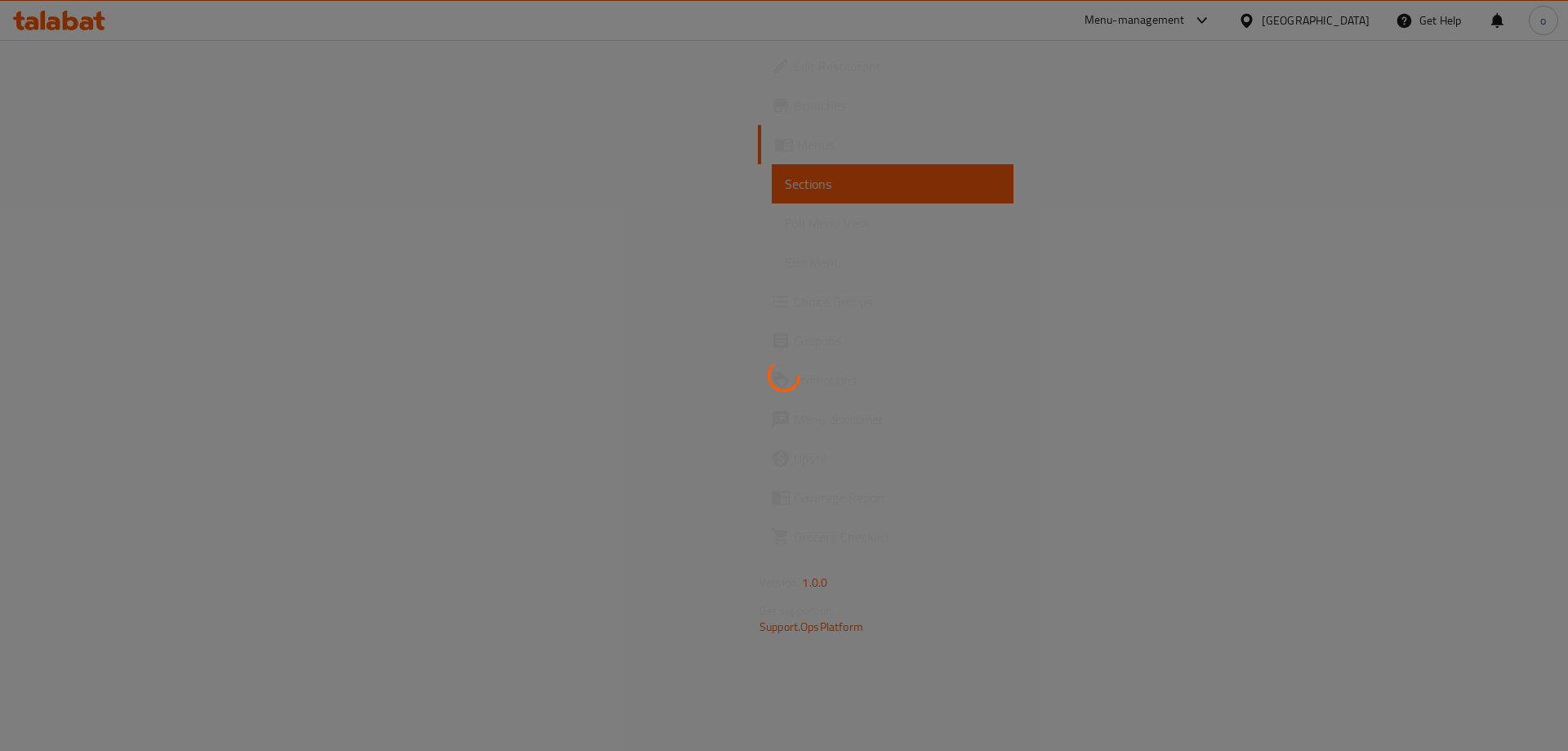
click at [79, 222] on div at bounding box center [784, 375] width 1568 height 751
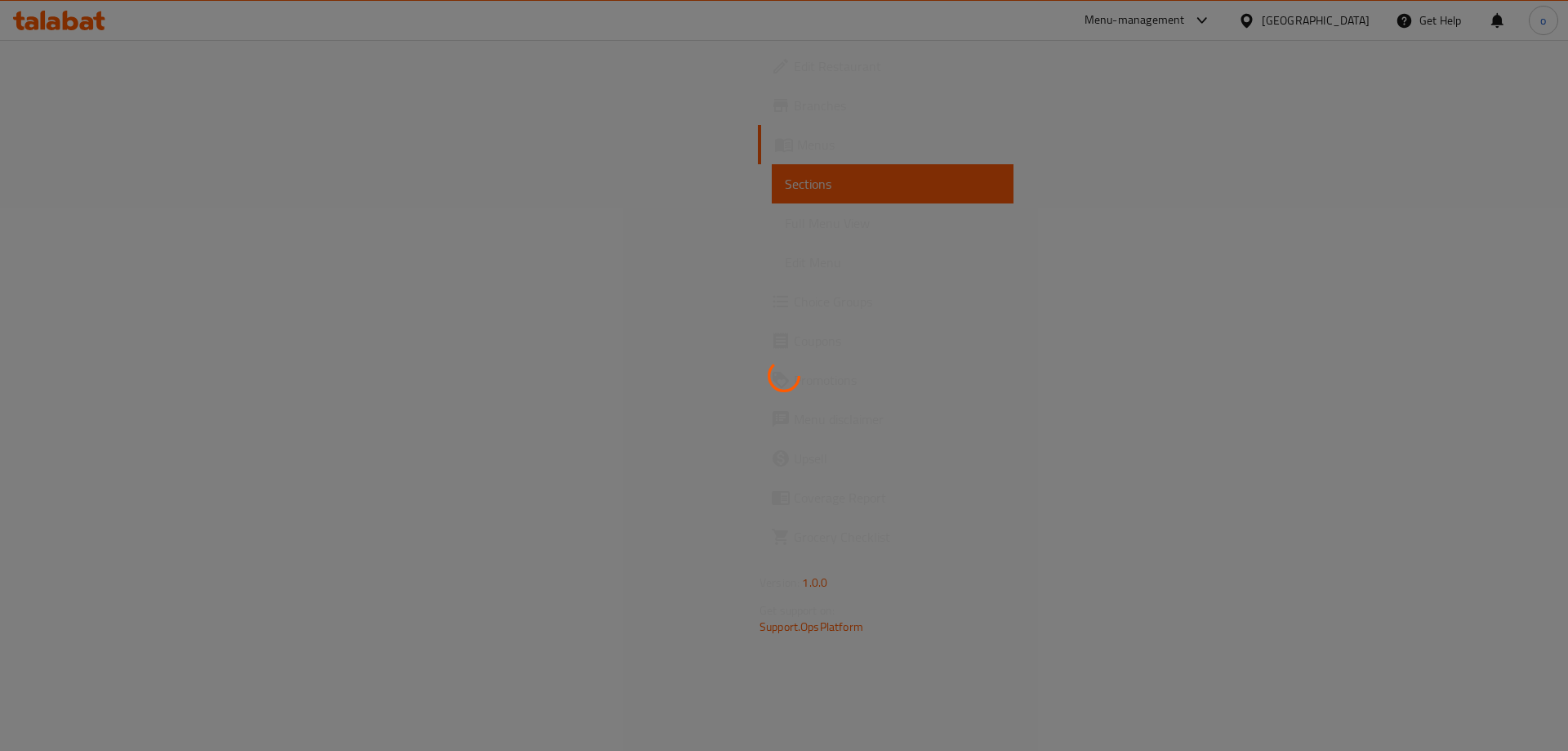
click at [79, 222] on div at bounding box center [784, 375] width 1568 height 751
click at [80, 222] on div at bounding box center [784, 375] width 1568 height 751
click at [74, 175] on div at bounding box center [784, 375] width 1568 height 751
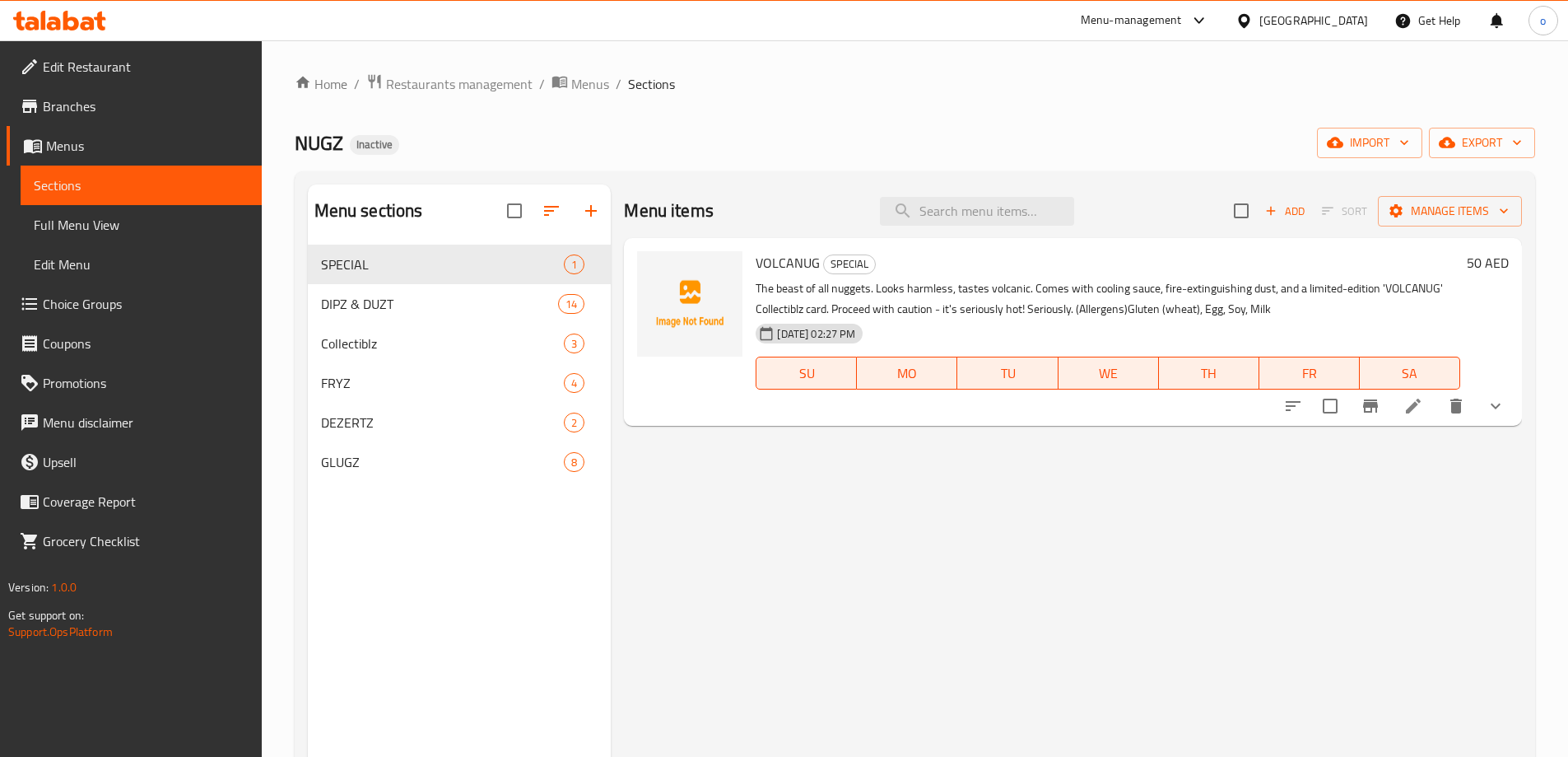
click at [85, 221] on span "Full Menu View" at bounding box center [141, 225] width 215 height 20
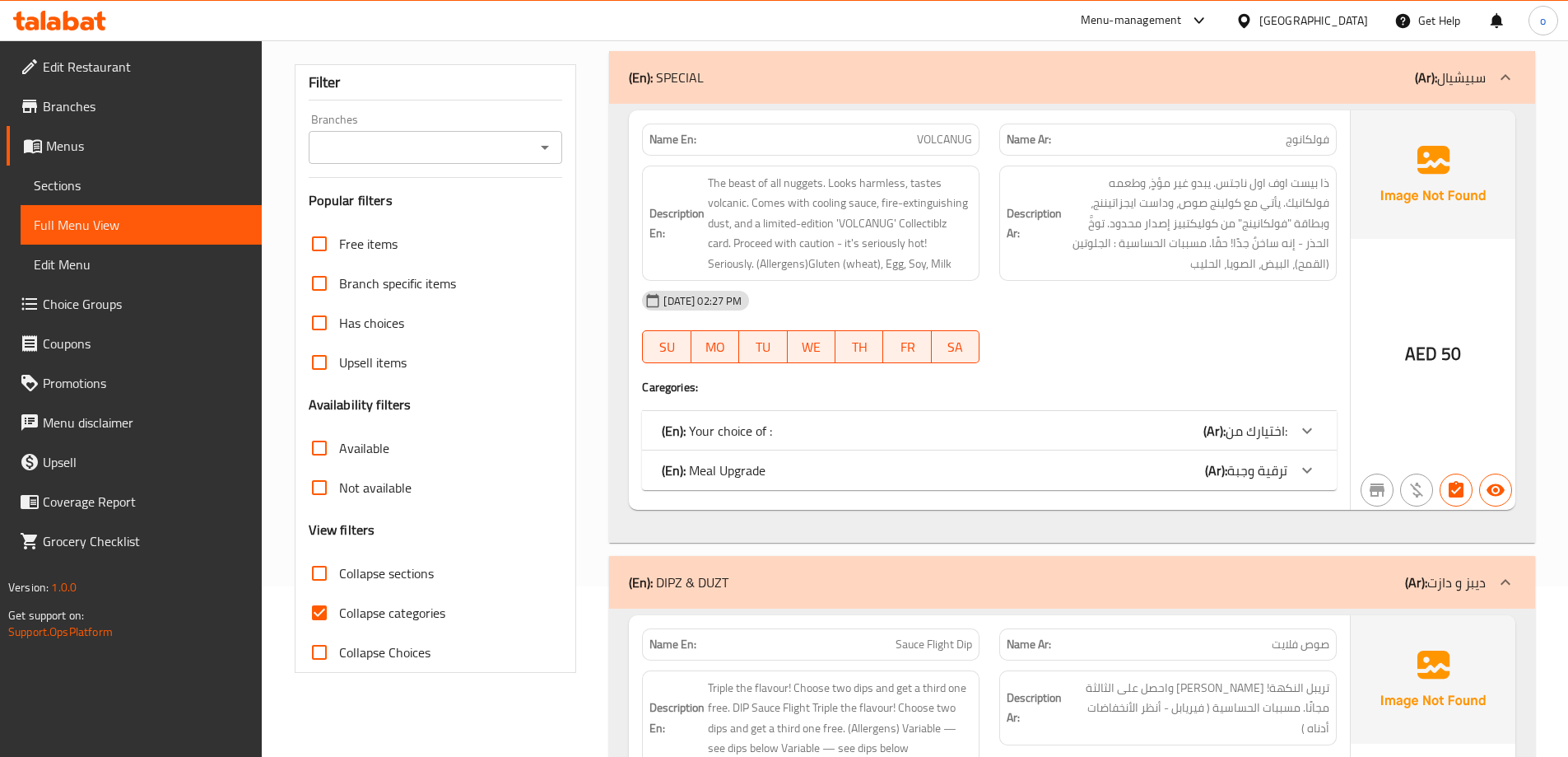
scroll to position [247, 0]
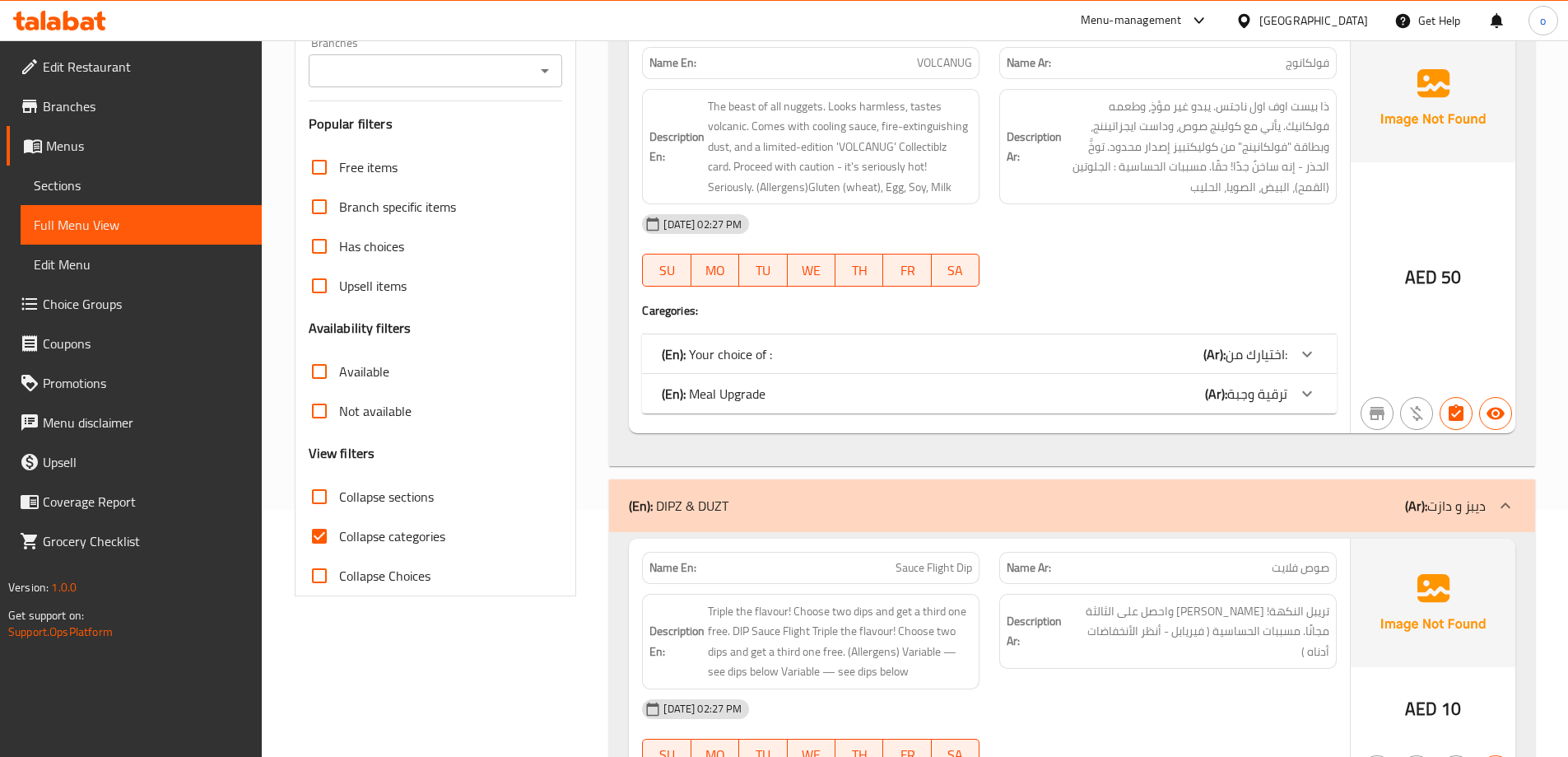
click at [1174, 355] on div "(En): Your choice of : (Ar): اختيارك من:" at bounding box center [975, 353] width 625 height 20
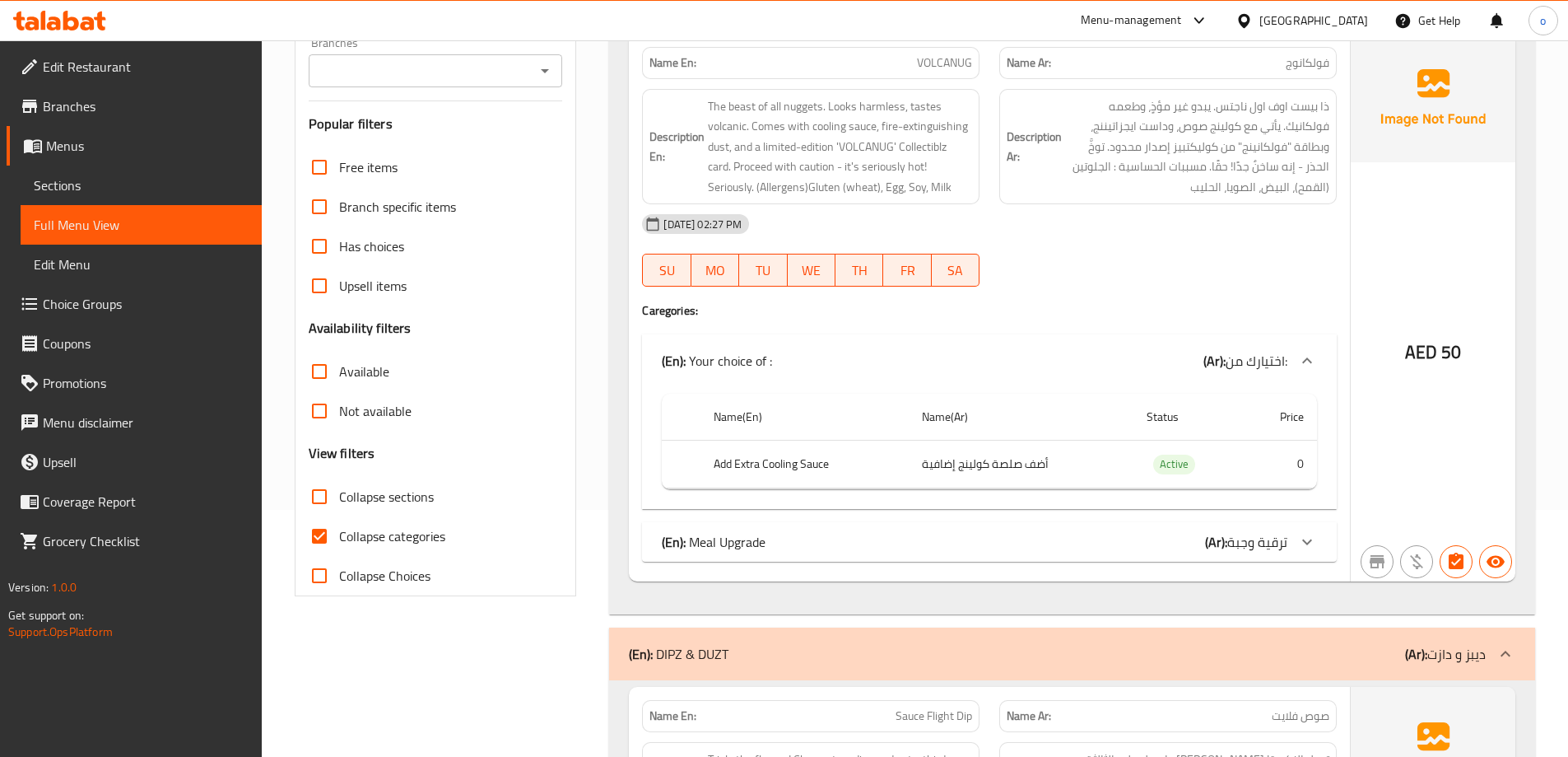
click at [926, 524] on div "(En): Meal Upgrade (Ar): ترقية وجبة" at bounding box center [989, 542] width 694 height 40
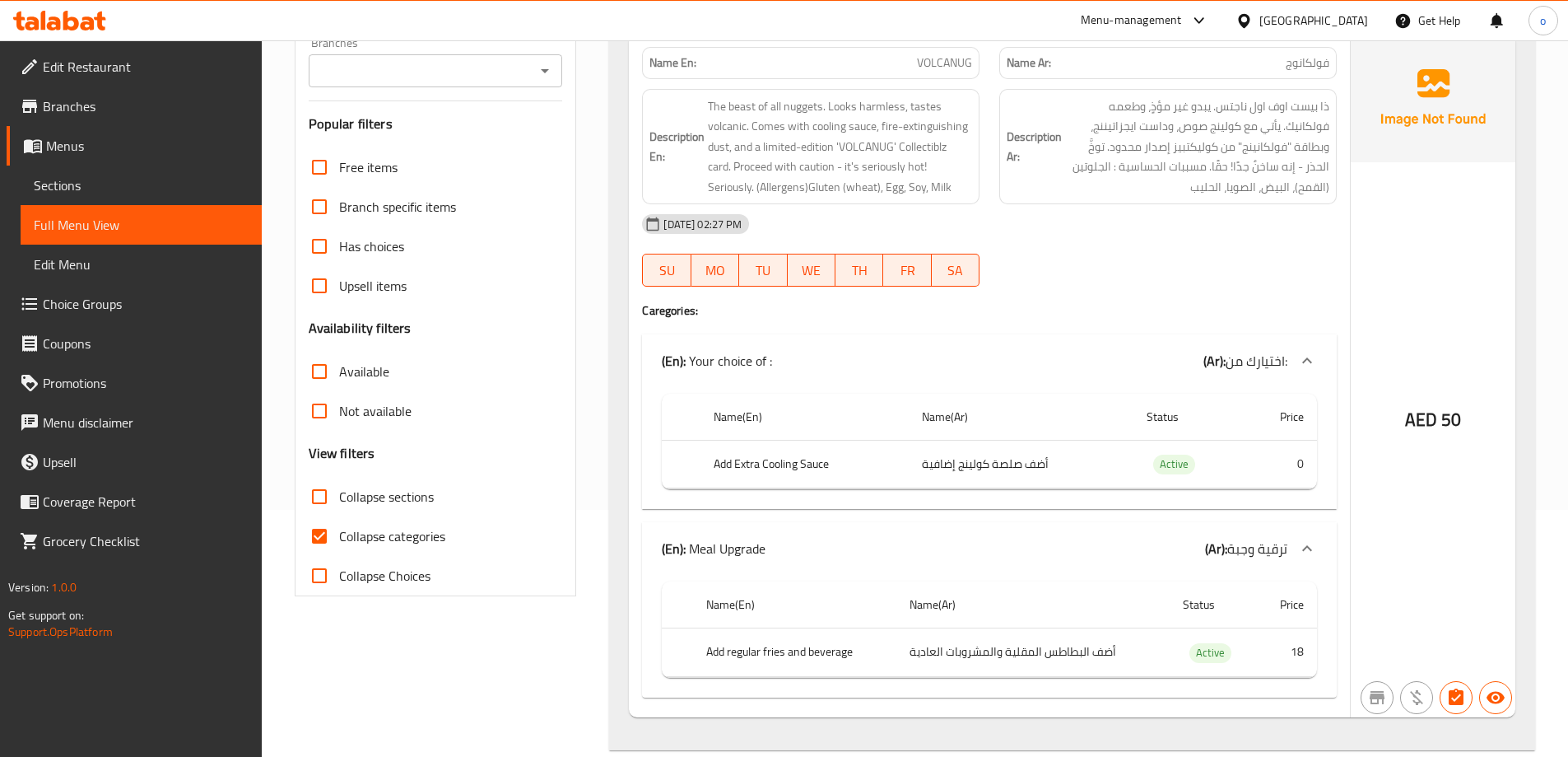
click at [320, 532] on input "Collapse categories" at bounding box center [319, 536] width 40 height 40
checkbox input "false"
click at [84, 298] on span "Choice Groups" at bounding box center [145, 303] width 206 height 20
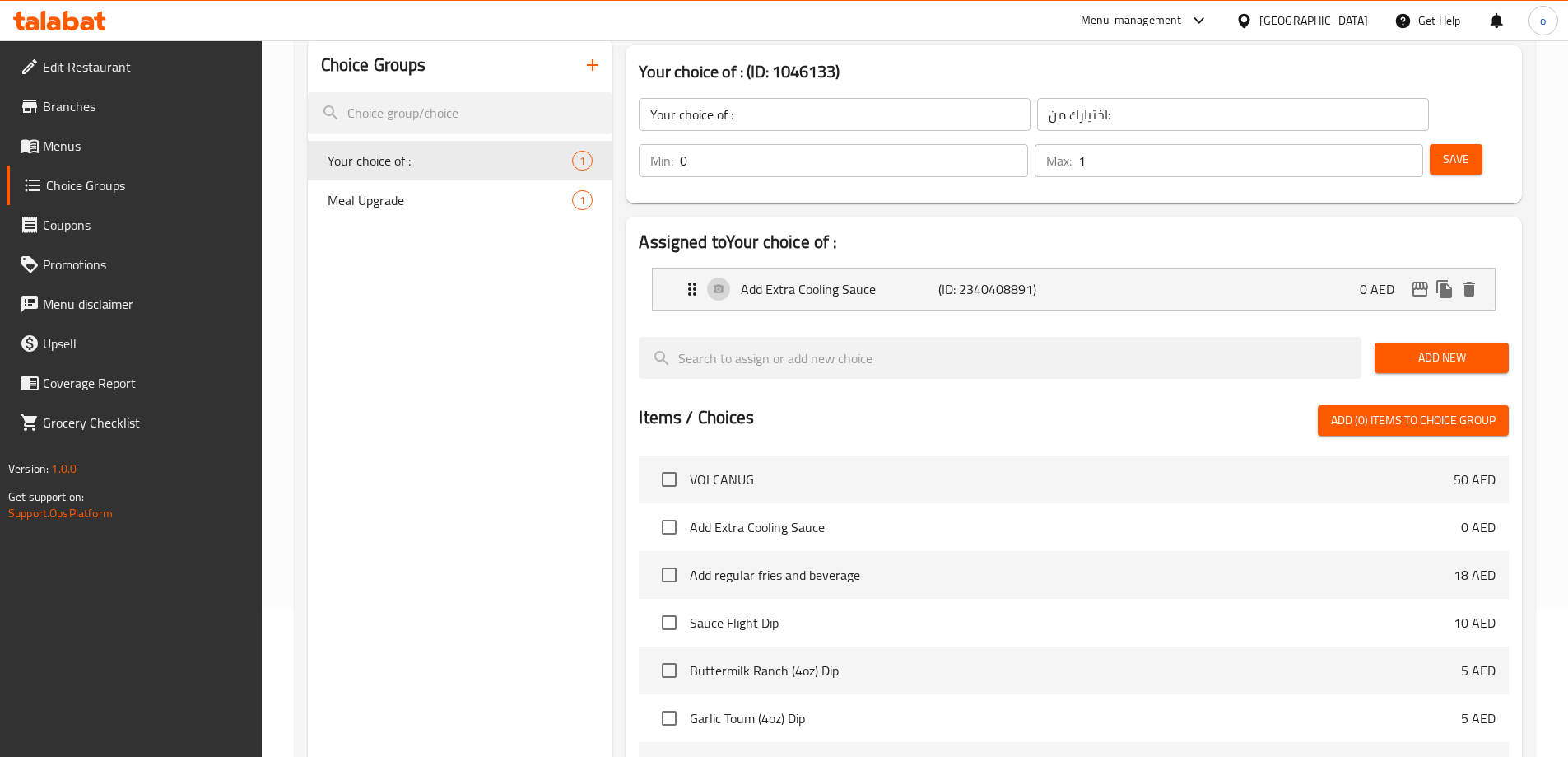
scroll to position [68, 0]
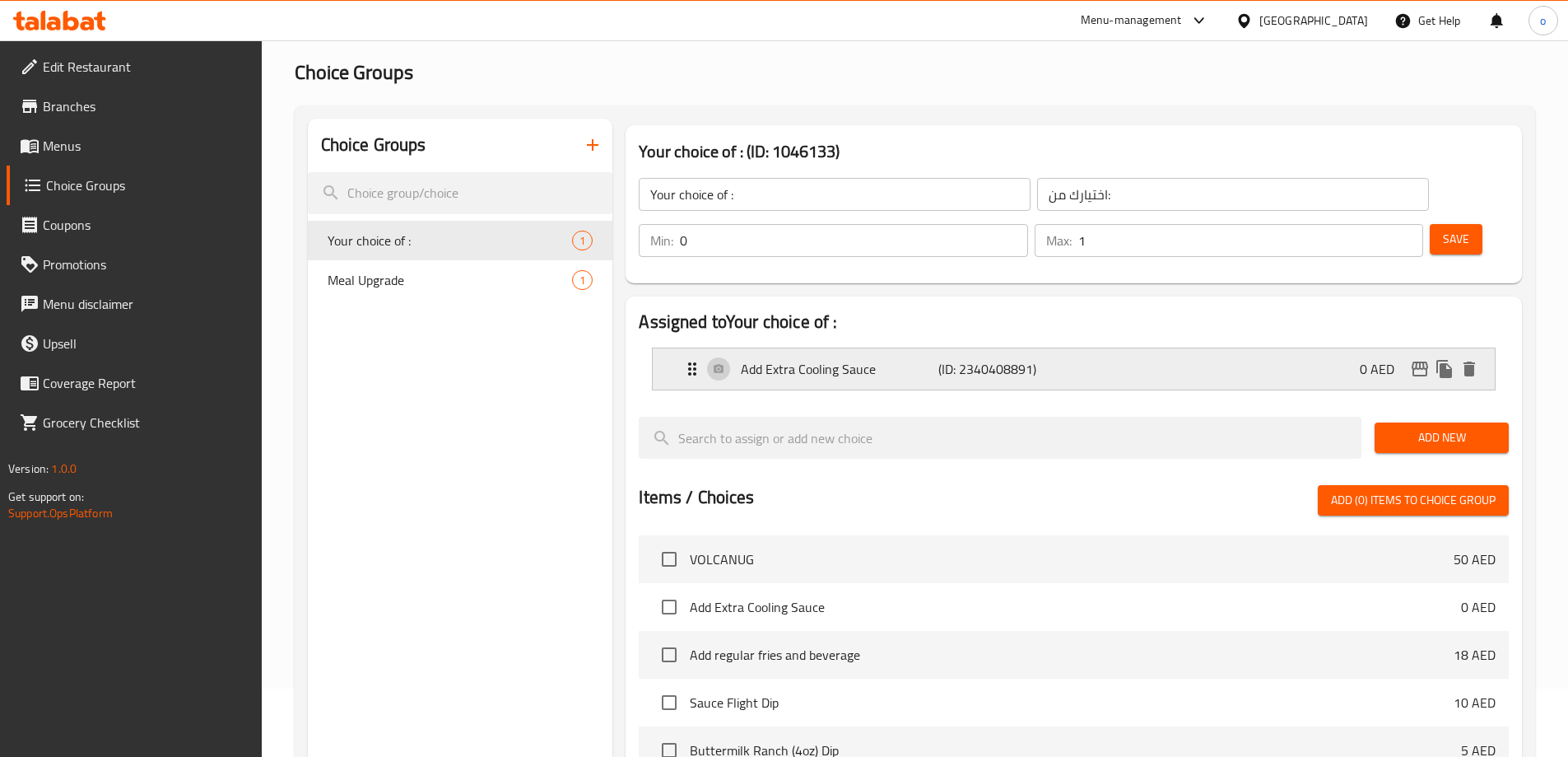
click at [822, 359] on p "Add Extra Cooling Sauce" at bounding box center [839, 369] width 197 height 20
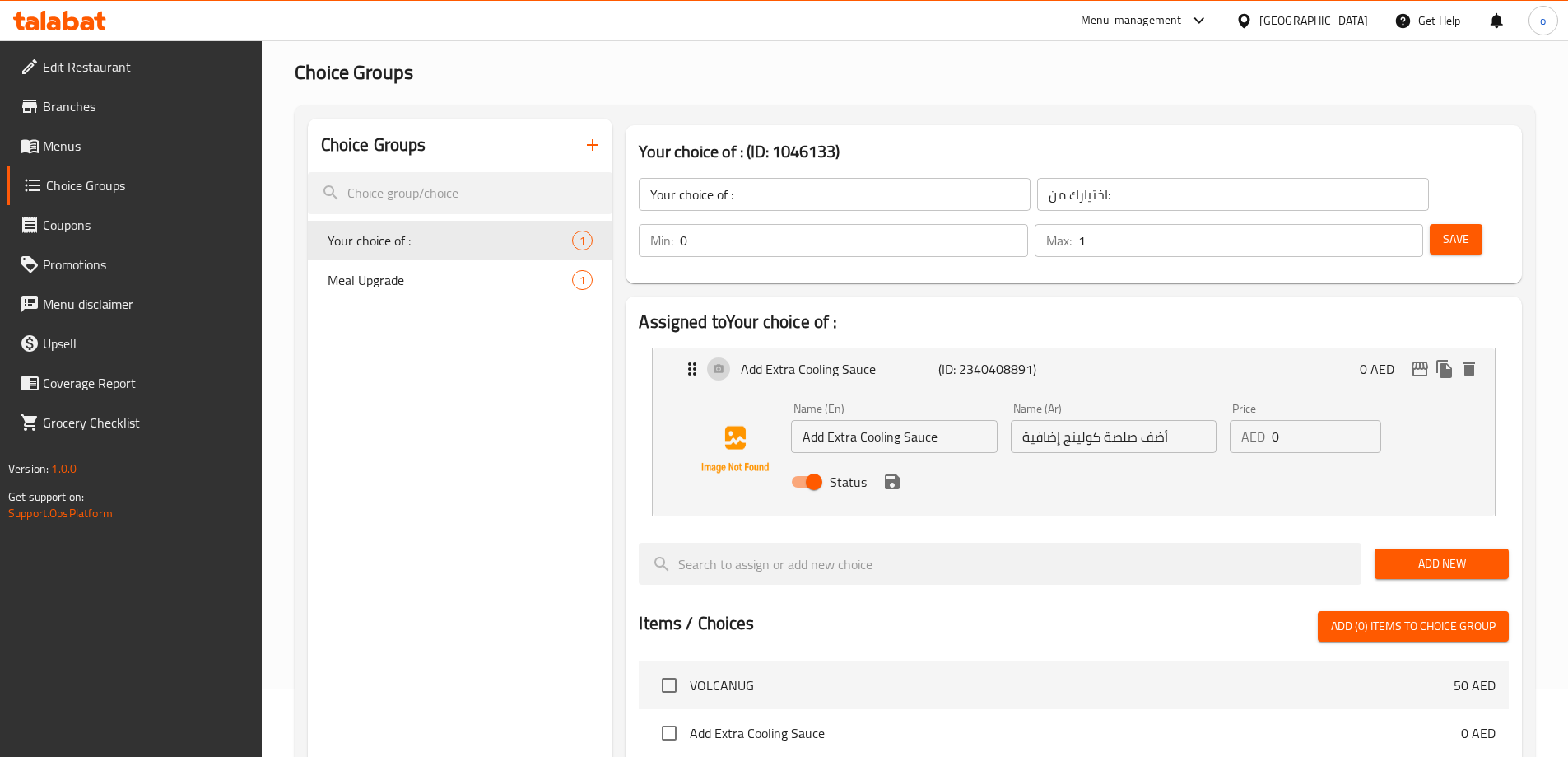
click at [1109, 420] on input "أضف صلصة كولينج إضافية" at bounding box center [1113, 436] width 206 height 33
click at [1030, 420] on input "أضف صلصة كولينج إضافية" at bounding box center [1113, 436] width 206 height 33
click at [883, 472] on icon "save" at bounding box center [892, 481] width 20 height 20
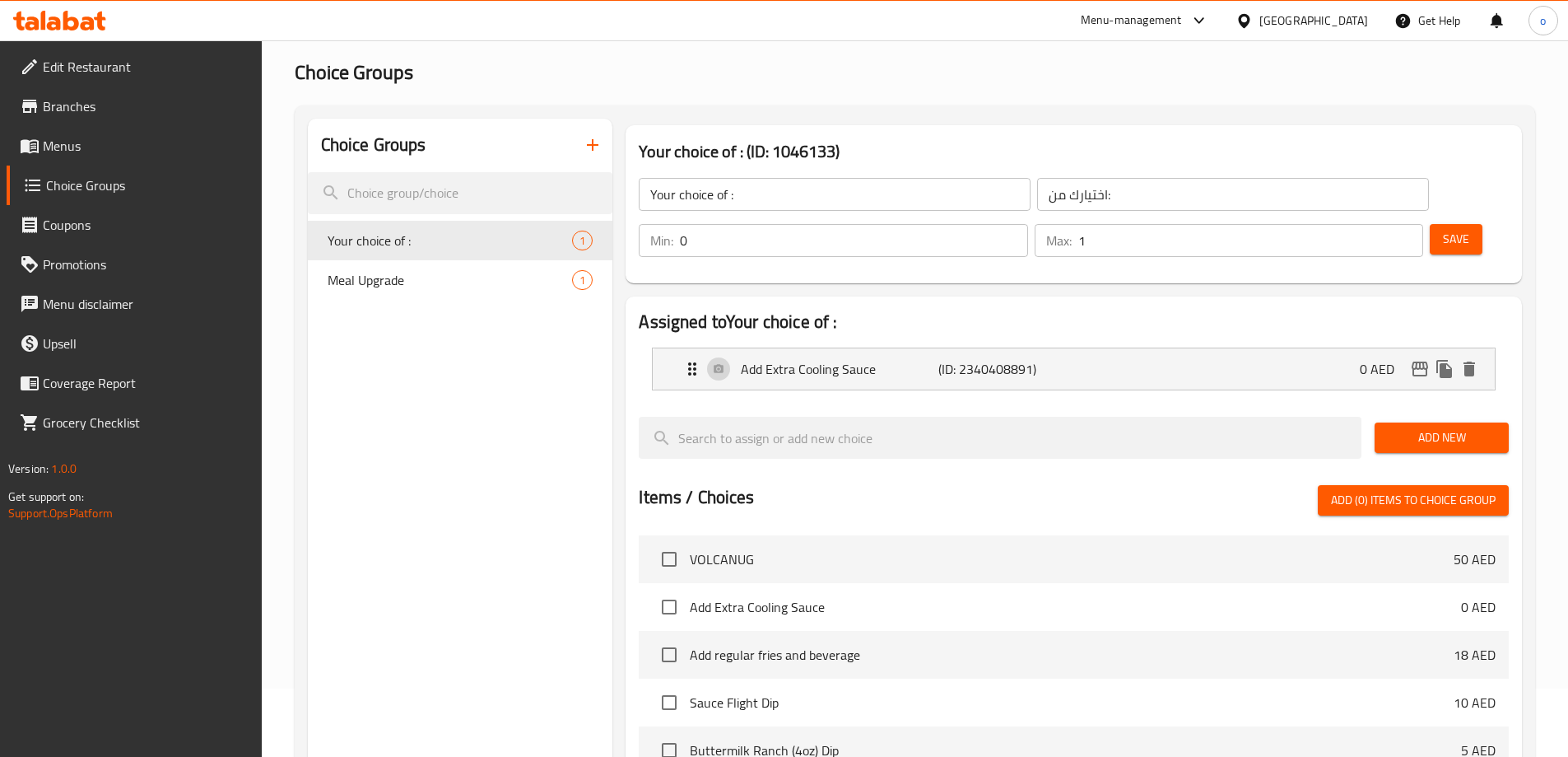
type input "أضف صلصة كولينج اكسترا"
click at [1443, 229] on span "Save" at bounding box center [1456, 240] width 27 height 21
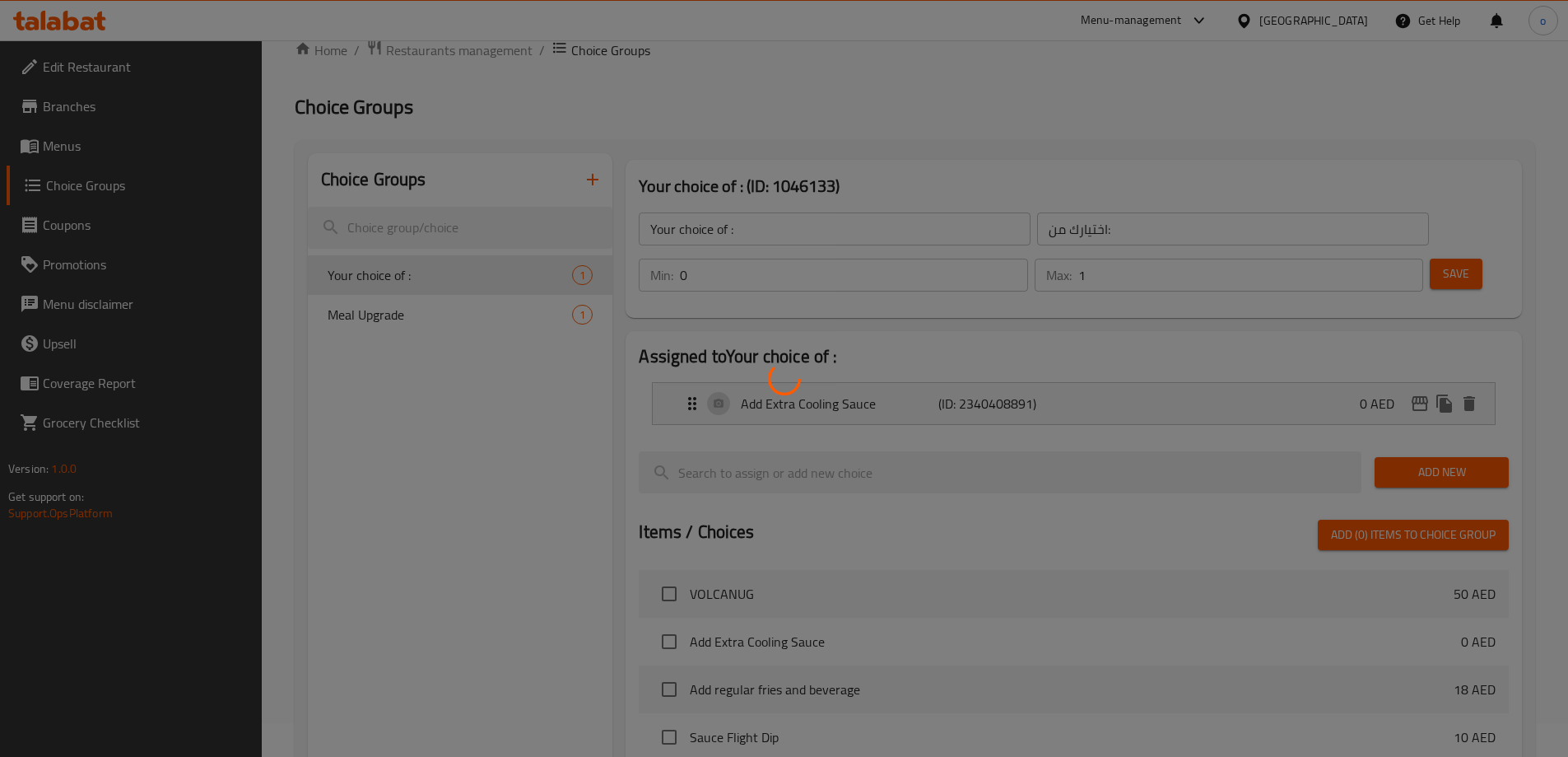
scroll to position [0, 0]
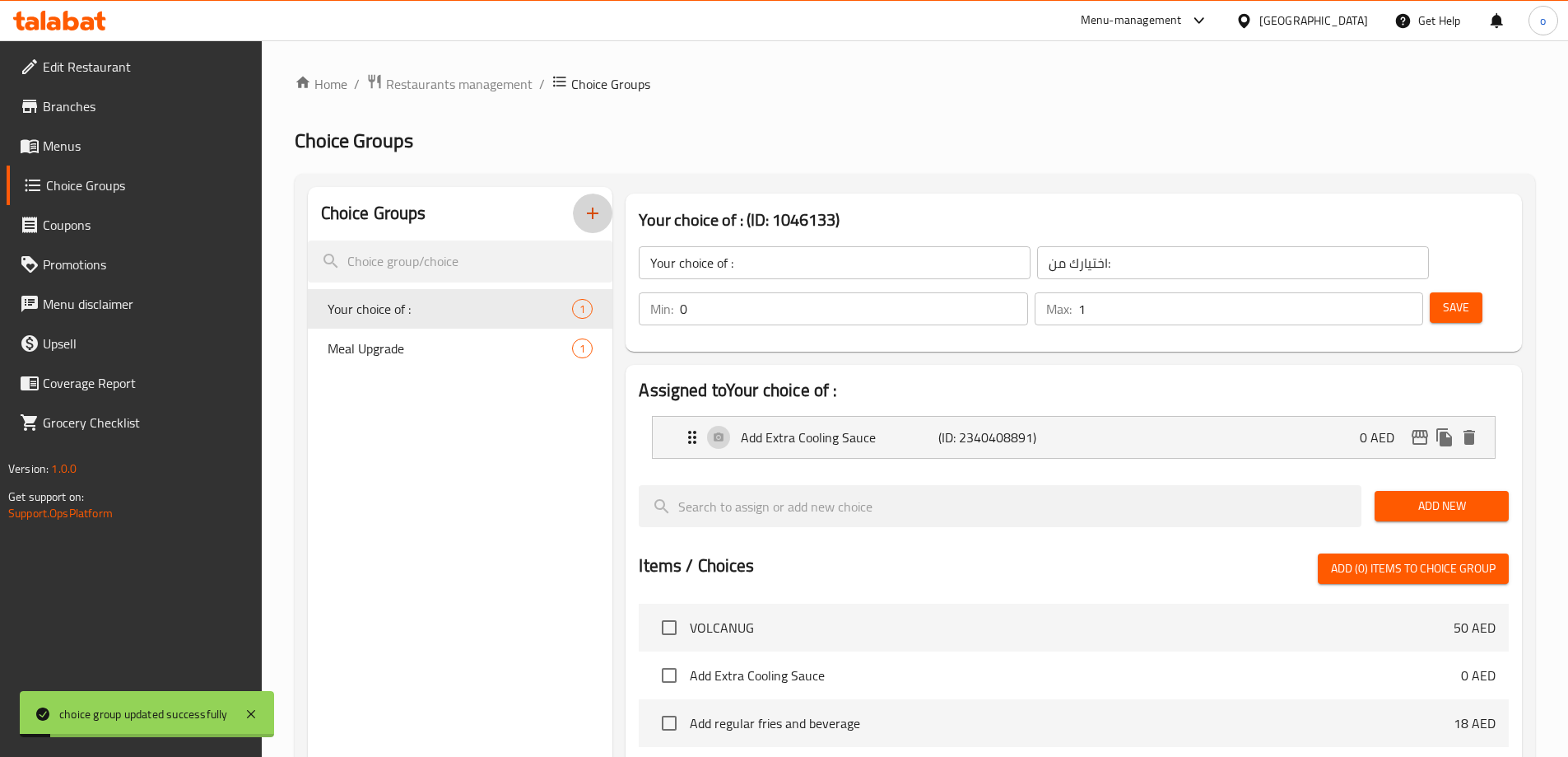
click at [591, 220] on icon "button" at bounding box center [592, 213] width 20 height 20
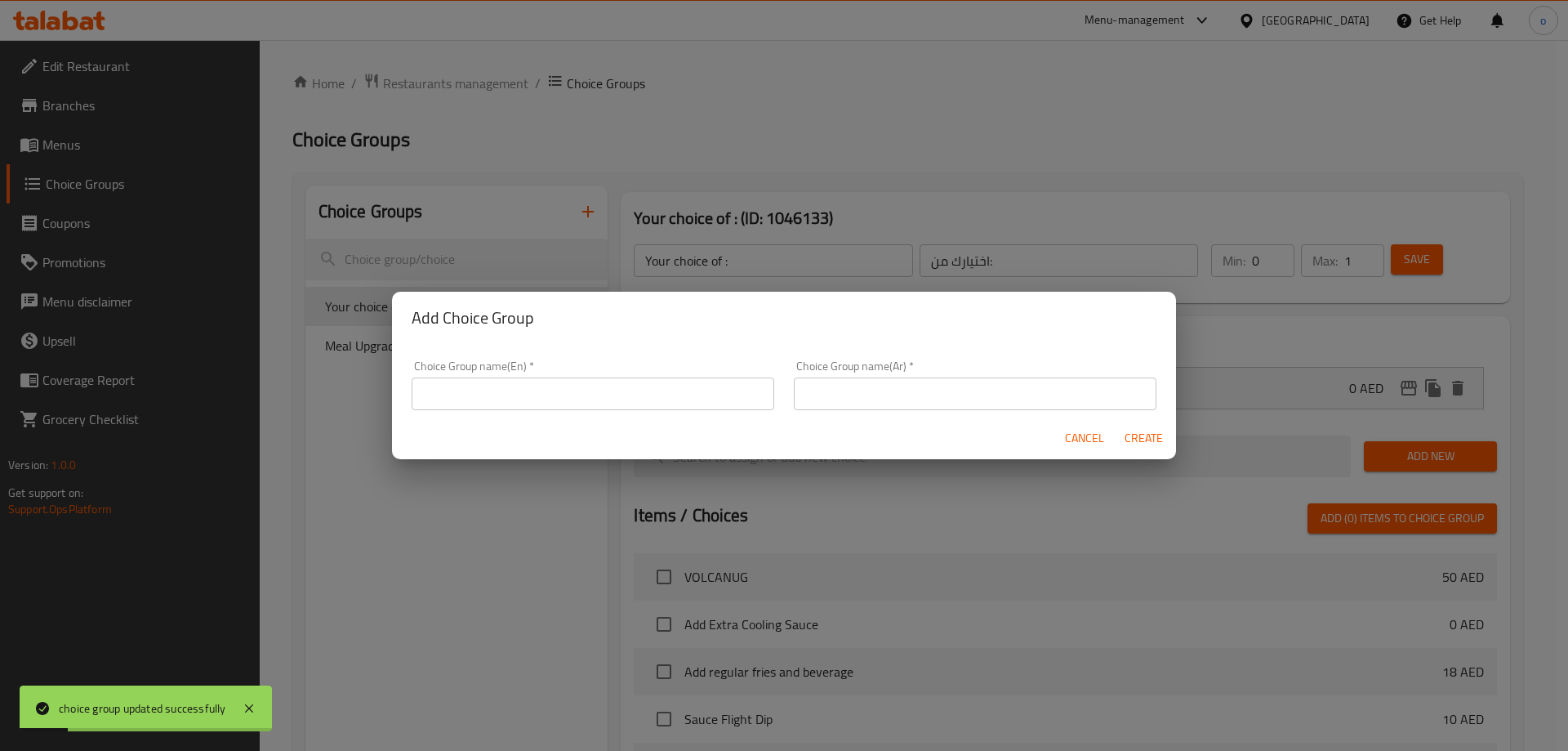
click at [581, 382] on input "text" at bounding box center [593, 393] width 363 height 33
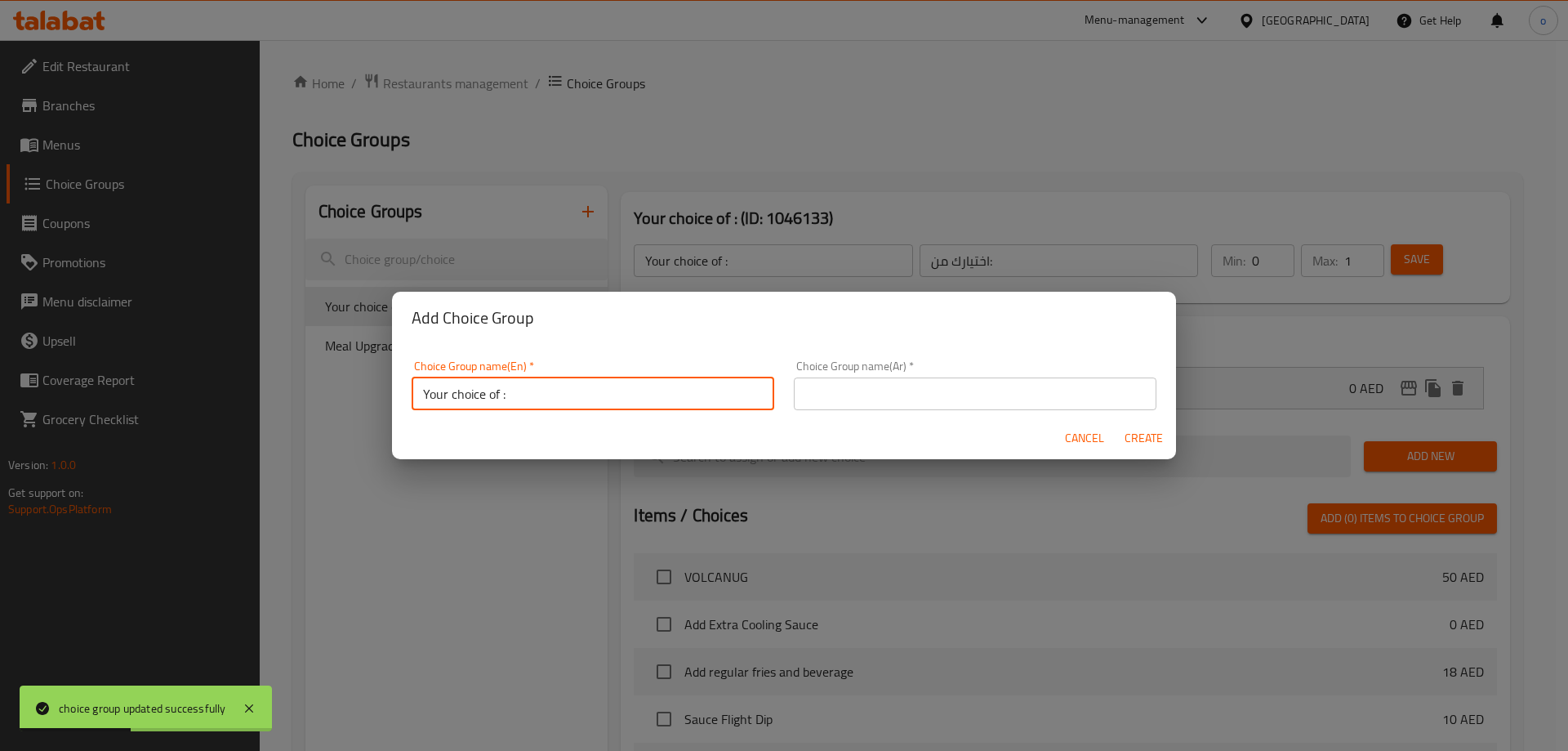
type input "Your choice of :"
click at [799, 394] on input "text" at bounding box center [976, 393] width 363 height 33
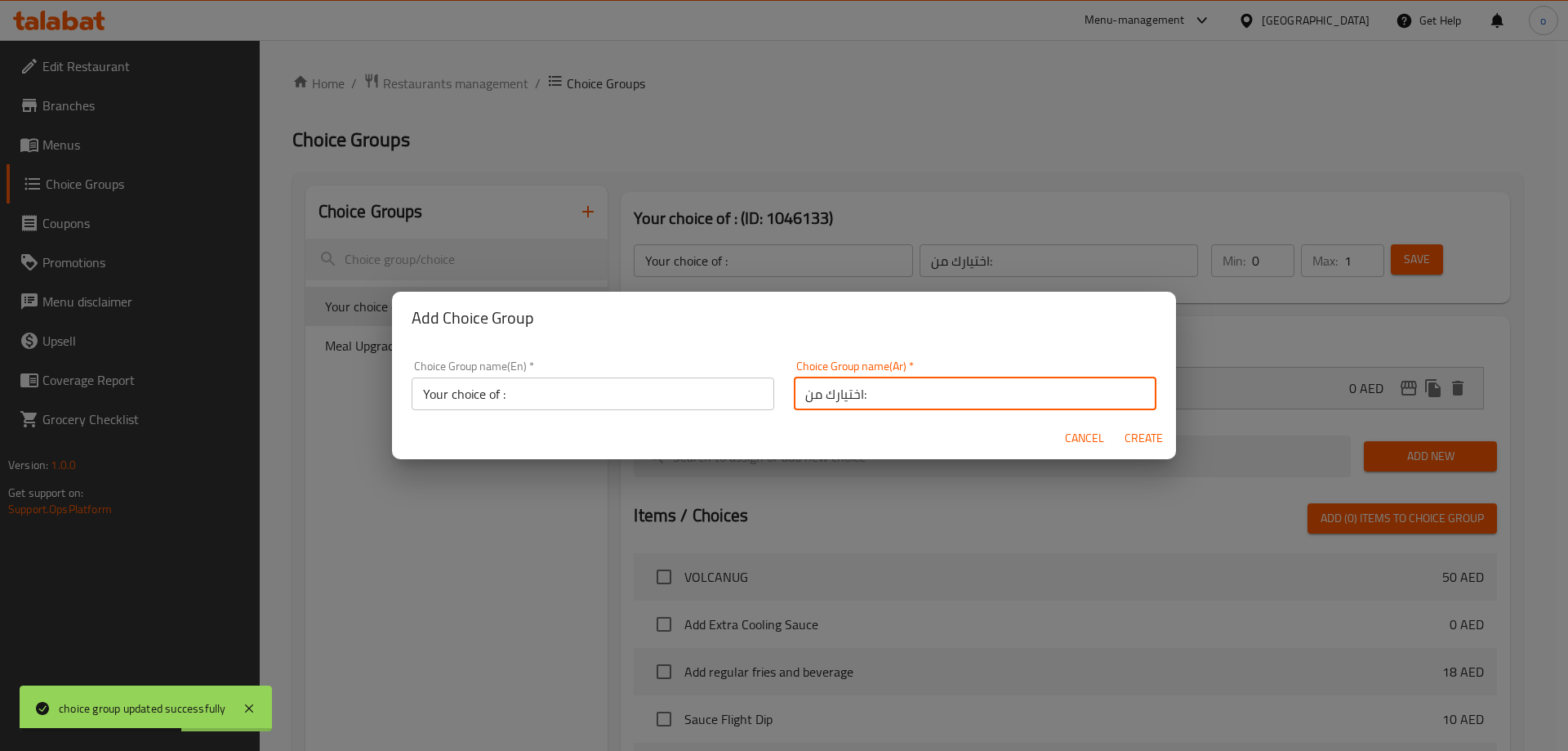
type input "اختيارك من:"
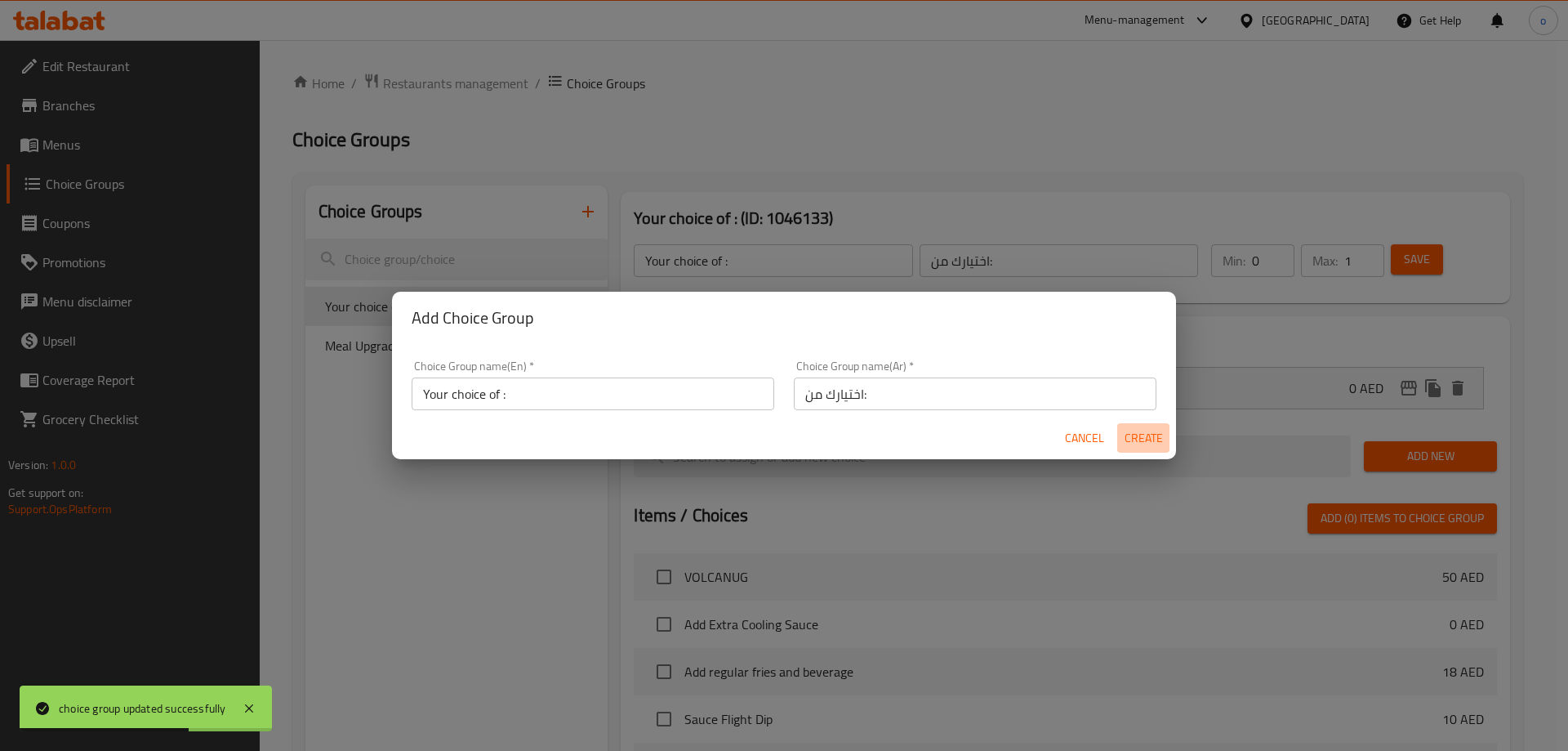
click at [1131, 445] on span "Create" at bounding box center [1144, 438] width 39 height 21
type input "Your choice of :"
type input "اختيارك من:"
type input "0"
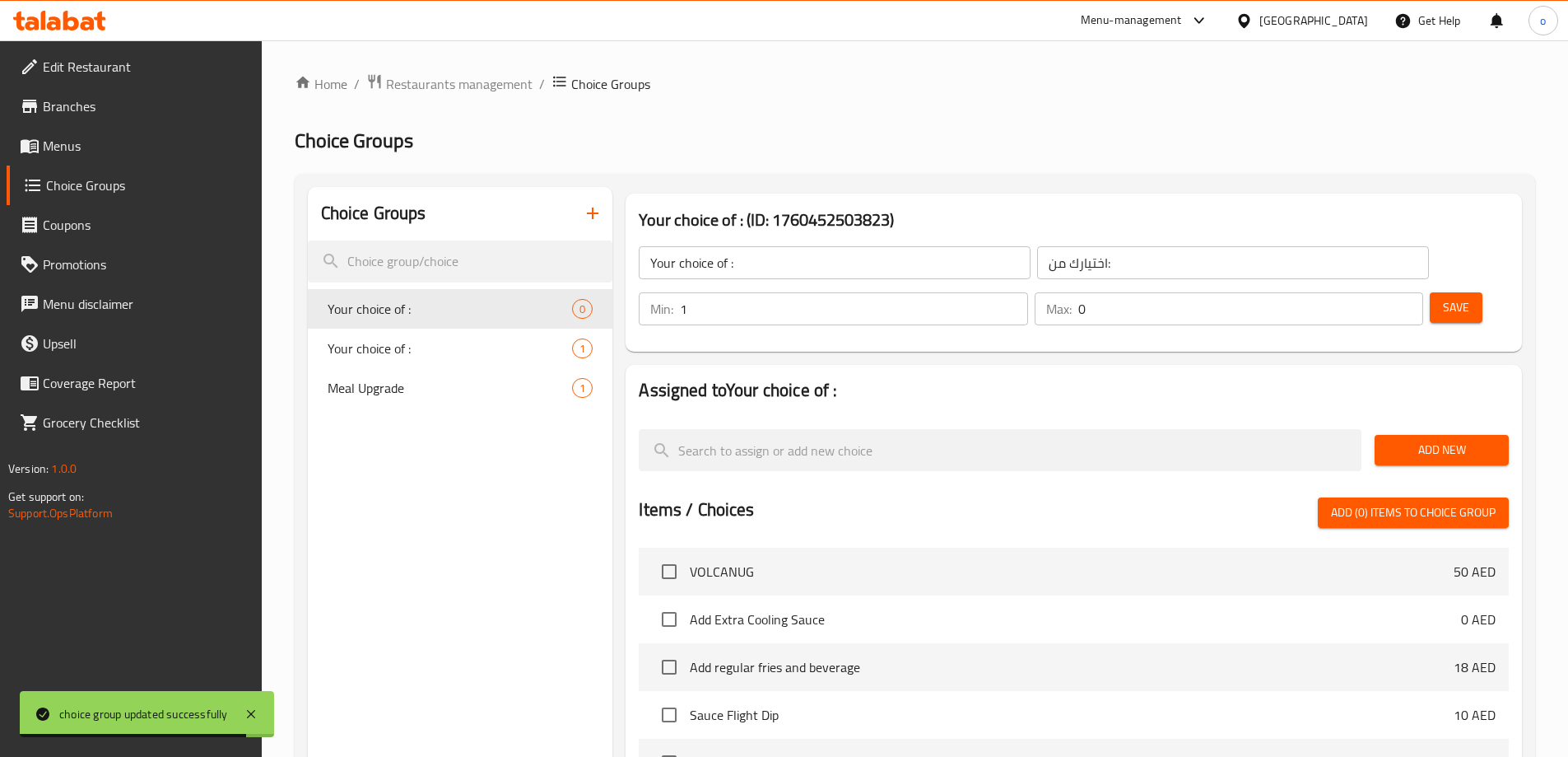
click at [1028, 292] on input "1" at bounding box center [854, 308] width 348 height 33
type input "0"
click at [1028, 292] on input "0" at bounding box center [854, 308] width 348 height 33
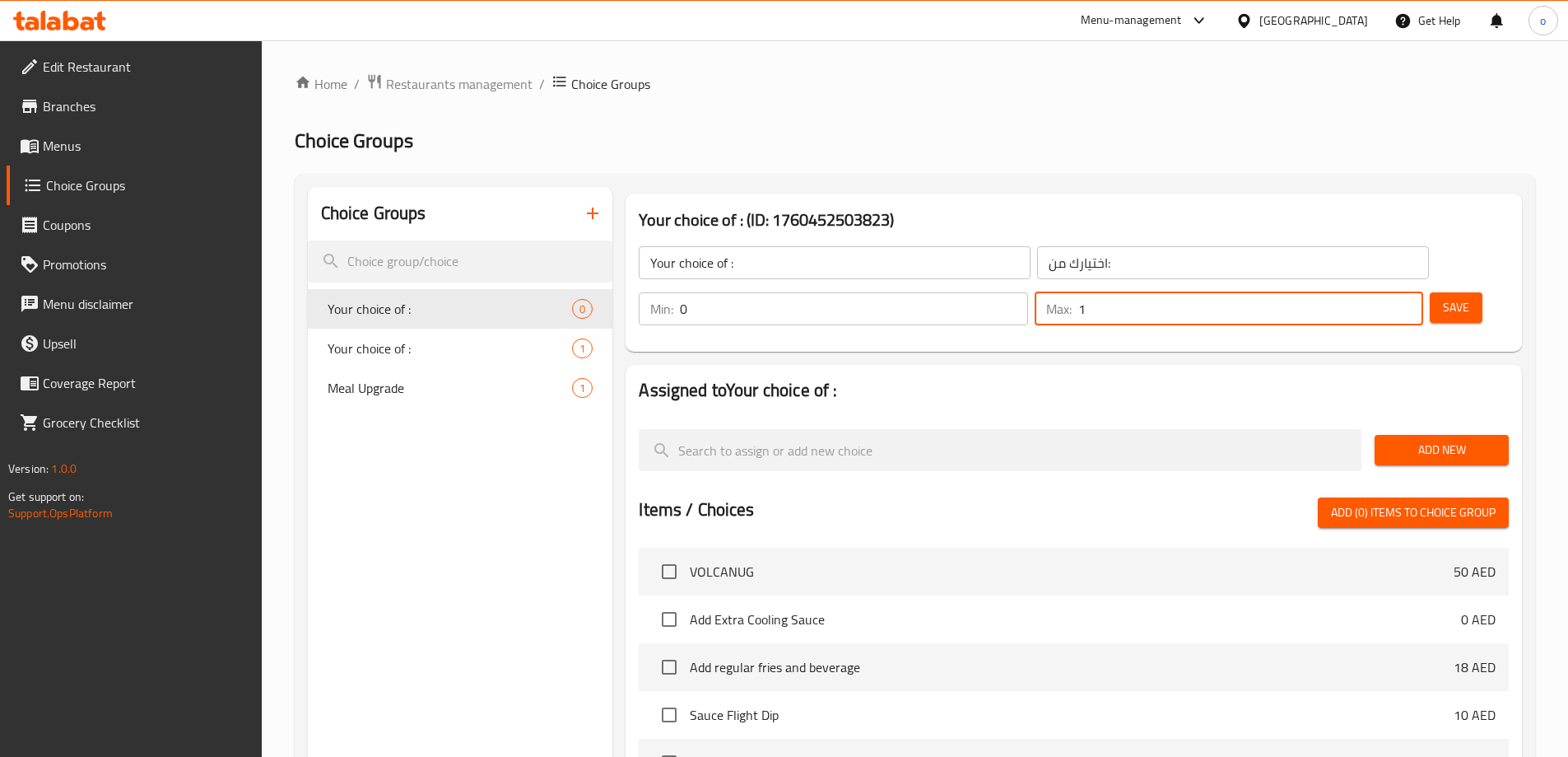
type input "1"
click at [1374, 292] on input "1" at bounding box center [1251, 308] width 345 height 33
click at [1378, 435] on button "Add New" at bounding box center [1442, 450] width 135 height 30
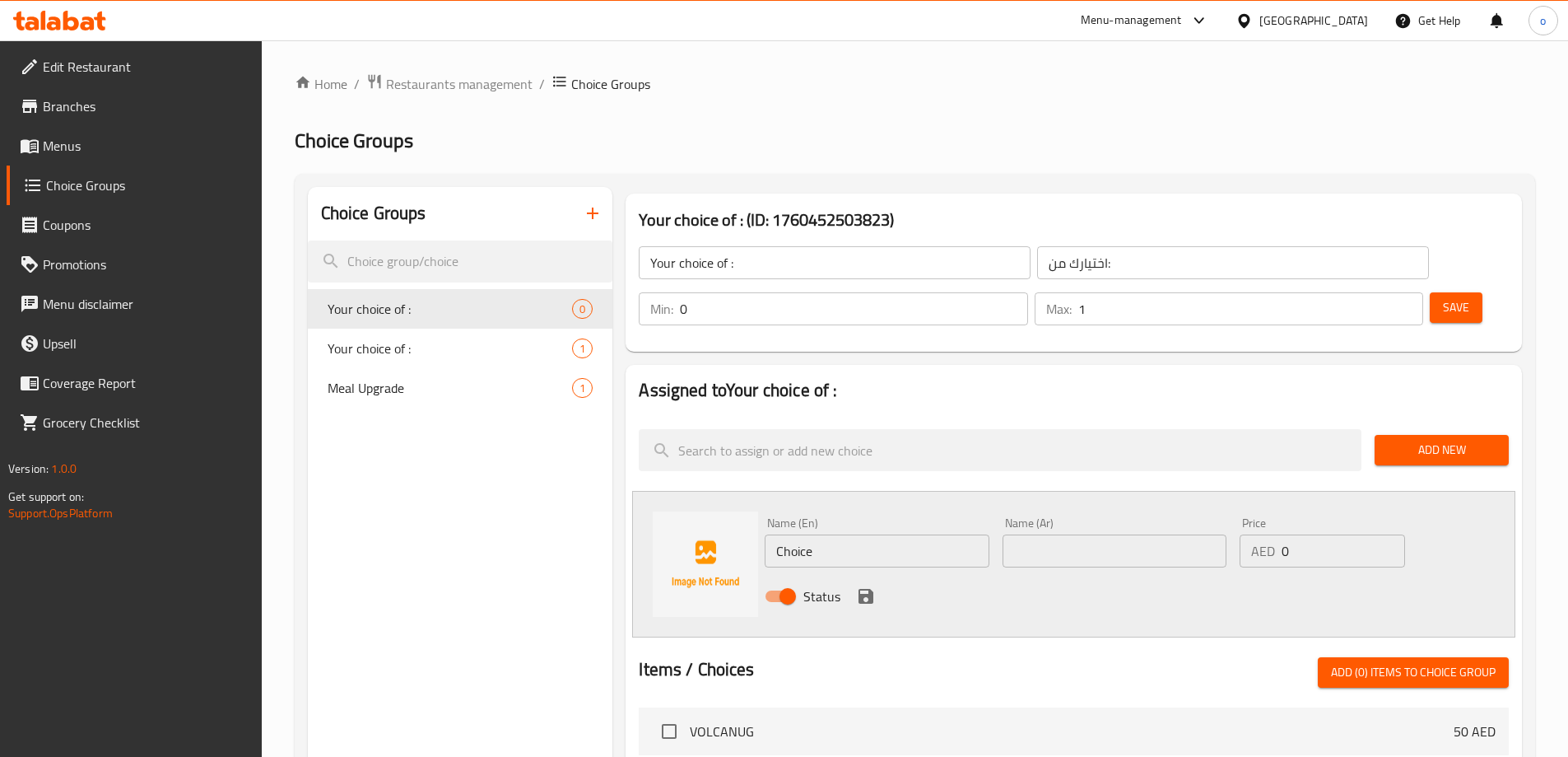
click at [864, 534] on input "Choice" at bounding box center [876, 550] width 224 height 33
paste input "Add one NUGZ Collectiblz Protector Card"
click at [918, 534] on input "Add one NUGZ Collectiblz Protector Card" at bounding box center [876, 550] width 224 height 33
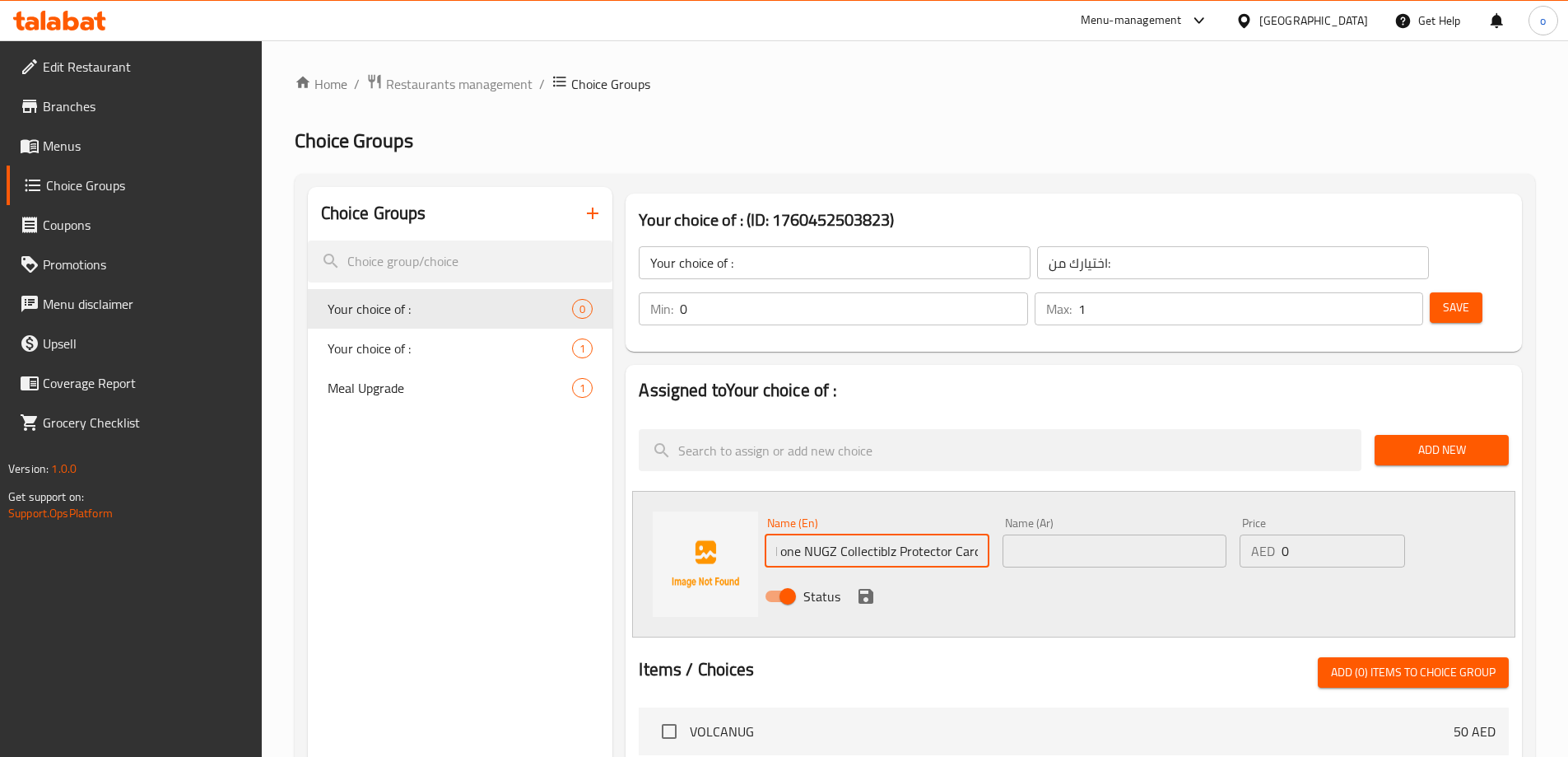
click at [918, 534] on input "Add one NUGZ Collectiblz Protector Card" at bounding box center [876, 550] width 224 height 33
click at [917, 534] on input "Add one NUGZ Collectiblz Protector Card" at bounding box center [876, 550] width 224 height 33
click at [907, 534] on input "Add one NUGZ Collectiblz Protector Card" at bounding box center [876, 550] width 224 height 33
type input "Add one NUGZ Collectiblz Protector Card"
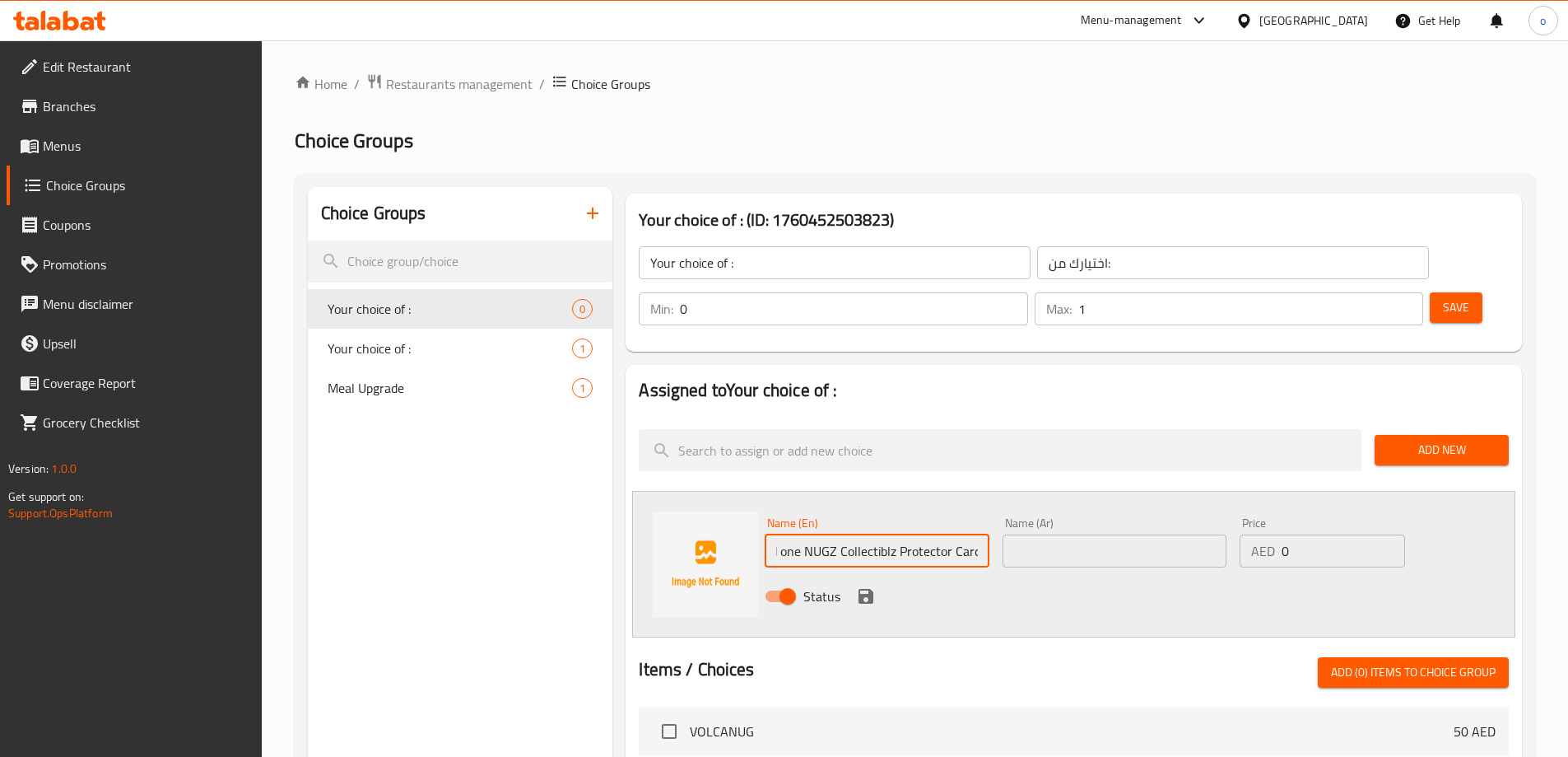
click at [1088, 534] on input "text" at bounding box center [1114, 550] width 224 height 33
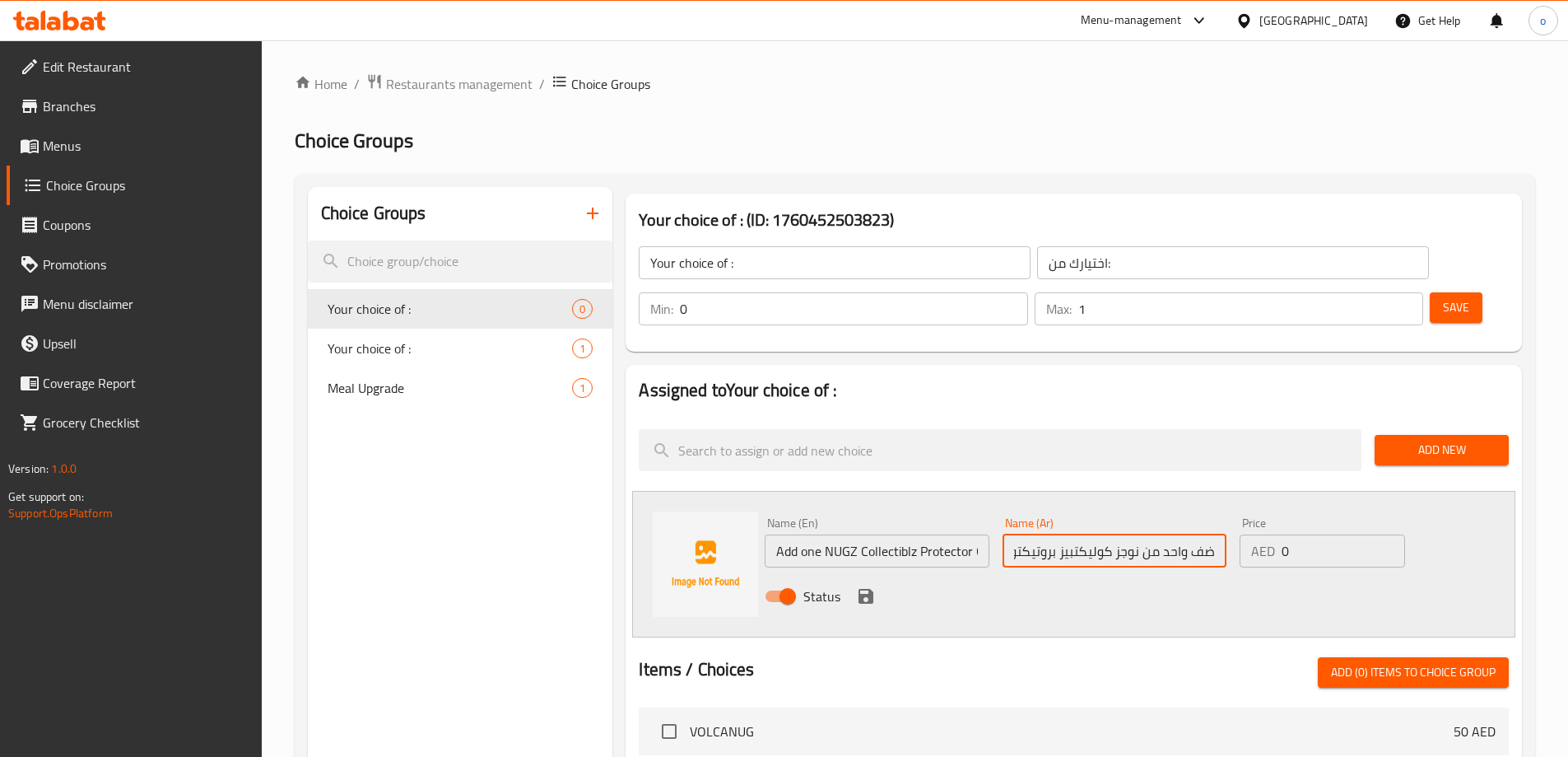
scroll to position [0, 3]
click at [1009, 534] on input "أضف واحد من نوجز كوليكتبيز بروتيكتور" at bounding box center [1114, 550] width 224 height 33
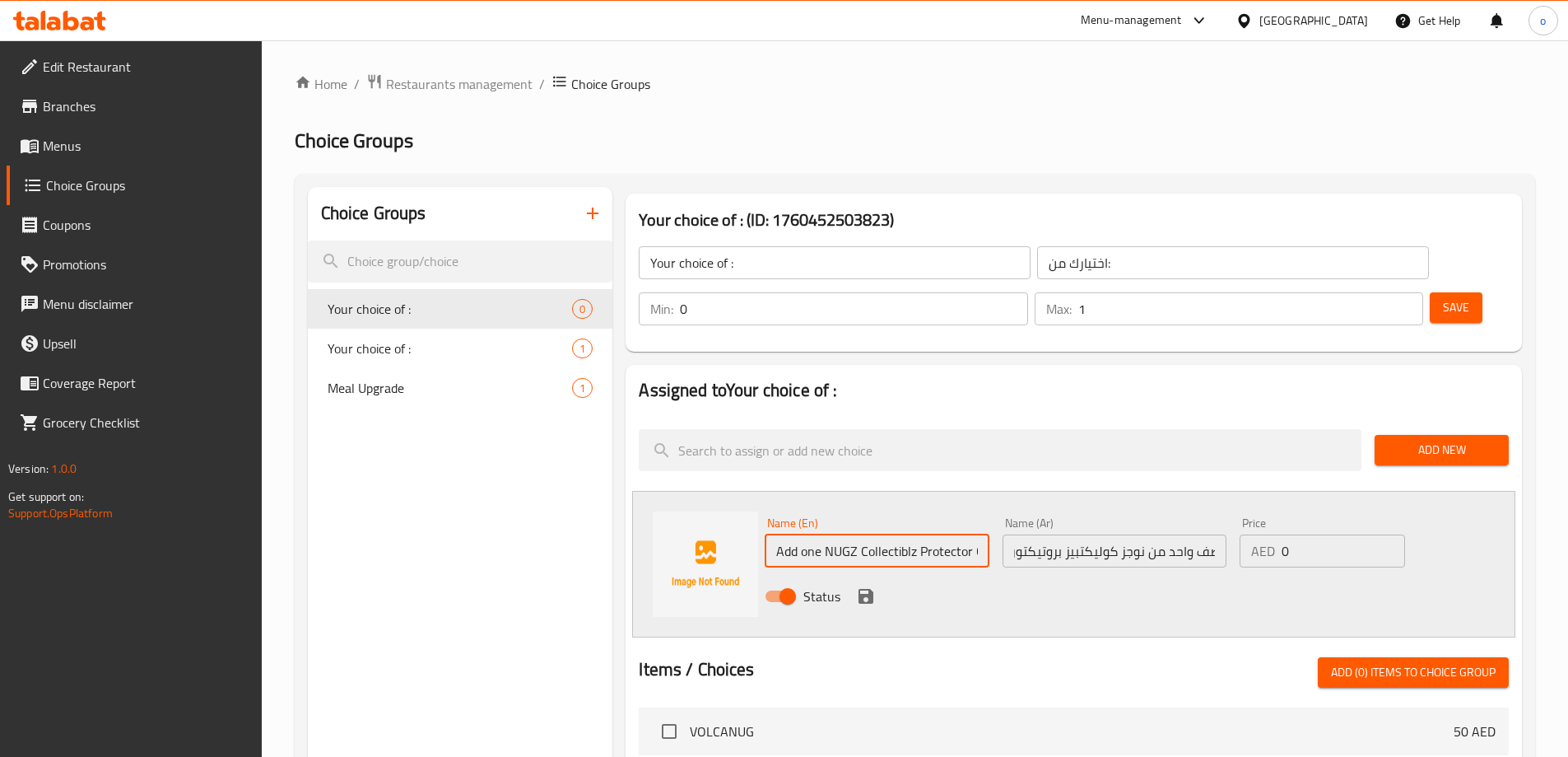
click at [983, 534] on input "Add one NUGZ Collectiblz Protector Card" at bounding box center [876, 550] width 224 height 33
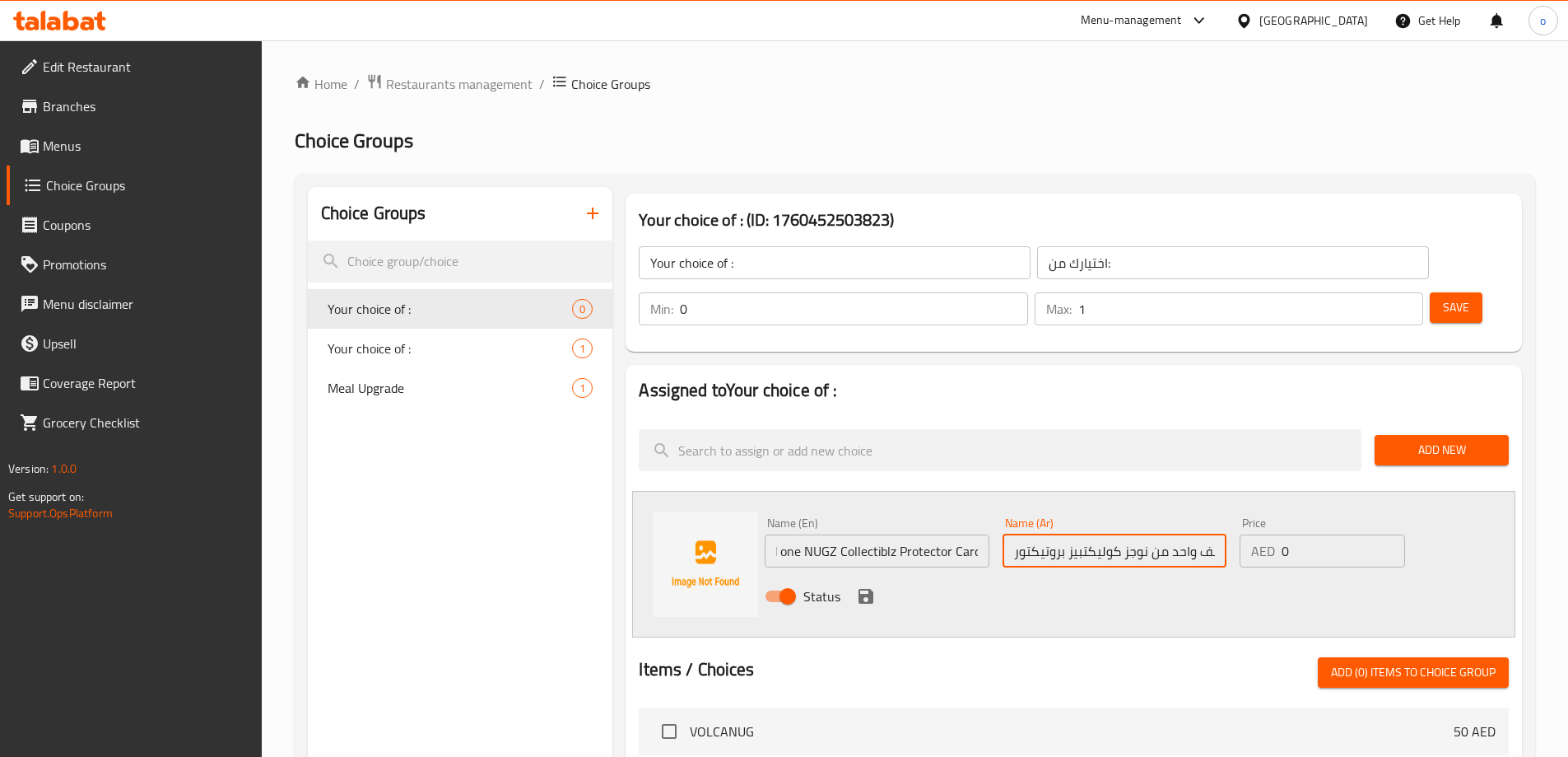
click at [1024, 534] on input "أضف واحد من نوجز كوليكتبيز بروتيكتور" at bounding box center [1114, 550] width 224 height 33
click at [1018, 534] on input "أضف واحد من نوجز كوليكتبيز بروتيكتور" at bounding box center [1114, 550] width 224 height 33
click at [1012, 534] on input "أضف واحد من نوجز كوليكتبيز بروتيكتو كارد" at bounding box center [1114, 550] width 224 height 33
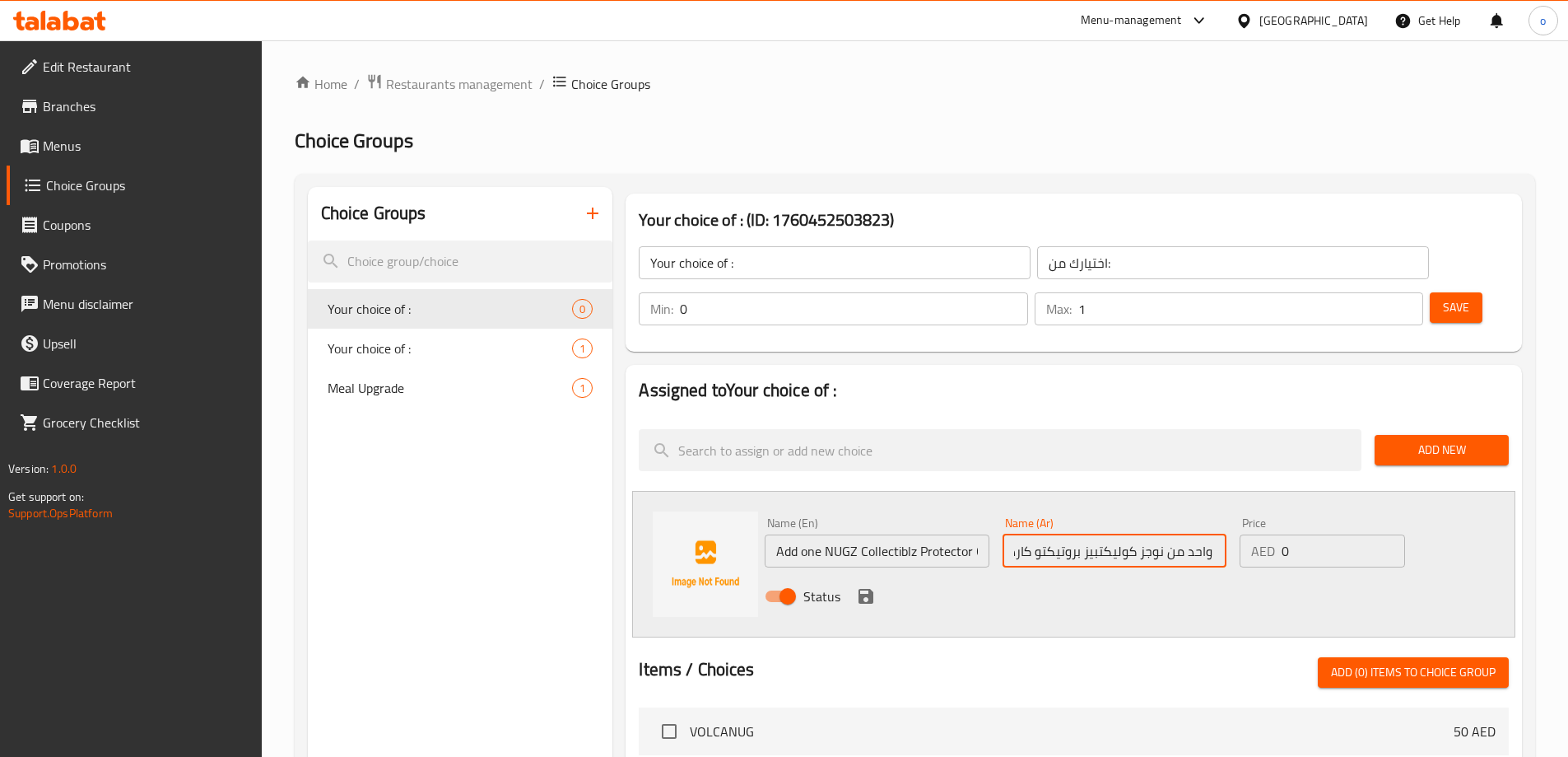
click at [1012, 534] on input "أضف واحد من نوجز كوليكتبيز بروتيكتو كارد" at bounding box center [1114, 550] width 224 height 33
click at [1028, 534] on input "أضف واحد من نوجز كوليكتبيز بروتيكتو كارد" at bounding box center [1114, 550] width 224 height 33
click at [1011, 534] on input "أضف واحد من نوجز كوليكتبيز بروتيكتو كارد" at bounding box center [1114, 550] width 224 height 33
click at [1015, 534] on input "أضف واحد من نوجز كوليكتبيز بروتيكتو كارد" at bounding box center [1114, 550] width 224 height 33
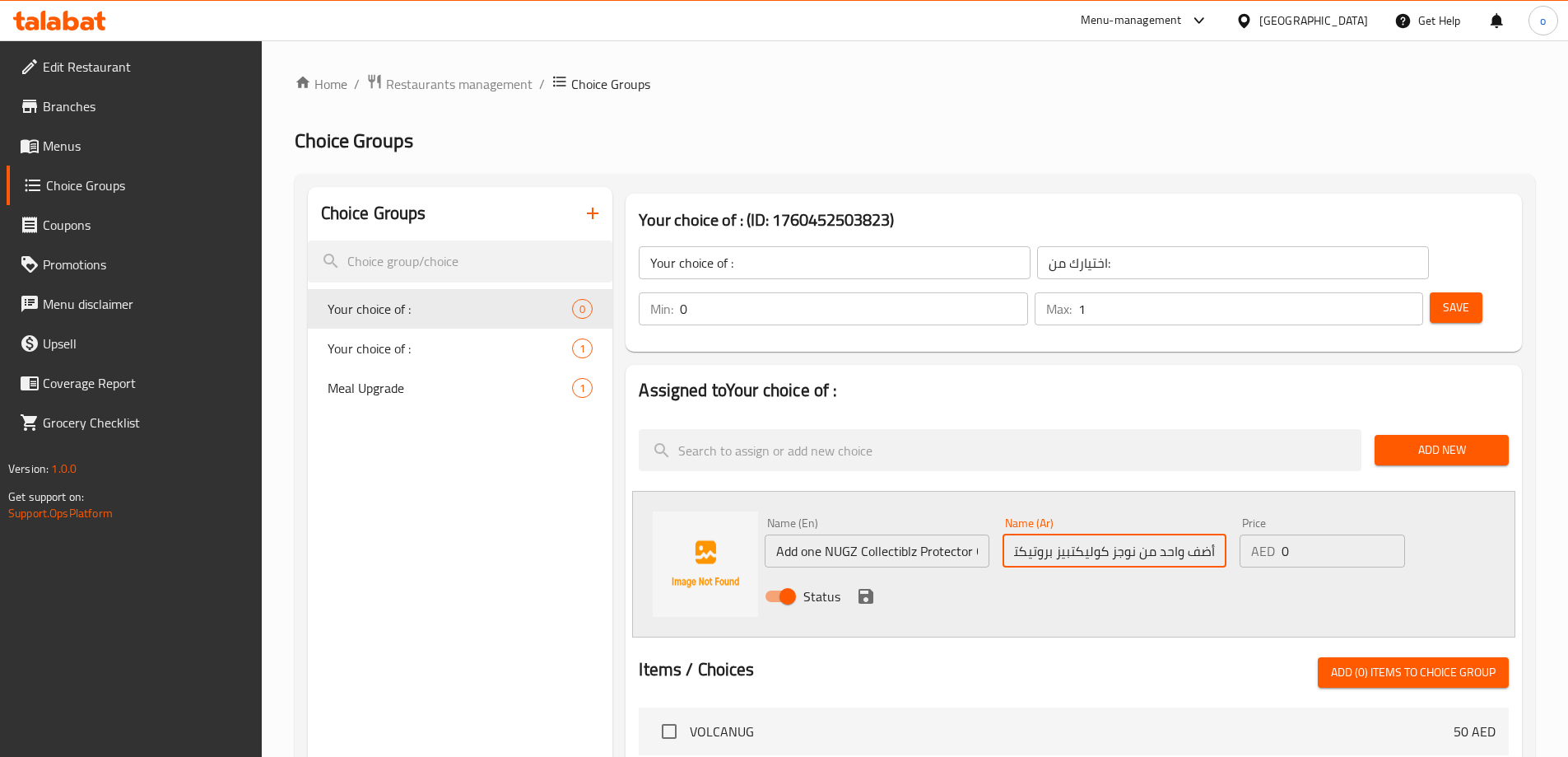
scroll to position [0, 18]
click at [1065, 534] on input "أضف واحد من نوجز كوليكتبيز بروتيكتو كا" at bounding box center [1114, 550] width 224 height 33
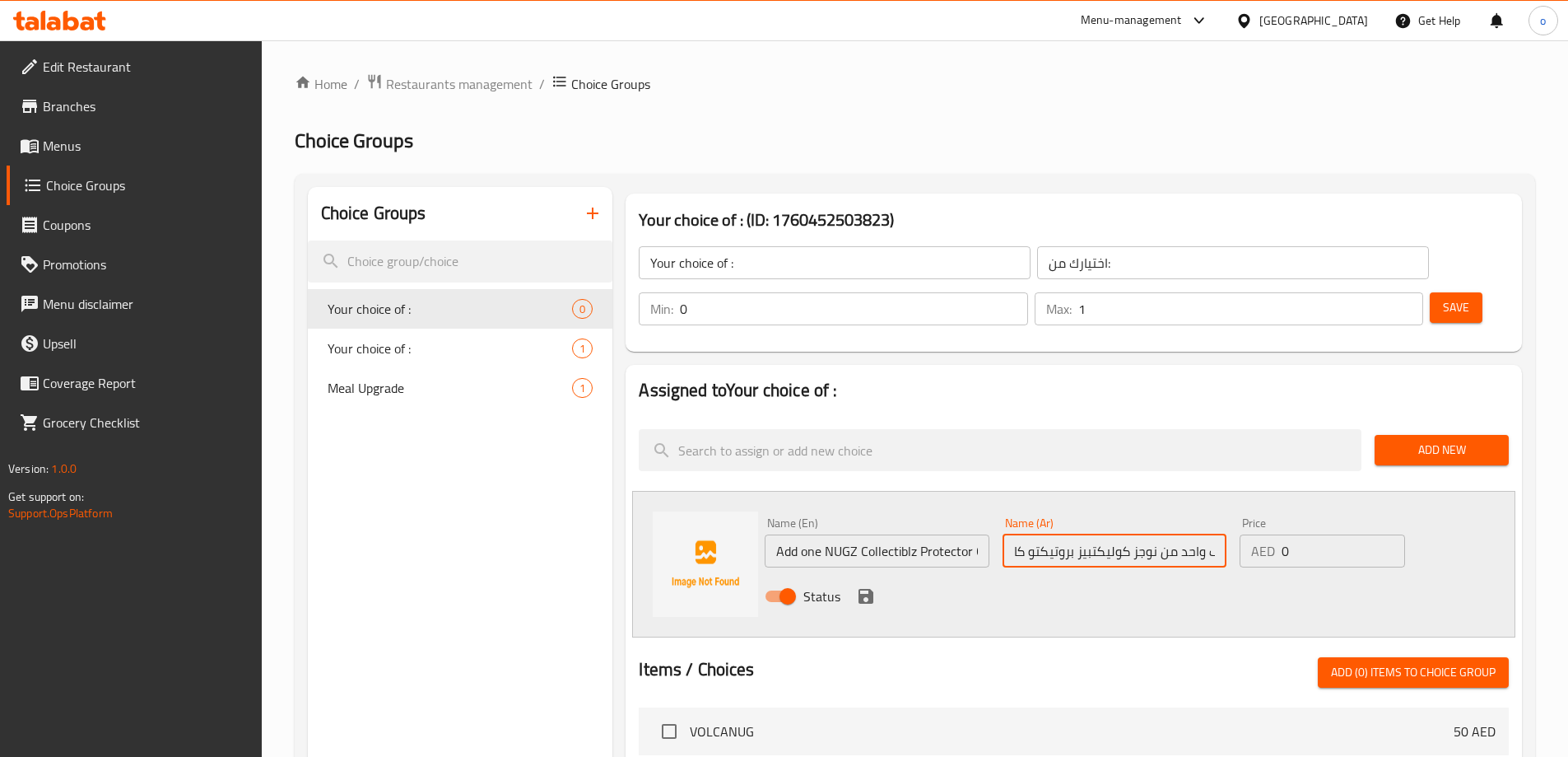
click at [1088, 534] on input "أضف واحد من نوجز كوليكتبيز بروتيكتو كا" at bounding box center [1114, 550] width 224 height 33
click at [1087, 534] on input "أضف واحد من نوجز كوليكتبيز بروتيكتو كا" at bounding box center [1114, 550] width 224 height 33
paste input "رد"
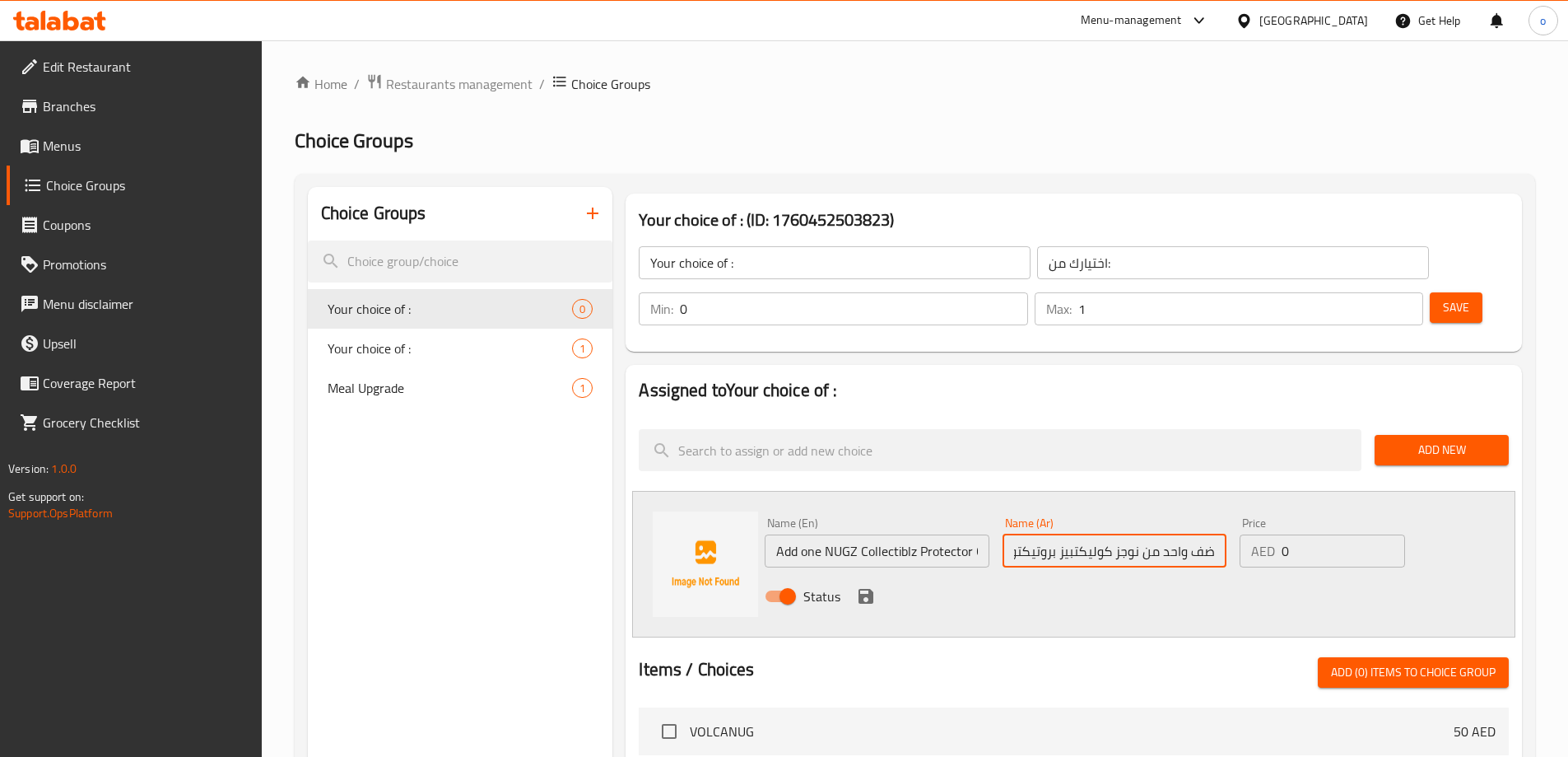
type input "أضف واحد من نوجز كوليكتبيز بروتيكتو كارد"
click at [1337, 534] on input "0" at bounding box center [1343, 550] width 122 height 33
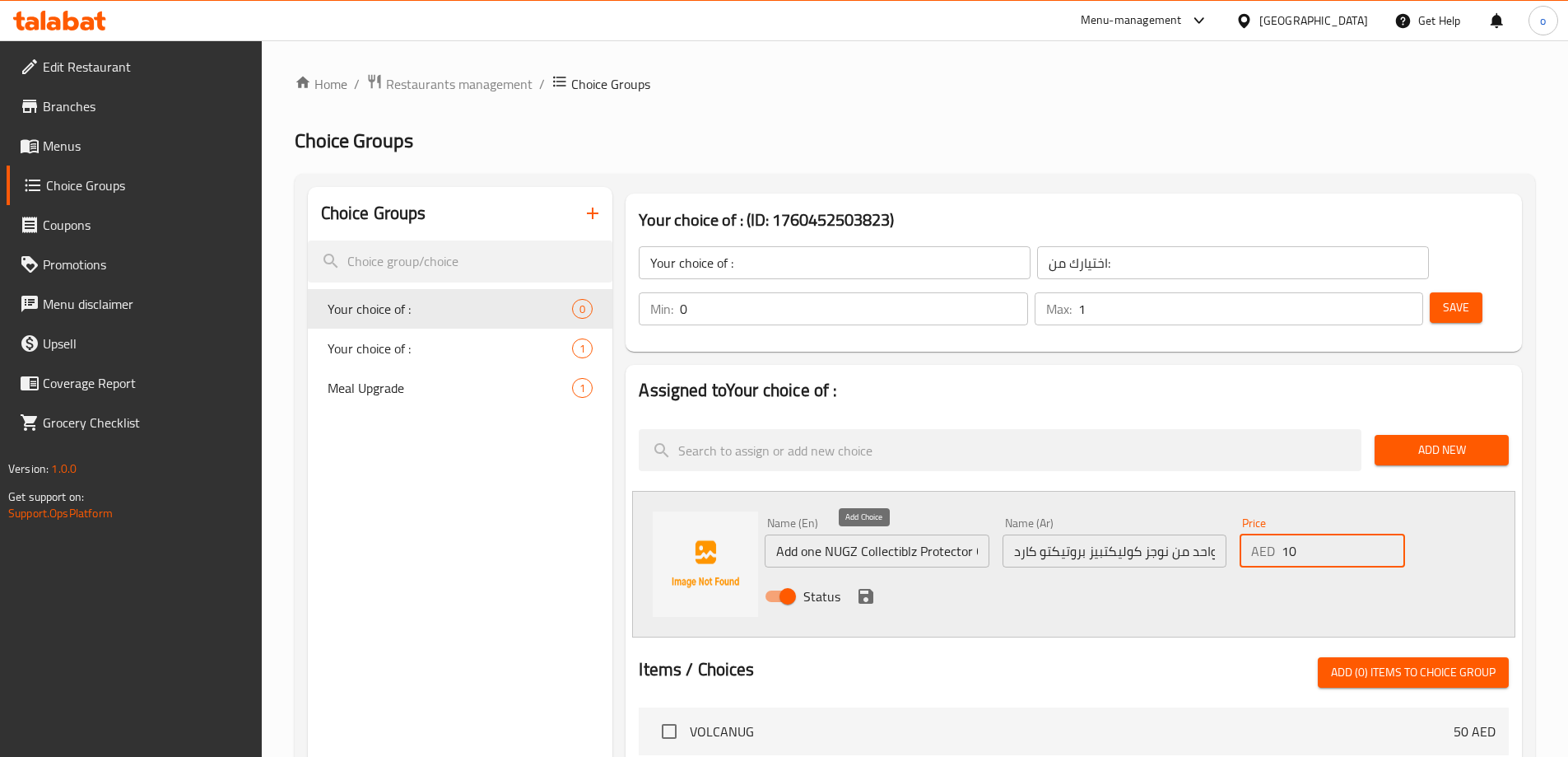
type input "10"
click at [855, 584] on button "save" at bounding box center [866, 596] width 25 height 25
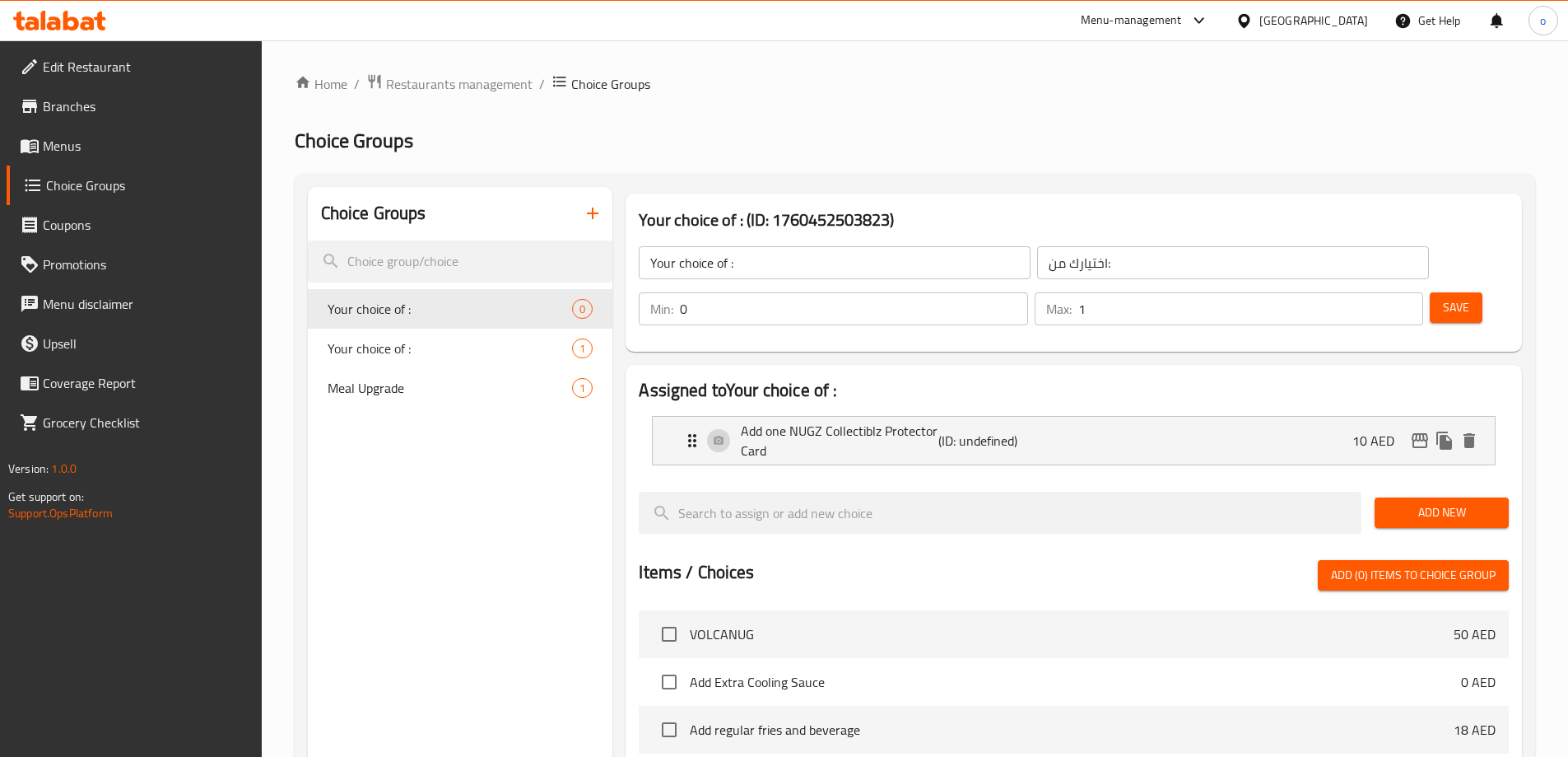
click at [1443, 297] on span "Save" at bounding box center [1456, 308] width 27 height 21
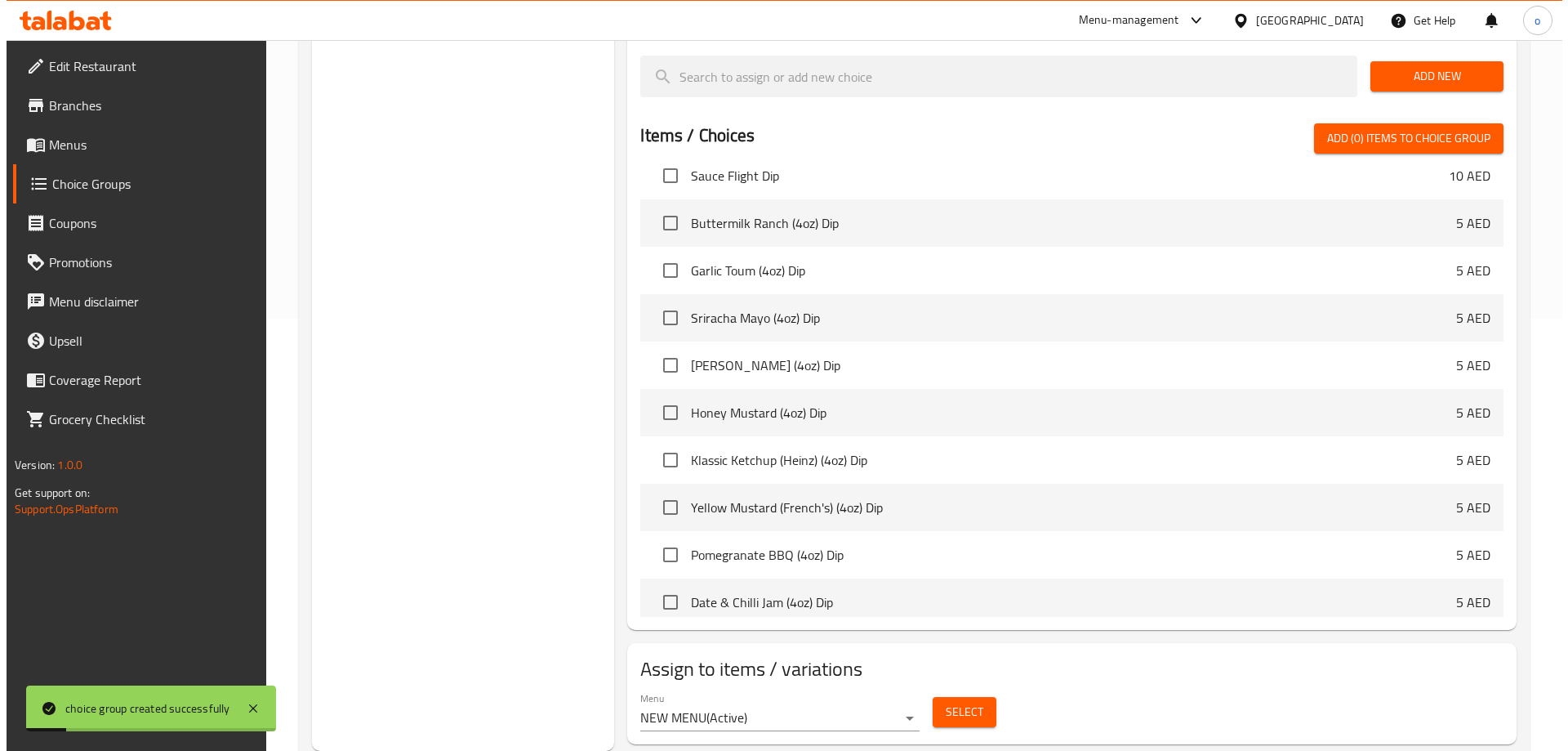
scroll to position [409, 0]
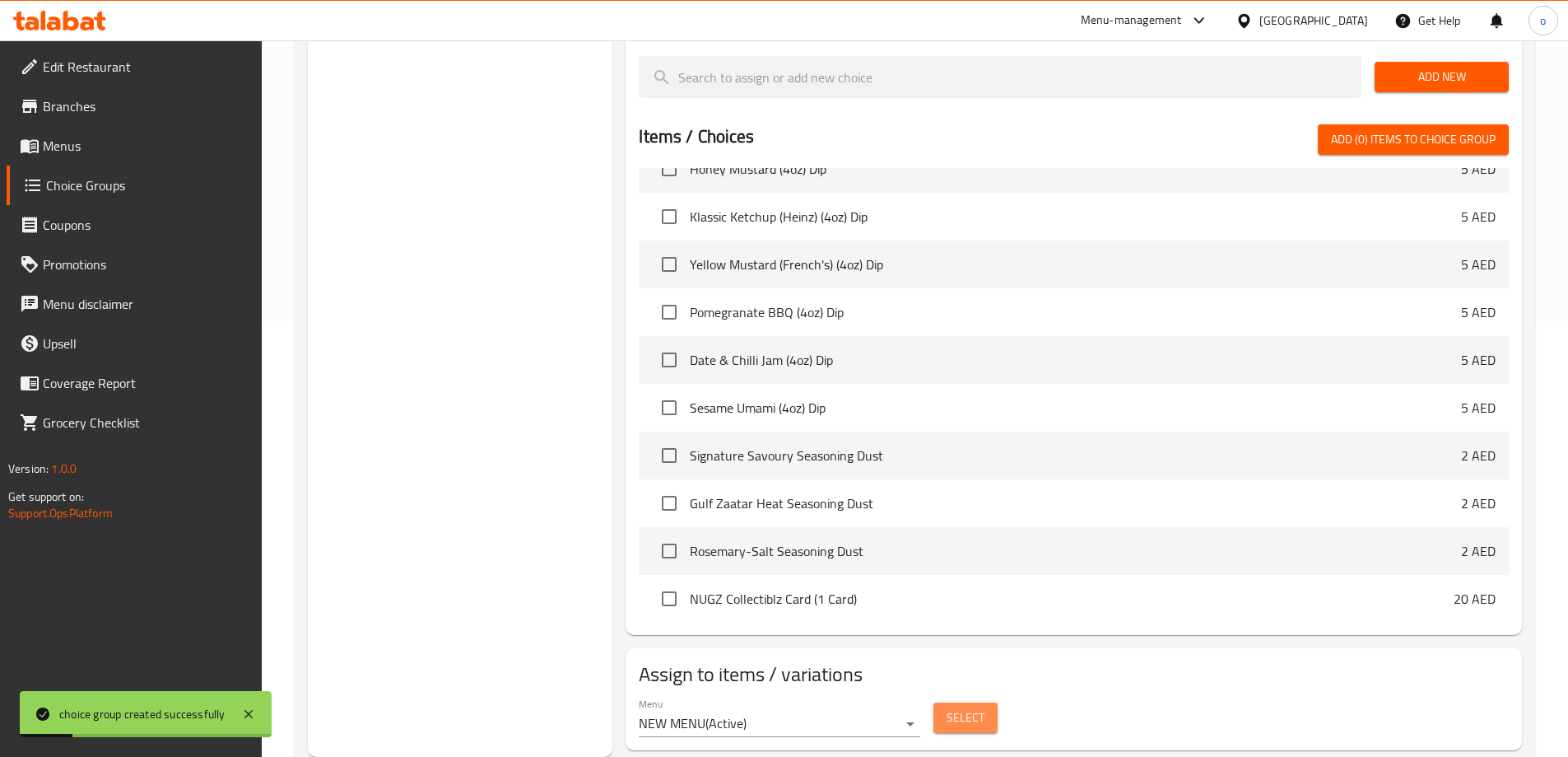
click at [980, 707] on span "Select" at bounding box center [965, 717] width 38 height 21
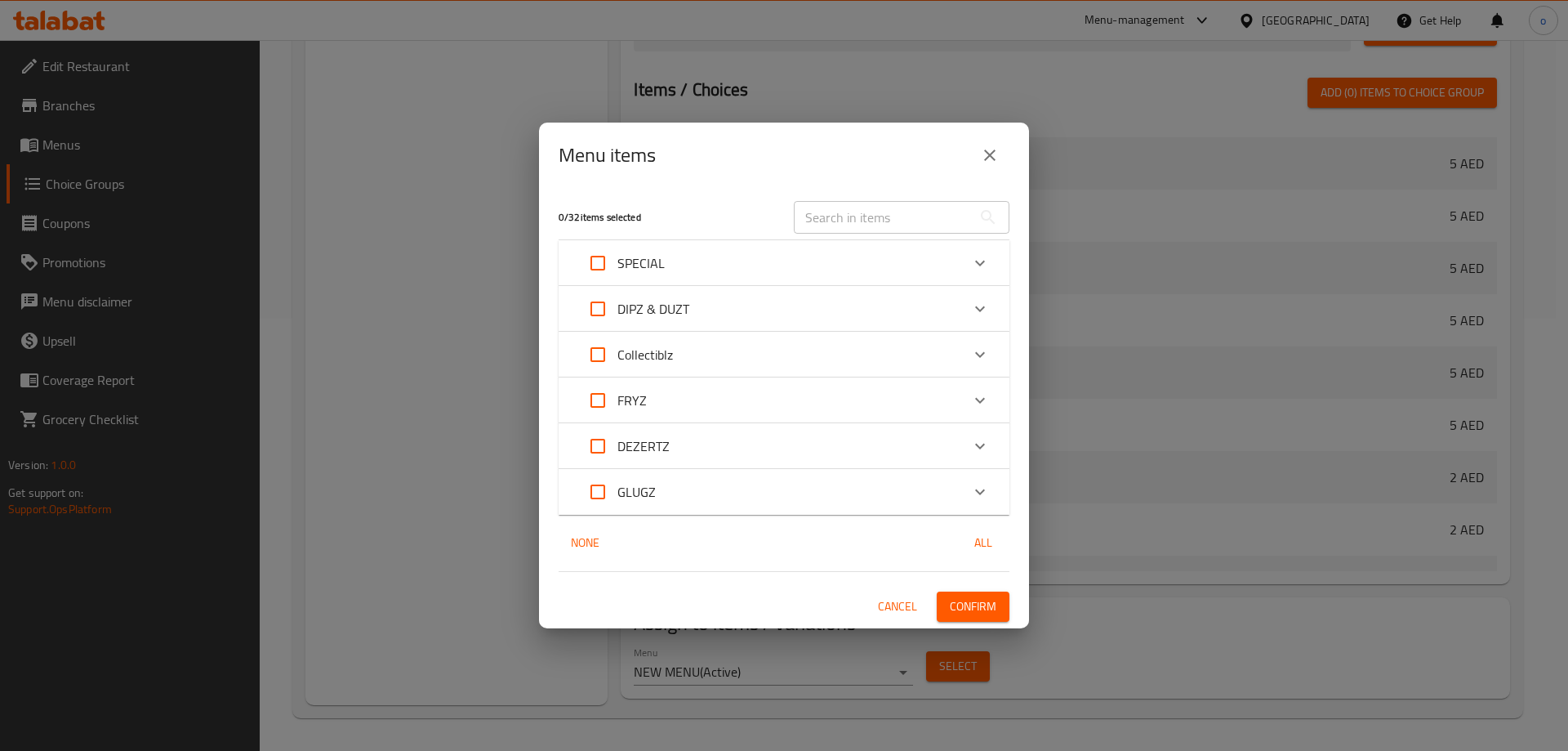
click at [640, 401] on p "FRYZ" at bounding box center [632, 399] width 29 height 20
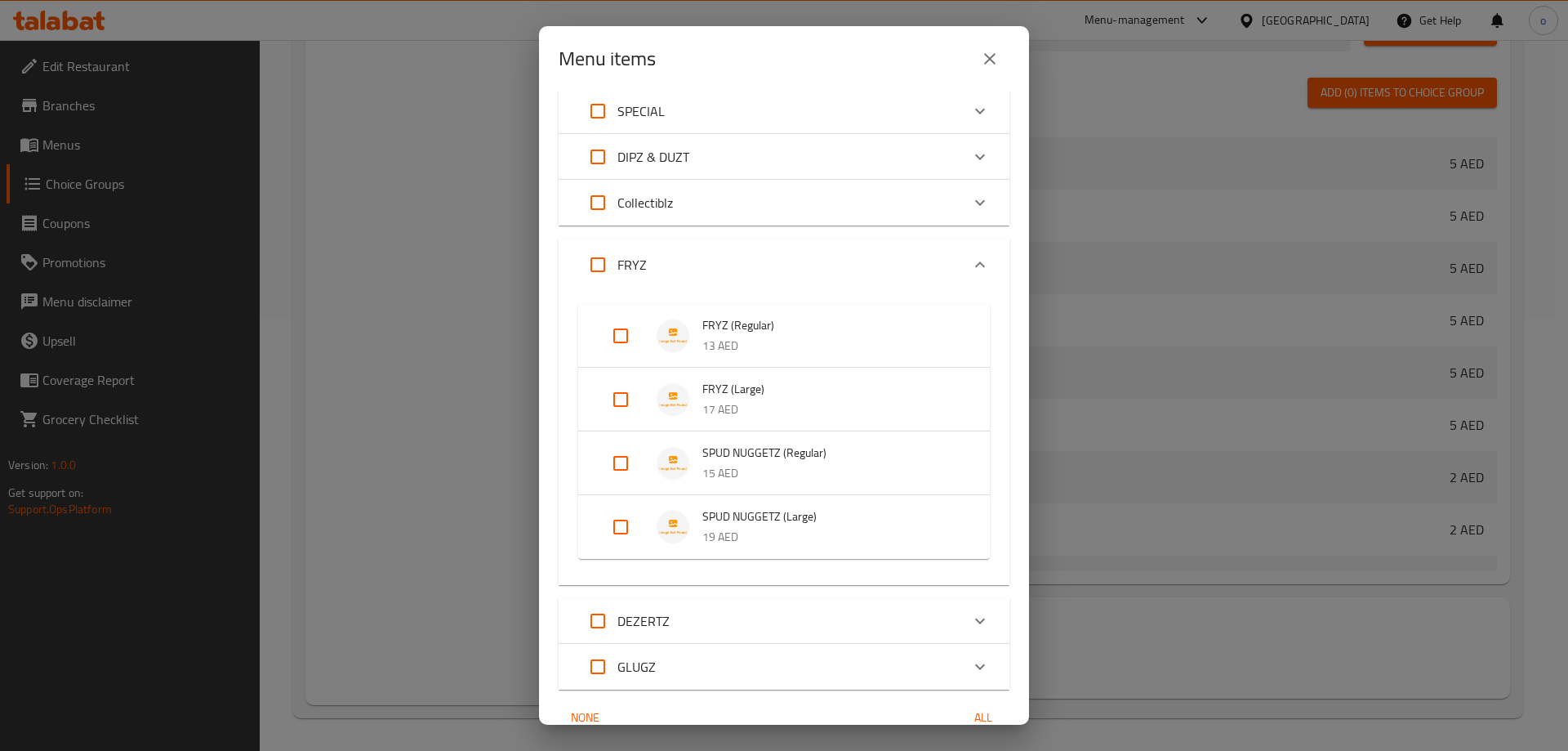
scroll to position [0, 0]
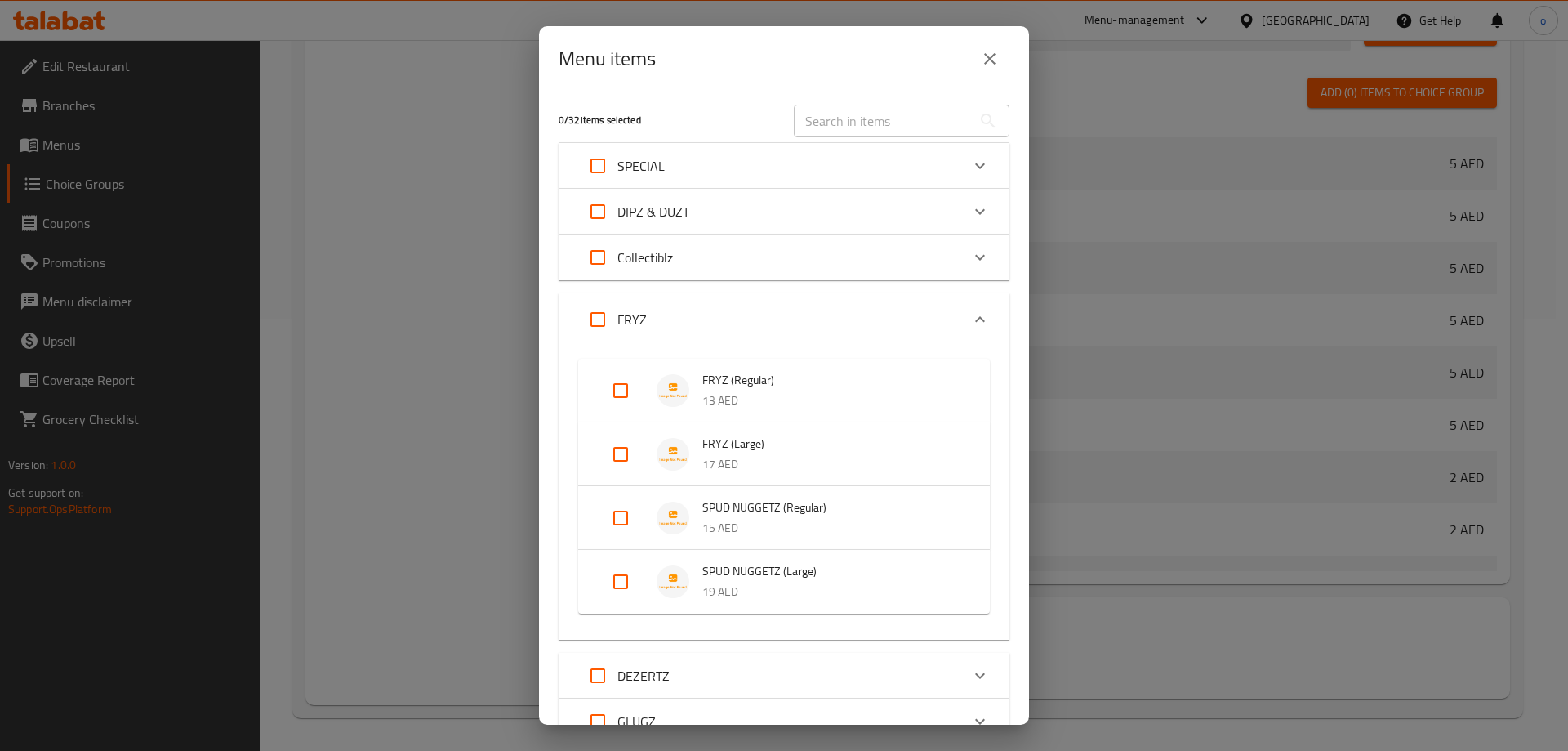
click at [629, 266] on p "Collectiblz" at bounding box center [645, 257] width 55 height 20
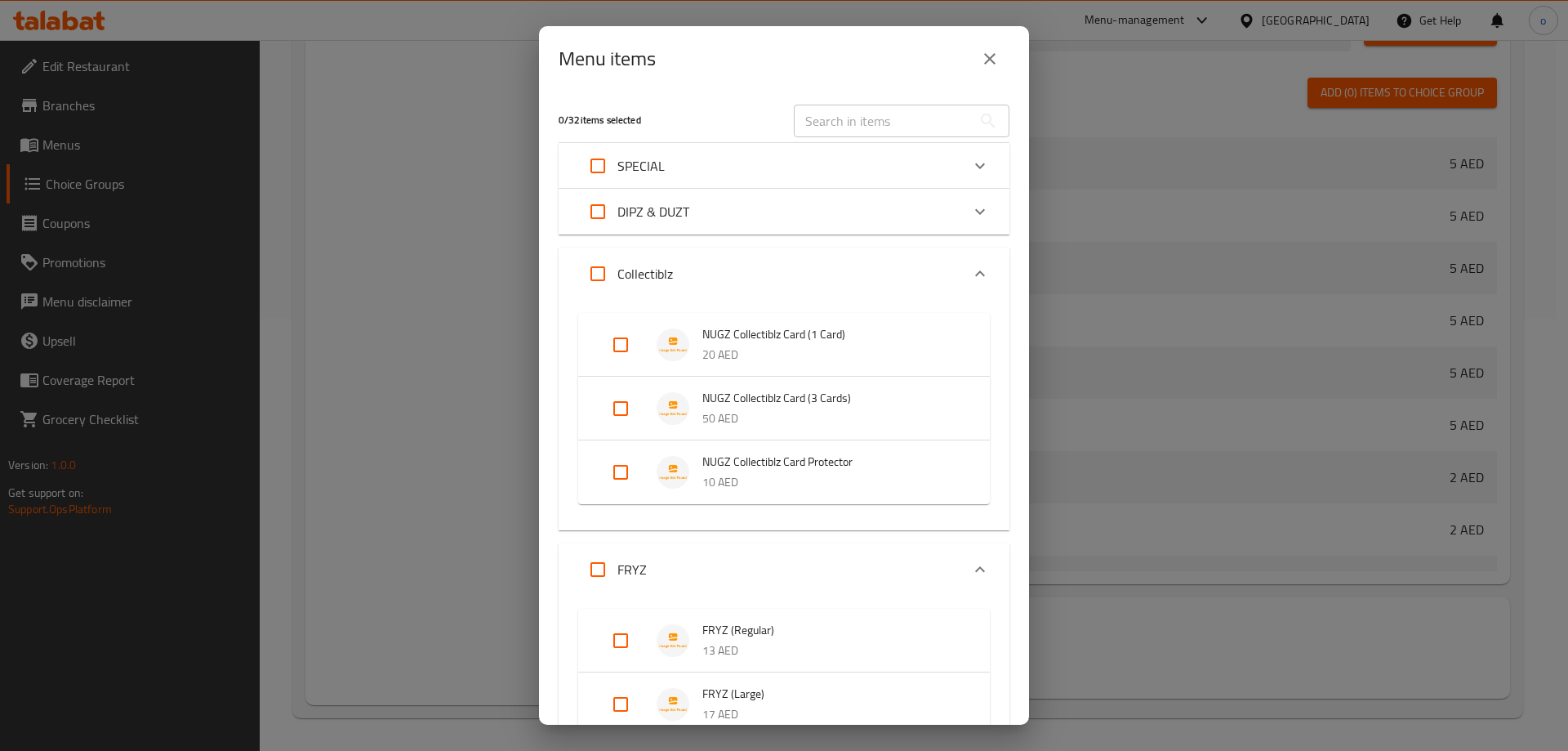
click at [623, 349] on input "Expand" at bounding box center [621, 345] width 39 height 39
checkbox input "true"
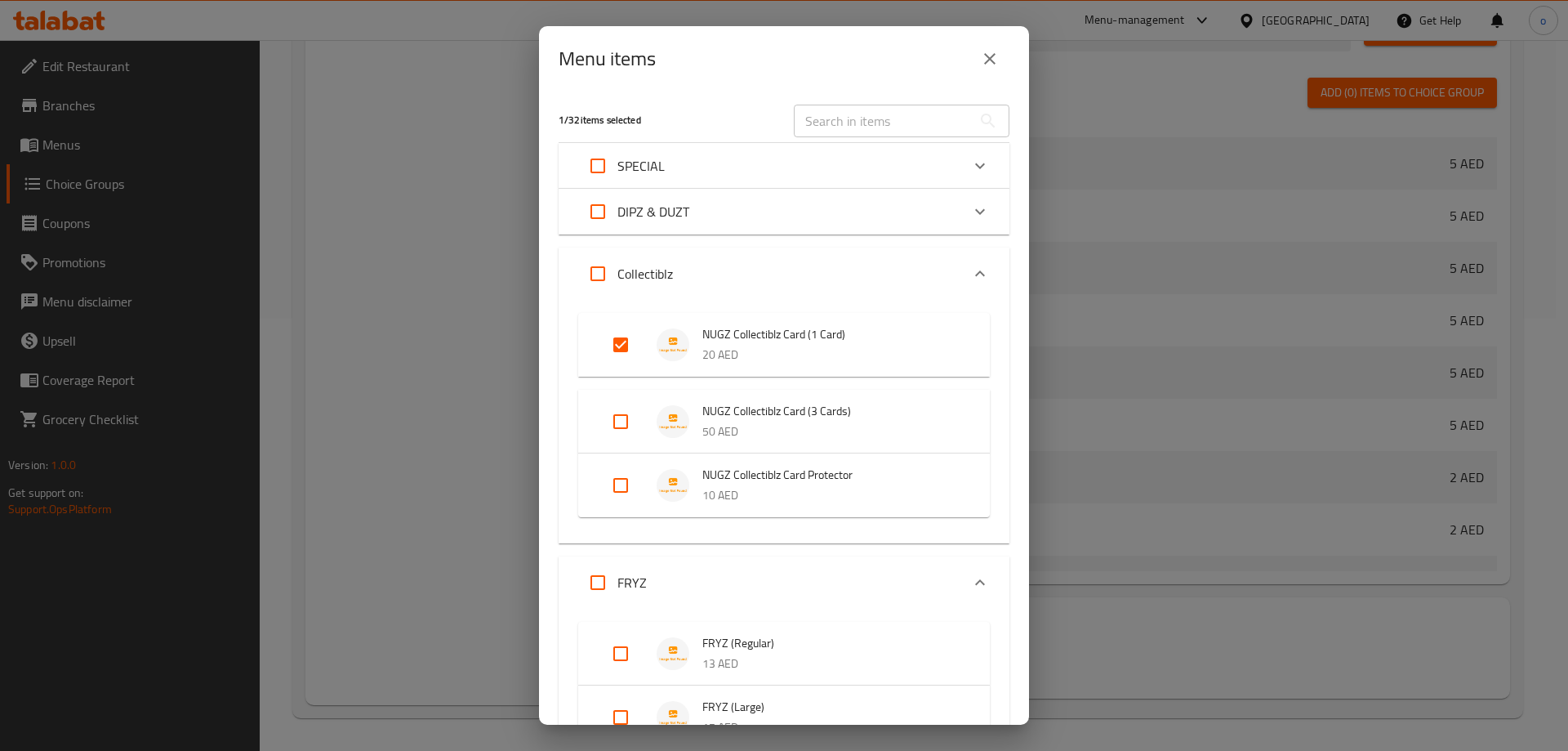
click at [620, 415] on input "Expand" at bounding box center [621, 422] width 39 height 39
checkbox input "true"
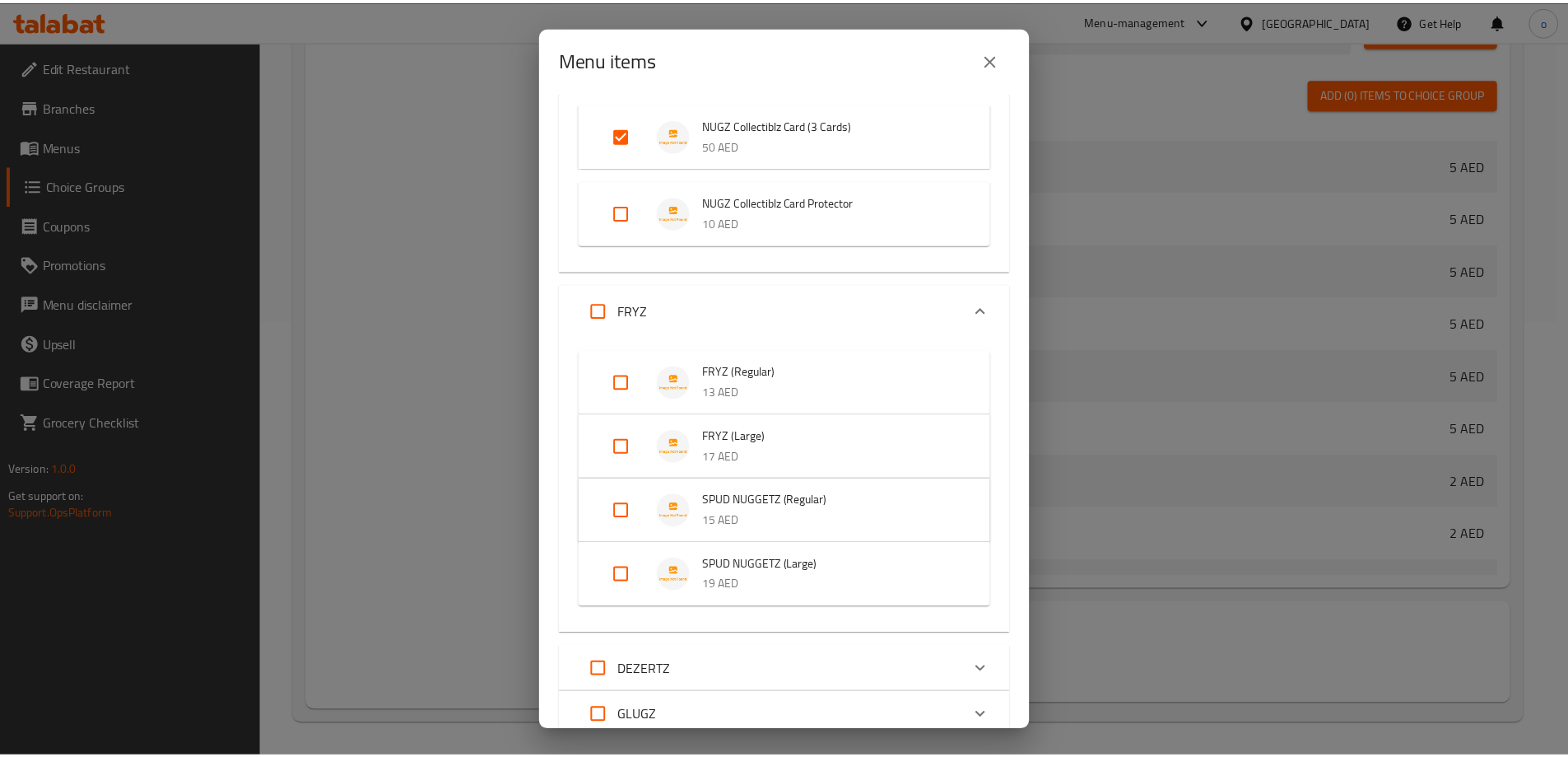
scroll to position [412, 0]
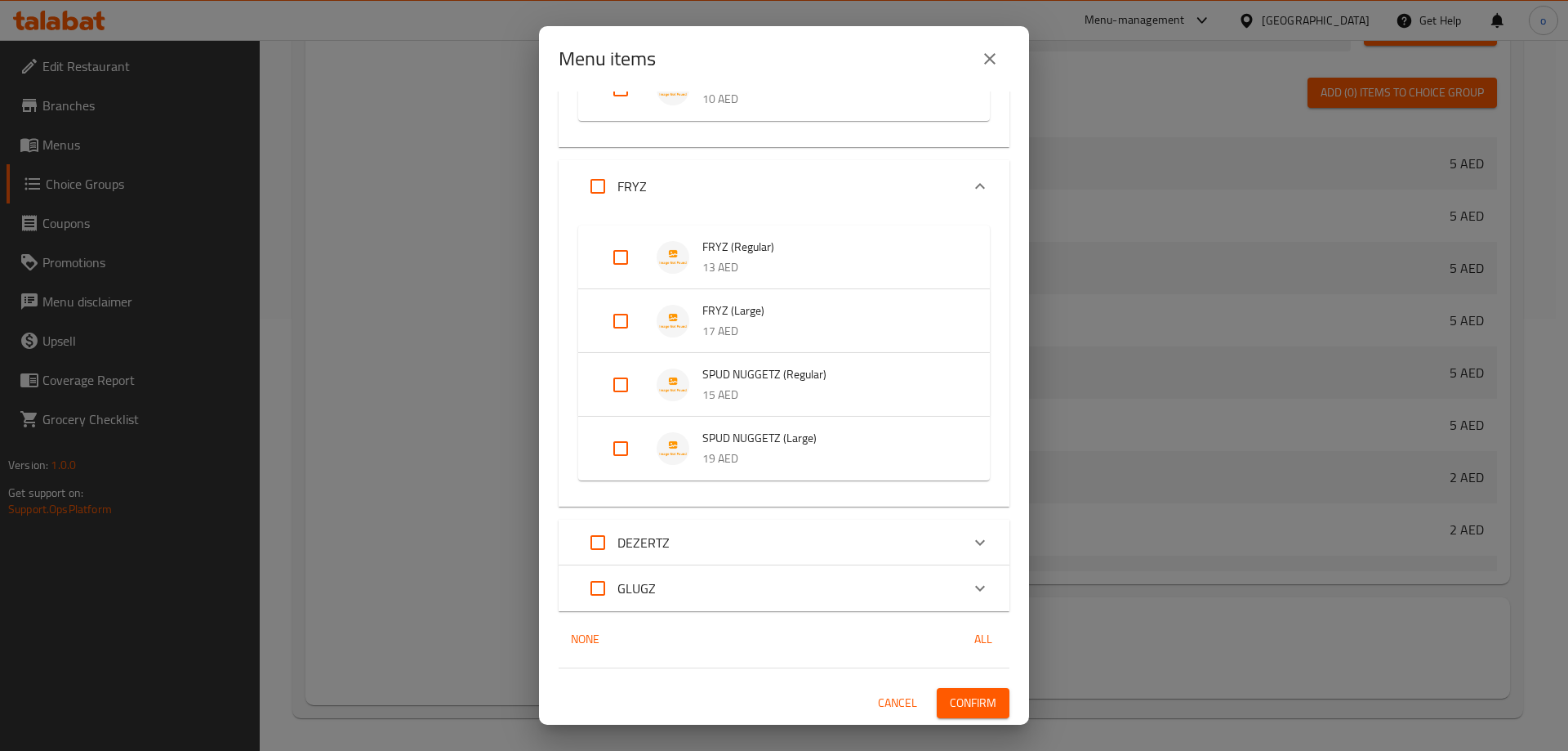
click at [950, 693] on span "Confirm" at bounding box center [974, 703] width 47 height 21
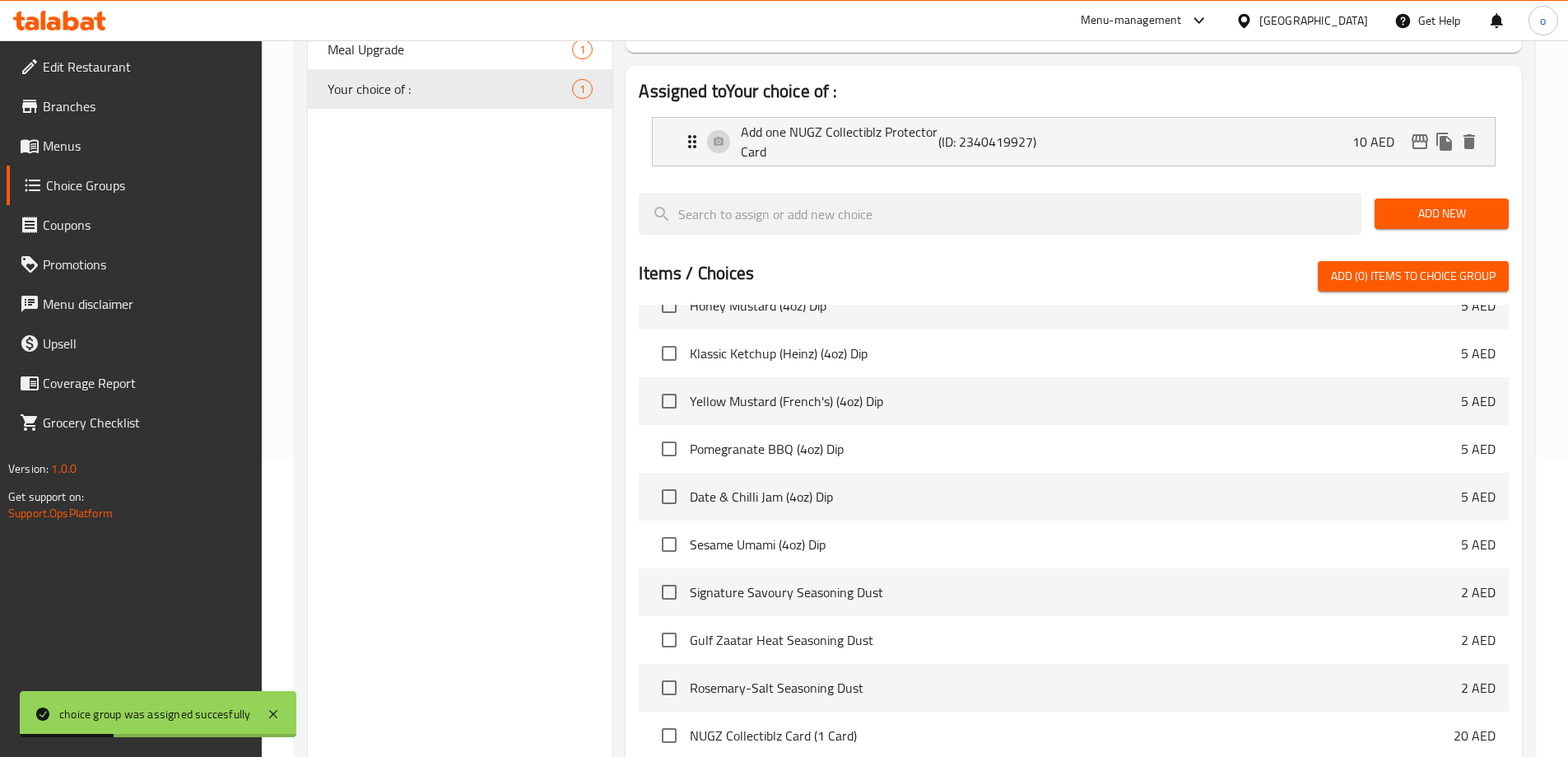
scroll to position [0, 0]
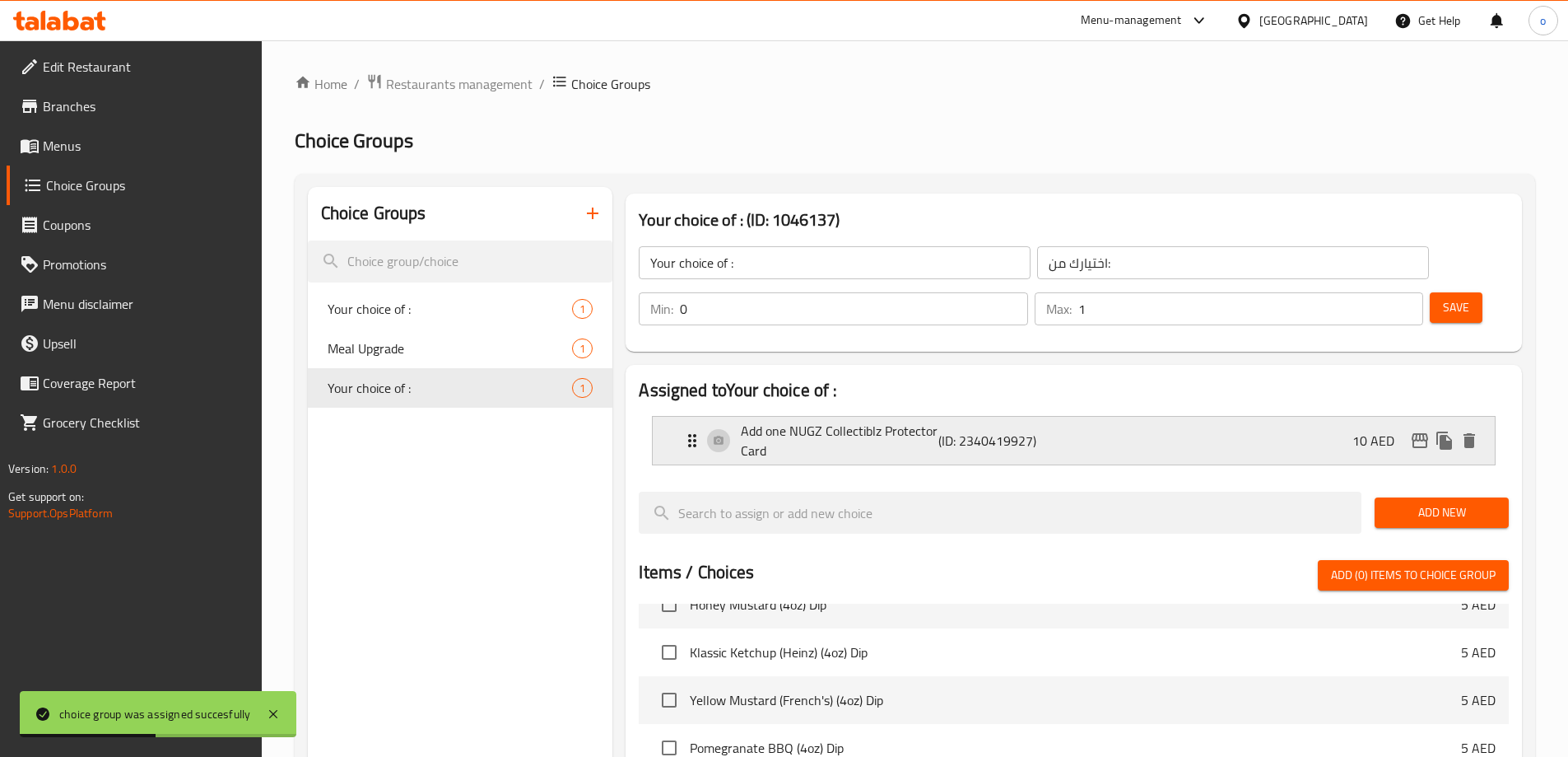
click at [802, 421] on p "Add one NUGZ Collectiblz Protector Card" at bounding box center [839, 441] width 197 height 40
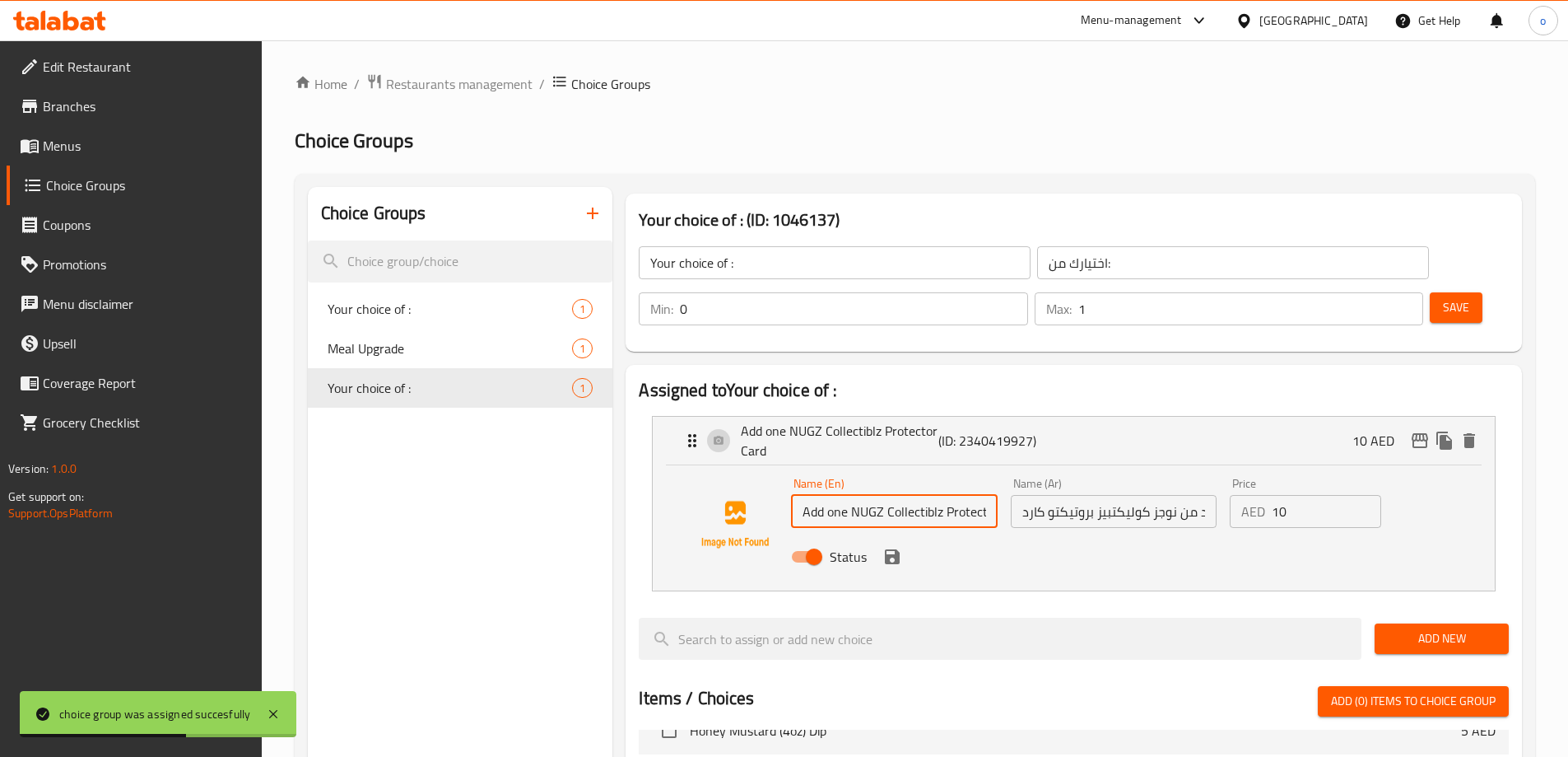
click at [846, 495] on input "Add one NUGZ Collectiblz Protector Card" at bounding box center [893, 511] width 206 height 33
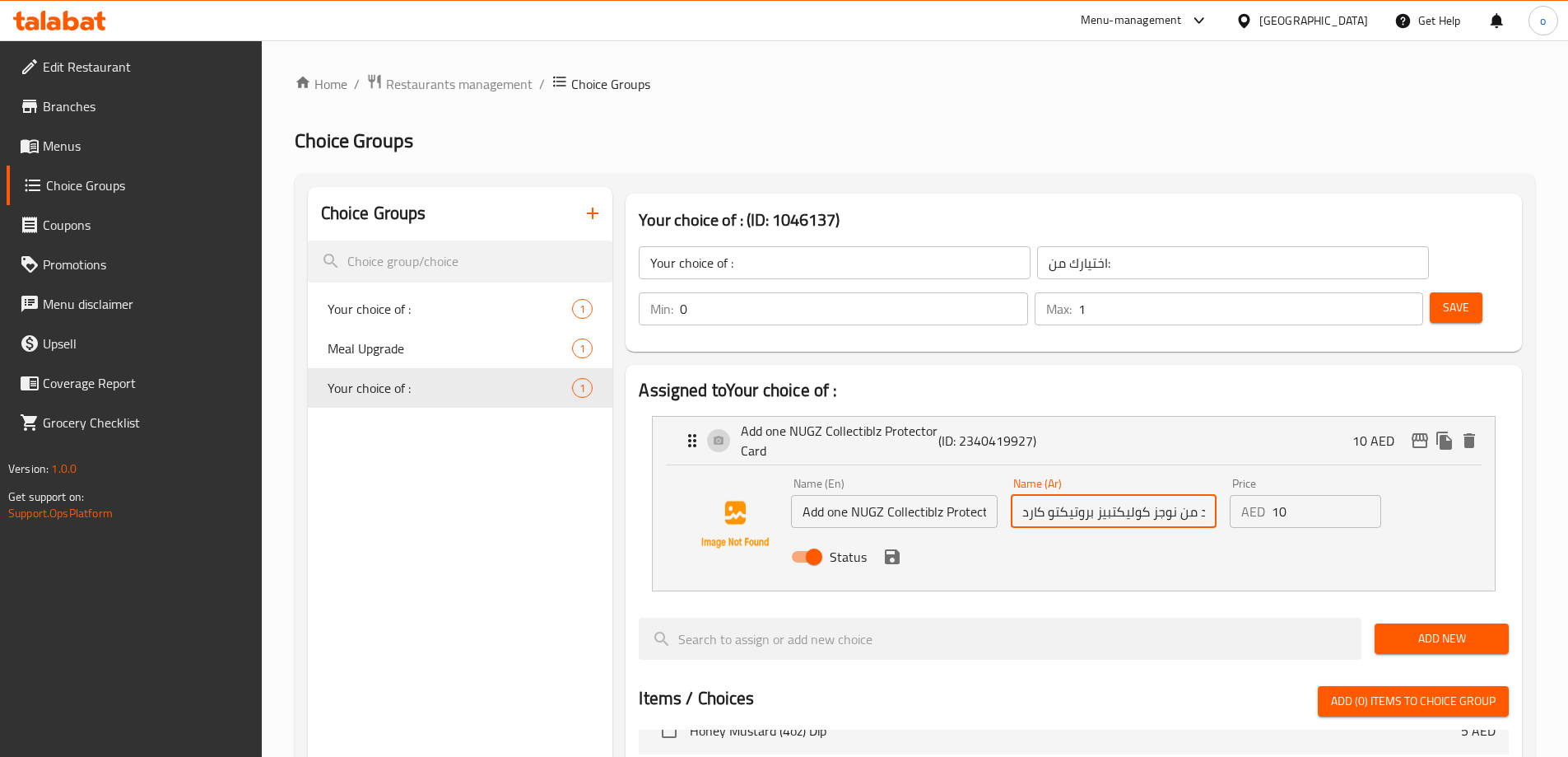
click at [1047, 495] on input "أضف واحد من نوجز كوليكتبيز بروتيكتو كارد" at bounding box center [1113, 511] width 206 height 33
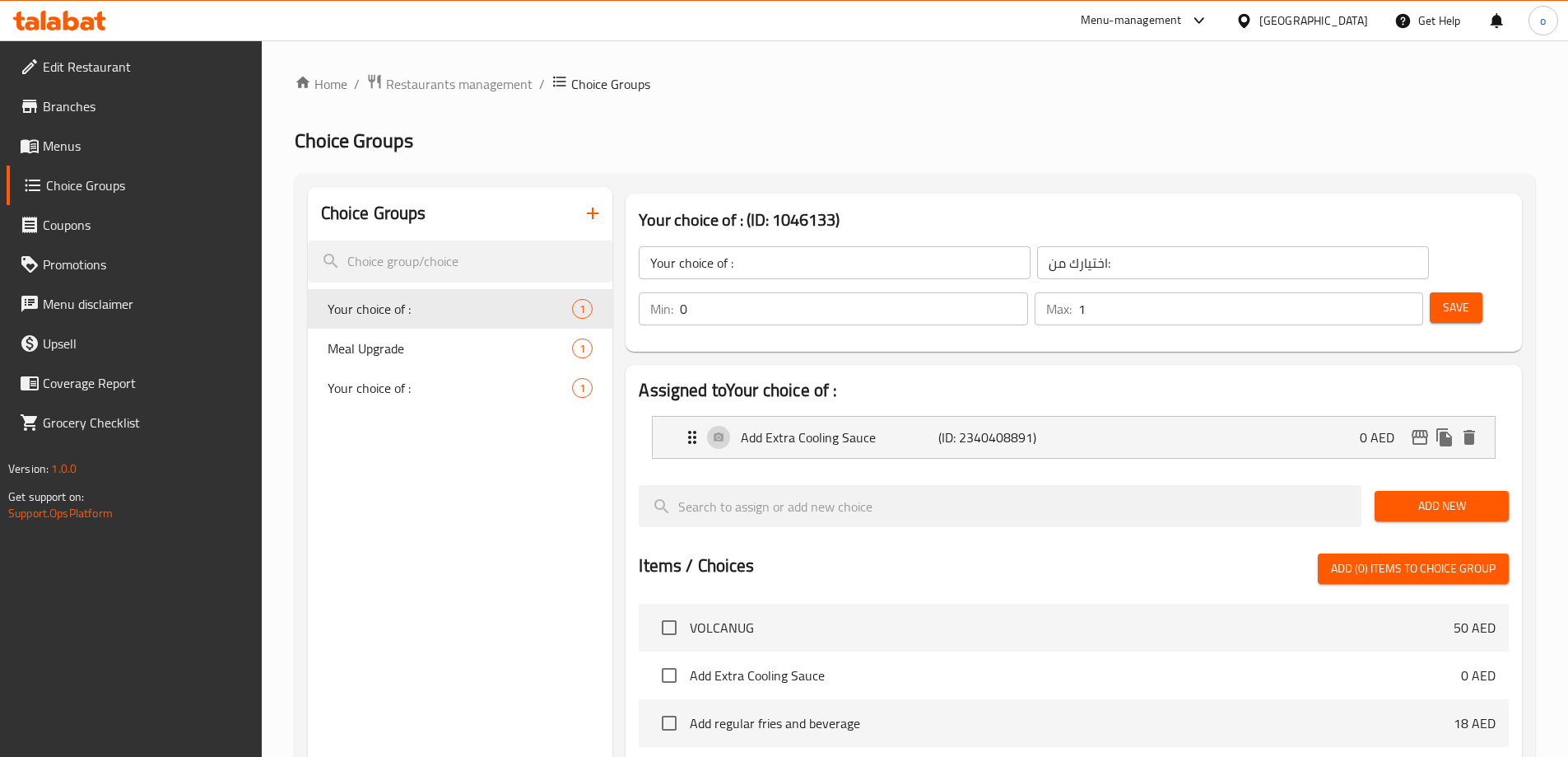
click at [579, 210] on button "button" at bounding box center [593, 213] width 40 height 40
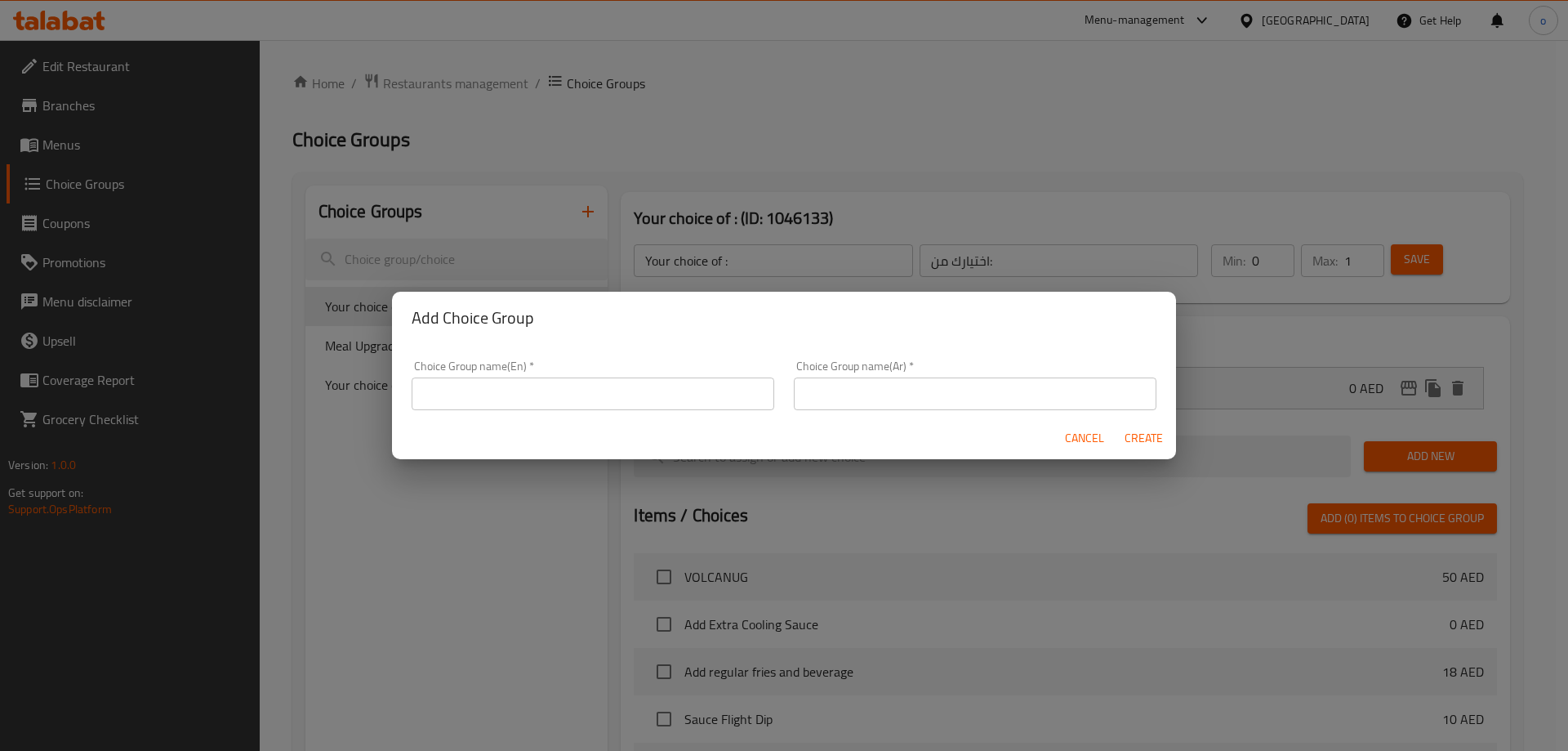
click at [651, 396] on input "text" at bounding box center [593, 393] width 363 height 33
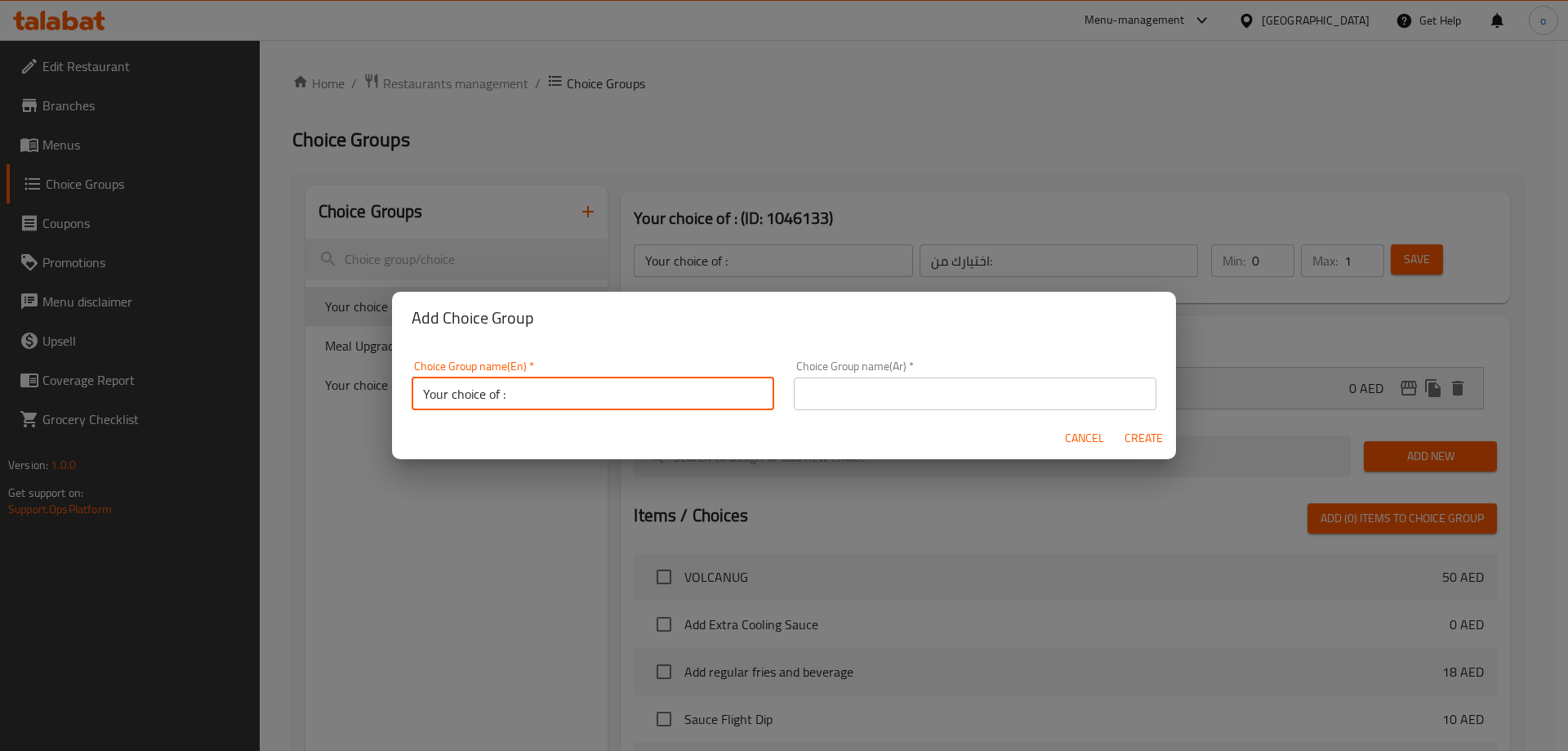
type input "Your choice of :"
click at [810, 404] on input "text" at bounding box center [976, 393] width 363 height 33
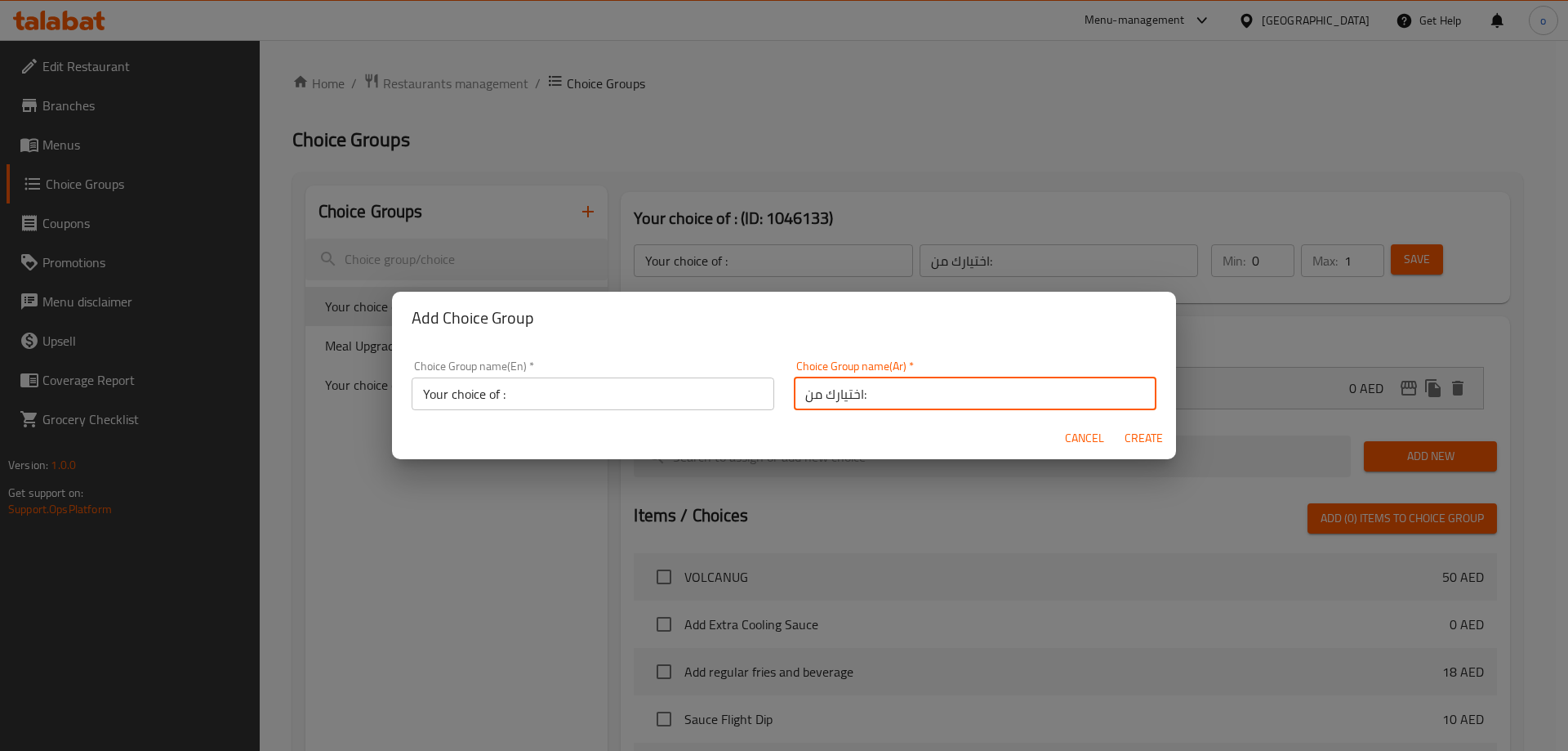
type input "اختيارك من:"
click at [1155, 434] on span "Create" at bounding box center [1144, 438] width 39 height 21
type input "Your choice of :"
type input "اختيارك من:"
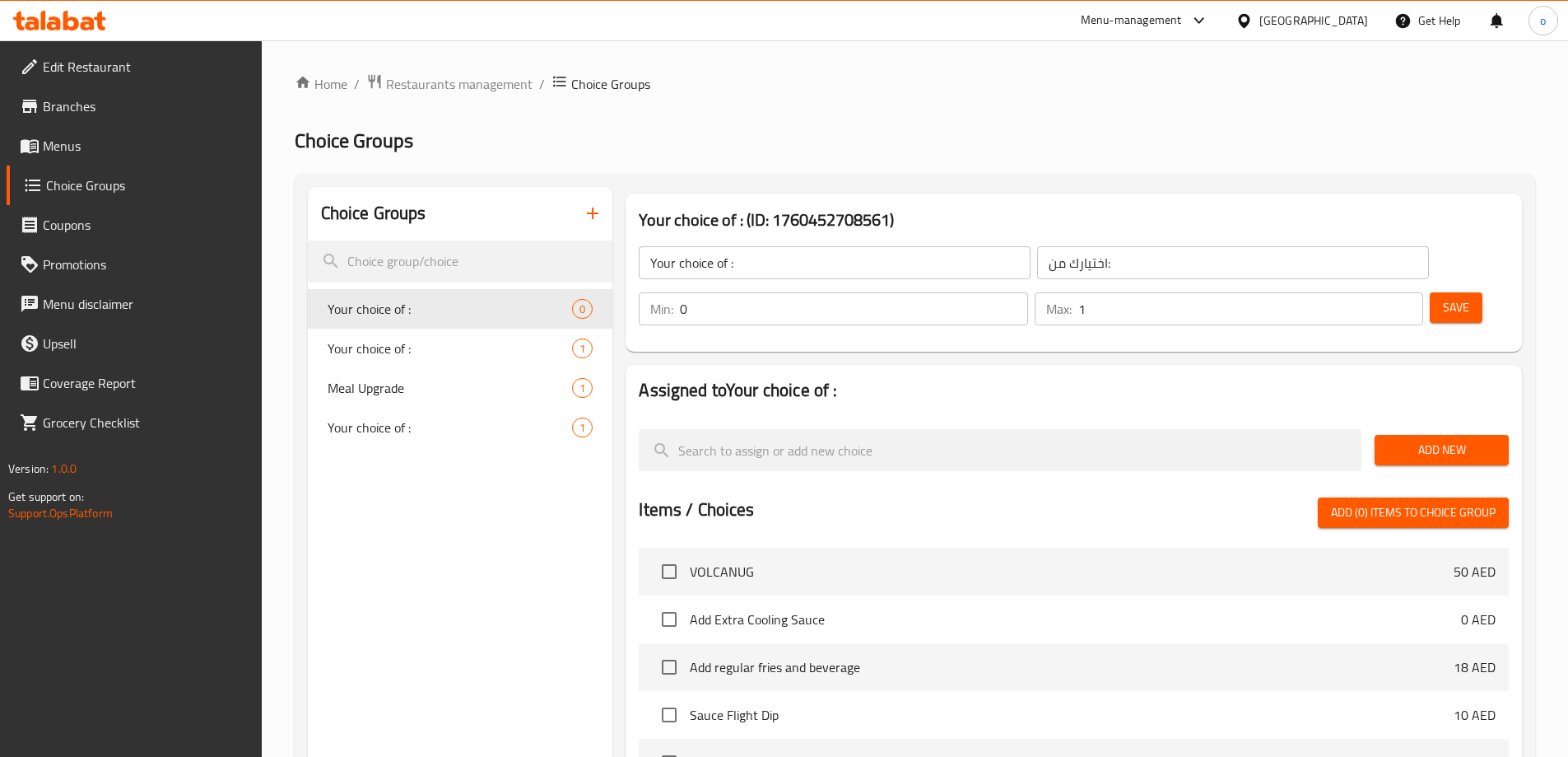
type input "1"
click at [1374, 292] on input "1" at bounding box center [1251, 308] width 345 height 33
click at [1402, 440] on span "Add New" at bounding box center [1442, 450] width 108 height 21
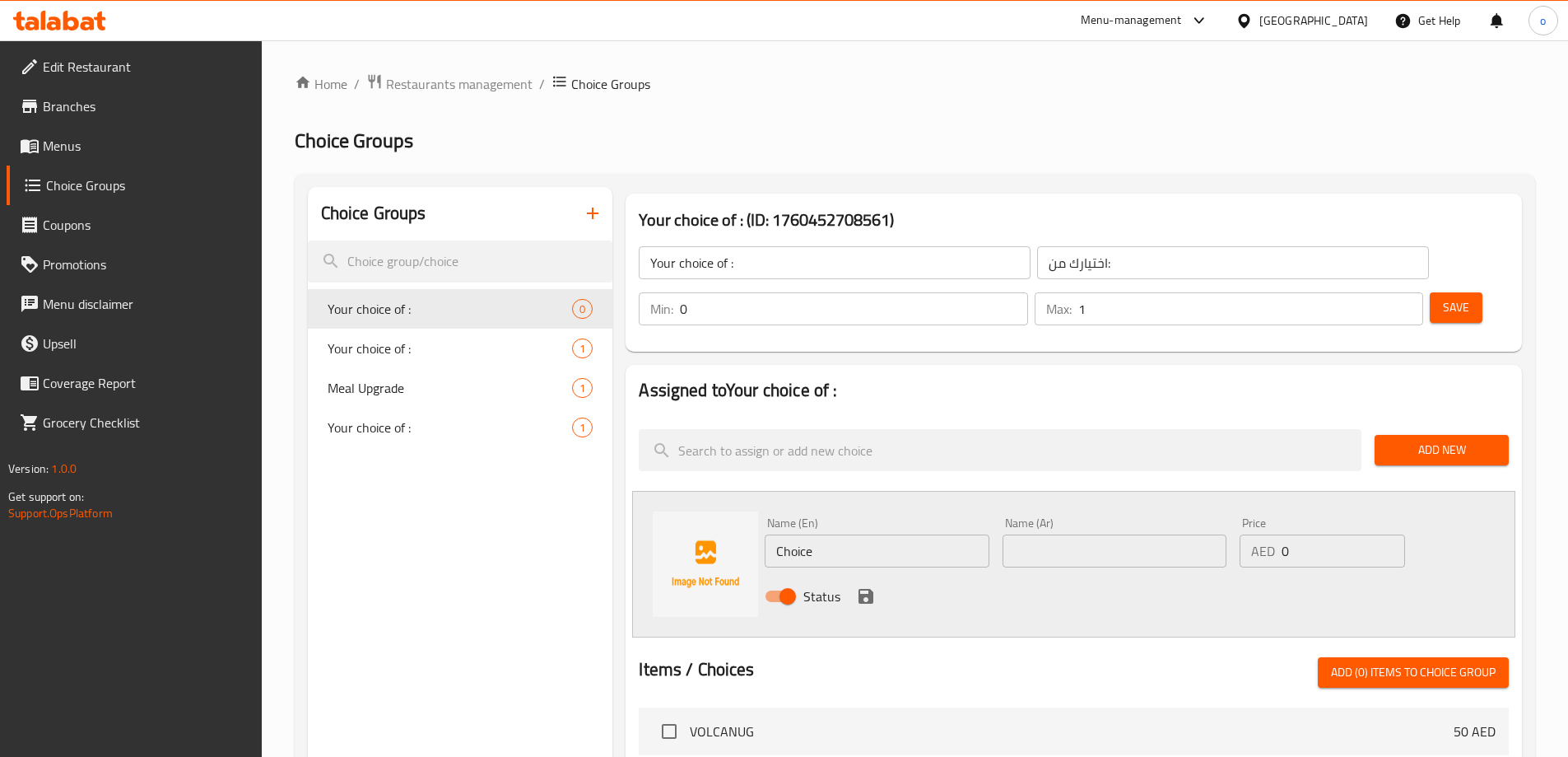
click at [876, 517] on div "Name (En) Choice Name (En)" at bounding box center [876, 542] width 224 height 50
click at [868, 534] on input "Choice" at bounding box center [876, 550] width 224 height 33
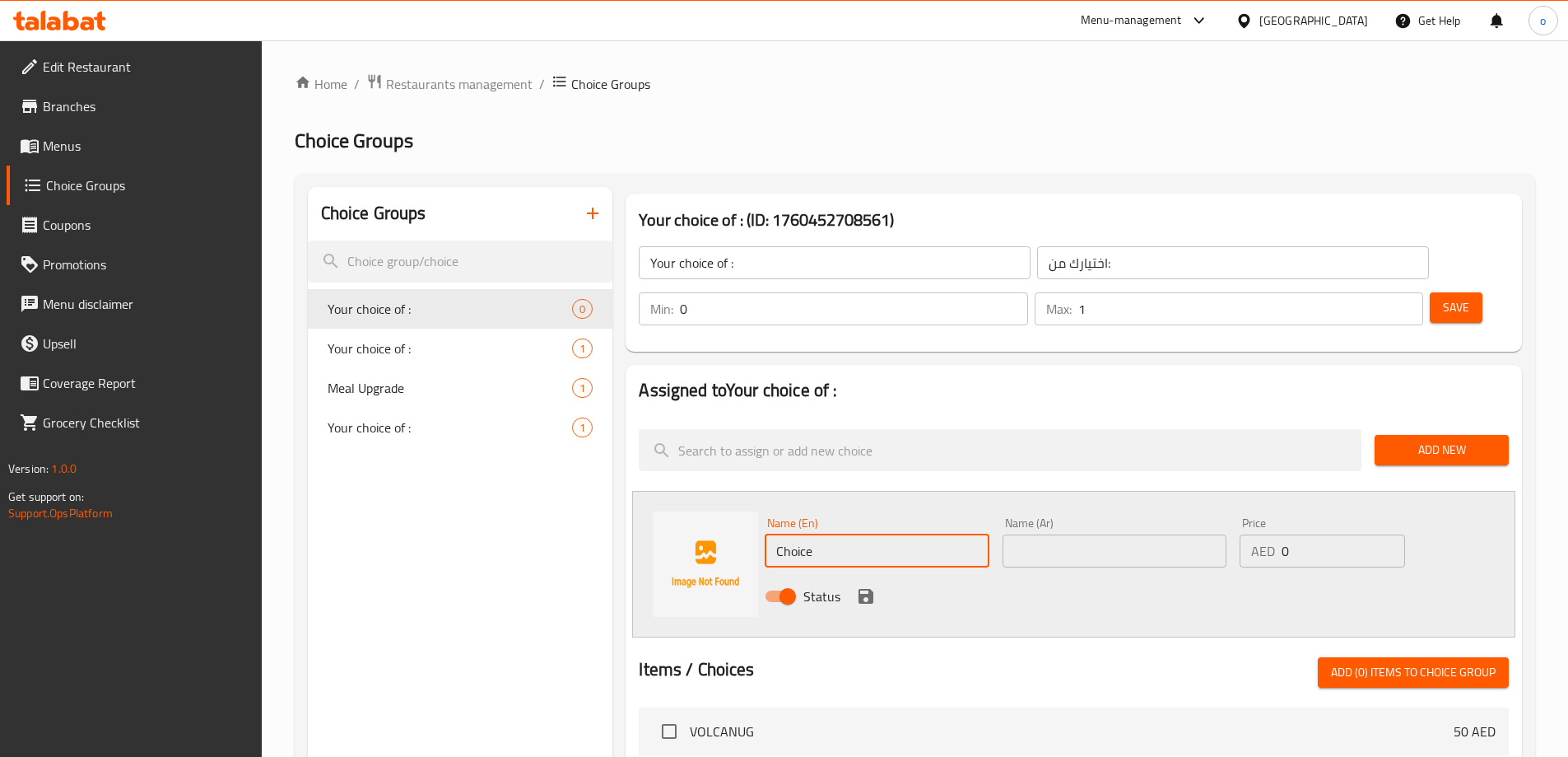
paste input "Add one NUGZ Collectiblz Protector Card"
type input "Add one NUGZ Collectiblz Protector Card"
click at [1057, 534] on input "text" at bounding box center [1114, 550] width 224 height 33
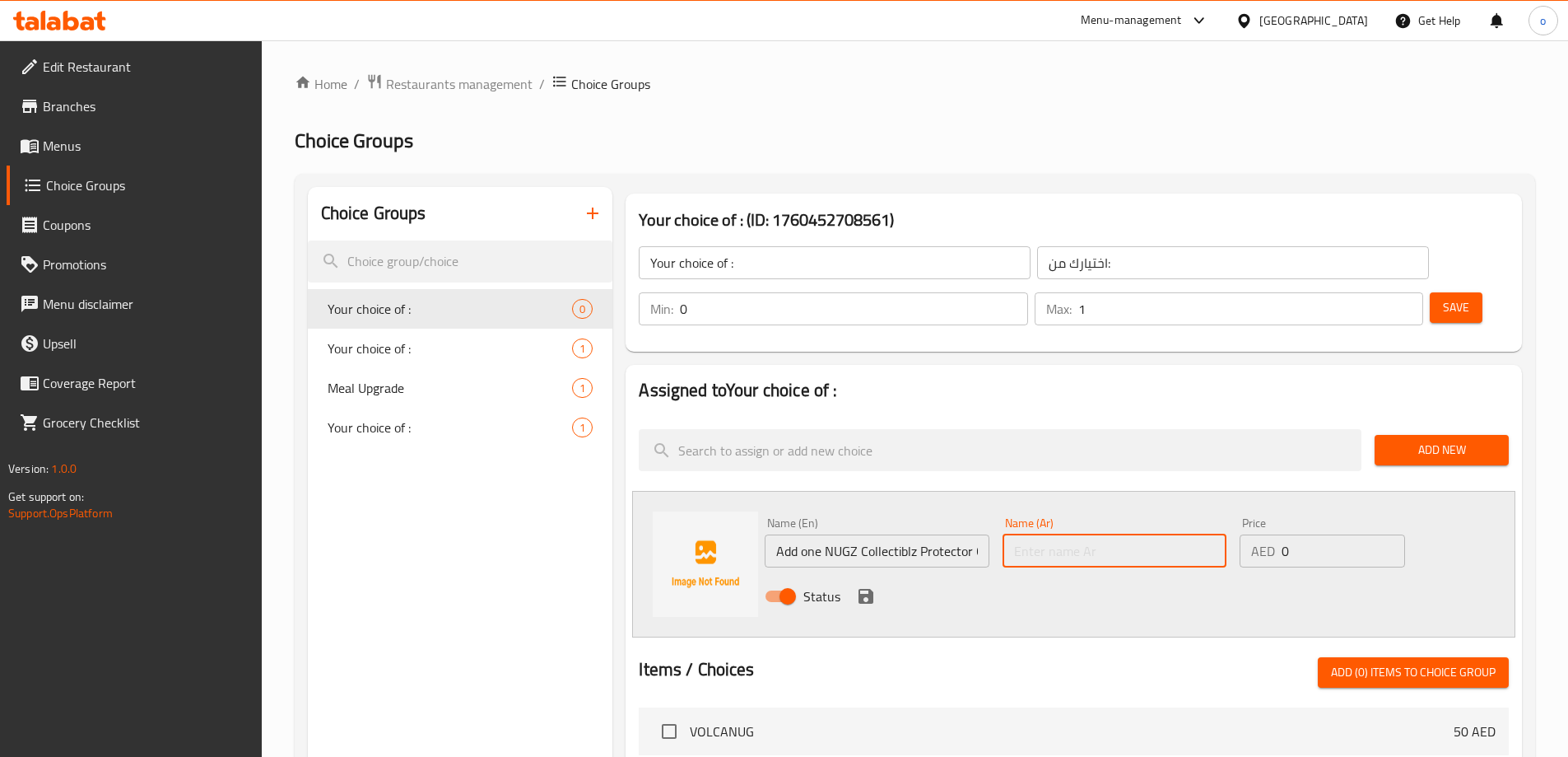
paste input "أضف واحد من نوجز كوليكتبيز بروتيكتو كارد"
type input "أضف واحد من نوجز كوليكتبيز بروتيكتو كارد"
click at [1278, 534] on div "AED 0 Price" at bounding box center [1323, 550] width 165 height 33
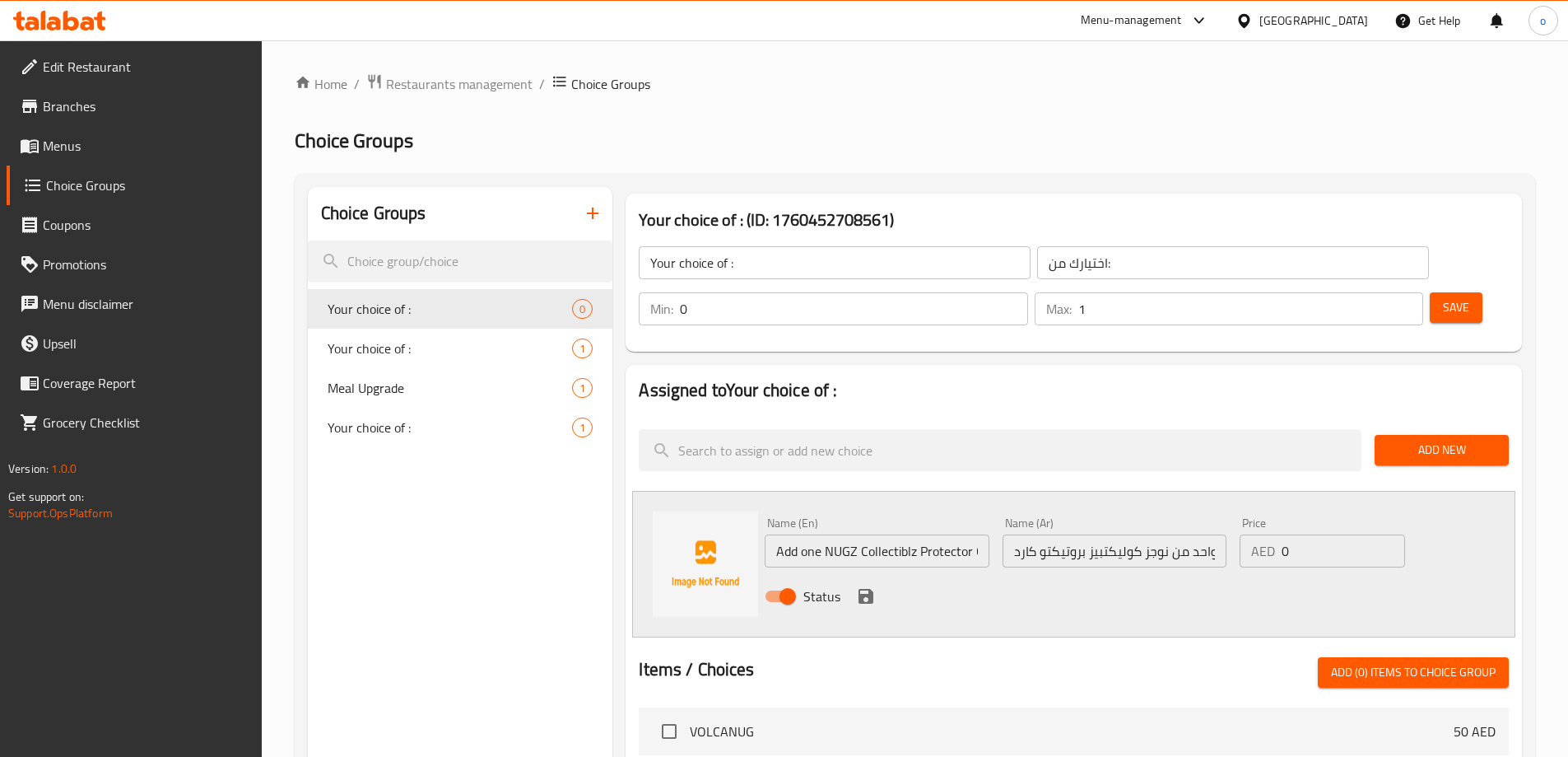
click at [1278, 534] on div "AED 0 Price" at bounding box center [1323, 550] width 165 height 33
type input "20"
click at [866, 588] on icon "save" at bounding box center [866, 596] width 15 height 15
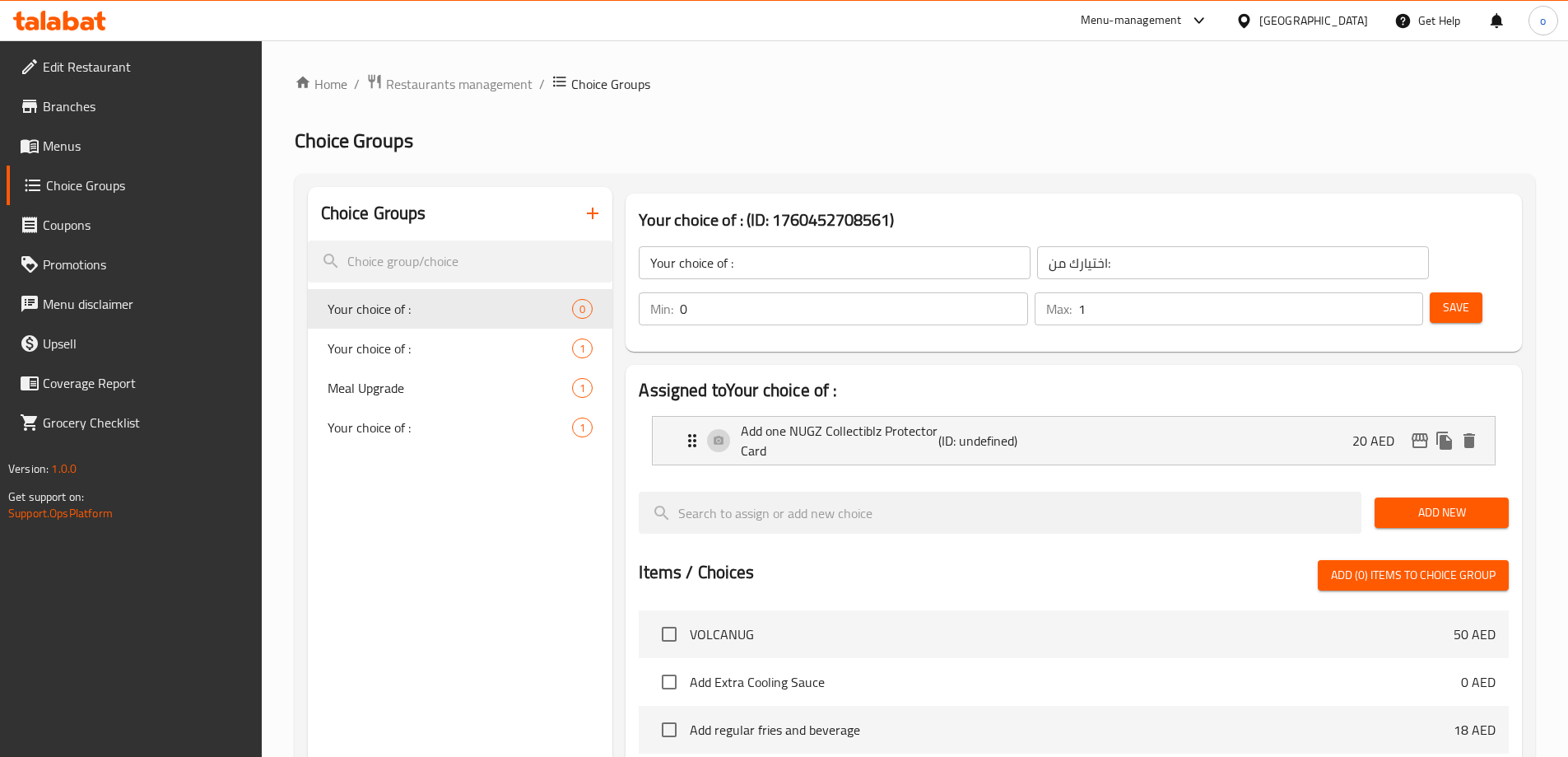
click at [1443, 297] on span "Save" at bounding box center [1456, 308] width 27 height 21
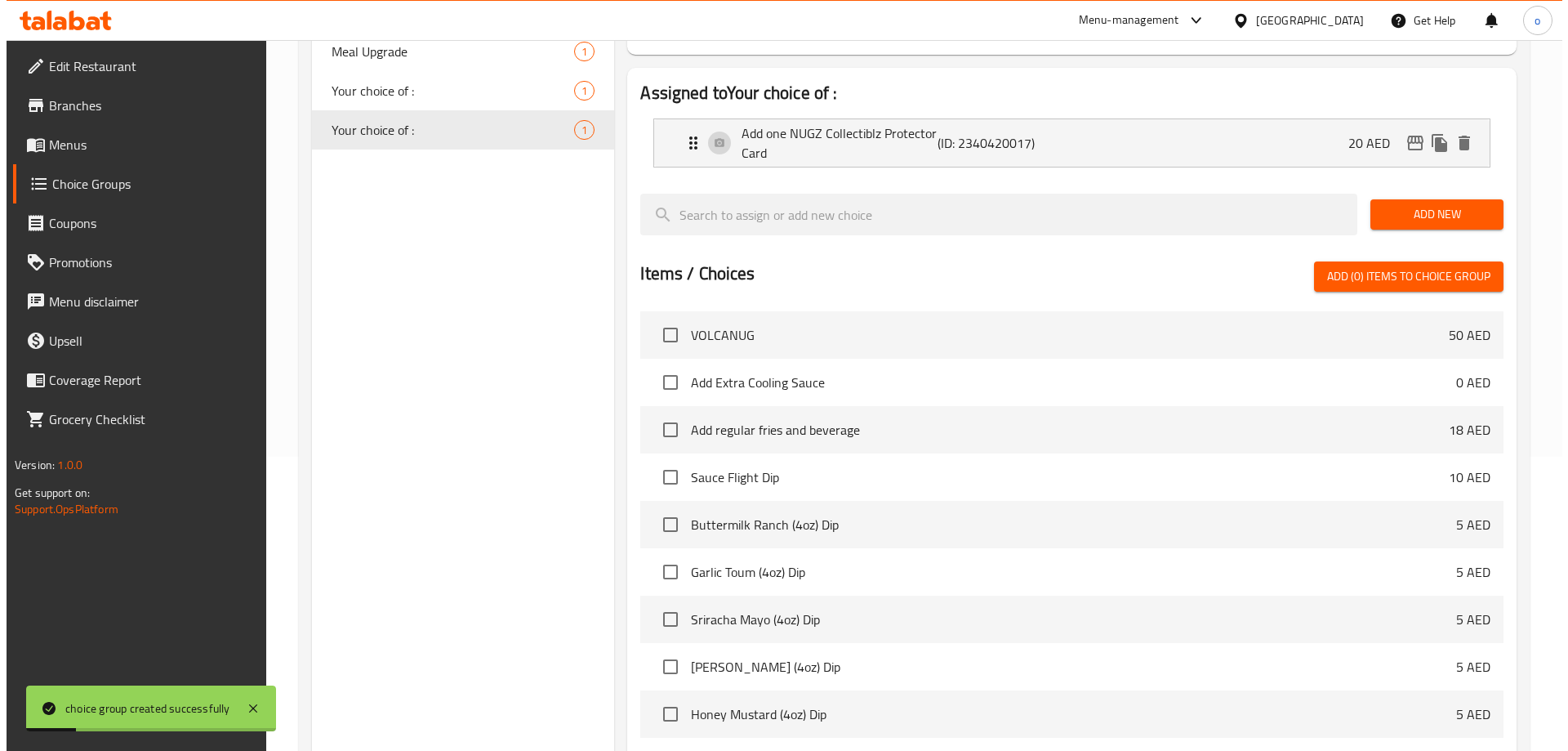
scroll to position [432, 0]
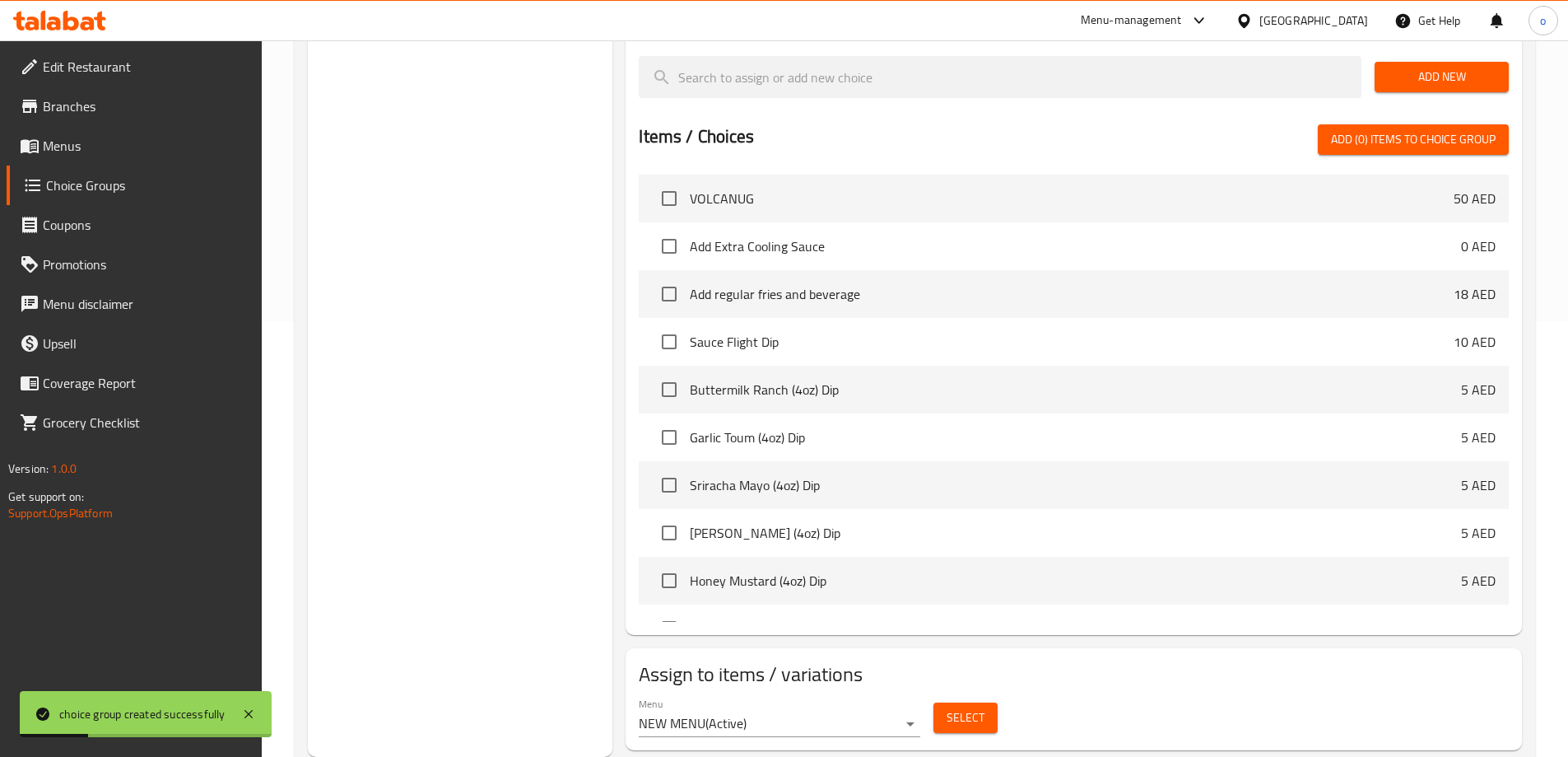
click at [955, 707] on span "Select" at bounding box center [965, 717] width 38 height 21
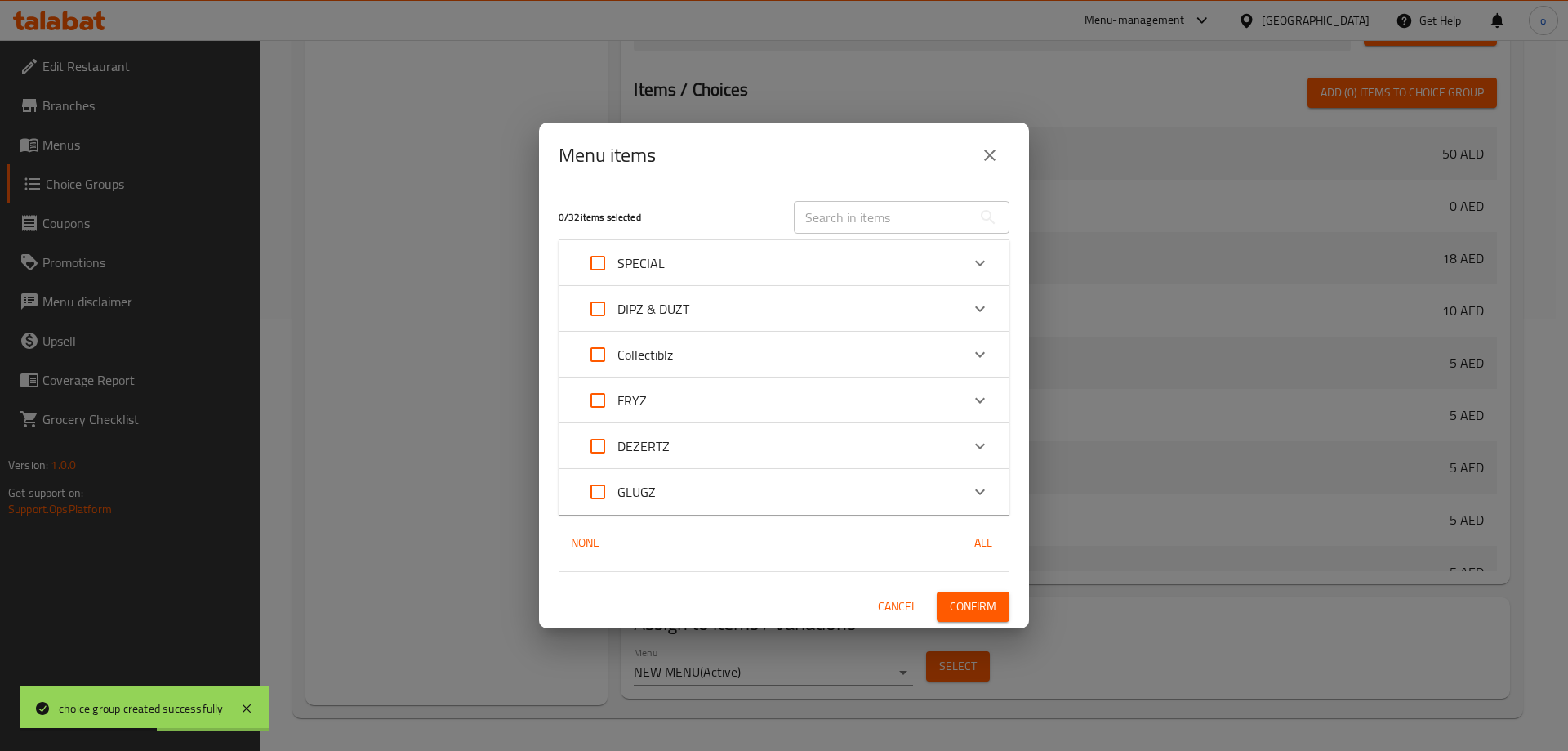
click at [641, 354] on p "Collectiblz" at bounding box center [645, 354] width 55 height 20
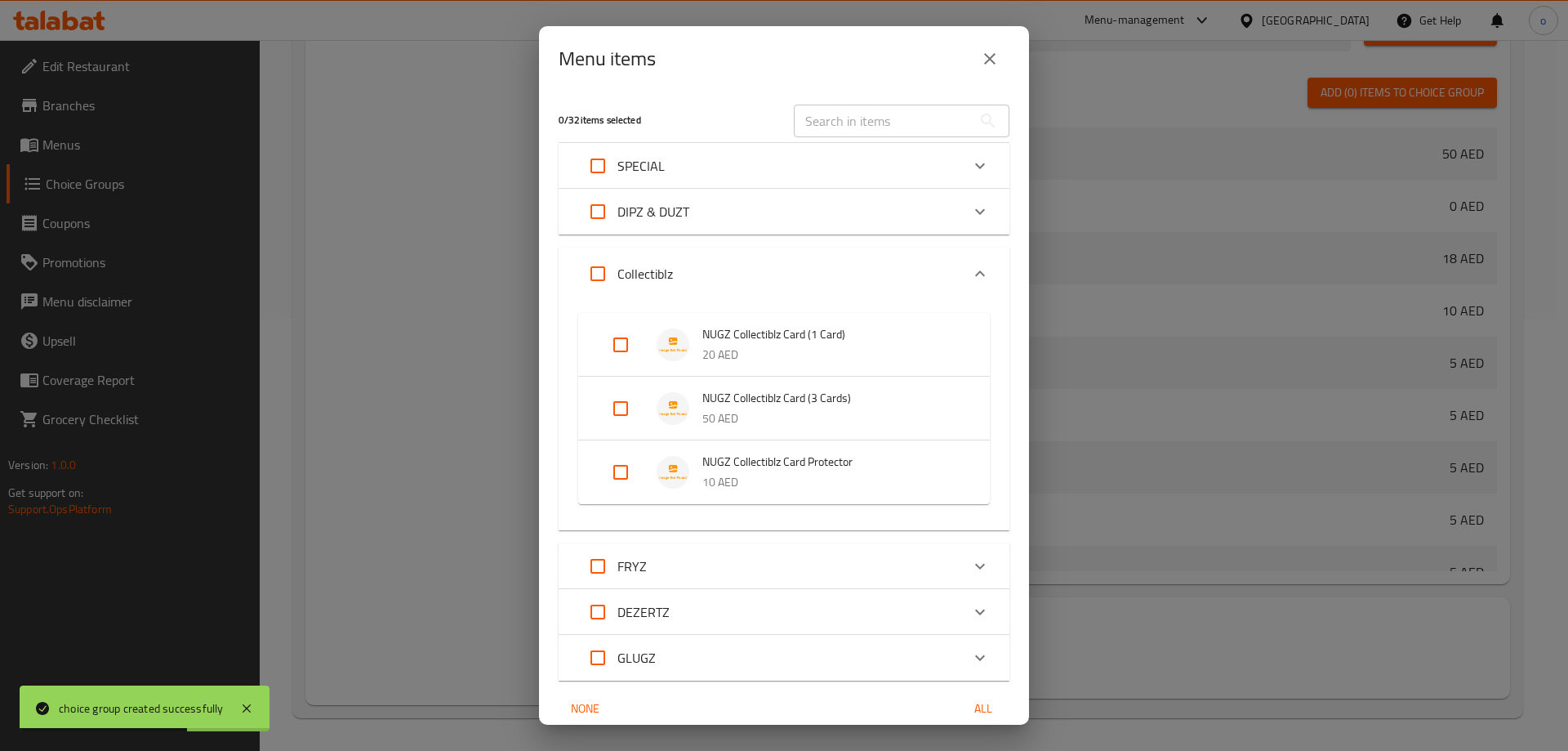
click at [620, 471] on input "Expand" at bounding box center [621, 472] width 39 height 39
checkbox input "true"
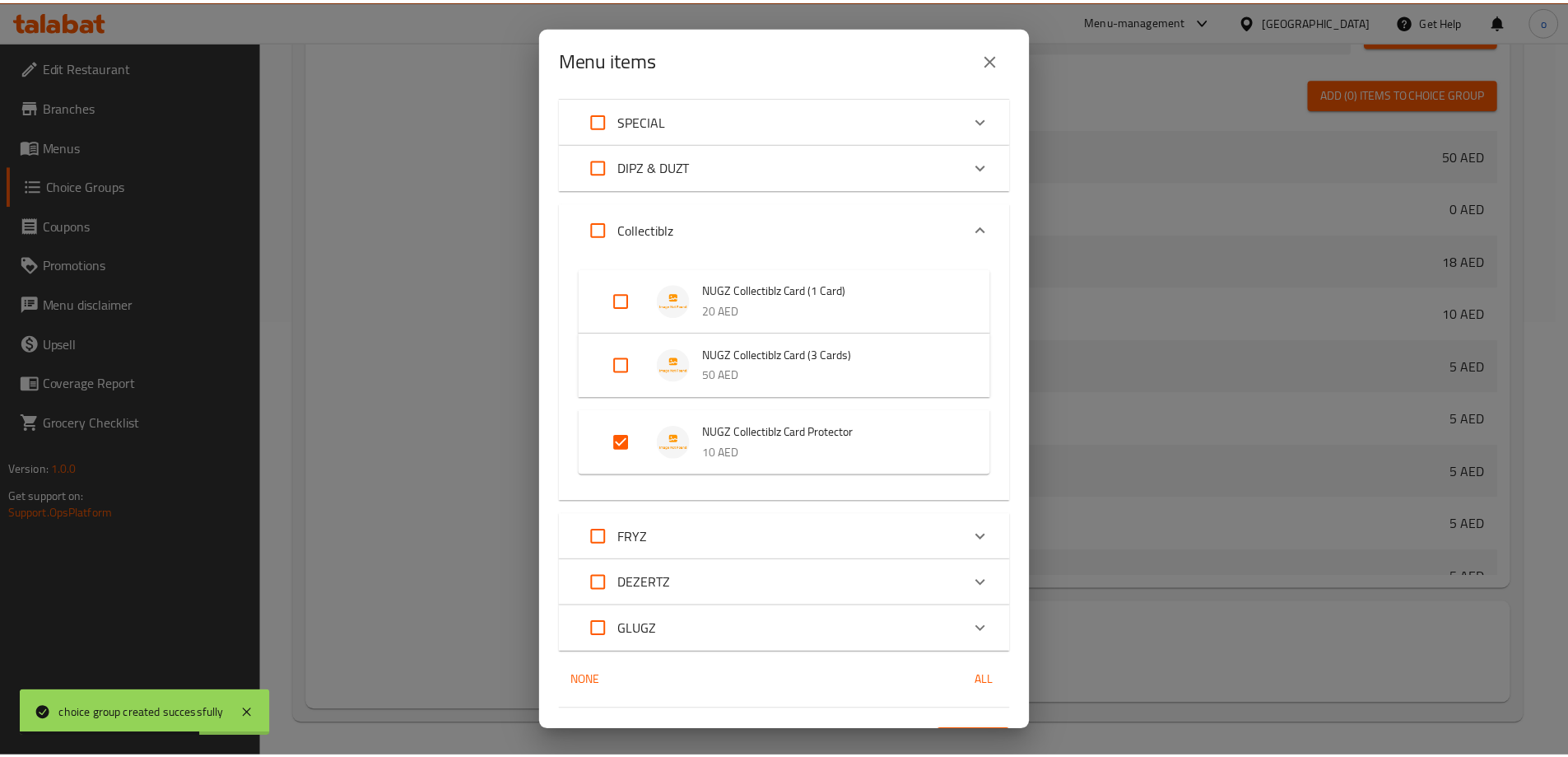
scroll to position [83, 0]
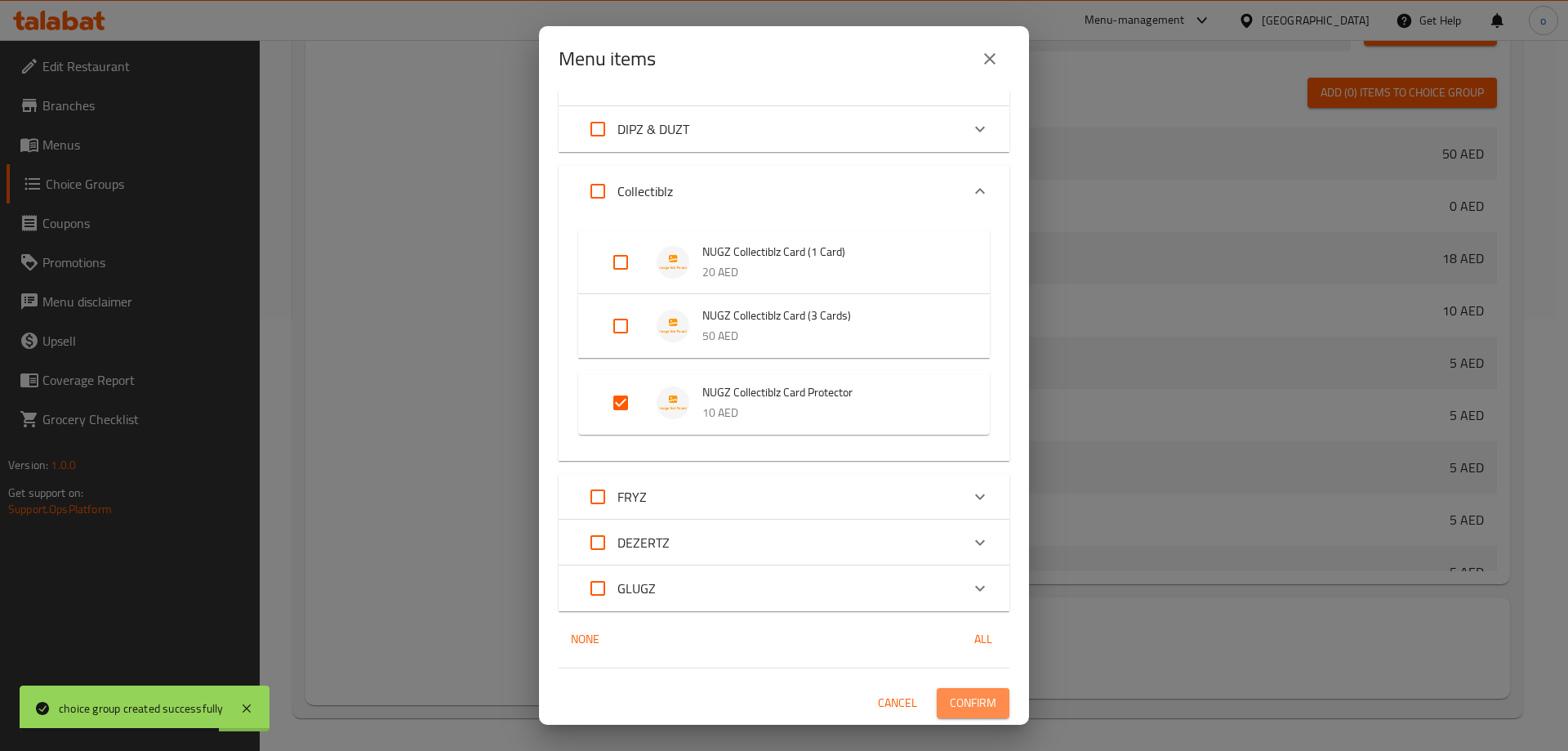
click at [964, 688] on button "Confirm" at bounding box center [973, 703] width 72 height 30
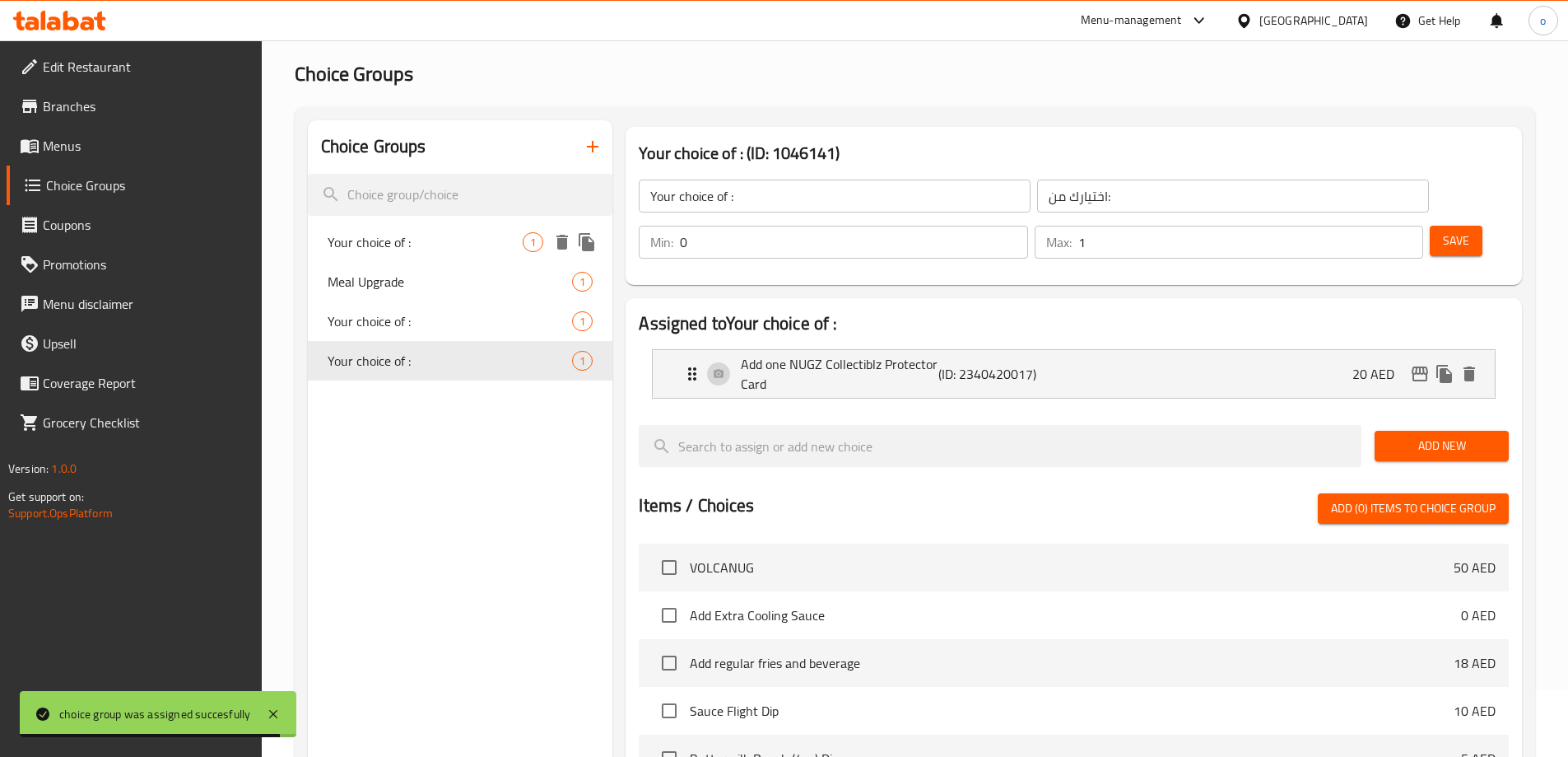
scroll to position [0, 0]
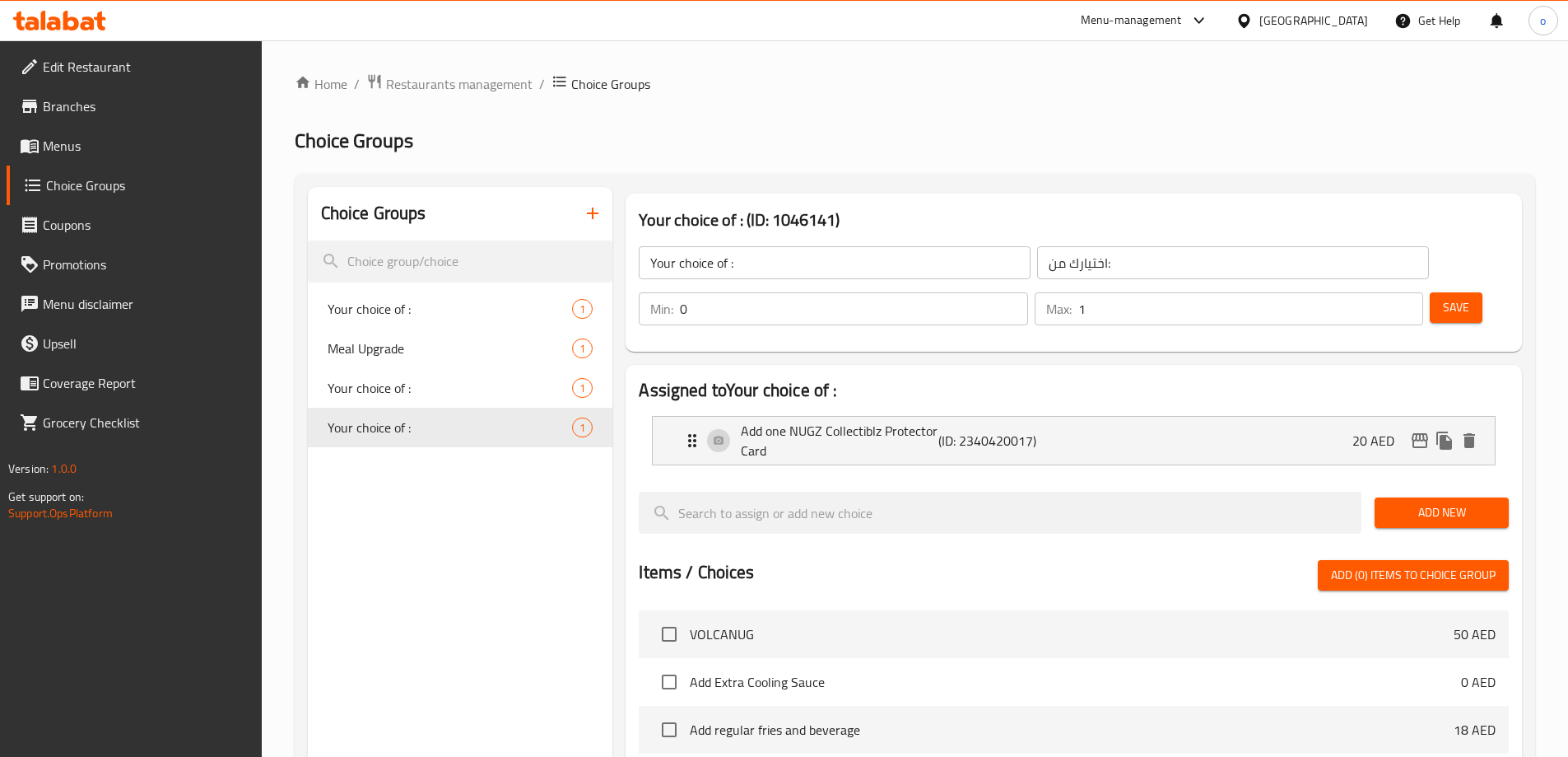
click at [598, 214] on icon "button" at bounding box center [593, 213] width 11 height 11
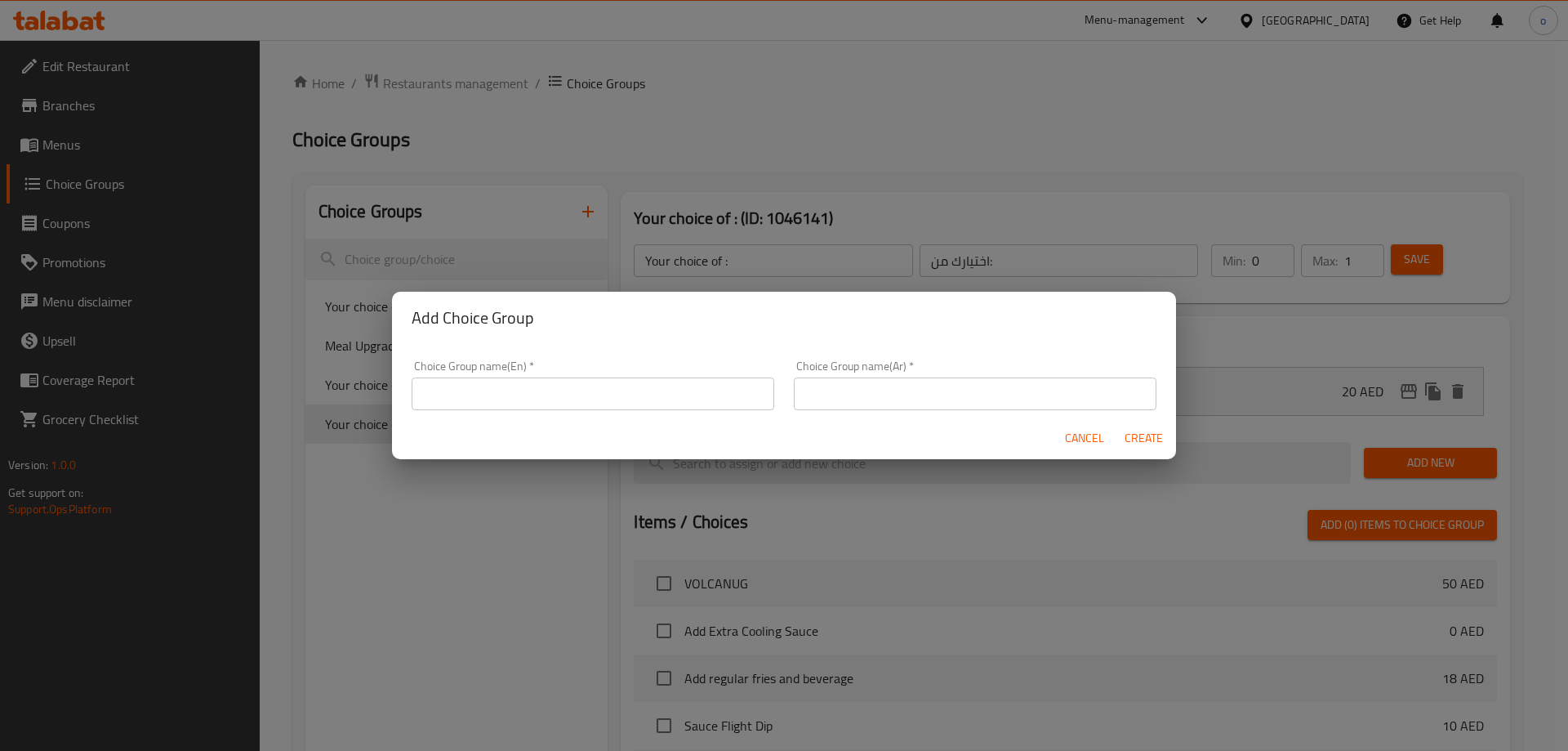
click at [614, 382] on input "text" at bounding box center [593, 393] width 363 height 33
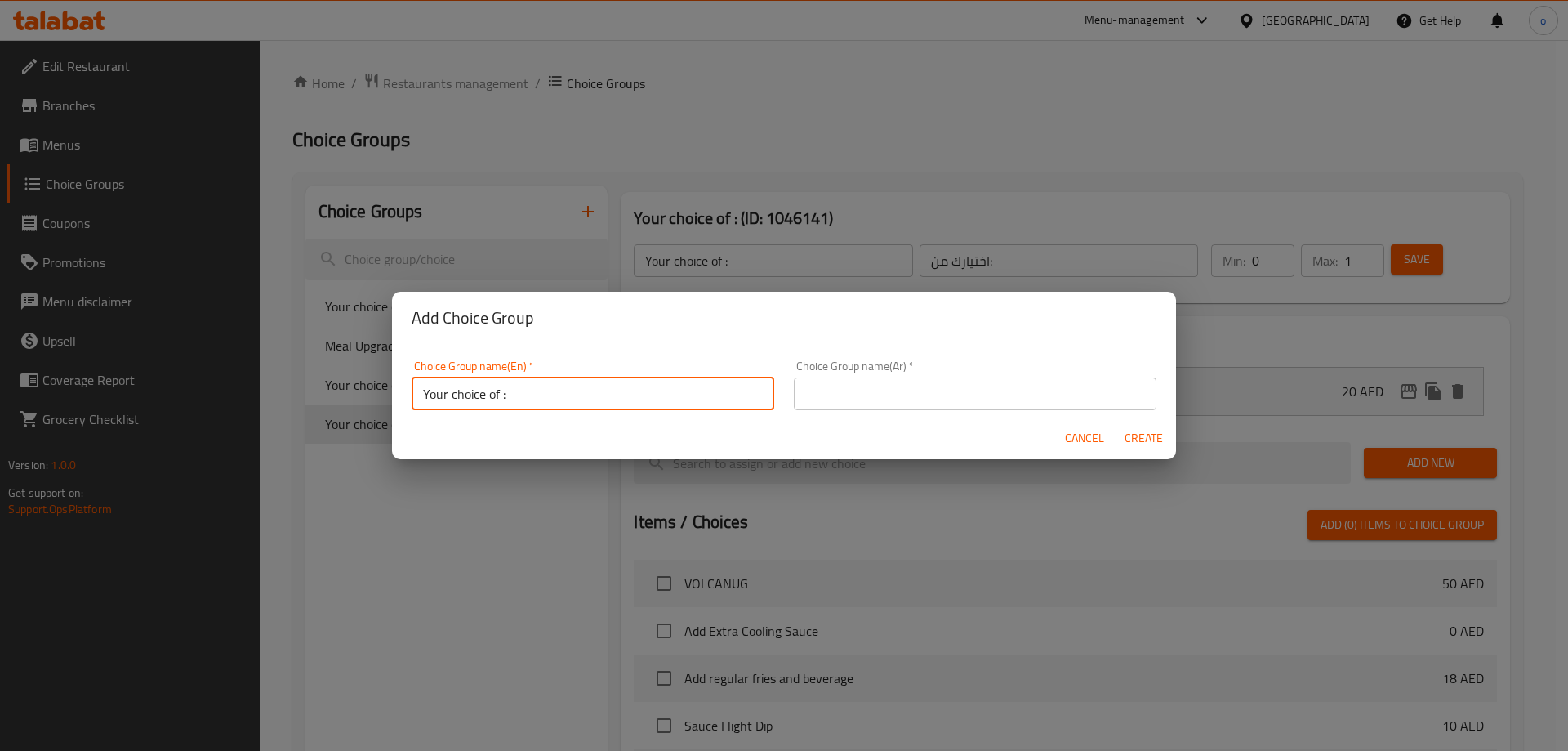
type input "Your choice of :"
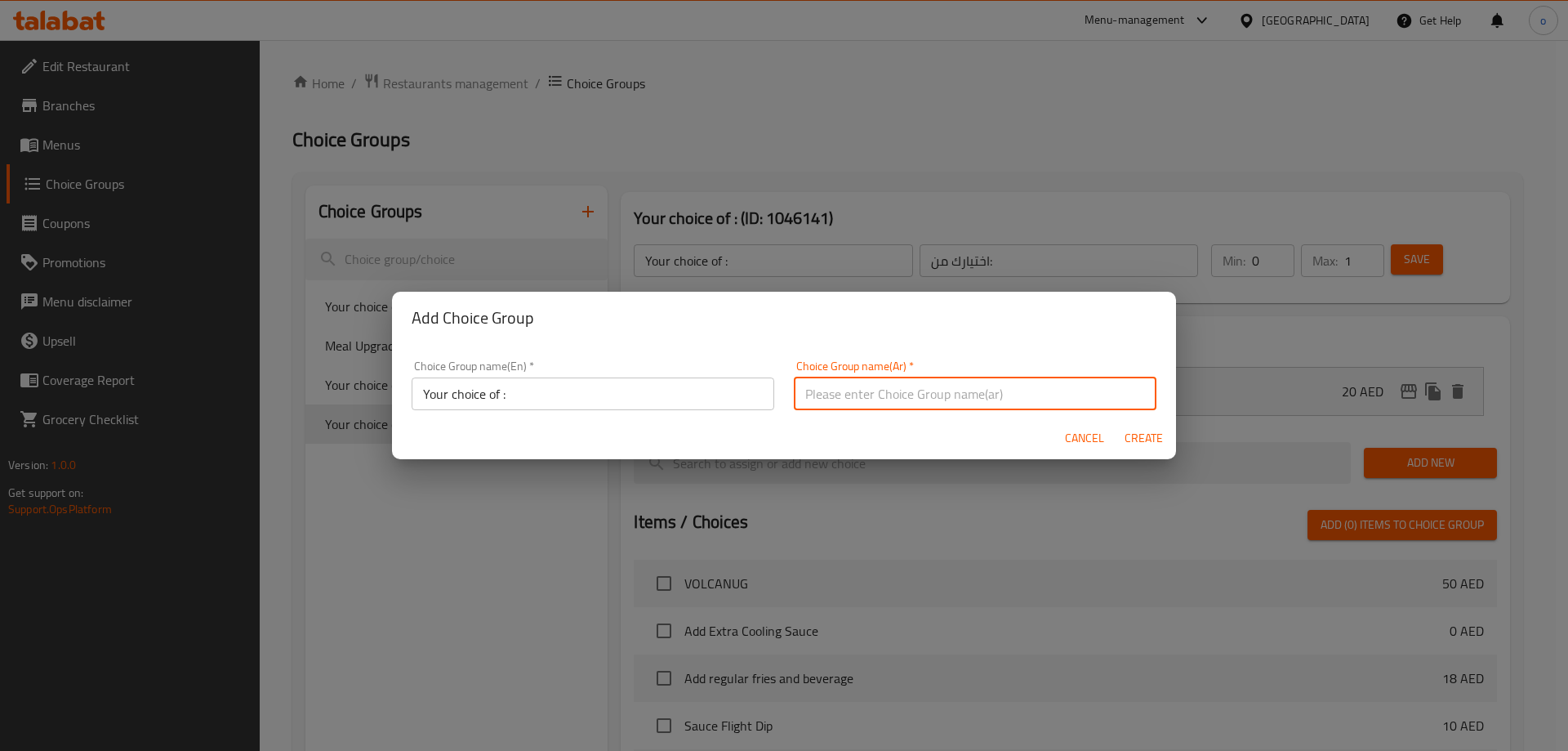
drag, startPoint x: 832, startPoint y: 399, endPoint x: 833, endPoint y: 418, distance: 19.0
click at [833, 399] on input "text" at bounding box center [976, 393] width 363 height 33
type input "اختيارك من:"
click at [1136, 438] on span "Create" at bounding box center [1144, 438] width 39 height 21
type input "Your choice of :"
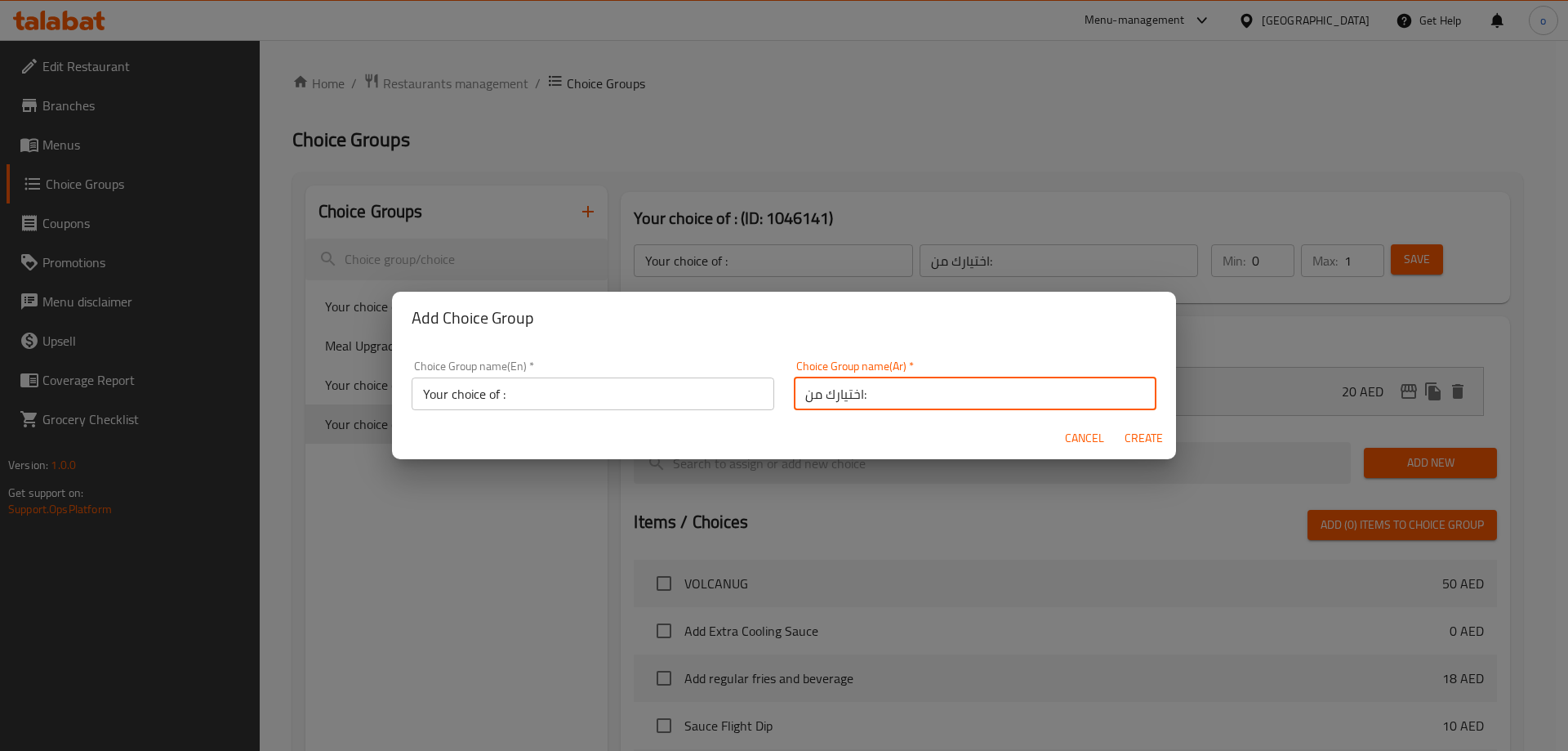
type input "اختيارك من:"
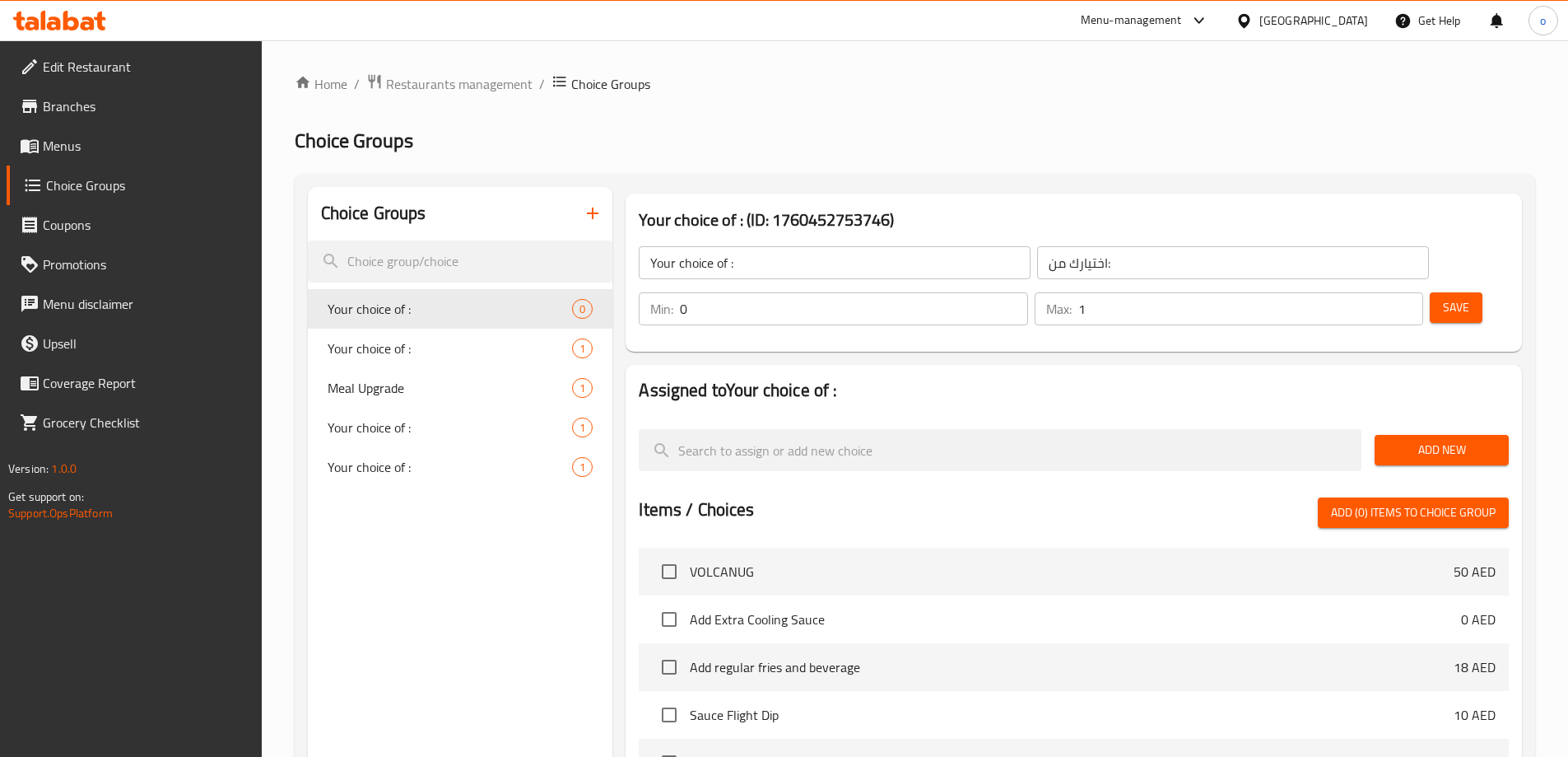
type input "1"
click at [1379, 292] on input "1" at bounding box center [1251, 308] width 345 height 33
click at [1400, 440] on span "Add New" at bounding box center [1442, 450] width 108 height 21
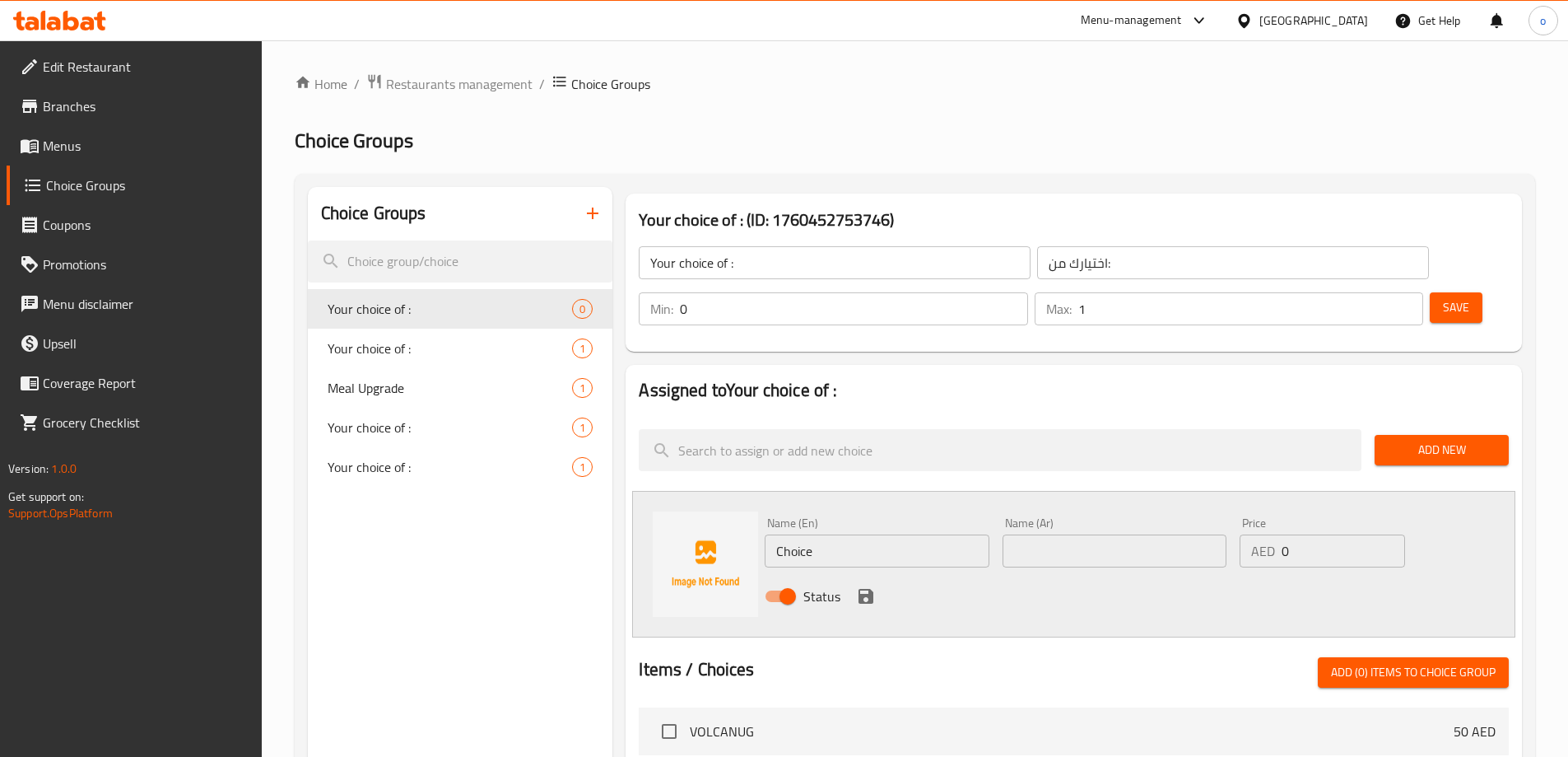
click at [795, 534] on input "Choice" at bounding box center [876, 550] width 224 height 33
paste input "Add Seasoning to fries"
click at [802, 534] on input "ChoAdd Seasoning to friesice" at bounding box center [876, 550] width 224 height 33
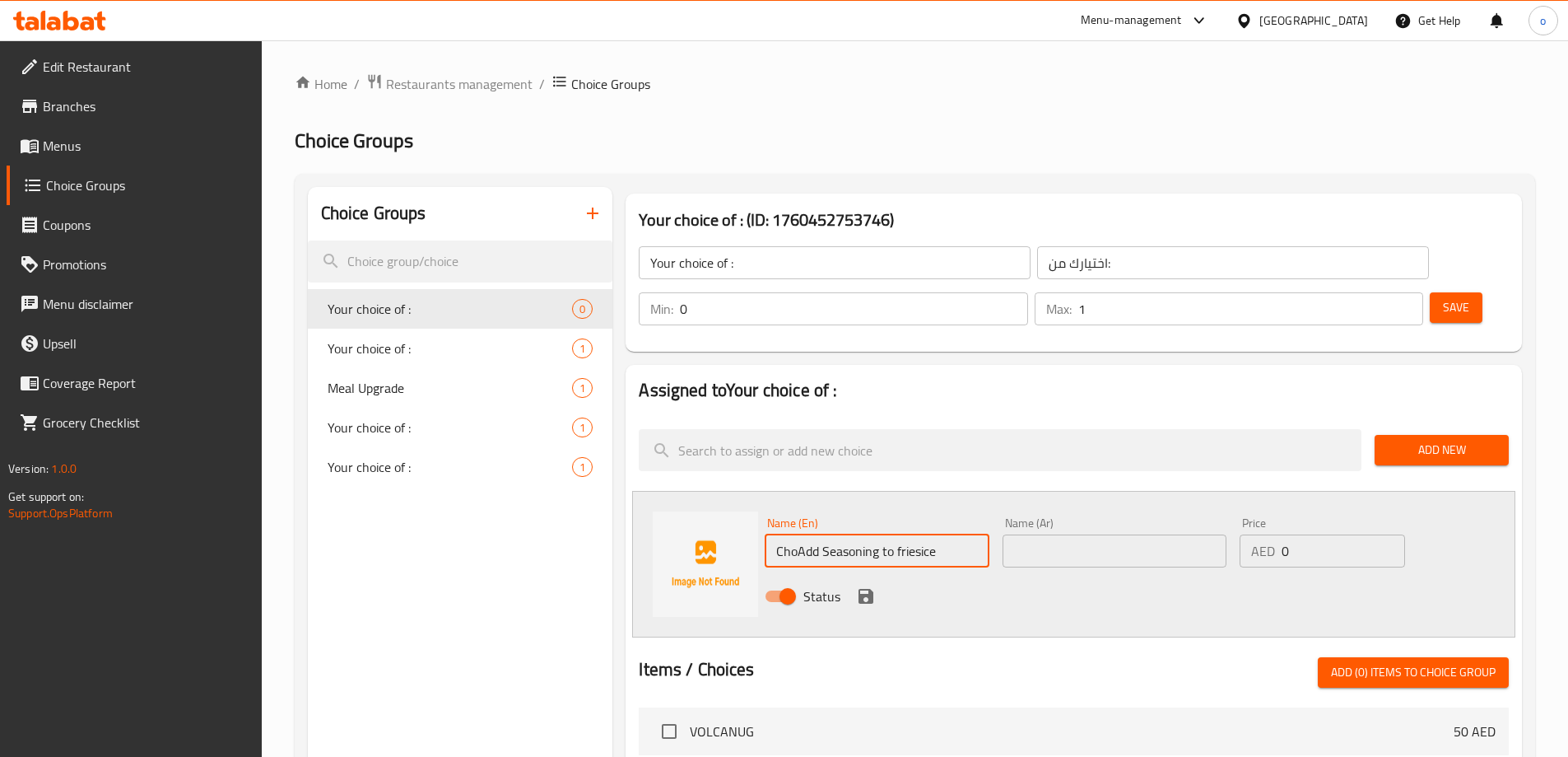
paste input "Add Seasoning to fries"
type input "Add Seasoning to fries"
click at [1141, 534] on input "text" at bounding box center [1114, 550] width 224 height 33
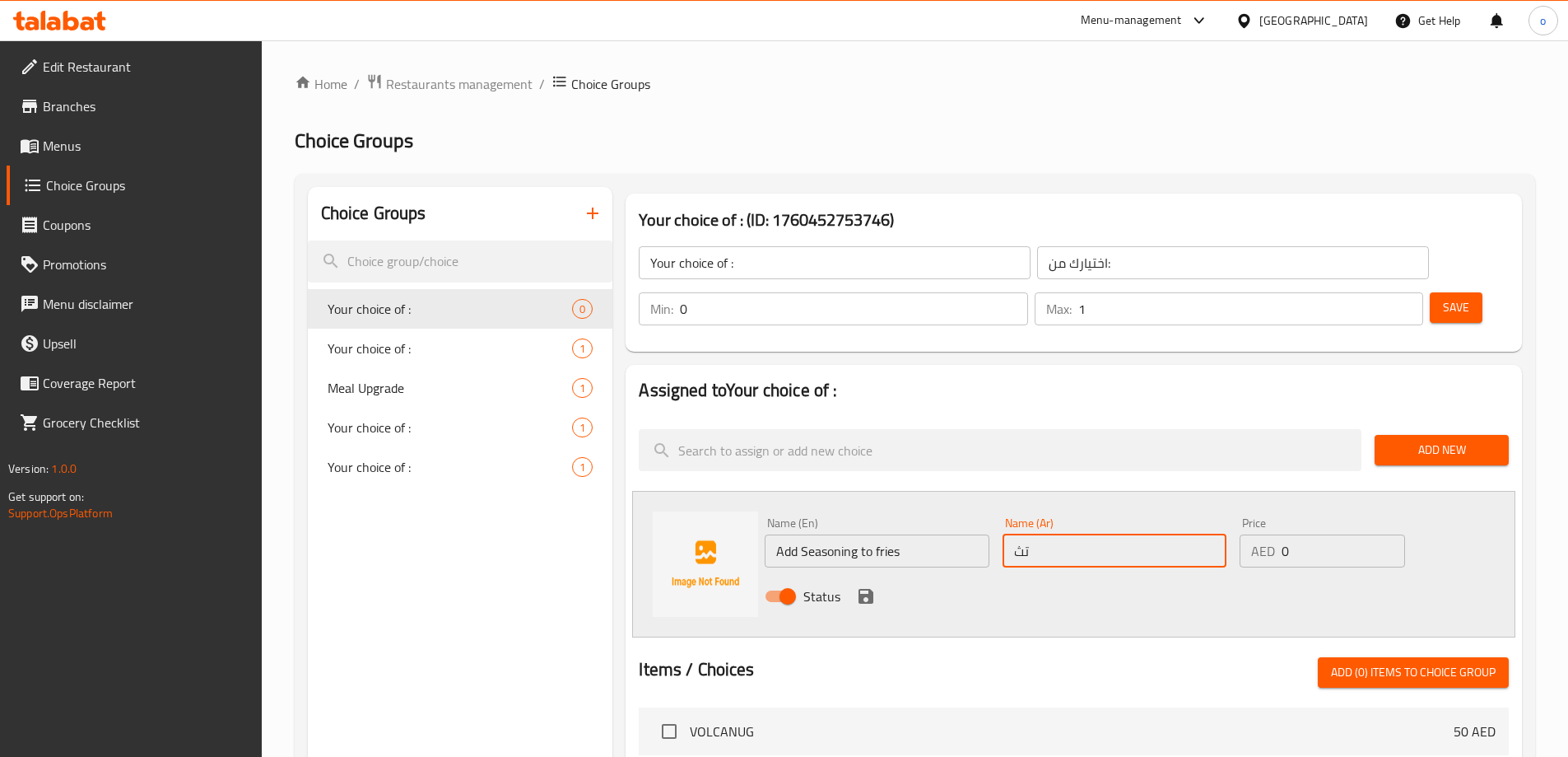
type input "ت"
type input "h"
click at [1058, 534] on input "اضف توابل للبطاطي المقليه" at bounding box center [1114, 550] width 224 height 33
type input "اضف توابل للبطاطس المقليه"
click at [861, 588] on icon "save" at bounding box center [866, 596] width 15 height 15
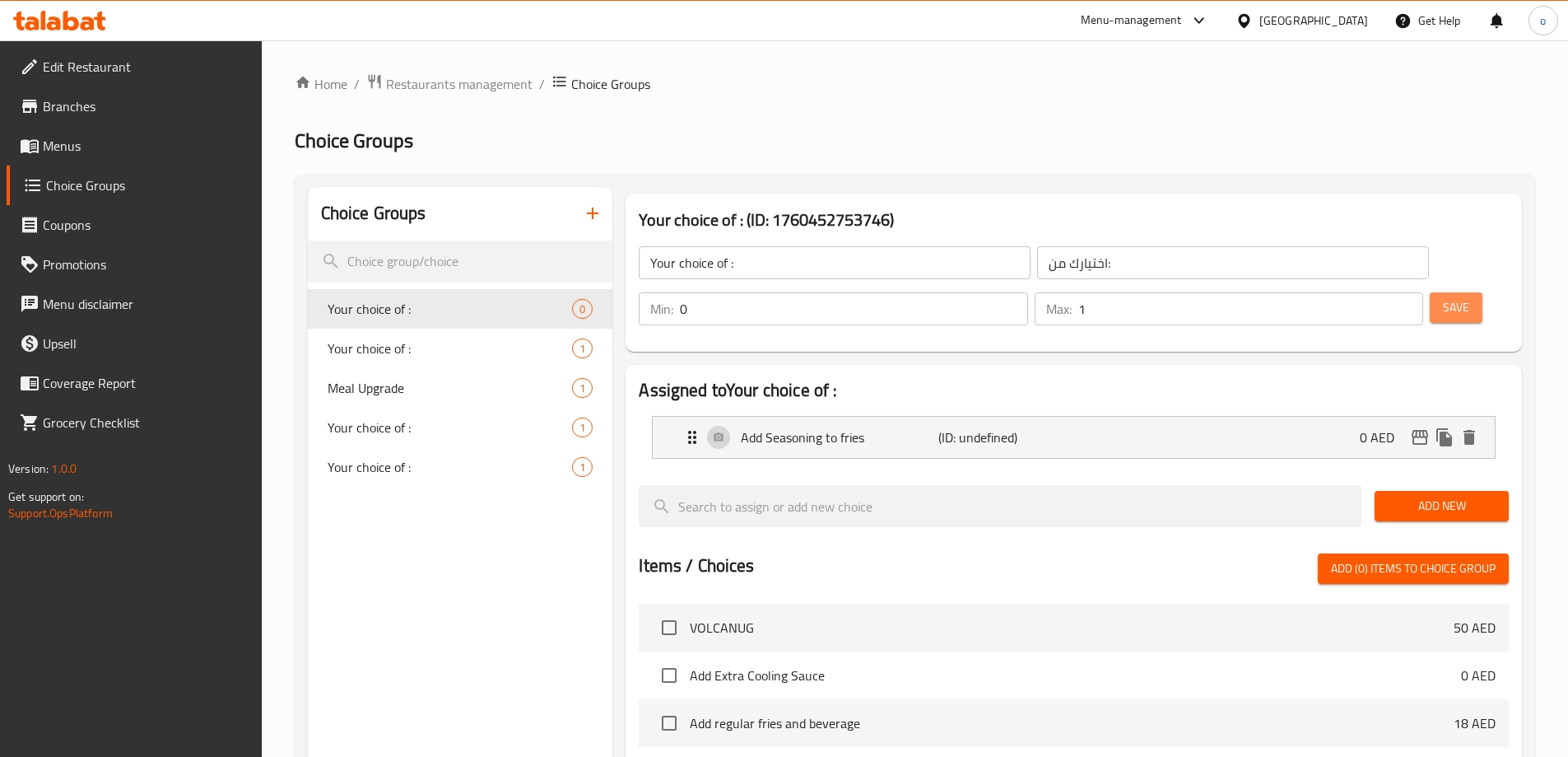
click at [1430, 292] on button "Save" at bounding box center [1456, 307] width 53 height 30
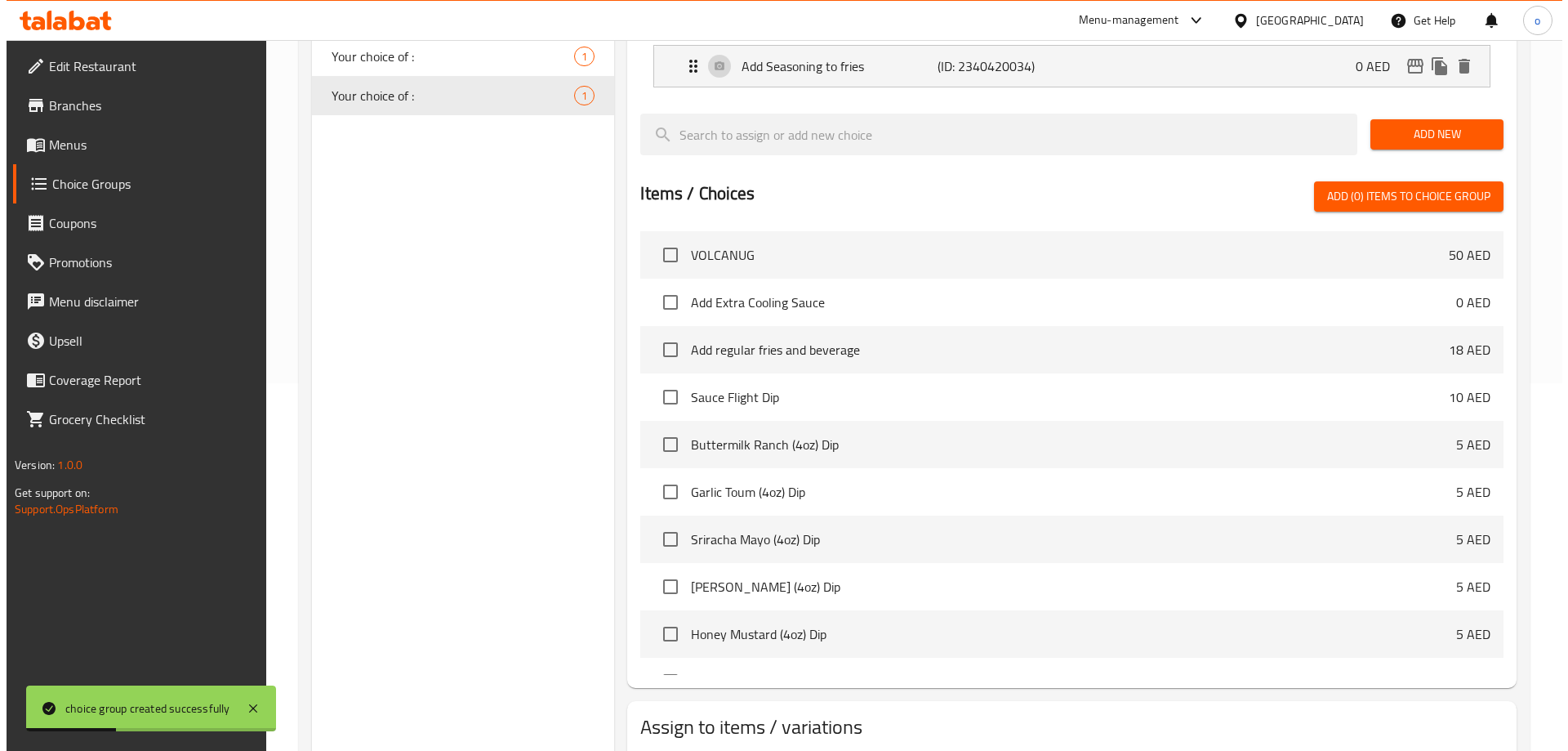
scroll to position [426, 0]
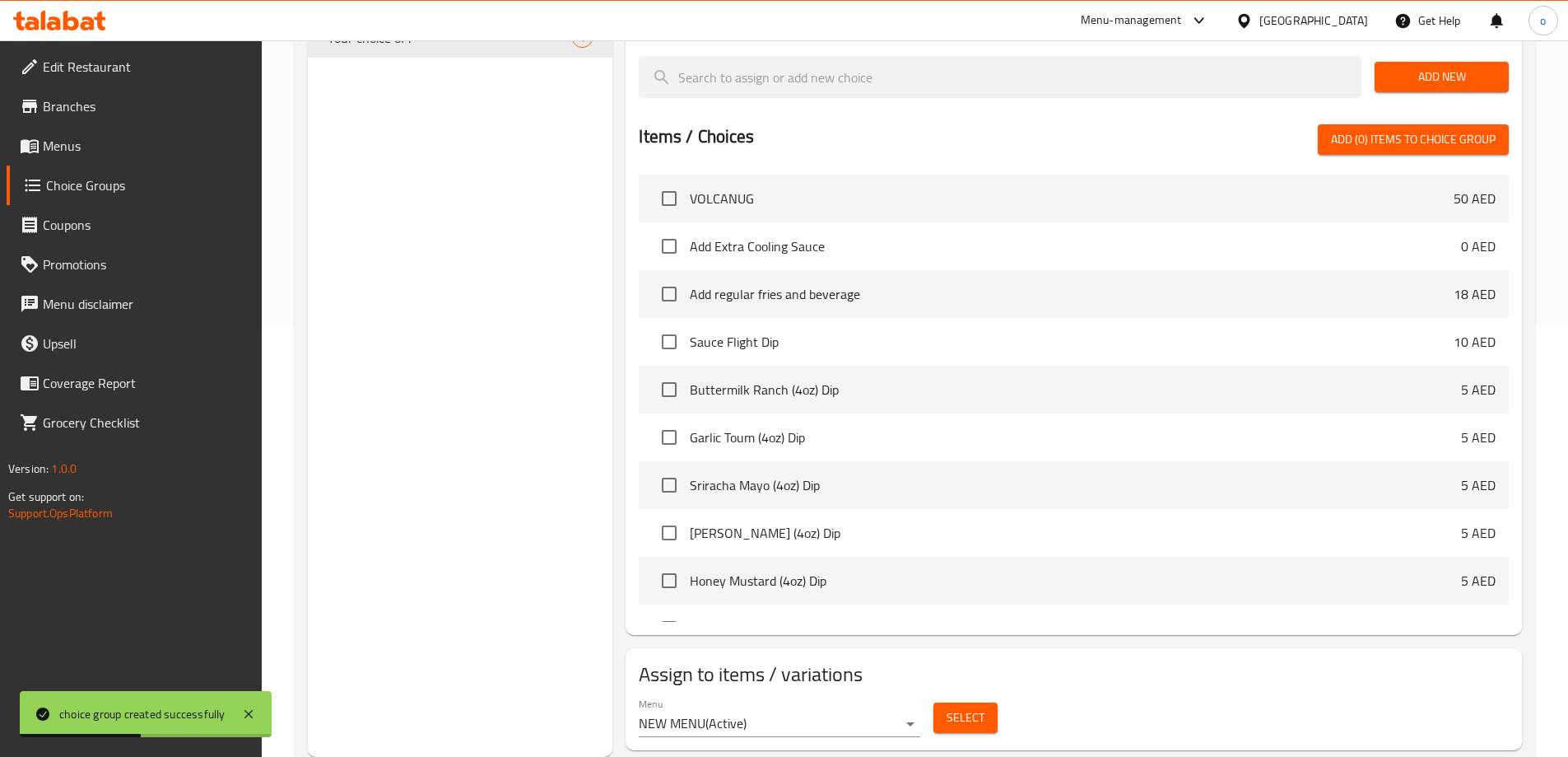
click at [964, 702] on button "Select" at bounding box center [965, 717] width 64 height 30
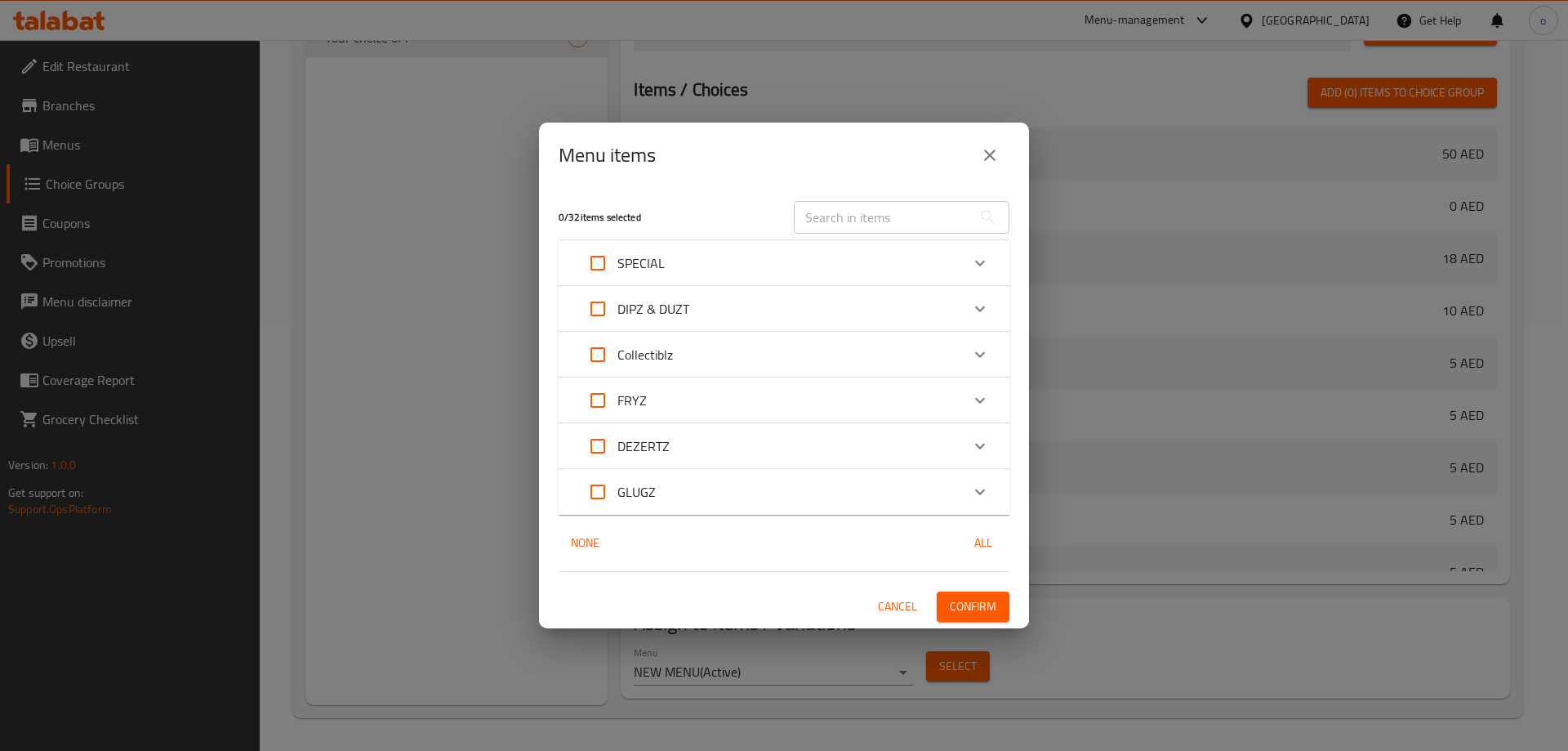
click at [633, 413] on div "FRYZ" at bounding box center [612, 400] width 69 height 39
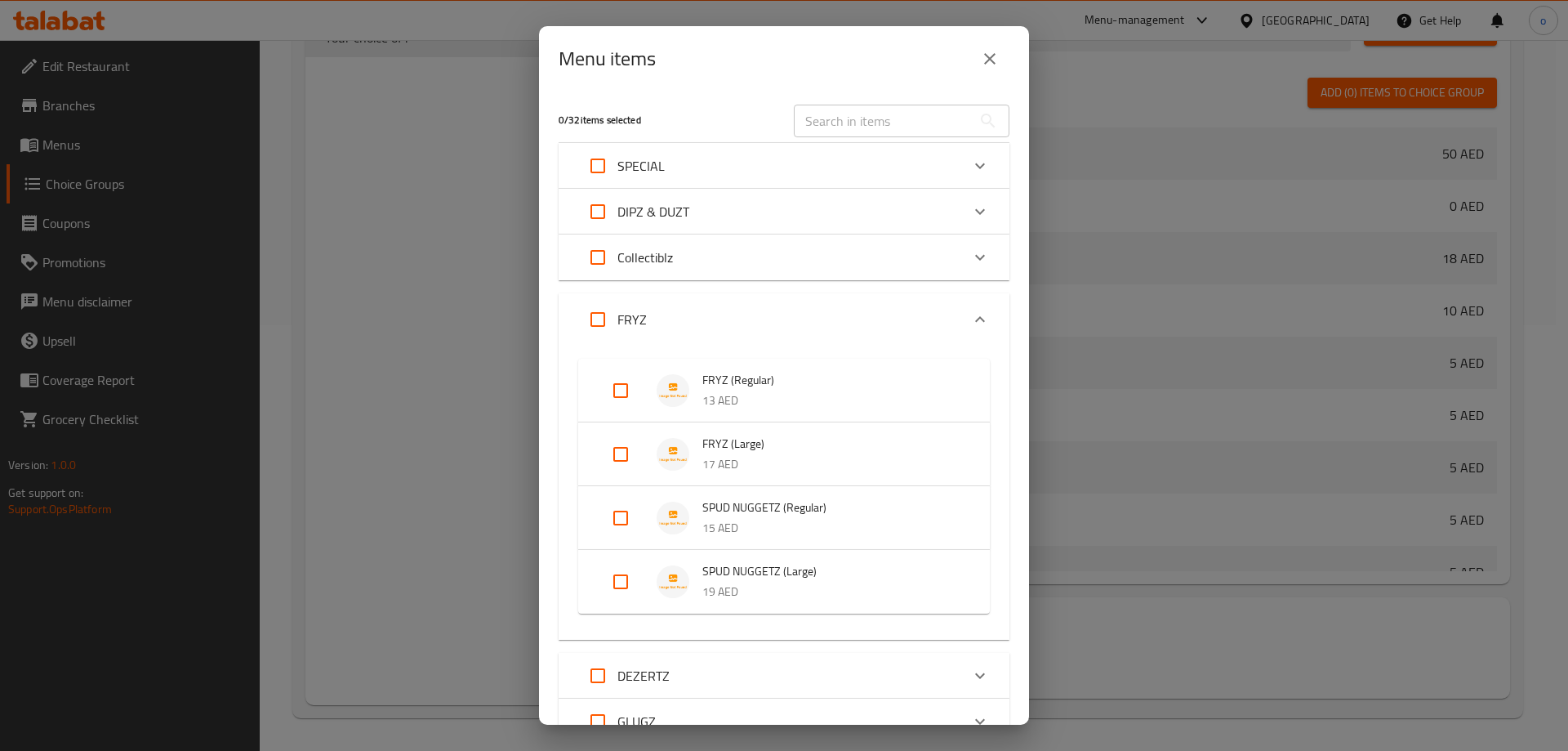
click at [613, 398] on input "Expand" at bounding box center [621, 391] width 39 height 39
checkbox input "true"
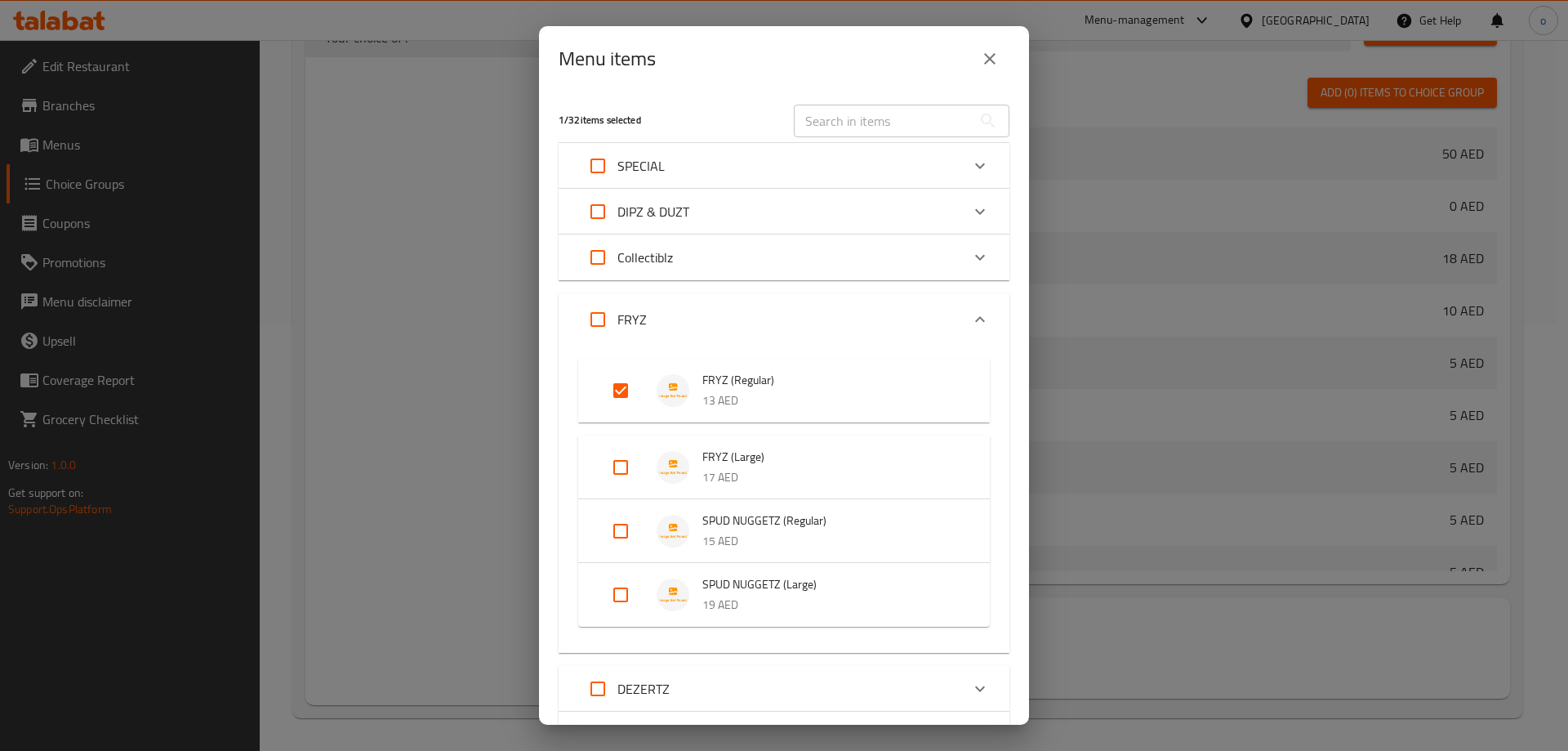
click at [620, 467] on input "Expand" at bounding box center [621, 467] width 39 height 39
checkbox input "true"
click at [616, 551] on input "Expand" at bounding box center [621, 544] width 39 height 39
checkbox input "true"
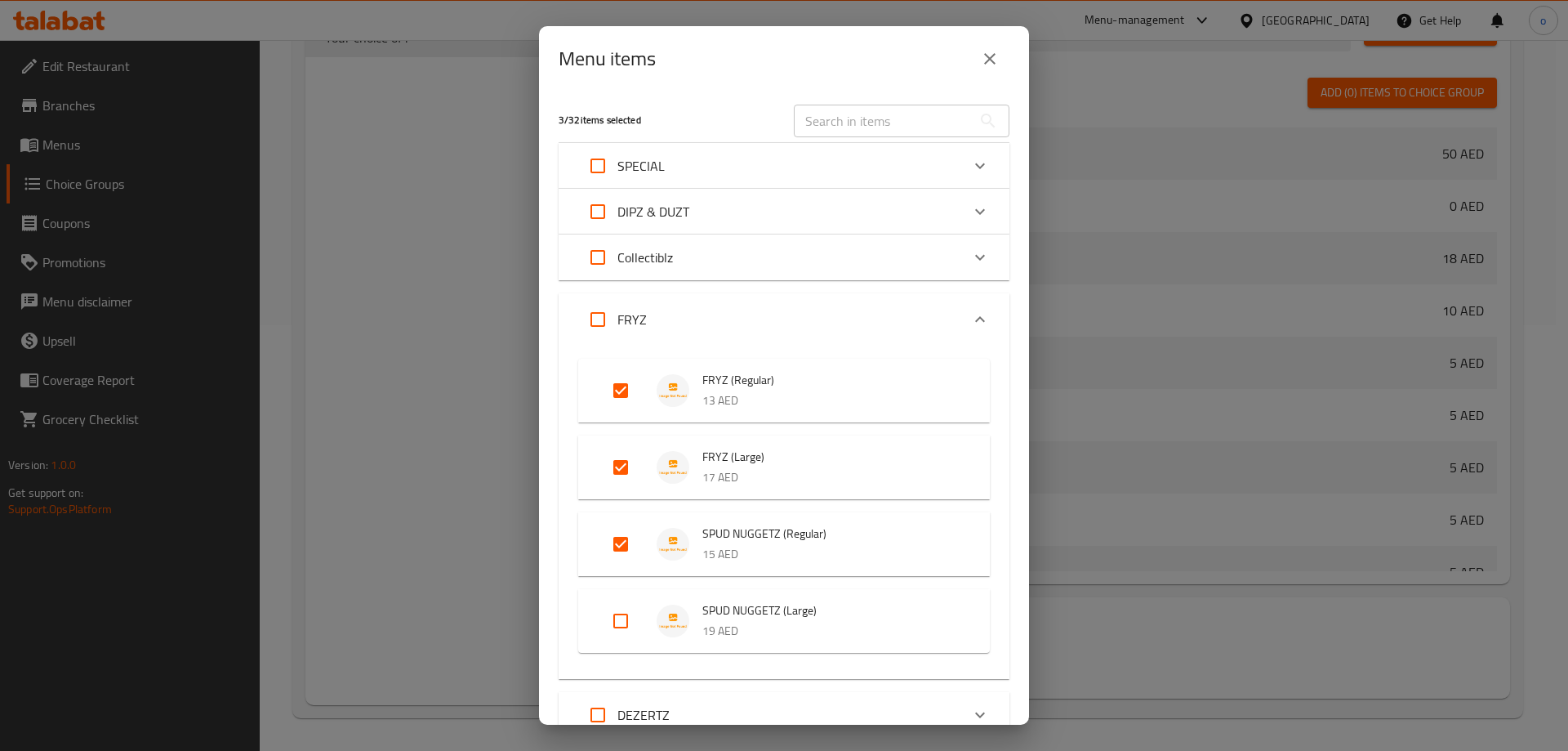
click at [612, 613] on input "Expand" at bounding box center [621, 621] width 39 height 39
checkbox input "true"
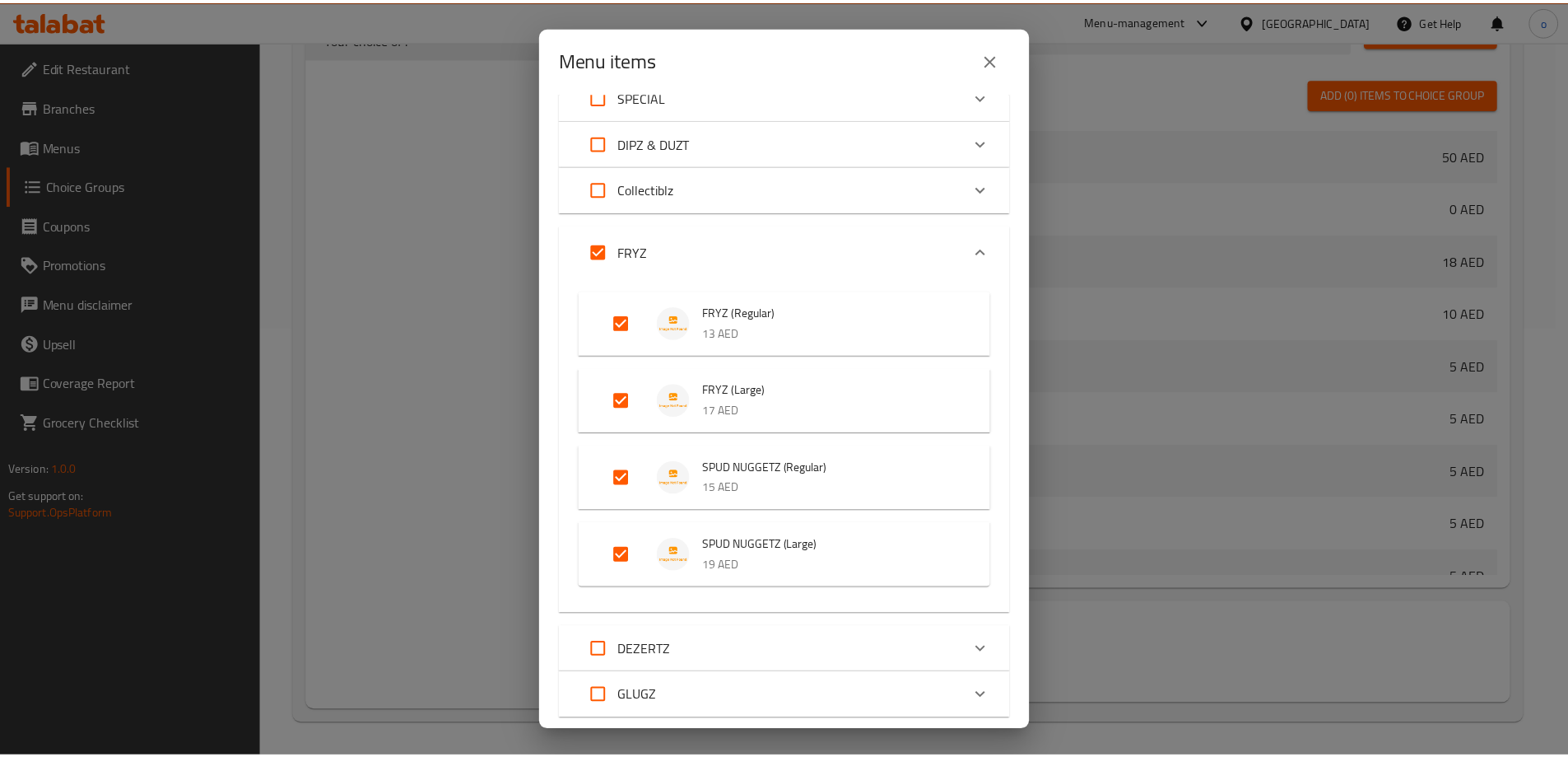
scroll to position [173, 0]
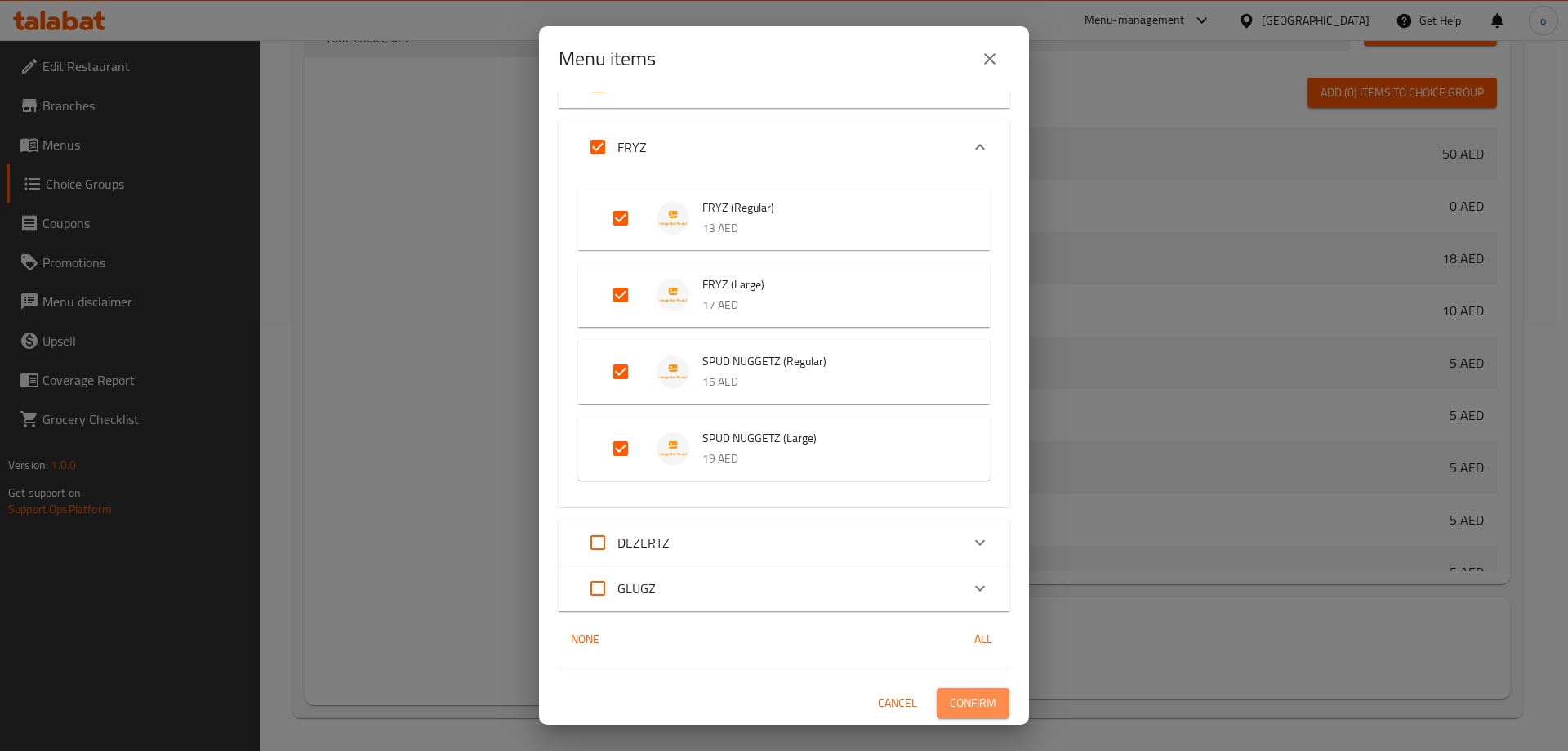
click at [951, 690] on button "Confirm" at bounding box center [973, 703] width 72 height 30
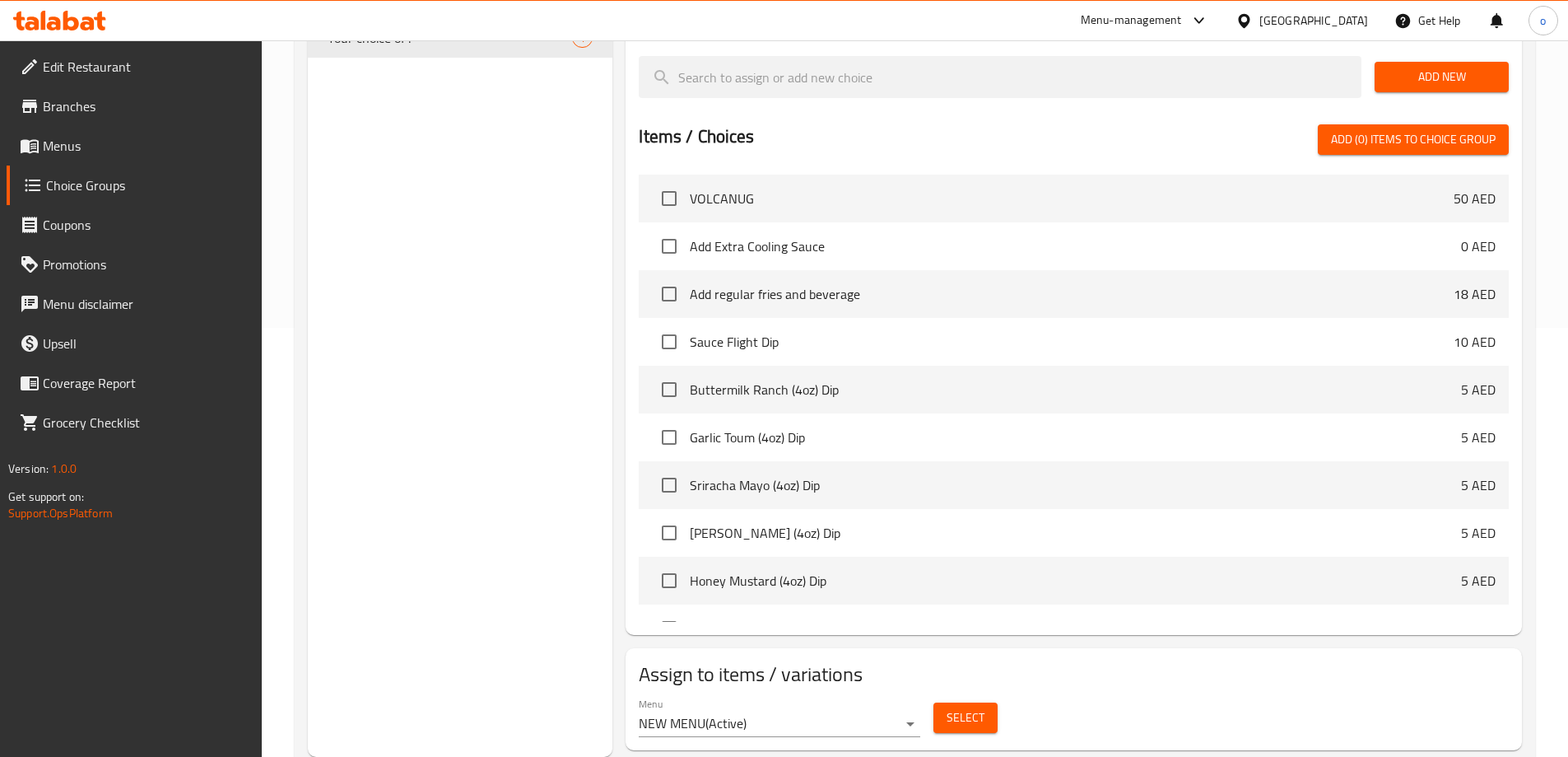
scroll to position [0, 0]
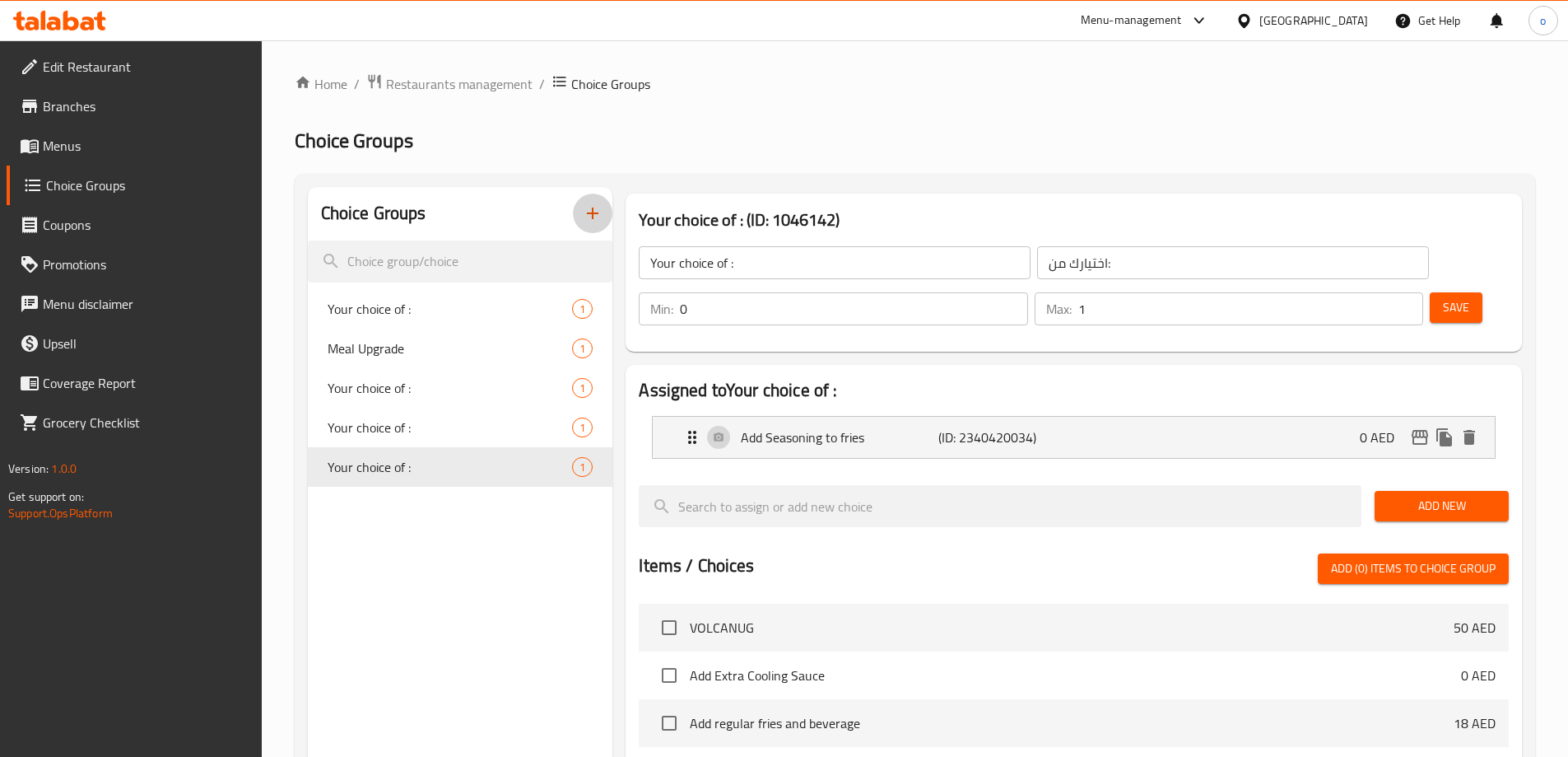
click at [594, 221] on icon "button" at bounding box center [592, 213] width 20 height 20
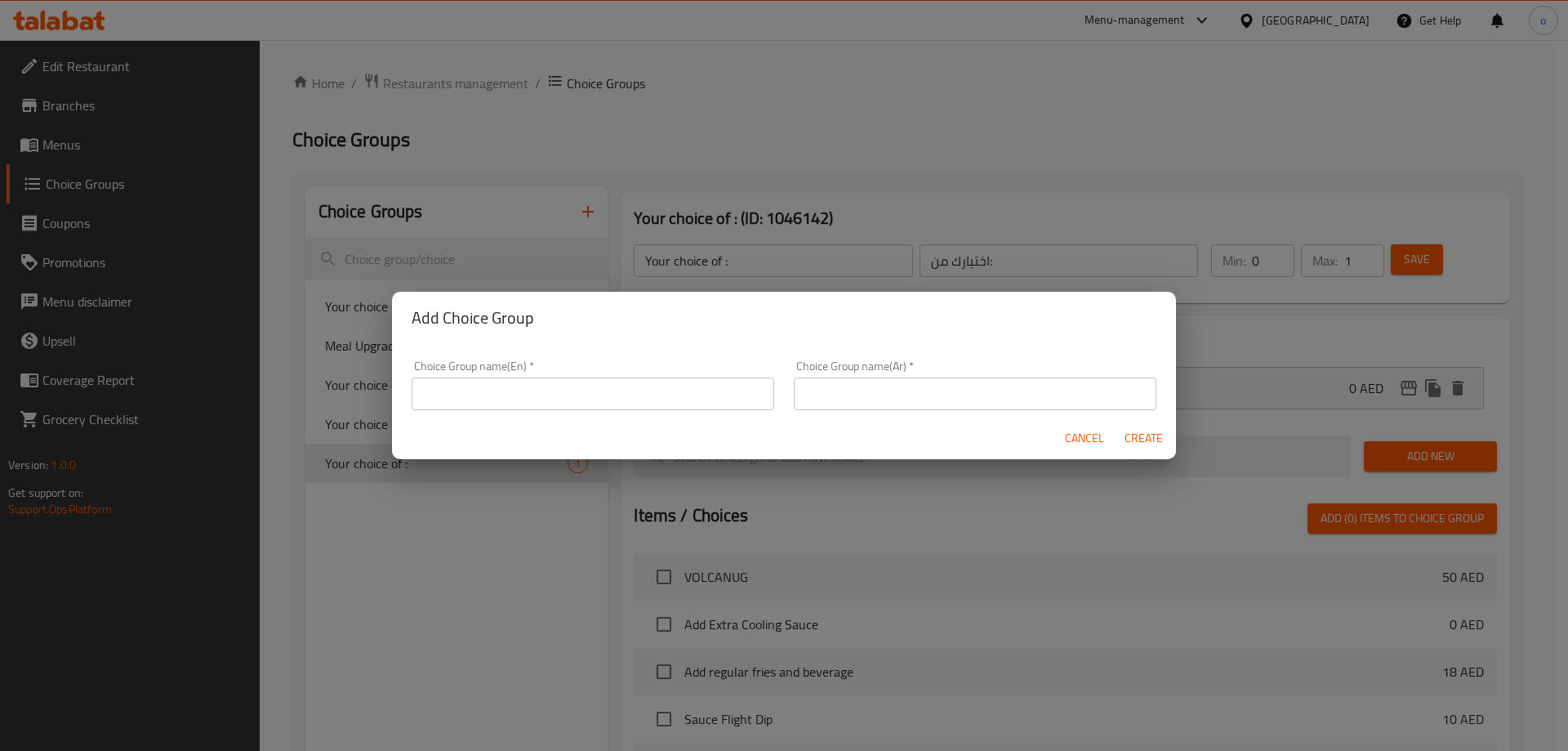
click at [682, 377] on div "Choice Group name(En)   * Choice Group name(En) *" at bounding box center [593, 384] width 363 height 50
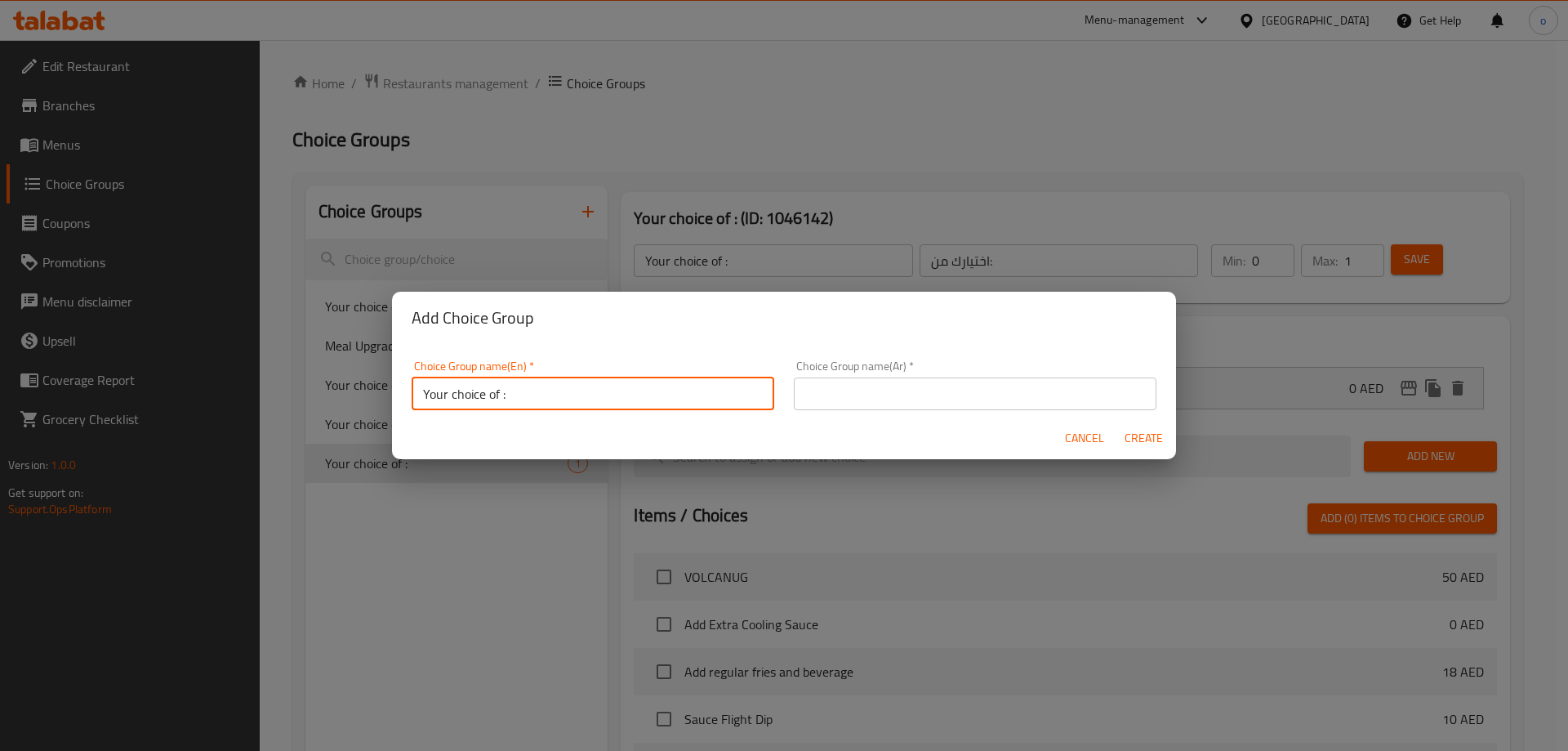
type input "Your choice of :"
click at [847, 399] on input "text" at bounding box center [976, 393] width 363 height 33
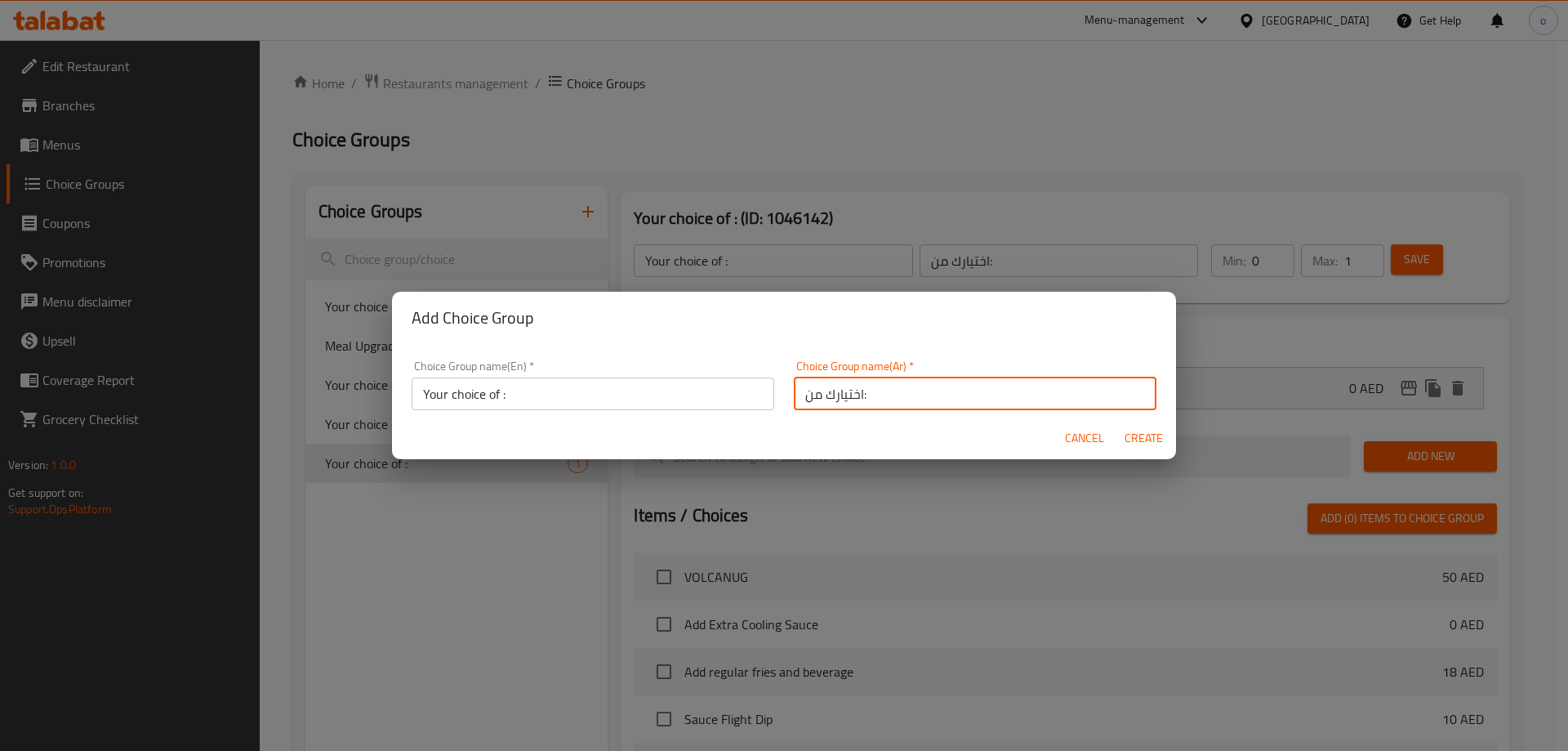
type input "اختيارك من:"
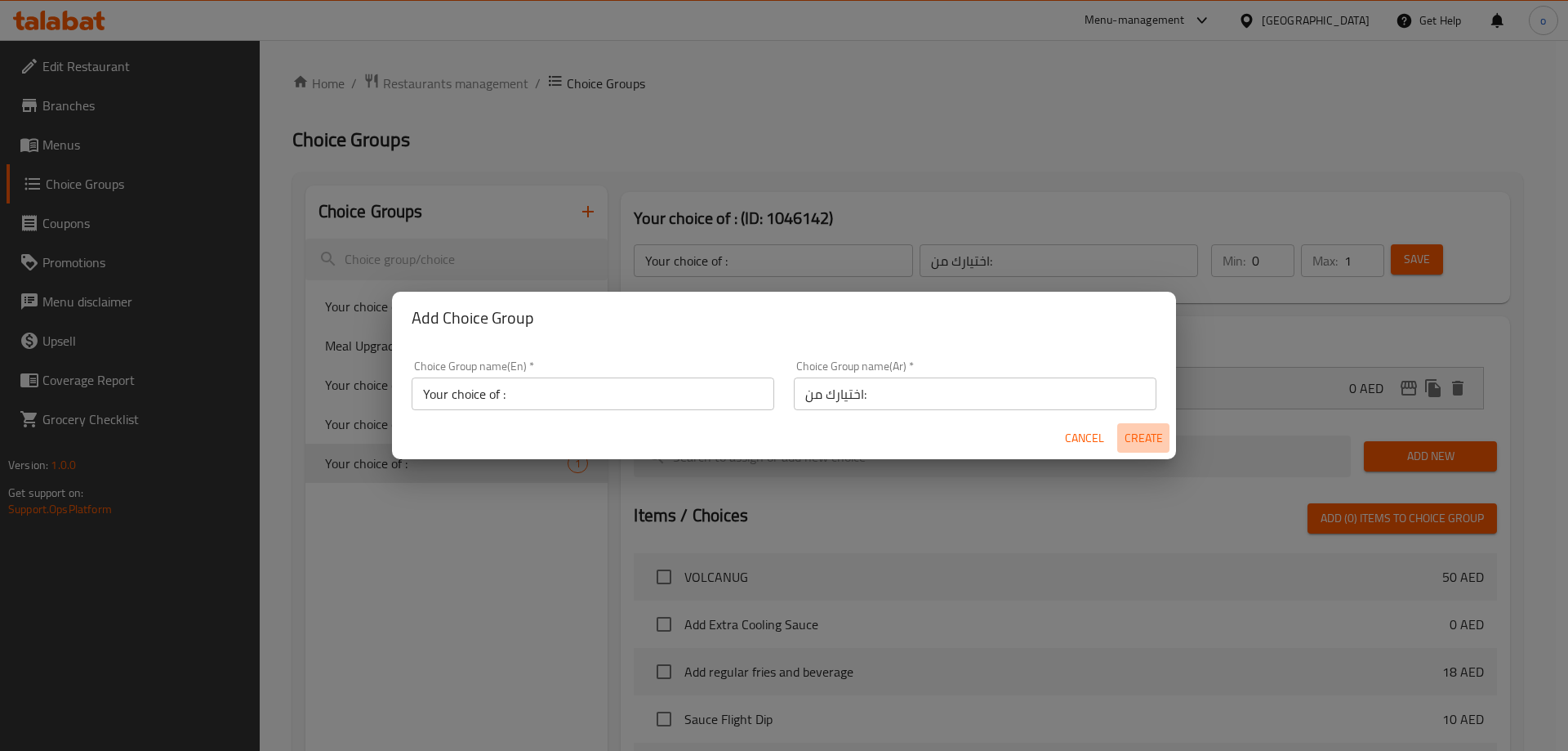
click at [1138, 434] on span "Create" at bounding box center [1144, 438] width 39 height 21
type input "Your choice of :"
type input "اختيارك من:"
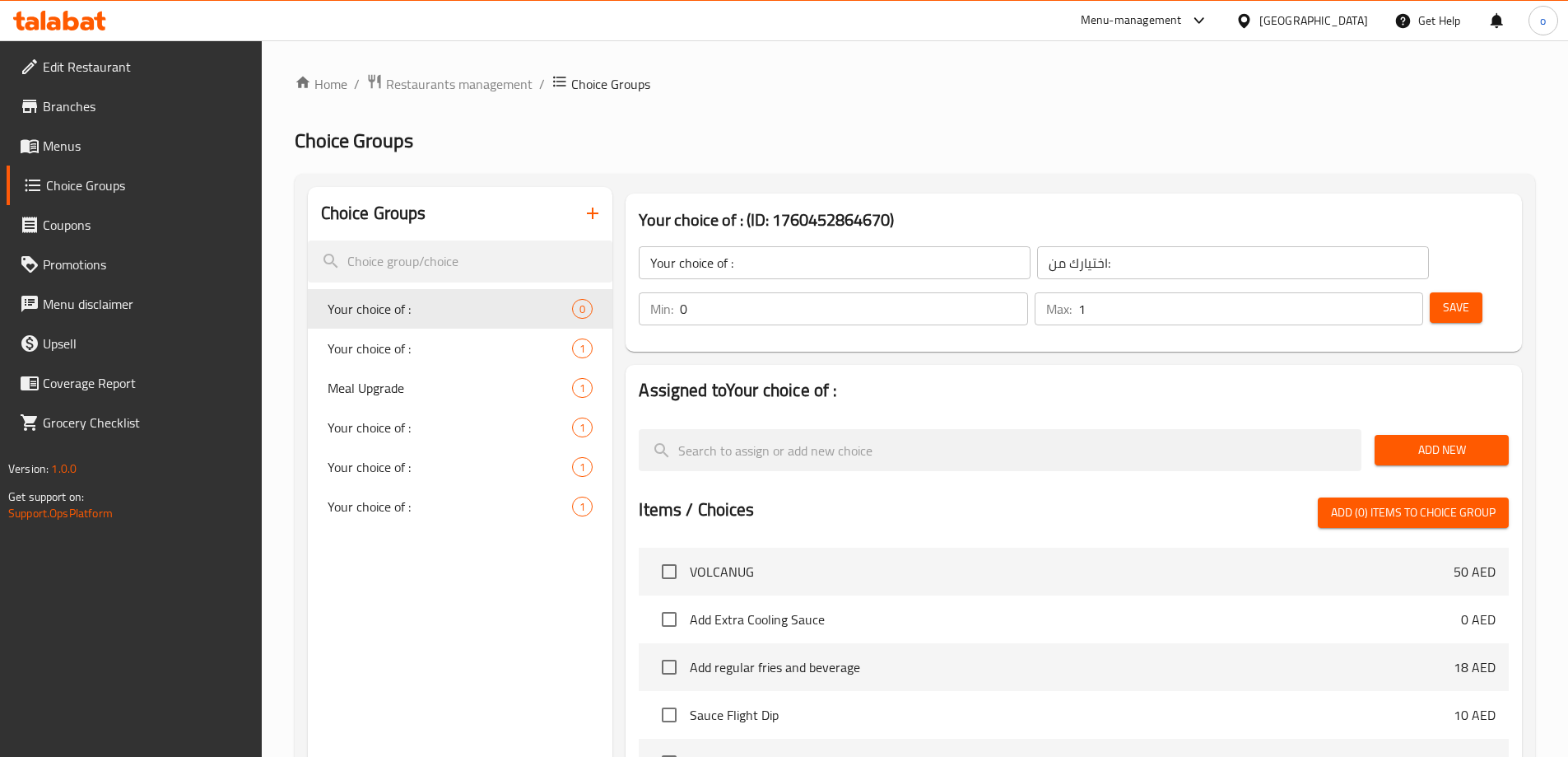
type input "1"
click at [1377, 292] on input "1" at bounding box center [1251, 308] width 345 height 33
click at [1427, 440] on span "Add New" at bounding box center [1442, 450] width 108 height 21
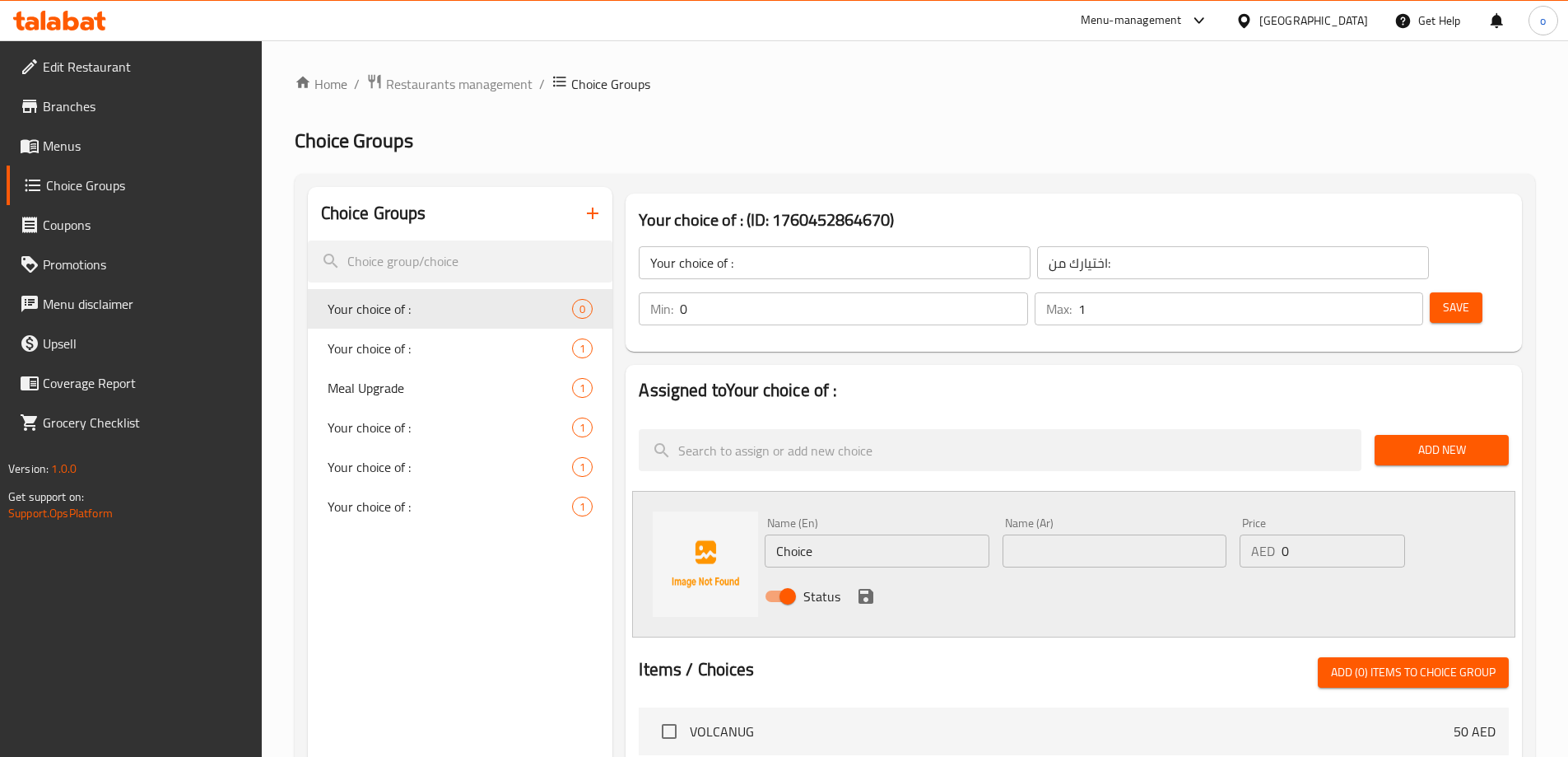
click at [834, 534] on input "Choice" at bounding box center [876, 550] width 224 height 33
paste input "Add dip"
type input "Add dip"
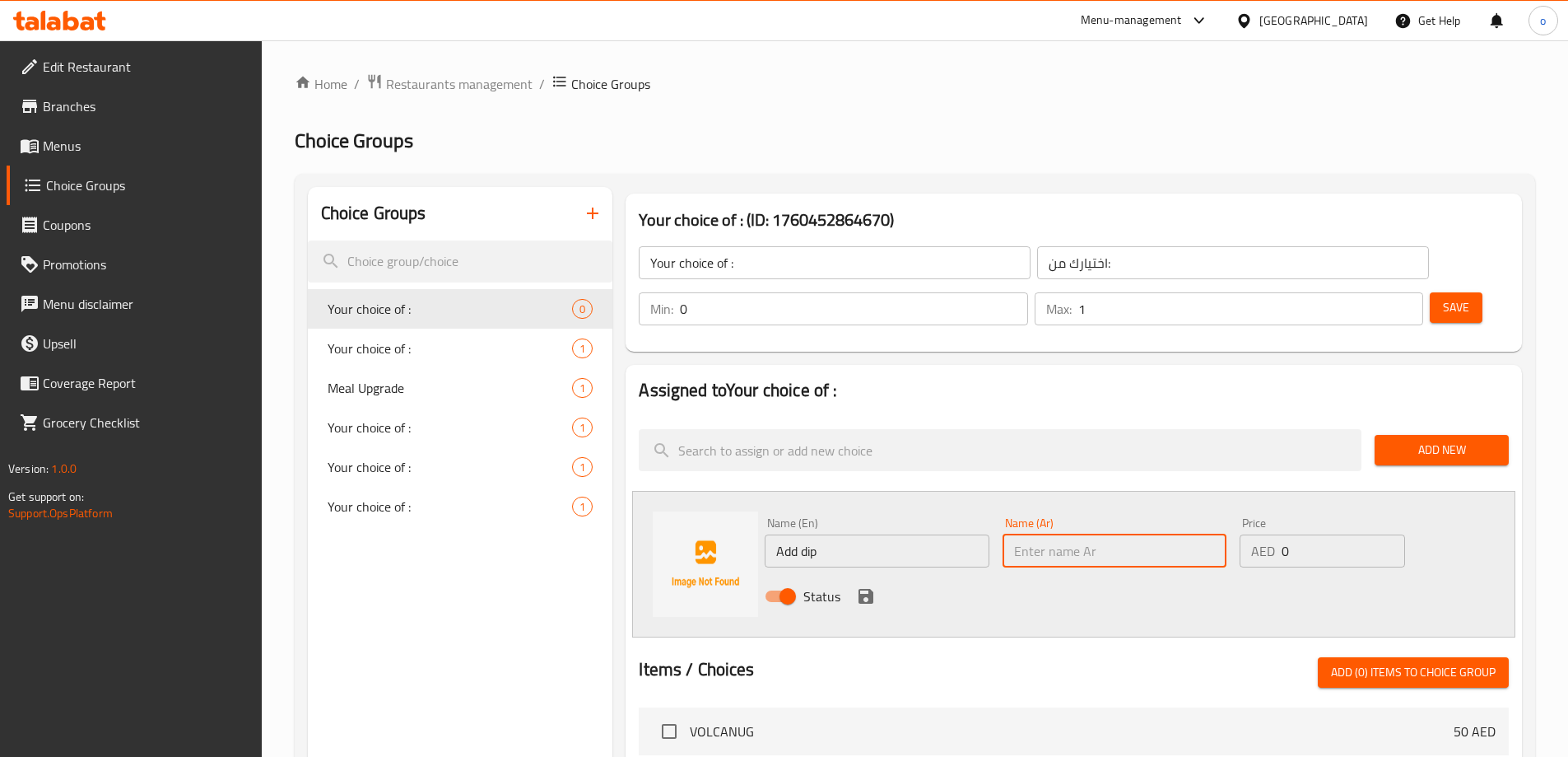
click at [1036, 534] on input "text" at bounding box center [1114, 550] width 224 height 33
type input "اضافة صوص"
click at [1320, 534] on input "0" at bounding box center [1343, 550] width 122 height 33
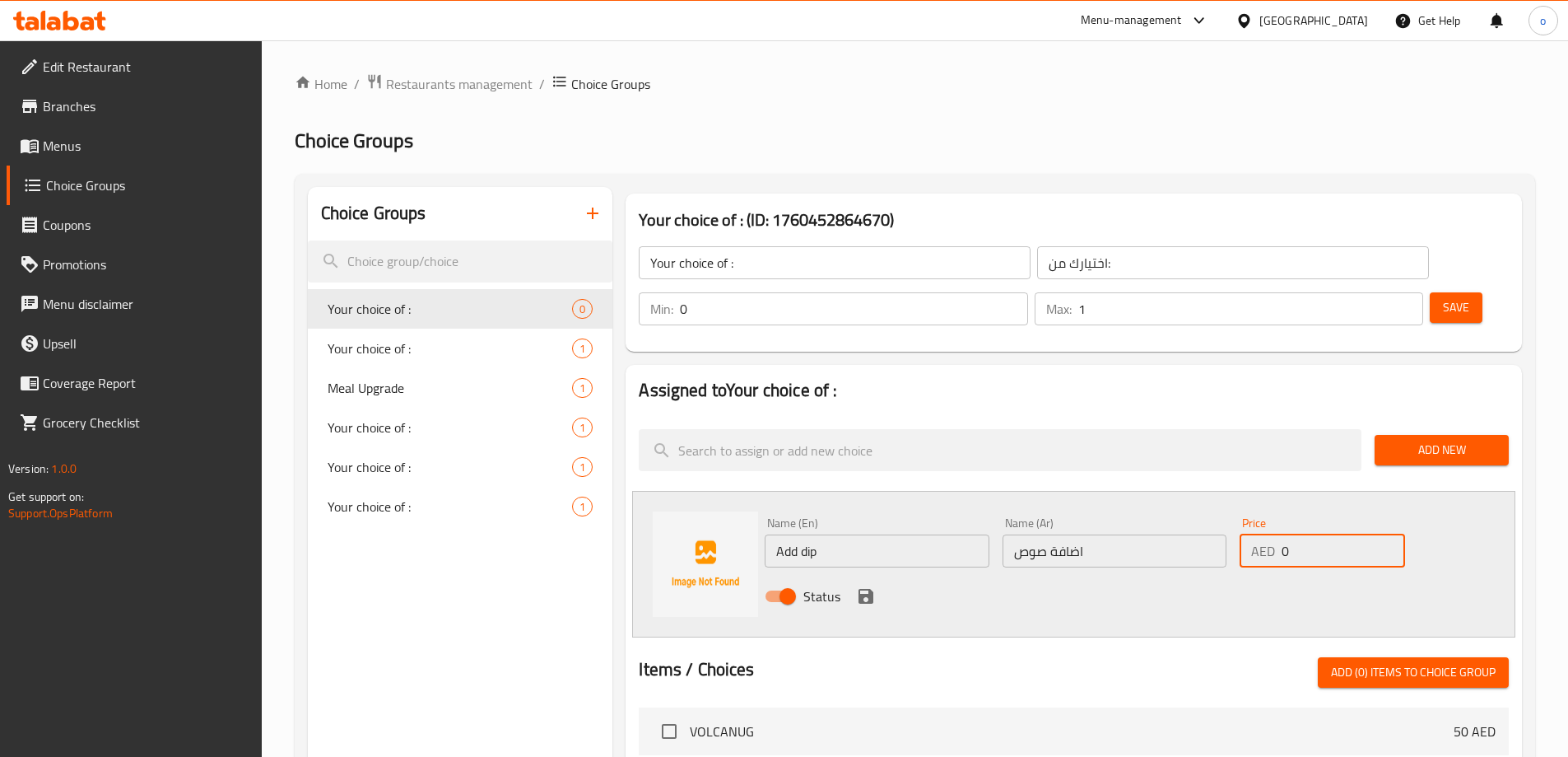
type input "5"
click at [867, 586] on icon "save" at bounding box center [866, 596] width 20 height 20
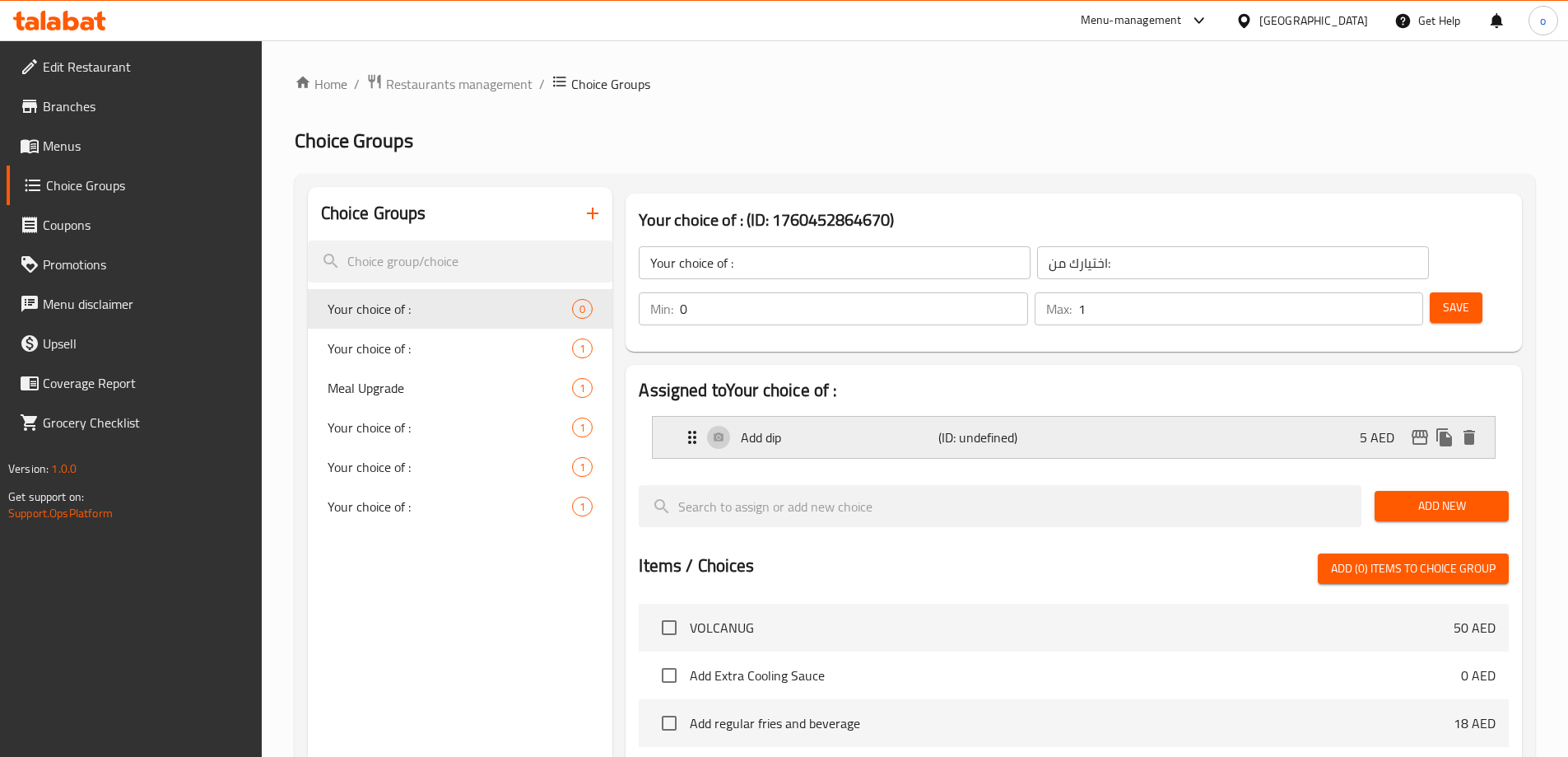
click at [932, 427] on p "Add dip" at bounding box center [839, 437] width 197 height 20
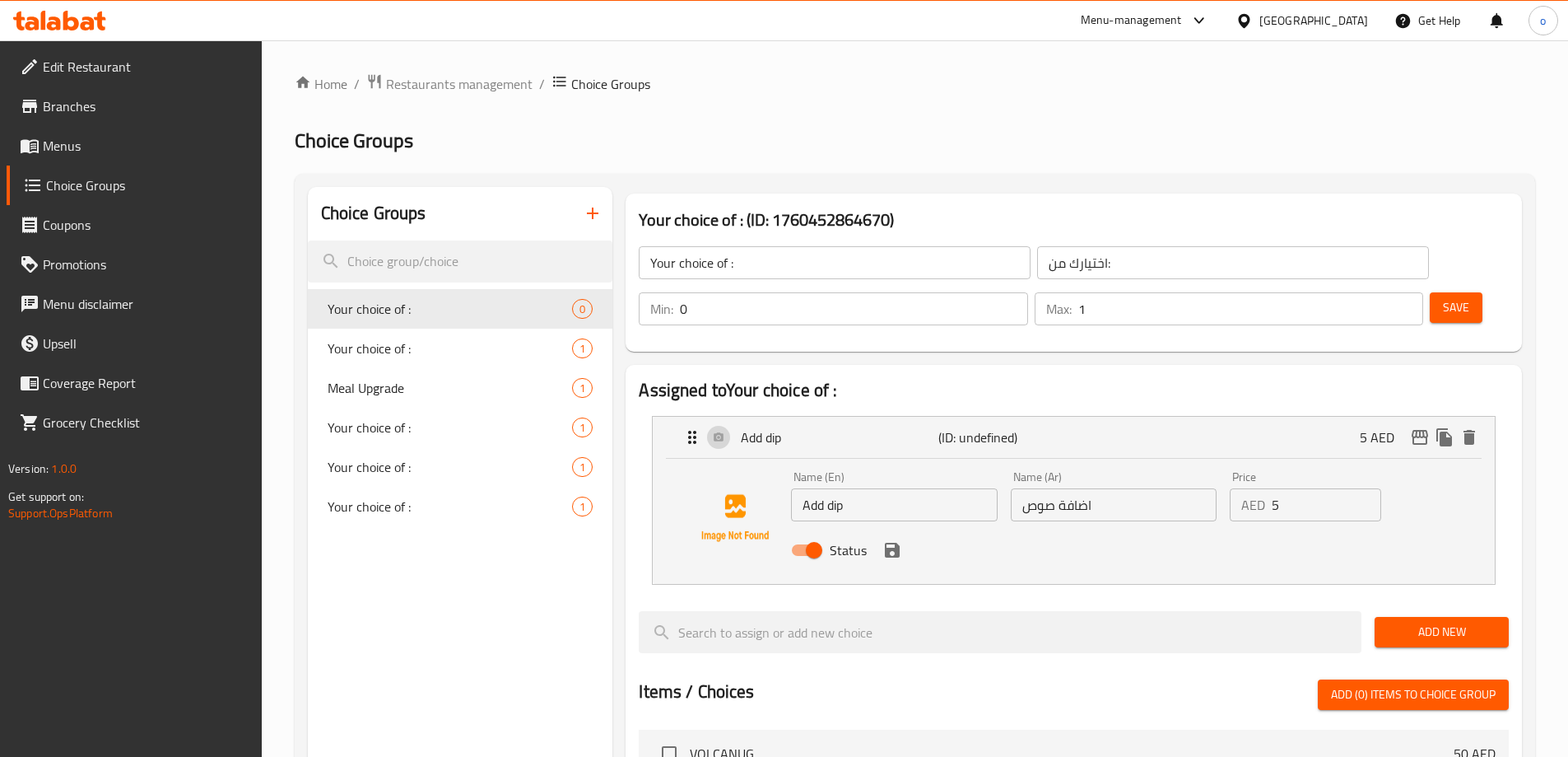
click at [1443, 297] on span "Save" at bounding box center [1456, 308] width 27 height 21
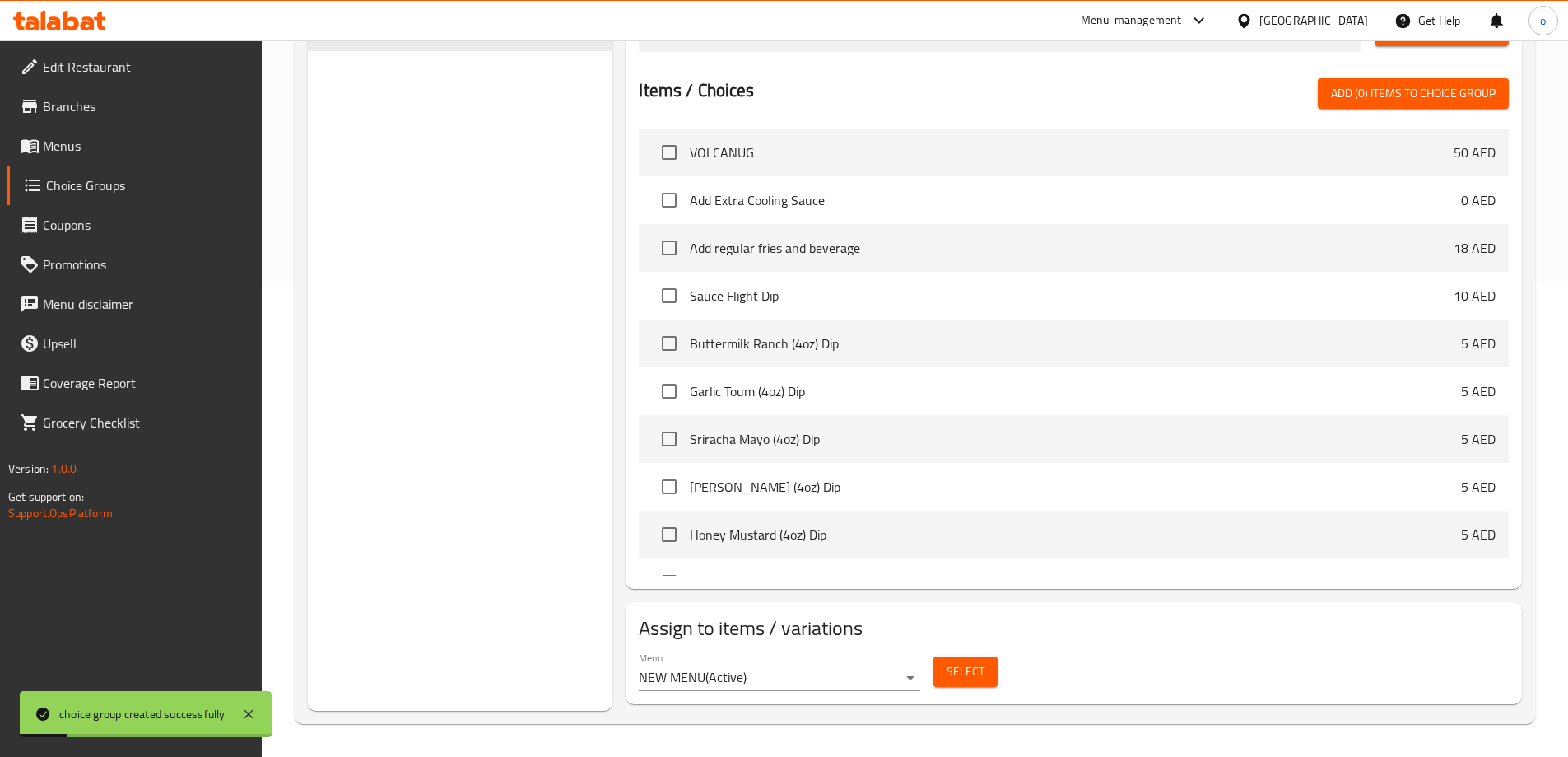
scroll to position [429, 0]
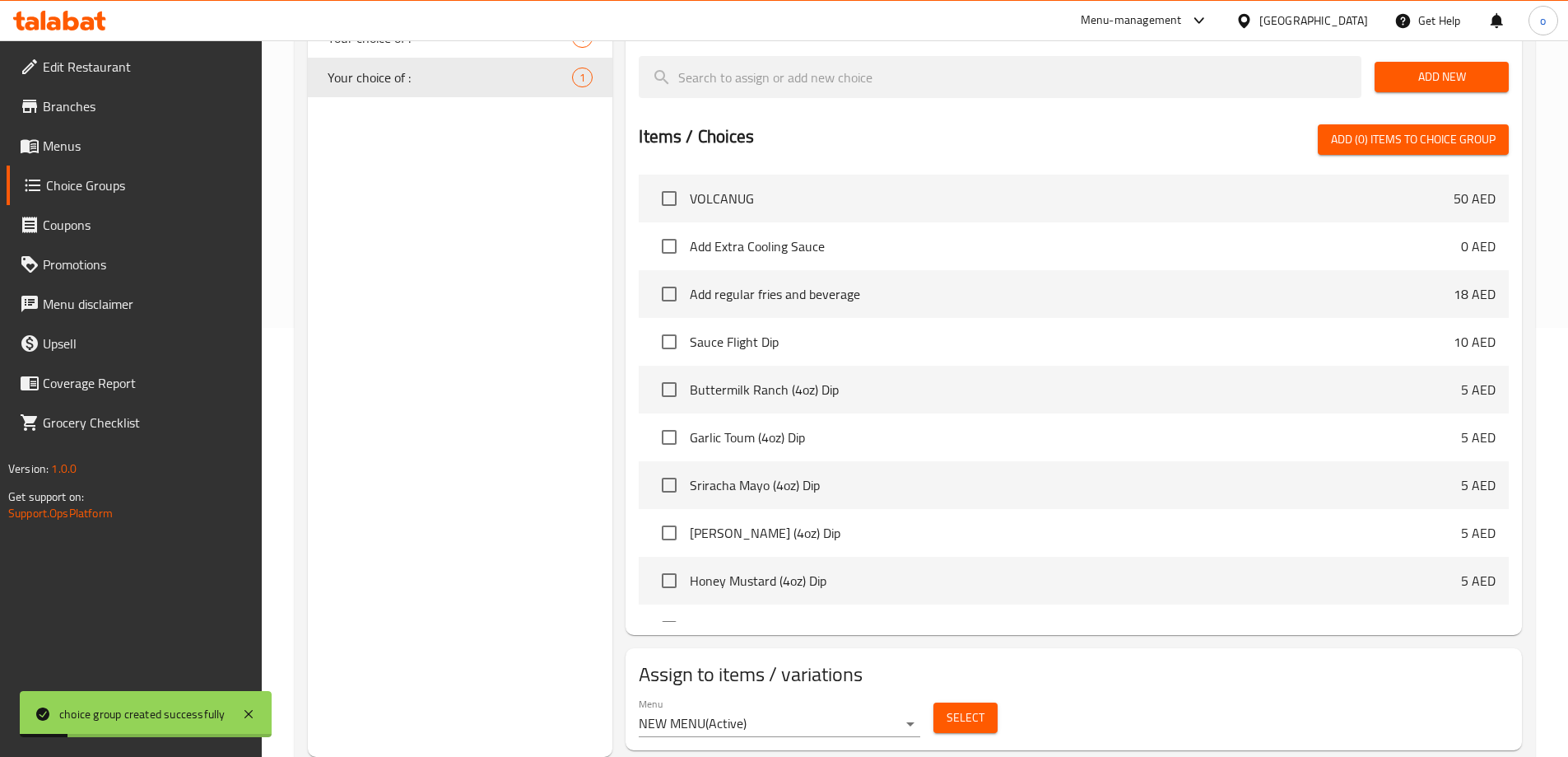
click at [964, 707] on span "Select" at bounding box center [965, 717] width 38 height 21
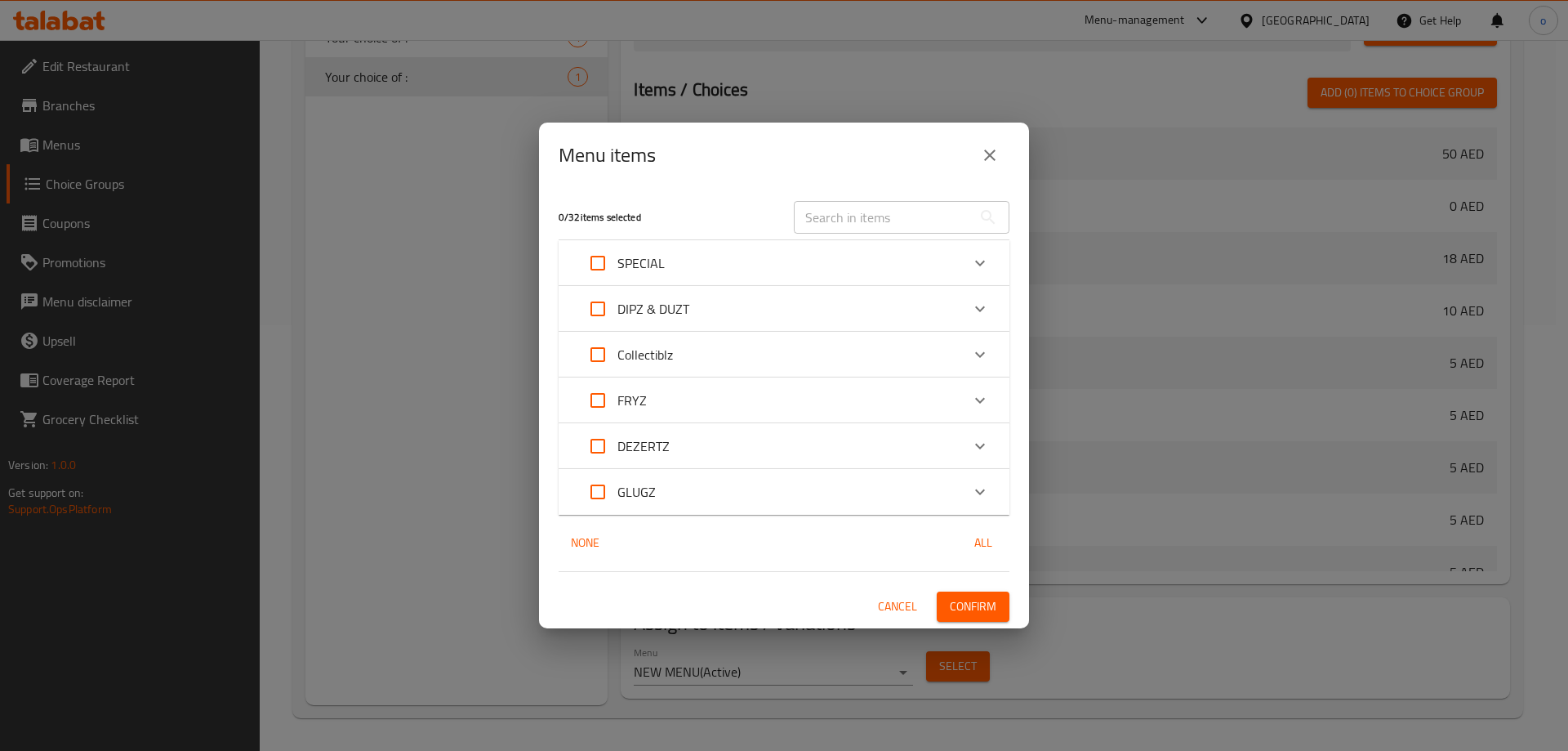
drag, startPoint x: 604, startPoint y: 402, endPoint x: 661, endPoint y: 442, distance: 69.6
click at [604, 402] on input "Expand" at bounding box center [598, 400] width 39 height 39
checkbox input "true"
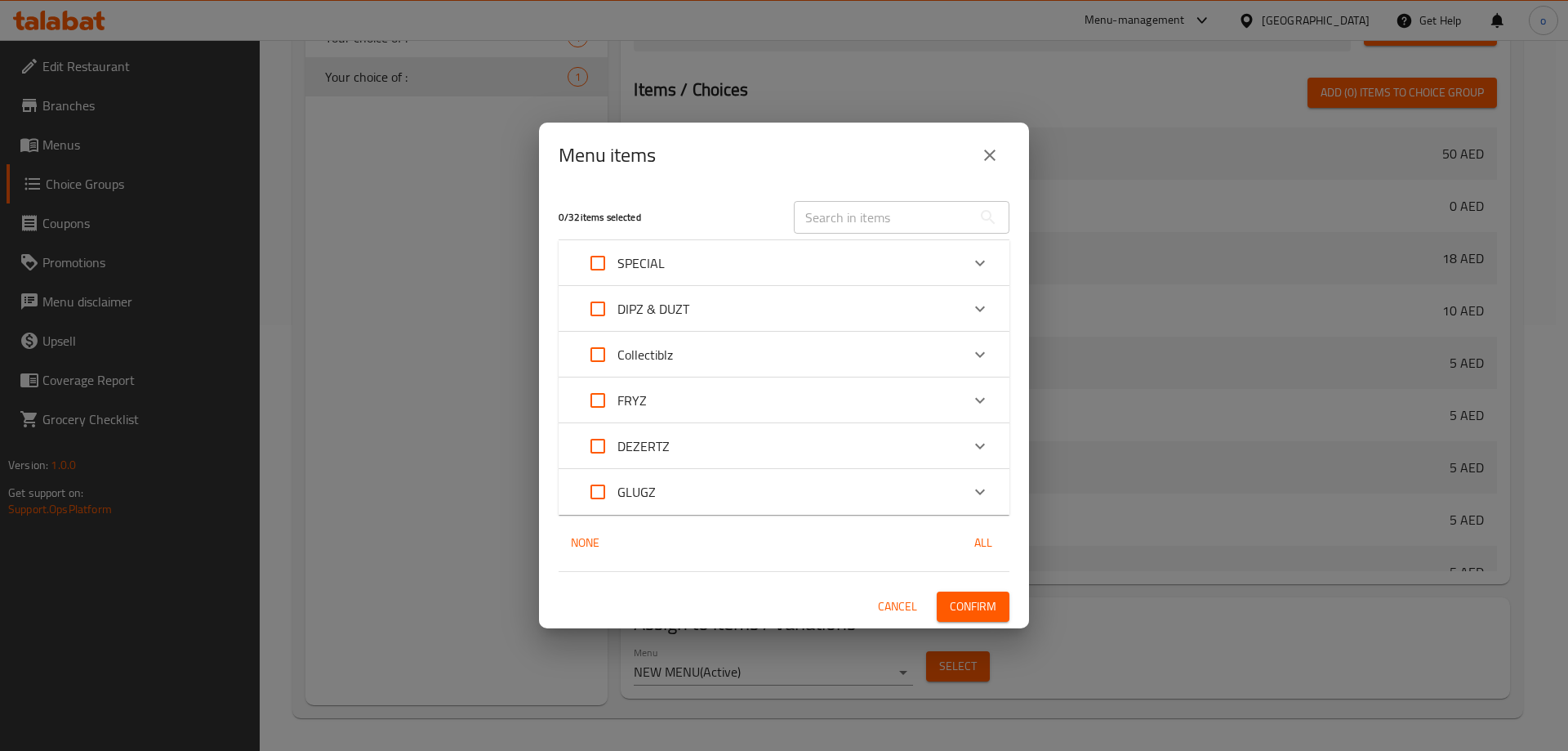
checkbox input "true"
click at [964, 602] on span "Confirm" at bounding box center [974, 606] width 47 height 21
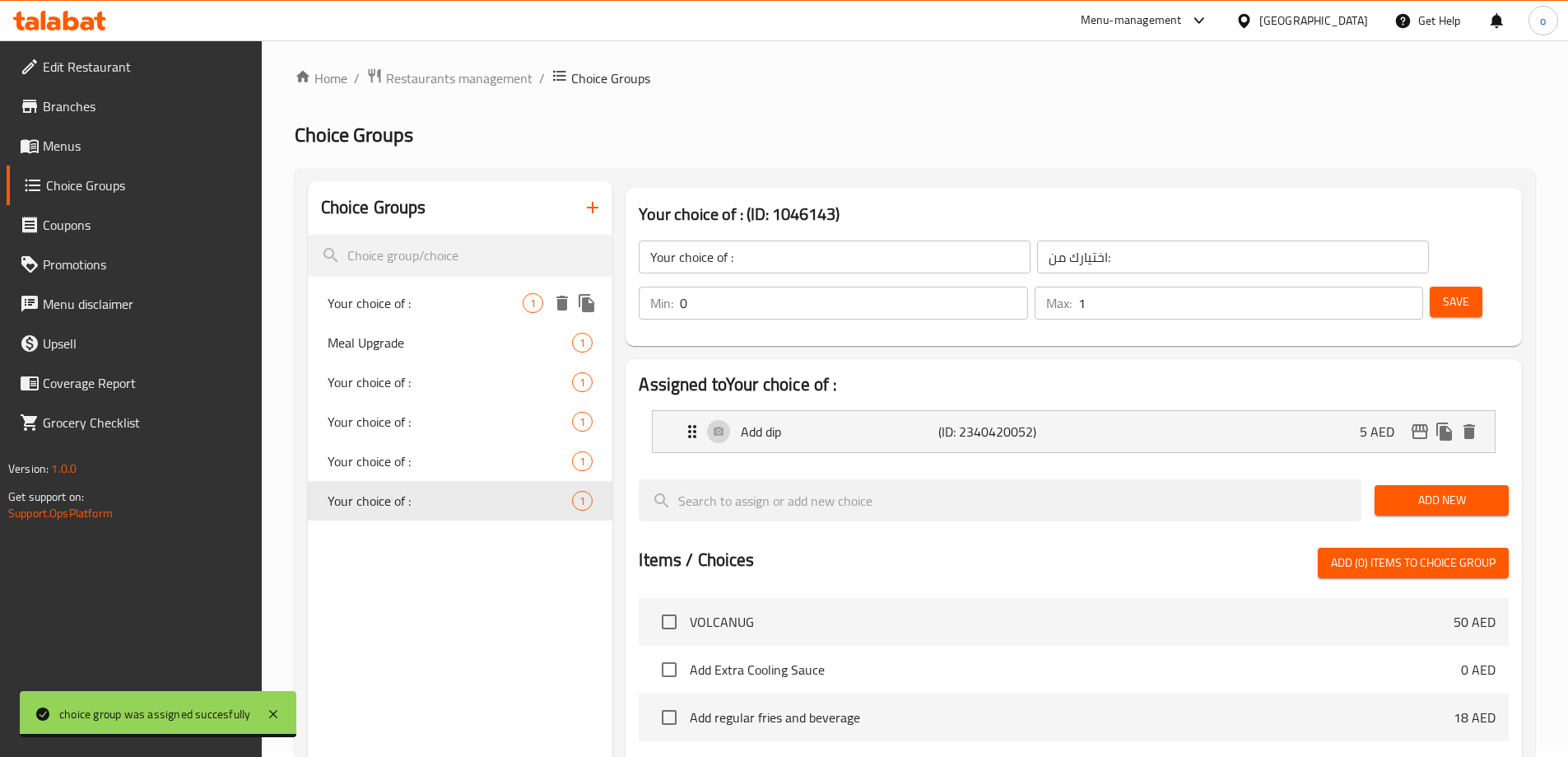
scroll to position [0, 0]
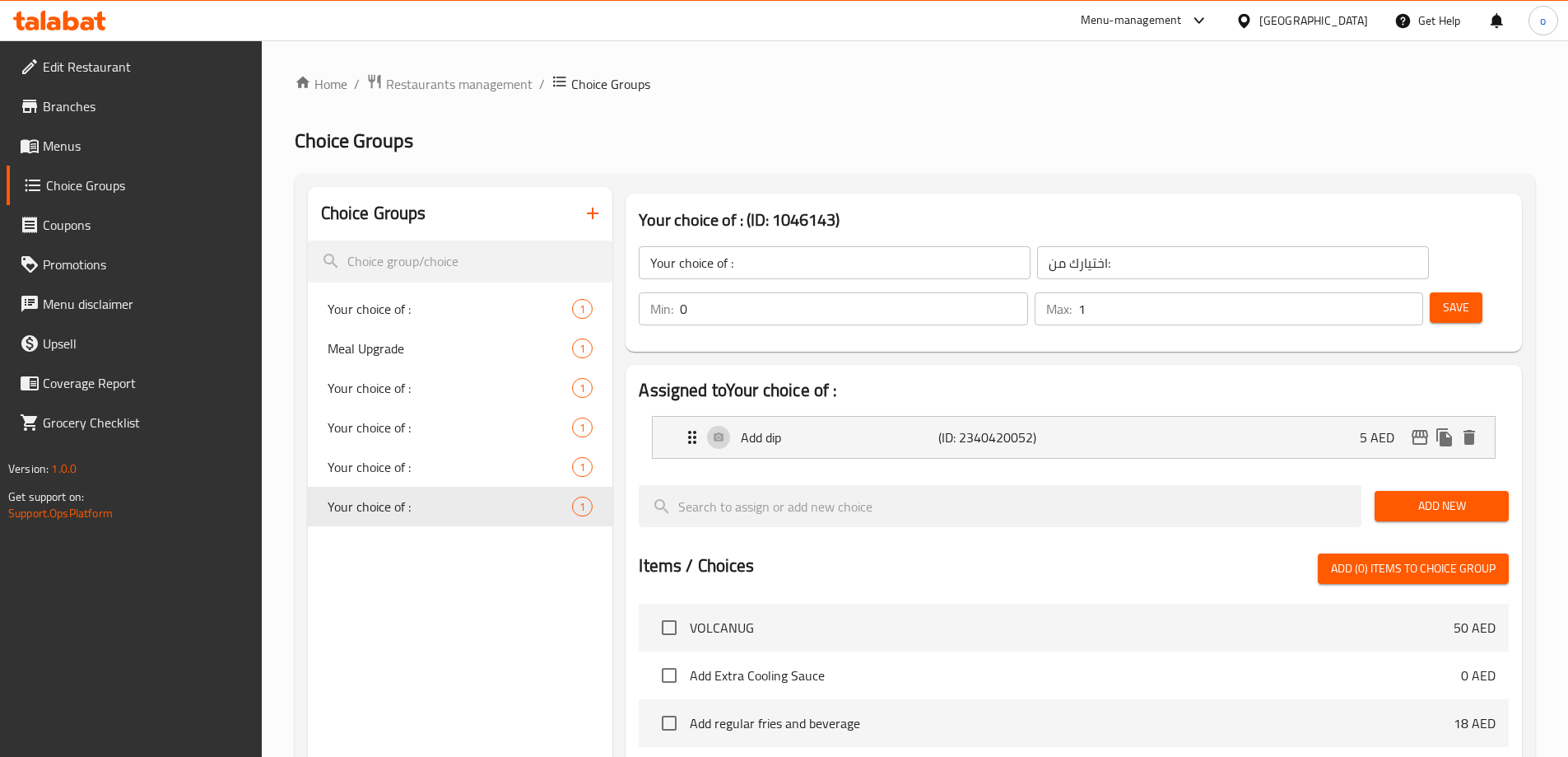
click at [594, 217] on icon "button" at bounding box center [593, 213] width 11 height 11
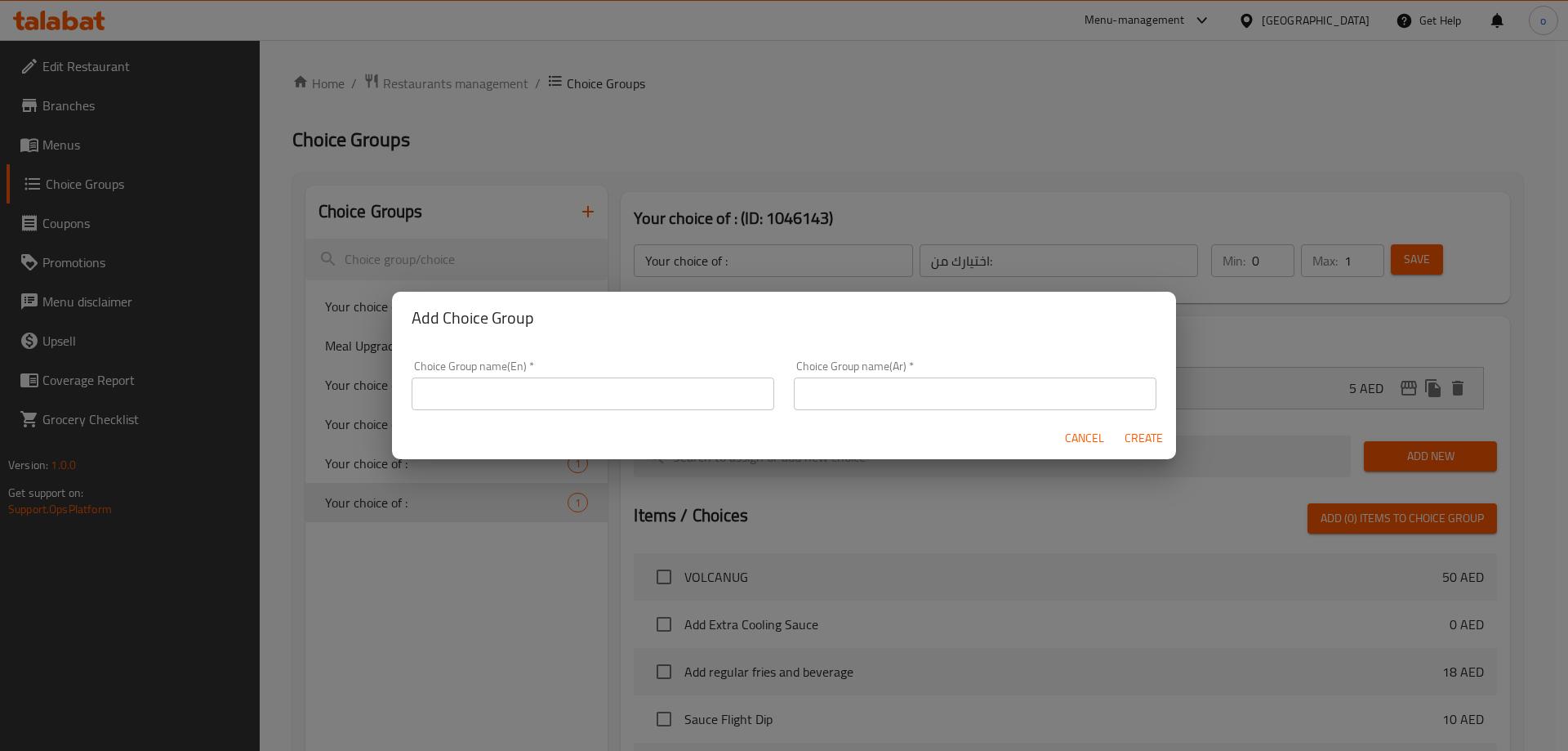
click at [517, 390] on input "text" at bounding box center [593, 393] width 363 height 33
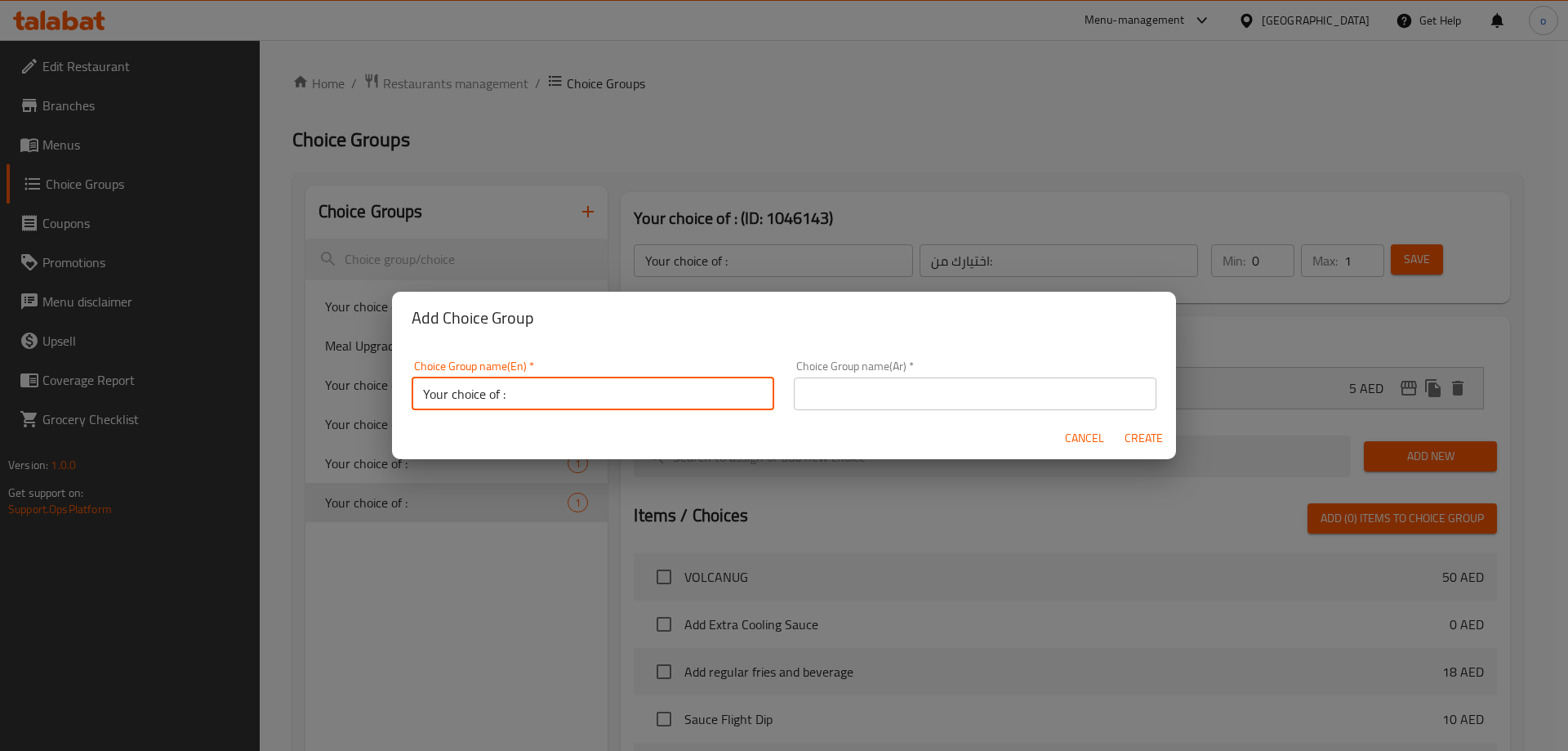
type input "Your choice of :"
click at [835, 399] on input "text" at bounding box center [976, 393] width 363 height 33
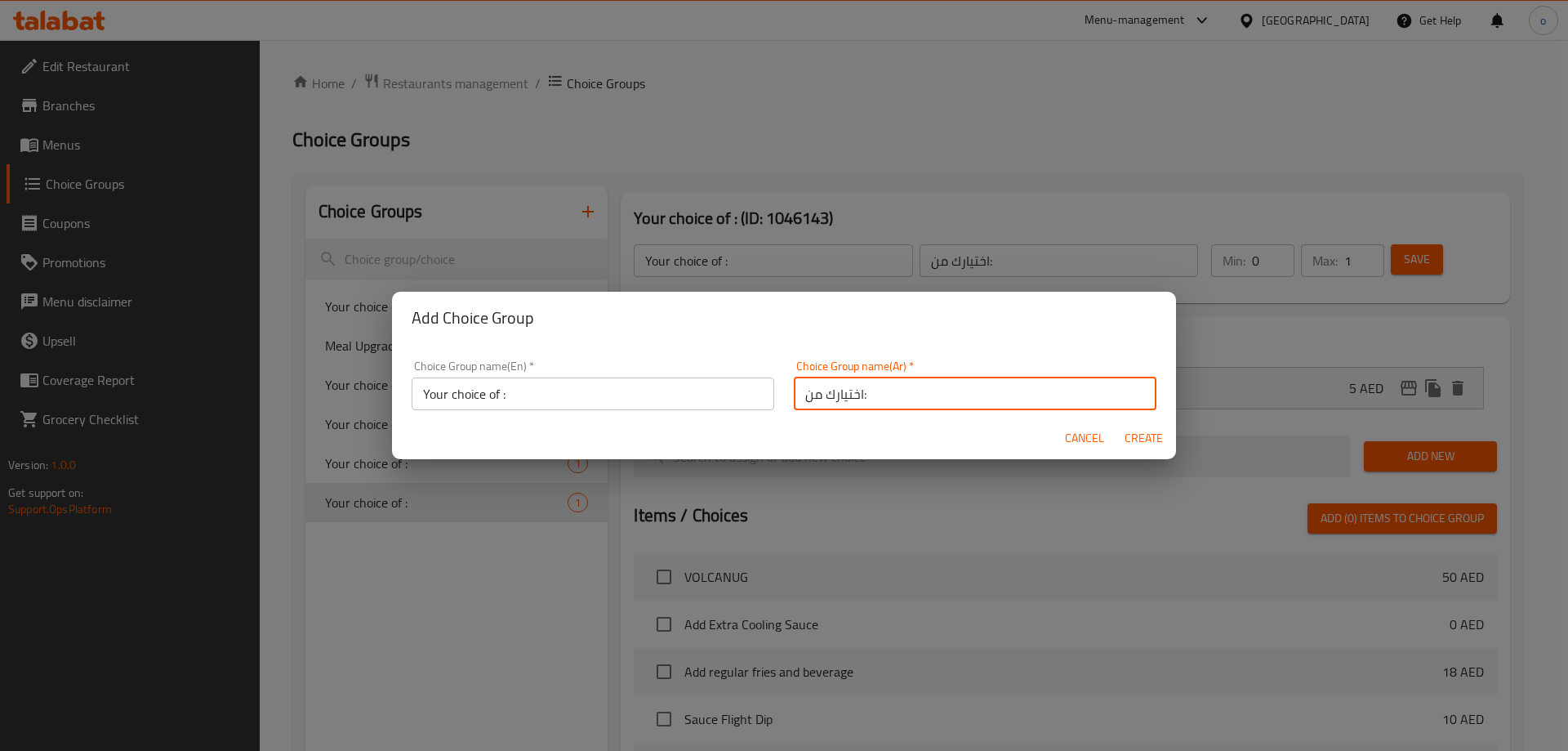
type input "اختيارك من:"
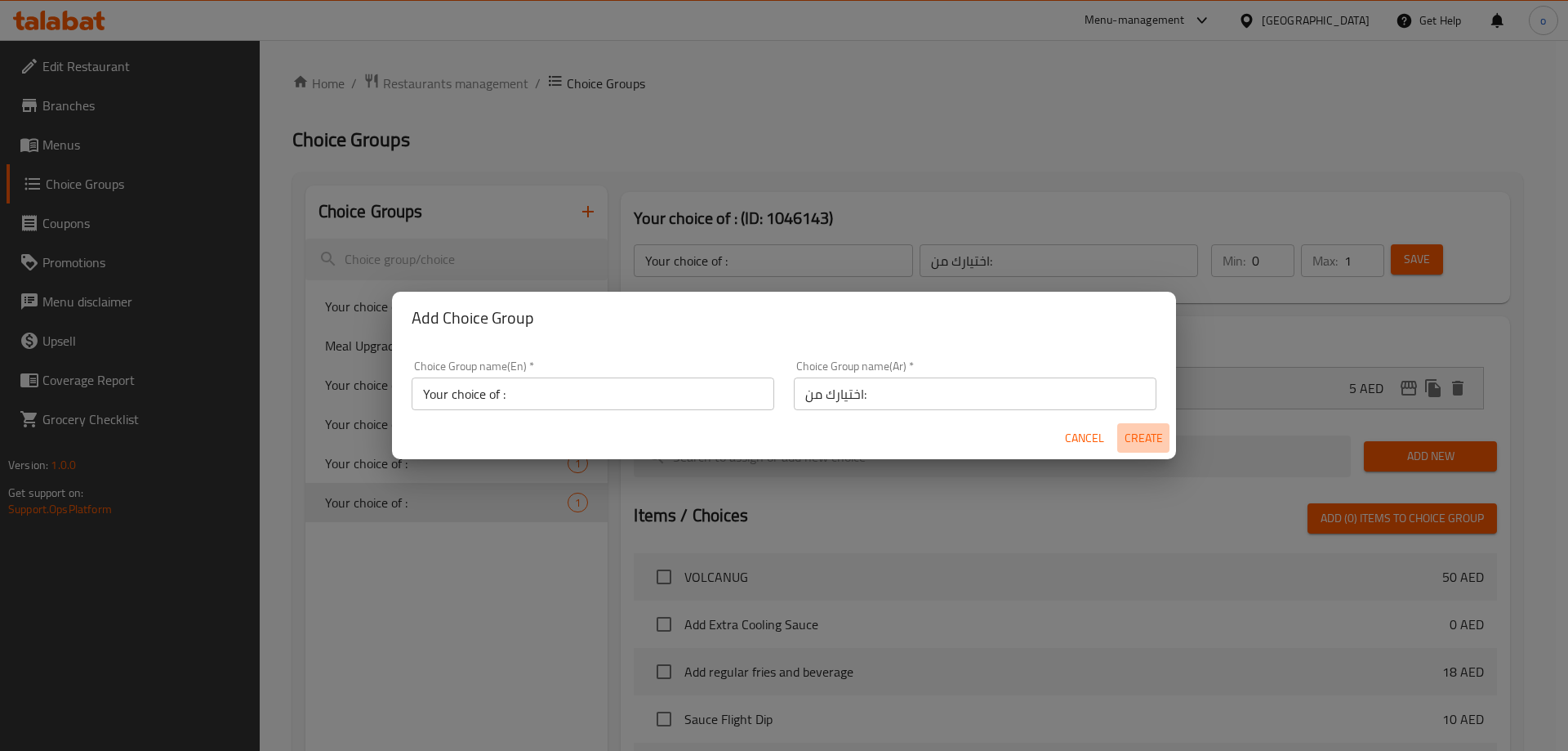
click at [1133, 435] on span "Create" at bounding box center [1144, 438] width 39 height 21
type input "Your choice of :"
type input "اختيارك من:"
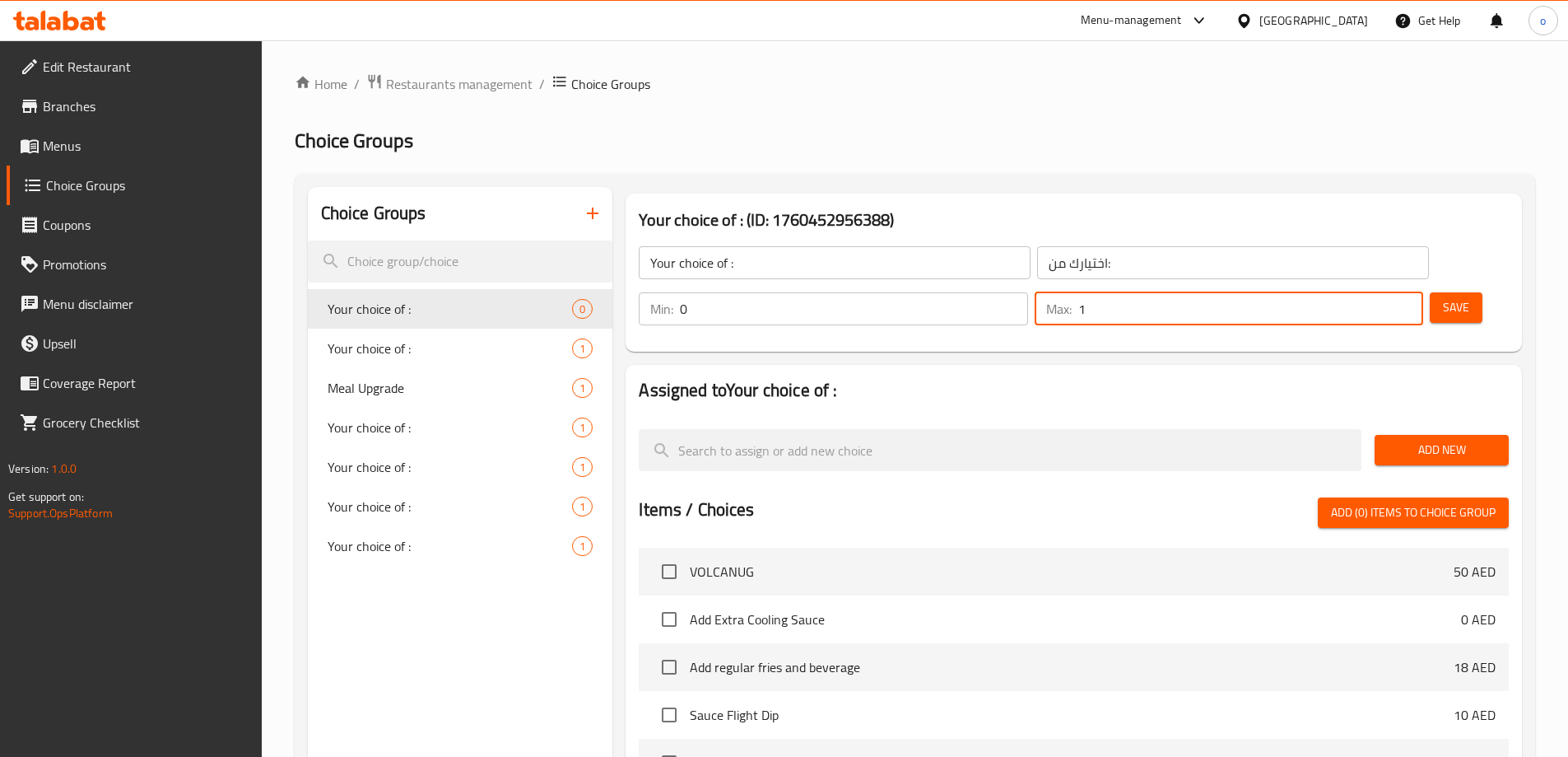
type input "1"
click at [1379, 292] on input "1" at bounding box center [1251, 308] width 345 height 33
click at [1465, 435] on button "Add New" at bounding box center [1442, 450] width 135 height 30
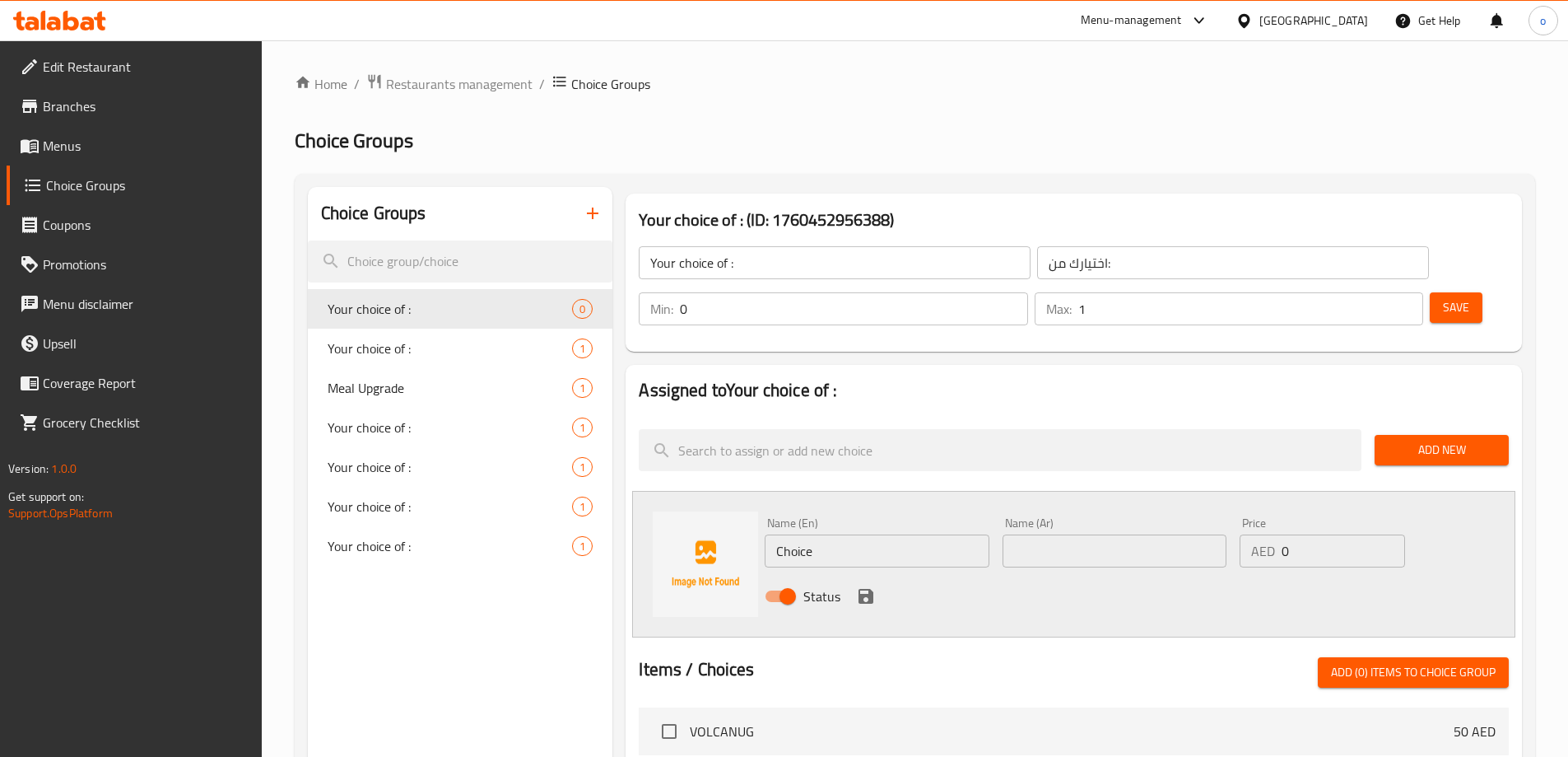
click at [893, 534] on input "Choice" at bounding box center [876, 550] width 224 height 33
paste input "Add Extra Choc Dip"
type input "Add Extra Choc Dip"
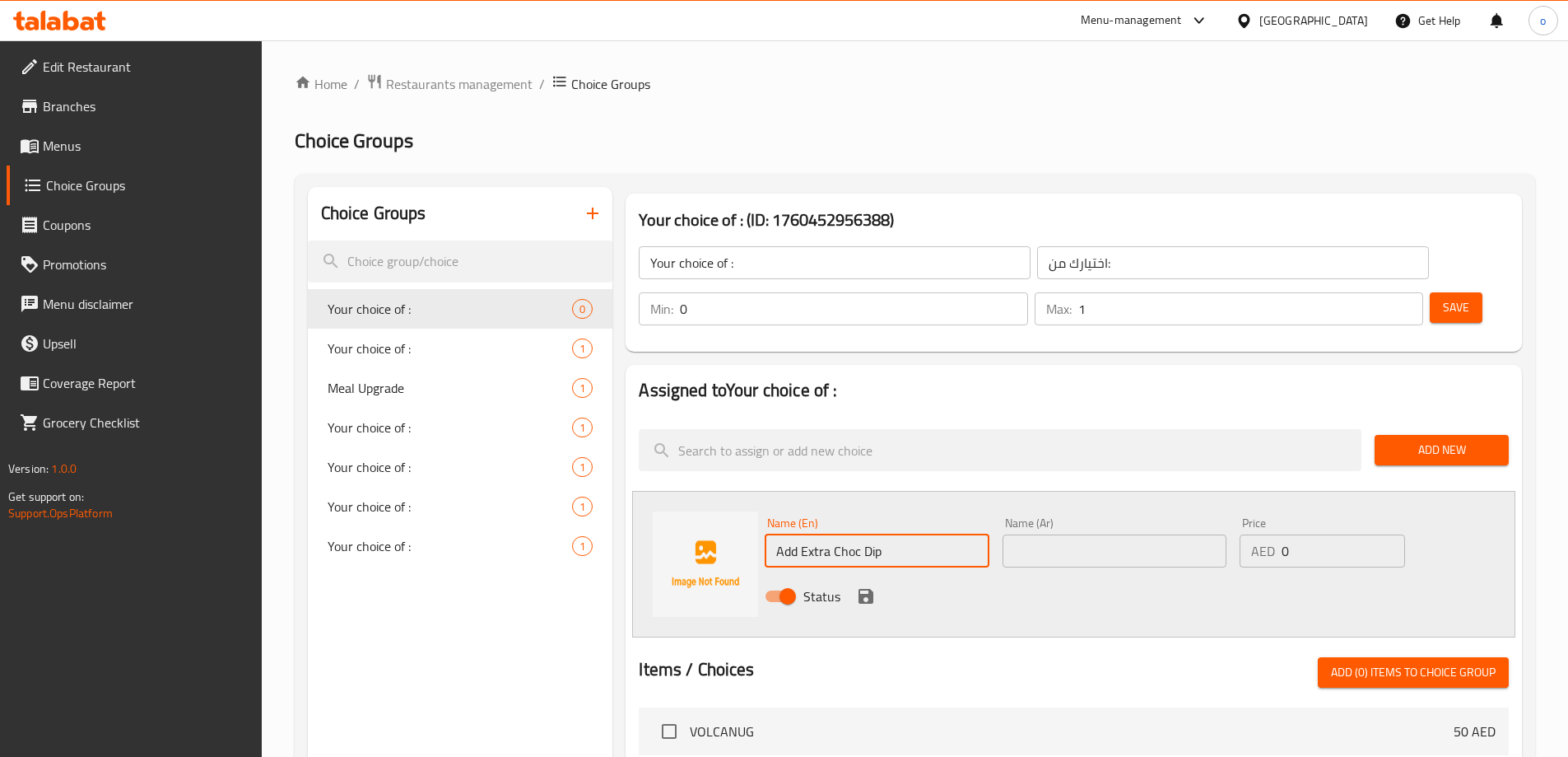
click at [1013, 534] on input "text" at bounding box center [1114, 550] width 224 height 33
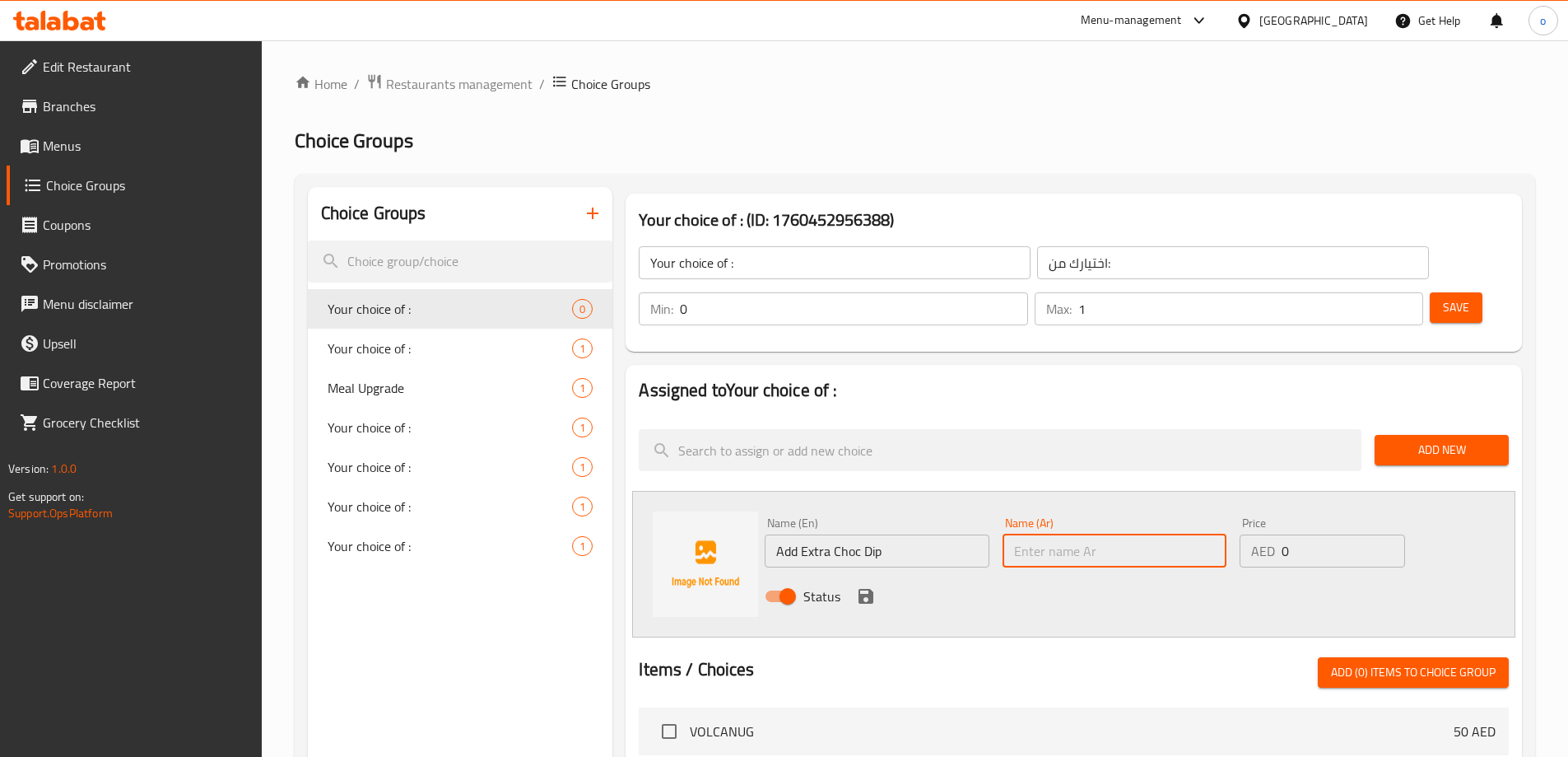
type input "ث"
type input "اضافة اكسترا صوص شوك"
click at [856, 586] on icon "save" at bounding box center [866, 596] width 20 height 20
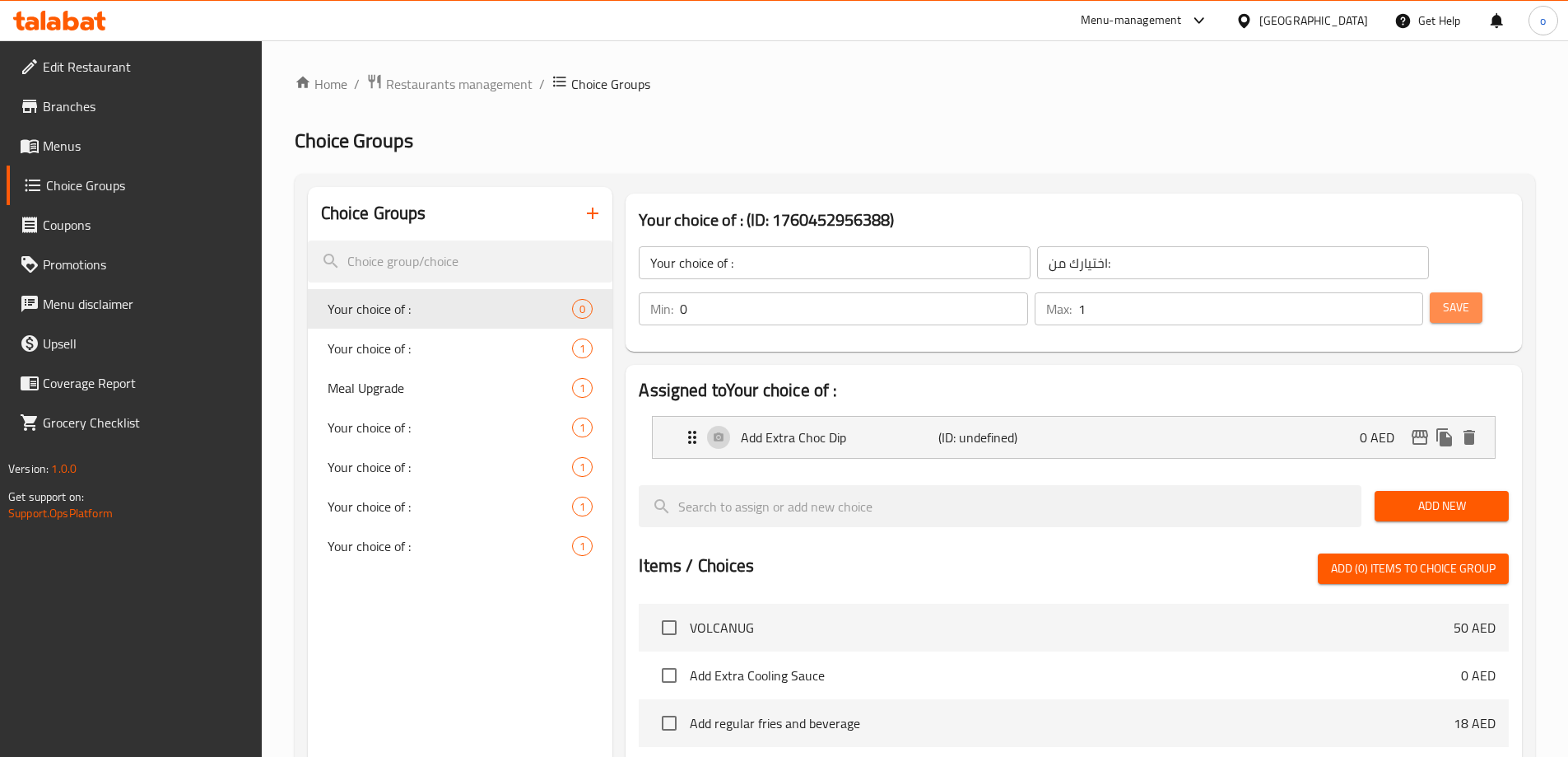
click at [1430, 292] on button "Save" at bounding box center [1456, 307] width 53 height 30
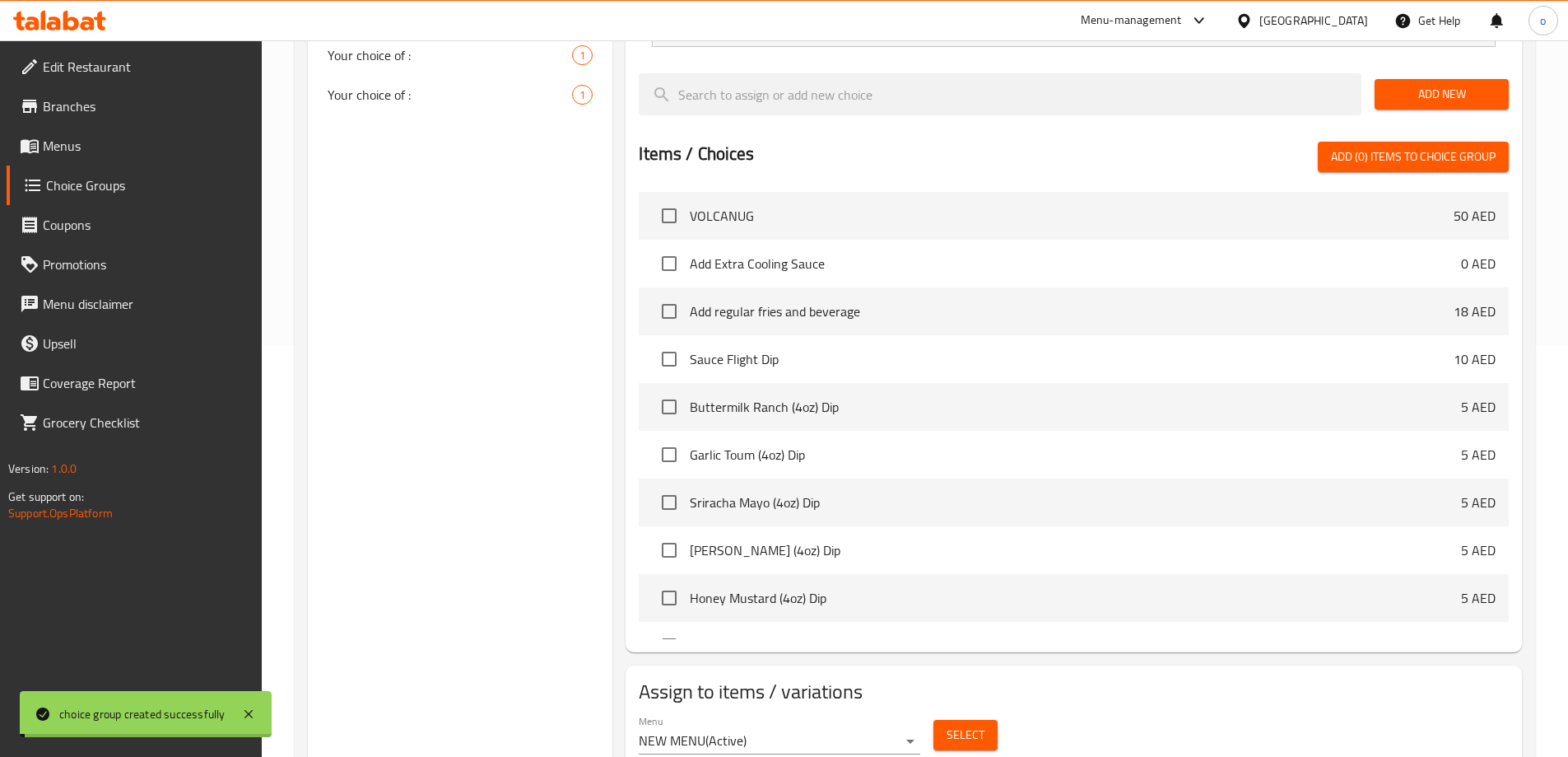
scroll to position [429, 0]
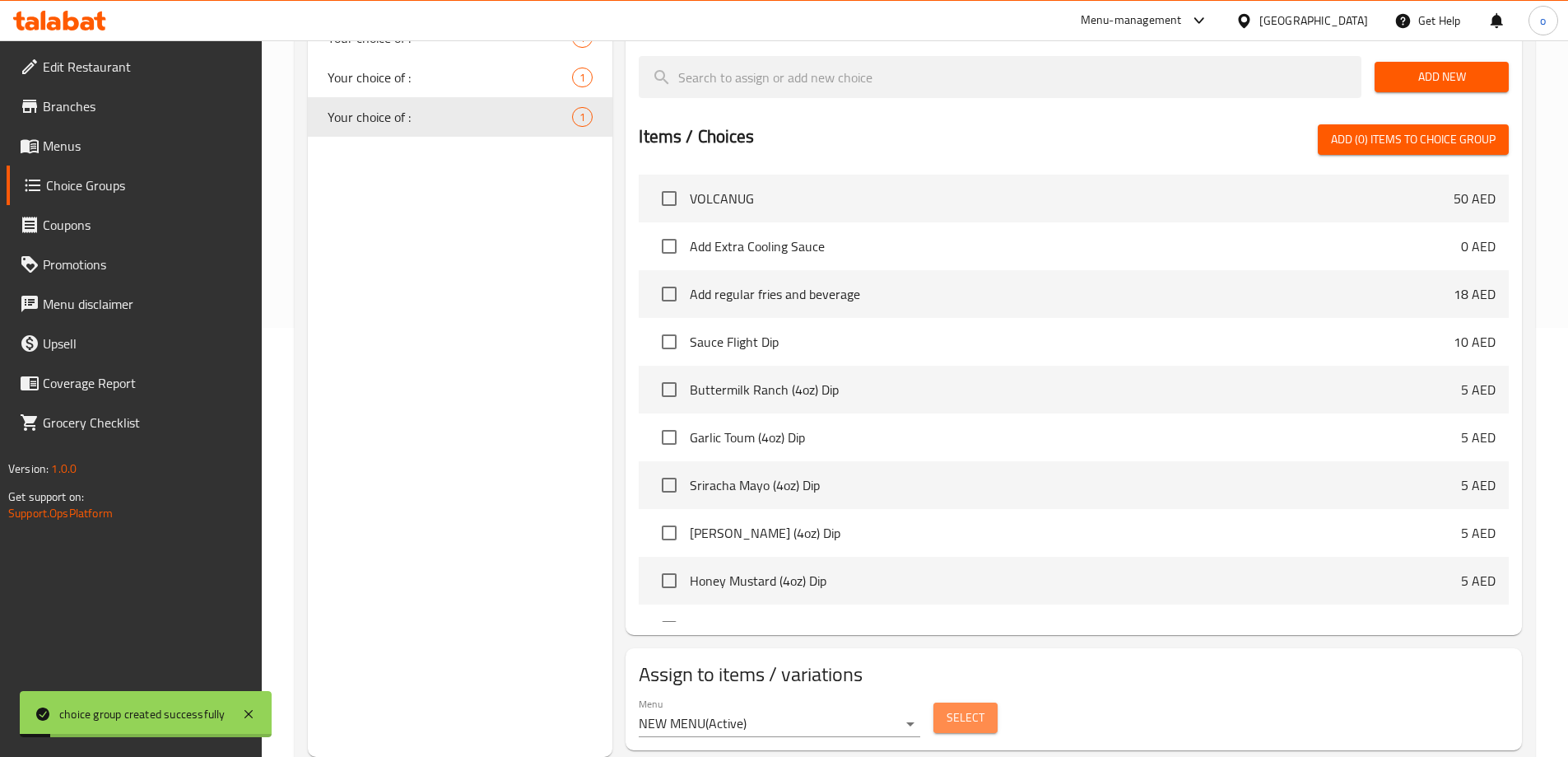
click at [946, 702] on button "Select" at bounding box center [965, 717] width 64 height 30
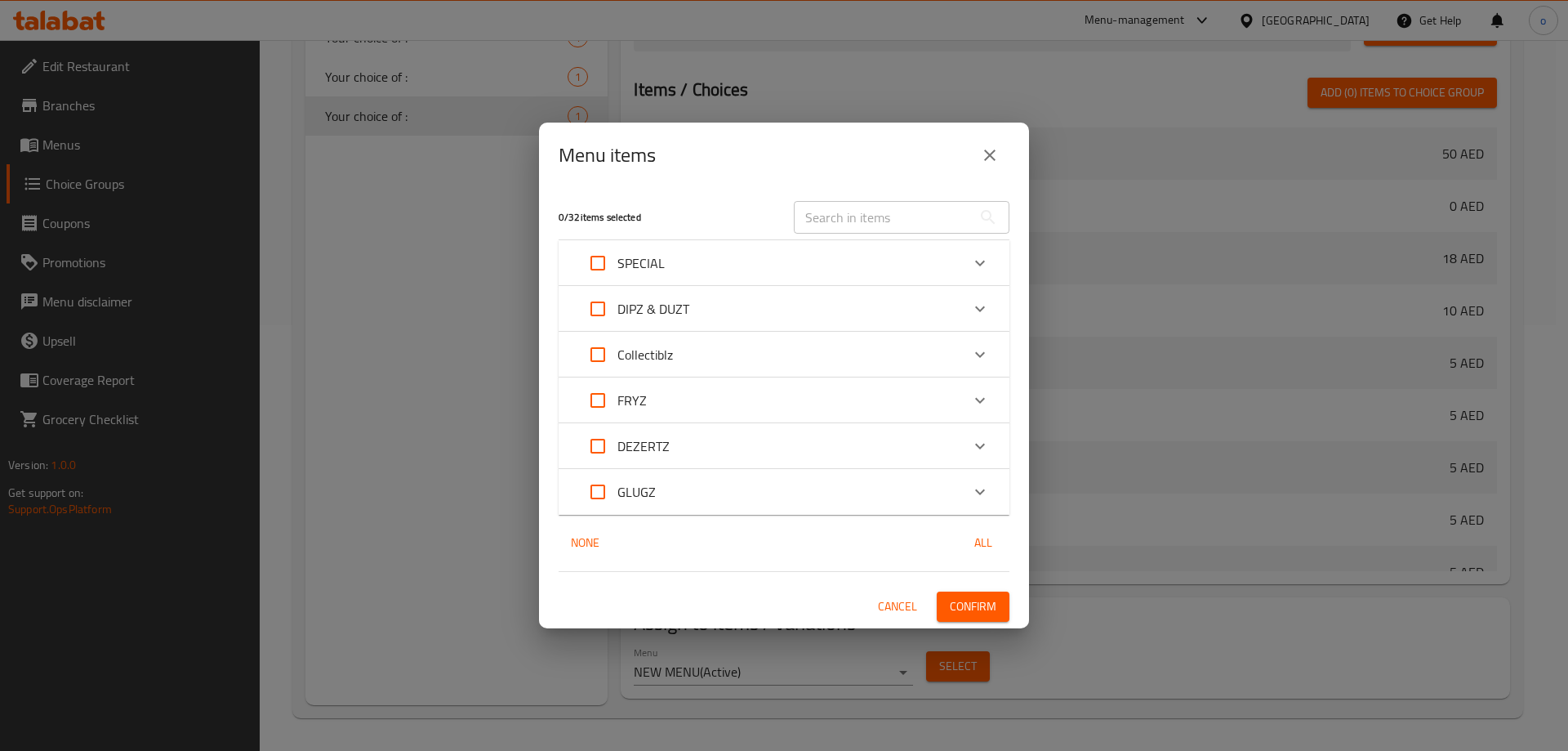
click at [594, 440] on input "Expand" at bounding box center [598, 446] width 39 height 39
checkbox input "true"
click at [964, 604] on span "Confirm" at bounding box center [974, 606] width 47 height 21
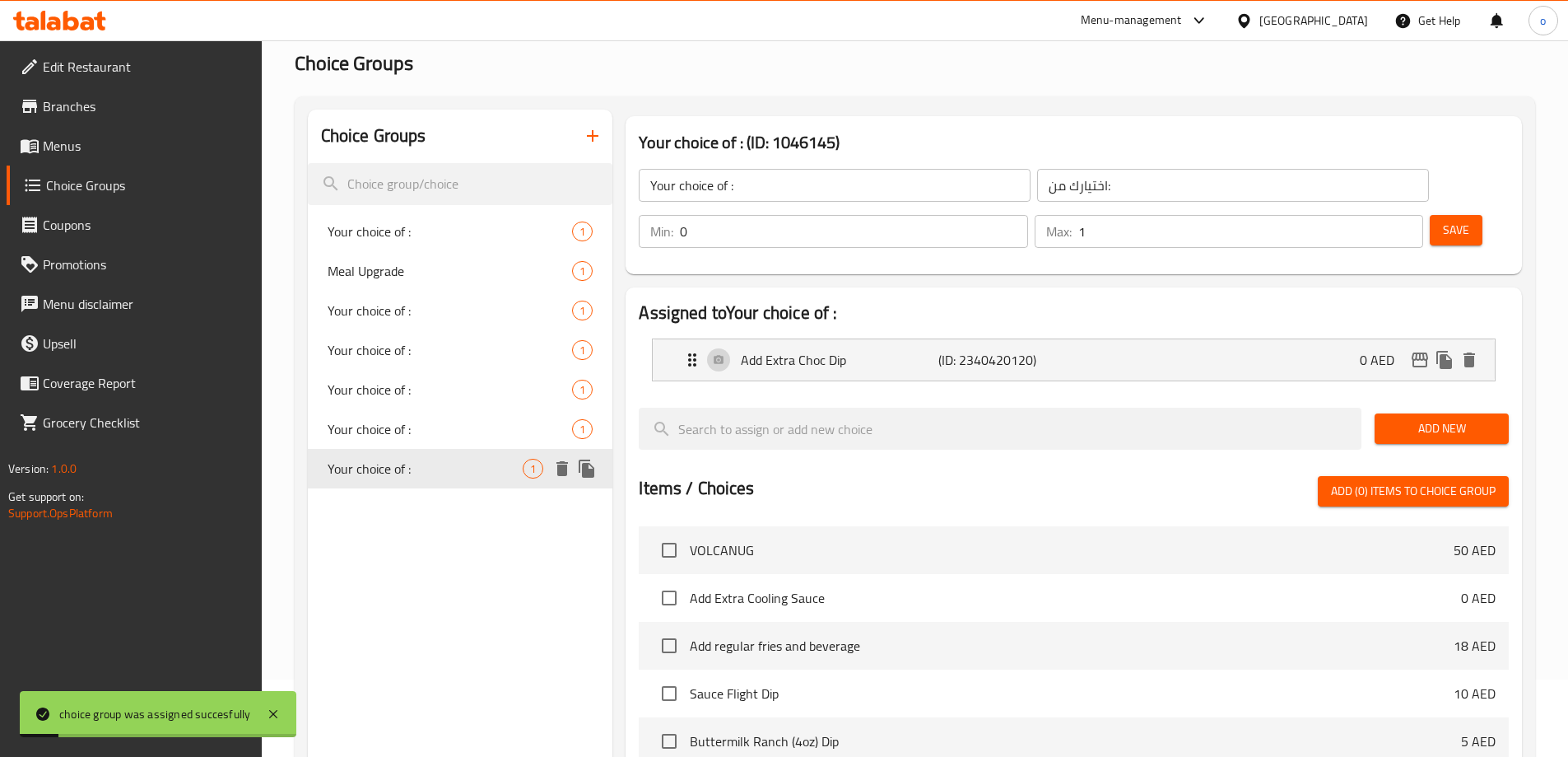
scroll to position [0, 0]
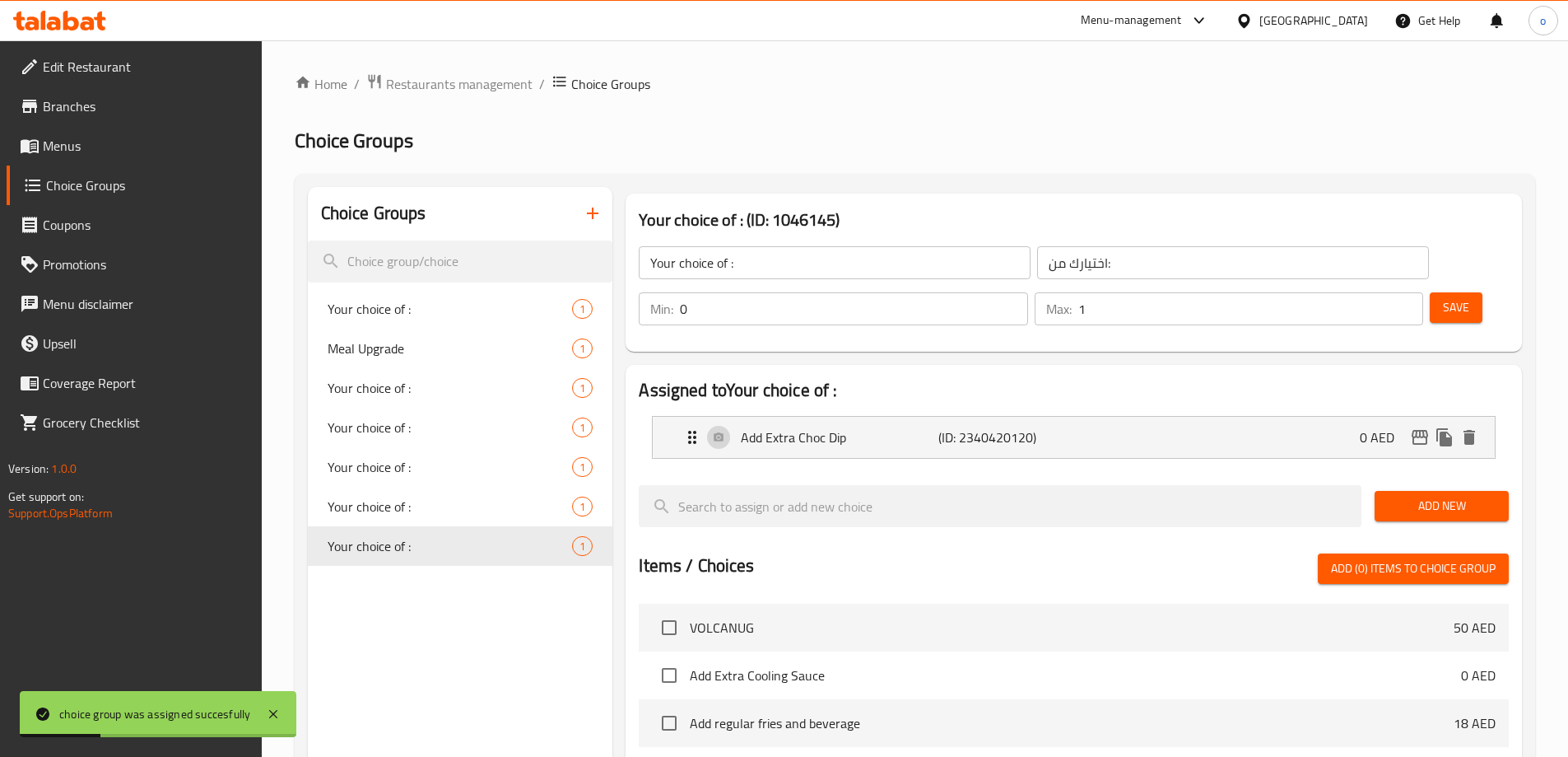
click at [114, 144] on span "Menus" at bounding box center [145, 145] width 206 height 20
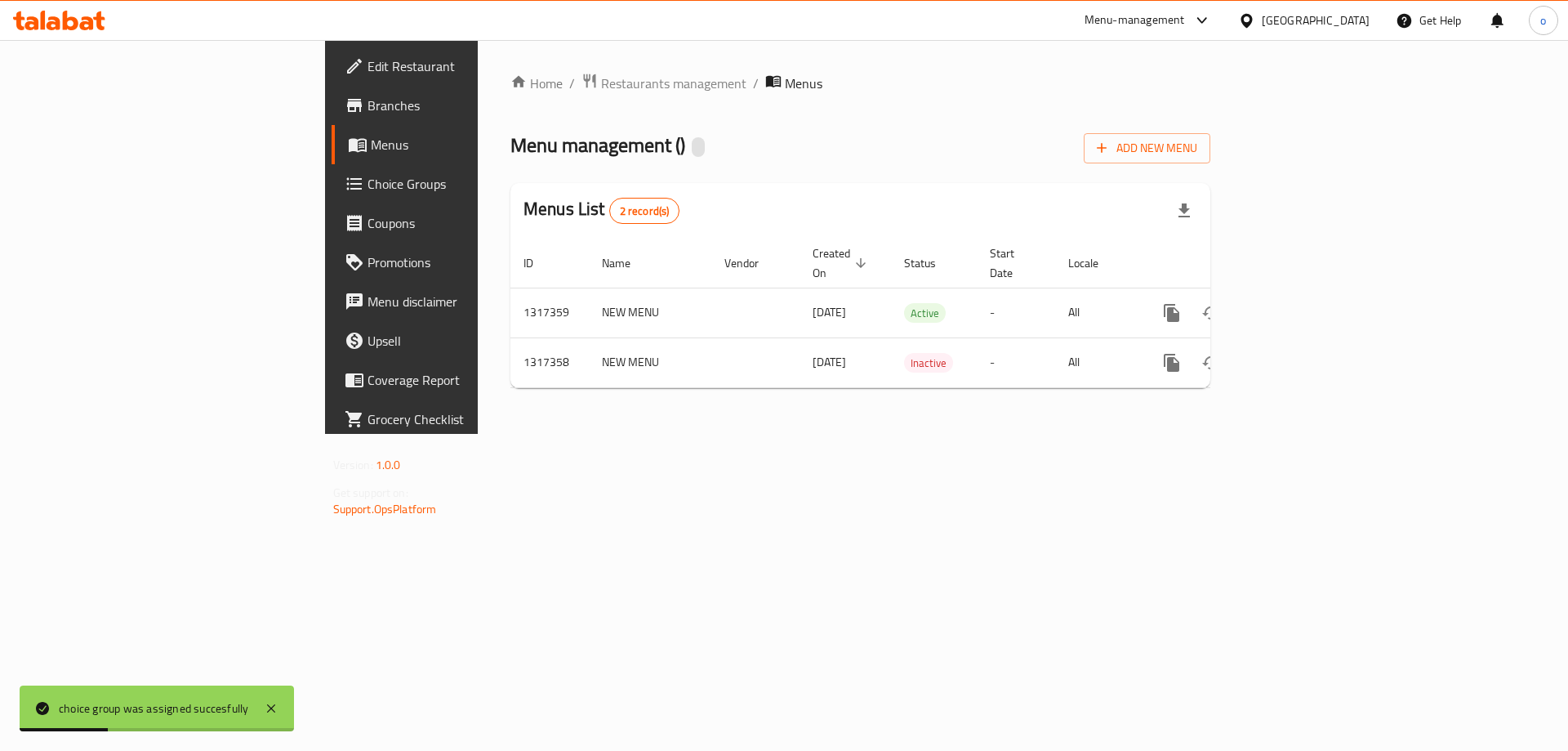
click at [371, 143] on span "Menus" at bounding box center [473, 144] width 203 height 20
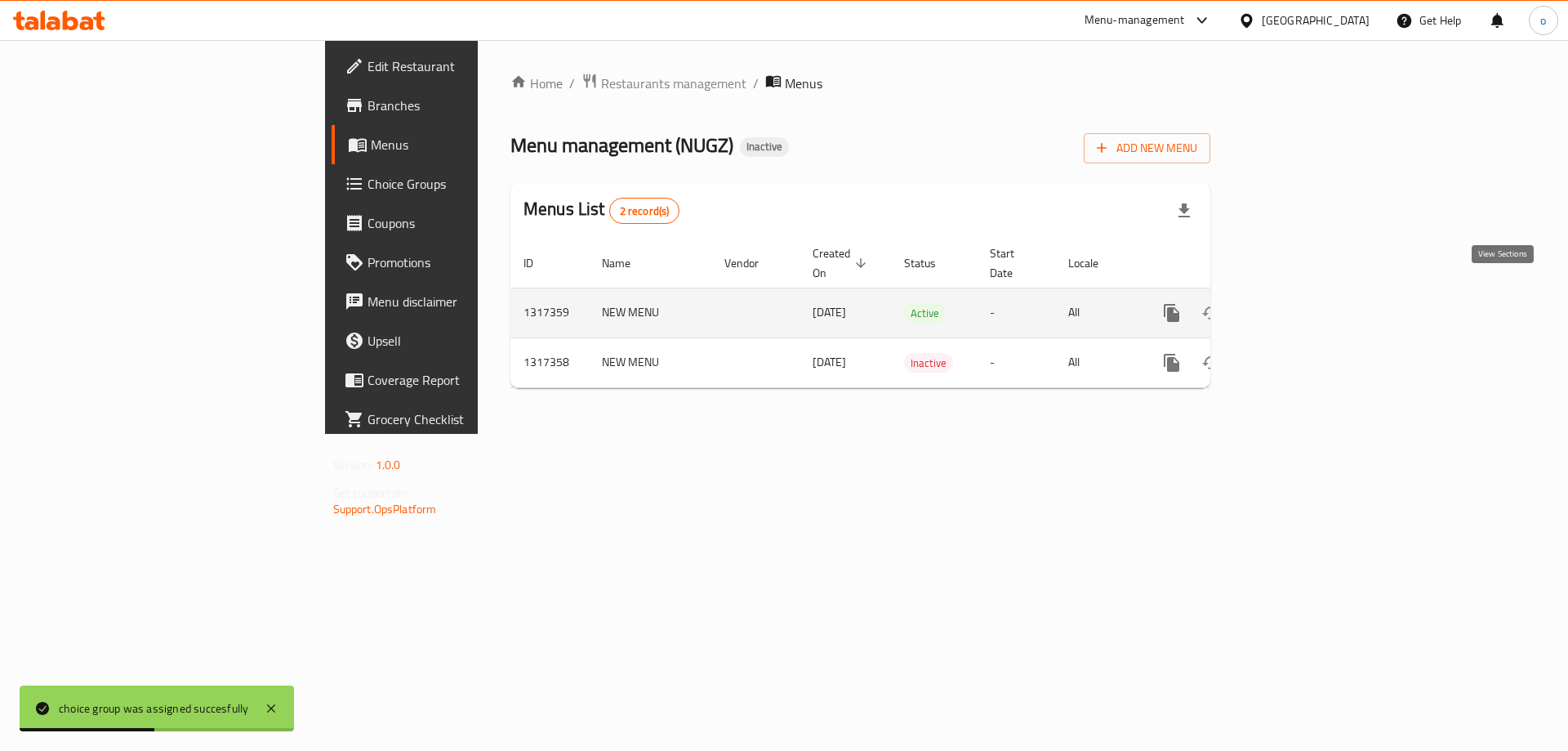
click at [1300, 303] on icon "enhanced table" at bounding box center [1290, 312] width 20 height 20
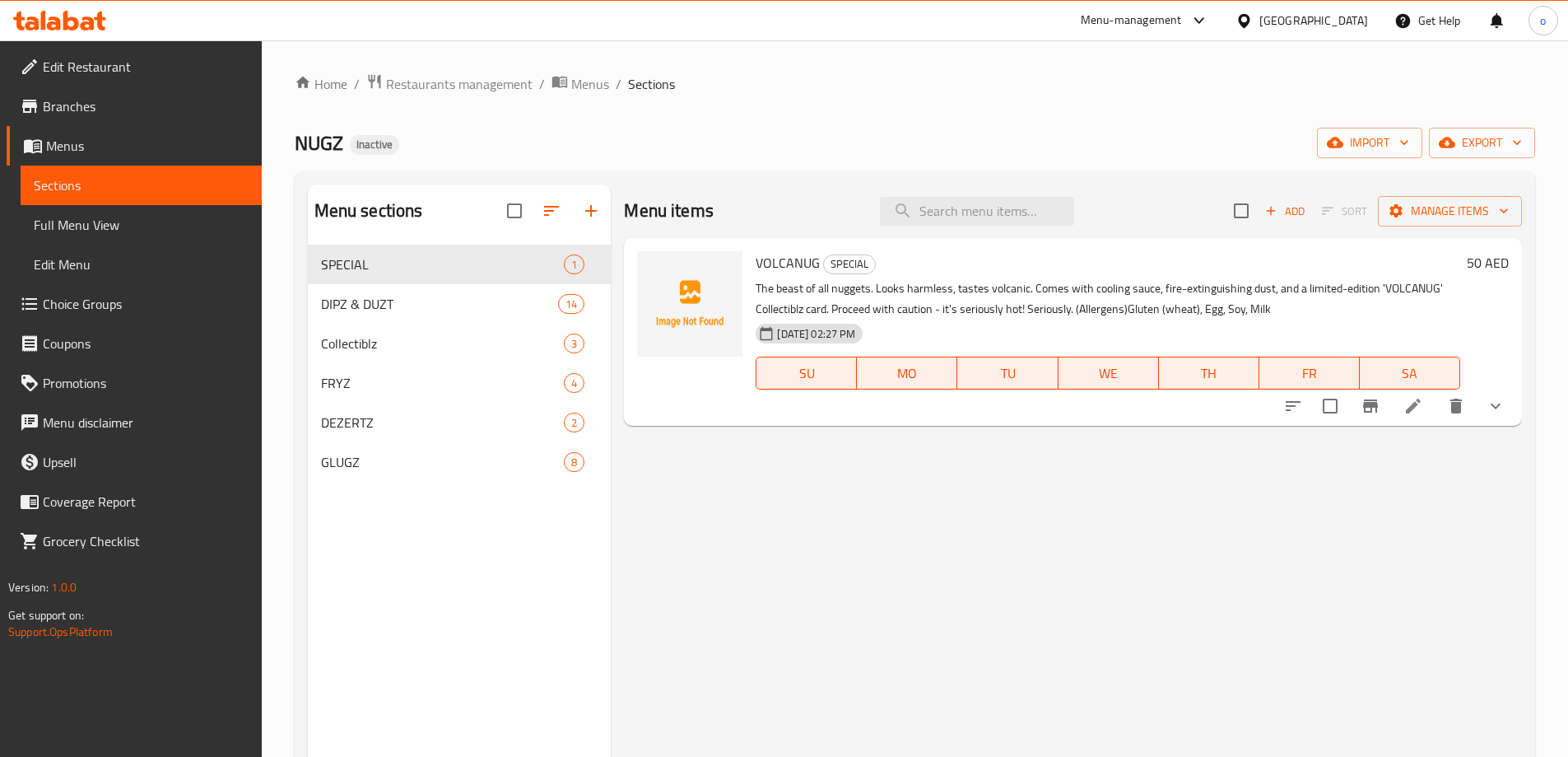
click at [130, 216] on span "Full Menu View" at bounding box center [141, 225] width 215 height 20
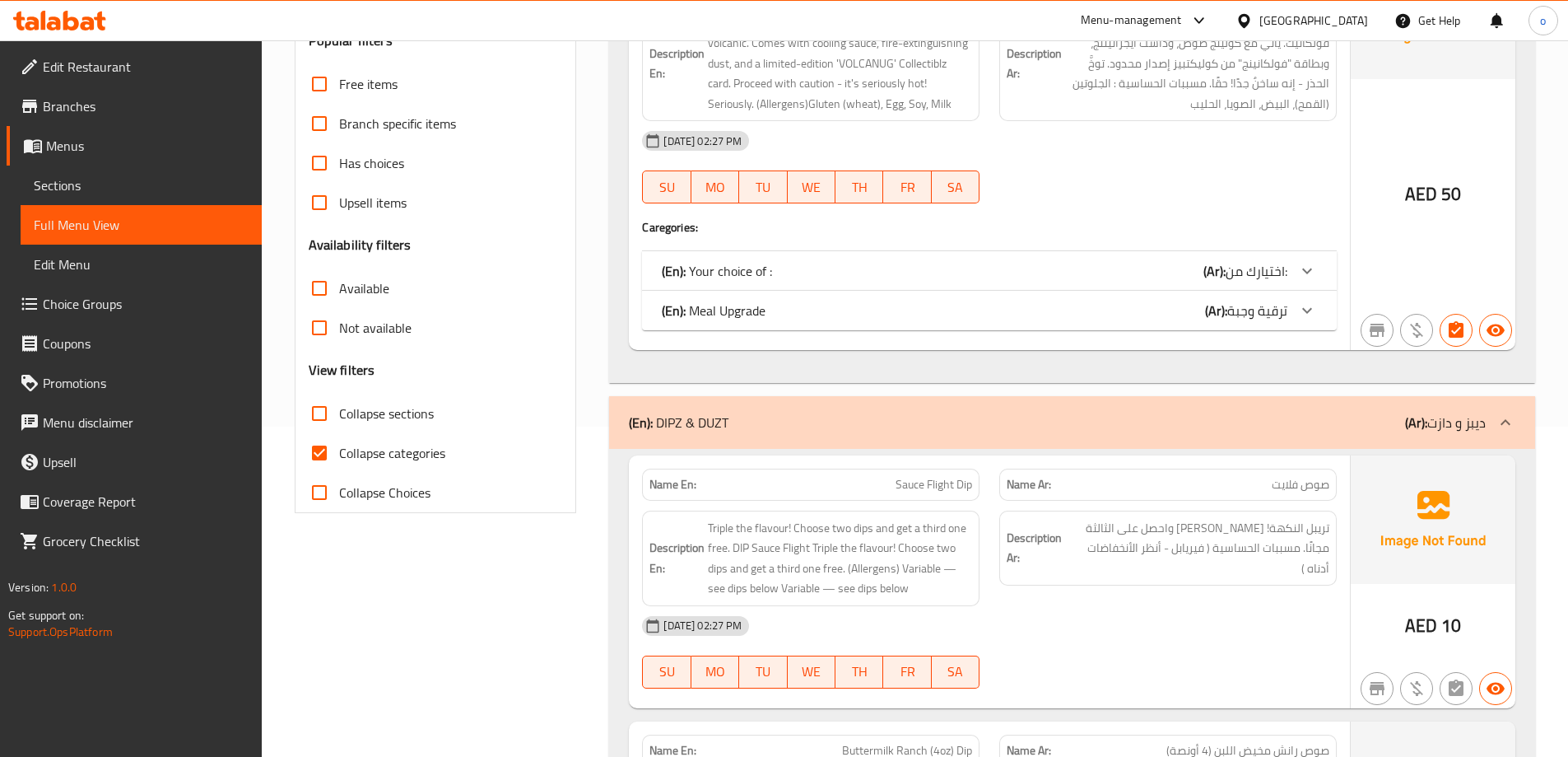
scroll to position [330, 0]
click at [327, 449] on input "Collapse categories" at bounding box center [319, 454] width 40 height 40
checkbox input "false"
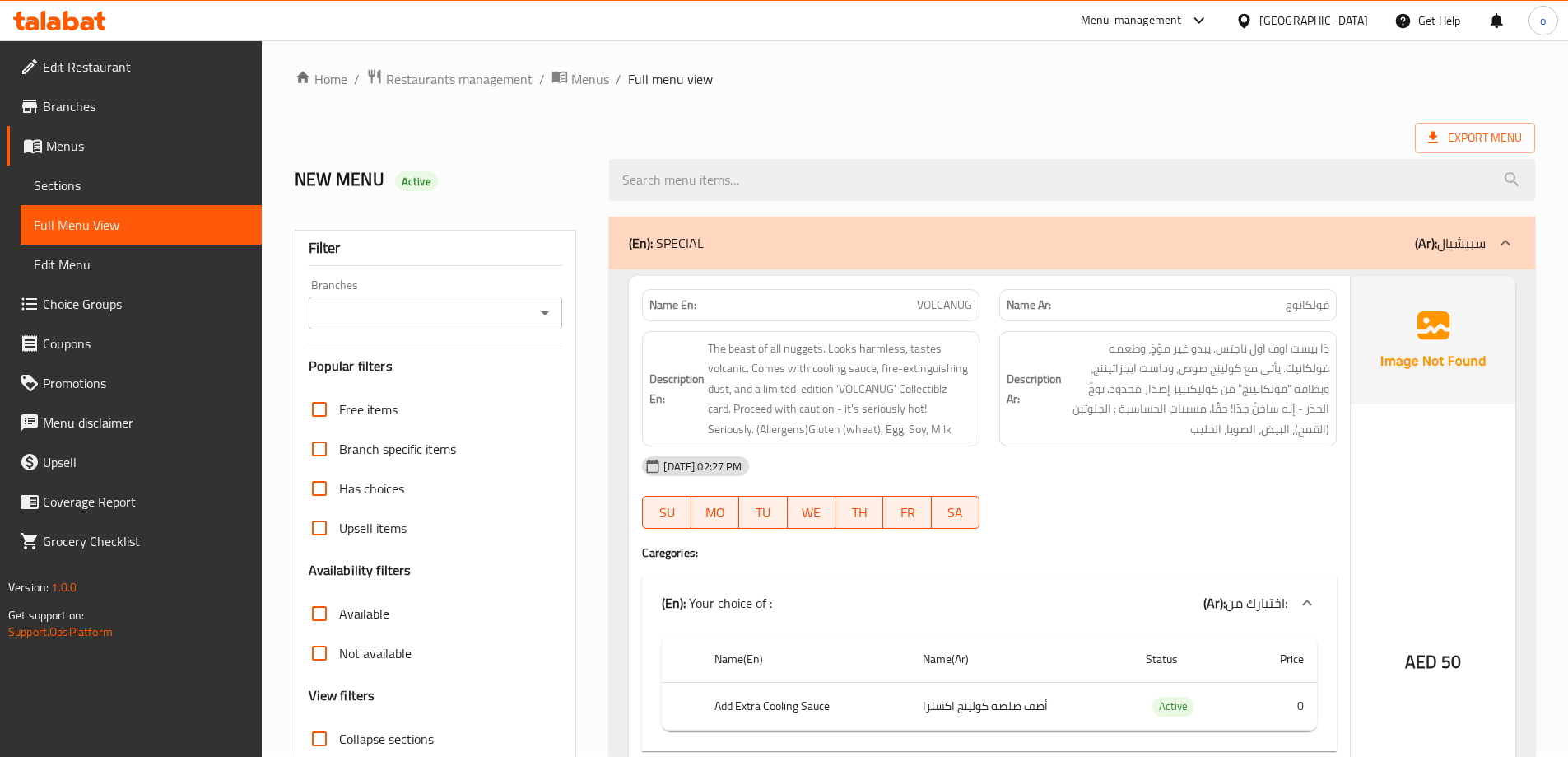
scroll to position [0, 0]
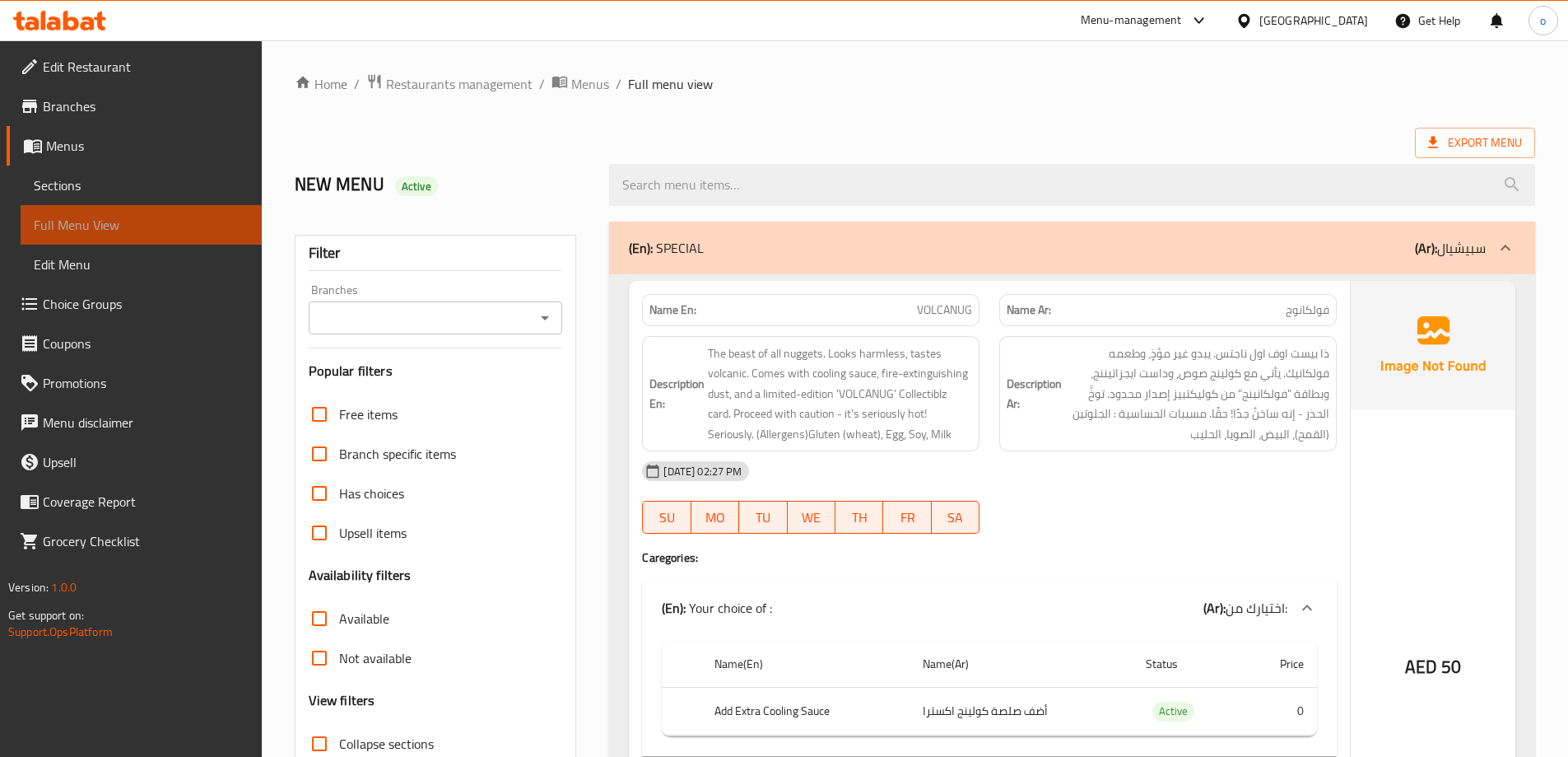
click at [91, 229] on span "Full Menu View" at bounding box center [141, 225] width 215 height 20
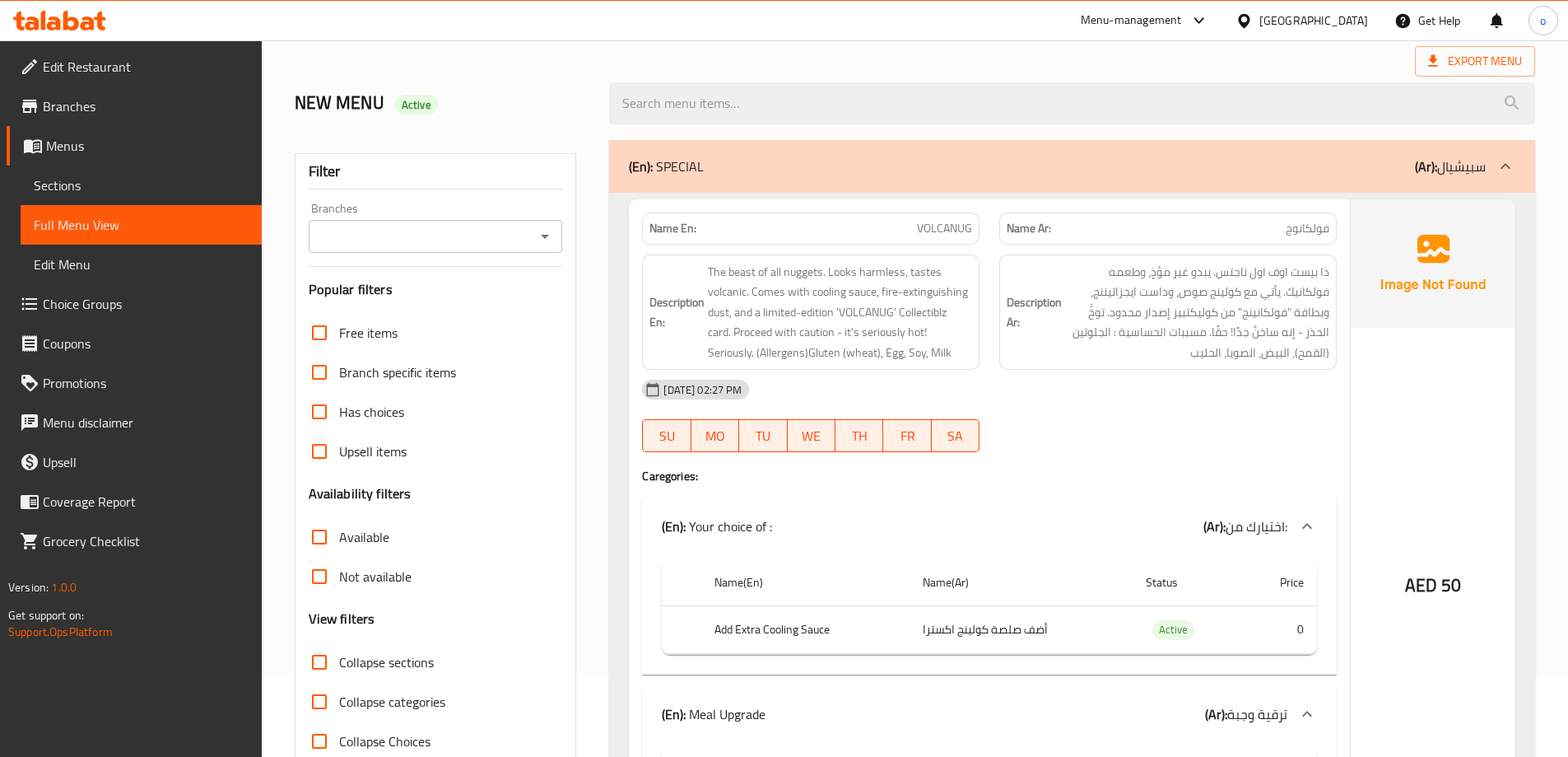
scroll to position [82, 0]
click at [90, 160] on link "Menus" at bounding box center [134, 146] width 255 height 40
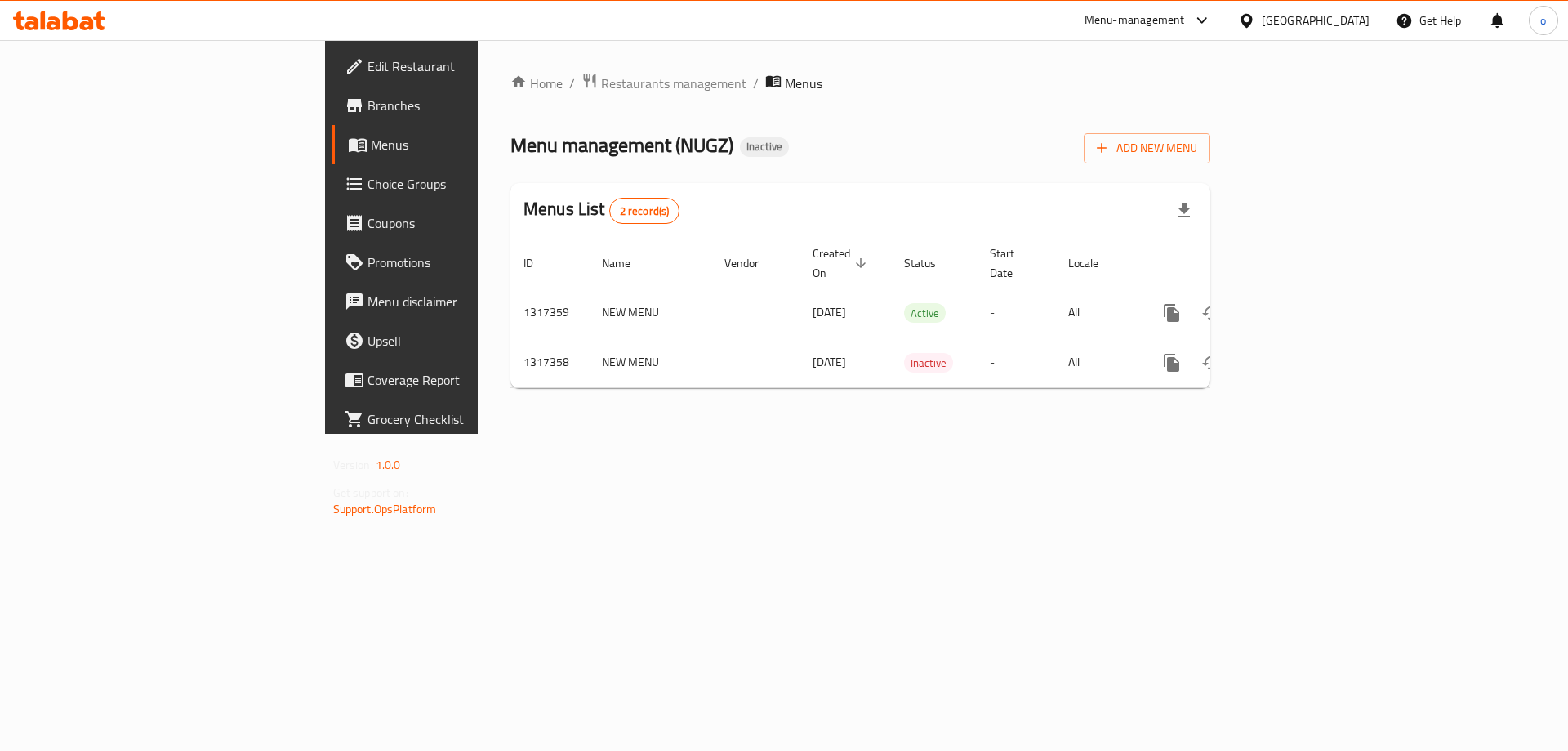
click at [368, 180] on span "Choice Groups" at bounding box center [471, 183] width 207 height 20
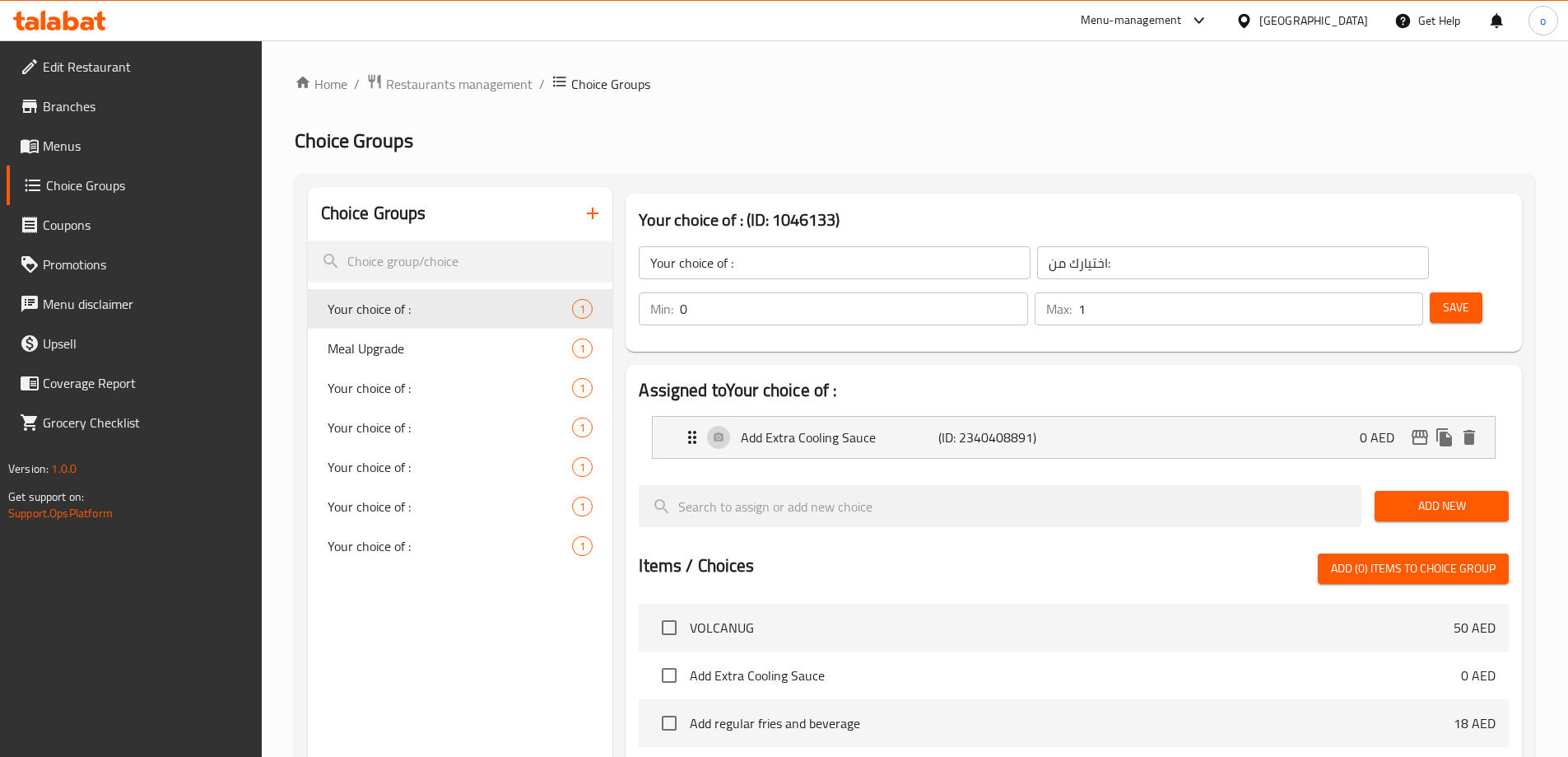
click at [75, 146] on span "Menus" at bounding box center [145, 145] width 206 height 20
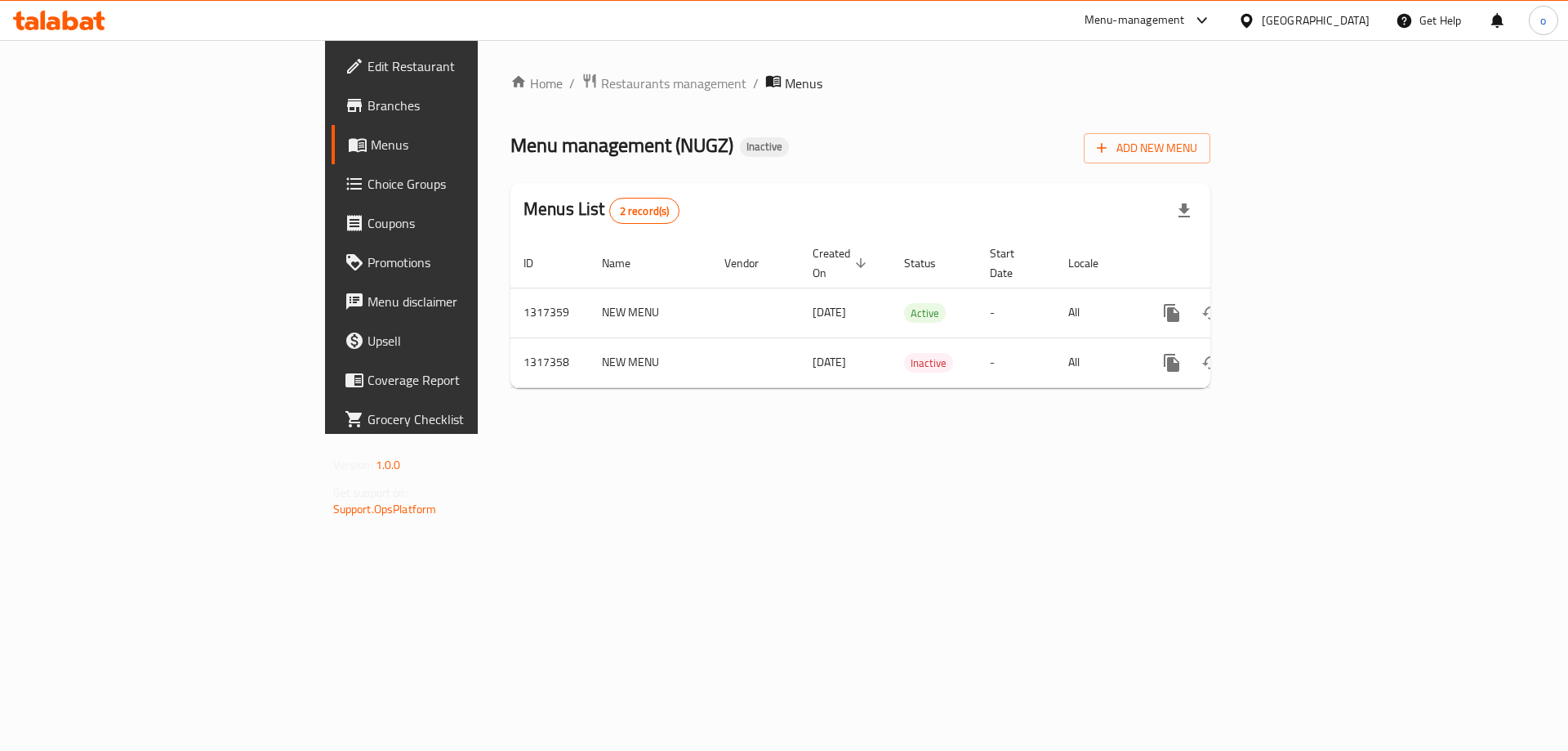
click at [371, 142] on span "Menus" at bounding box center [473, 144] width 203 height 20
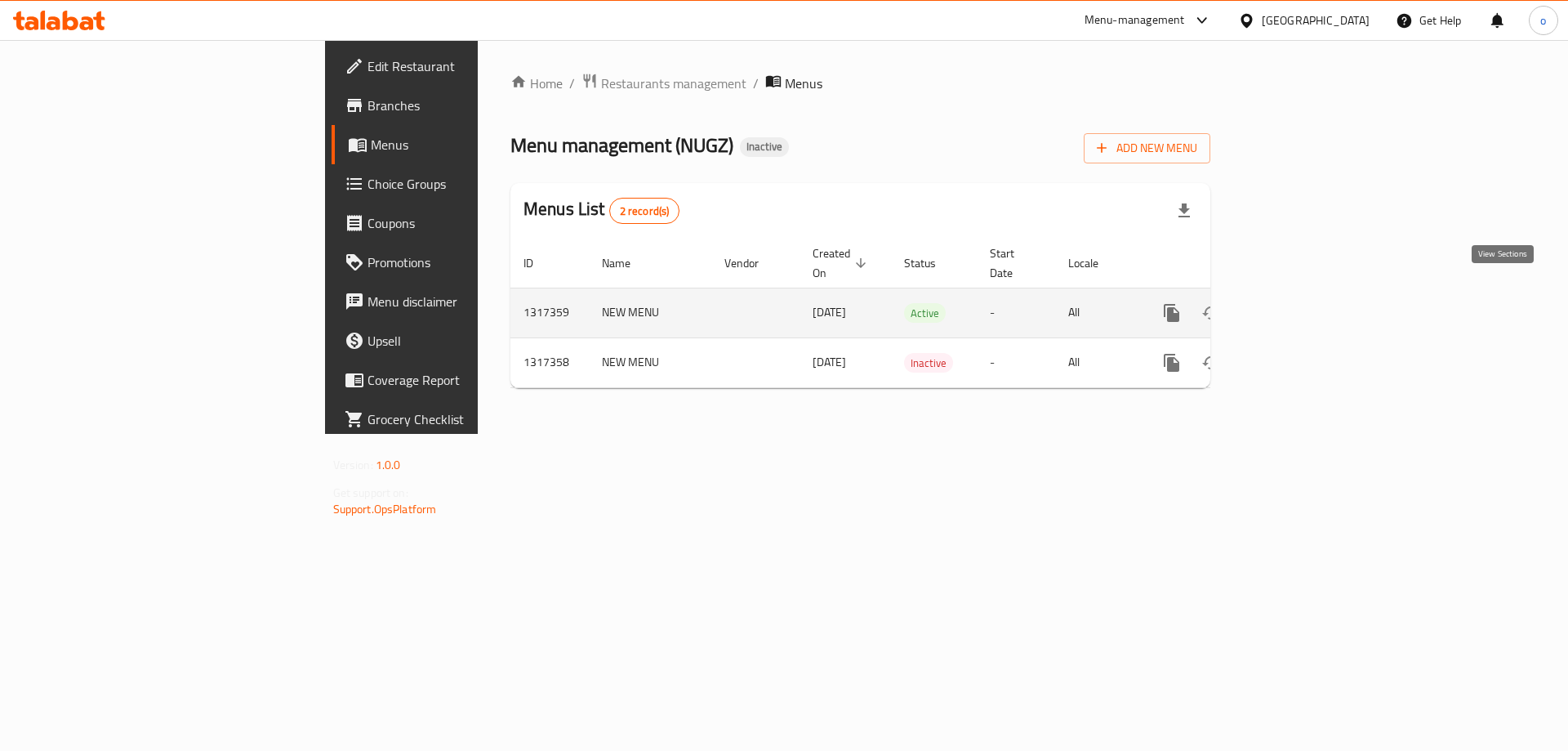
click at [1309, 302] on link "enhanced table" at bounding box center [1290, 313] width 39 height 39
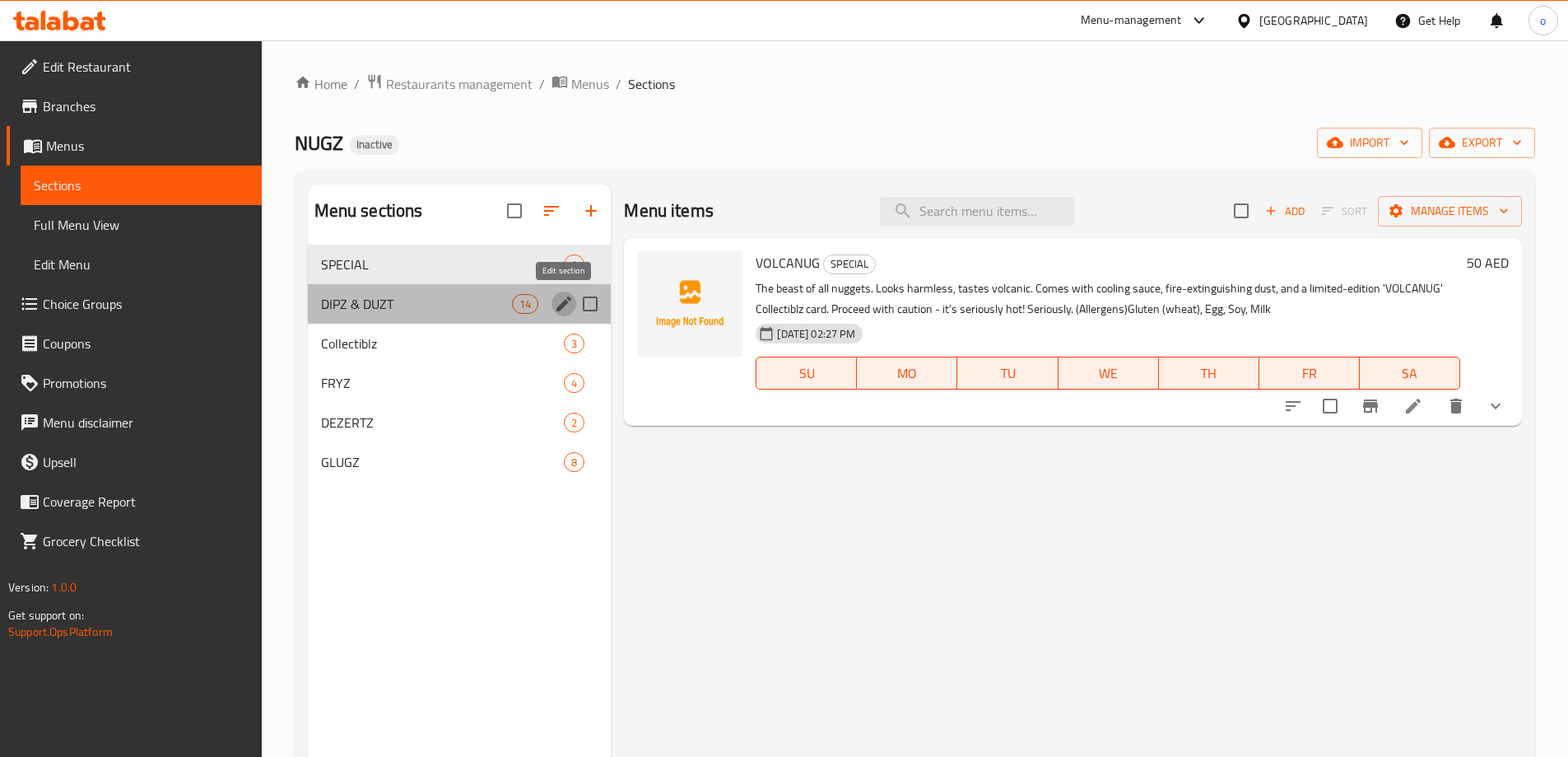
click at [562, 301] on icon "edit" at bounding box center [564, 303] width 20 height 20
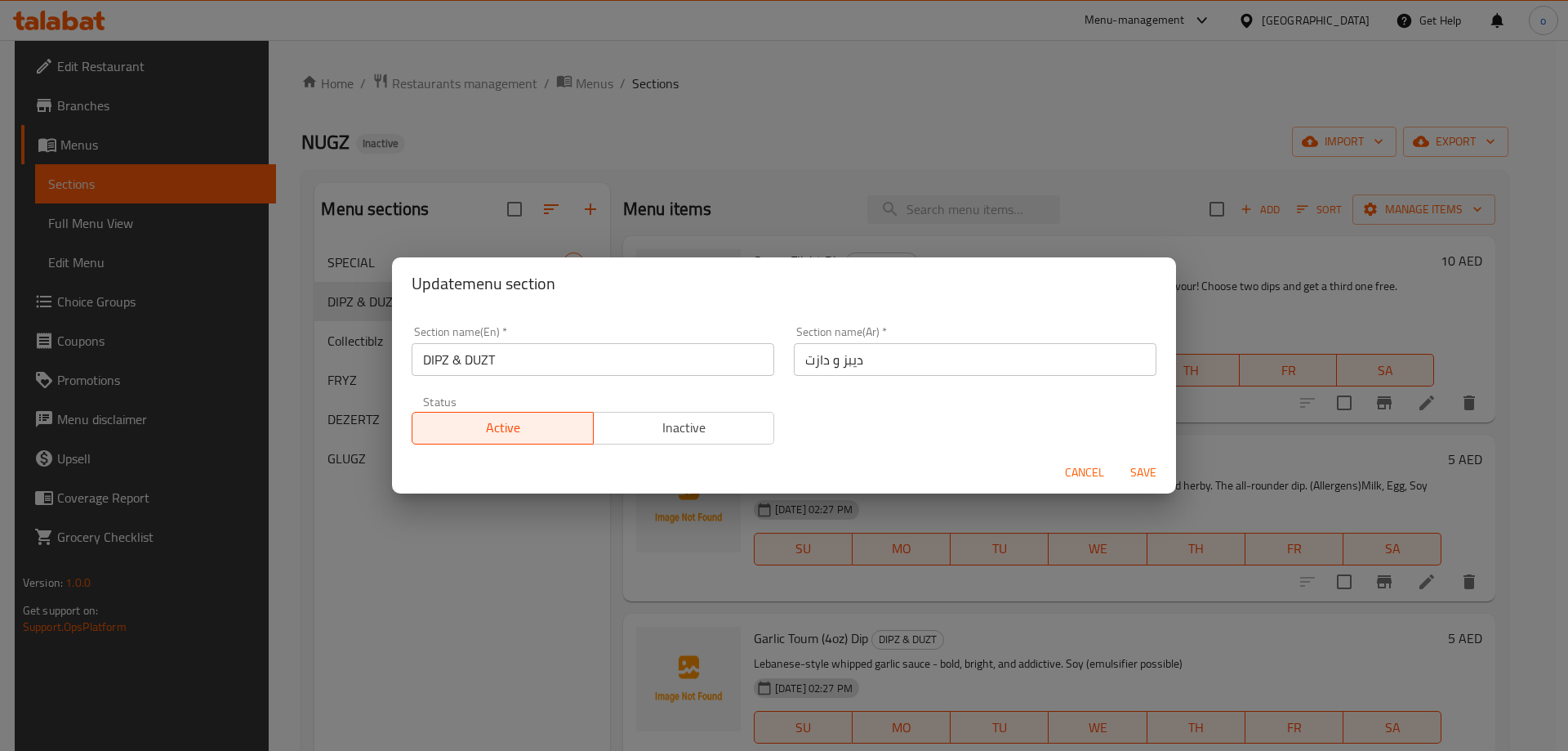
click at [1084, 468] on span "Cancel" at bounding box center [1085, 473] width 39 height 21
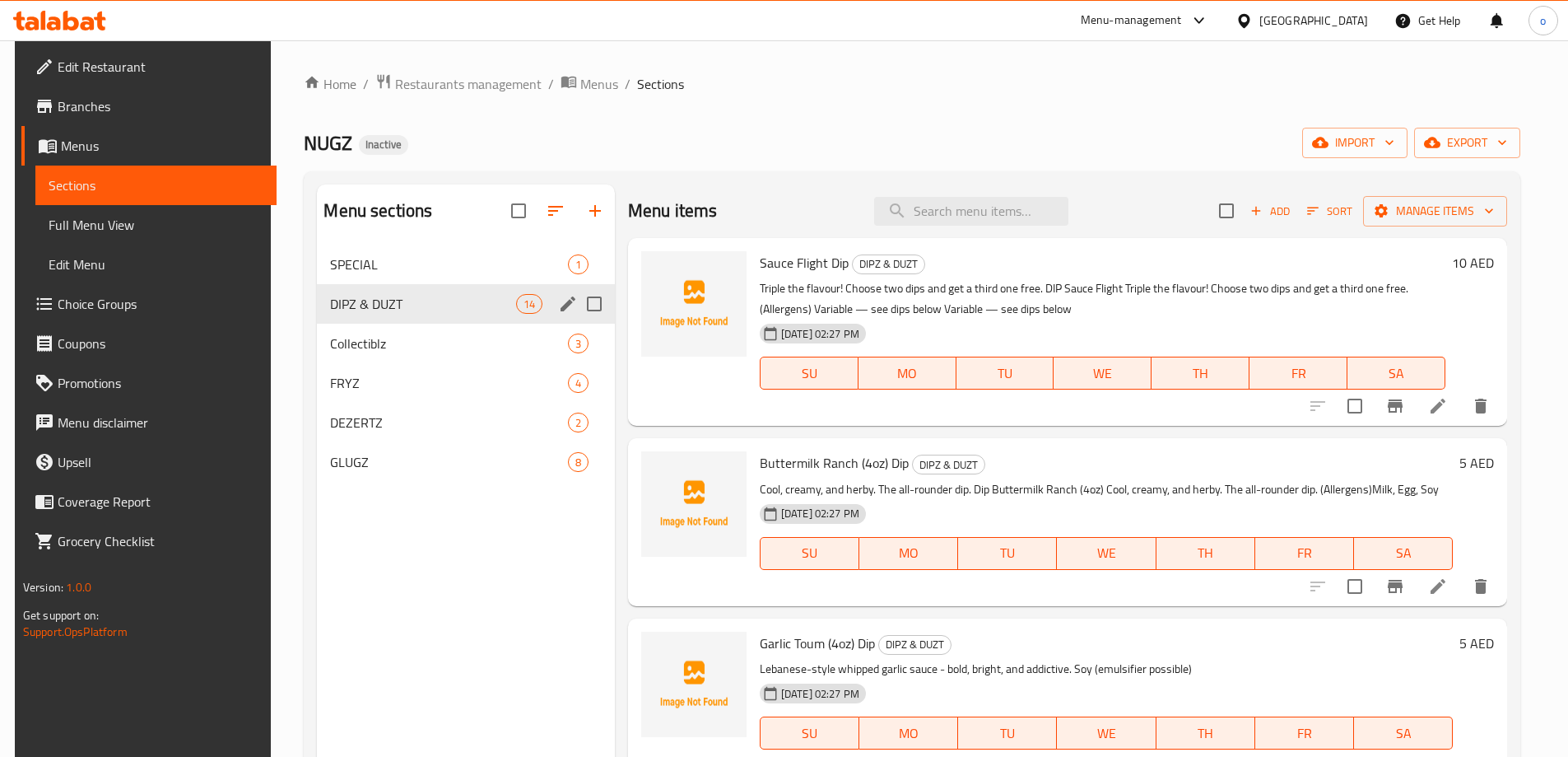
click at [443, 310] on span "DIPZ & DUZT" at bounding box center [423, 303] width 186 height 20
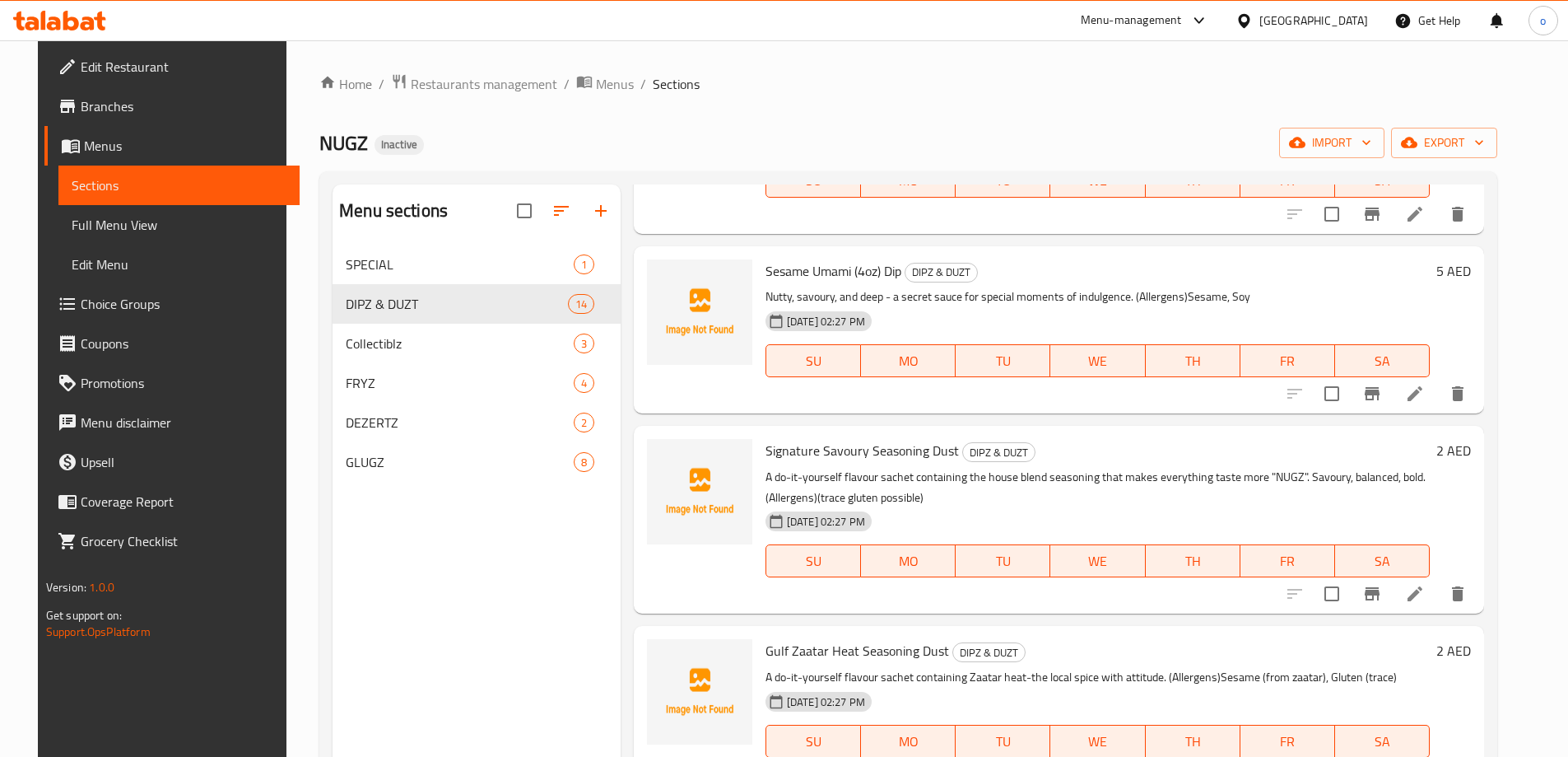
scroll to position [1844, 0]
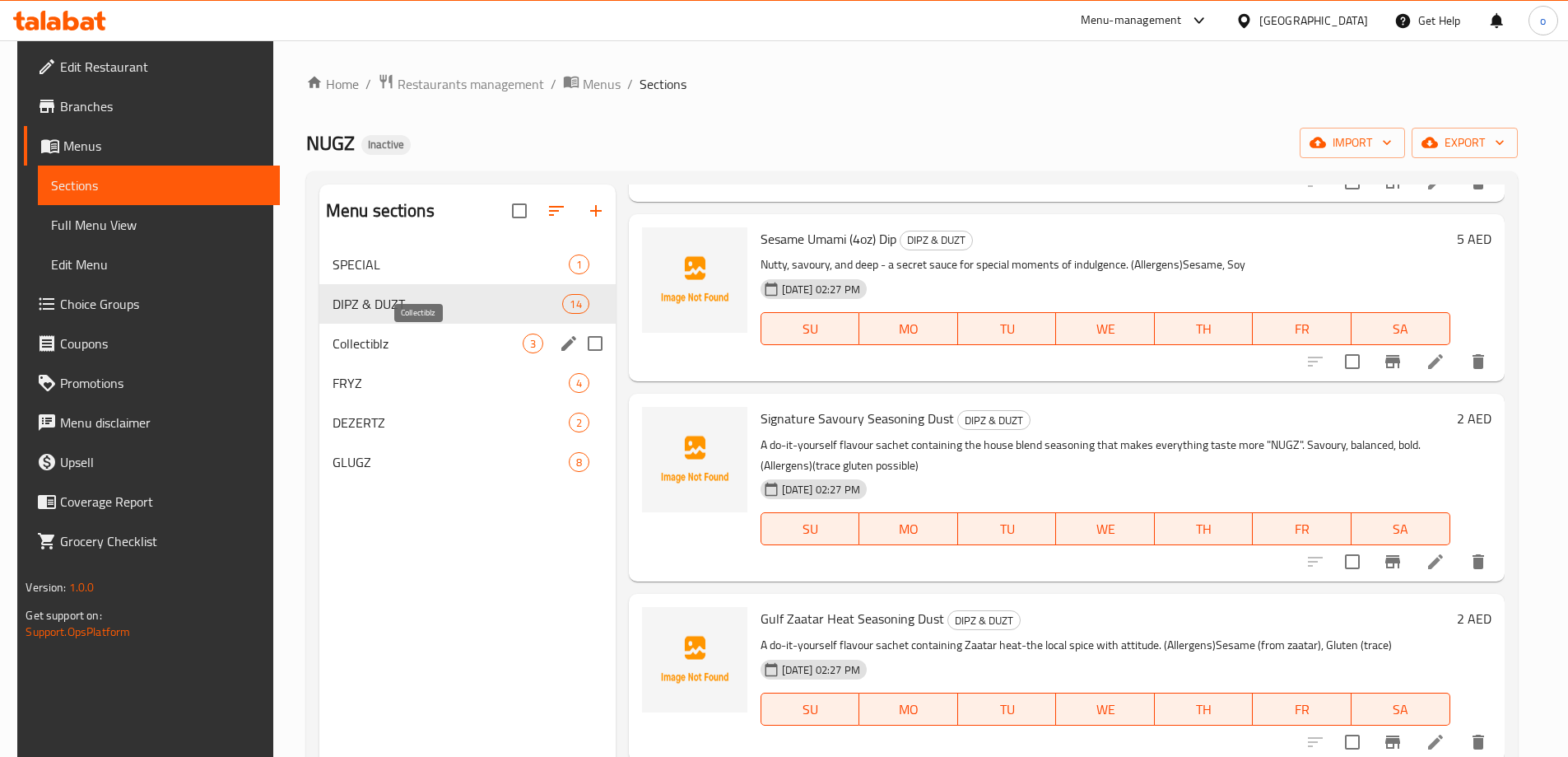
click at [380, 349] on span "Collectiblz" at bounding box center [427, 343] width 190 height 20
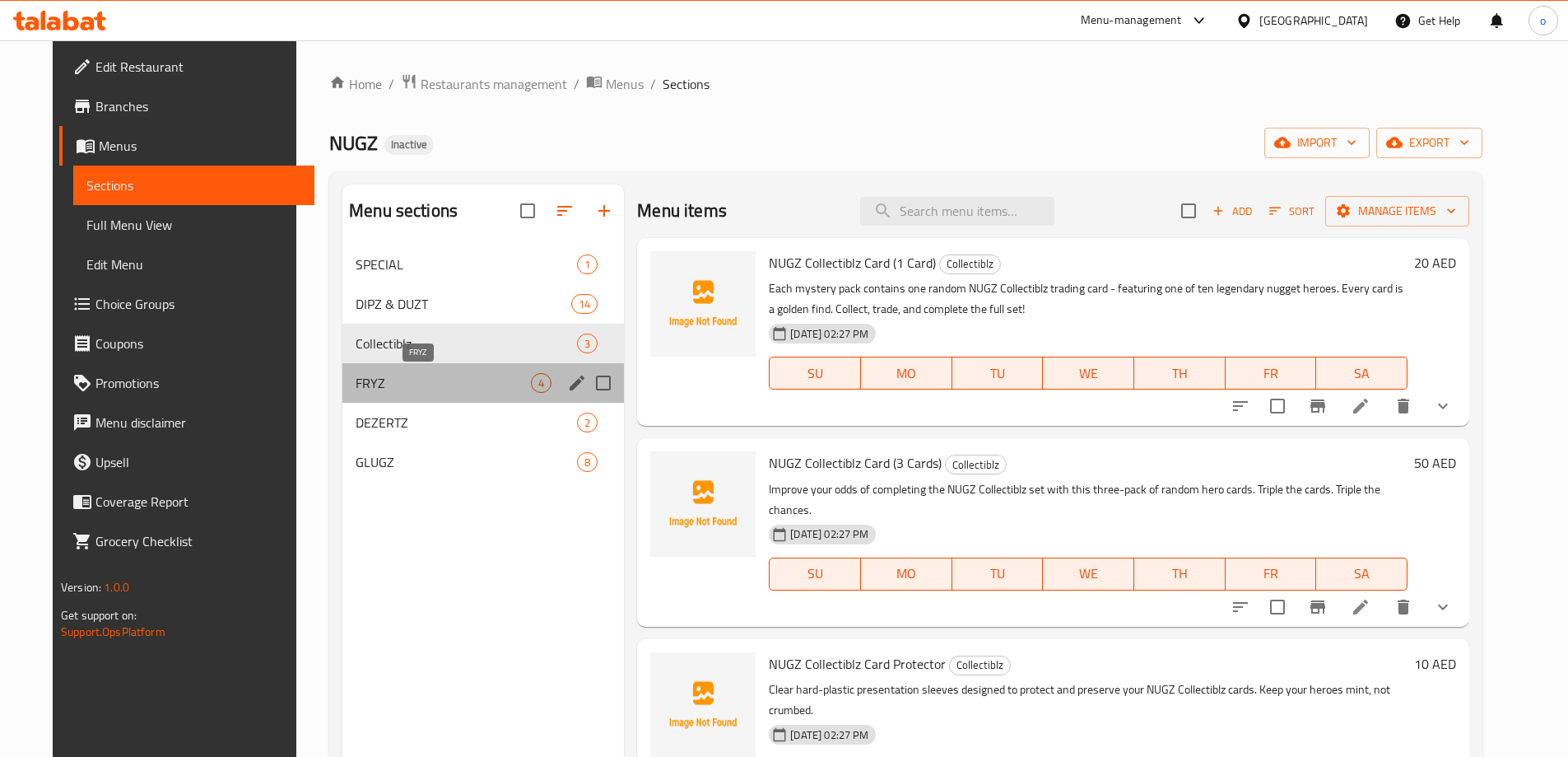
click at [485, 388] on span "FRYZ" at bounding box center [442, 383] width 175 height 20
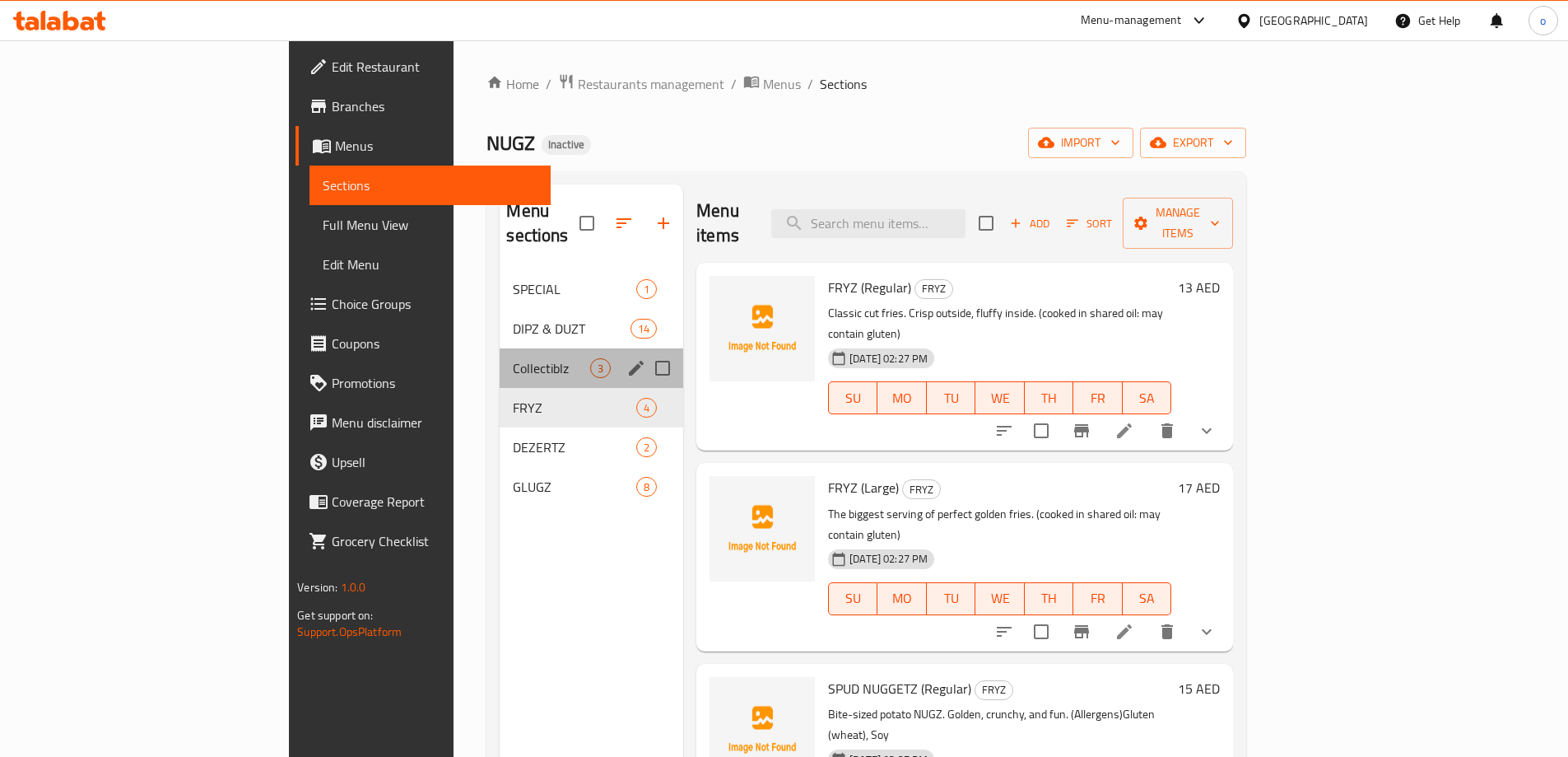
click at [499, 349] on div "Collectiblz 3" at bounding box center [591, 369] width 184 height 40
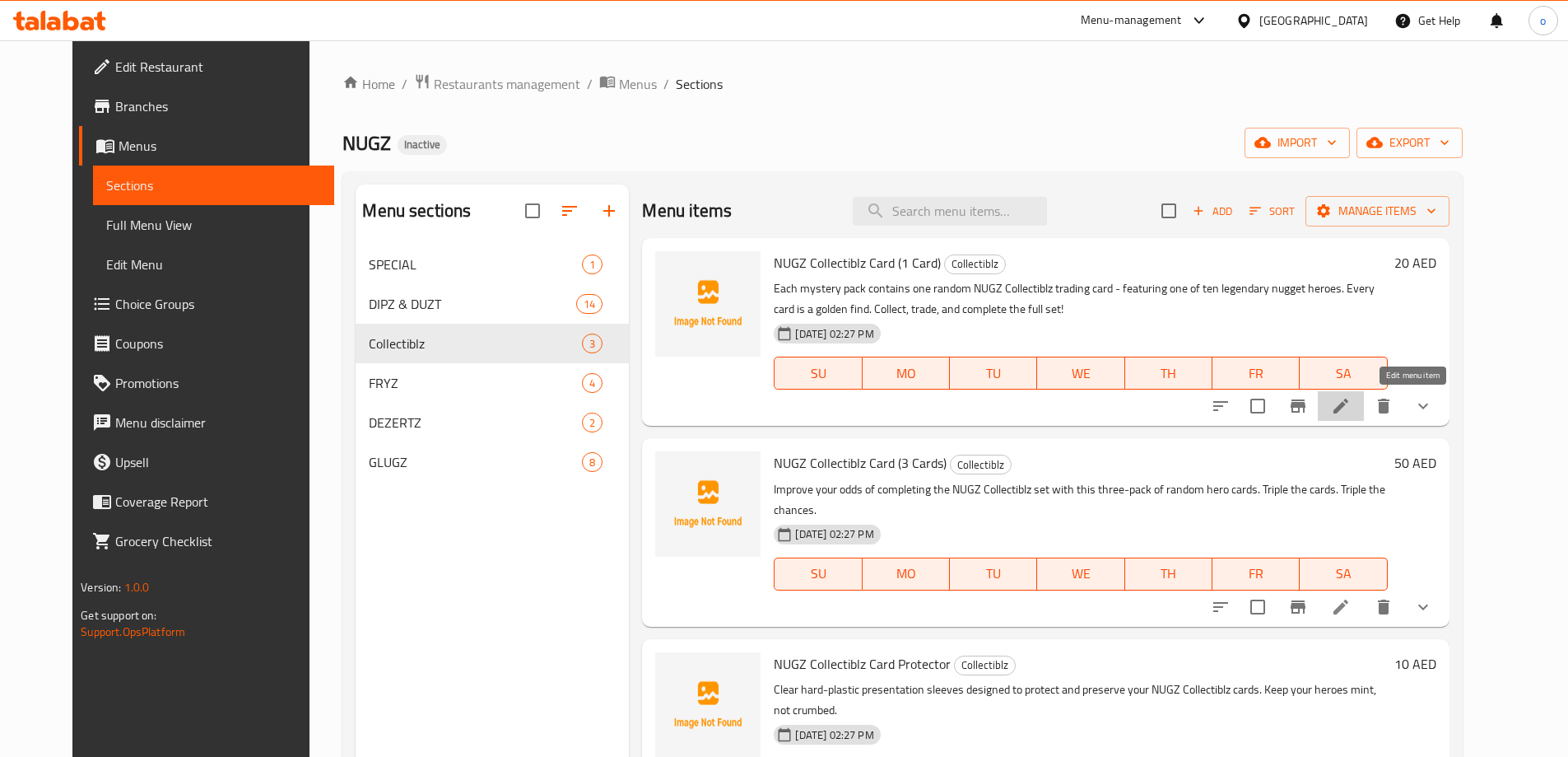
click at [1351, 399] on icon at bounding box center [1341, 406] width 20 height 20
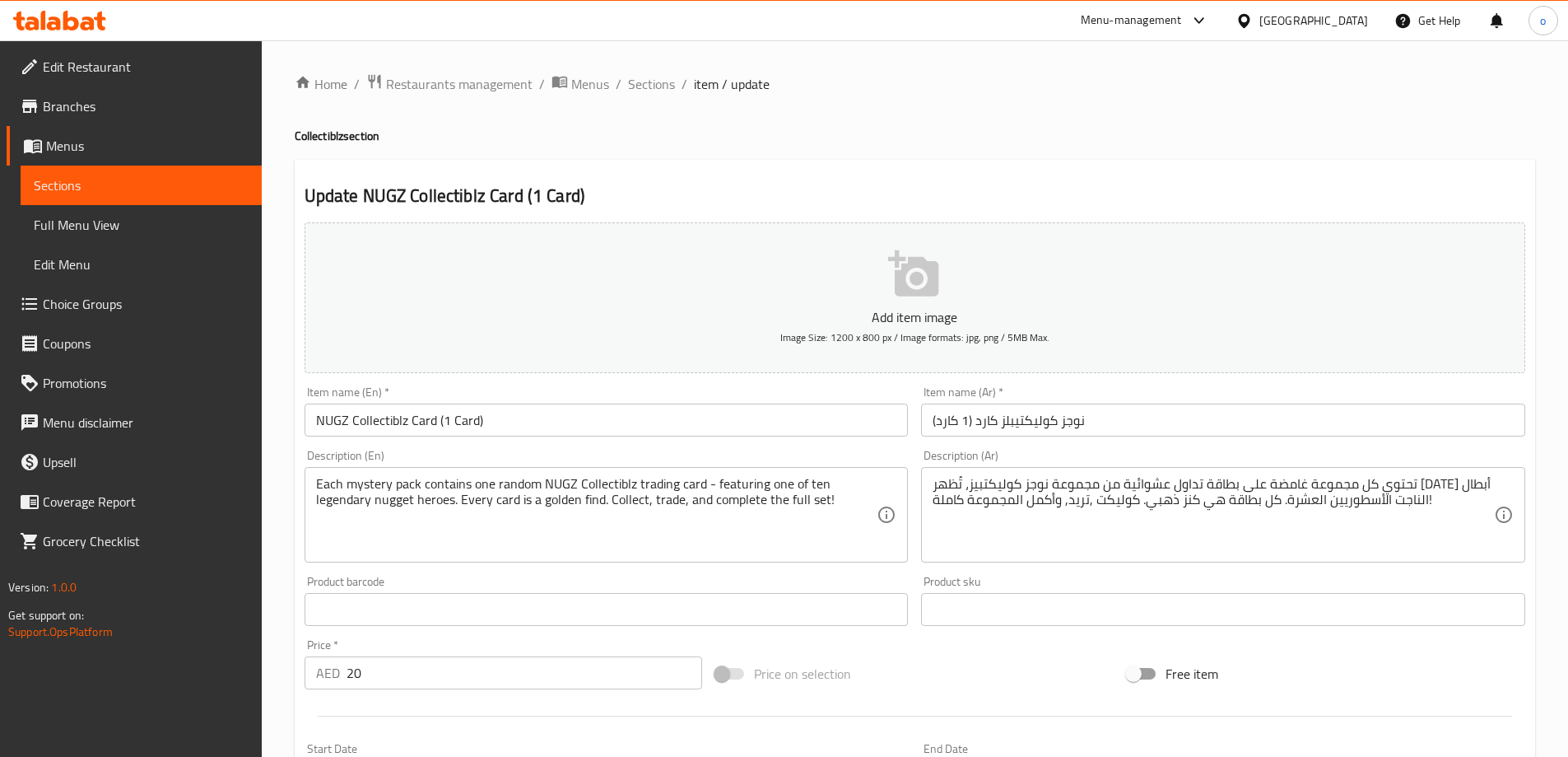
click at [552, 428] on input "NUGZ Collectiblz Card (1 Card)" at bounding box center [607, 420] width 604 height 33
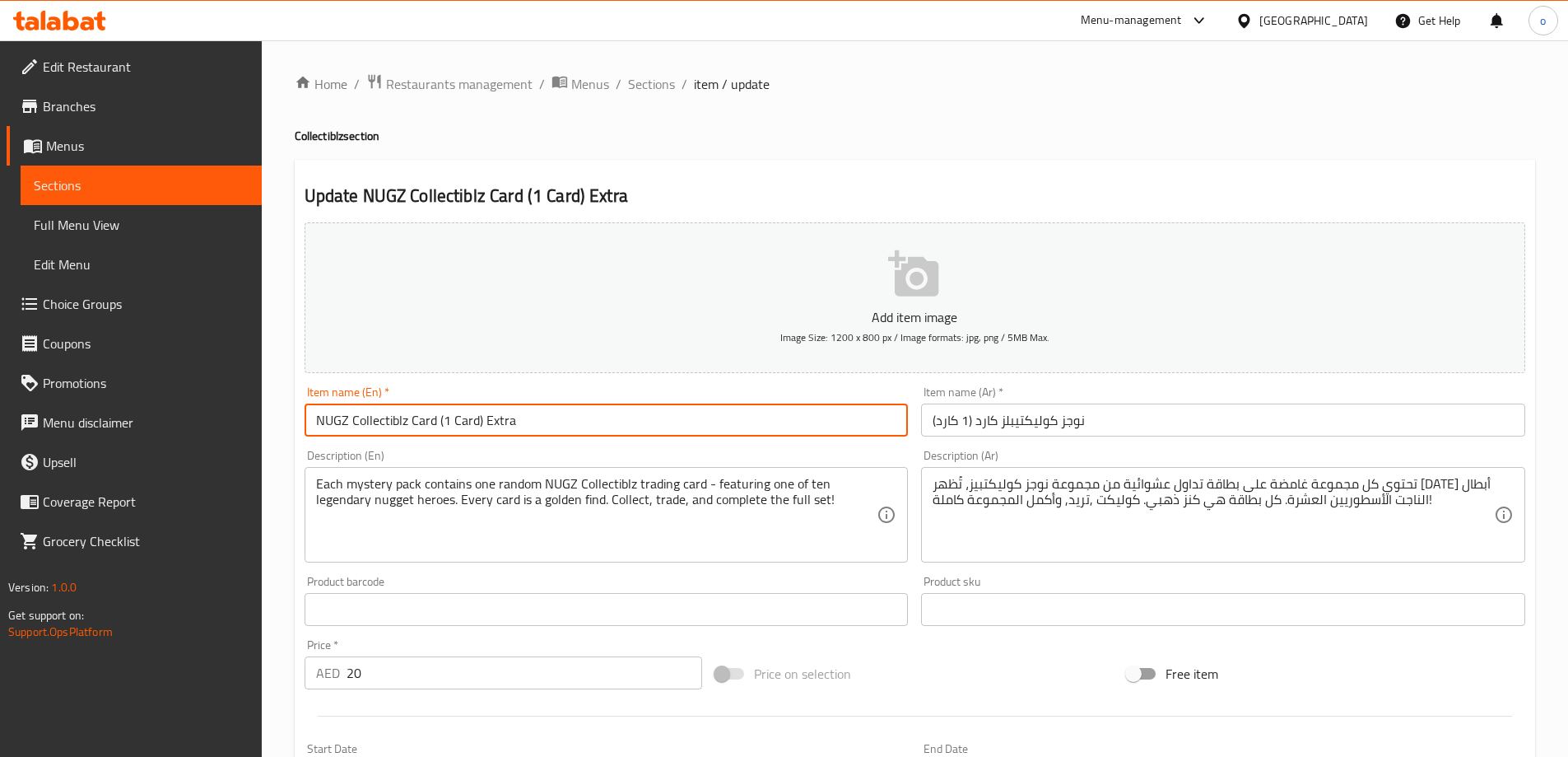
type input "NUGZ Collectiblz Card (1 Card) Extra"
click at [1127, 433] on input "نوجز كوليكتيبلز كارد (1 كارد)" at bounding box center [1223, 420] width 604 height 33
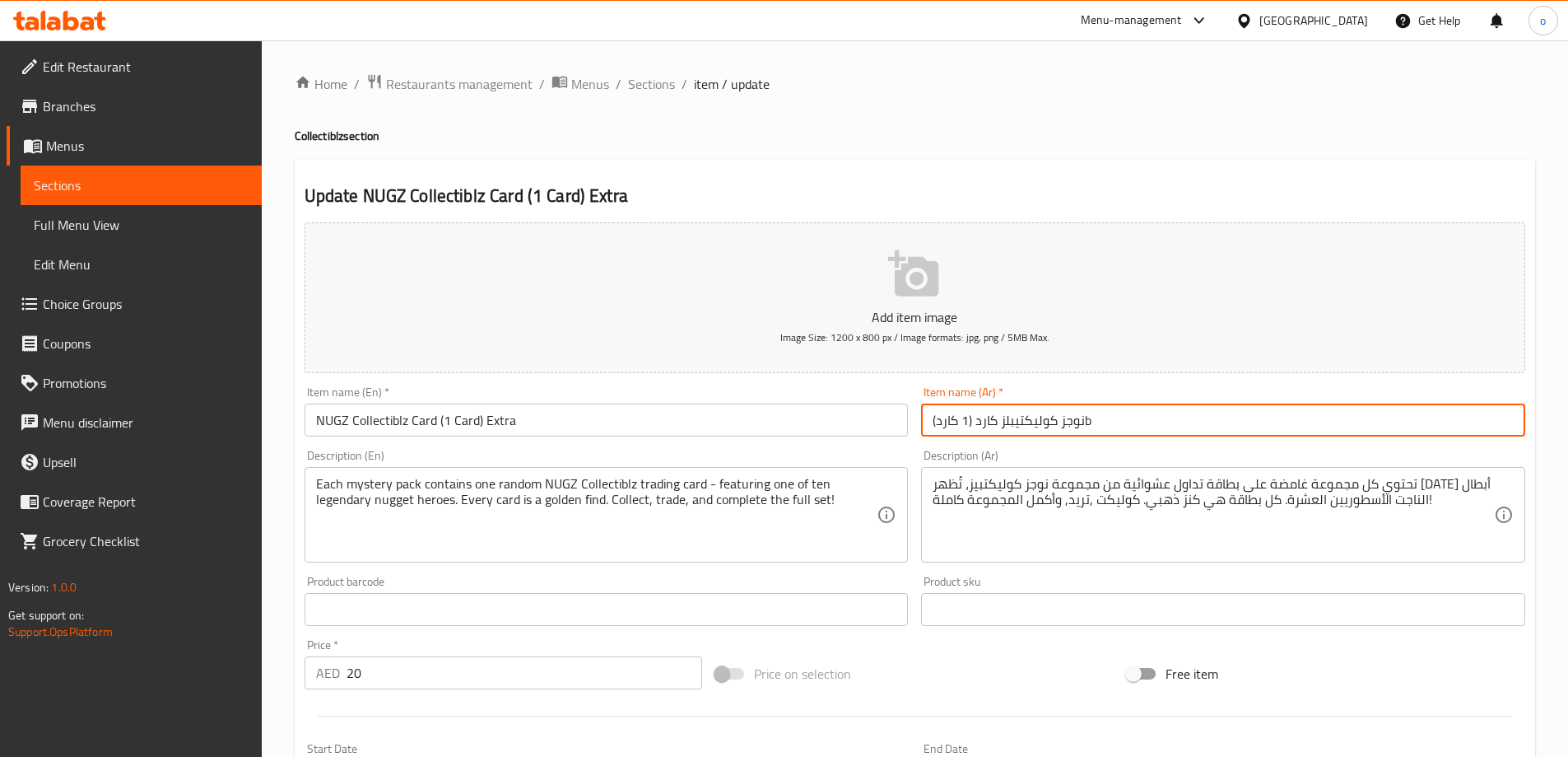
click at [928, 416] on input "نوجز كوليكتيبلز كارد (1 كارد)b" at bounding box center [1223, 420] width 604 height 33
click at [935, 412] on input "نوجز كوليكتيبلز كارد (1 كارد)" at bounding box center [1223, 420] width 604 height 33
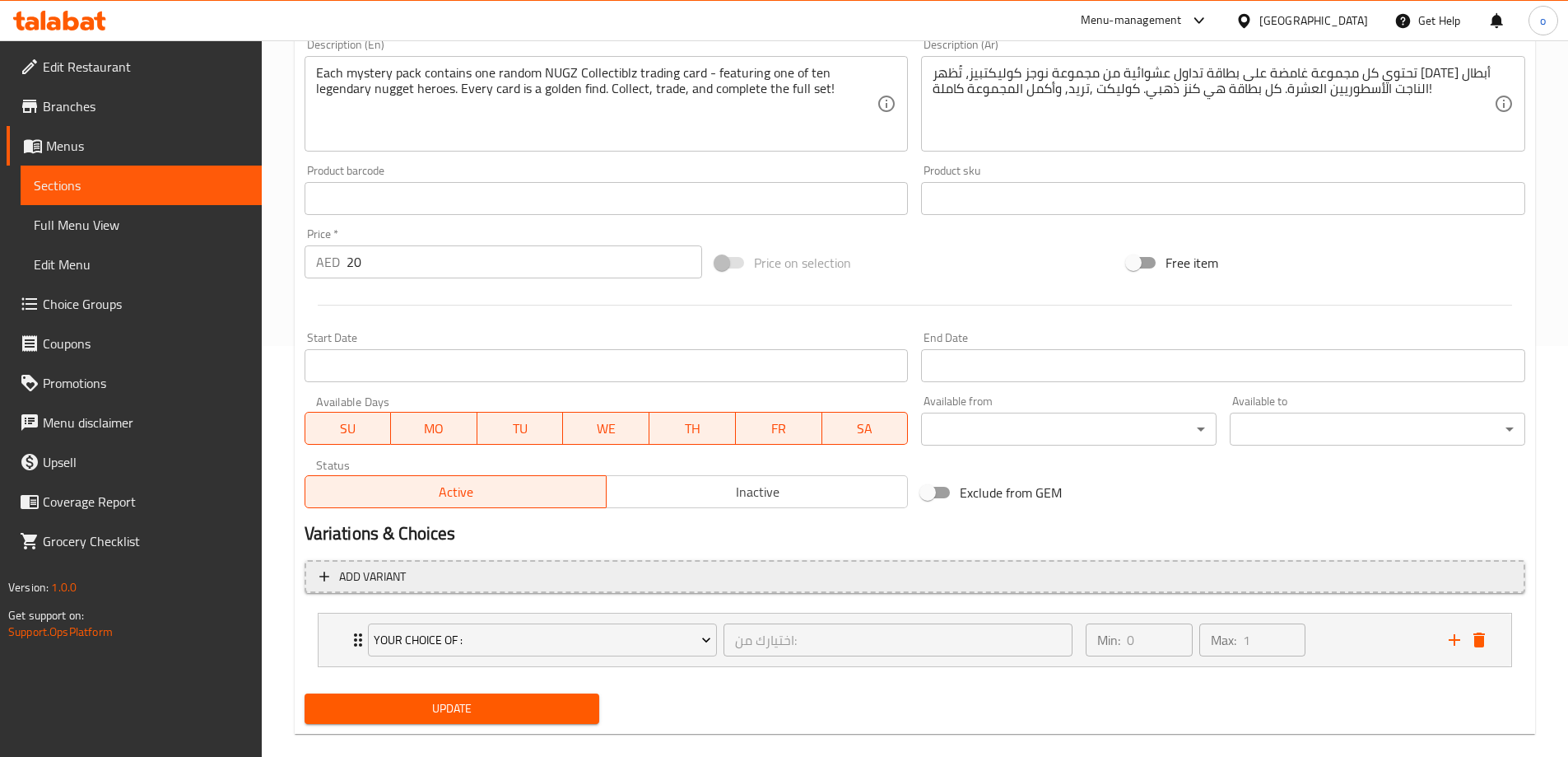
scroll to position [434, 0]
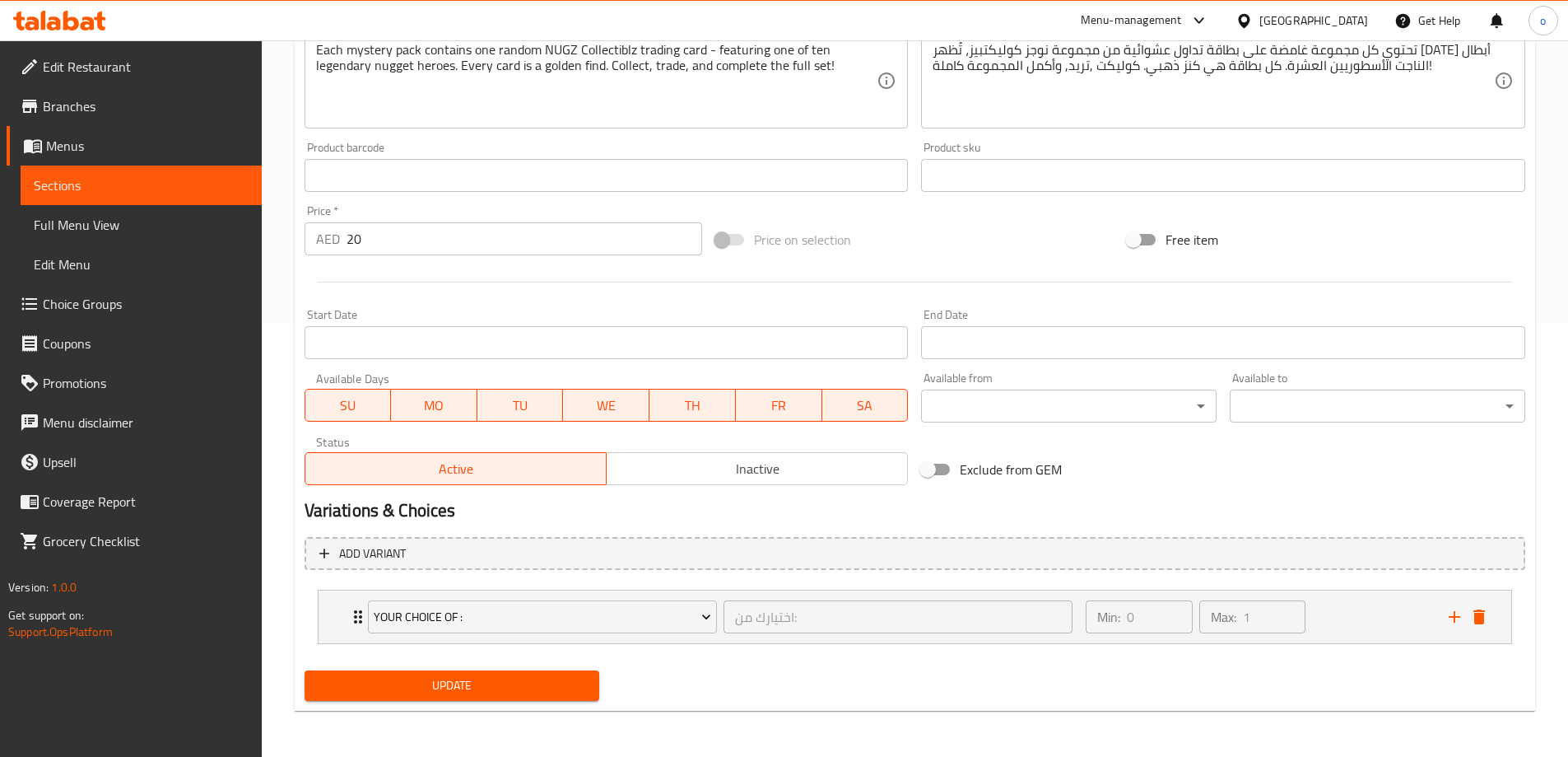
type input "نوجز كوليكتيبلز كارد (1 كارد) اكسترا"
click at [428, 688] on span "Update" at bounding box center [452, 686] width 269 height 21
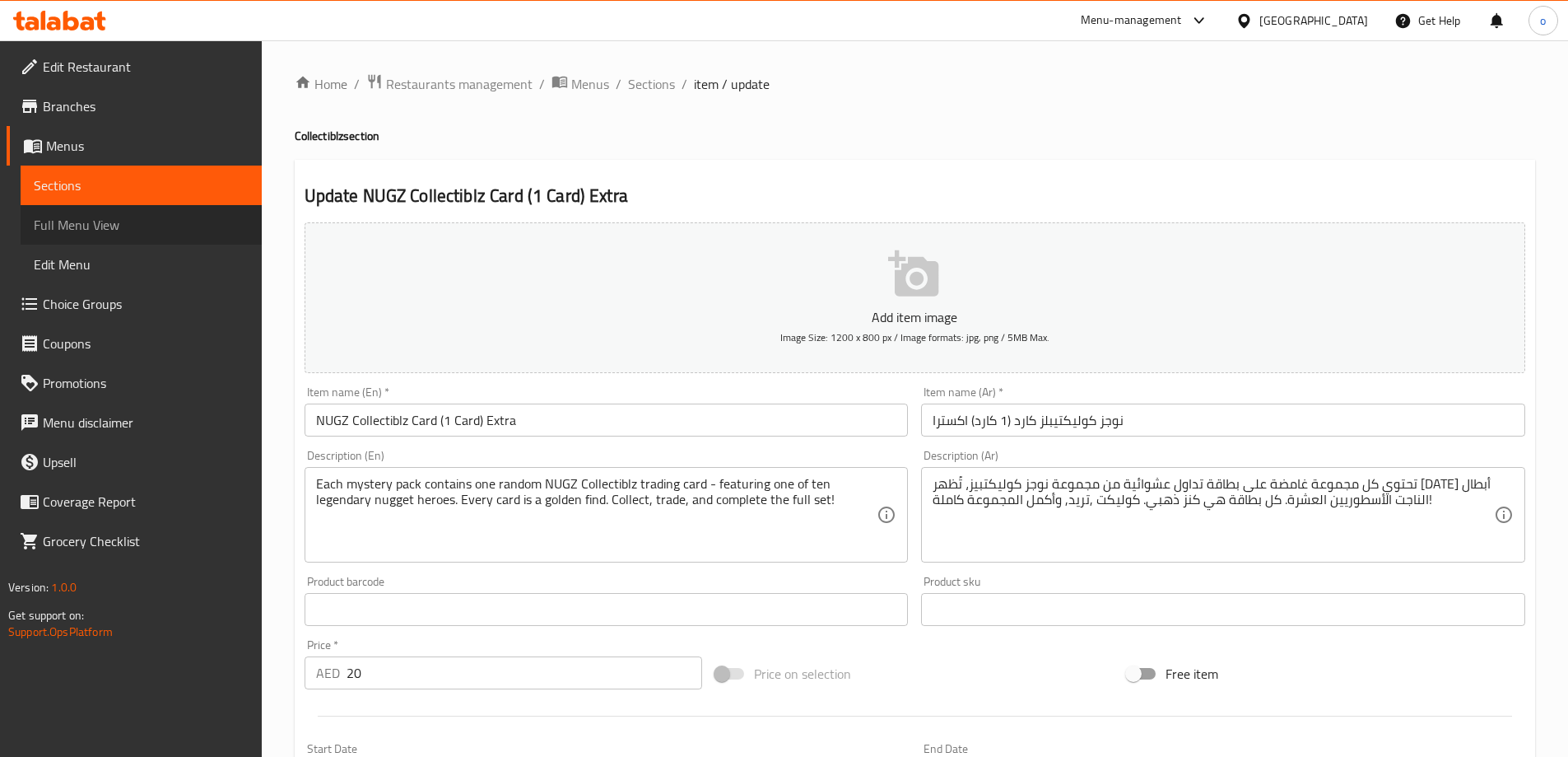
click at [75, 231] on span "Full Menu View" at bounding box center [141, 225] width 215 height 20
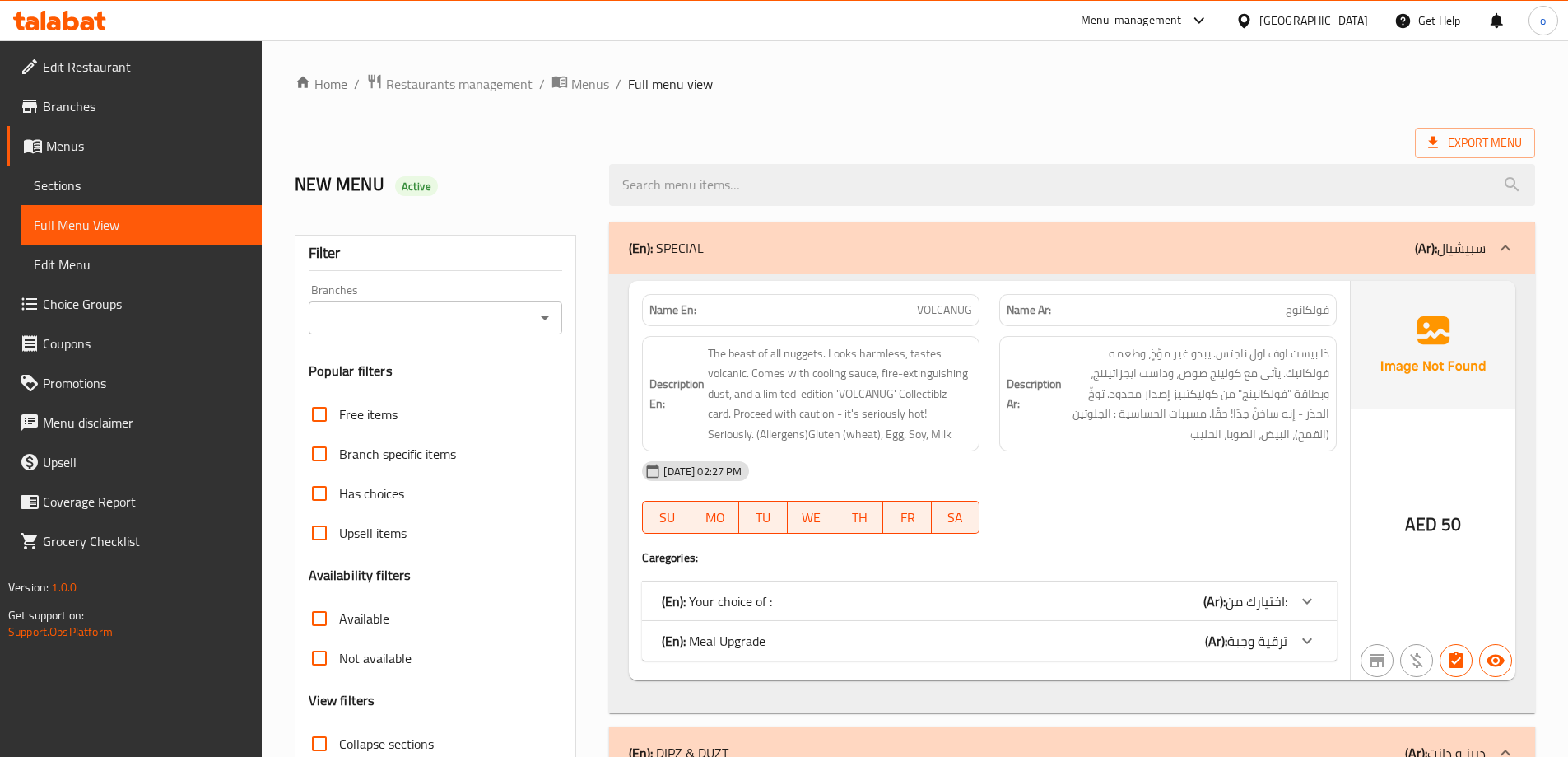
scroll to position [330, 0]
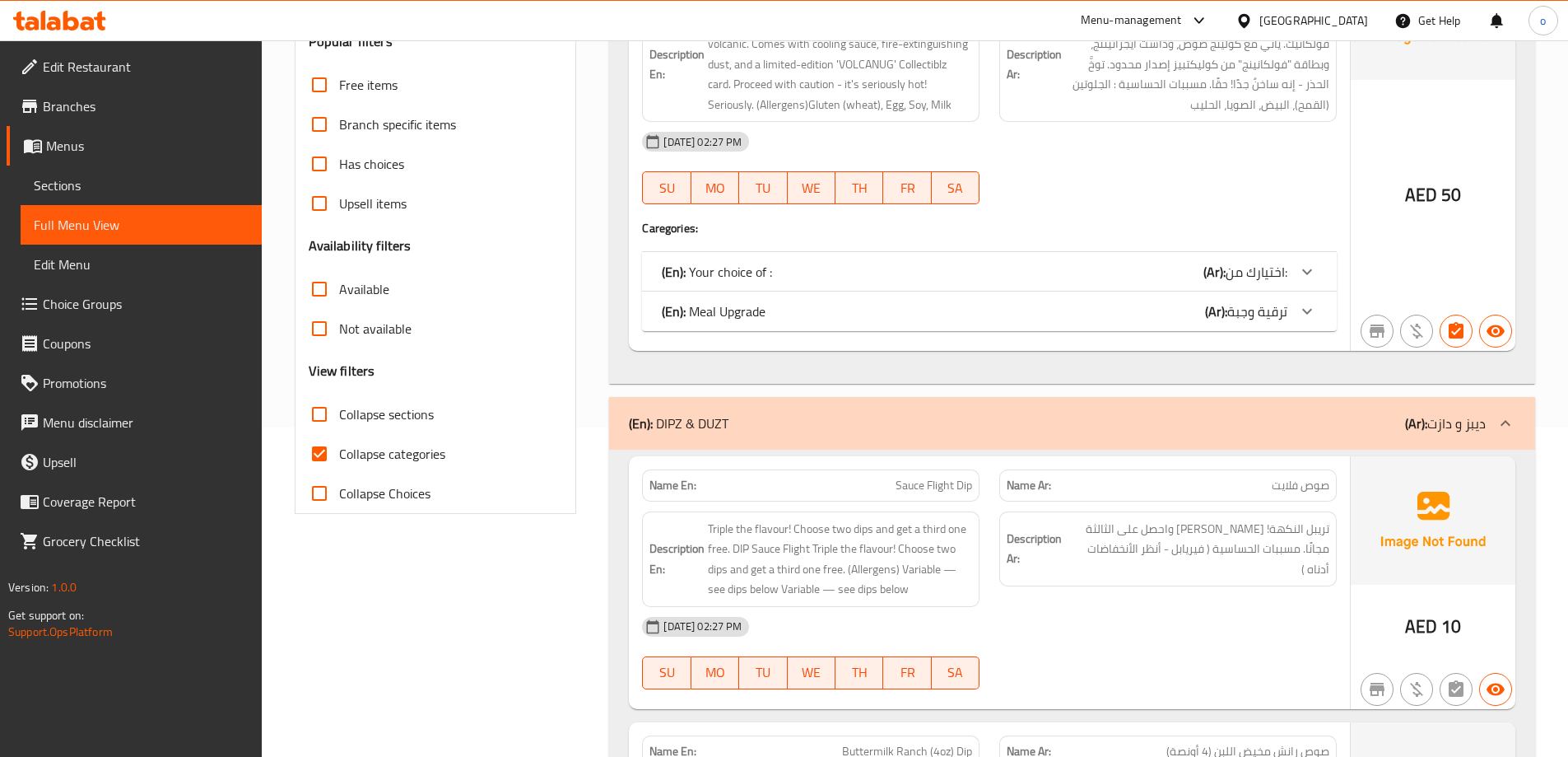
click at [90, 189] on span "Sections" at bounding box center [141, 185] width 215 height 20
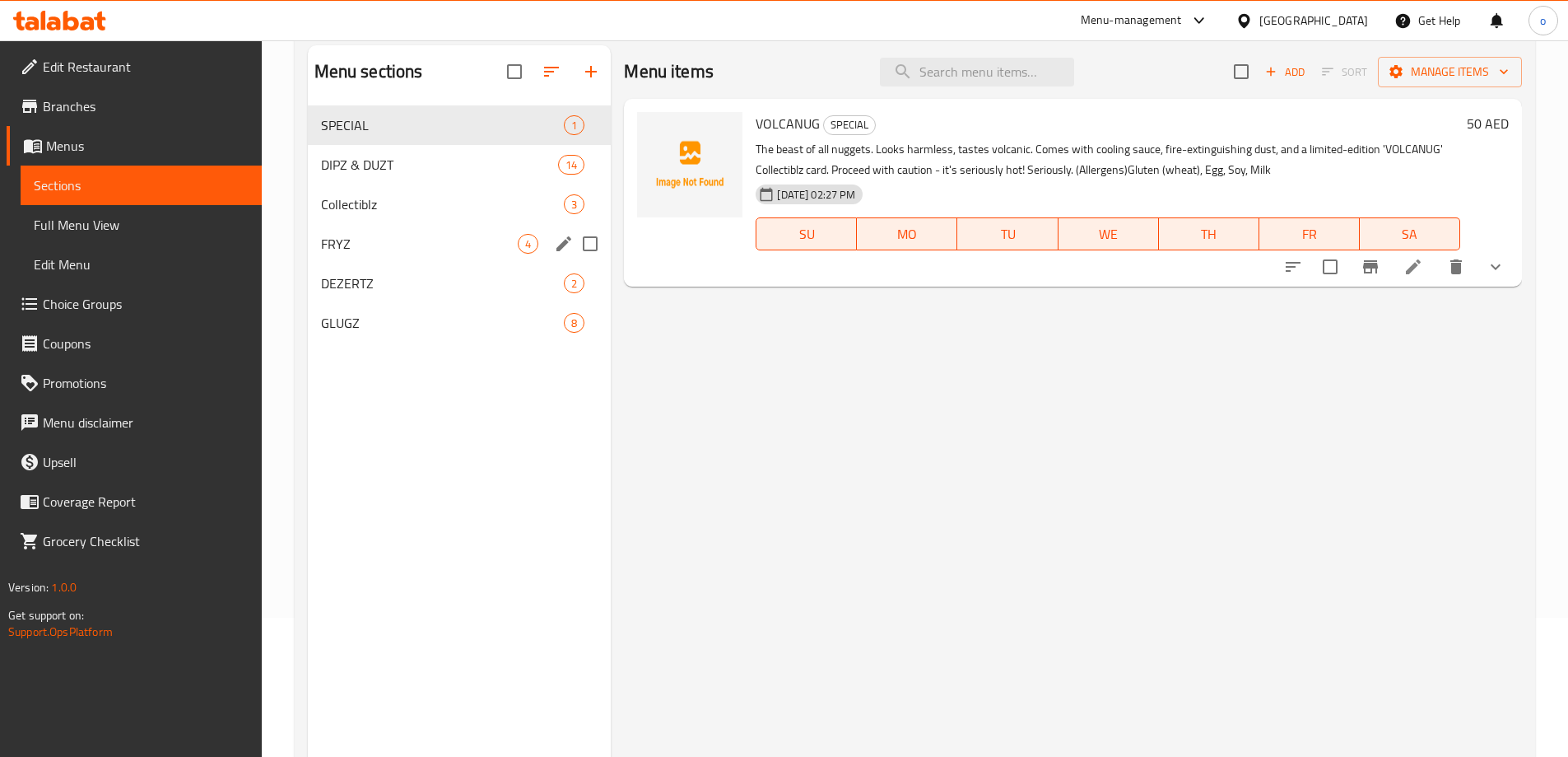
scroll to position [66, 0]
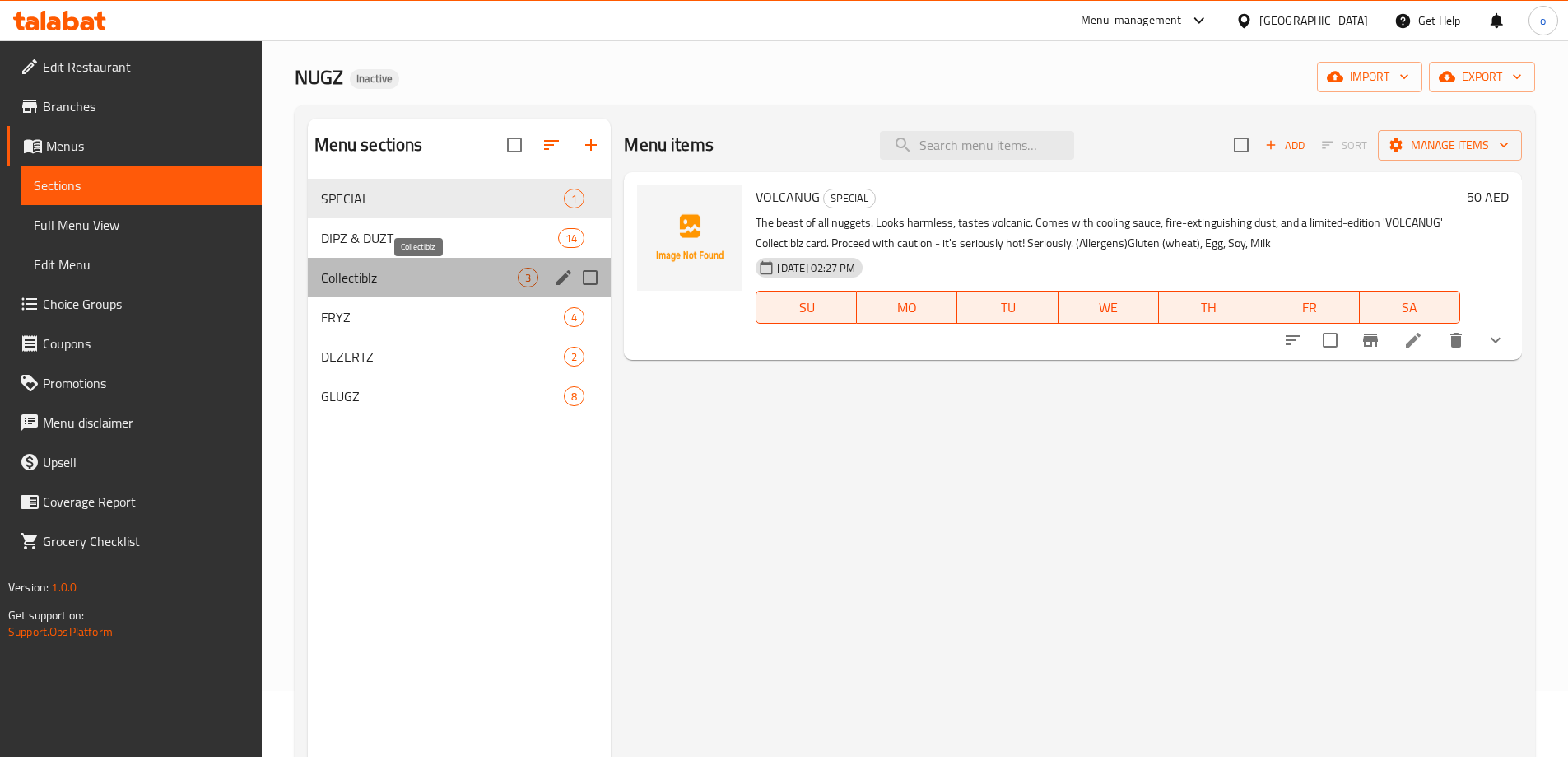
click at [385, 281] on span "Collectiblz" at bounding box center [420, 277] width 198 height 20
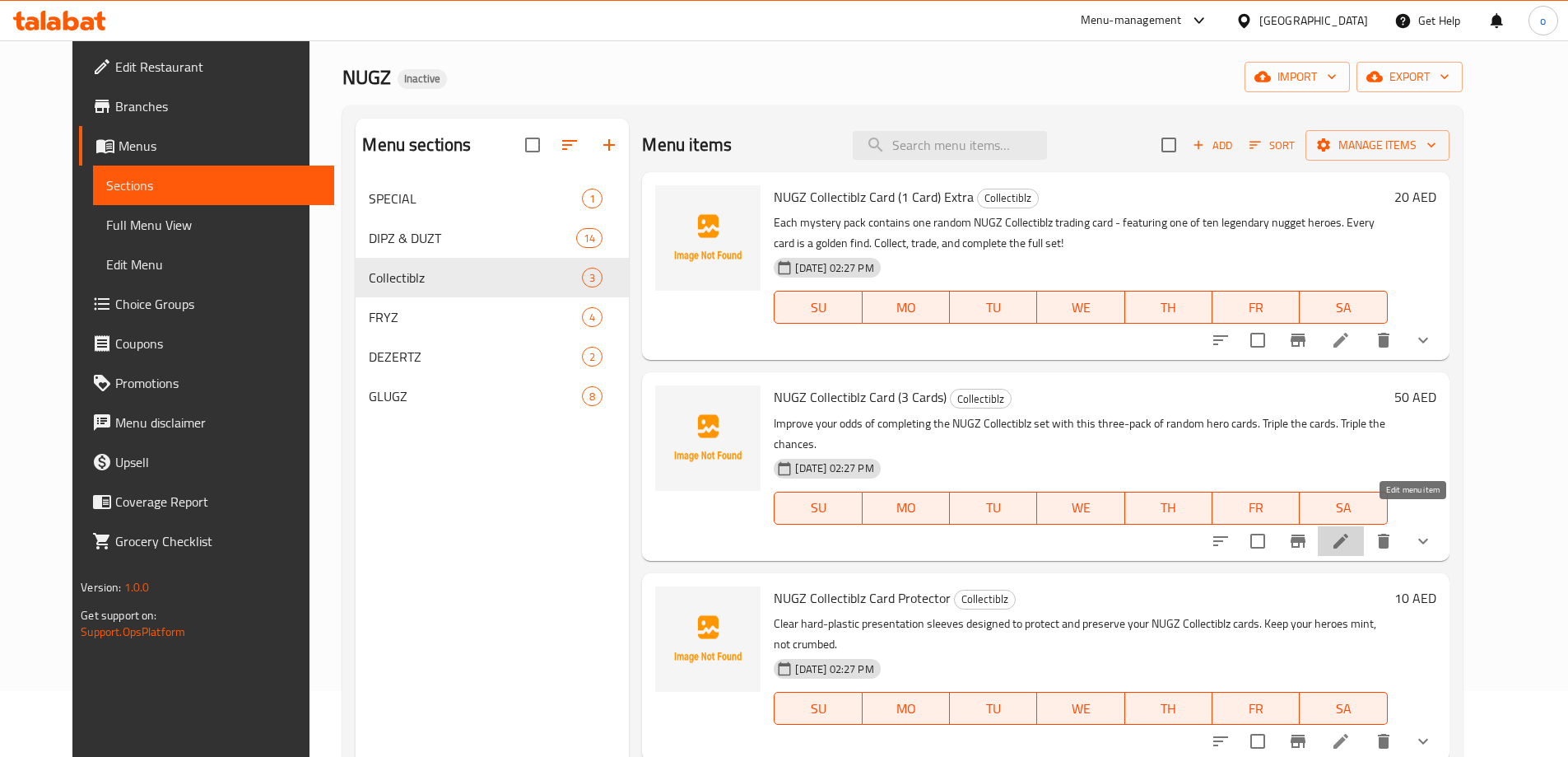
click at [1351, 532] on icon at bounding box center [1341, 541] width 20 height 20
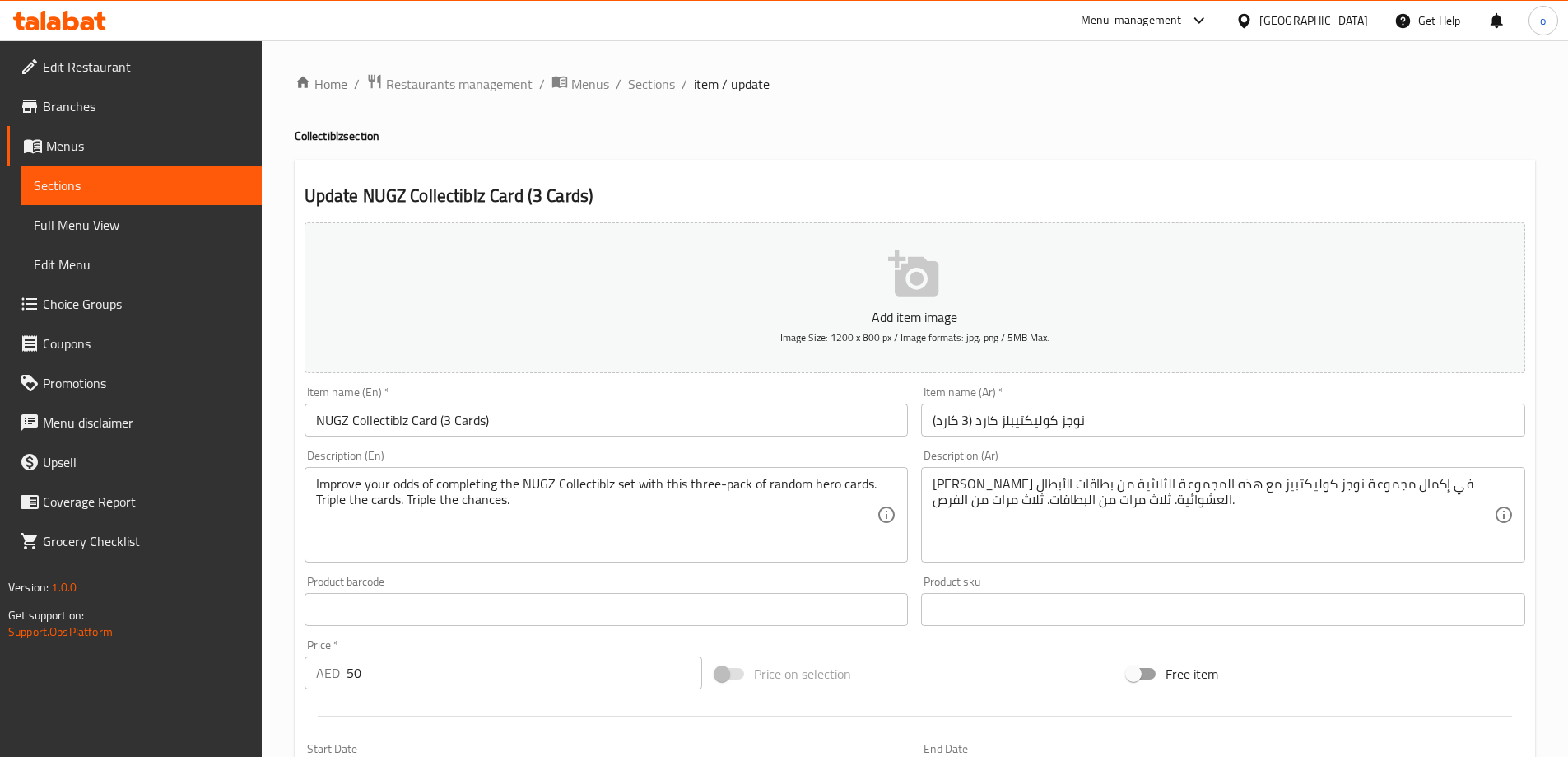
click at [680, 420] on input "NUGZ Collectiblz Card (3 Cards)" at bounding box center [607, 420] width 604 height 33
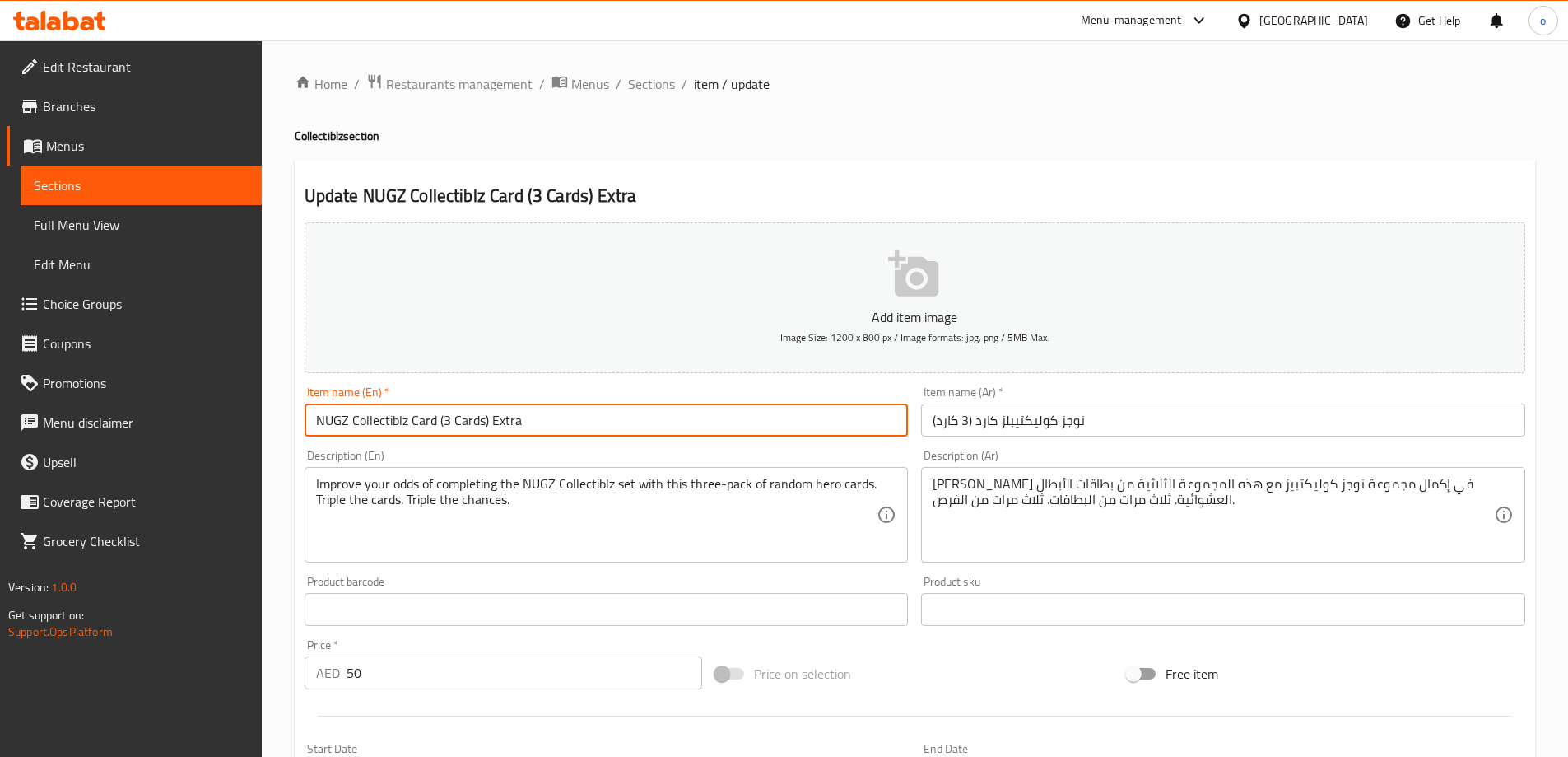
type input "NUGZ Collectiblz Card (3 Cards) Extra"
click at [1116, 419] on input "نوجز كوليكتيبلز كارد (3 كارد)" at bounding box center [1223, 420] width 604 height 33
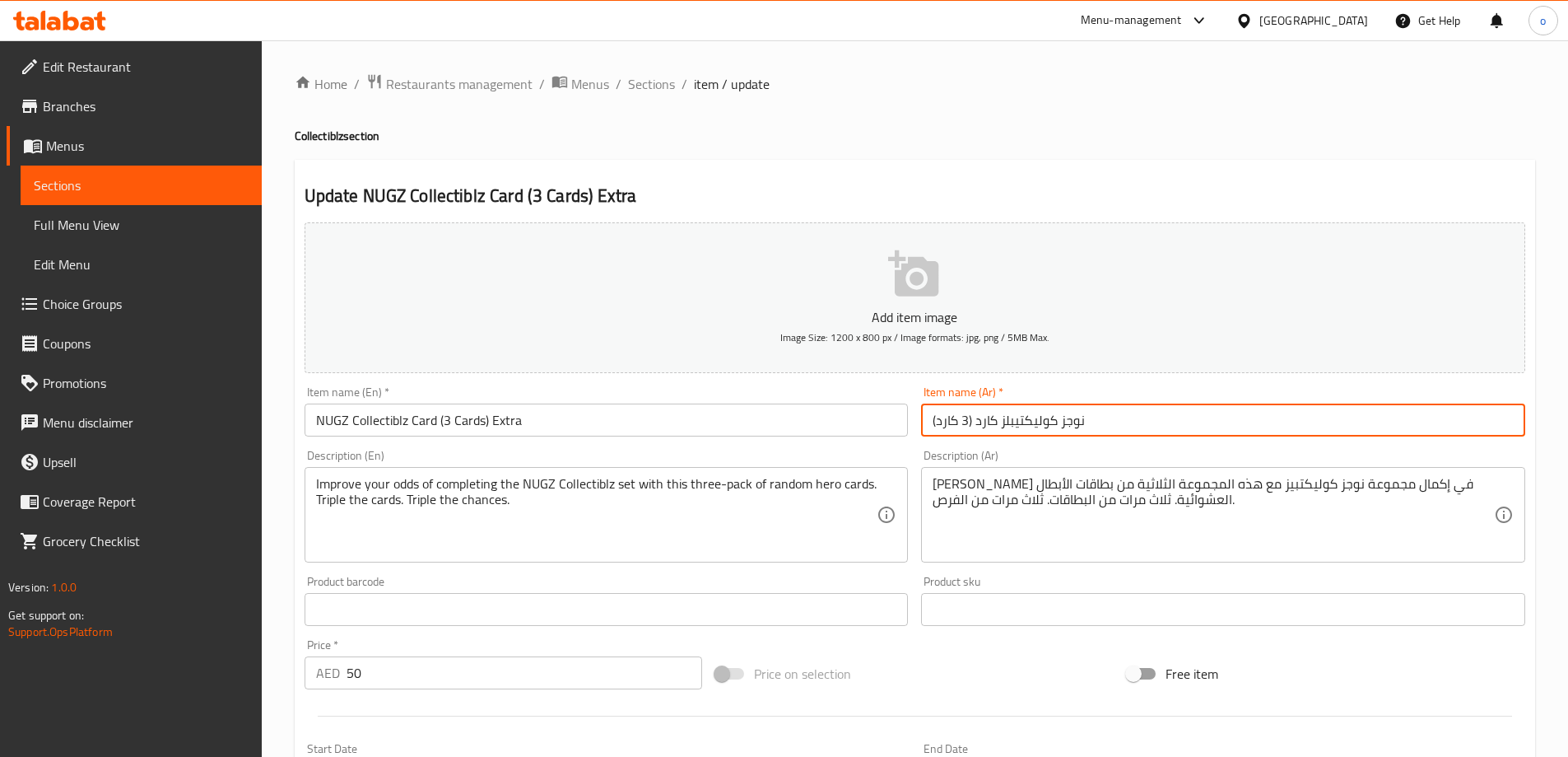
click at [933, 423] on input "نوجز كوليكتيبلز كارد (3 كارد)" at bounding box center [1223, 420] width 604 height 33
click at [1164, 422] on input "نوجز كوليكتيبلز كارد (3 كارد)" at bounding box center [1223, 420] width 604 height 33
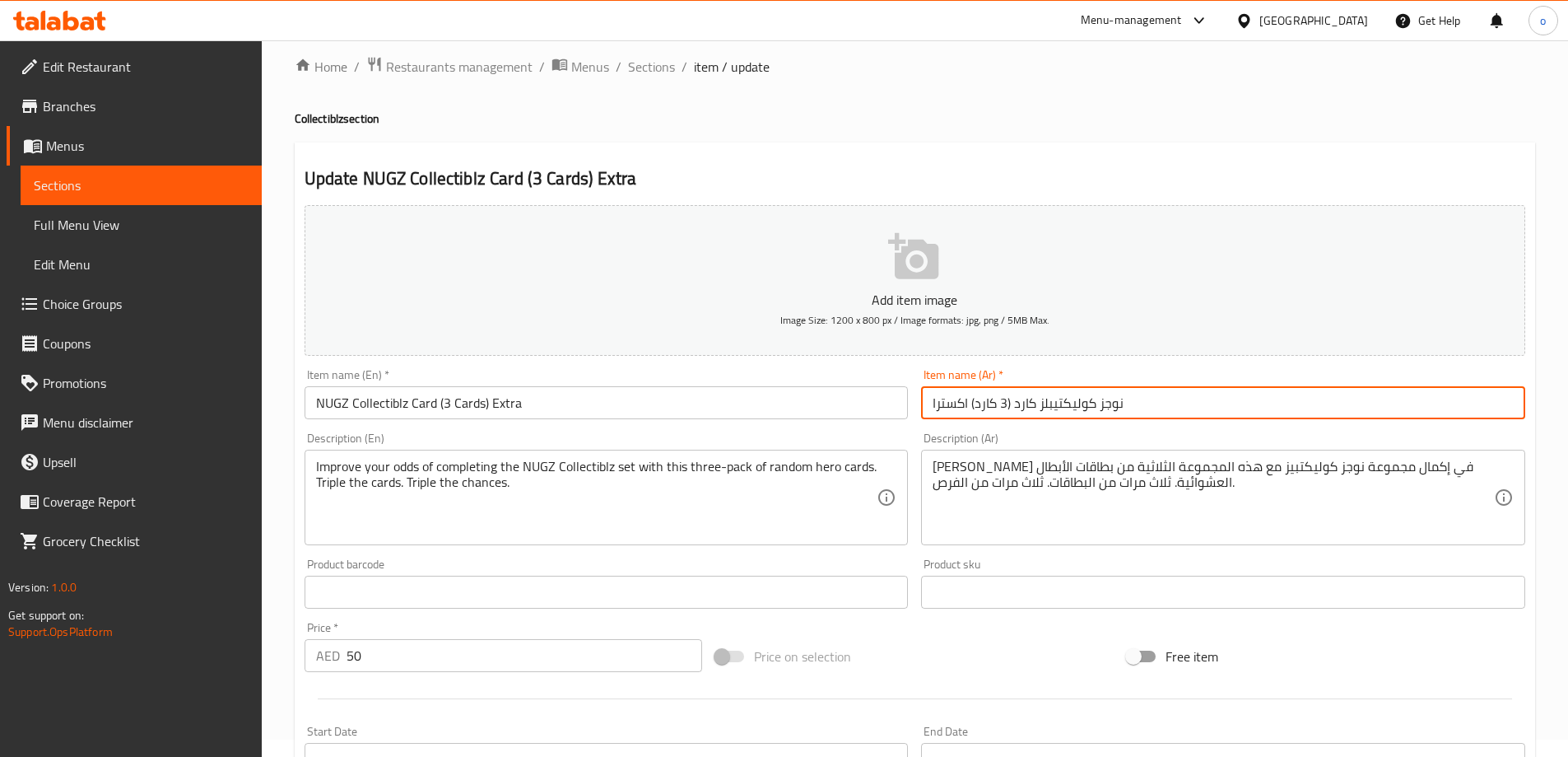
scroll to position [434, 0]
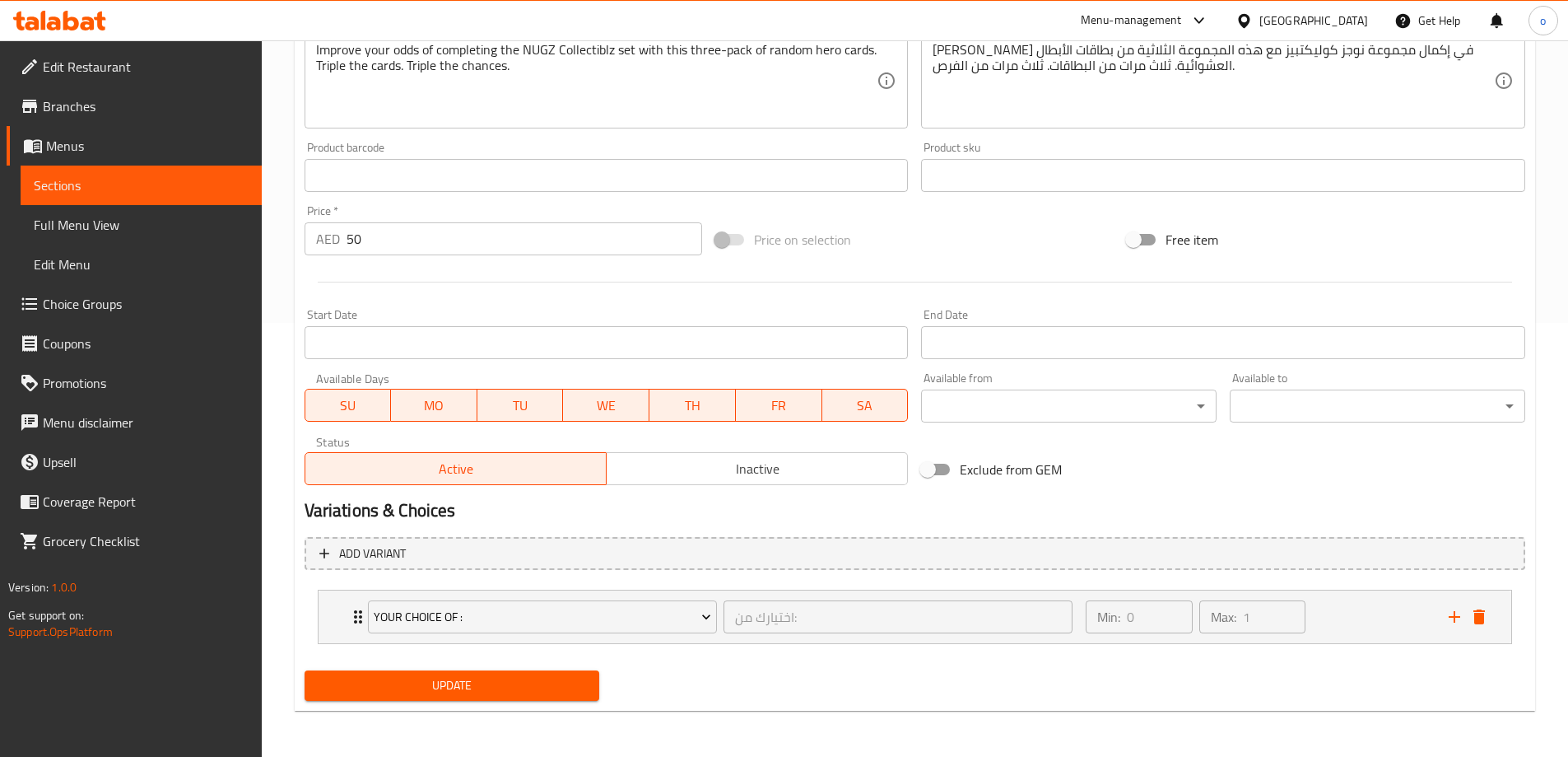
type input "نوجز كوليكتيبلز كارد (3 كارد) اكسترا"
click at [372, 682] on span "Update" at bounding box center [452, 686] width 269 height 21
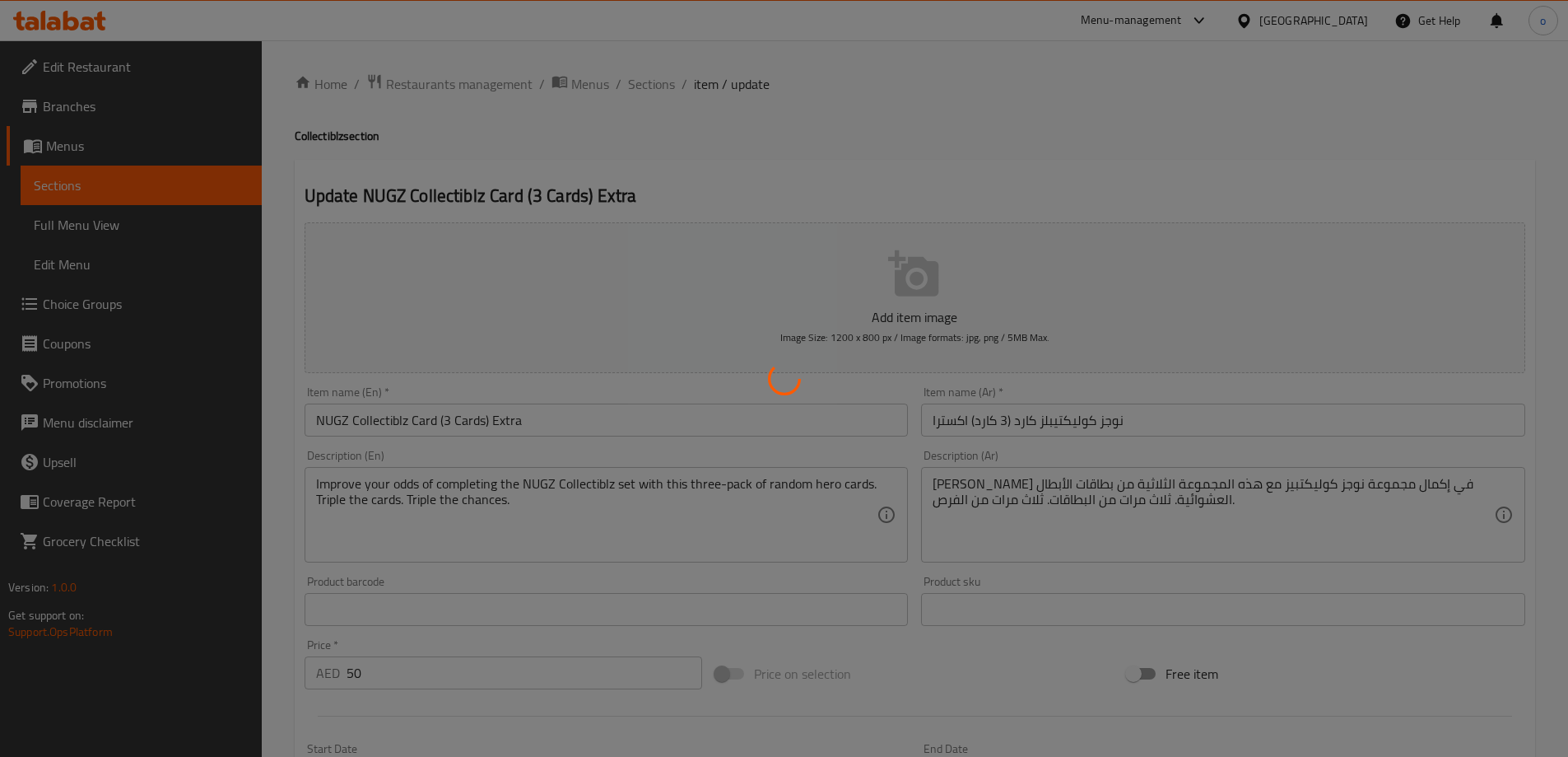
type input "اختيارك من:"
type input "0"
type input "1"
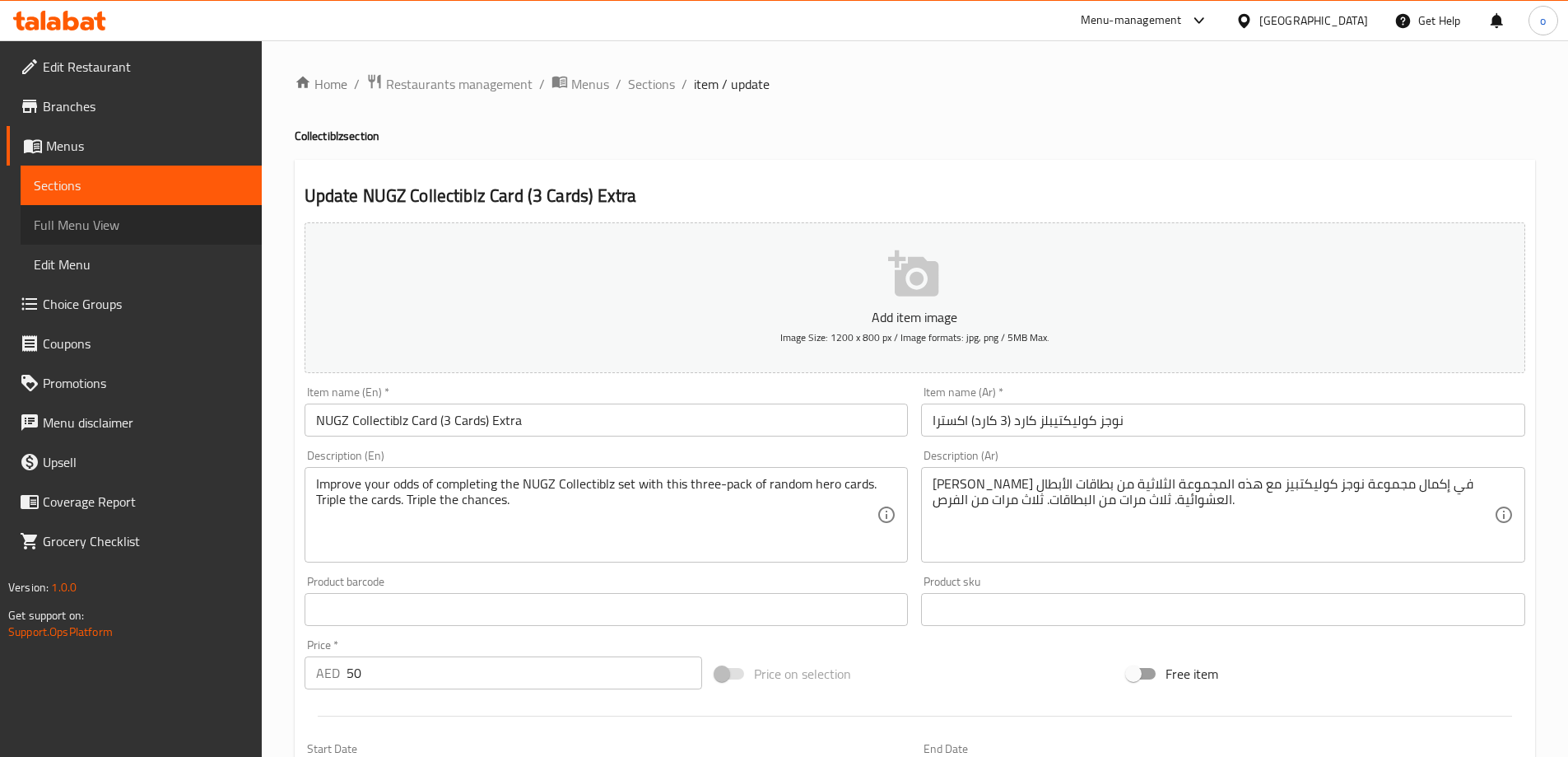
click at [113, 225] on span "Full Menu View" at bounding box center [141, 225] width 215 height 20
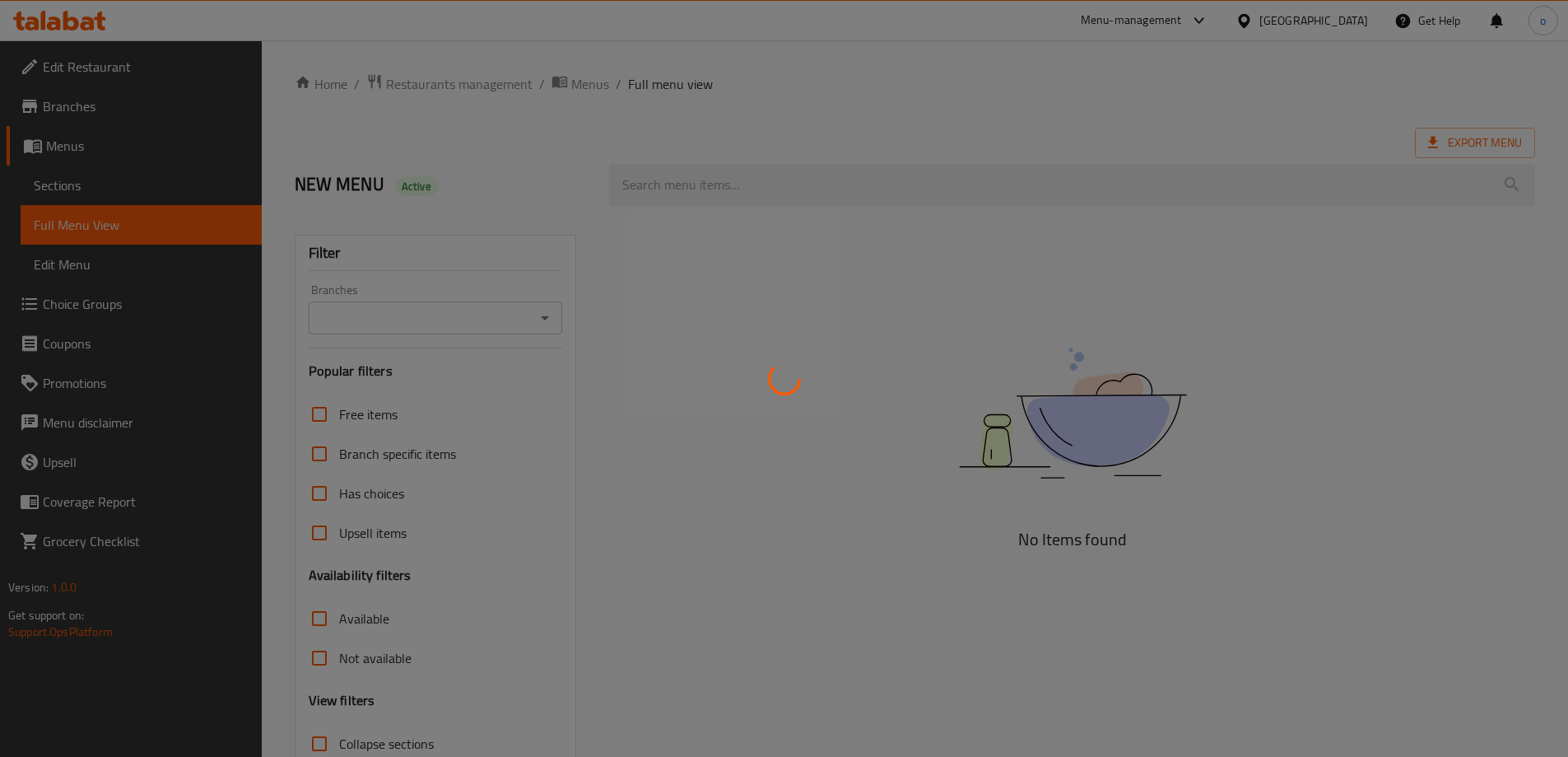
click at [114, 191] on div at bounding box center [784, 378] width 1568 height 757
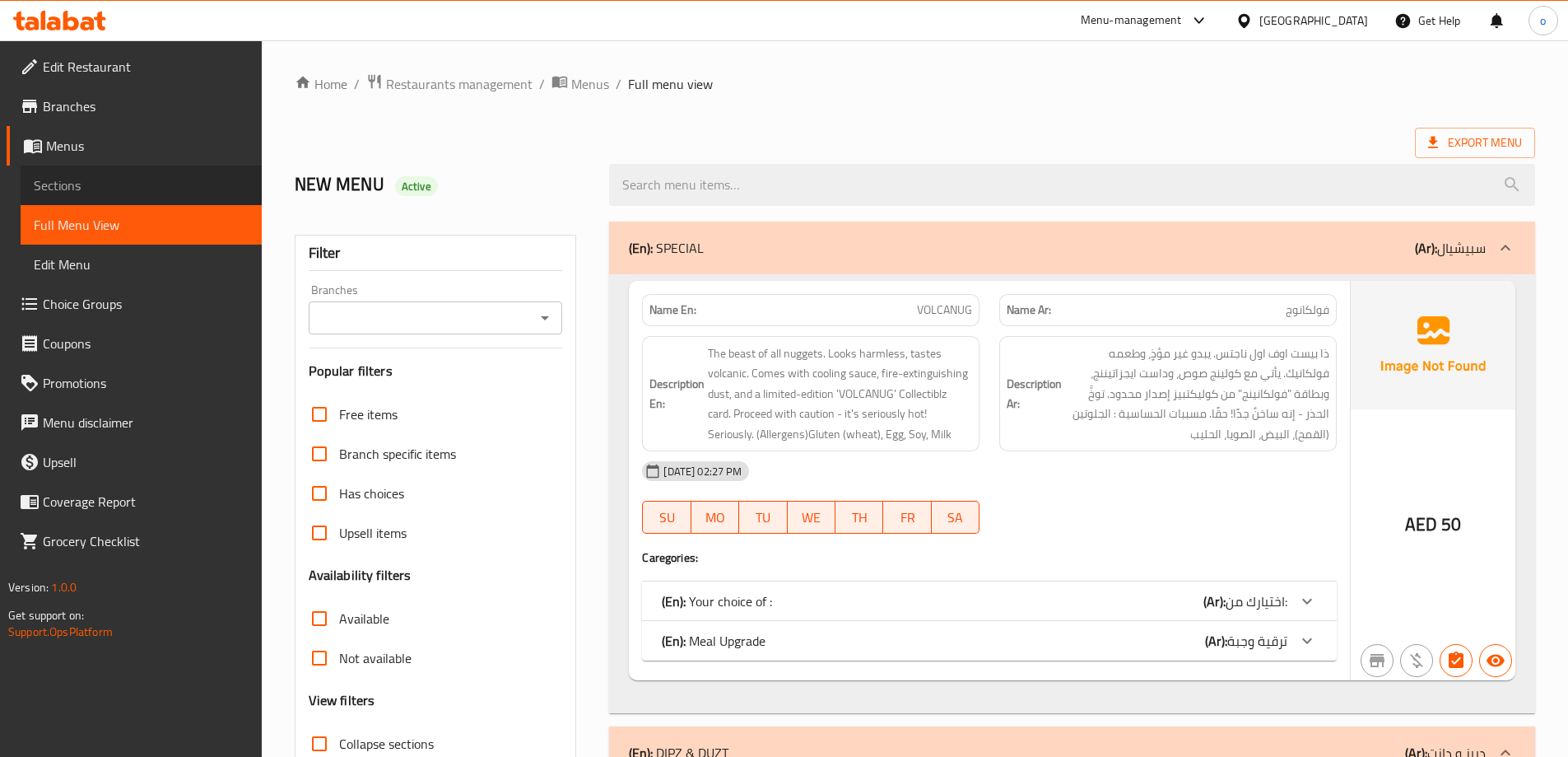
click at [114, 191] on span "Sections" at bounding box center [141, 185] width 215 height 20
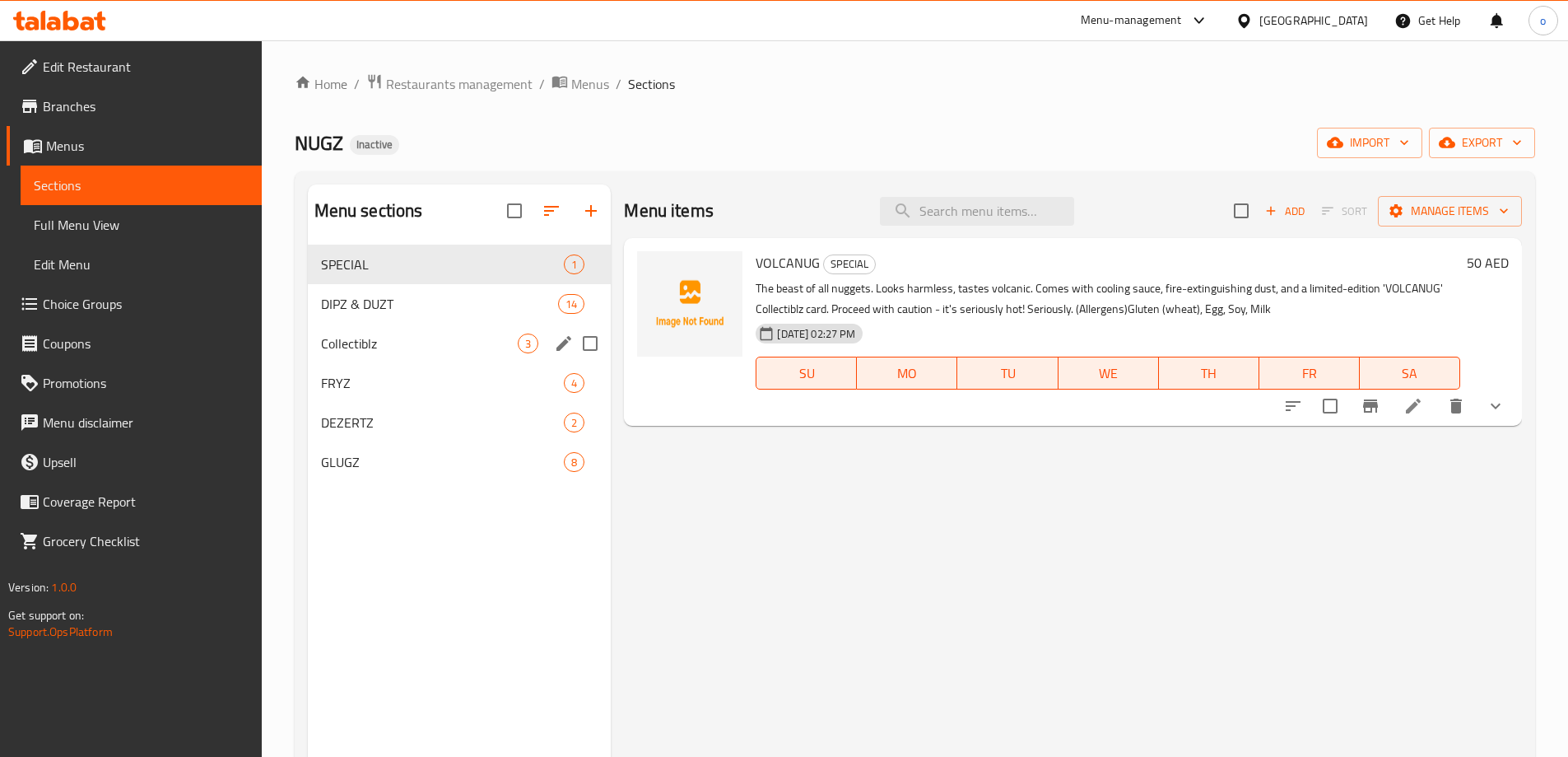
click at [436, 355] on div "Collectiblz 3" at bounding box center [460, 344] width 304 height 40
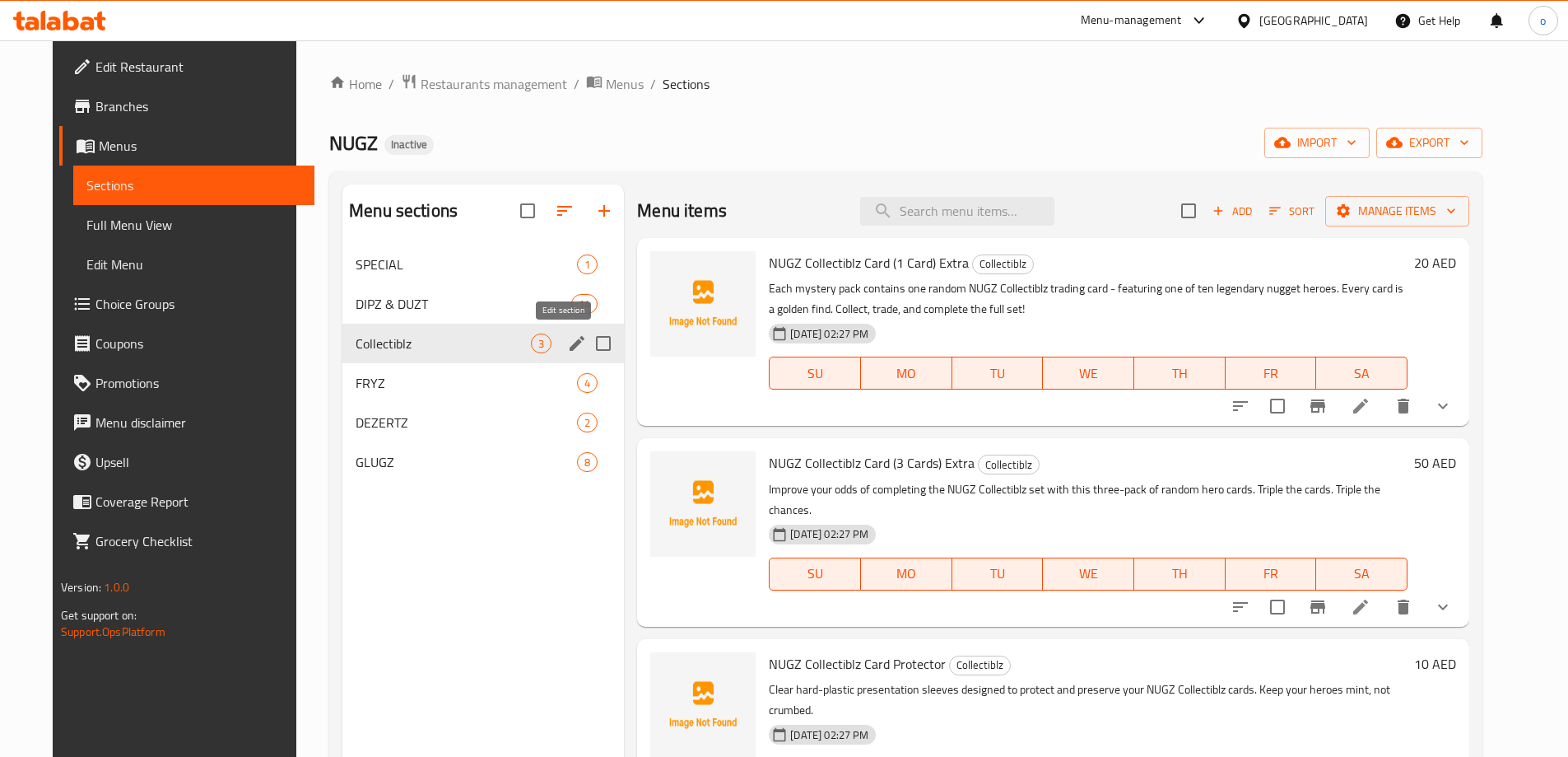
click at [568, 350] on icon "edit" at bounding box center [577, 343] width 20 height 20
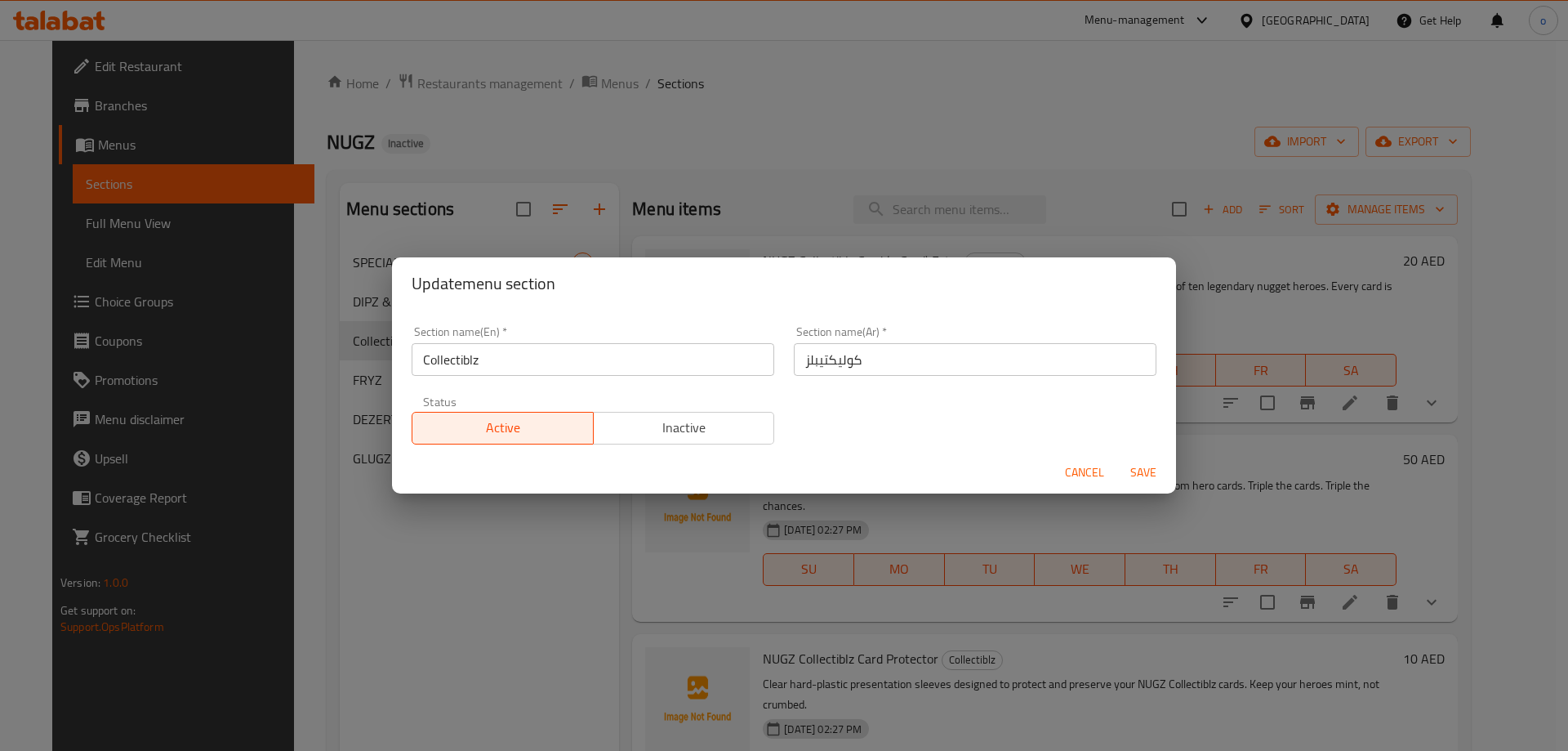
click at [509, 545] on div "Update menu section Section name(En)   * Collectiblz Section name(En) * Section…" at bounding box center [784, 375] width 1568 height 751
click at [1081, 469] on span "Cancel" at bounding box center [1085, 473] width 39 height 21
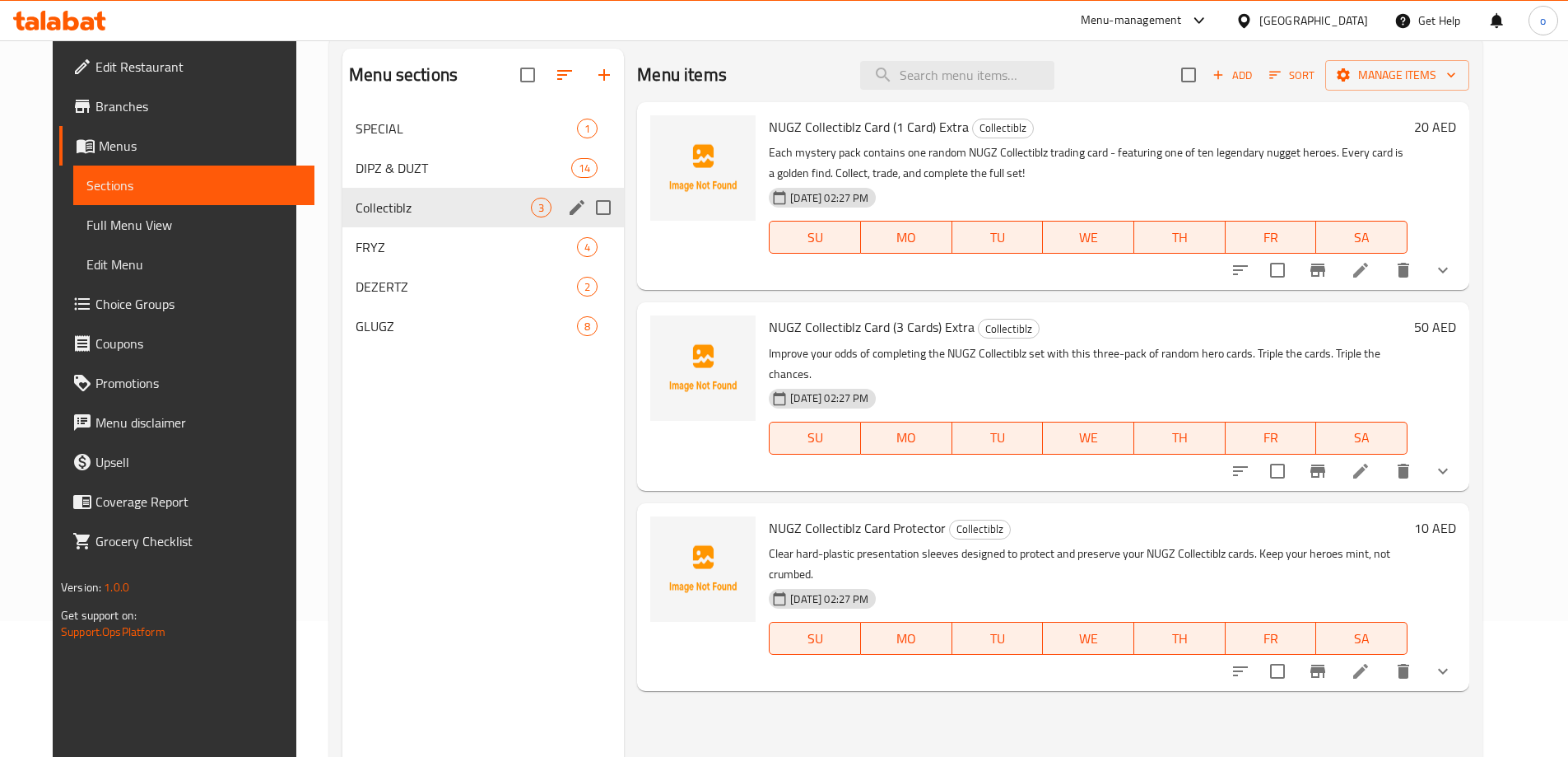
scroll to position [230, 0]
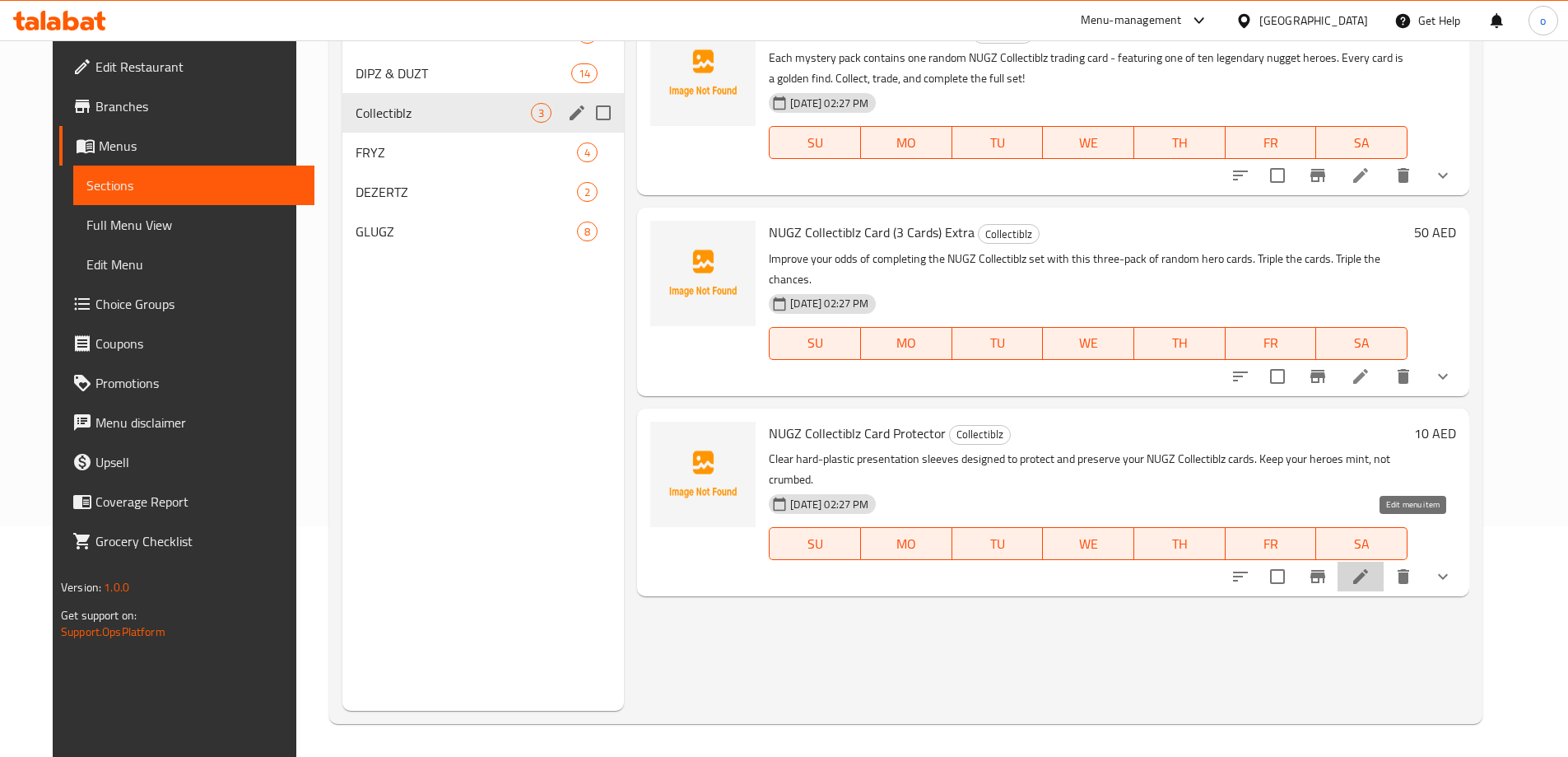
click at [1371, 567] on icon at bounding box center [1361, 576] width 20 height 20
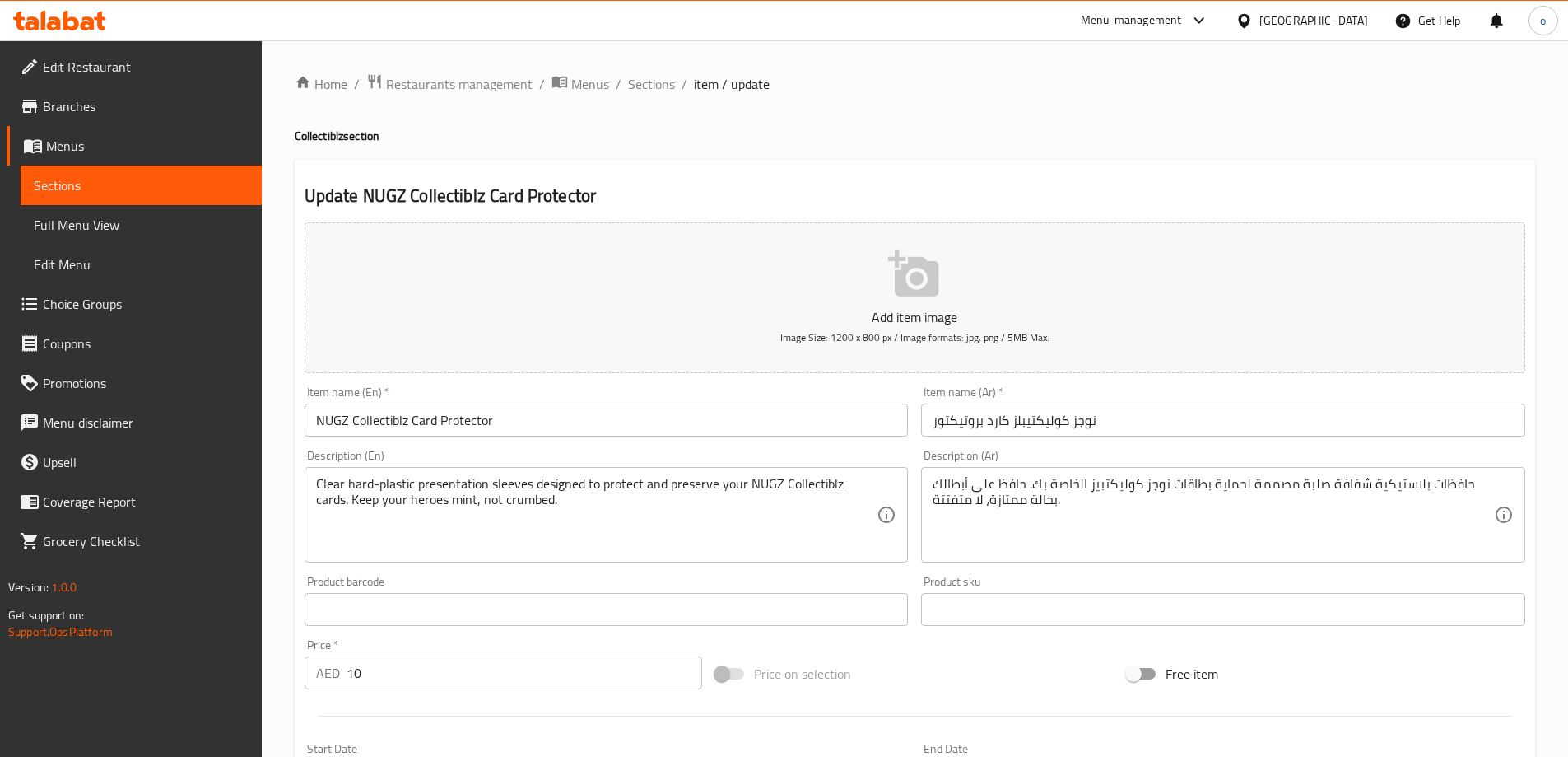
click at [541, 408] on input "NUGZ Collectiblz Card Protector" at bounding box center [607, 420] width 604 height 33
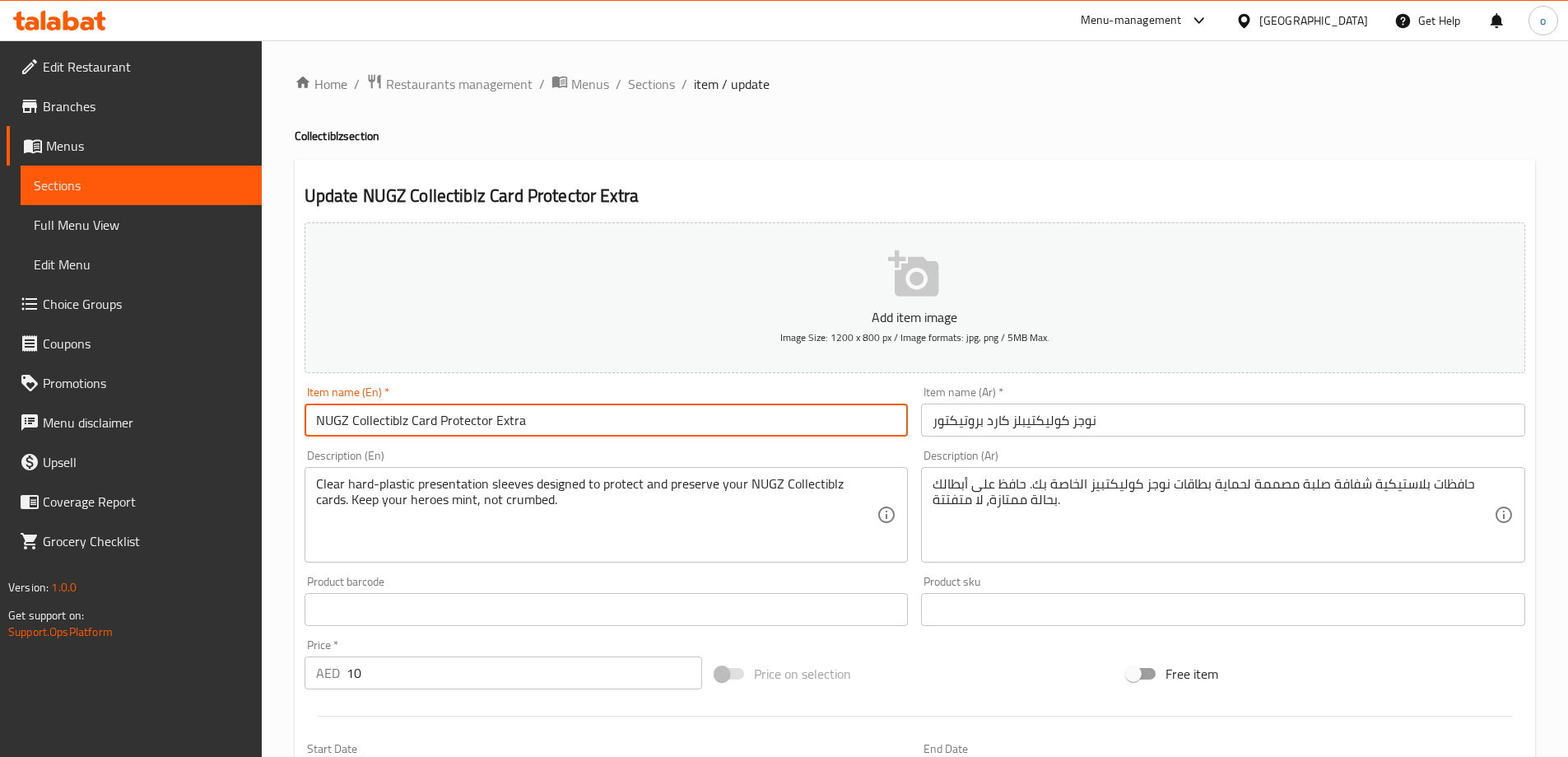
type input "NUGZ Collectiblz Card Protector Extra"
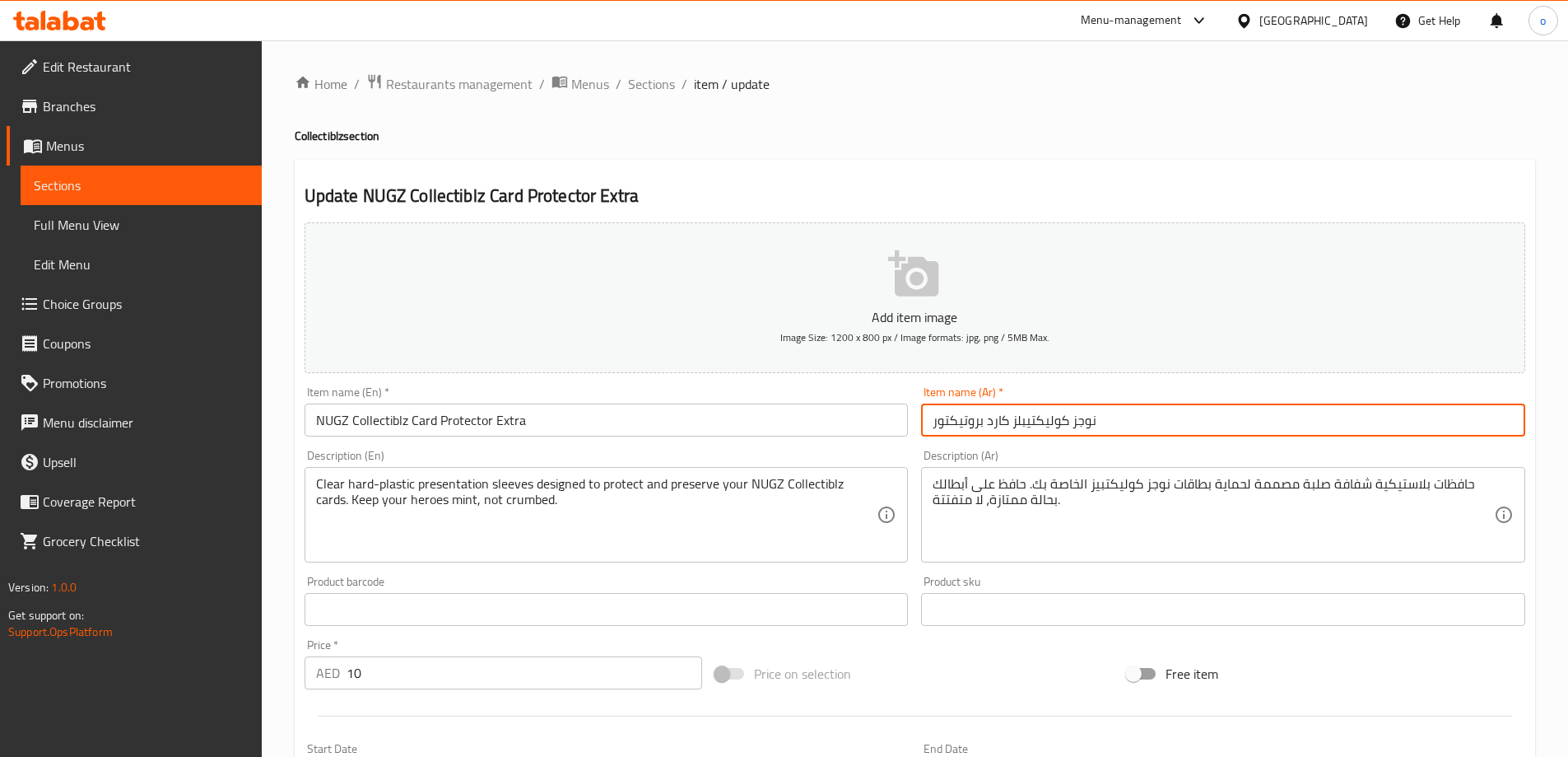
click at [1102, 422] on input "نوجز كوليكتيبلز كارد بروتيكتور" at bounding box center [1223, 420] width 604 height 33
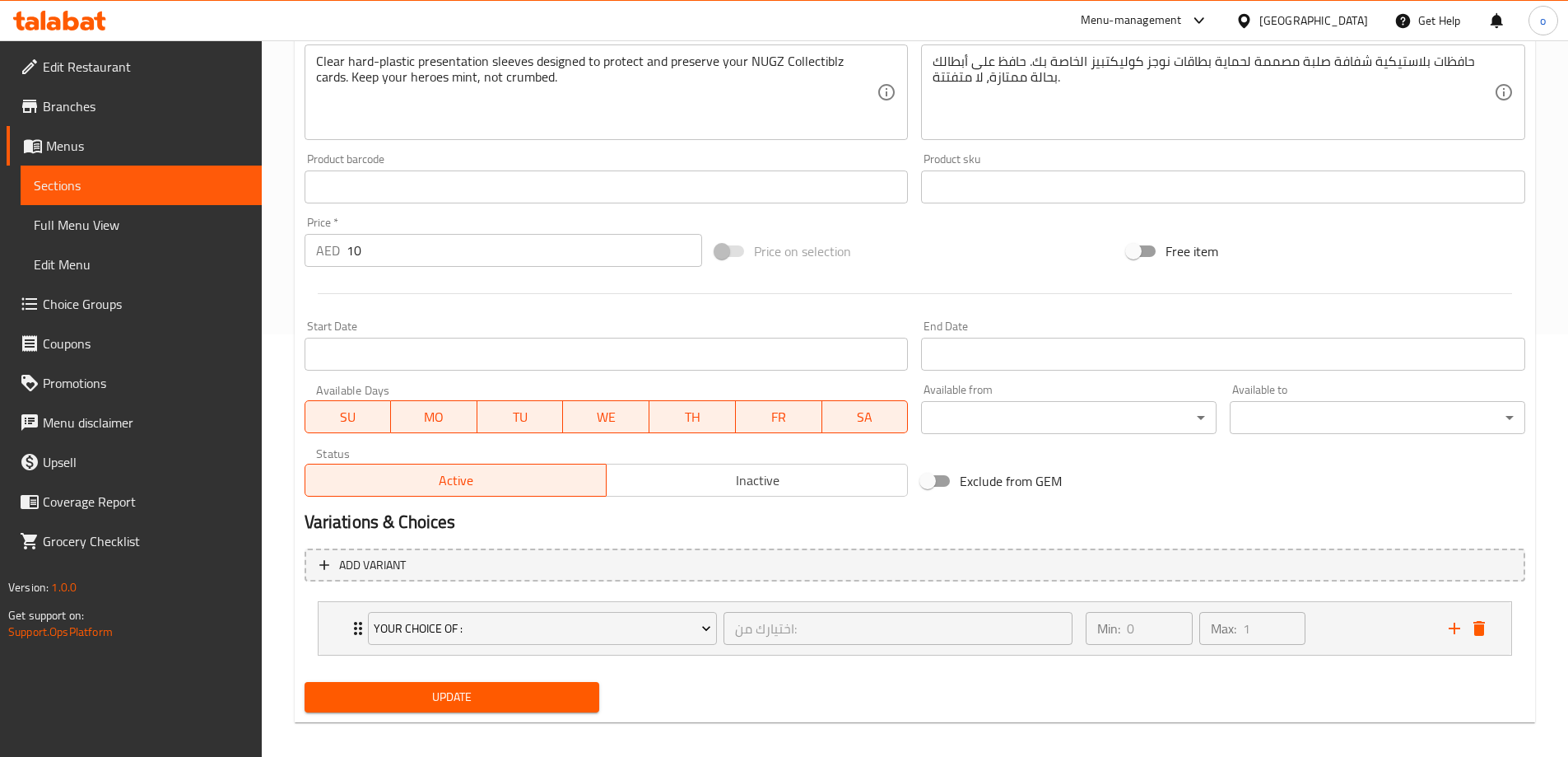
scroll to position [434, 0]
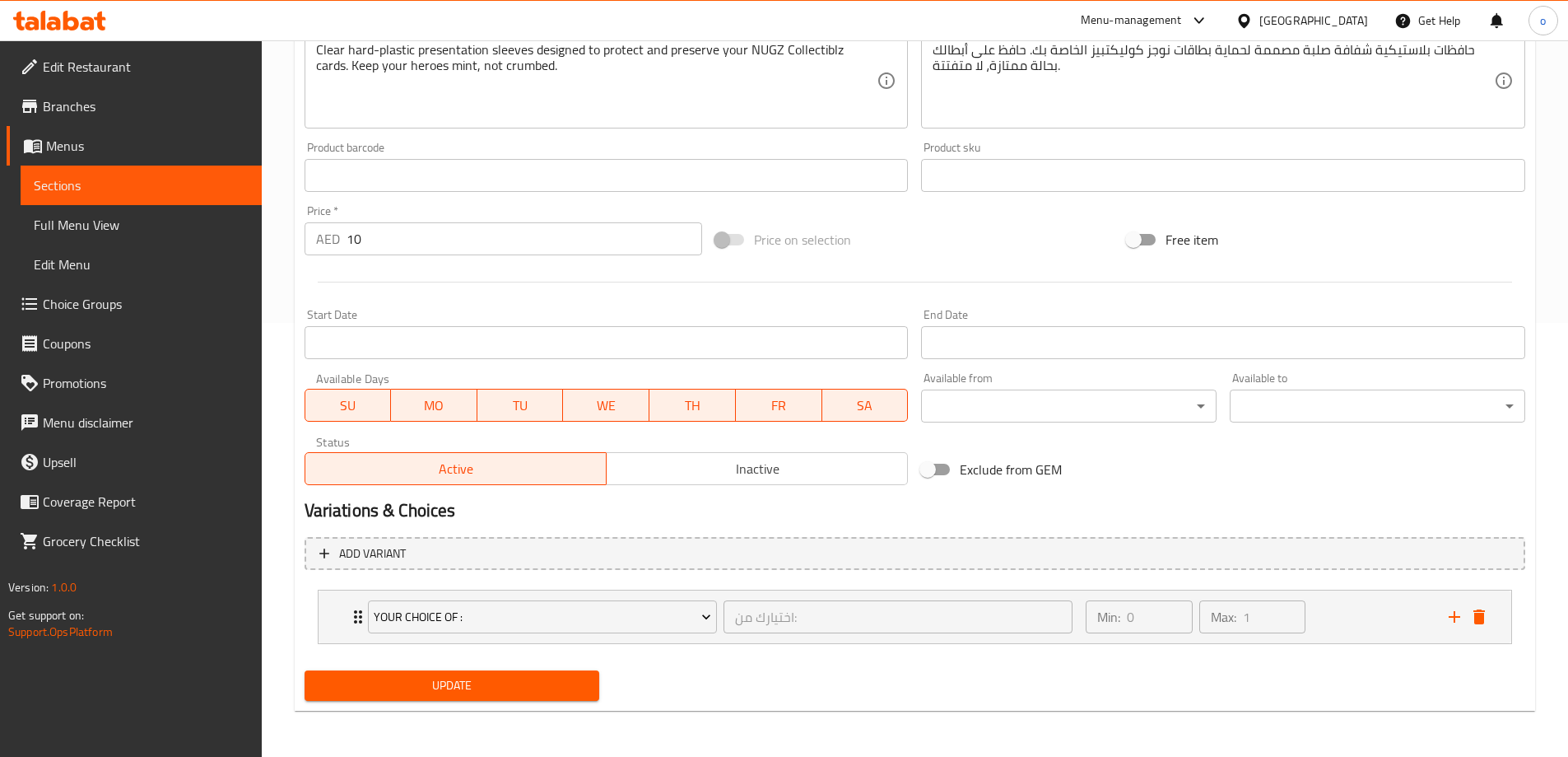
type input "نوجز كوليكتيبلز كارد بروتيكتور اكسترا"
click at [496, 676] on span "Update" at bounding box center [452, 686] width 269 height 21
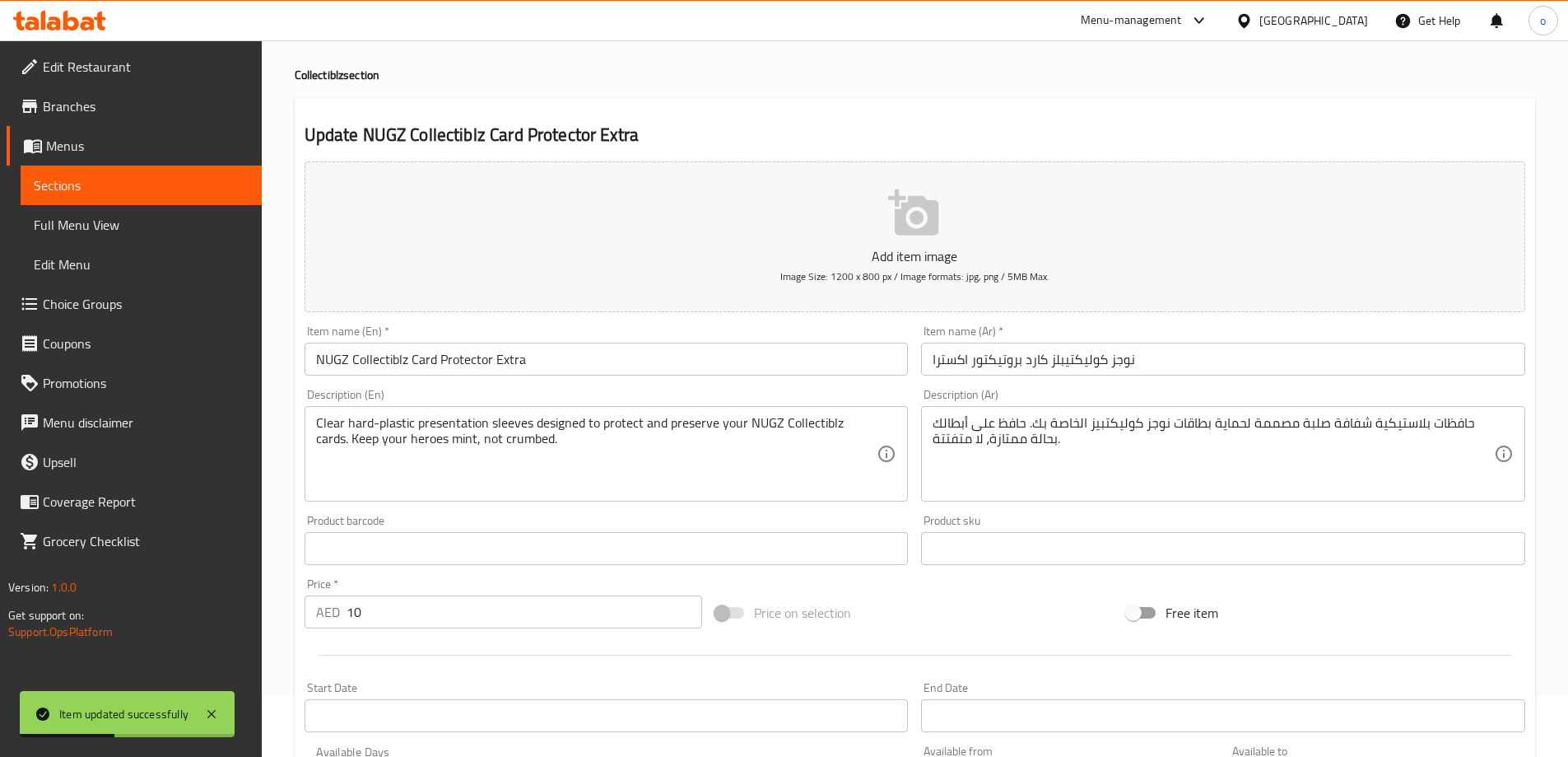
scroll to position [0, 0]
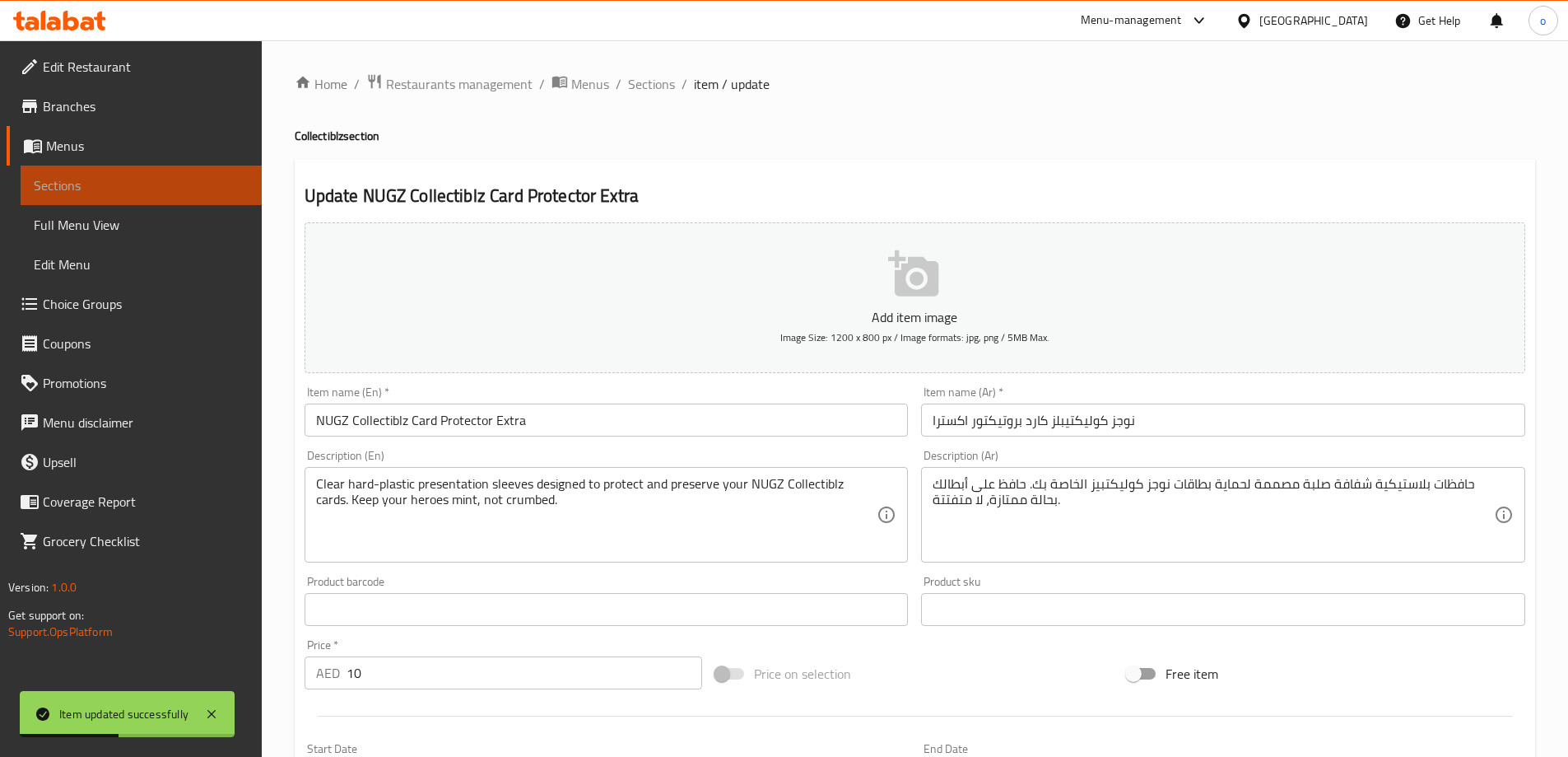
click at [134, 190] on span "Sections" at bounding box center [141, 185] width 215 height 20
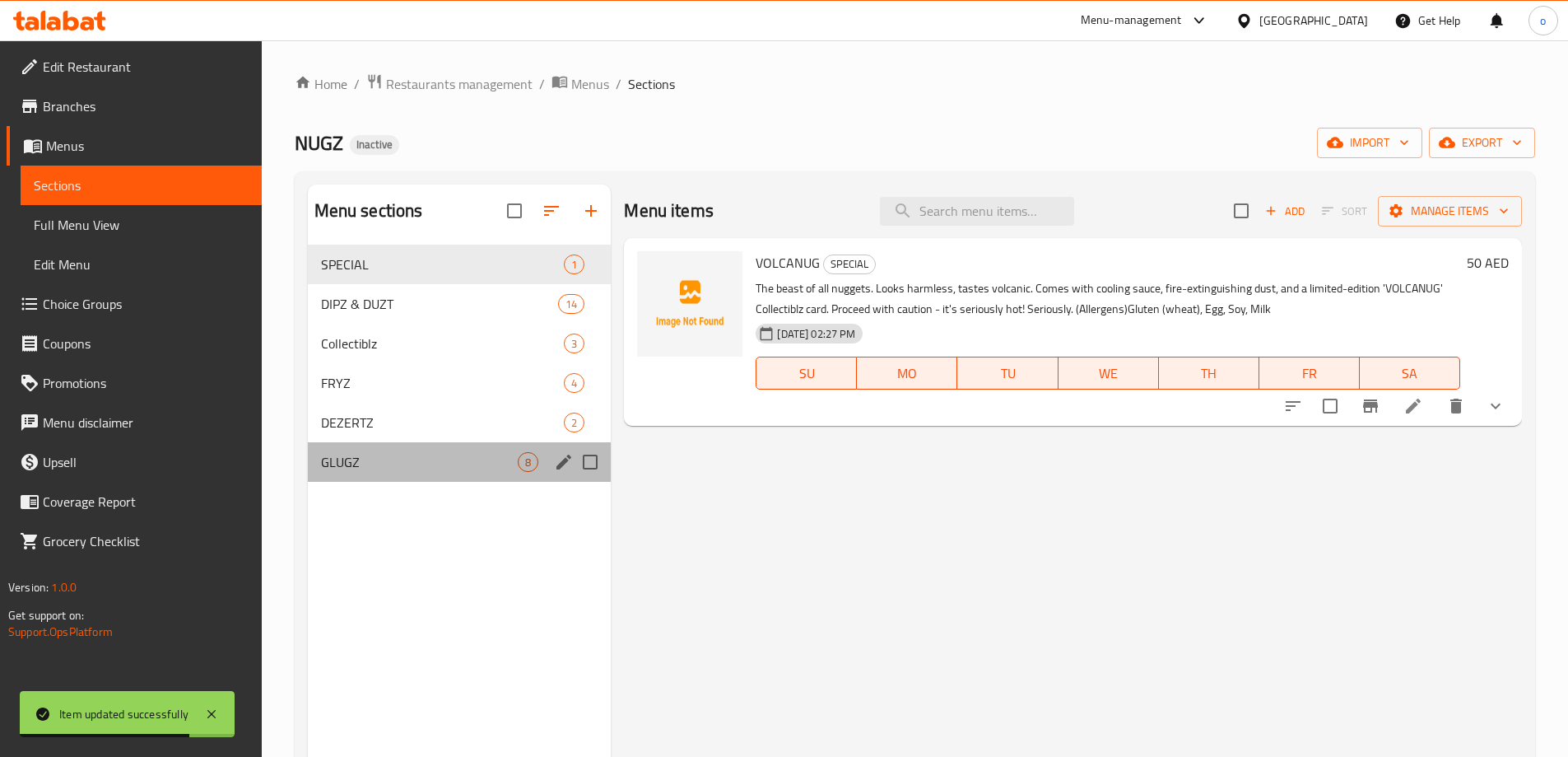
click at [473, 448] on div "GLUGZ 8" at bounding box center [460, 462] width 304 height 40
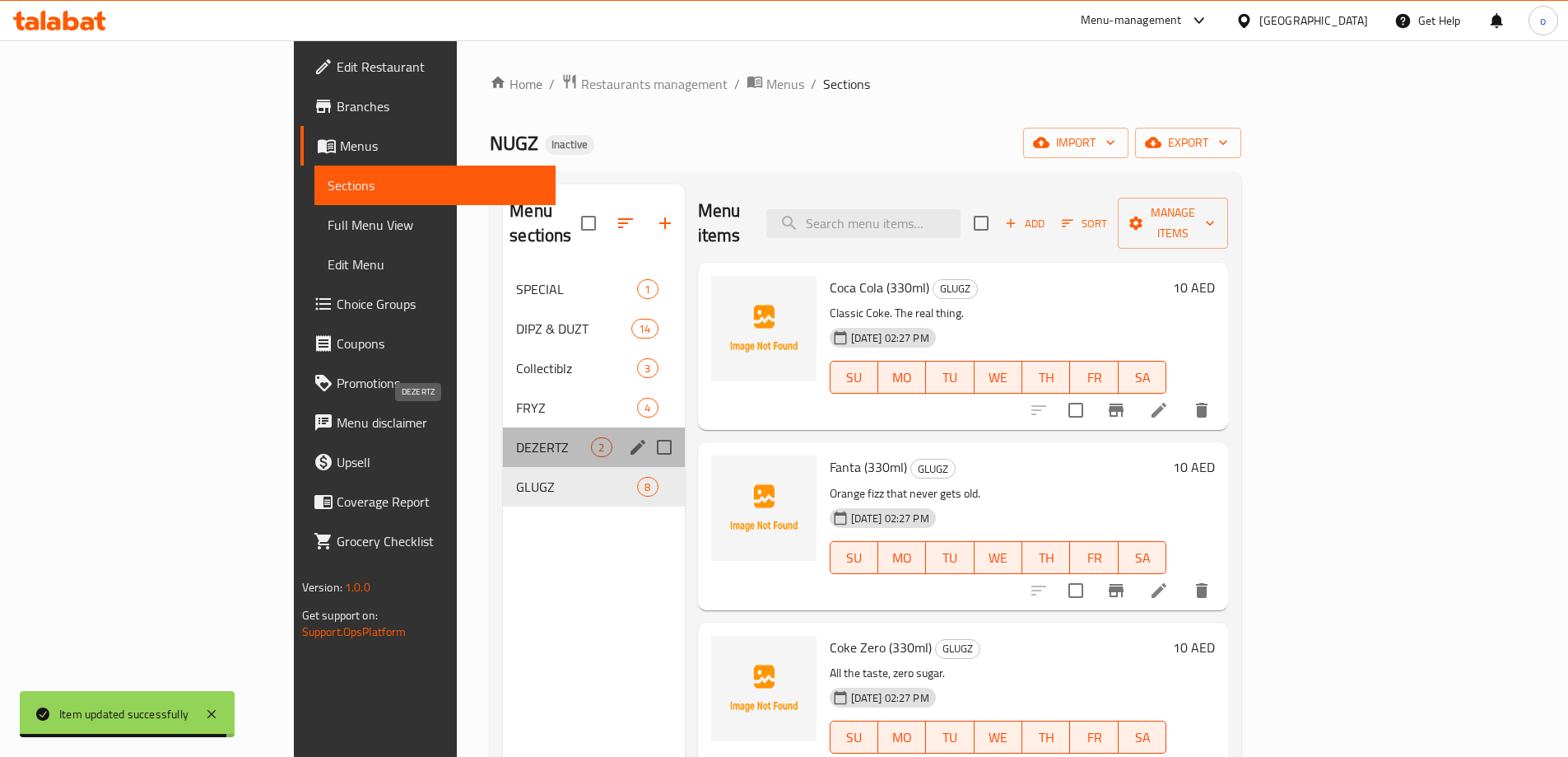
click at [516, 437] on span "DEZERTZ" at bounding box center [553, 446] width 75 height 20
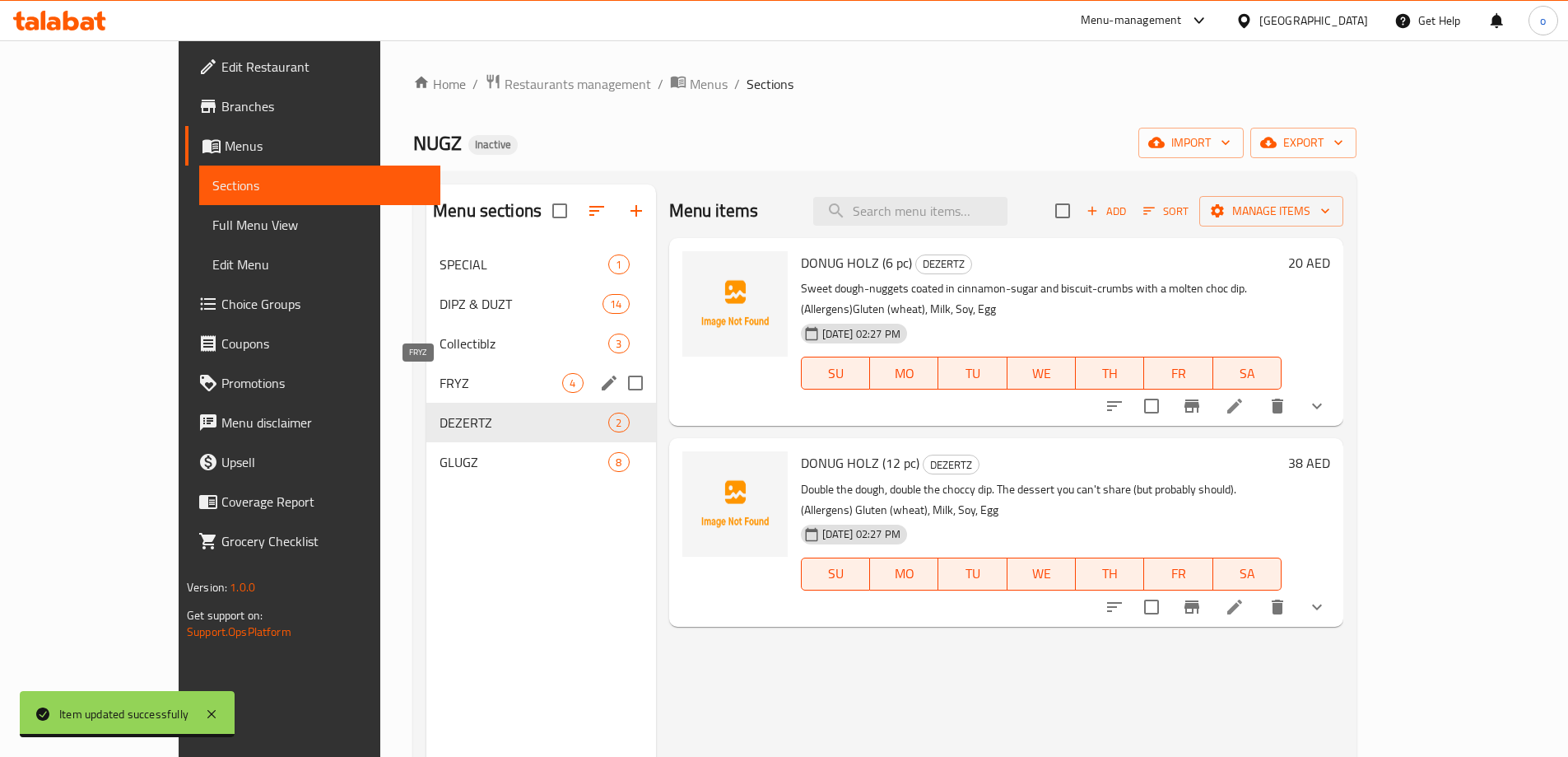
click at [440, 386] on span "FRYZ" at bounding box center [500, 383] width 122 height 20
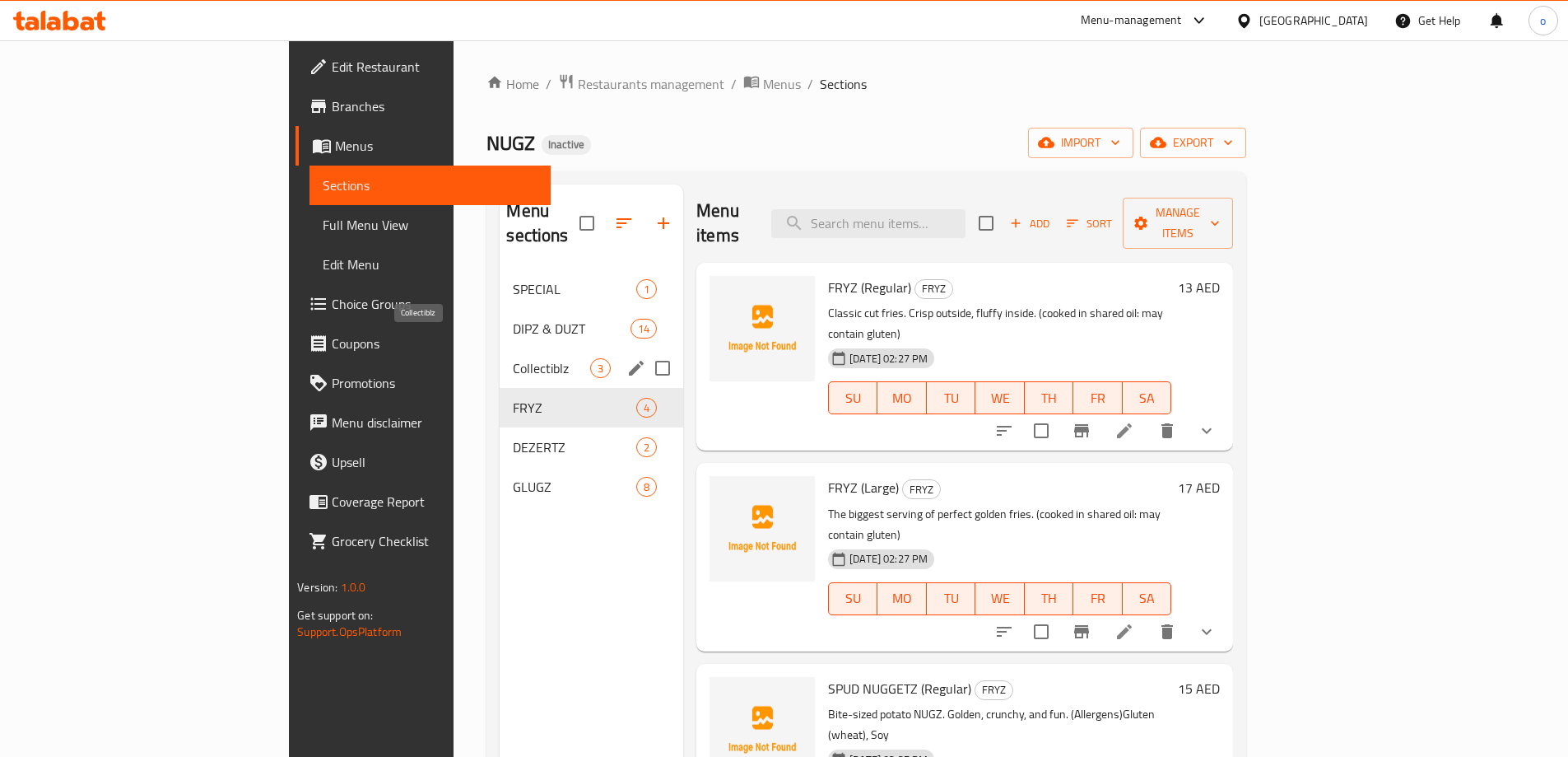
click at [513, 358] on span "Collectiblz" at bounding box center [551, 368] width 78 height 20
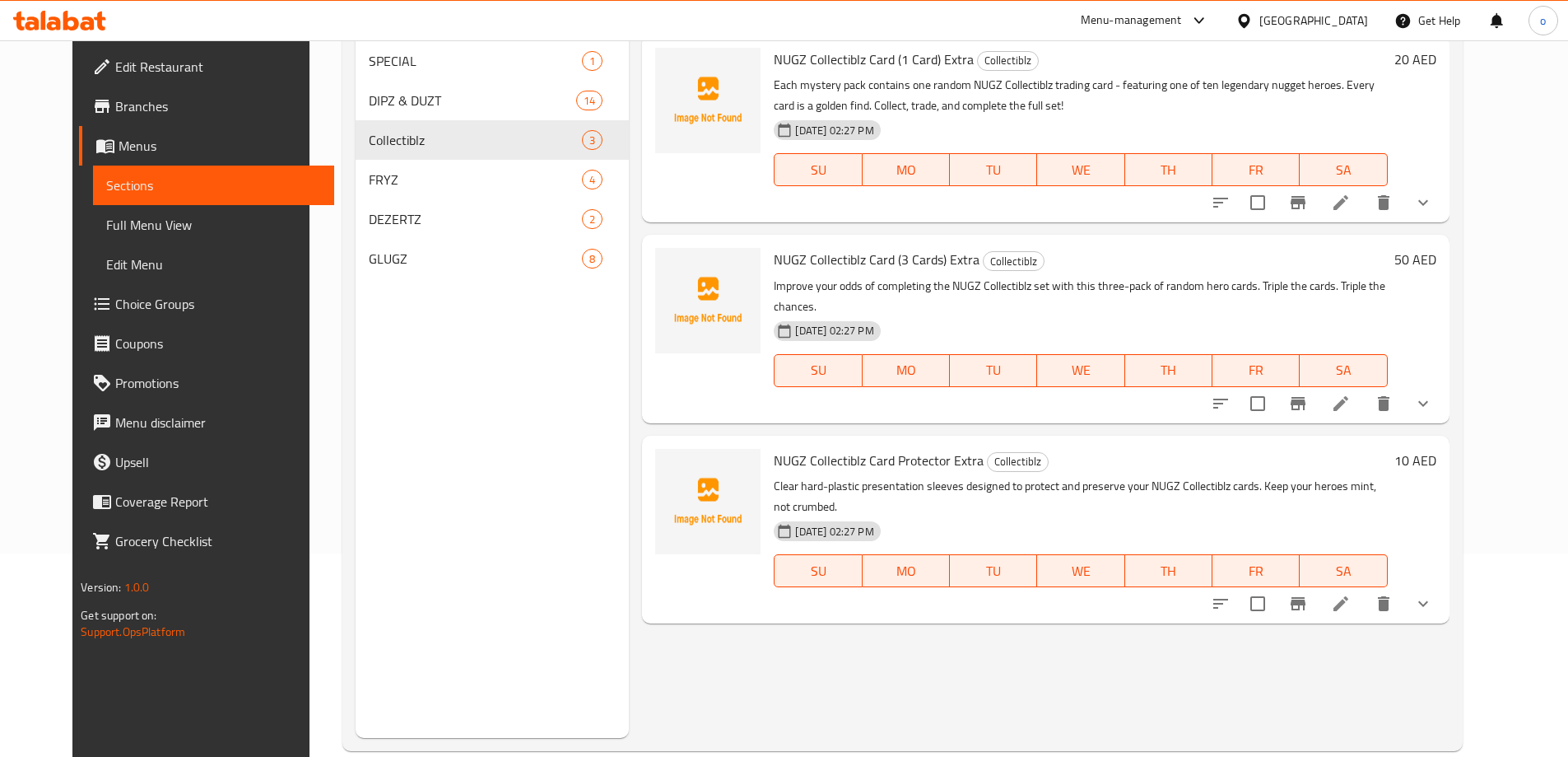
scroll to position [230, 0]
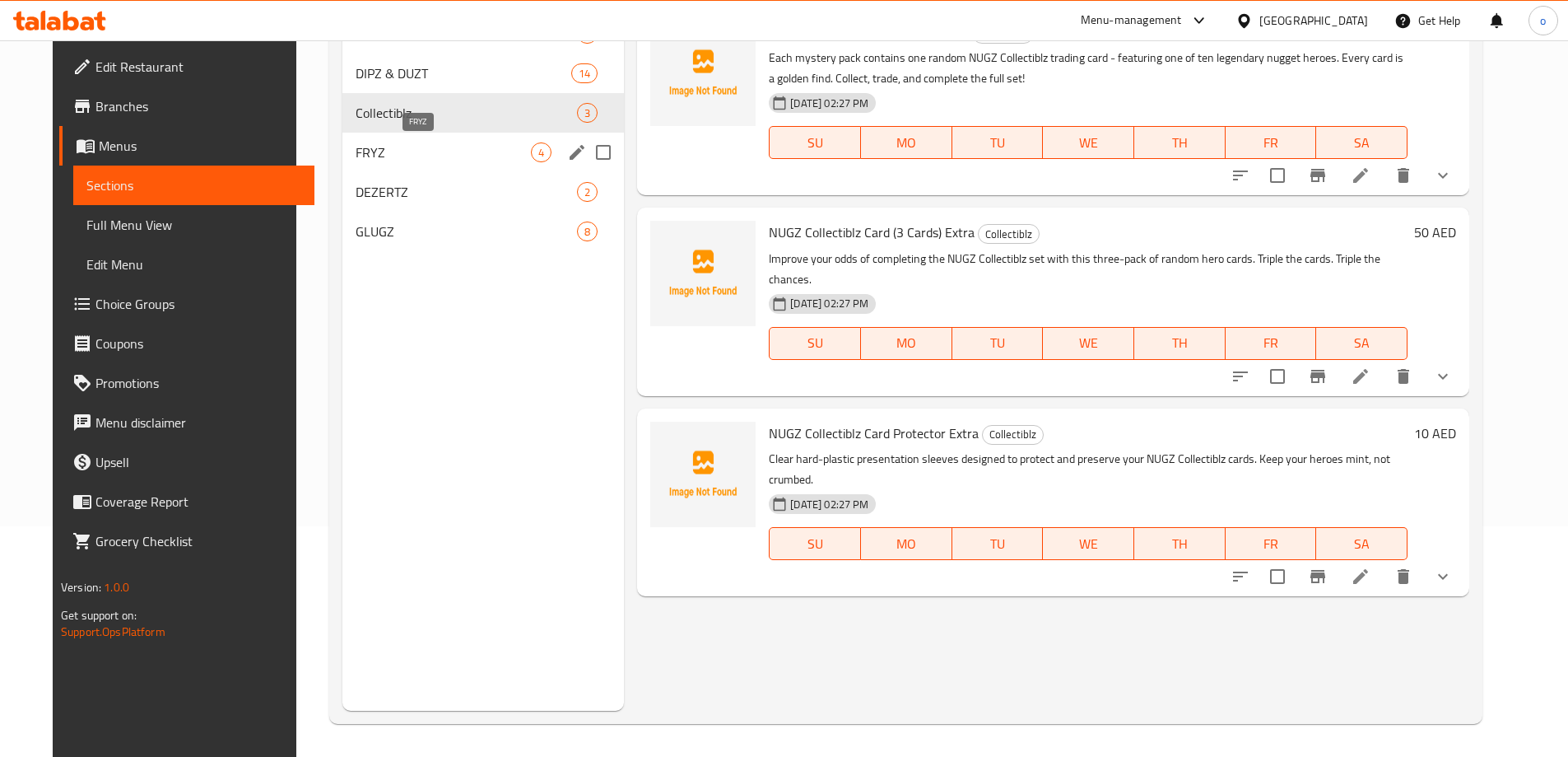
click at [397, 154] on span "FRYZ" at bounding box center [442, 152] width 175 height 20
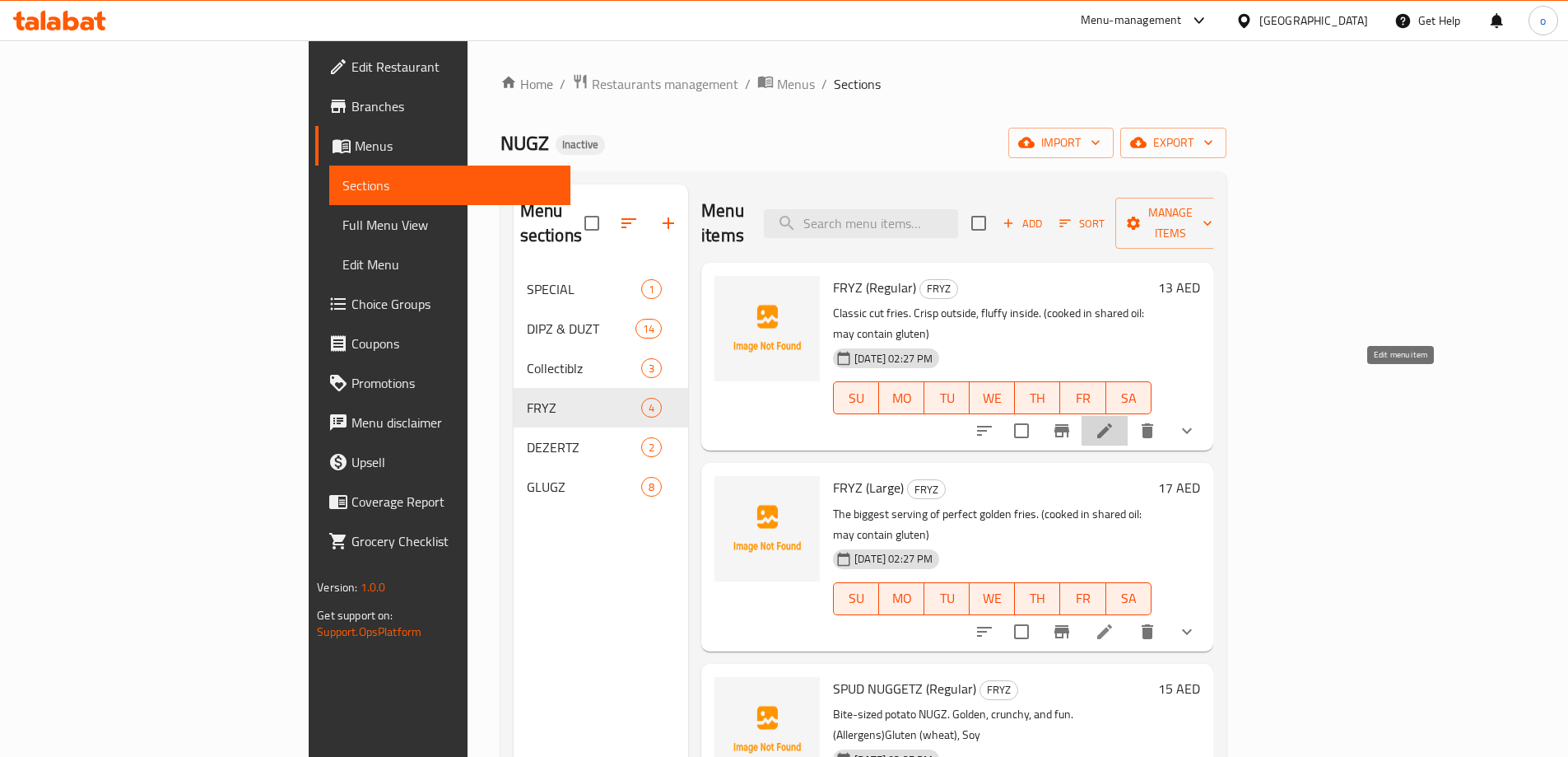
click at [1115, 421] on icon at bounding box center [1105, 430] width 20 height 20
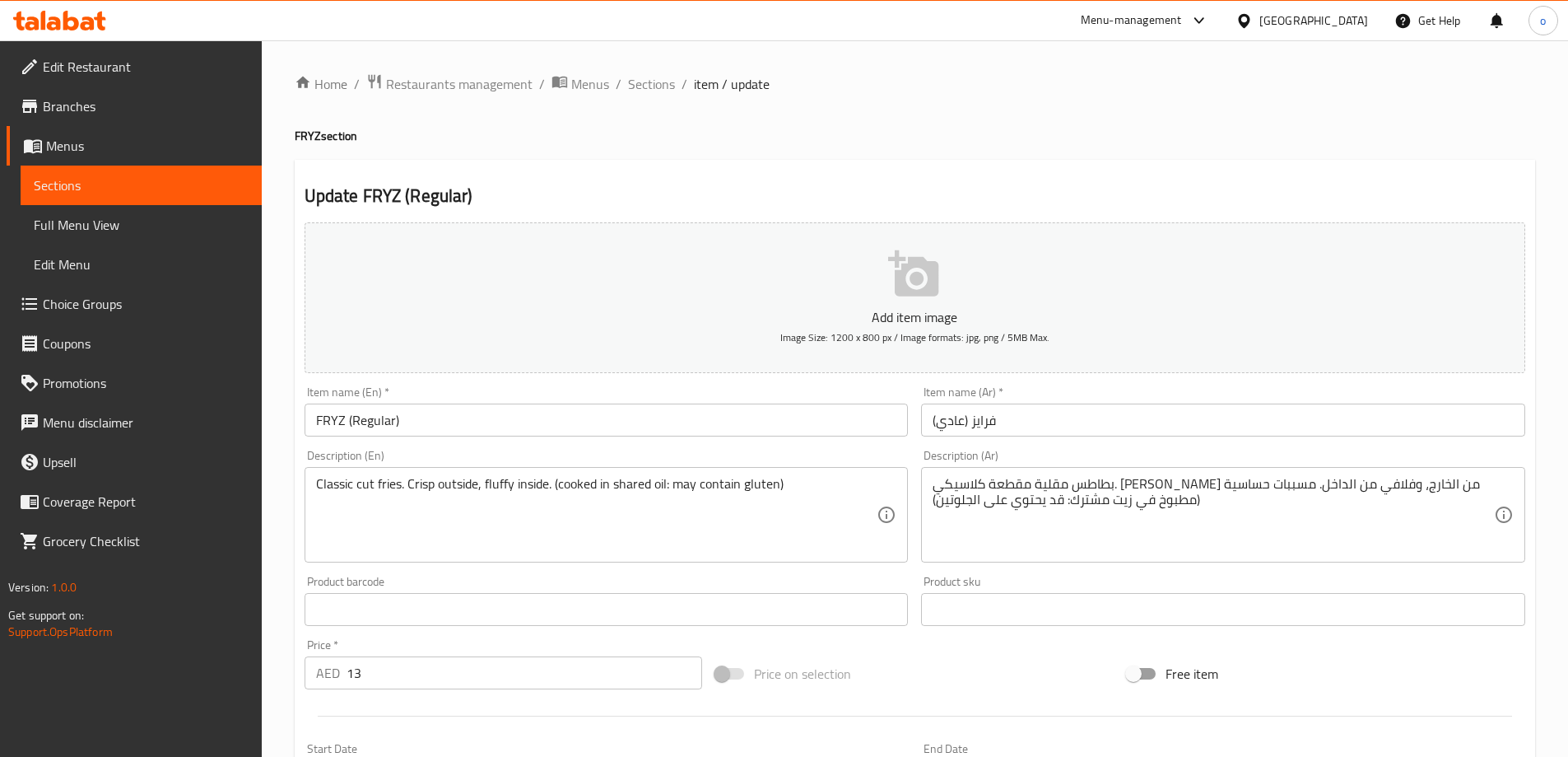
click at [496, 421] on input "FRYZ (Regular)" at bounding box center [607, 420] width 604 height 33
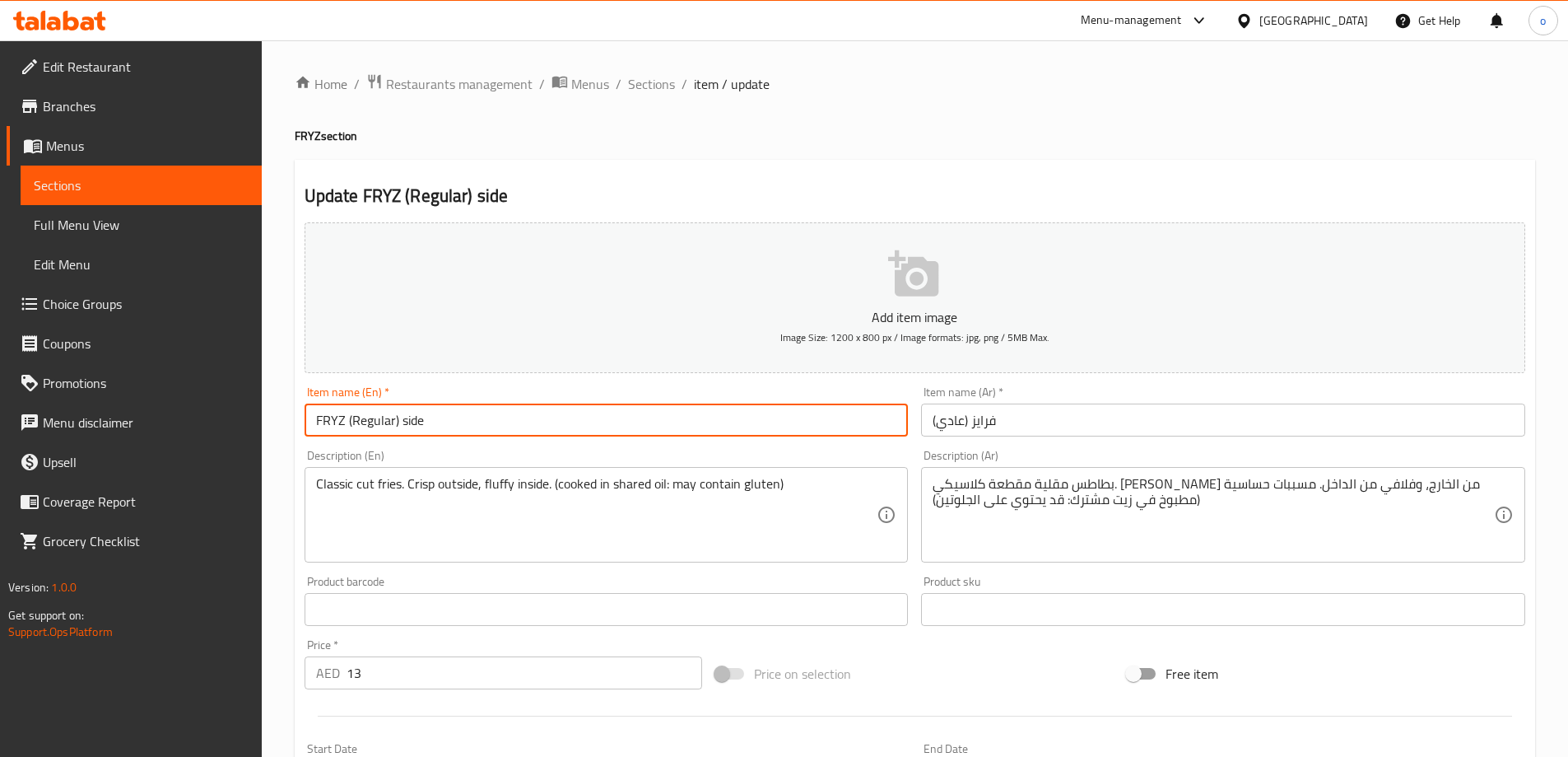
type input "FRYZ (Regular) side"
click at [990, 424] on input "فرايز (عادي)" at bounding box center [1223, 420] width 604 height 33
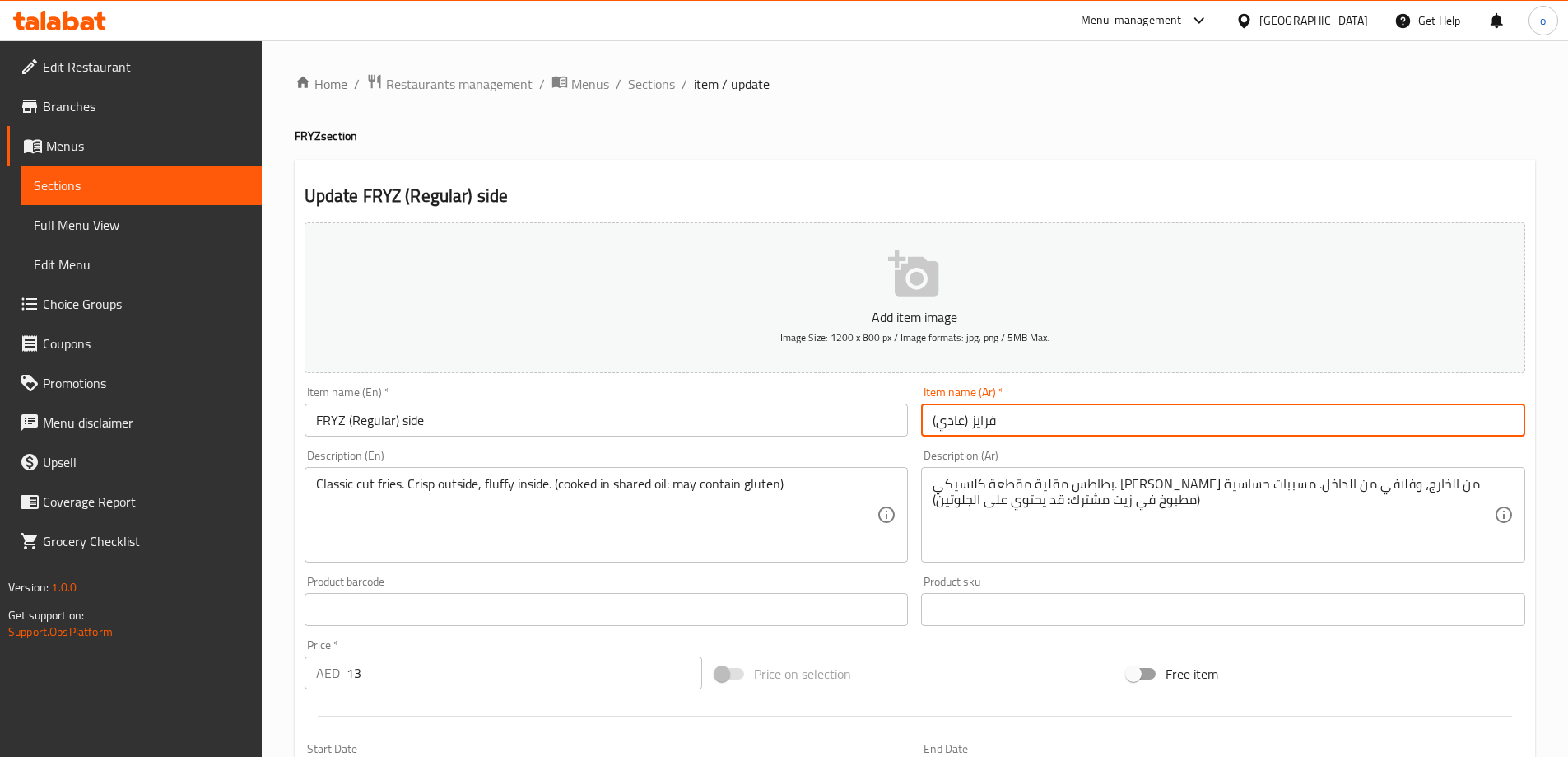
click at [932, 424] on input "فرايز (عادي)" at bounding box center [1223, 420] width 604 height 33
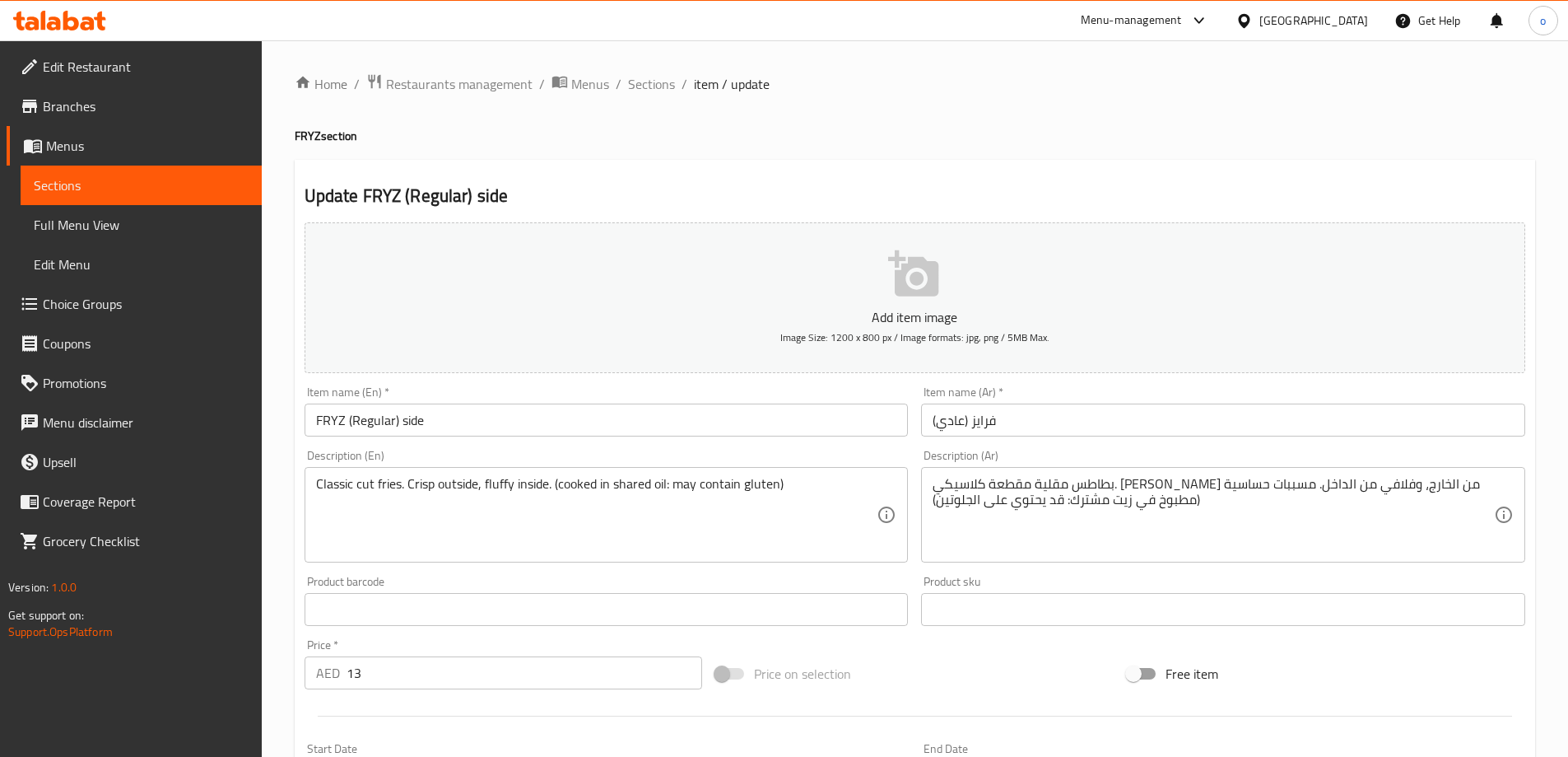
click at [934, 426] on input "فرايز (عادي)" at bounding box center [1223, 420] width 604 height 33
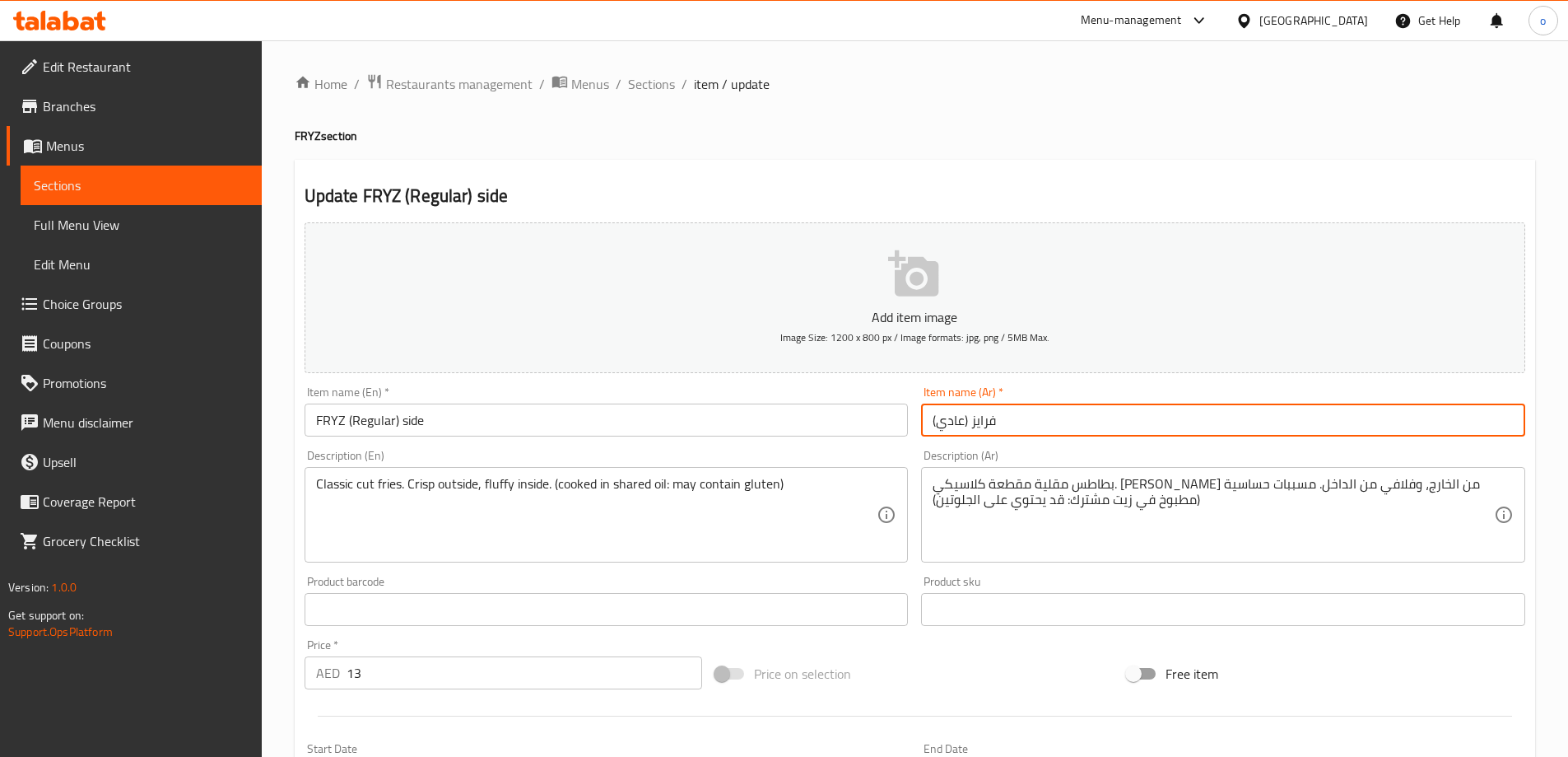
click at [935, 424] on input "فرايز (عادي)" at bounding box center [1223, 420] width 604 height 33
click at [1026, 419] on input "فرايز (عادي)" at bounding box center [1223, 420] width 604 height 33
click at [938, 419] on input "فرايز (عادي)ف" at bounding box center [1223, 420] width 604 height 33
click at [1015, 423] on input "فرايز (عادي)ف" at bounding box center [1223, 420] width 604 height 33
type input "فرايز (عادي) طبق جانبي"
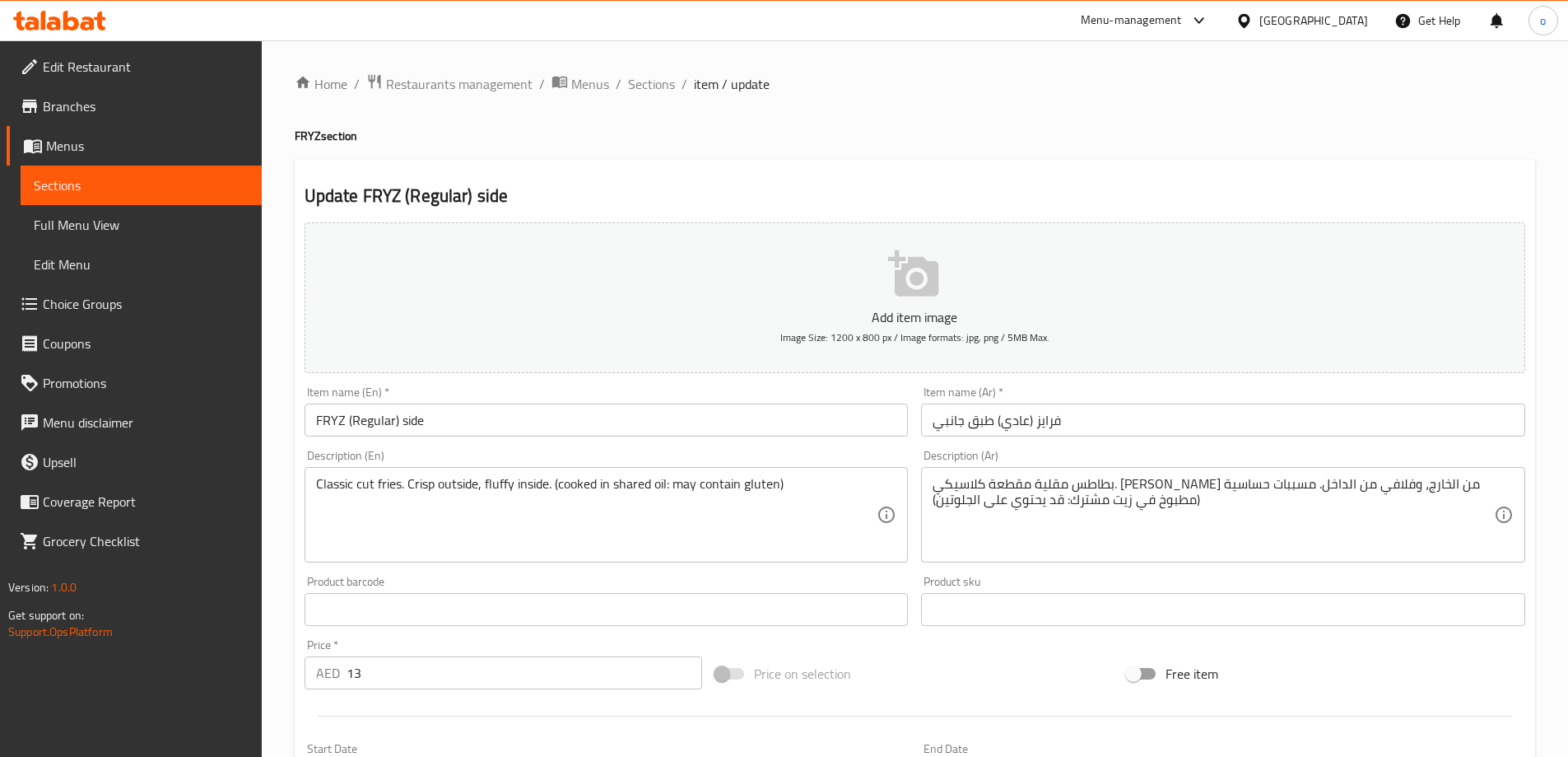
click at [109, 146] on span "Menus" at bounding box center [148, 145] width 203 height 20
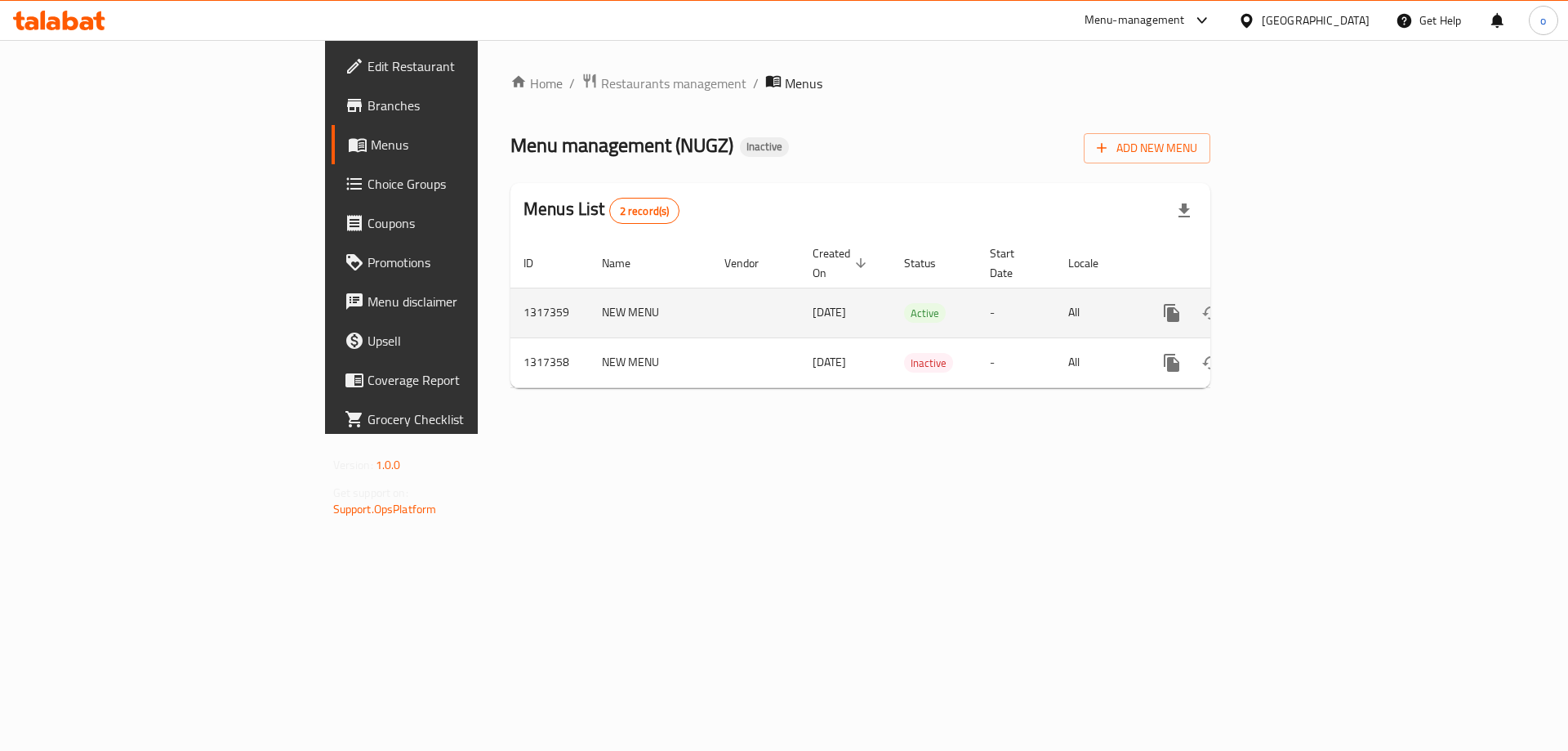
click at [1309, 300] on link "enhanced table" at bounding box center [1290, 313] width 39 height 39
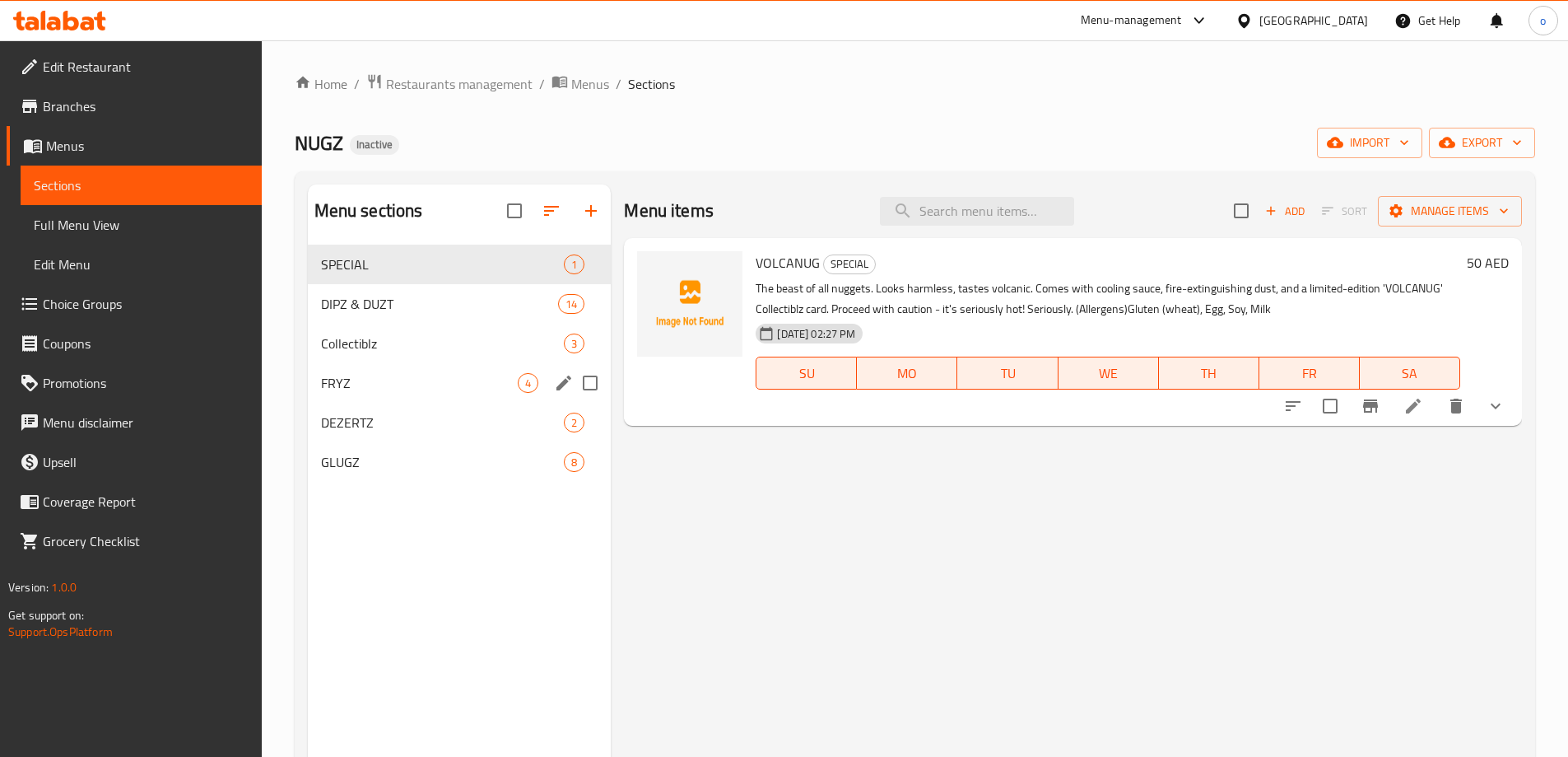
click at [393, 393] on div "FRYZ 4" at bounding box center [460, 383] width 304 height 40
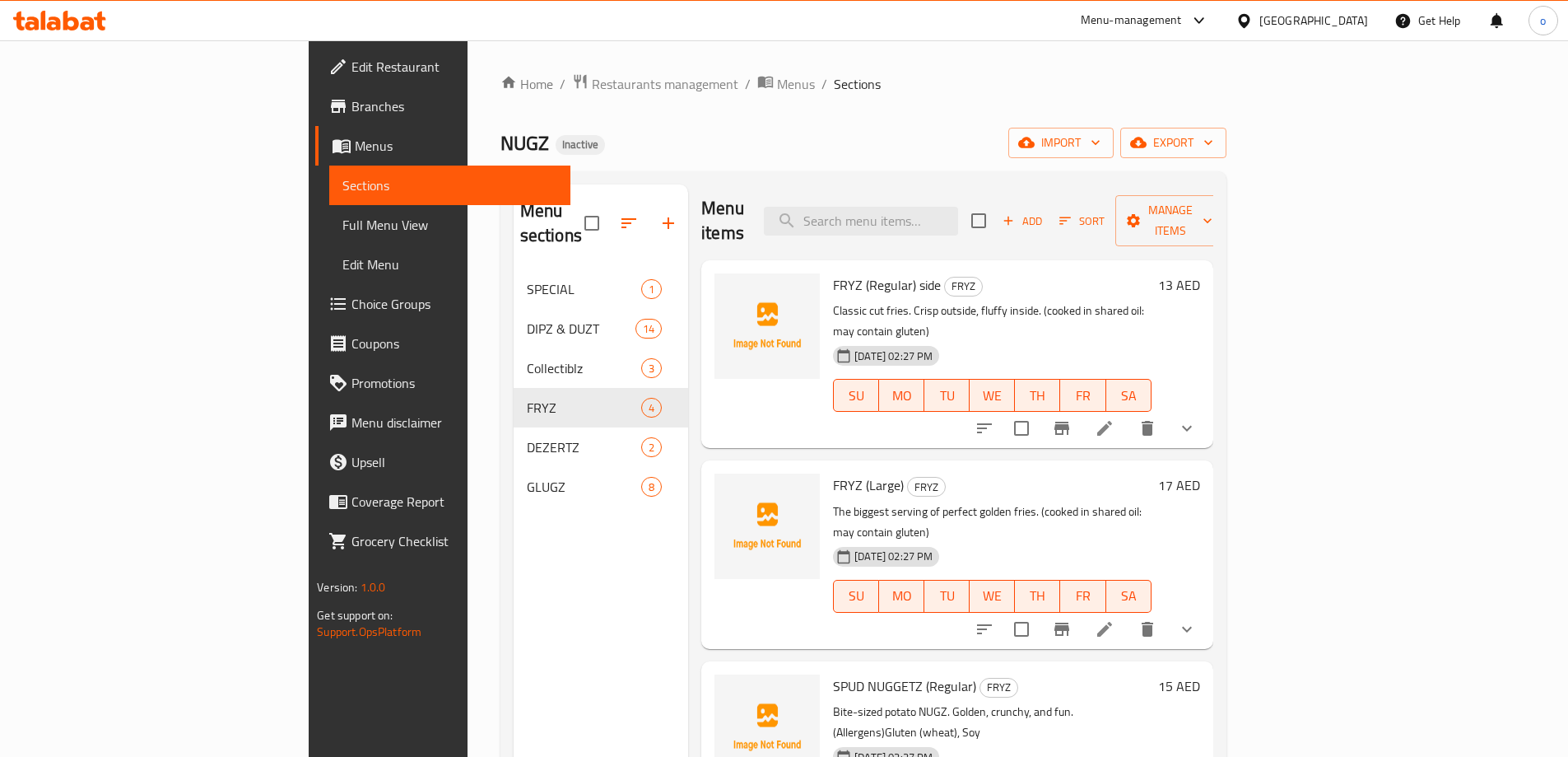
scroll to position [4, 0]
click at [1128, 613] on li at bounding box center [1105, 627] width 46 height 29
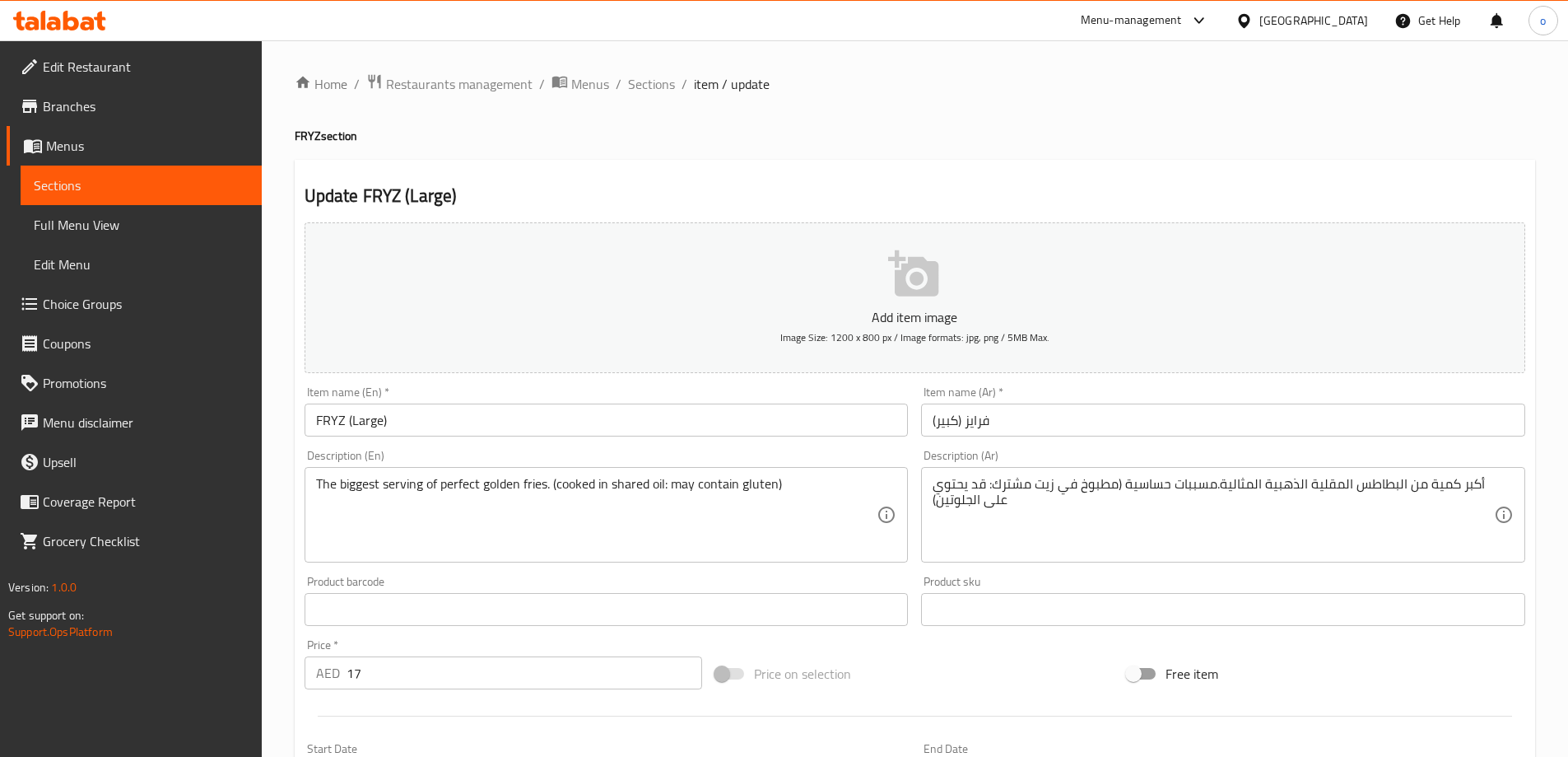
click at [532, 409] on input "FRYZ (Large)" at bounding box center [607, 420] width 604 height 33
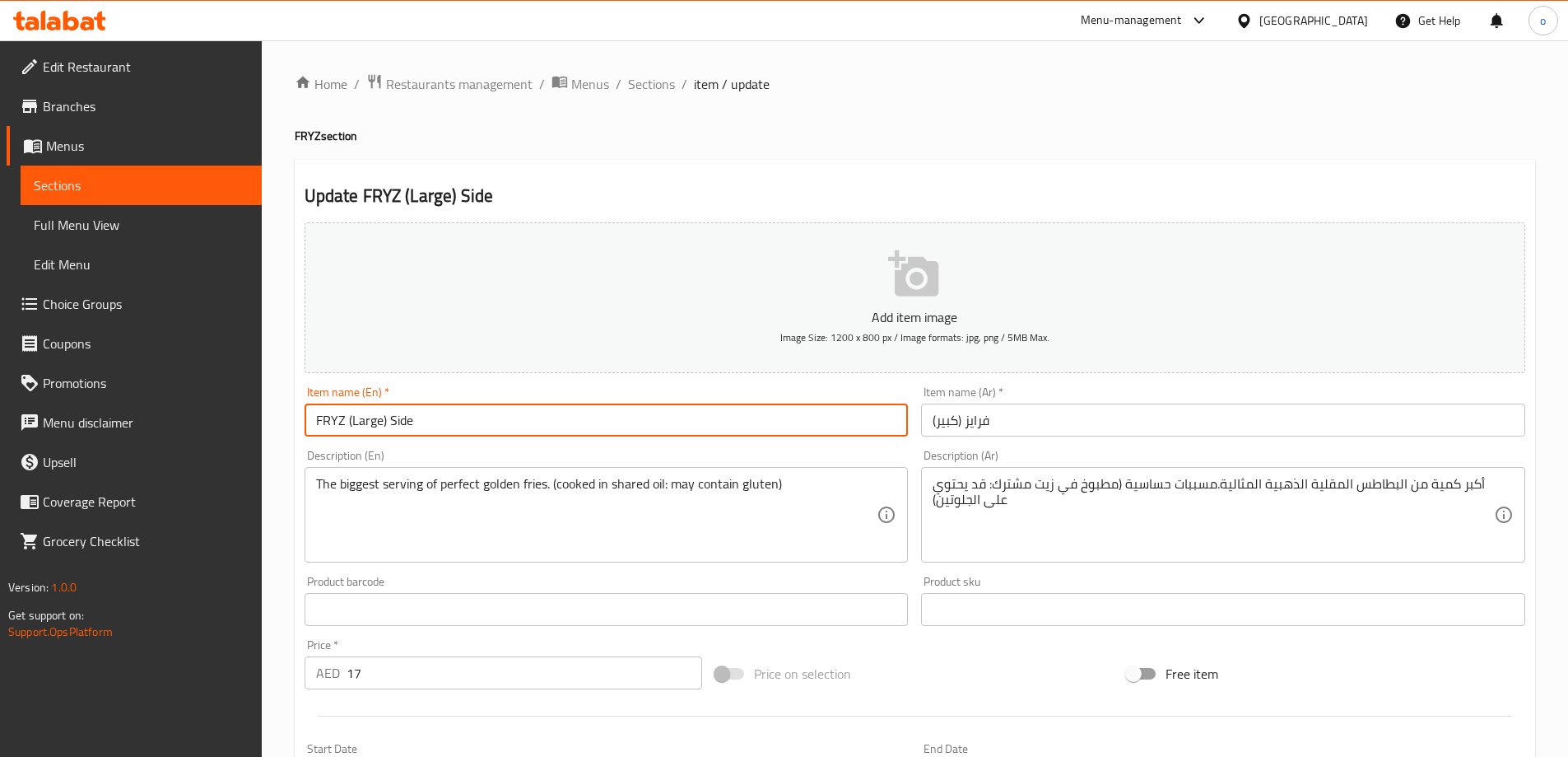
type input "FRYZ (Large) Side"
click at [931, 418] on input "فرايز (كبير)" at bounding box center [1223, 420] width 604 height 33
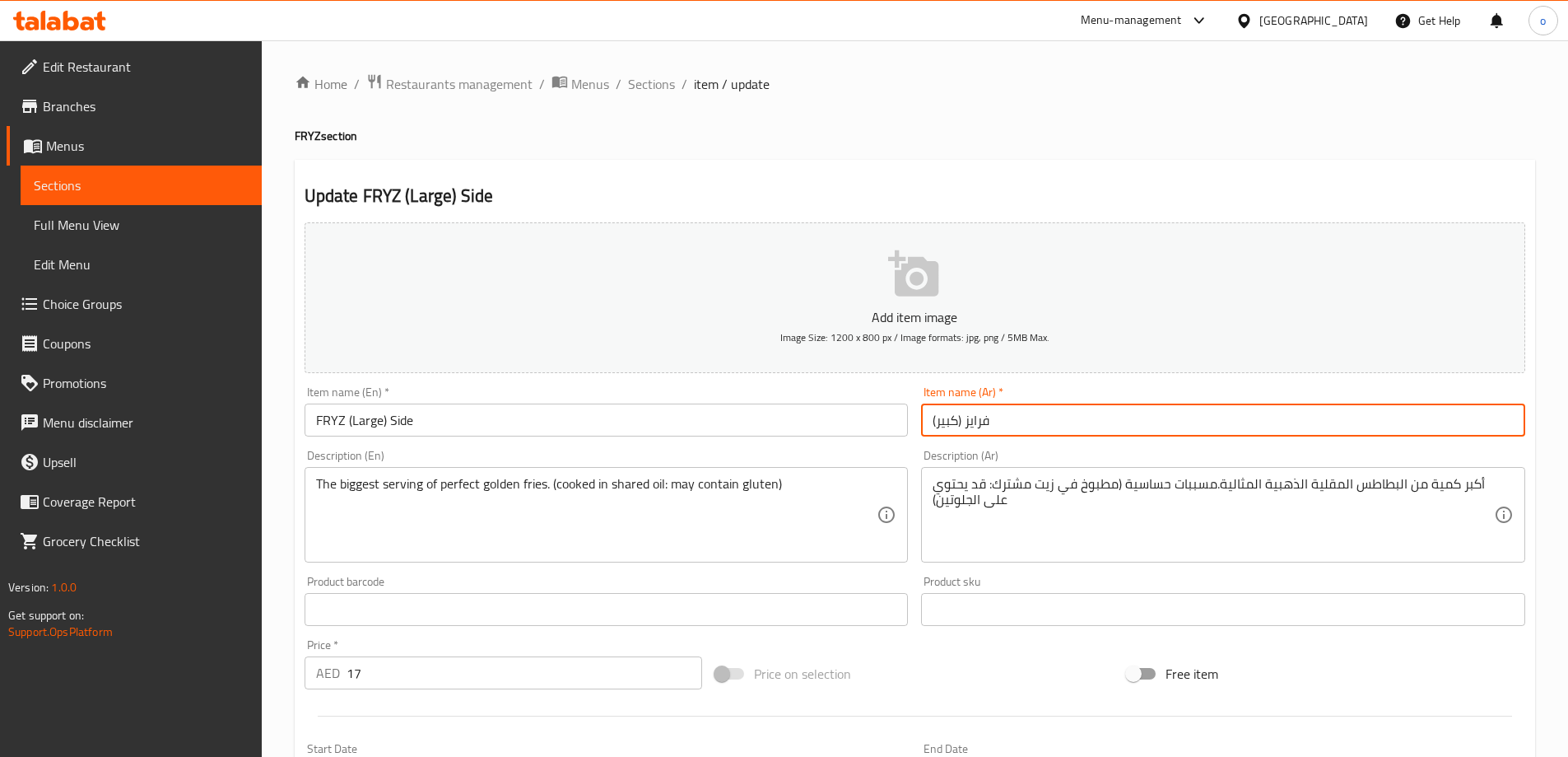
click at [1120, 437] on div "Item name (Ar)   * [PERSON_NAME] (كبير) Item name (Ar) *" at bounding box center [1223, 411] width 618 height 63
click at [1107, 422] on input "فرايز (كبير)" at bounding box center [1223, 420] width 604 height 33
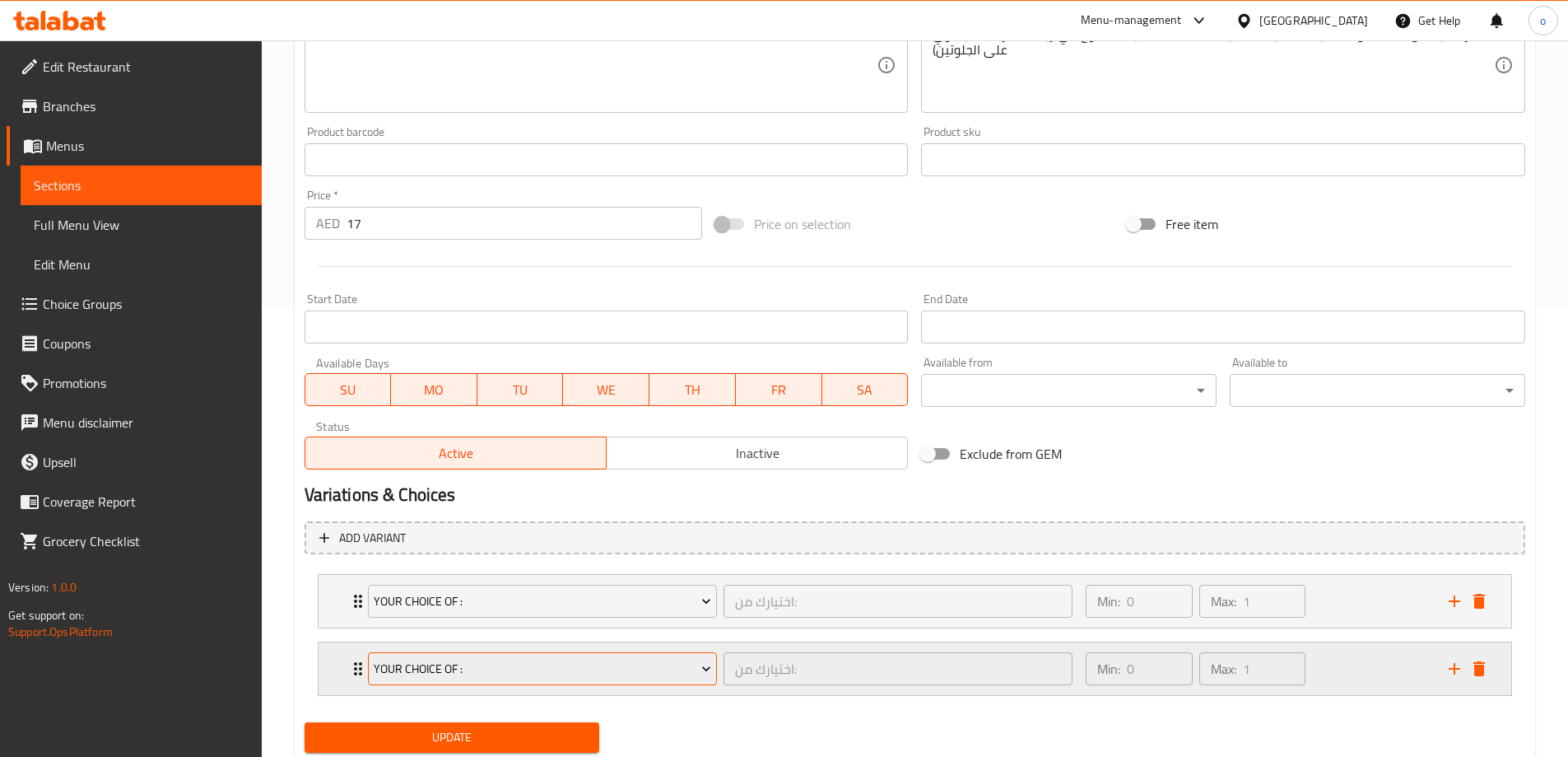
scroll to position [501, 0]
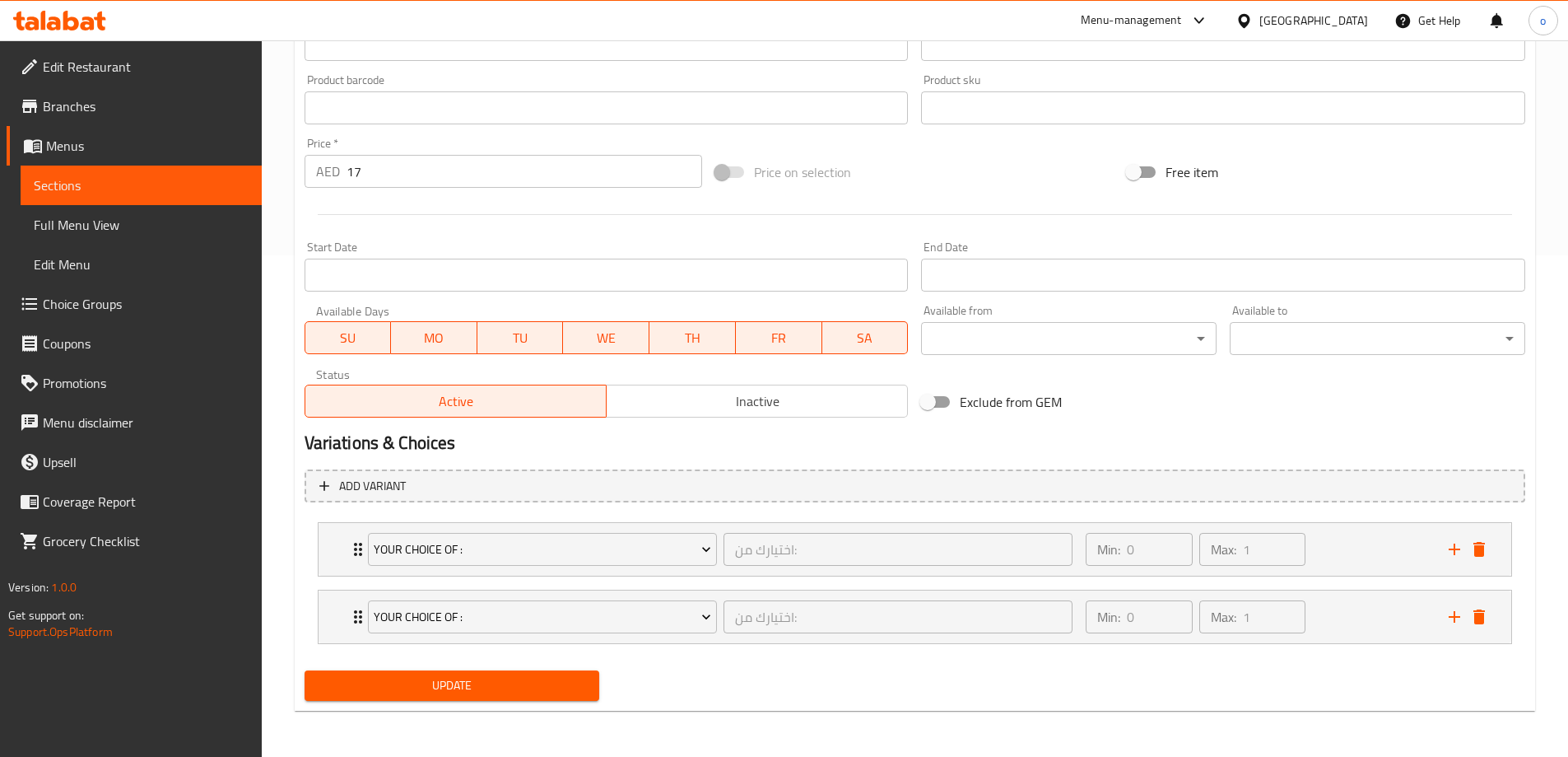
type input "فرايز (كبير) طبق جانبي"
click at [468, 683] on span "Update" at bounding box center [452, 686] width 269 height 21
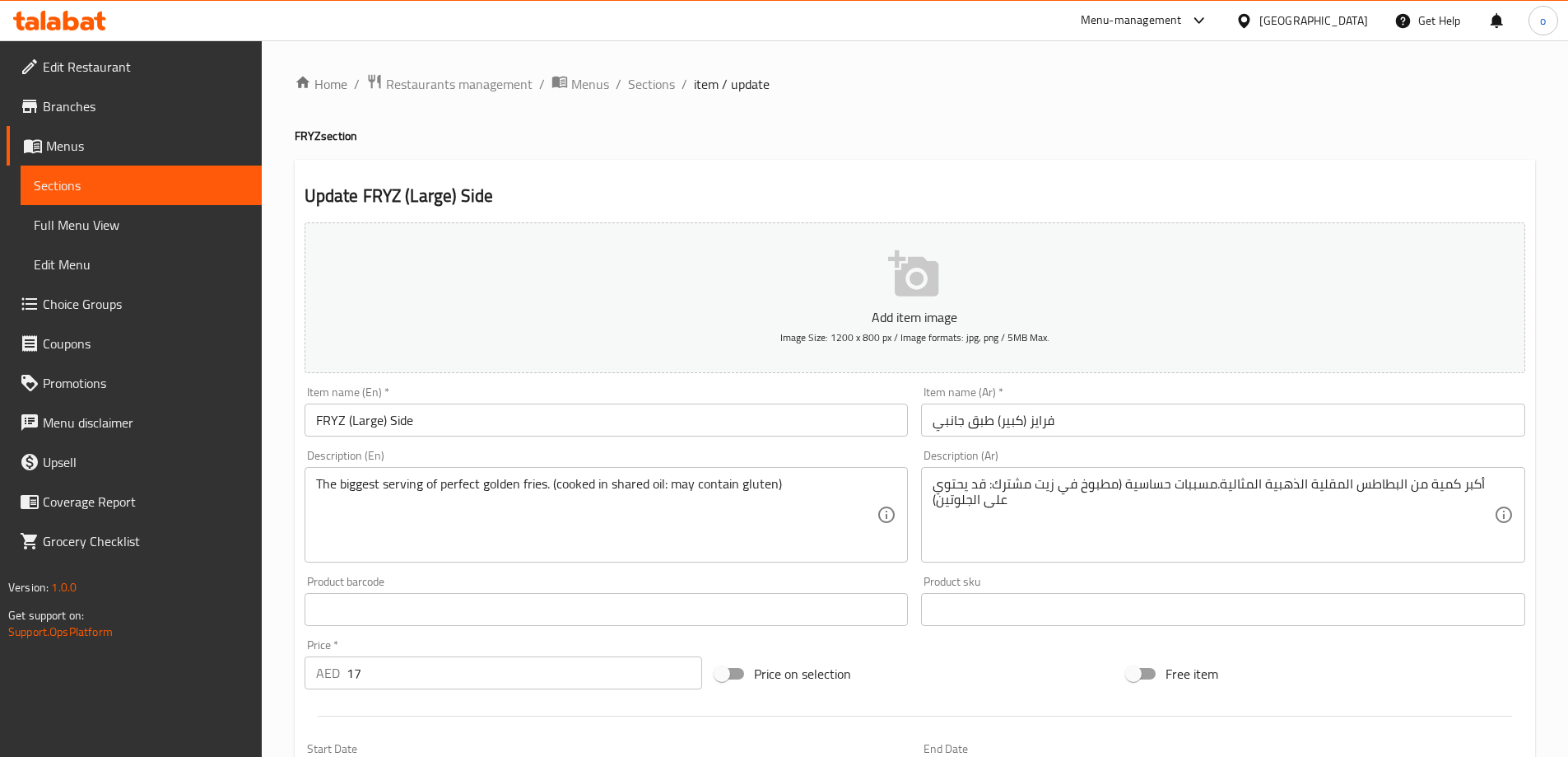
click at [90, 195] on link "Sections" at bounding box center [141, 186] width 242 height 40
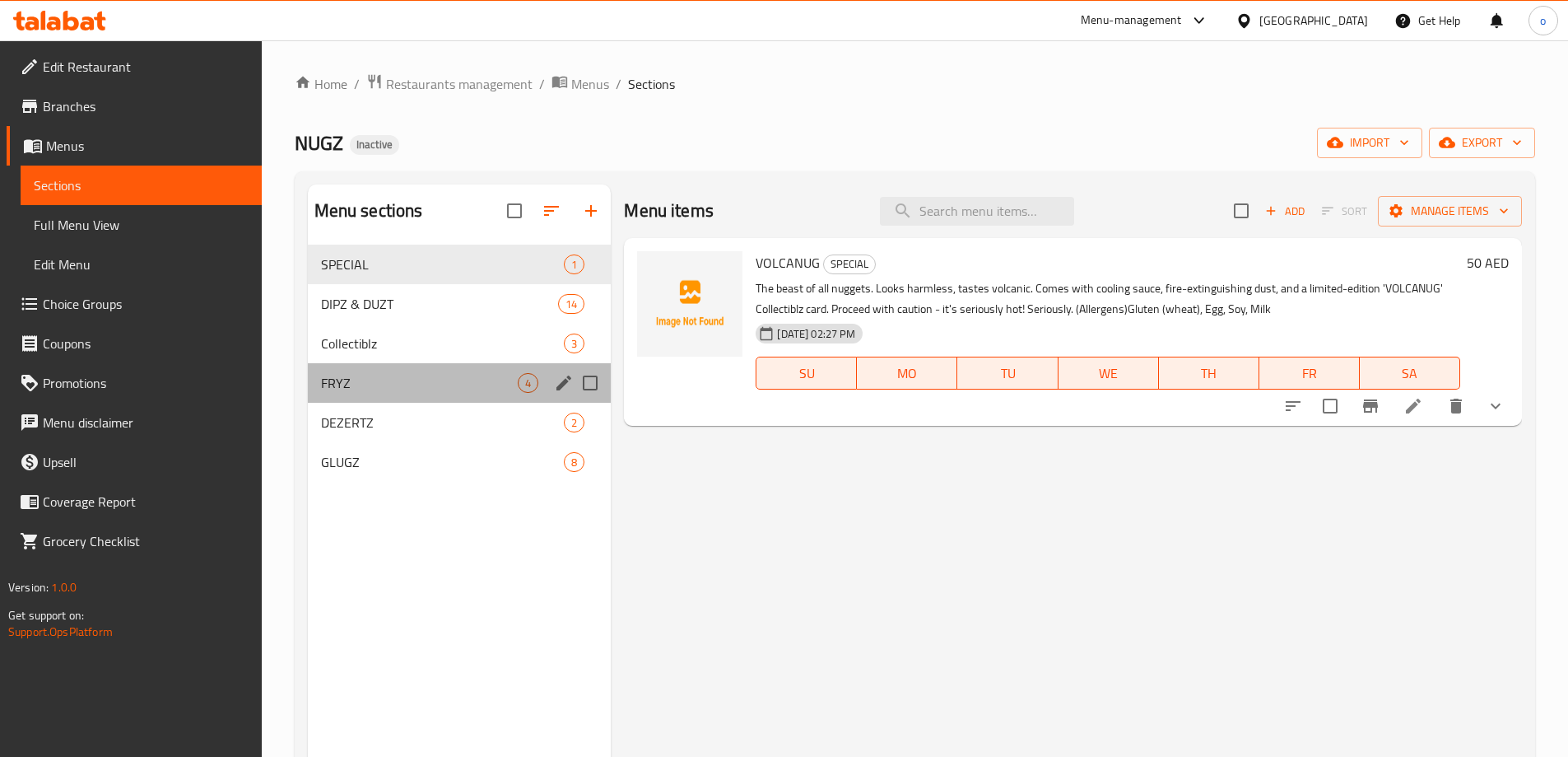
click at [412, 396] on div "FRYZ 4" at bounding box center [460, 383] width 304 height 40
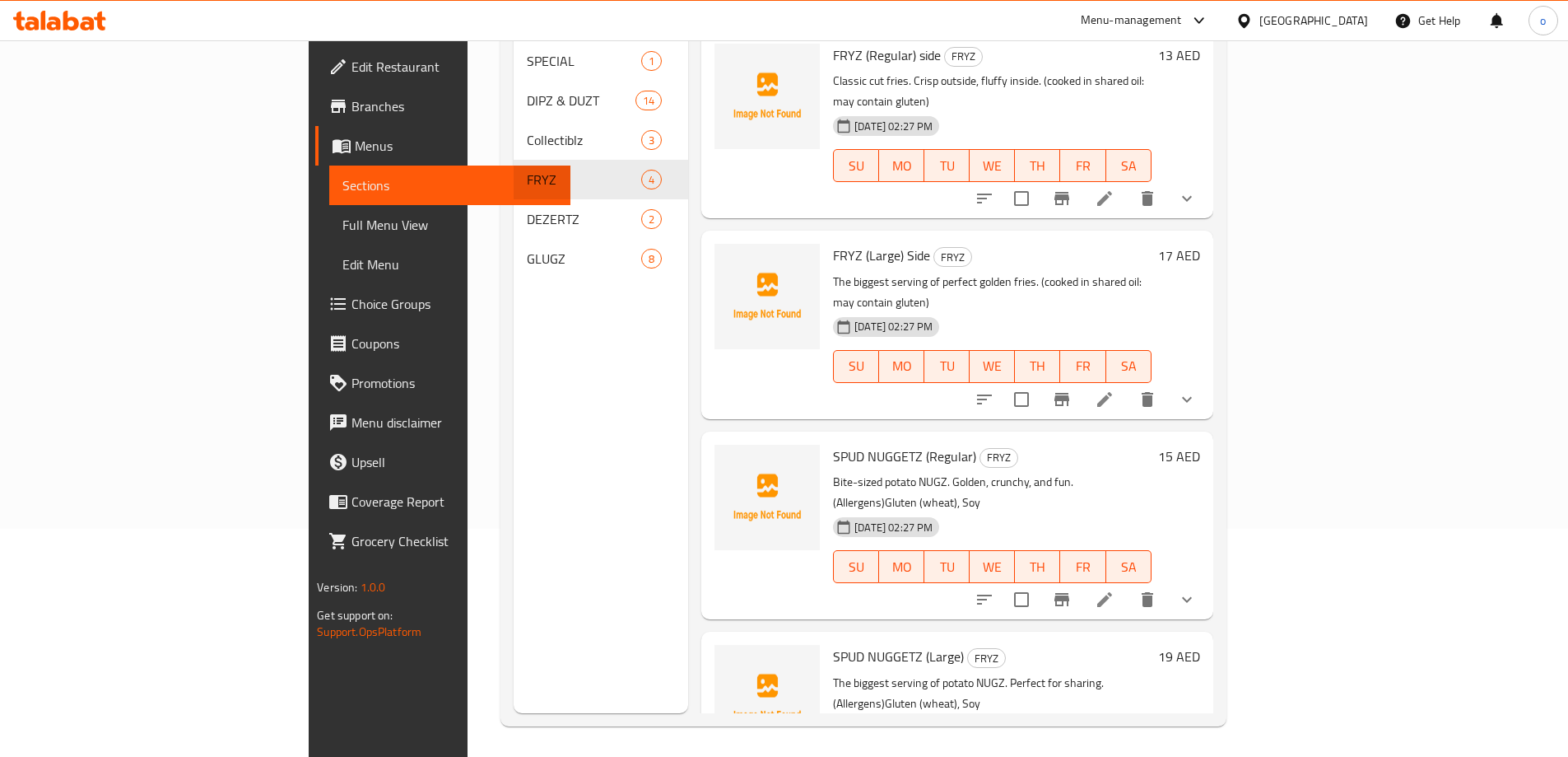
scroll to position [230, 0]
click at [1115, 587] on icon at bounding box center [1105, 597] width 20 height 20
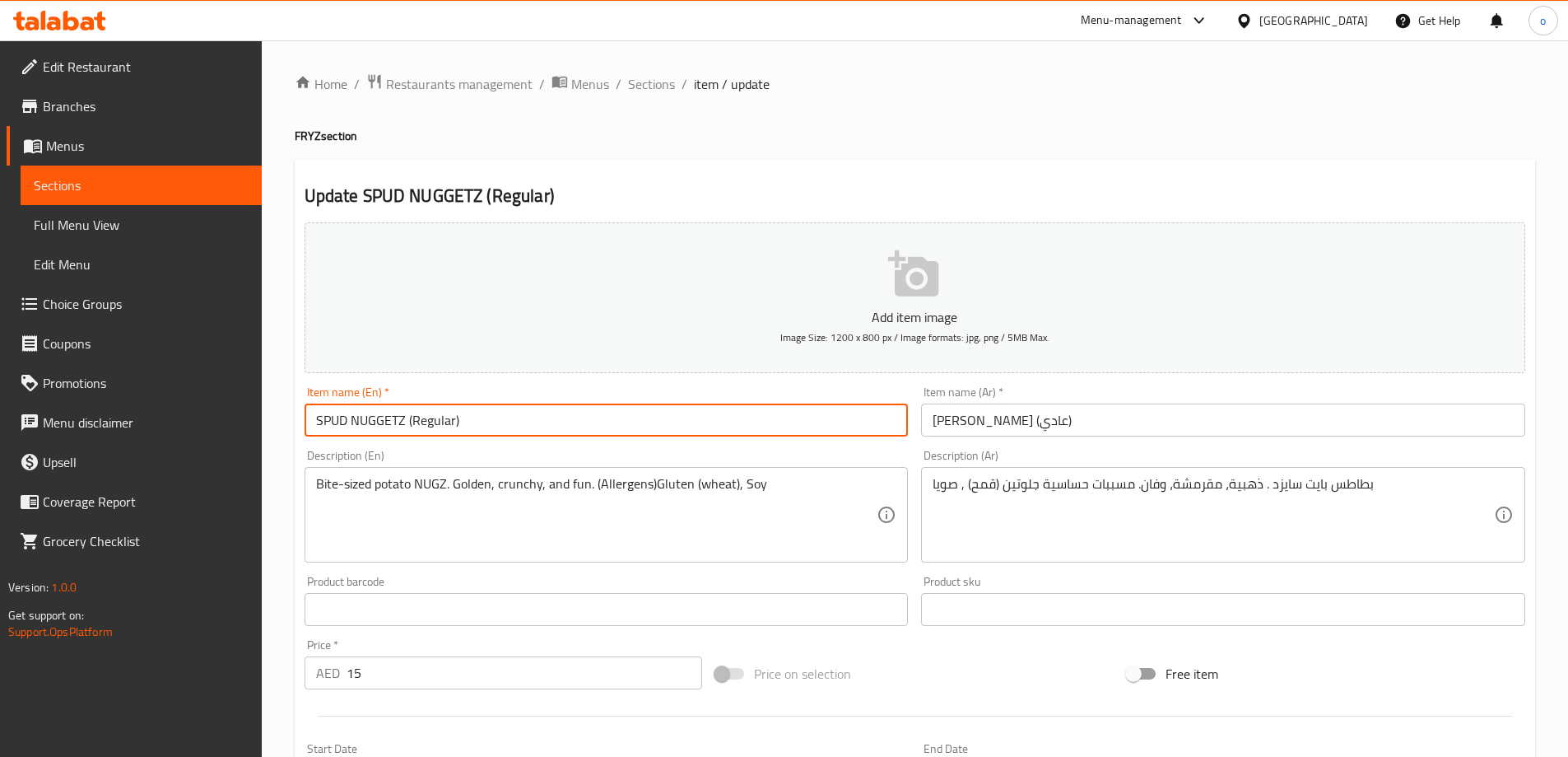
click at [568, 412] on input "SPUD NUGGETZ (Regular)" at bounding box center [607, 420] width 604 height 33
type input "SPUD NUGGETZ (Regular) side"
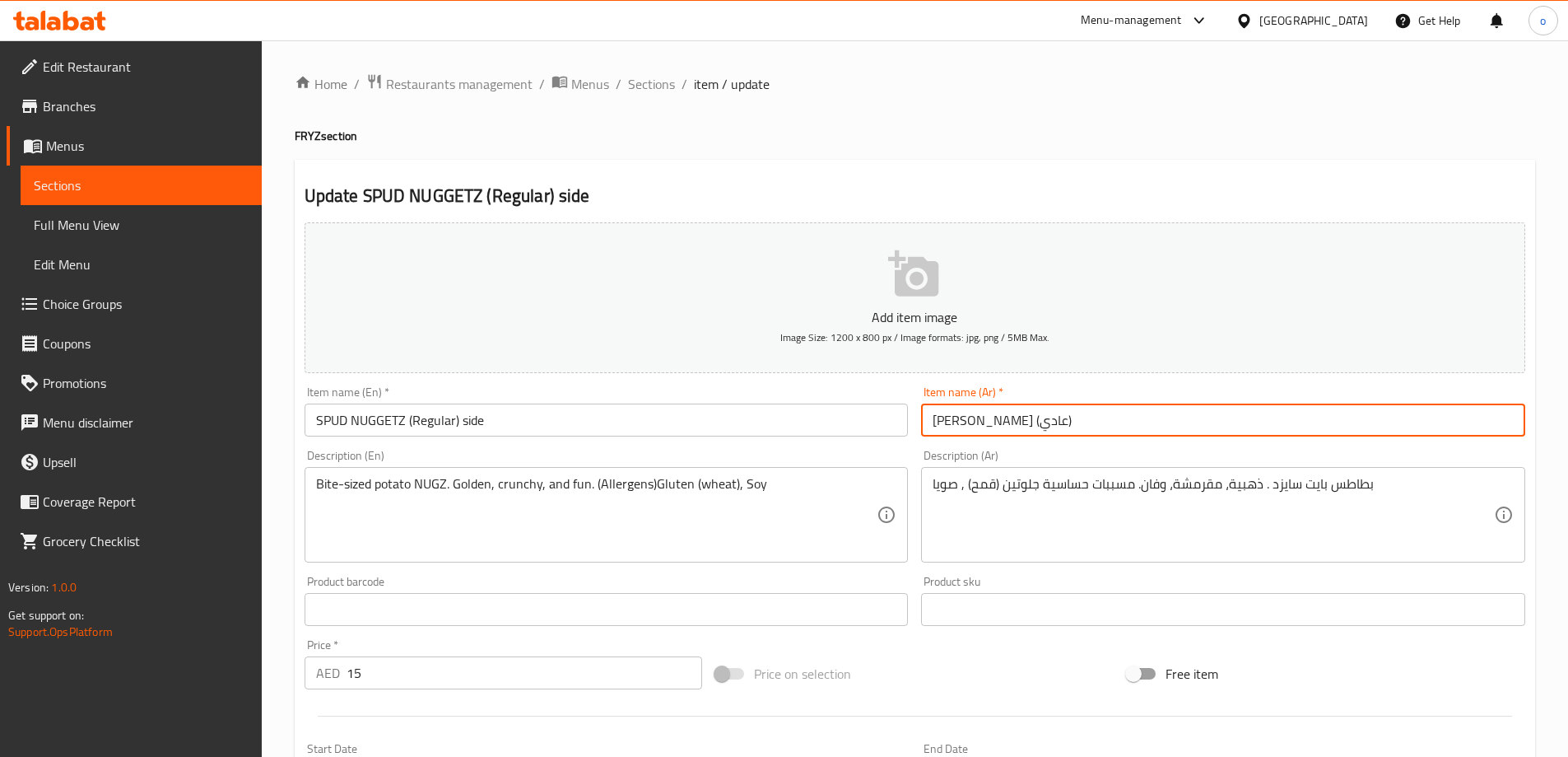
click at [1141, 412] on input "[PERSON_NAME] (عادي)" at bounding box center [1223, 420] width 604 height 33
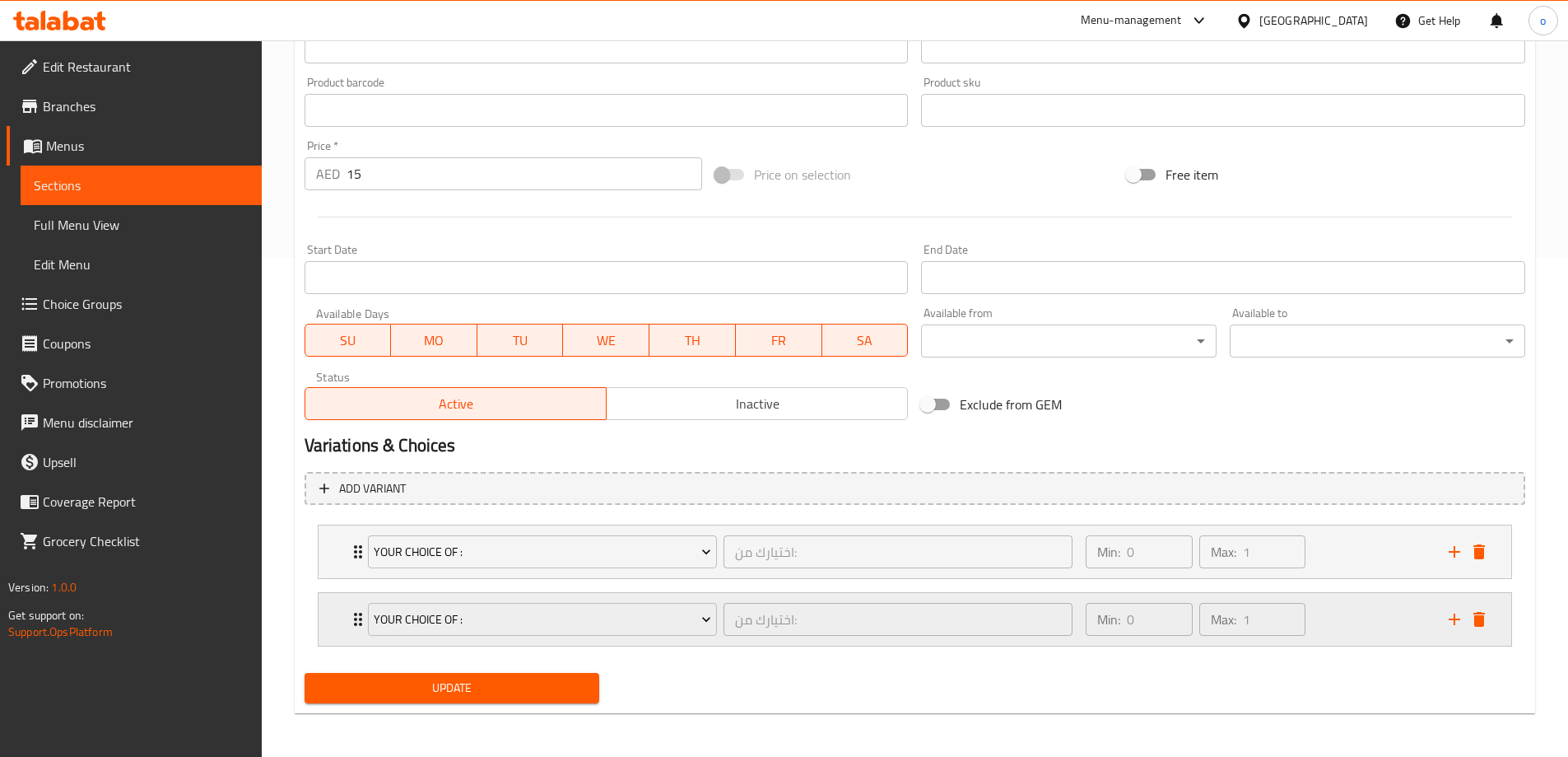
scroll to position [501, 0]
type input "[PERSON_NAME] (عادي) طبق جانبي"
click at [382, 707] on div "Update" at bounding box center [453, 685] width 309 height 44
click at [401, 696] on button "Update" at bounding box center [453, 685] width 296 height 30
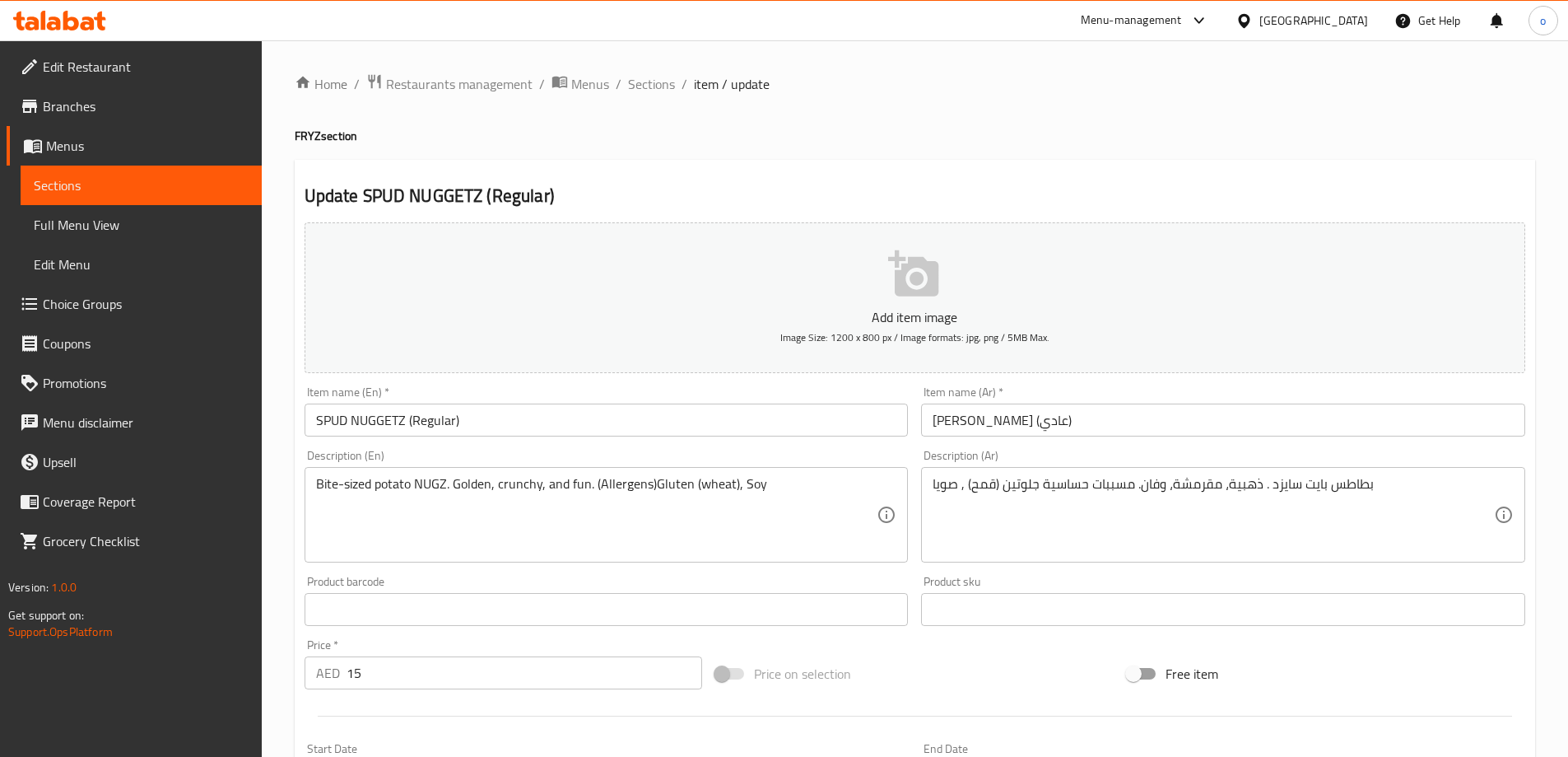
click at [543, 432] on input "SPUD NUGGETZ (Regular)" at bounding box center [607, 420] width 604 height 33
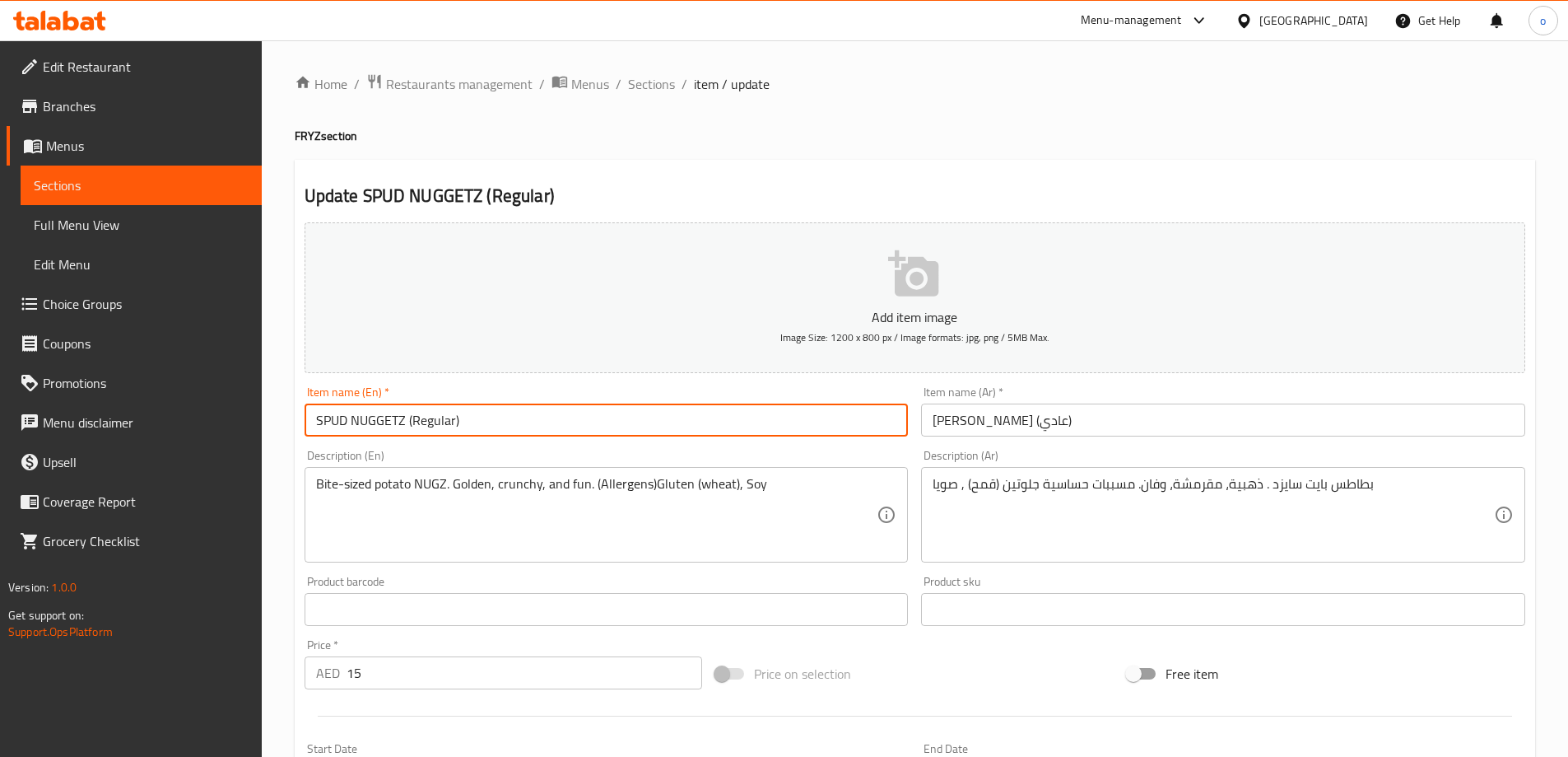
type input "SPUD NUGGETZ (Regular) side"
click at [964, 424] on input "[PERSON_NAME] (عادي)" at bounding box center [1223, 420] width 604 height 33
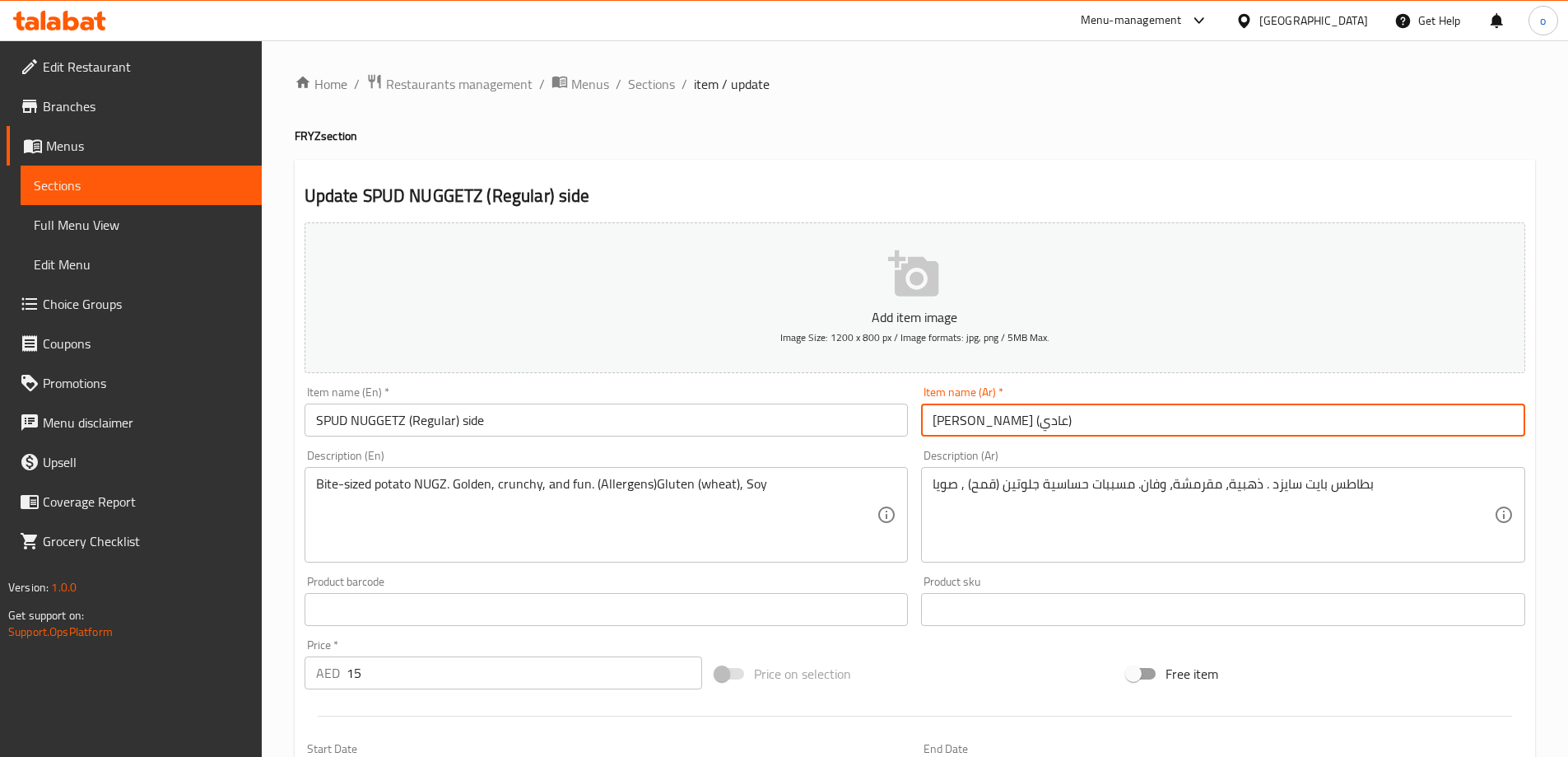
type input "[PERSON_NAME] (عادي) طبق جانبي"
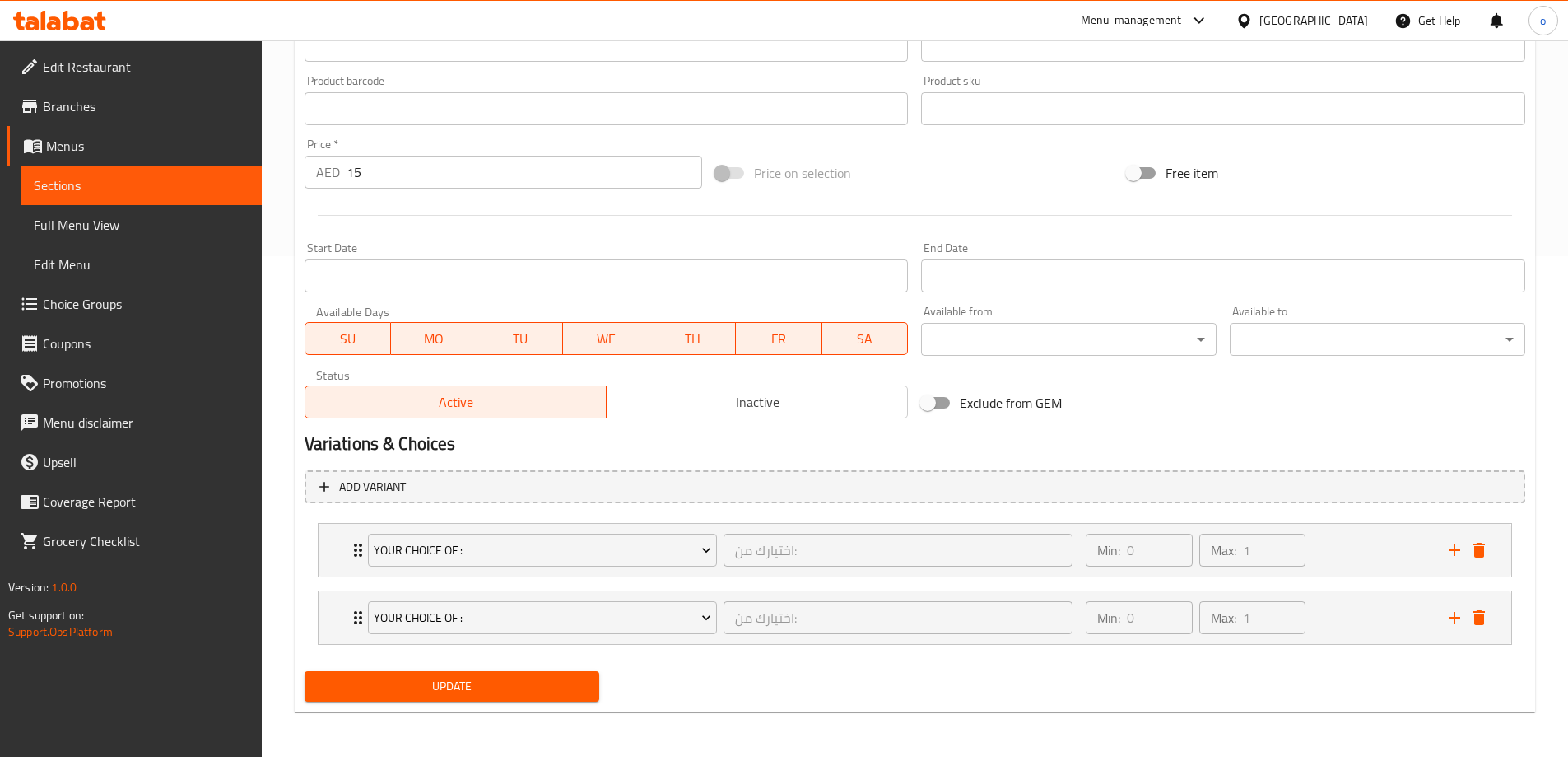
scroll to position [501, 0]
click at [458, 686] on span "Update" at bounding box center [452, 686] width 269 height 21
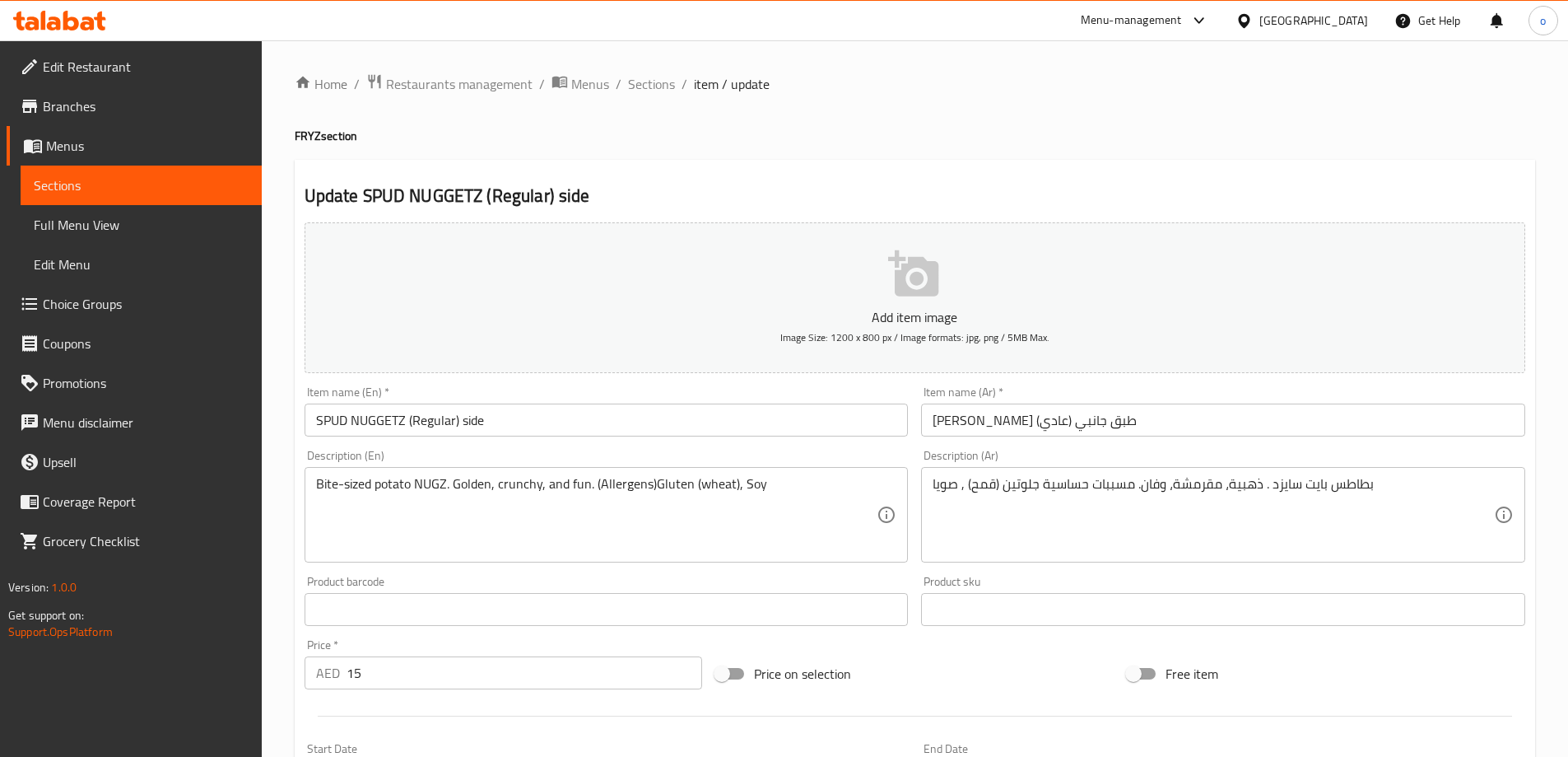
click at [128, 198] on link "Sections" at bounding box center [141, 186] width 242 height 40
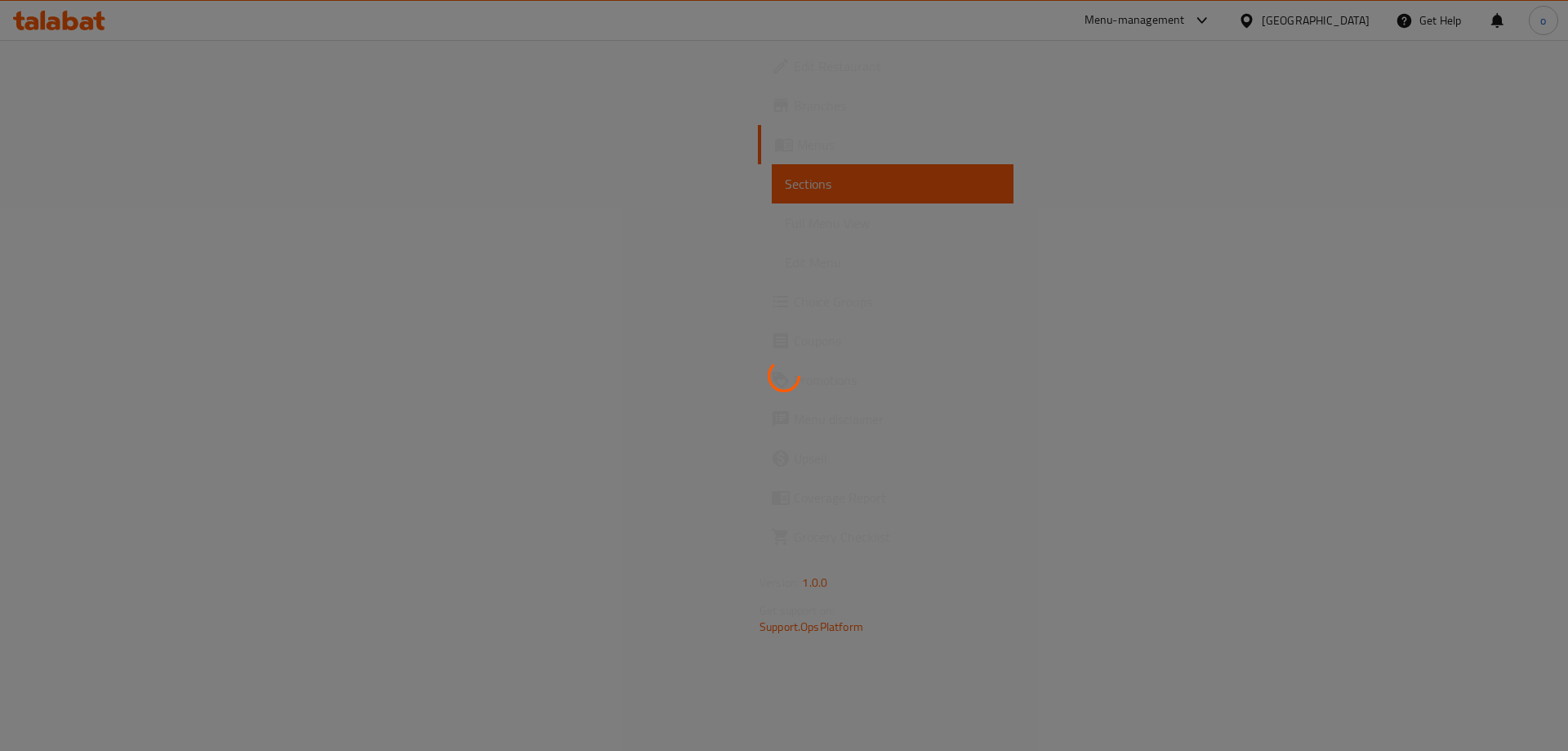
click at [127, 196] on div at bounding box center [784, 375] width 1568 height 751
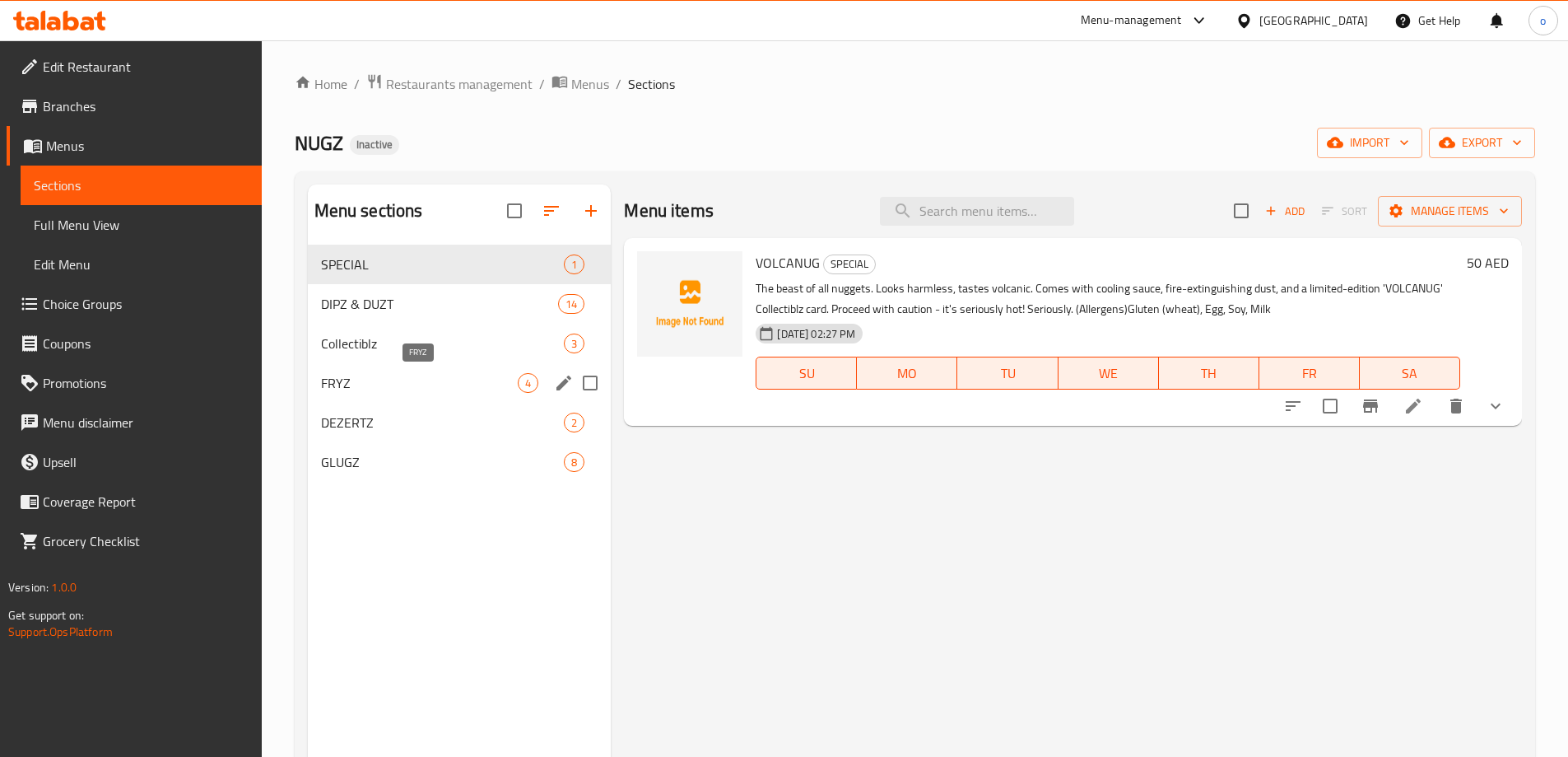
click at [424, 378] on span "FRYZ" at bounding box center [420, 383] width 198 height 20
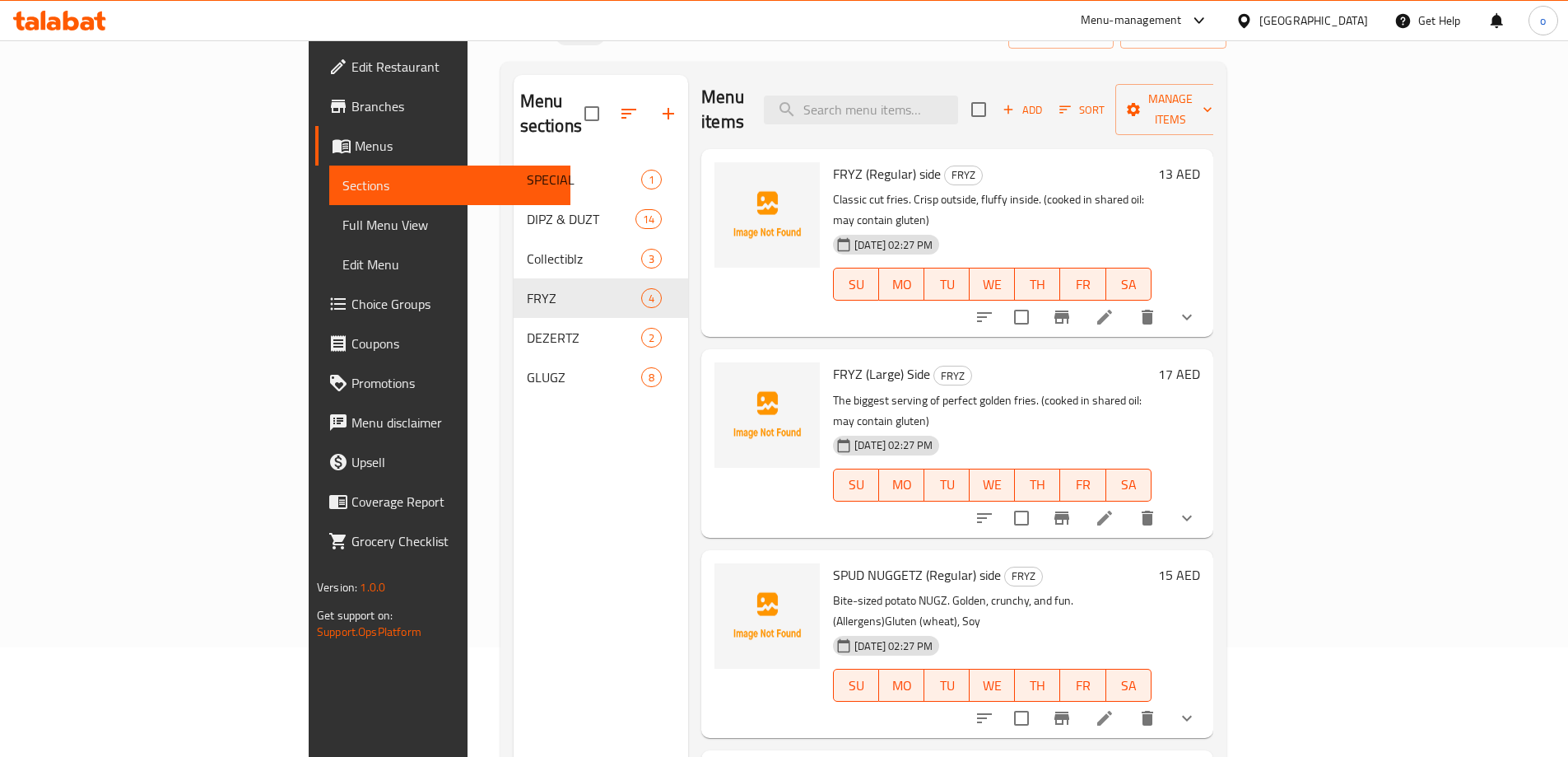
scroll to position [230, 0]
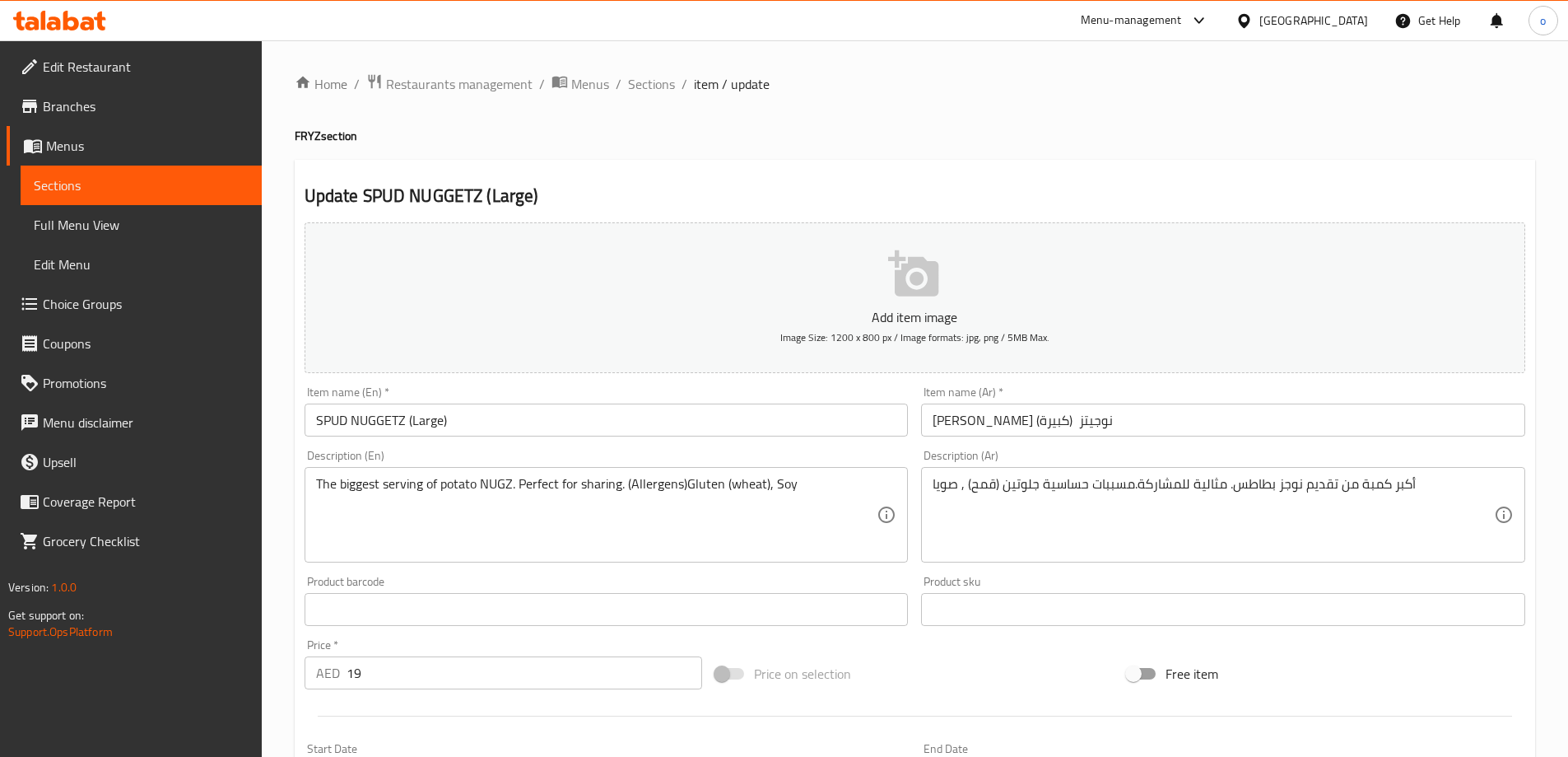
click at [481, 441] on div "Item name (En)   * SPUD NUGGETZ (Large) Item name (En) *" at bounding box center [607, 411] width 618 height 63
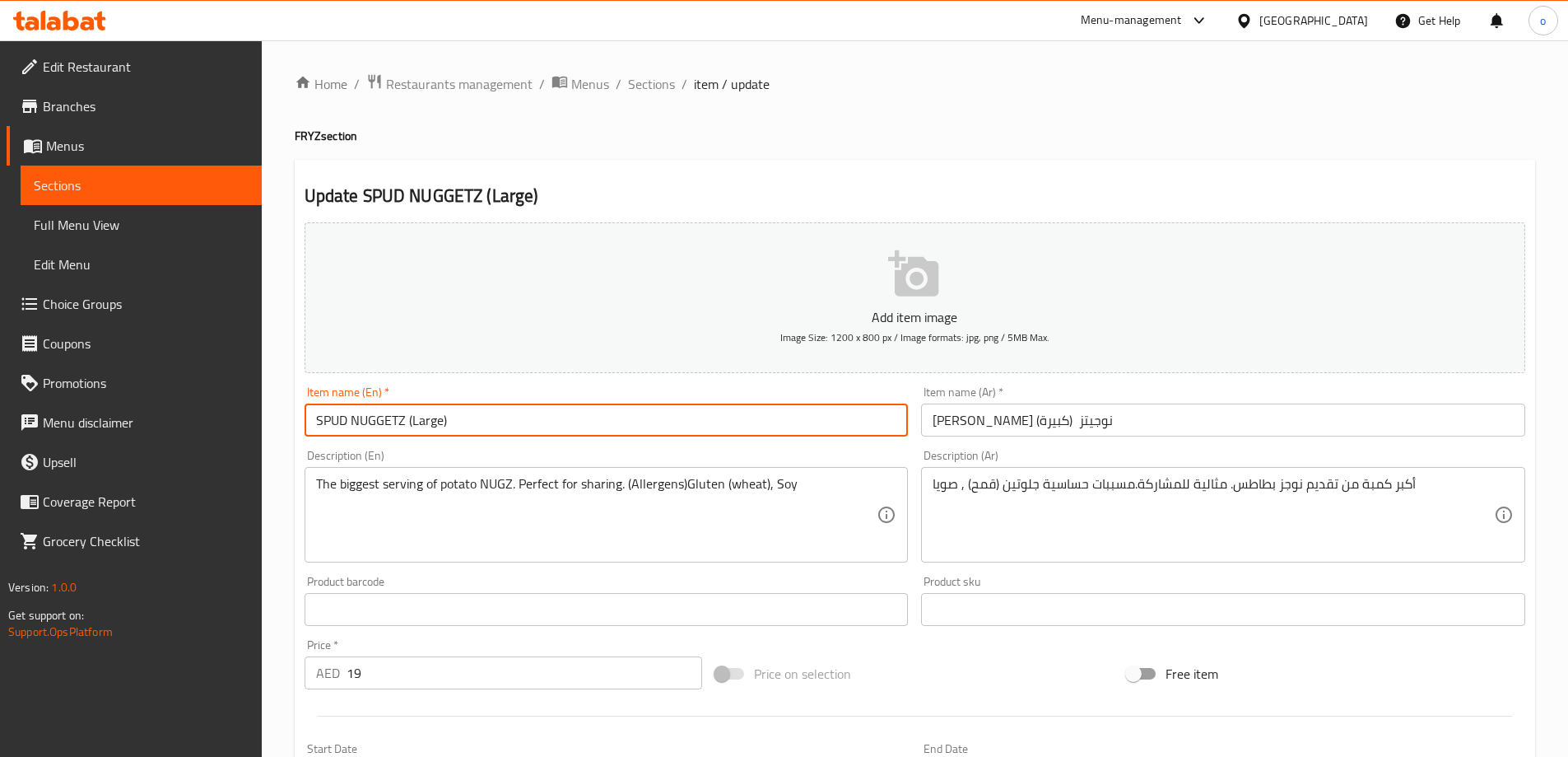
click at [521, 424] on input "SPUD NUGGETZ (Large)" at bounding box center [607, 420] width 604 height 33
type input "SPUD NUGGETZ (Large) side"
click at [932, 411] on input "[PERSON_NAME] نوجيتز (كبيرة)" at bounding box center [1223, 420] width 604 height 33
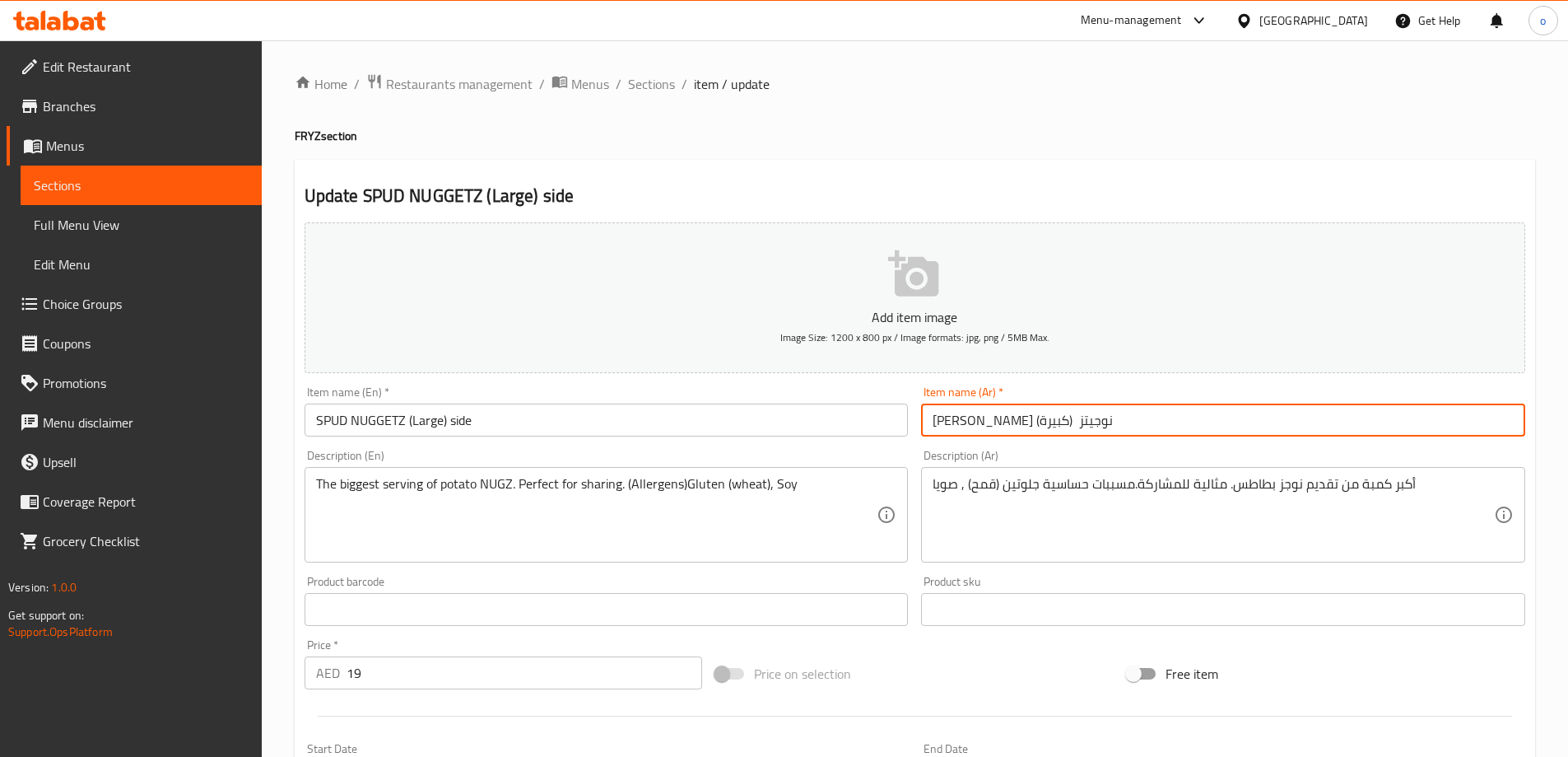
click at [1074, 424] on input "[PERSON_NAME] نوجيتز (كبيرة)" at bounding box center [1223, 420] width 604 height 33
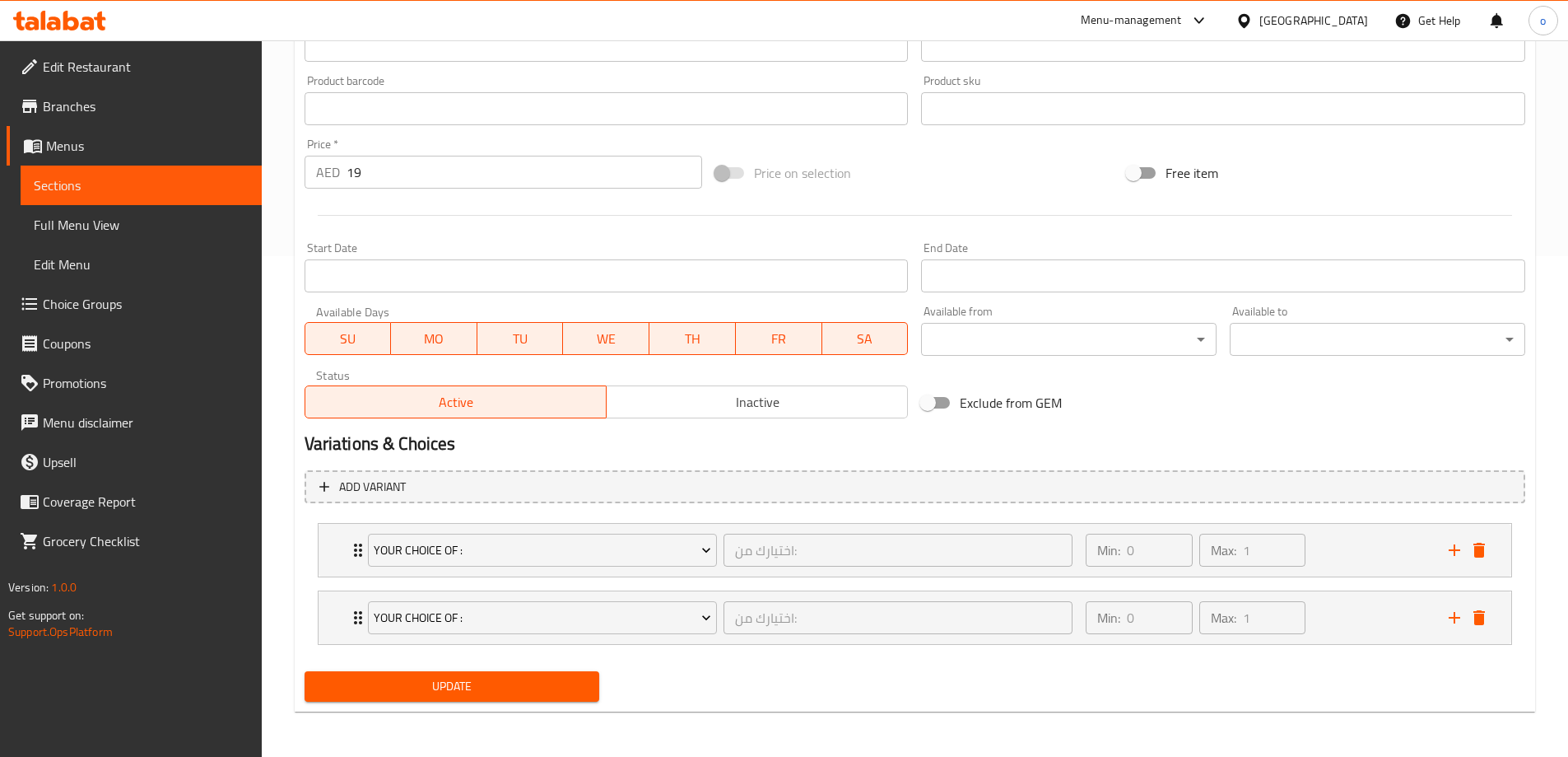
scroll to position [501, 0]
type input "[PERSON_NAME] نوجيتز (كبيرة) طبق جانبي"
click at [428, 674] on button "Update" at bounding box center [453, 685] width 296 height 30
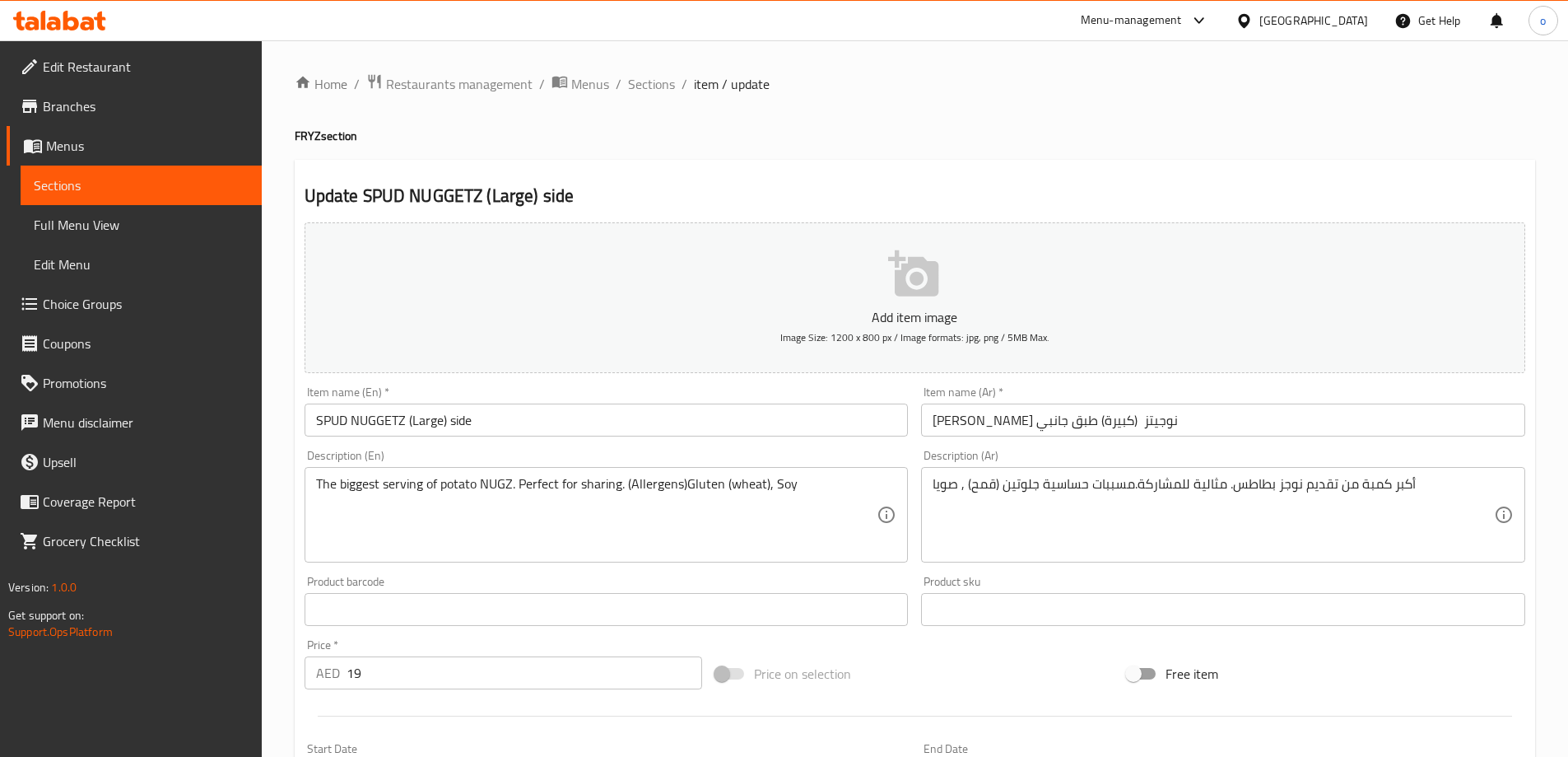
click at [136, 191] on span "Sections" at bounding box center [141, 185] width 215 height 20
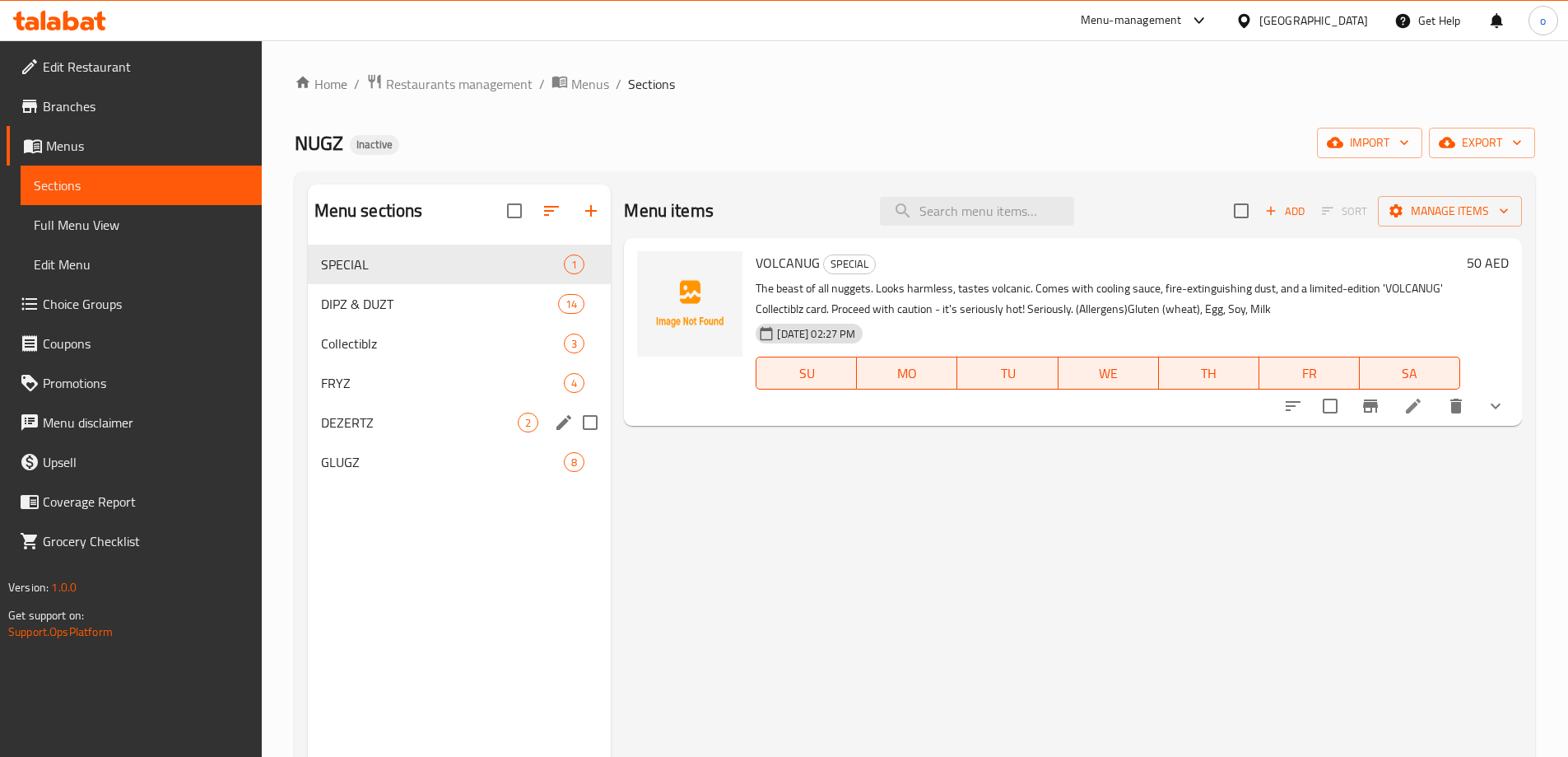
click at [406, 396] on div "FRYZ 4" at bounding box center [460, 383] width 304 height 40
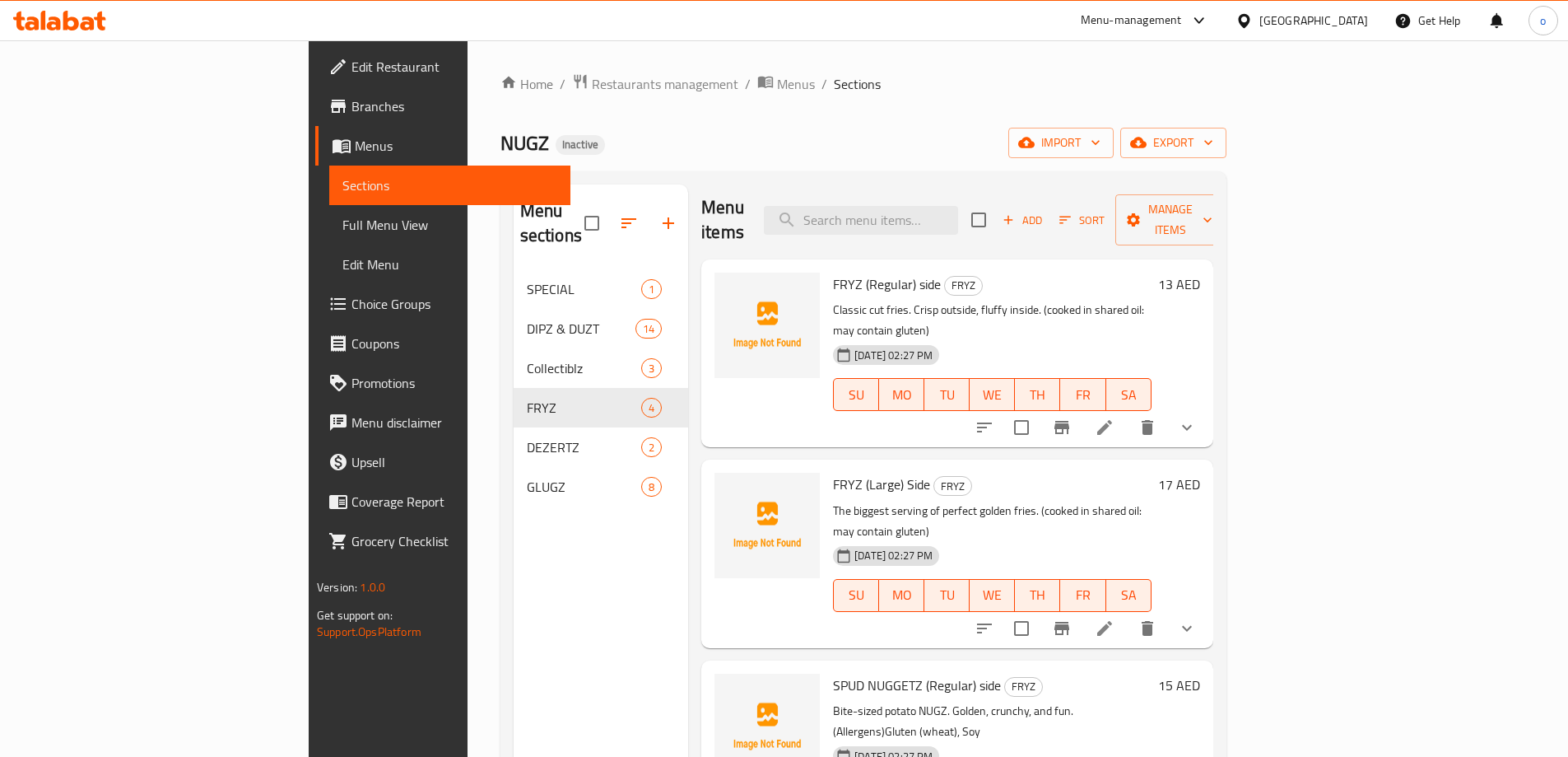
scroll to position [4, 0]
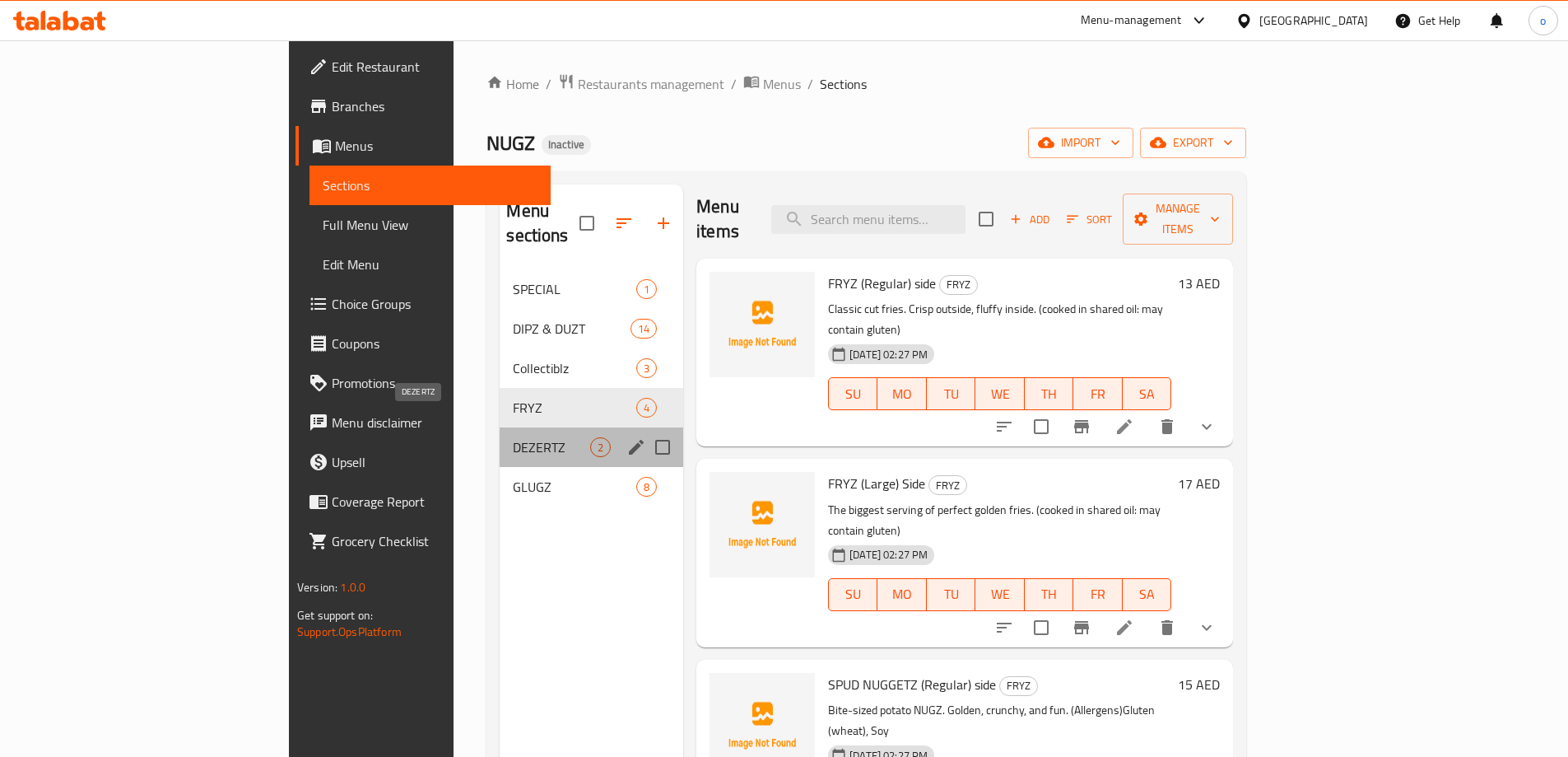
click at [513, 437] on span "DEZERTZ" at bounding box center [551, 446] width 78 height 20
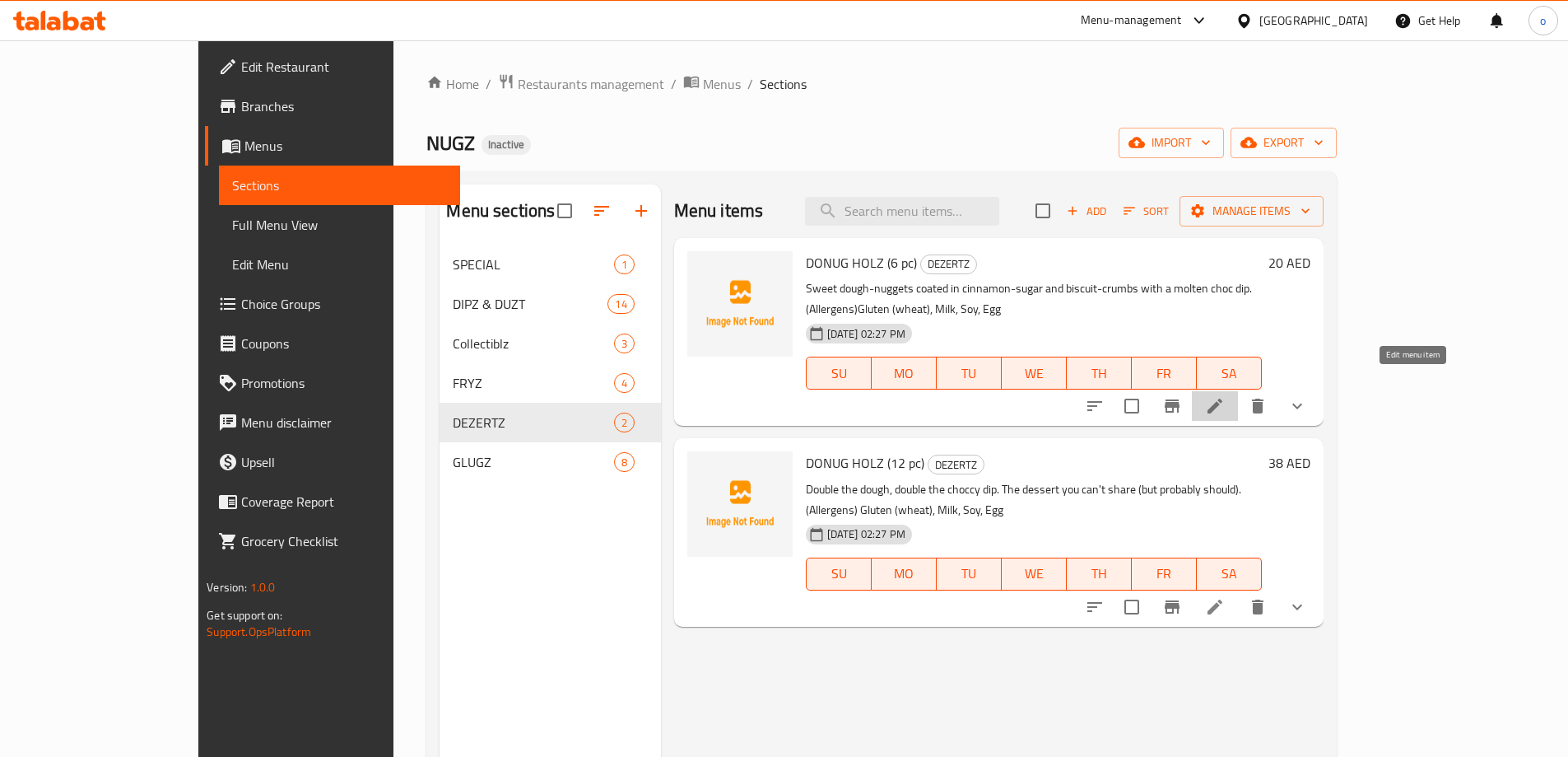
click at [1225, 396] on icon at bounding box center [1215, 406] width 20 height 20
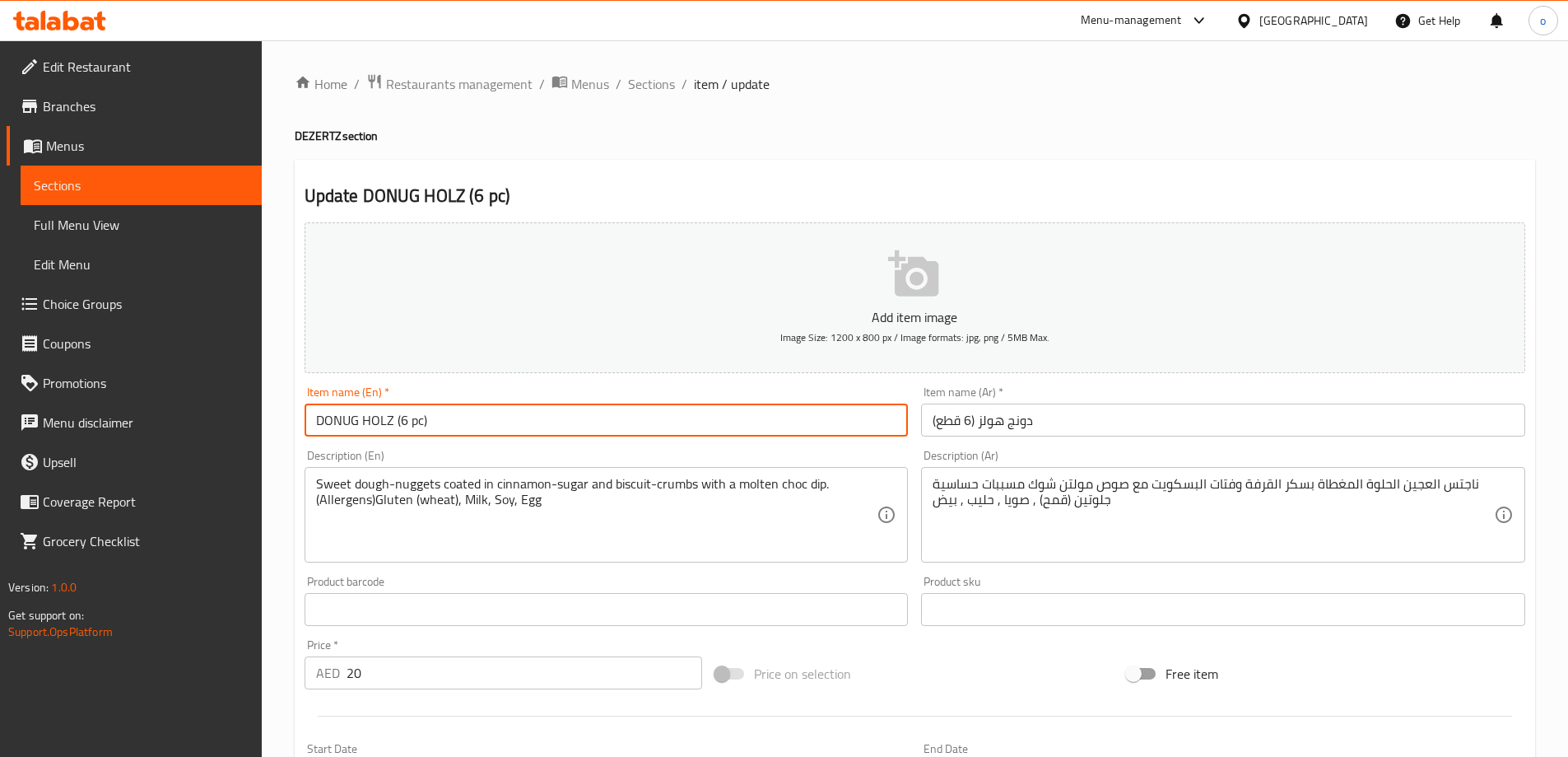
click at [637, 418] on input "DONUG HOLZ (6 pc)" at bounding box center [607, 420] width 604 height 33
type input "DONUG HOLZ (6 pc) Dessert"
click at [1037, 427] on input "دونج هولز (6 قطع)" at bounding box center [1223, 420] width 604 height 33
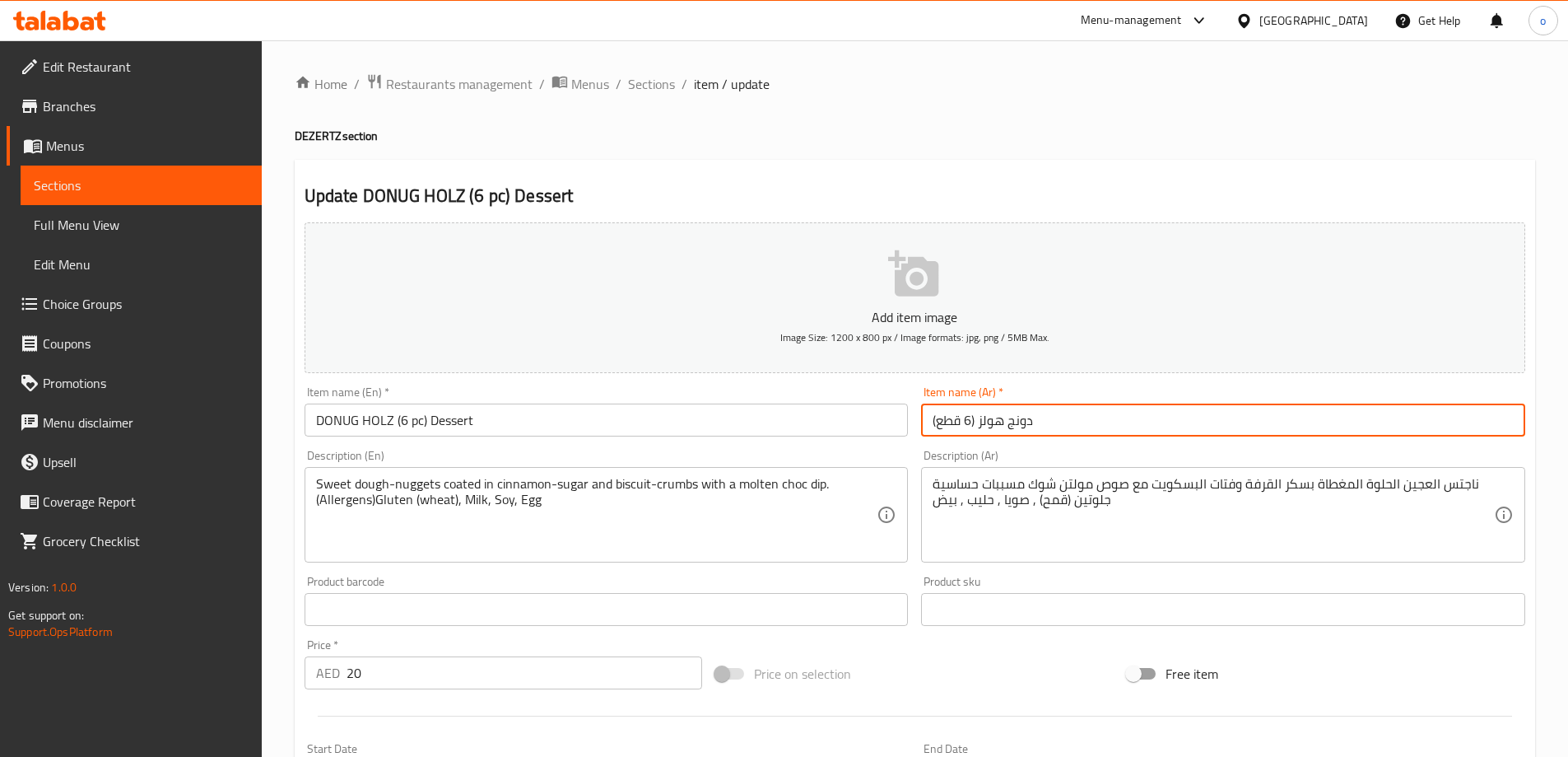
drag, startPoint x: 1108, startPoint y: 423, endPoint x: 1054, endPoint y: 416, distance: 54.5
click at [1054, 416] on input "دونج هولز (6 قطع)" at bounding box center [1223, 420] width 604 height 33
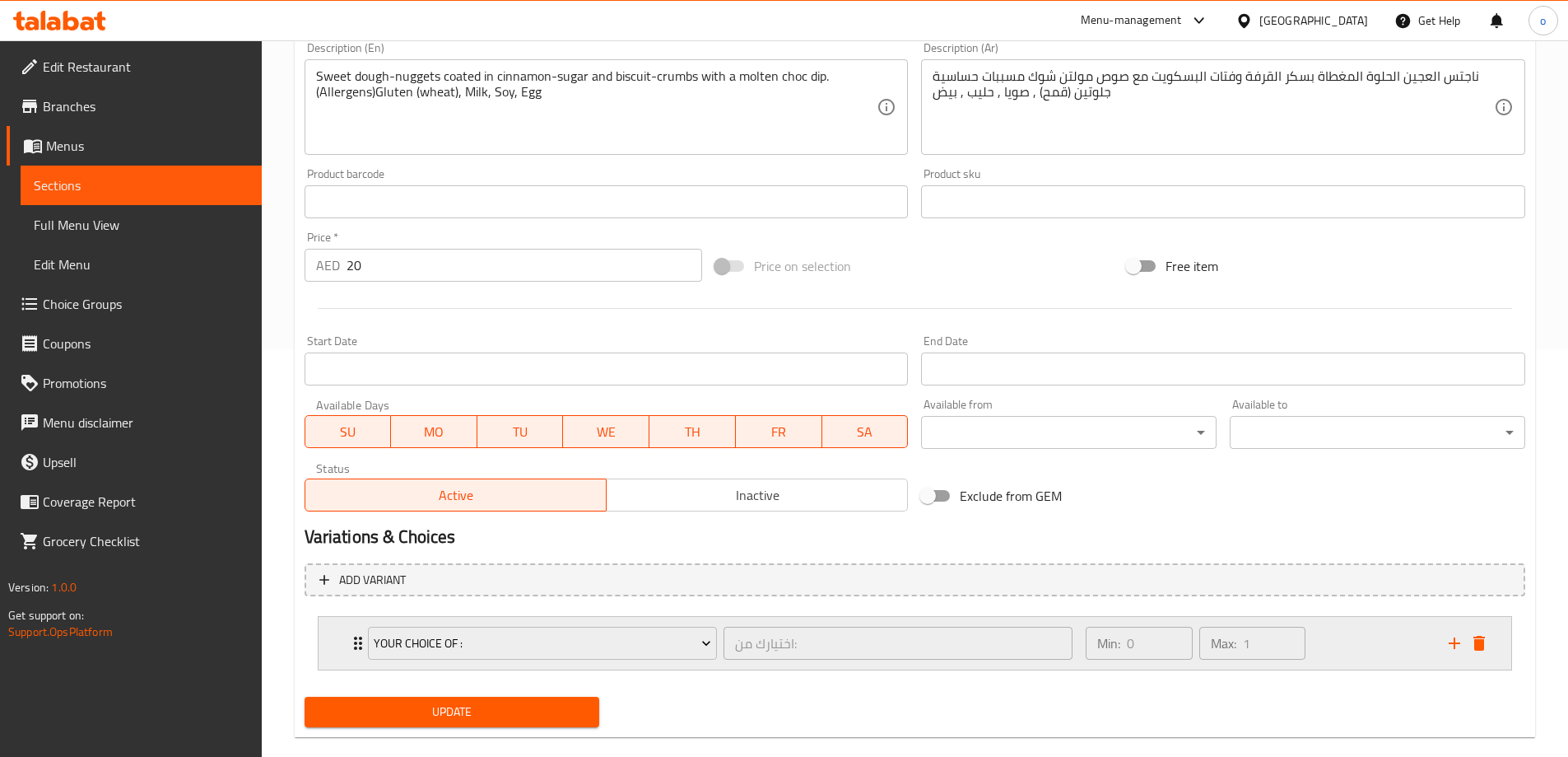
scroll to position [434, 0]
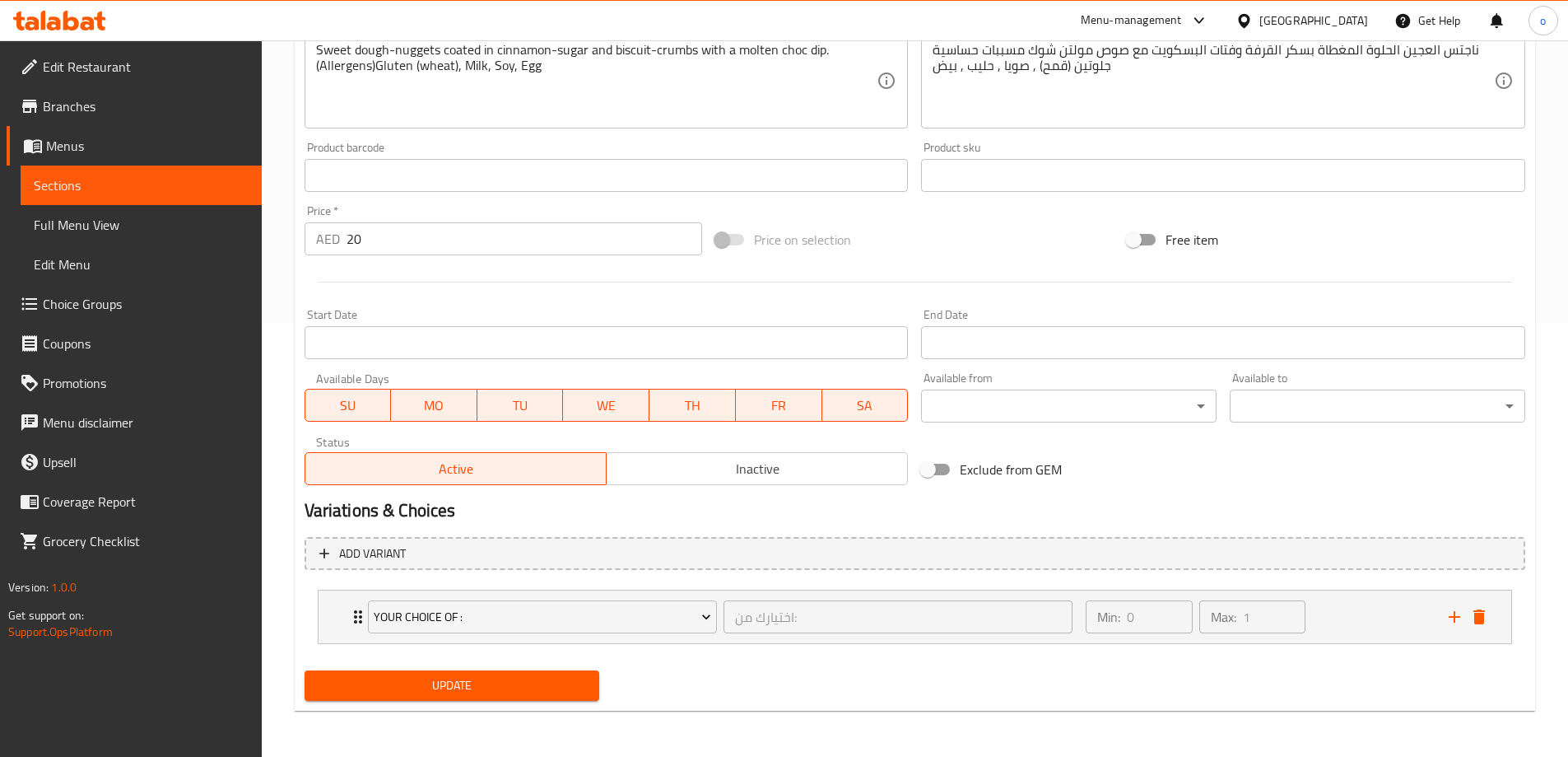
type input "دونج هولز (6 قطع) حلويات"
click at [465, 665] on div "Update" at bounding box center [453, 685] width 309 height 44
click at [462, 676] on span "Update" at bounding box center [452, 686] width 269 height 21
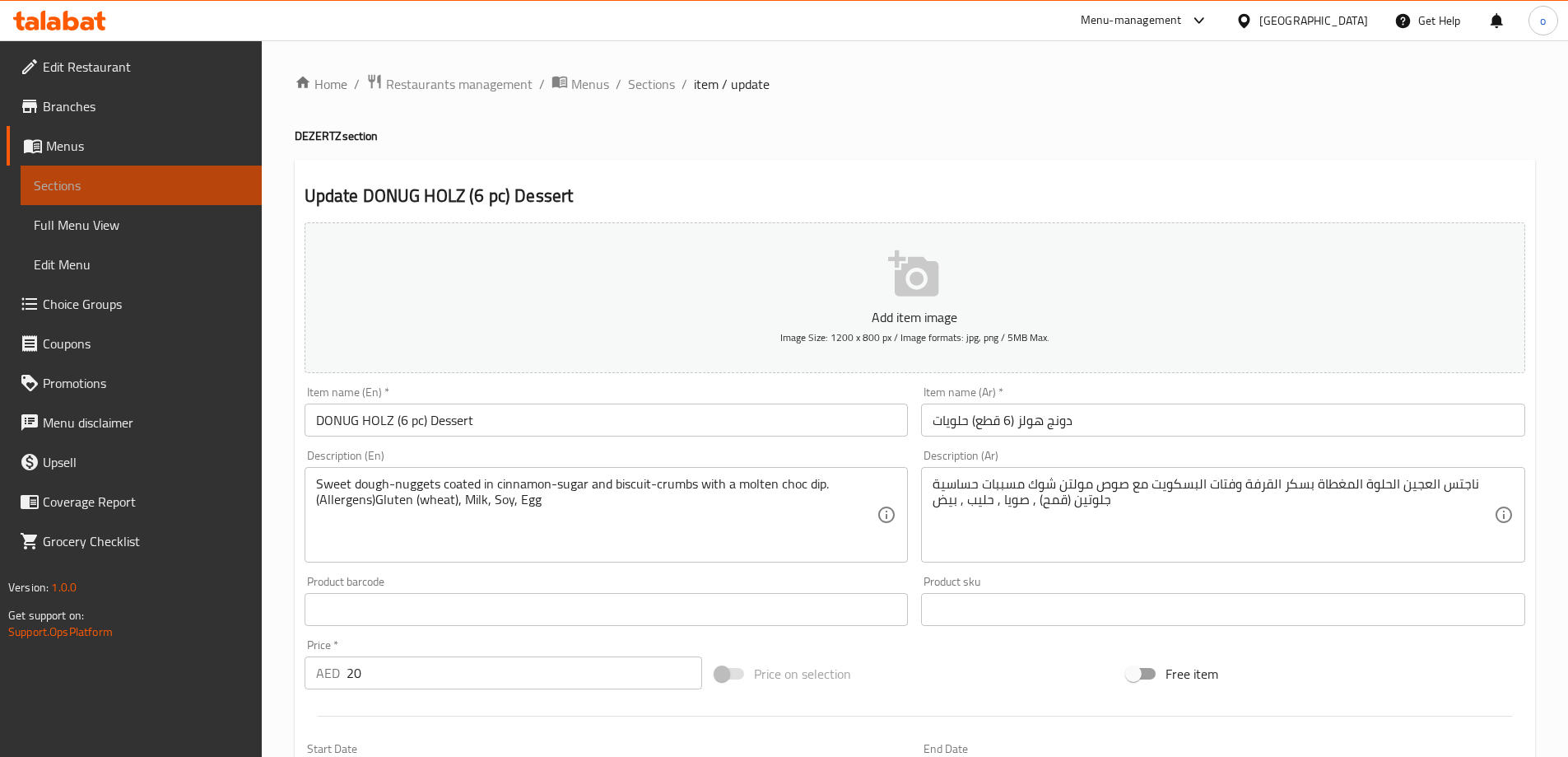
click at [122, 196] on link "Sections" at bounding box center [141, 186] width 242 height 40
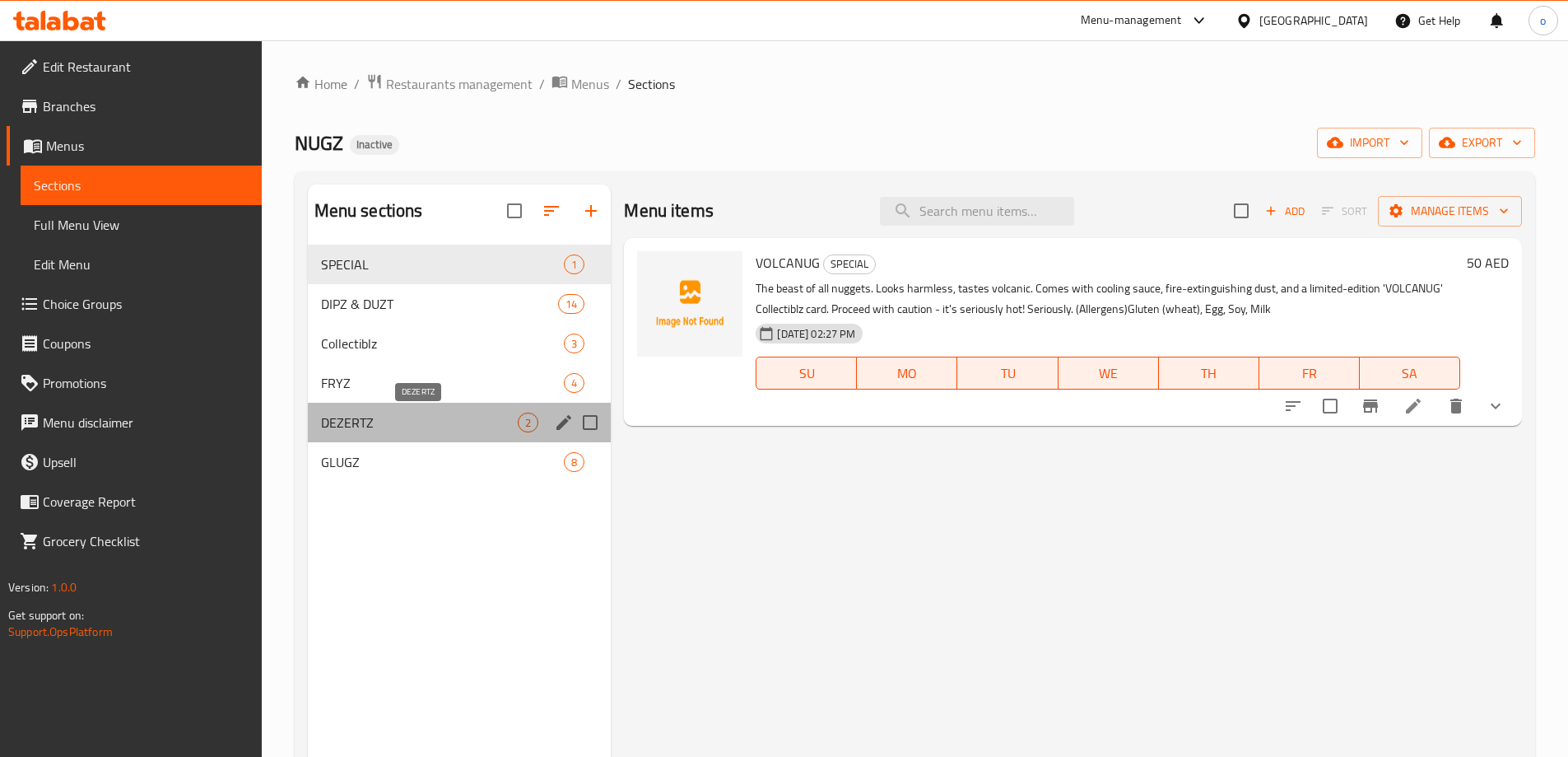
click at [393, 415] on span "DEZERTZ" at bounding box center [420, 422] width 198 height 20
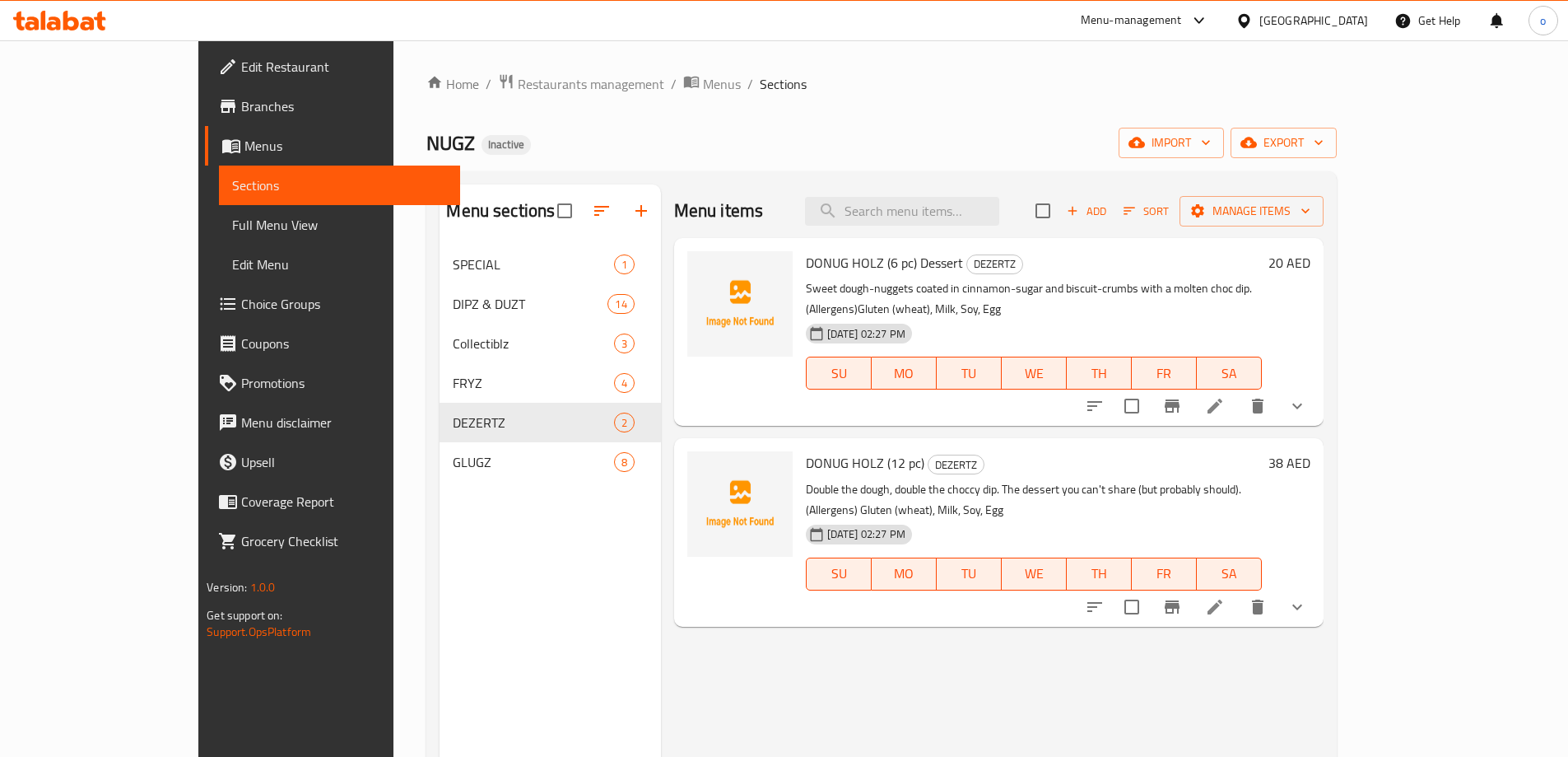
click at [1238, 592] on li at bounding box center [1215, 606] width 46 height 29
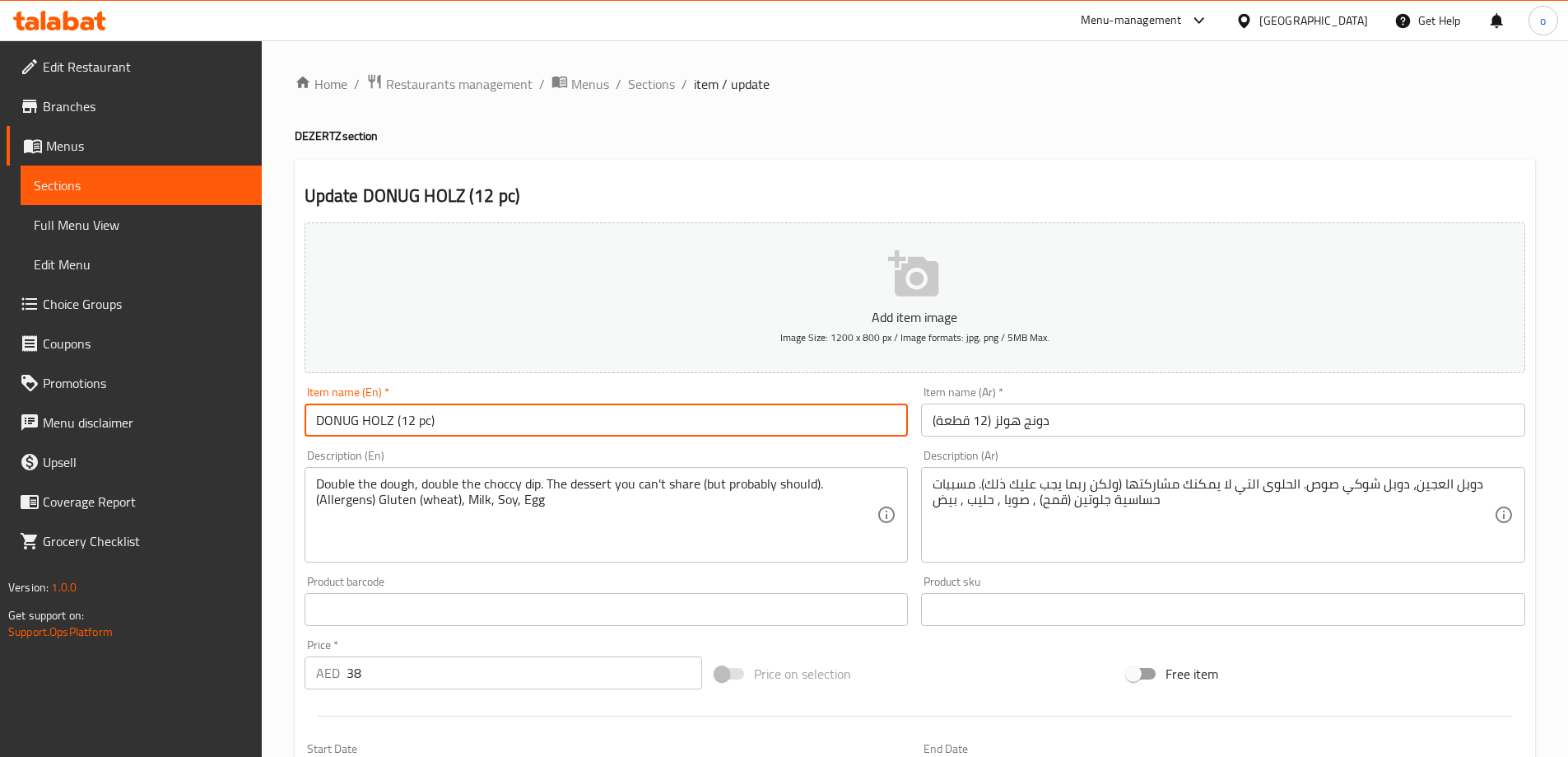
click at [494, 427] on input "DONUG HOLZ (12 pc)" at bounding box center [607, 420] width 604 height 33
type input "DONUG HOLZ (12 pc) Dessert"
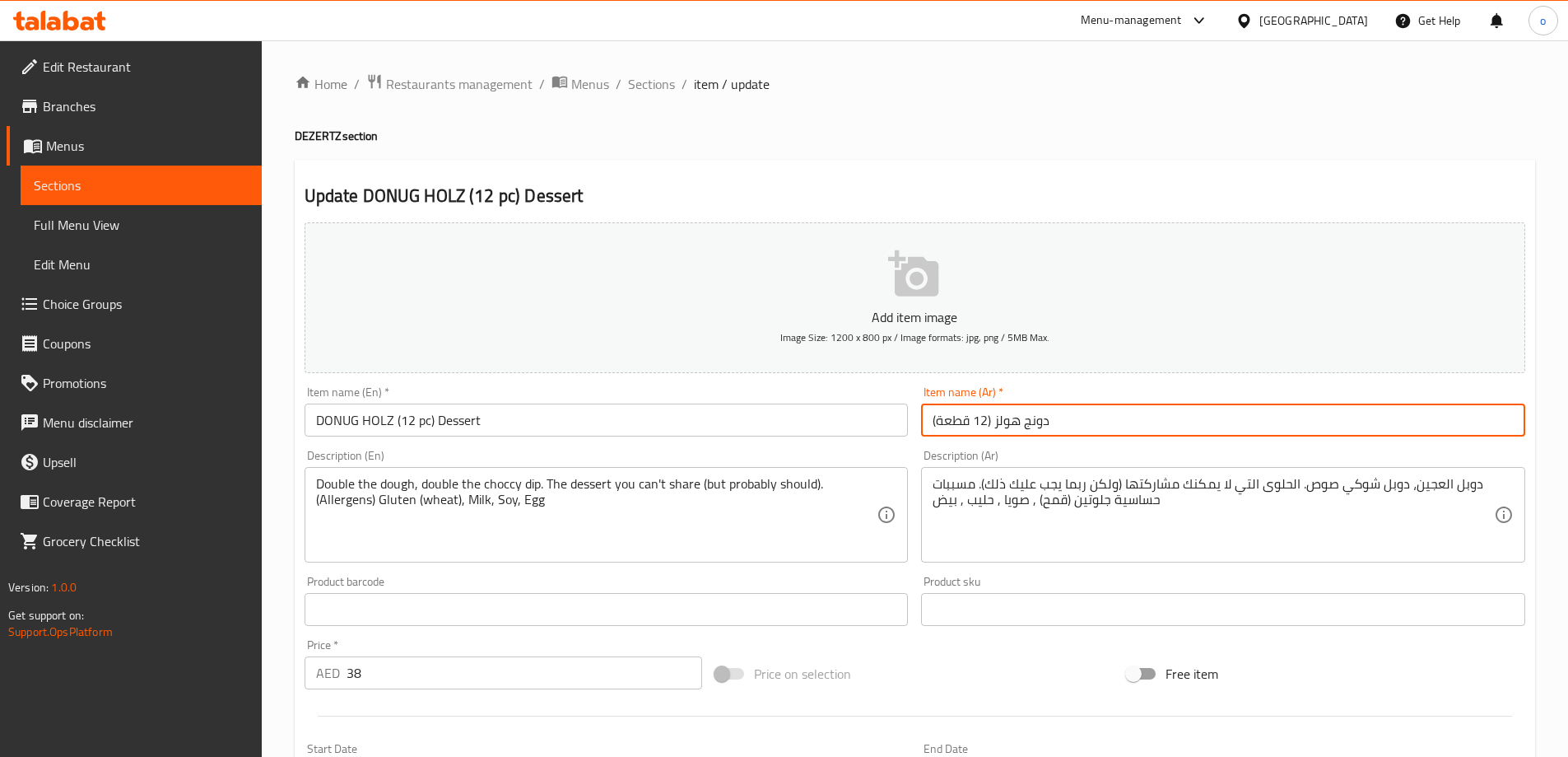
click at [1097, 420] on input "دونج هولز (12 قطعة)" at bounding box center [1223, 420] width 604 height 33
type input "دونج هولز (12 قطعة) حلويات"
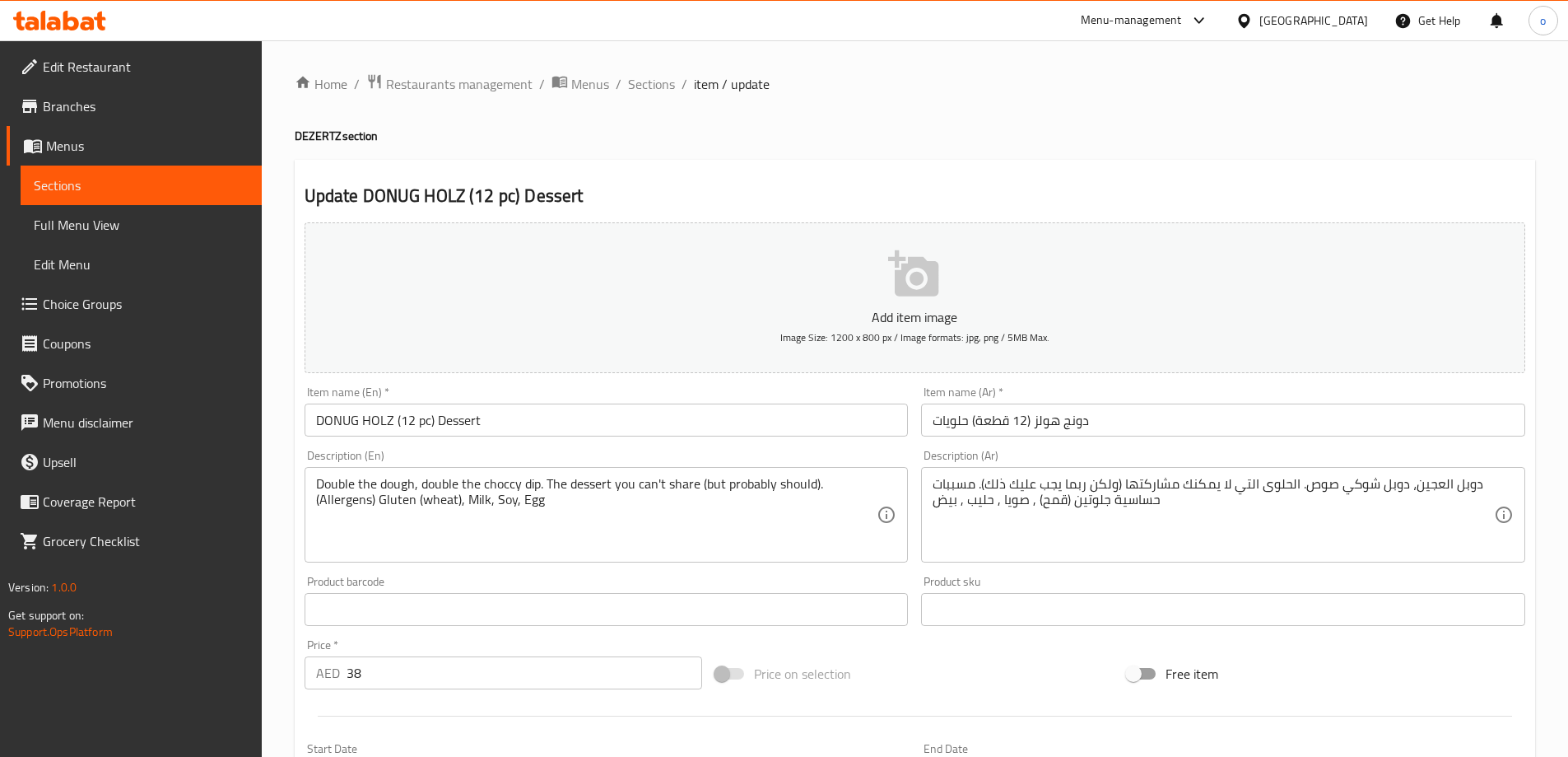
click at [148, 192] on span "Sections" at bounding box center [141, 185] width 215 height 20
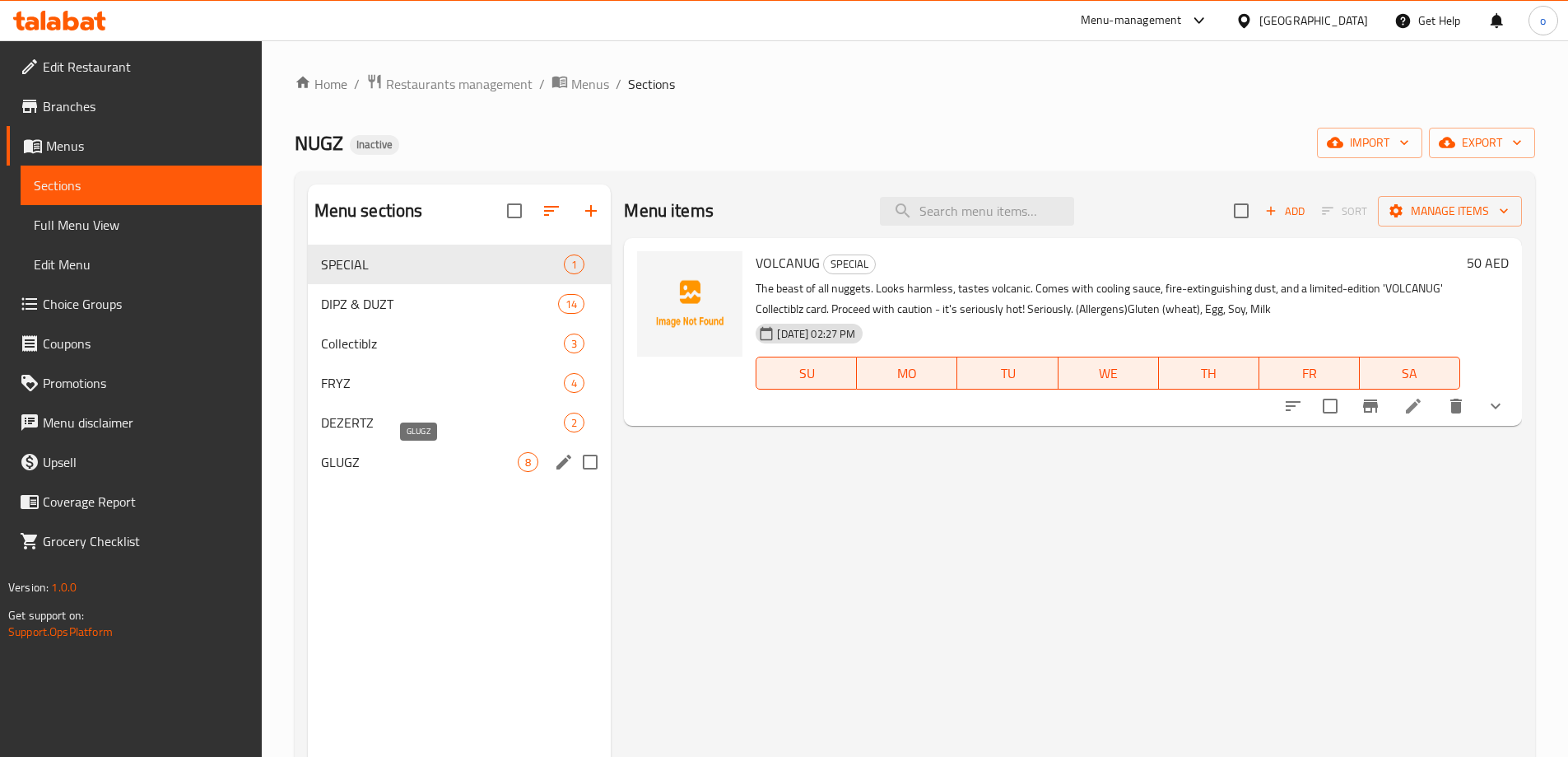
click at [397, 453] on span "GLUGZ" at bounding box center [420, 461] width 198 height 20
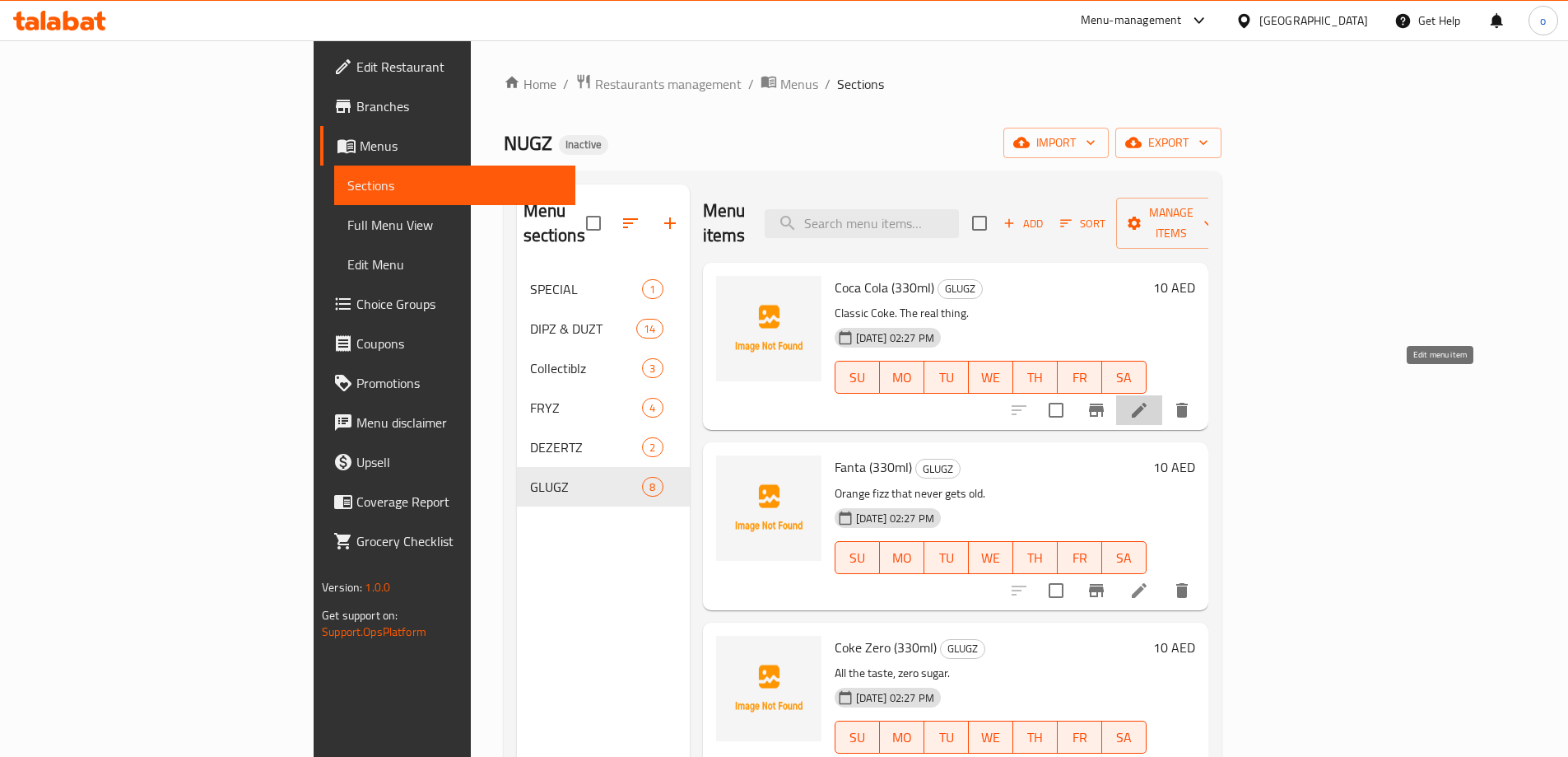
click at [1149, 400] on icon at bounding box center [1139, 409] width 20 height 20
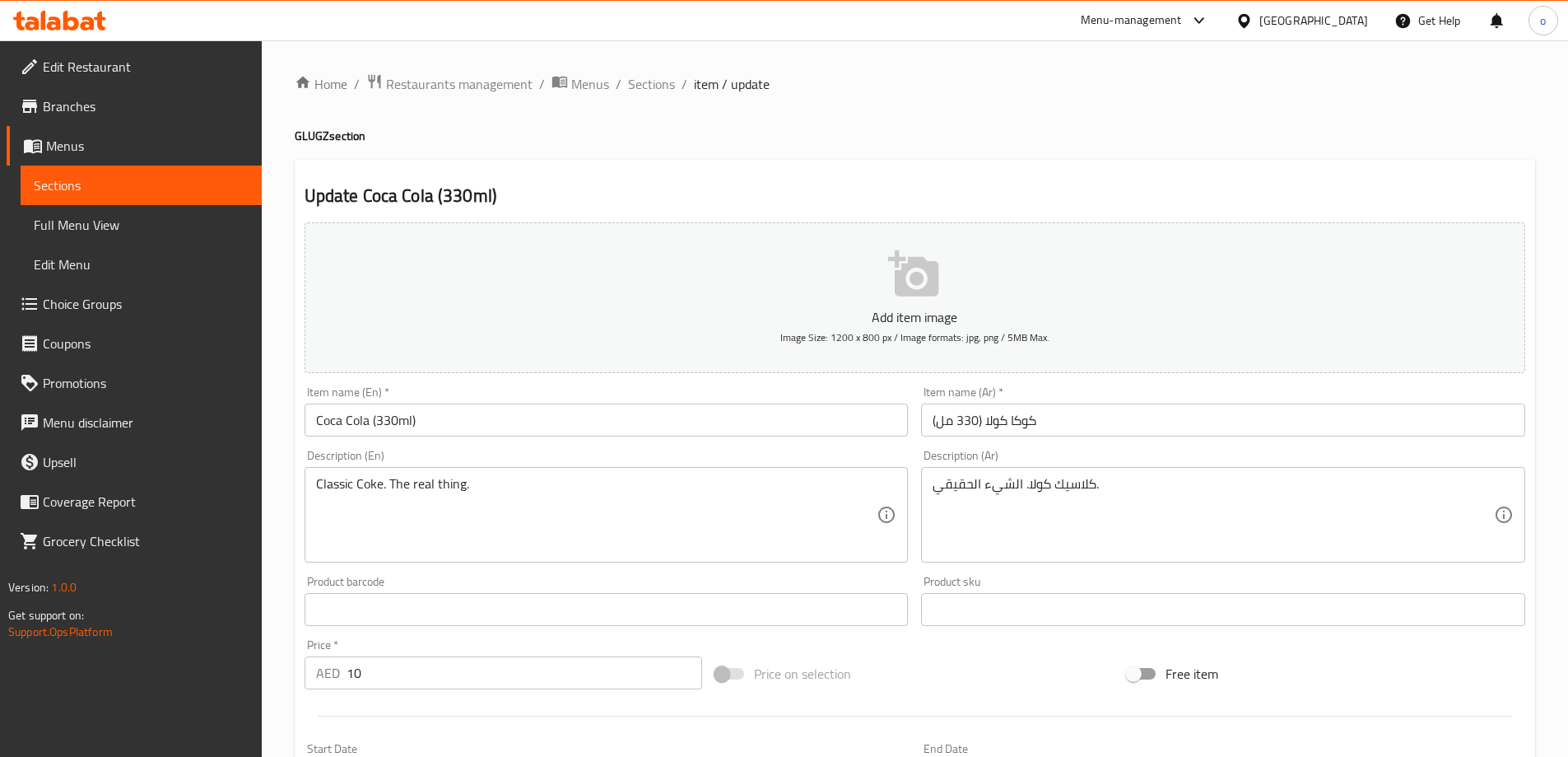
click at [471, 426] on input "Coca Cola (330ml)" at bounding box center [607, 420] width 604 height 33
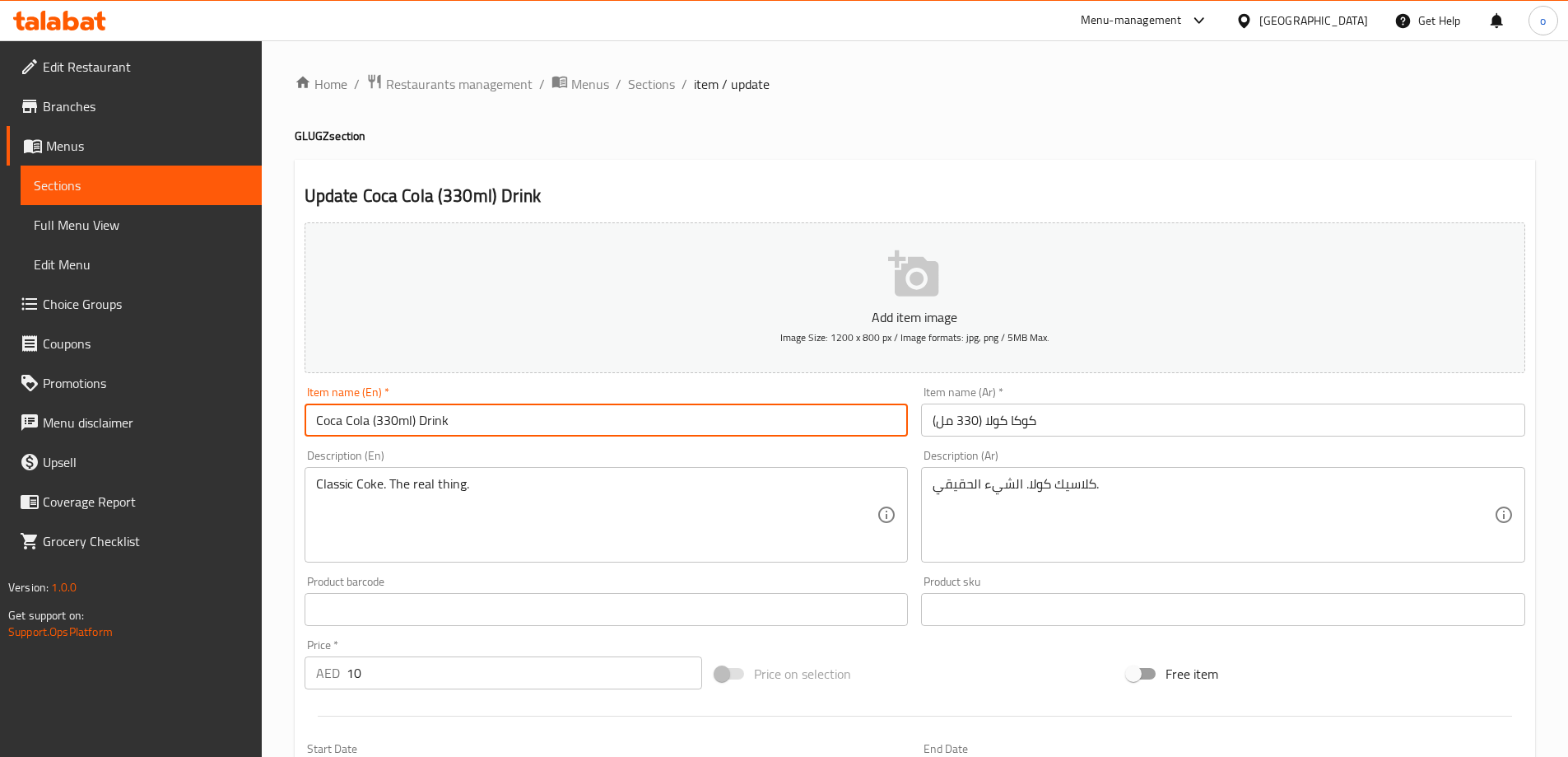
type input "Coca Cola (330ml) Drink"
click at [1129, 424] on input "كوكا كولا (330 مل)" at bounding box center [1223, 420] width 604 height 33
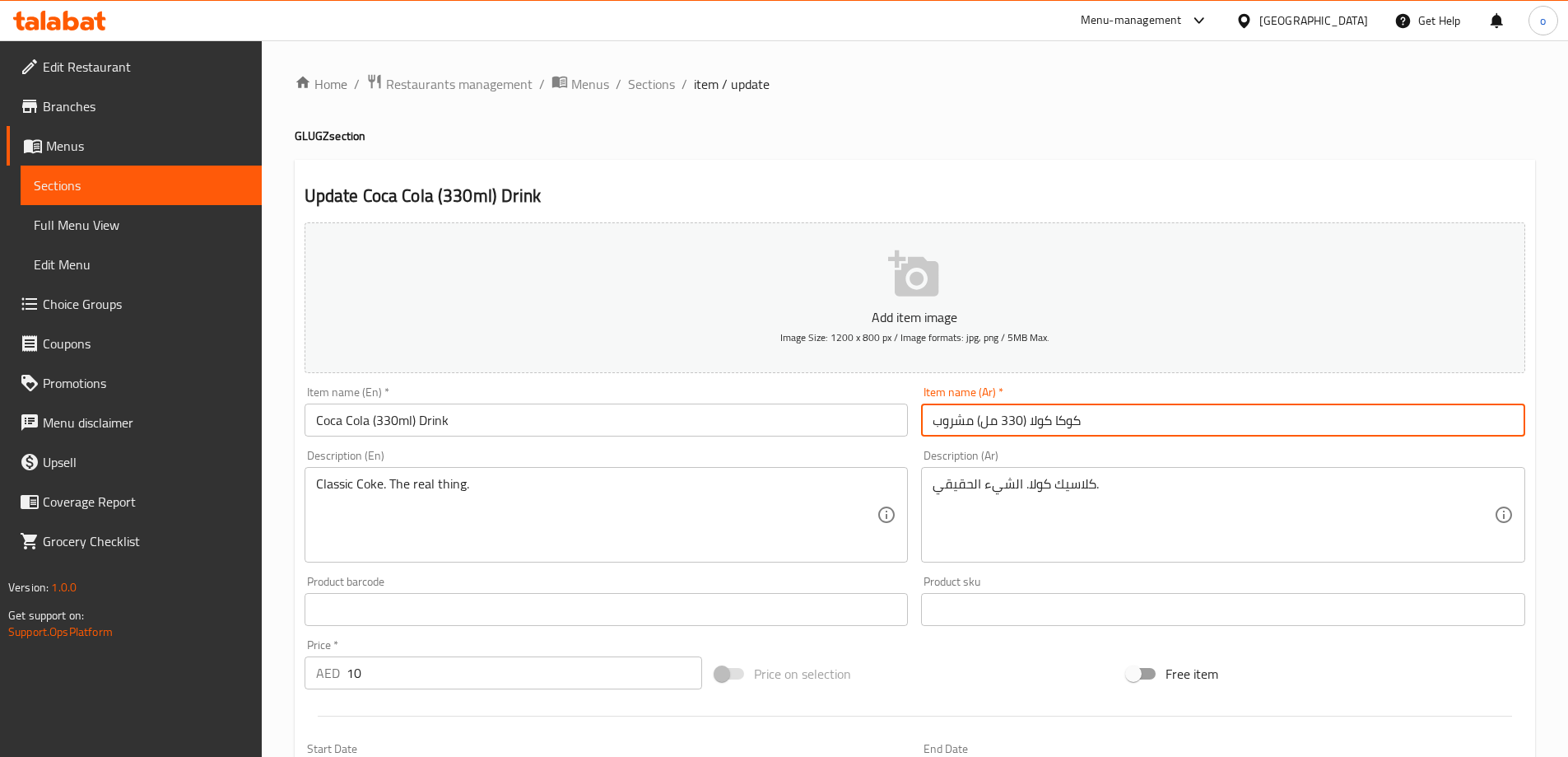
scroll to position [165, 0]
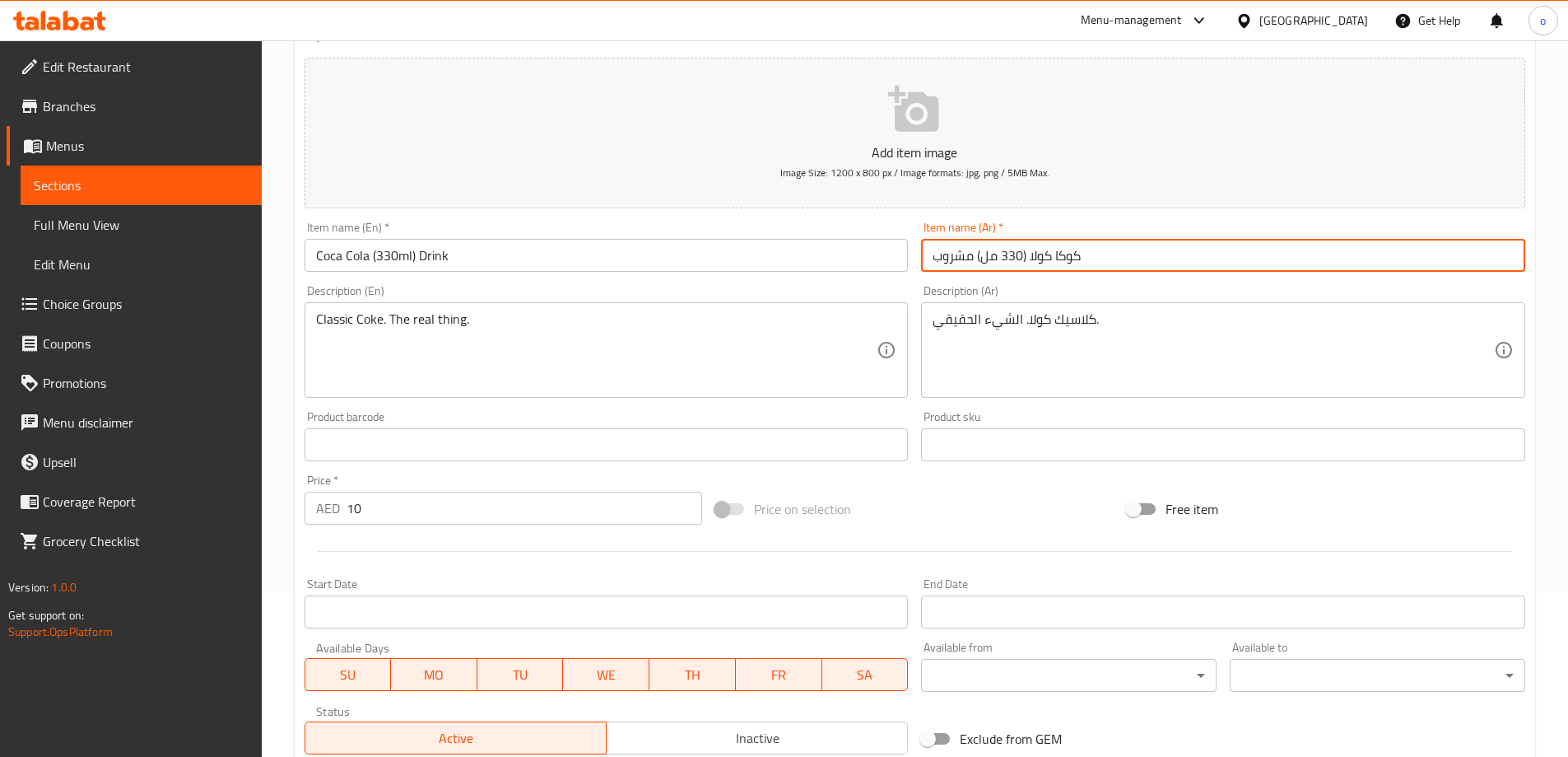
type input "كوكا كولا (330 مل) مشروب"
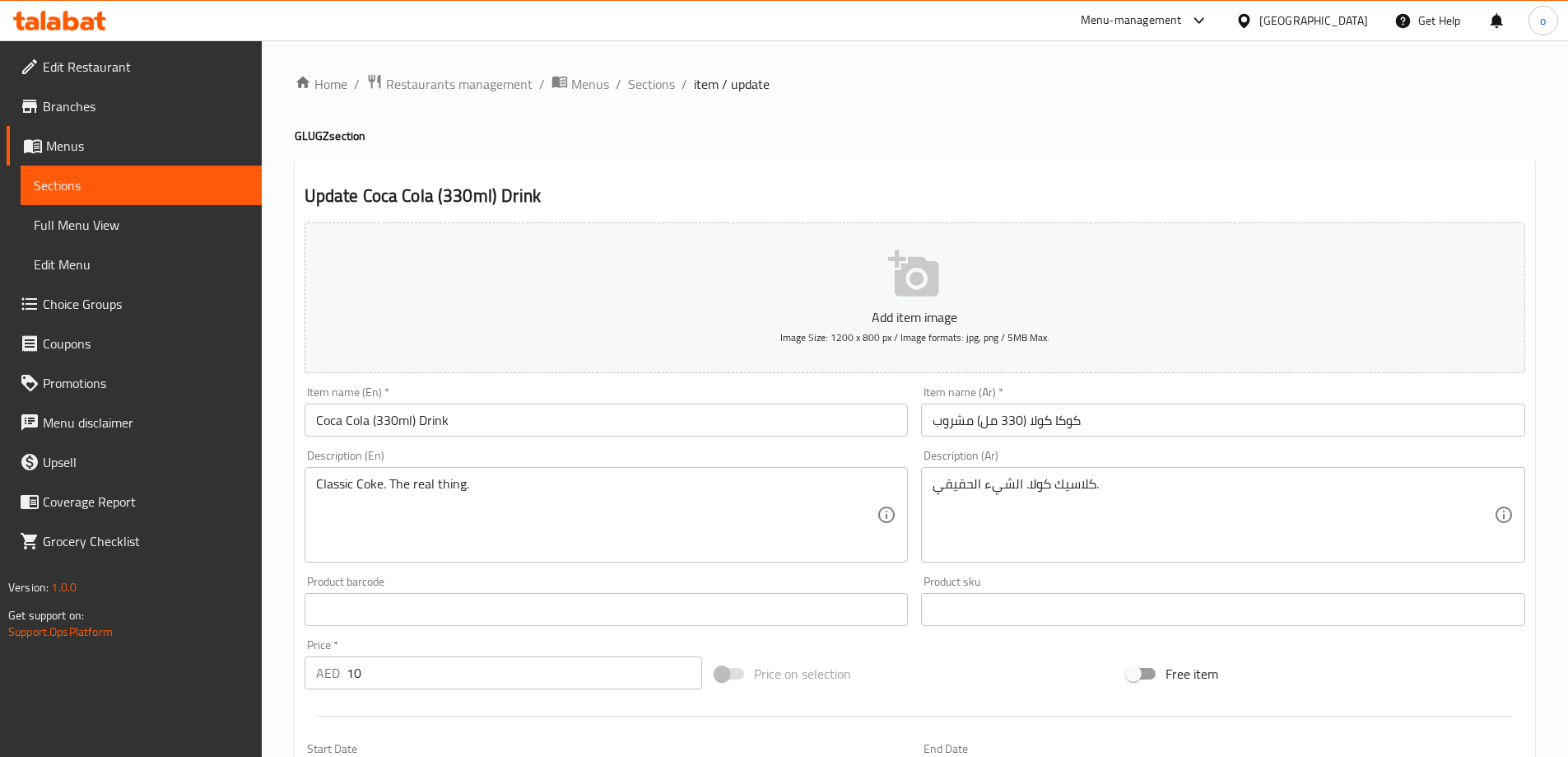
click at [144, 195] on div at bounding box center [784, 378] width 1568 height 757
click at [144, 195] on link "Sections" at bounding box center [141, 186] width 242 height 40
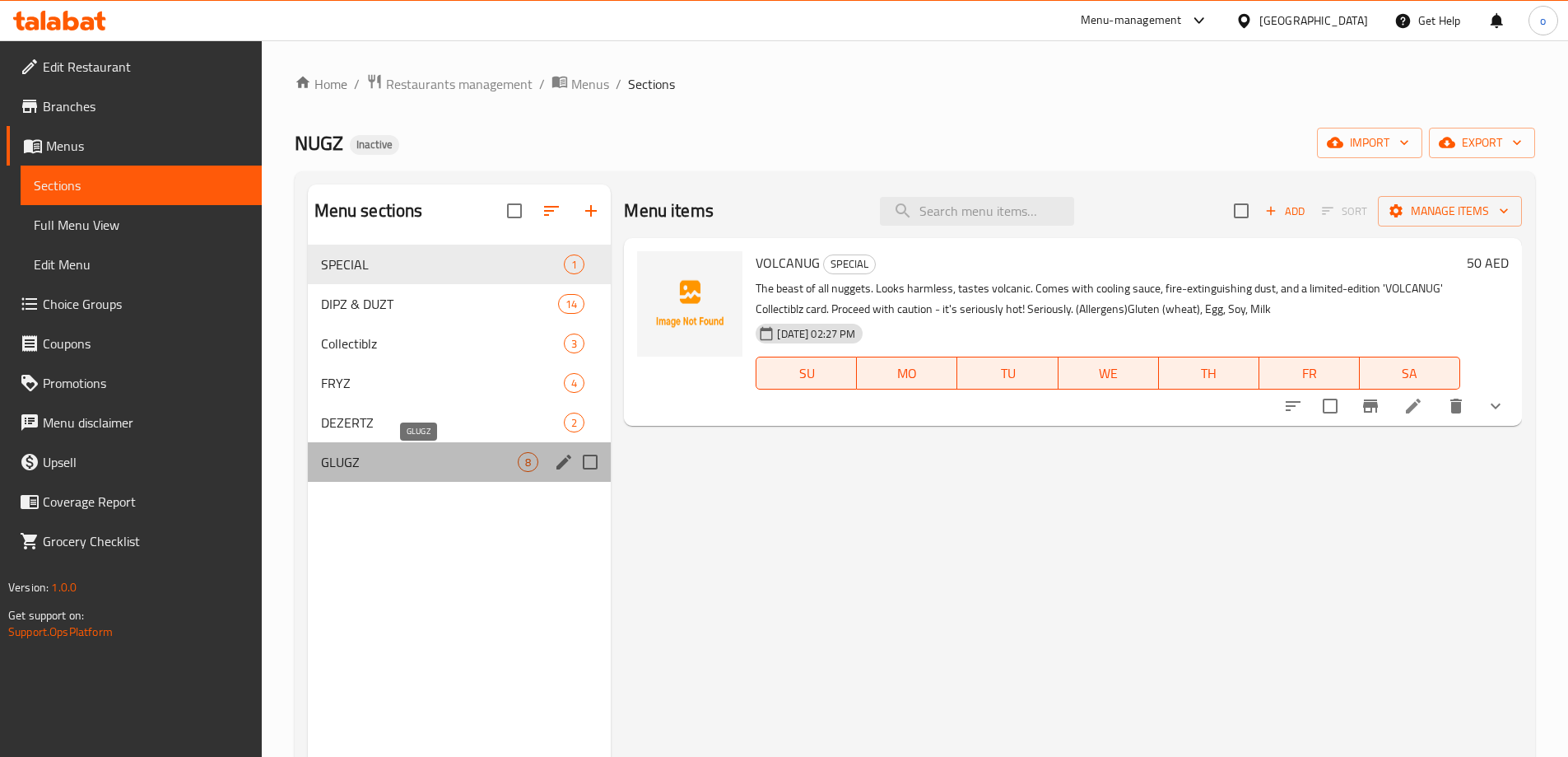
click at [450, 466] on span "GLUGZ" at bounding box center [420, 461] width 198 height 20
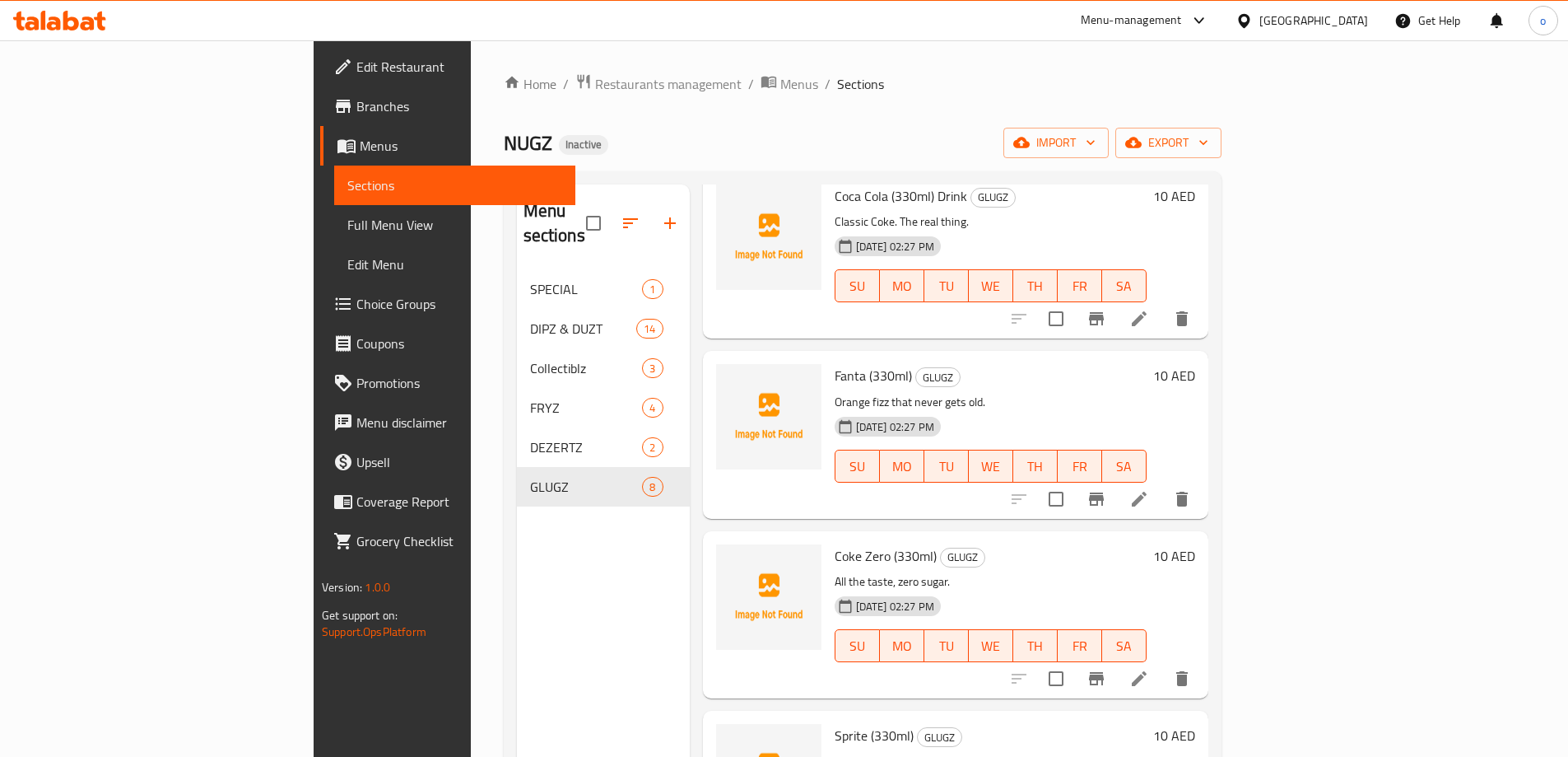
scroll to position [165, 0]
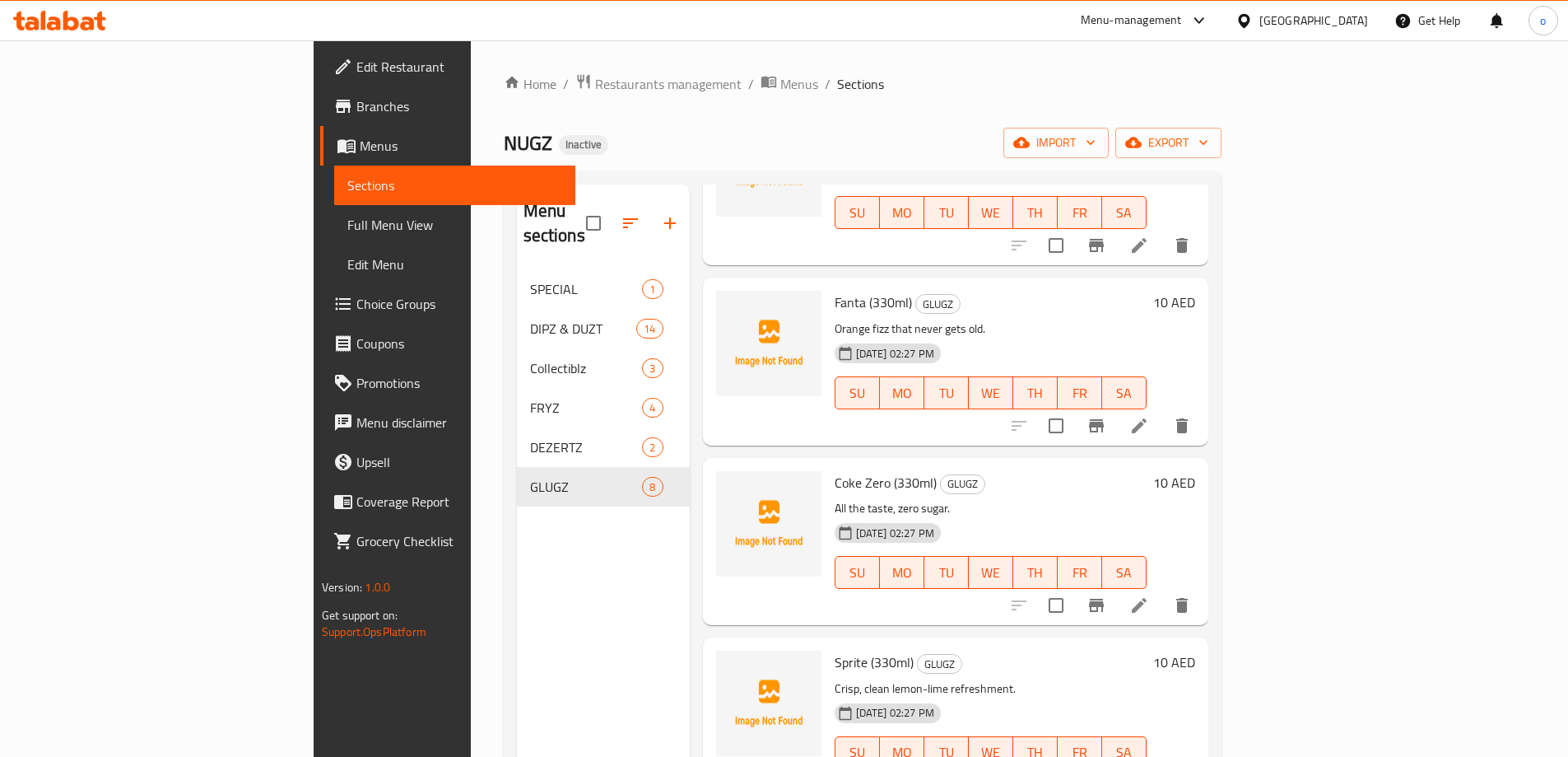
click at [1149, 416] on icon at bounding box center [1139, 425] width 20 height 20
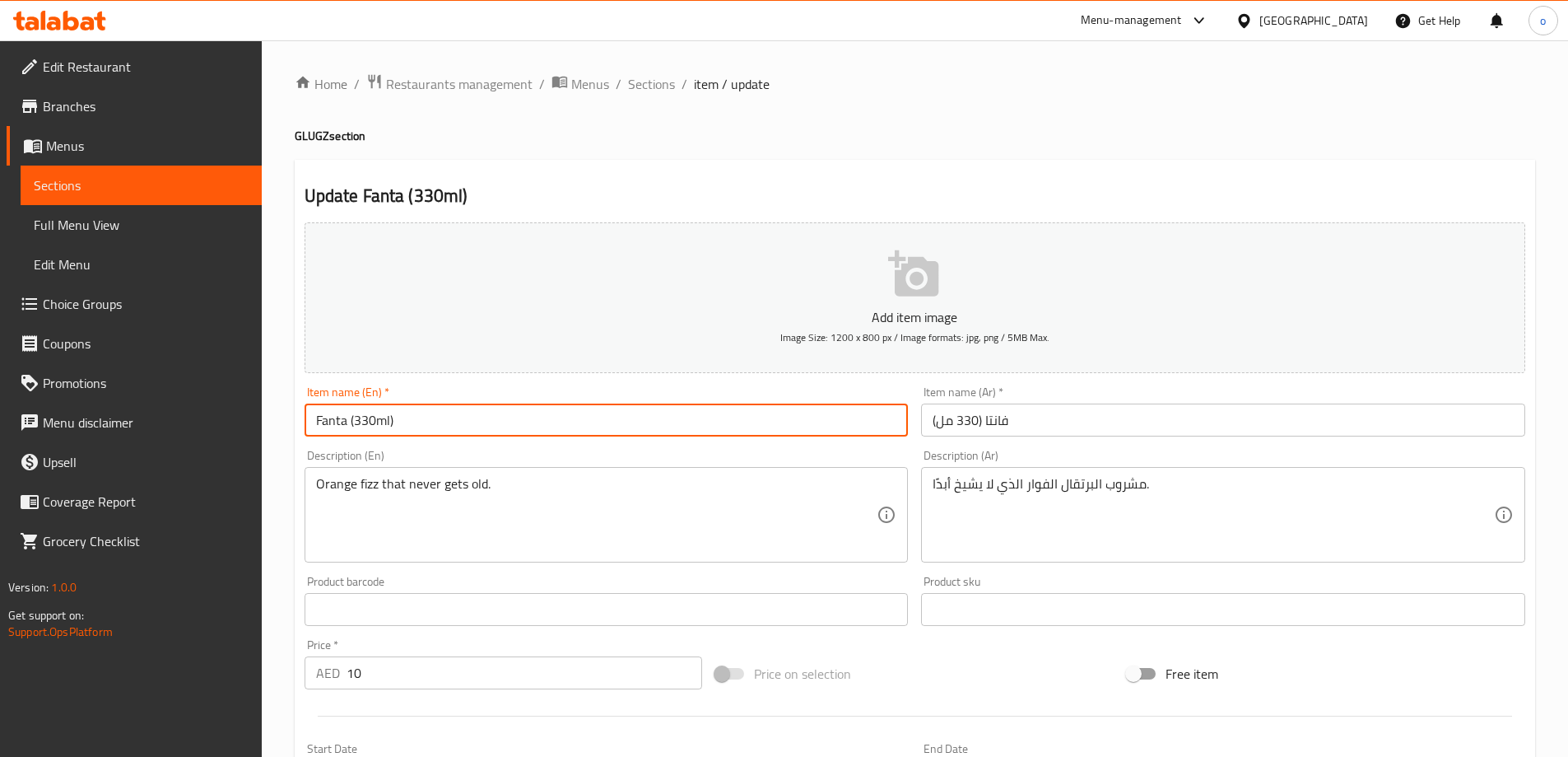
click at [443, 424] on input "Fanta (330ml)" at bounding box center [607, 420] width 604 height 33
type input "Fanta (330ml) Dessert"
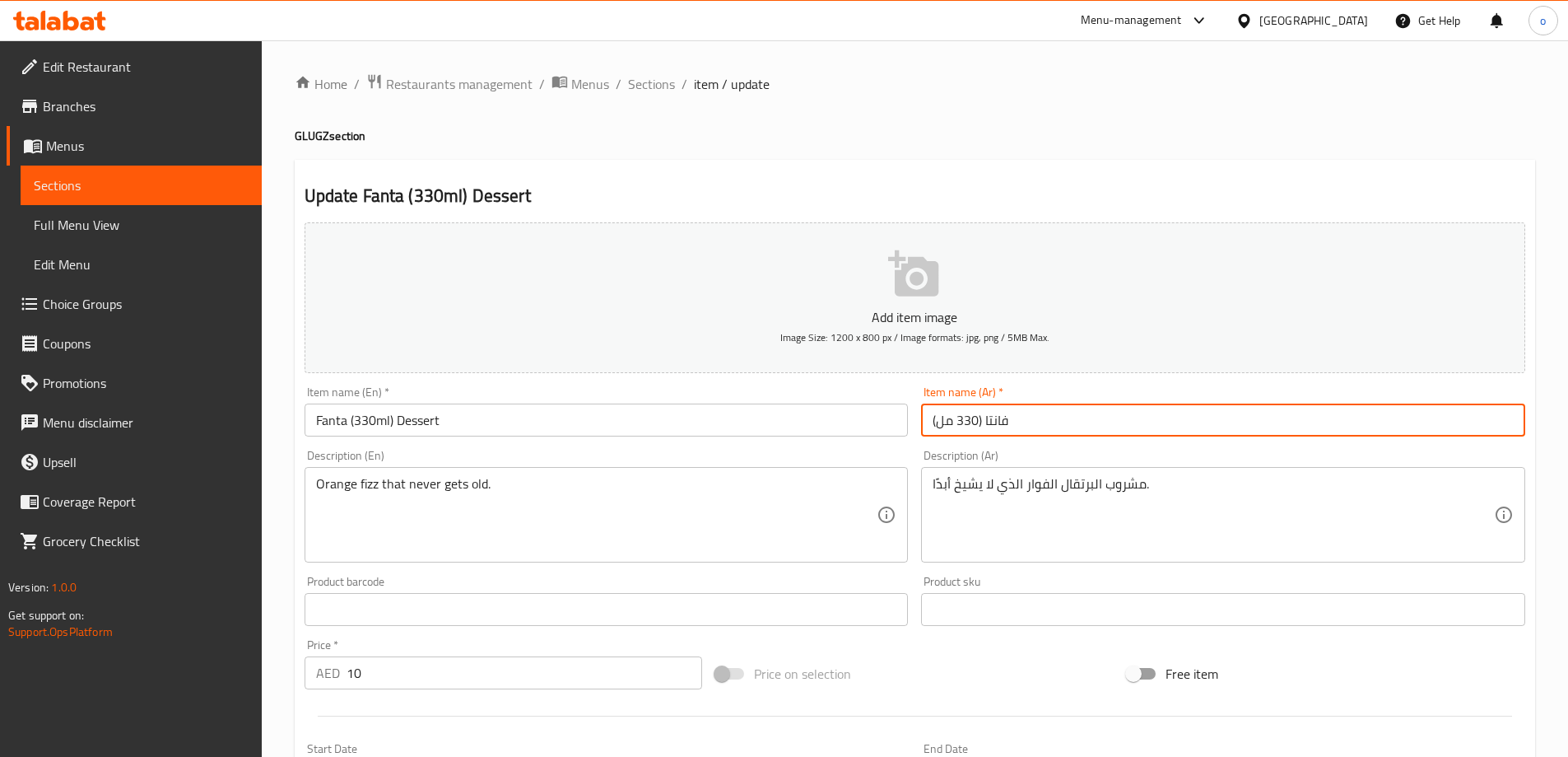
click at [1051, 427] on input "فانتا (330 مل)" at bounding box center [1223, 420] width 604 height 33
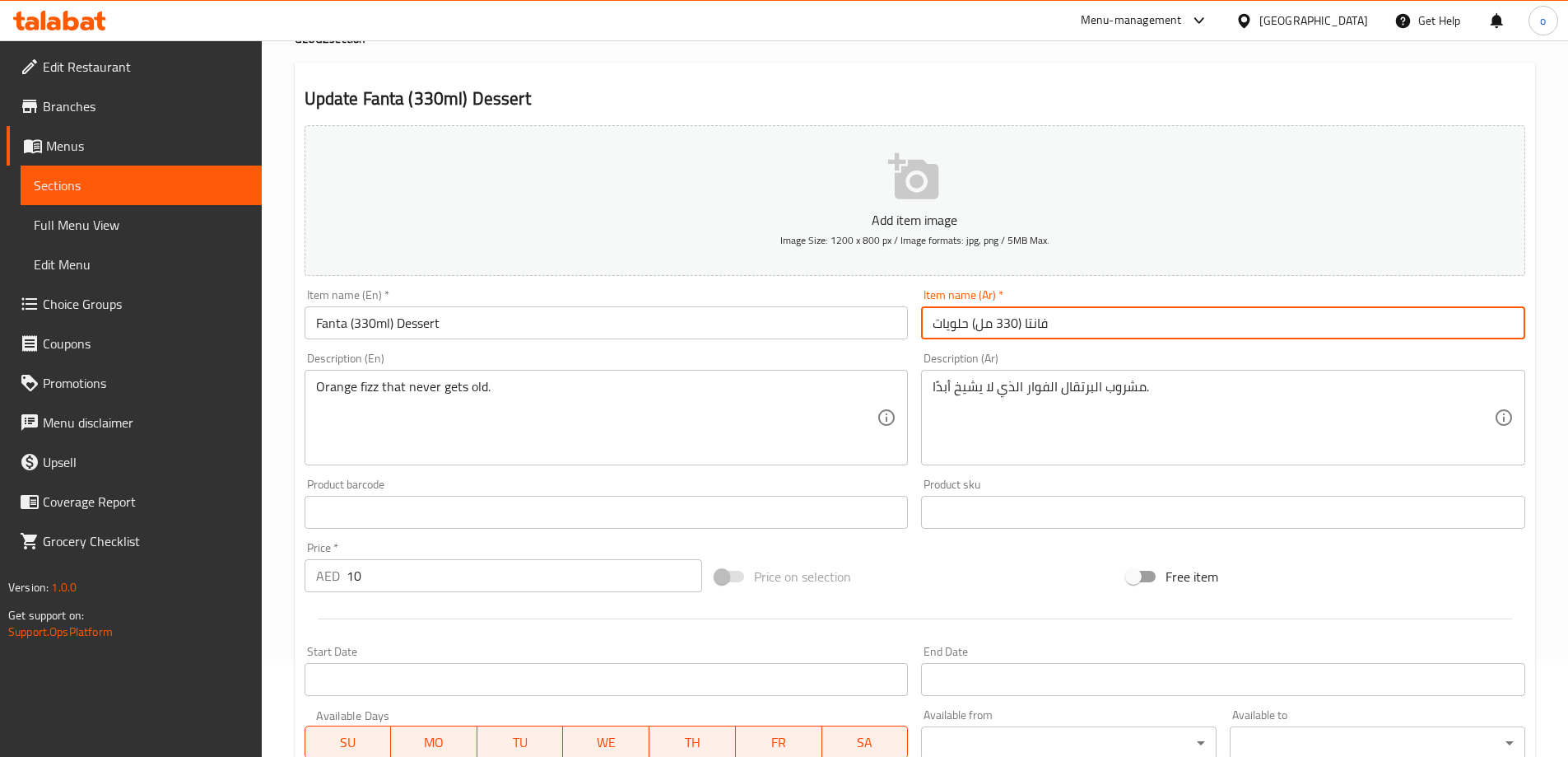
scroll to position [247, 0]
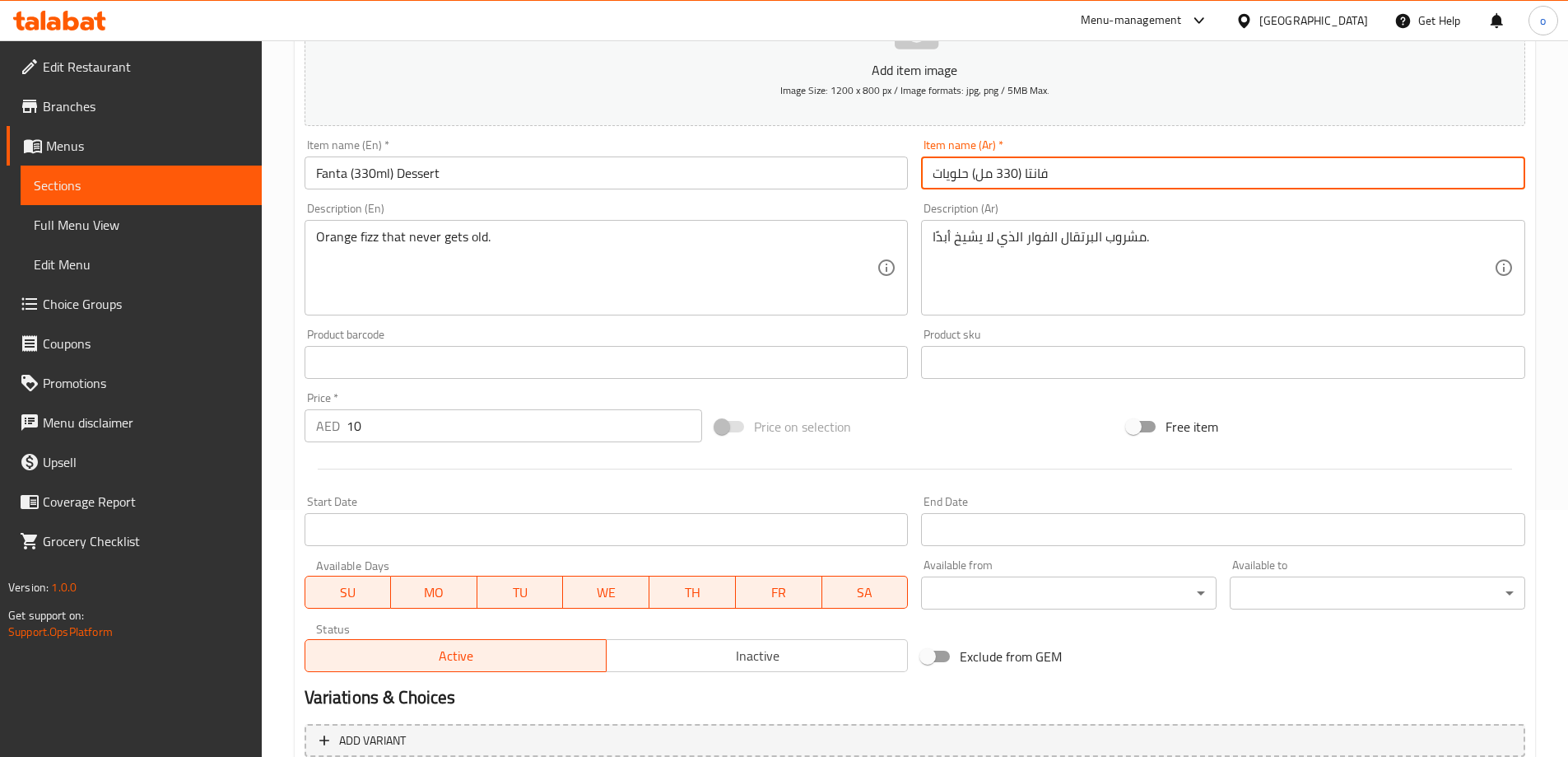
type input "فانتا (330 مل) حلويات"
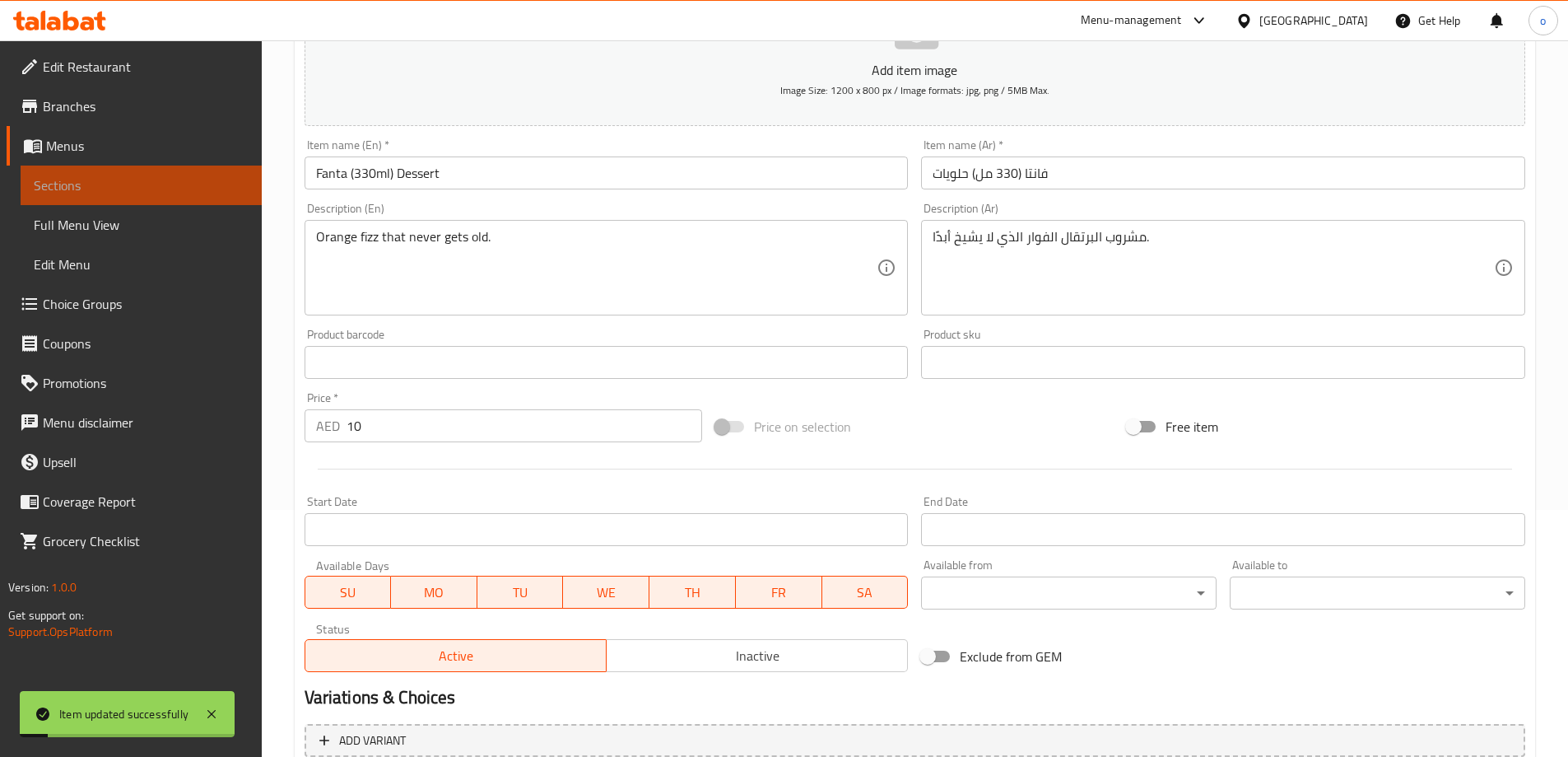
click at [112, 185] on span "Sections" at bounding box center [141, 185] width 215 height 20
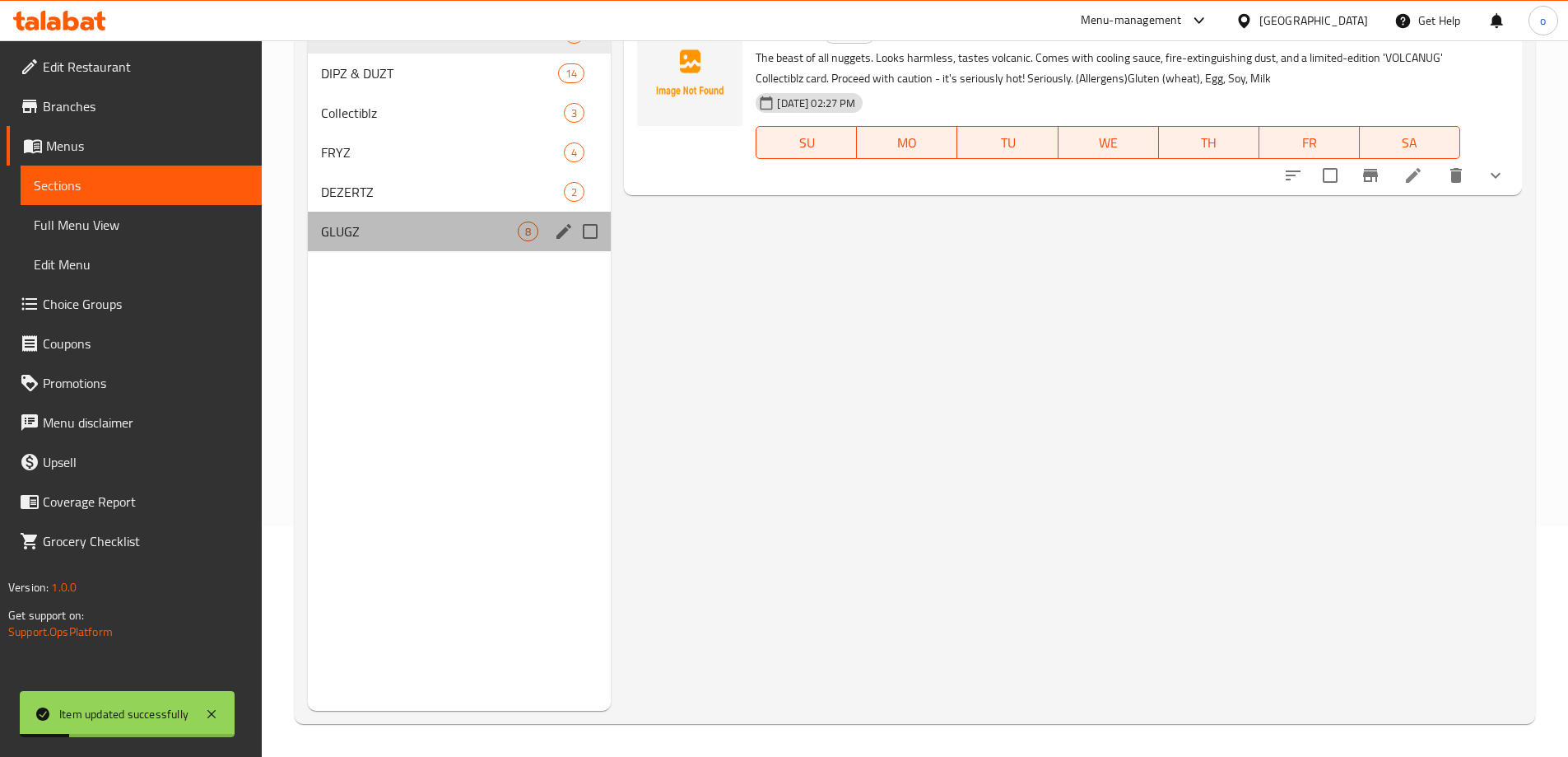
click at [355, 220] on div "GLUGZ 8" at bounding box center [460, 231] width 304 height 40
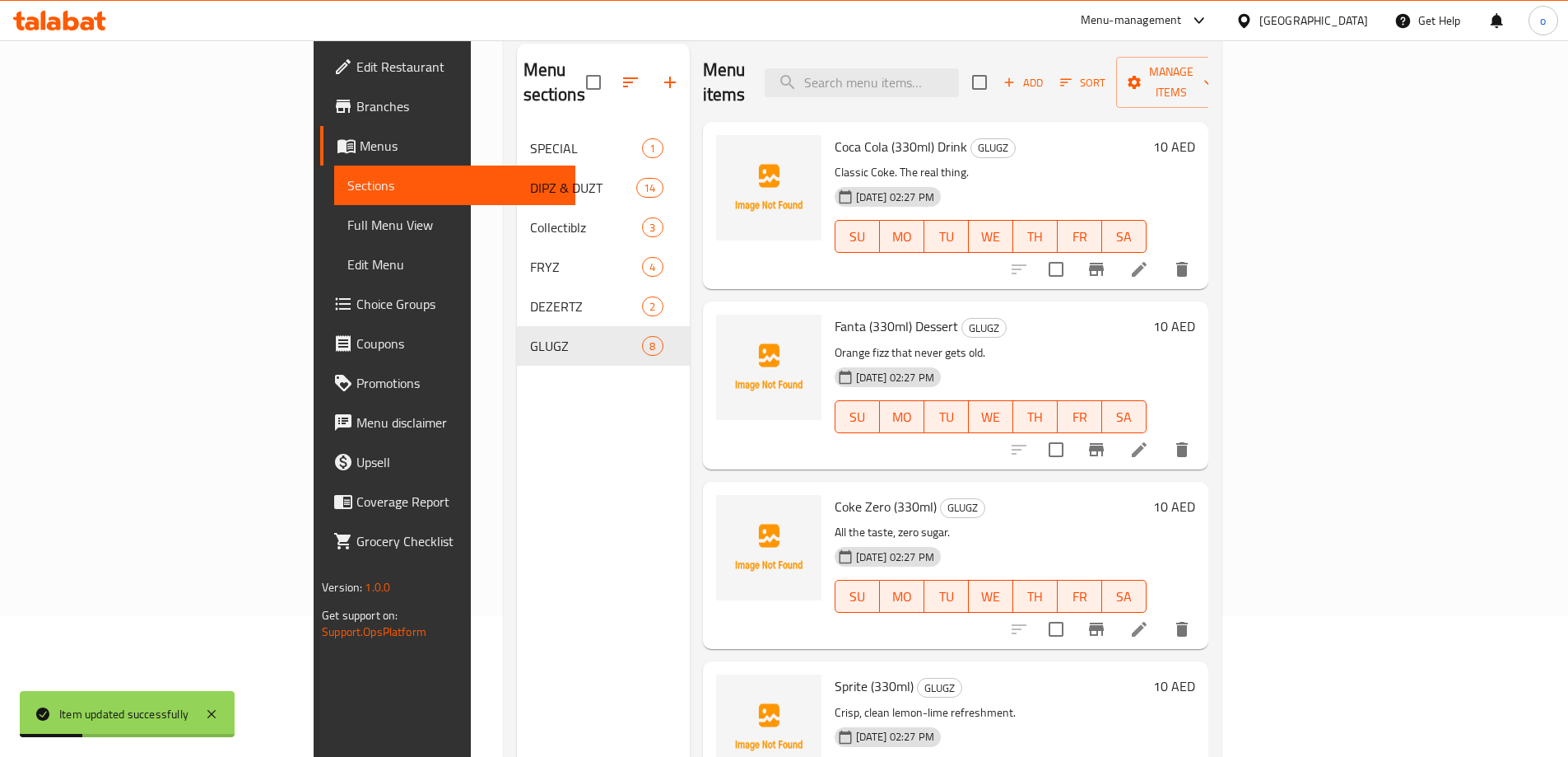
scroll to position [66, 0]
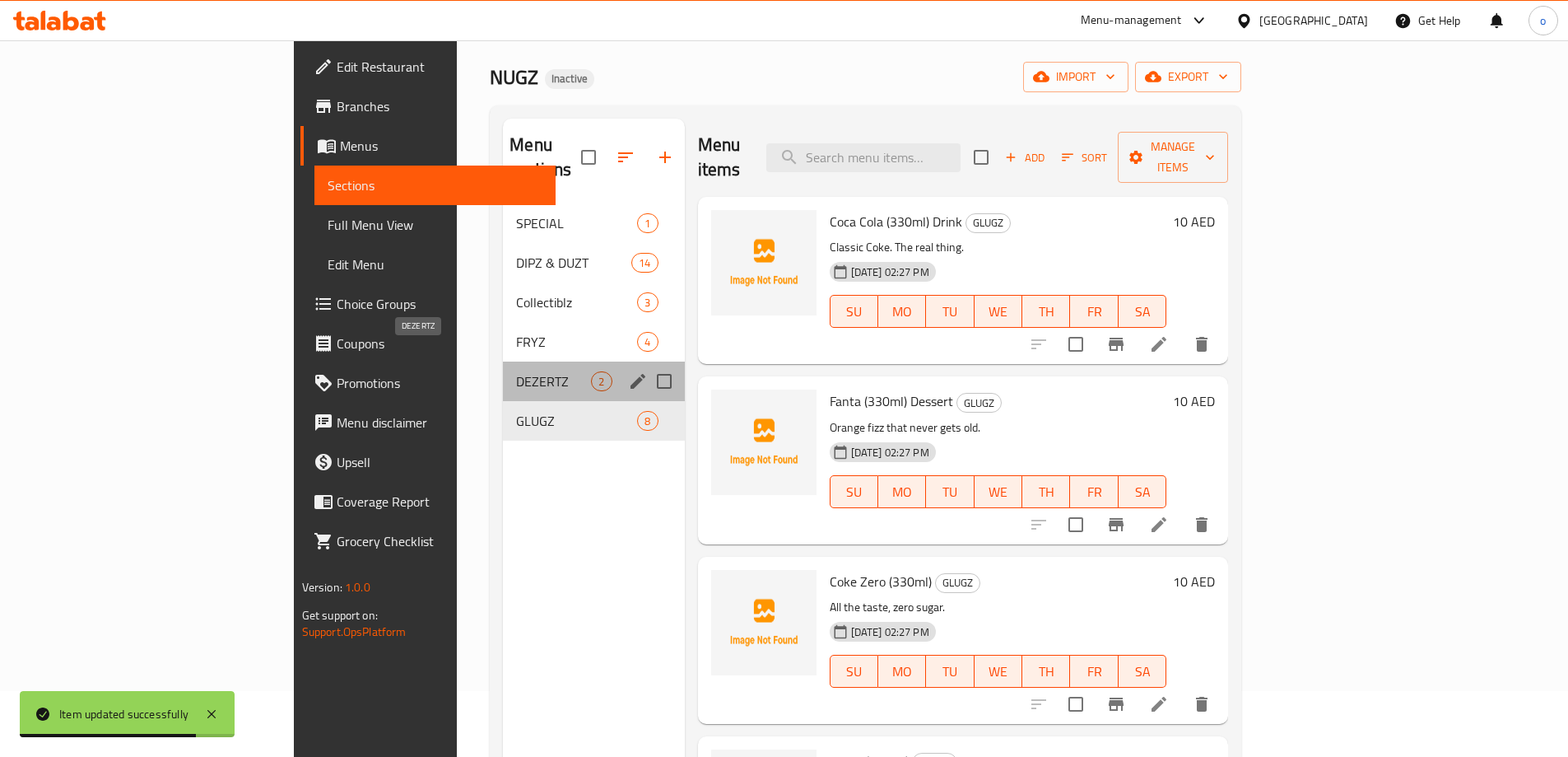
click at [516, 371] on span "DEZERTZ" at bounding box center [553, 381] width 75 height 20
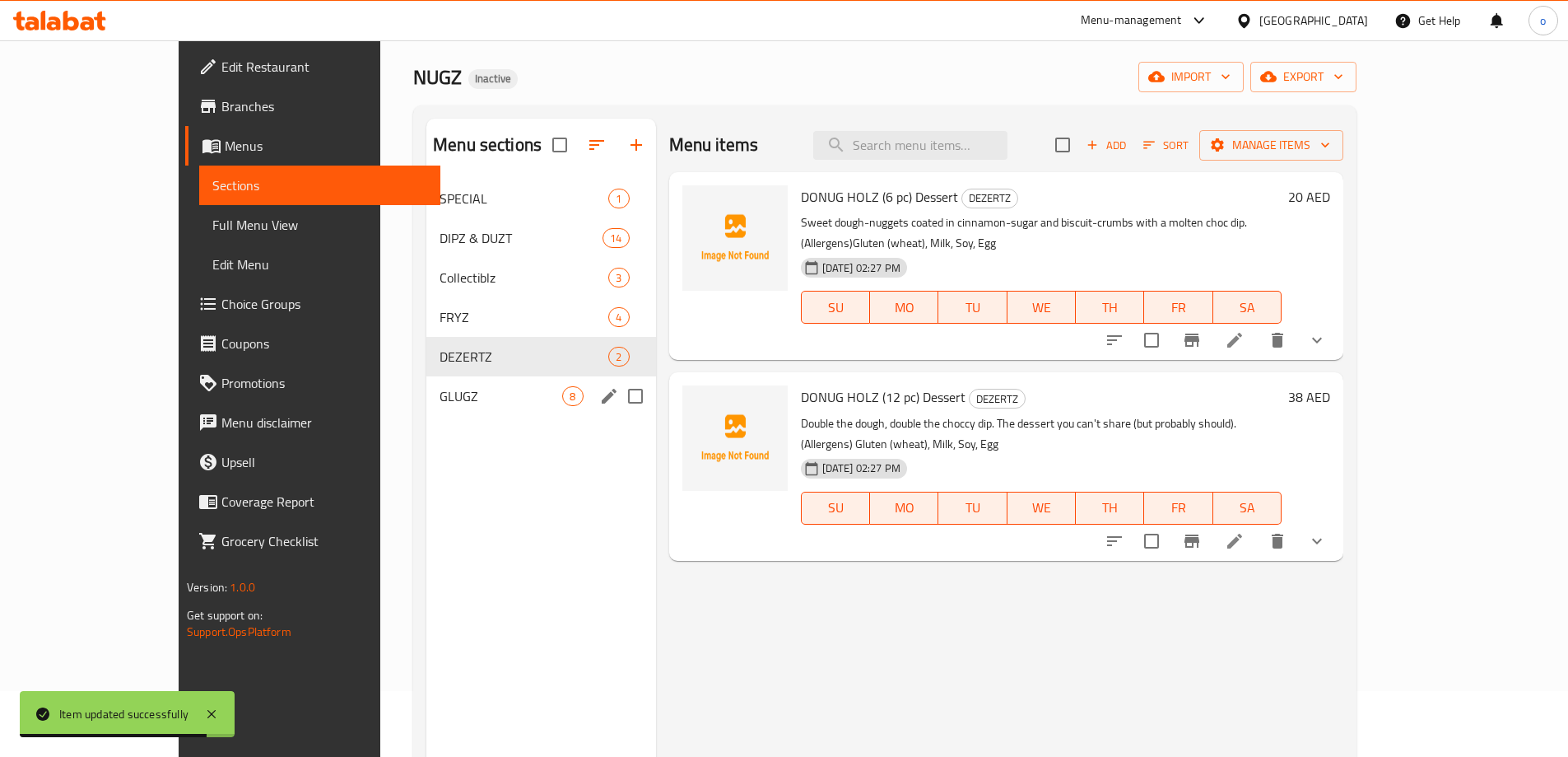
drag, startPoint x: 376, startPoint y: 383, endPoint x: 424, endPoint y: 384, distance: 48.0
click at [426, 384] on div "GLUGZ 8" at bounding box center [541, 396] width 229 height 40
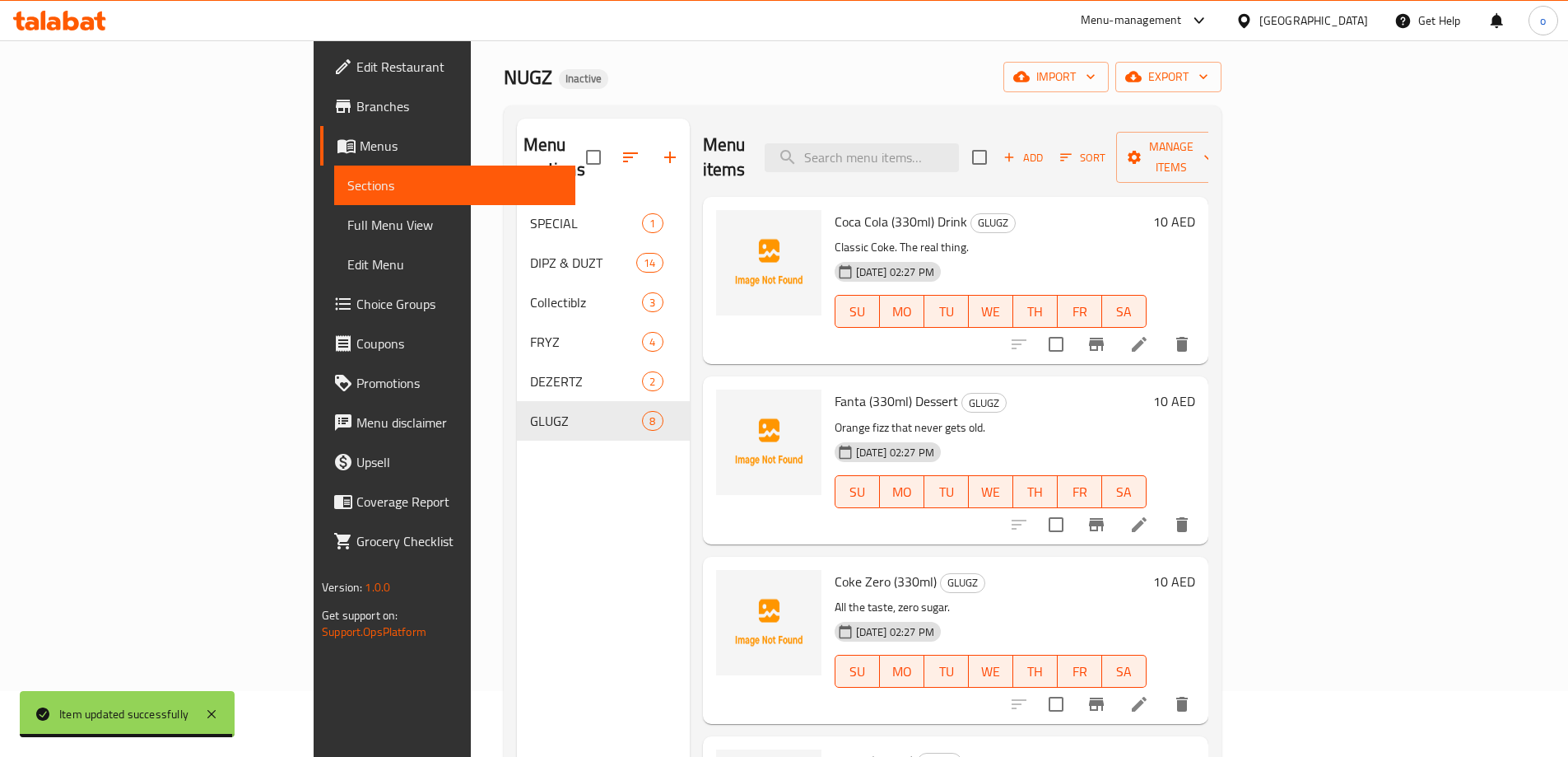
click at [1147, 517] on icon at bounding box center [1140, 525] width 15 height 15
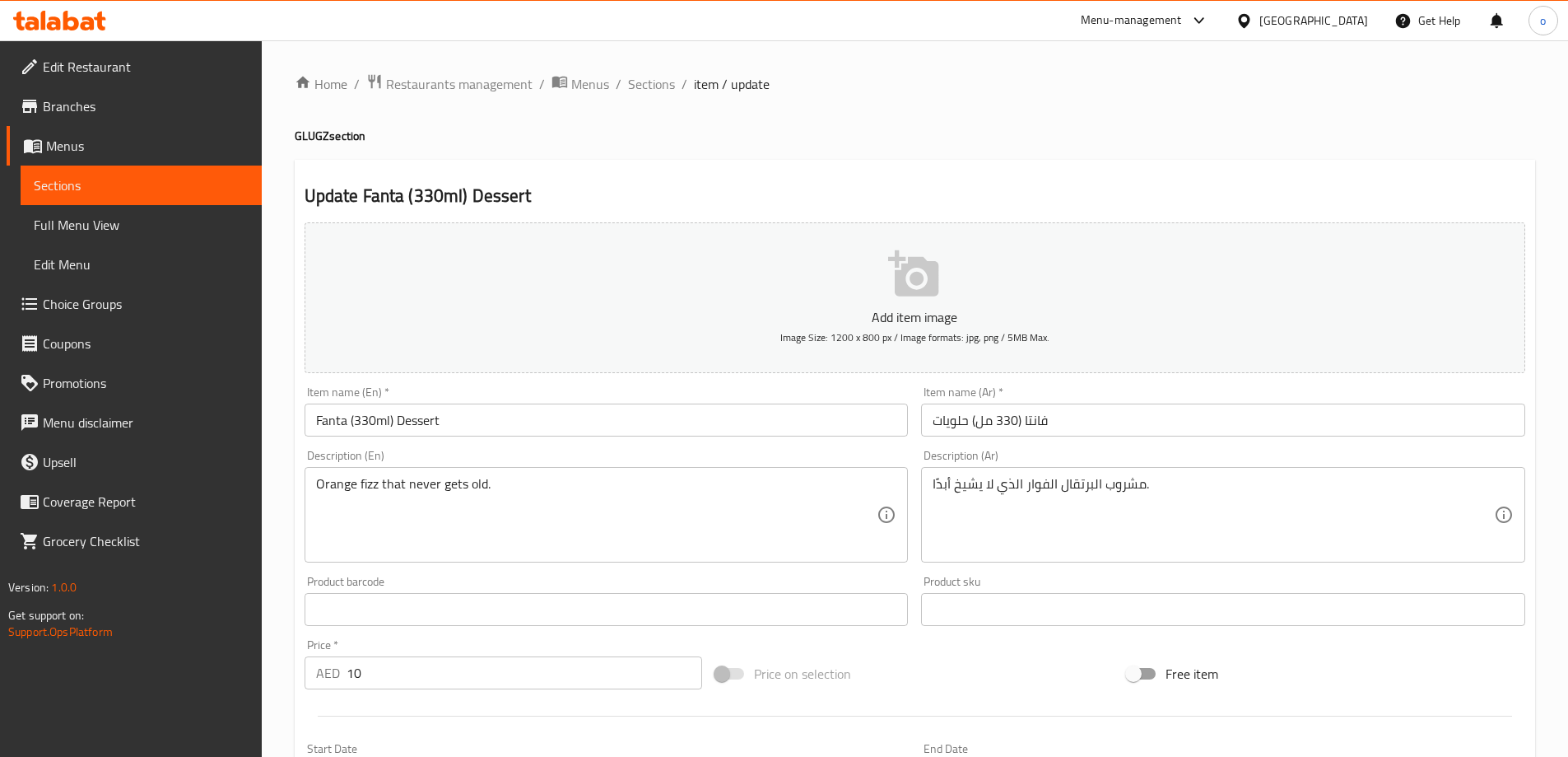
click at [459, 401] on div "Item name (En)   * Fanta (330ml) Dessert Item name (En) *" at bounding box center [607, 411] width 604 height 50
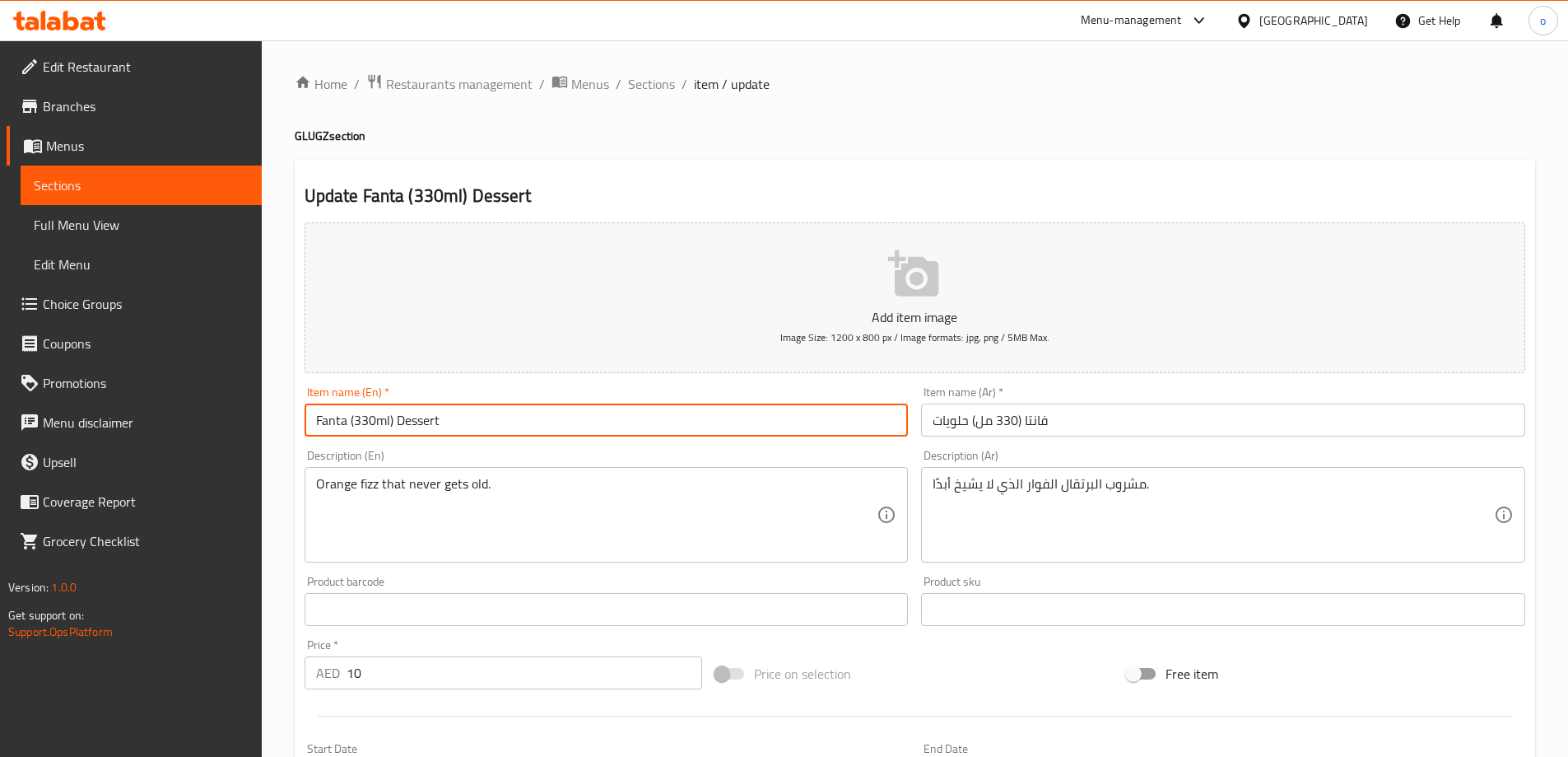
click at [459, 406] on input "Fanta (330ml) Dessert" at bounding box center [607, 420] width 604 height 33
type input "Fanta (330ml) Drink"
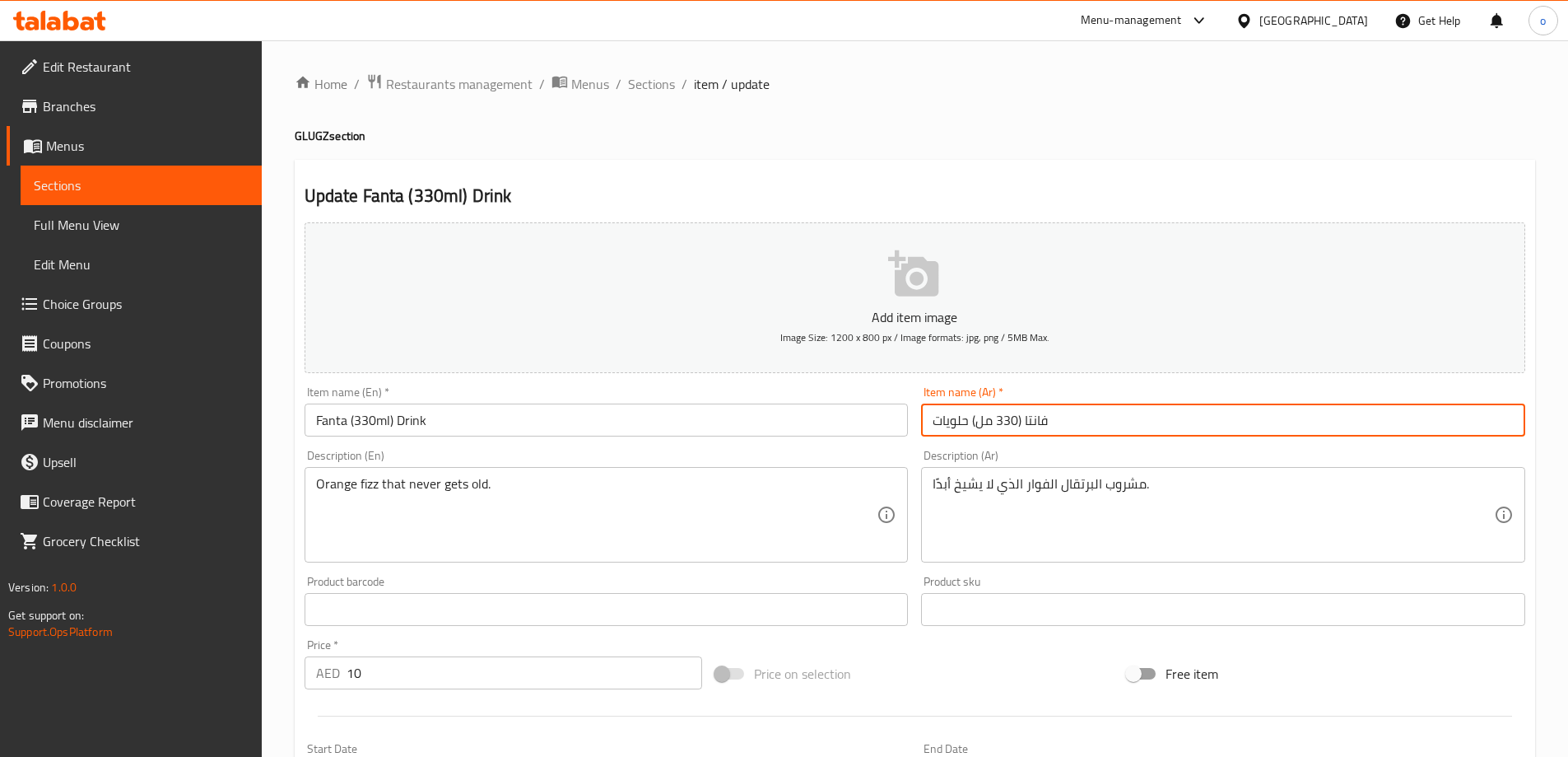
drag, startPoint x: 940, startPoint y: 424, endPoint x: 966, endPoint y: 424, distance: 26.0
click at [966, 424] on input "فانتا (330 مل) حلويات" at bounding box center [1223, 420] width 604 height 33
click at [918, 418] on div "Item name (Ar)   * فانتا (330 مل) حلويات Item name (Ar) *" at bounding box center [1223, 411] width 618 height 63
drag, startPoint x: 933, startPoint y: 418, endPoint x: 966, endPoint y: 433, distance: 36.2
click at [966, 433] on input "فانتا (330 مل) حلويات" at bounding box center [1223, 420] width 604 height 33
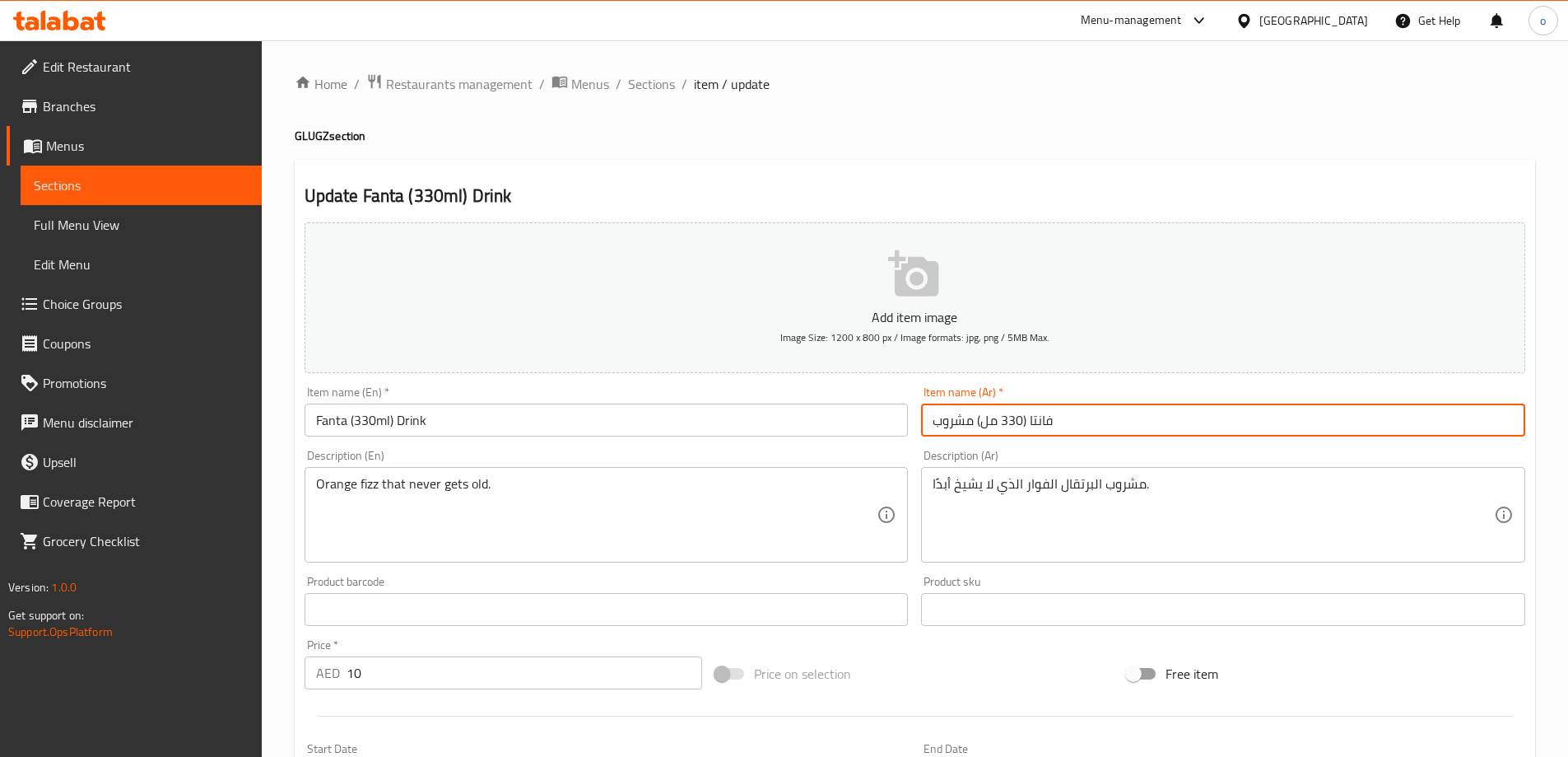
type input "فانتا (330 مل) مشروب"
click at [123, 174] on link "Sections" at bounding box center [141, 186] width 242 height 40
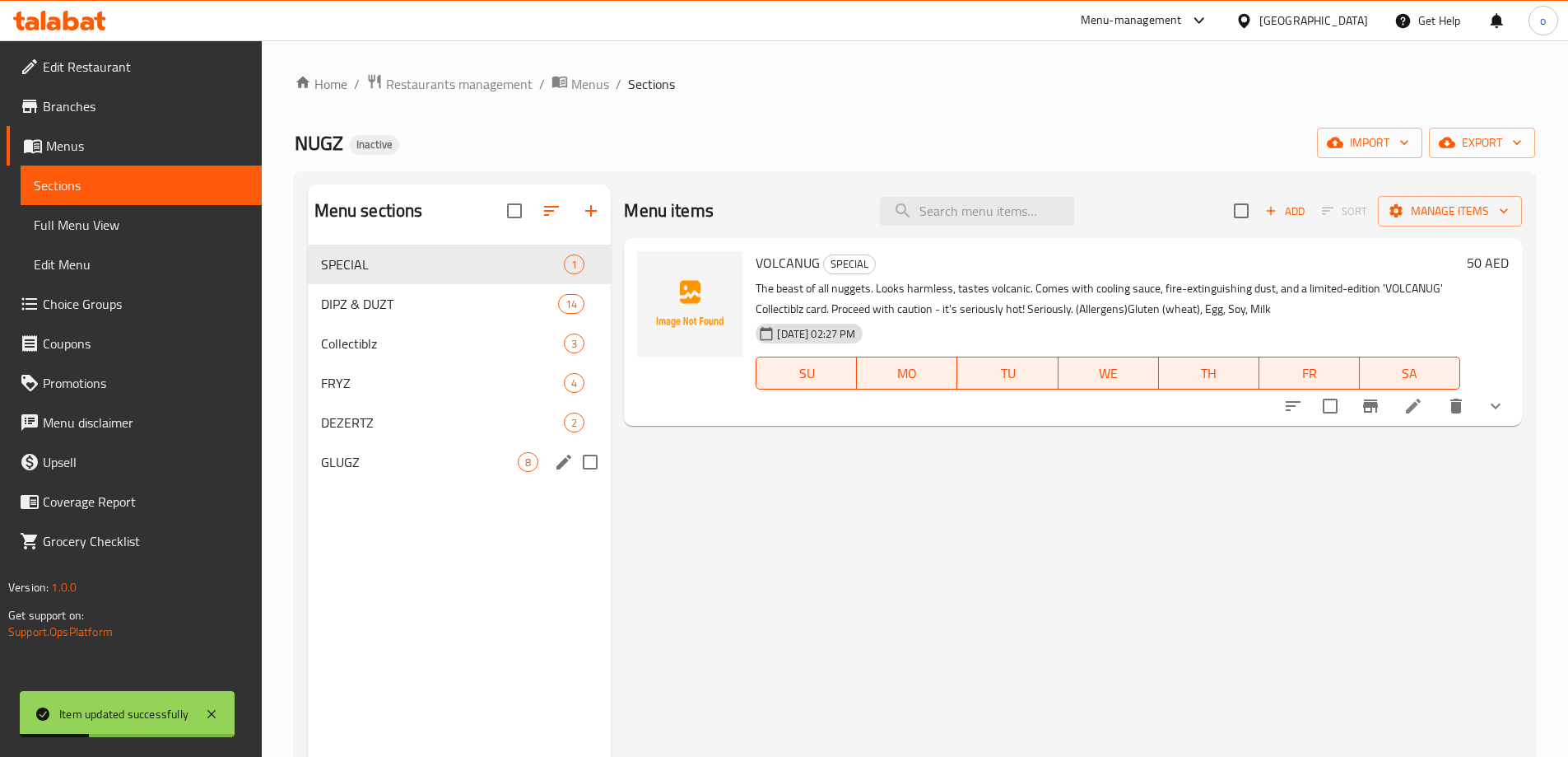
click at [374, 454] on span "GLUGZ" at bounding box center [420, 461] width 198 height 20
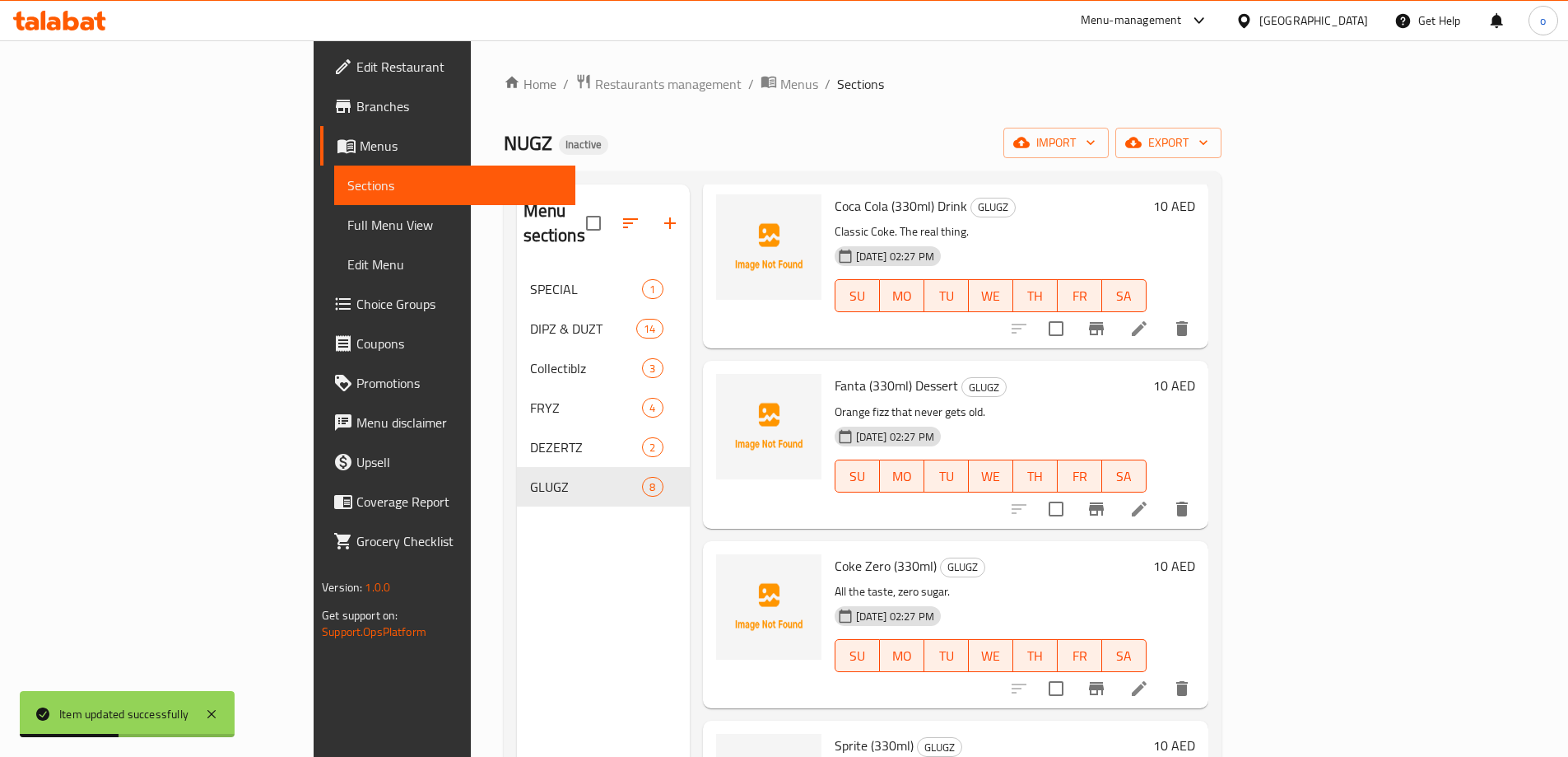
scroll to position [82, 0]
click at [1149, 677] on icon at bounding box center [1139, 687] width 20 height 20
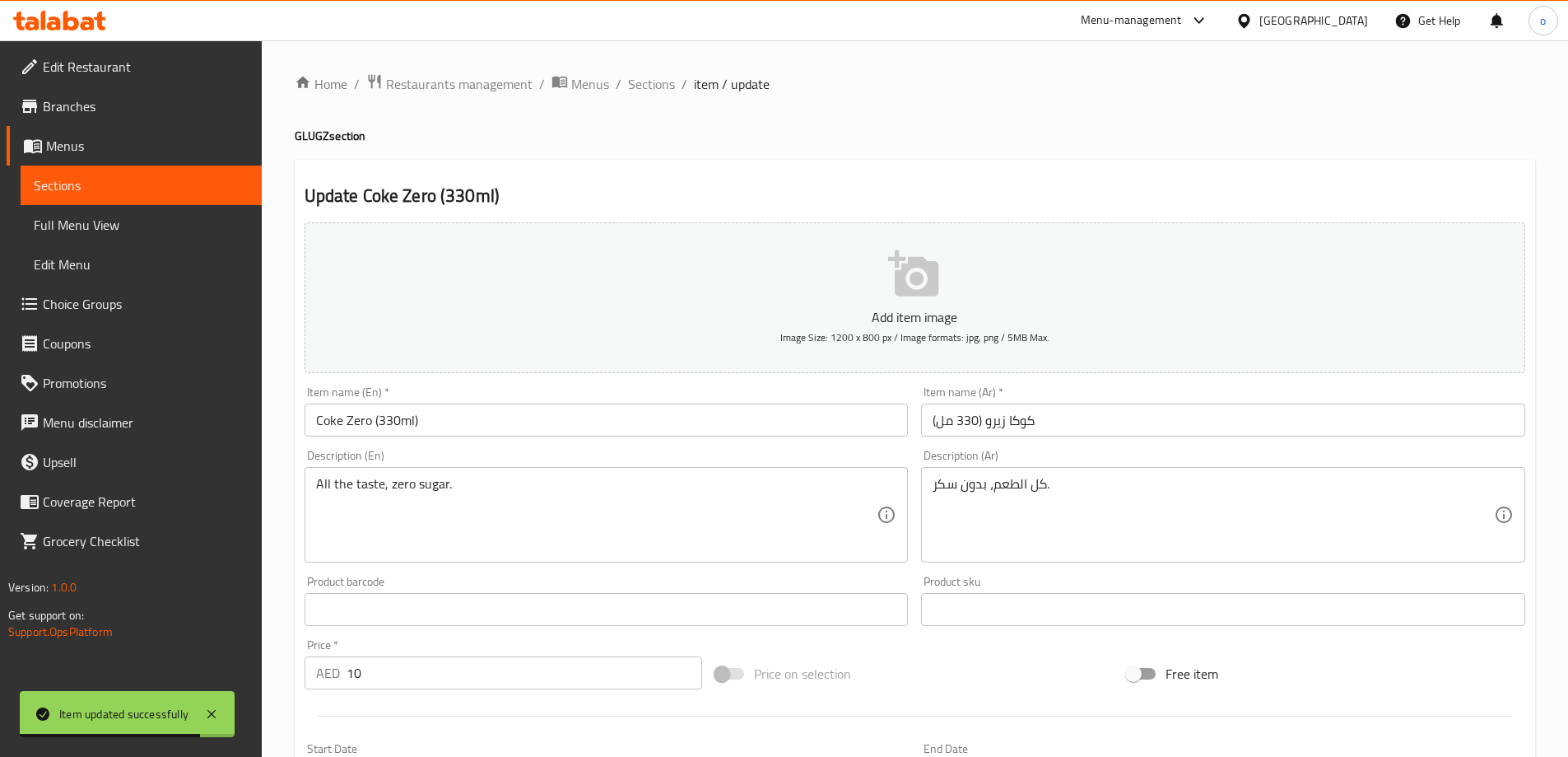
click at [486, 421] on input "Coke Zero (330ml)" at bounding box center [607, 420] width 604 height 33
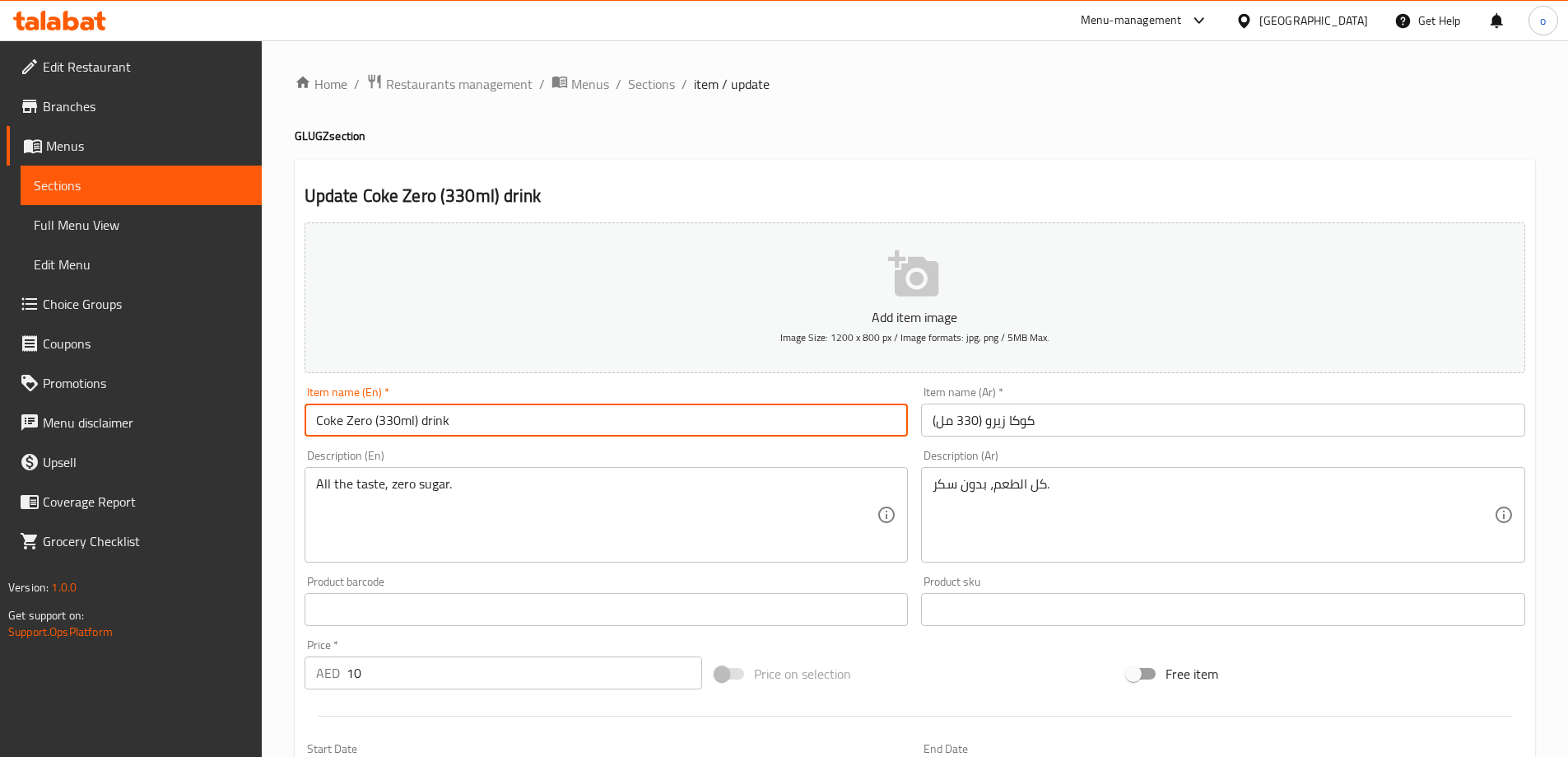
type input "Coke Zero (330ml) drink"
click at [1126, 434] on input "كوكا زيرو (330 مل)" at bounding box center [1223, 420] width 604 height 33
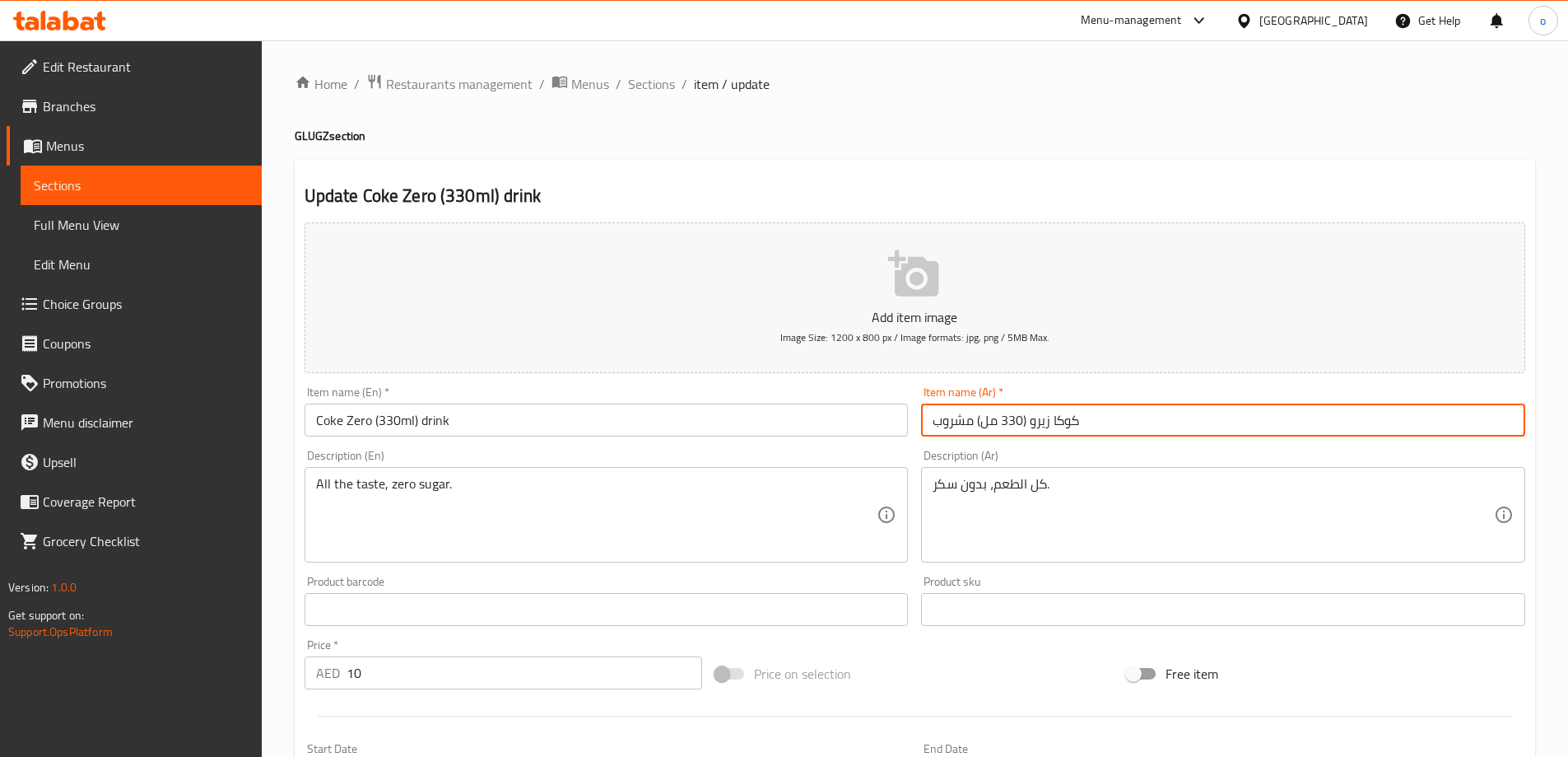
type input "كوكا زيرو (330 مل) مشروب"
click at [58, 167] on link "Sections" at bounding box center [141, 186] width 242 height 40
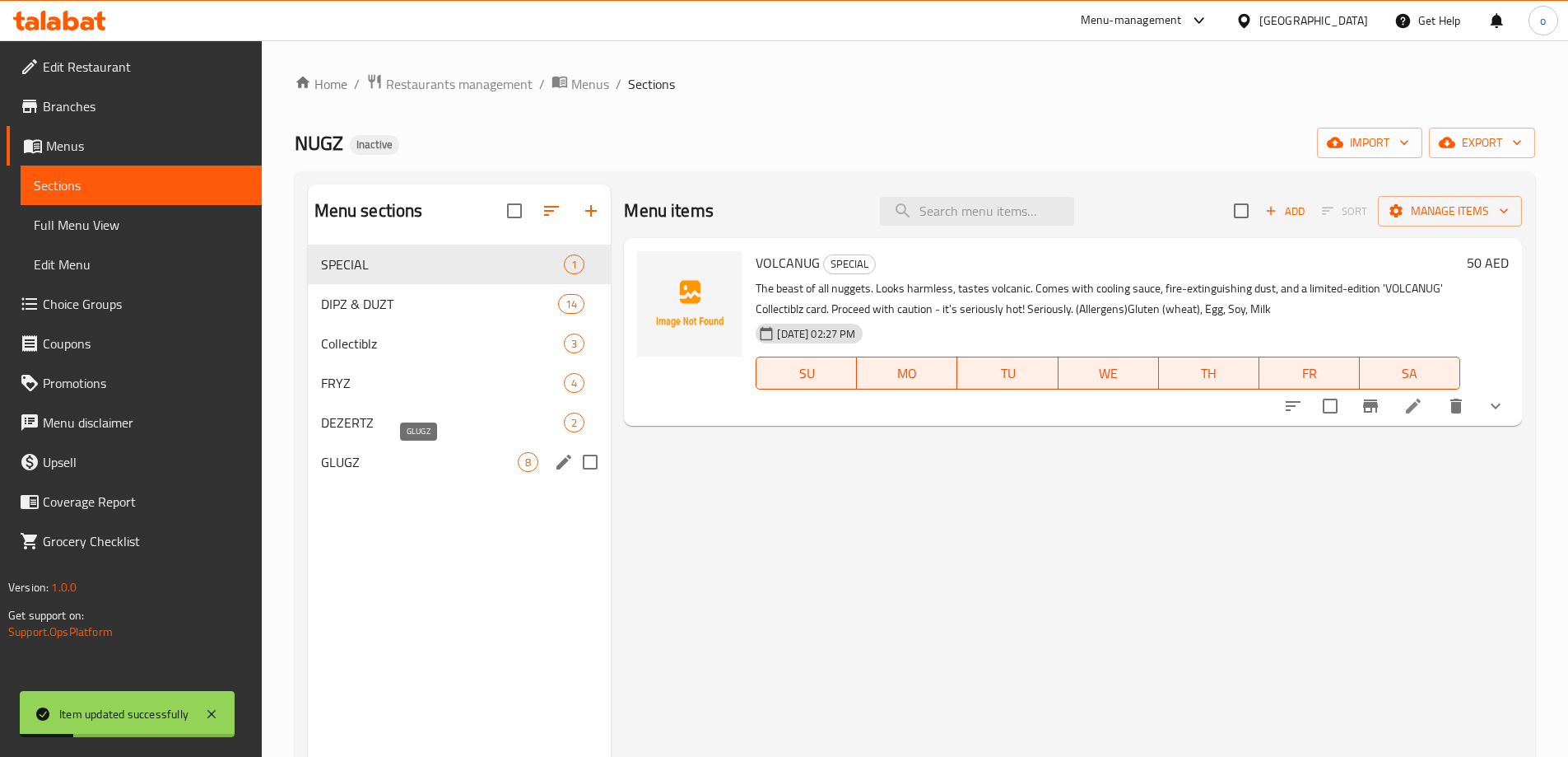
click at [405, 460] on span "GLUGZ" at bounding box center [420, 461] width 198 height 20
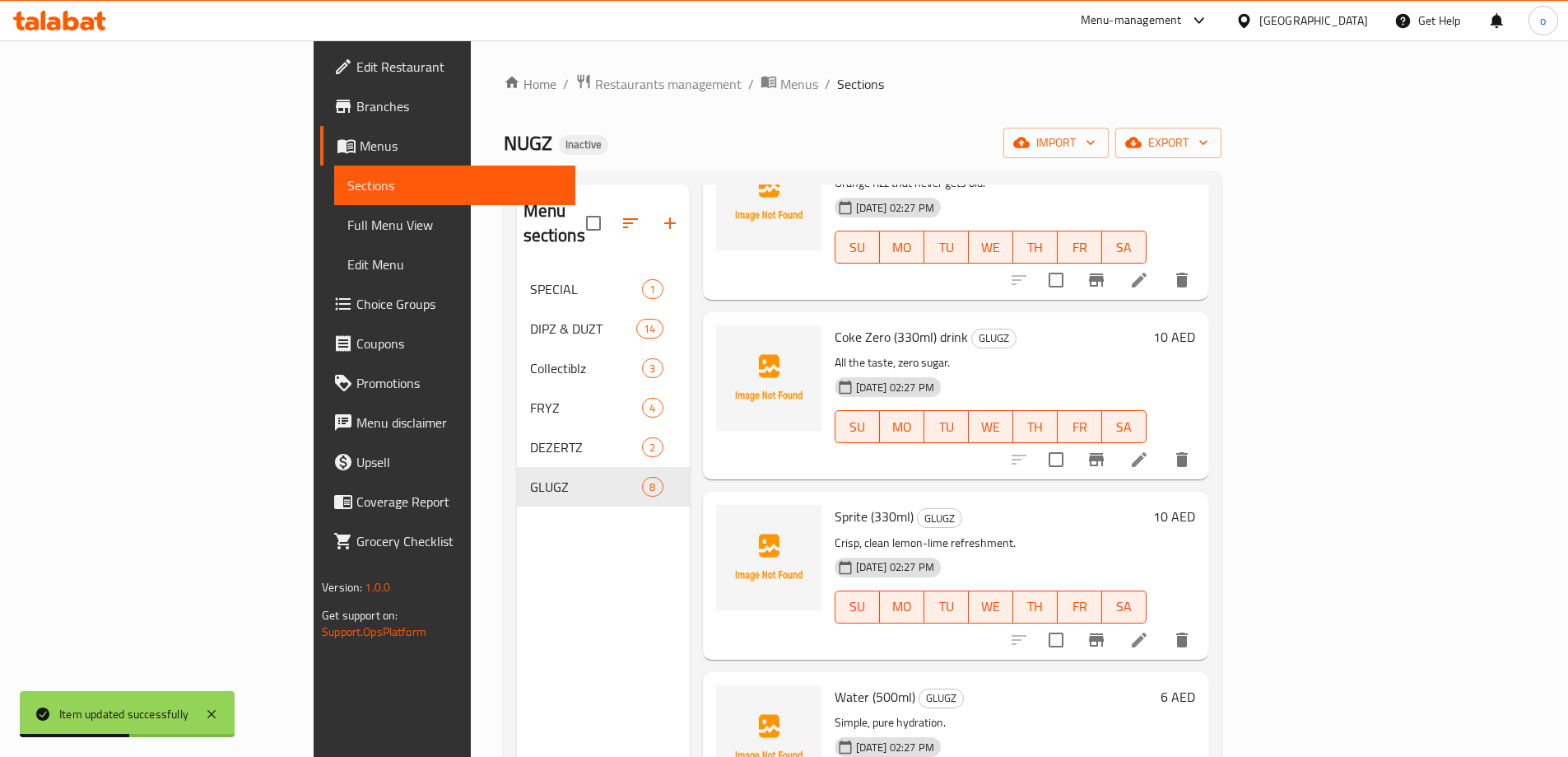
scroll to position [330, 0]
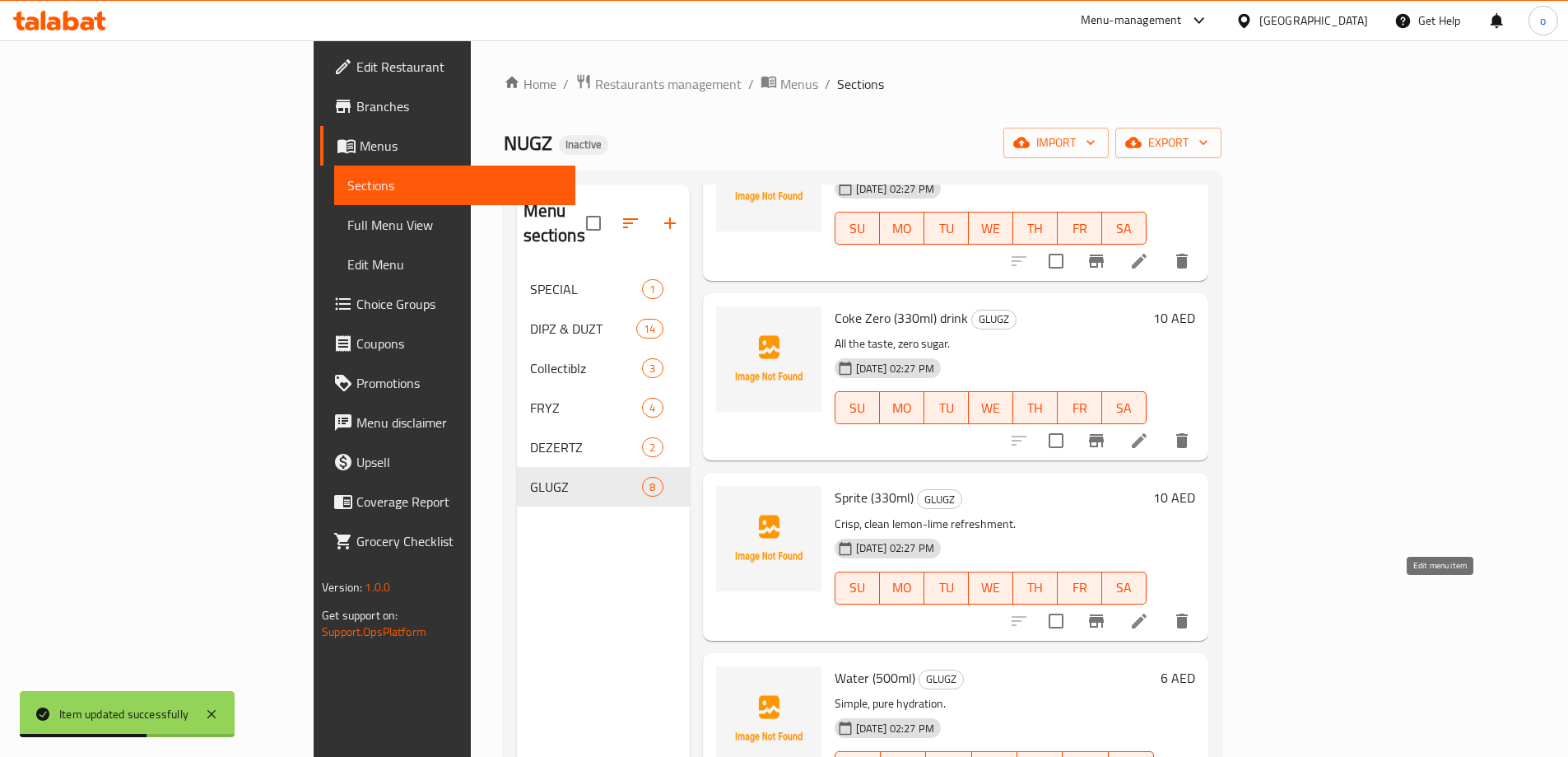
click at [1149, 611] on icon at bounding box center [1139, 621] width 20 height 20
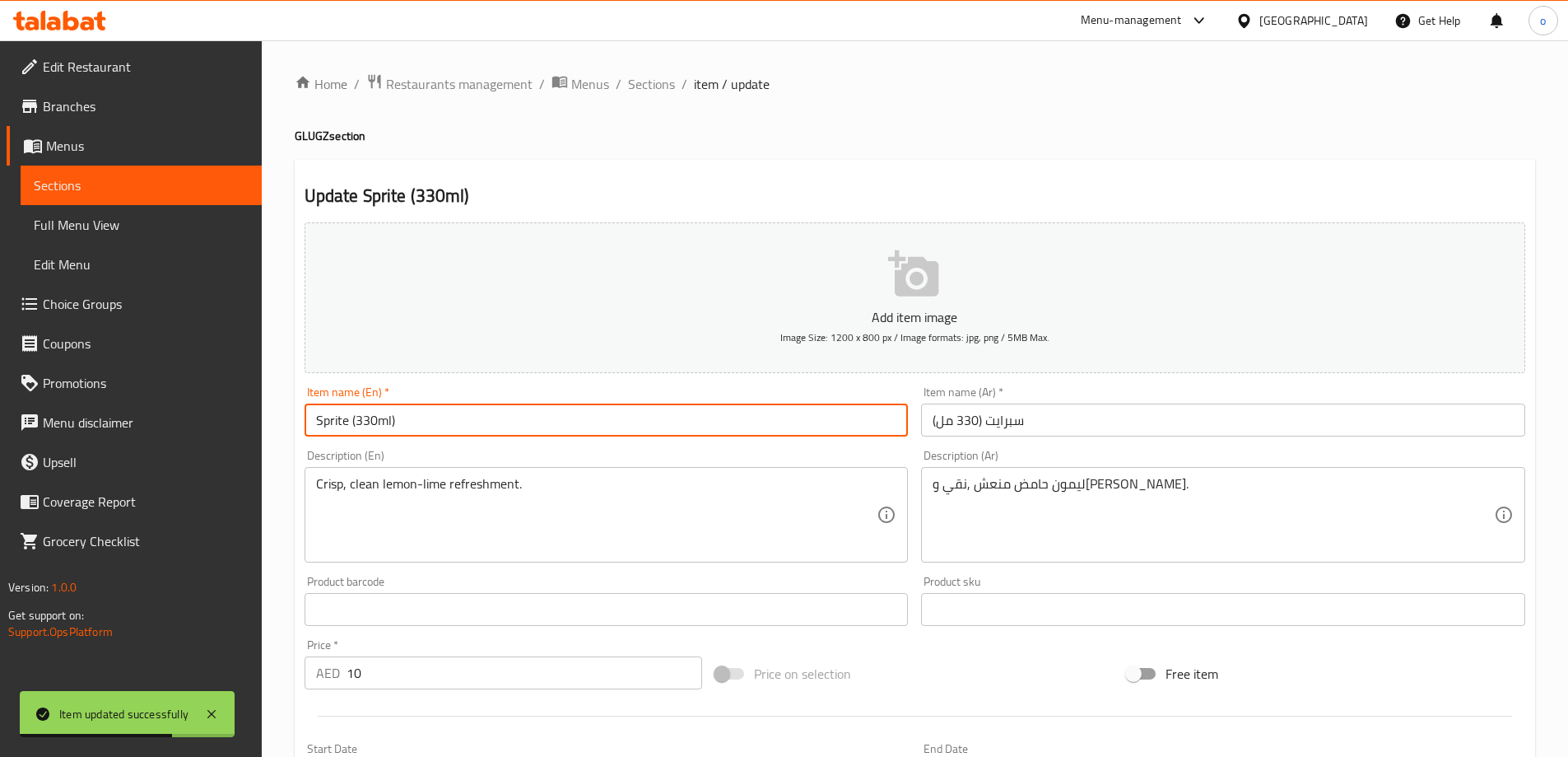
click at [465, 424] on input "Sprite (330ml)" at bounding box center [607, 420] width 604 height 33
type input "Sprite (330ml) Drink"
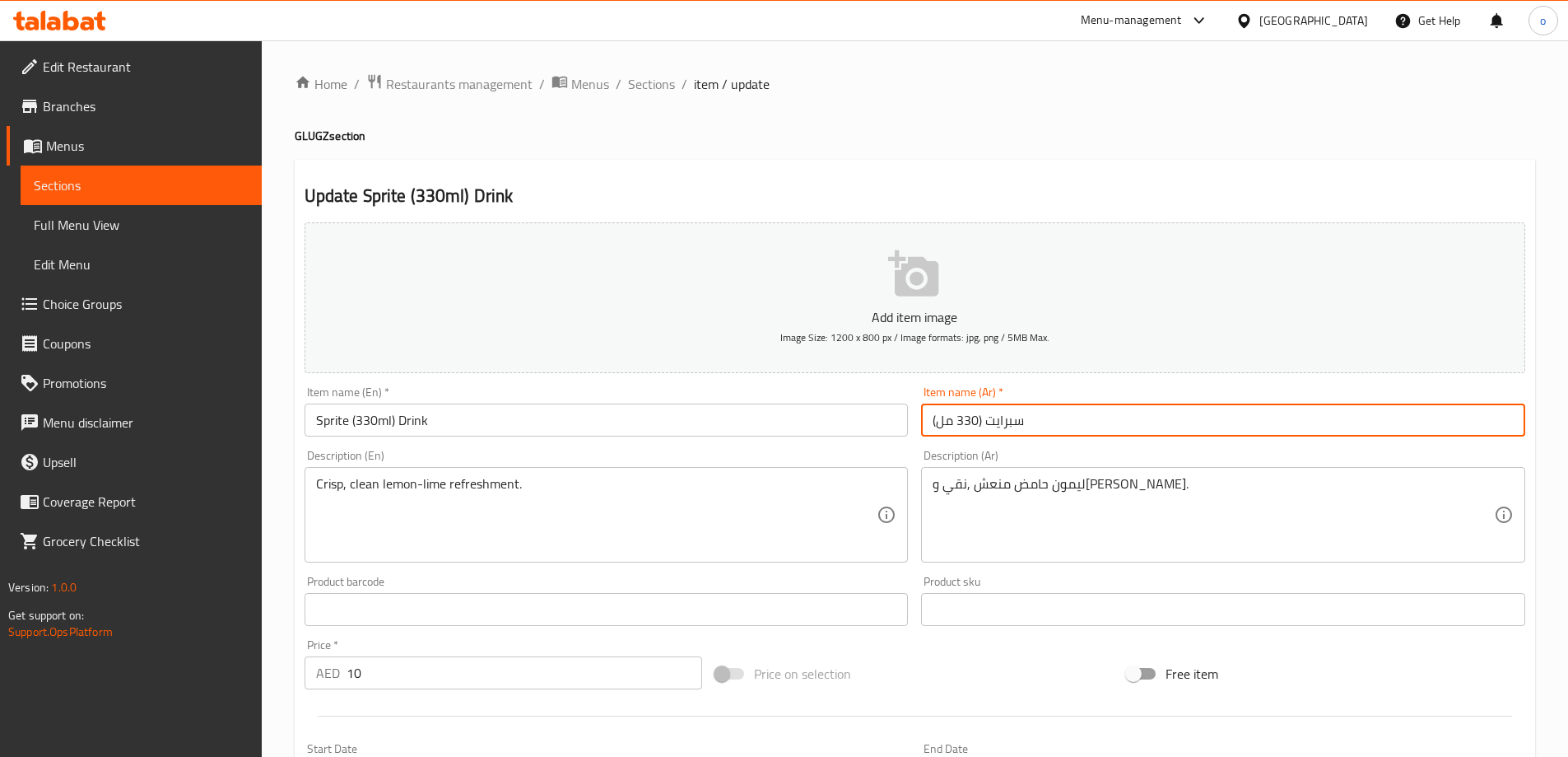
click at [1054, 419] on input "سبرايت (330 مل)" at bounding box center [1223, 420] width 604 height 33
type input "سبرايت (330 مل) مشروب"
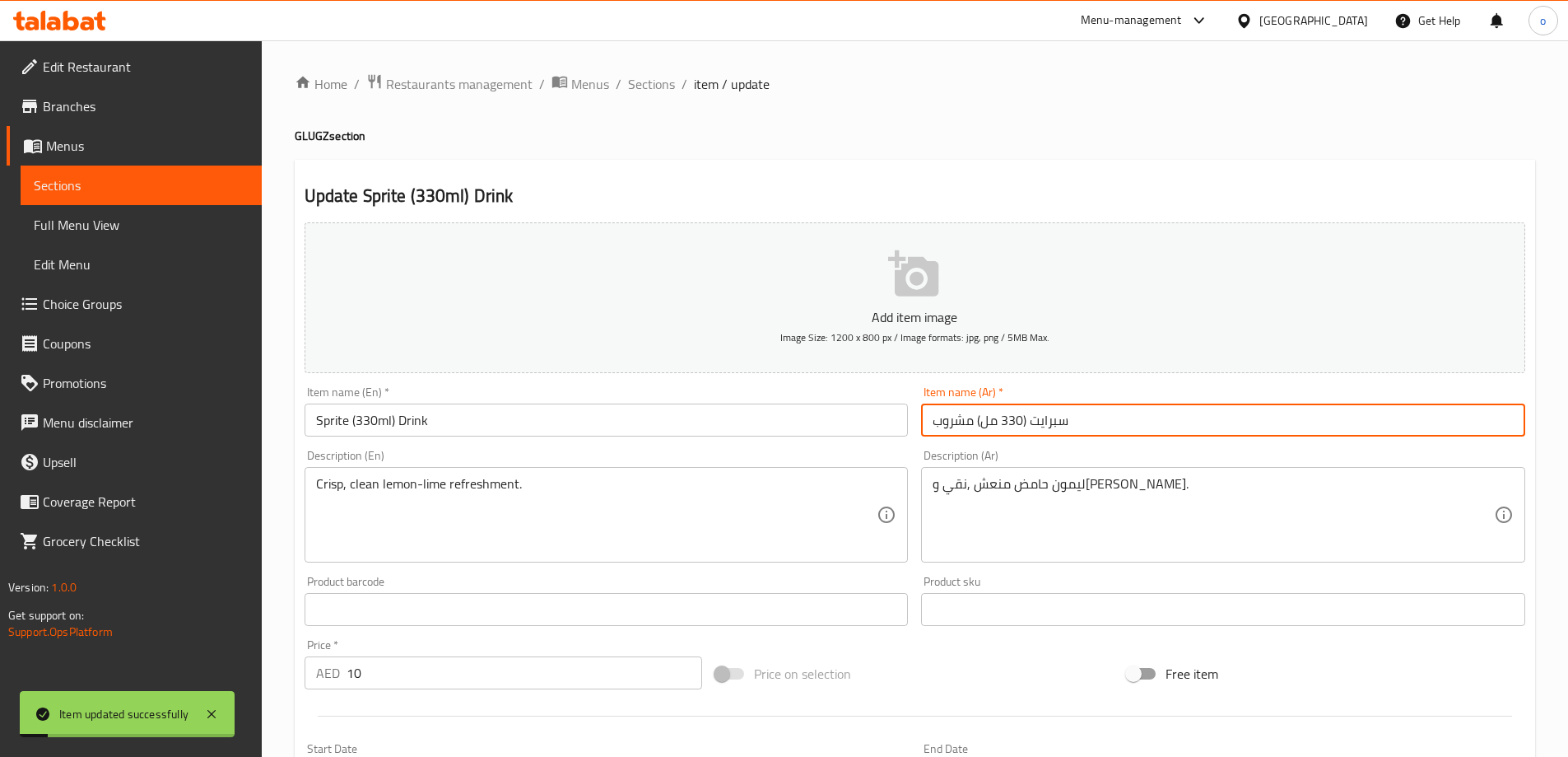
click at [165, 192] on span "Sections" at bounding box center [141, 185] width 215 height 20
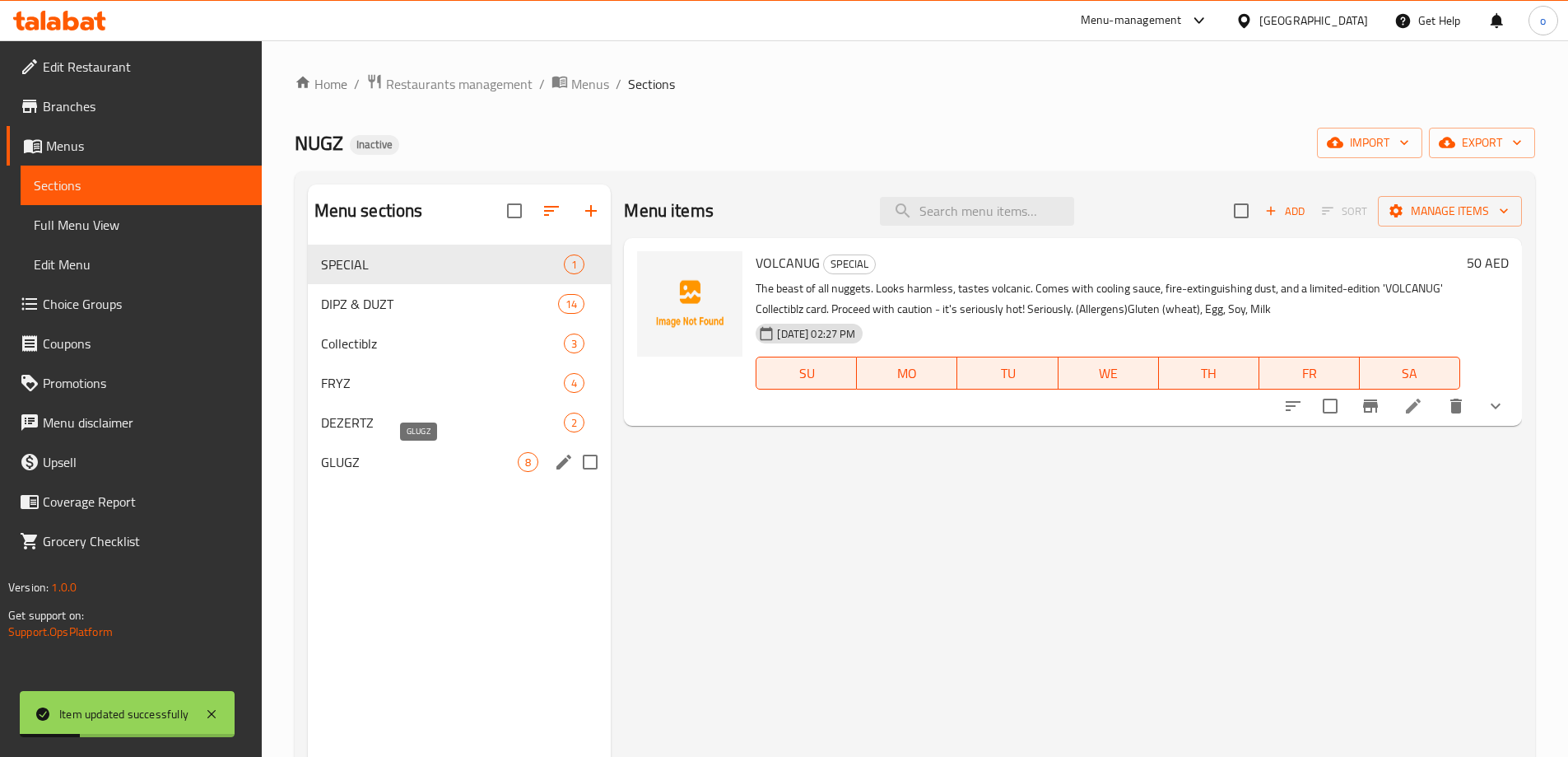
click at [394, 472] on div "GLUGZ 8" at bounding box center [460, 462] width 304 height 40
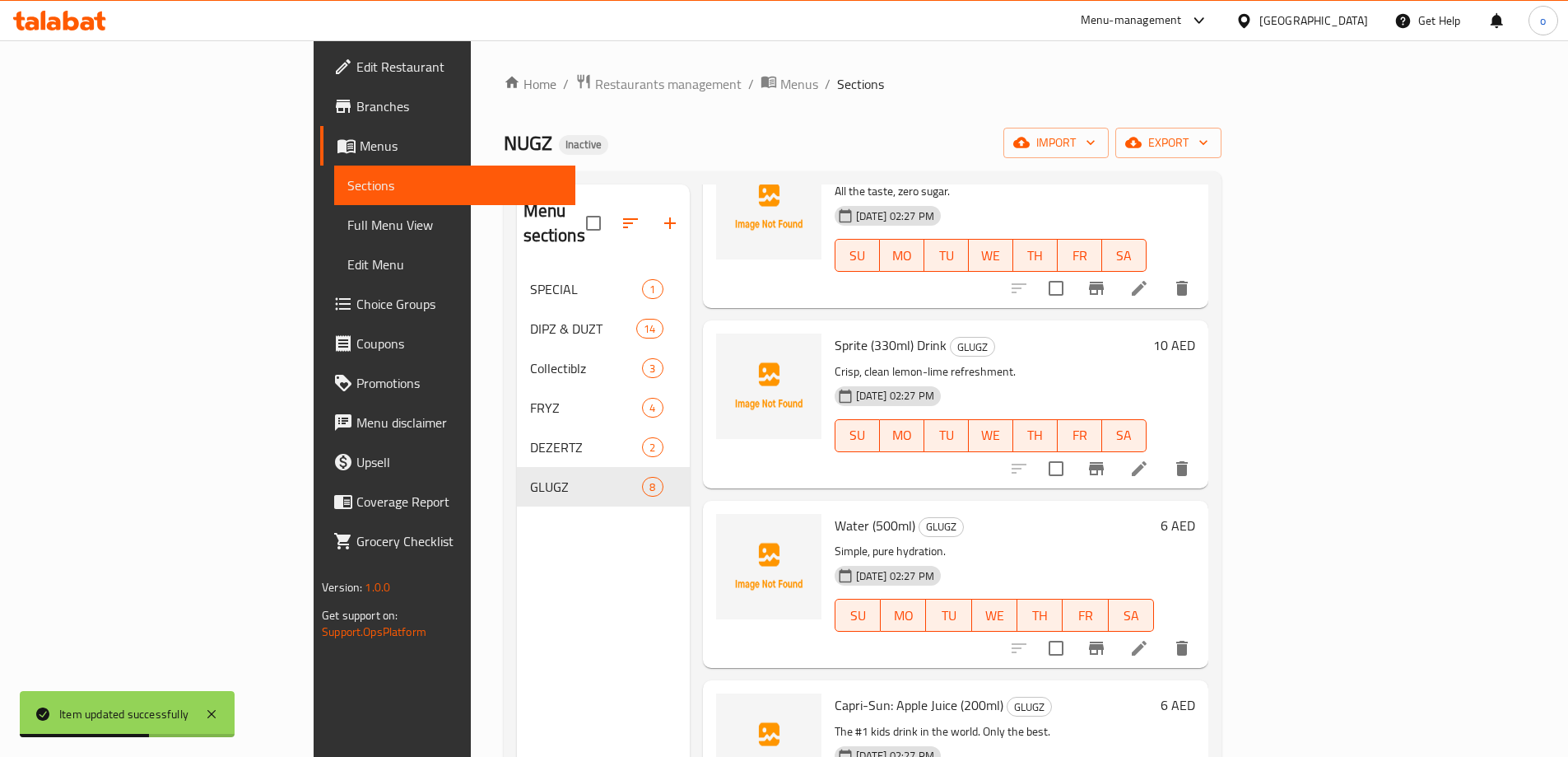
scroll to position [576, 0]
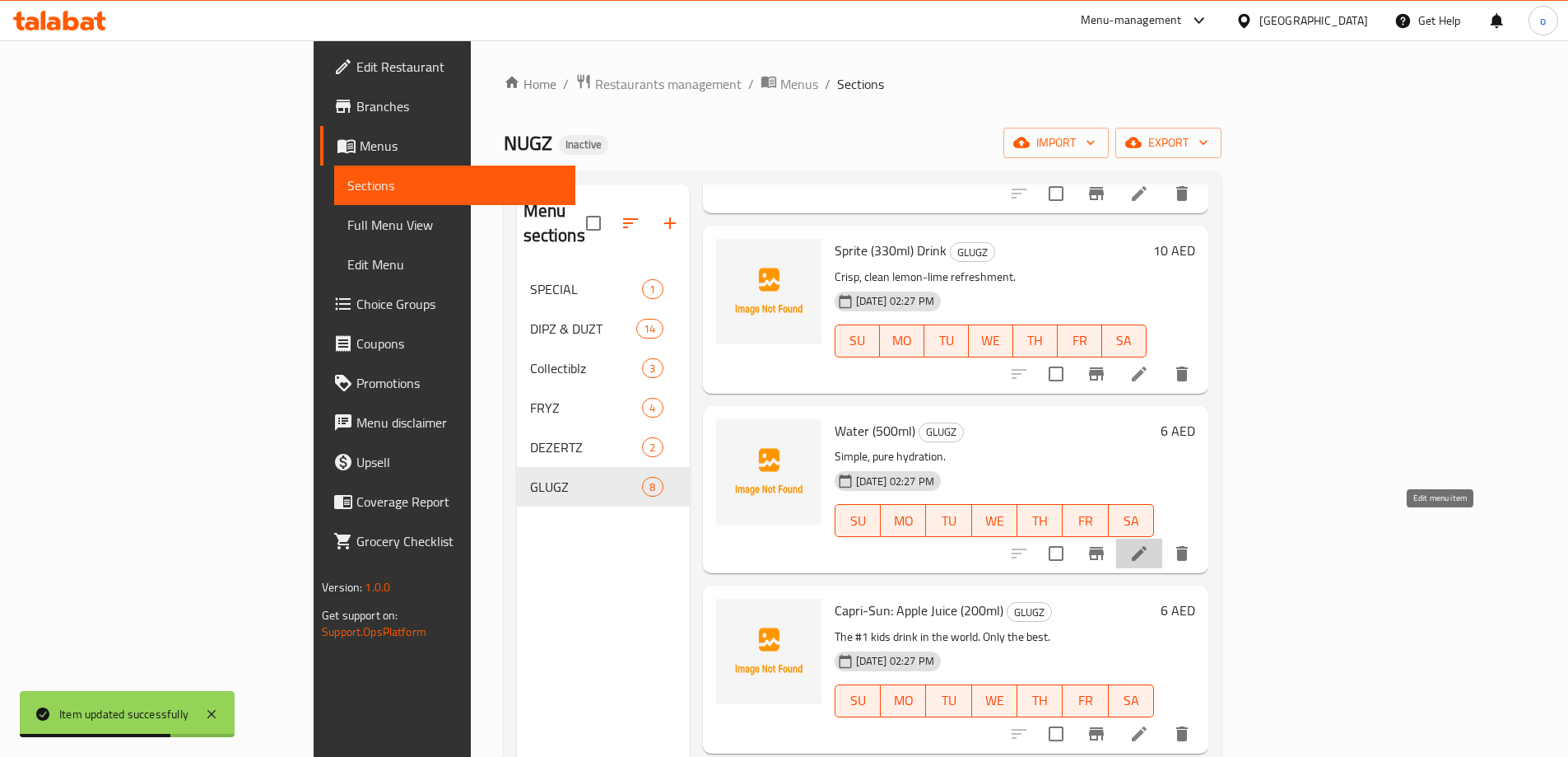
click at [1147, 546] on icon at bounding box center [1140, 553] width 15 height 15
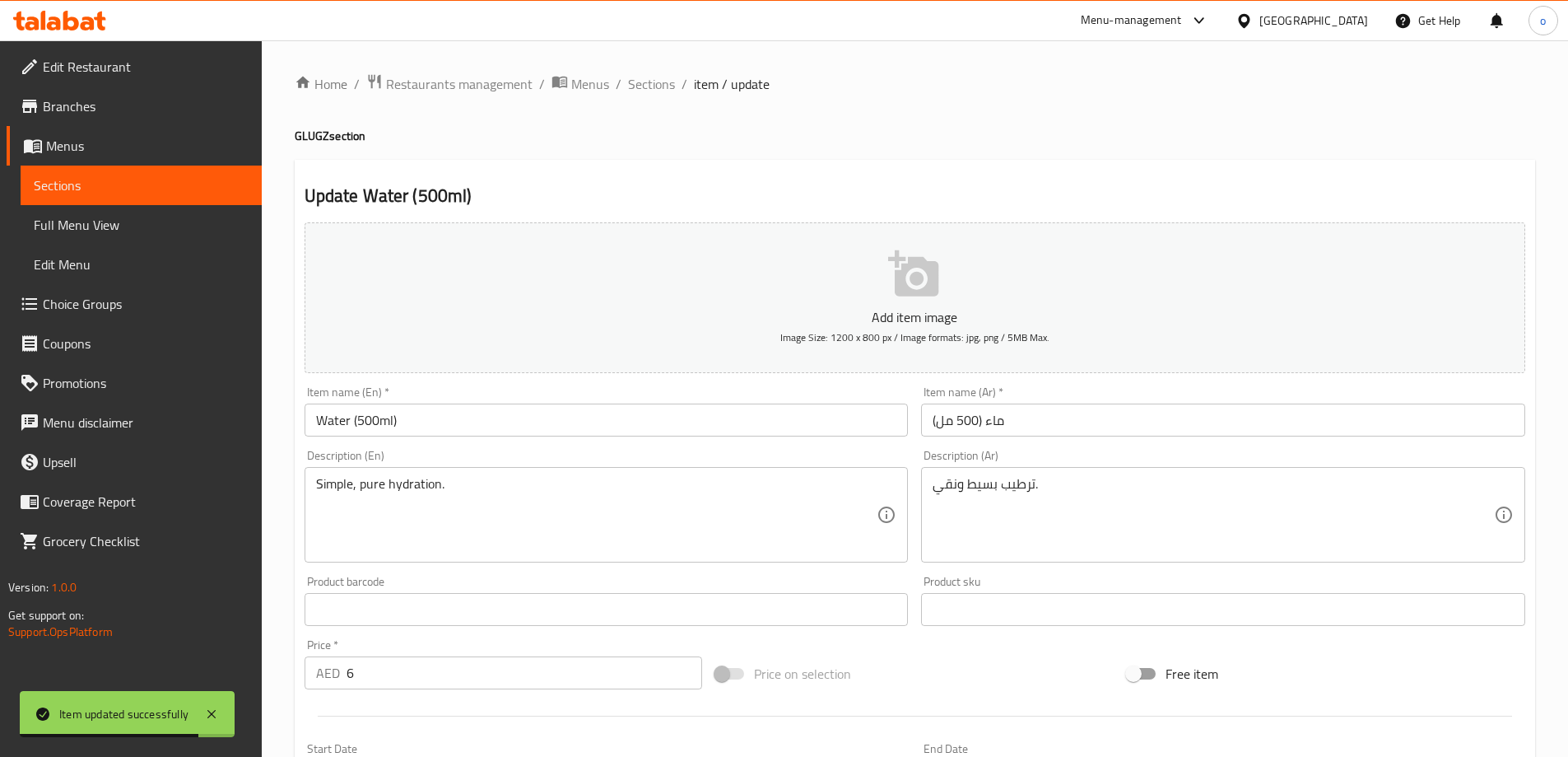
click at [531, 417] on input "Water (500ml)" at bounding box center [607, 420] width 604 height 33
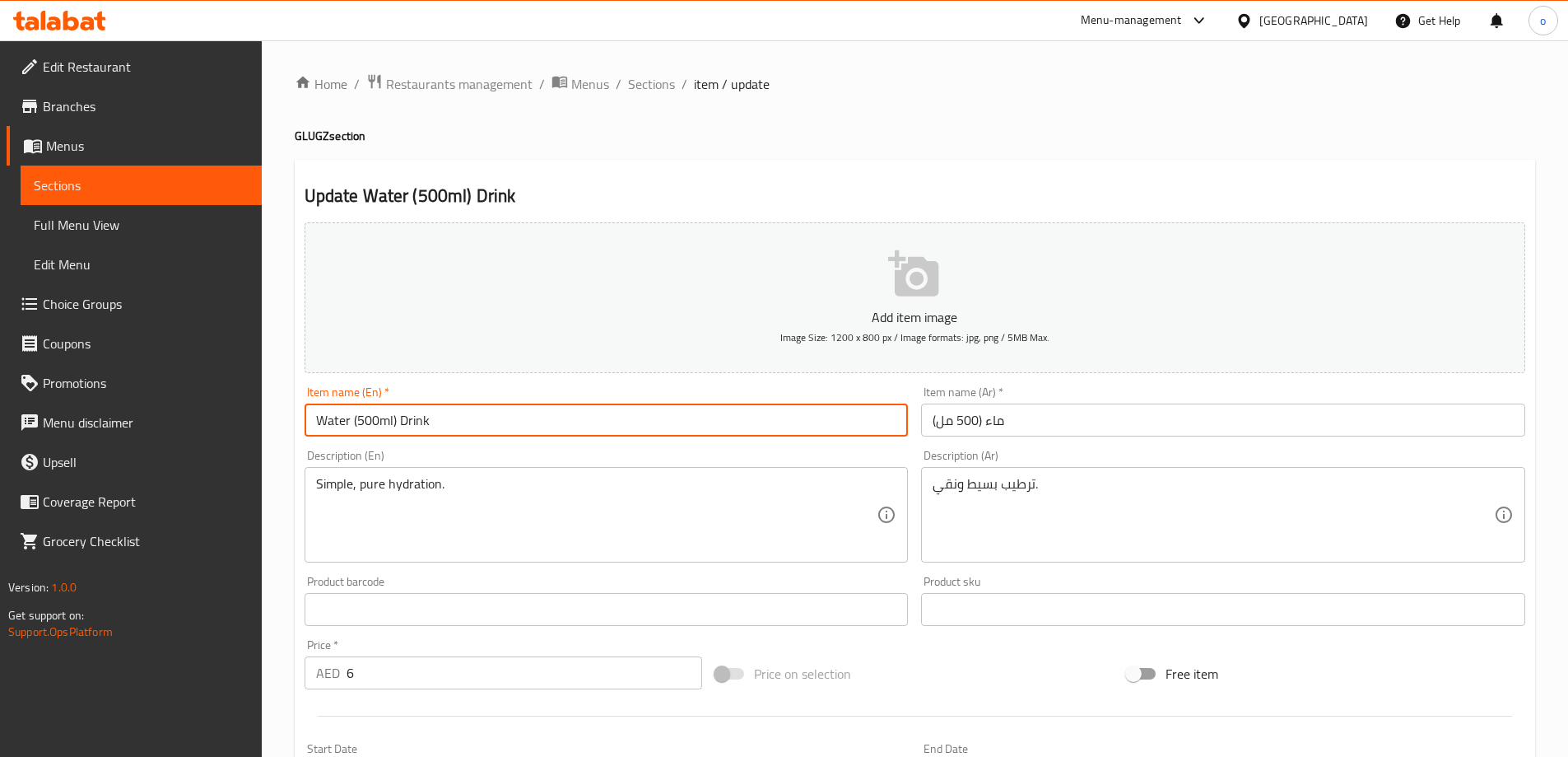
type input "Water (500ml) Drink"
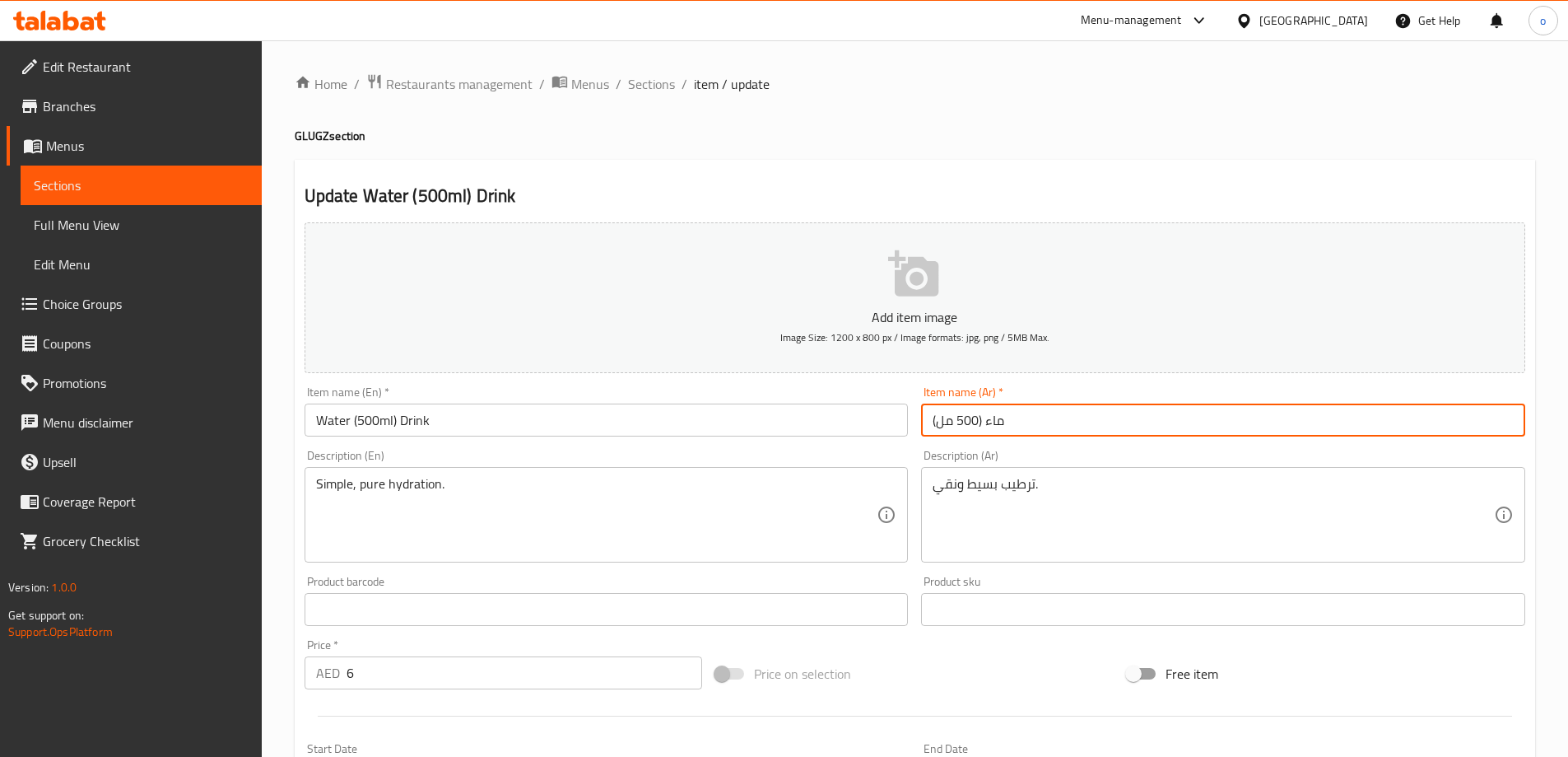
click at [932, 416] on input "ماء (500 مل)" at bounding box center [1223, 420] width 604 height 33
click at [1011, 435] on input "ماء (500 مل)" at bounding box center [1223, 420] width 604 height 33
type input "ماء (500 مل) مشروب"
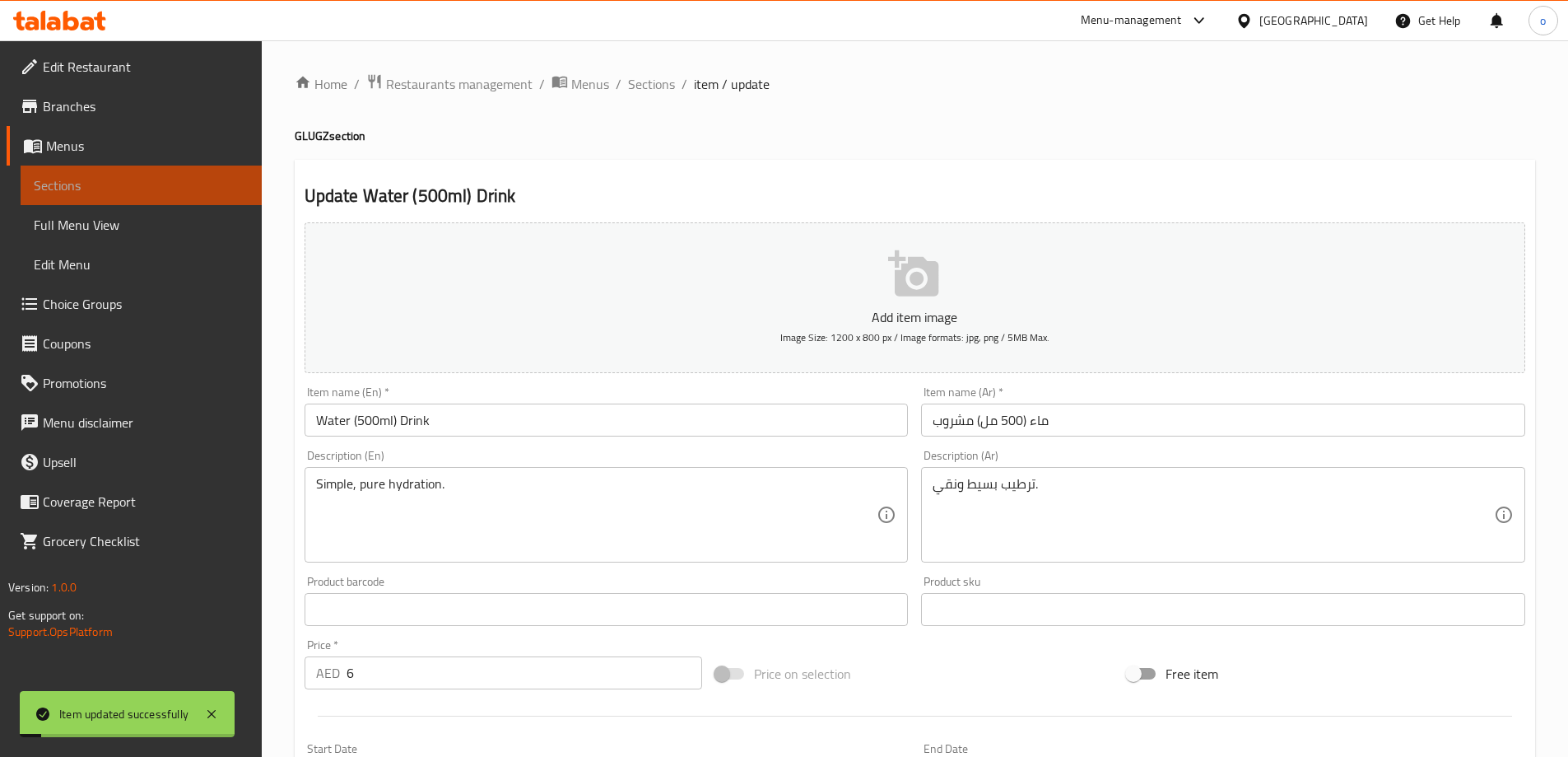
click at [142, 175] on span "Sections" at bounding box center [141, 185] width 215 height 20
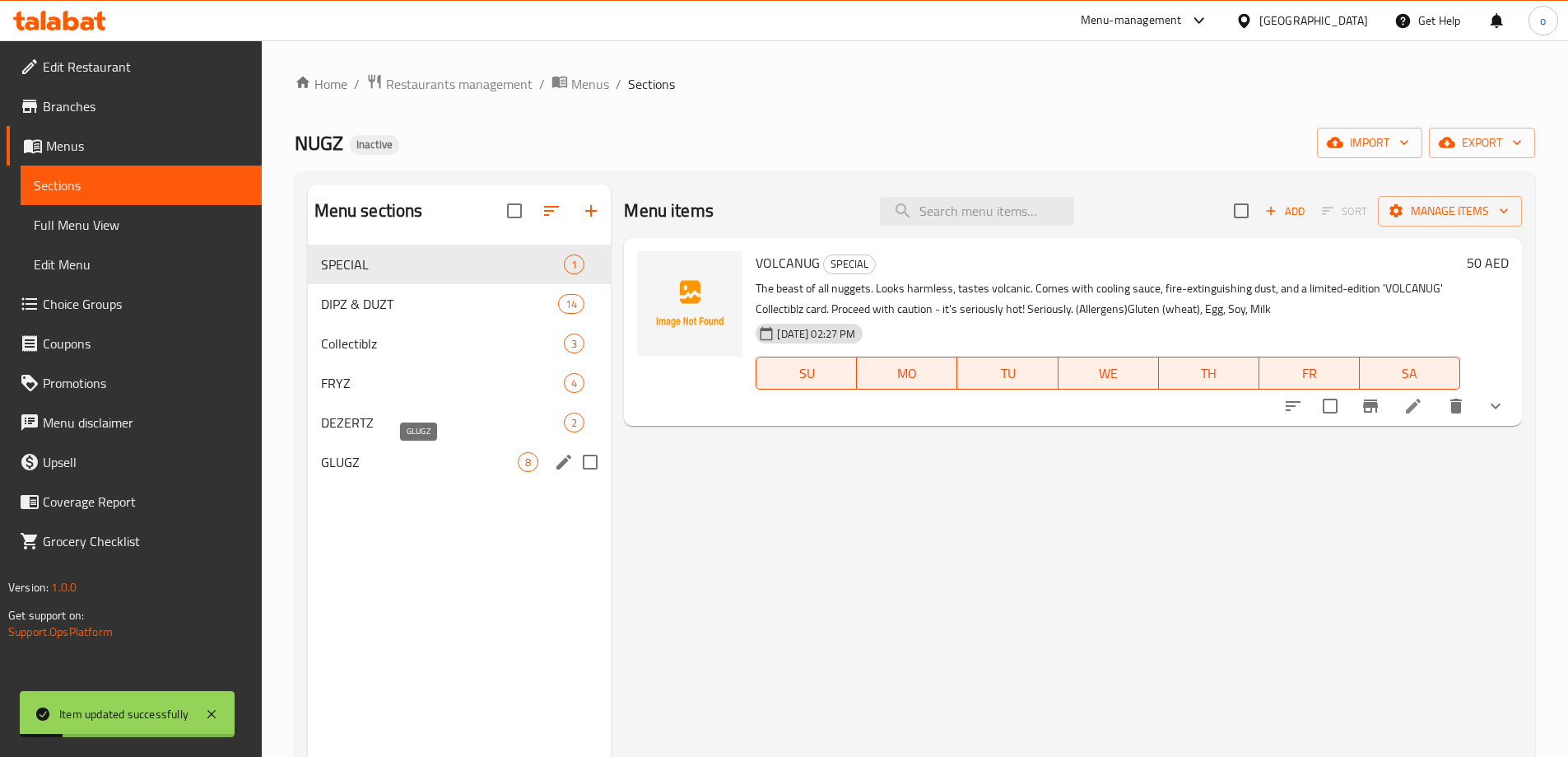
click at [372, 467] on span "GLUGZ" at bounding box center [420, 461] width 198 height 20
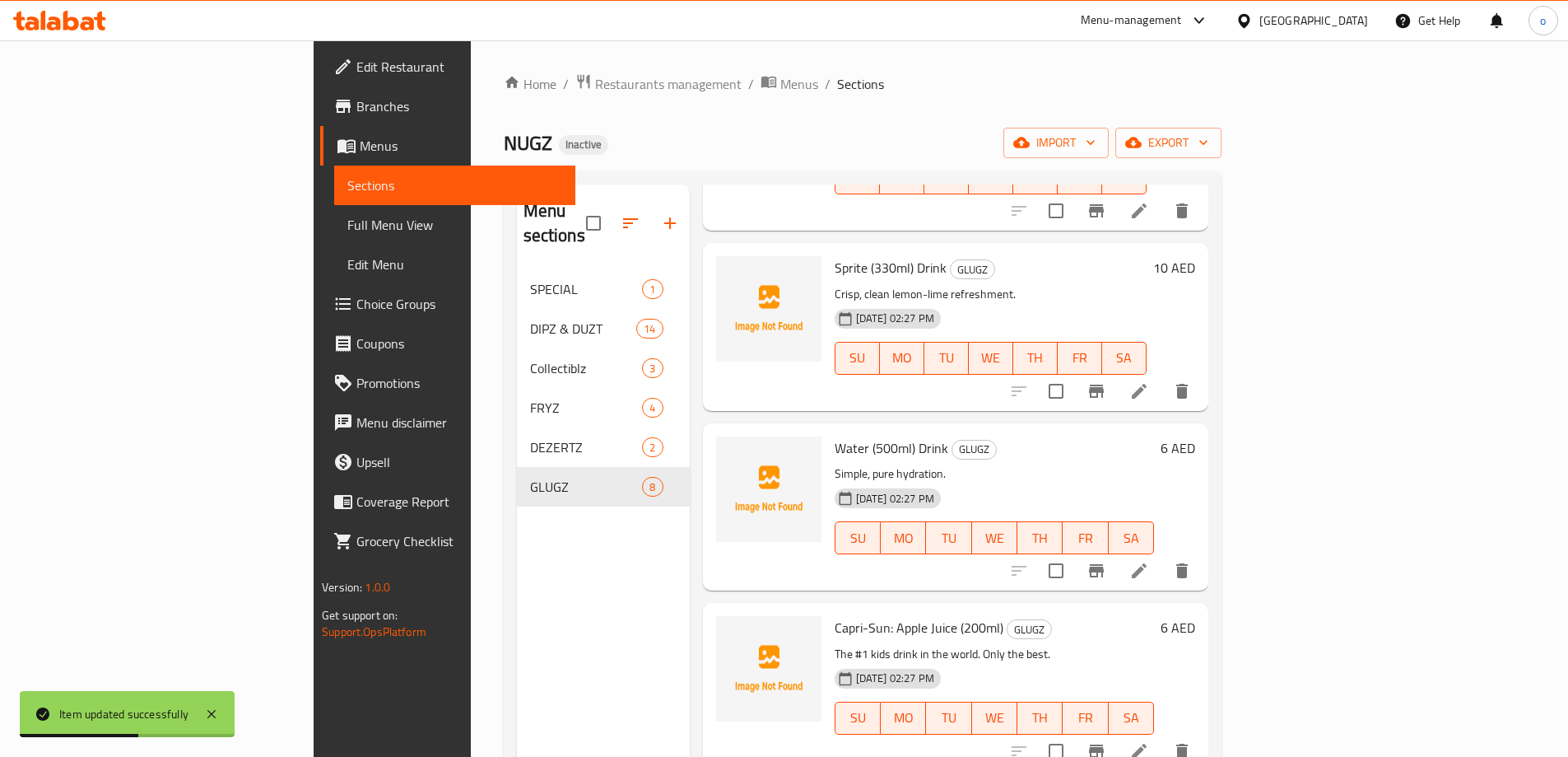
scroll to position [641, 0]
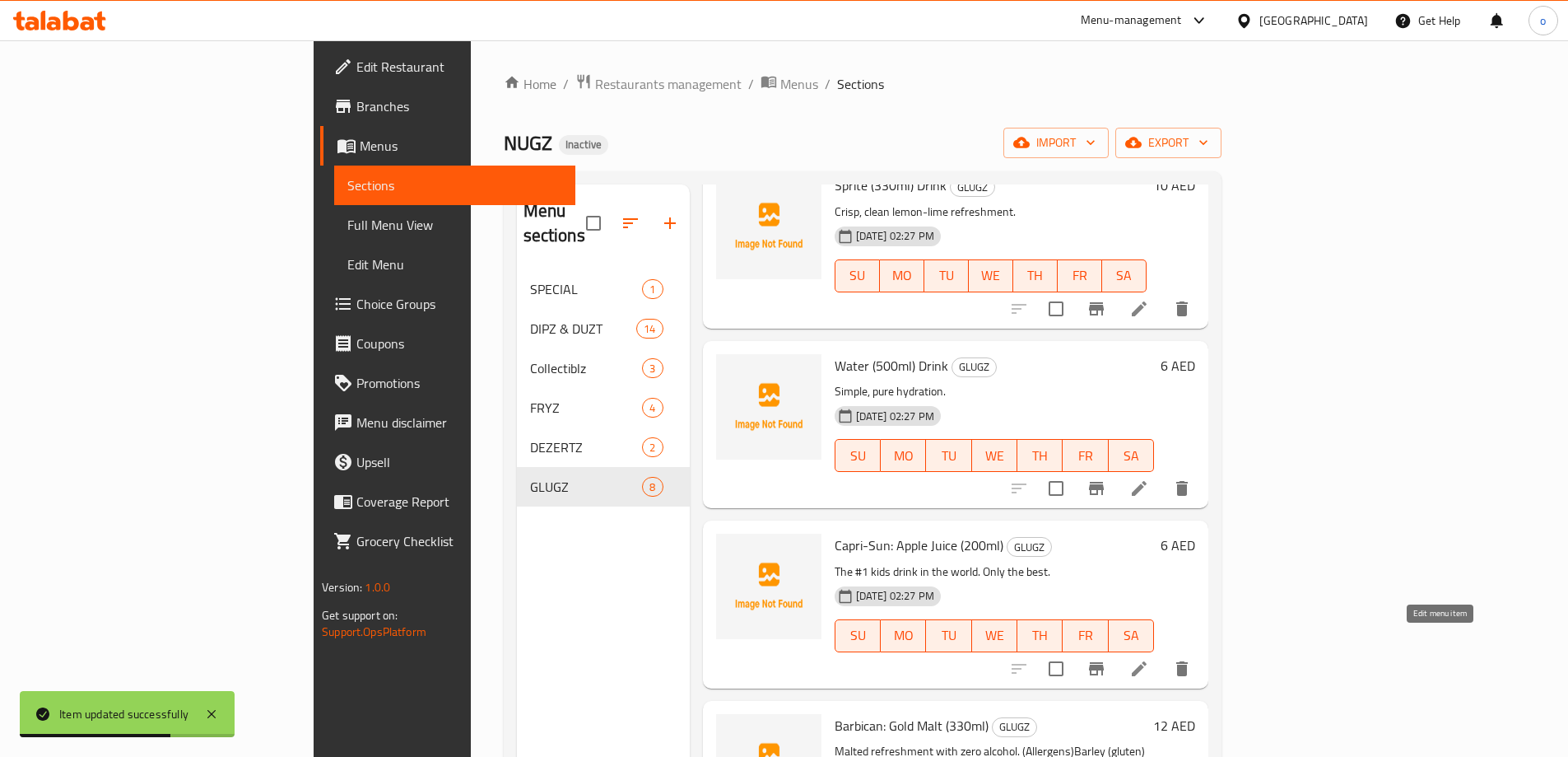
click at [1149, 658] on icon at bounding box center [1139, 668] width 20 height 20
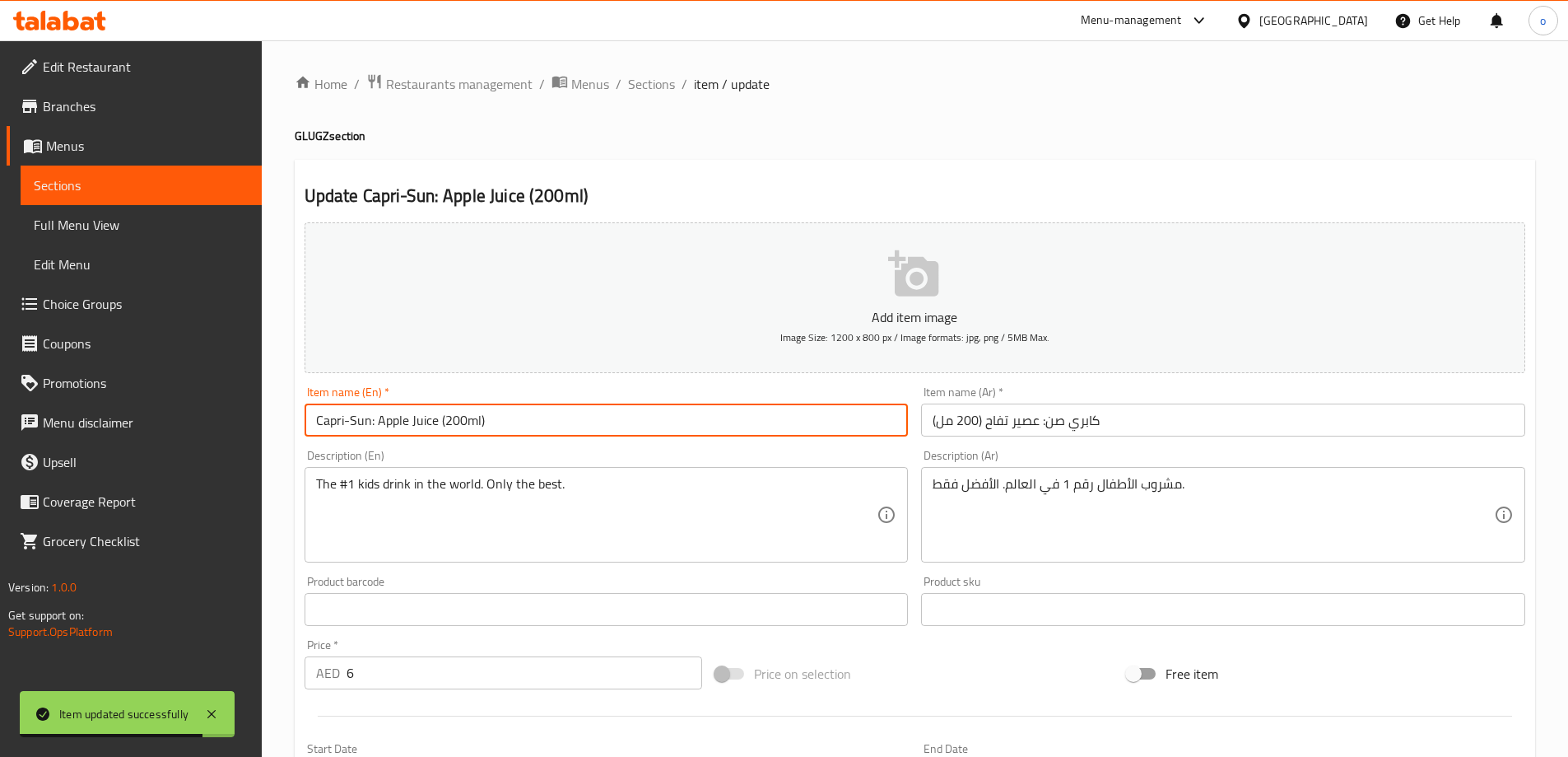
click at [537, 426] on input "Capri-Sun: Apple Juice (200ml)" at bounding box center [607, 420] width 604 height 33
type input "Capri-Sun: Apple Juice (200ml) Drink"
click at [1304, 437] on input "كابري صن: عصير تفاح (200 مل)" at bounding box center [1223, 420] width 604 height 33
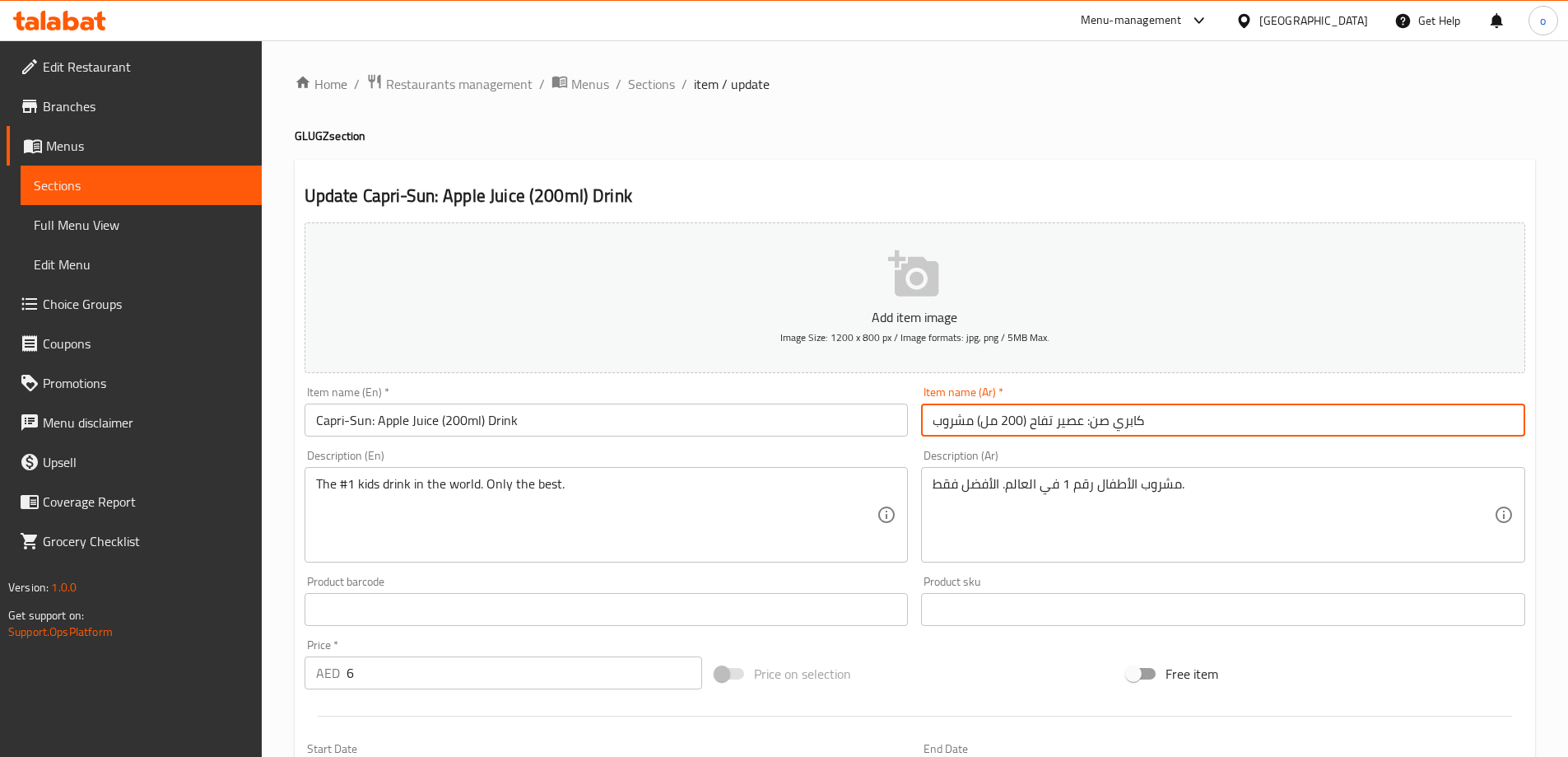
type input "كابري صن: عصير تفاح (200 مل) مشروب"
click at [111, 189] on span "Sections" at bounding box center [141, 185] width 215 height 20
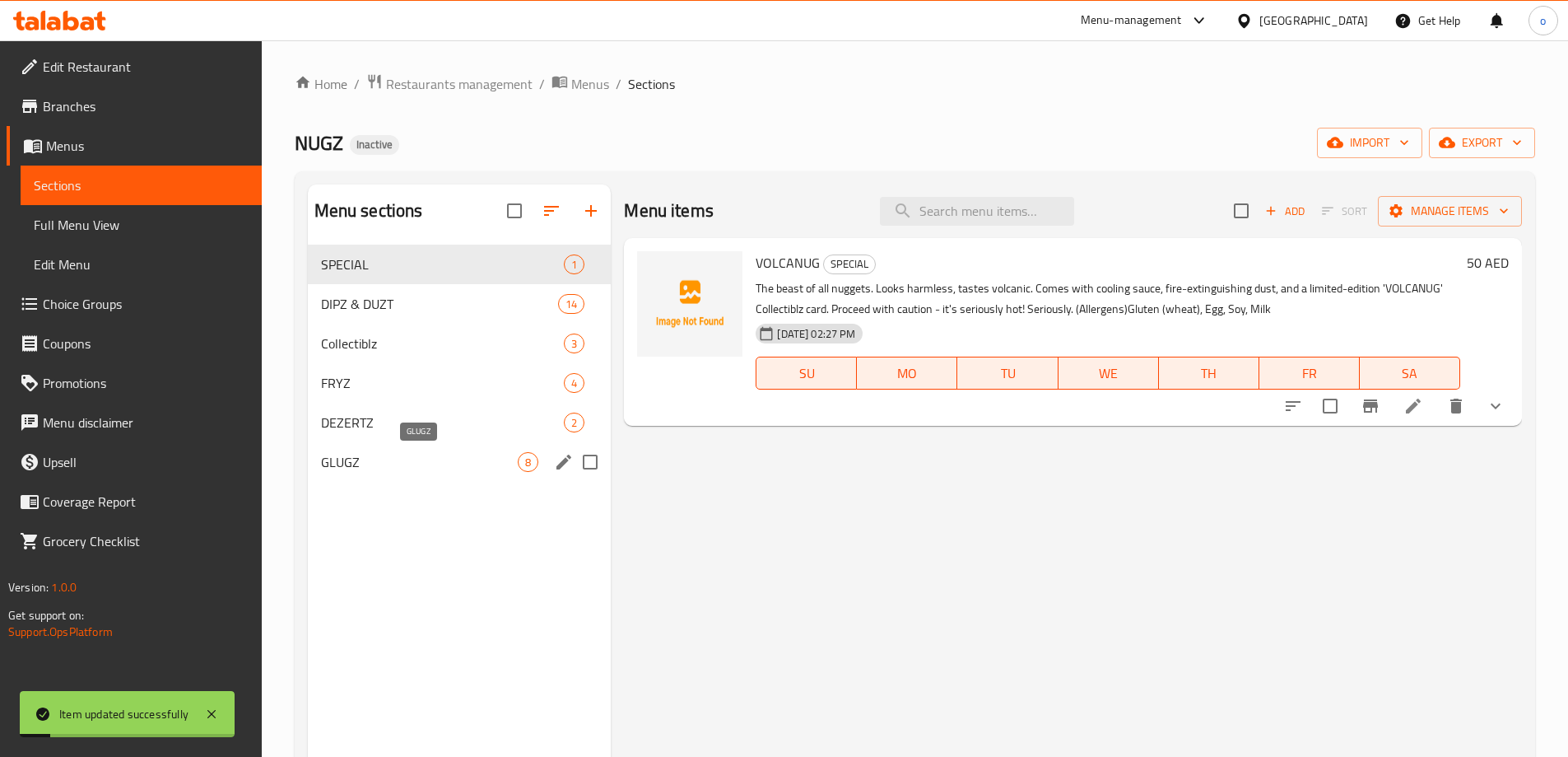
click at [437, 465] on span "GLUGZ" at bounding box center [420, 461] width 198 height 20
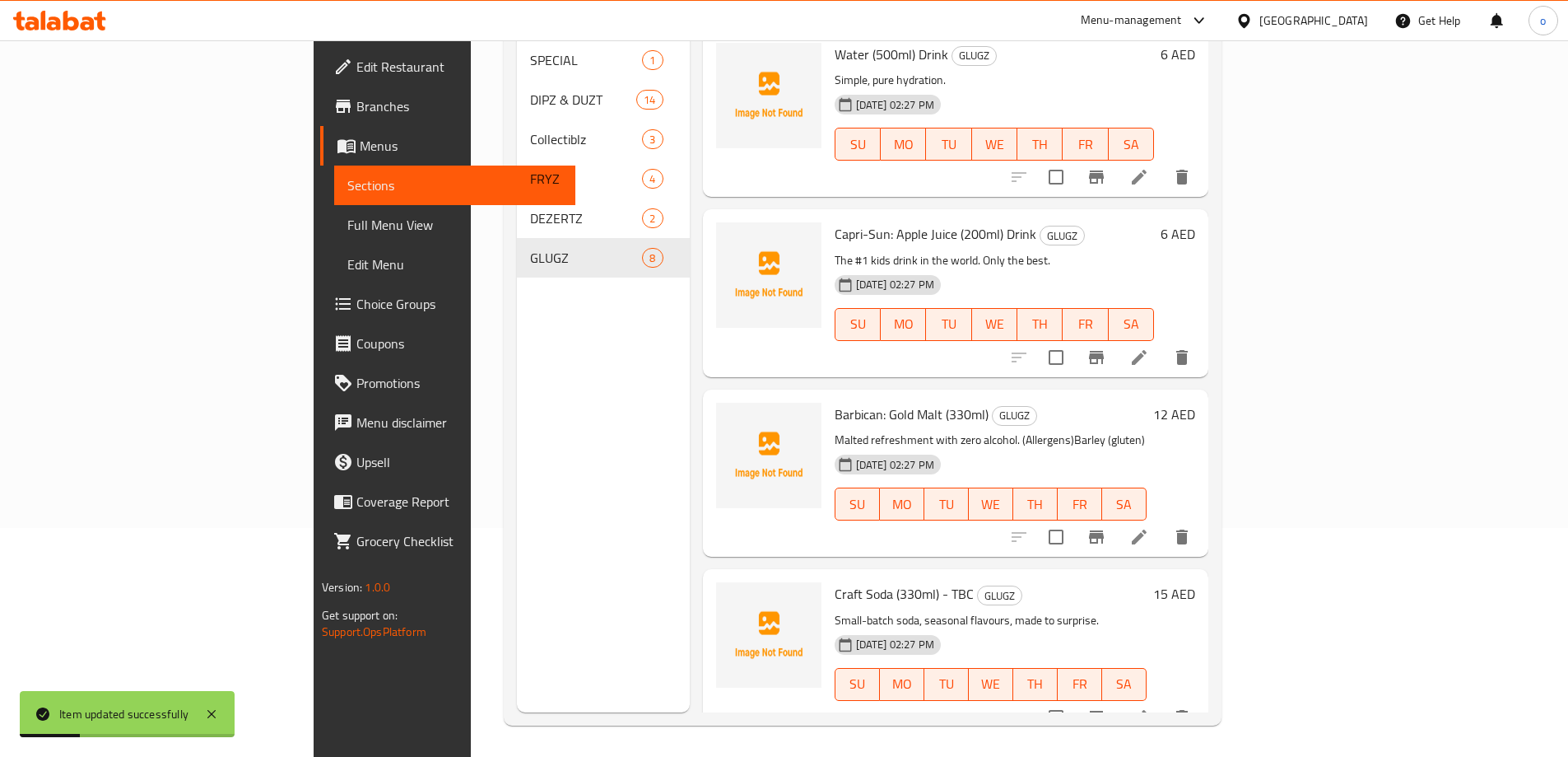
scroll to position [230, 0]
click at [1162, 520] on li at bounding box center [1139, 534] width 46 height 29
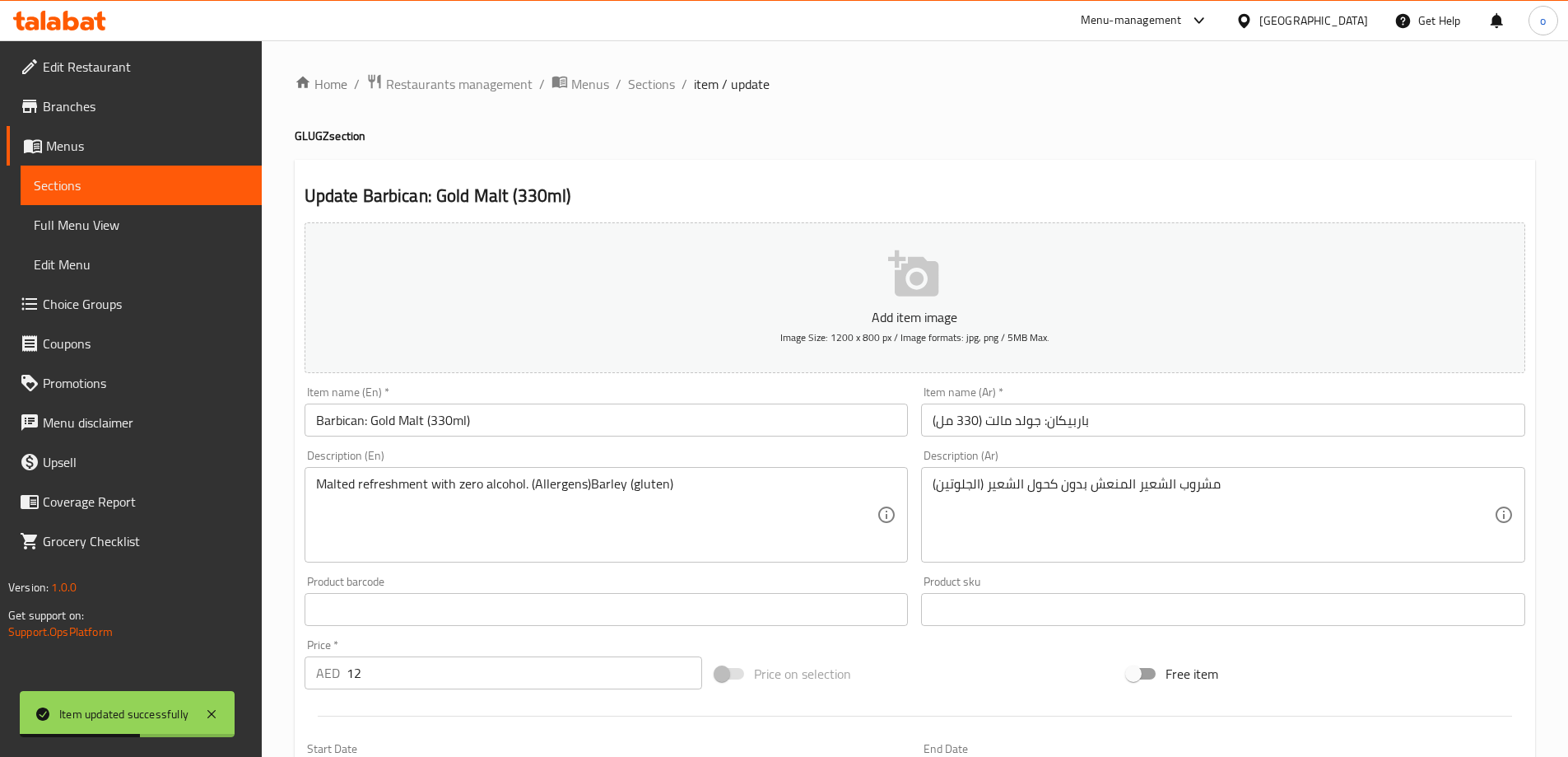
click at [519, 428] on input "Barbican: Gold Malt (330ml)" at bounding box center [607, 420] width 604 height 33
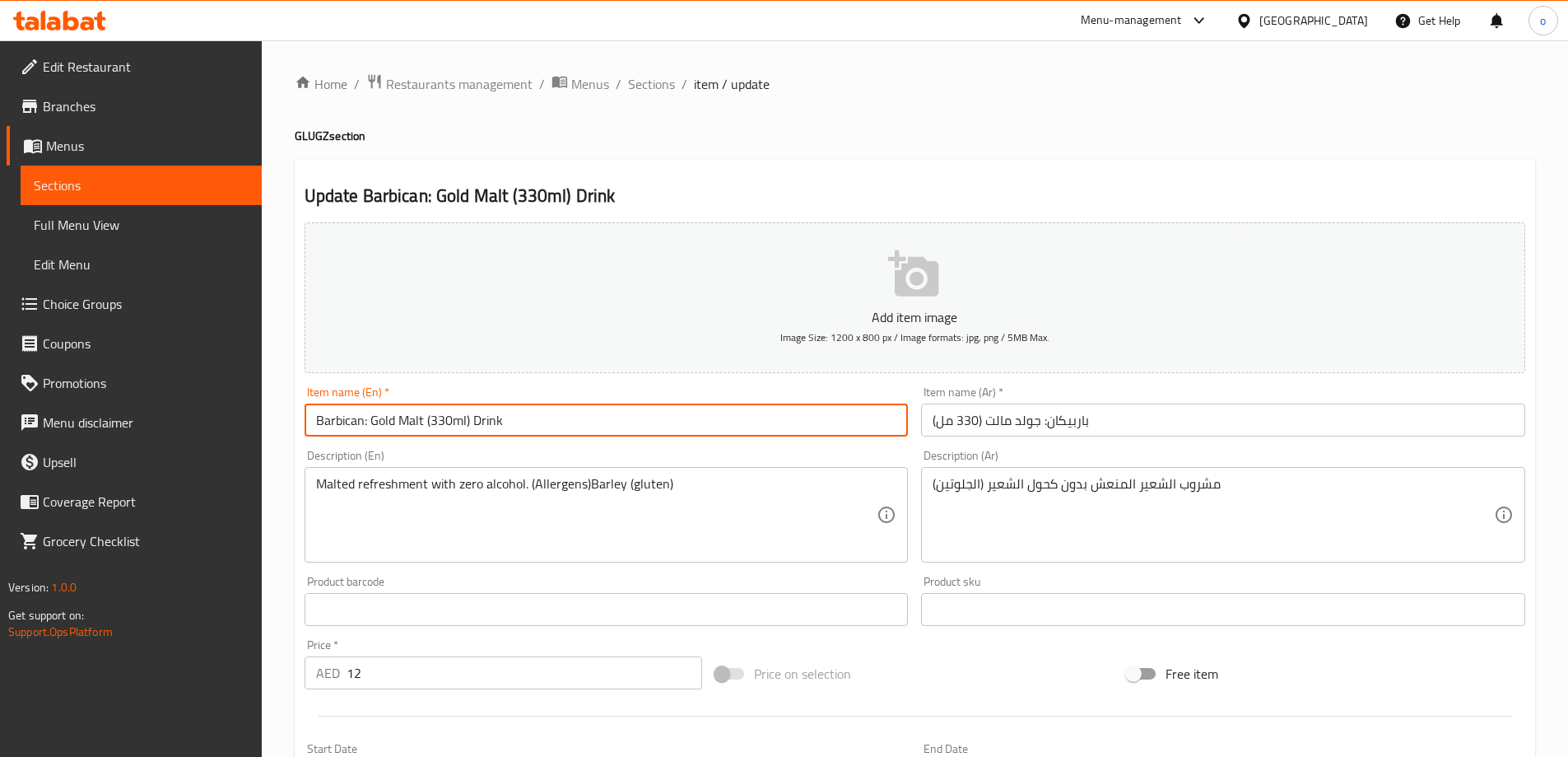
type input "Barbican: Gold Malt (330ml) Drink"
click at [1226, 432] on input "باربيكان: جولد مالت (330 مل)" at bounding box center [1223, 420] width 604 height 33
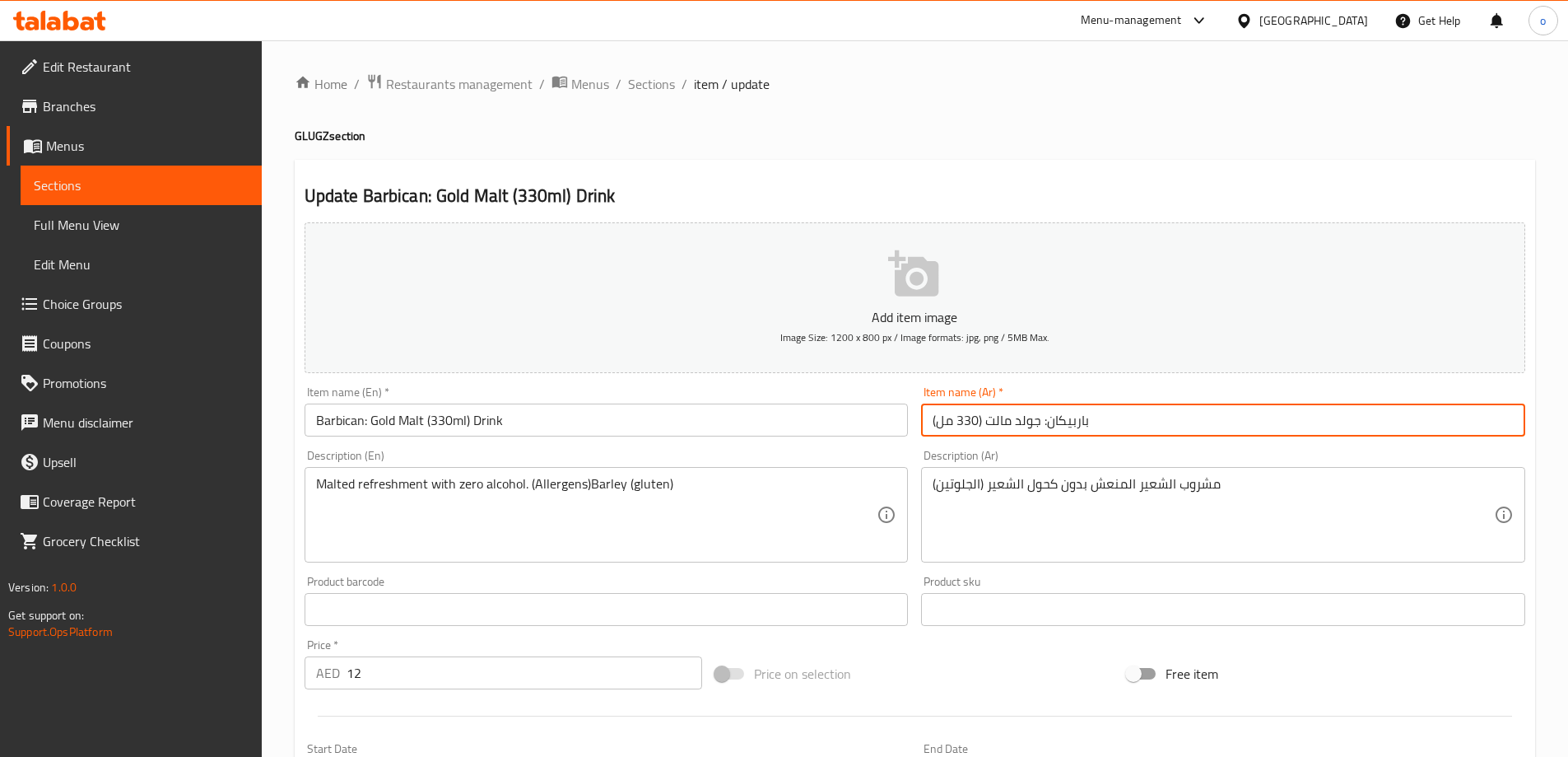
drag, startPoint x: 1226, startPoint y: 432, endPoint x: 1183, endPoint y: 412, distance: 47.4
click at [1183, 412] on input "باربيكان: جولد مالت (330 مل)" at bounding box center [1223, 420] width 604 height 33
type input "باربيكان: جولد مالت (330 مل) مشروب"
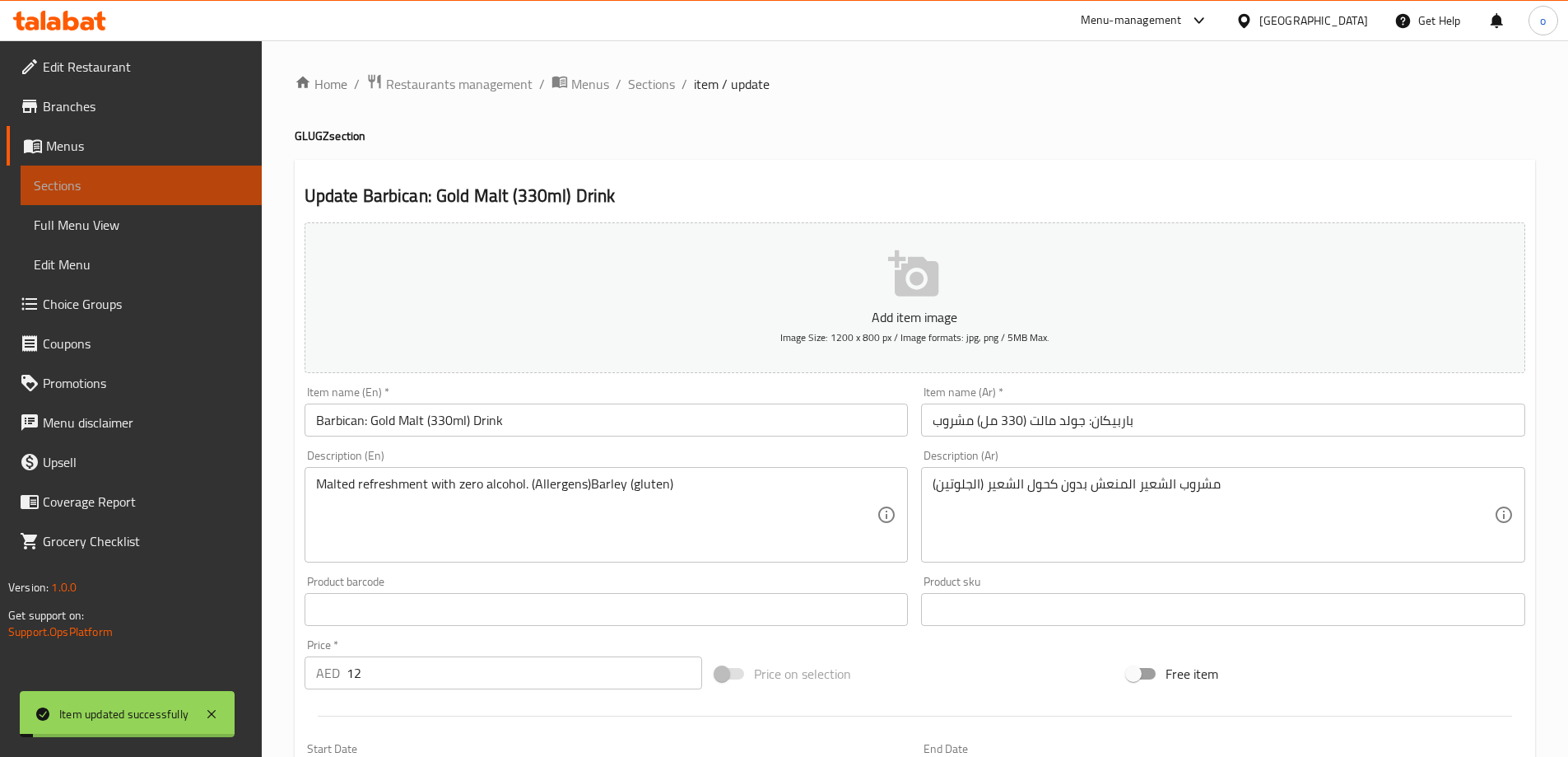
click at [83, 189] on span "Sections" at bounding box center [141, 185] width 215 height 20
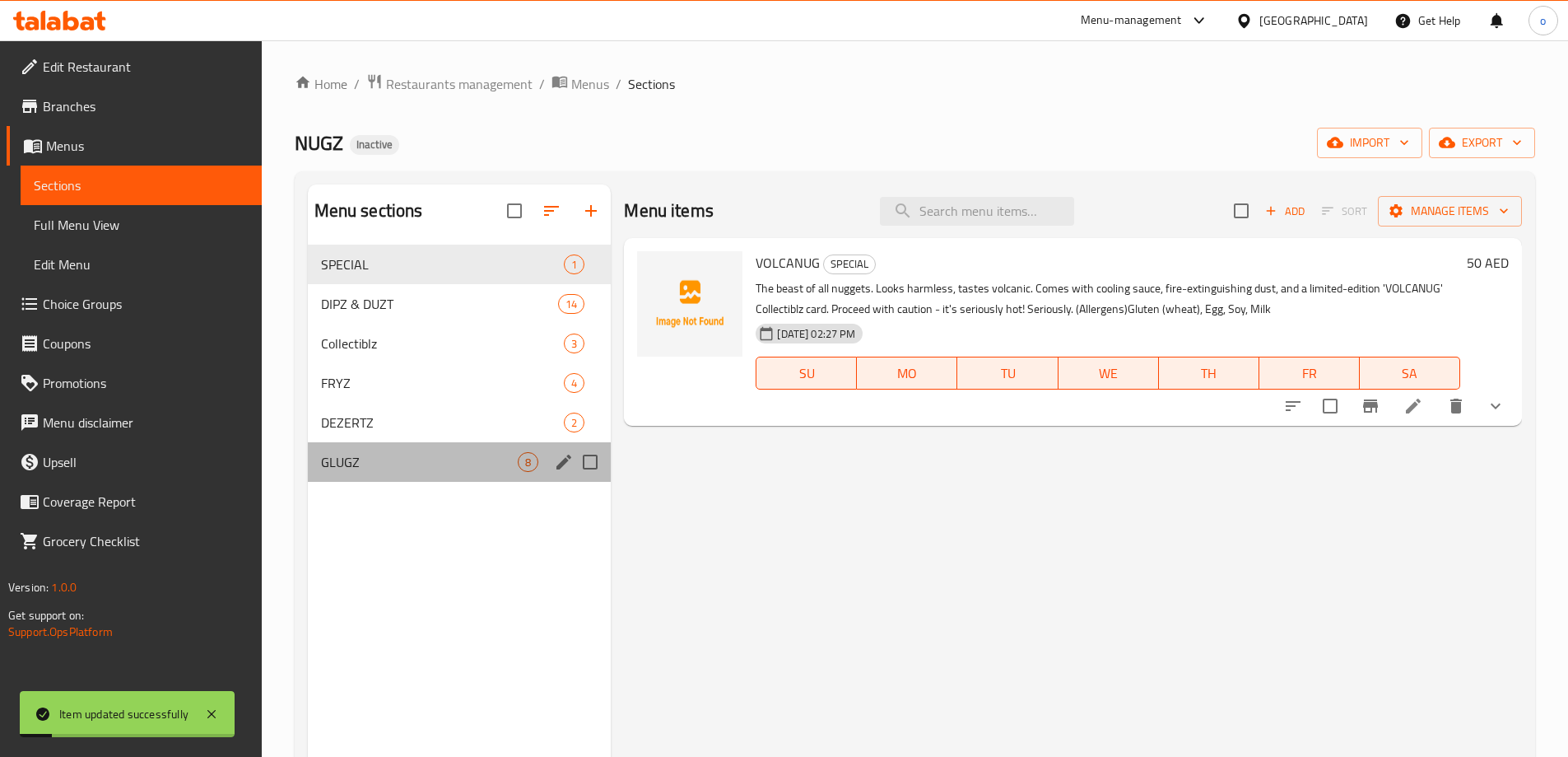
drag, startPoint x: 385, startPoint y: 478, endPoint x: 423, endPoint y: 455, distance: 44.4
click at [384, 478] on div "GLUGZ 8" at bounding box center [460, 462] width 304 height 40
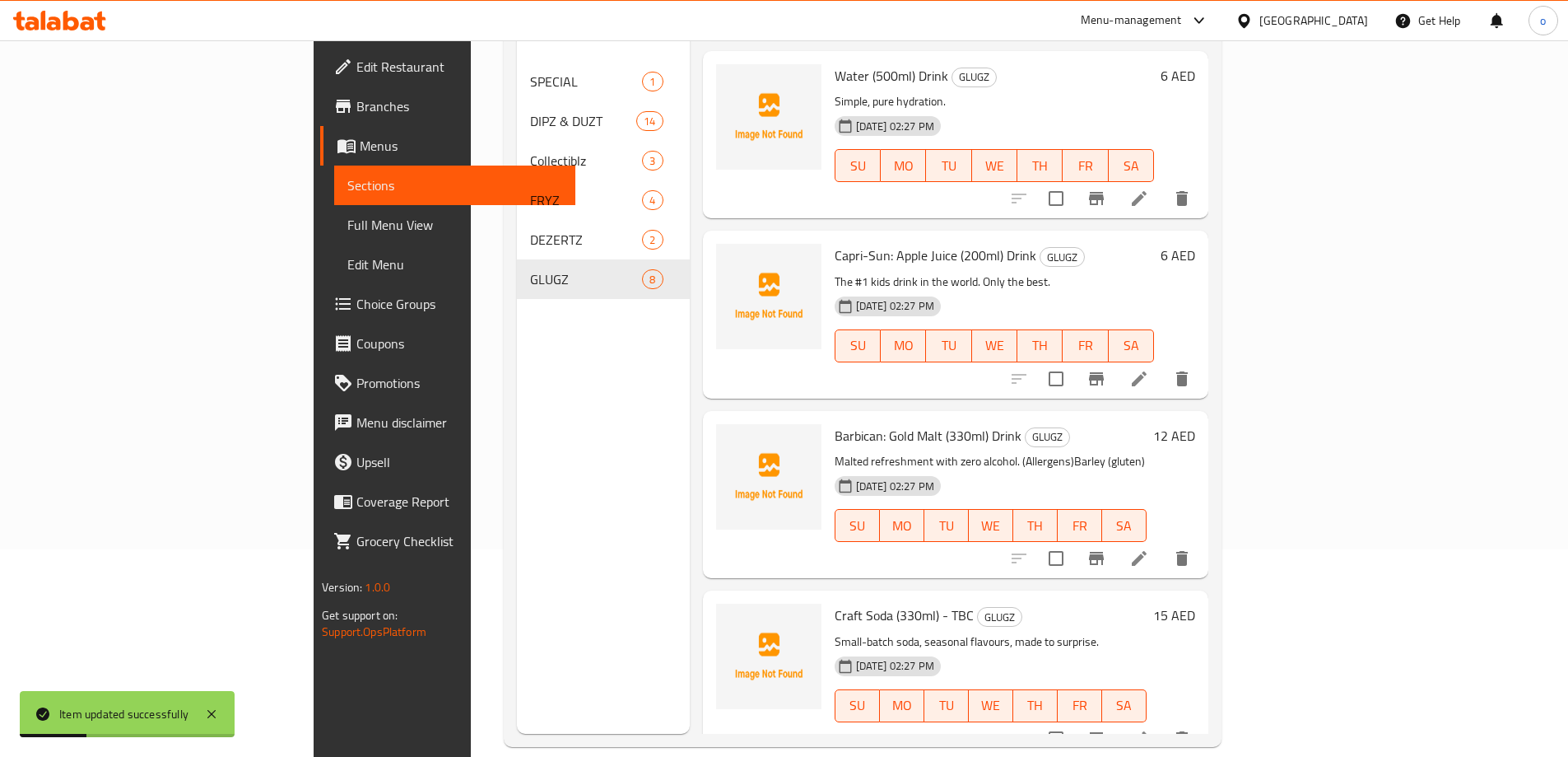
scroll to position [230, 0]
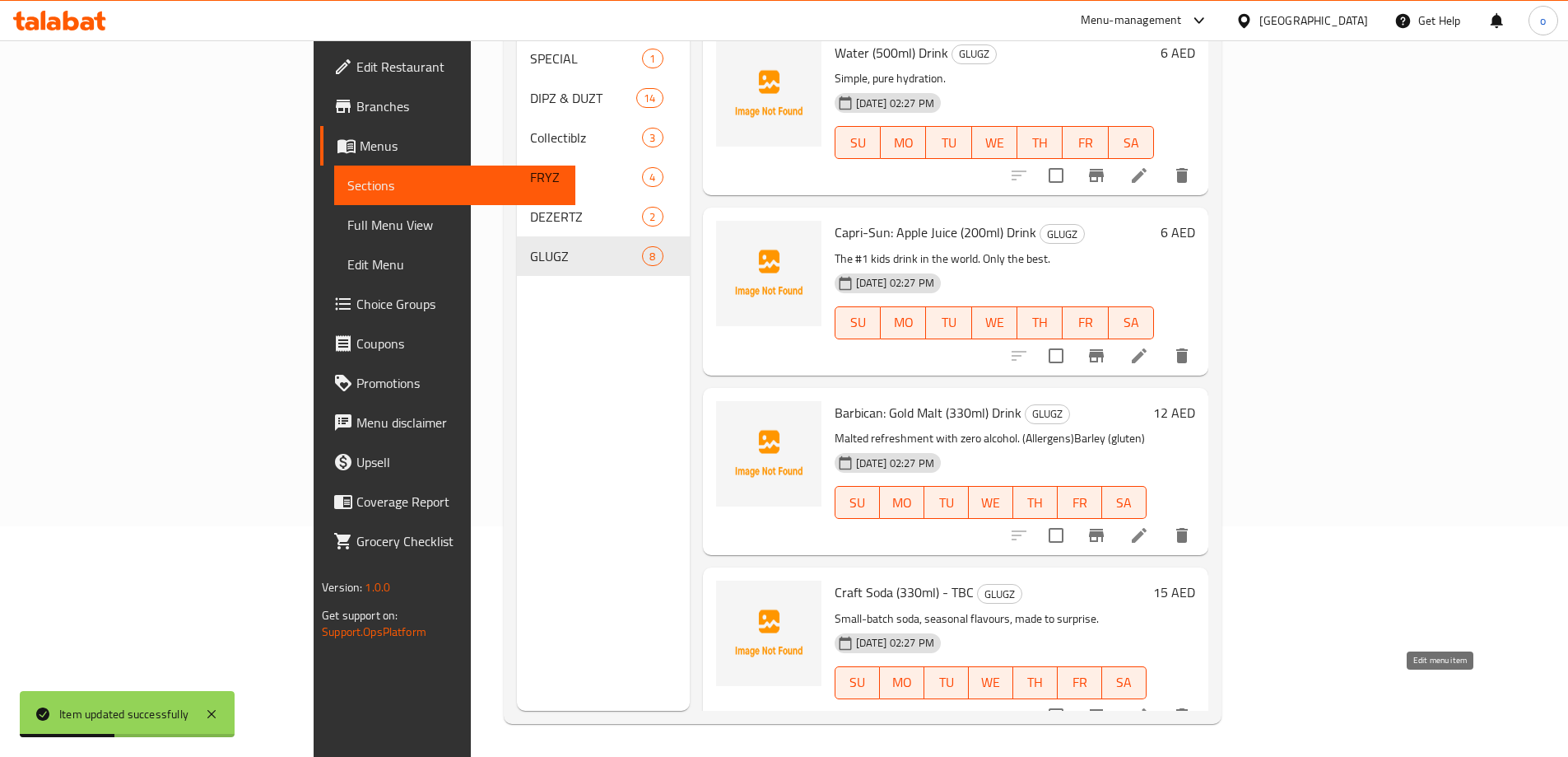
click at [1147, 708] on icon at bounding box center [1140, 715] width 15 height 15
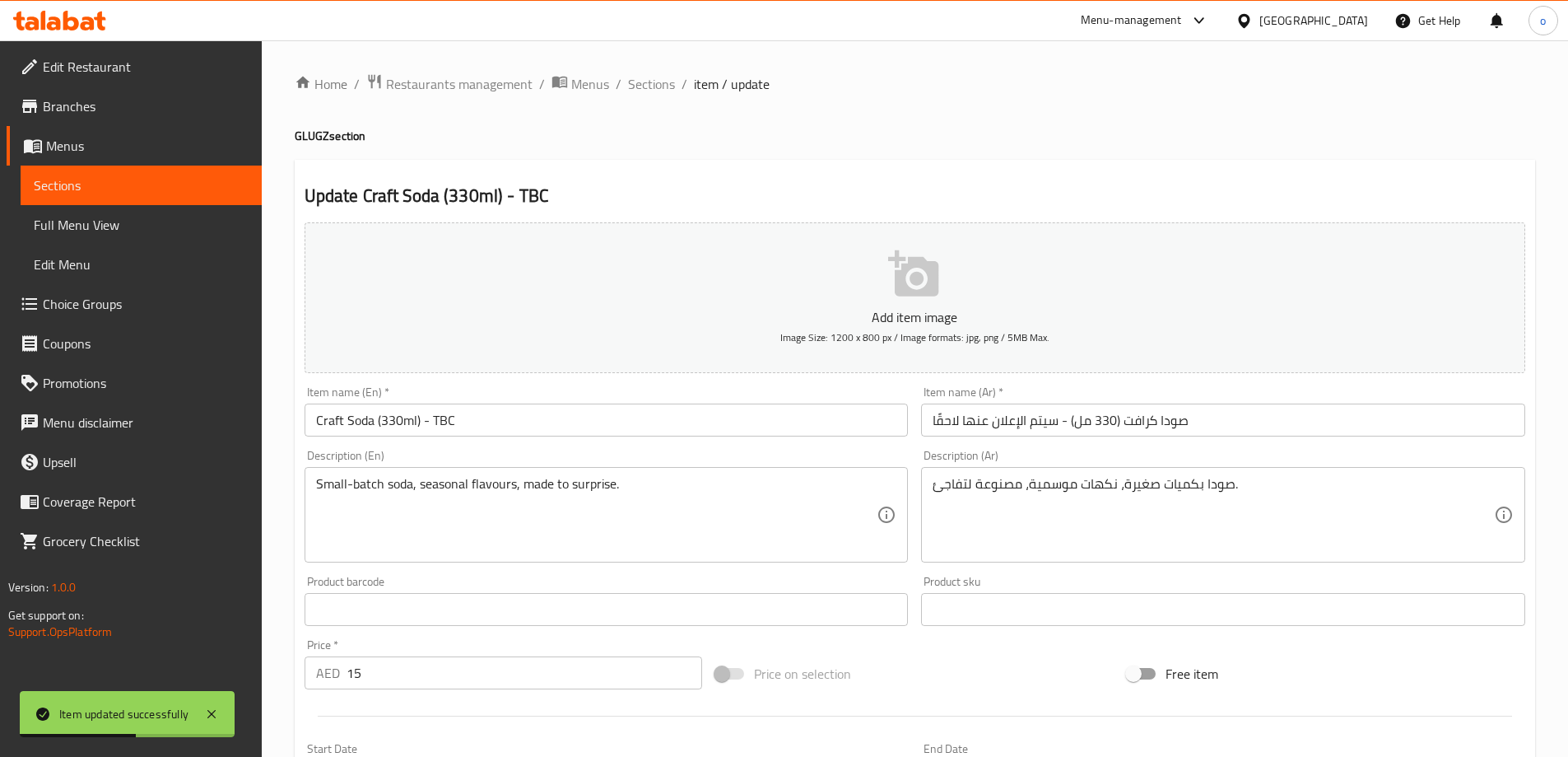
click at [497, 425] on input "Craft Soda (330ml) - TBC" at bounding box center [607, 420] width 604 height 33
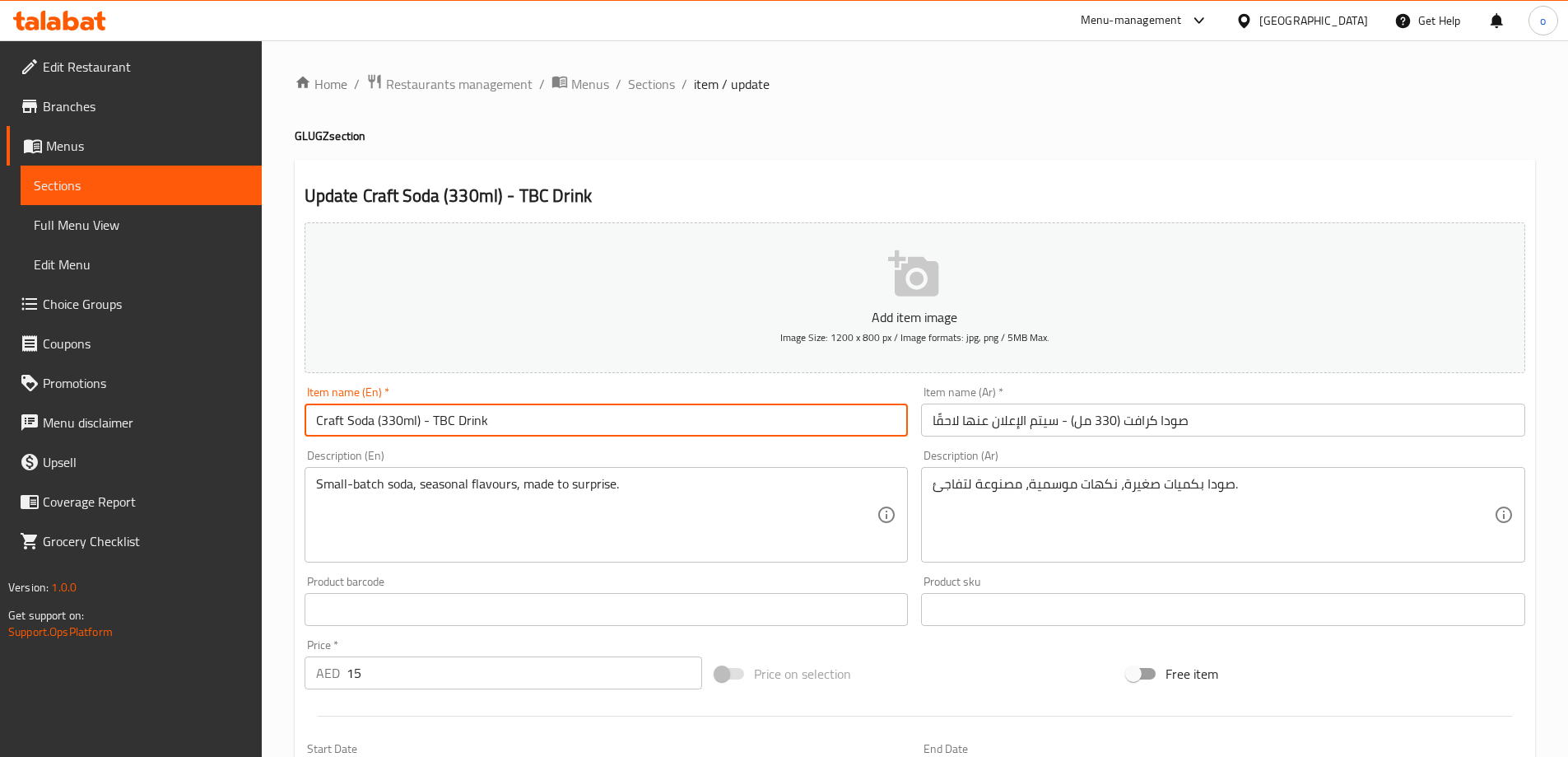
type input "Craft Soda (330ml) - TBC Drink"
click at [1243, 424] on input "صودا كرافت (330 مل) - سيتم الإعلان عنها لاحقًا" at bounding box center [1223, 420] width 604 height 33
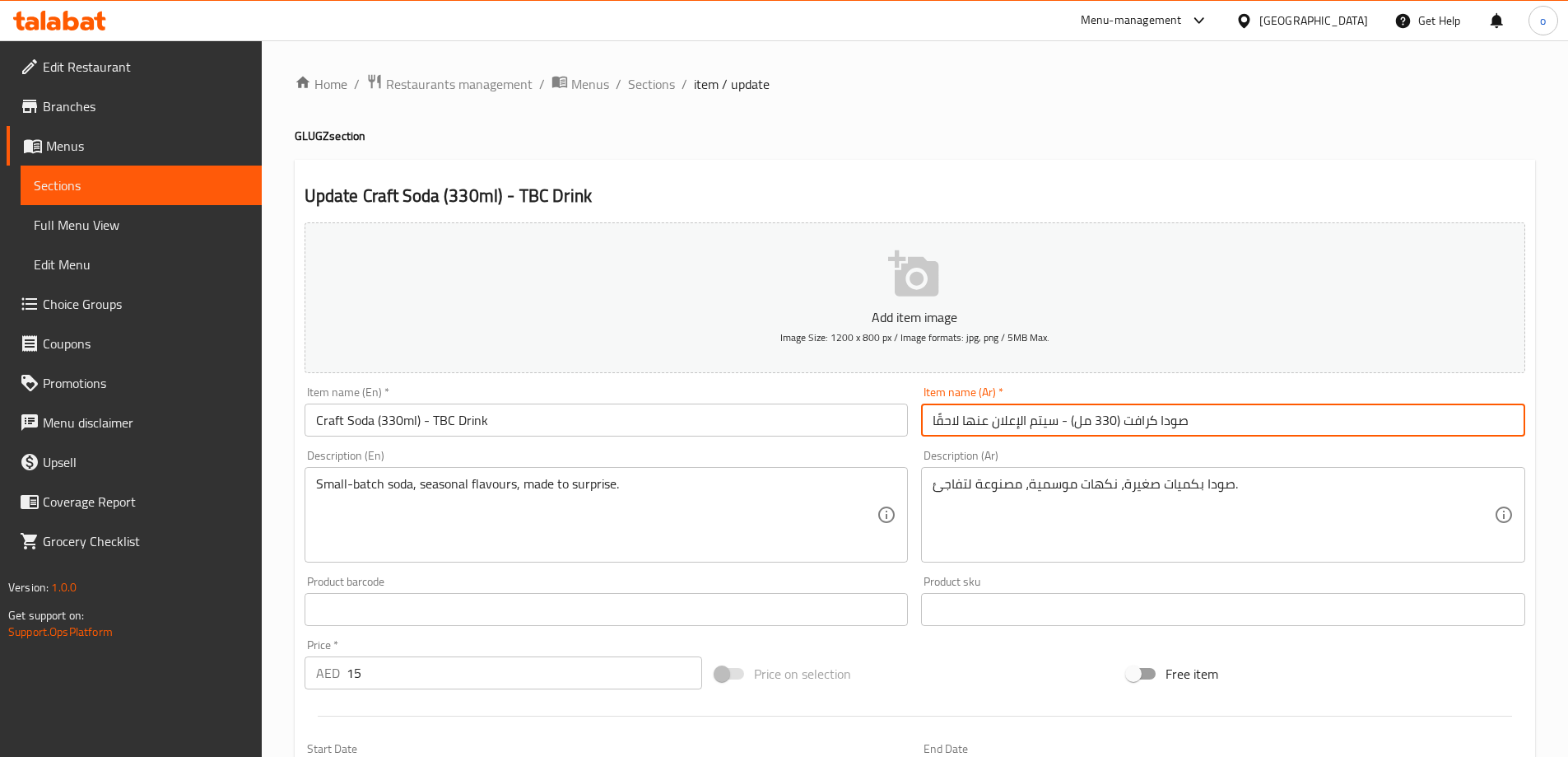
drag, startPoint x: 1243, startPoint y: 424, endPoint x: 1203, endPoint y: 425, distance: 40.0
click at [1203, 425] on input "صودا كرافت (330 مل) - سيتم الإعلان عنها لاحقًا" at bounding box center [1223, 420] width 604 height 33
type input "صودا كرافت (330 مل) - سيتم الإعلان عنها لاحقًا مشروب"
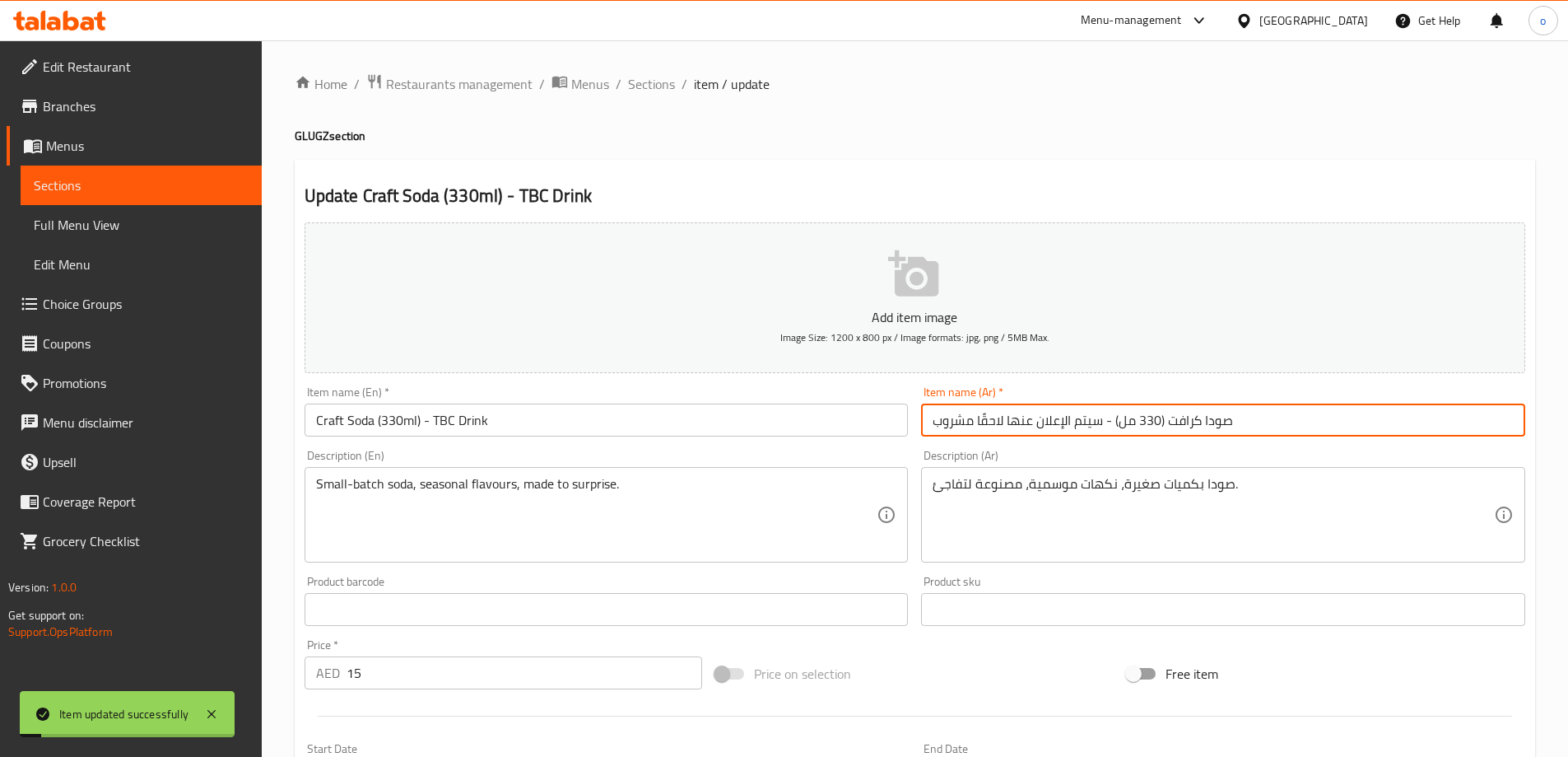
click at [130, 186] on span "Sections" at bounding box center [141, 185] width 215 height 20
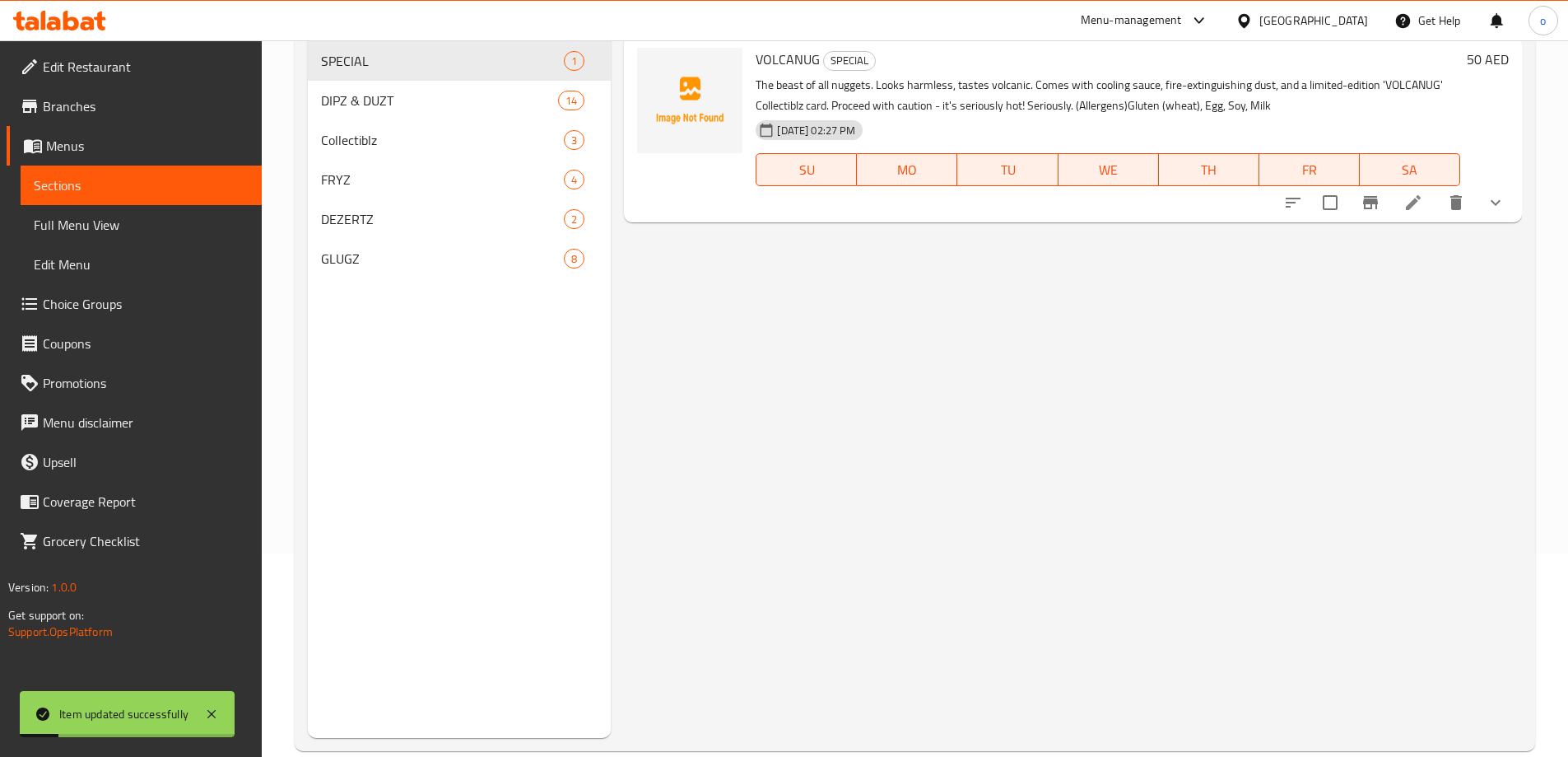
scroll to position [230, 0]
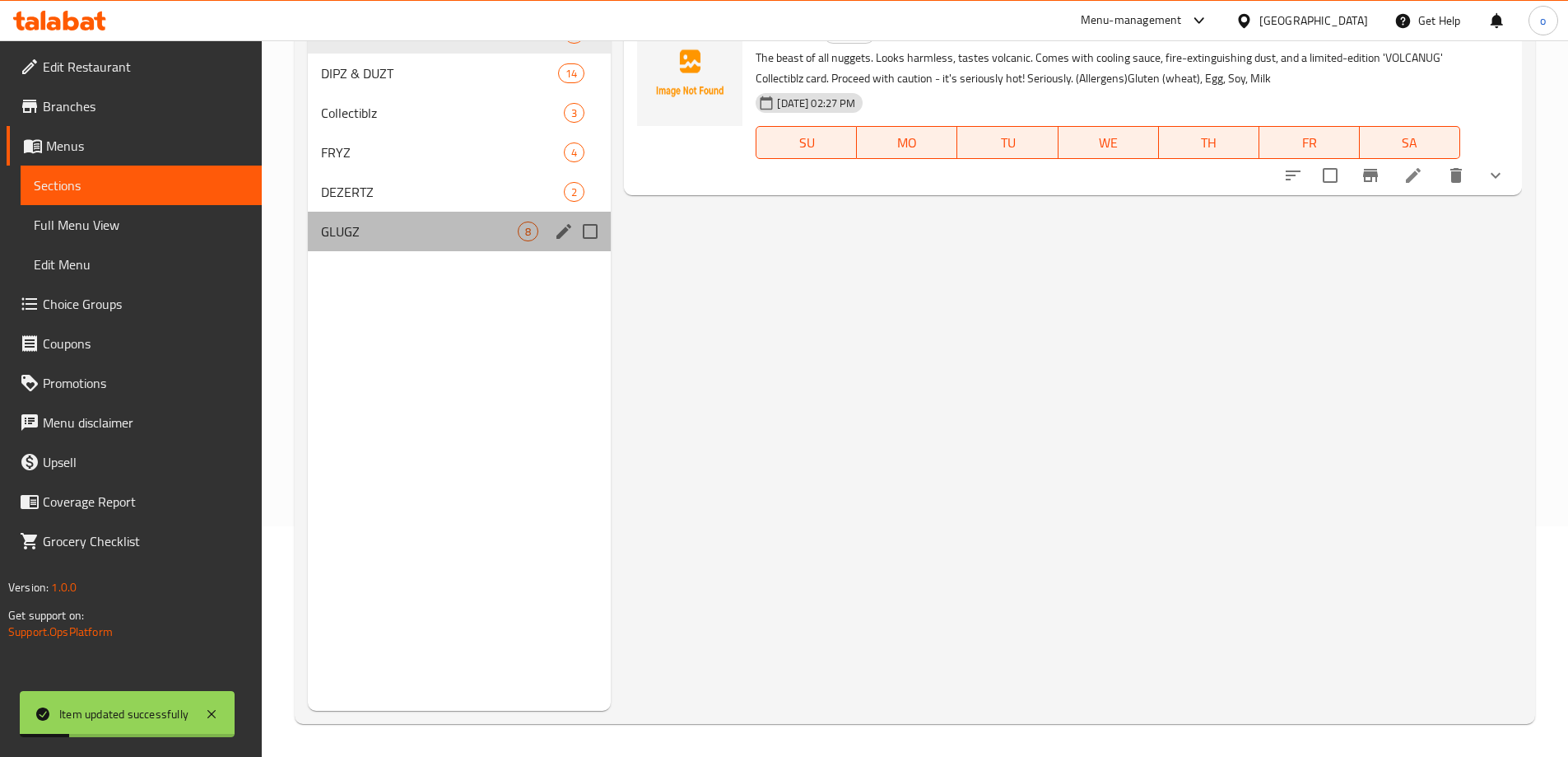
click at [442, 215] on div "GLUGZ 8" at bounding box center [460, 231] width 304 height 40
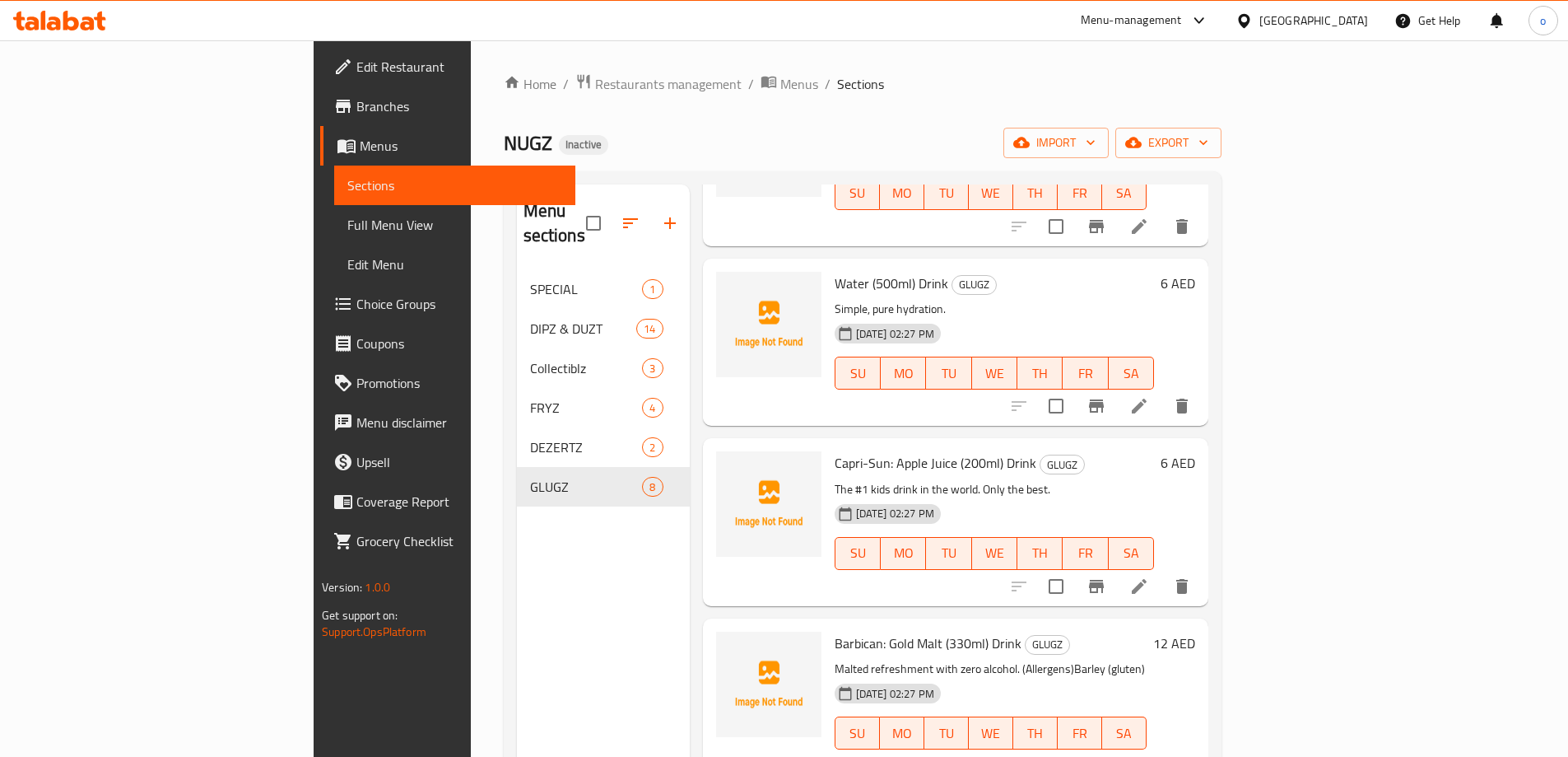
click at [334, 209] on link "Full Menu View" at bounding box center [455, 225] width 242 height 40
click at [334, 211] on link "Full Menu View" at bounding box center [455, 225] width 242 height 40
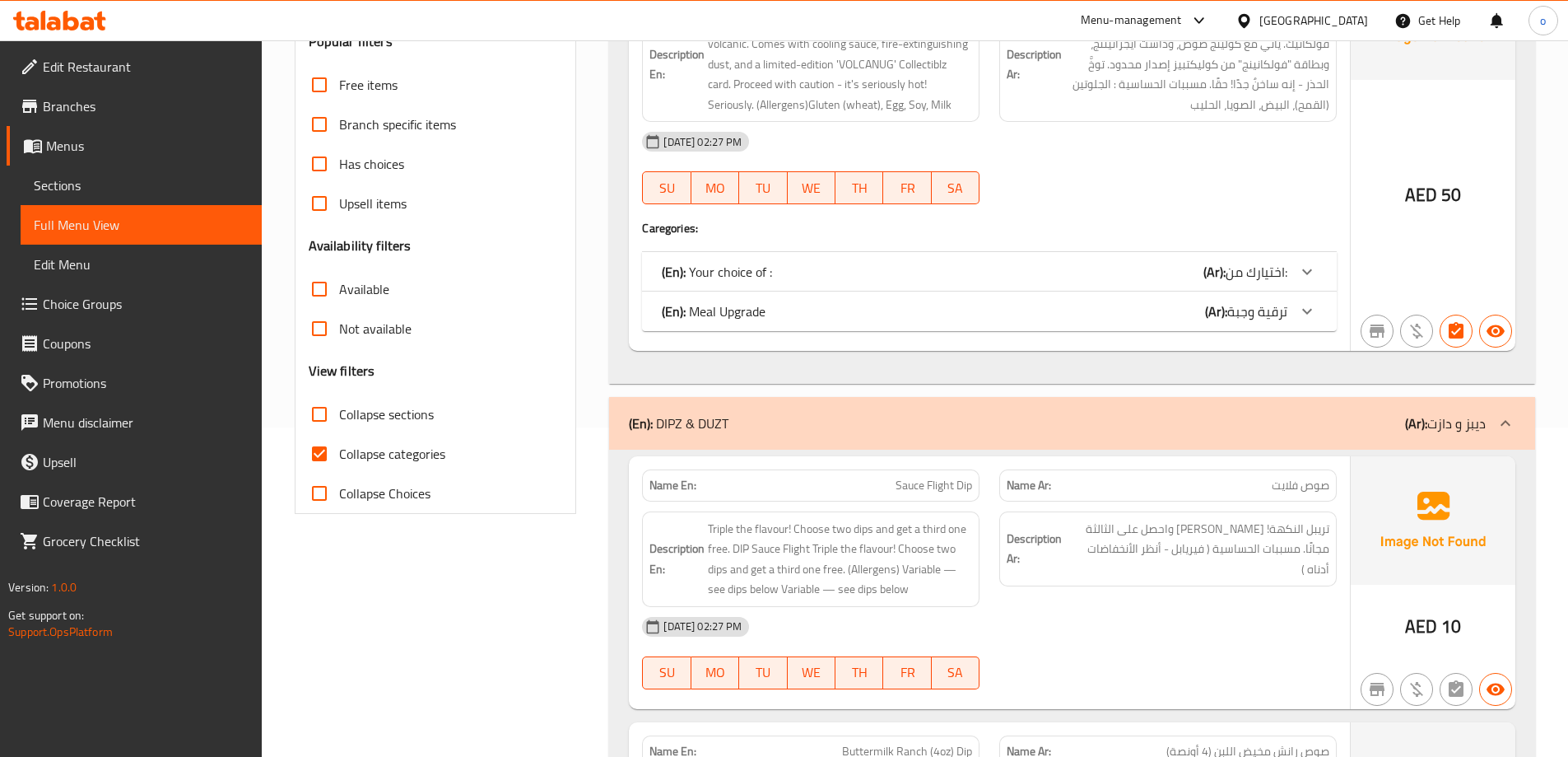
click at [384, 445] on span "Collapse categories" at bounding box center [392, 453] width 106 height 20
click at [339, 445] on input "Collapse categories" at bounding box center [319, 454] width 40 height 40
checkbox input "false"
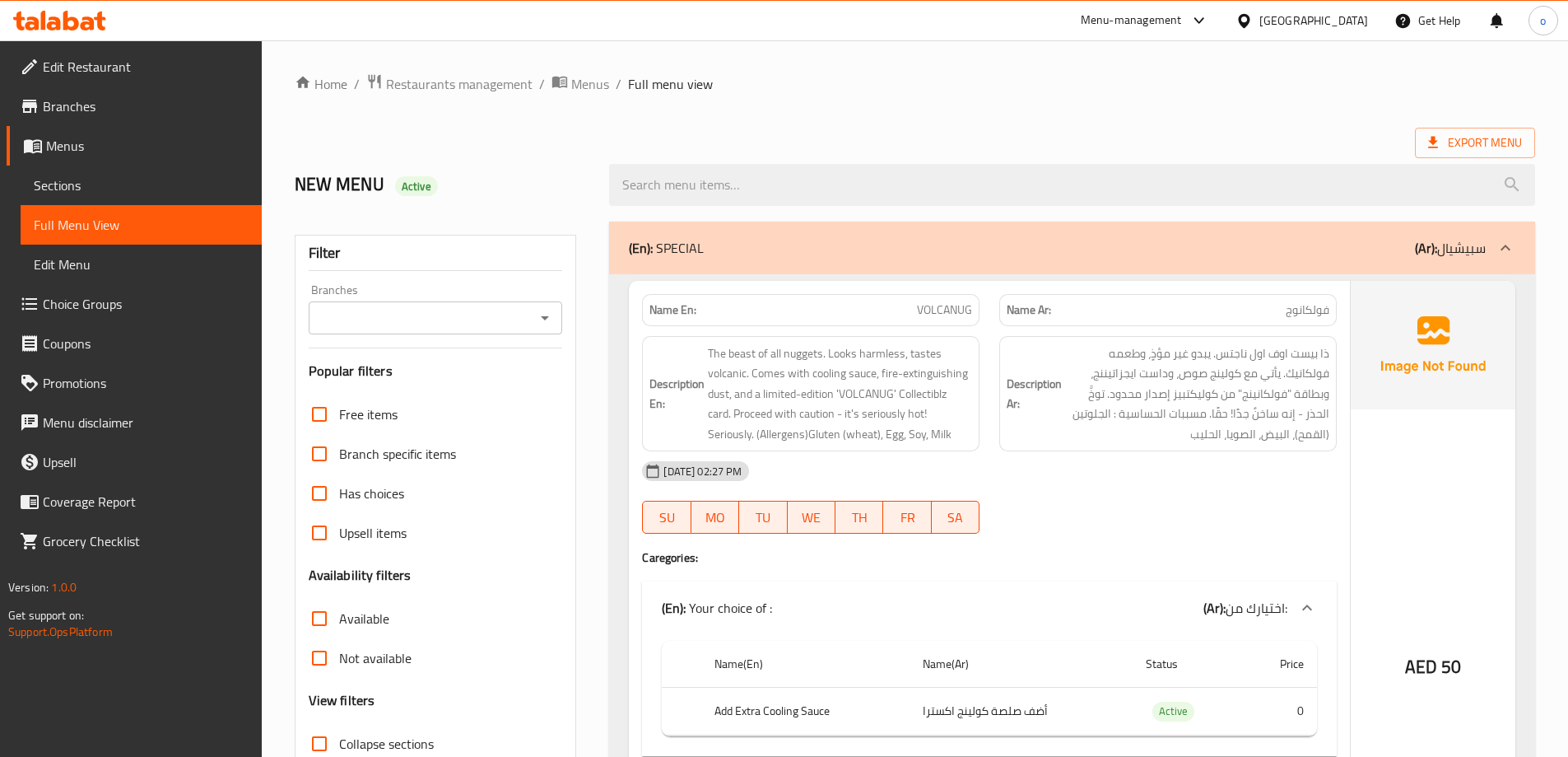
click at [1460, 136] on span "Export Menu" at bounding box center [1475, 143] width 94 height 21
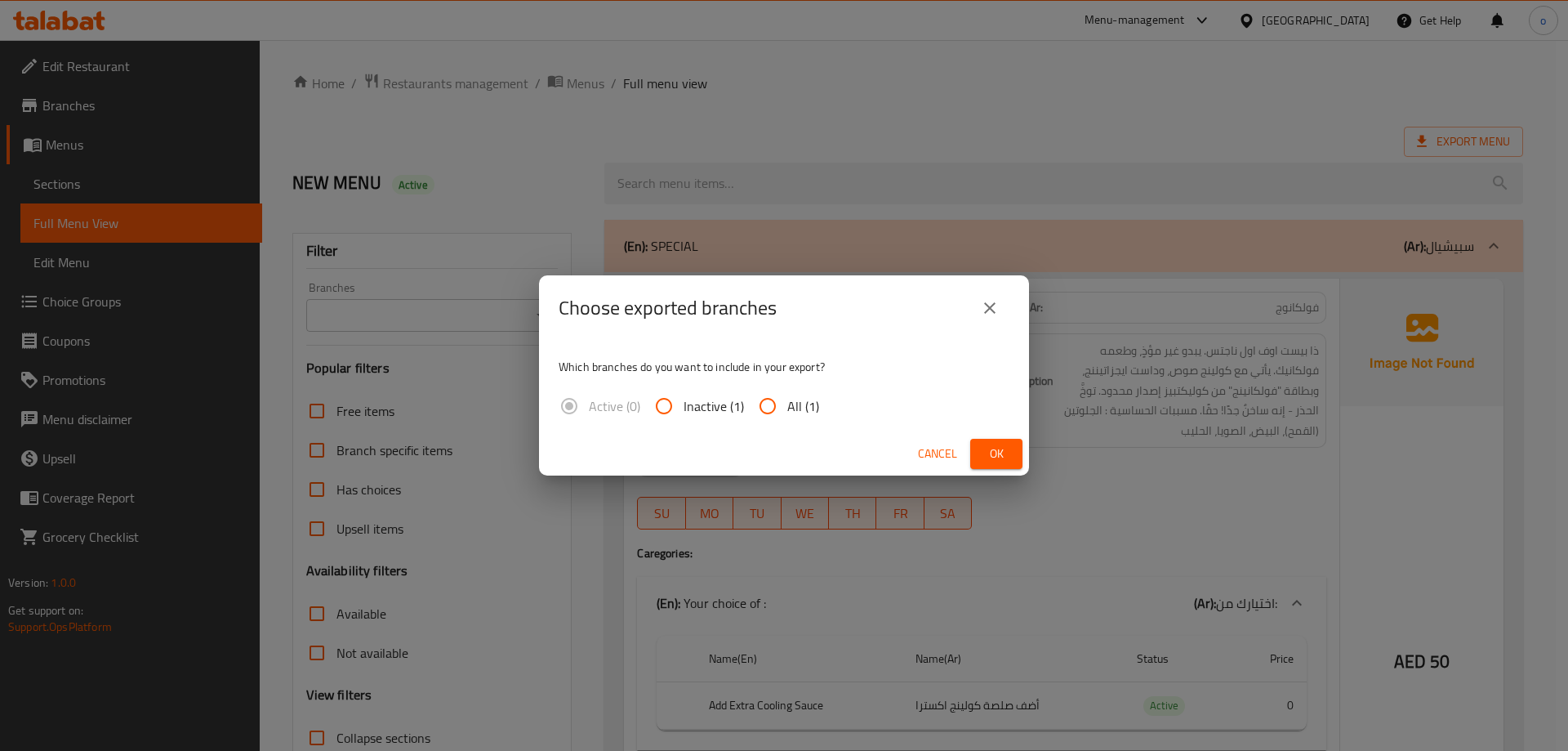
click at [778, 401] on input "All (1)" at bounding box center [768, 406] width 39 height 39
radio input "true"
click at [999, 459] on span "Ok" at bounding box center [996, 454] width 26 height 21
